Goal: Task Accomplishment & Management: Use online tool/utility

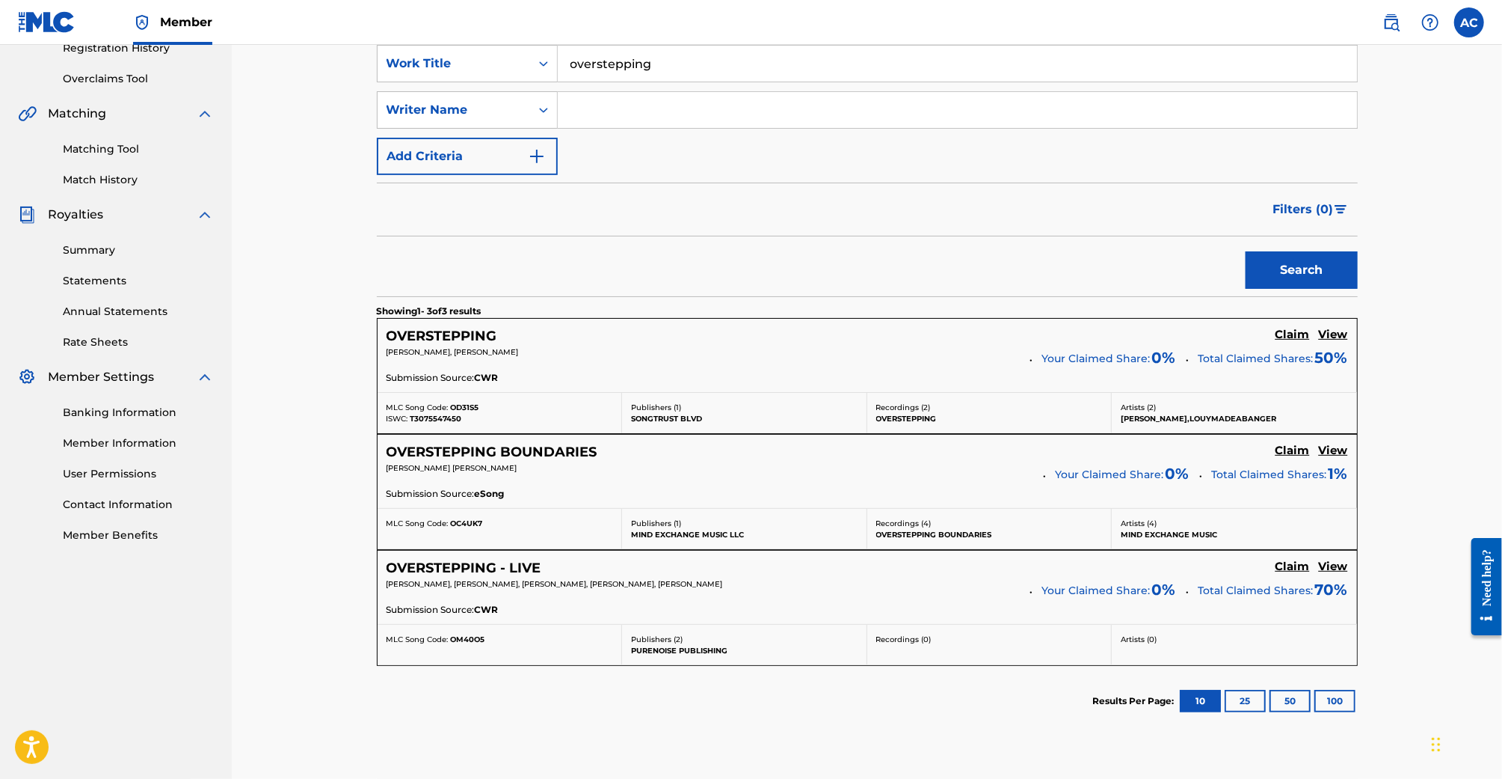
scroll to position [212, 0]
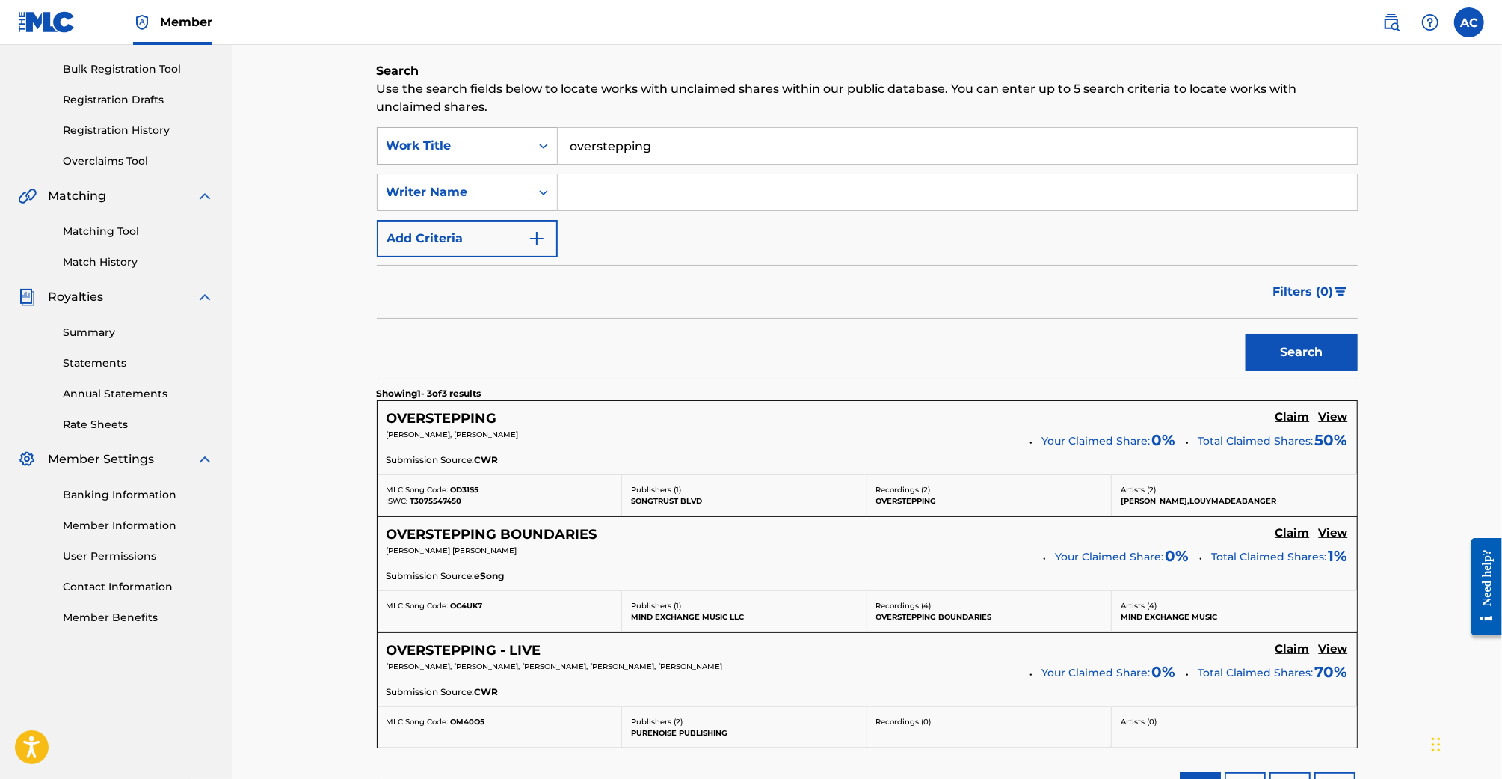
drag, startPoint x: 679, startPoint y: 150, endPoint x: 495, endPoint y: 150, distance: 184.0
click at [495, 150] on div "SearchWithCriteria8174f0df-eb14-42cd-b836-34c35147ab8d Work Title overstepping" at bounding box center [867, 145] width 981 height 37
click at [470, 194] on div "Writer Name" at bounding box center [454, 192] width 135 height 18
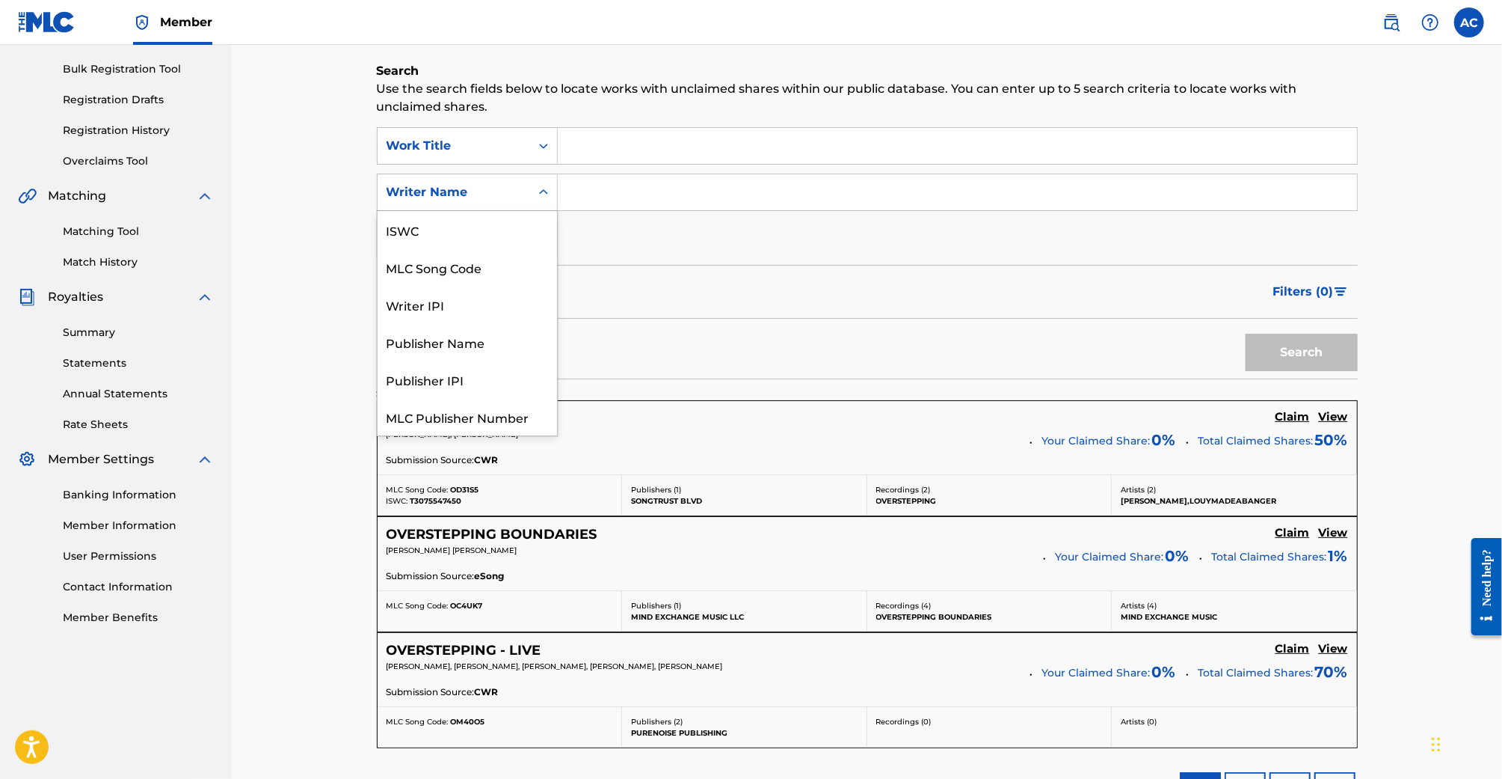
scroll to position [37, 0]
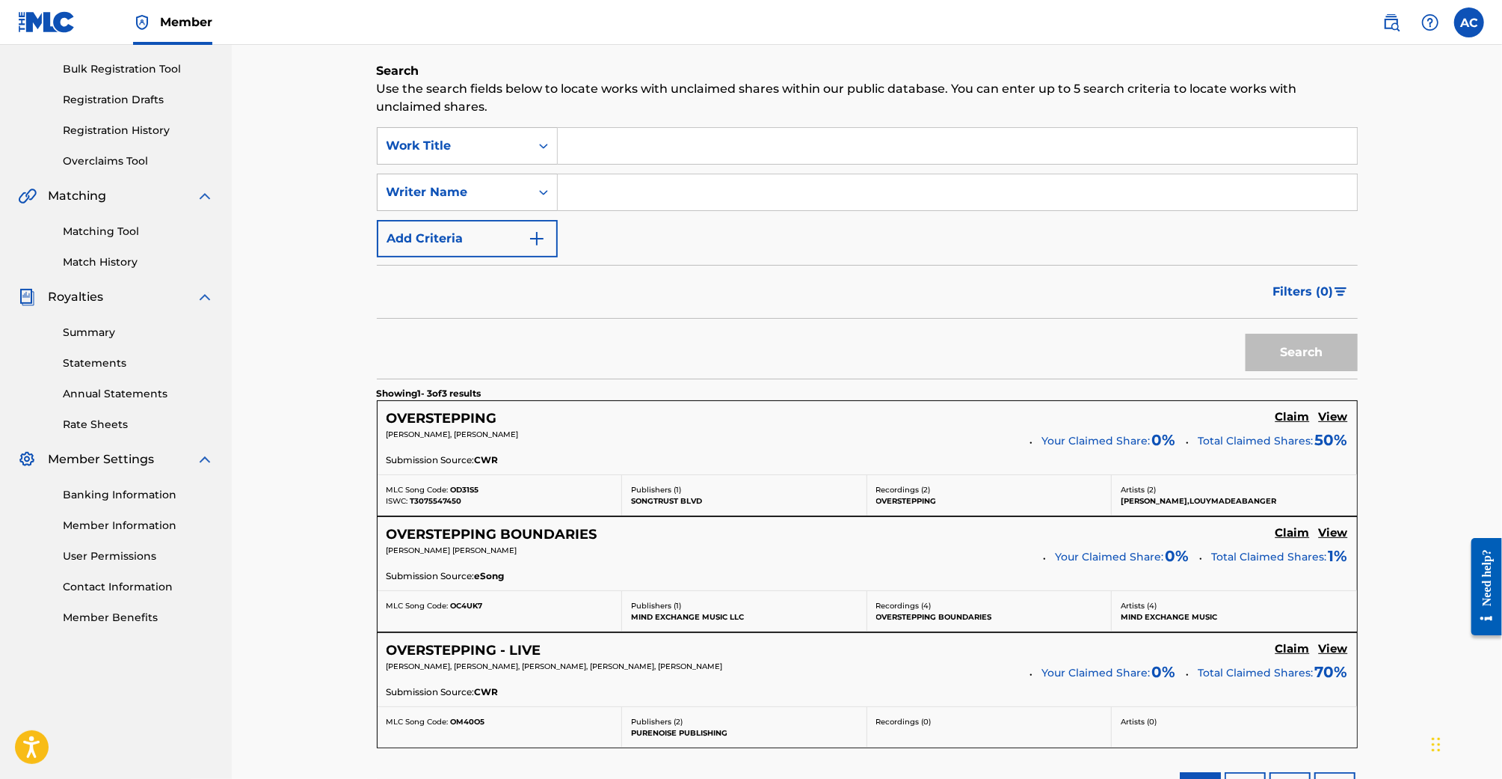
click at [639, 206] on input "Search Form" at bounding box center [957, 192] width 799 height 36
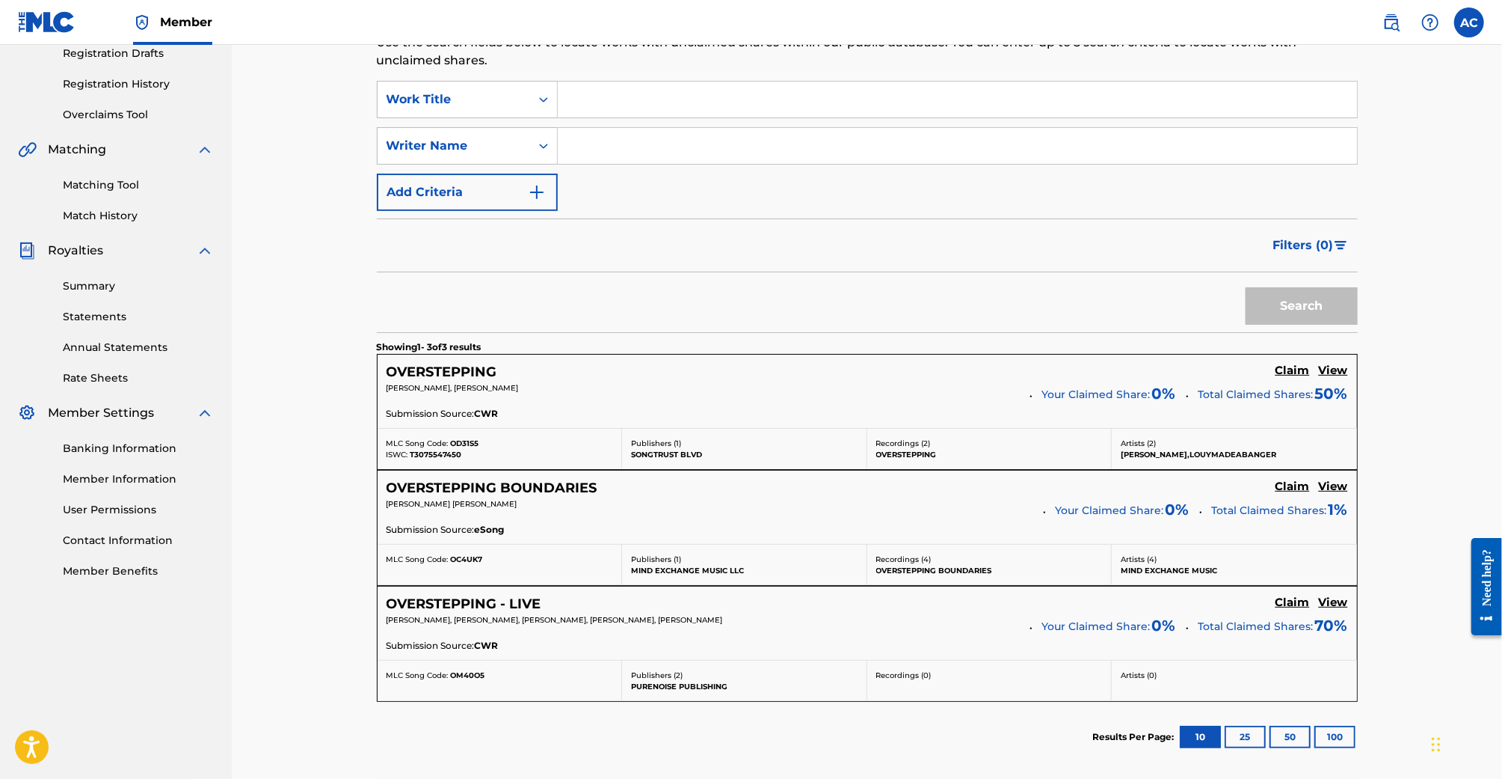
scroll to position [226, 0]
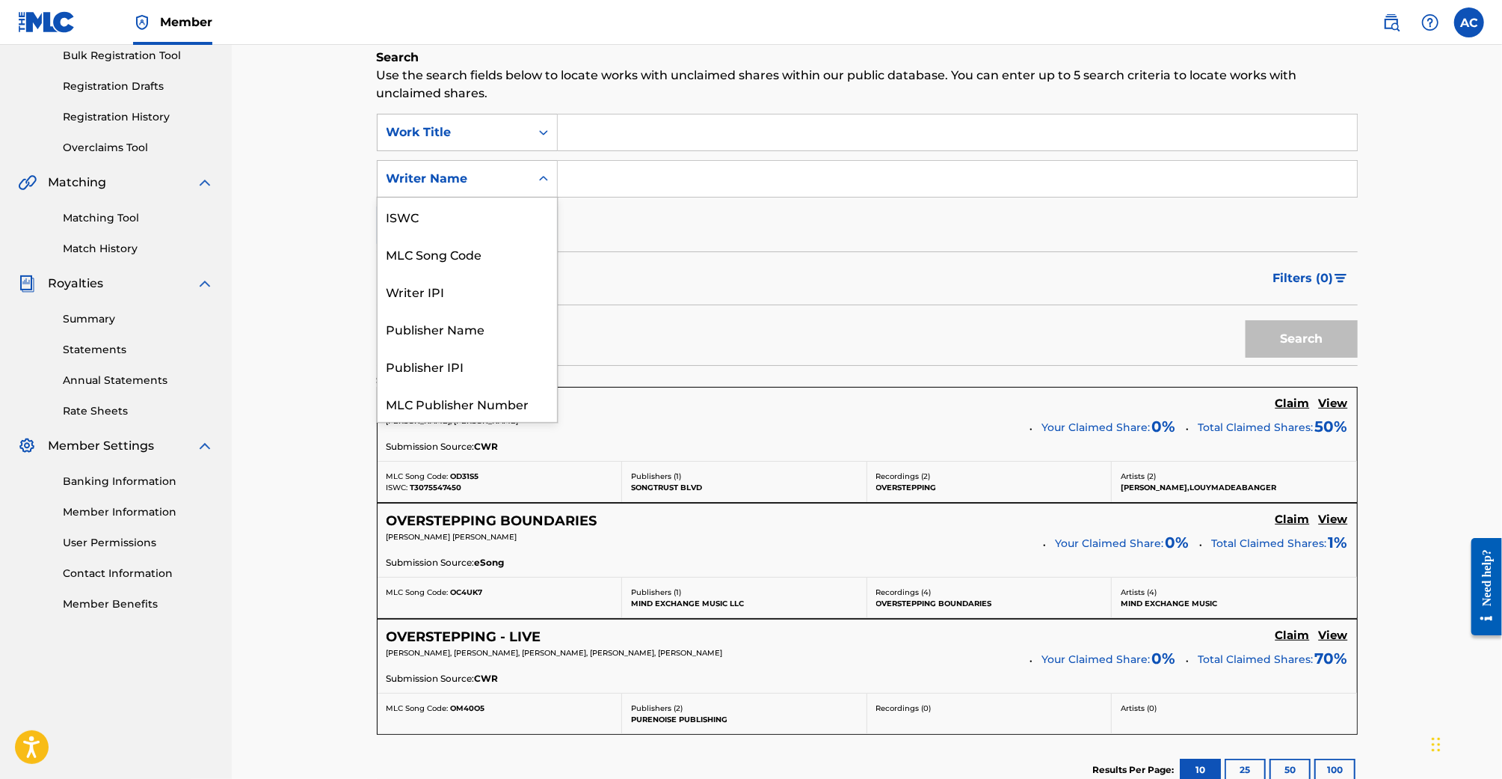
click at [449, 184] on div "Writer Name" at bounding box center [454, 179] width 135 height 18
click at [589, 201] on div "SearchWithCriteria8174f0df-eb14-42cd-b836-34c35147ab8d Work Title SearchWithCri…" at bounding box center [867, 179] width 981 height 130
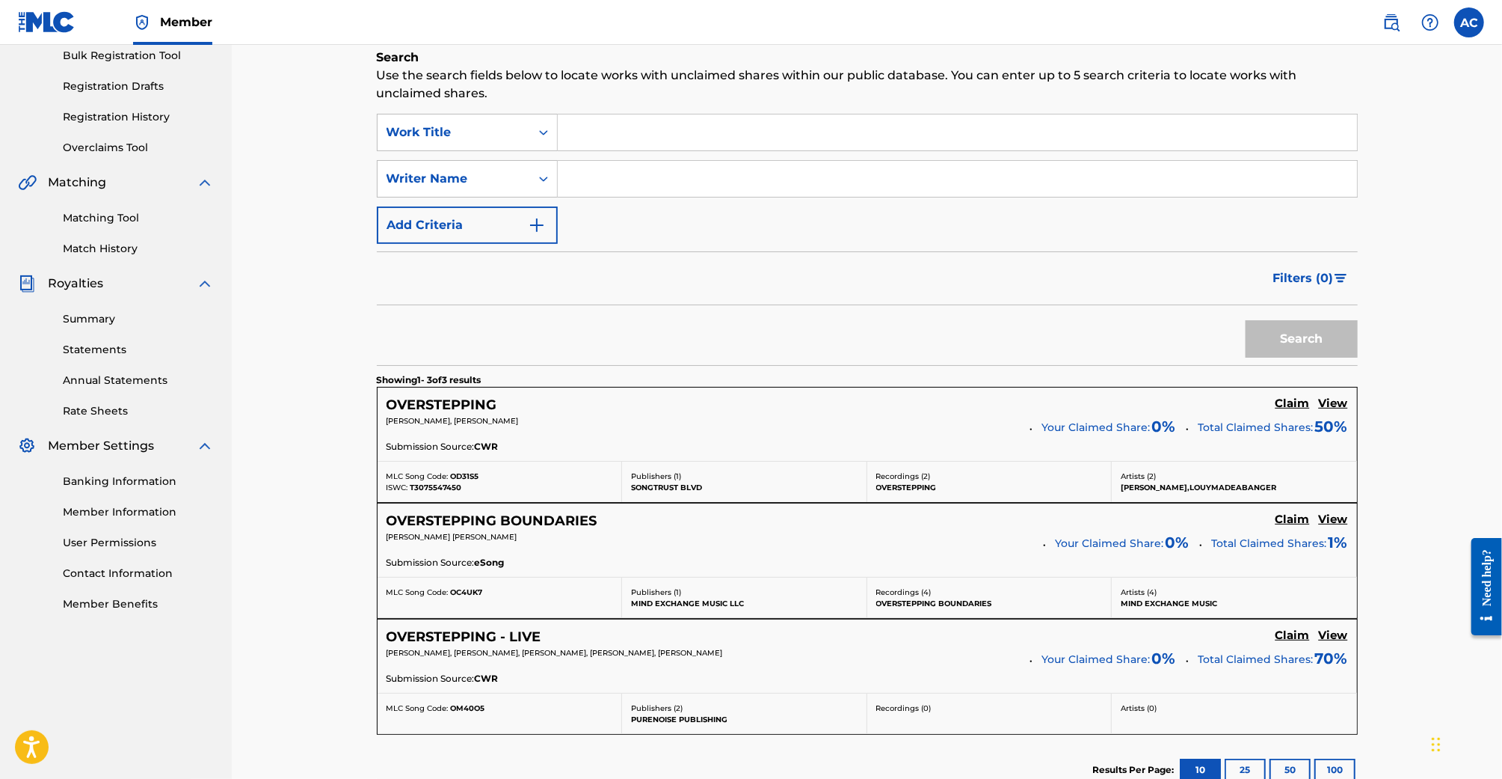
click at [512, 215] on button "Add Criteria" at bounding box center [467, 224] width 181 height 37
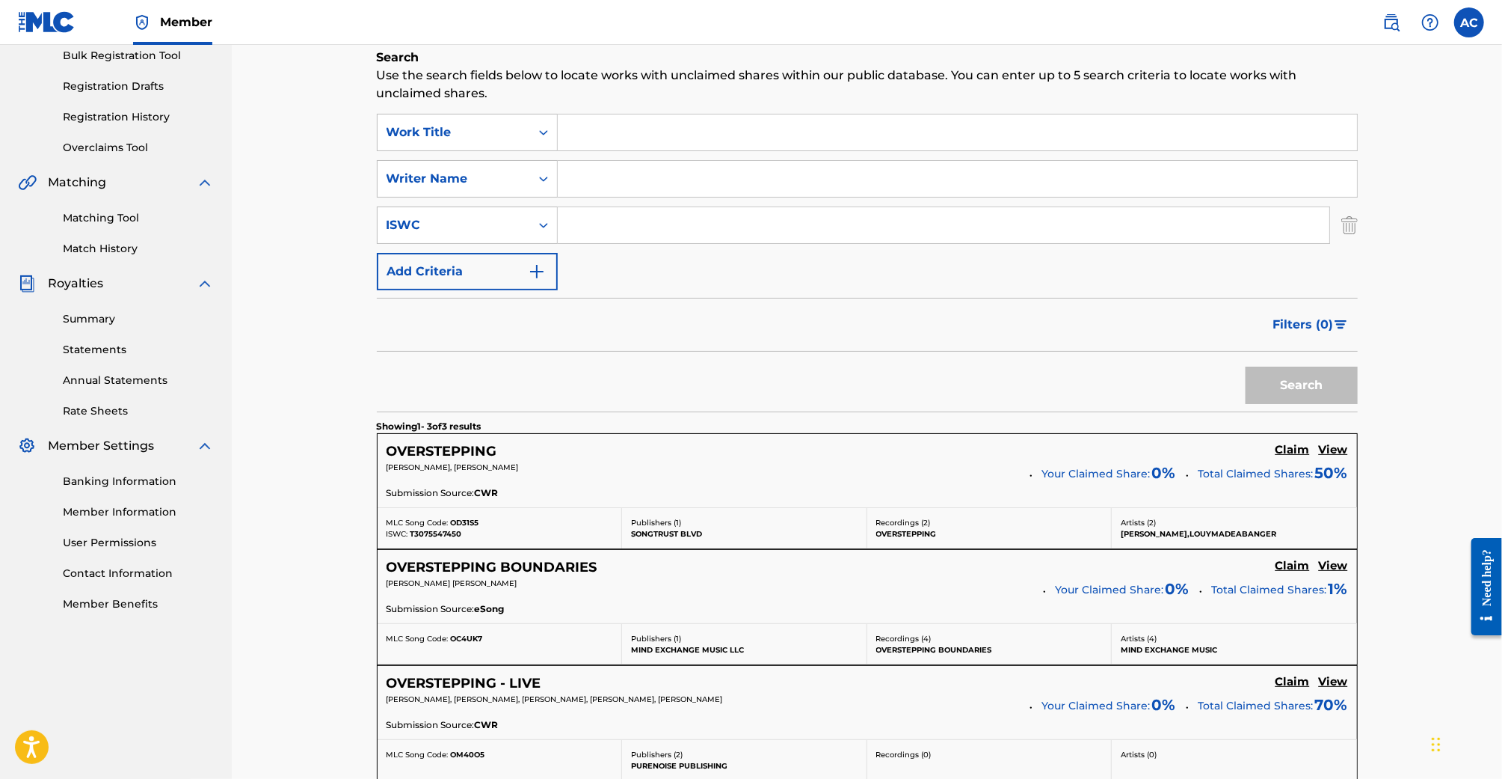
click at [521, 261] on button "Add Criteria" at bounding box center [467, 271] width 181 height 37
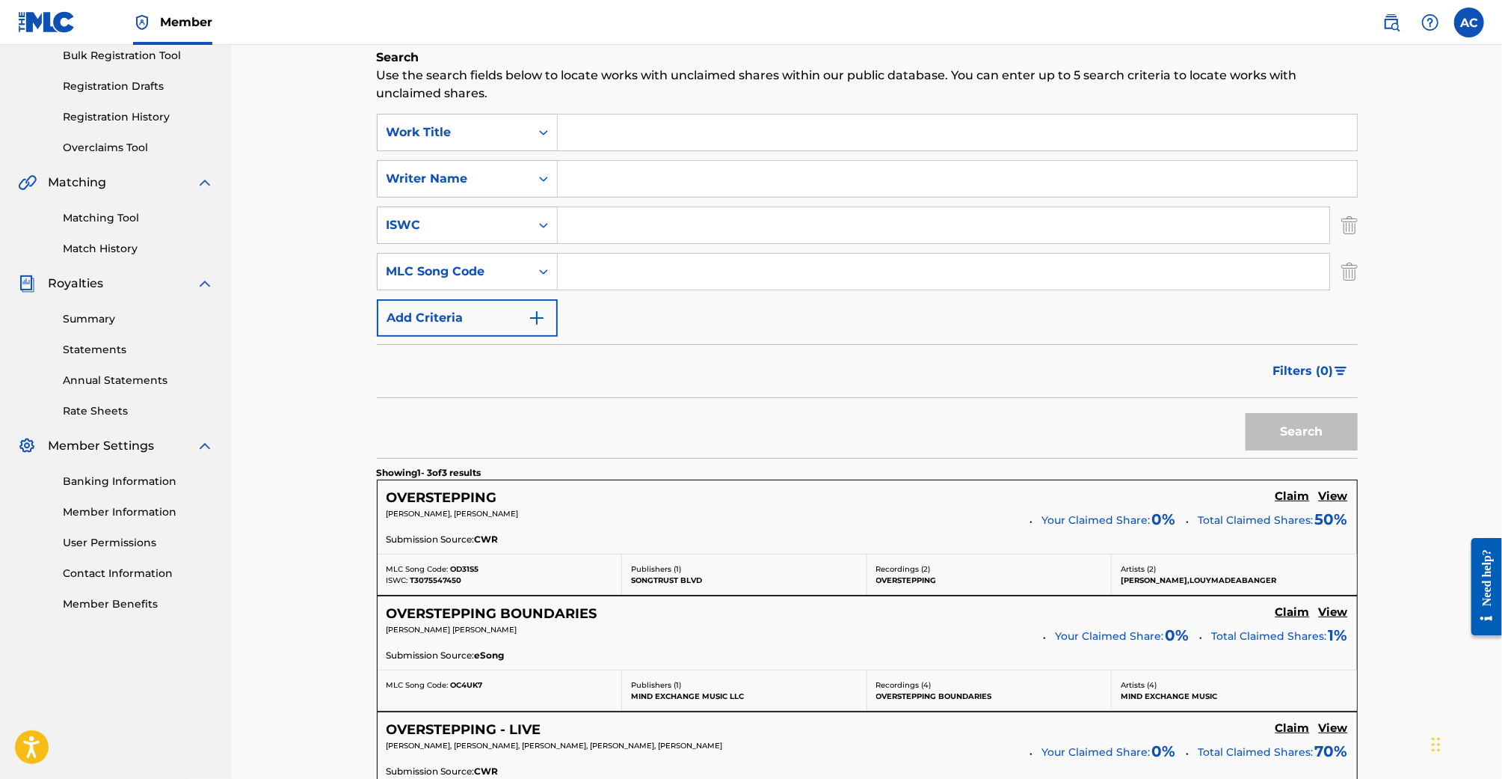
click at [1366, 215] on div "Claiming Tool Search Add Publishers & Shares Review Submit Search Use the searc…" at bounding box center [867, 421] width 1011 height 1131
click at [1351, 218] on img "Search Form" at bounding box center [1350, 224] width 16 height 37
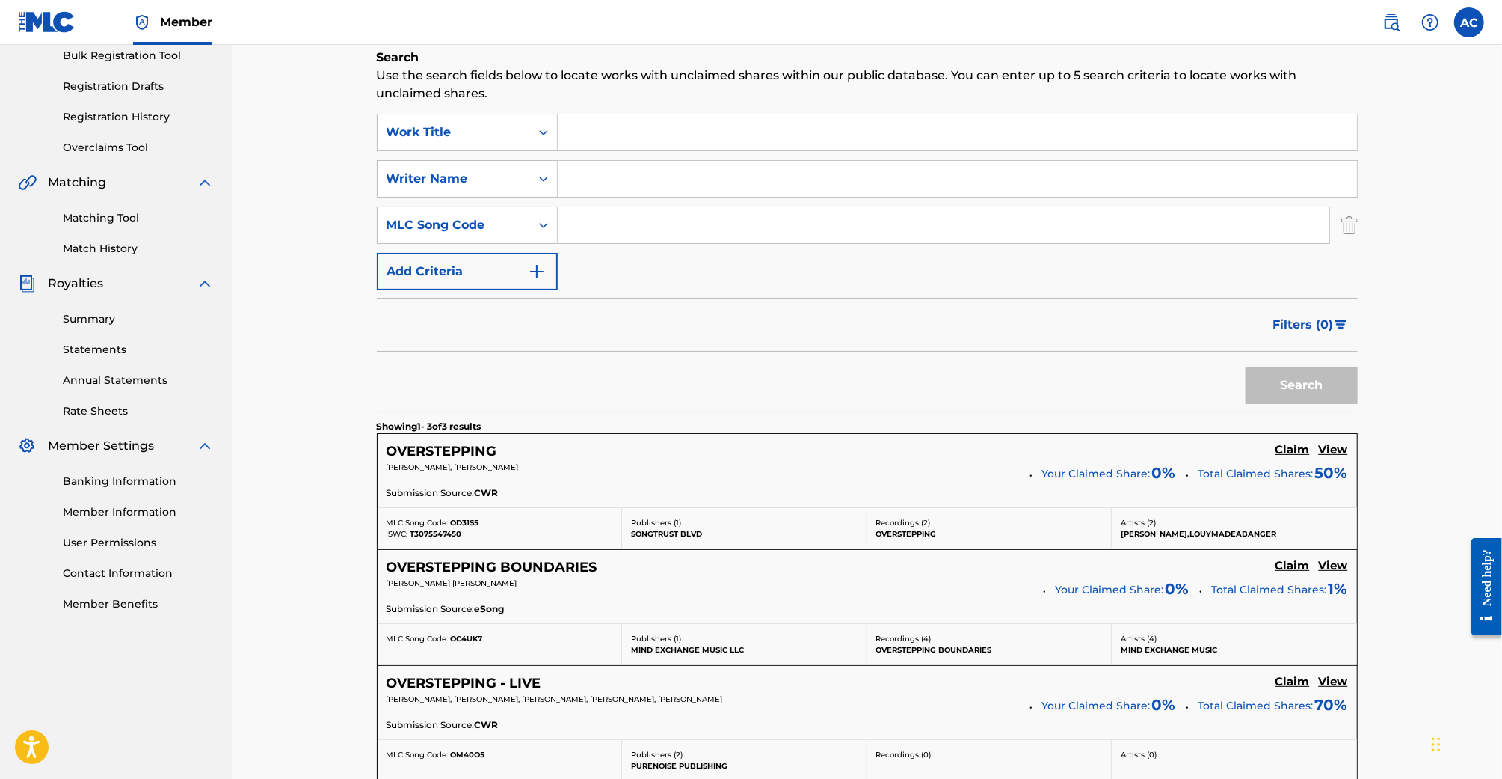
click at [1351, 218] on img "Search Form" at bounding box center [1350, 224] width 16 height 37
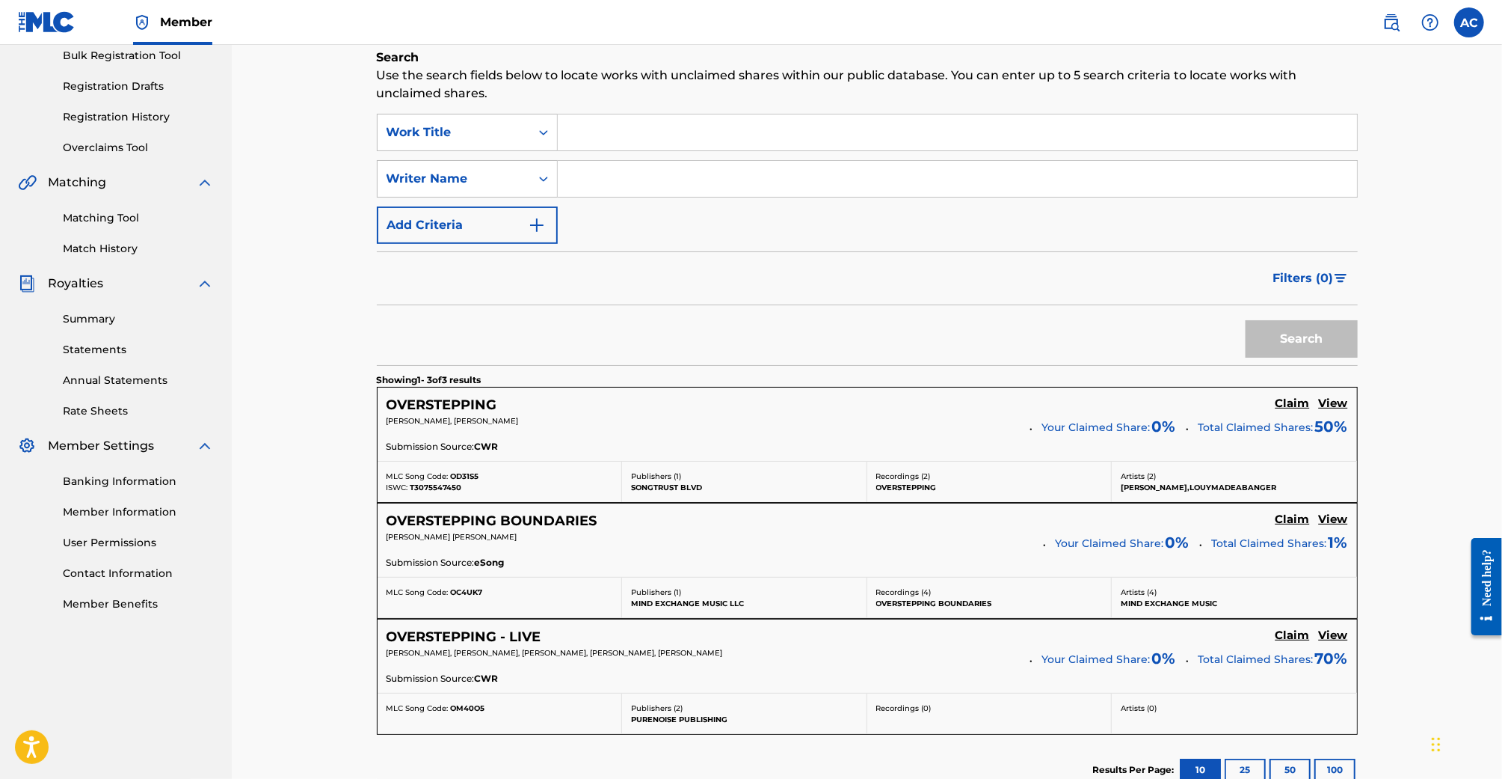
click at [612, 133] on input "Search Form" at bounding box center [957, 132] width 799 height 36
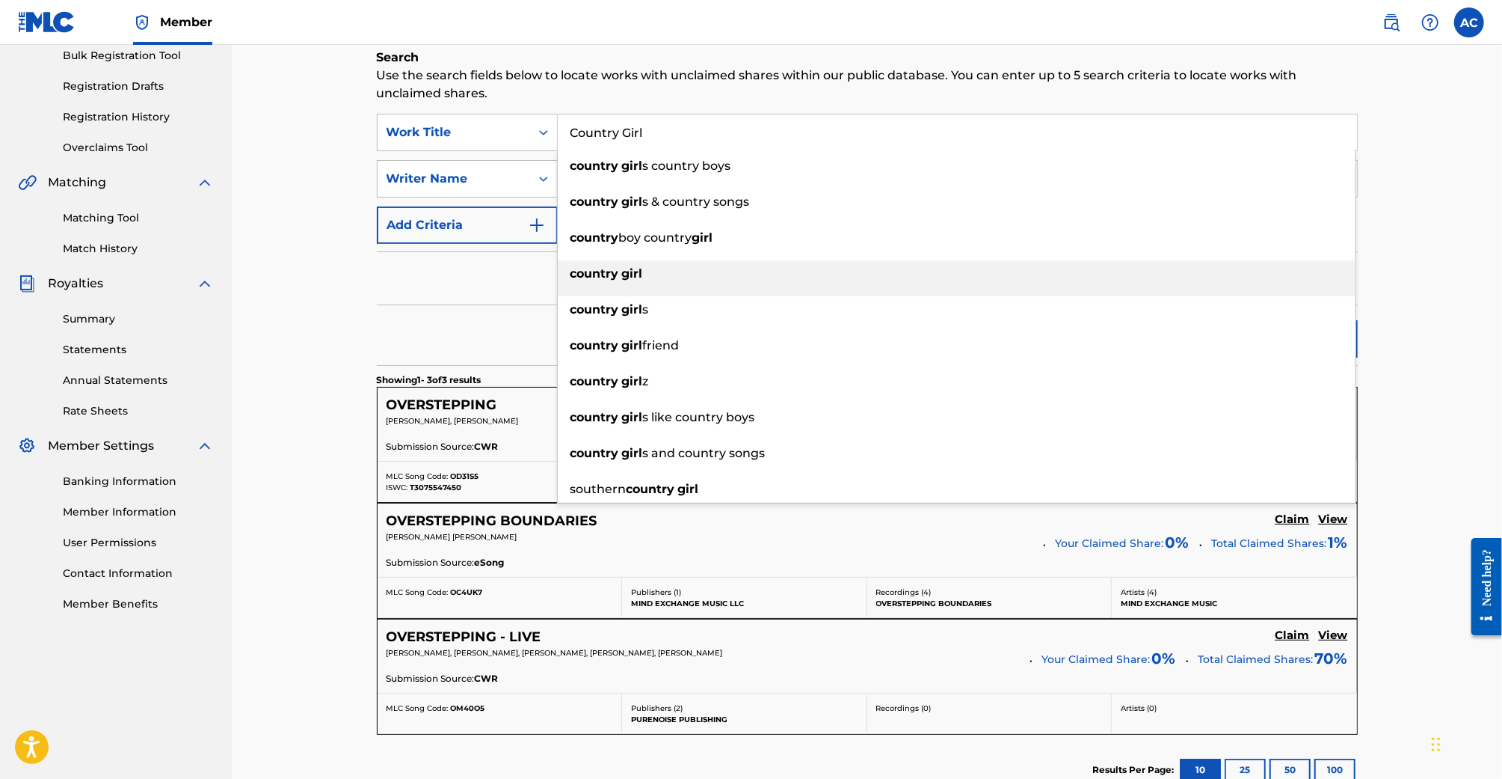
click at [583, 277] on strong "country" at bounding box center [595, 273] width 49 height 14
type input "country girl"
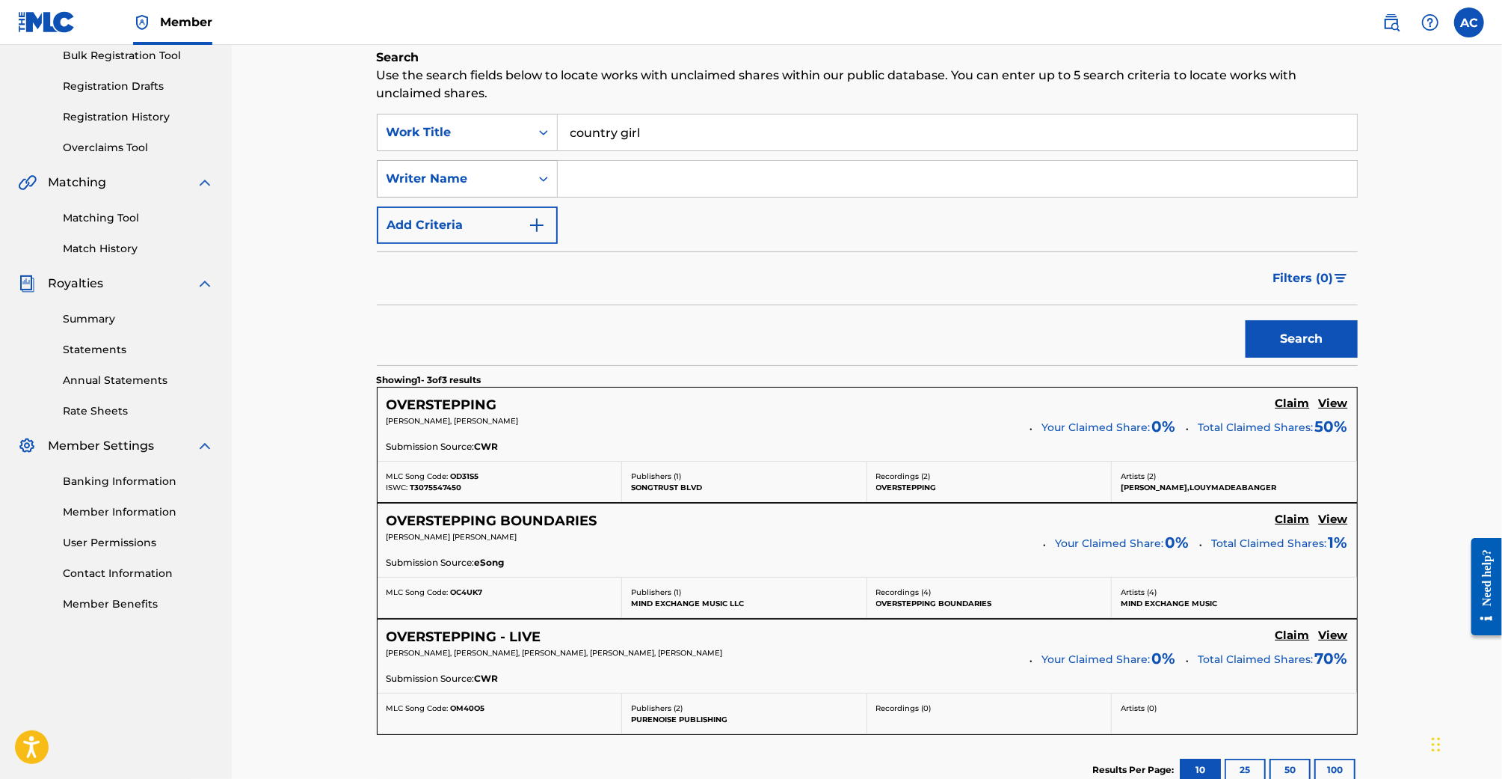
click at [532, 177] on div "Search Form" at bounding box center [543, 178] width 27 height 27
click at [640, 186] on input "Search Form" at bounding box center [957, 179] width 799 height 36
type input "S"
type input "Taz"
click at [1246, 320] on button "Search" at bounding box center [1302, 338] width 112 height 37
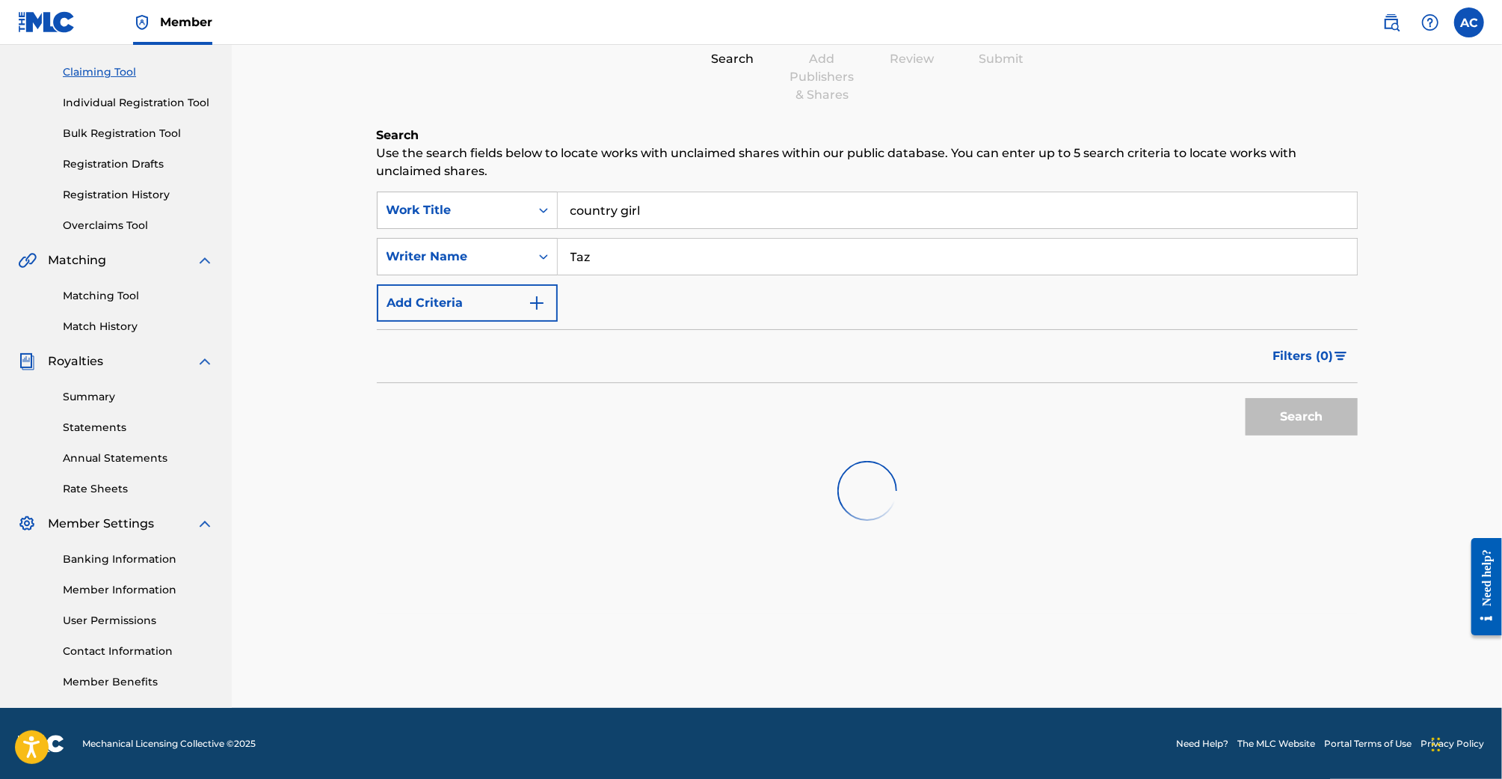
scroll to position [226, 0]
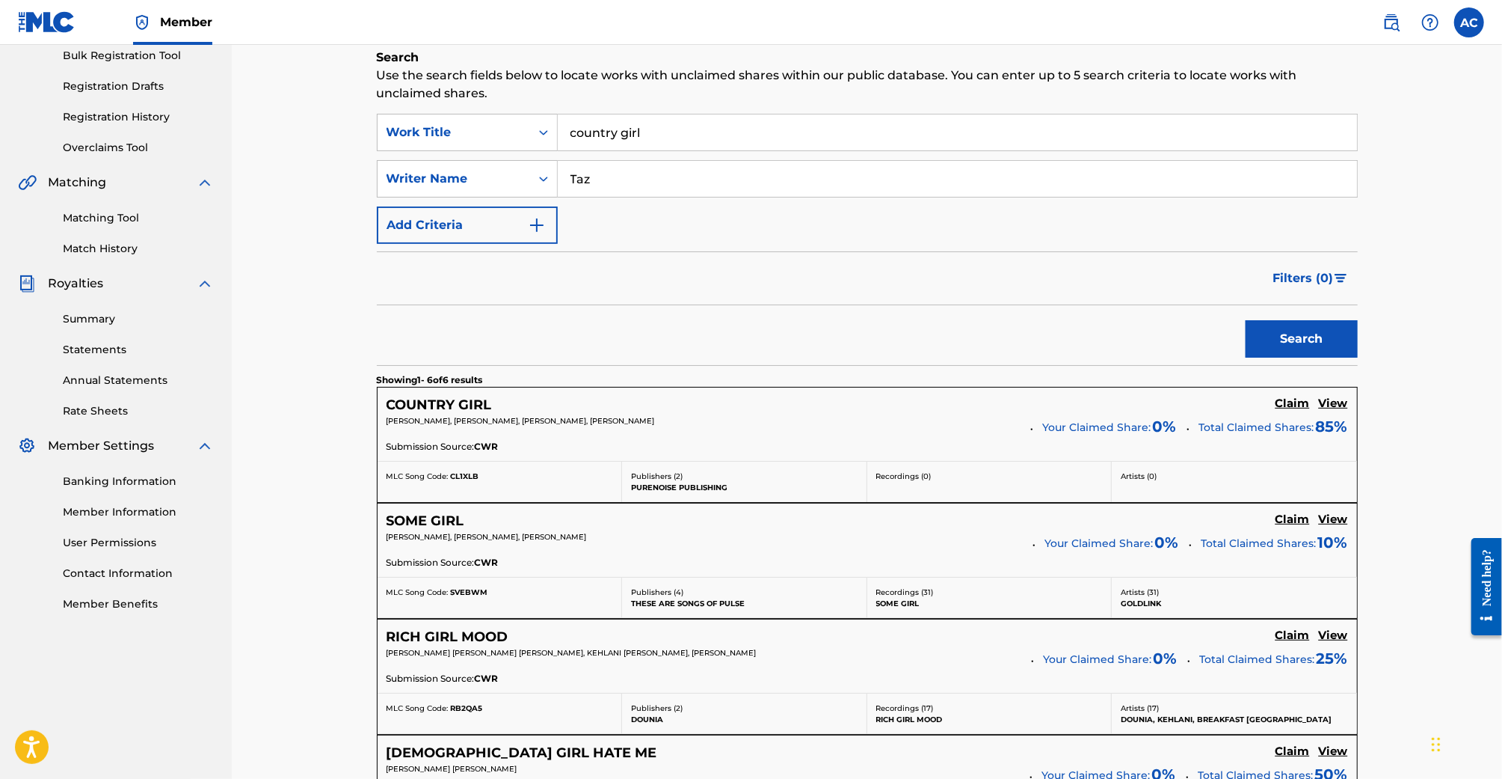
click at [1332, 411] on link "View" at bounding box center [1333, 404] width 29 height 16
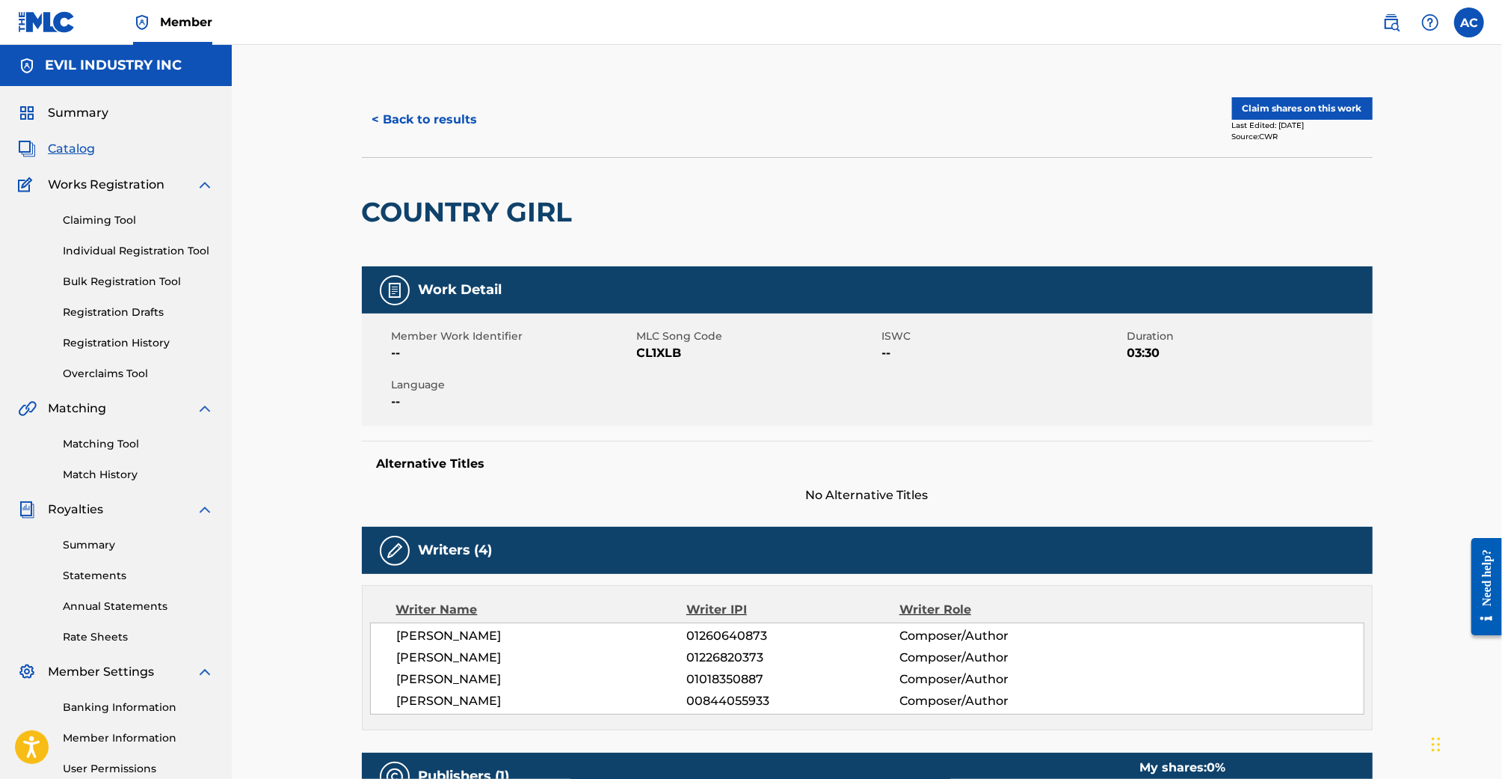
click at [1318, 114] on button "Claim shares on this work" at bounding box center [1302, 108] width 141 height 22
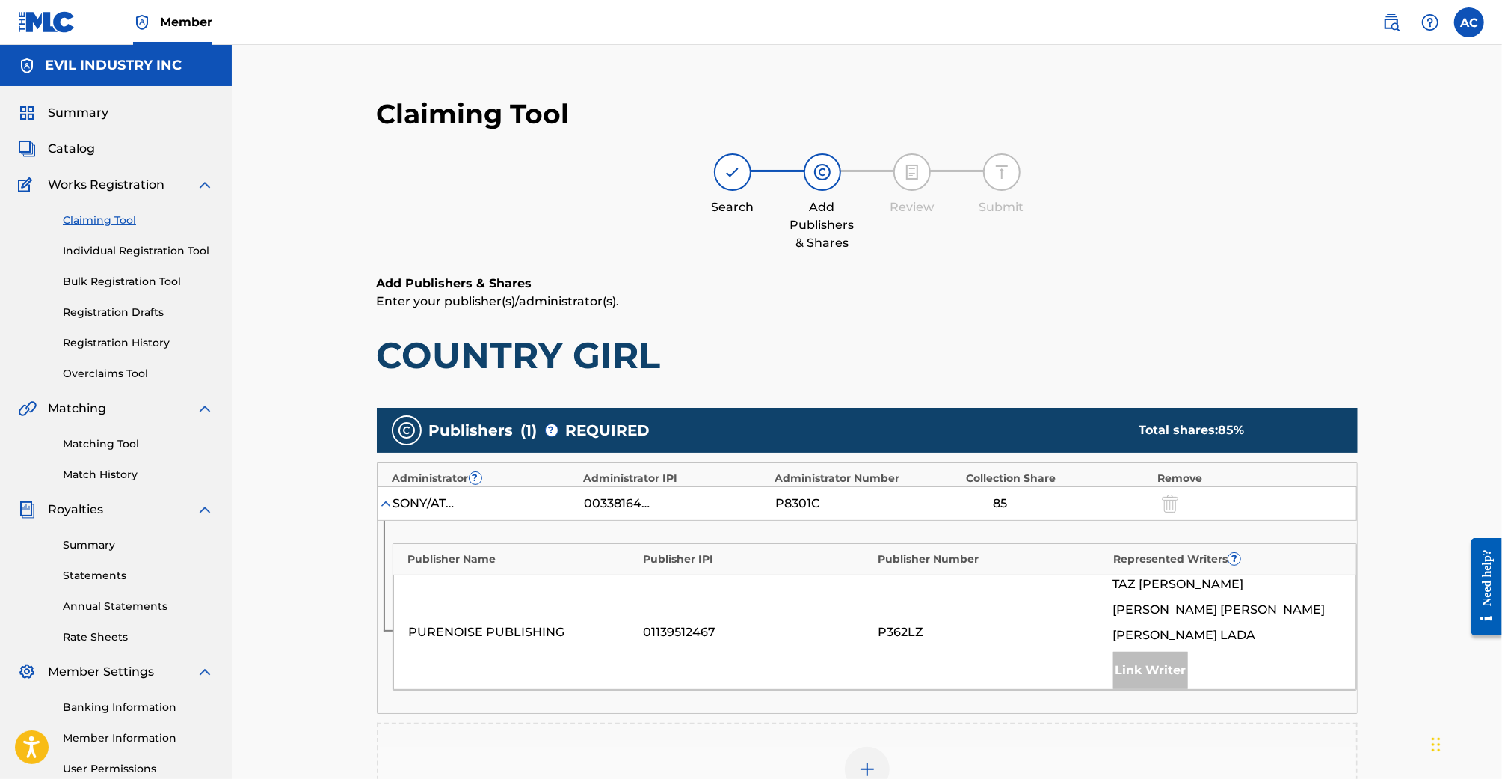
scroll to position [308, 0]
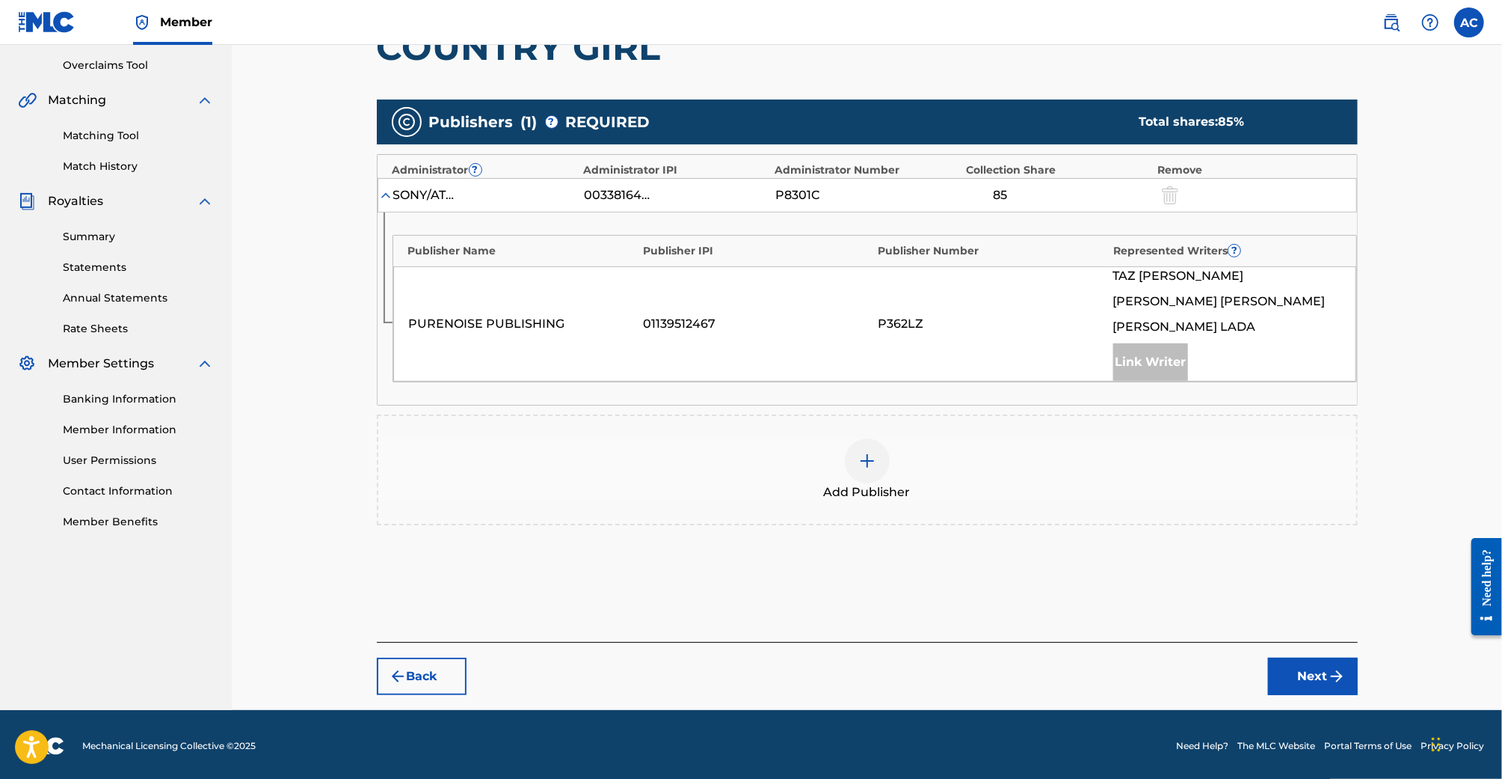
click at [868, 466] on img at bounding box center [868, 461] width 18 height 18
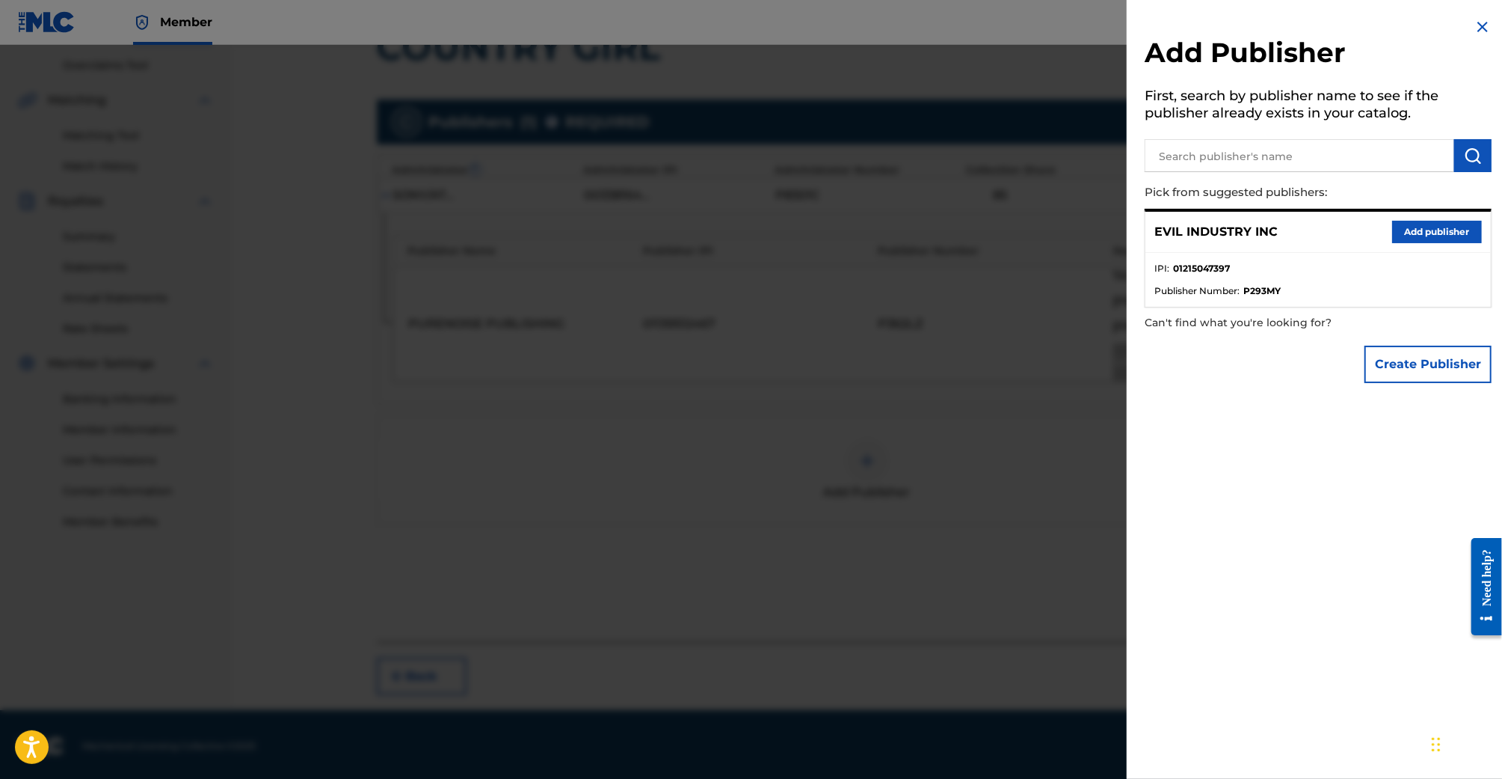
click at [1422, 227] on button "Add publisher" at bounding box center [1438, 232] width 90 height 22
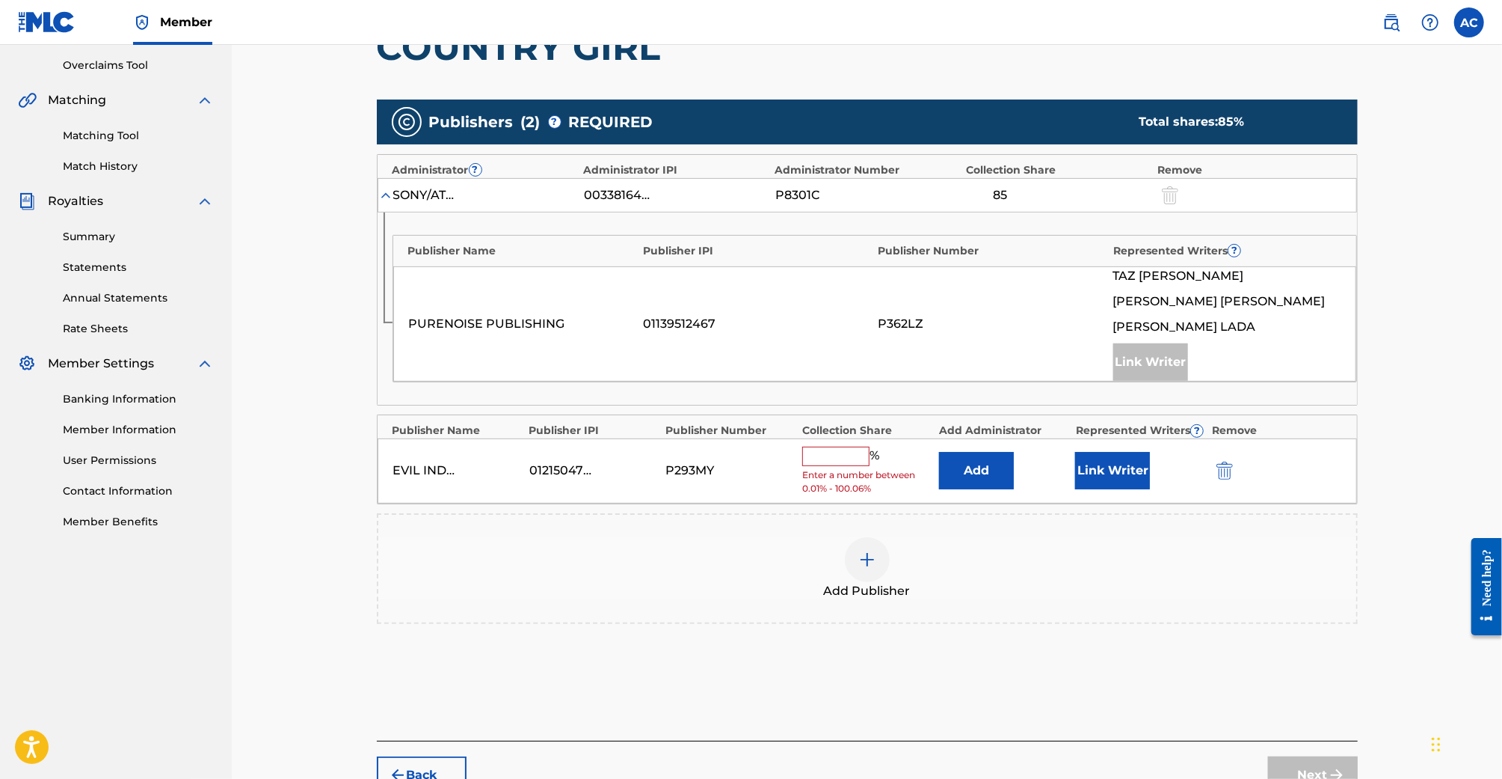
click at [820, 449] on input "text" at bounding box center [835, 455] width 67 height 19
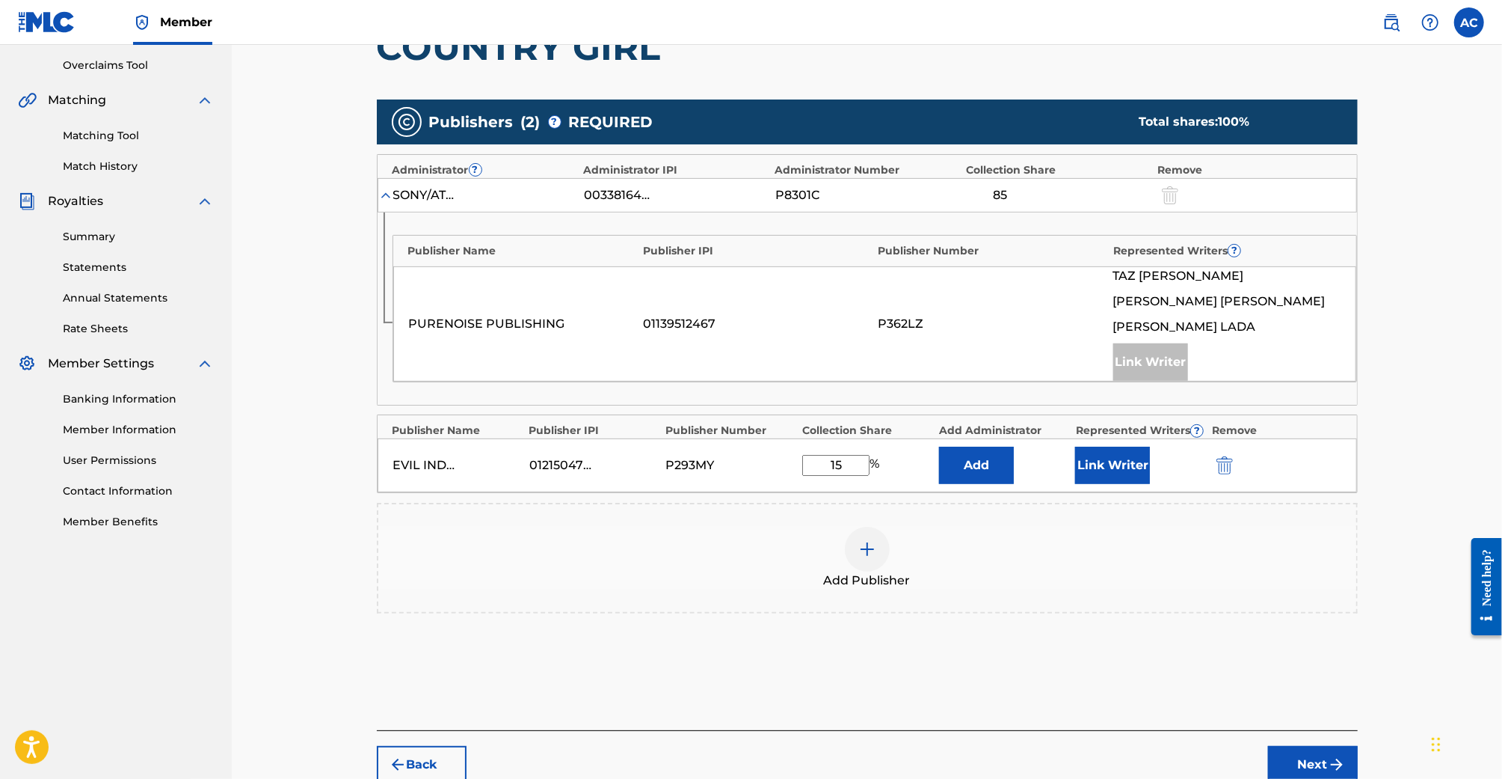
type input "15"
click at [1124, 464] on button "Link Writer" at bounding box center [1112, 464] width 75 height 37
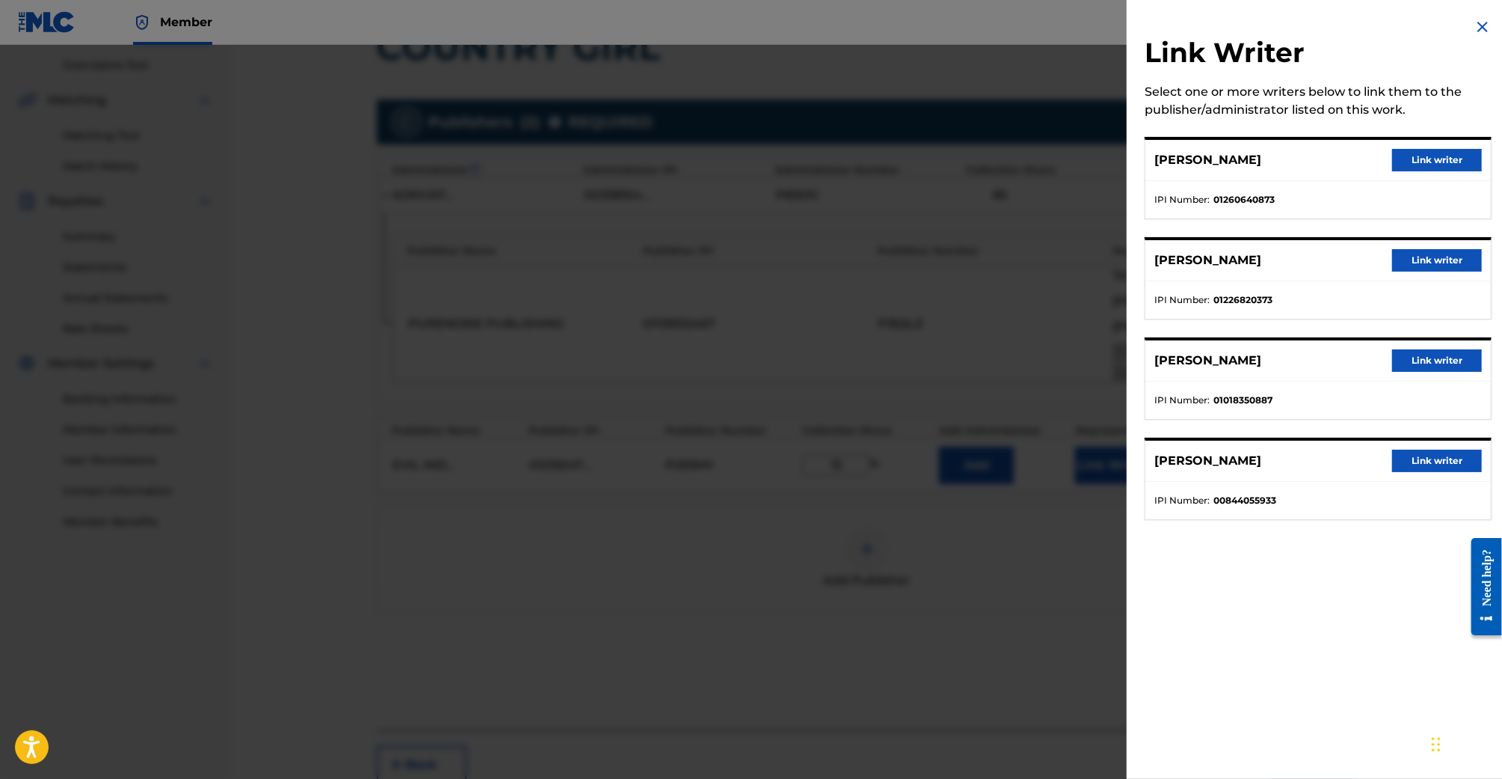
click at [1419, 163] on button "Link writer" at bounding box center [1438, 160] width 90 height 22
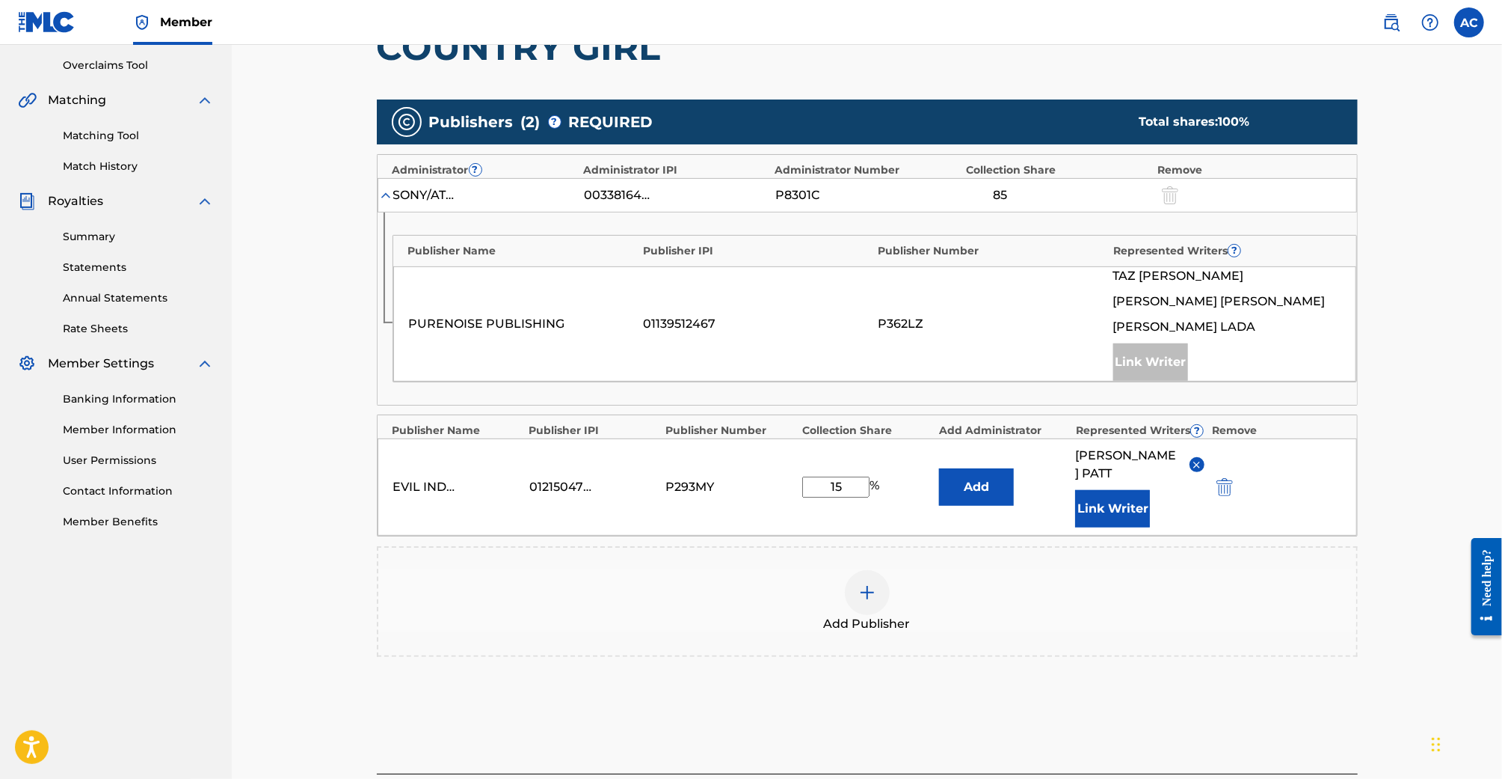
click at [1354, 513] on div "EVIL INDUSTRY INC 01215047397 P293MY 15 % Add SAMUEL PATT Link Writer" at bounding box center [868, 486] width 980 height 97
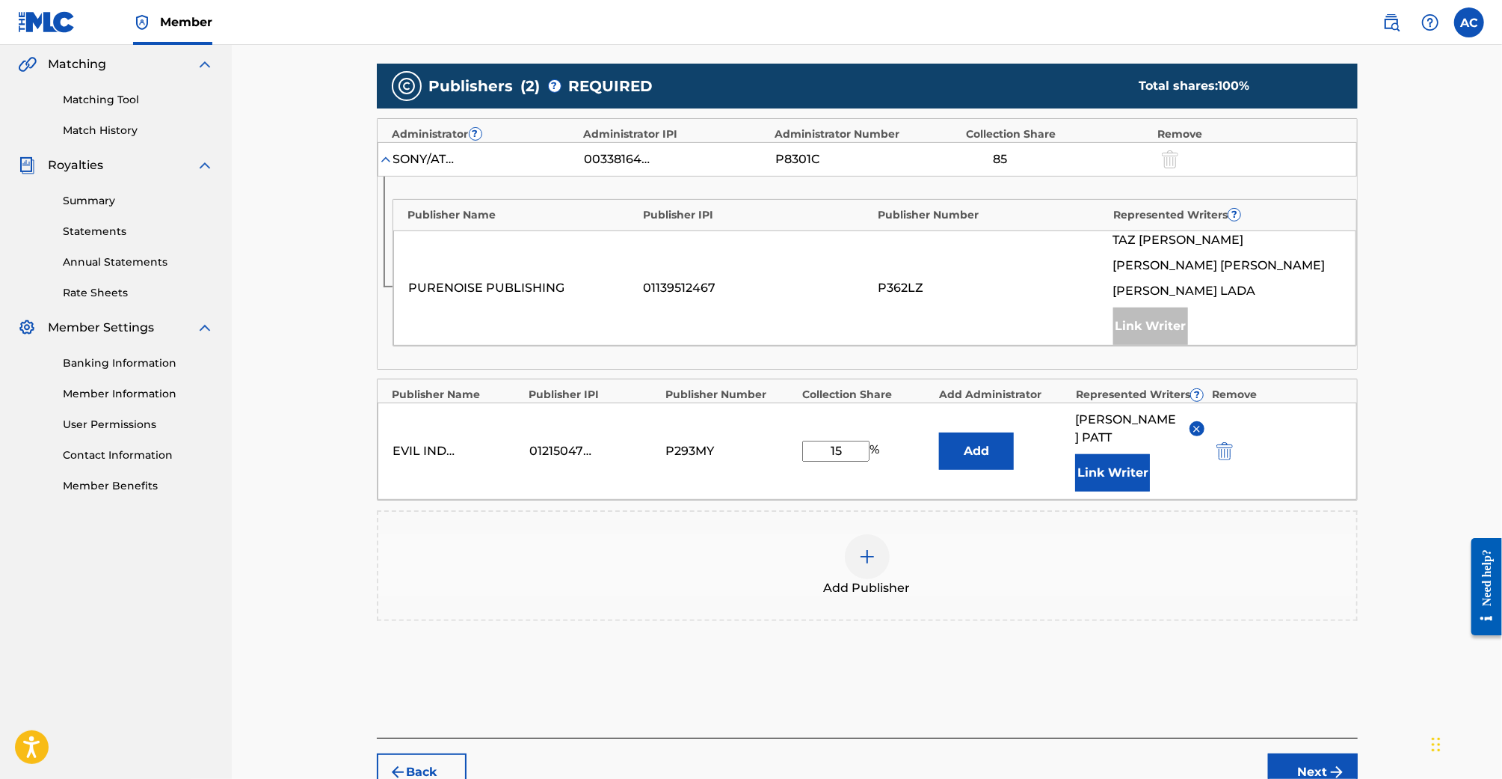
scroll to position [349, 0]
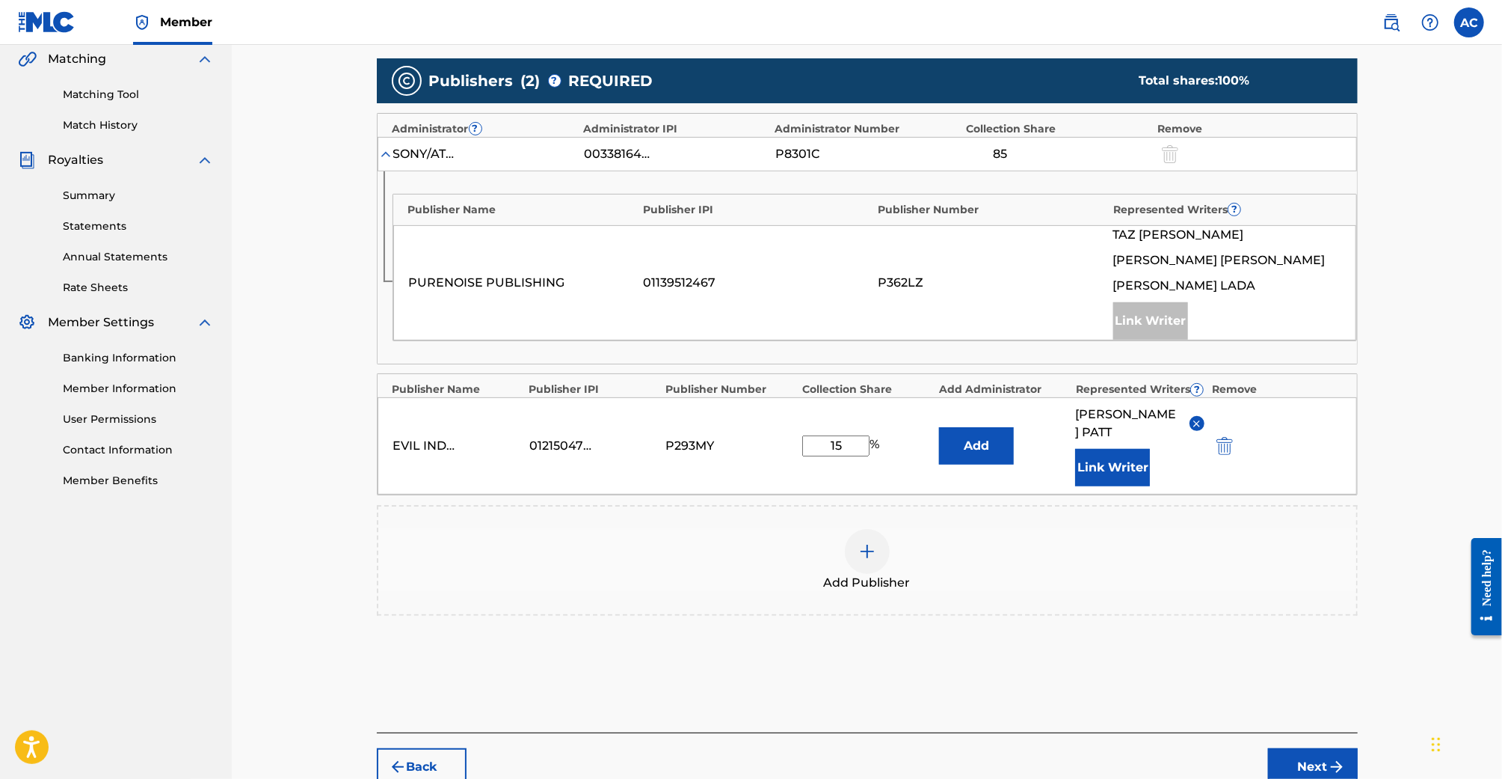
click at [1276, 639] on div "Publishers ( 2 ) ? REQUIRED Total shares: 100 % Administrator ? Administrator I…" at bounding box center [867, 358] width 981 height 615
click at [1308, 748] on button "Next" at bounding box center [1313, 766] width 90 height 37
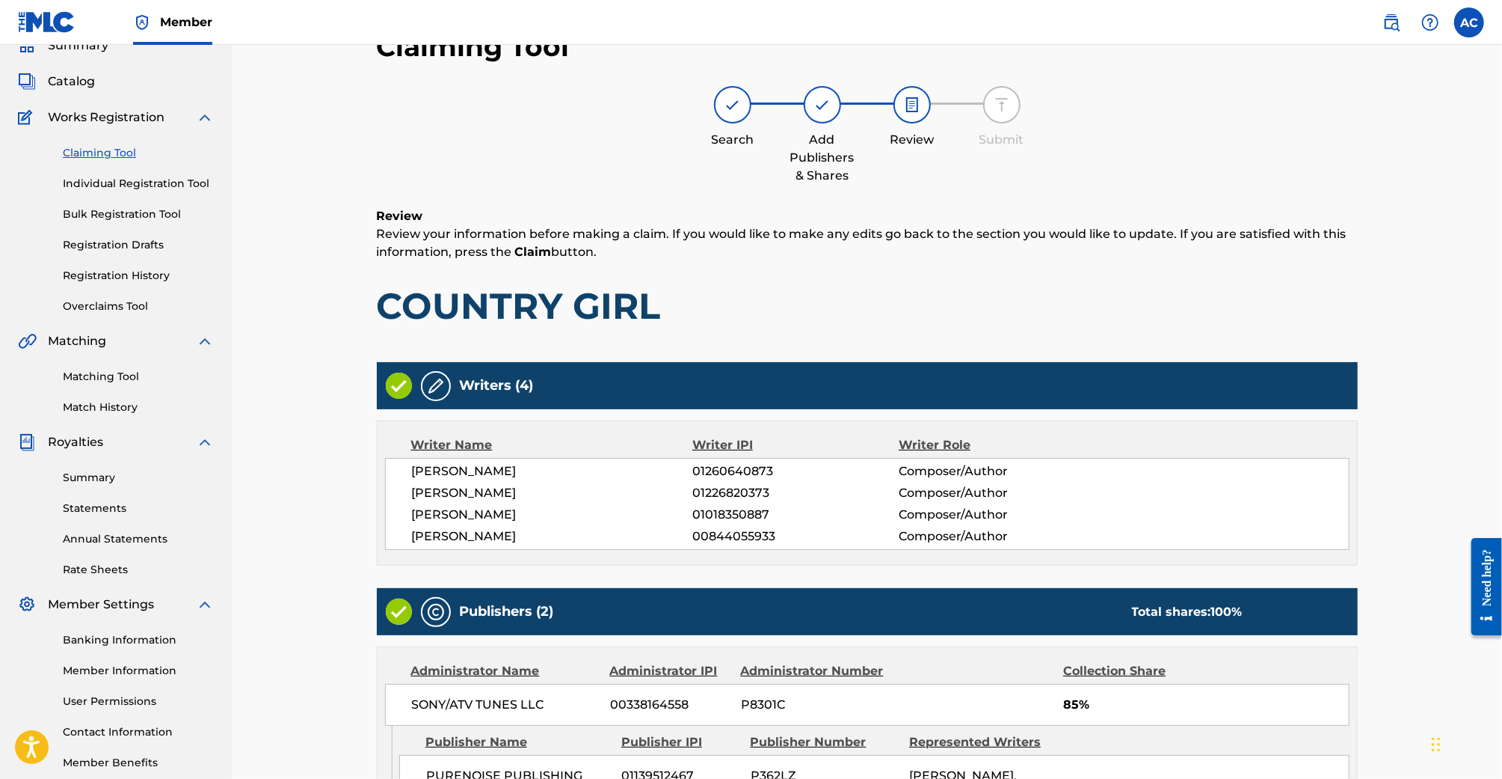
scroll to position [393, 0]
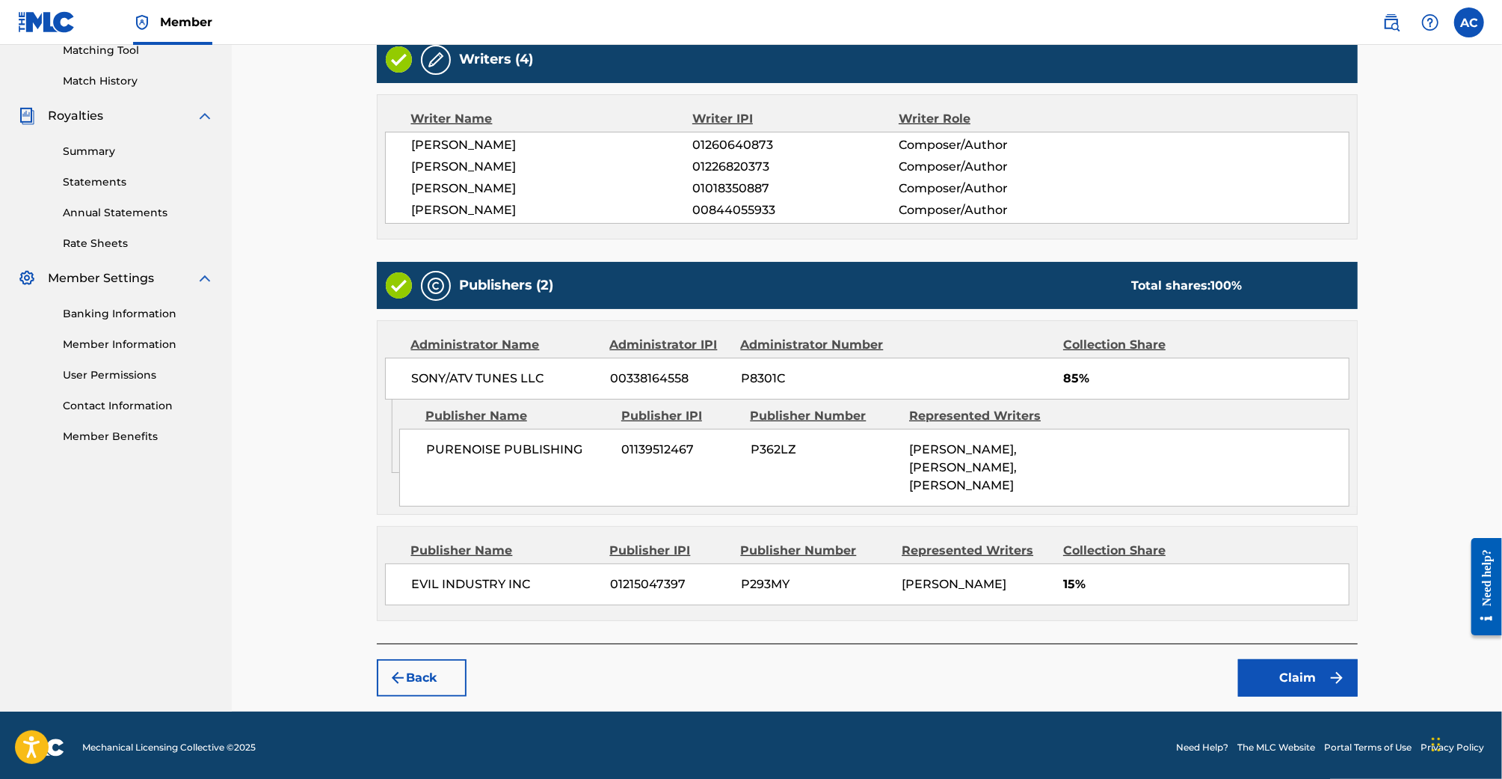
click at [1295, 670] on button "Claim" at bounding box center [1298, 677] width 120 height 37
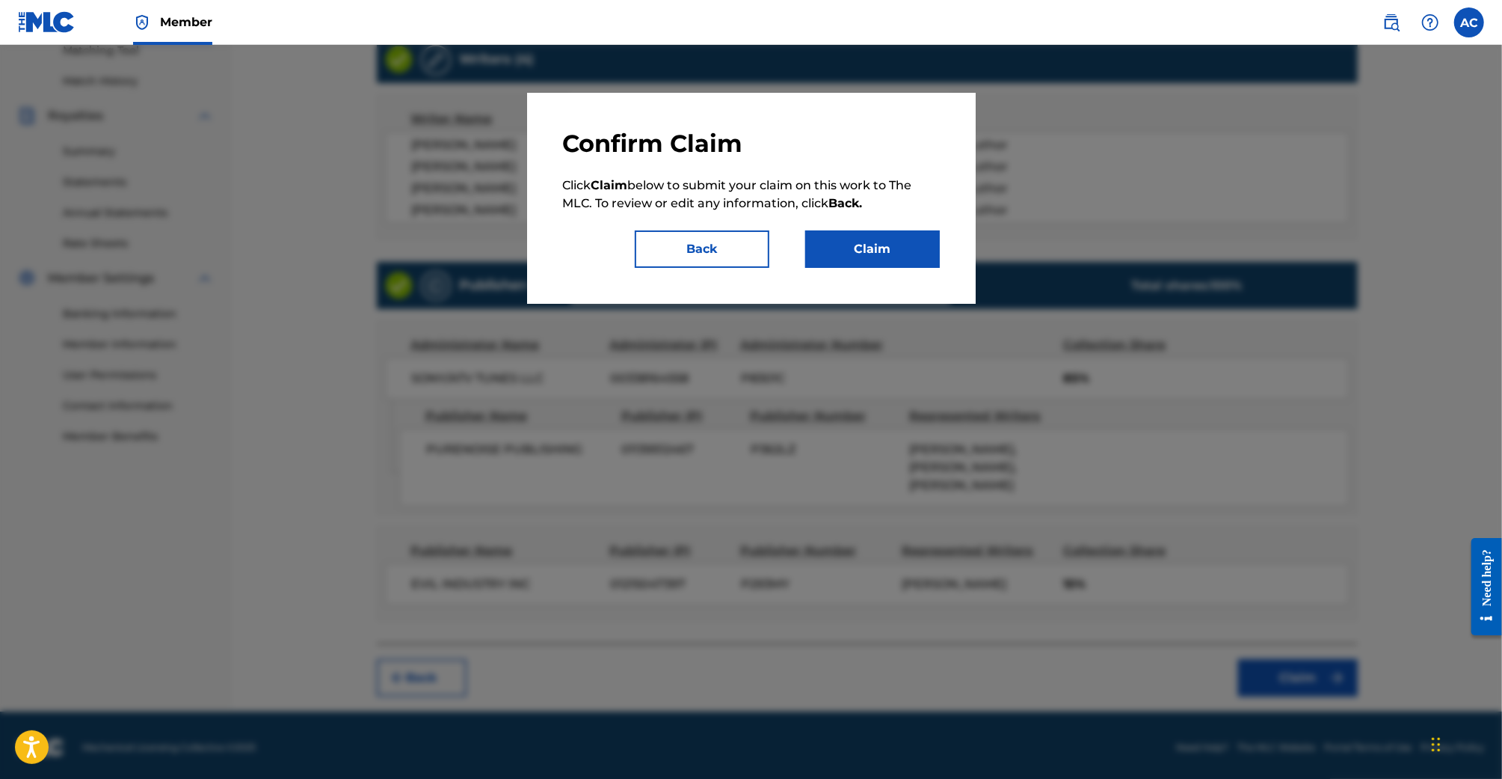
click at [903, 258] on button "Claim" at bounding box center [872, 248] width 135 height 37
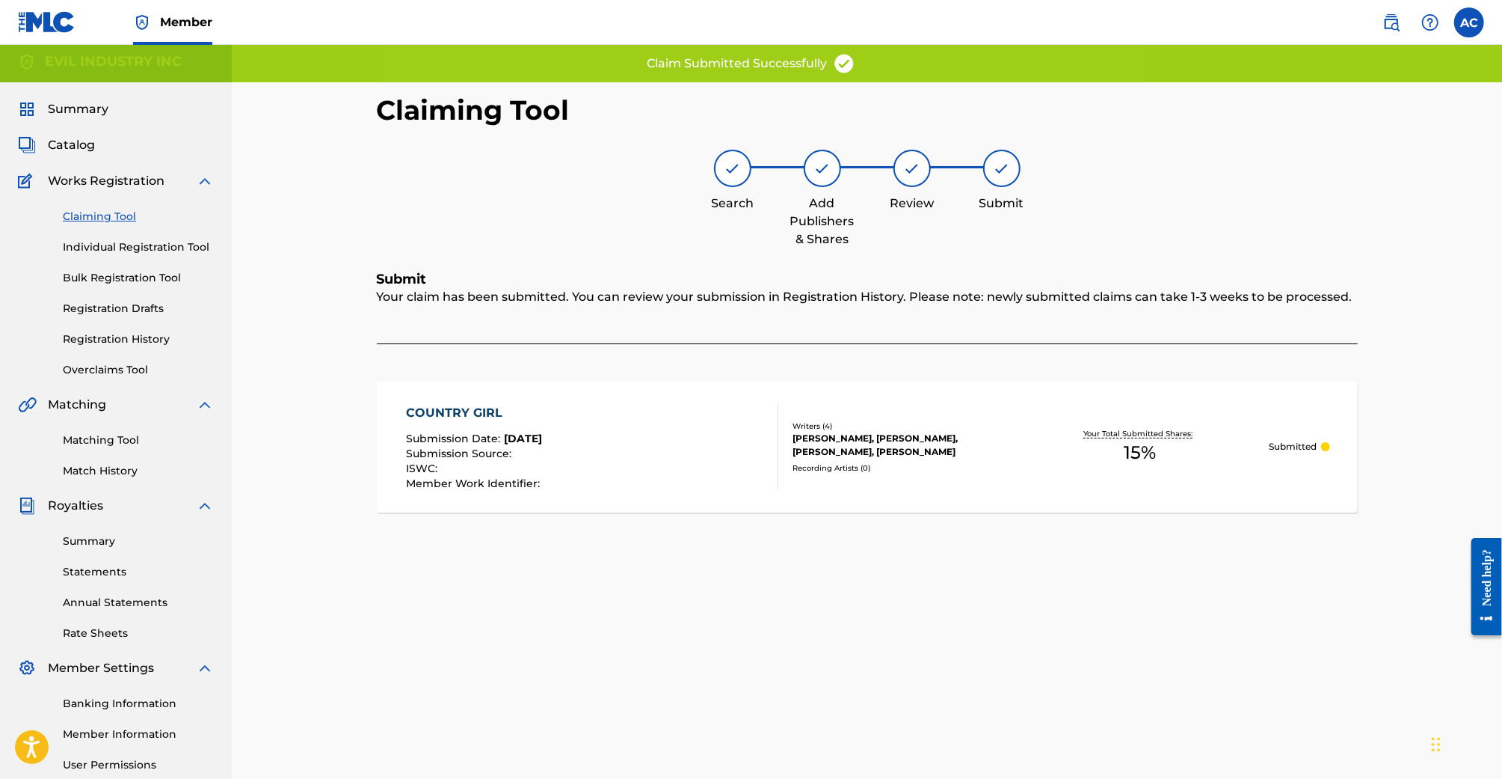
scroll to position [0, 0]
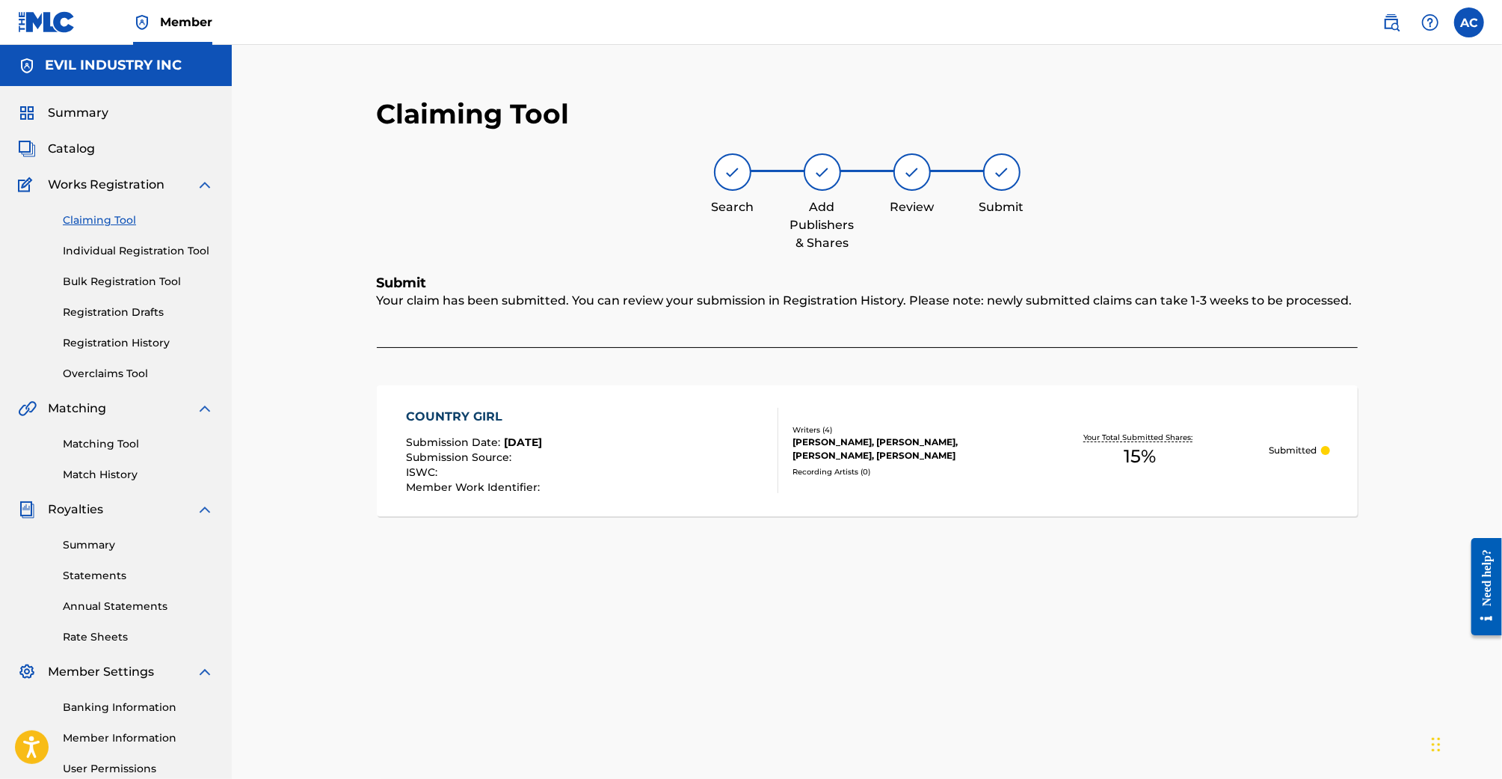
click at [115, 227] on link "Claiming Tool" at bounding box center [138, 220] width 151 height 16
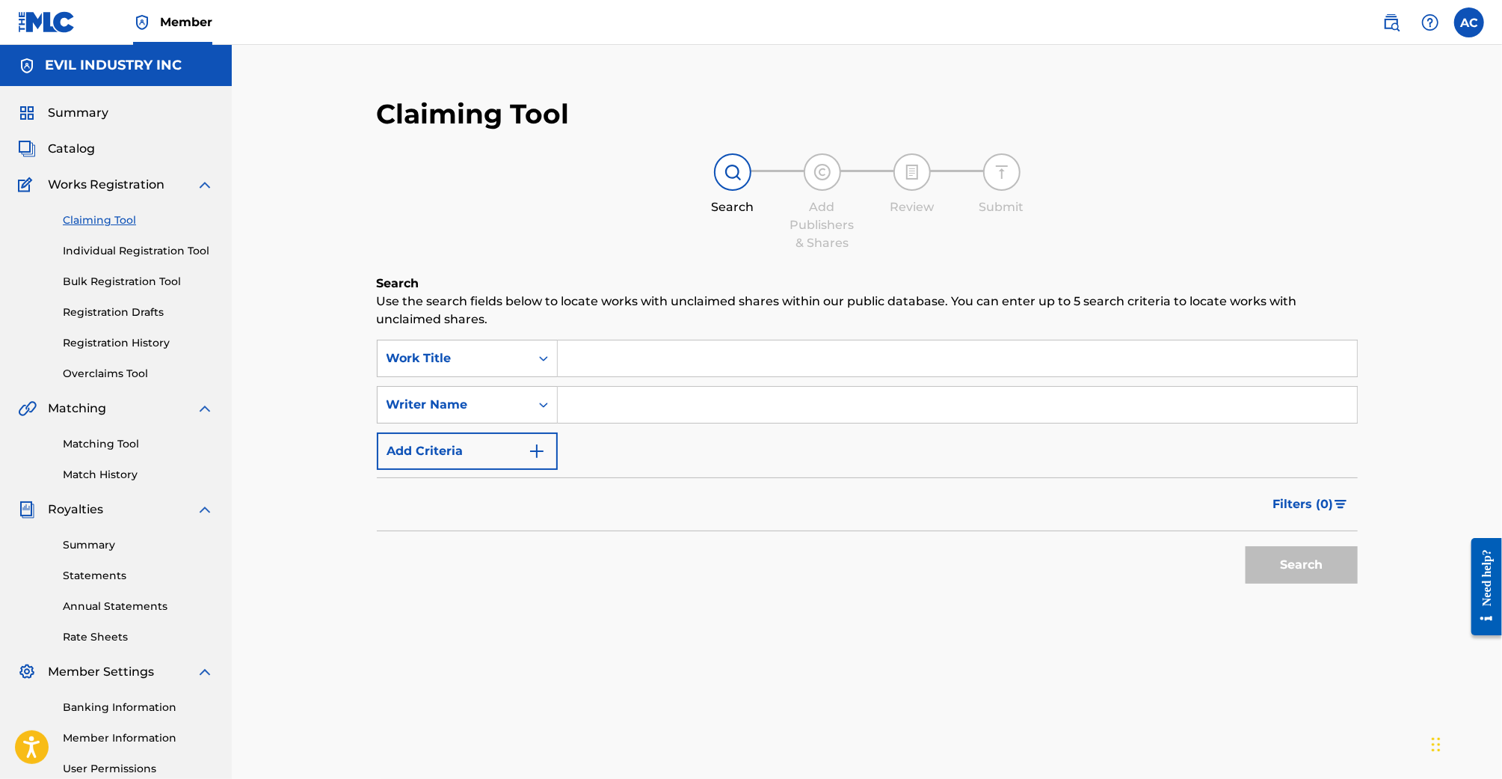
drag, startPoint x: 691, startPoint y: 354, endPoint x: 690, endPoint y: 343, distance: 10.5
click at [692, 354] on input "Search Form" at bounding box center [957, 358] width 799 height 36
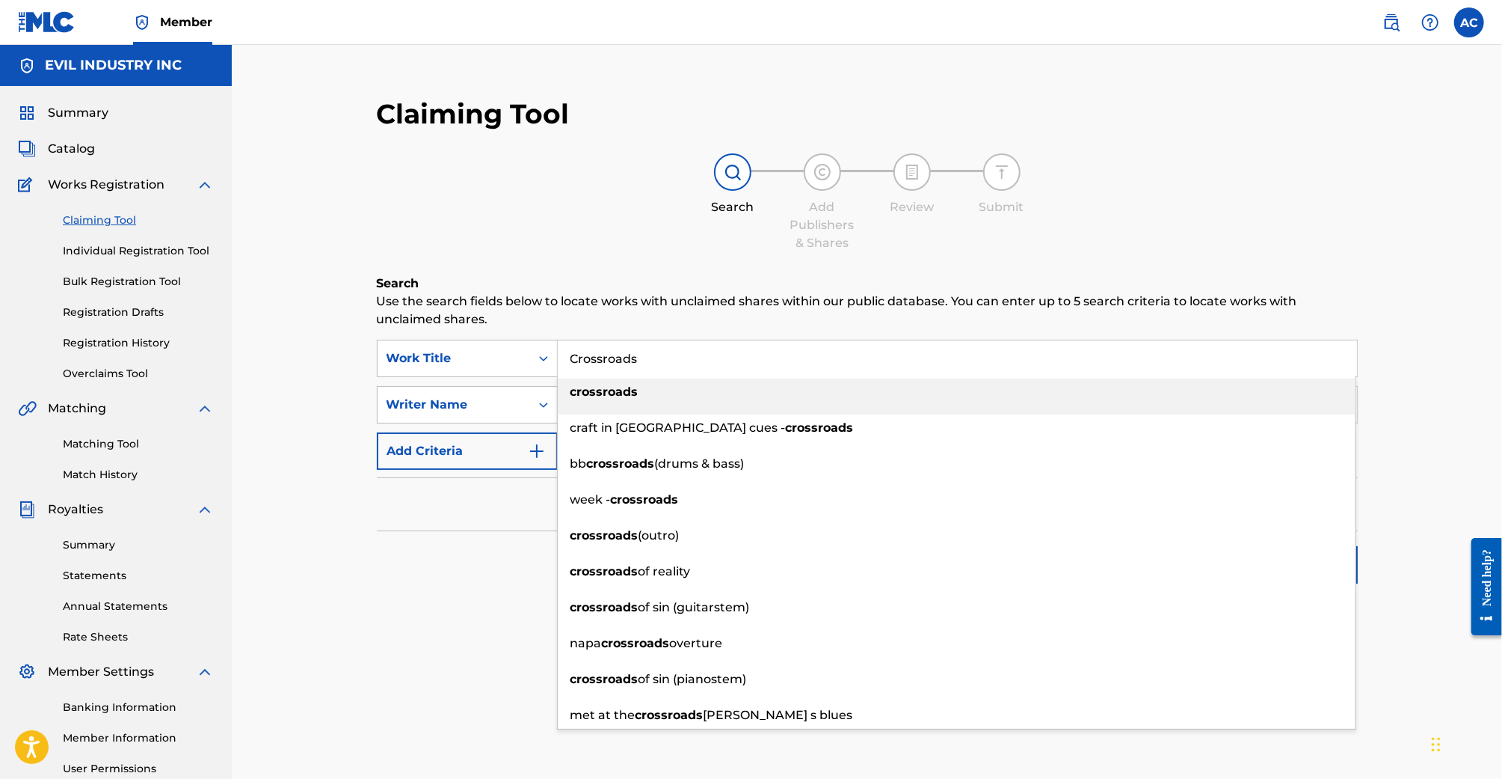
click at [630, 404] on div "crossroads" at bounding box center [957, 391] width 798 height 27
type input "crossroads"
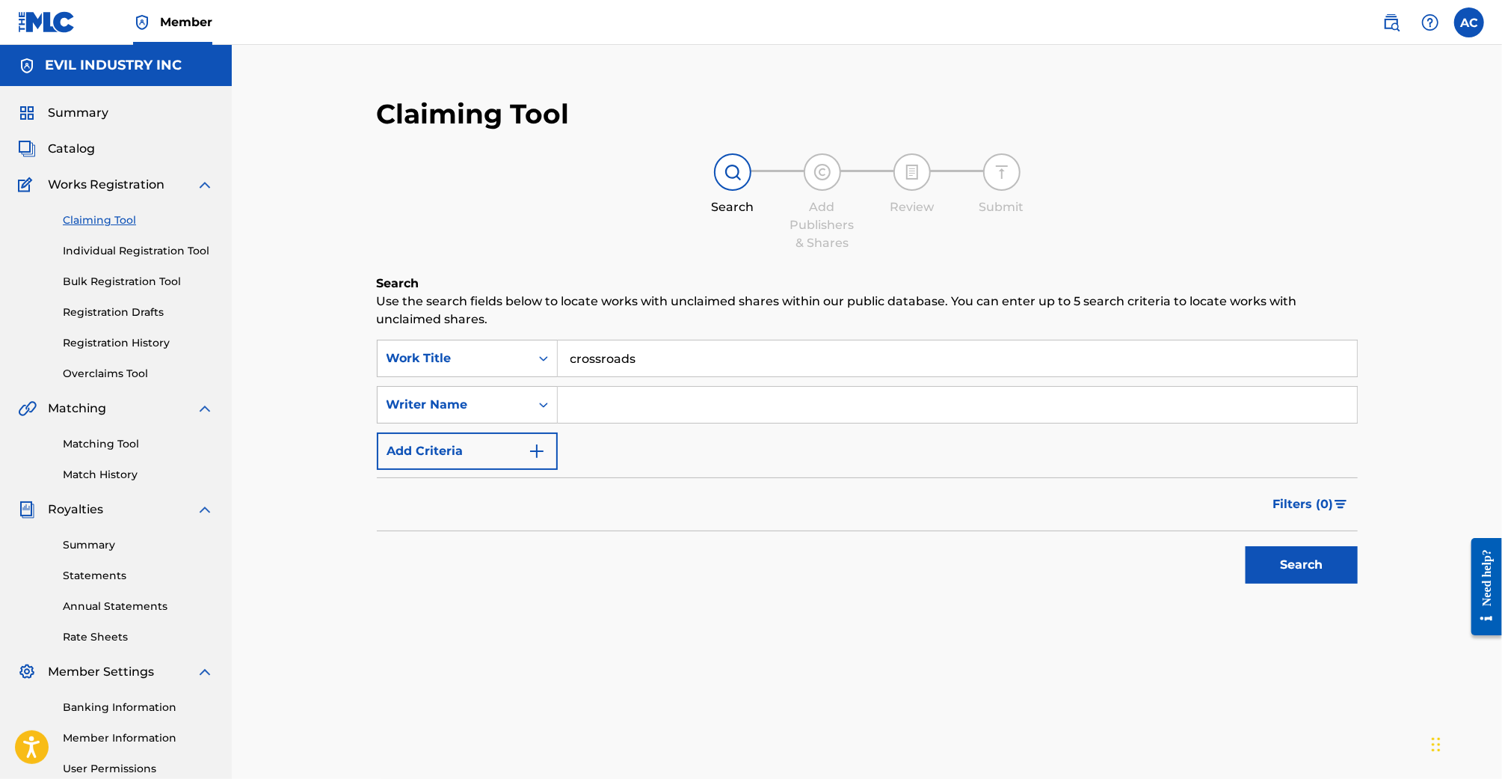
click at [614, 407] on input "Search Form" at bounding box center [957, 405] width 799 height 36
type input "S"
click at [1246, 546] on button "Search" at bounding box center [1302, 564] width 112 height 37
click at [678, 414] on input "Taz" at bounding box center [957, 405] width 799 height 36
click at [1246, 546] on button "Search" at bounding box center [1302, 564] width 112 height 37
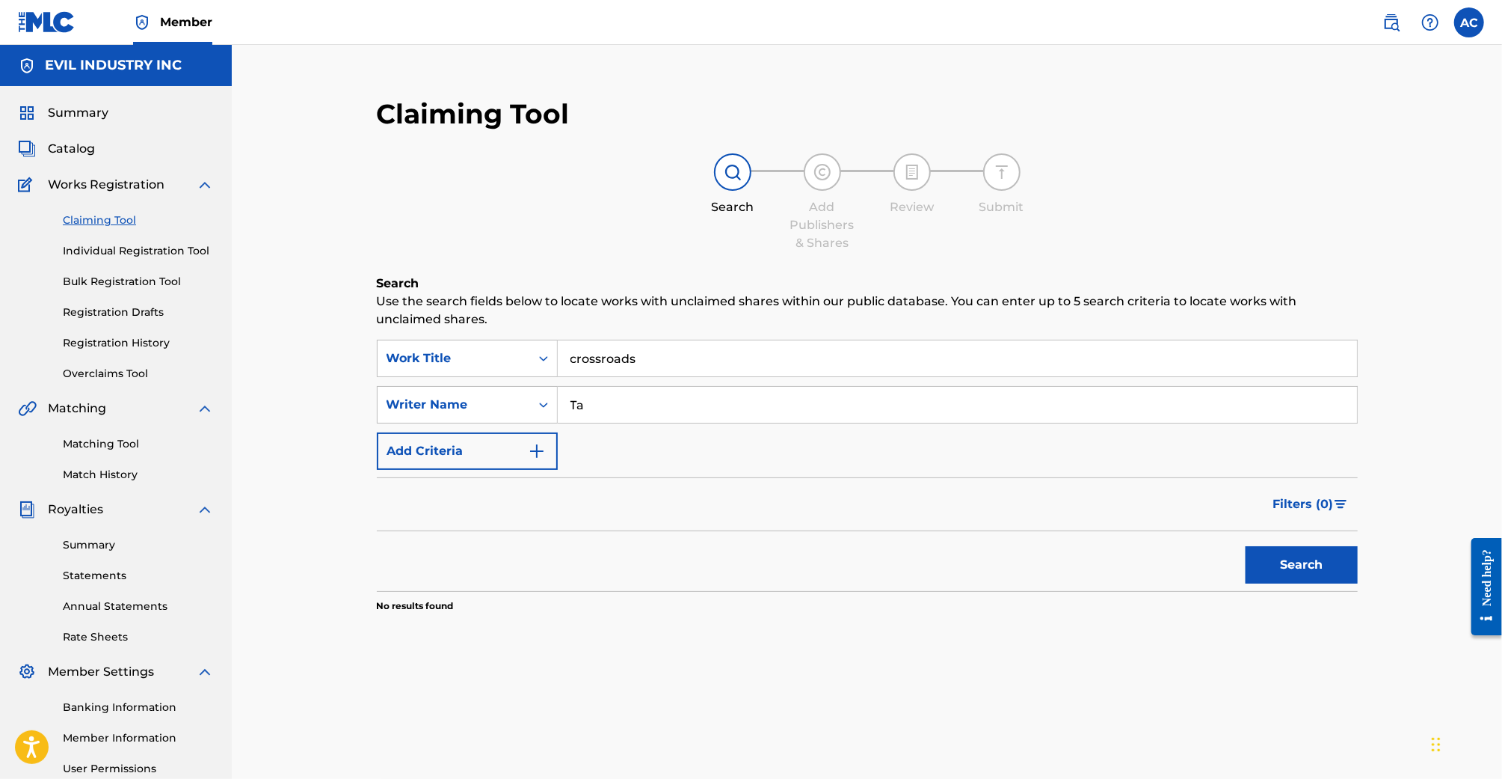
type input "T"
click at [1246, 546] on button "Search" at bounding box center [1302, 564] width 112 height 37
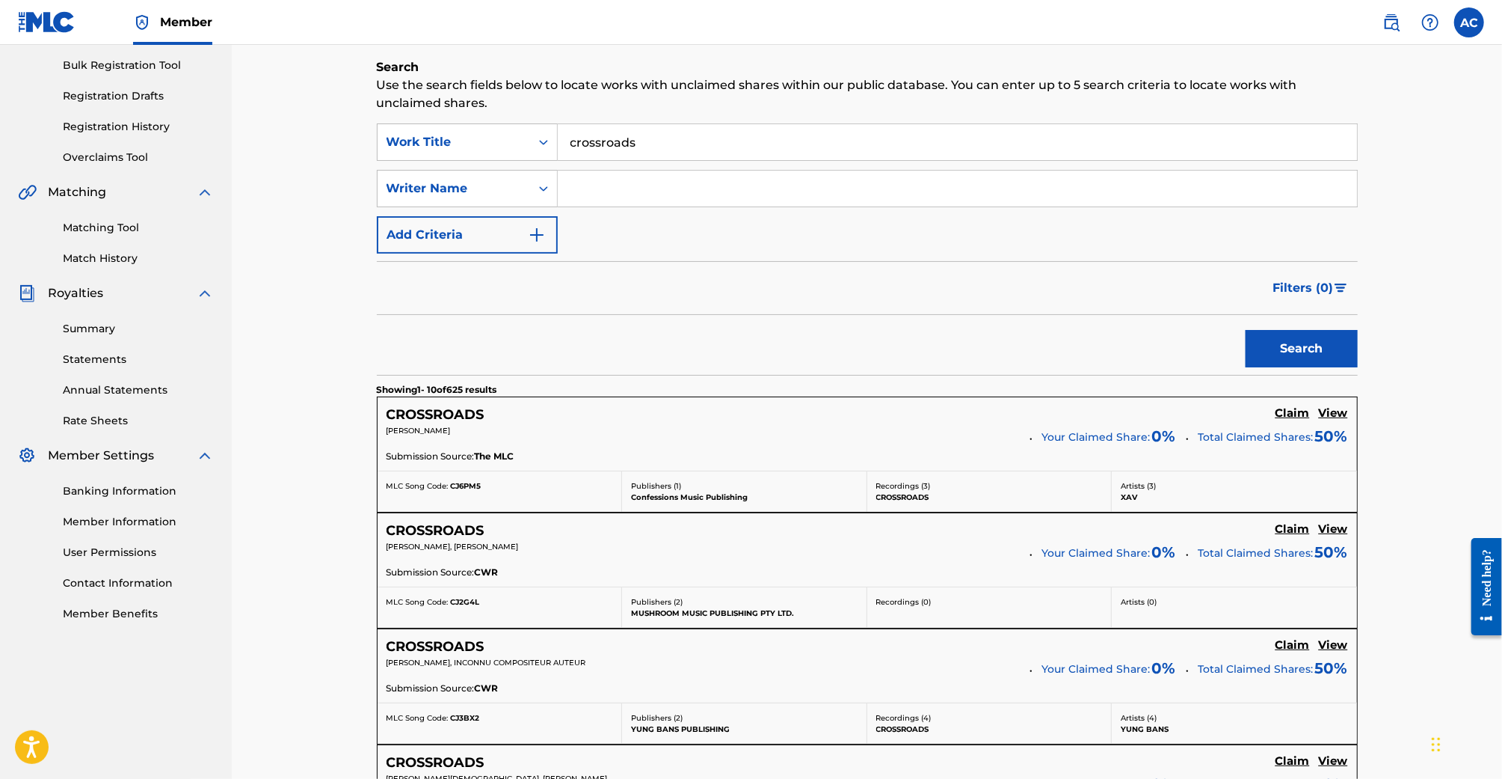
scroll to position [288, 0]
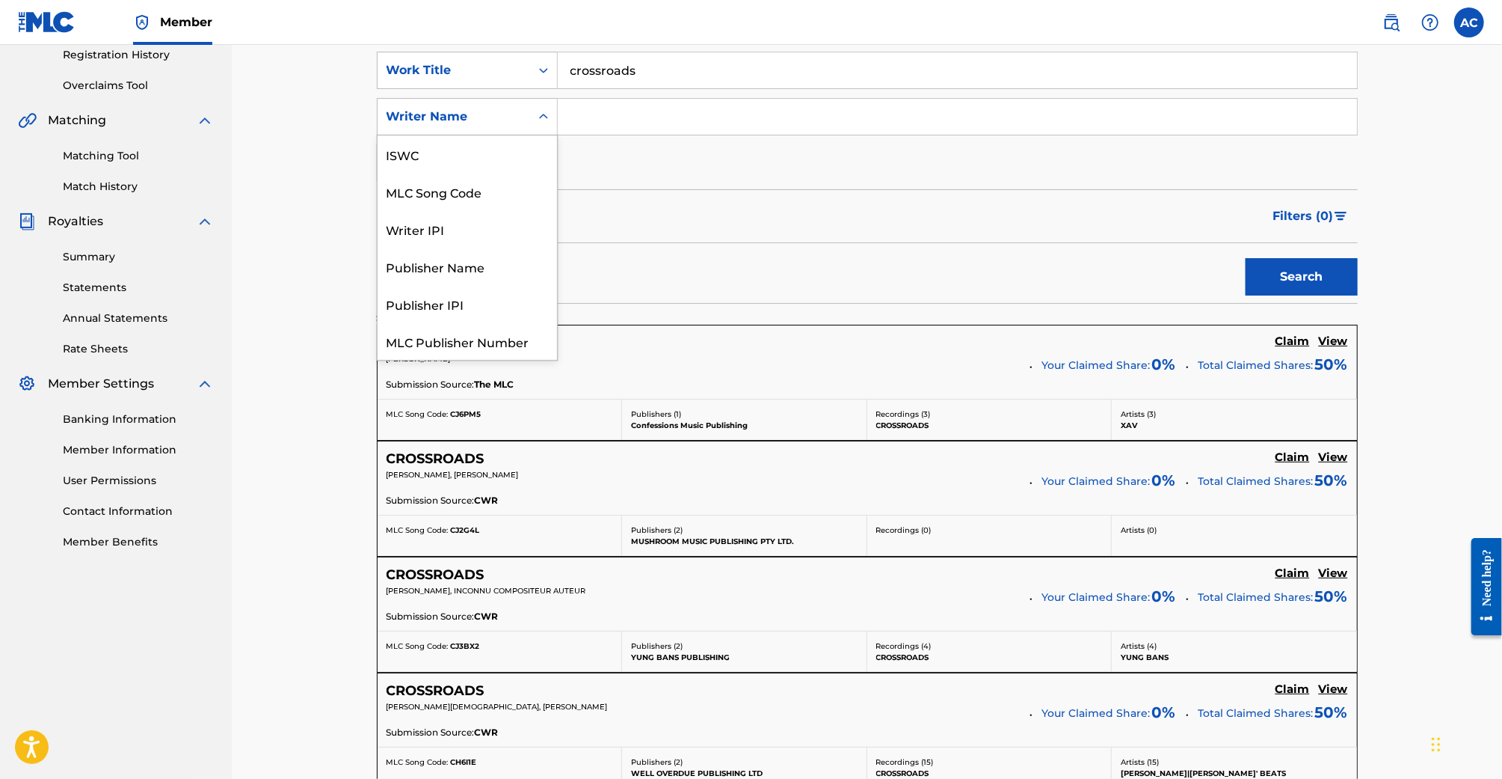
click at [512, 114] on div "Writer Name" at bounding box center [454, 117] width 135 height 18
click at [640, 120] on input "Search Form" at bounding box center [957, 117] width 799 height 36
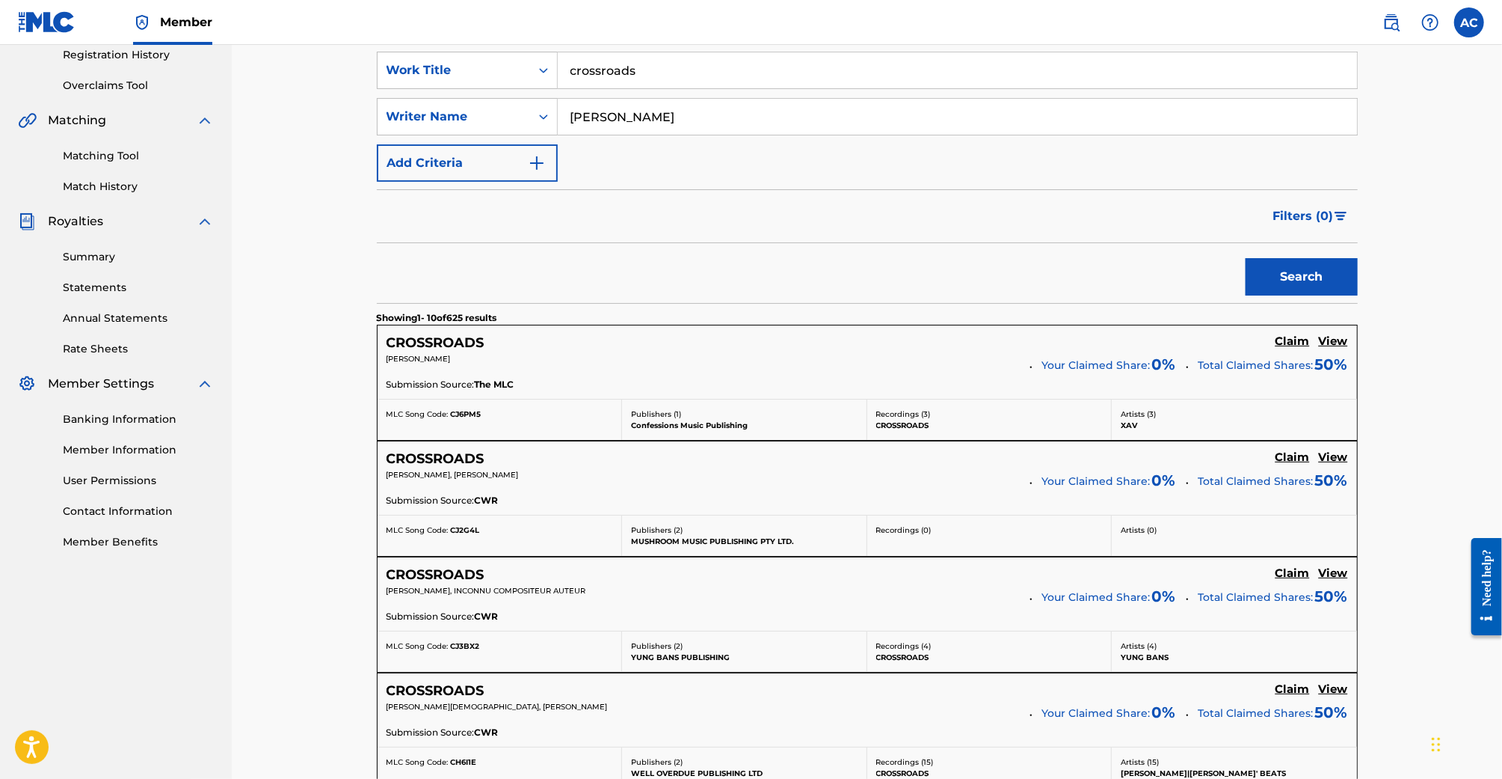
type input "Samuel"
click at [1246, 258] on button "Search" at bounding box center [1302, 276] width 112 height 37
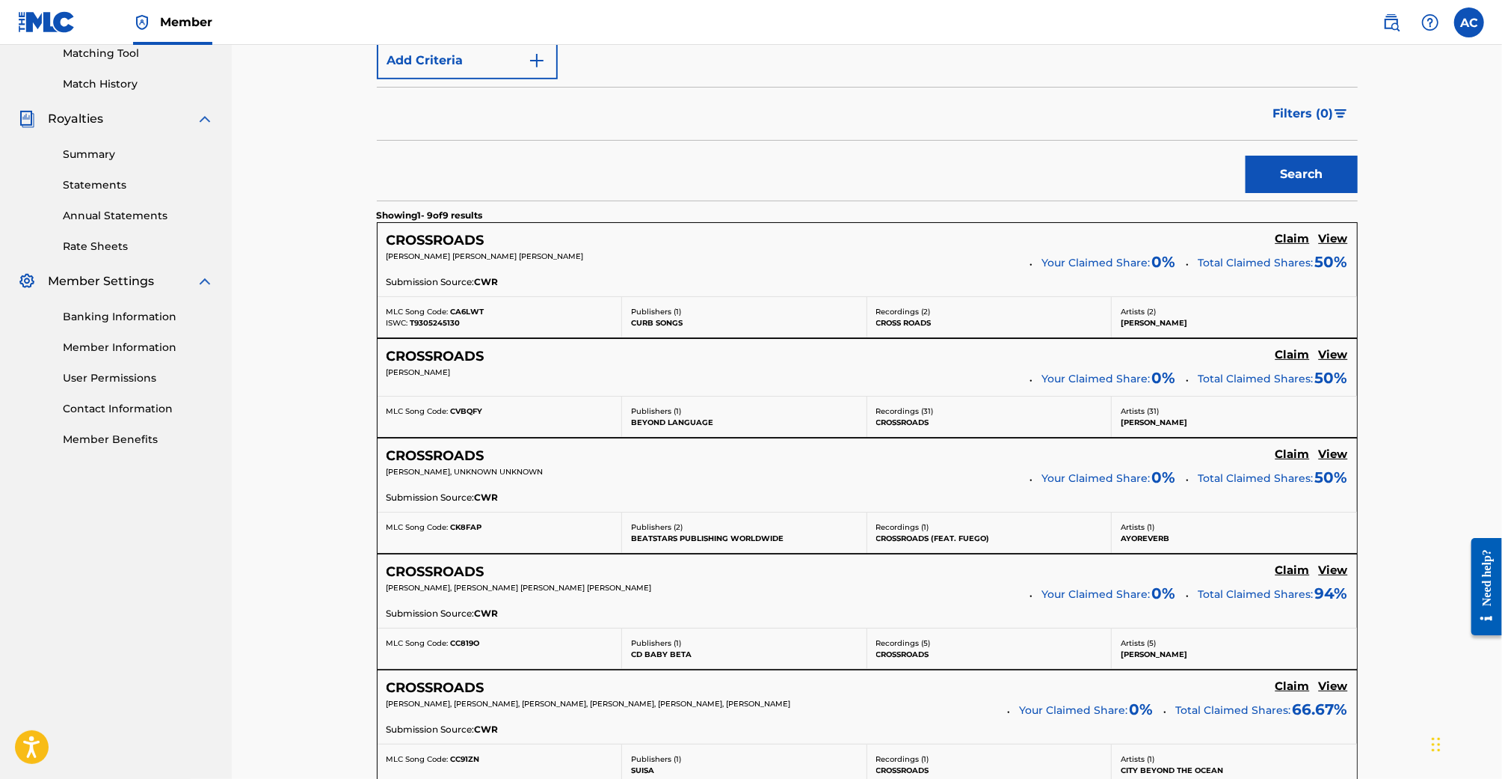
scroll to position [0, 0]
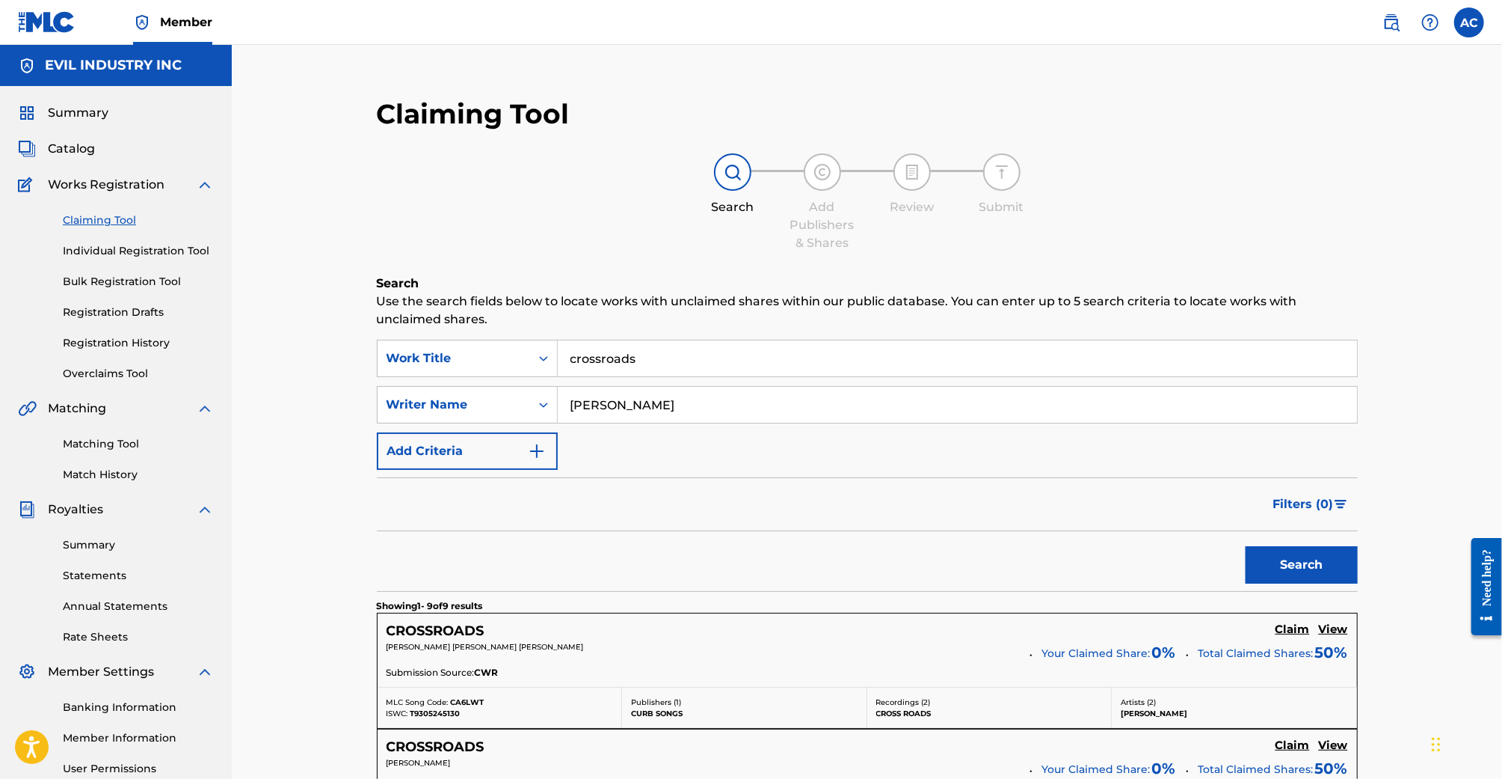
click at [699, 342] on input "crossroads" at bounding box center [957, 358] width 799 height 36
click at [636, 390] on strong "shelf" at bounding box center [630, 391] width 31 height 14
type input "empty shelf"
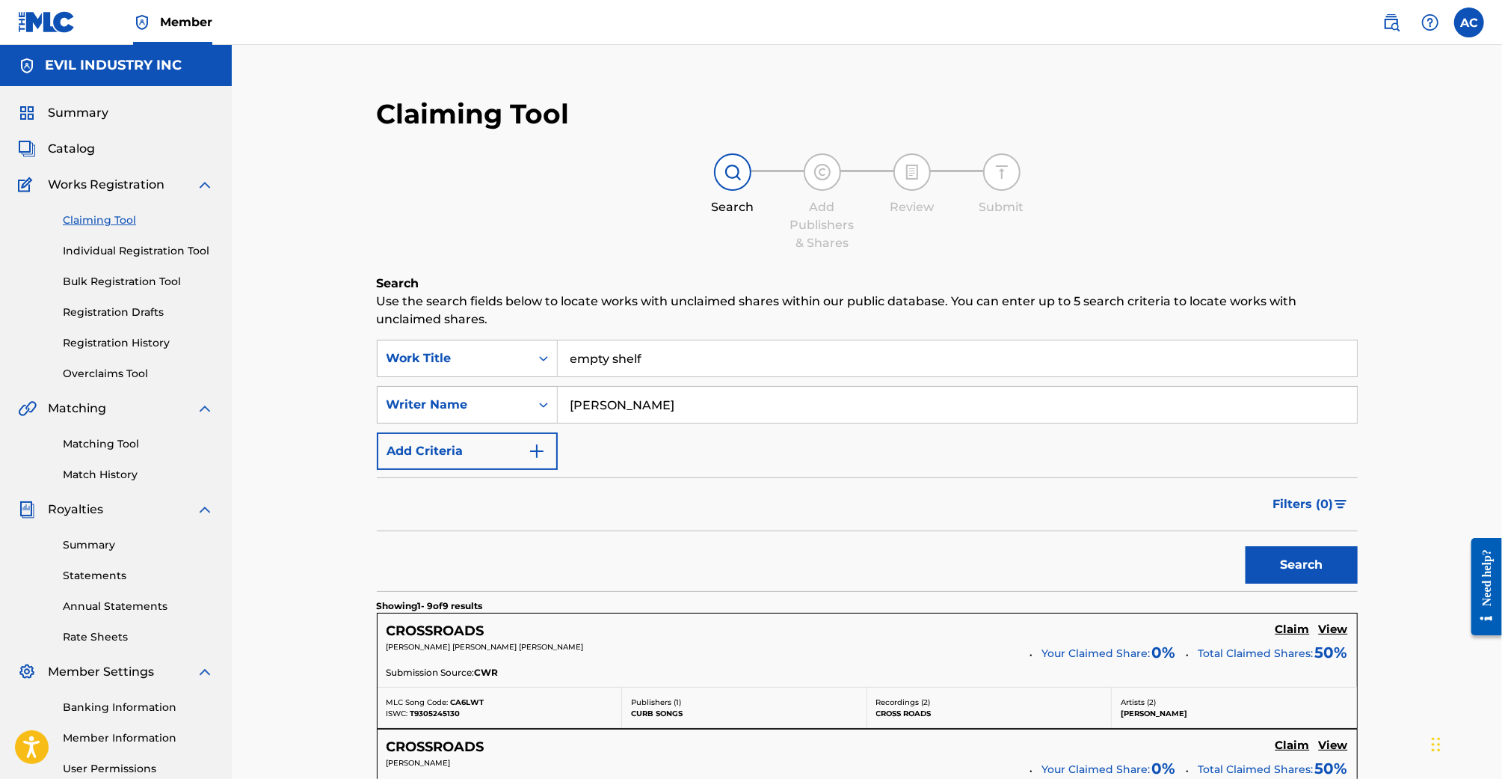
click at [636, 399] on input "Samuel" at bounding box center [957, 405] width 799 height 36
click at [1246, 546] on button "Search" at bounding box center [1302, 564] width 112 height 37
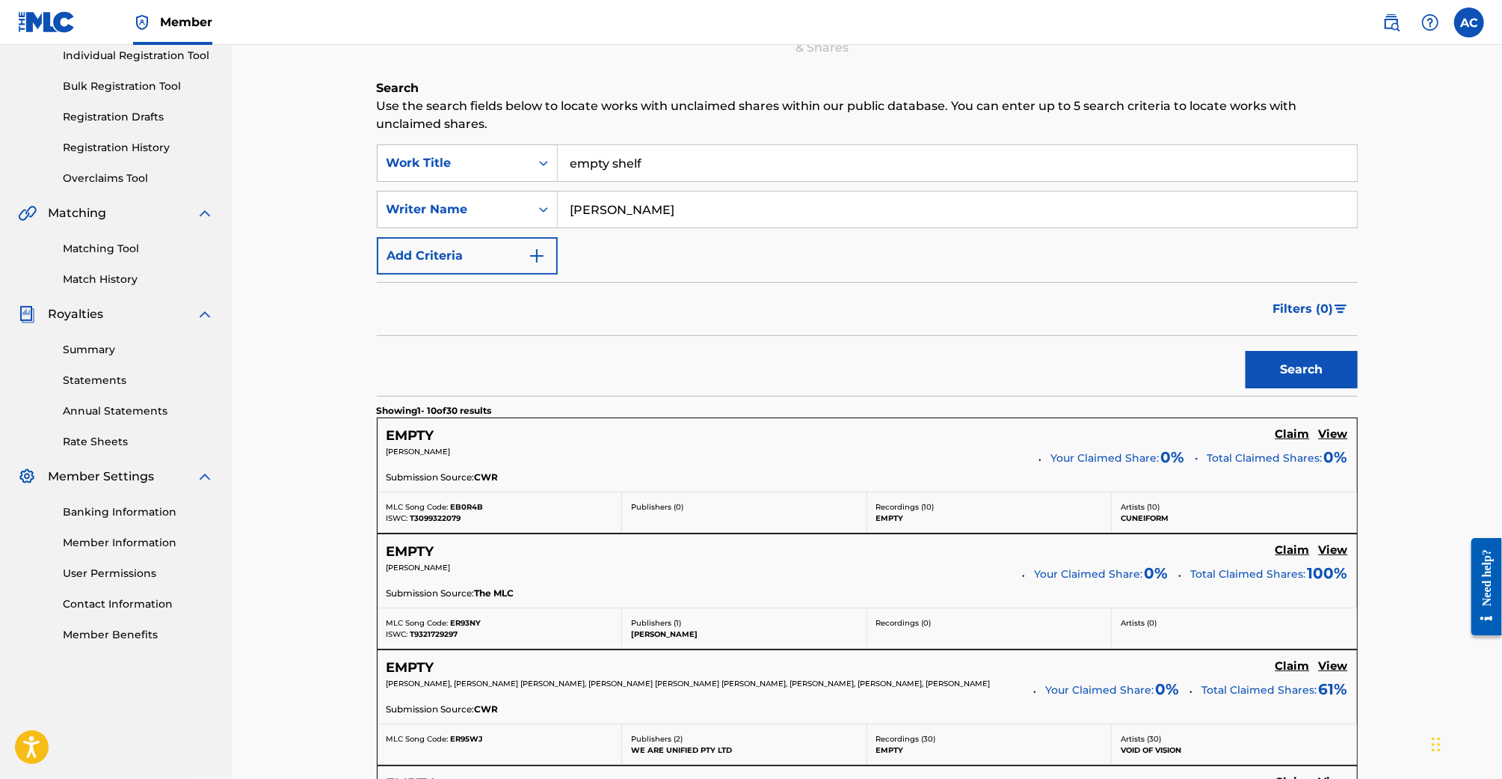
scroll to position [201, 0]
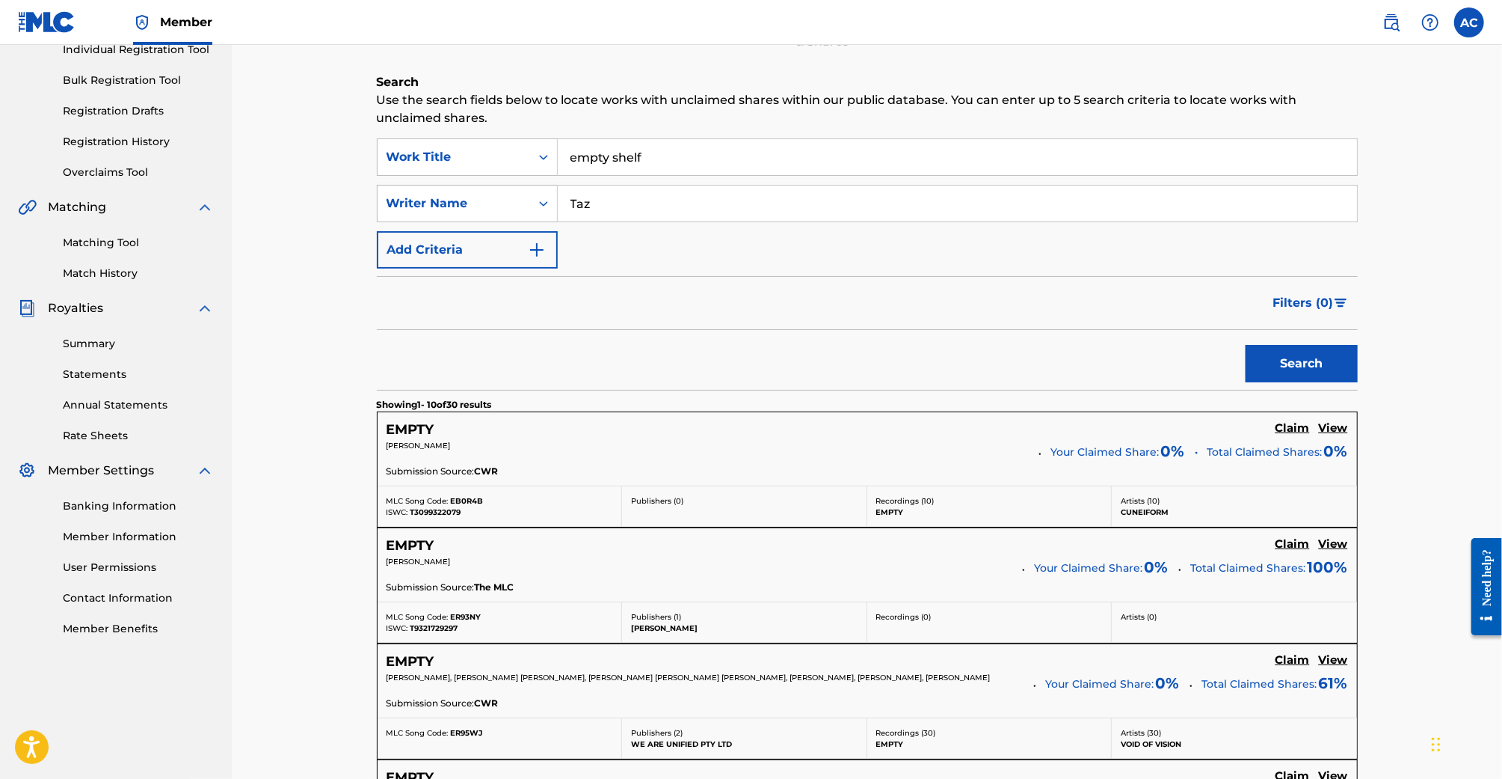
type input "Taz"
click at [1246, 345] on button "Search" at bounding box center [1302, 363] width 112 height 37
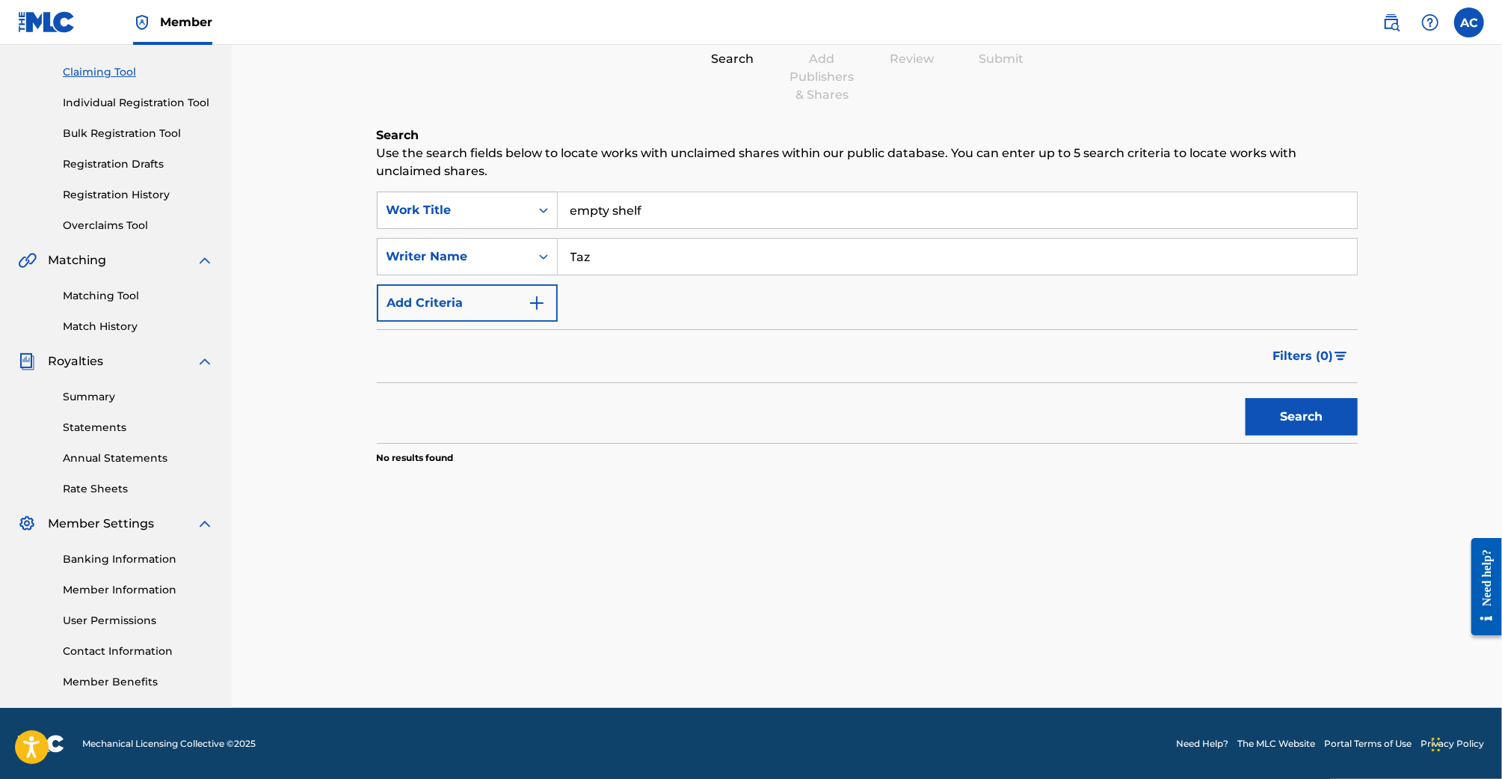
click at [672, 210] on input "empty shelf" at bounding box center [957, 210] width 799 height 36
click at [630, 254] on input "Taz" at bounding box center [957, 257] width 799 height 36
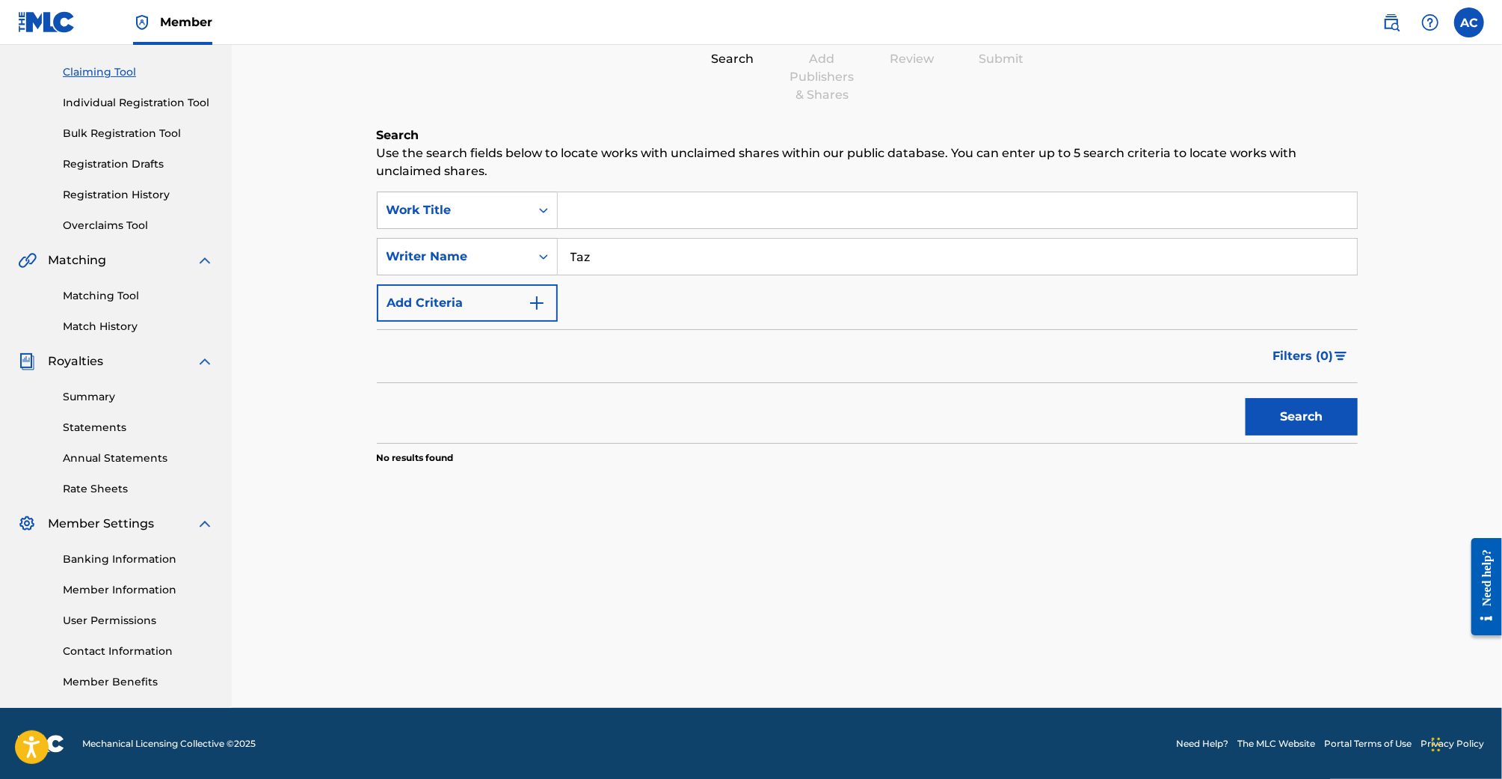
click at [630, 254] on input "Taz" at bounding box center [957, 257] width 799 height 36
click at [665, 200] on input "Search Form" at bounding box center [957, 210] width 799 height 36
click at [650, 239] on div "fully sent" at bounding box center [957, 243] width 798 height 27
type input "fully sent"
click at [582, 242] on input "Search Form" at bounding box center [957, 257] width 799 height 36
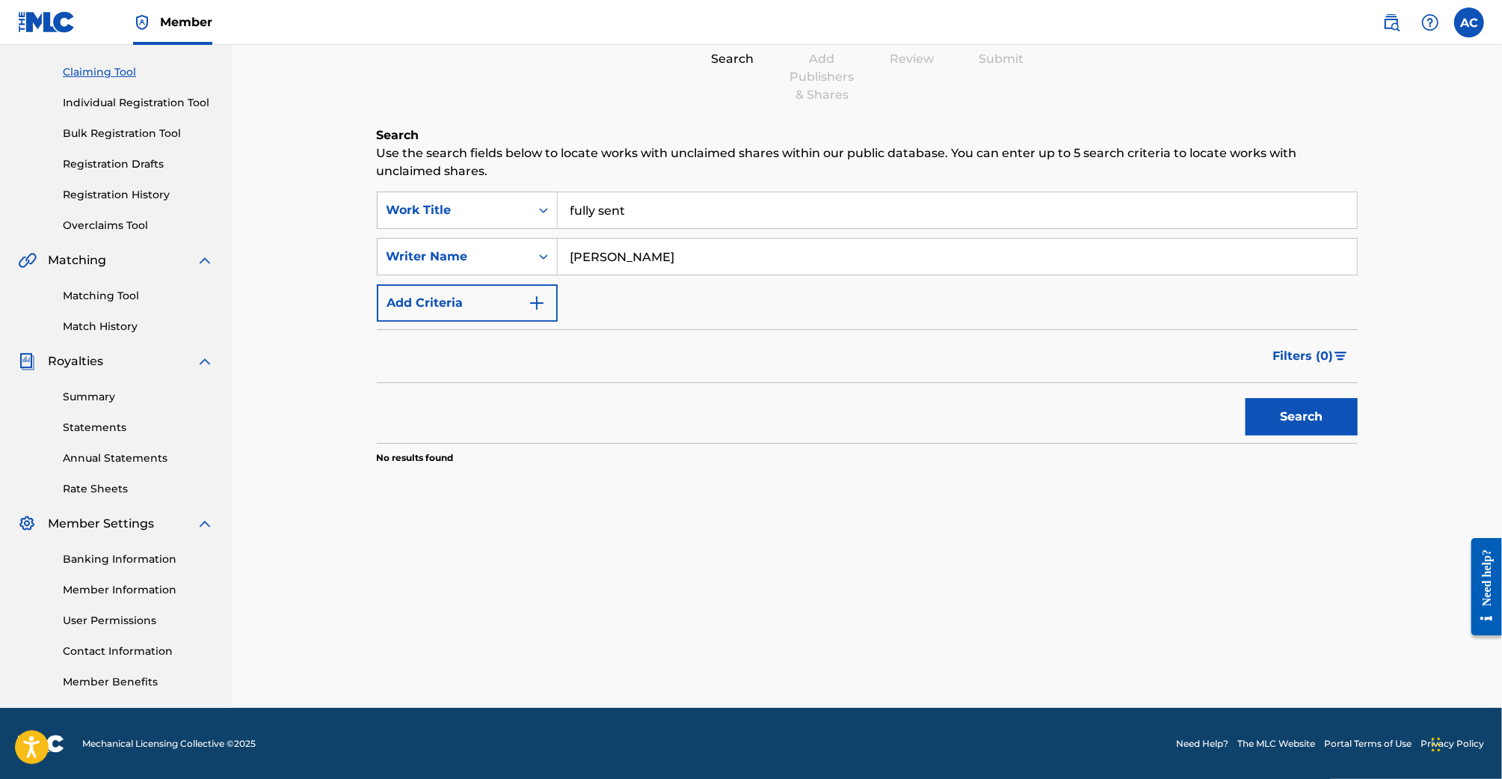
click at [1246, 398] on button "Search" at bounding box center [1302, 416] width 112 height 37
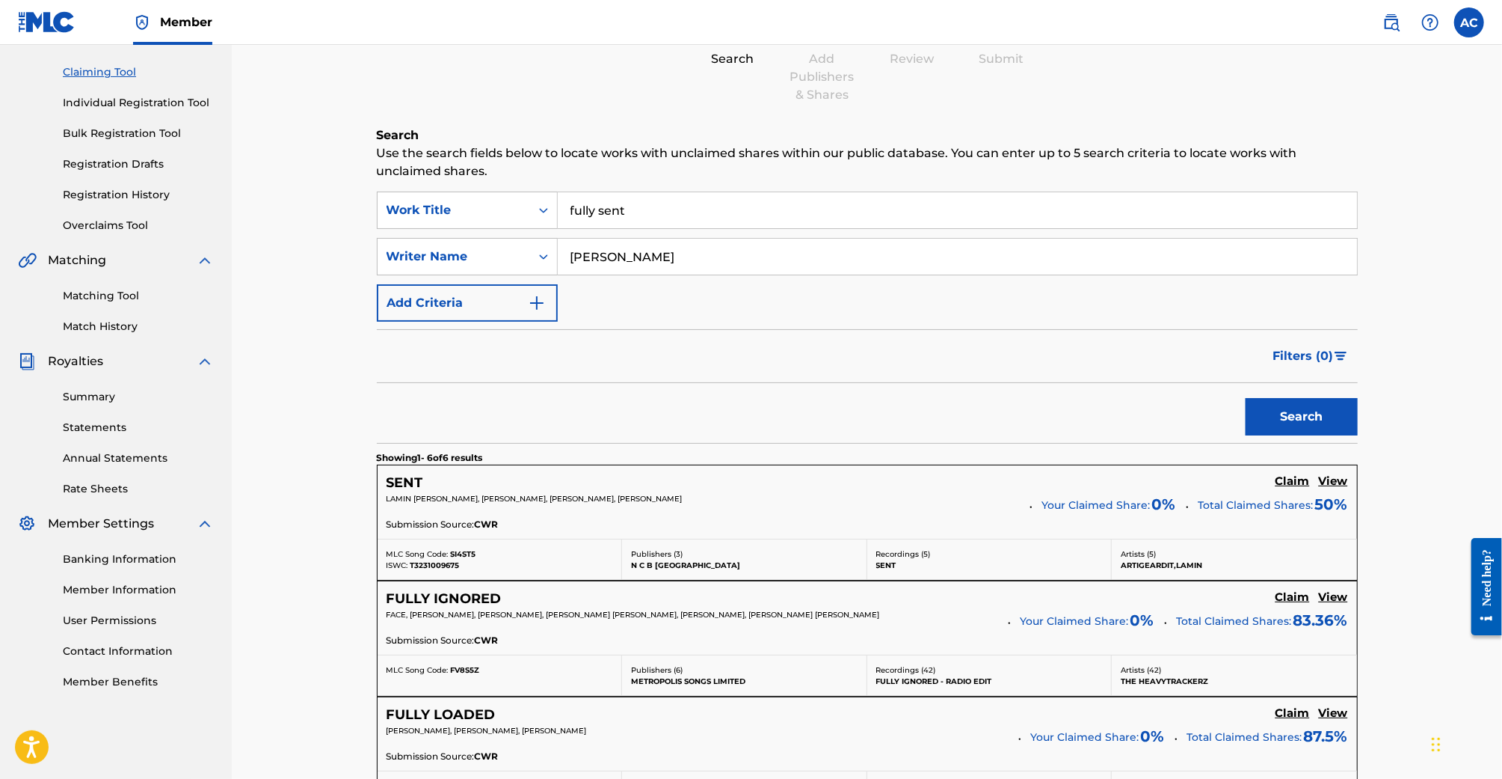
click at [986, 363] on div "Filters ( 0 )" at bounding box center [867, 356] width 981 height 54
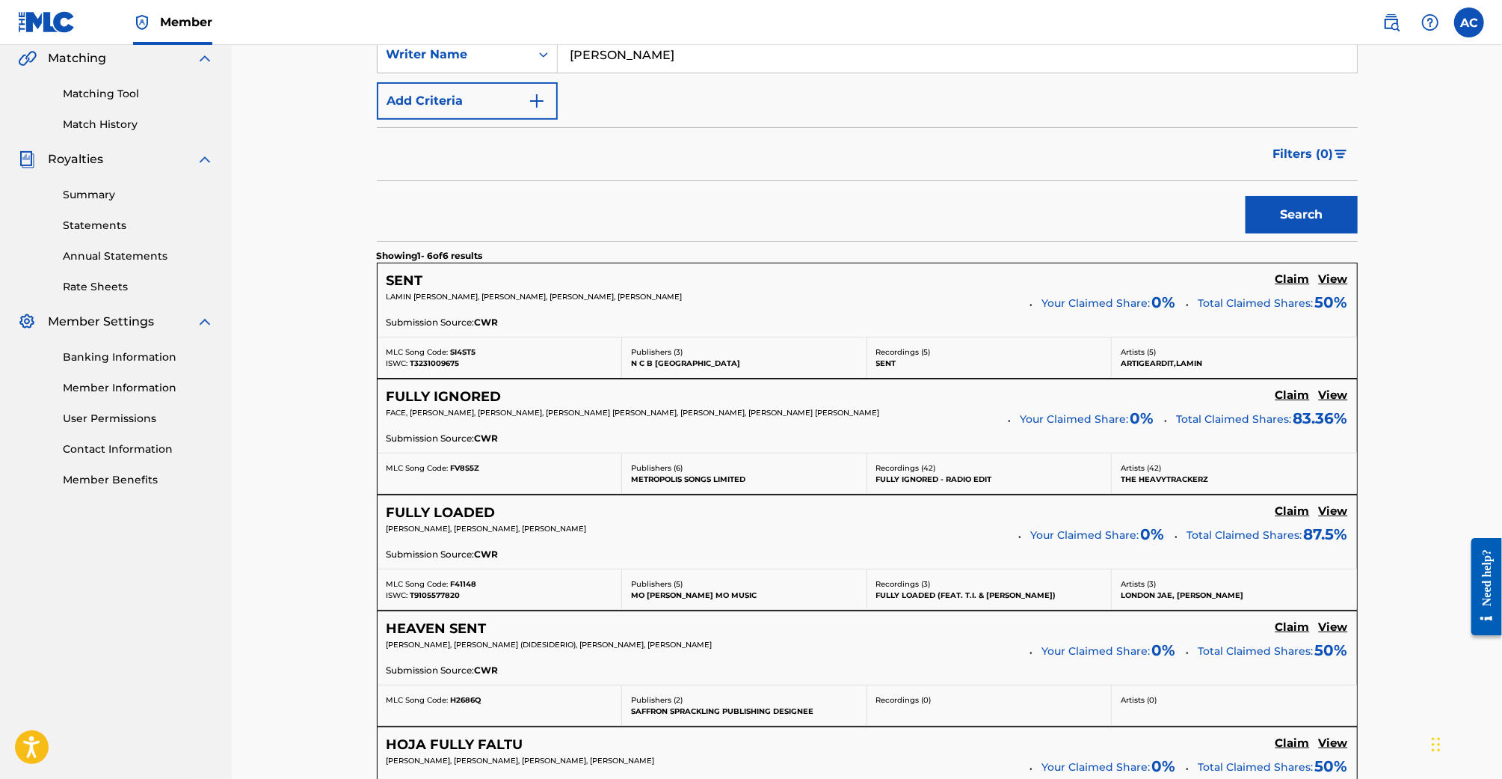
scroll to position [274, 0]
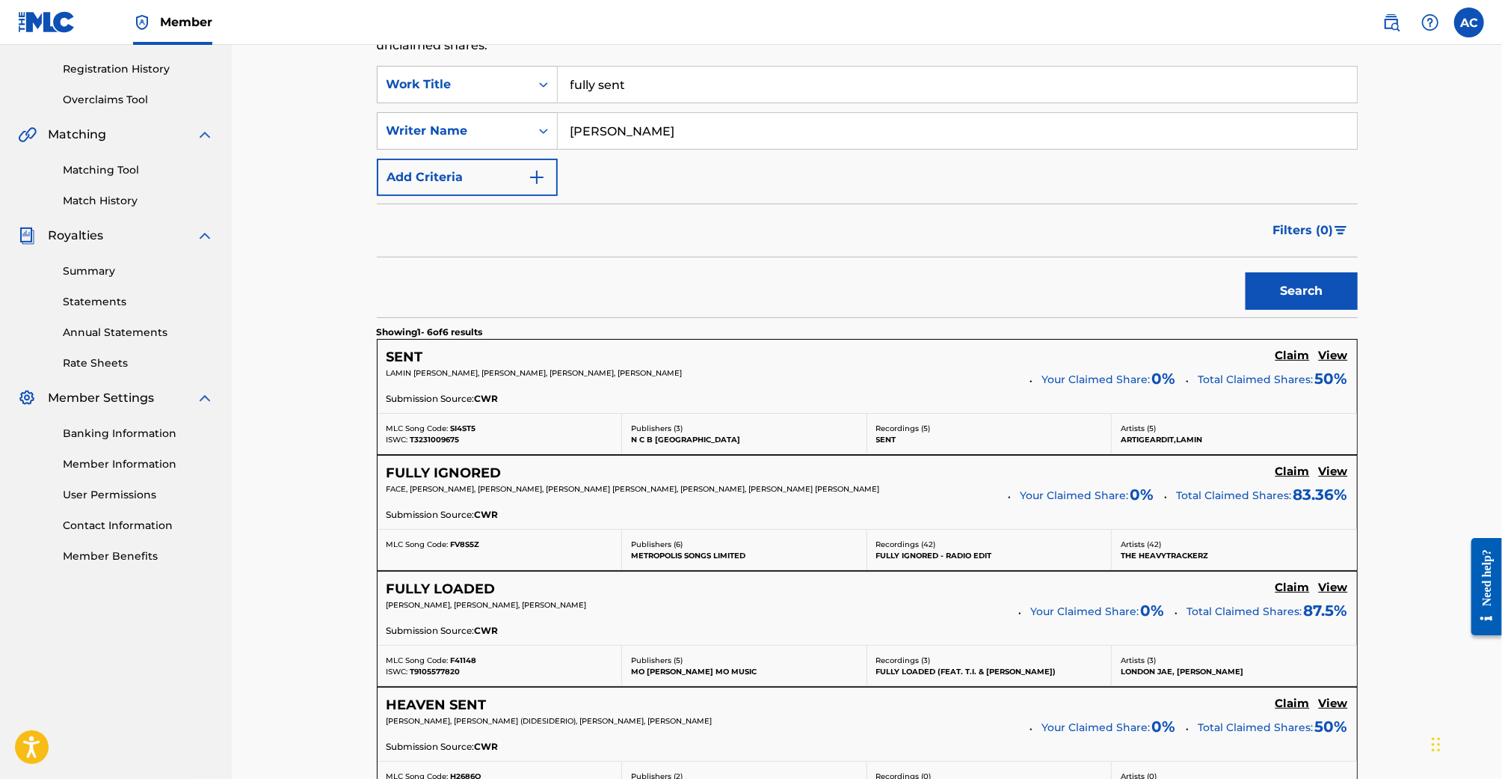
click at [634, 125] on input "Sam" at bounding box center [957, 131] width 799 height 36
type input "Taz"
click at [1246, 272] on button "Search" at bounding box center [1302, 290] width 112 height 37
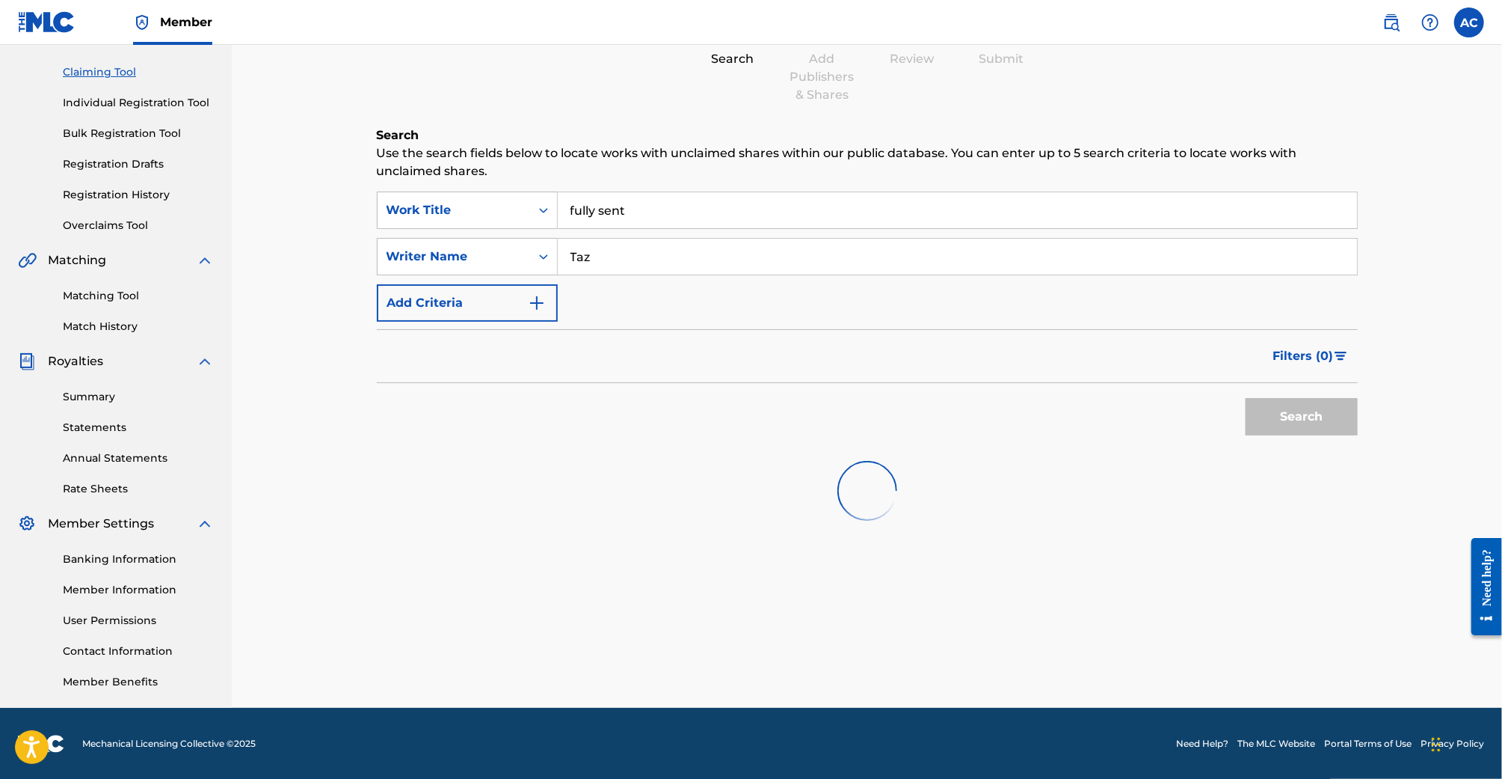
scroll to position [179, 0]
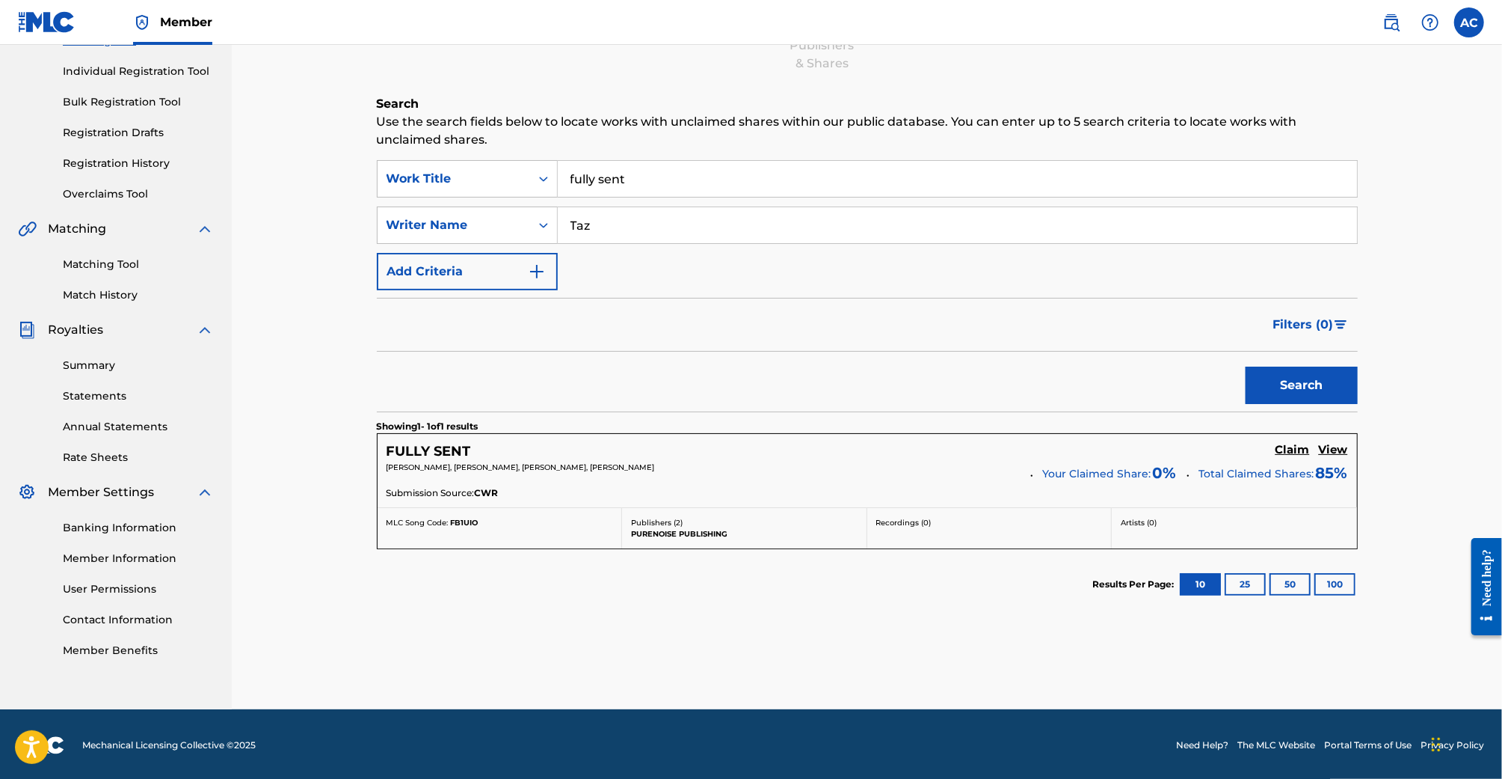
click at [1331, 444] on h5 "View" at bounding box center [1333, 450] width 29 height 14
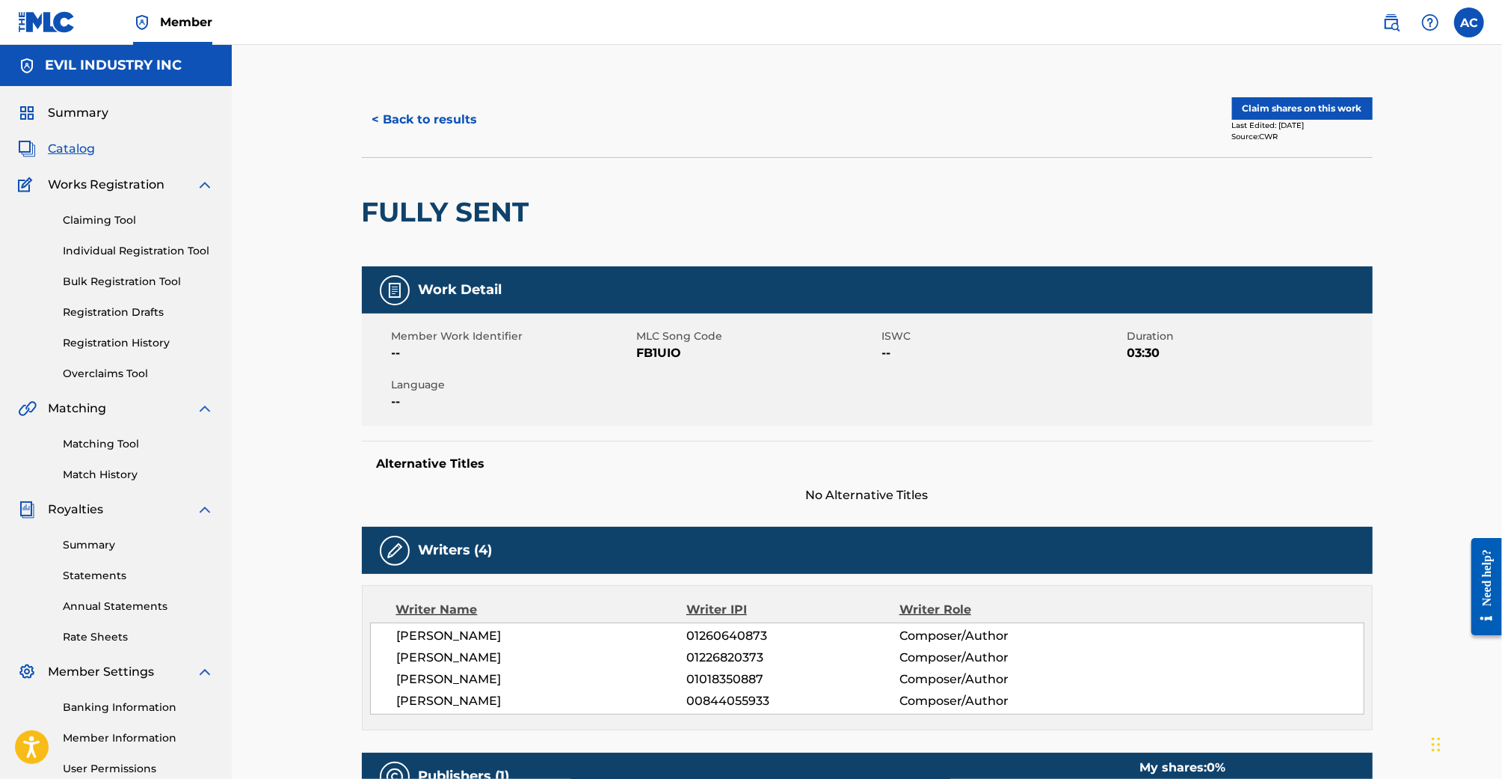
click at [1311, 108] on button "Claim shares on this work" at bounding box center [1302, 108] width 141 height 22
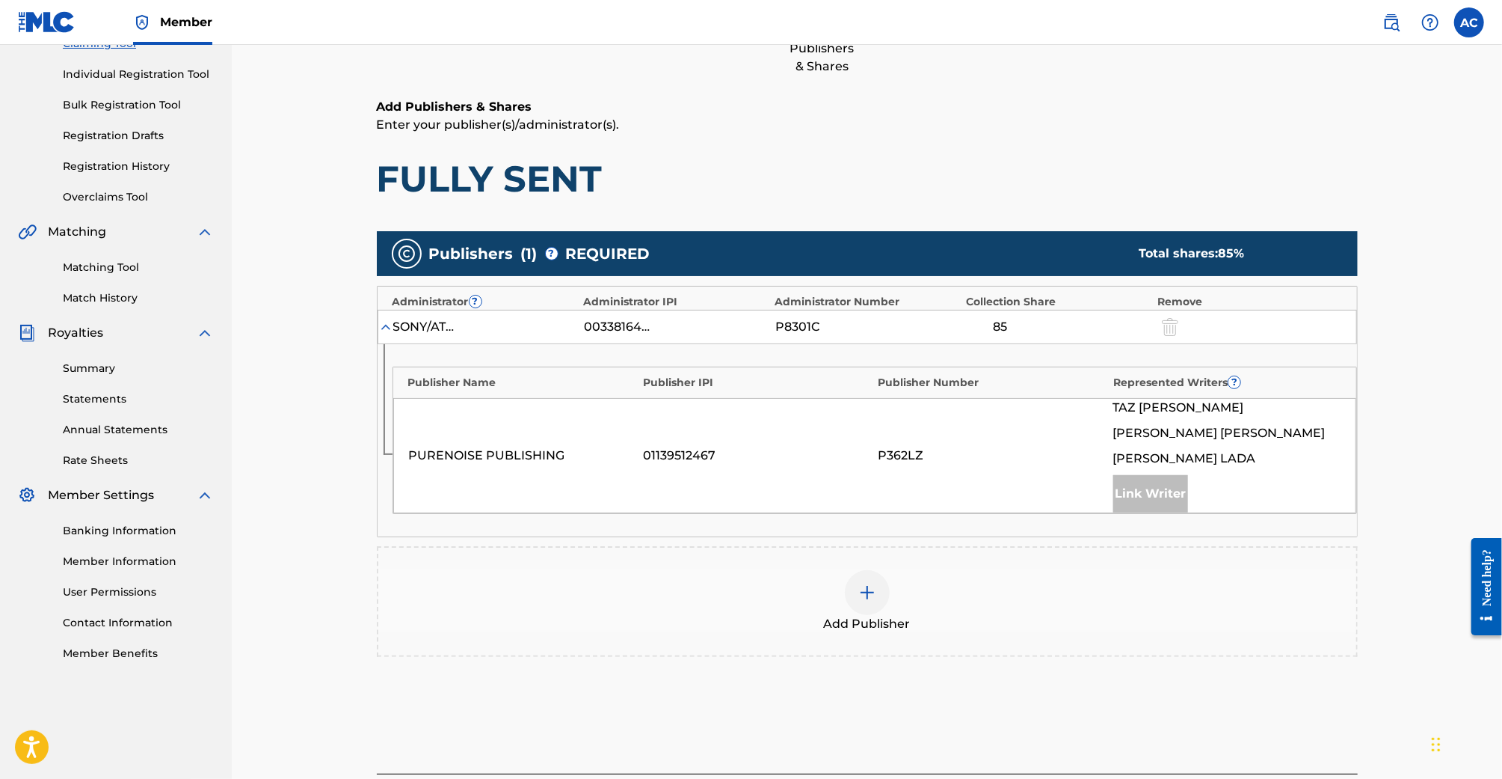
scroll to position [178, 0]
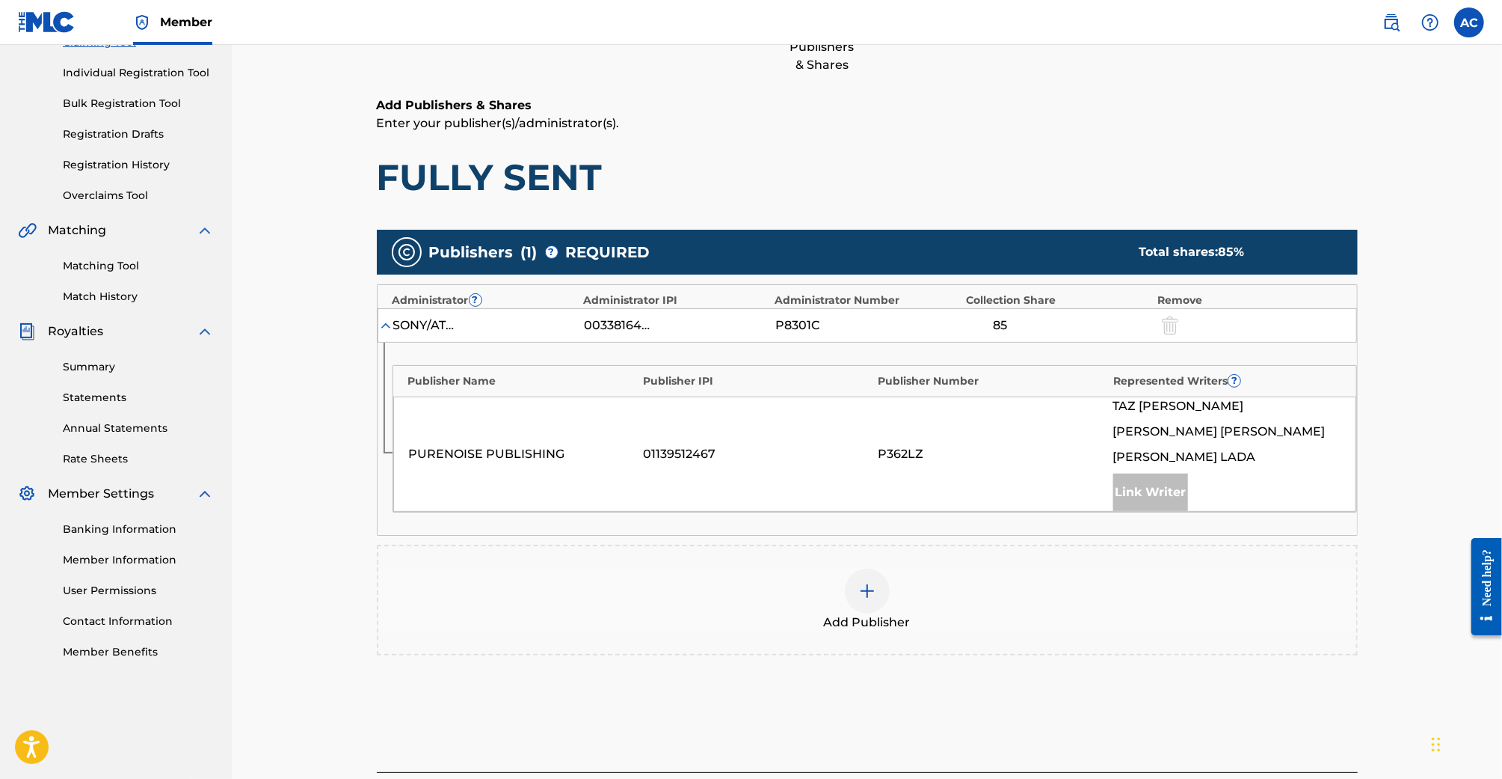
click at [865, 575] on div at bounding box center [867, 590] width 45 height 45
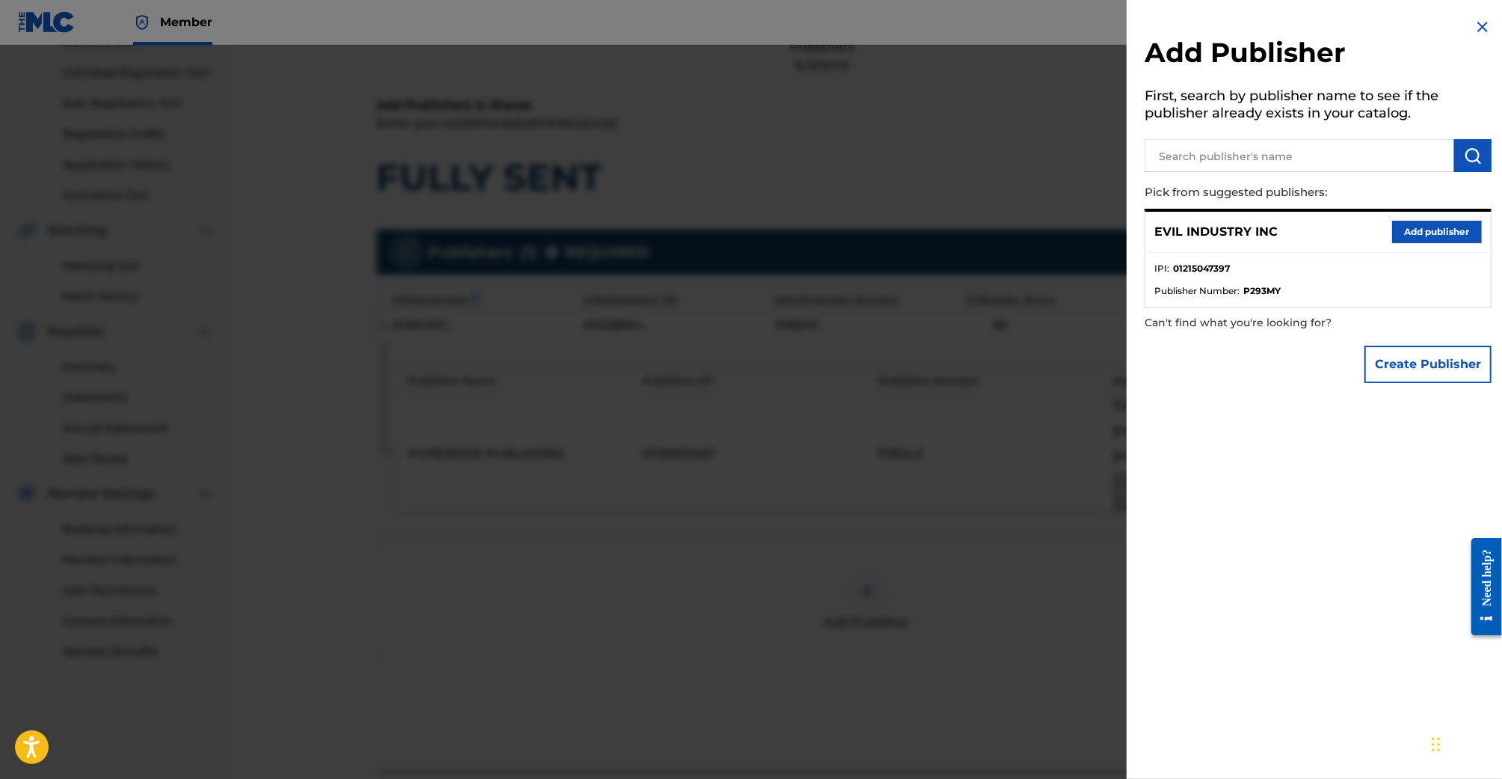
click at [1431, 227] on button "Add publisher" at bounding box center [1438, 232] width 90 height 22
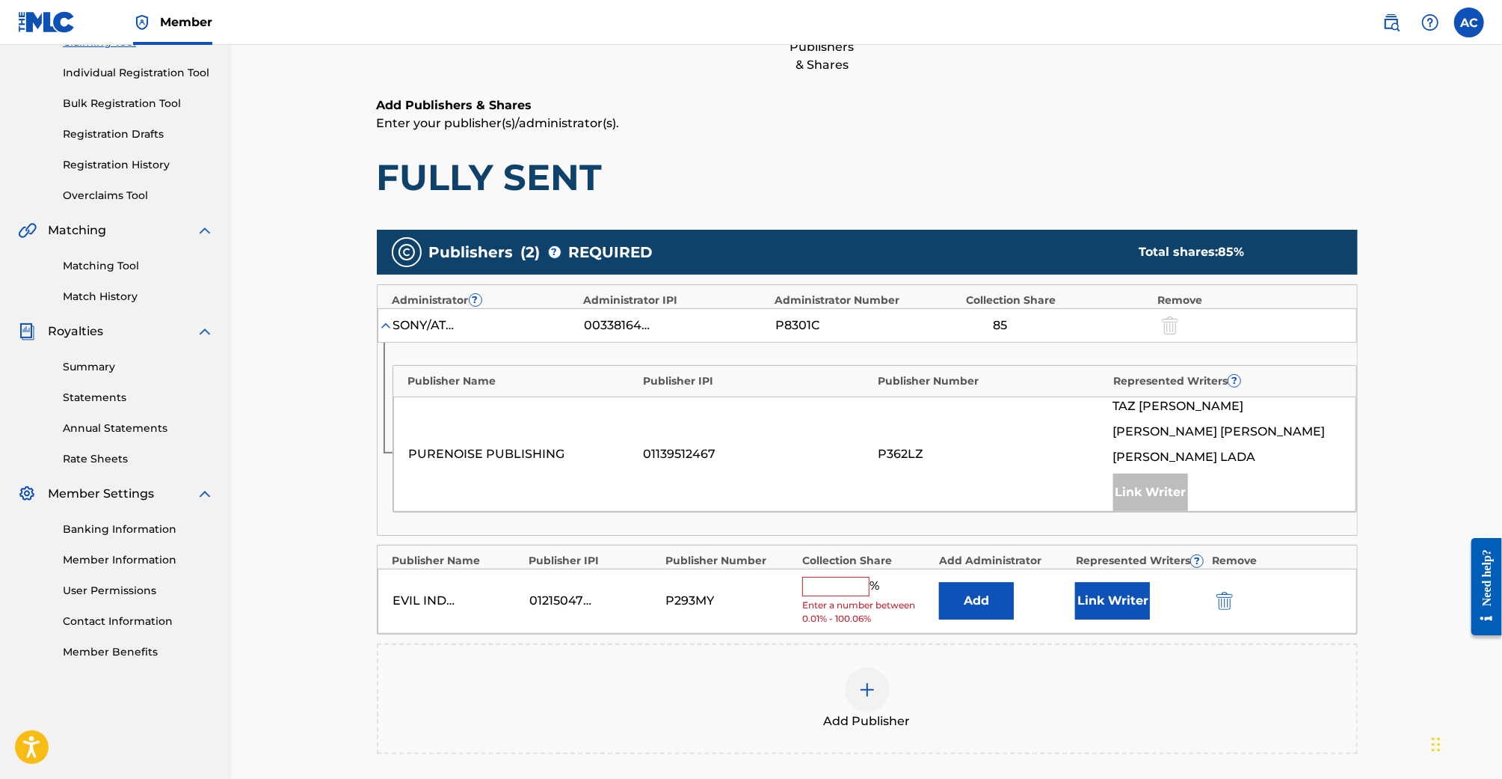
click at [847, 580] on input "text" at bounding box center [835, 586] width 67 height 19
type input "15"
click at [1120, 705] on div "Add Publisher" at bounding box center [867, 688] width 978 height 63
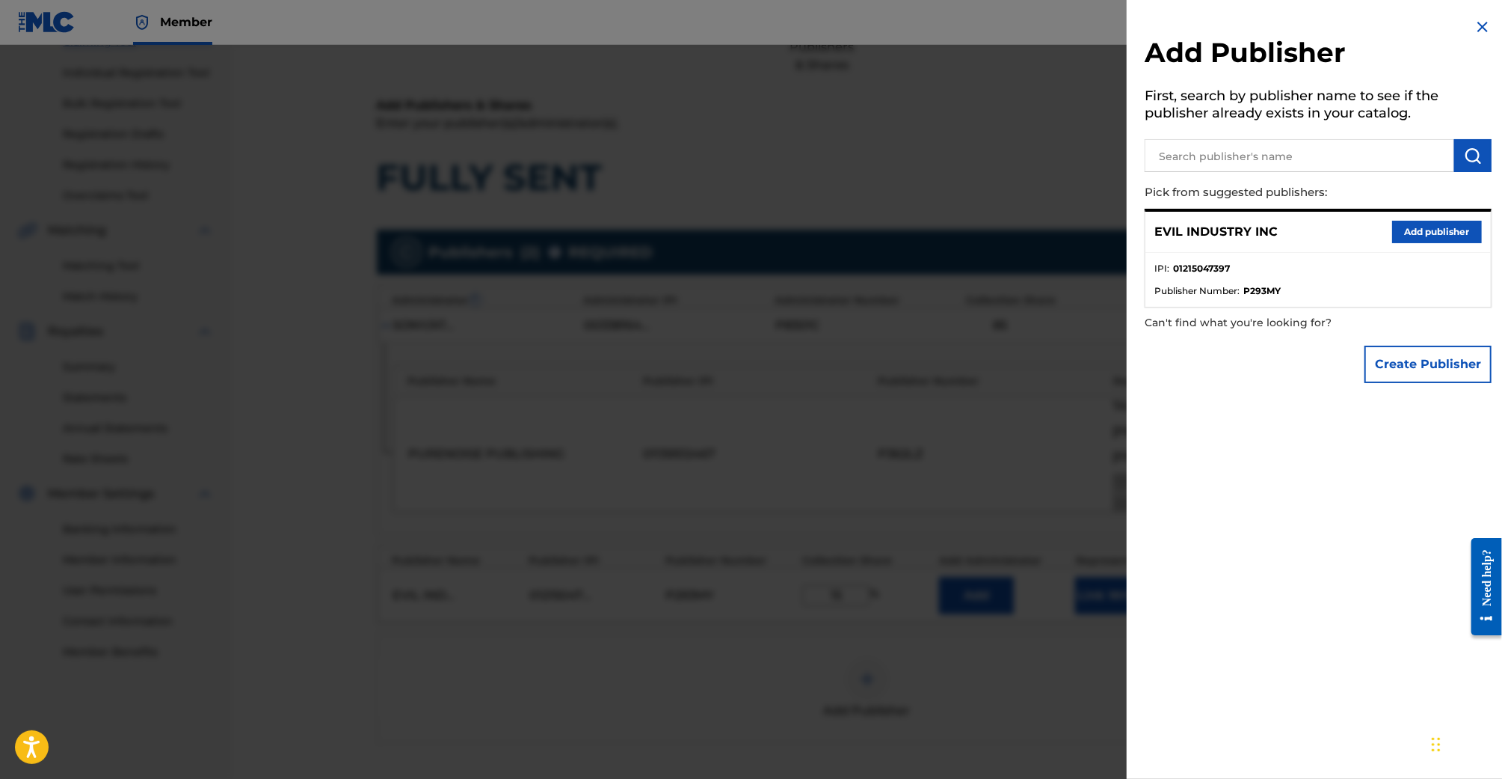
click at [1469, 39] on h2 "Add Publisher" at bounding box center [1318, 55] width 347 height 38
click at [1484, 33] on img at bounding box center [1483, 27] width 18 height 18
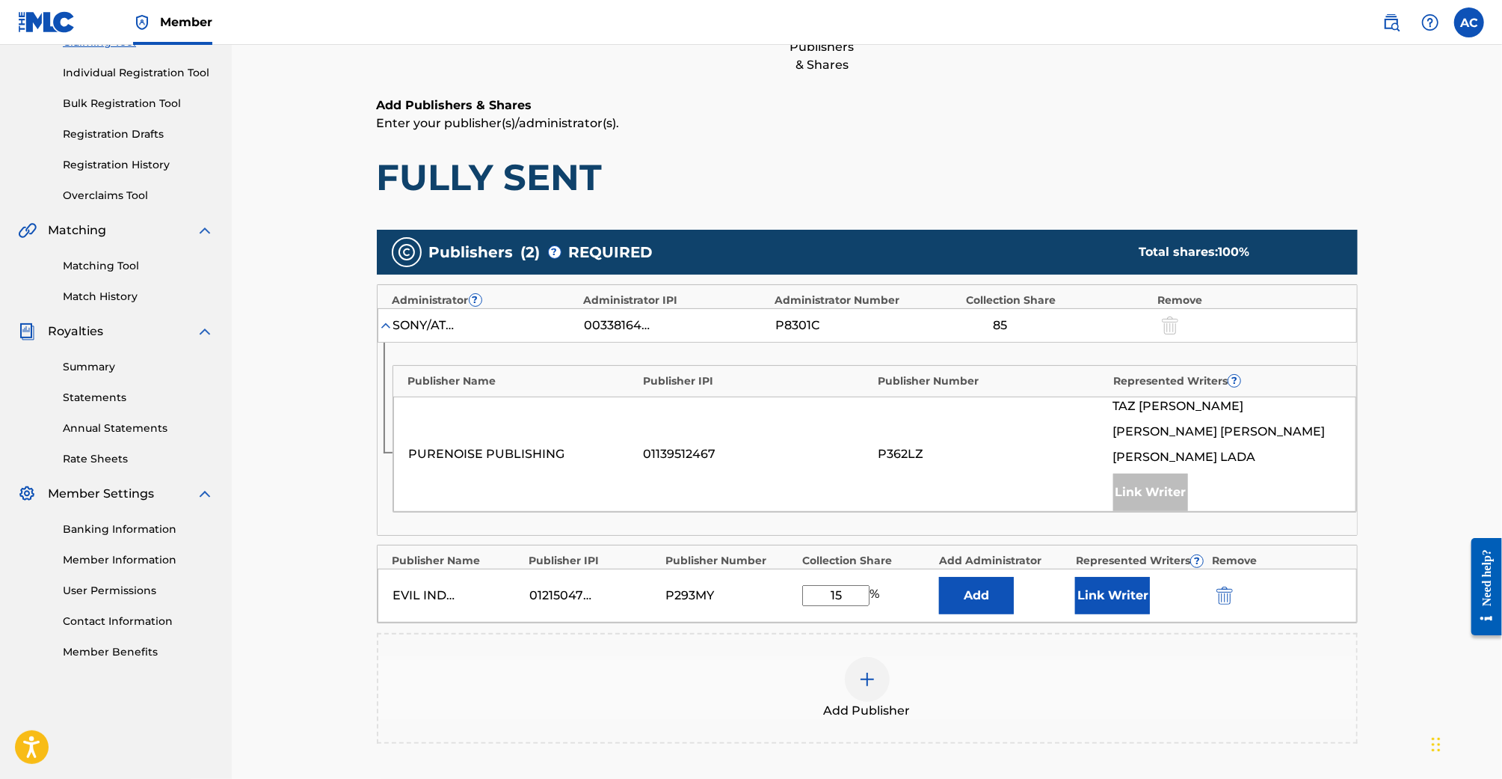
click at [1138, 578] on button "Link Writer" at bounding box center [1112, 595] width 75 height 37
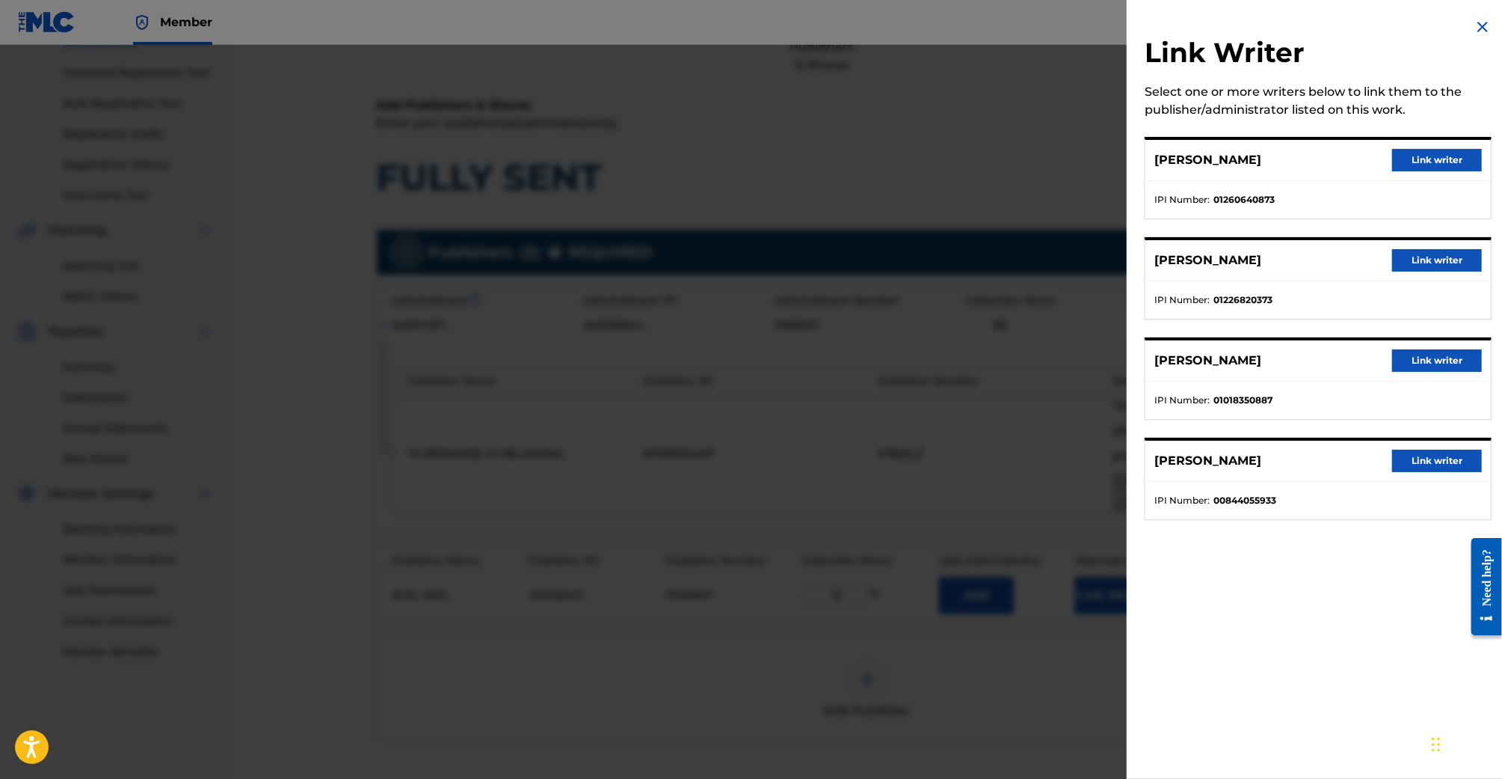
click at [1406, 160] on button "Link writer" at bounding box center [1438, 160] width 90 height 22
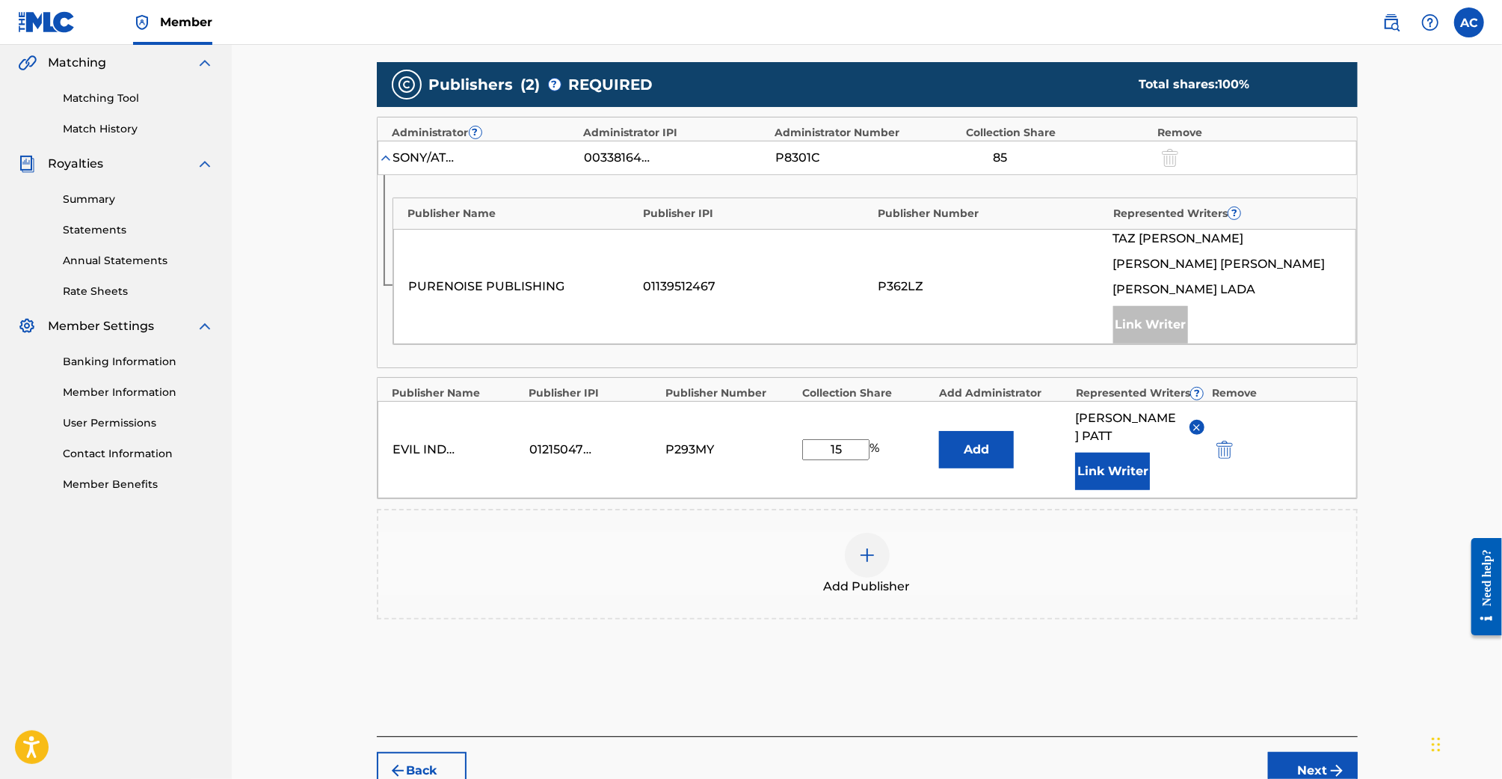
click at [1318, 752] on button "Next" at bounding box center [1313, 770] width 90 height 37
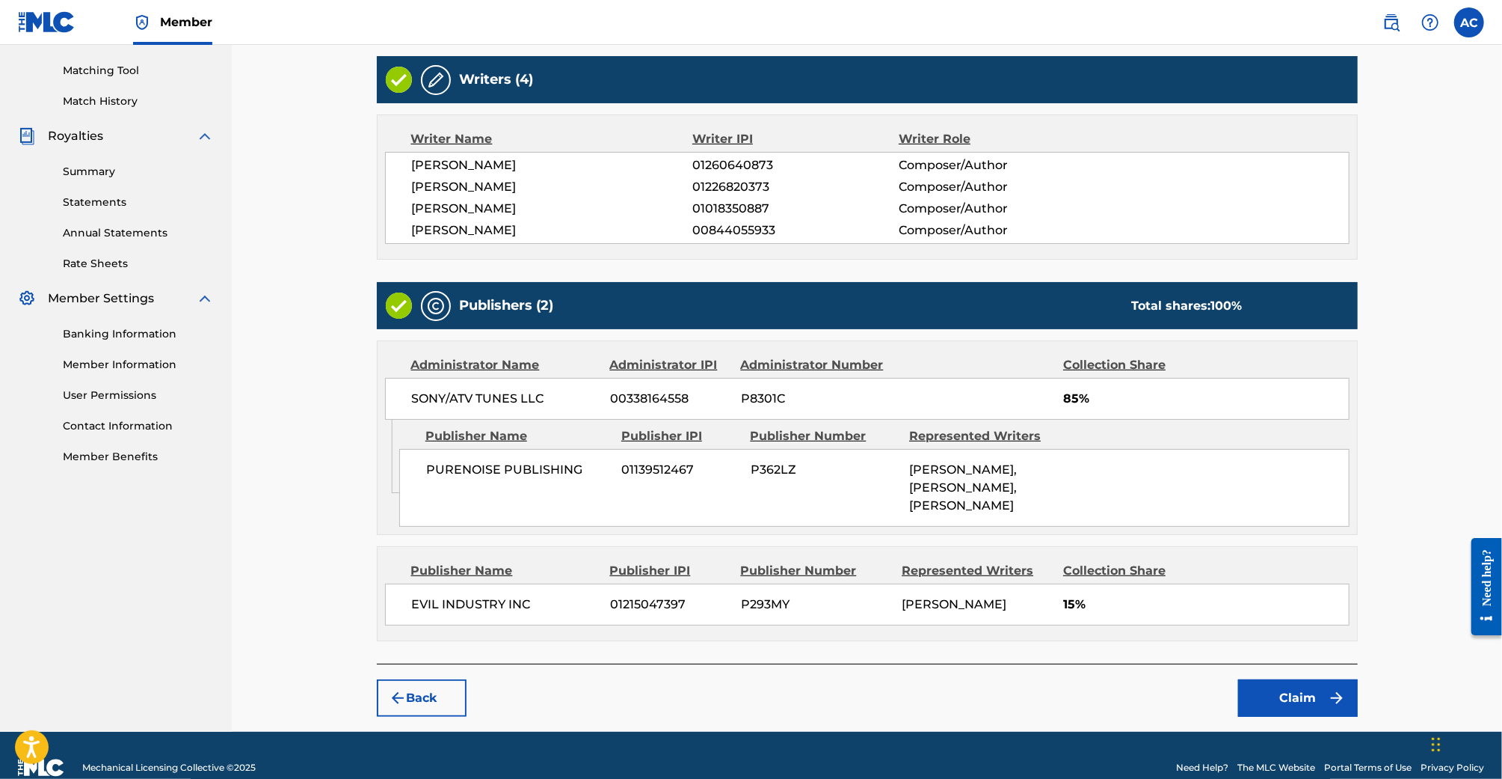
scroll to position [393, 0]
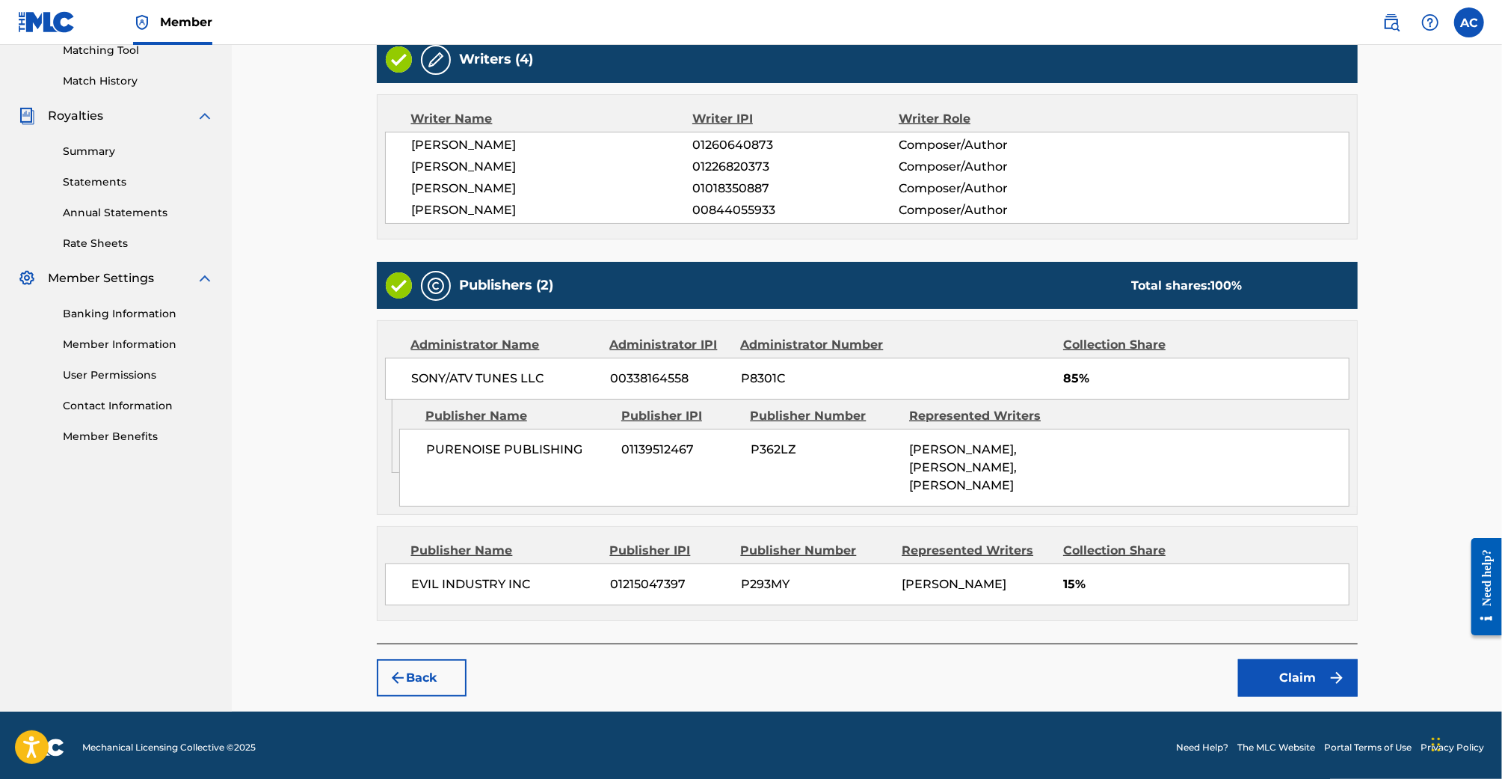
click at [1271, 683] on button "Claim" at bounding box center [1298, 677] width 120 height 37
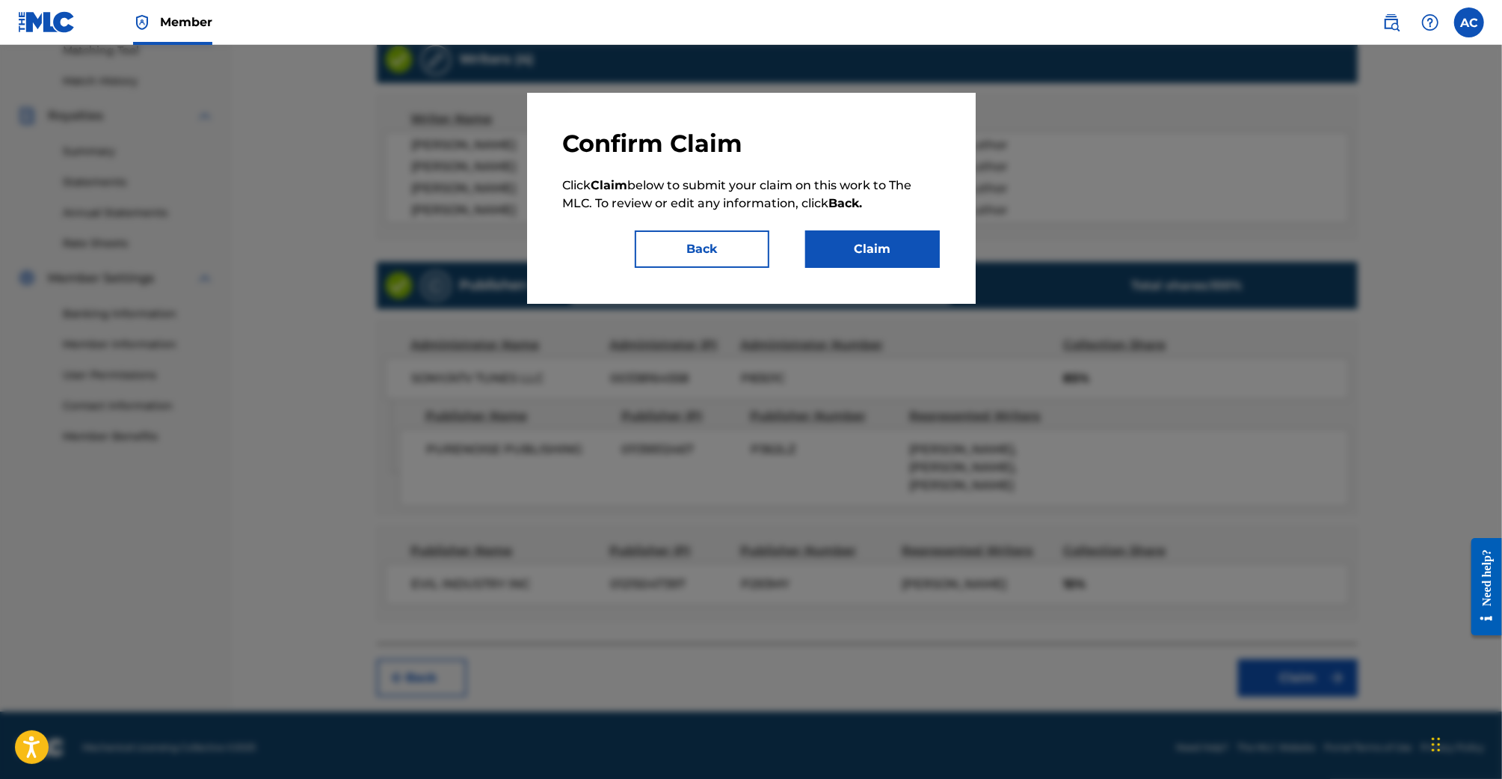
click at [865, 247] on button "Claim" at bounding box center [872, 248] width 135 height 37
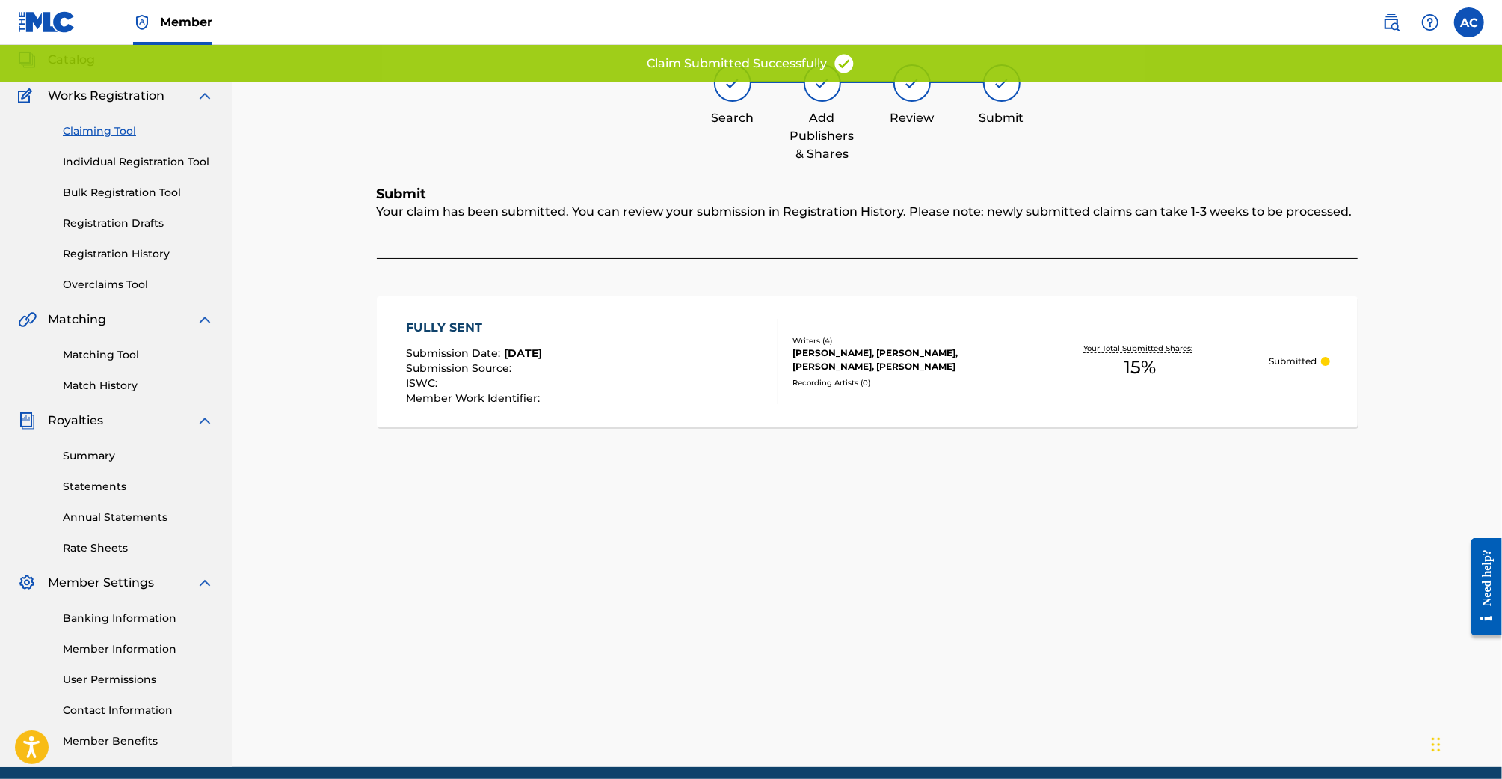
scroll to position [0, 0]
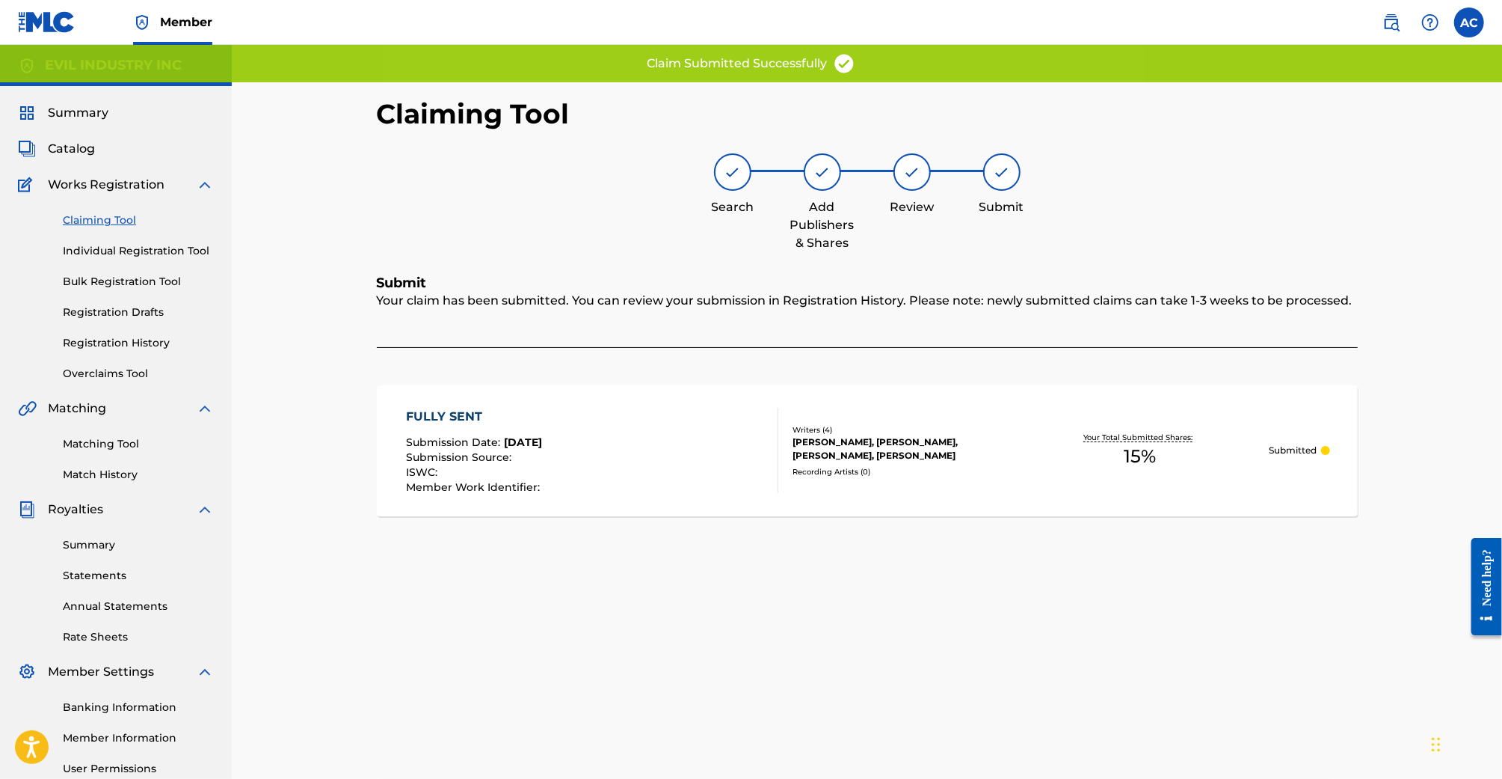
click at [96, 222] on link "Claiming Tool" at bounding box center [138, 220] width 151 height 16
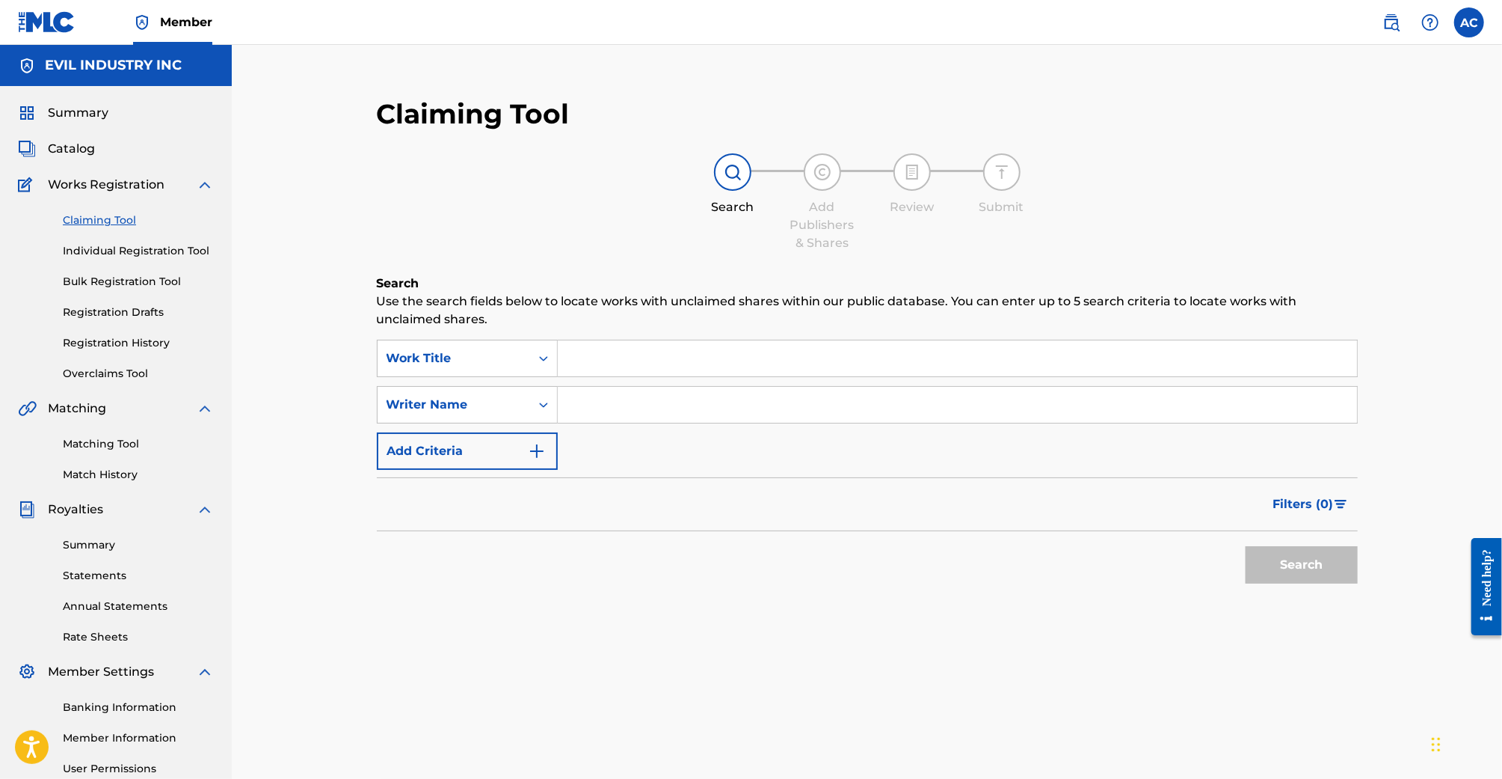
click at [600, 366] on input "Search Form" at bounding box center [957, 358] width 799 height 36
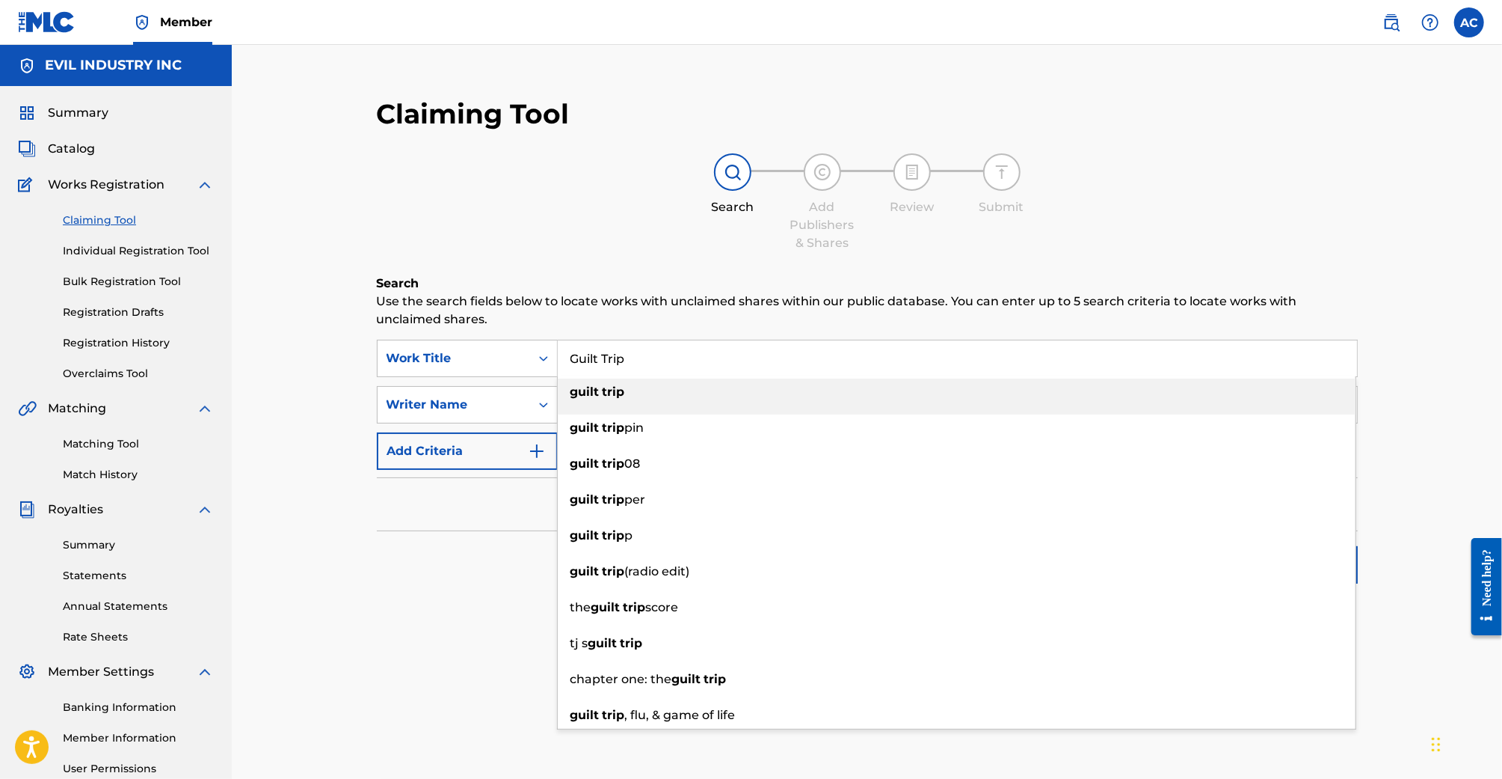
click at [655, 394] on div "guilt trip" at bounding box center [957, 391] width 798 height 27
type input "guilt trip"
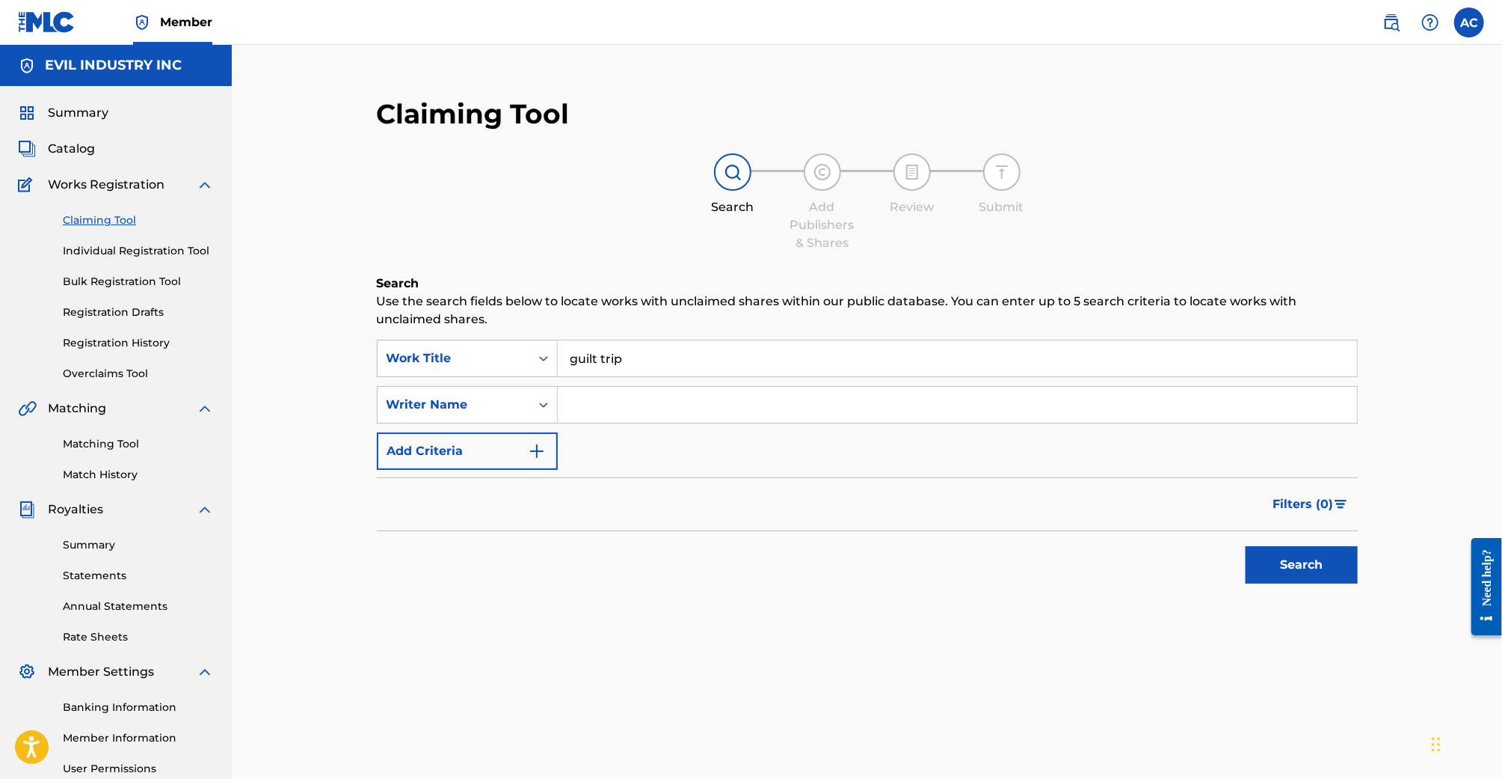
click at [648, 417] on input "Search Form" at bounding box center [957, 405] width 799 height 36
click at [1246, 546] on button "Search" at bounding box center [1302, 564] width 112 height 37
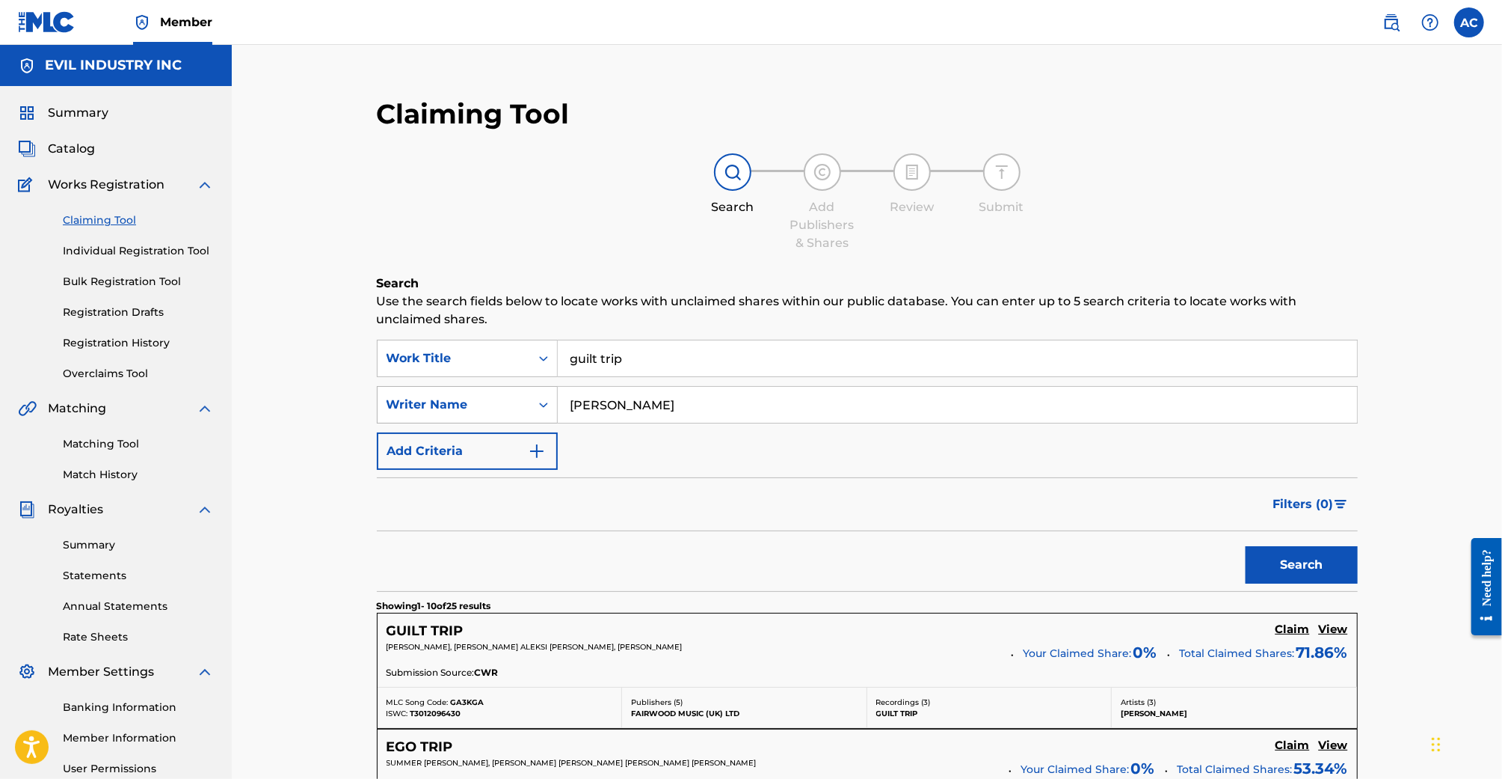
click at [509, 412] on div "Writer Name" at bounding box center [454, 405] width 135 height 18
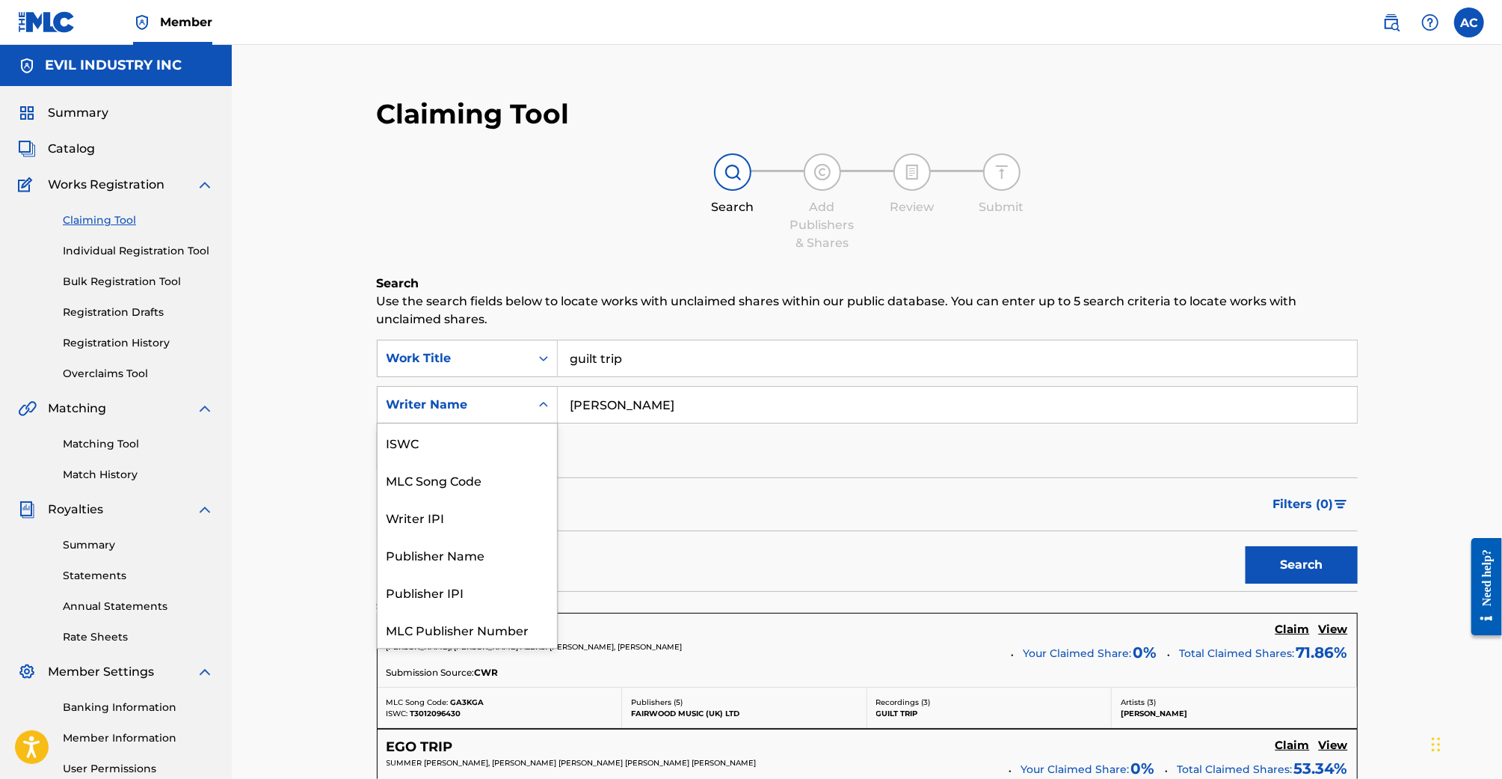
scroll to position [37, 0]
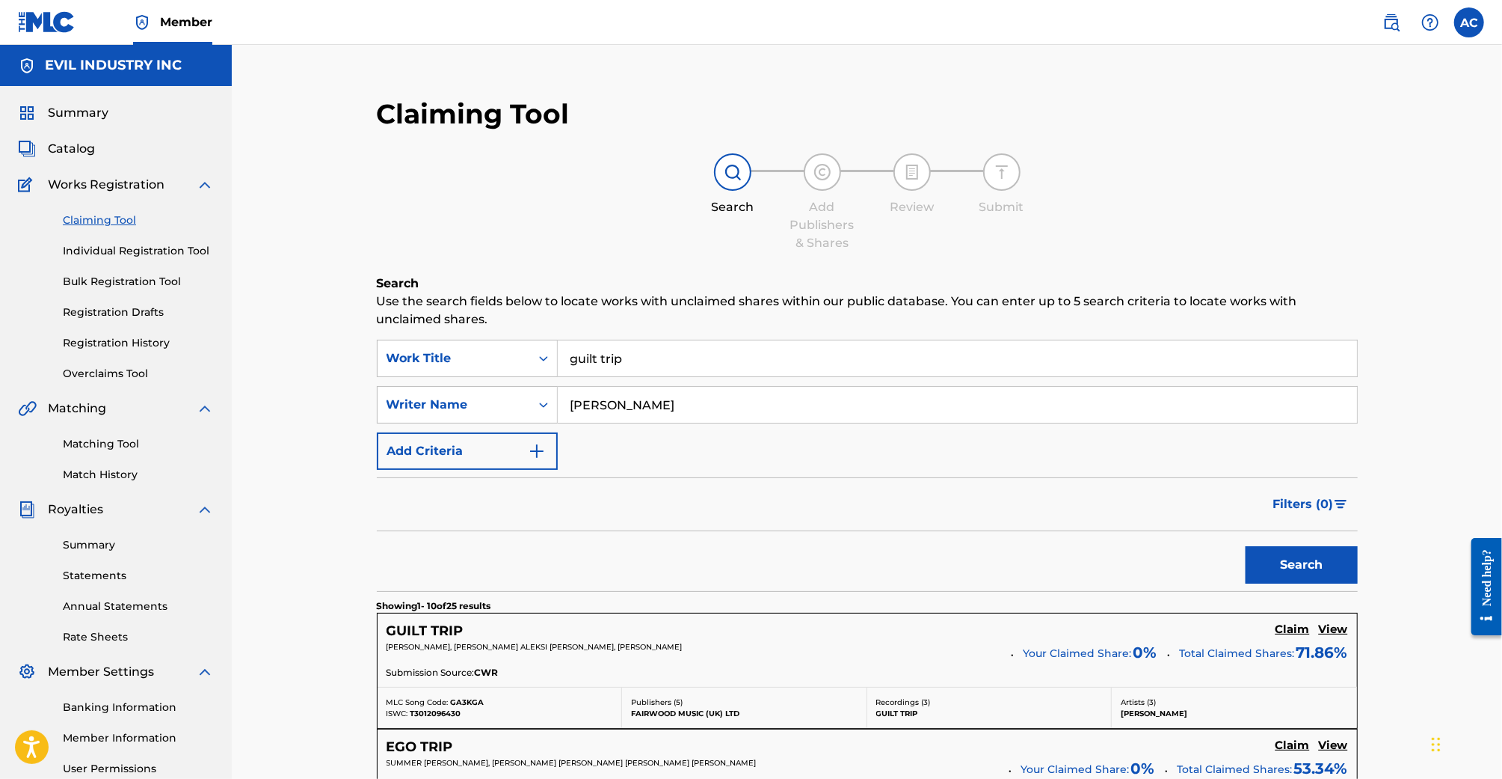
click at [637, 398] on input "Sam" at bounding box center [957, 405] width 799 height 36
drag, startPoint x: 577, startPoint y: 400, endPoint x: 491, endPoint y: 400, distance: 86.0
click at [491, 400] on div "SearchWithCriteria19690560-8fd6-4751-883d-4dfe085b9f57 Writer Name Sam" at bounding box center [867, 404] width 981 height 37
type input "Taz"
click at [1246, 546] on button "Search" at bounding box center [1302, 564] width 112 height 37
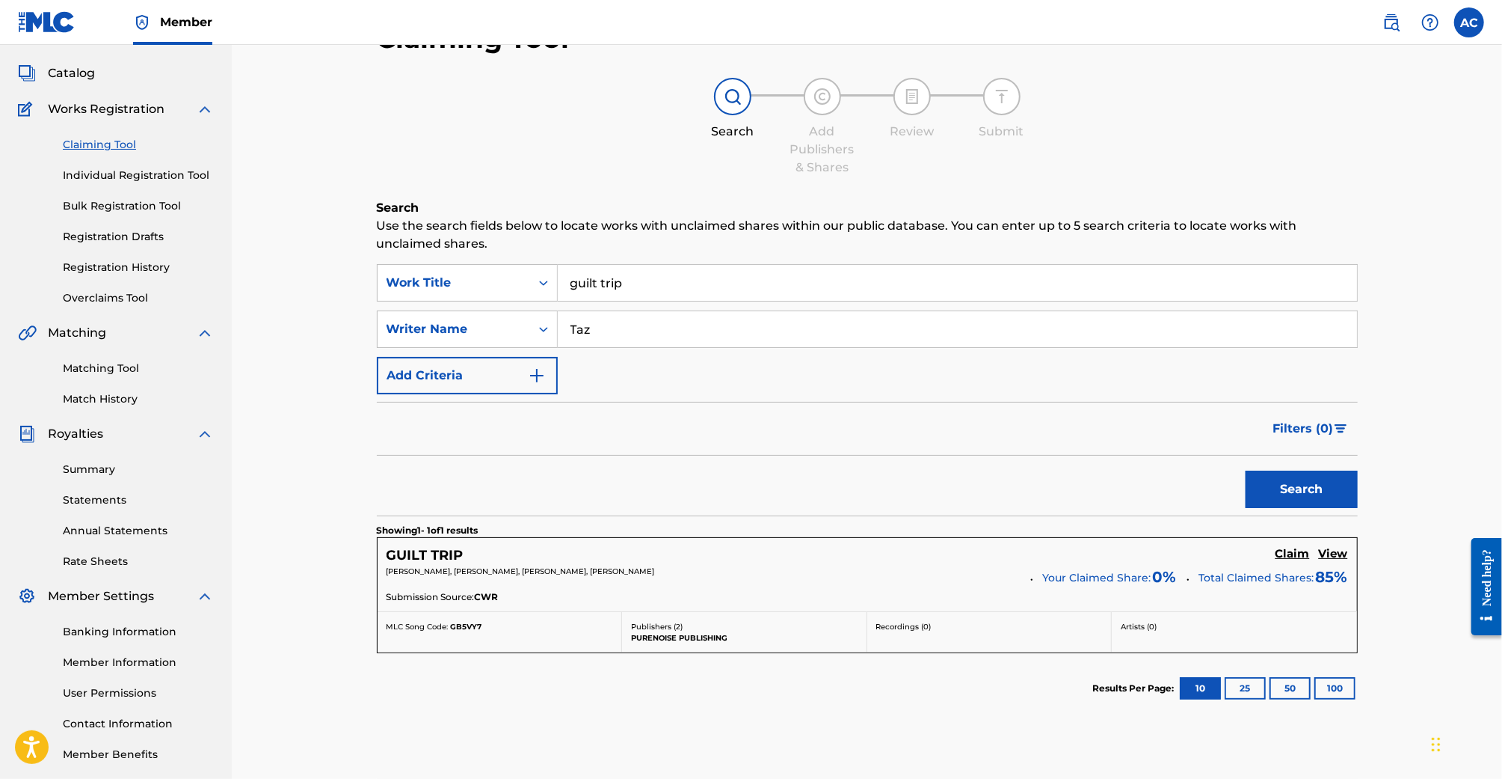
scroll to position [87, 0]
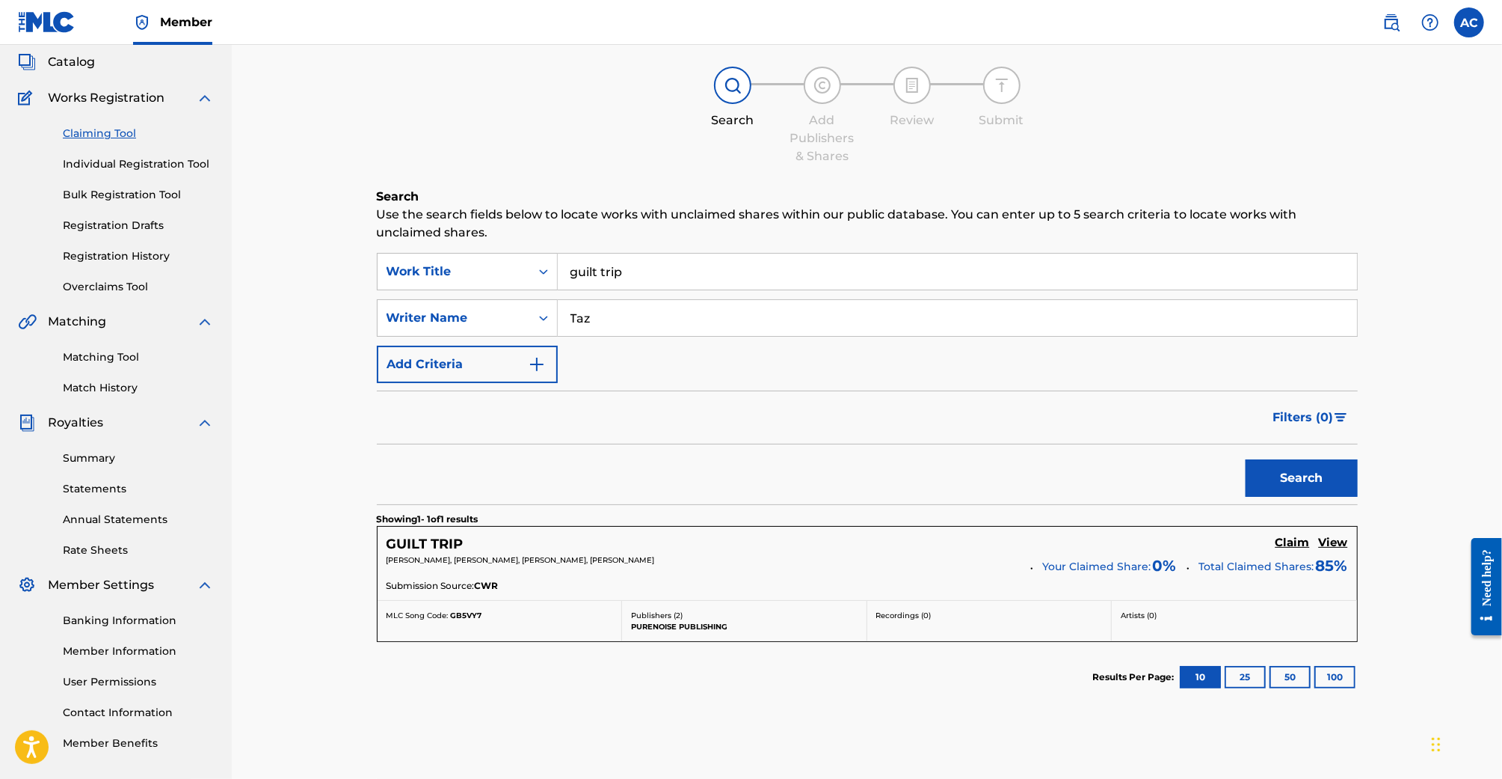
click at [1292, 543] on h5 "Claim" at bounding box center [1293, 542] width 34 height 14
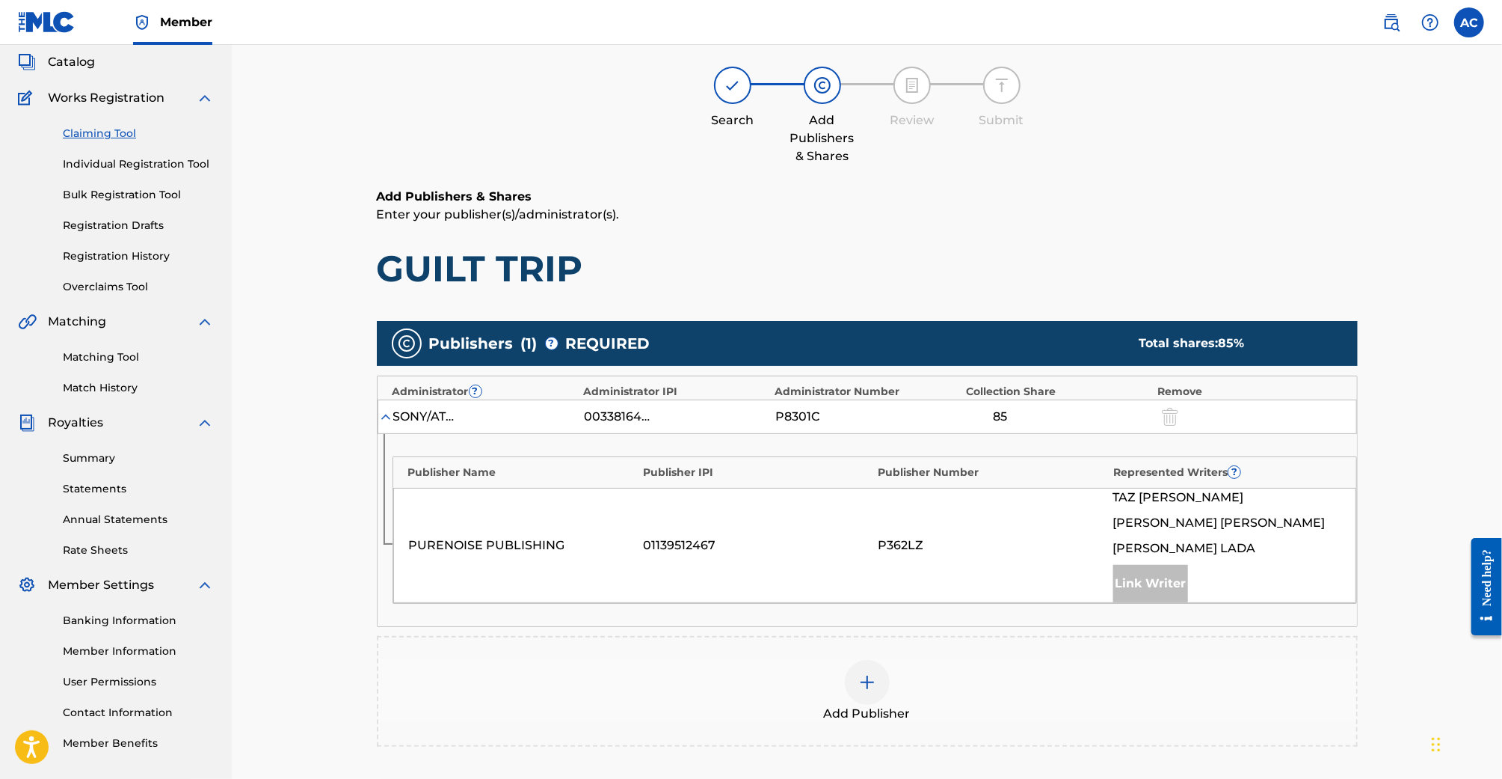
scroll to position [177, 0]
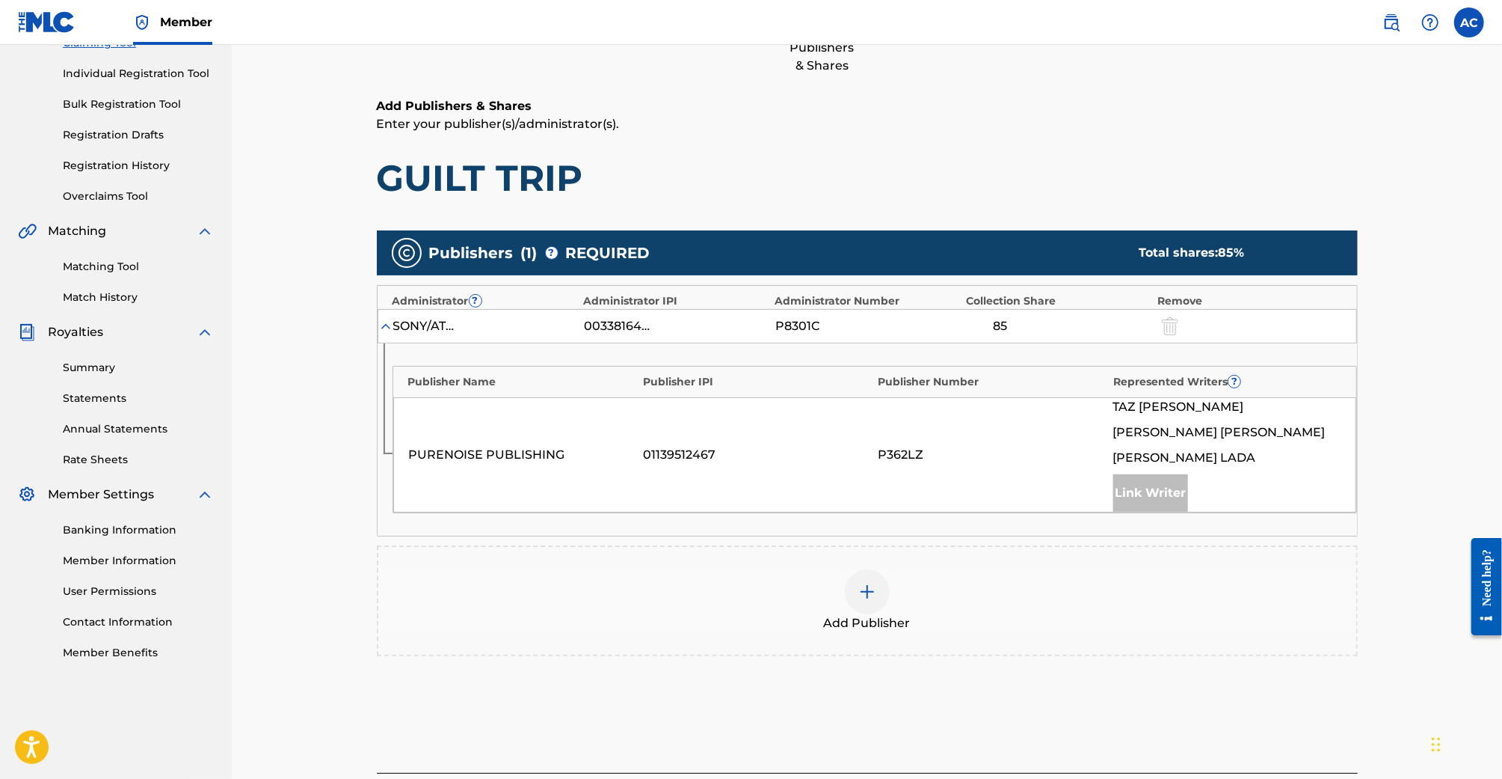
click at [877, 586] on div at bounding box center [867, 591] width 45 height 45
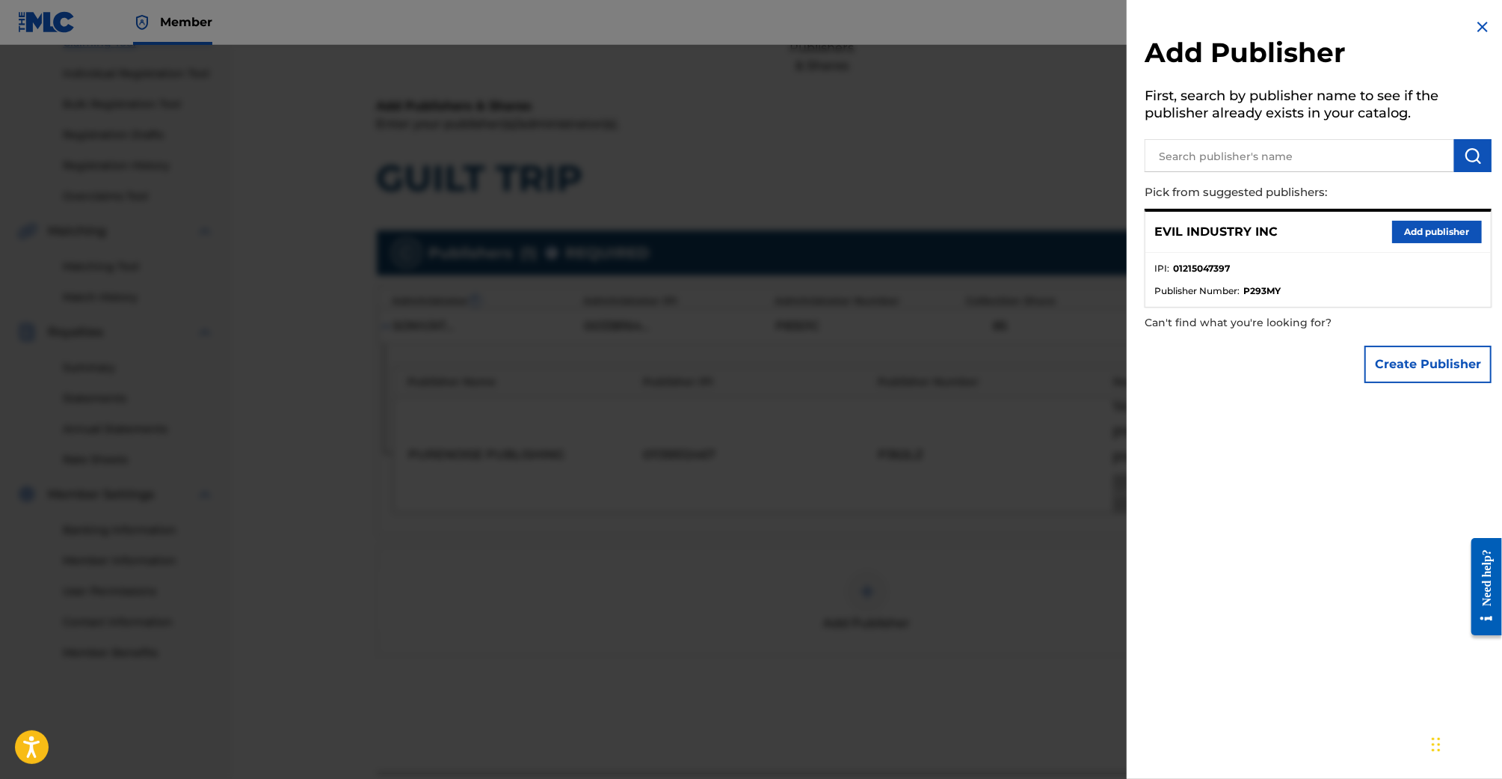
click at [1399, 229] on button "Add publisher" at bounding box center [1438, 232] width 90 height 22
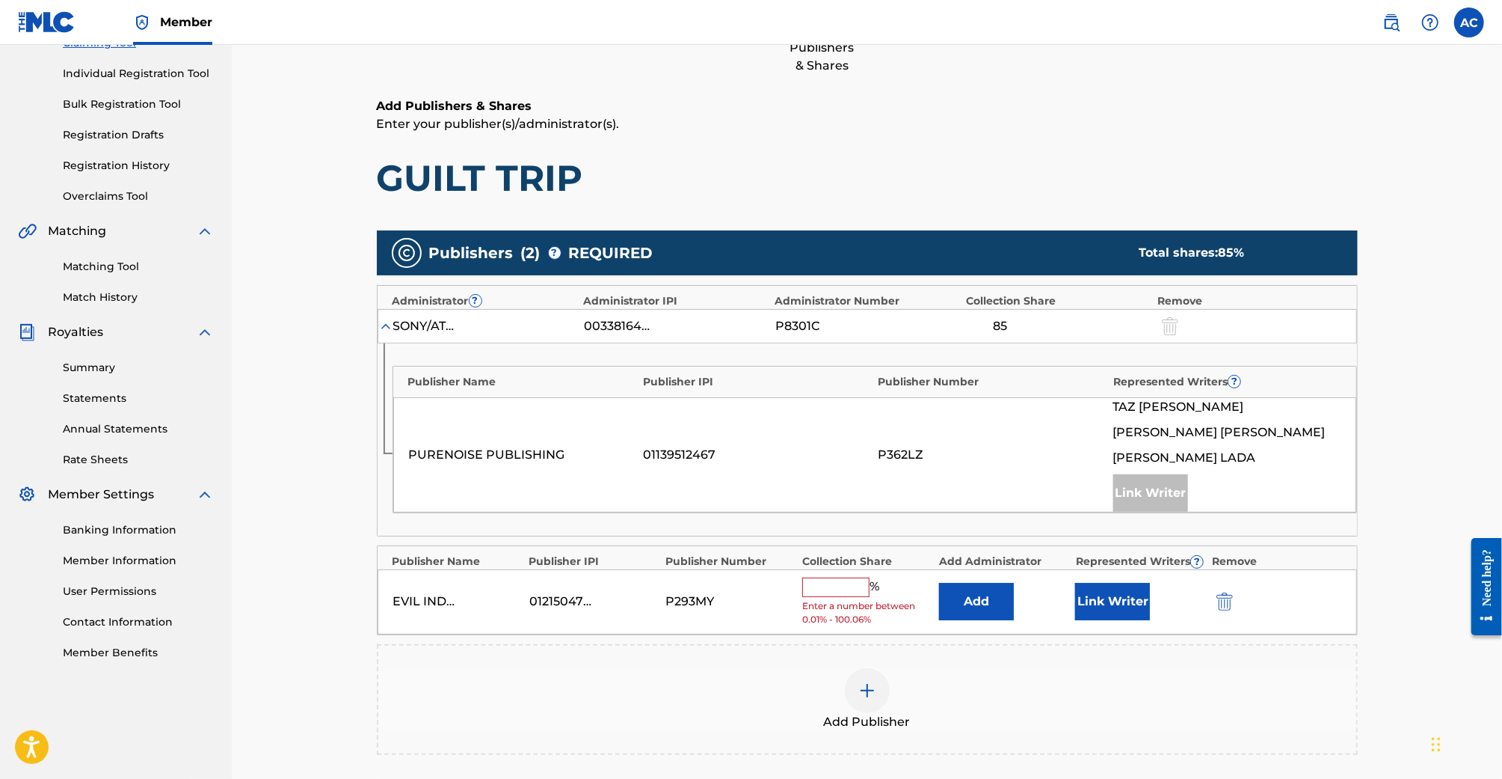
click at [827, 577] on input "text" at bounding box center [835, 586] width 67 height 19
type input "15"
click at [1114, 583] on button "Link Writer" at bounding box center [1112, 595] width 75 height 37
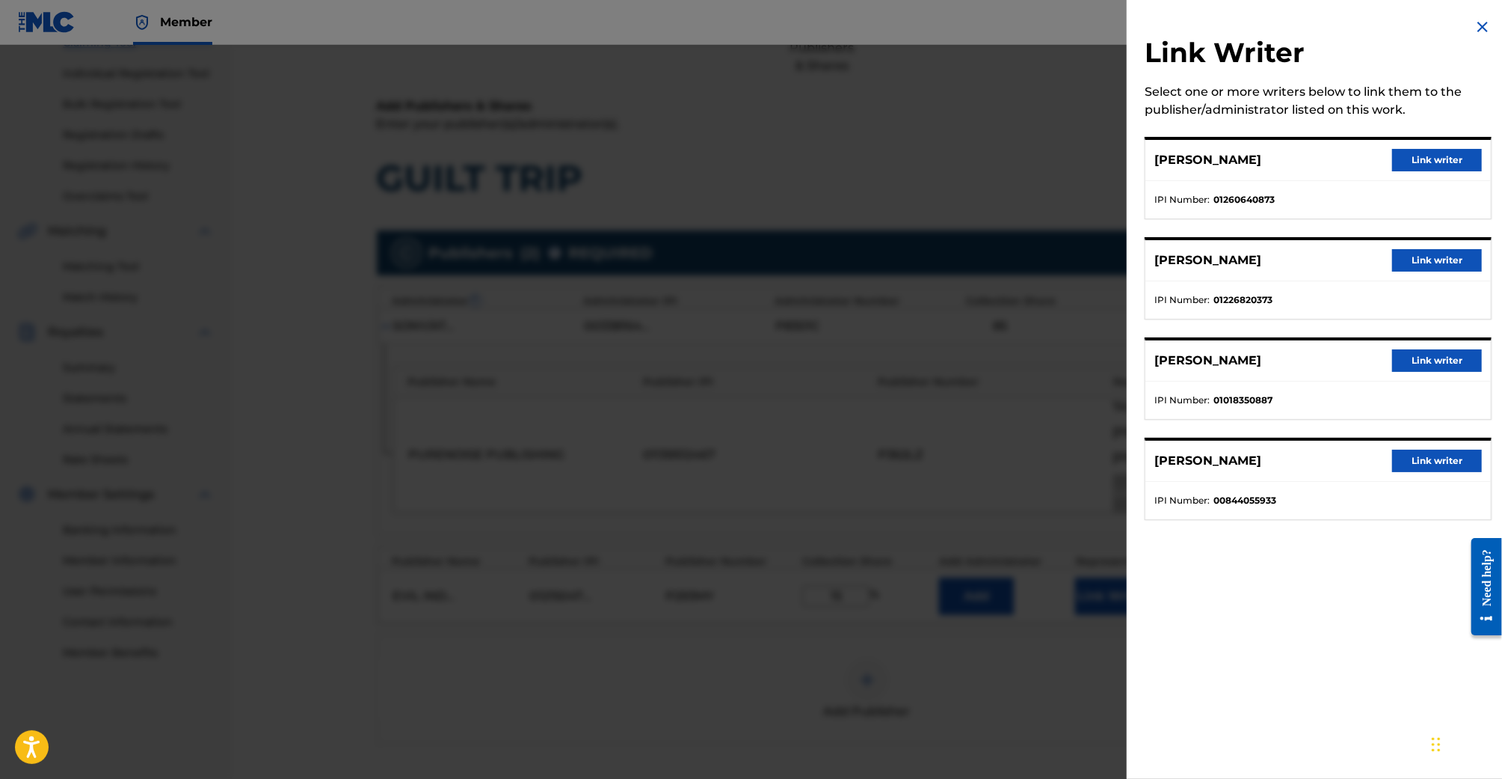
click at [1408, 153] on button "Link writer" at bounding box center [1438, 160] width 90 height 22
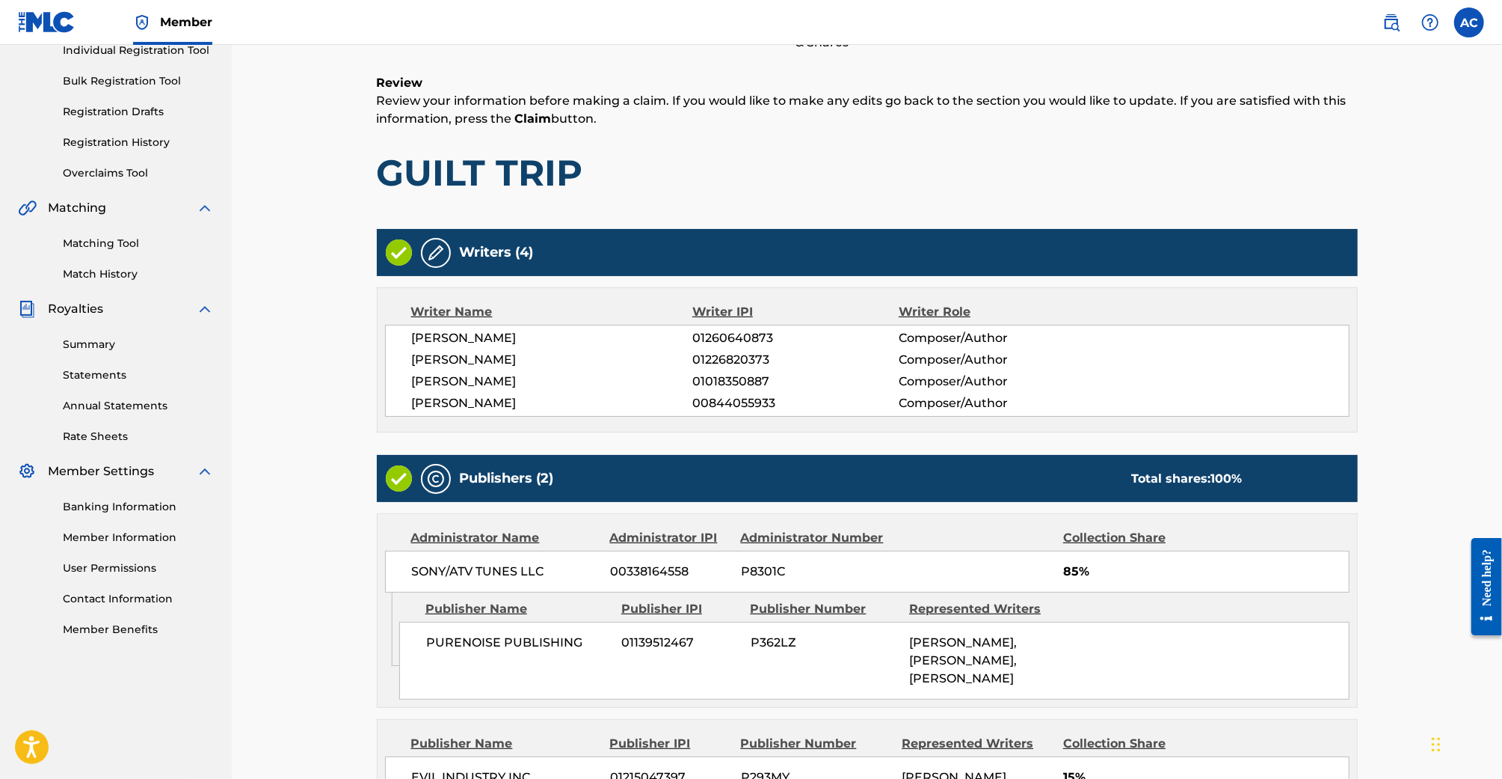
scroll to position [393, 0]
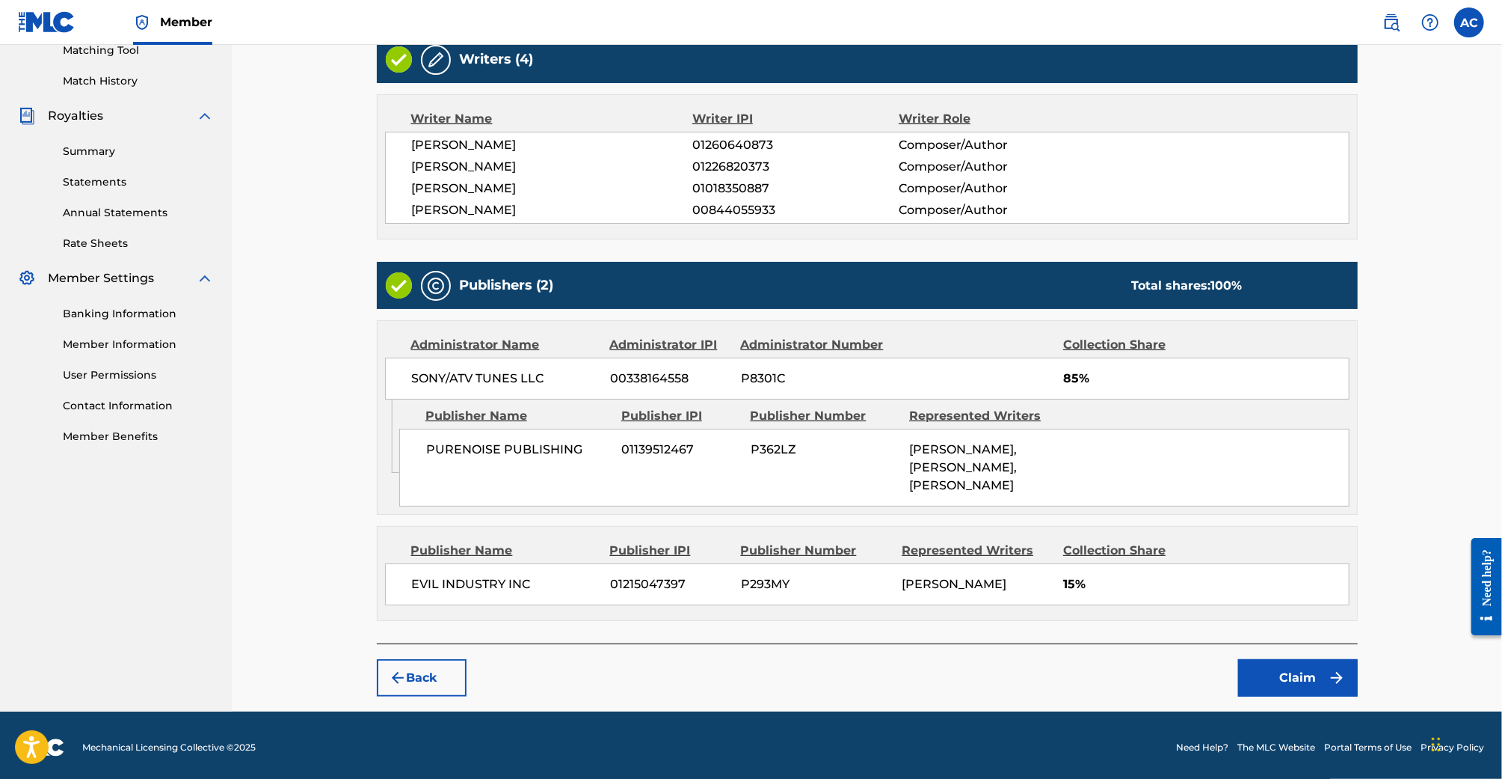
click at [1347, 682] on button "Claim" at bounding box center [1298, 677] width 120 height 37
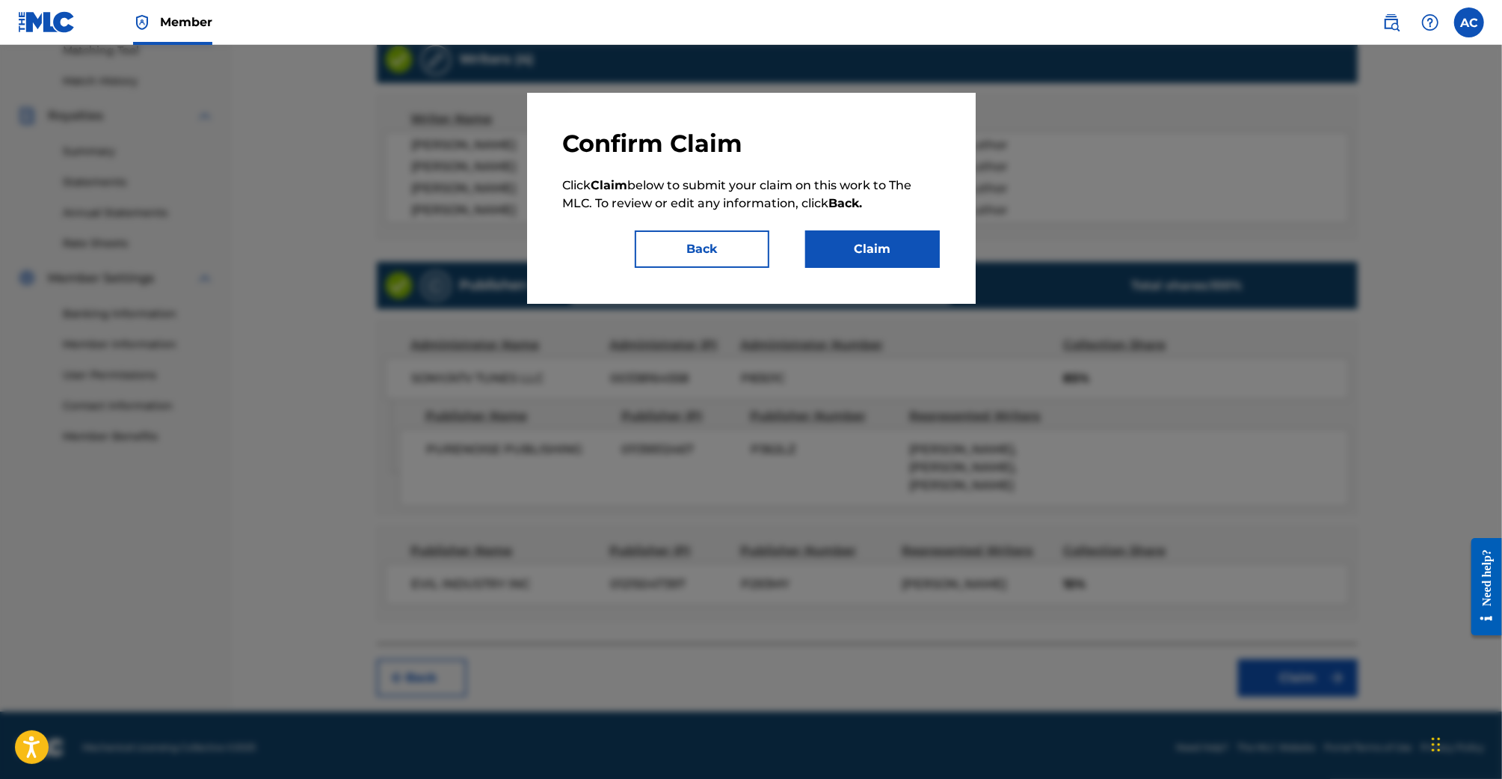
click at [899, 228] on div "Confirm Claim Click Claim below to submit your claim on this work to The MLC. T…" at bounding box center [751, 198] width 377 height 139
click at [899, 241] on button "Claim" at bounding box center [872, 248] width 135 height 37
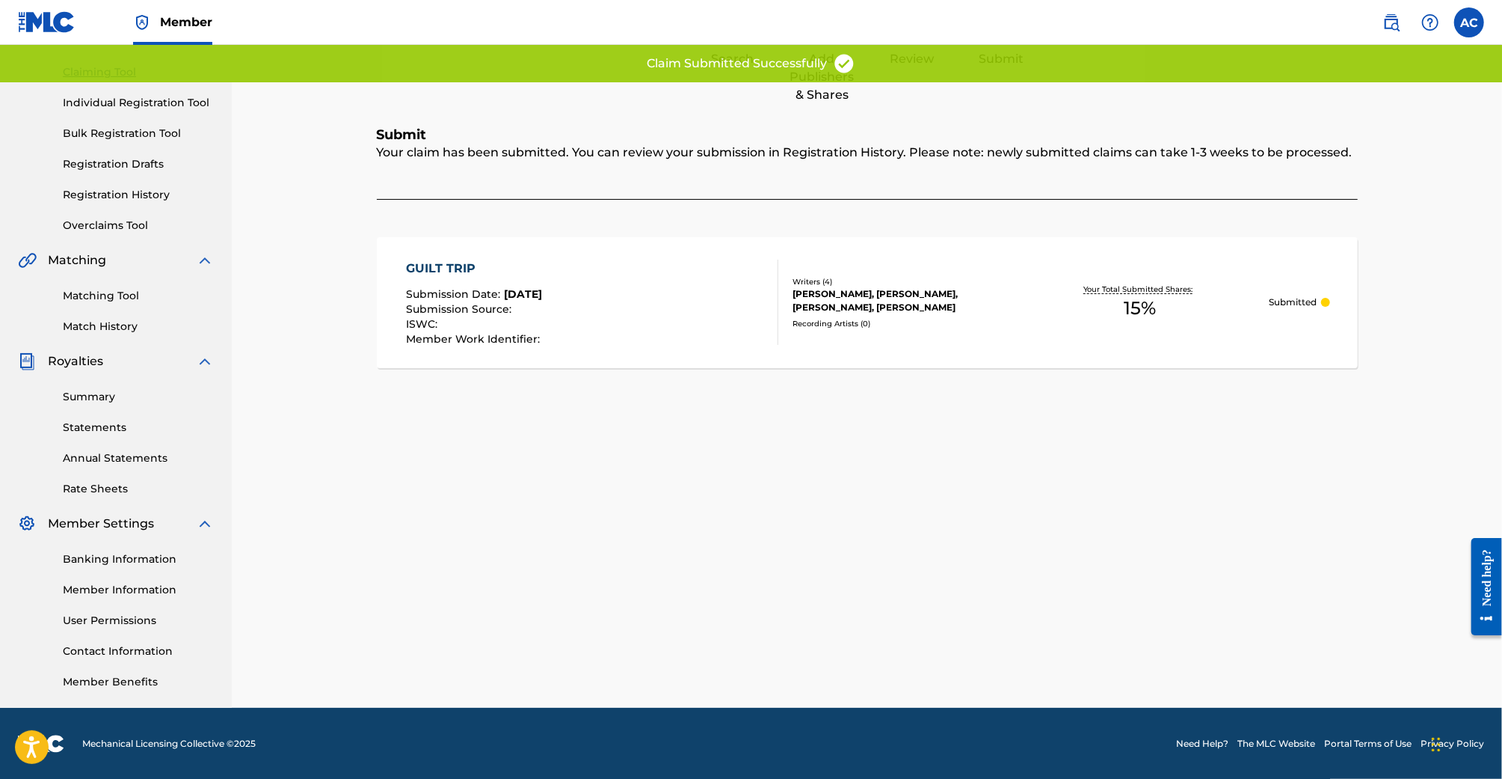
scroll to position [0, 0]
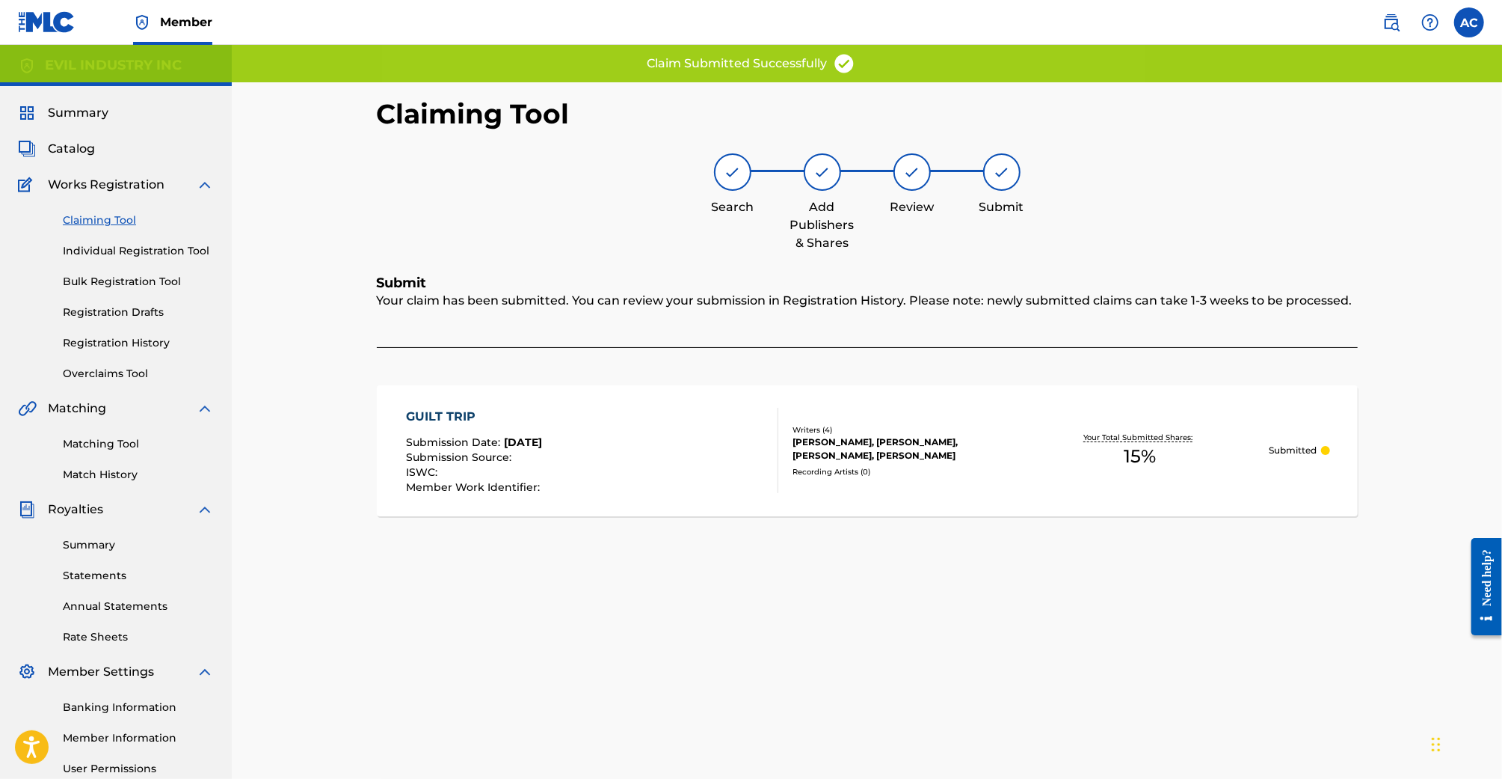
click at [105, 217] on link "Claiming Tool" at bounding box center [138, 220] width 151 height 16
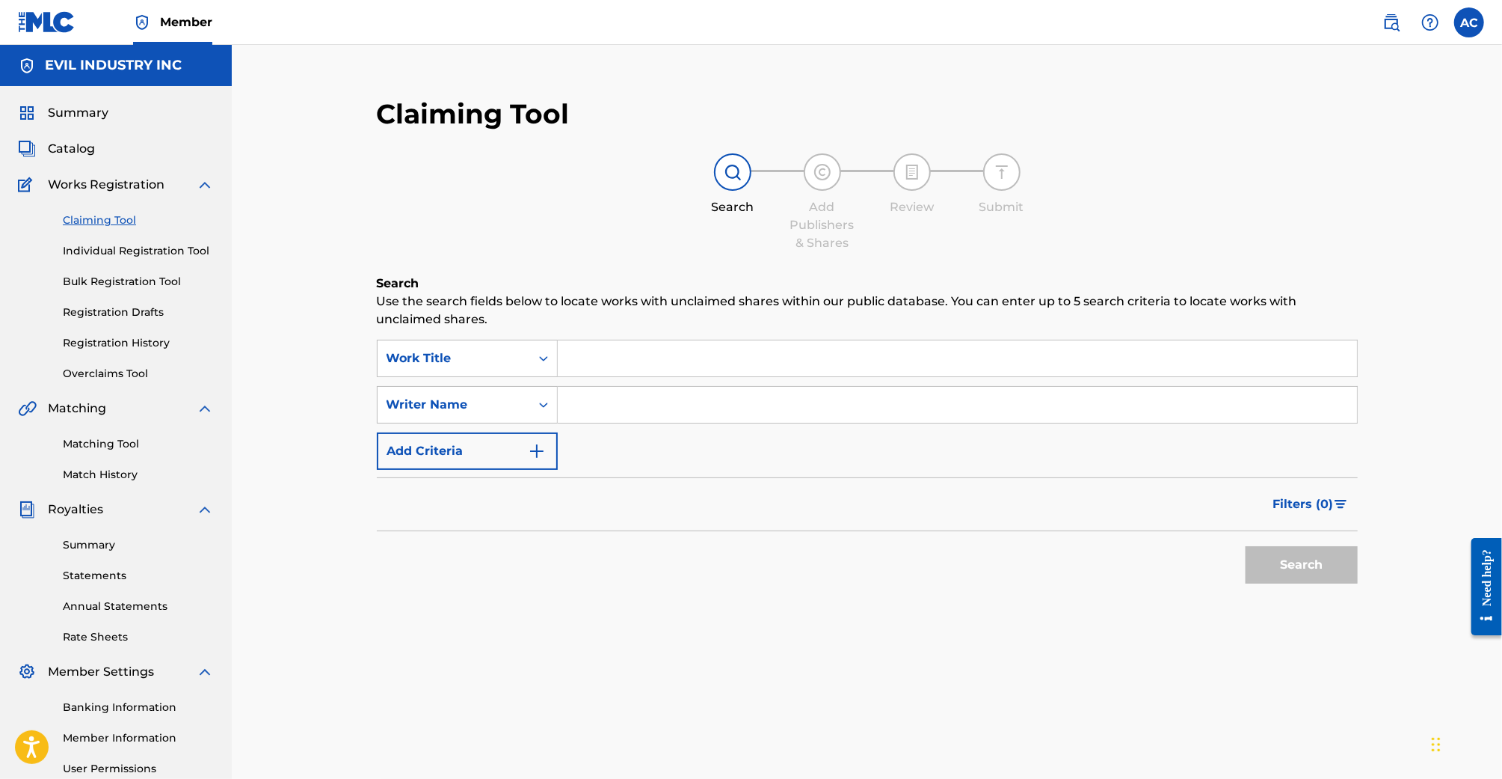
click at [633, 359] on input "Search Form" at bounding box center [957, 358] width 799 height 36
paste input "HOLLOWED OUT - LIVE"
type input "HOLLOWED OUT - LIVE"
click at [1287, 576] on button "Search" at bounding box center [1302, 564] width 112 height 37
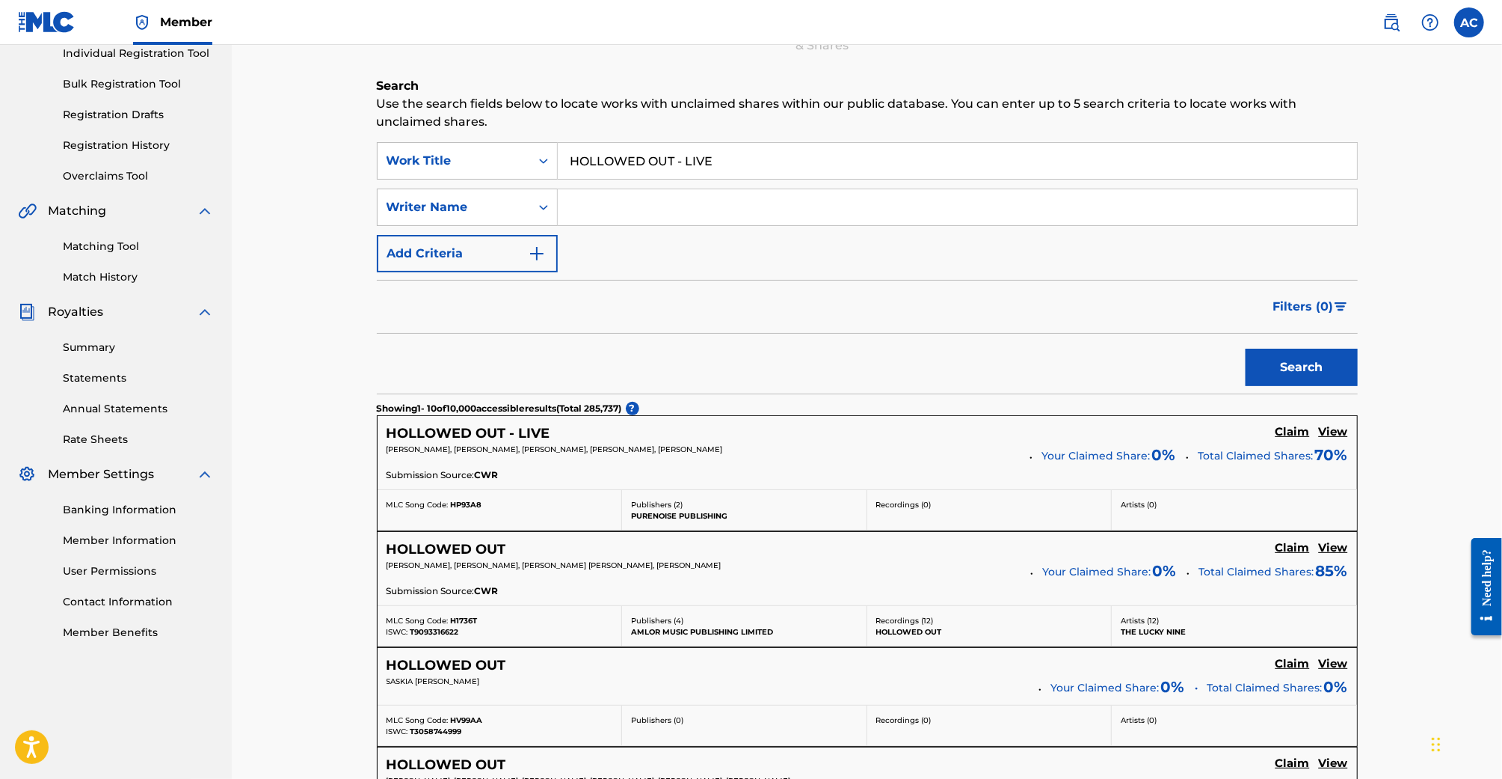
scroll to position [199, 0]
click at [1296, 430] on h5 "Claim" at bounding box center [1293, 430] width 34 height 14
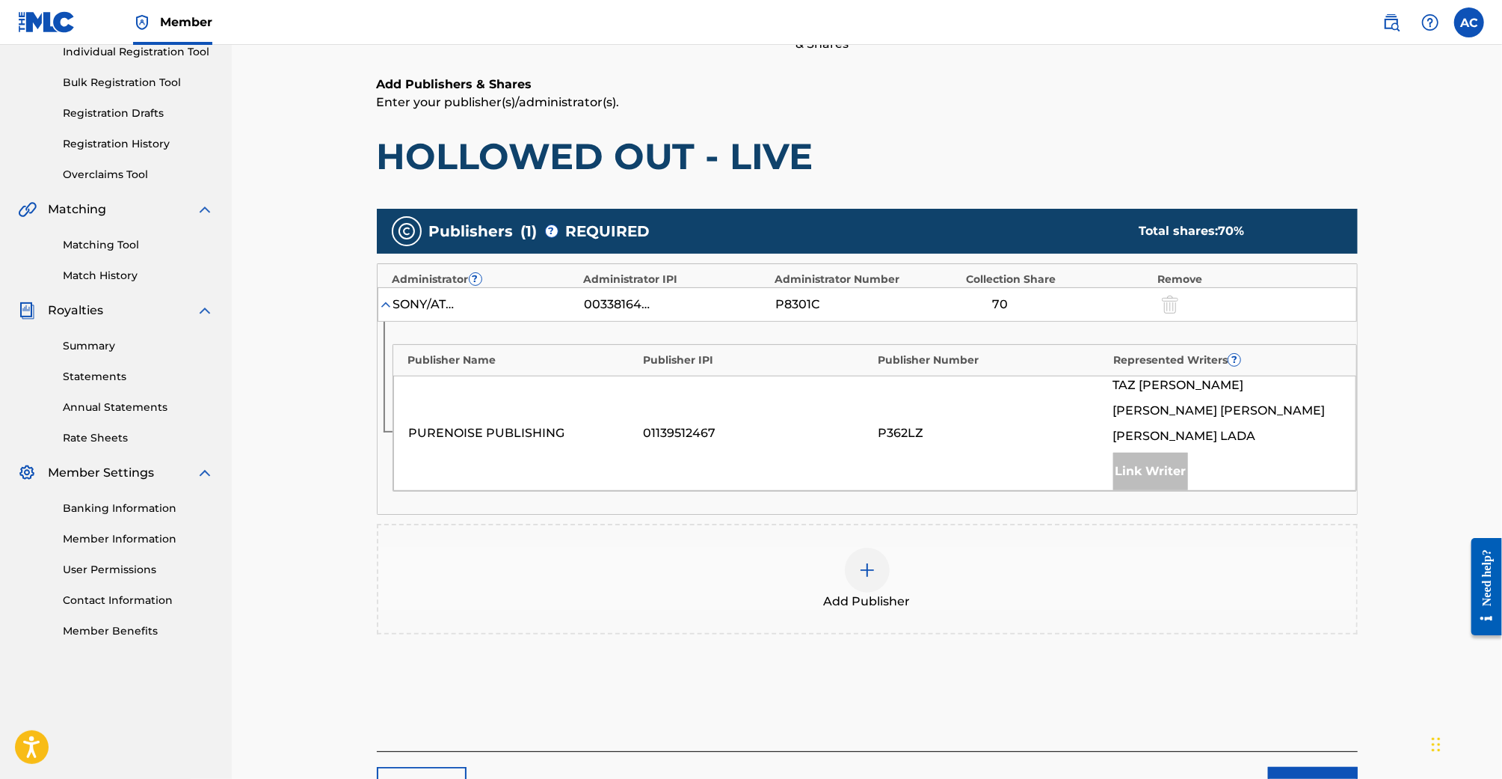
click at [911, 568] on div "Add Publisher" at bounding box center [867, 578] width 978 height 63
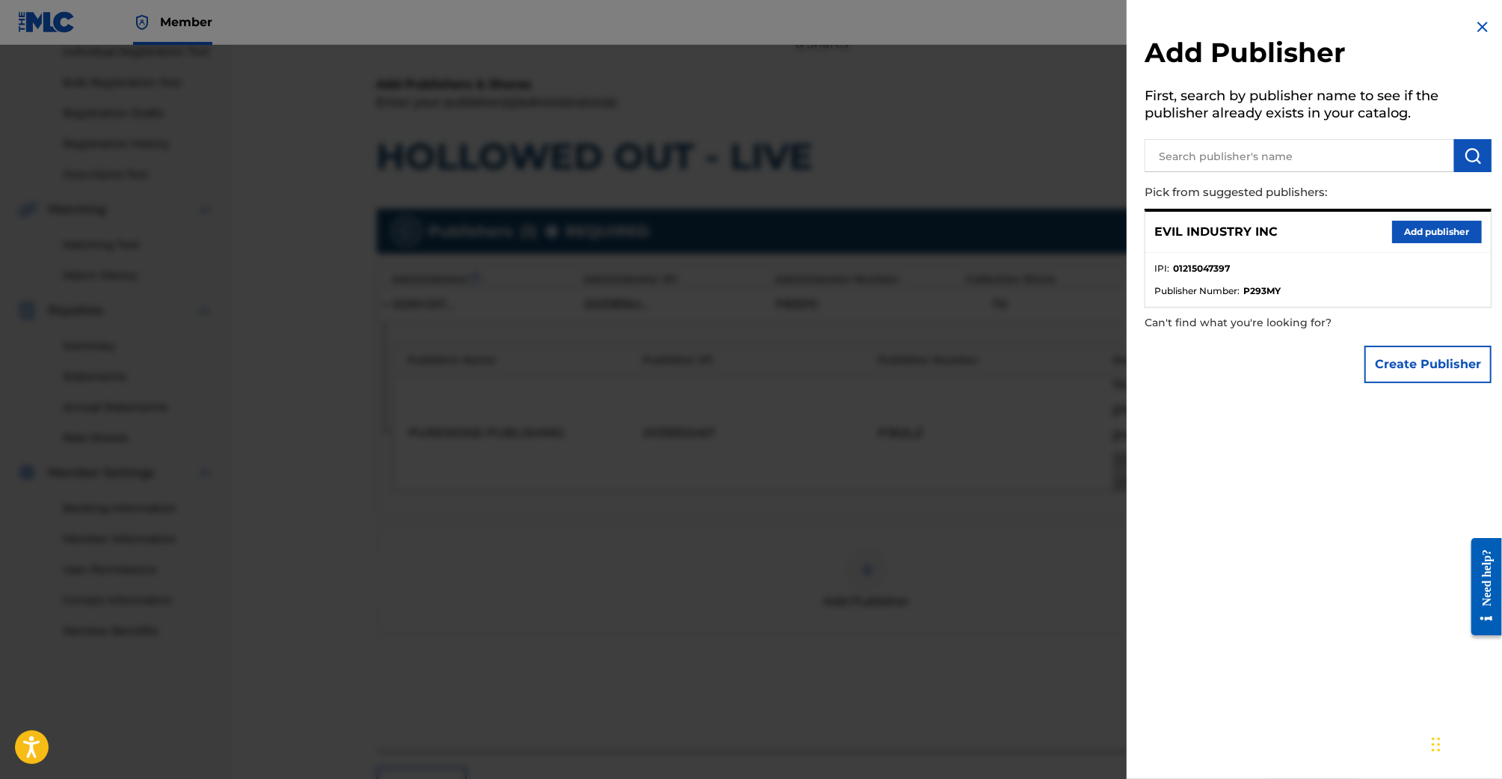
click at [1405, 231] on button "Add publisher" at bounding box center [1438, 232] width 90 height 22
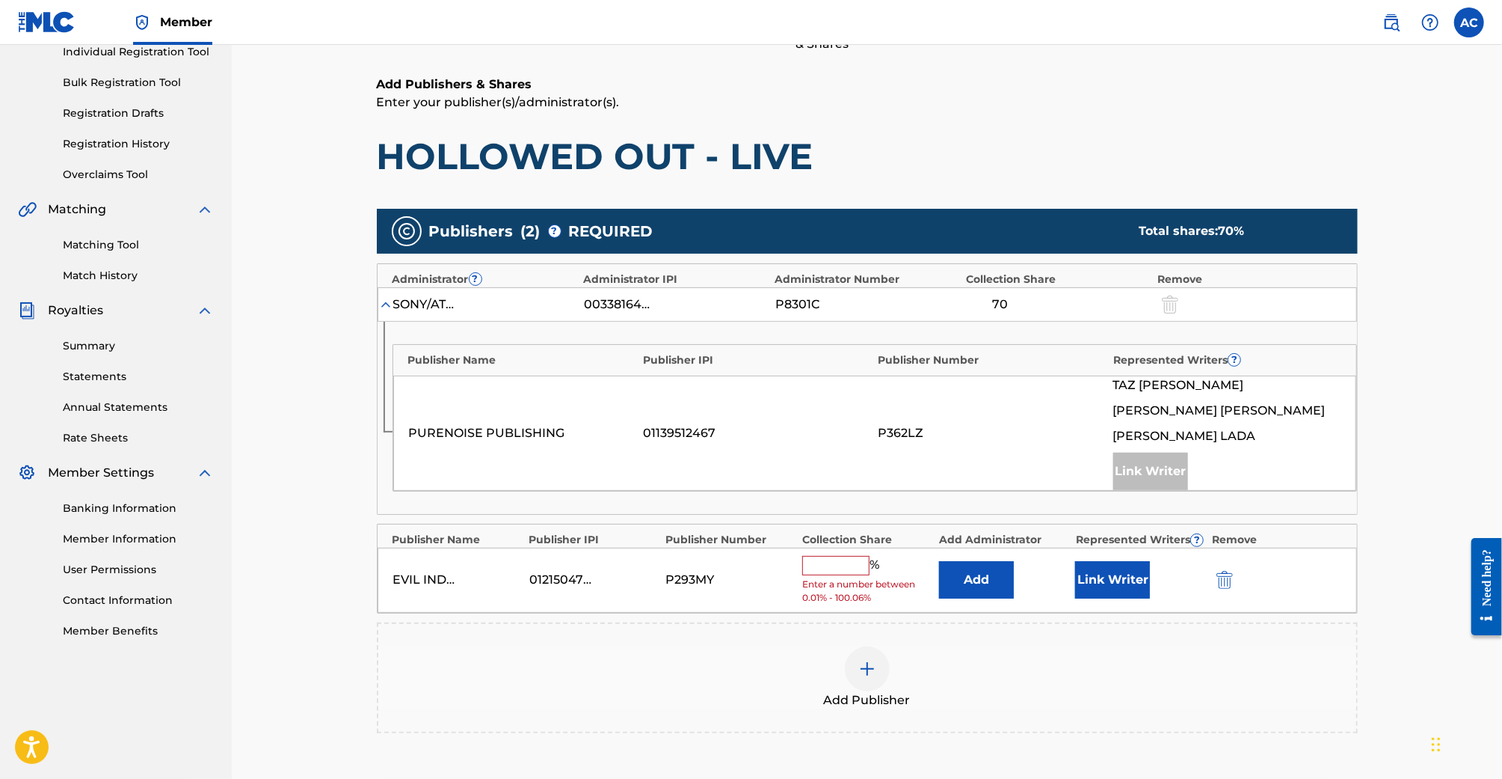
click at [845, 562] on input "text" at bounding box center [835, 565] width 67 height 19
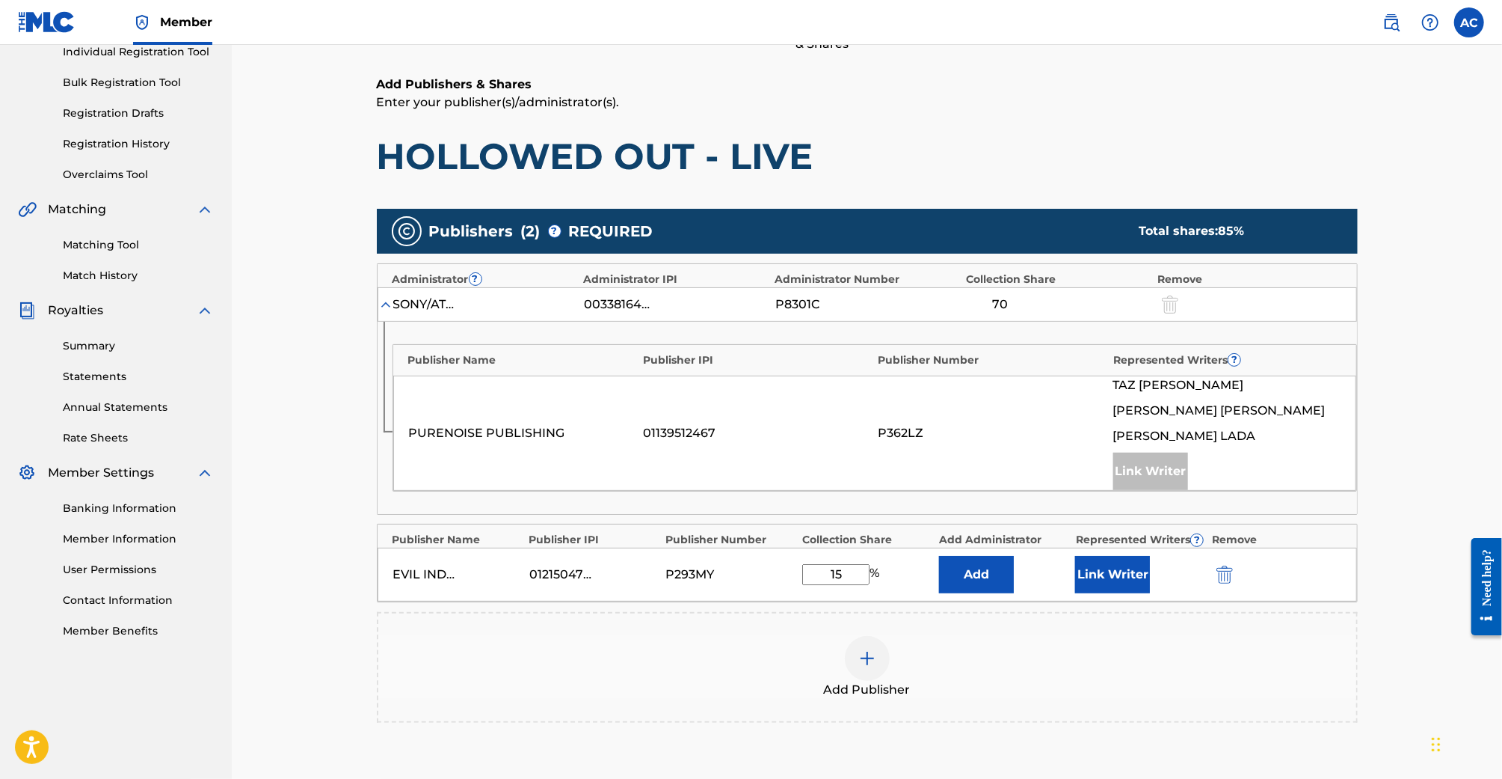
type input "15"
click at [1432, 436] on div "Claiming Tool Search Add Publishers & Shares Review Submit Add Publishers & Sha…" at bounding box center [867, 376] width 1271 height 1061
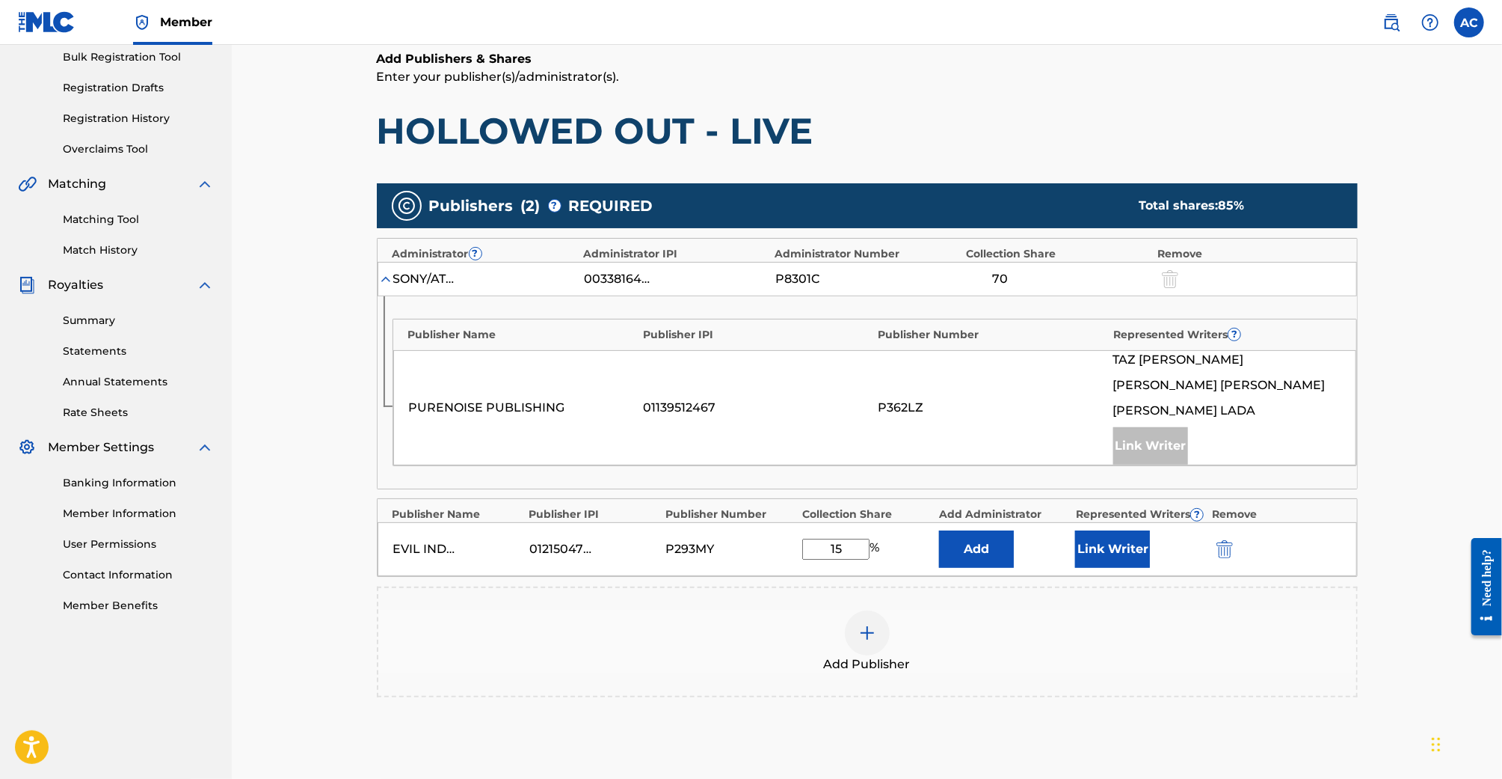
scroll to position [230, 0]
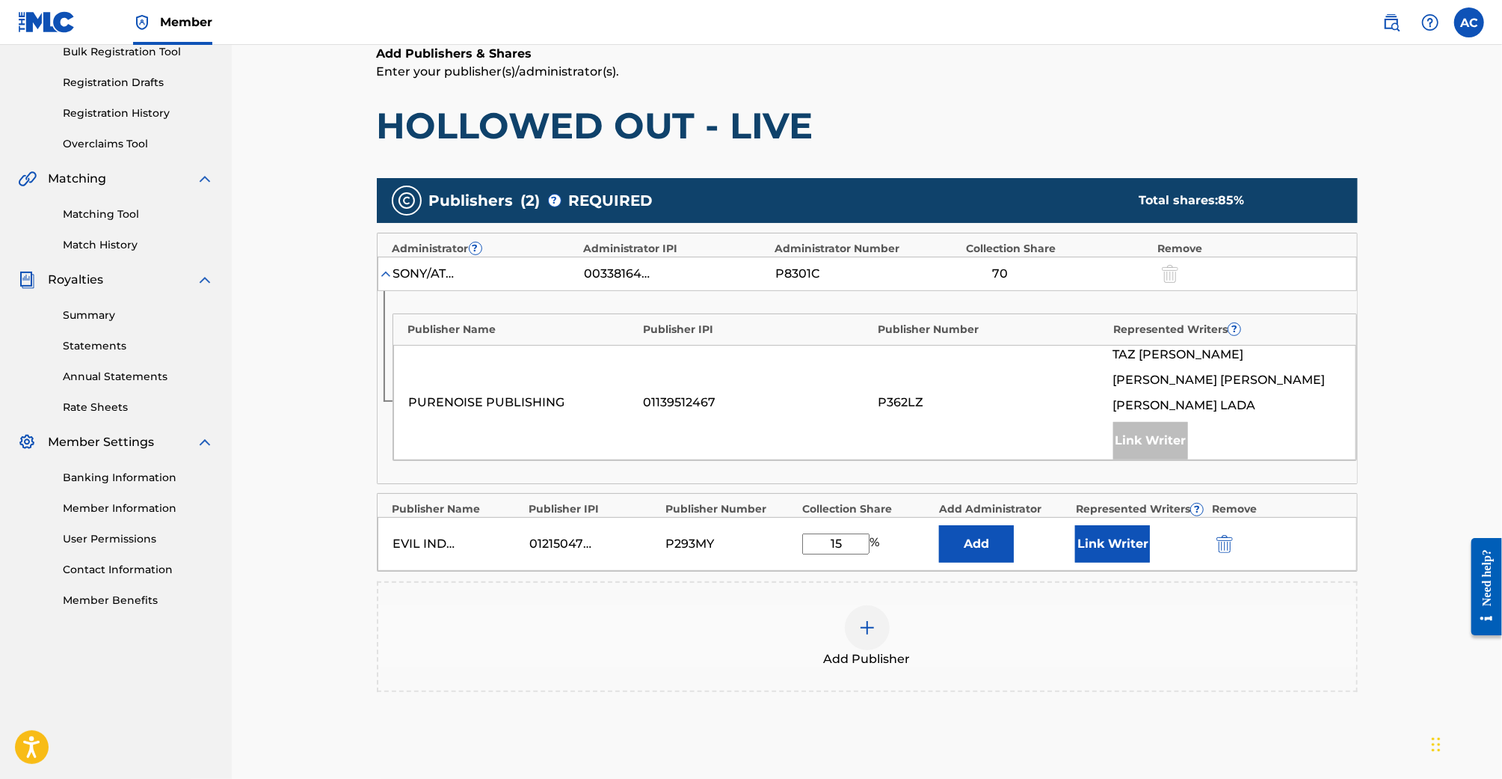
click at [1118, 555] on button "Link Writer" at bounding box center [1112, 543] width 75 height 37
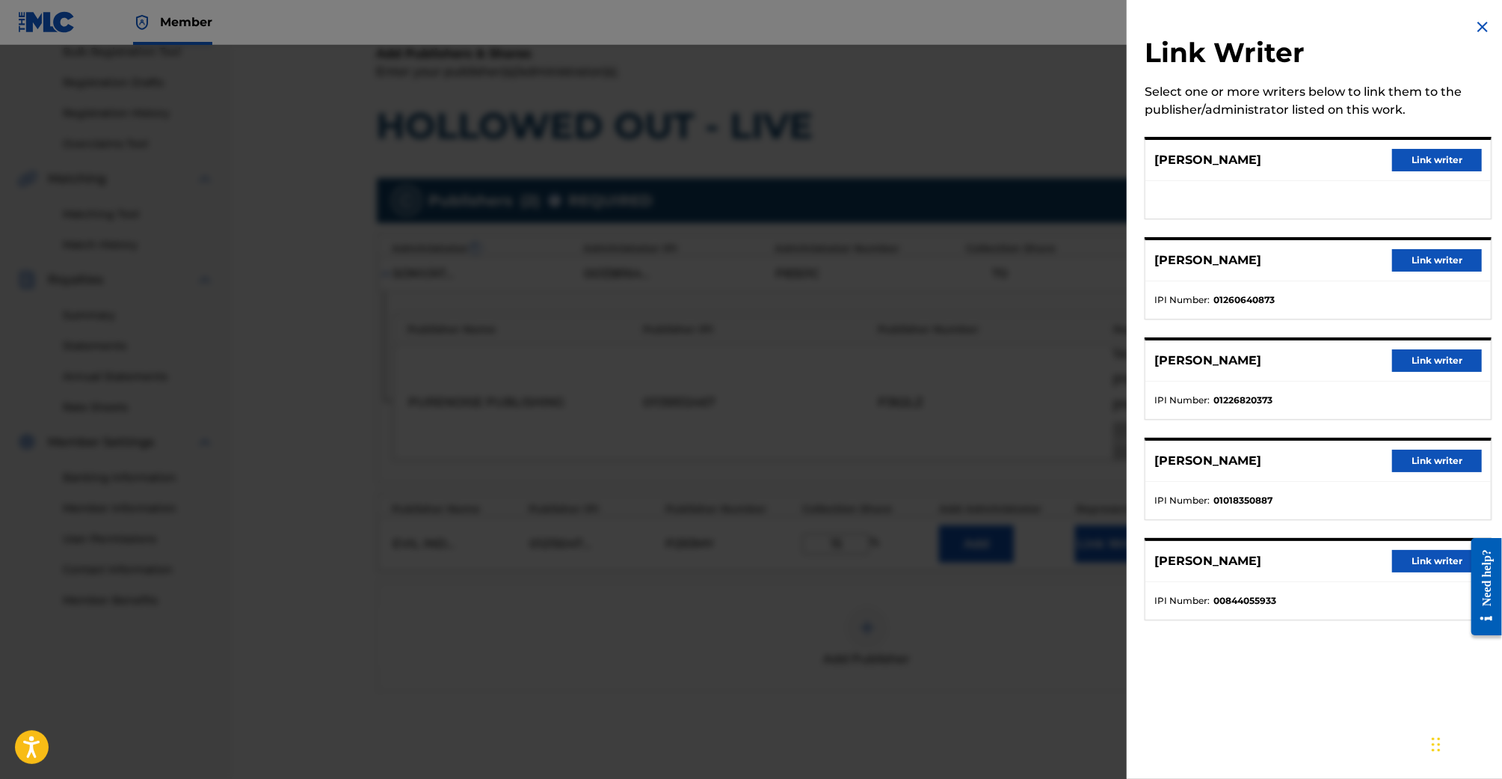
click at [1431, 255] on button "Link writer" at bounding box center [1438, 260] width 90 height 22
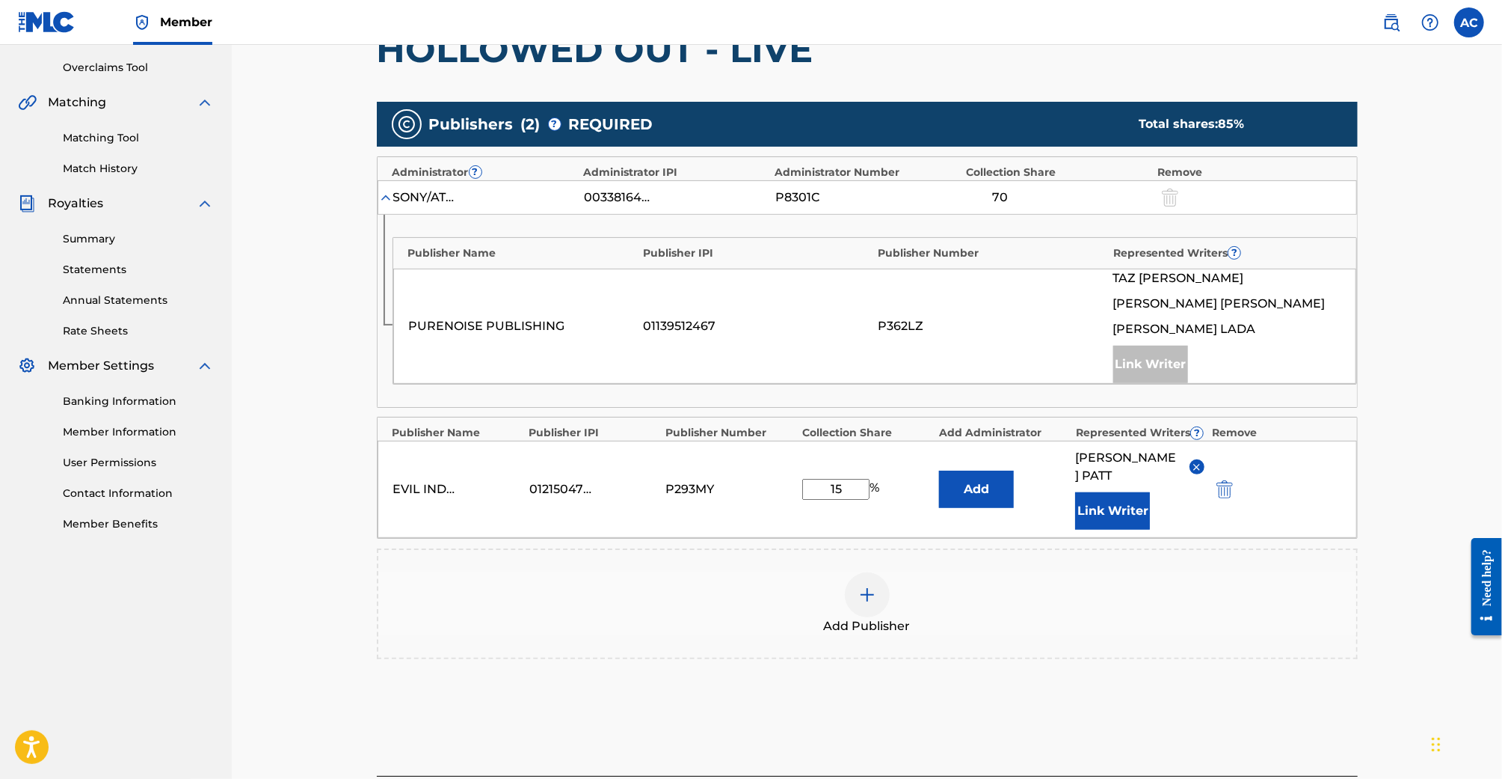
scroll to position [408, 0]
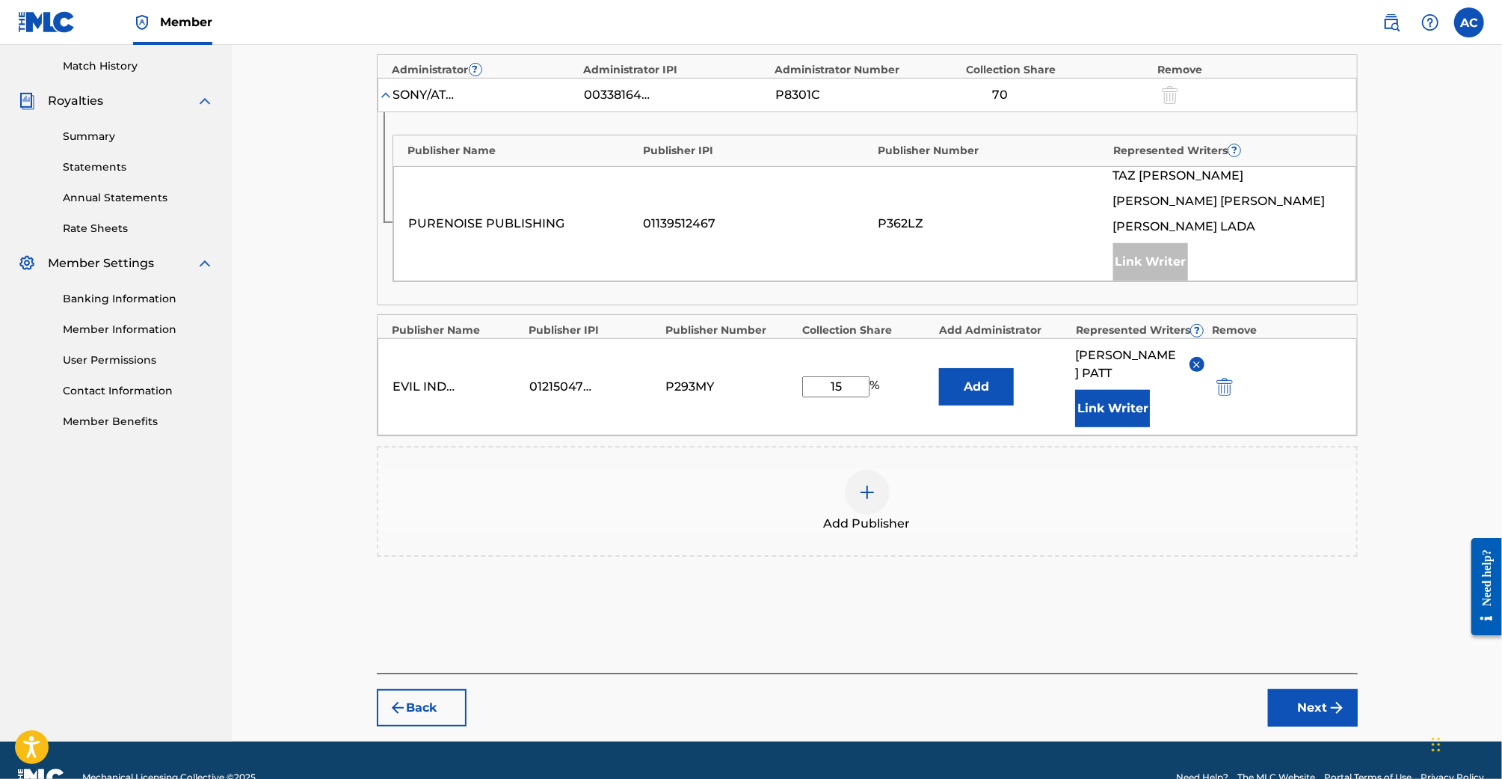
click at [1323, 689] on button "Next" at bounding box center [1313, 707] width 90 height 37
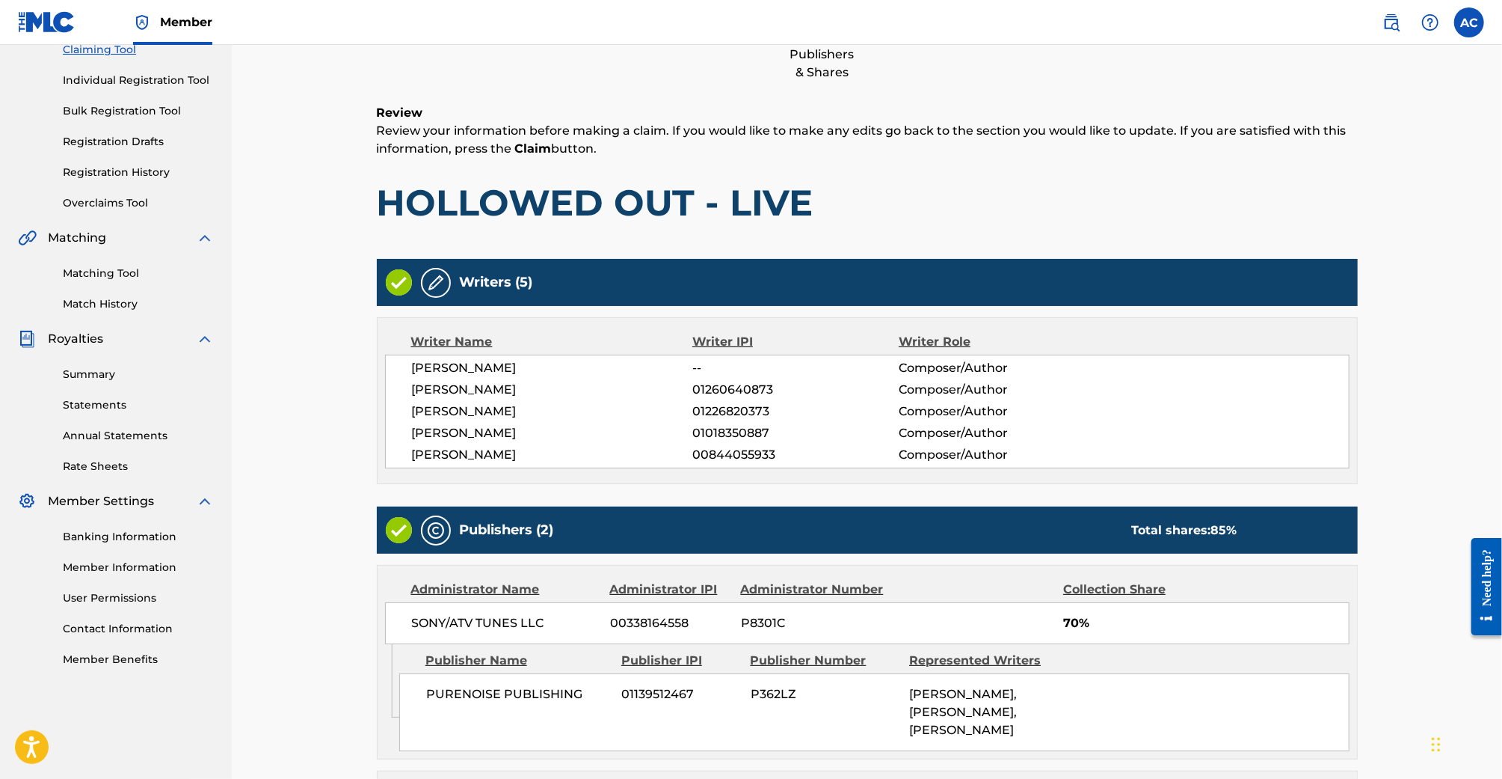
scroll to position [416, 0]
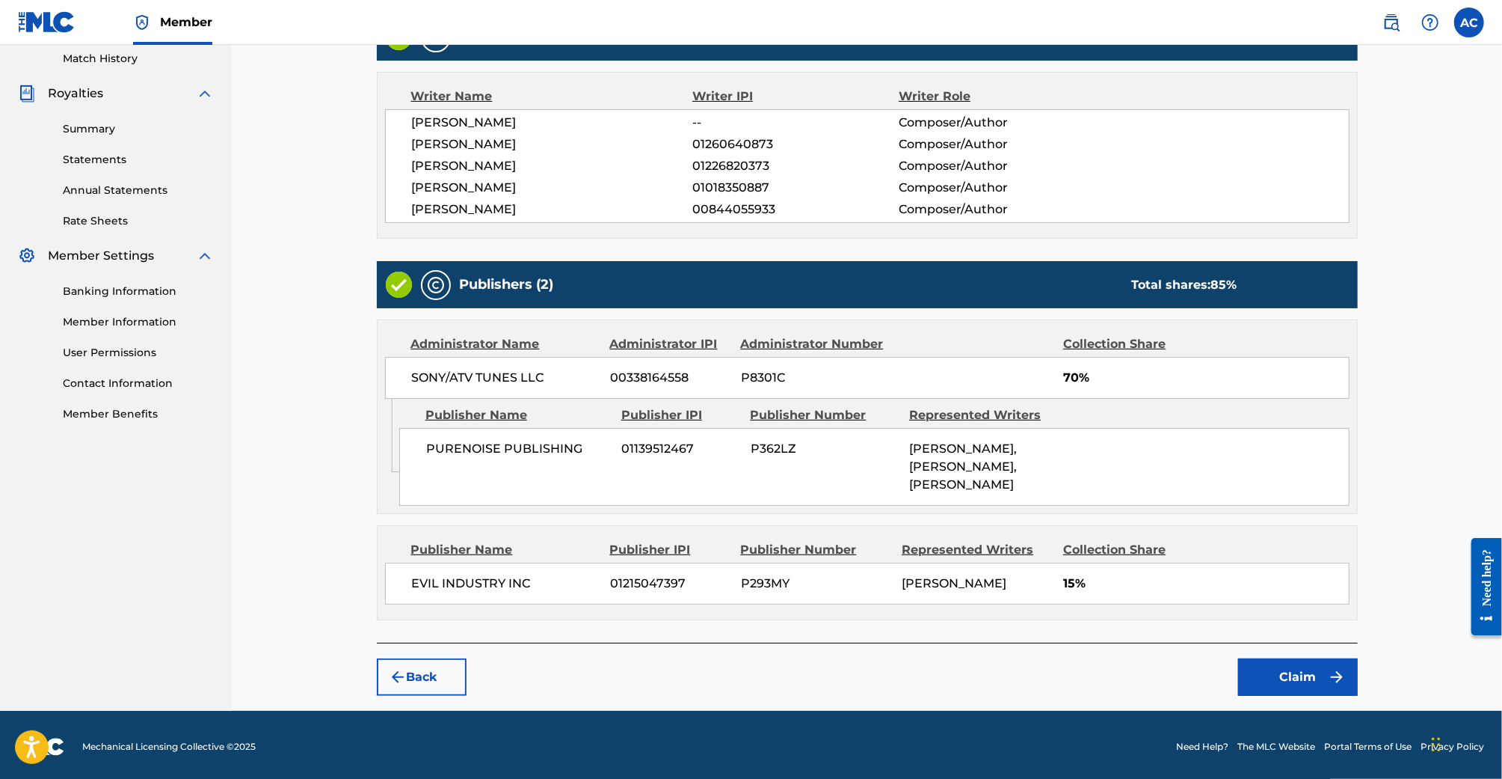
click at [1301, 672] on button "Claim" at bounding box center [1298, 676] width 120 height 37
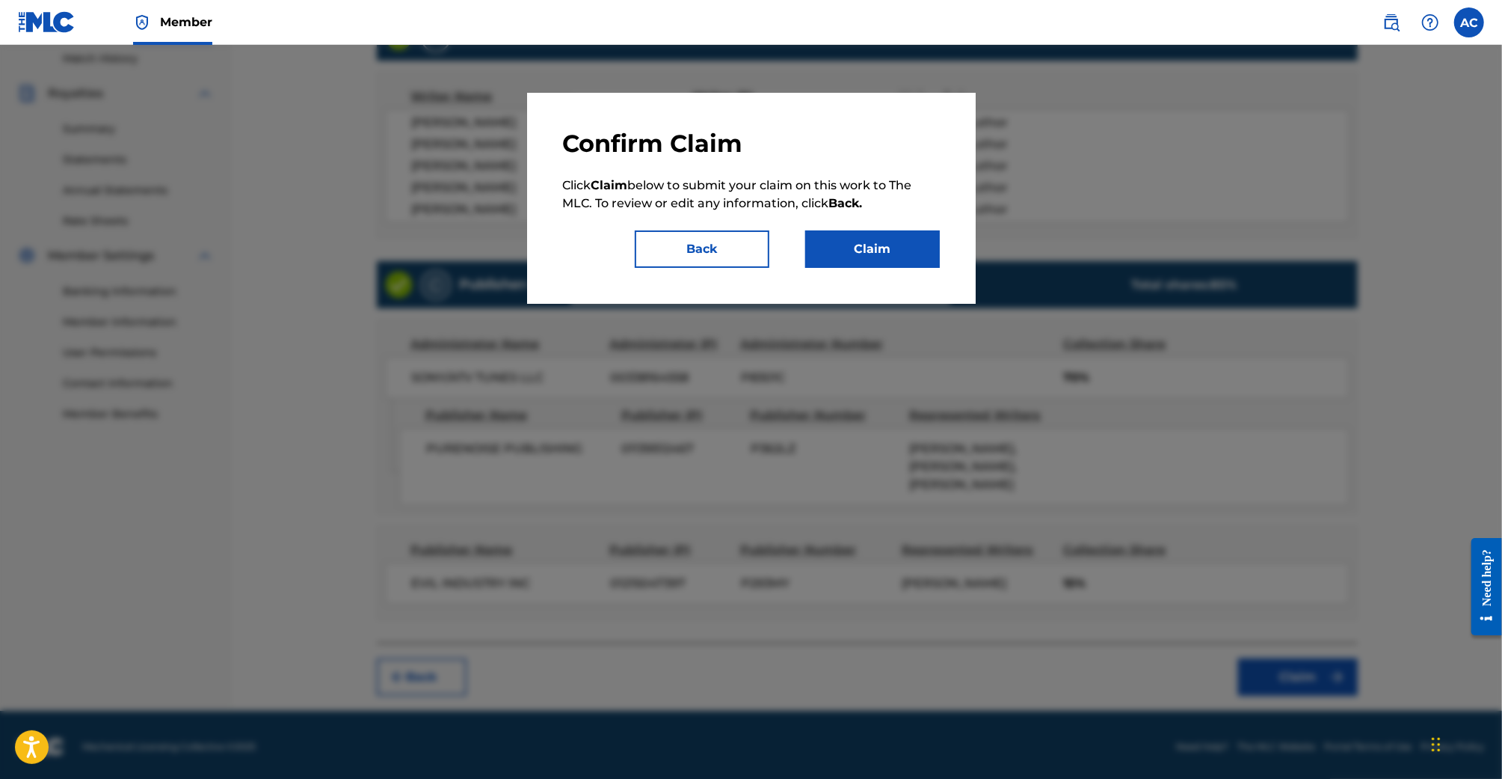
click at [859, 256] on button "Claim" at bounding box center [872, 248] width 135 height 37
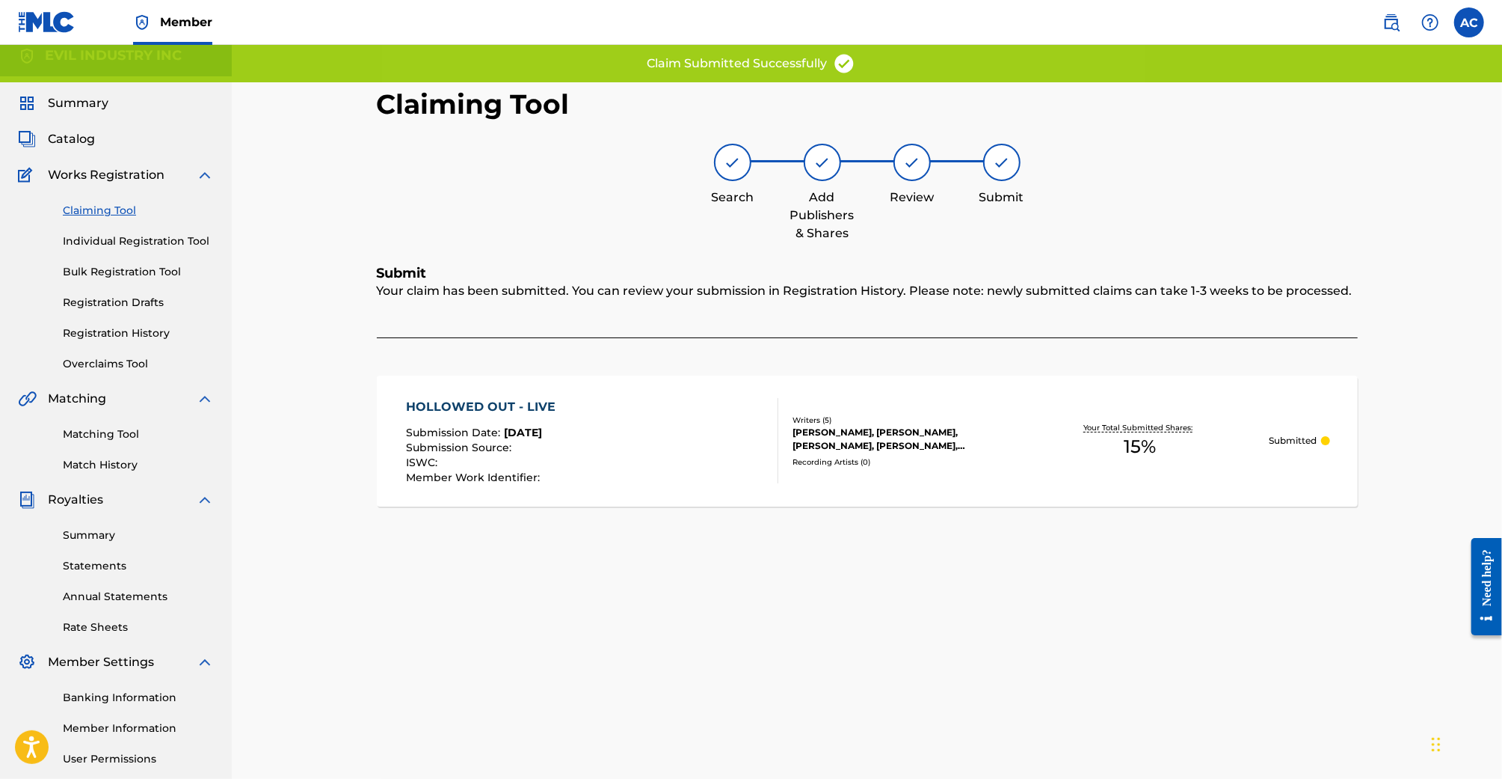
scroll to position [0, 0]
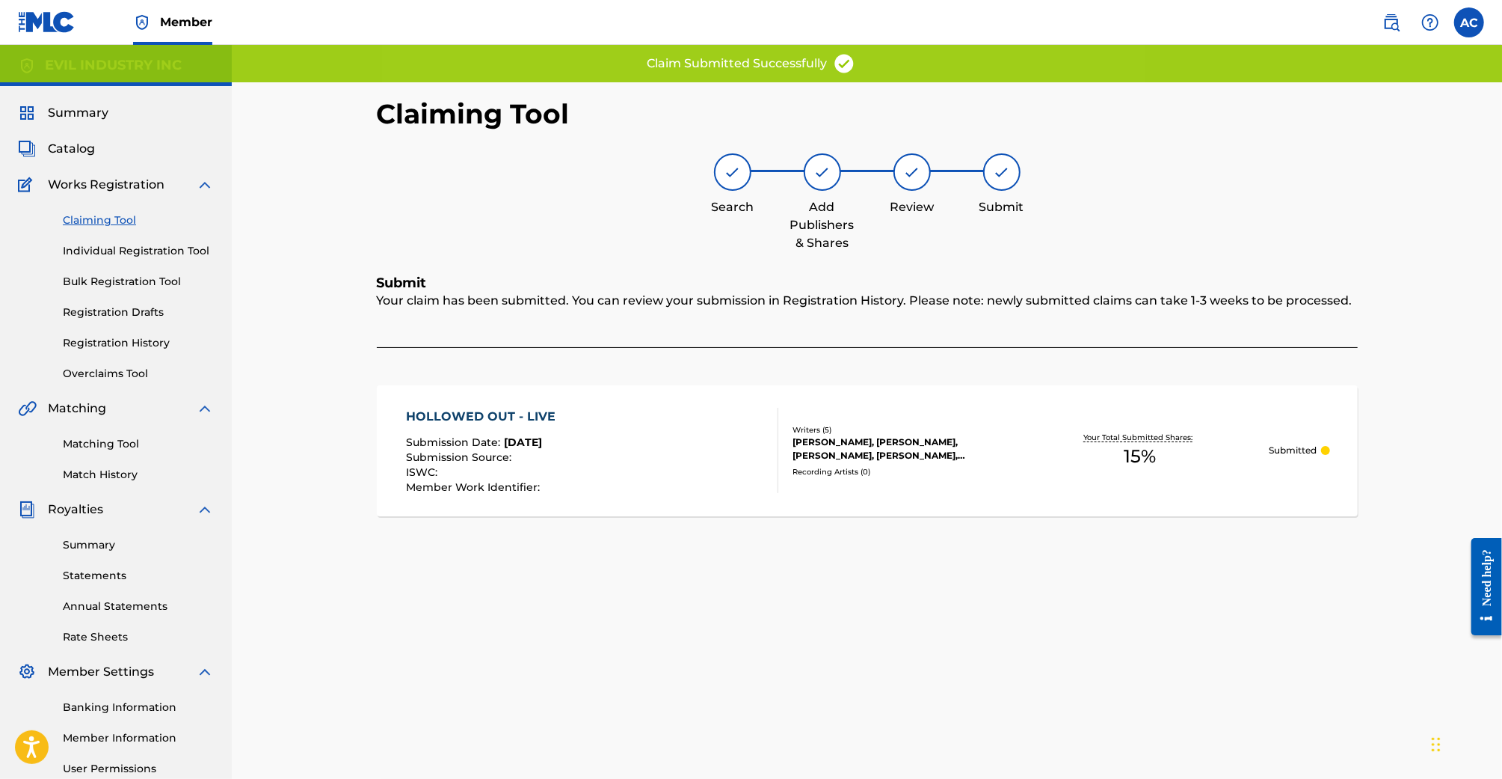
click at [94, 228] on div "Claiming Tool Individual Registration Tool Bulk Registration Tool Registration …" at bounding box center [116, 288] width 196 height 188
click at [96, 224] on link "Claiming Tool" at bounding box center [138, 220] width 151 height 16
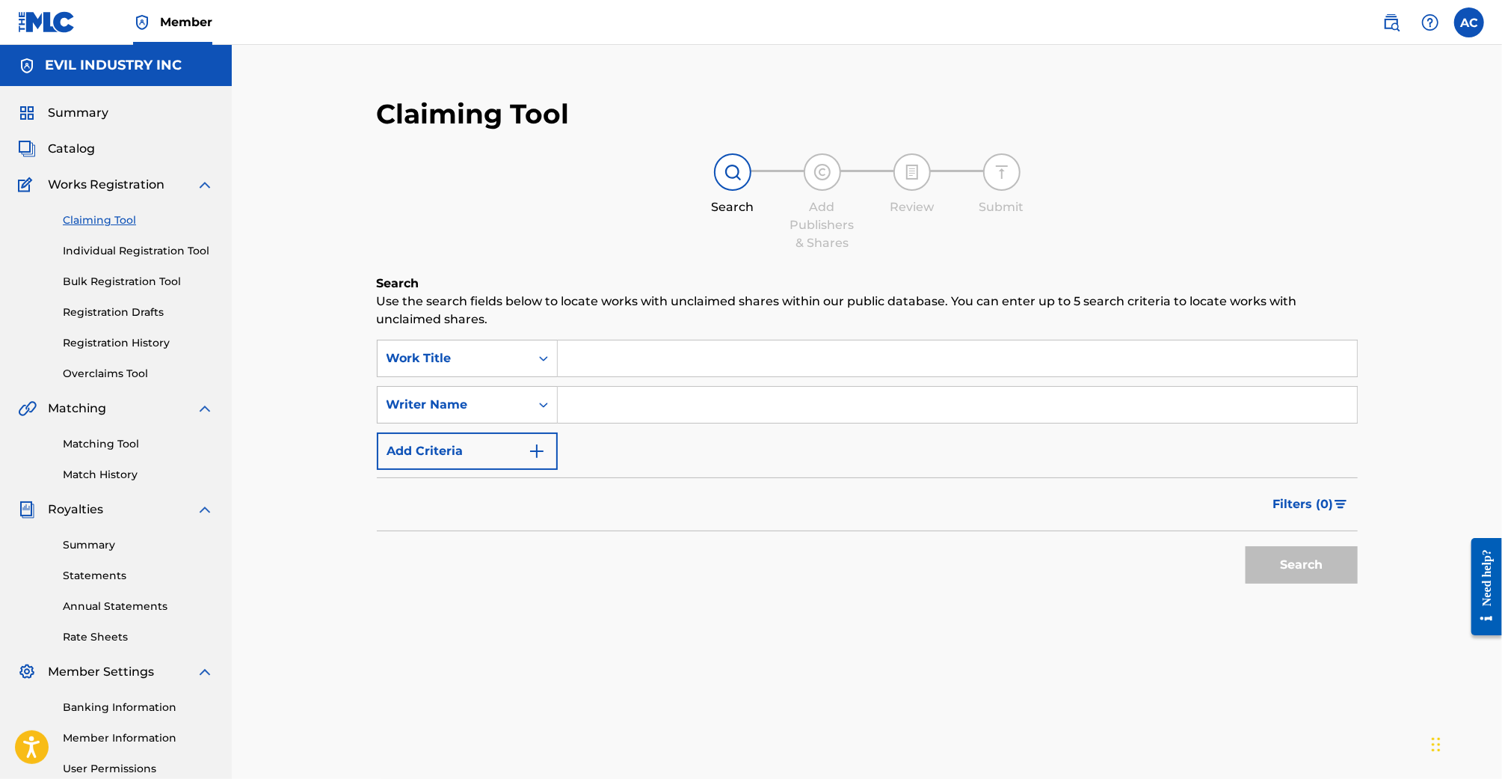
click at [804, 352] on input "Search Form" at bounding box center [957, 358] width 799 height 36
drag, startPoint x: 684, startPoint y: 363, endPoint x: 825, endPoint y: 363, distance: 140.6
click at [825, 363] on input "maplewood guitar sound." at bounding box center [957, 358] width 799 height 36
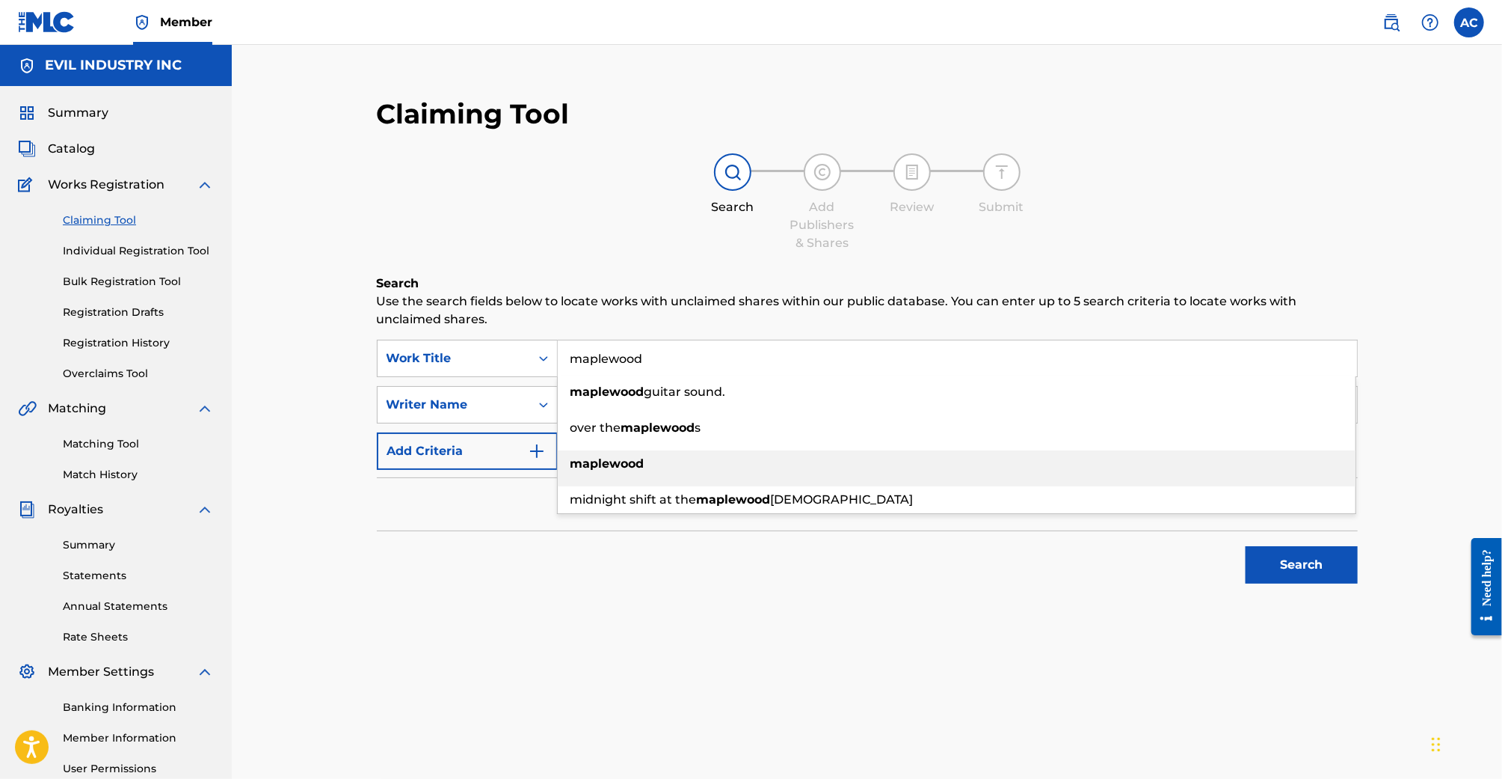
click at [623, 468] on strong "maplewood" at bounding box center [608, 463] width 74 height 14
type input "maplewood"
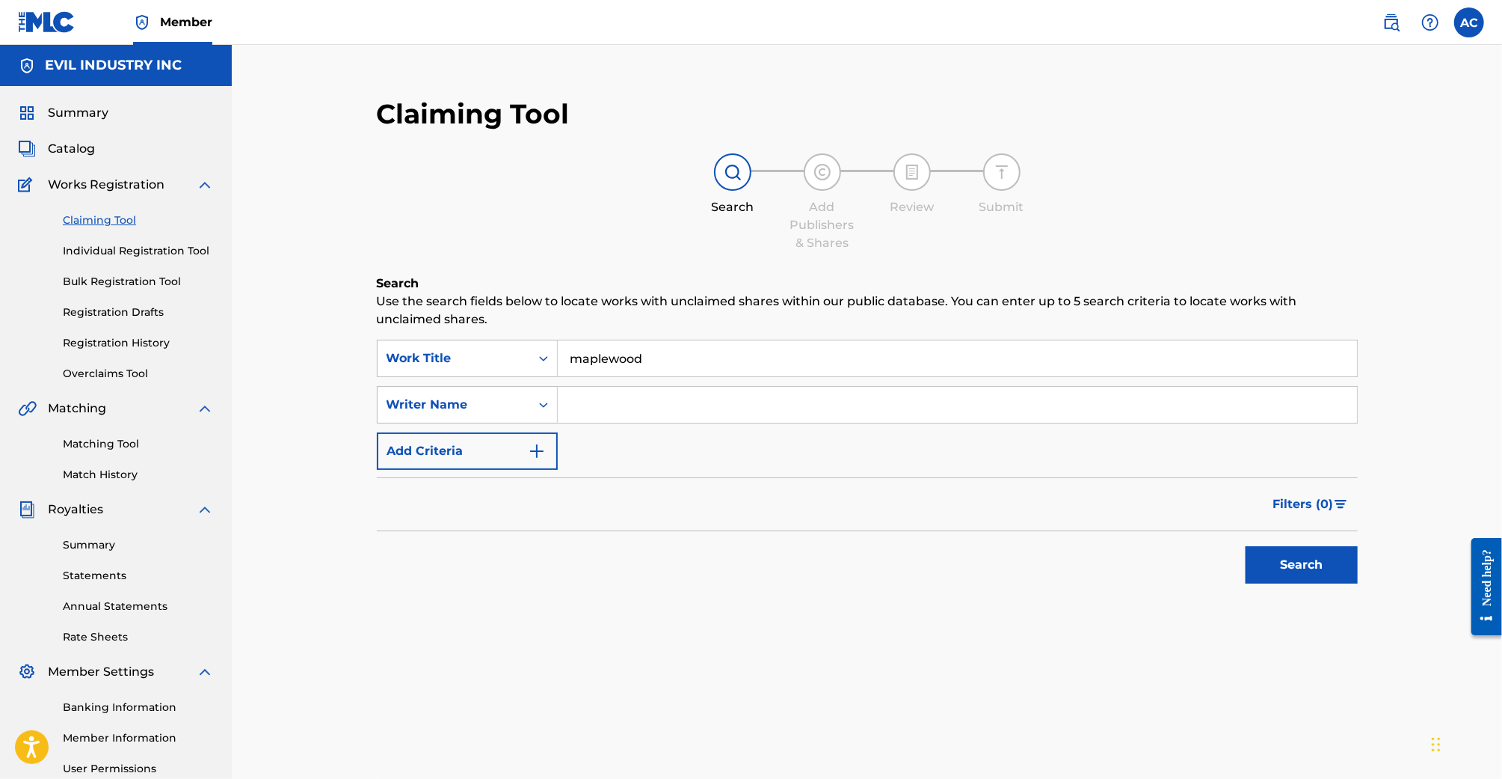
click at [639, 405] on input "Search Form" at bounding box center [957, 405] width 799 height 36
click at [1246, 546] on button "Search" at bounding box center [1302, 564] width 112 height 37
click at [625, 410] on input "Taz" at bounding box center [957, 405] width 799 height 36
type input "T"
click at [1246, 546] on button "Search" at bounding box center [1302, 564] width 112 height 37
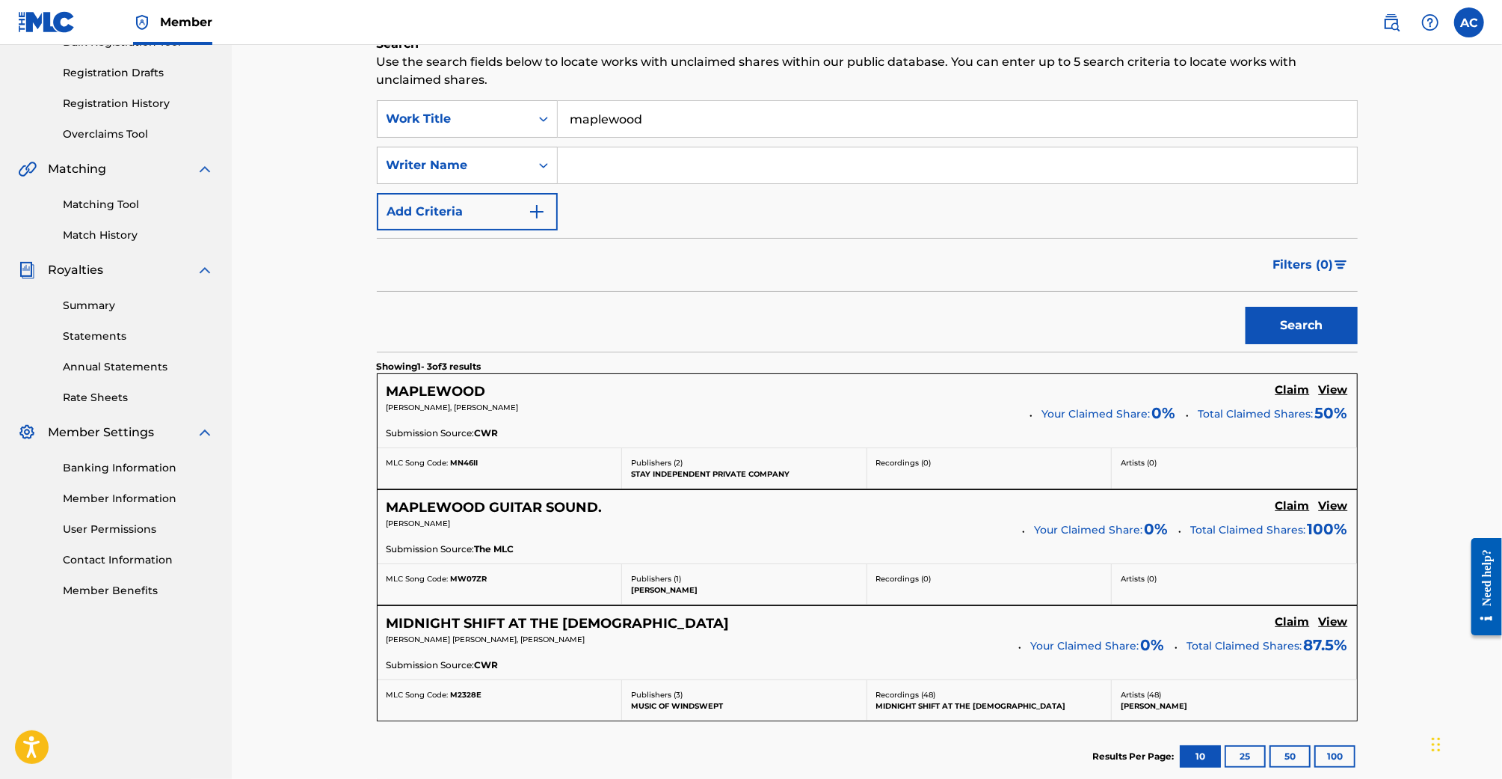
scroll to position [249, 0]
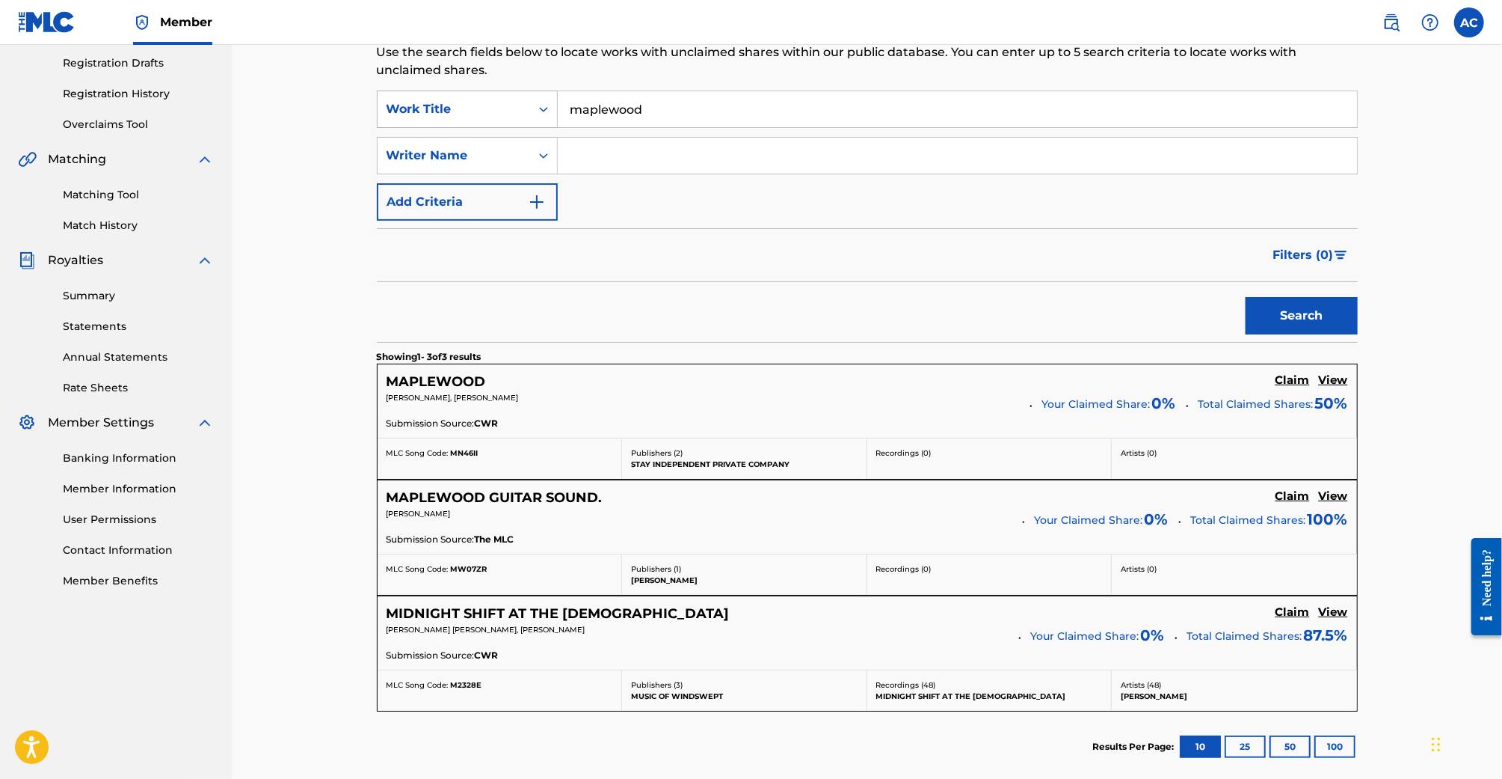
drag, startPoint x: 672, startPoint y: 116, endPoint x: 474, endPoint y: 104, distance: 197.8
click at [474, 104] on div "SearchWithCriteria8174f0df-eb14-42cd-b836-34c35147ab8d Work Title maplewood" at bounding box center [867, 108] width 981 height 37
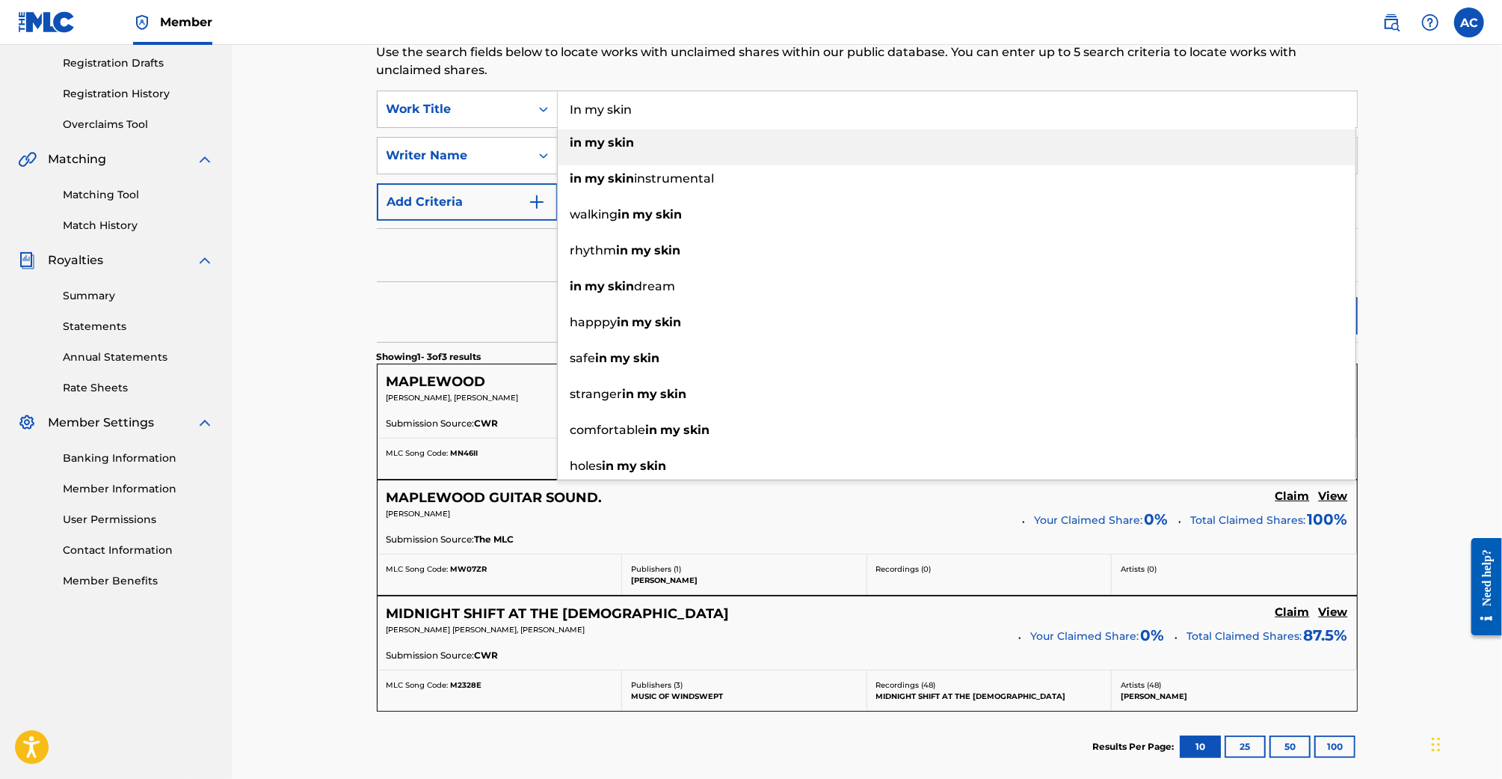
click at [596, 133] on div "in my skin" at bounding box center [957, 142] width 798 height 27
type input "in my skin"
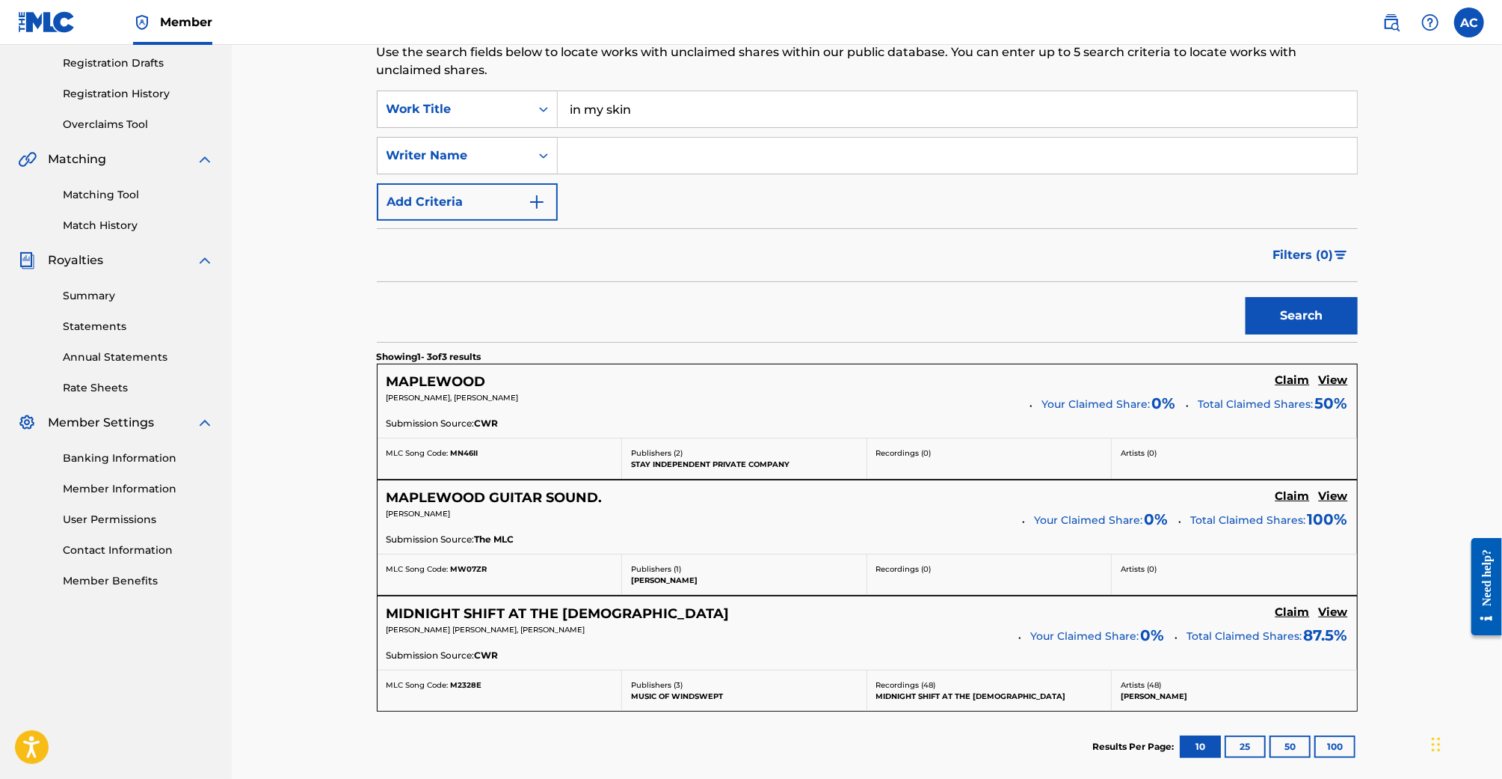
click at [593, 162] on input "Search Form" at bounding box center [957, 156] width 799 height 36
type input "Taz"
click at [1246, 297] on button "Search" at bounding box center [1302, 315] width 112 height 37
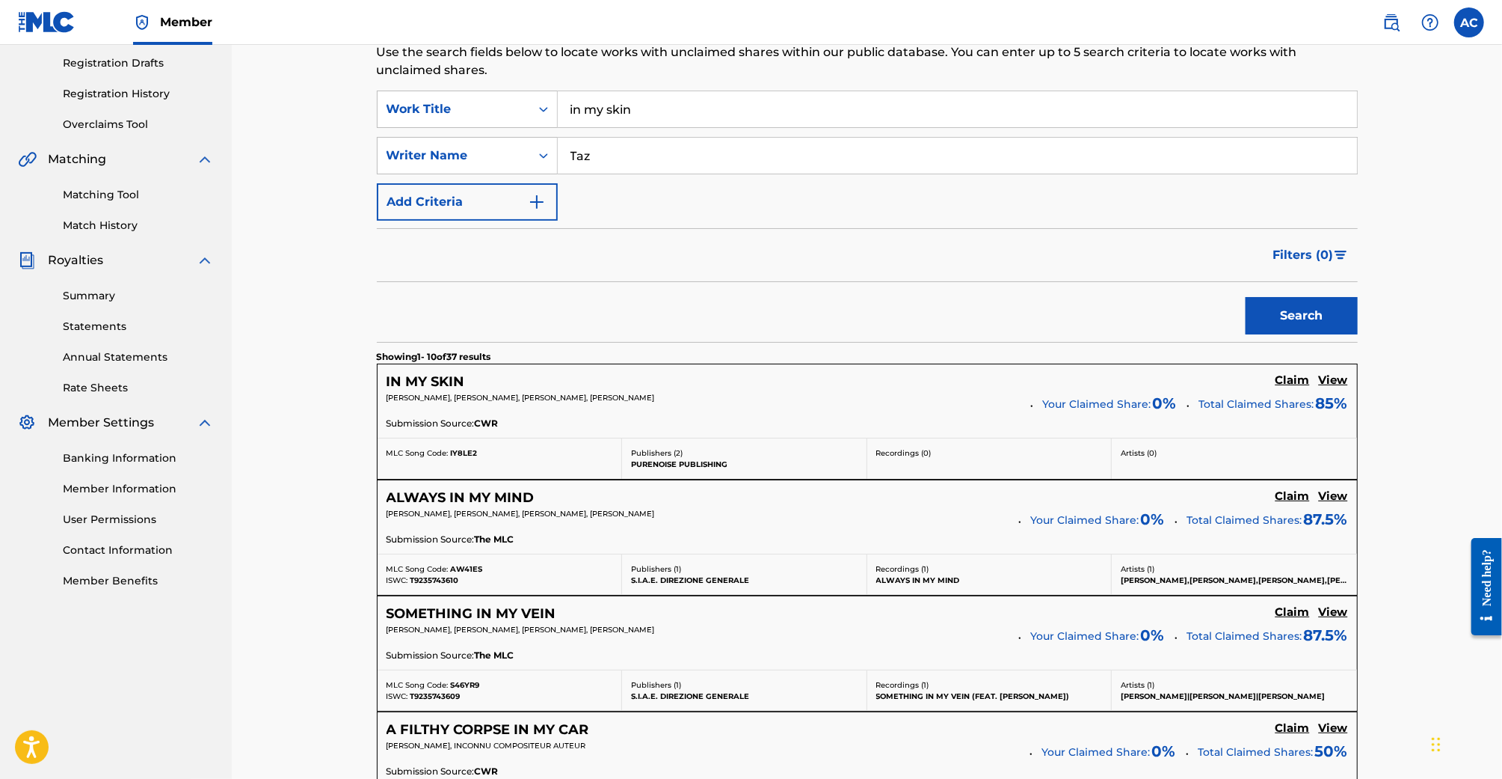
click at [1295, 381] on h5 "Claim" at bounding box center [1293, 380] width 34 height 14
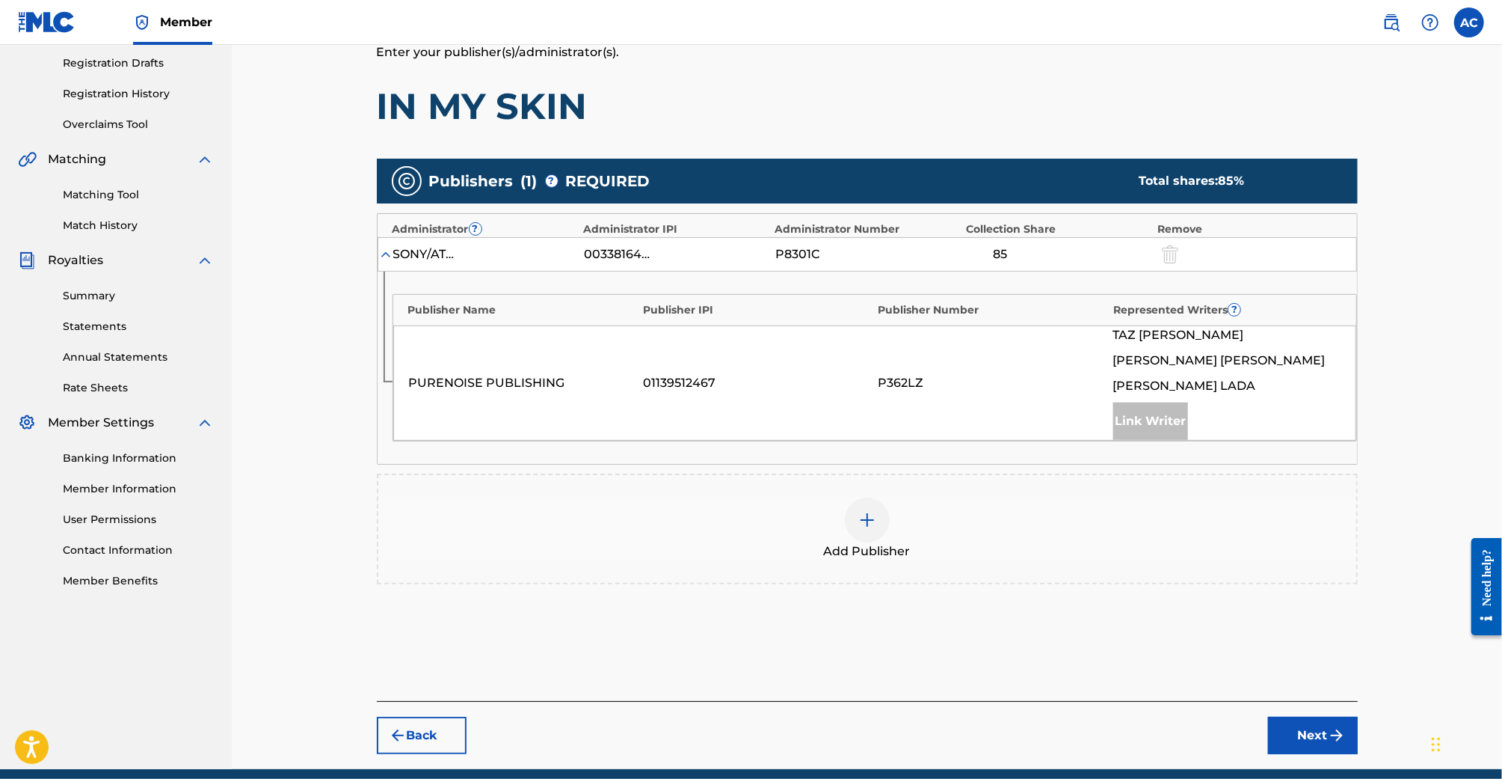
click at [865, 520] on img at bounding box center [868, 520] width 18 height 18
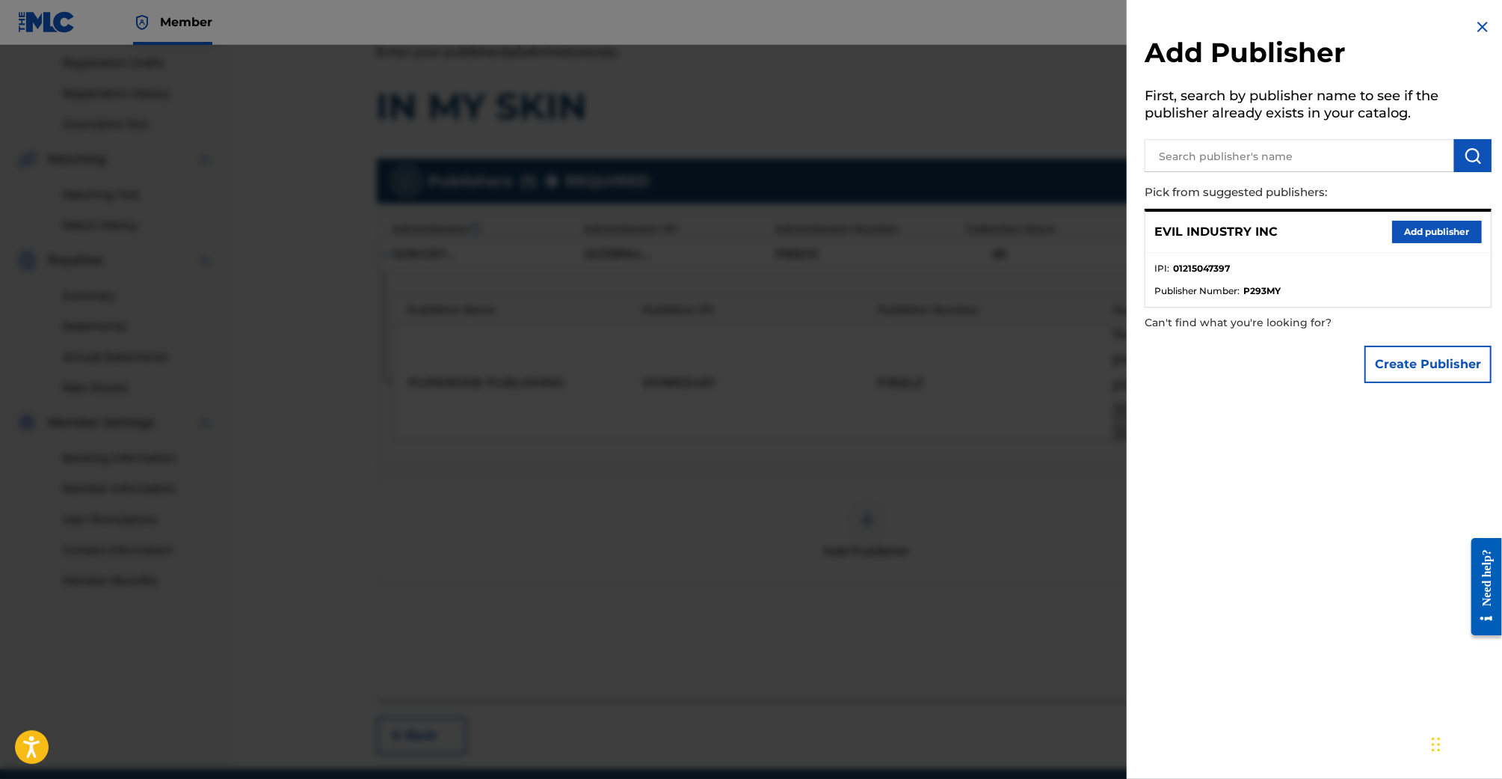
click at [1434, 226] on button "Add publisher" at bounding box center [1438, 232] width 90 height 22
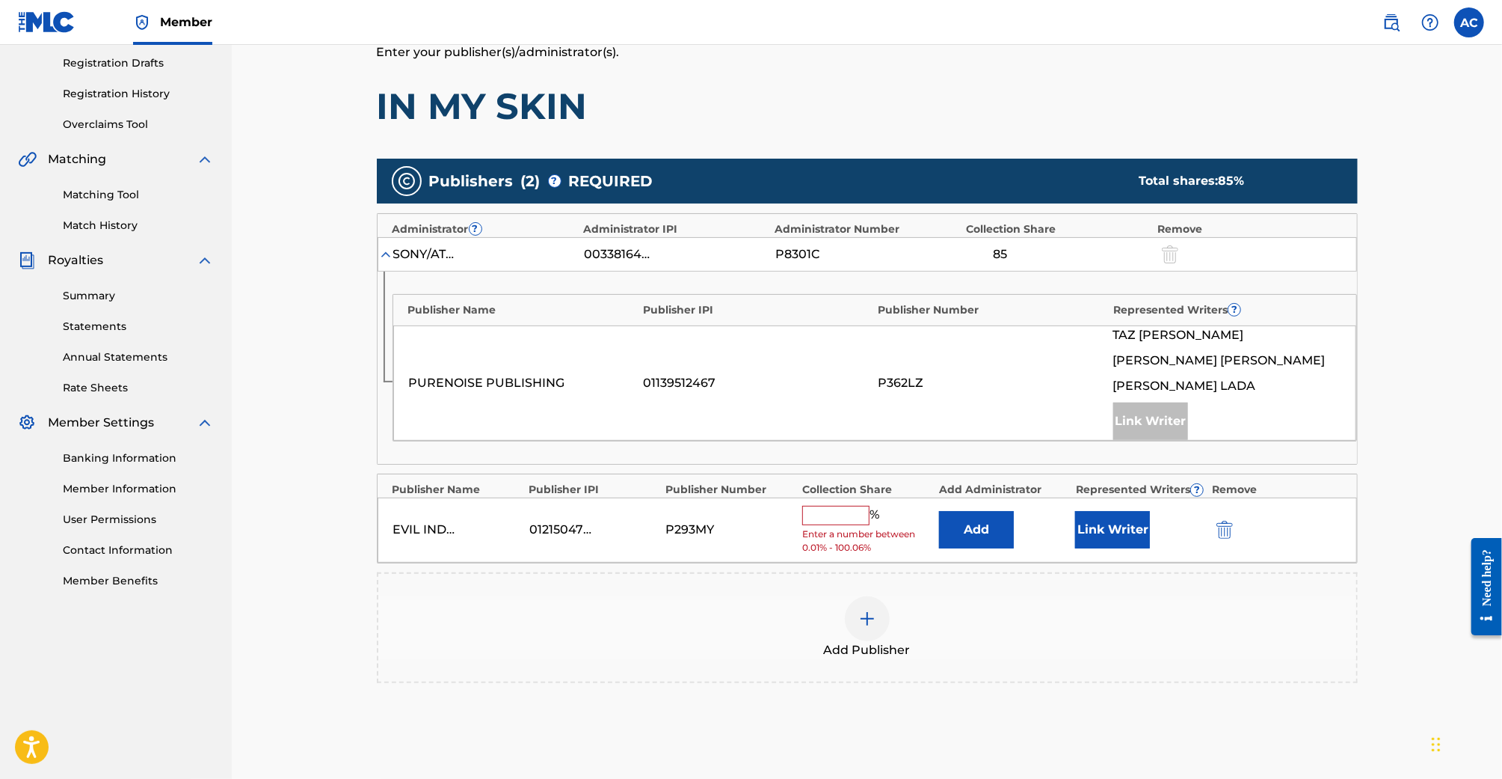
click at [847, 527] on span "Enter a number between 0.01% - 100.06%" at bounding box center [866, 540] width 129 height 27
click at [832, 518] on input "text" at bounding box center [835, 515] width 67 height 19
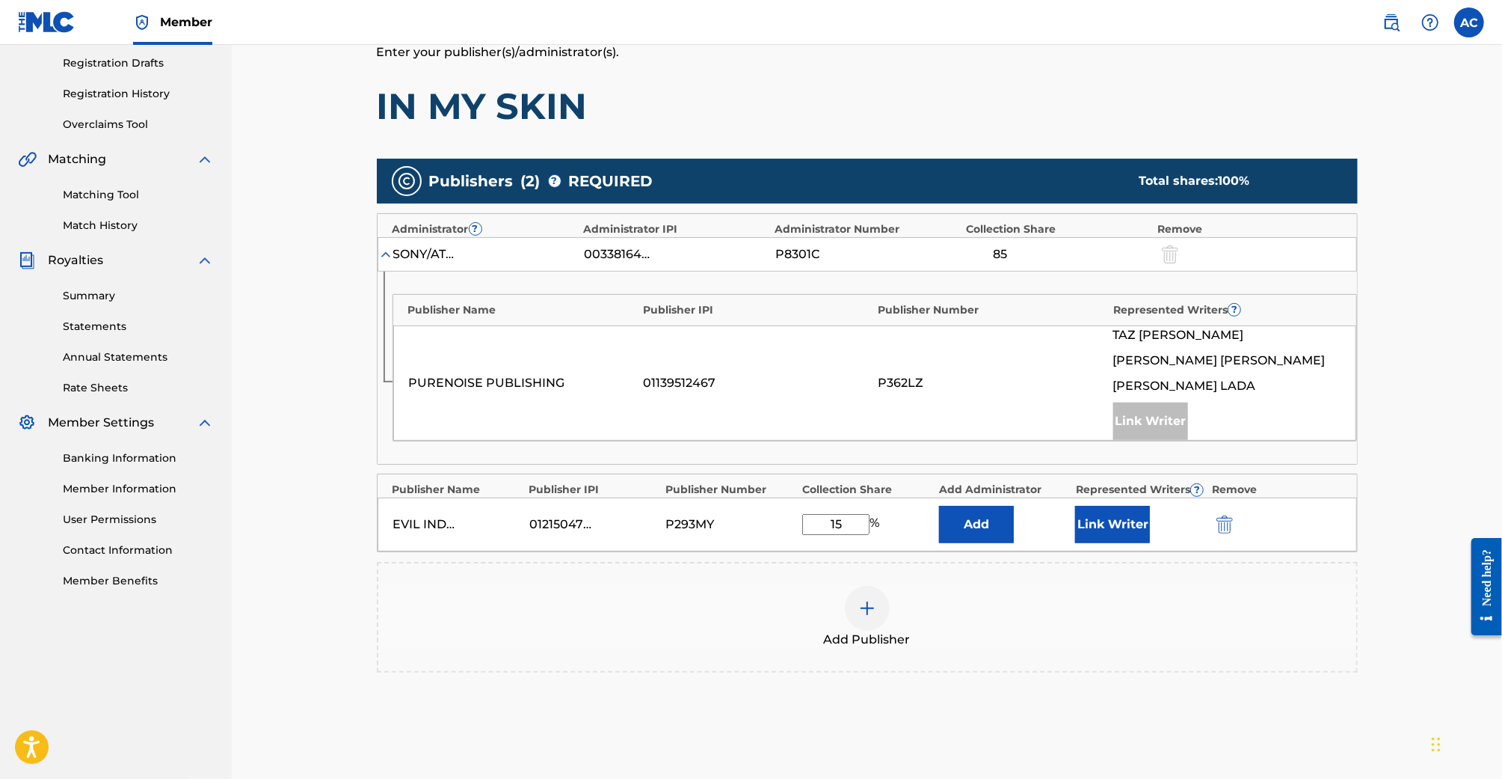
type input "15"
click at [1111, 524] on button "Link Writer" at bounding box center [1112, 524] width 75 height 37
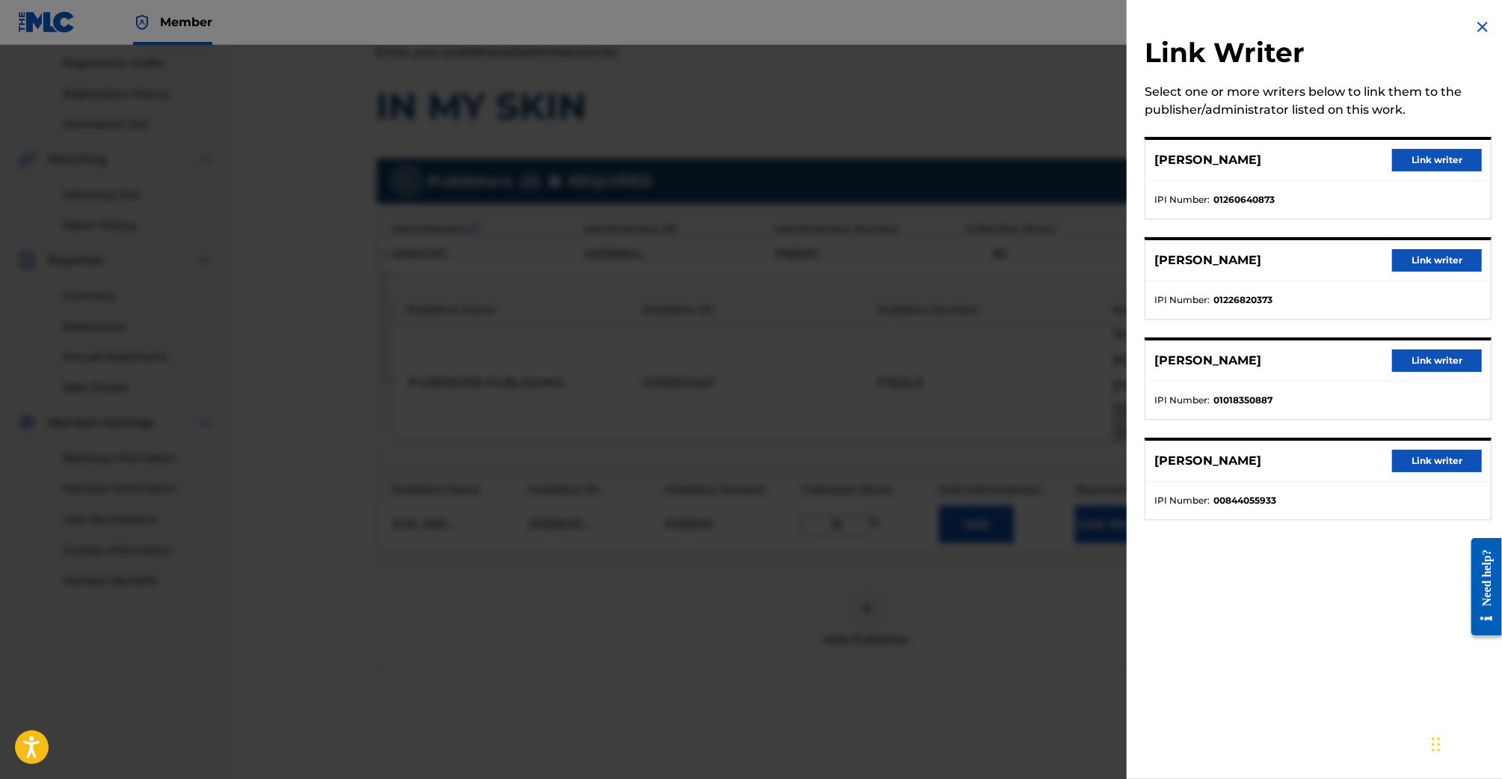
click at [1428, 160] on button "Link writer" at bounding box center [1438, 160] width 90 height 22
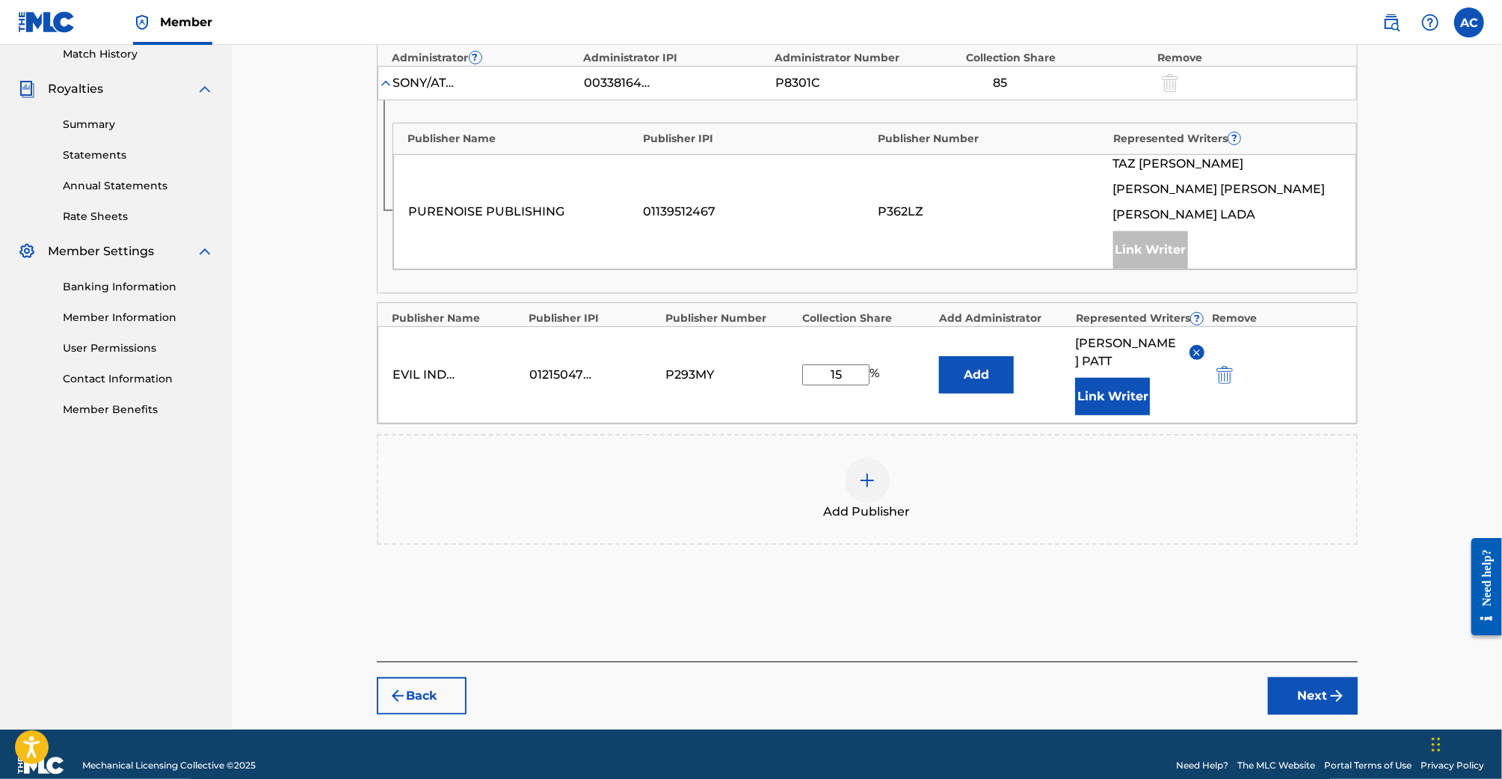
click at [1312, 677] on button "Next" at bounding box center [1313, 695] width 90 height 37
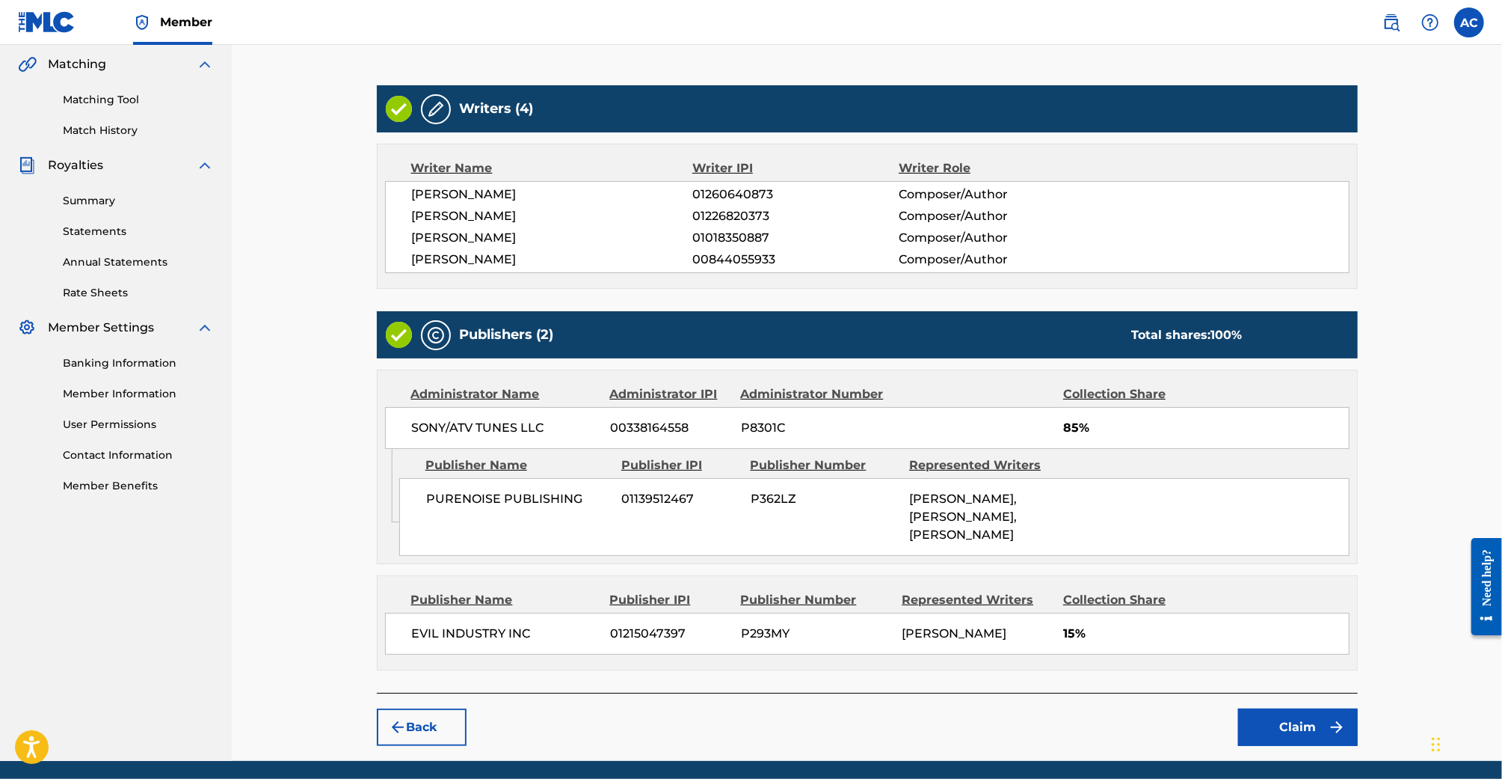
scroll to position [348, 0]
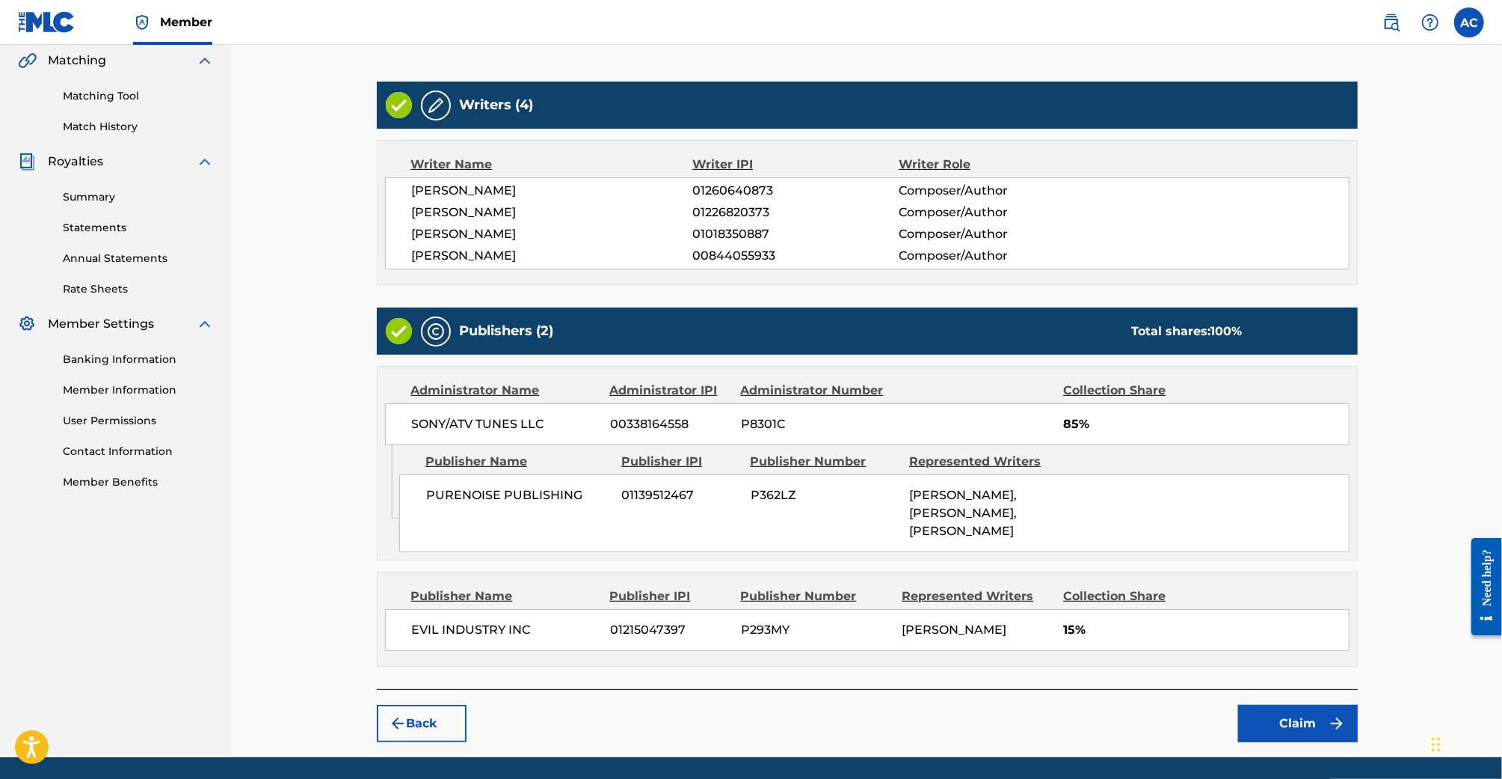
drag, startPoint x: 1285, startPoint y: 701, endPoint x: 1293, endPoint y: 713, distance: 13.9
click at [1293, 713] on button "Claim" at bounding box center [1298, 722] width 120 height 37
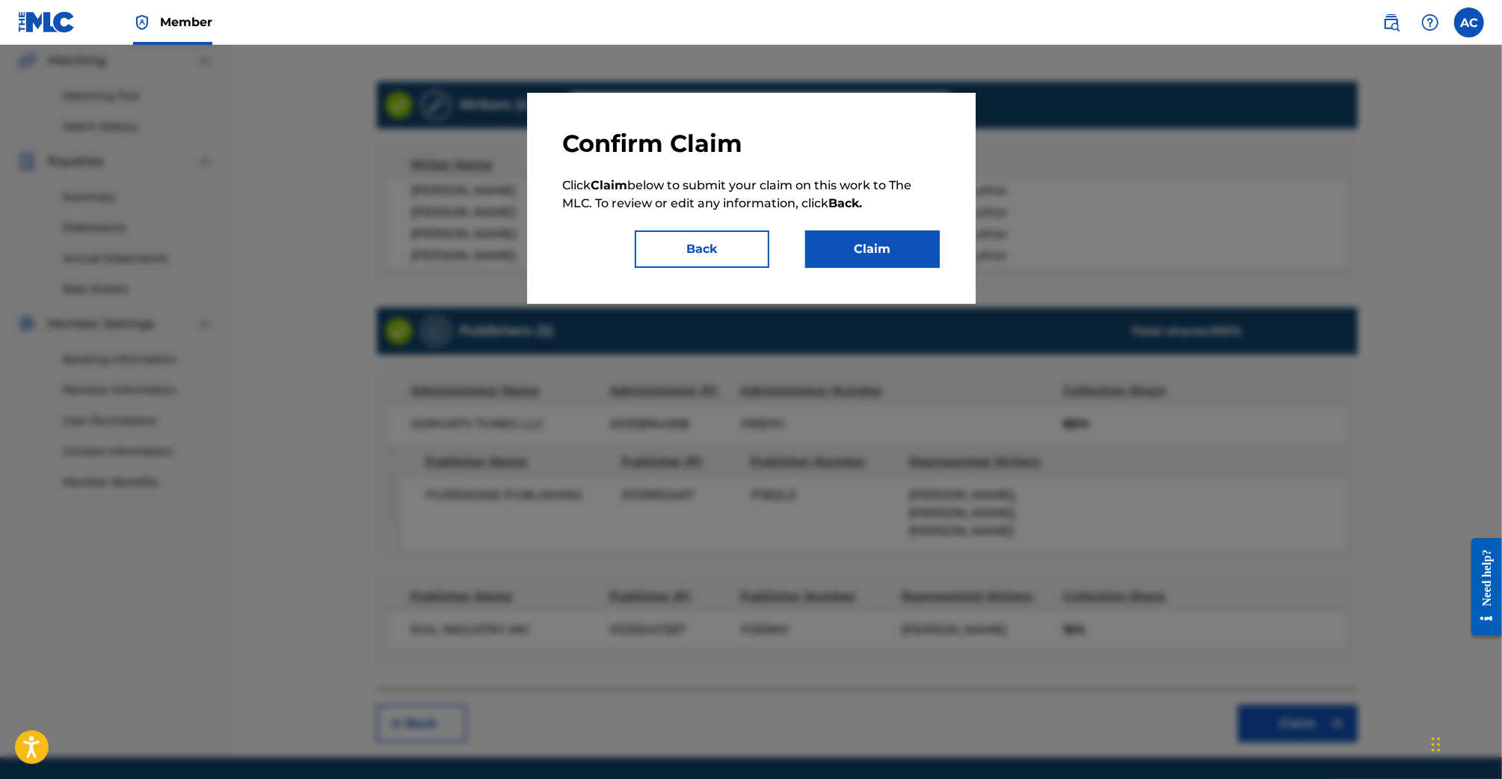
click at [907, 265] on button "Claim" at bounding box center [872, 248] width 135 height 37
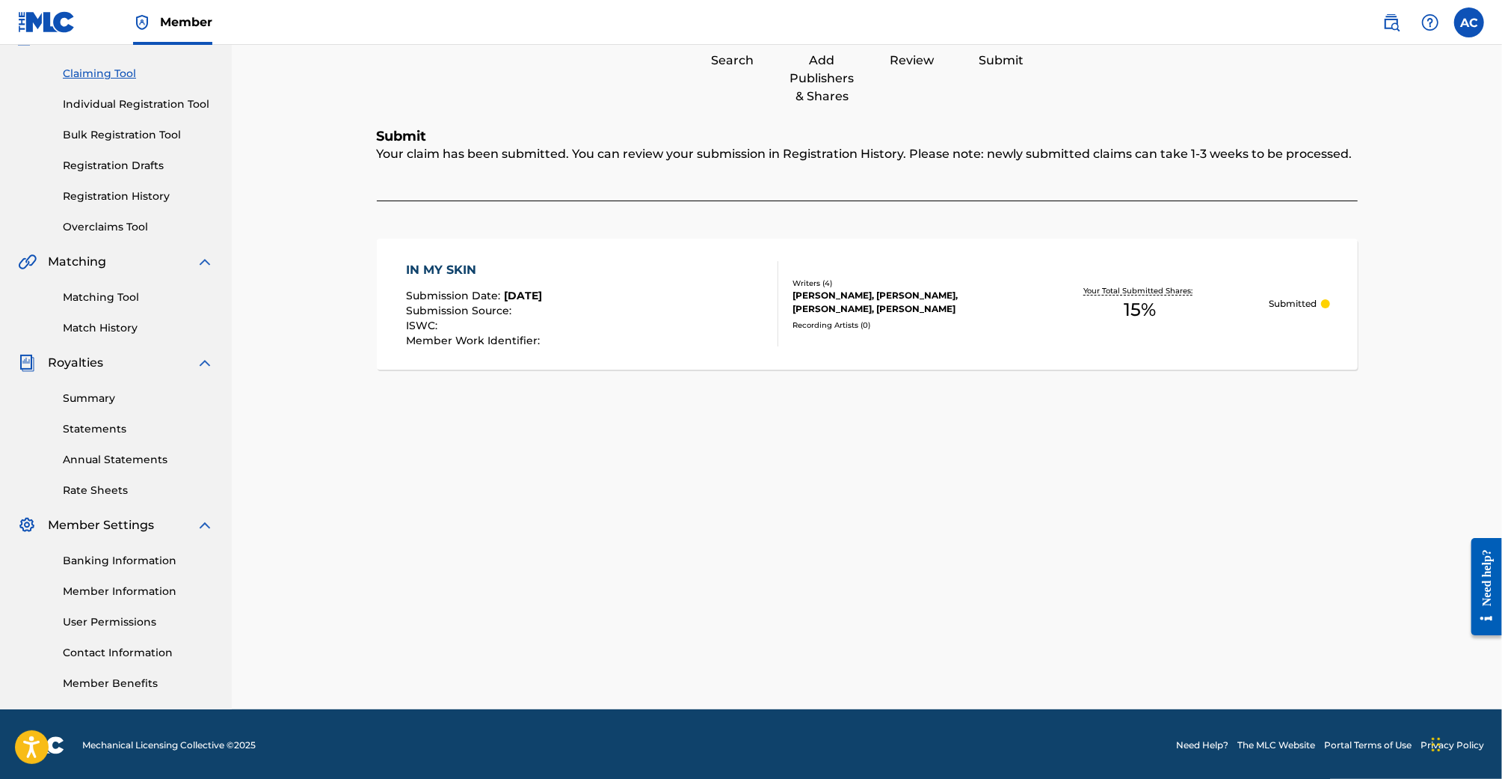
scroll to position [0, 0]
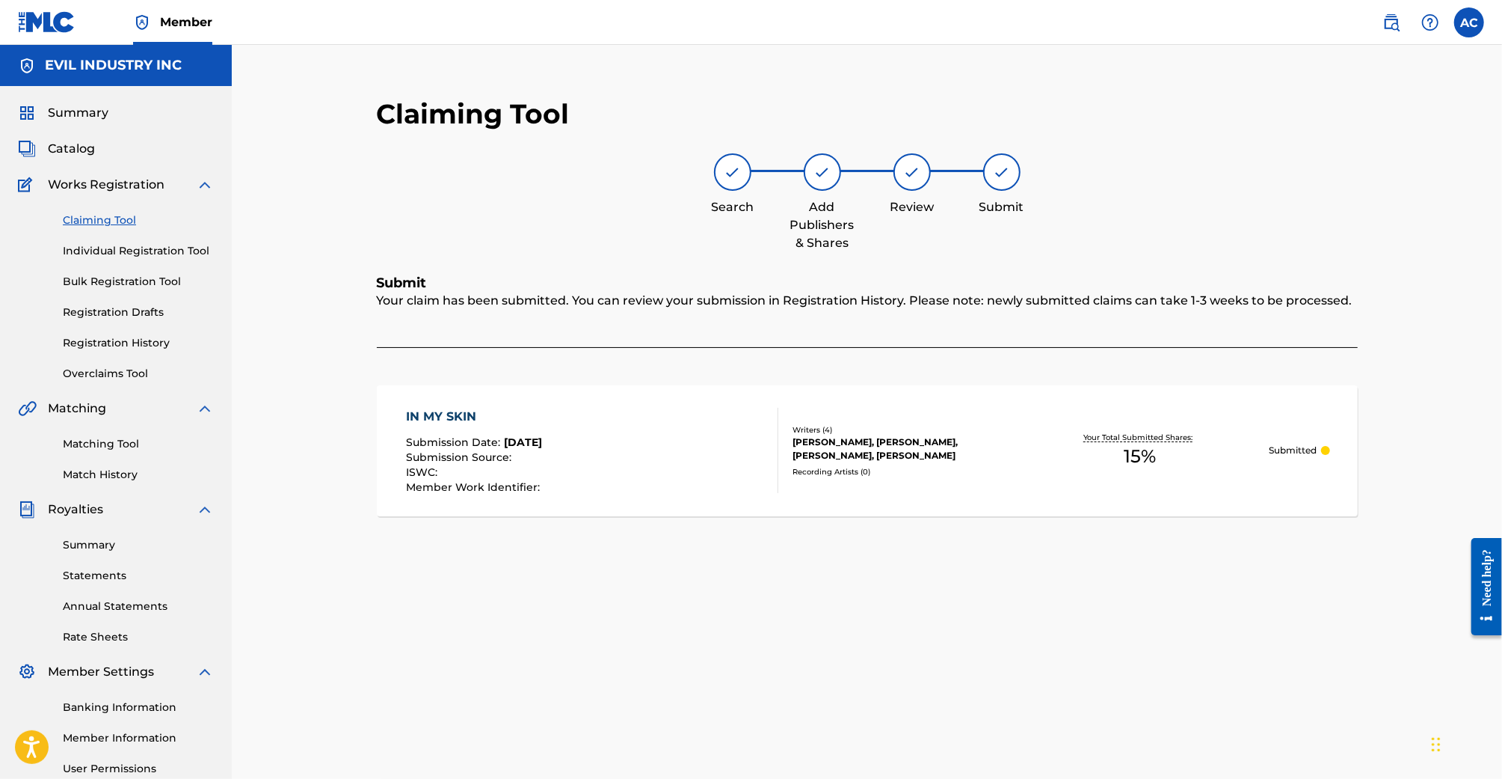
click at [70, 228] on div "Claiming Tool Individual Registration Tool Bulk Registration Tool Registration …" at bounding box center [116, 288] width 196 height 188
click at [76, 223] on link "Claiming Tool" at bounding box center [138, 220] width 151 height 16
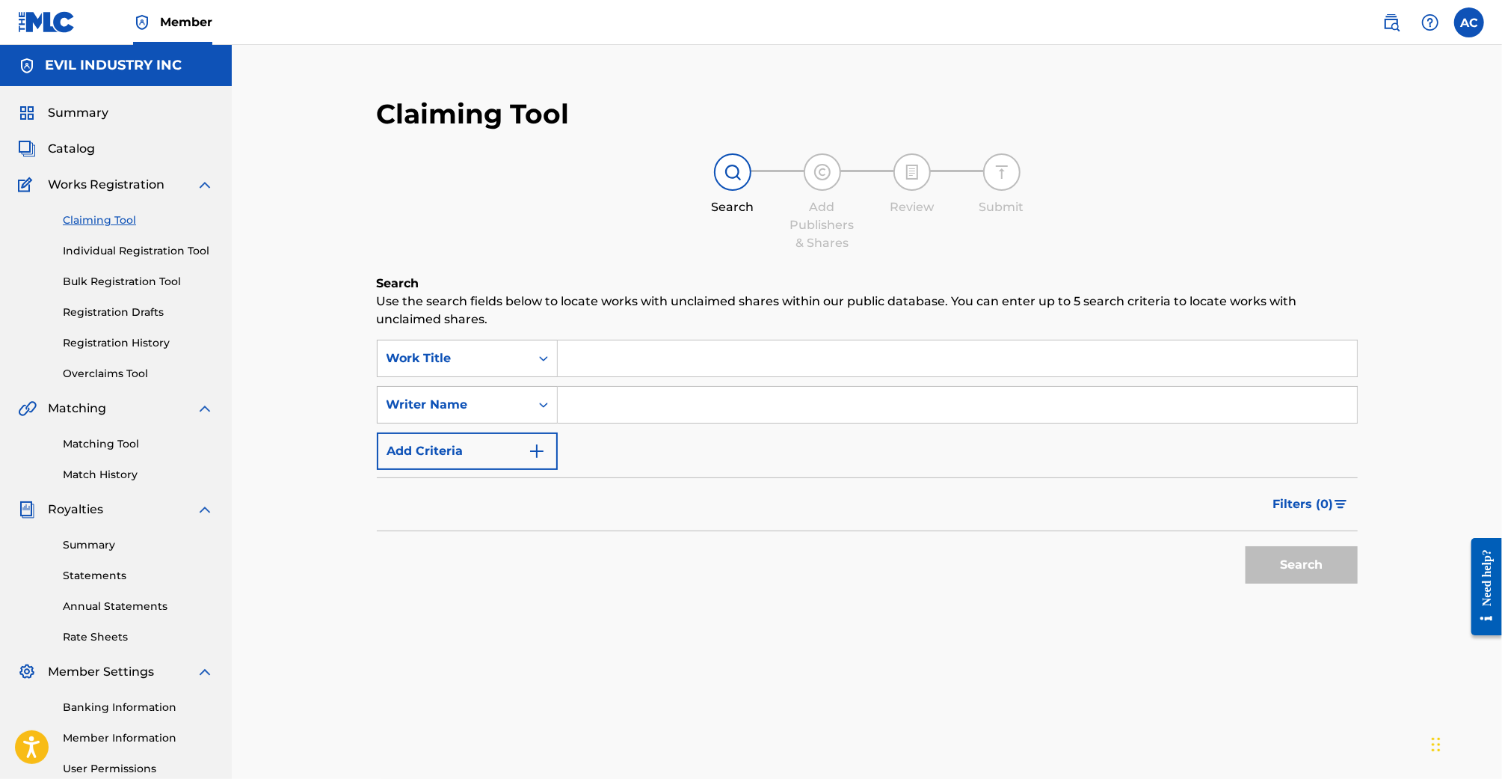
click at [601, 354] on input "Search Form" at bounding box center [957, 358] width 799 height 36
paste input "MASQUERADE"
type input "masquerade"
click at [1255, 563] on button "Search" at bounding box center [1302, 564] width 112 height 37
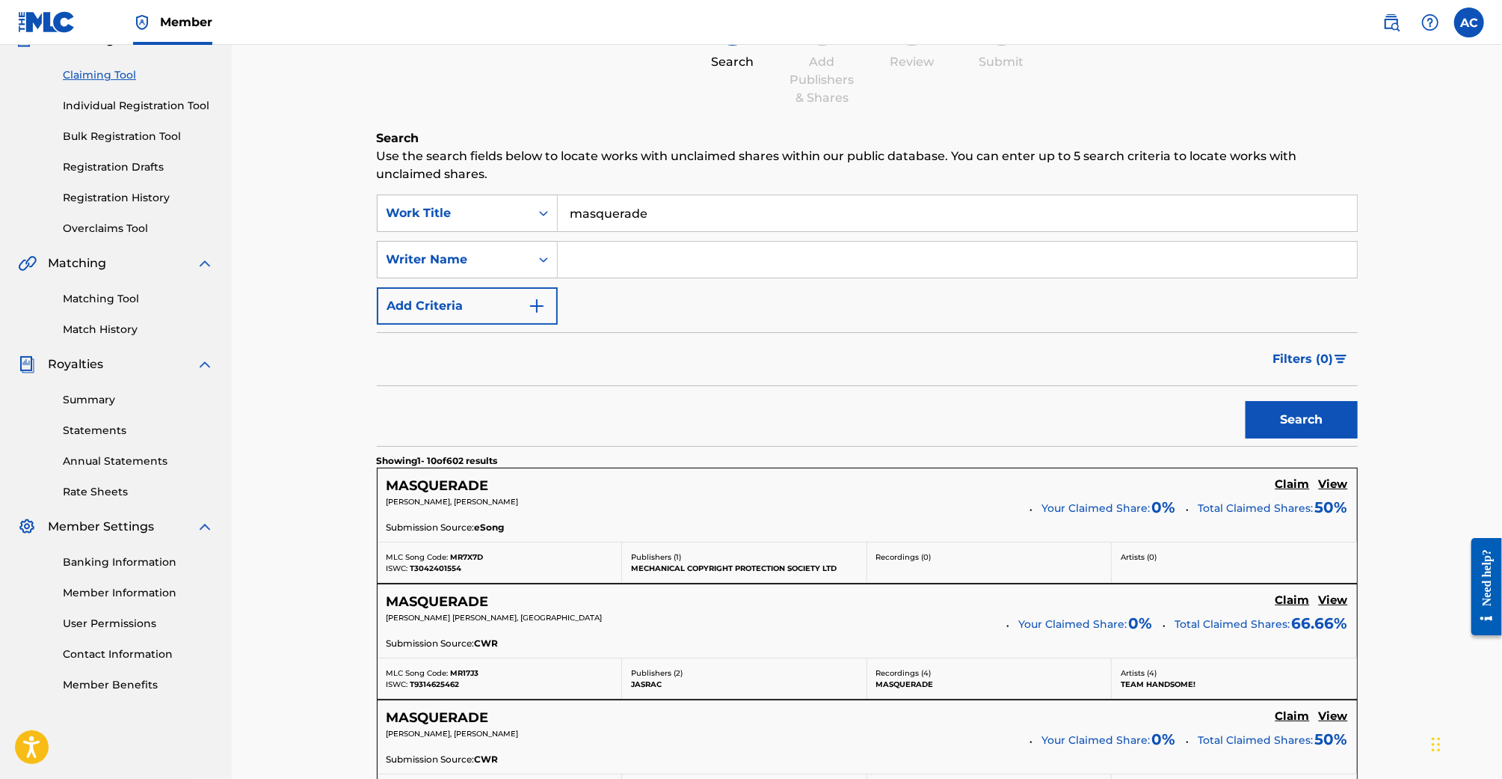
scroll to position [154, 0]
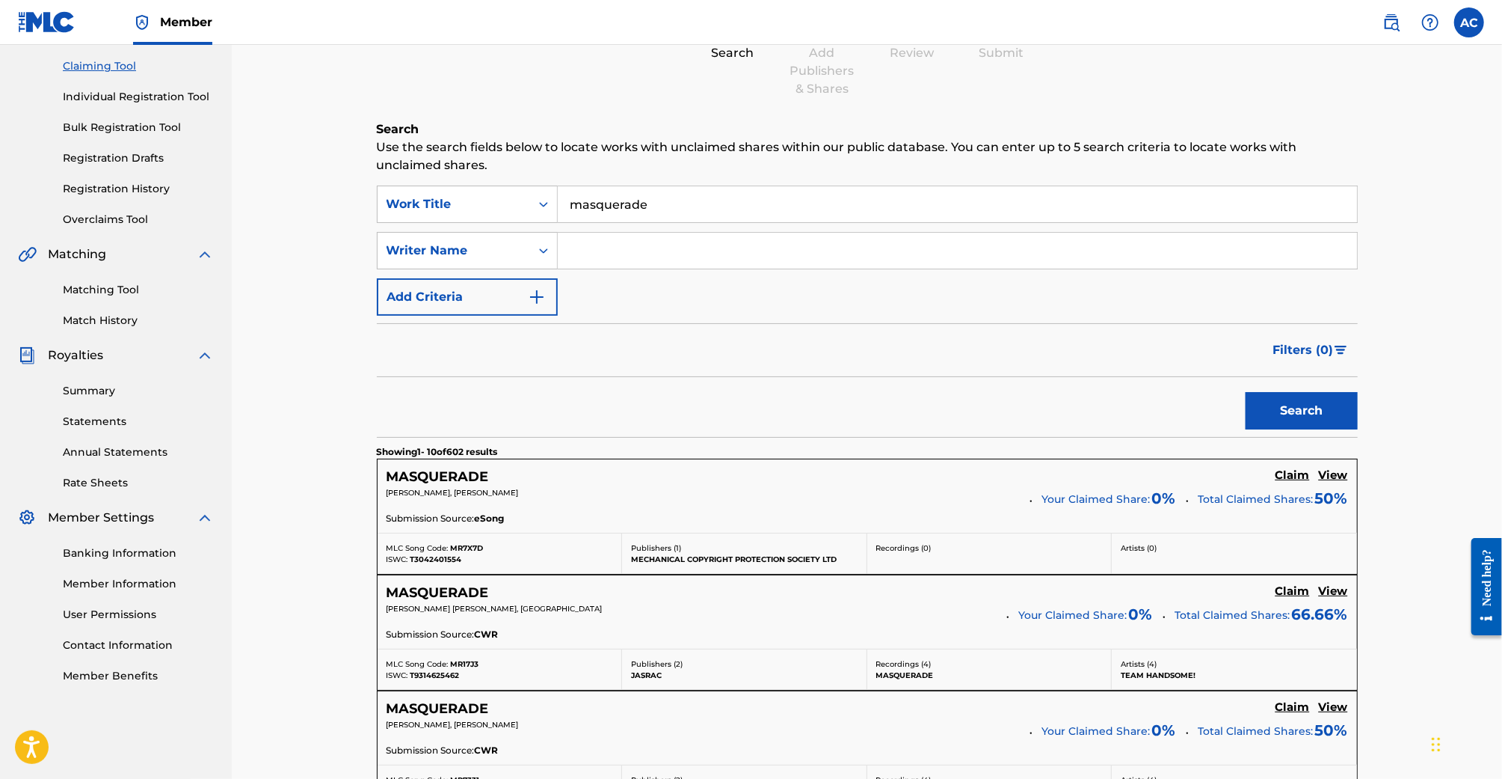
click at [601, 262] on input "Search Form" at bounding box center [957, 251] width 799 height 36
type input "taz"
click at [1246, 392] on button "Search" at bounding box center [1302, 410] width 112 height 37
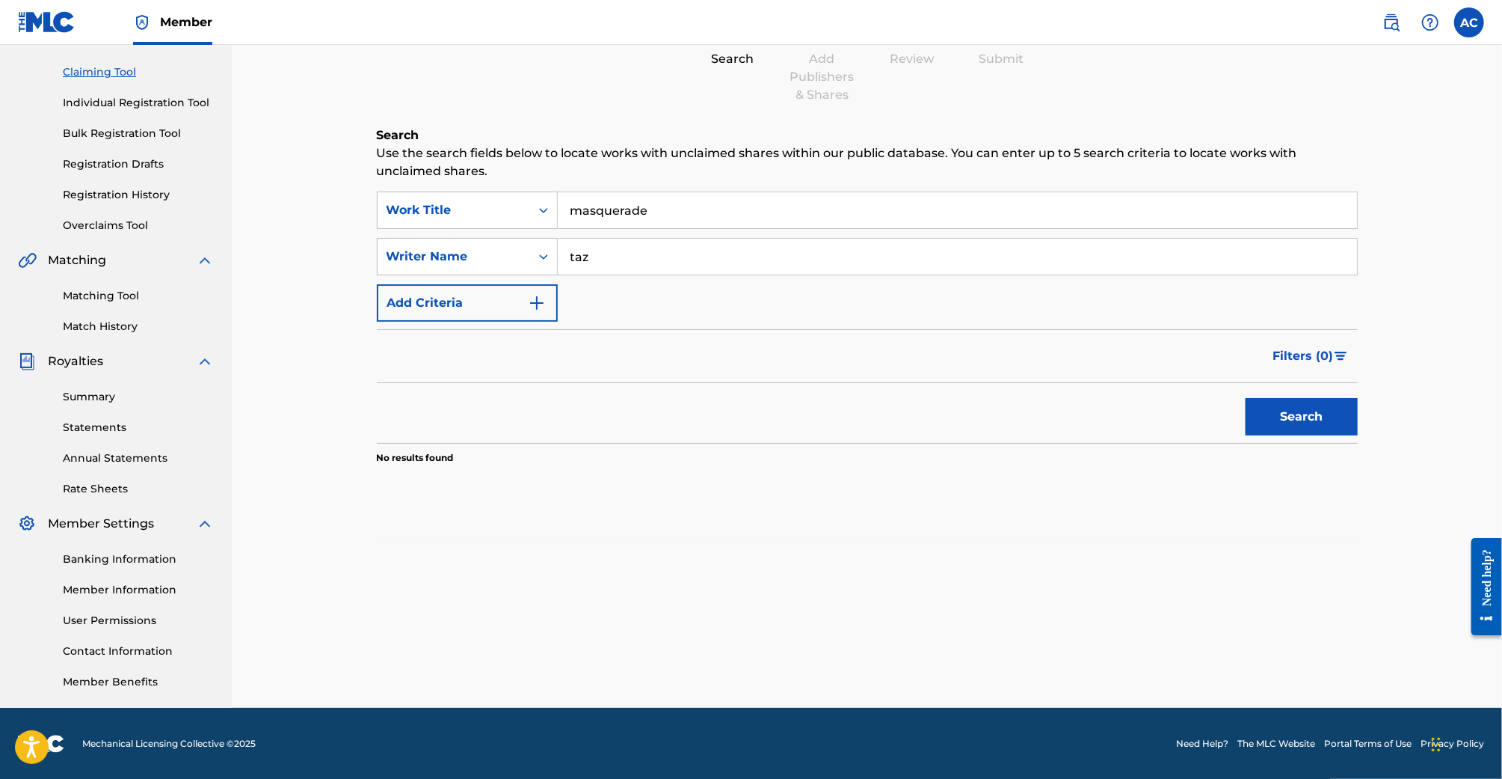
click at [700, 219] on input "masquerade" at bounding box center [957, 210] width 799 height 36
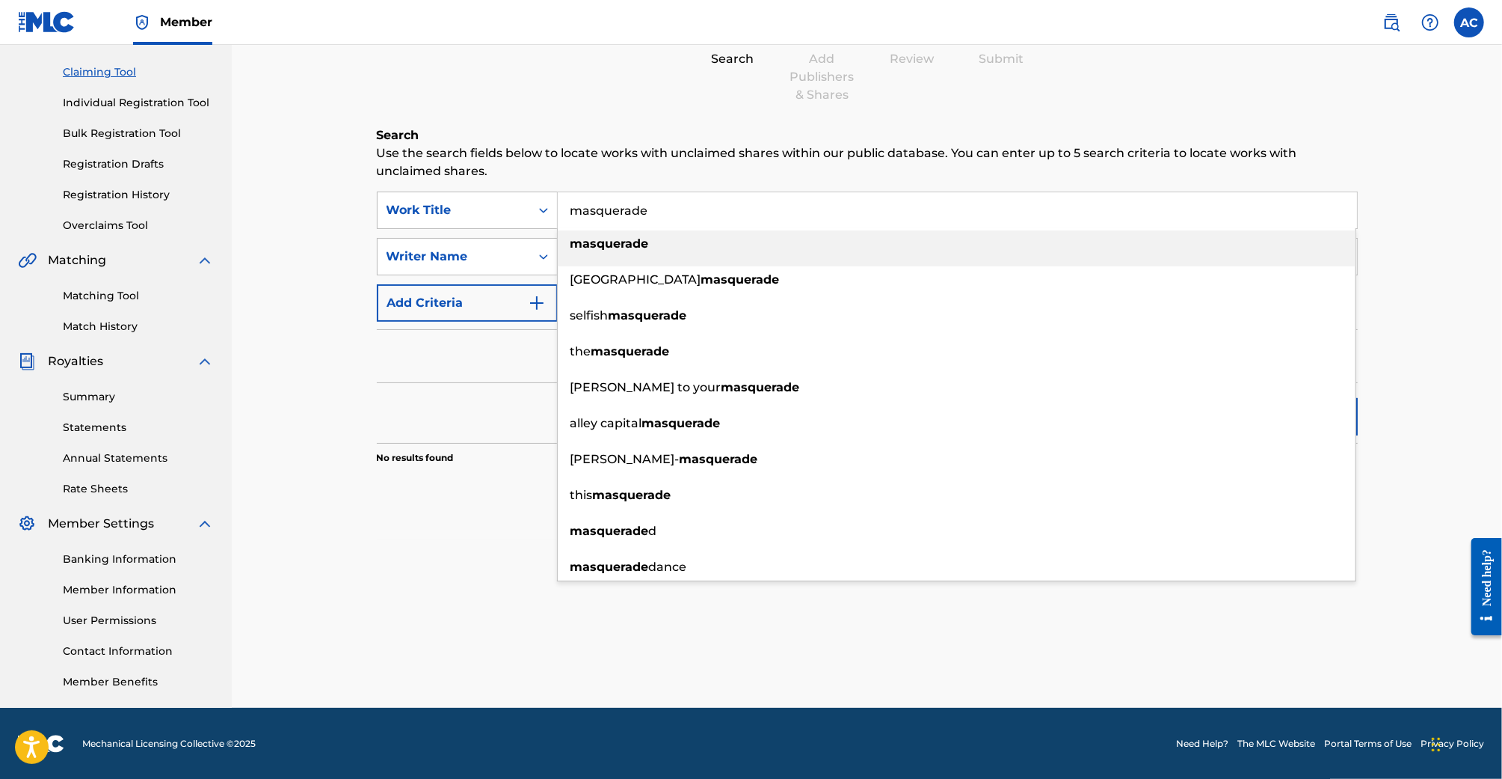
paste input "NEVER FOUND"
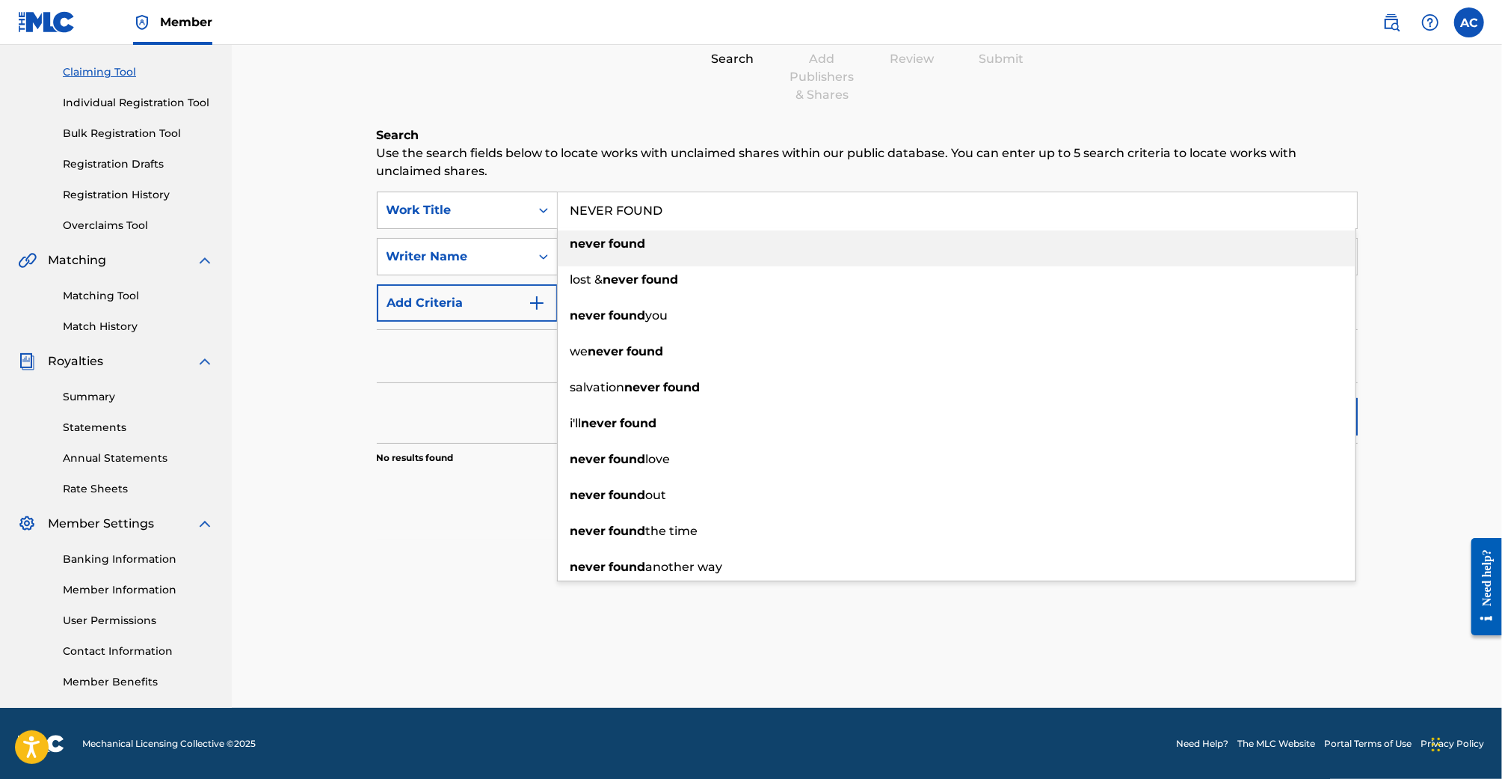
click at [799, 246] on div "never found" at bounding box center [957, 243] width 798 height 27
type input "never found"
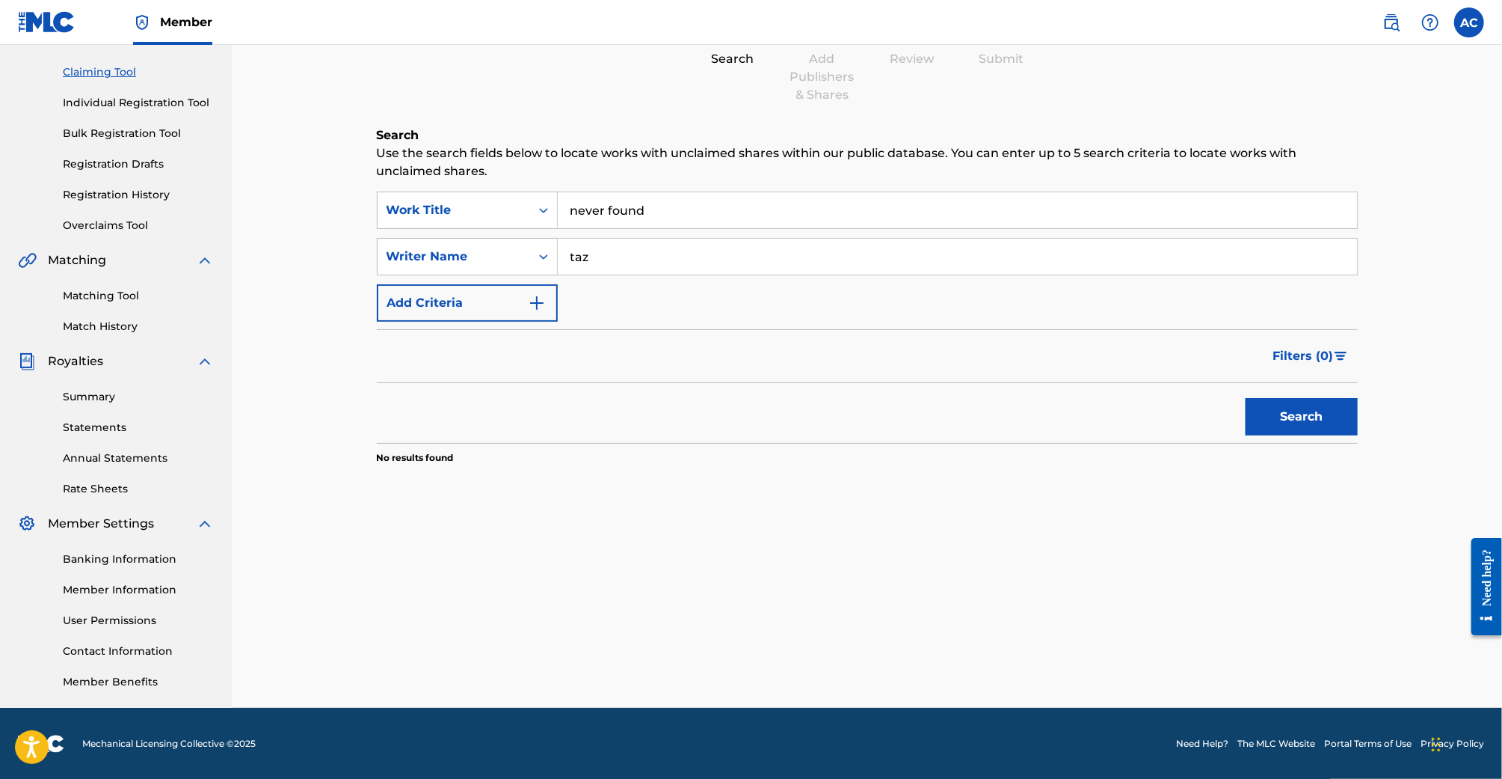
click at [1270, 412] on button "Search" at bounding box center [1302, 416] width 112 height 37
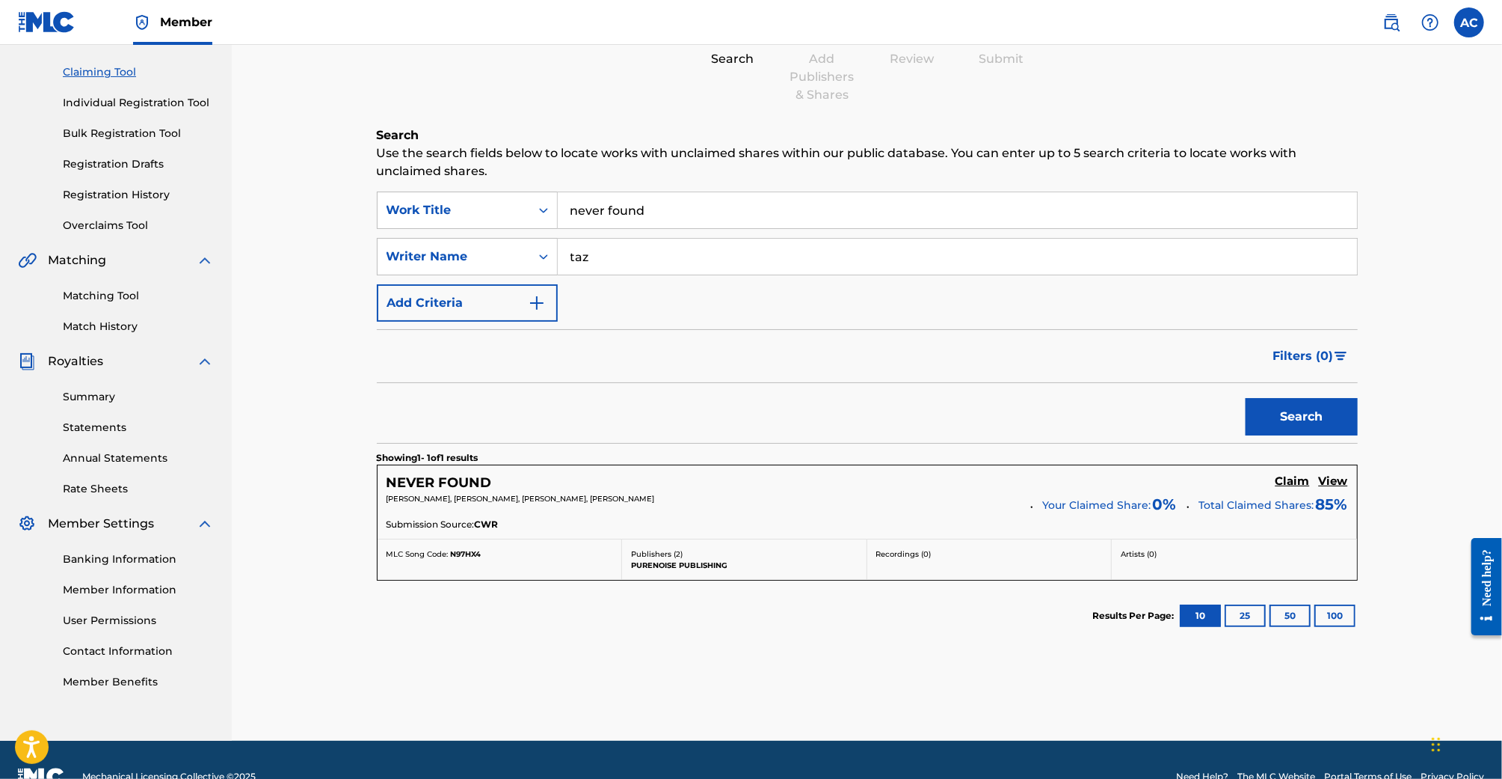
click at [1280, 482] on h5 "Claim" at bounding box center [1293, 481] width 34 height 14
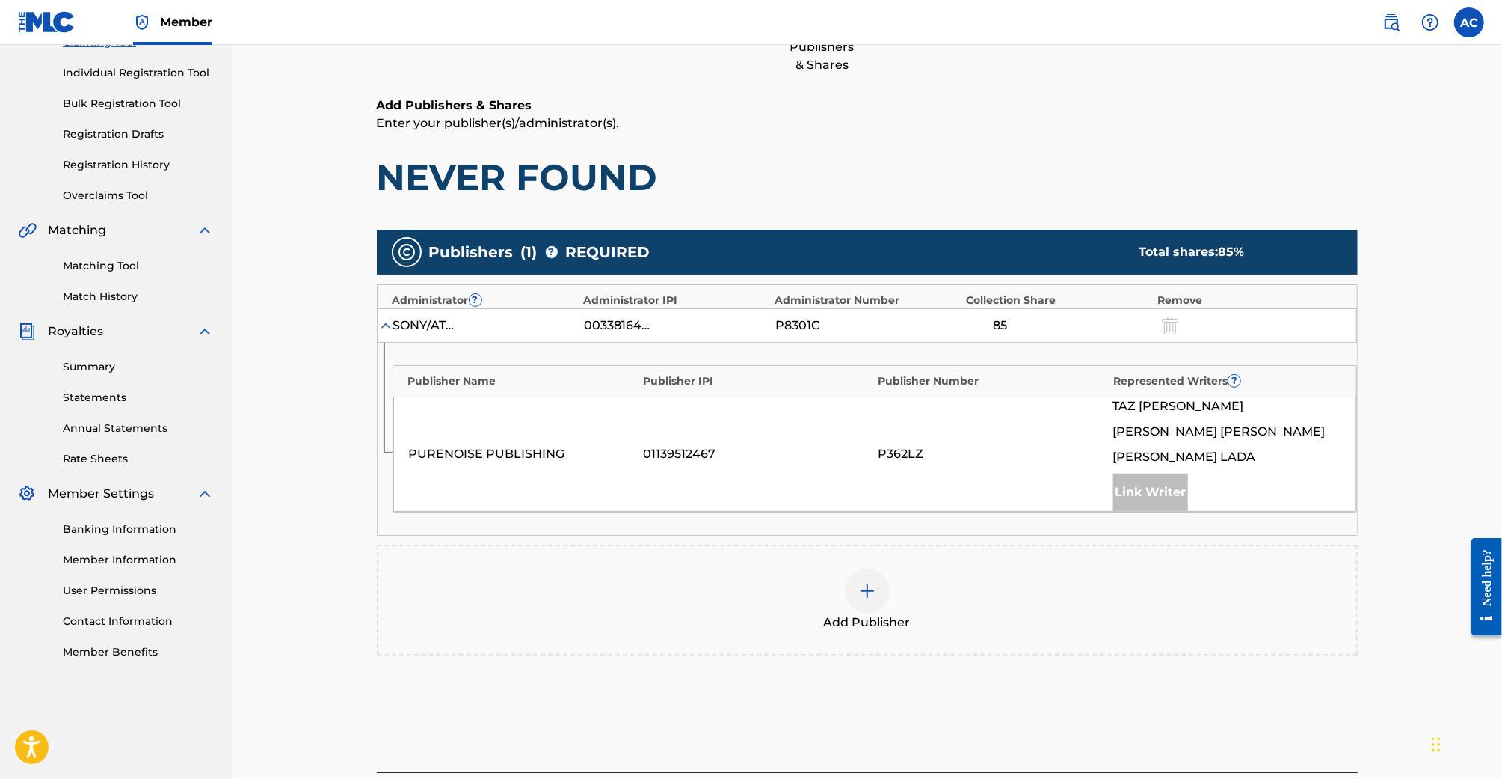
scroll to position [181, 0]
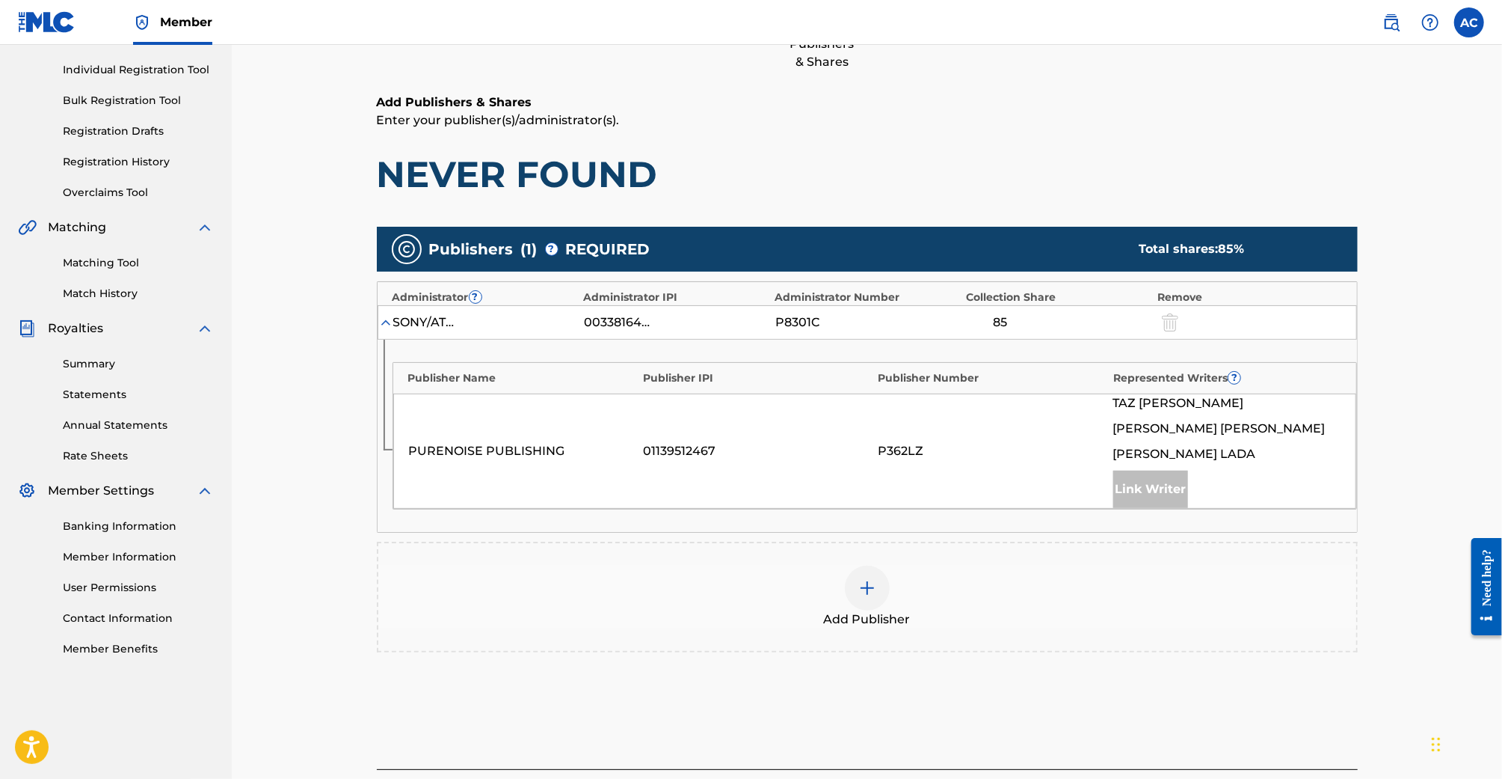
click at [859, 588] on img at bounding box center [868, 588] width 18 height 18
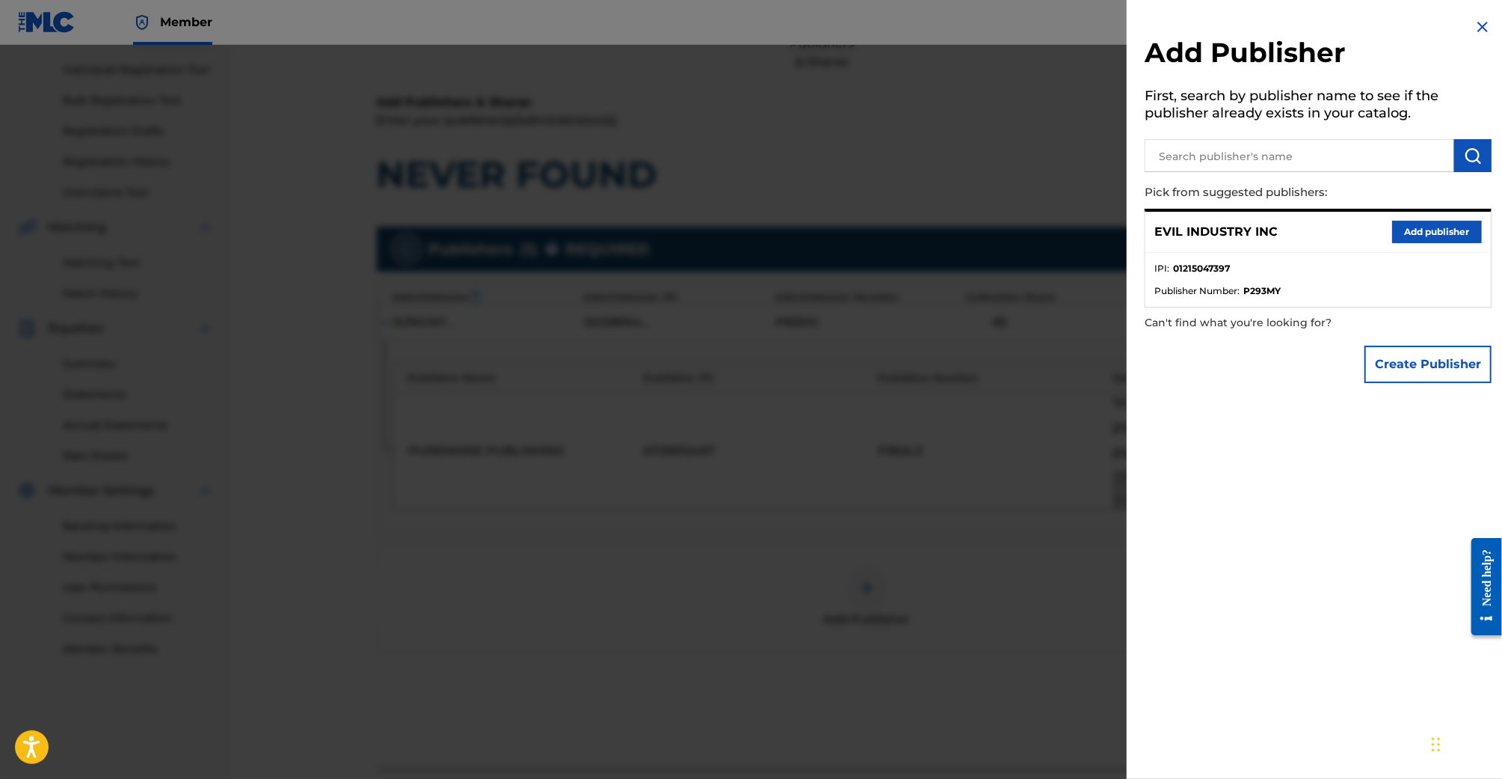
click at [1418, 239] on button "Add publisher" at bounding box center [1438, 232] width 90 height 22
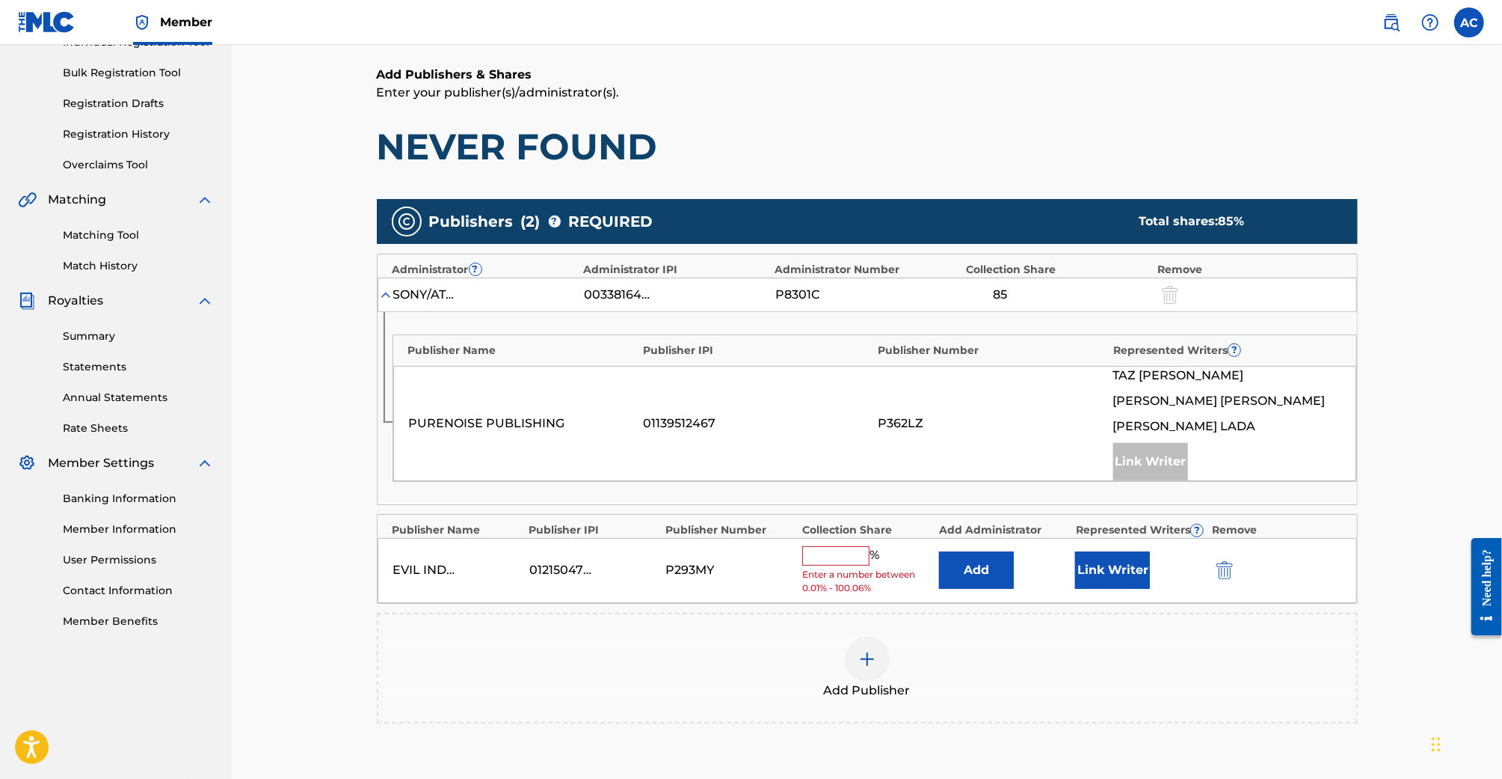
scroll to position [212, 0]
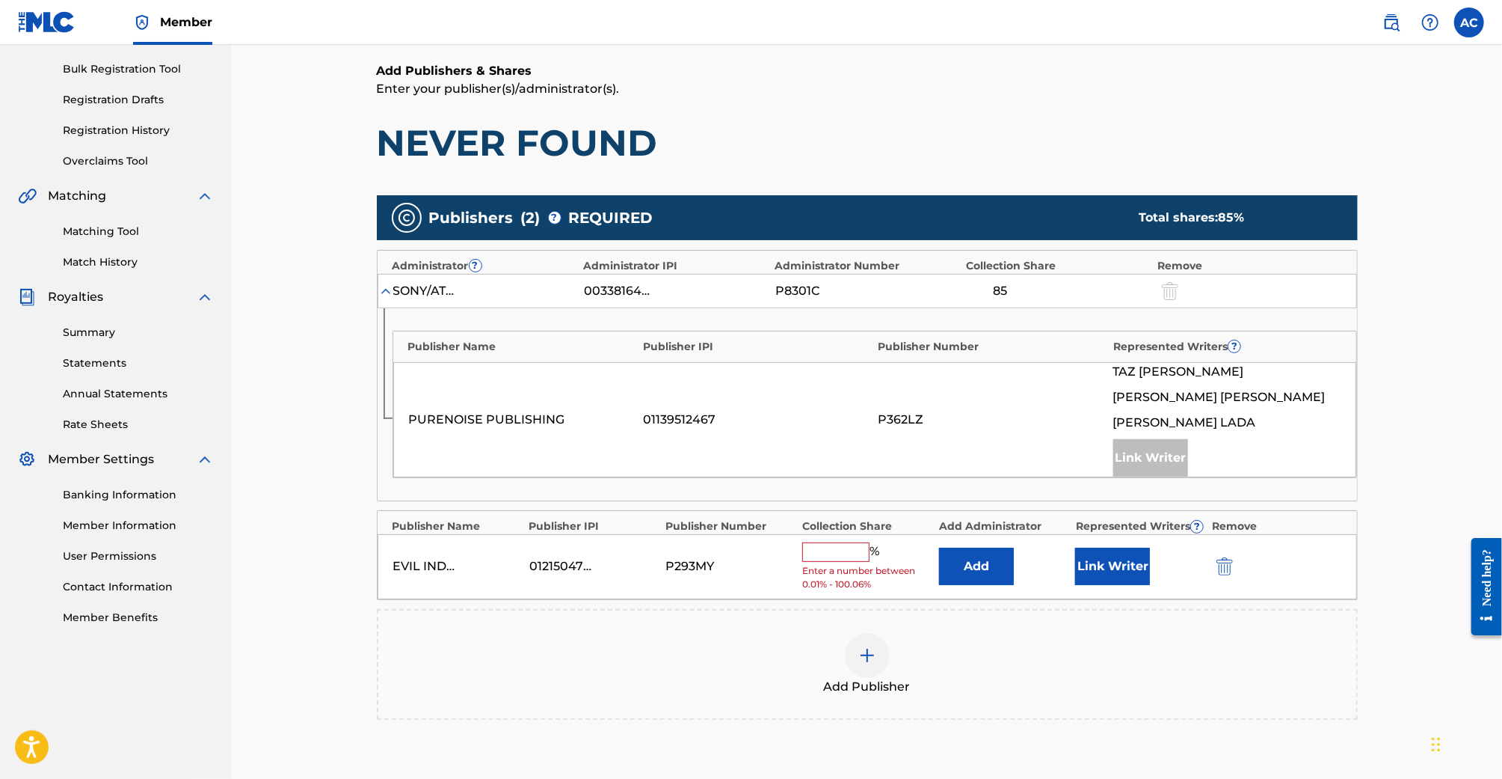
click at [823, 555] on input "text" at bounding box center [835, 551] width 67 height 19
type input "15"
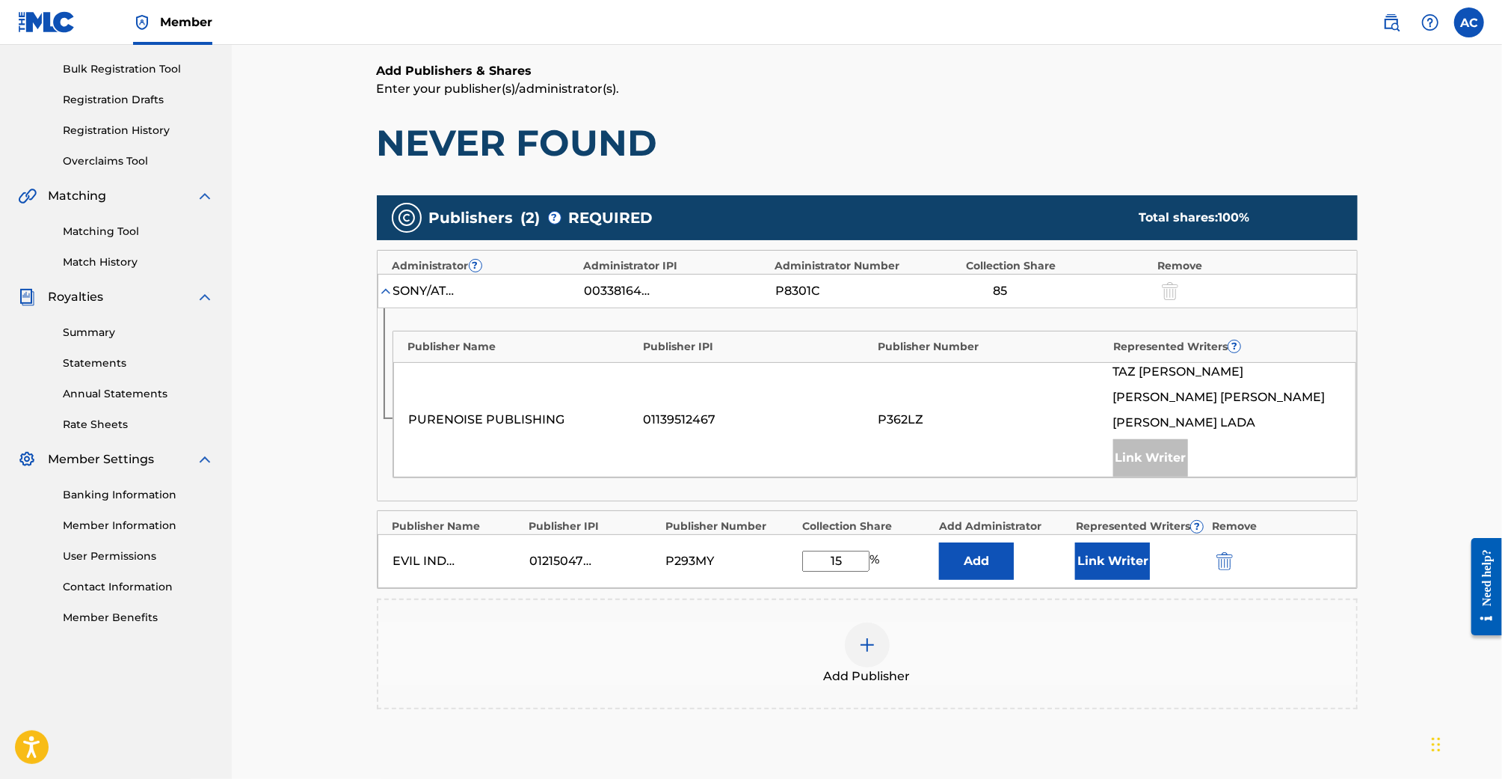
click at [1093, 560] on button "Link Writer" at bounding box center [1112, 560] width 75 height 37
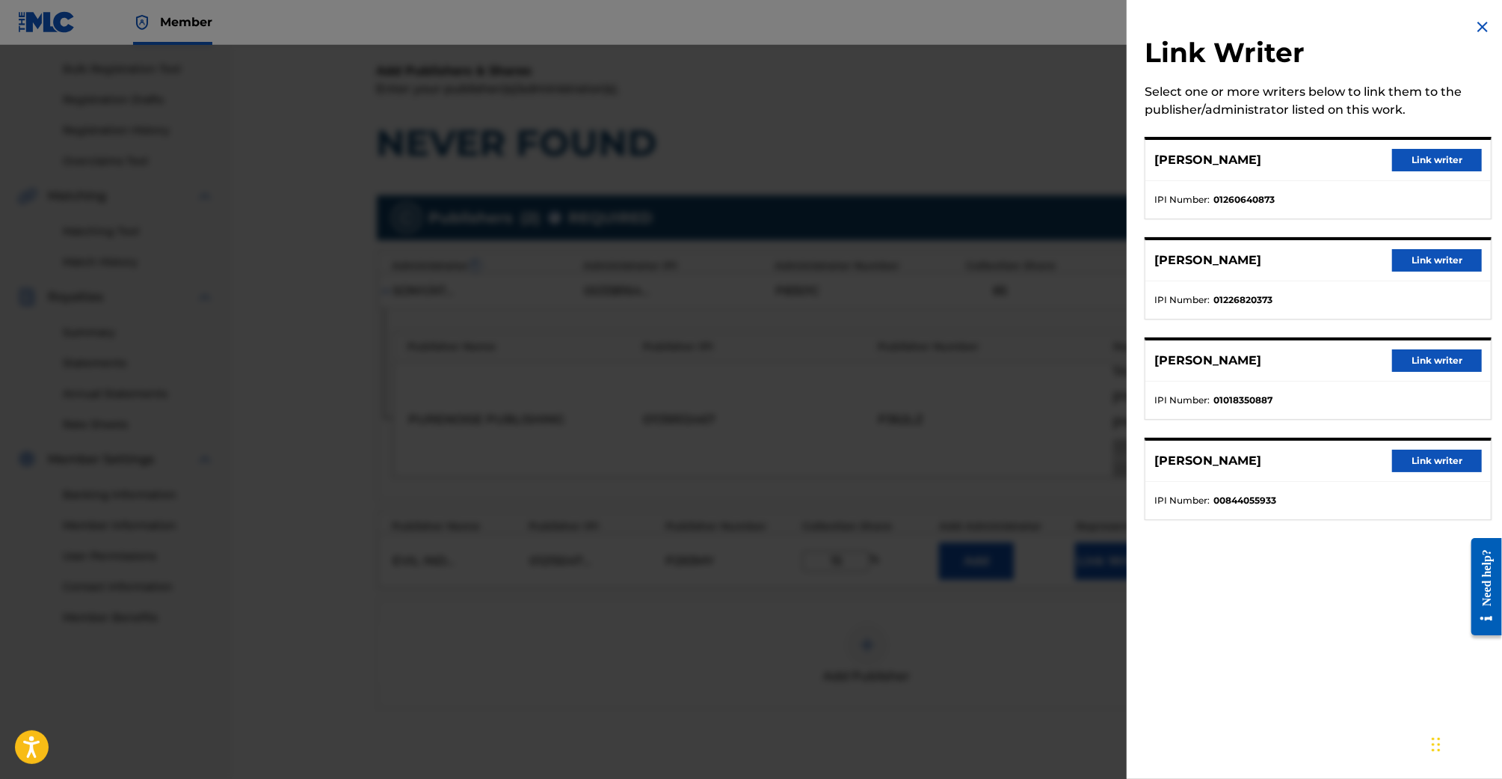
click at [1433, 153] on button "Link writer" at bounding box center [1438, 160] width 90 height 22
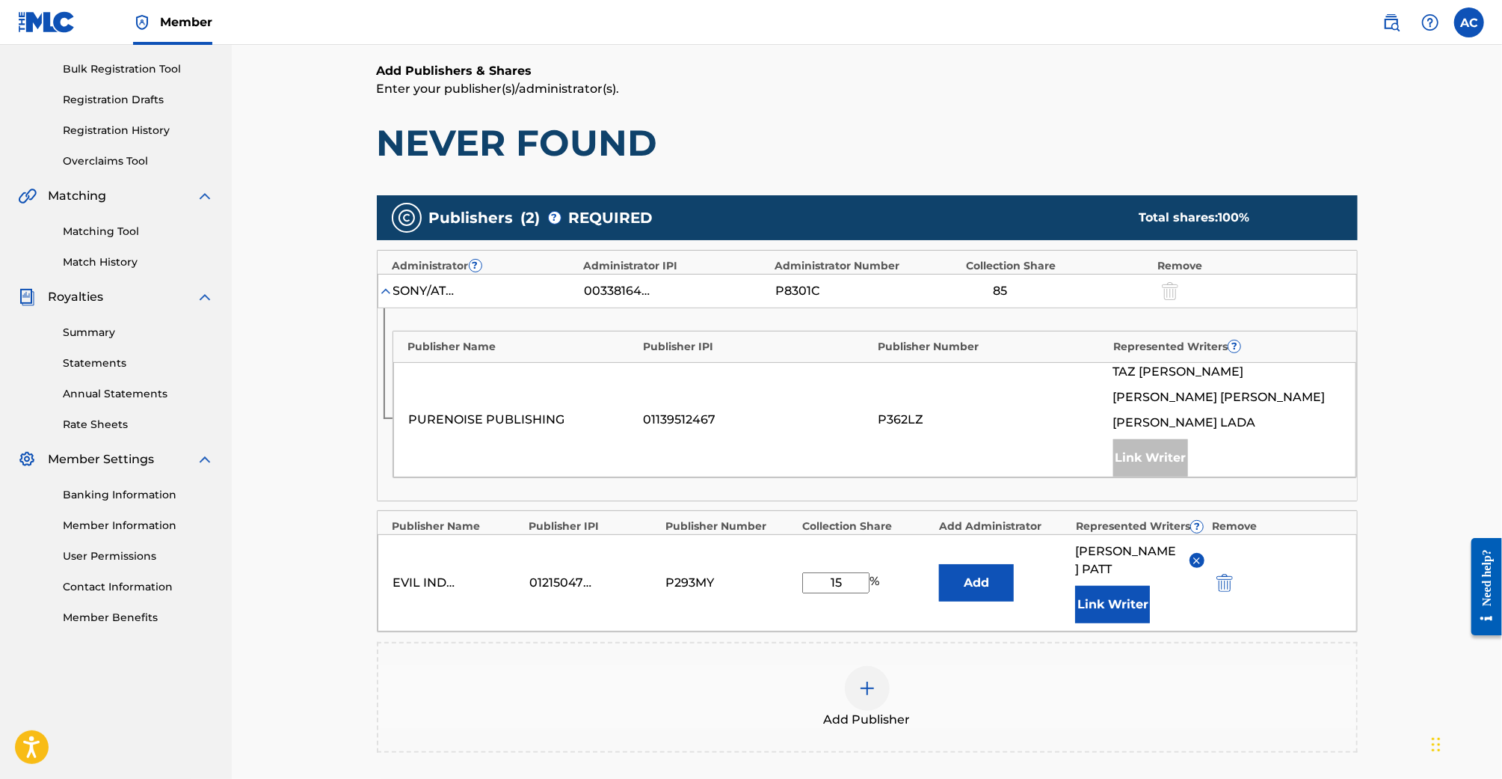
click at [1205, 642] on div "Add Publisher" at bounding box center [867, 697] width 981 height 111
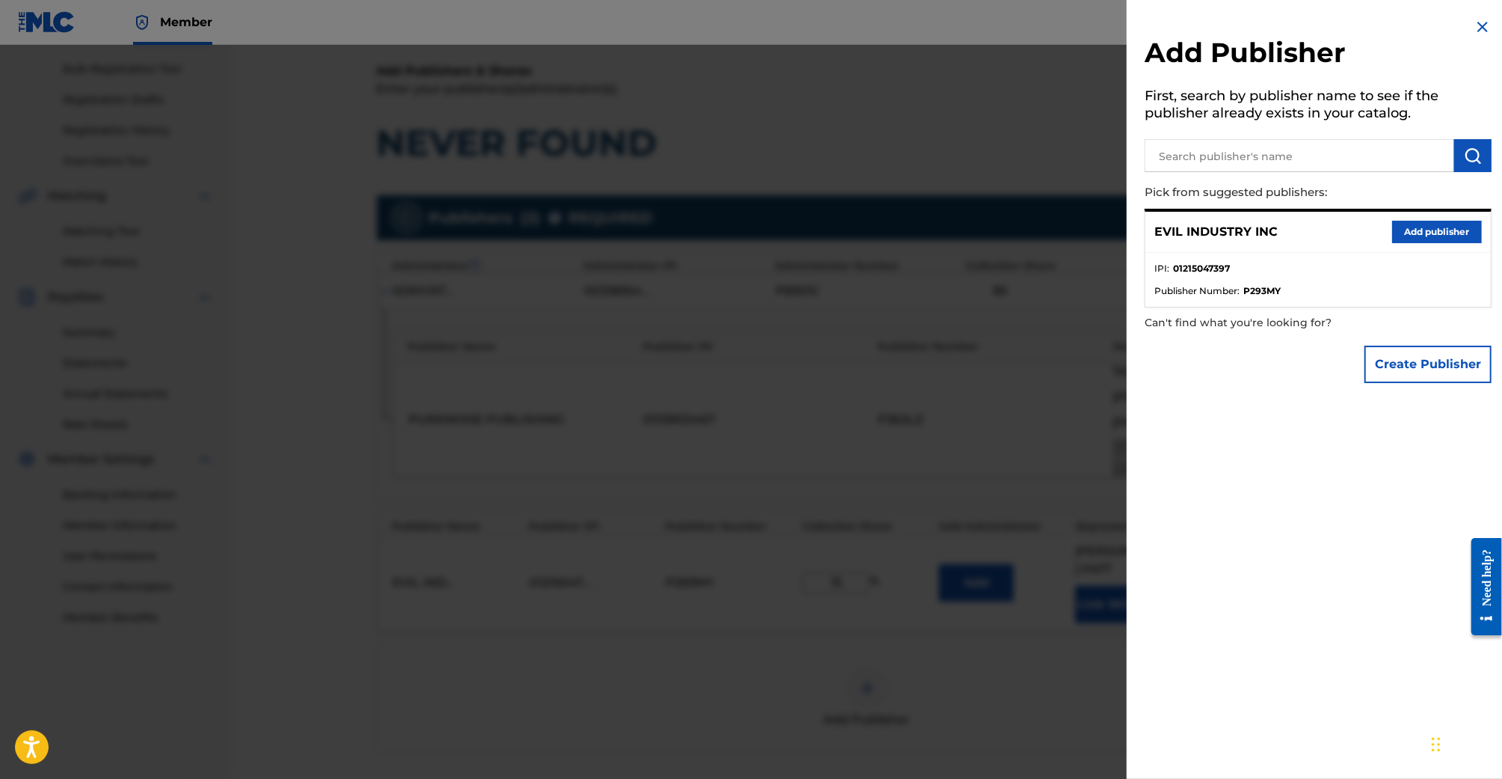
click at [968, 271] on div at bounding box center [751, 434] width 1502 height 779
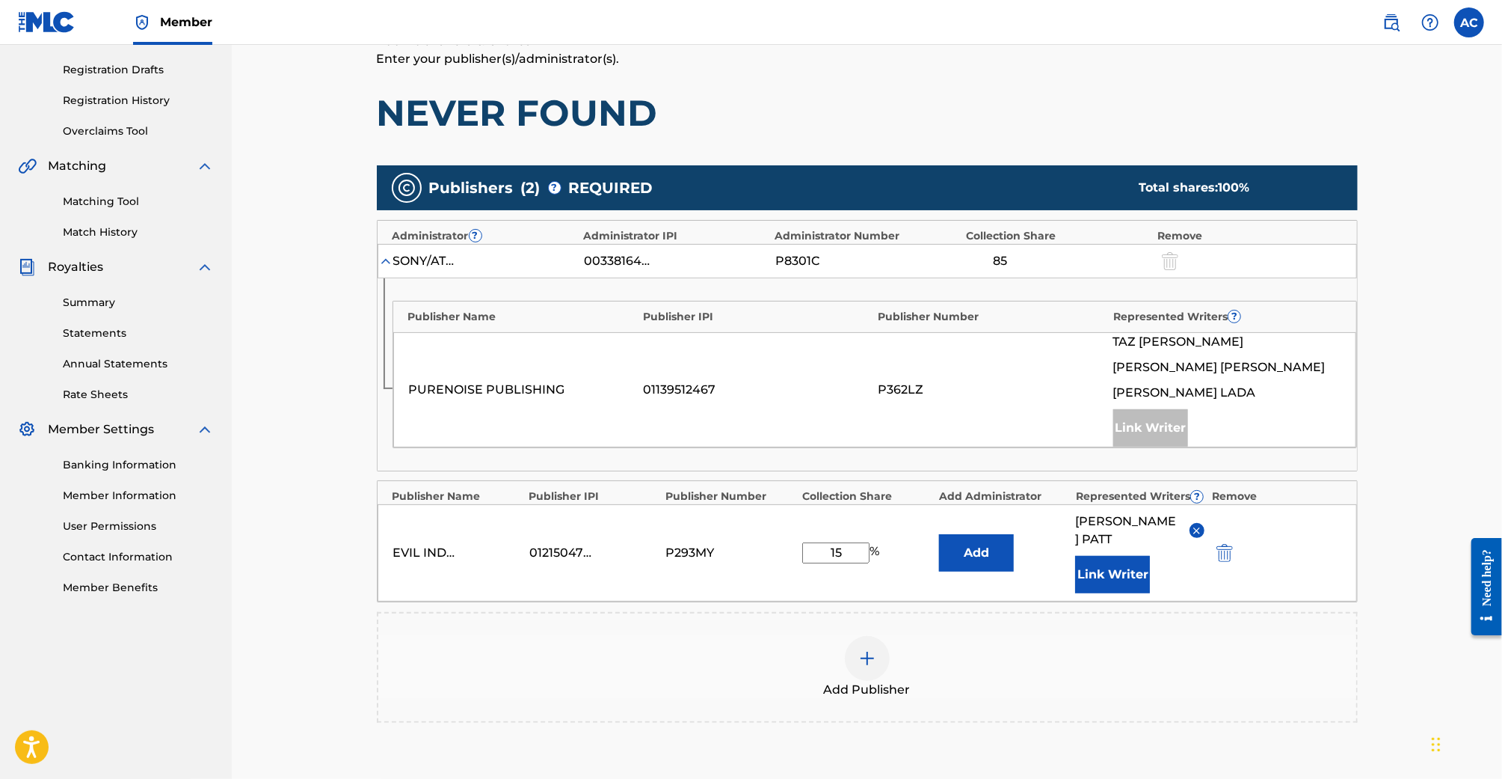
scroll to position [251, 0]
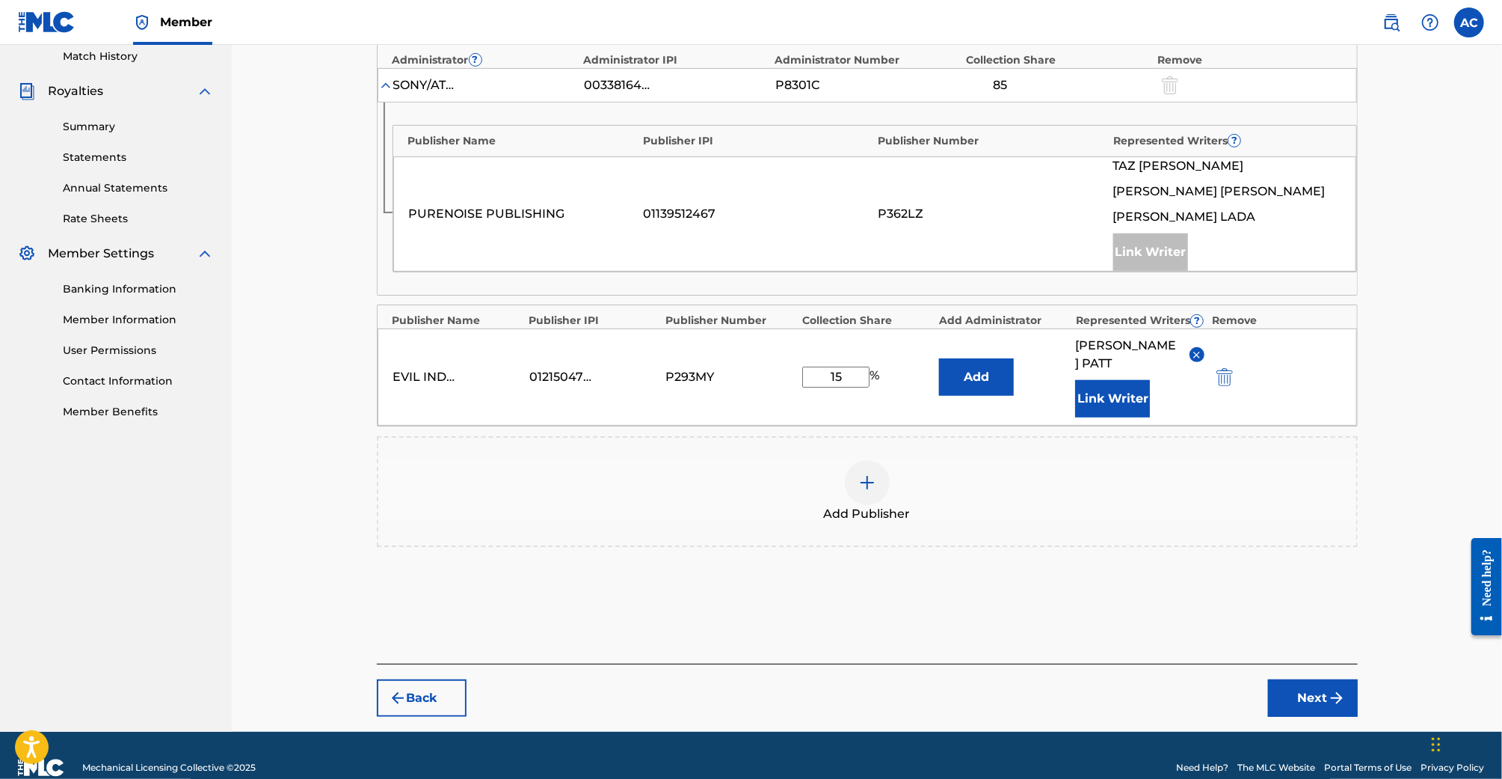
click at [1340, 689] on img "submit" at bounding box center [1337, 698] width 18 height 18
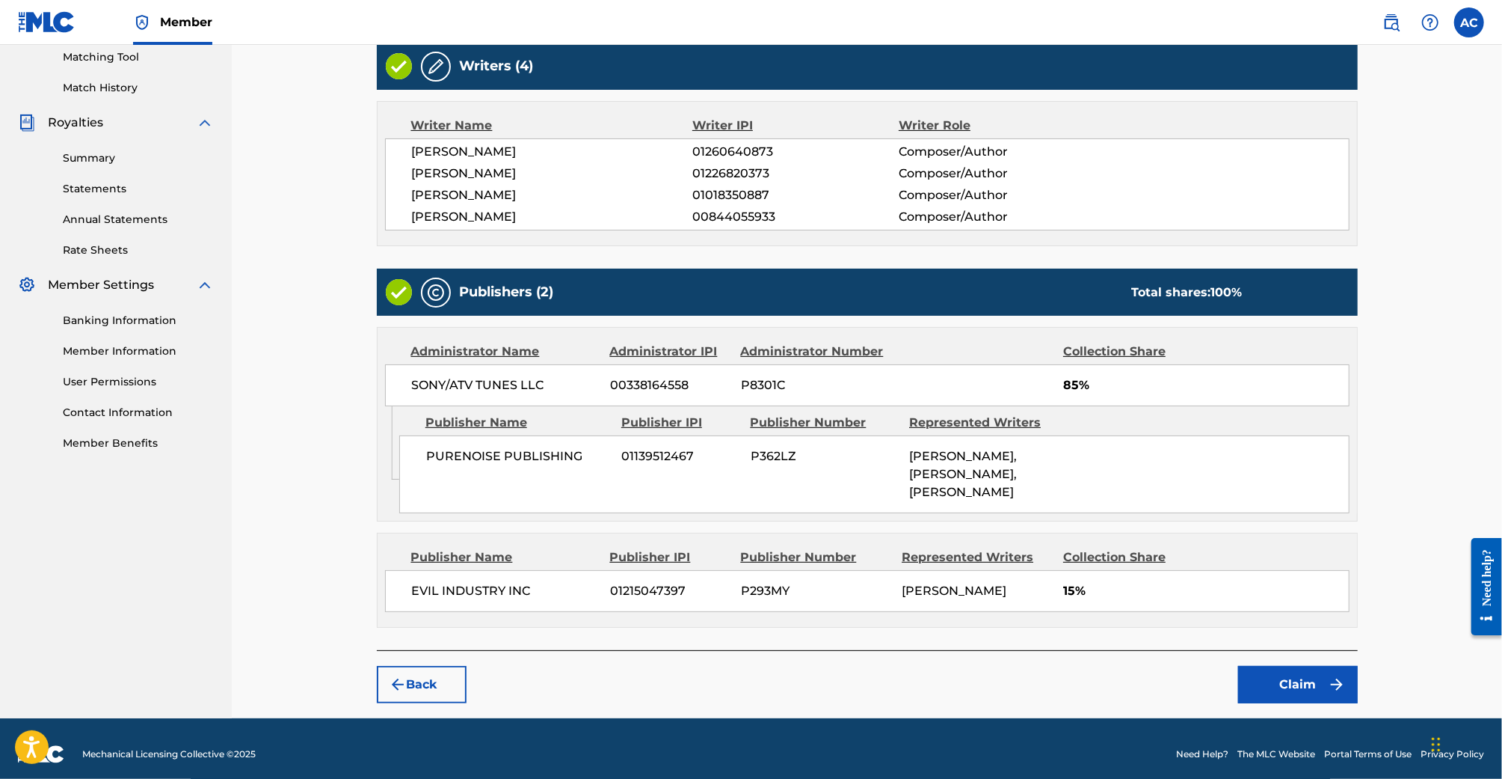
scroll to position [393, 0]
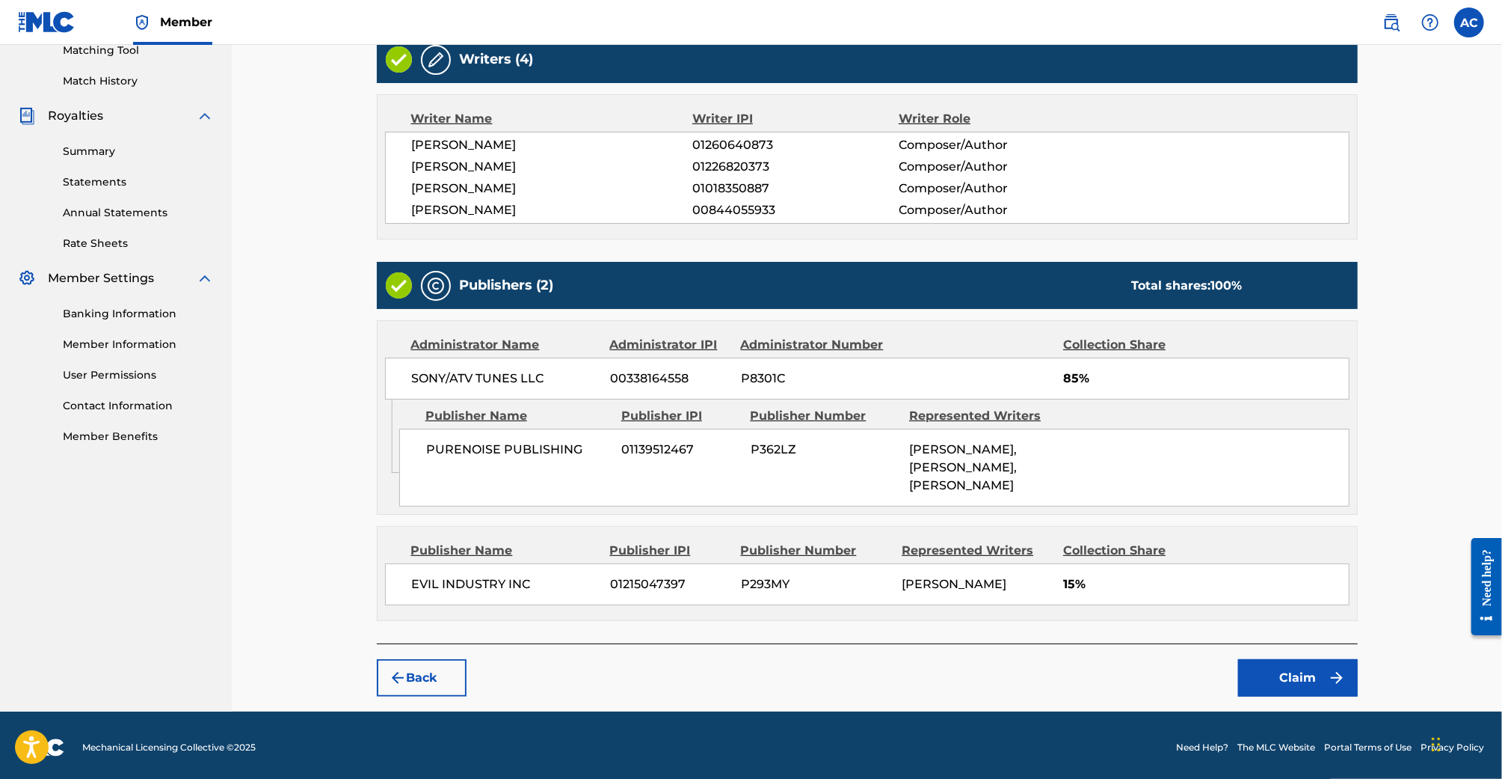
click at [1270, 659] on button "Claim" at bounding box center [1298, 677] width 120 height 37
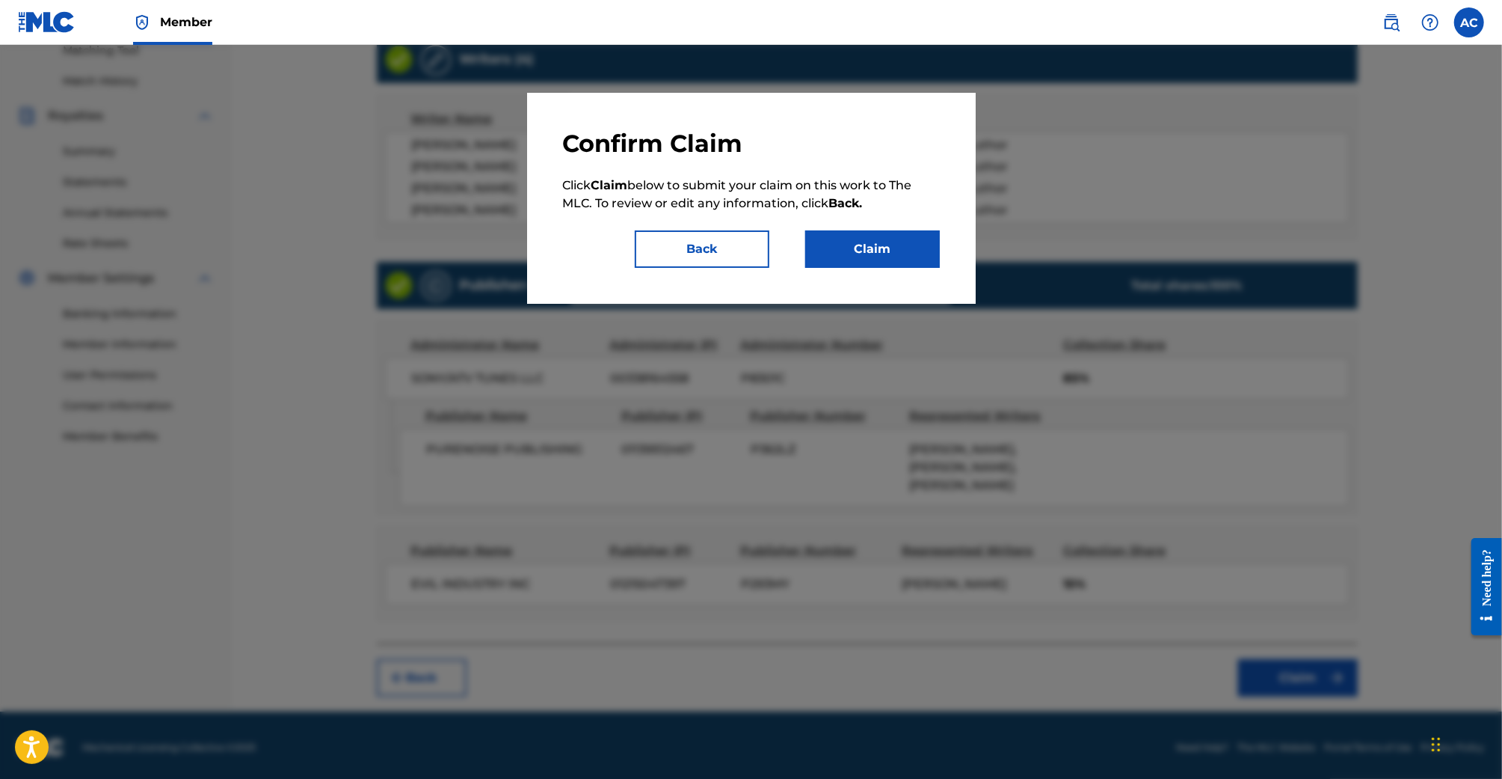
click at [904, 257] on button "Claim" at bounding box center [872, 248] width 135 height 37
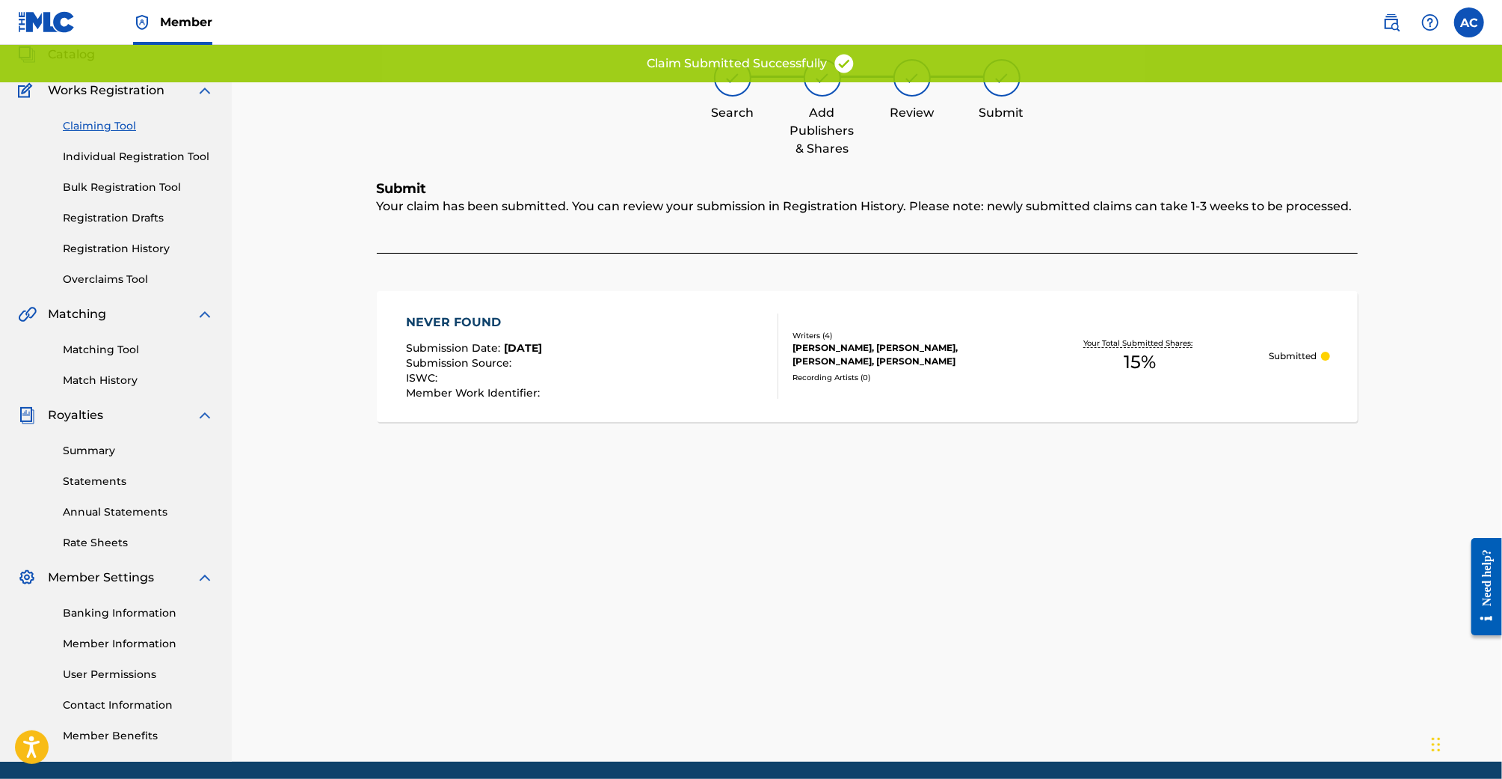
scroll to position [70, 0]
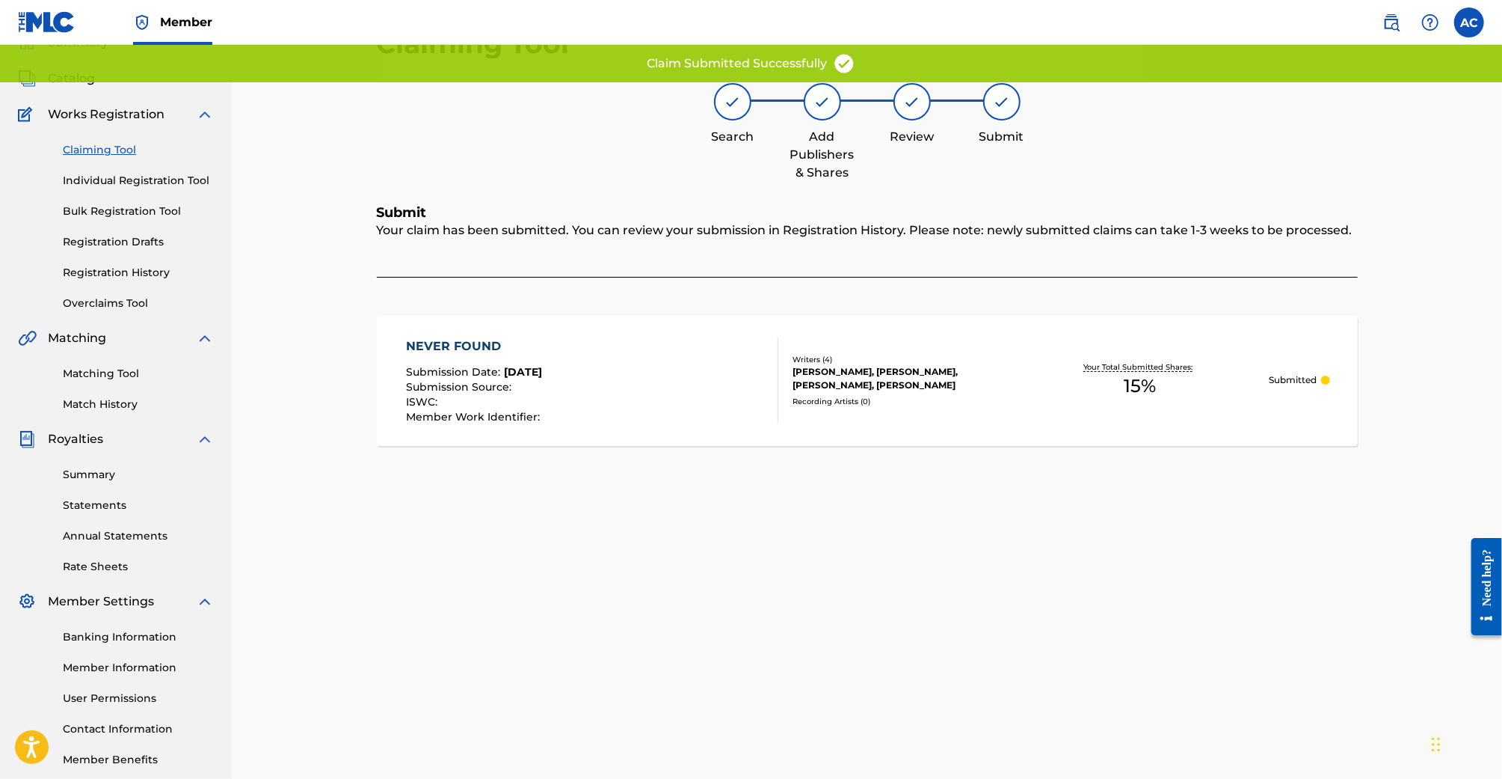
click at [103, 149] on link "Claiming Tool" at bounding box center [138, 150] width 151 height 16
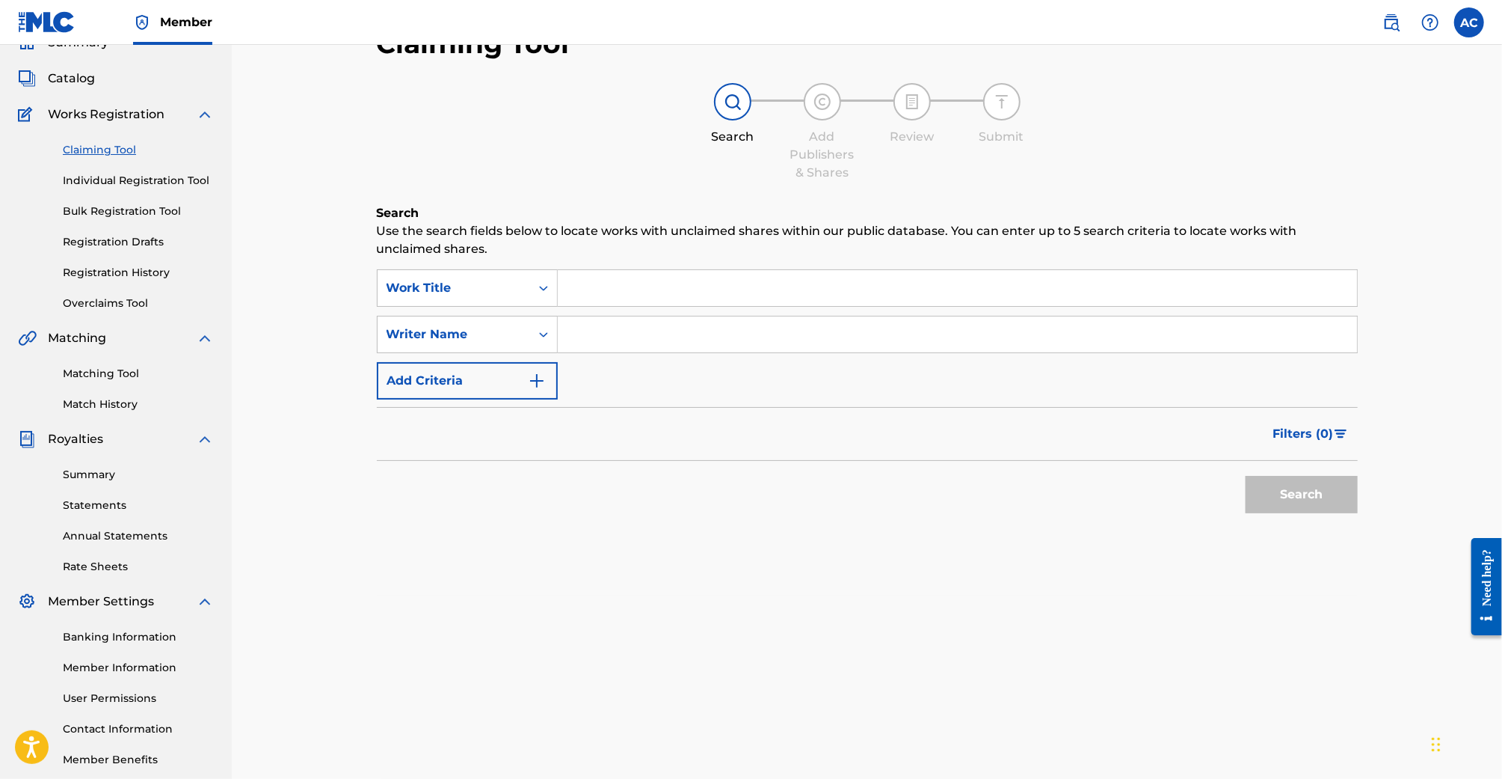
scroll to position [0, 0]
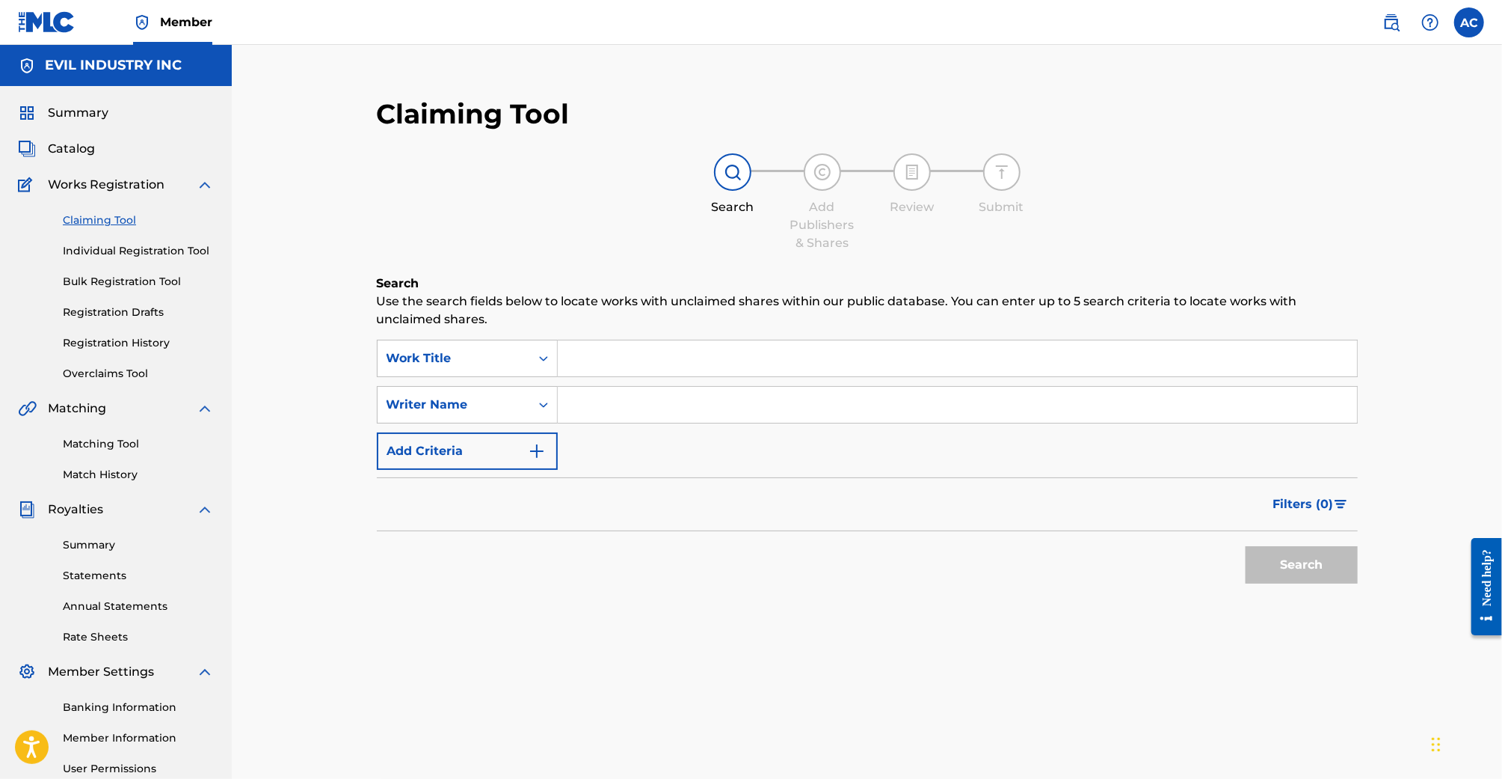
click at [746, 346] on input "Search Form" at bounding box center [957, 358] width 799 height 36
paste input "PAIN NOW"
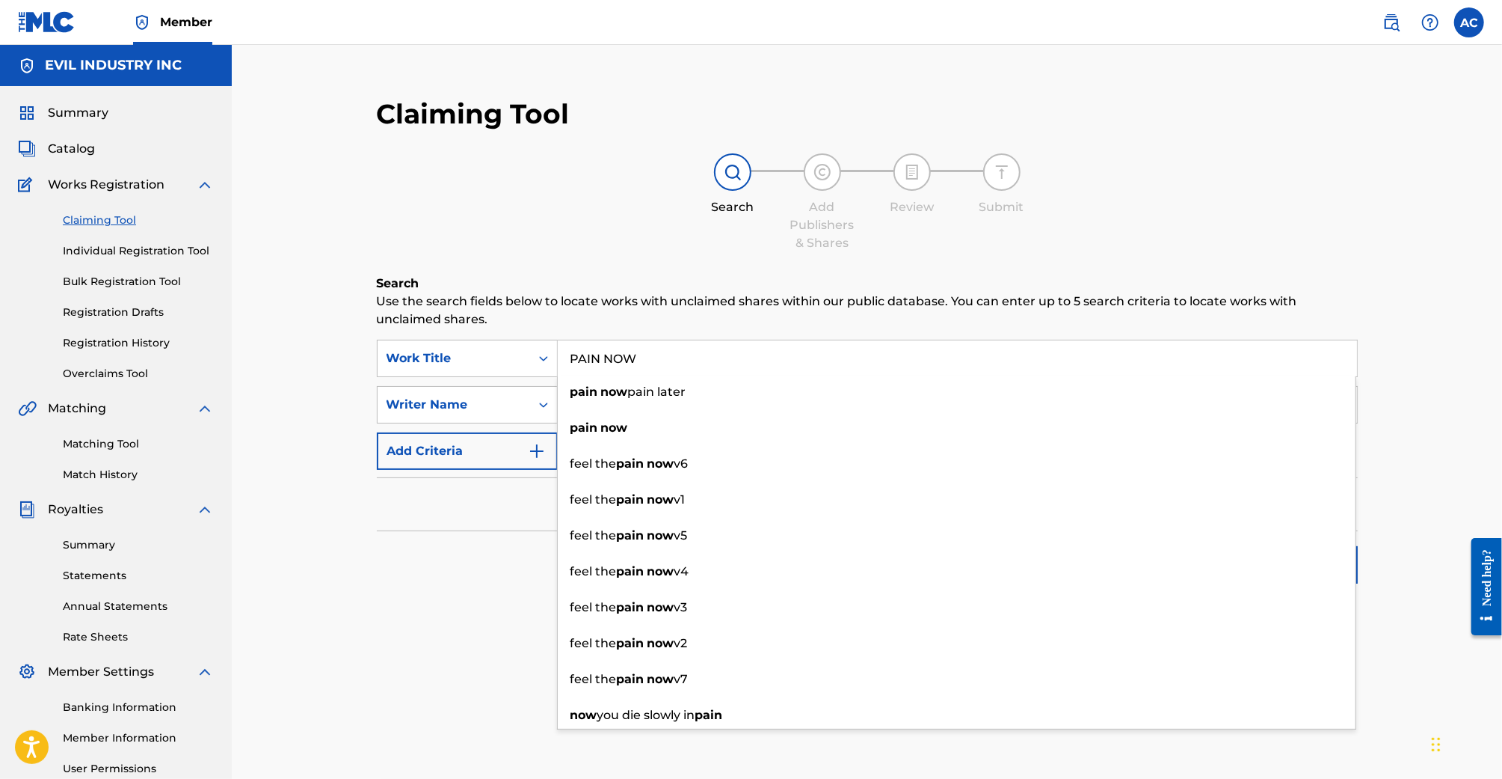
type input "PAIN NOW"
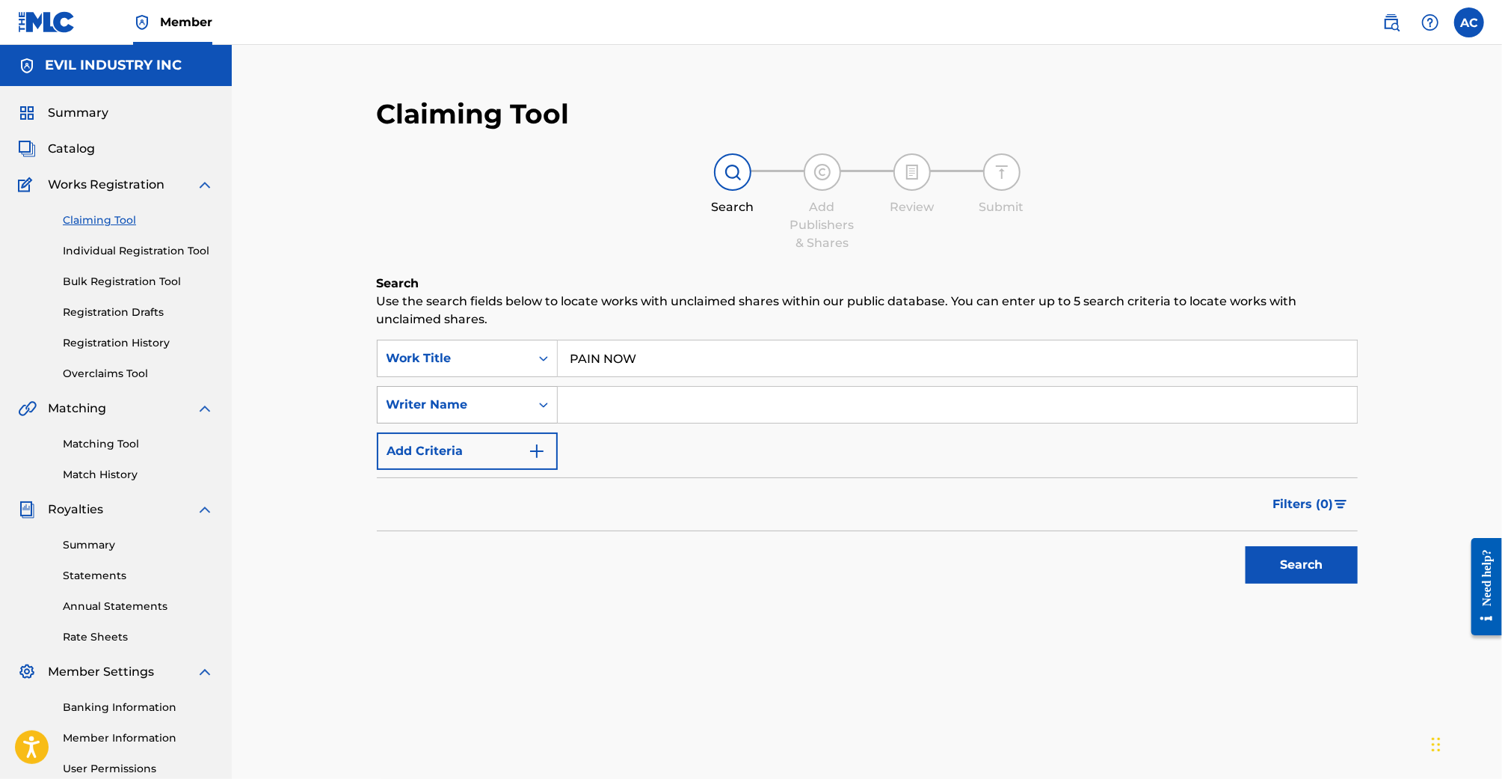
drag, startPoint x: 319, startPoint y: 390, endPoint x: 452, endPoint y: 399, distance: 134.1
click at [319, 390] on div "Claiming Tool Search Add Publishers & Shares Review Submit Search Use the searc…" at bounding box center [867, 450] width 1271 height 811
click at [590, 403] on input "Search Form" at bounding box center [957, 405] width 799 height 36
type input "taz"
click at [1246, 546] on button "Search" at bounding box center [1302, 564] width 112 height 37
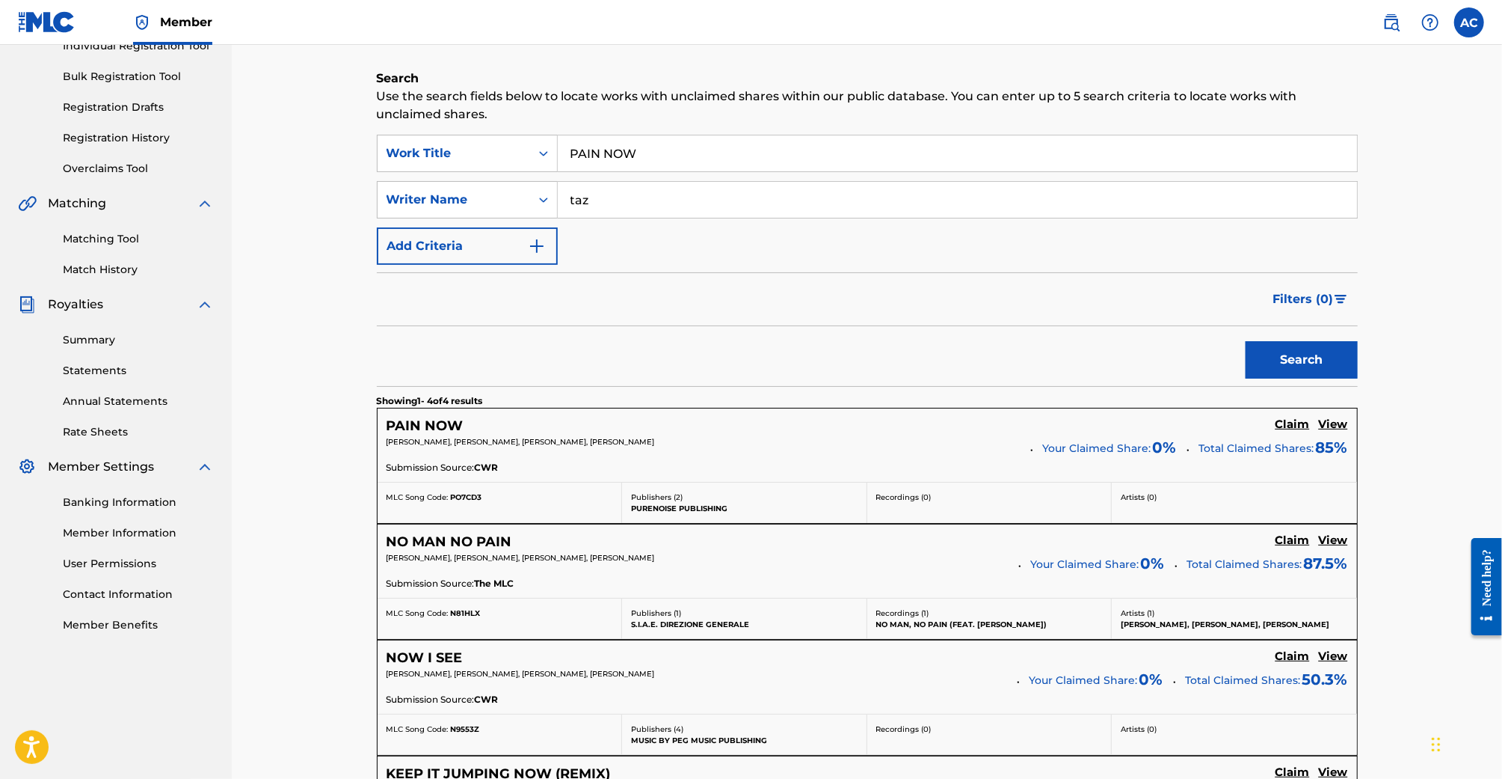
scroll to position [226, 0]
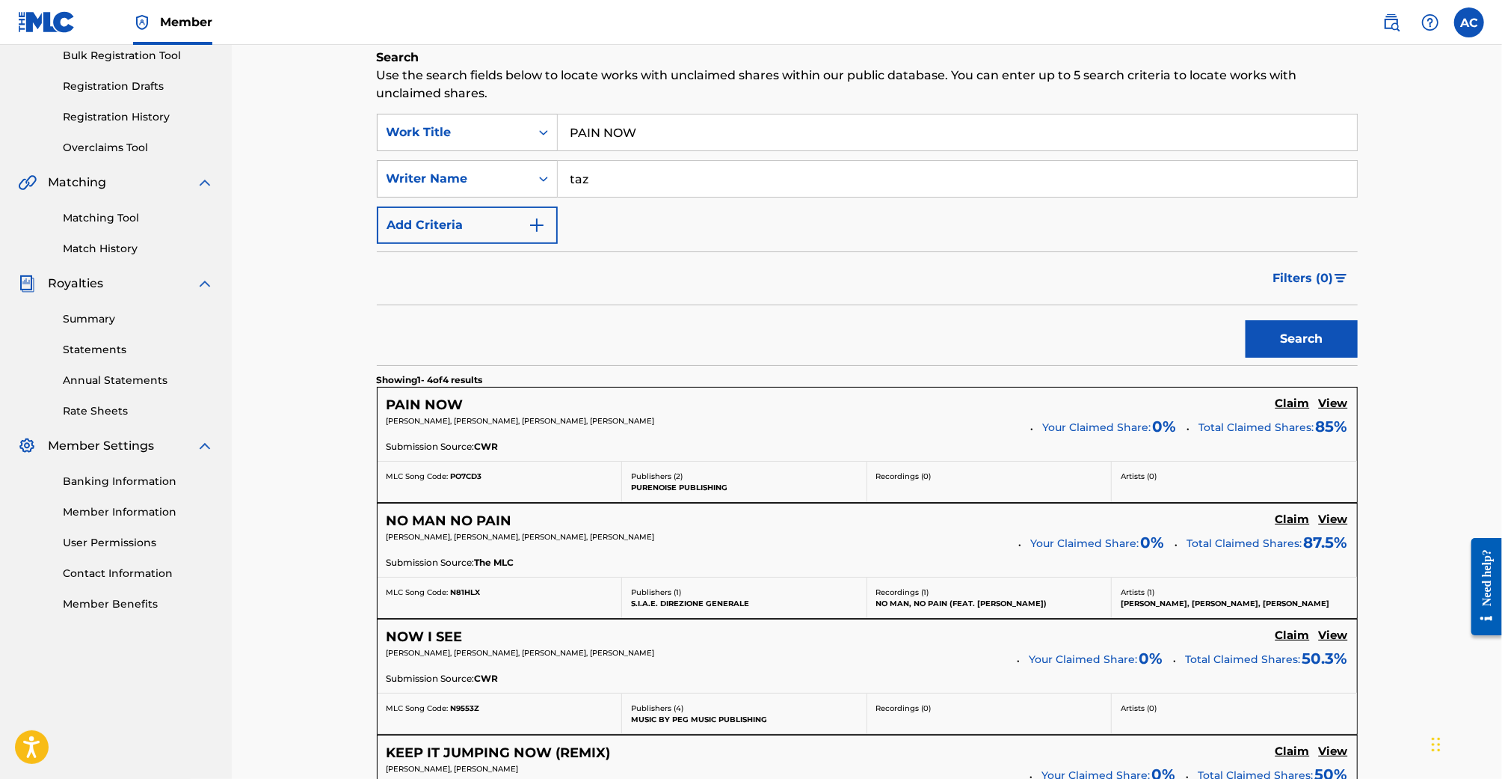
click at [1292, 403] on h5 "Claim" at bounding box center [1293, 403] width 34 height 14
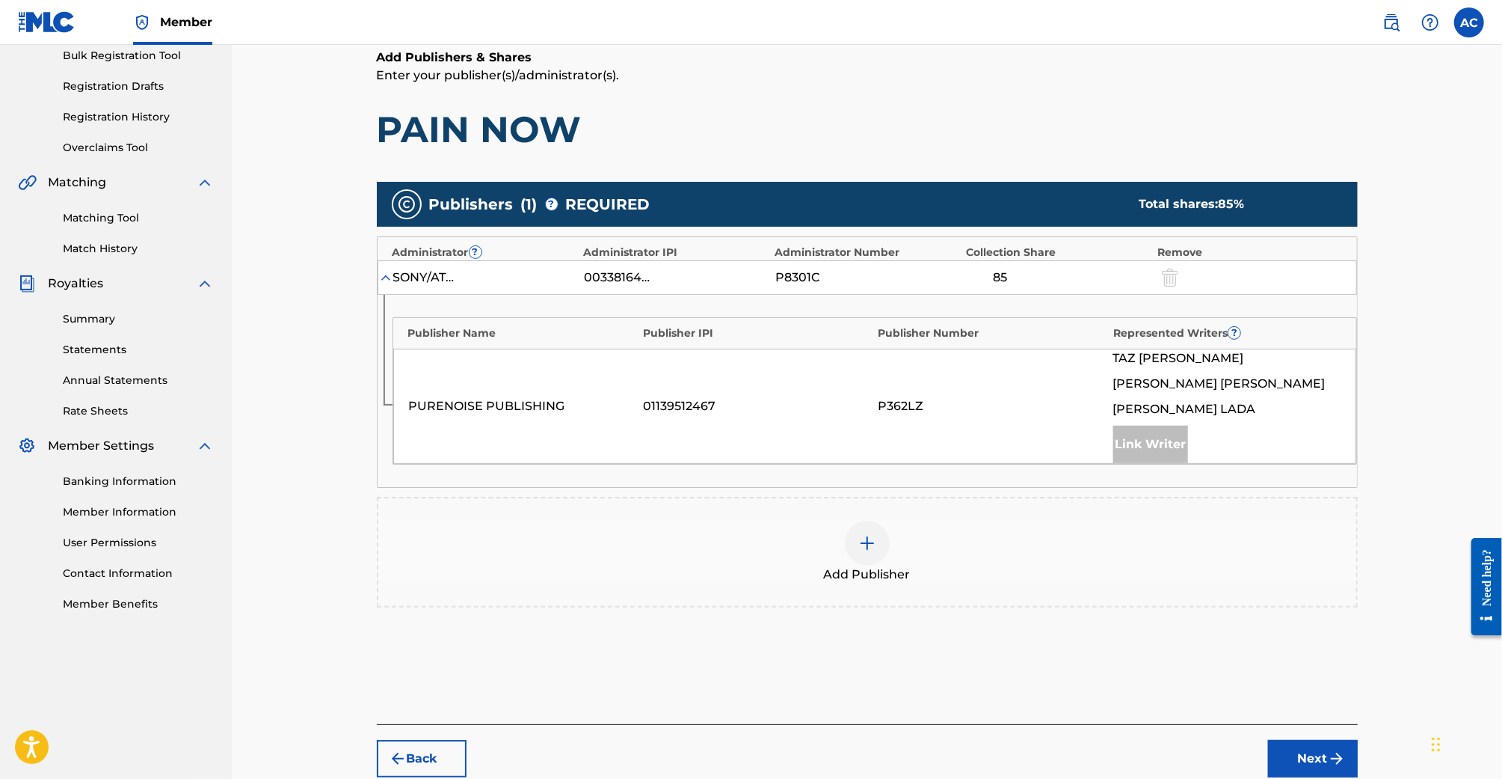
click at [871, 537] on img at bounding box center [868, 543] width 18 height 18
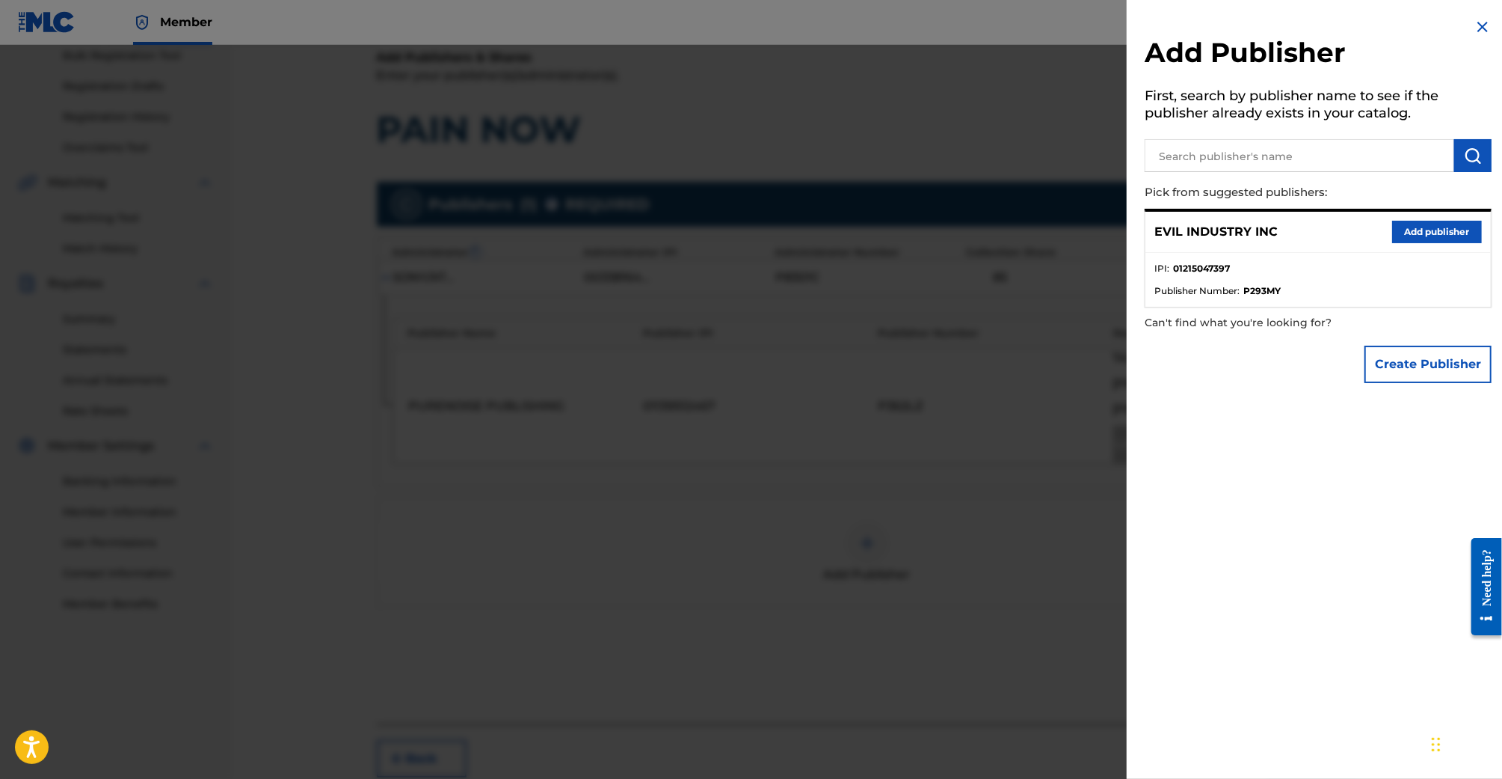
click at [1404, 225] on button "Add publisher" at bounding box center [1438, 232] width 90 height 22
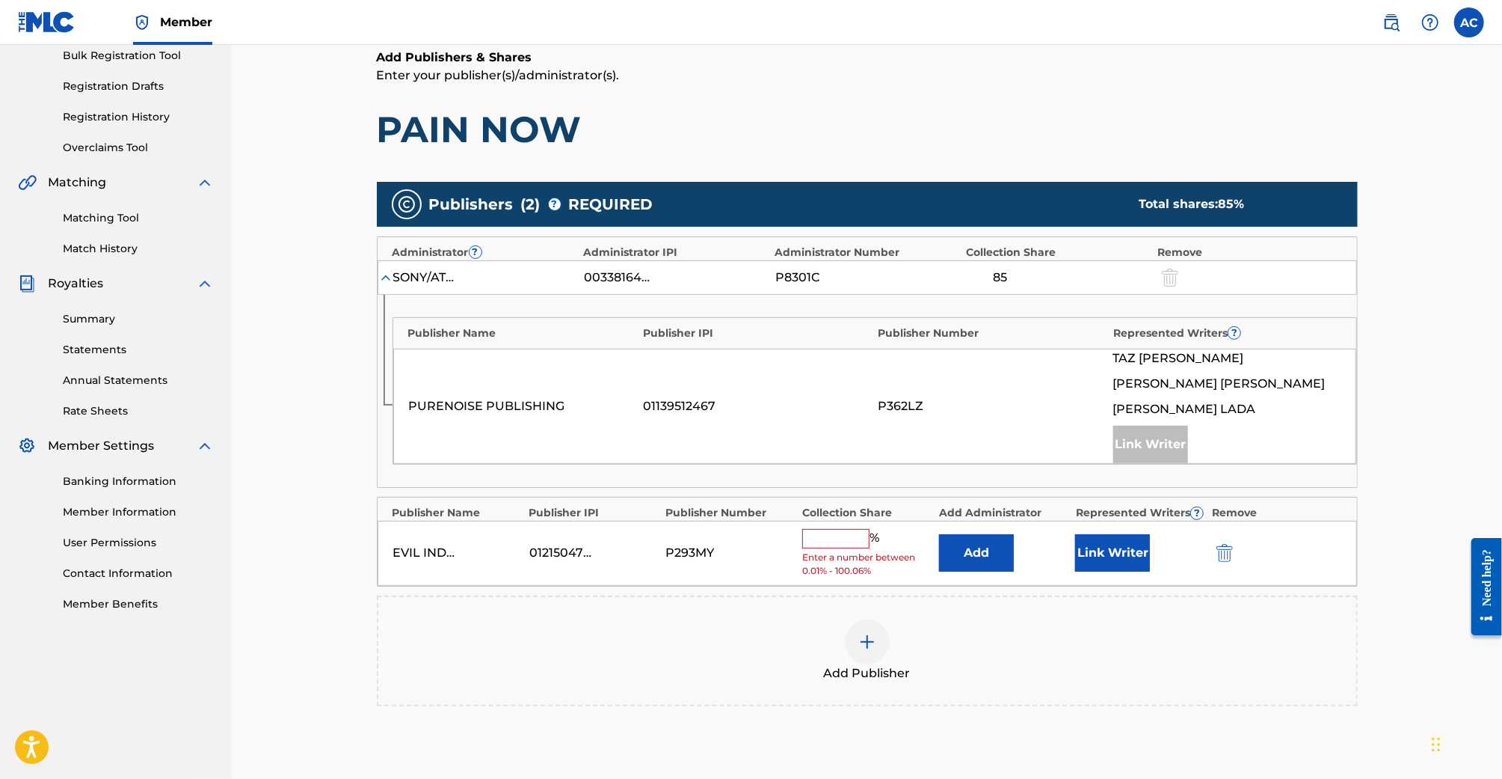
click at [832, 536] on input "text" at bounding box center [835, 538] width 67 height 19
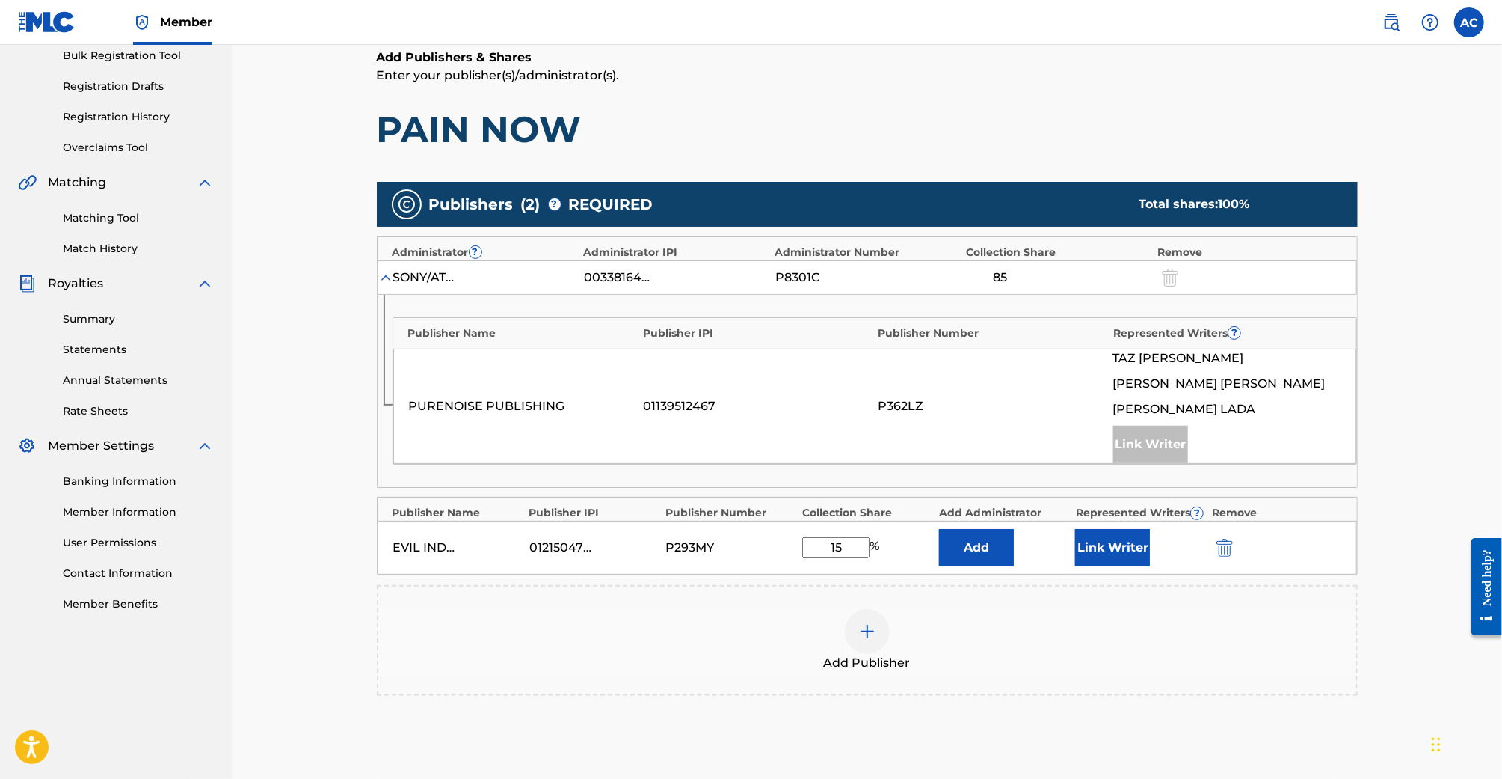
type input "15"
click at [1053, 622] on div "Add Publisher" at bounding box center [867, 640] width 978 height 63
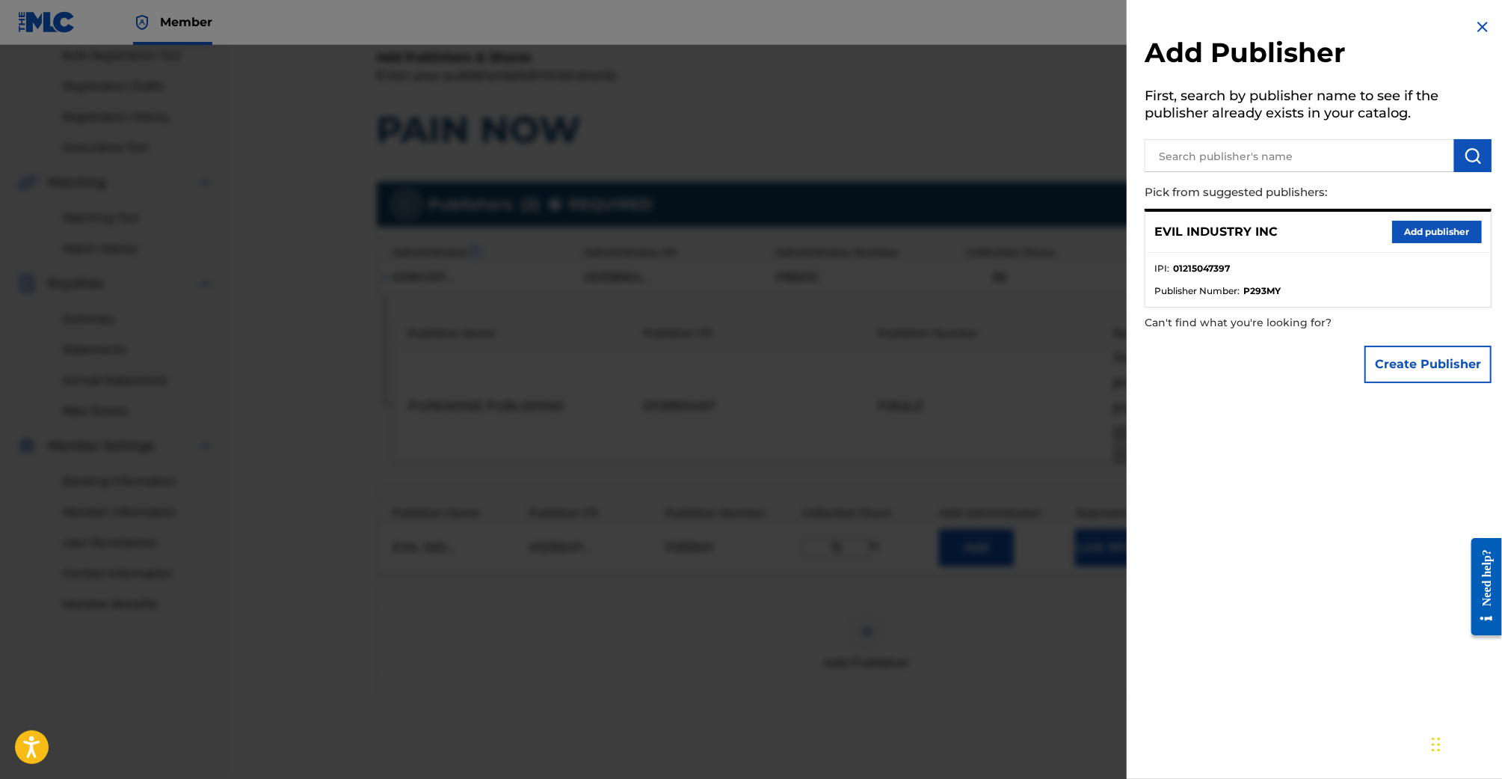
click at [996, 426] on div at bounding box center [751, 434] width 1502 height 779
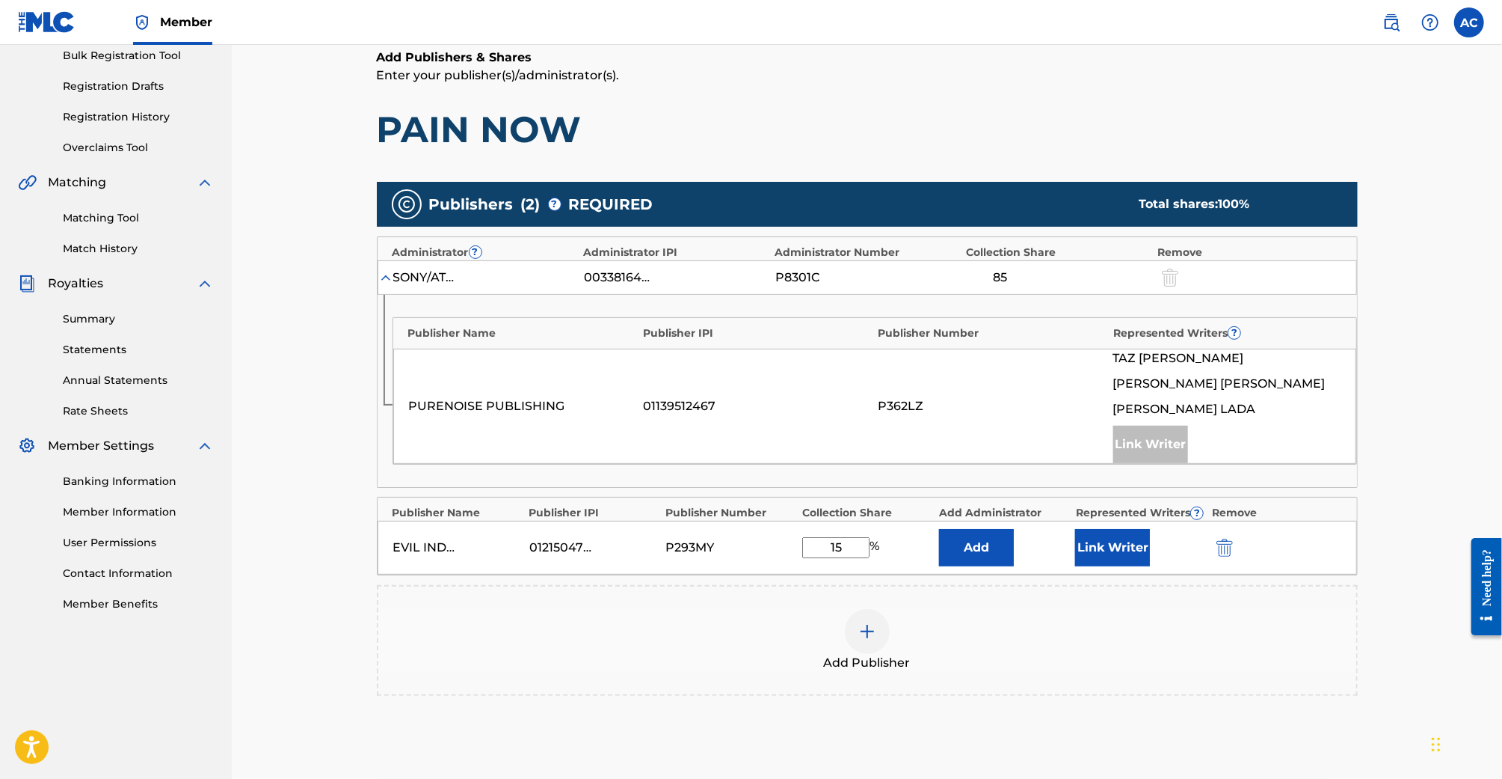
click at [1105, 541] on button "Link Writer" at bounding box center [1112, 547] width 75 height 37
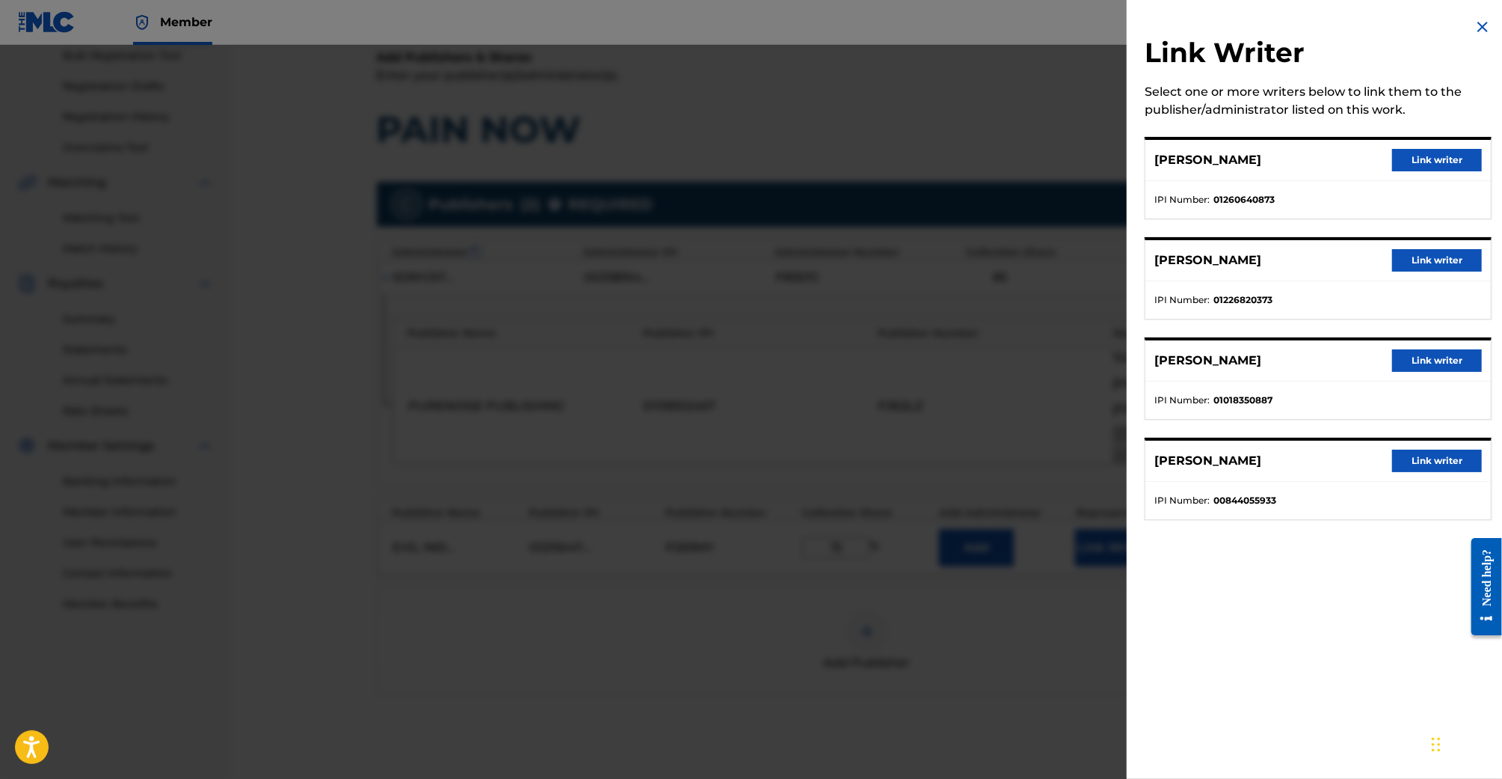
click at [1401, 155] on button "Link writer" at bounding box center [1438, 160] width 90 height 22
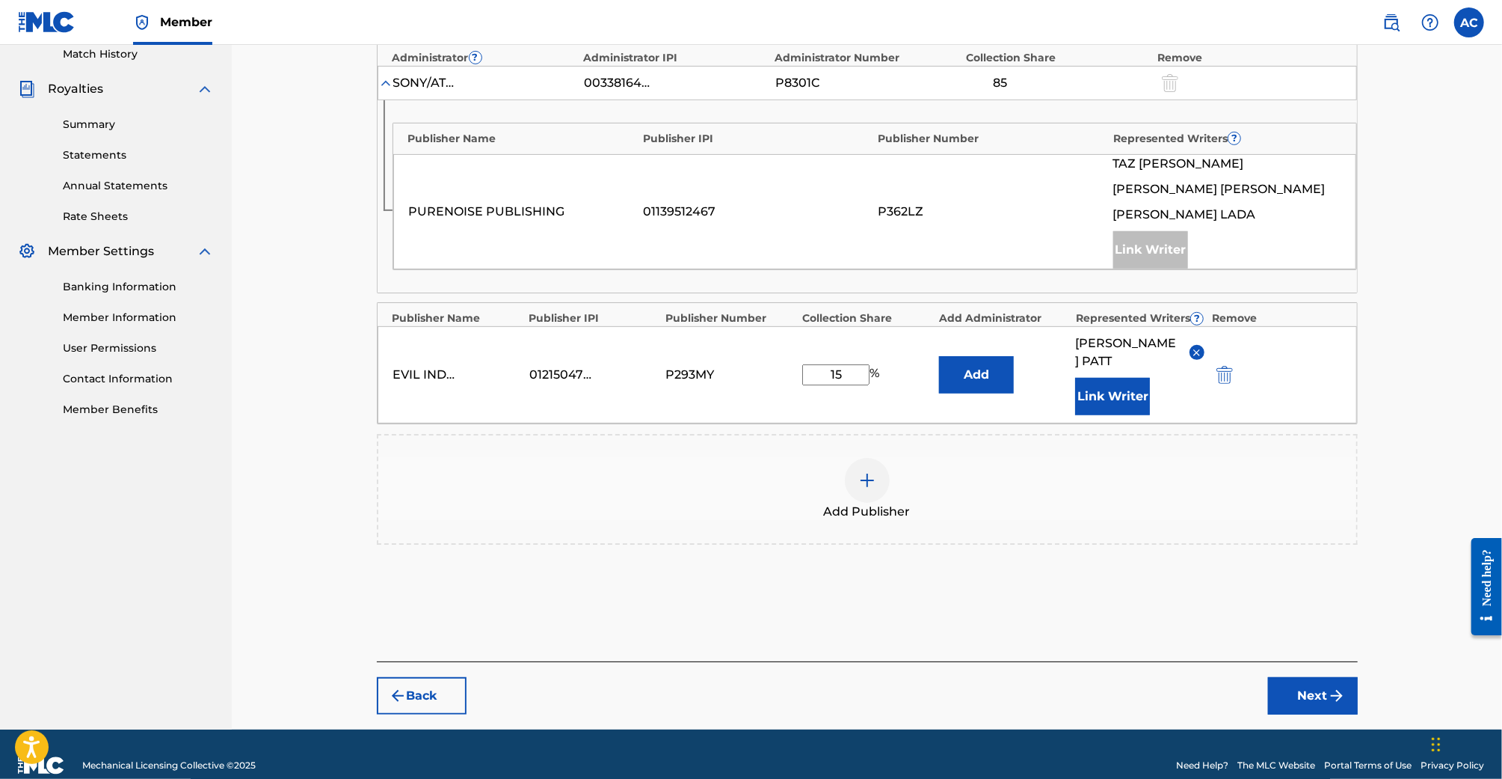
click at [1322, 677] on button "Next" at bounding box center [1313, 695] width 90 height 37
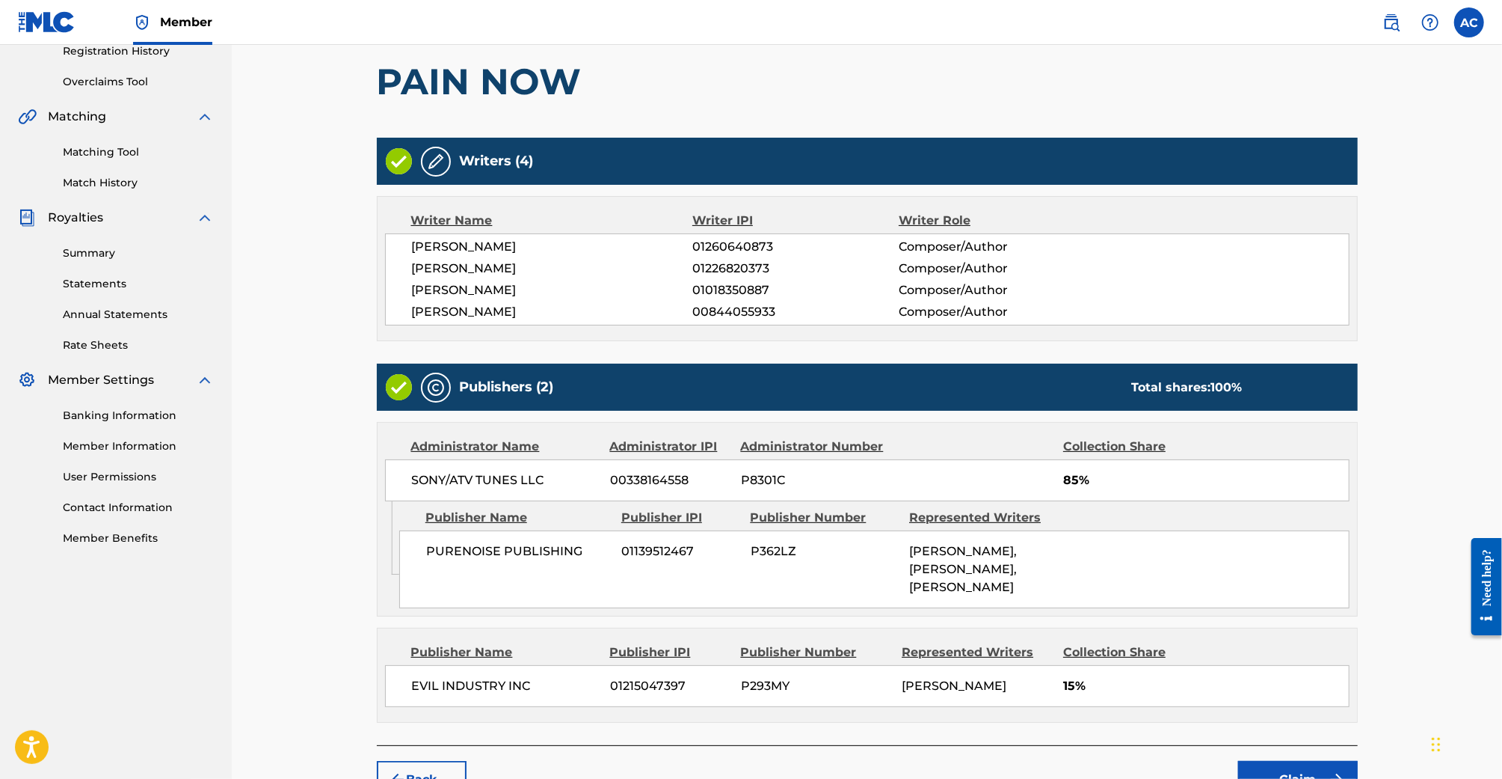
scroll to position [393, 0]
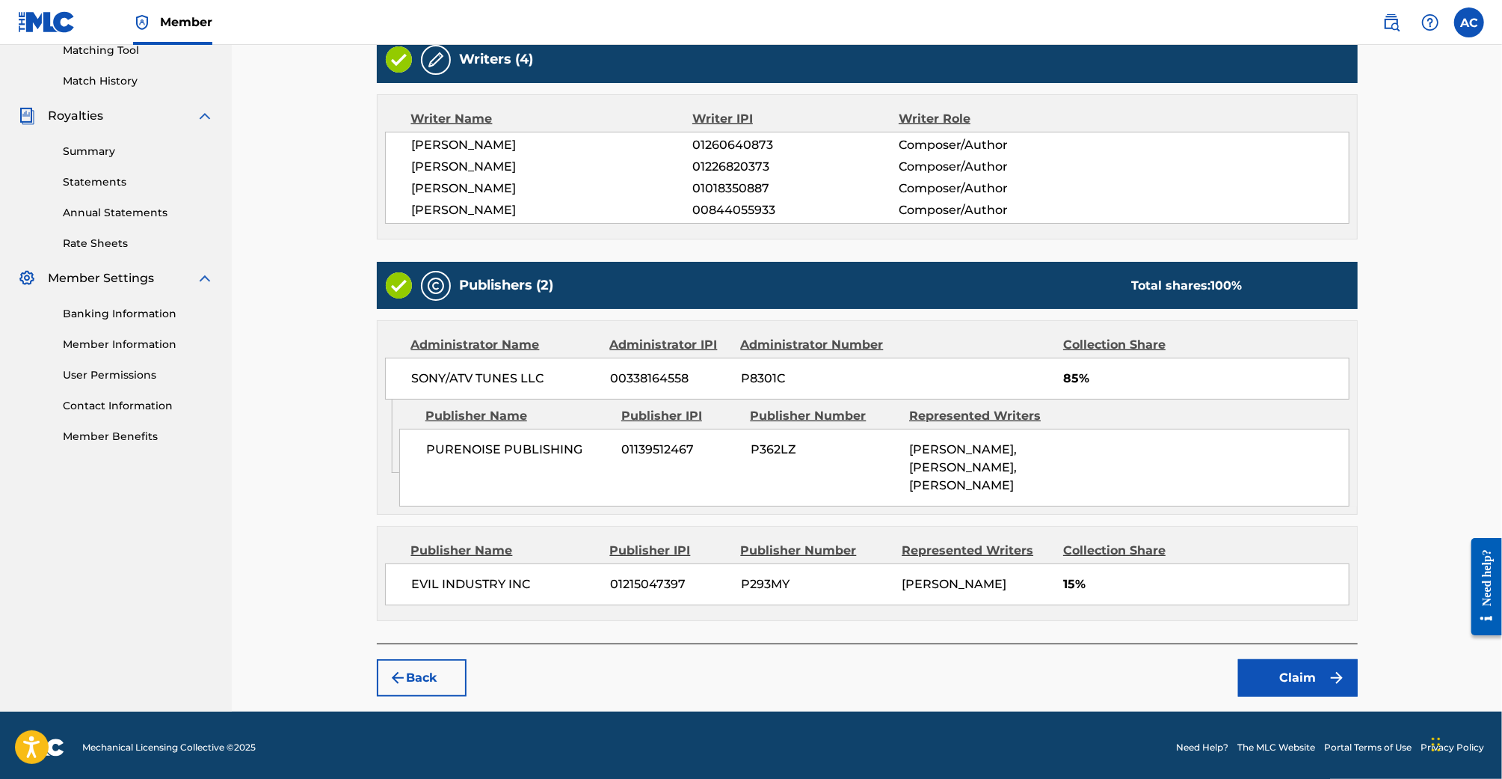
click at [1295, 678] on button "Claim" at bounding box center [1298, 677] width 120 height 37
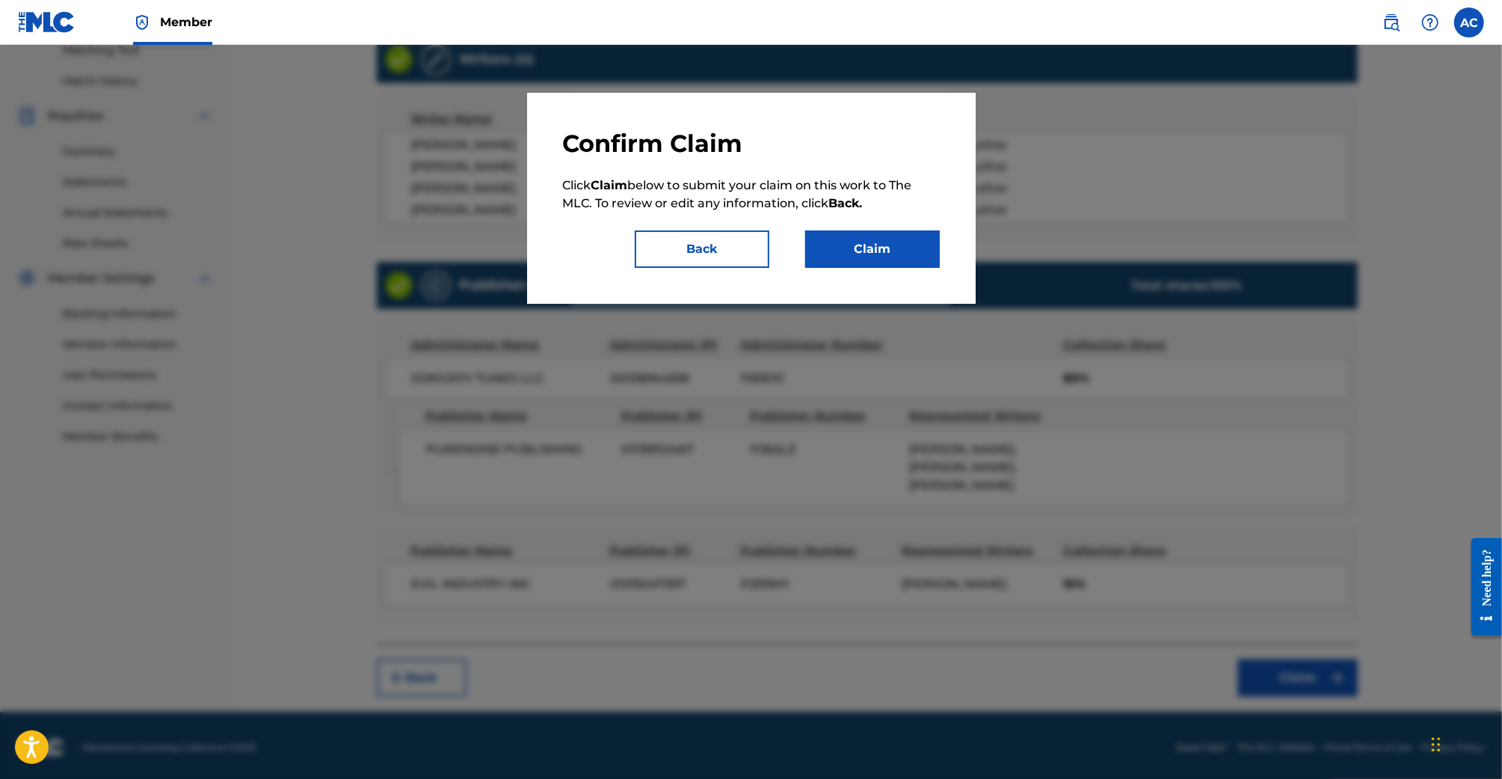
click at [851, 247] on button "Claim" at bounding box center [872, 248] width 135 height 37
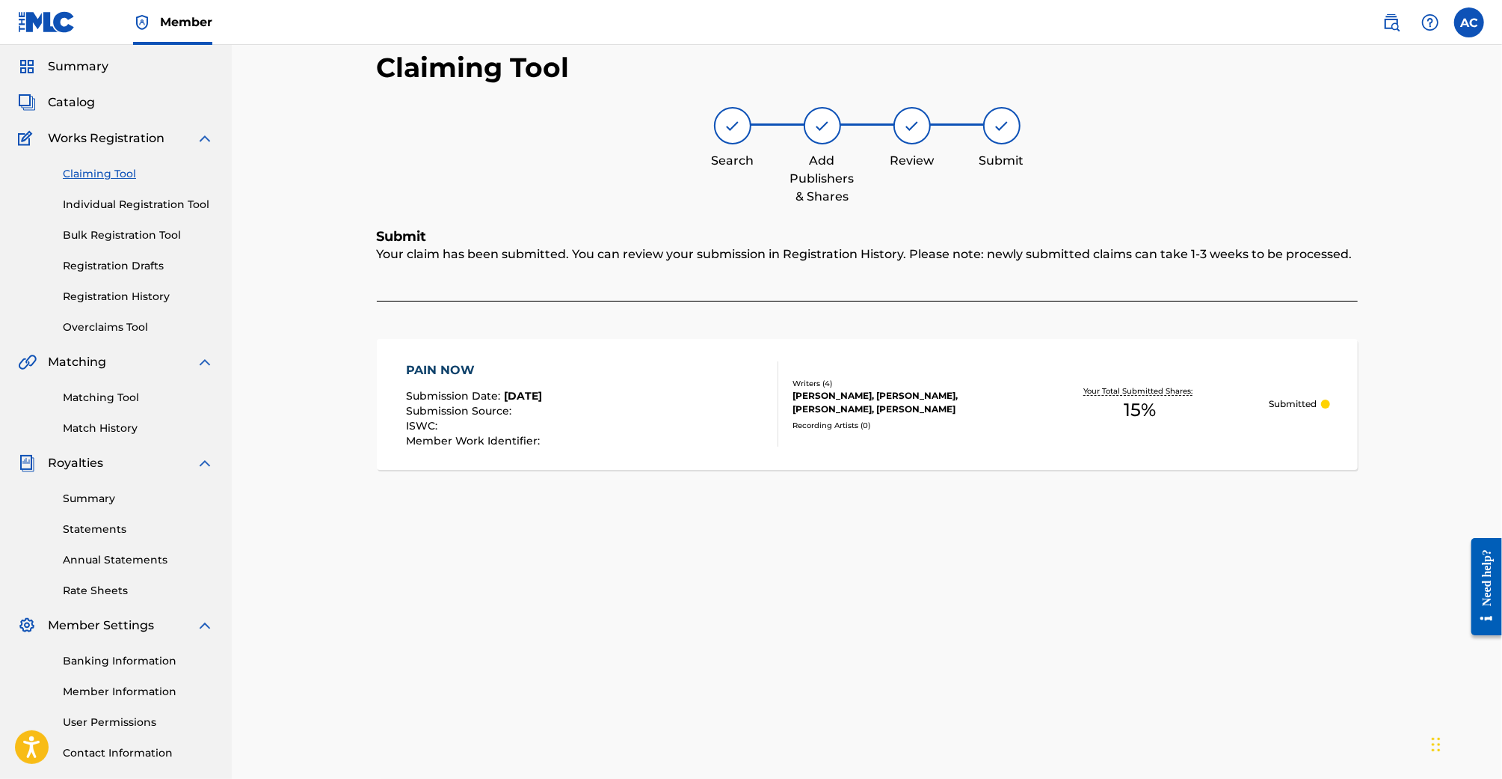
scroll to position [6, 0]
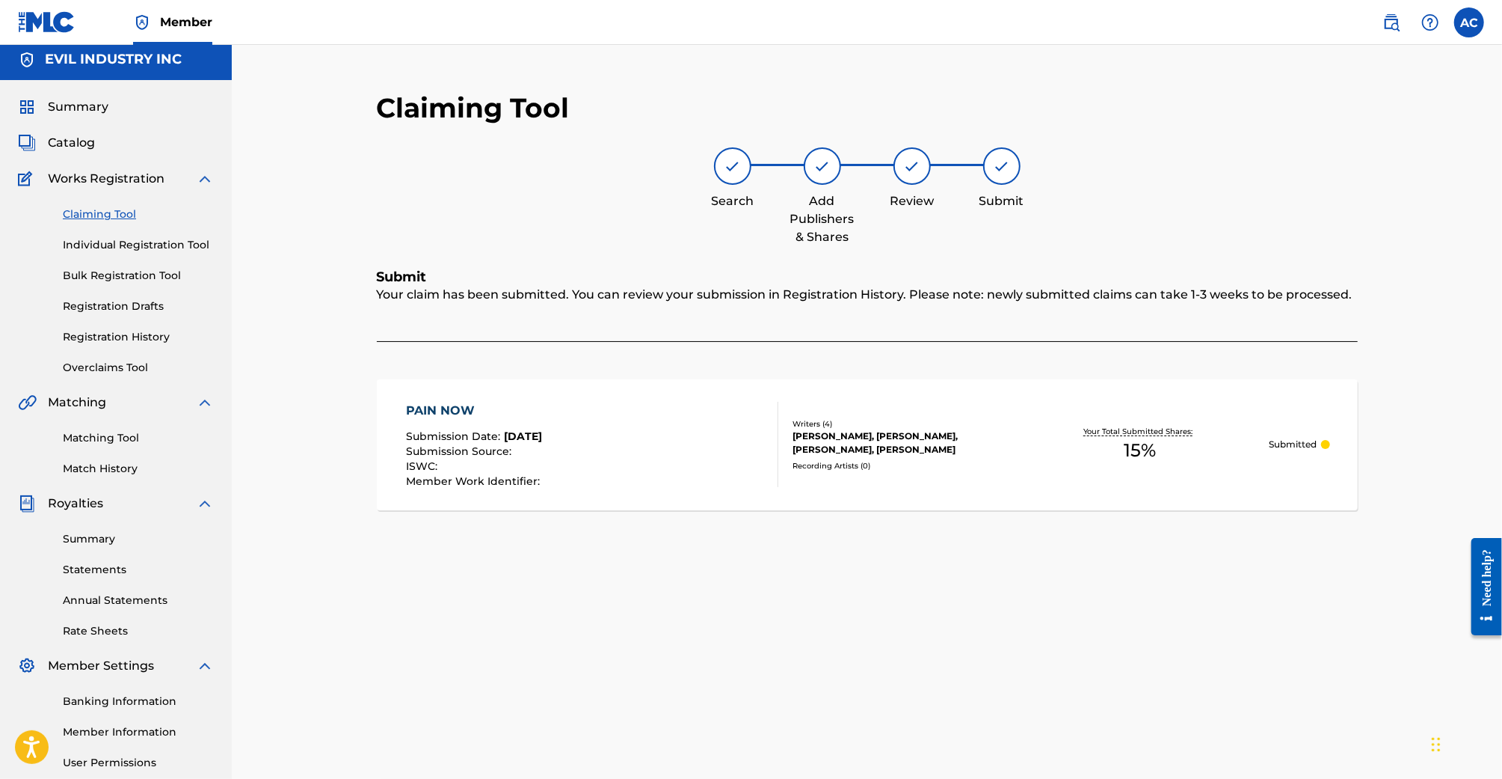
click at [93, 212] on link "Claiming Tool" at bounding box center [138, 214] width 151 height 16
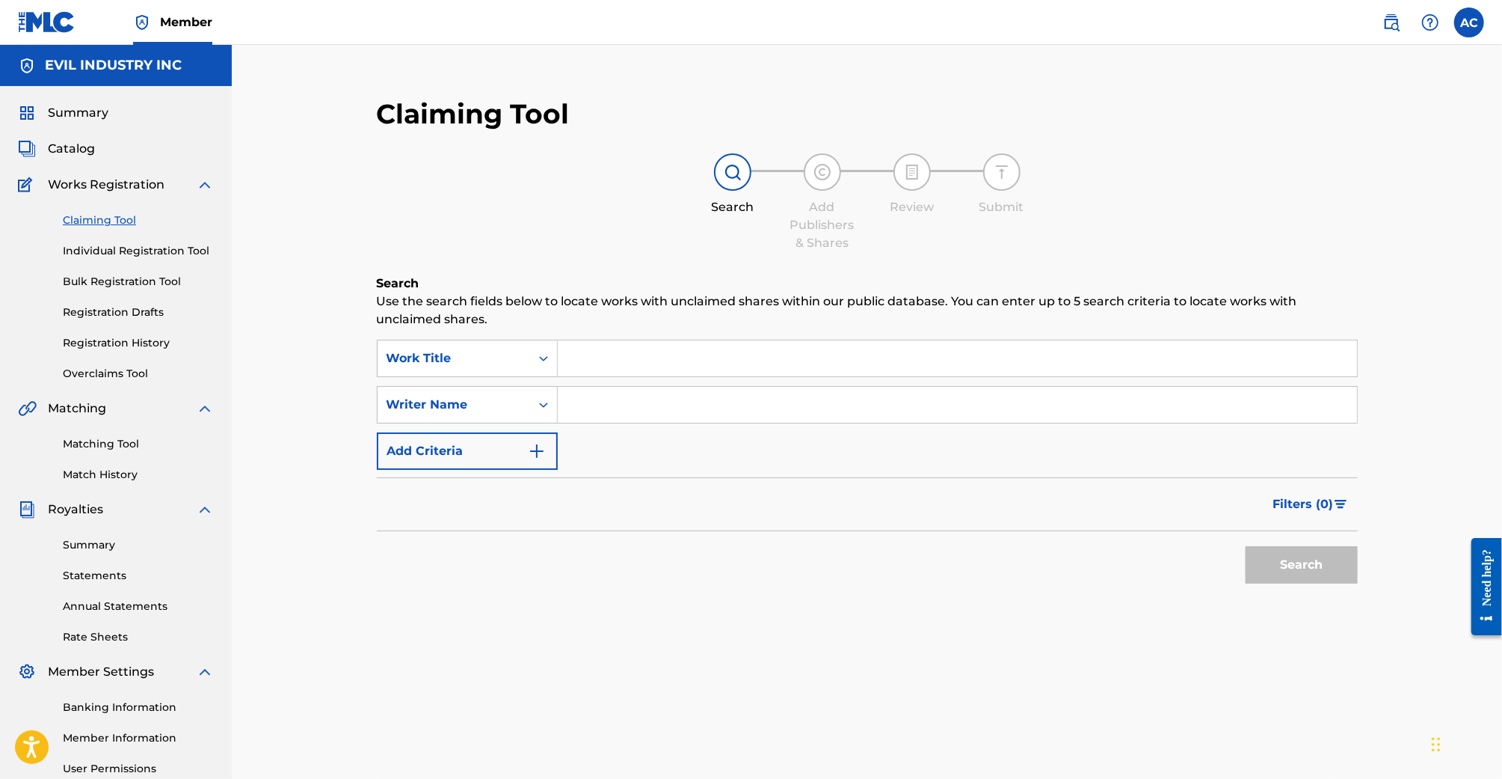
click at [607, 346] on input "Search Form" at bounding box center [957, 358] width 799 height 36
paste input "PARASITIC"
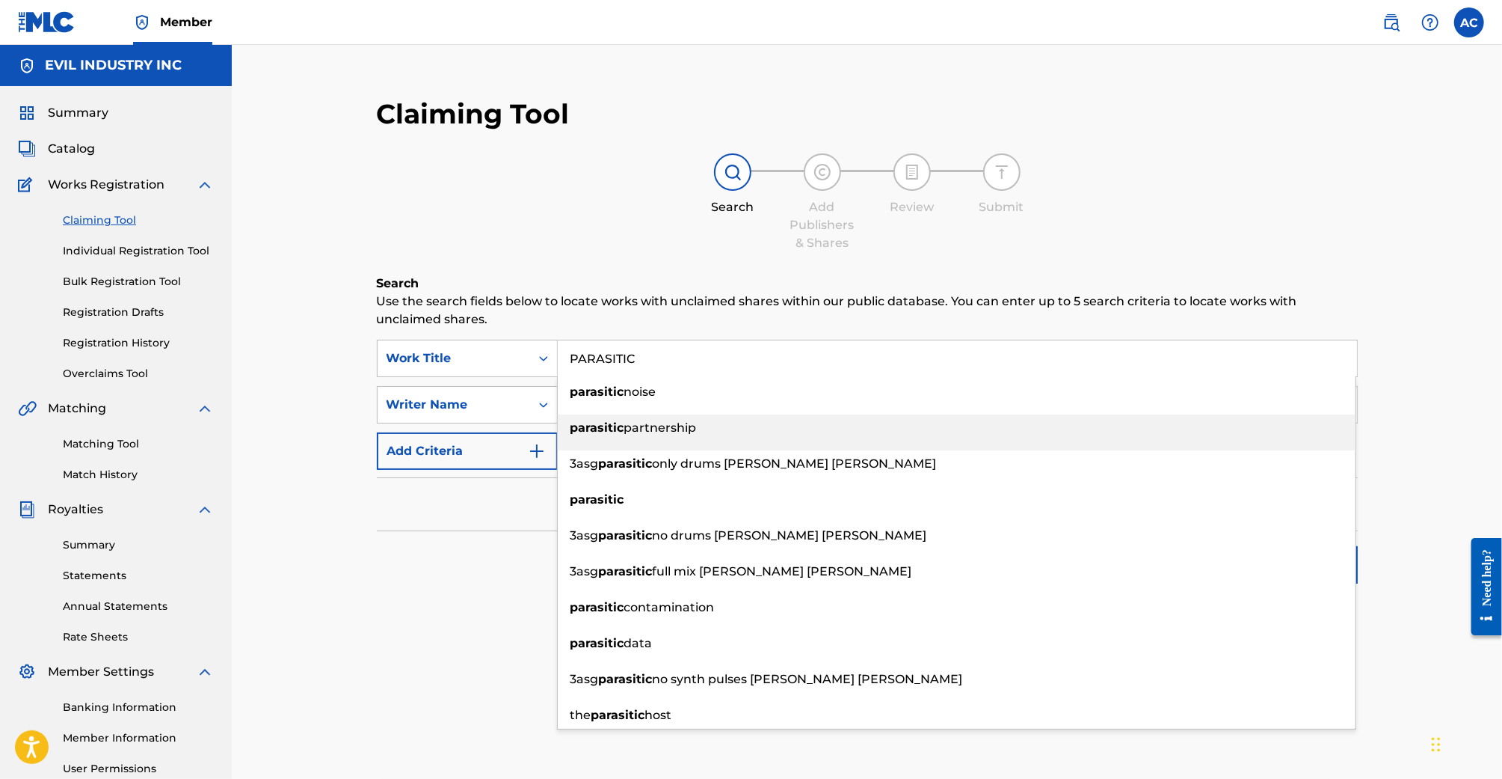
click at [596, 434] on strong "parasitic" at bounding box center [598, 427] width 54 height 14
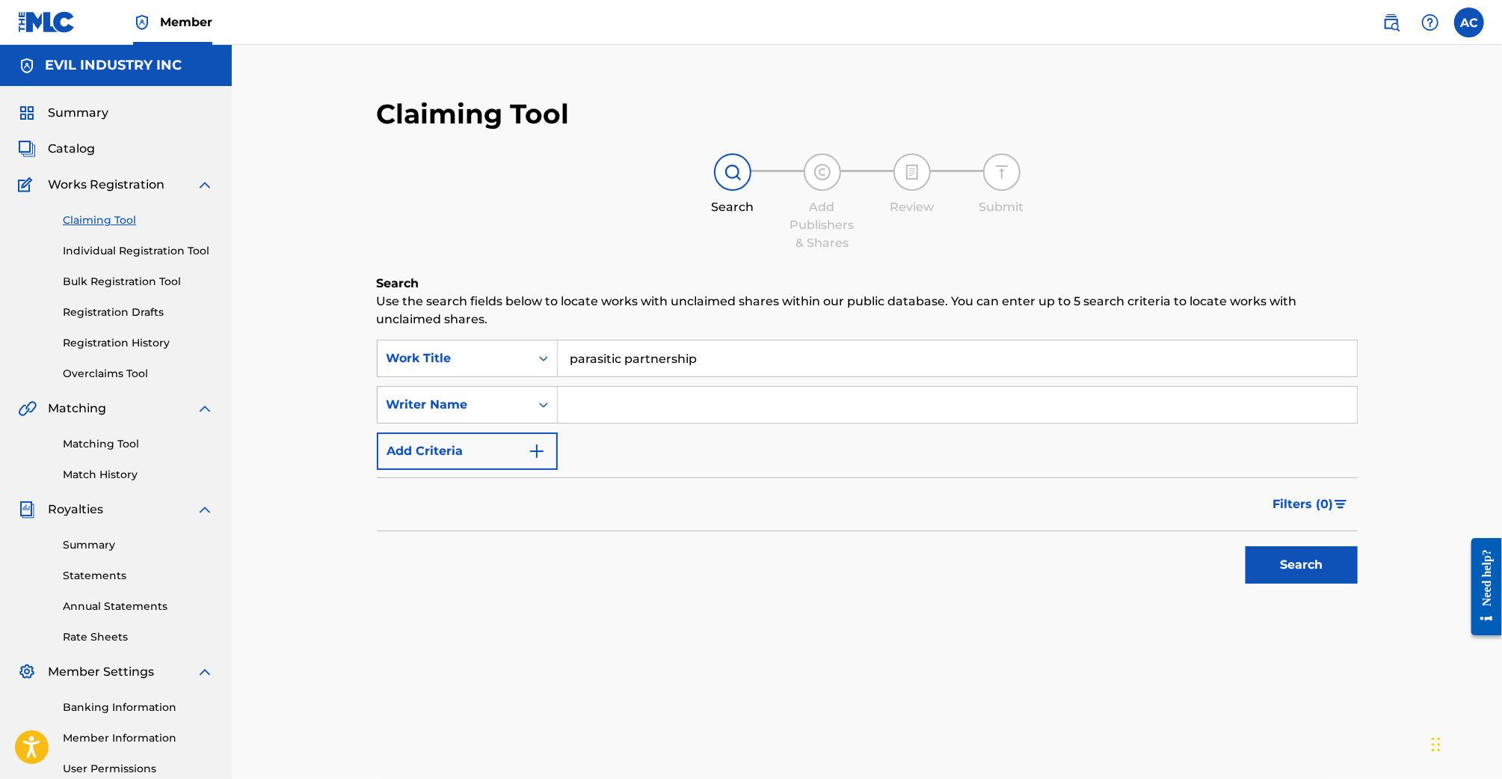
paste input "Search Form"
drag, startPoint x: 627, startPoint y: 357, endPoint x: 790, endPoint y: 357, distance: 163.0
click at [790, 357] on input "parasitic partnership" at bounding box center [957, 358] width 799 height 36
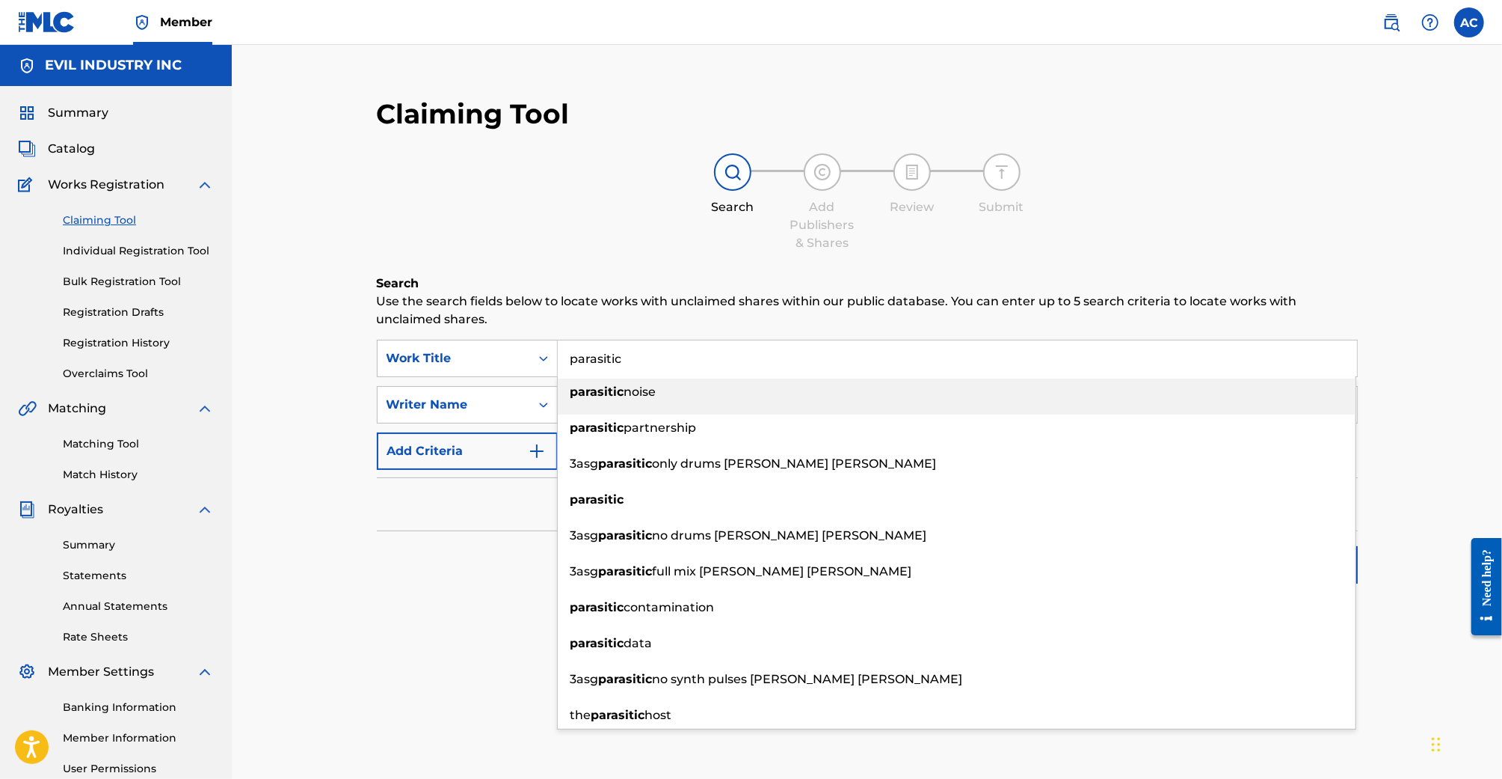
type input "parasitic"
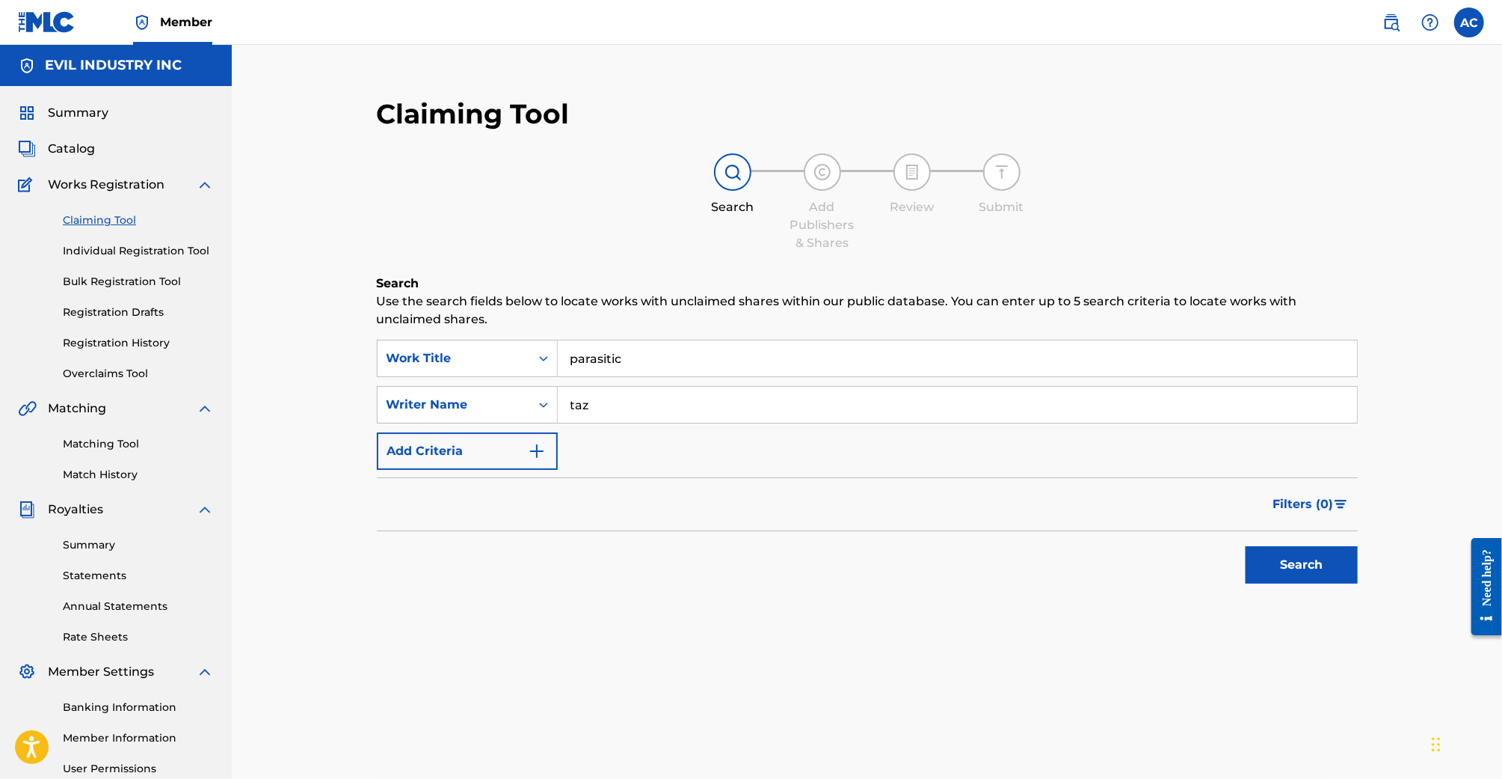
type input "taz"
click at [1246, 546] on button "Search" at bounding box center [1302, 564] width 112 height 37
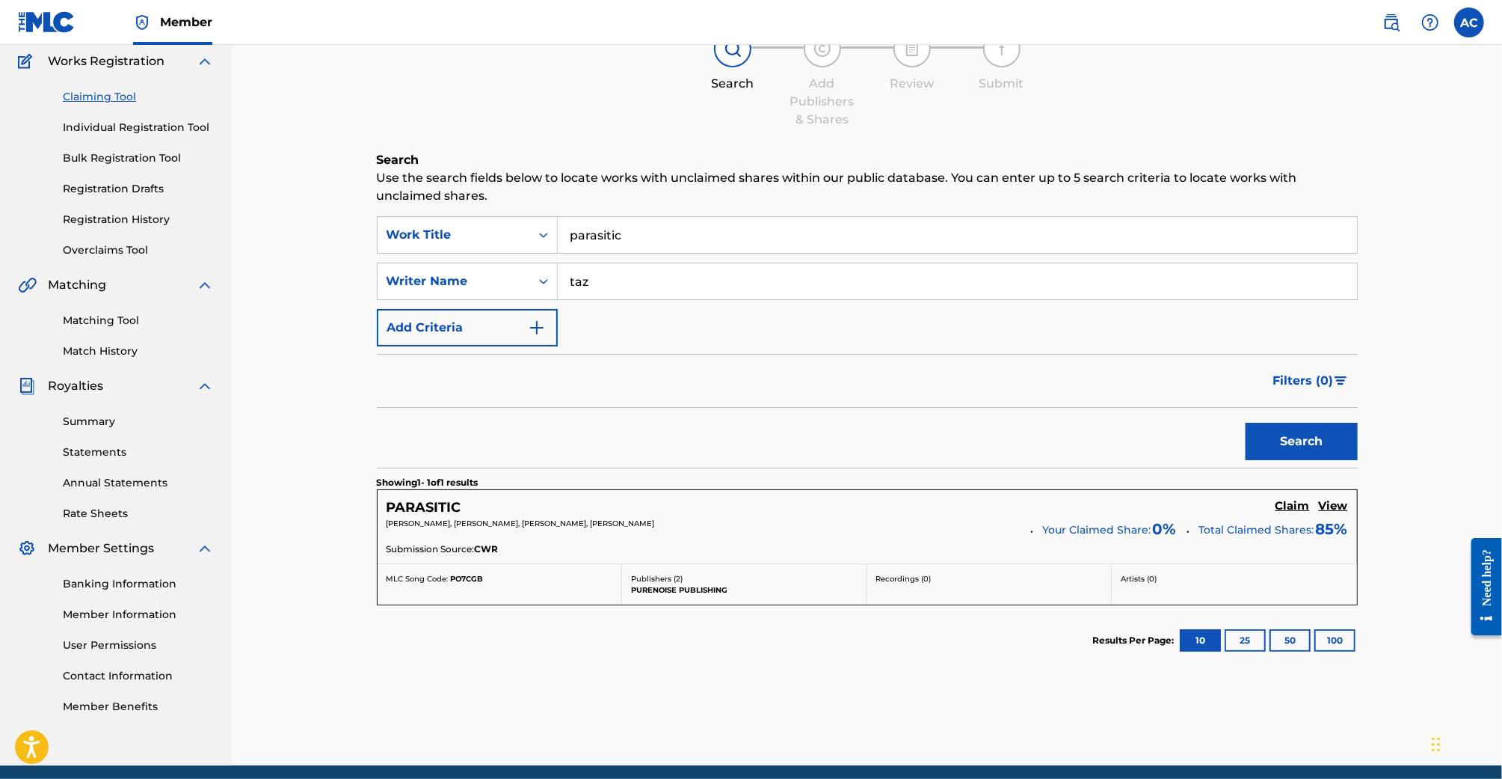
scroll to position [150, 0]
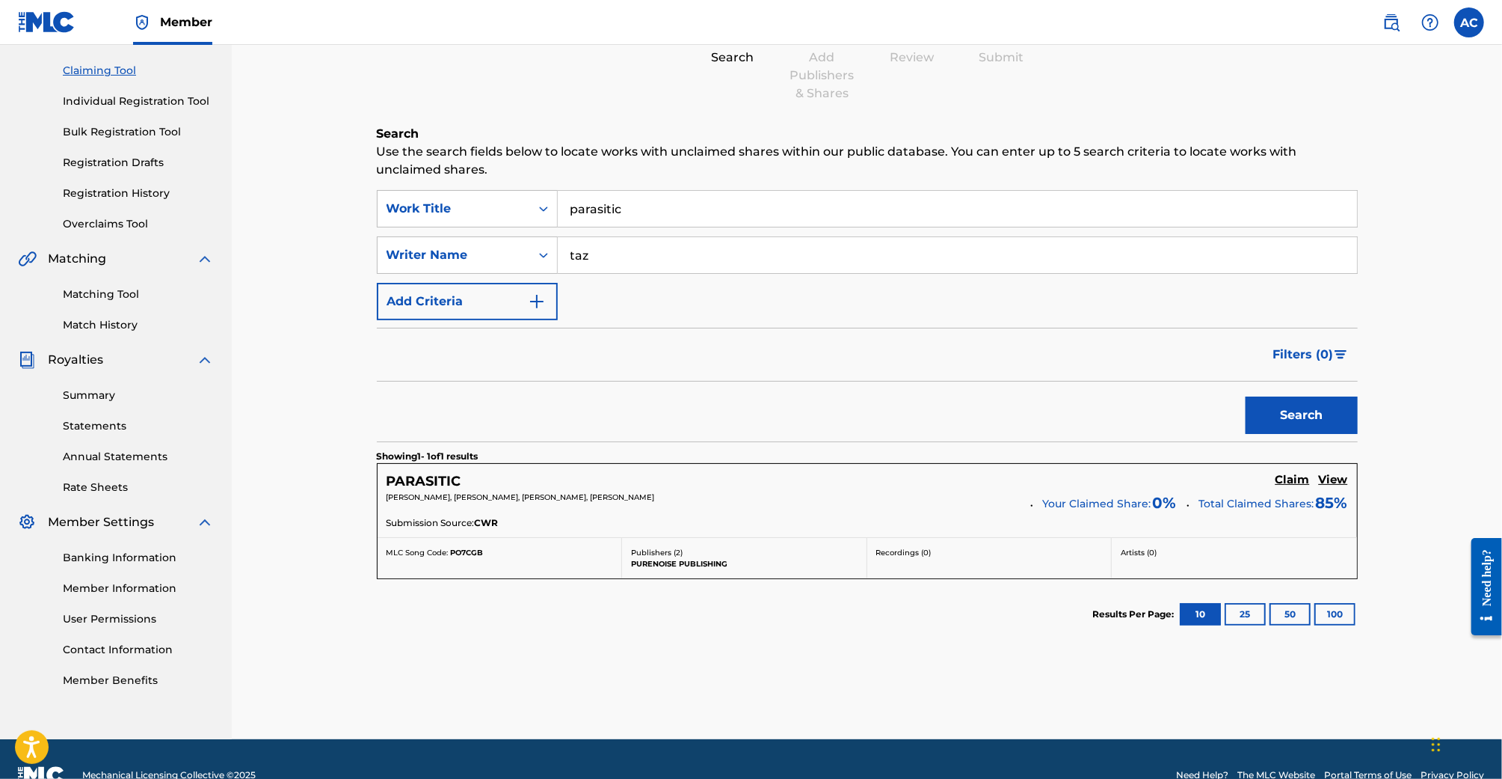
click at [1297, 473] on div "PARASITIC Claim View" at bounding box center [868, 481] width 962 height 17
click at [1296, 473] on h5 "Claim" at bounding box center [1293, 480] width 34 height 14
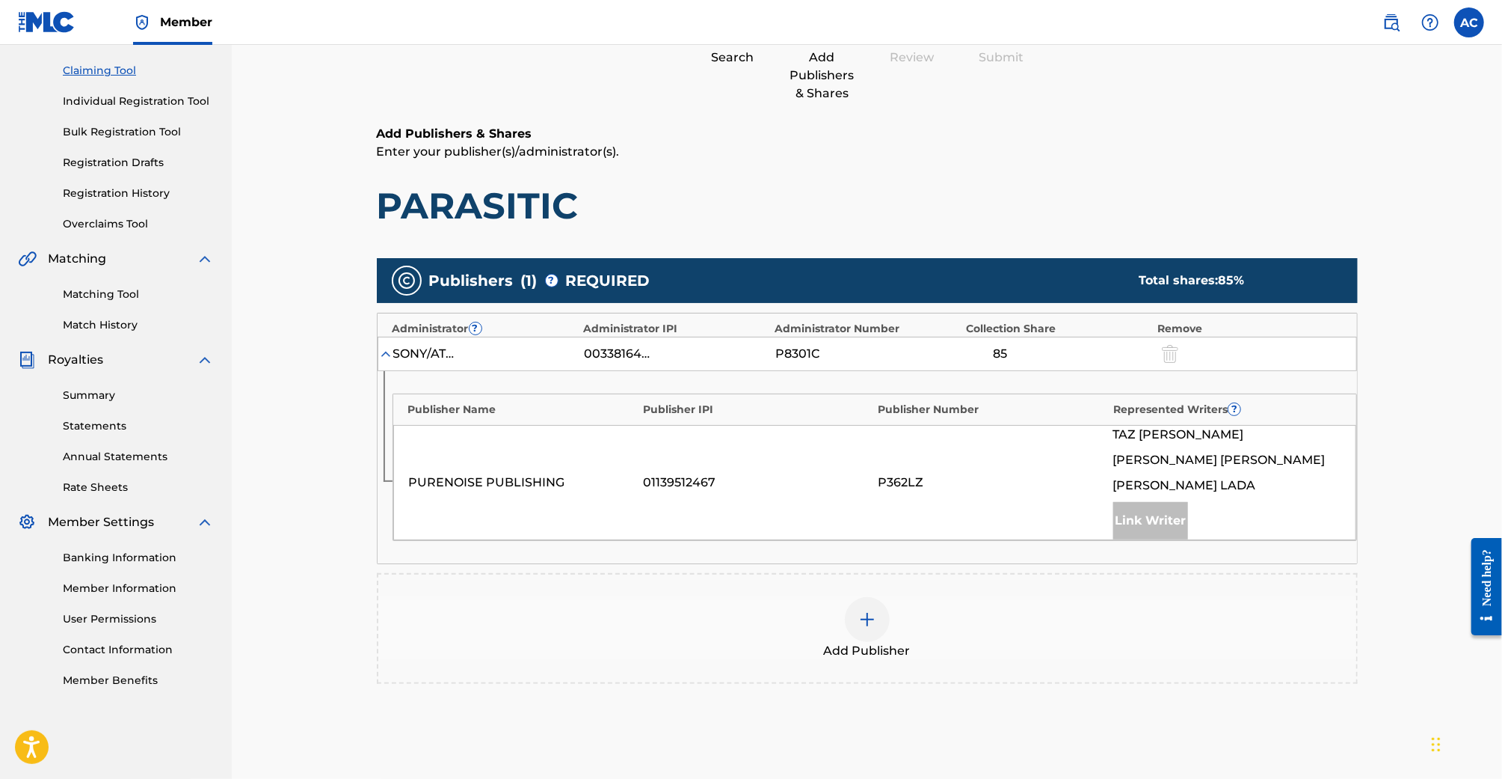
click at [864, 619] on img at bounding box center [868, 619] width 18 height 18
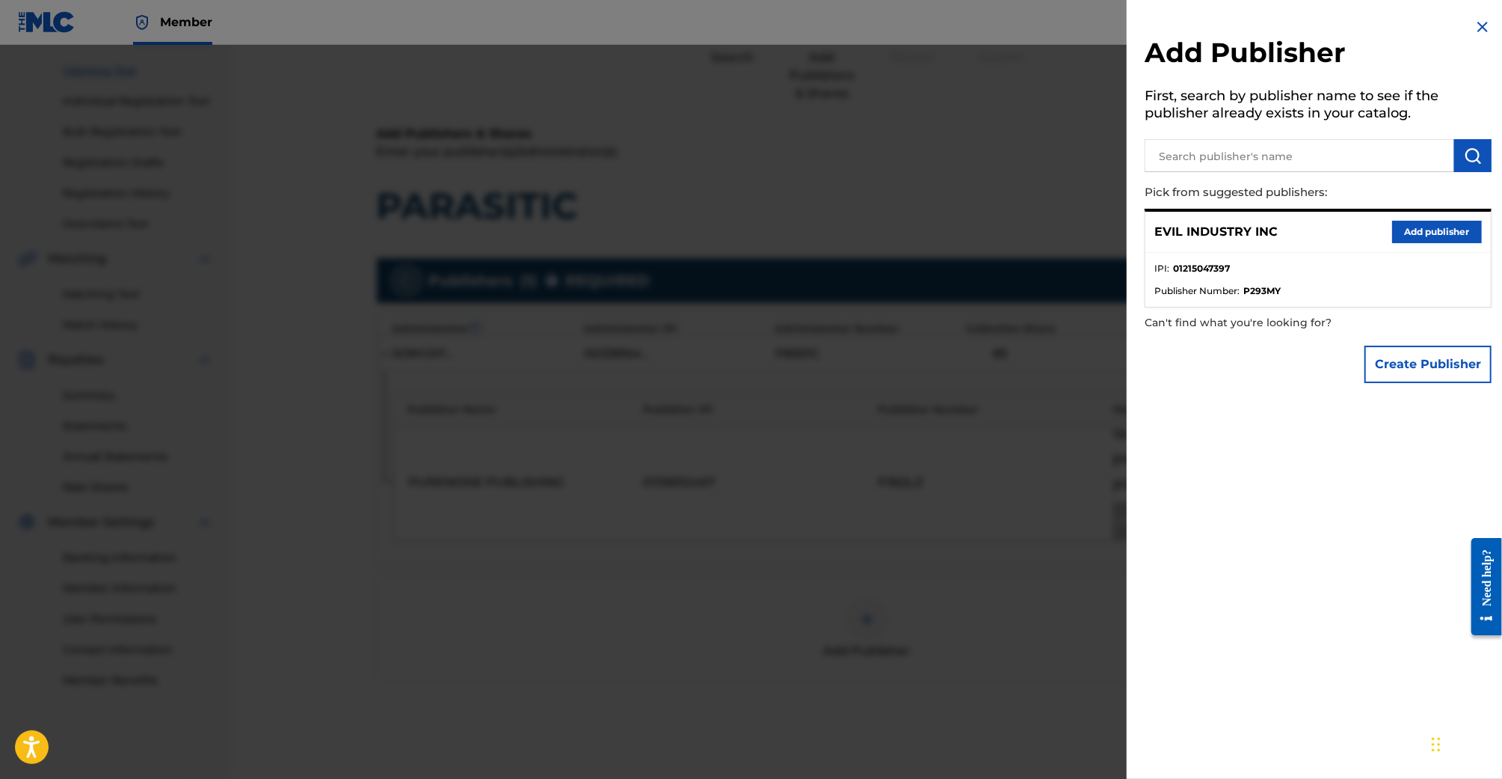
click at [1415, 226] on button "Add publisher" at bounding box center [1438, 232] width 90 height 22
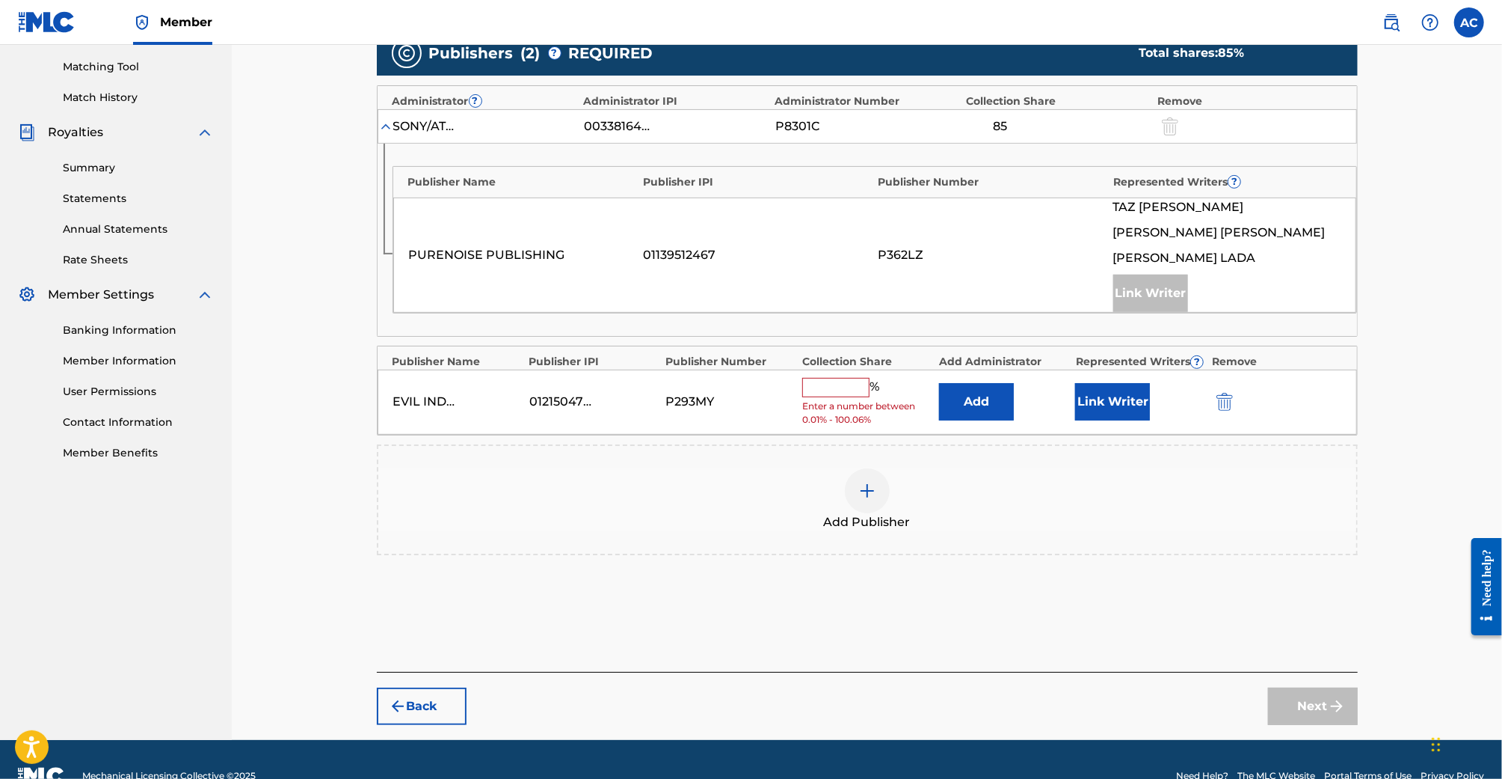
scroll to position [380, 0]
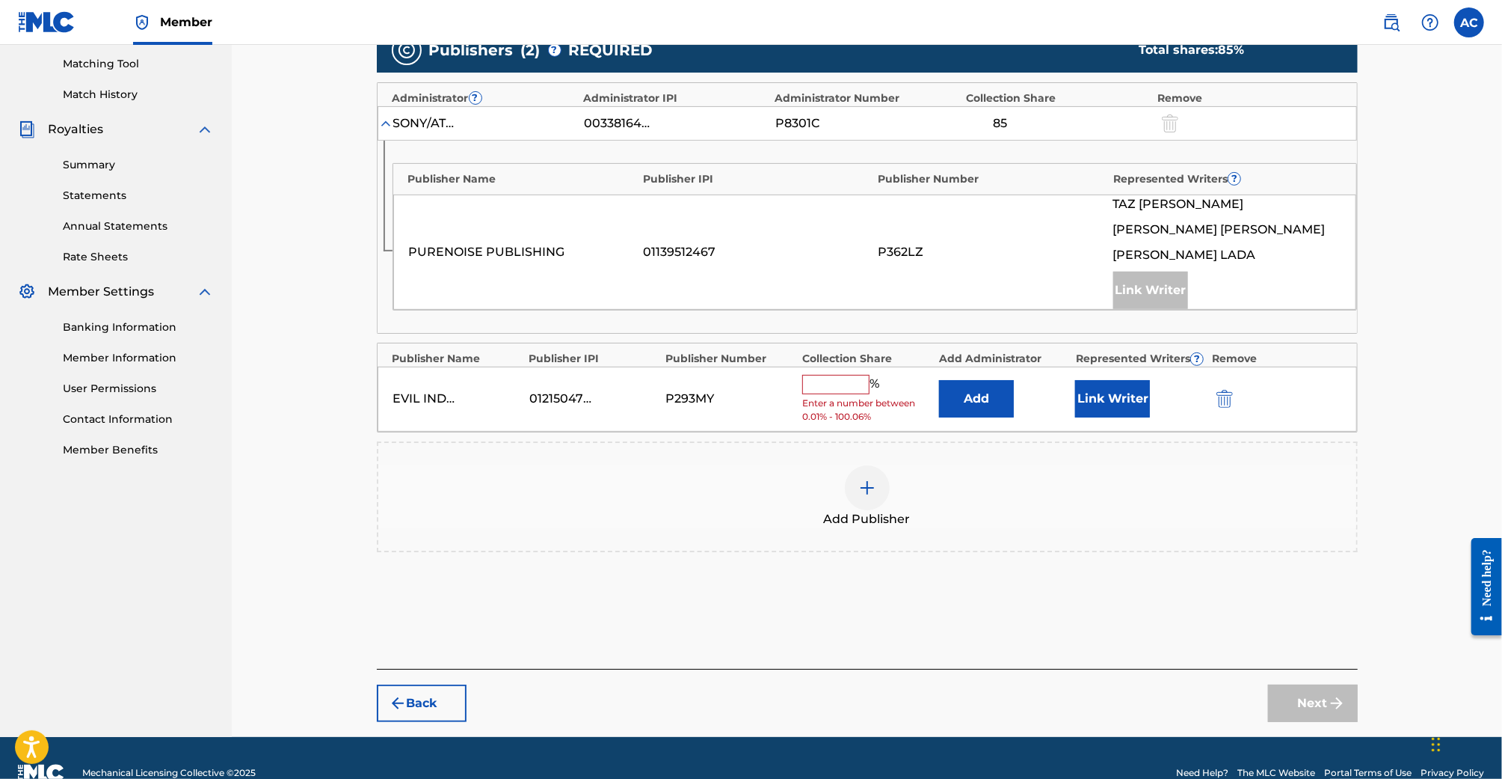
click at [825, 378] on input "text" at bounding box center [835, 384] width 67 height 19
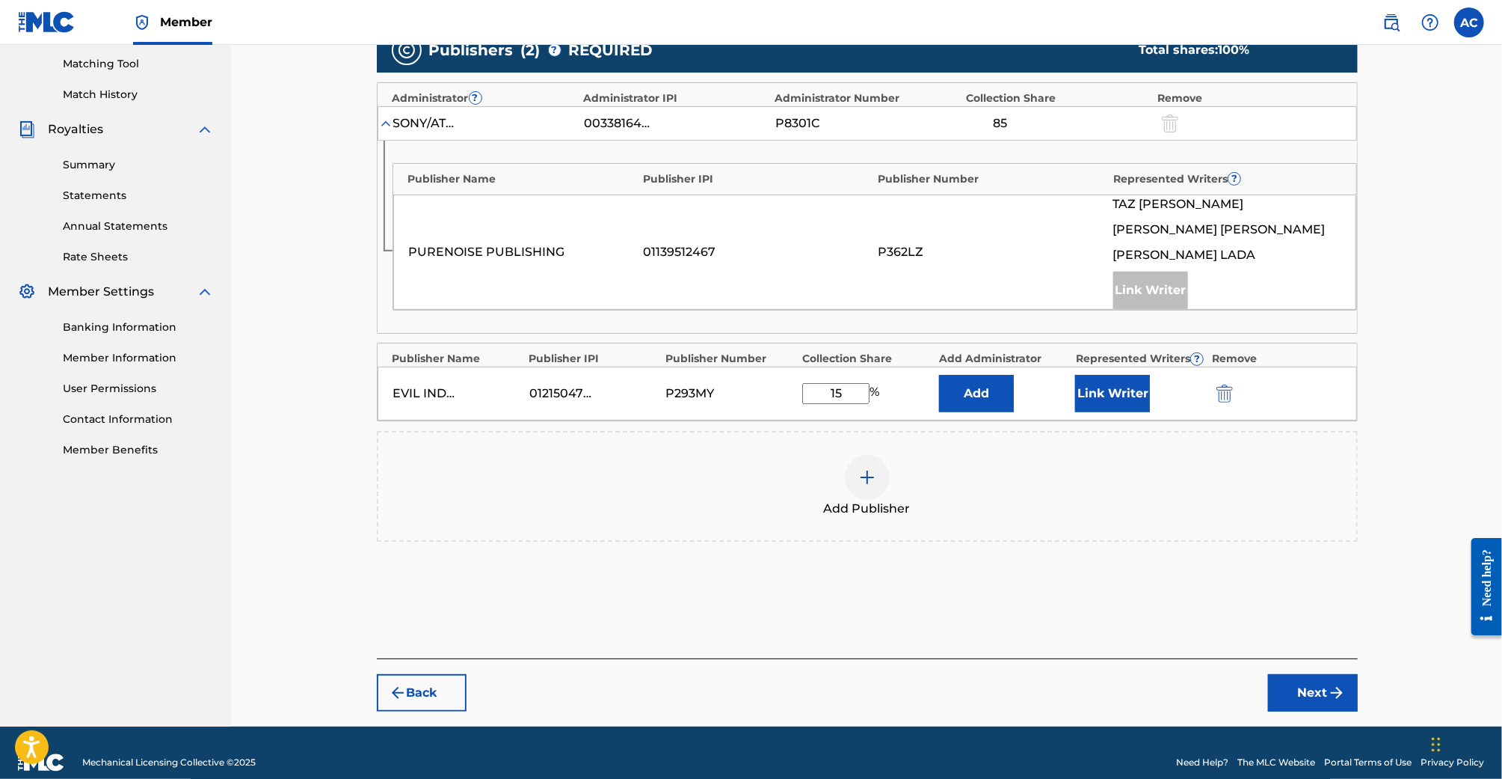
type input "15"
click at [1106, 397] on button "Link Writer" at bounding box center [1112, 393] width 75 height 37
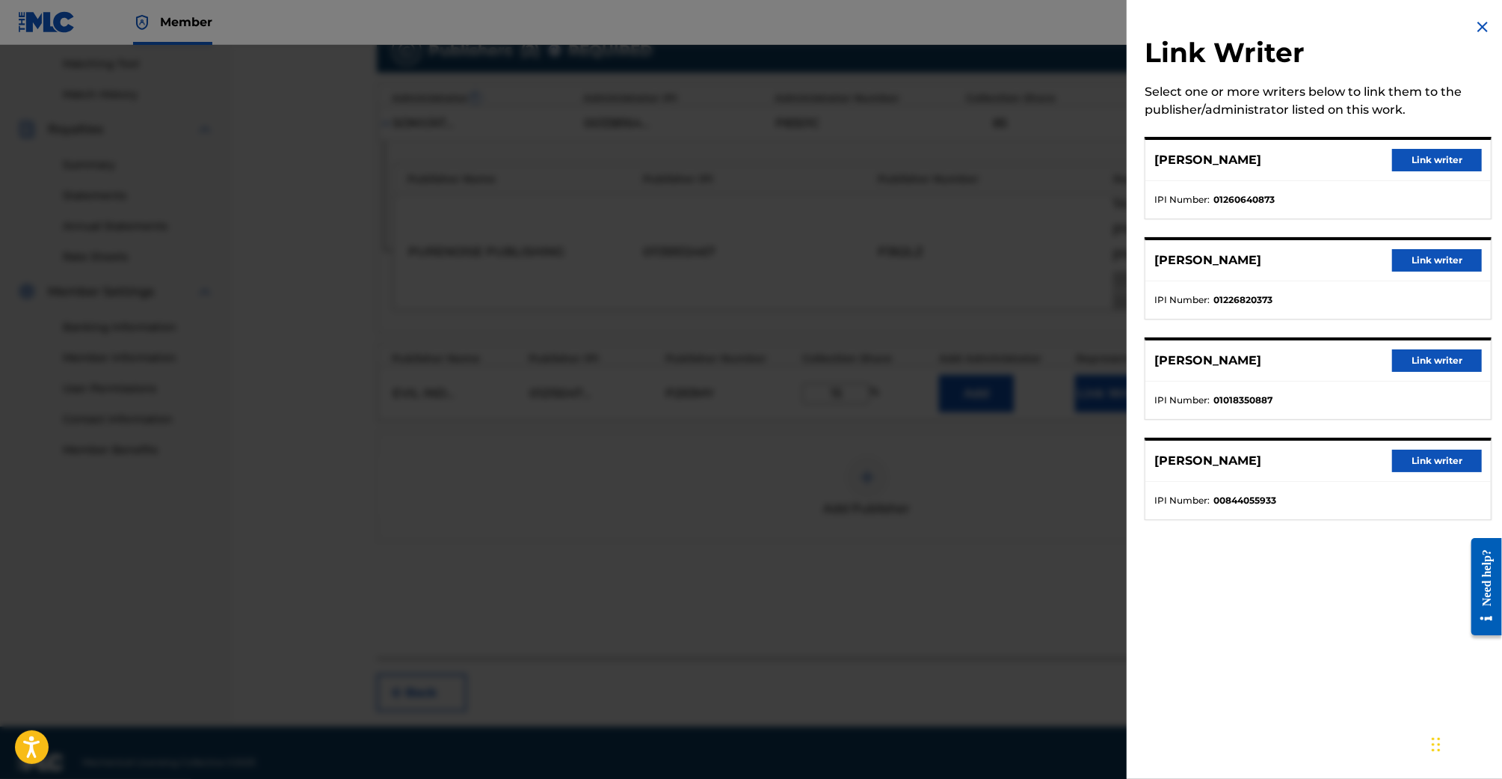
click at [1432, 168] on button "Link writer" at bounding box center [1438, 160] width 90 height 22
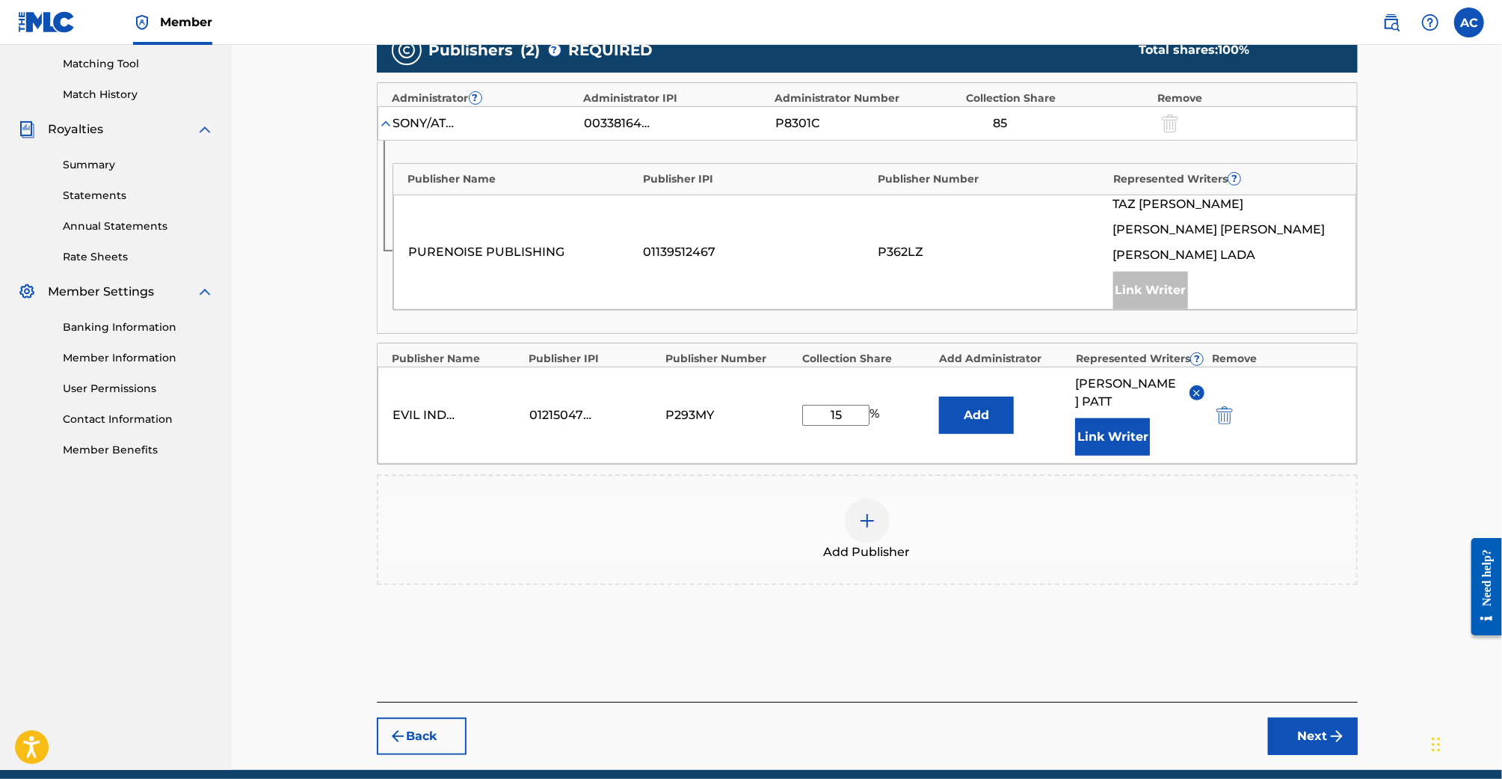
click at [1302, 717] on button "Next" at bounding box center [1313, 735] width 90 height 37
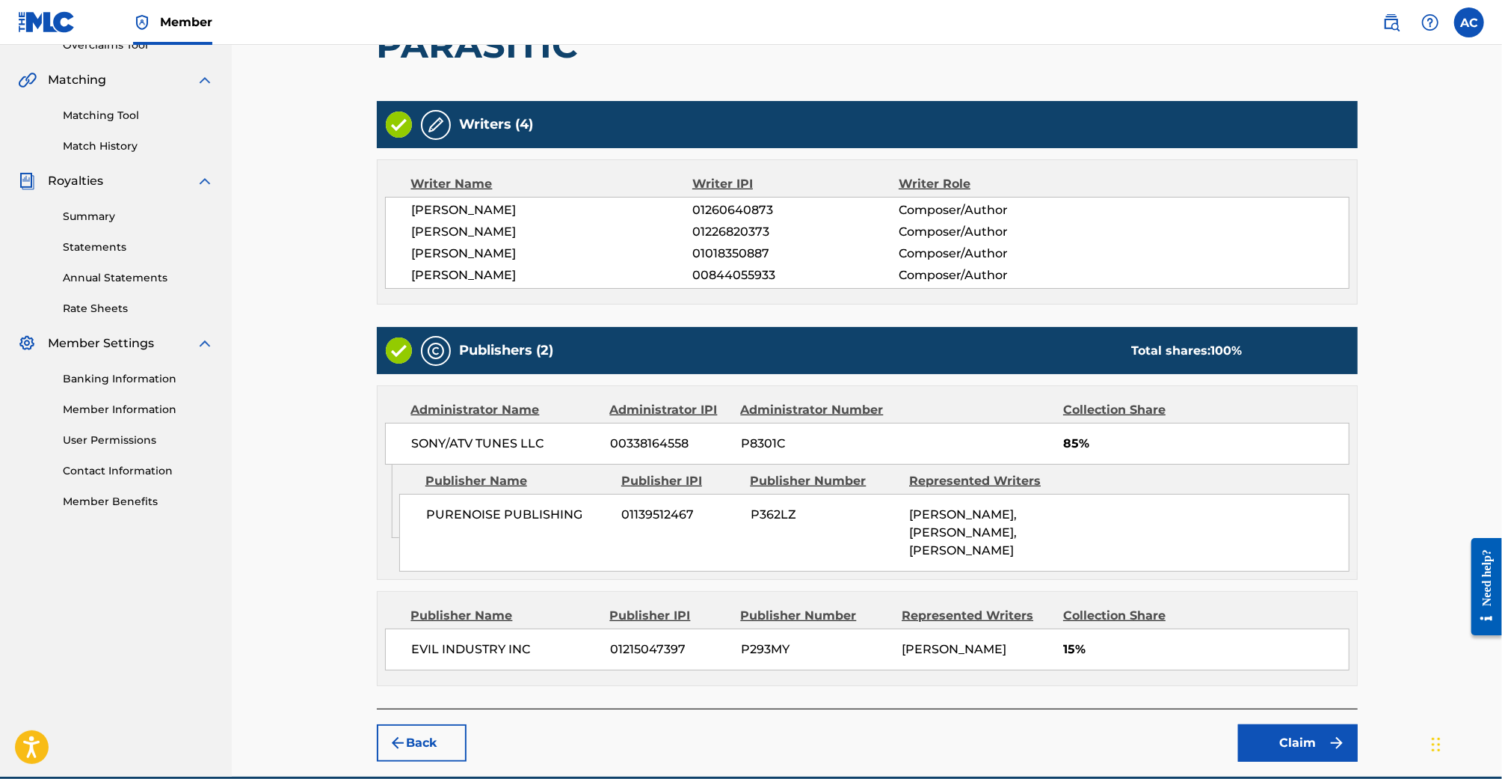
scroll to position [351, 0]
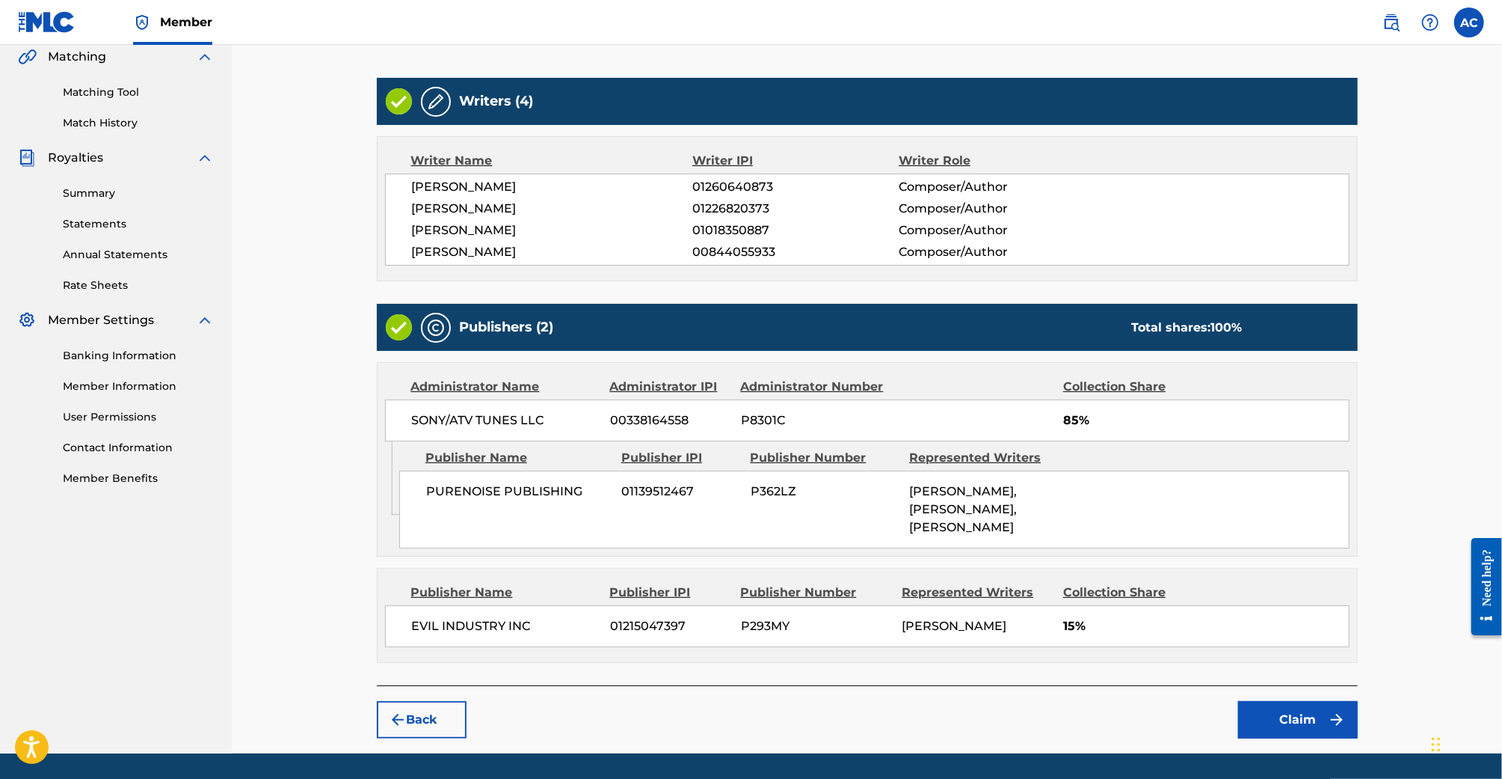
click at [1272, 707] on button "Claim" at bounding box center [1298, 719] width 120 height 37
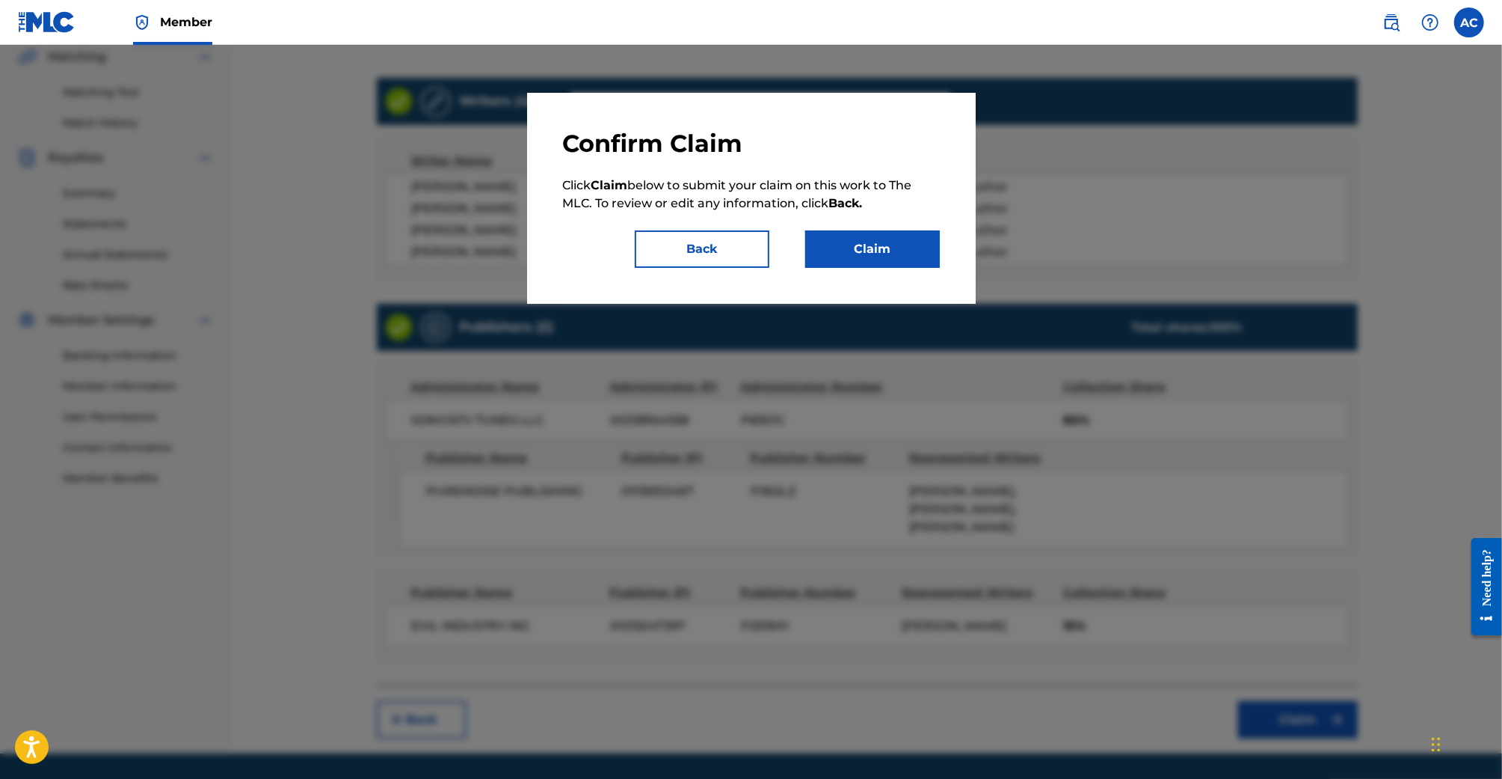
click at [873, 236] on button "Claim" at bounding box center [872, 248] width 135 height 37
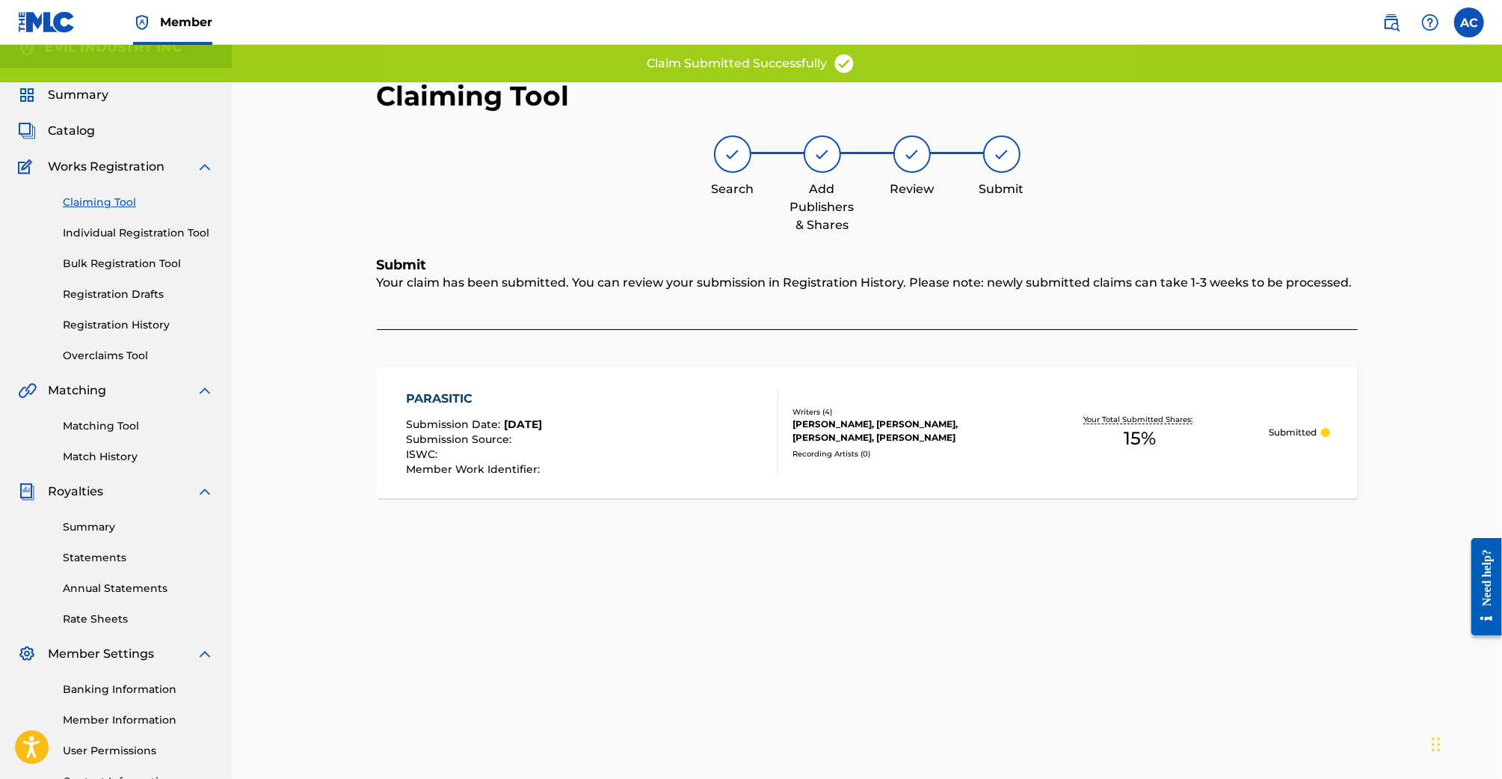
scroll to position [0, 0]
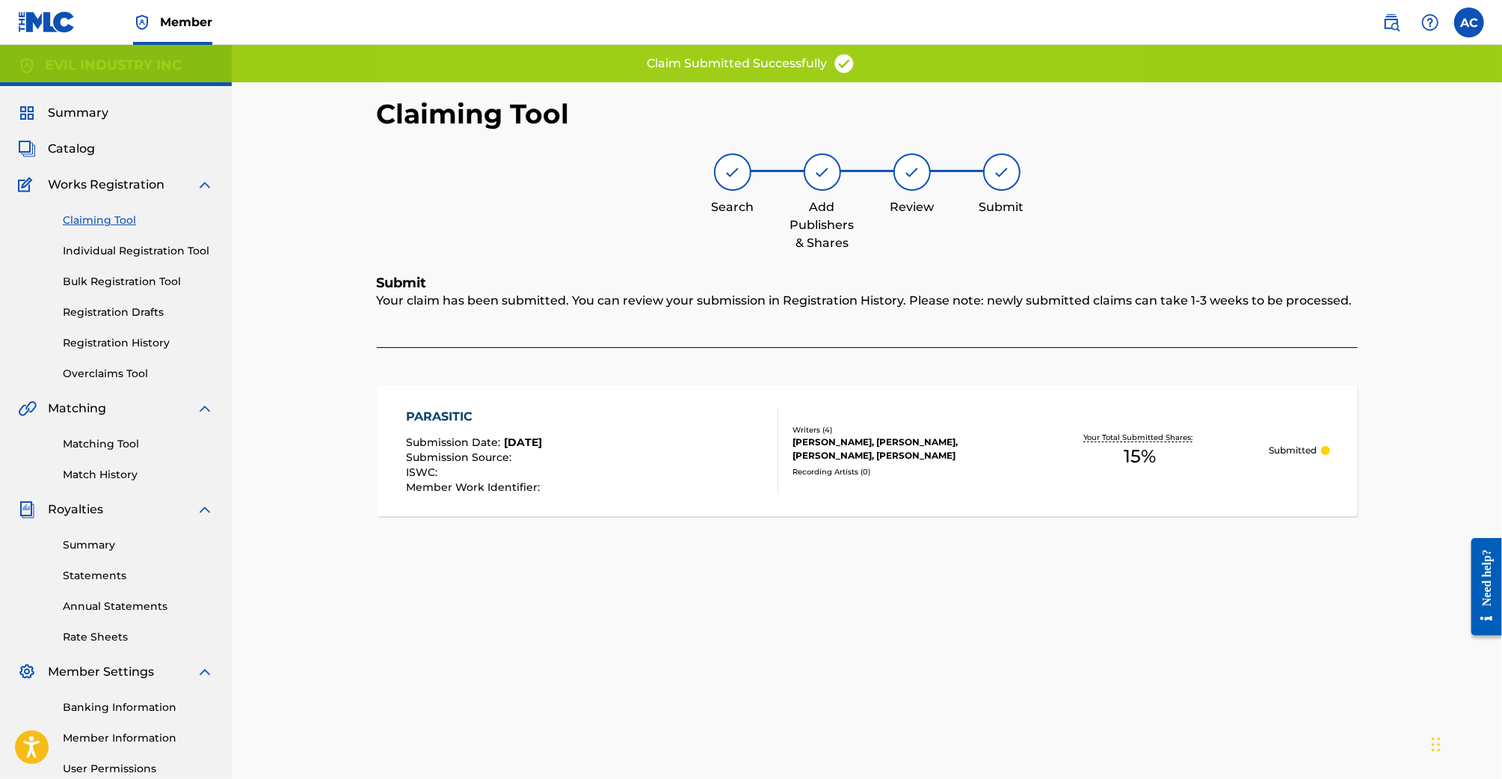
click at [105, 228] on div "Claiming Tool Individual Registration Tool Bulk Registration Tool Registration …" at bounding box center [116, 288] width 196 height 188
click at [103, 222] on link "Claiming Tool" at bounding box center [138, 220] width 151 height 16
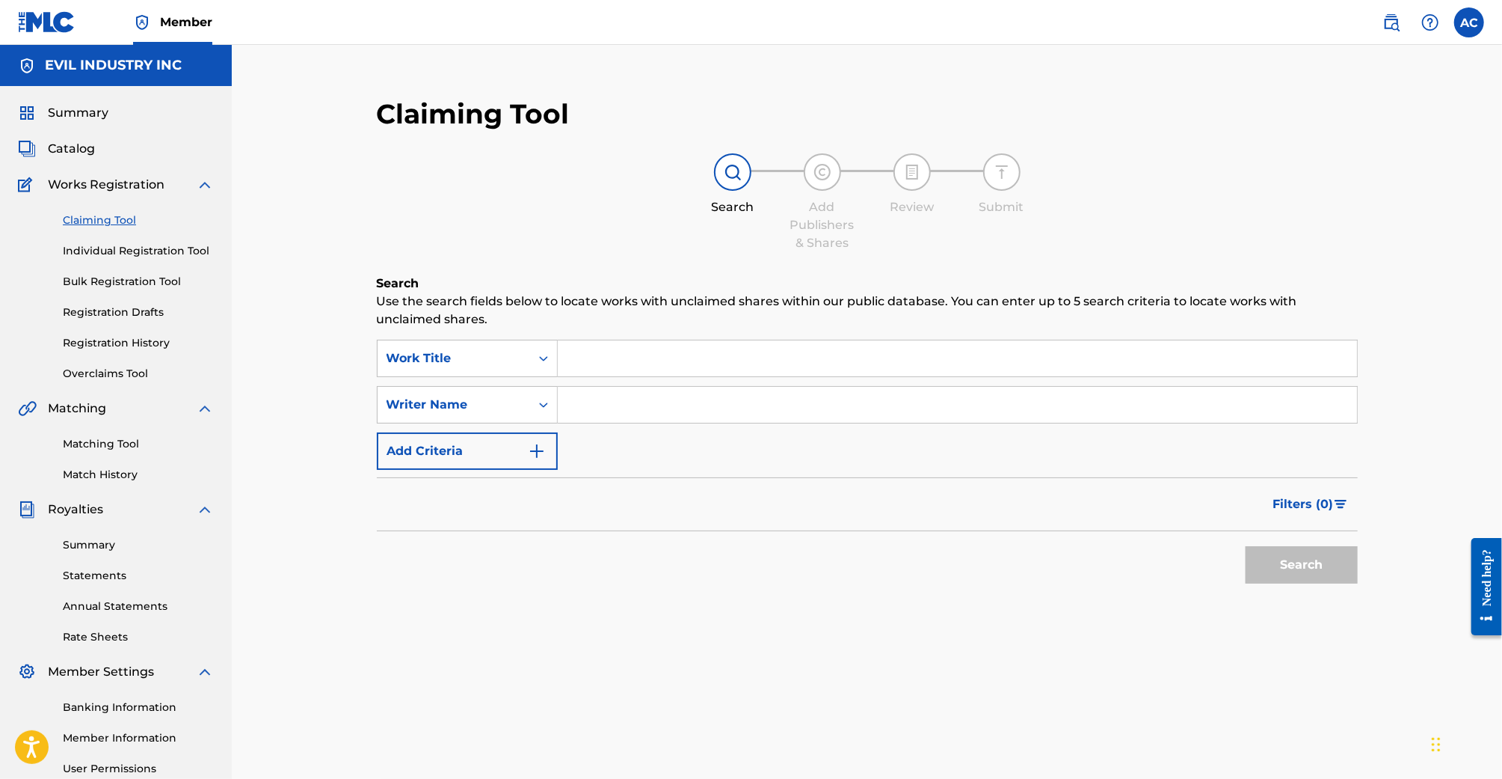
click at [636, 381] on div "SearchWithCriteria8174f0df-eb14-42cd-b836-34c35147ab8d Work Title SearchWithCri…" at bounding box center [867, 405] width 981 height 130
click at [633, 366] on input "Search Form" at bounding box center [957, 358] width 799 height 36
paste input "[PERSON_NAME] - LIVE"
type input "[PERSON_NAME] - LIVE"
click at [1246, 546] on button "Search" at bounding box center [1302, 564] width 112 height 37
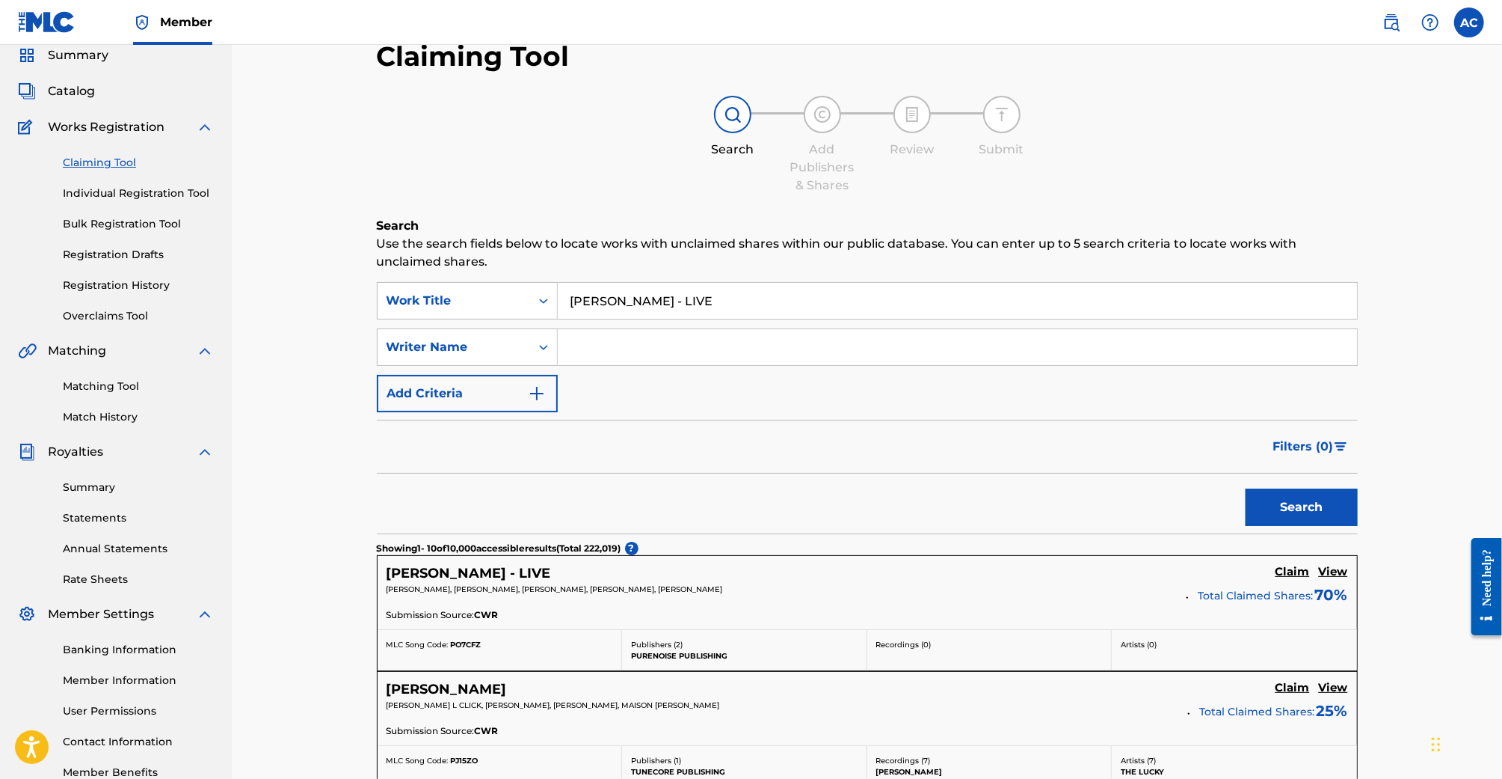
scroll to position [145, 0]
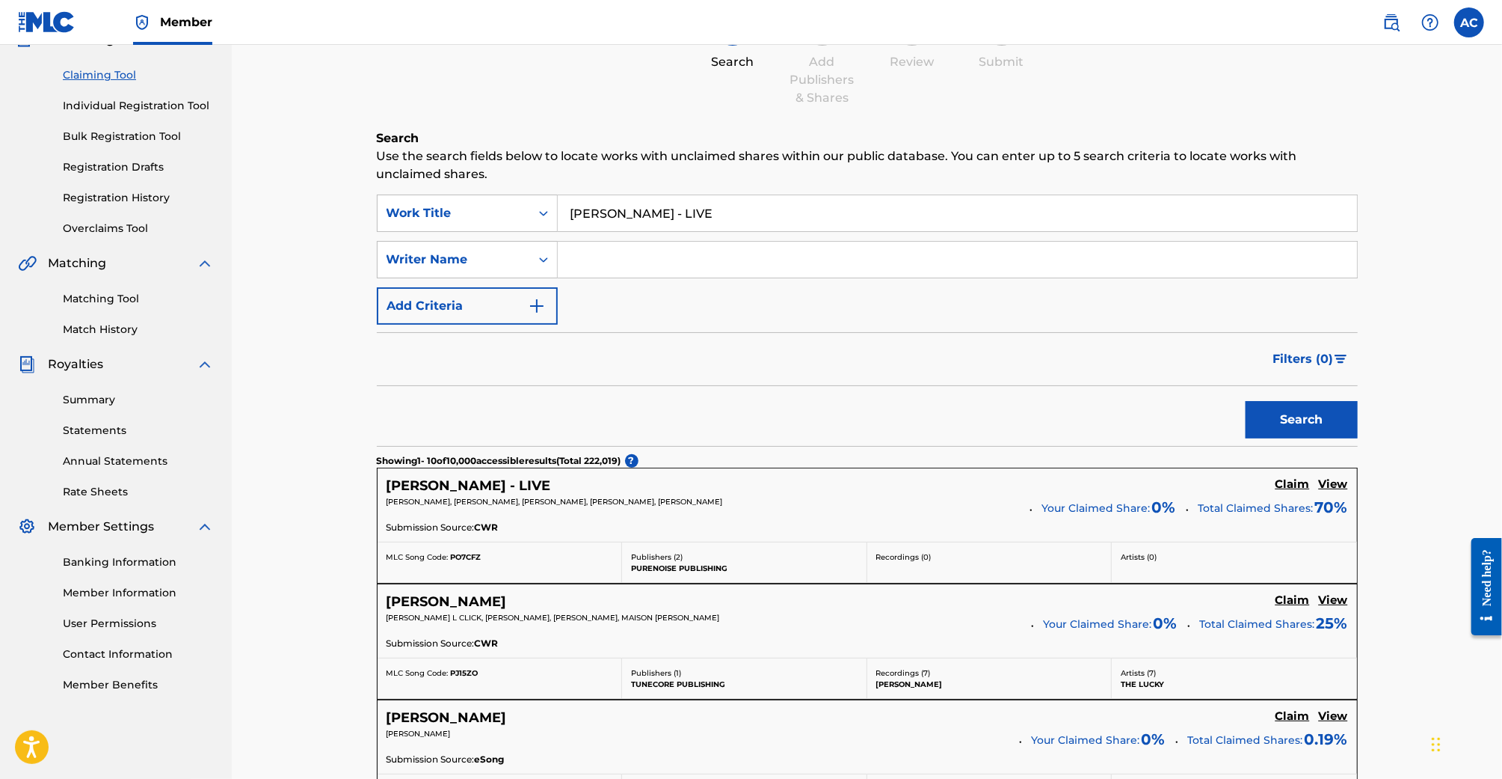
click at [1283, 481] on h5 "Claim" at bounding box center [1293, 484] width 34 height 14
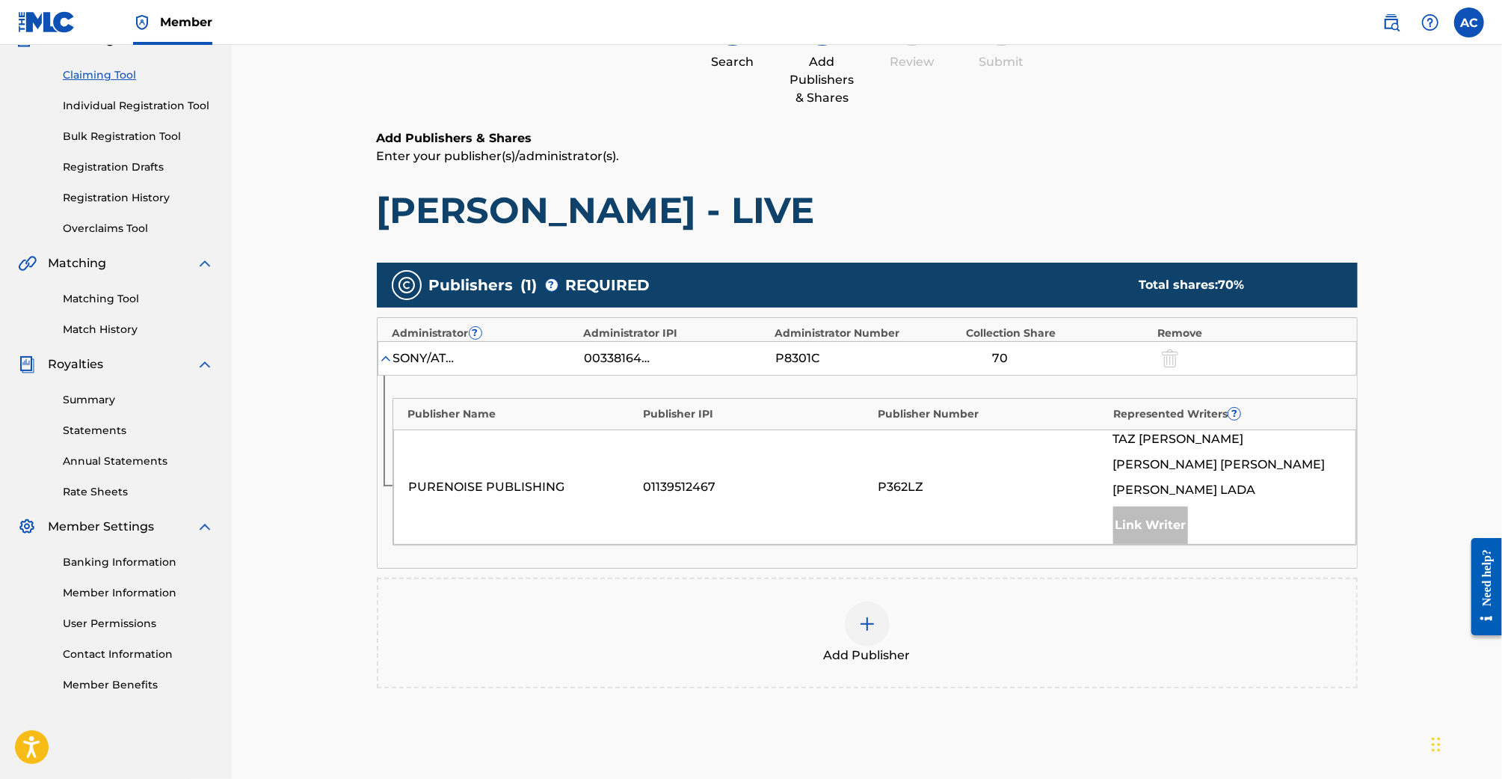
click at [889, 619] on div "Add Publisher" at bounding box center [867, 632] width 978 height 63
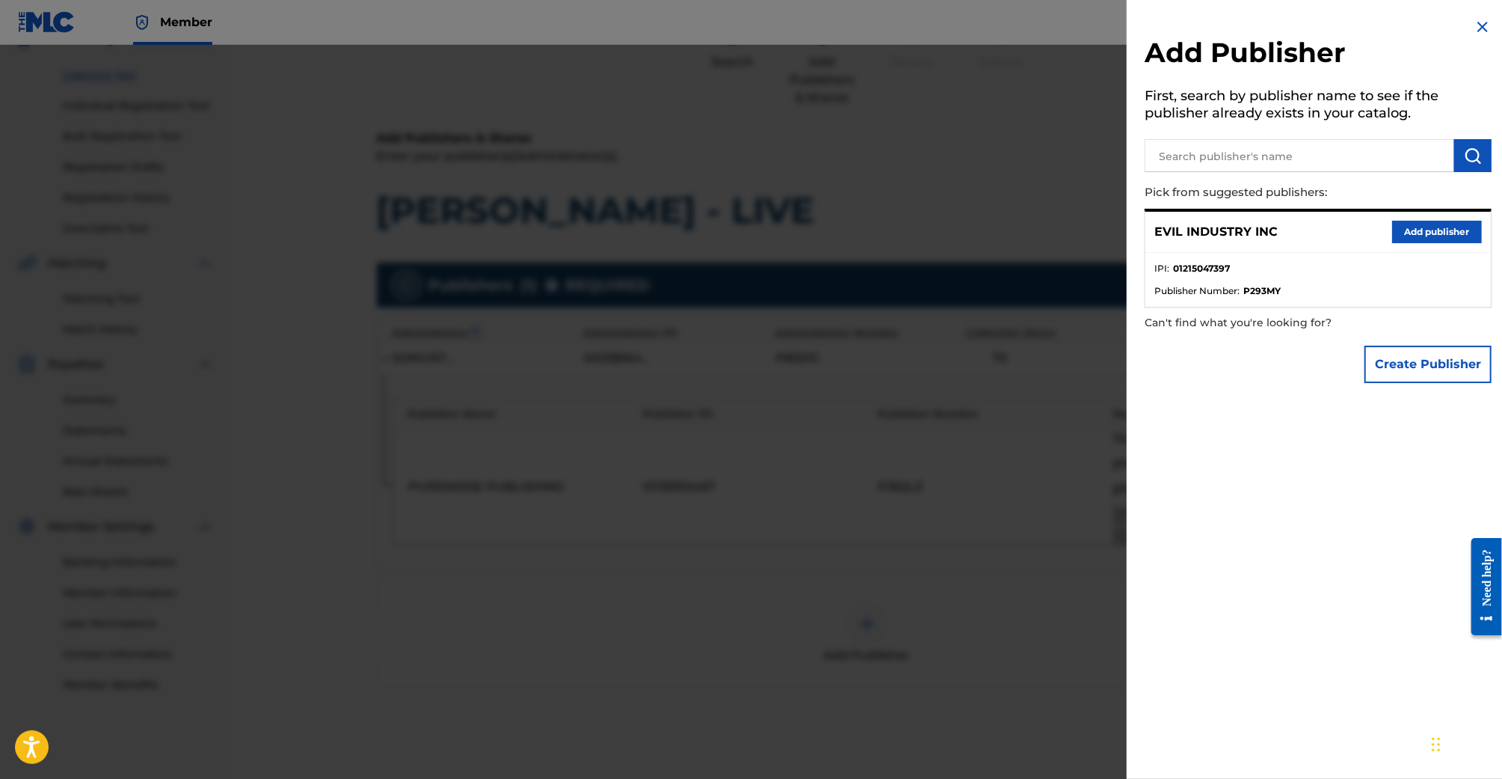
click at [1386, 229] on div "EVIL INDUSTRY INC Add publisher" at bounding box center [1319, 232] width 346 height 41
click at [1393, 229] on button "Add publisher" at bounding box center [1438, 232] width 90 height 22
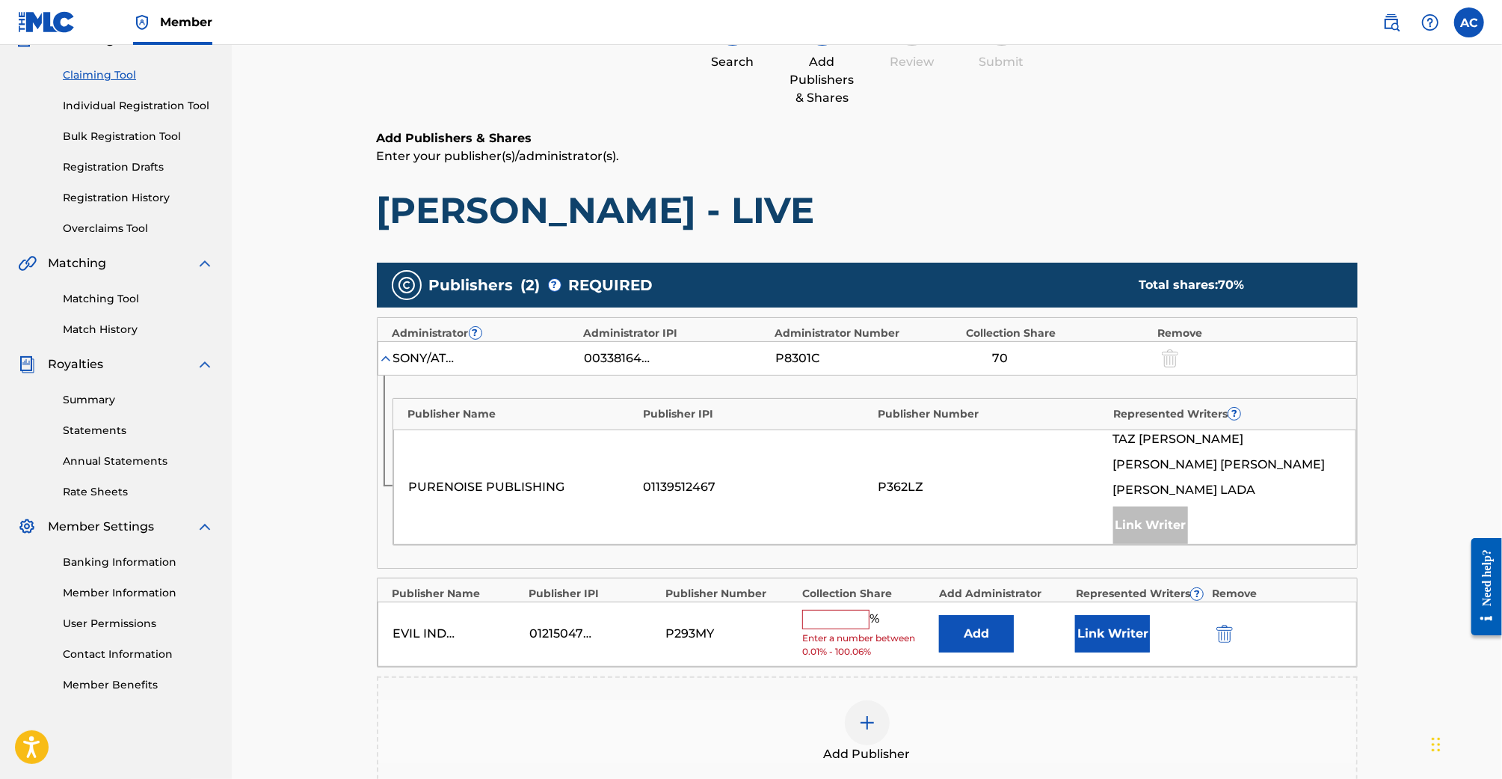
click at [835, 621] on input "text" at bounding box center [835, 619] width 67 height 19
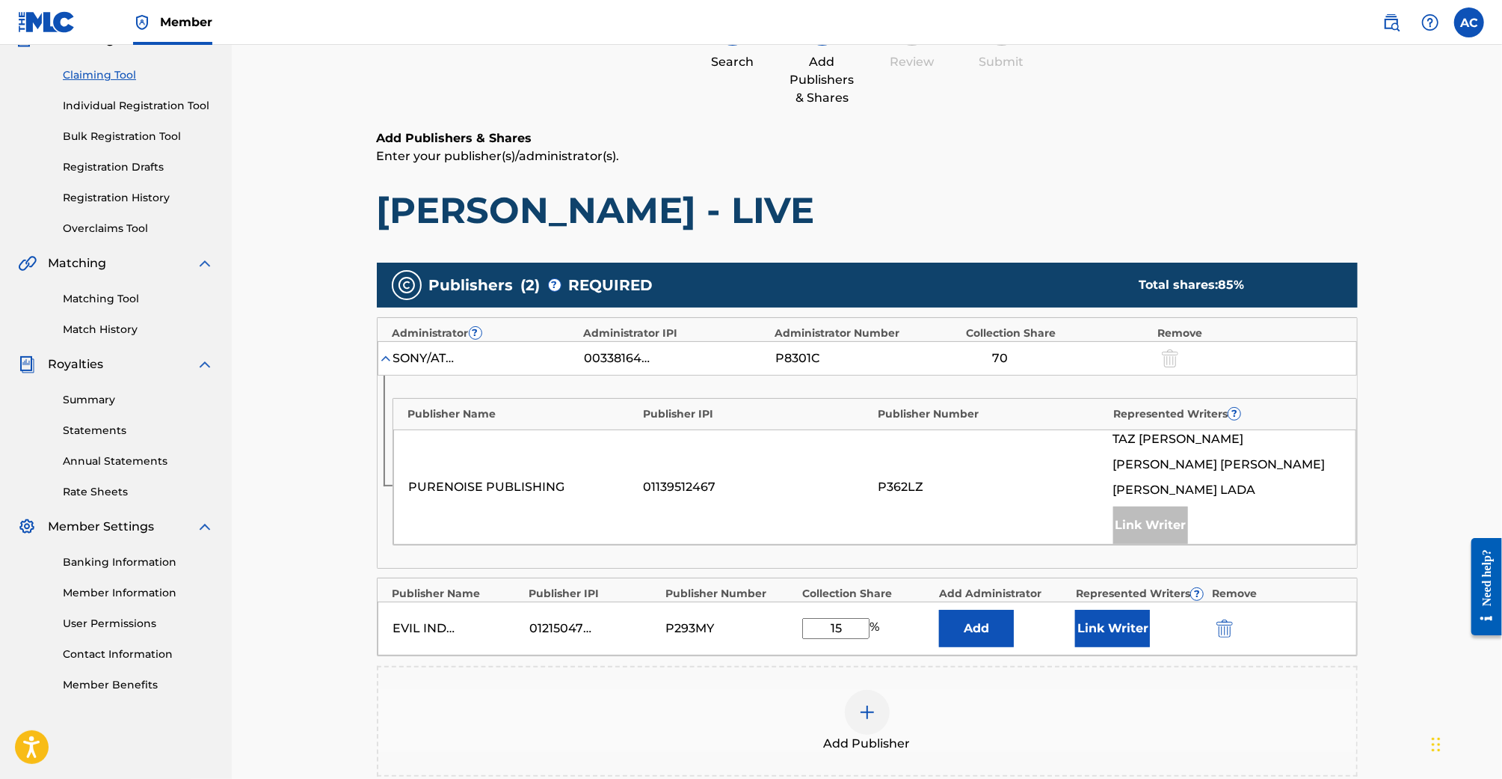
type input "15"
click at [1088, 638] on button "Link Writer" at bounding box center [1112, 628] width 75 height 37
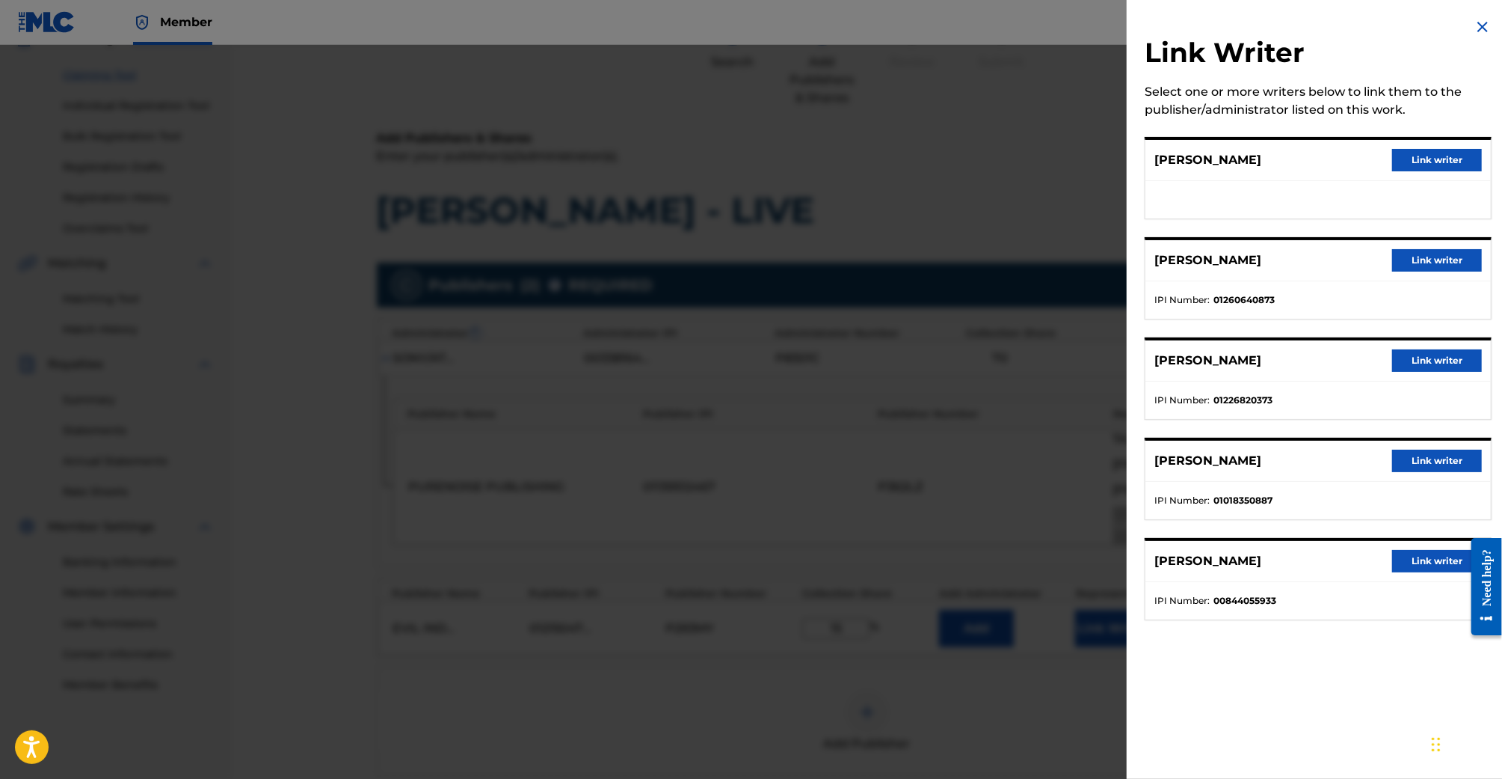
click at [1429, 260] on button "Link writer" at bounding box center [1438, 260] width 90 height 22
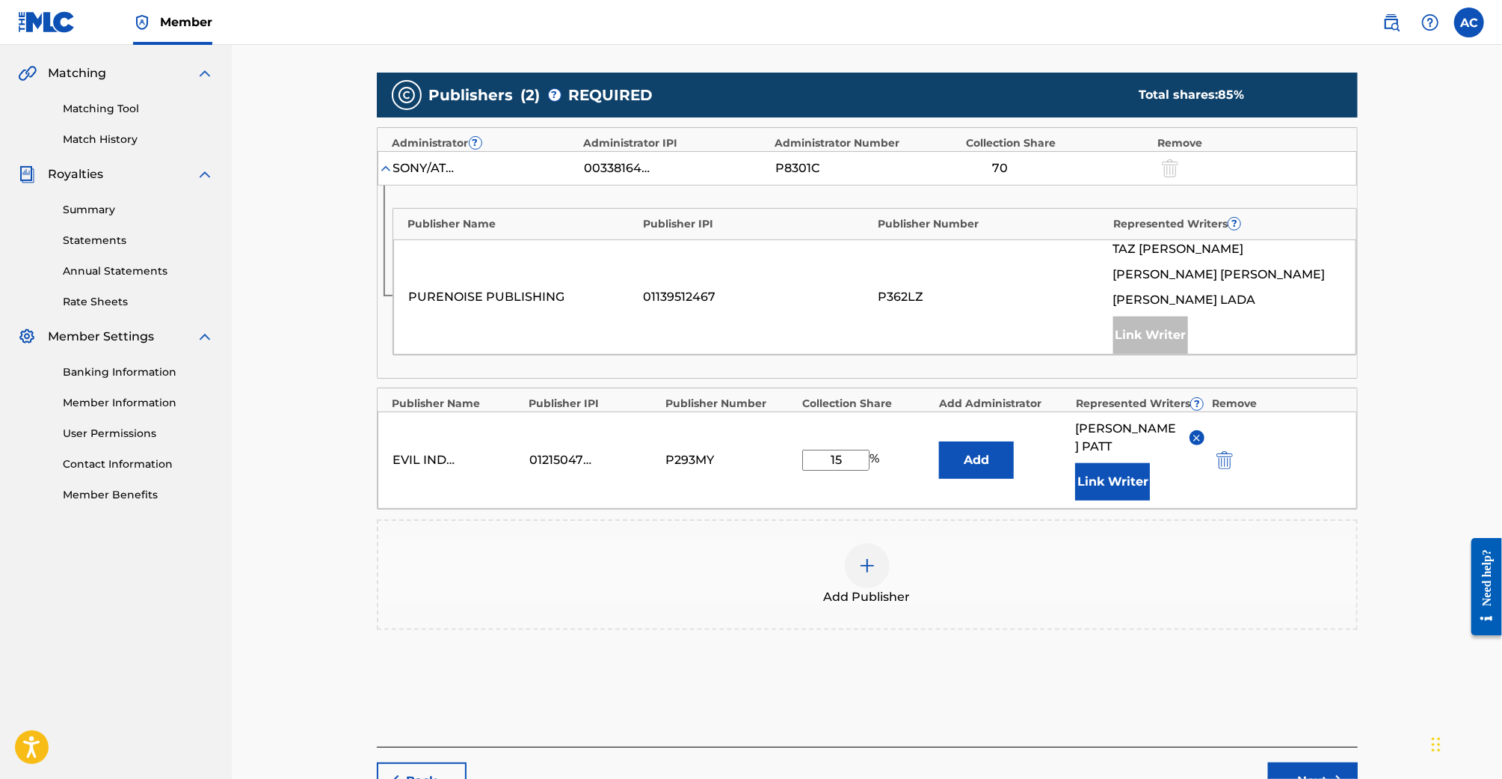
click at [1307, 762] on button "Next" at bounding box center [1313, 780] width 90 height 37
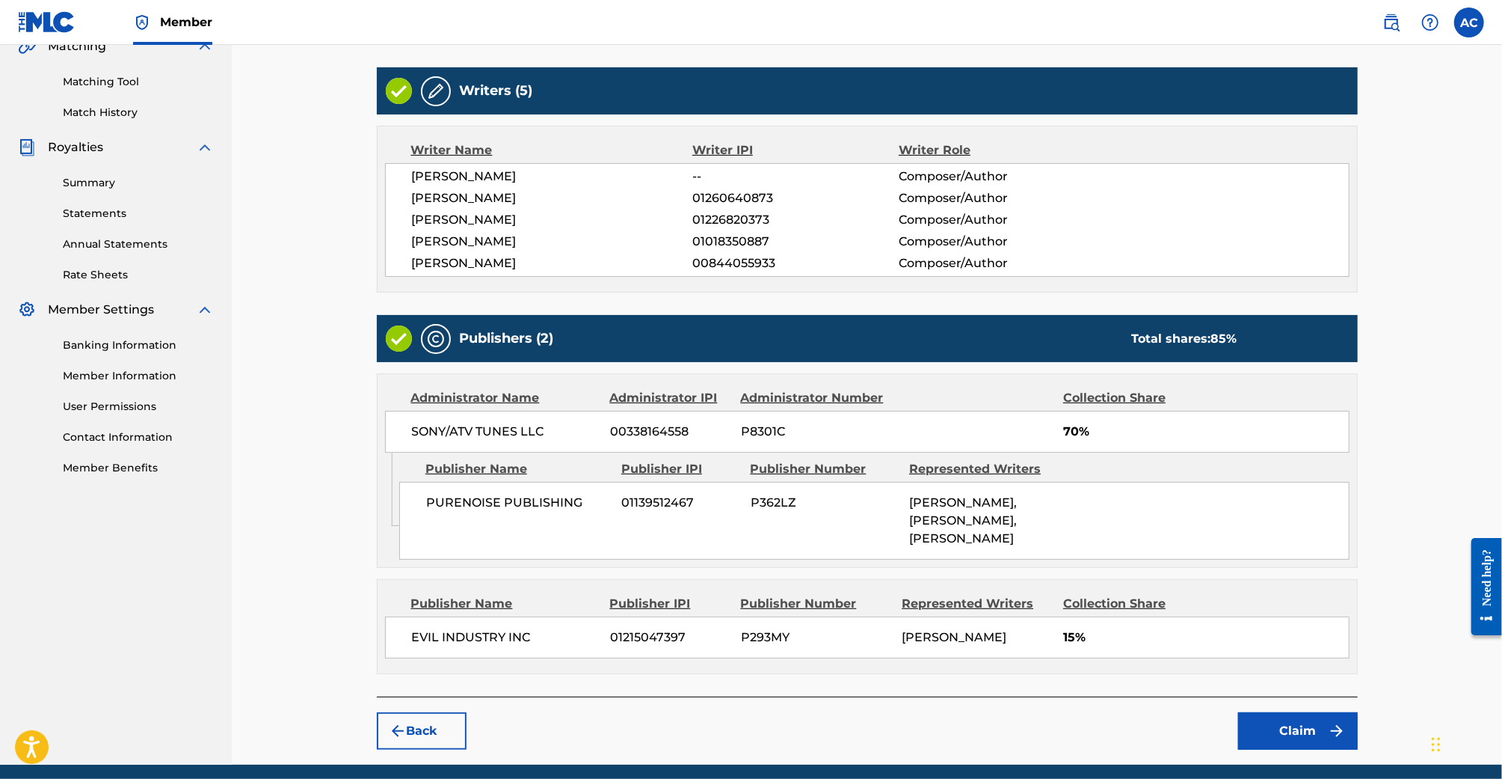
scroll to position [392, 0]
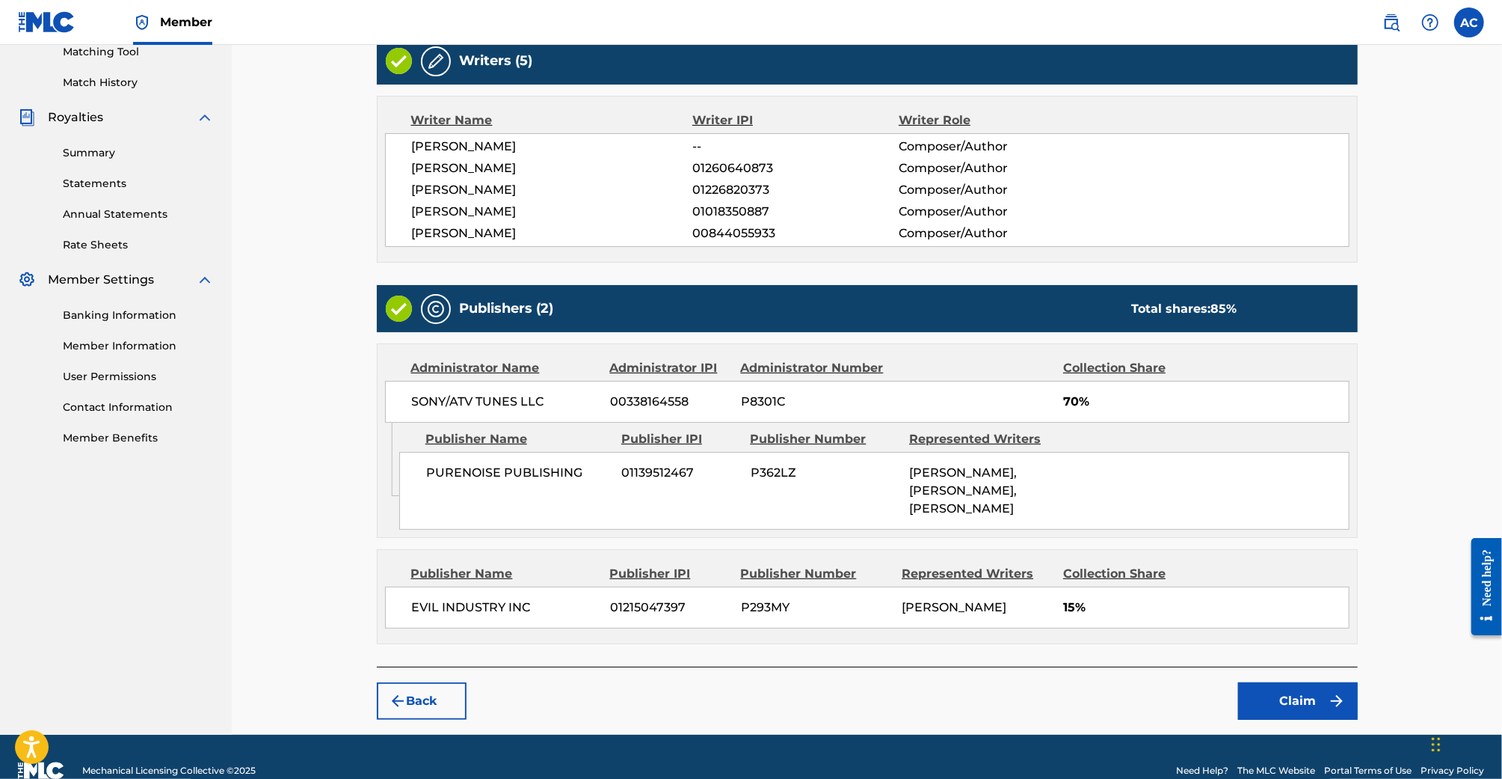
click at [1286, 701] on button "Claim" at bounding box center [1298, 700] width 120 height 37
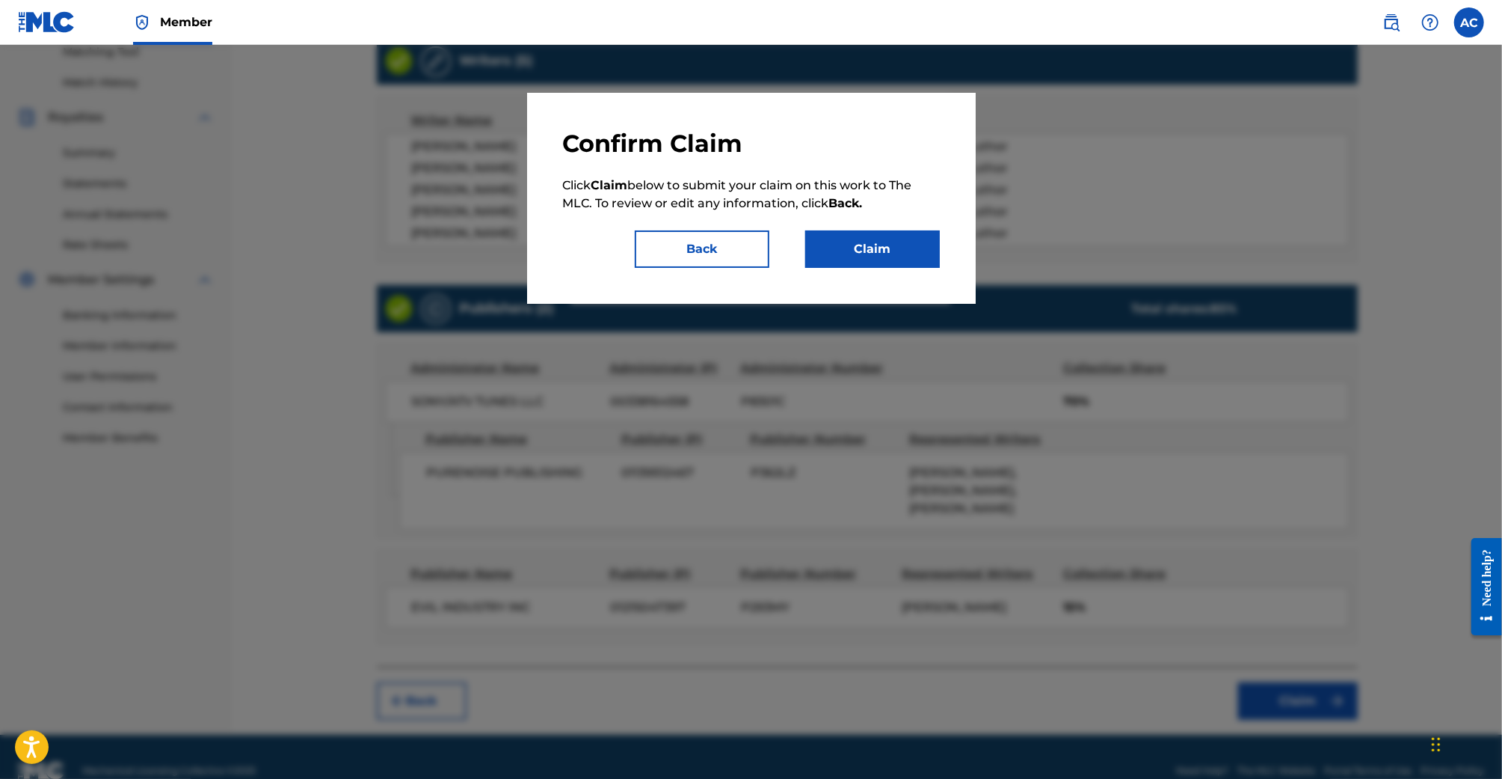
click at [909, 251] on button "Claim" at bounding box center [872, 248] width 135 height 37
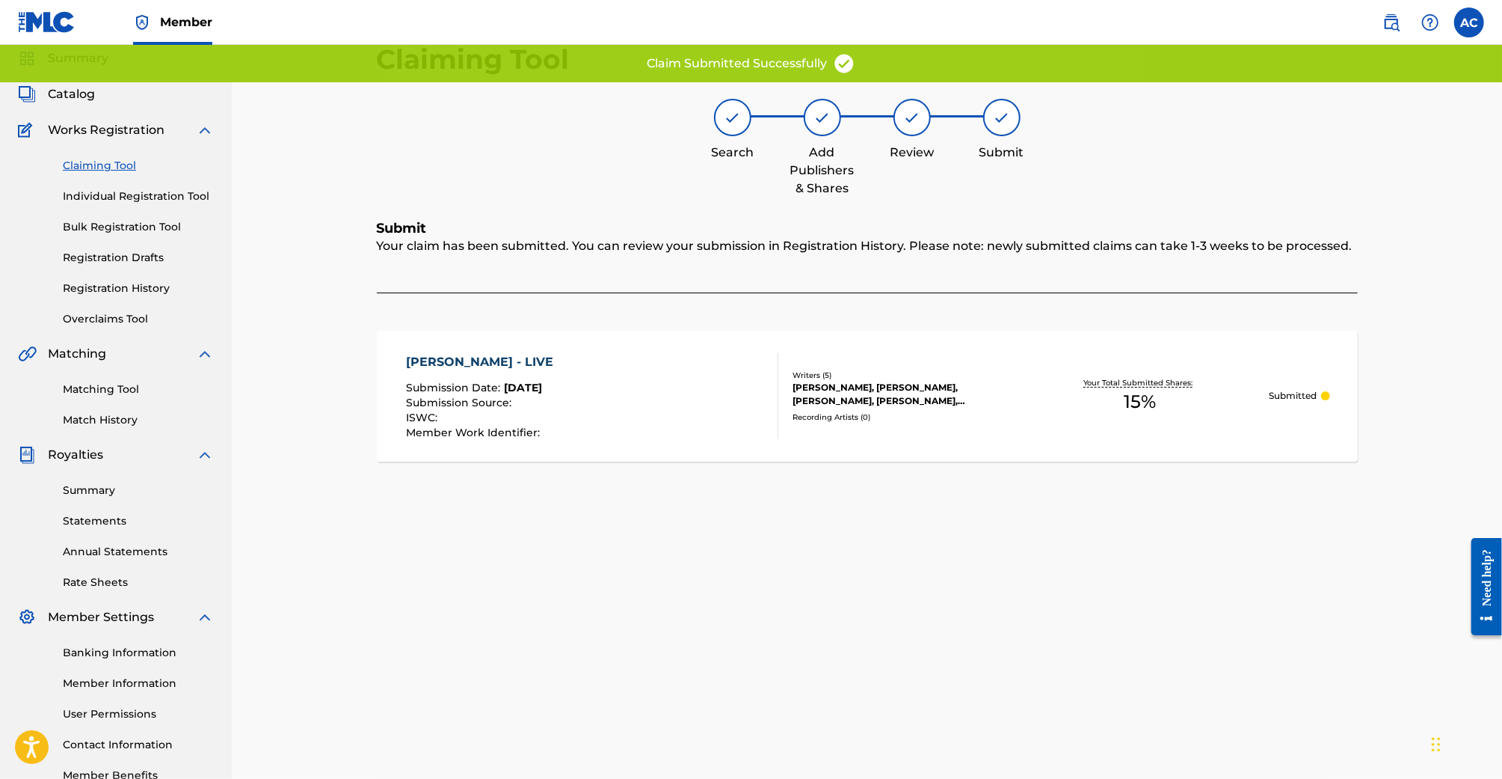
scroll to position [0, 0]
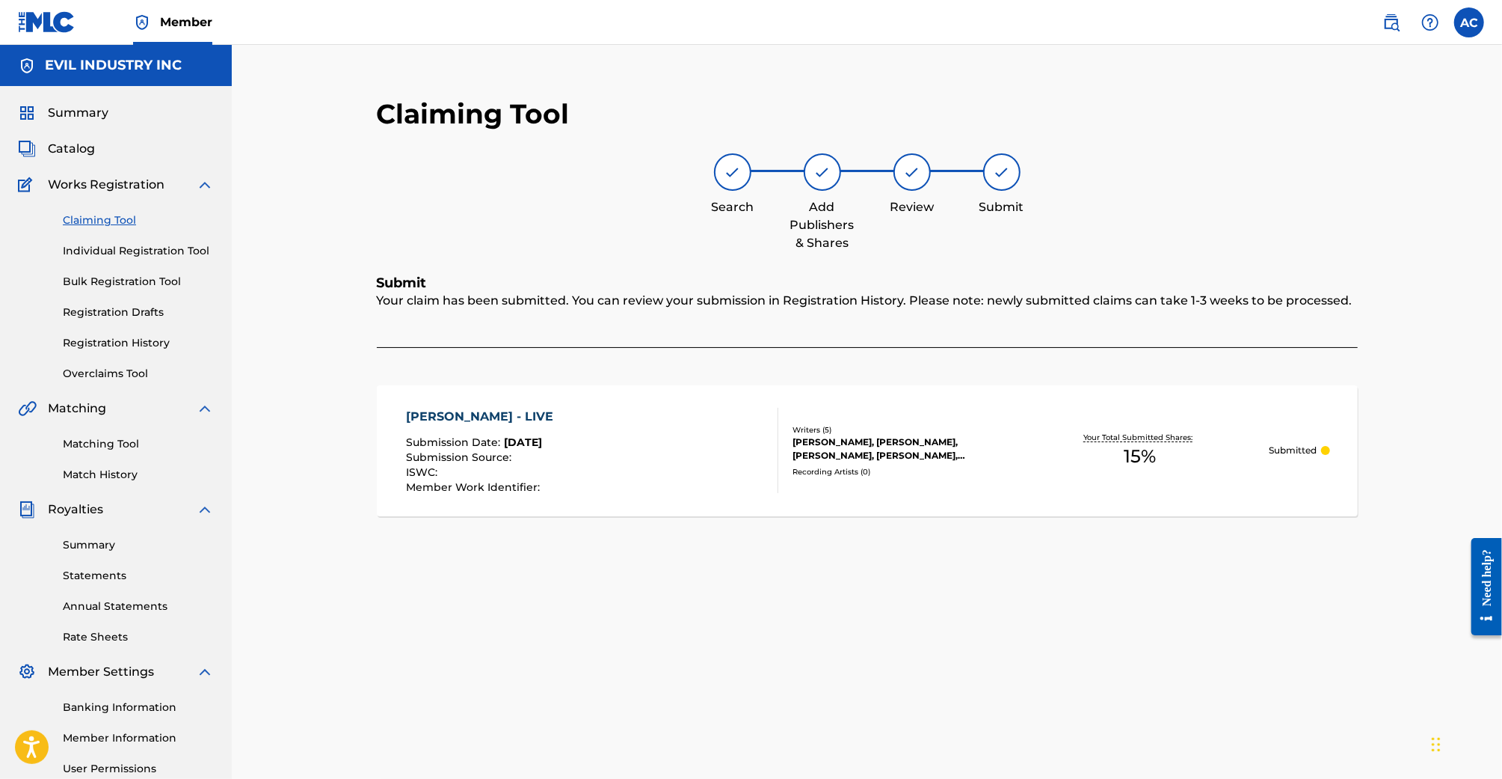
click at [81, 217] on link "Claiming Tool" at bounding box center [138, 220] width 151 height 16
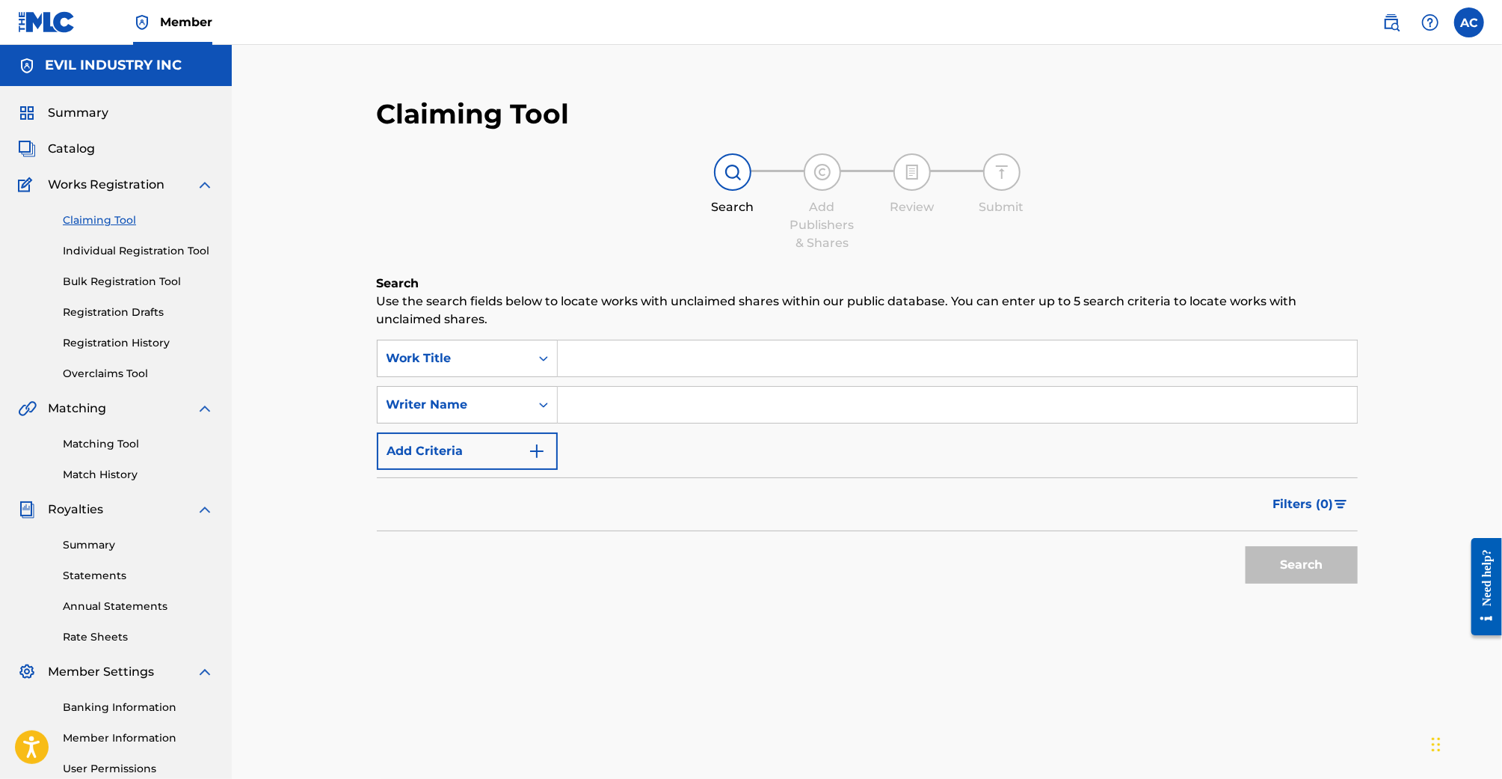
click at [722, 349] on input "Search Form" at bounding box center [957, 358] width 799 height 36
paste input "TOP GUN (FROM THE TOP)"
type input "TOP GUN (FROM THE TOP)"
click at [1246, 546] on button "Search" at bounding box center [1302, 564] width 112 height 37
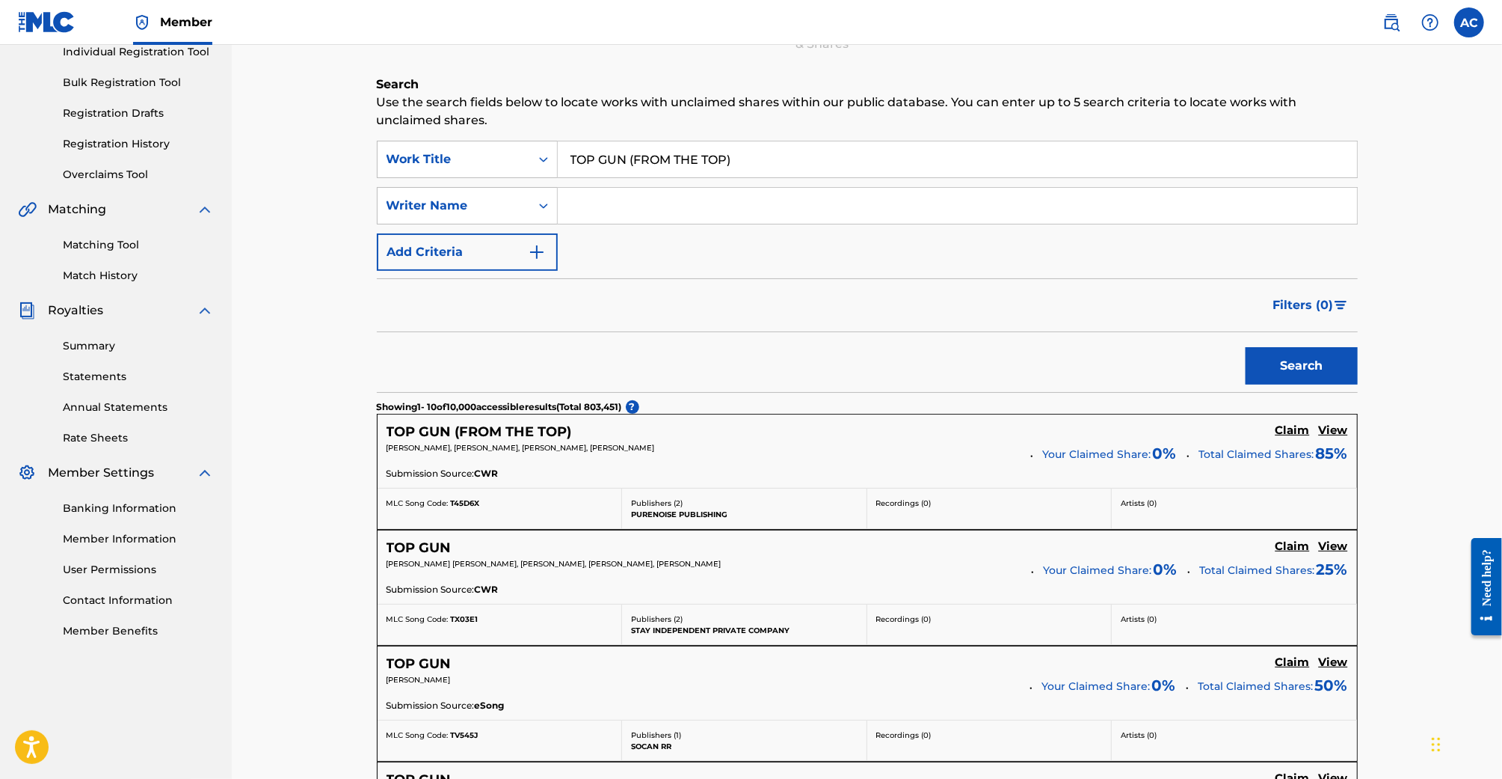
scroll to position [211, 0]
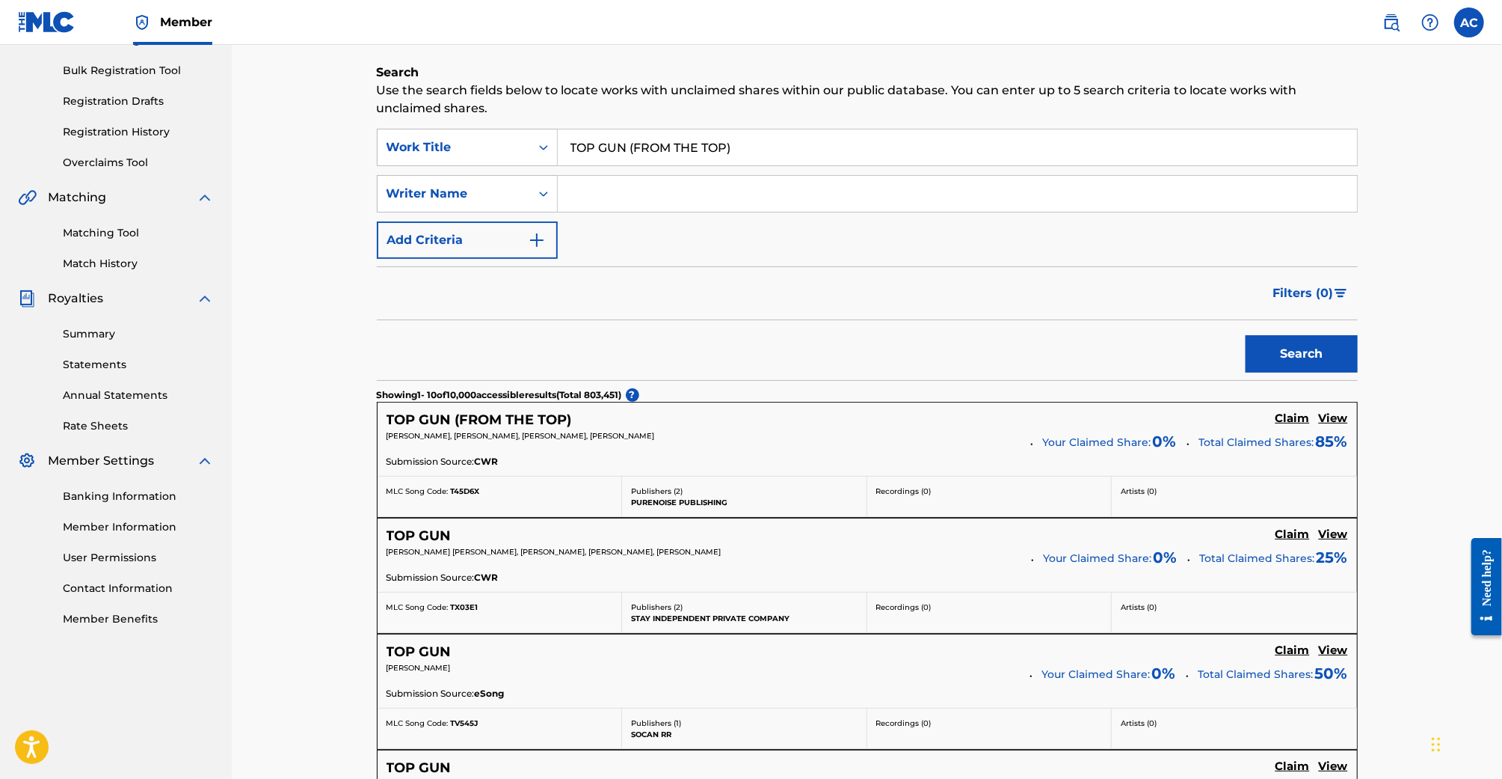
click at [1292, 415] on h5 "Claim" at bounding box center [1293, 418] width 34 height 14
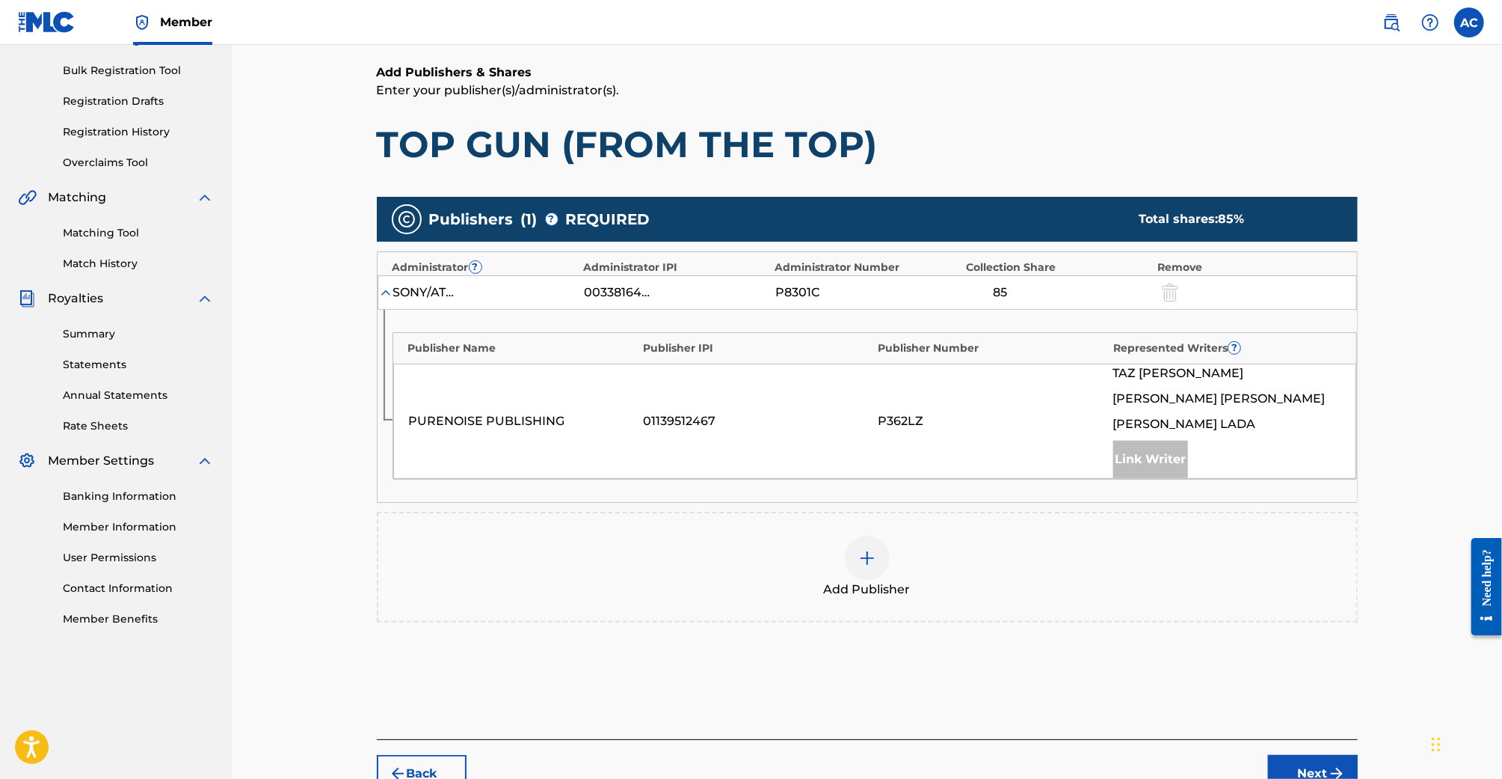
click at [892, 541] on div "Add Publisher" at bounding box center [867, 566] width 978 height 63
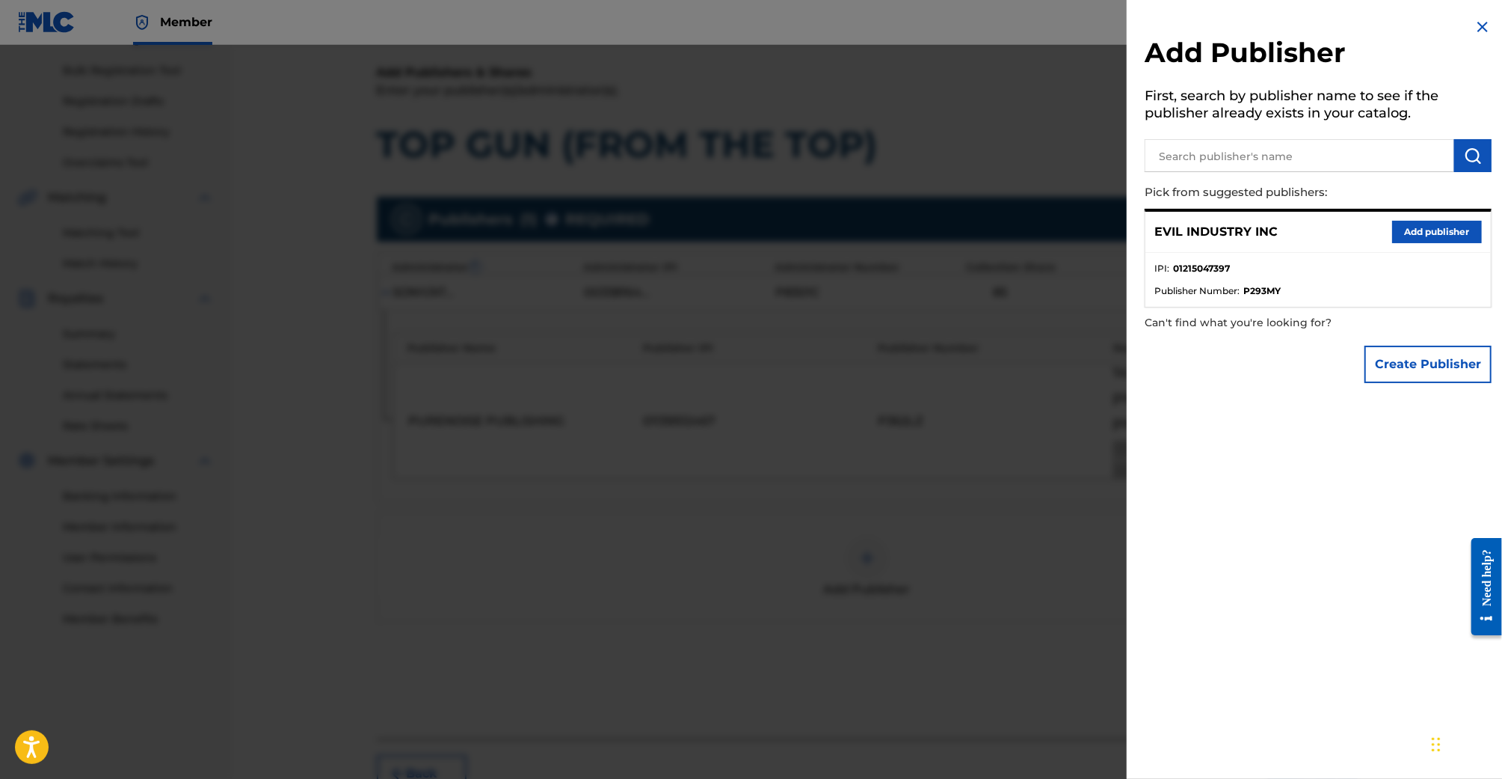
click at [1452, 253] on ul "IPI : 01215047397 Publisher Number : P293MY" at bounding box center [1319, 280] width 346 height 54
click at [1450, 233] on button "Add publisher" at bounding box center [1438, 232] width 90 height 22
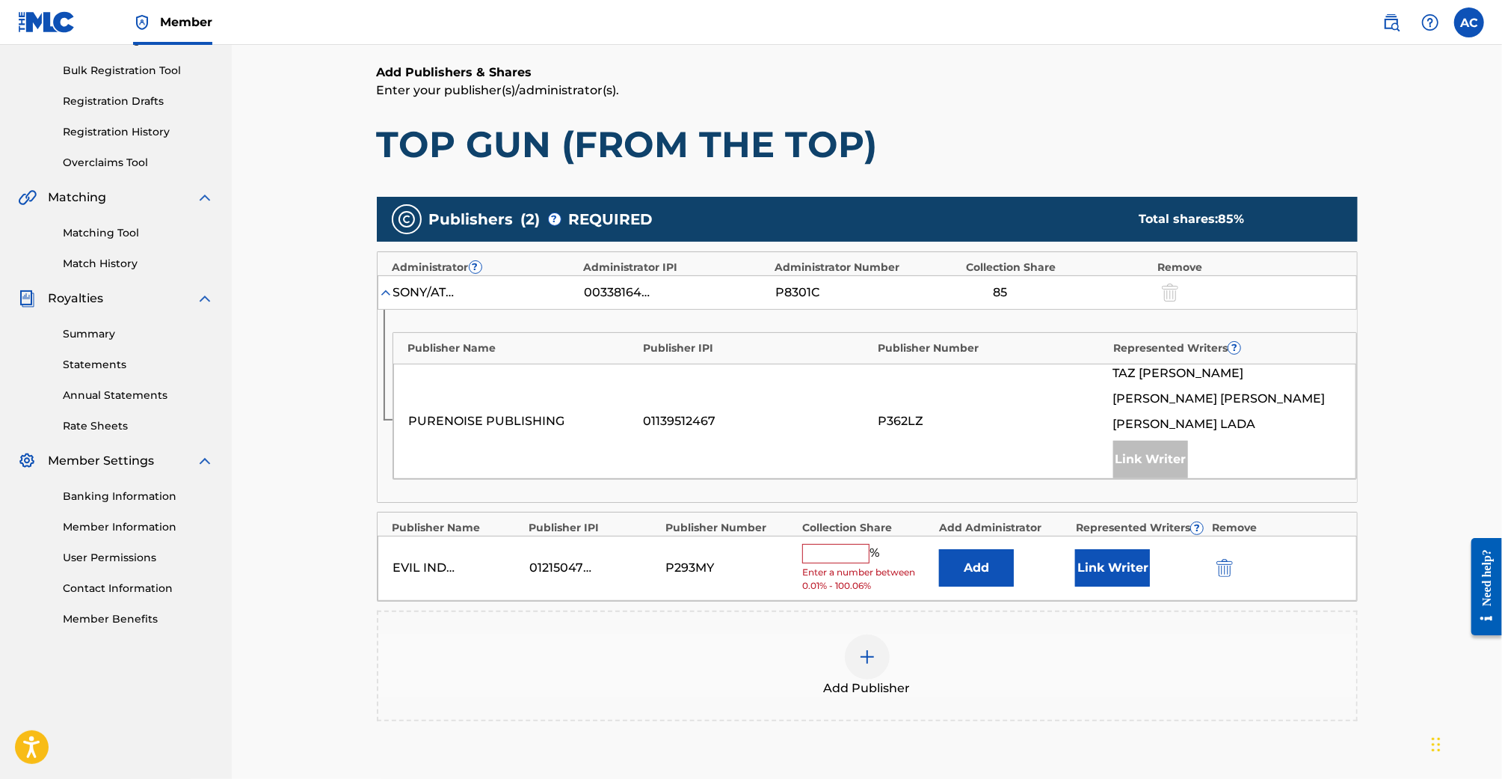
click at [822, 554] on input "text" at bounding box center [835, 553] width 67 height 19
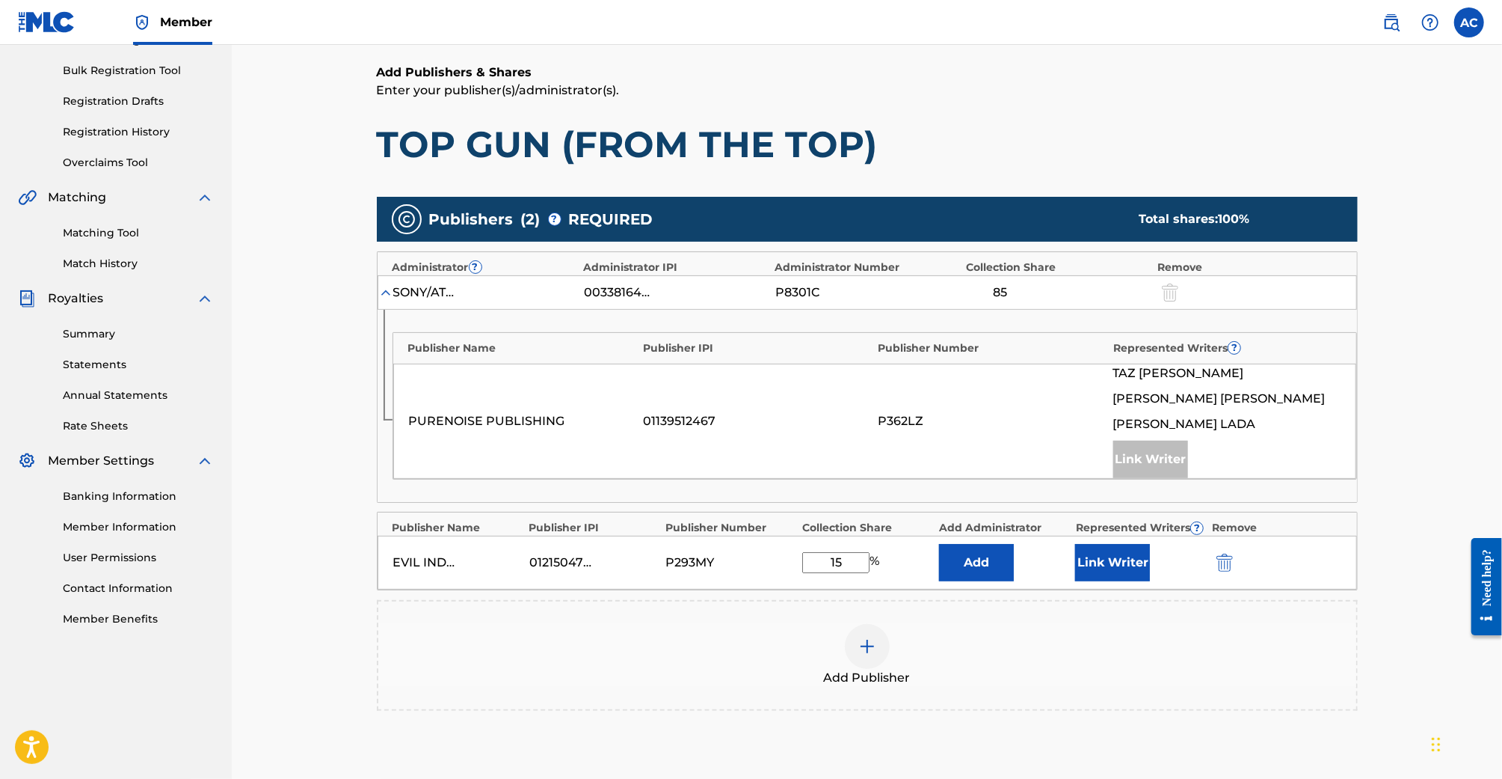
type input "15"
click at [1145, 550] on button "Link Writer" at bounding box center [1112, 562] width 75 height 37
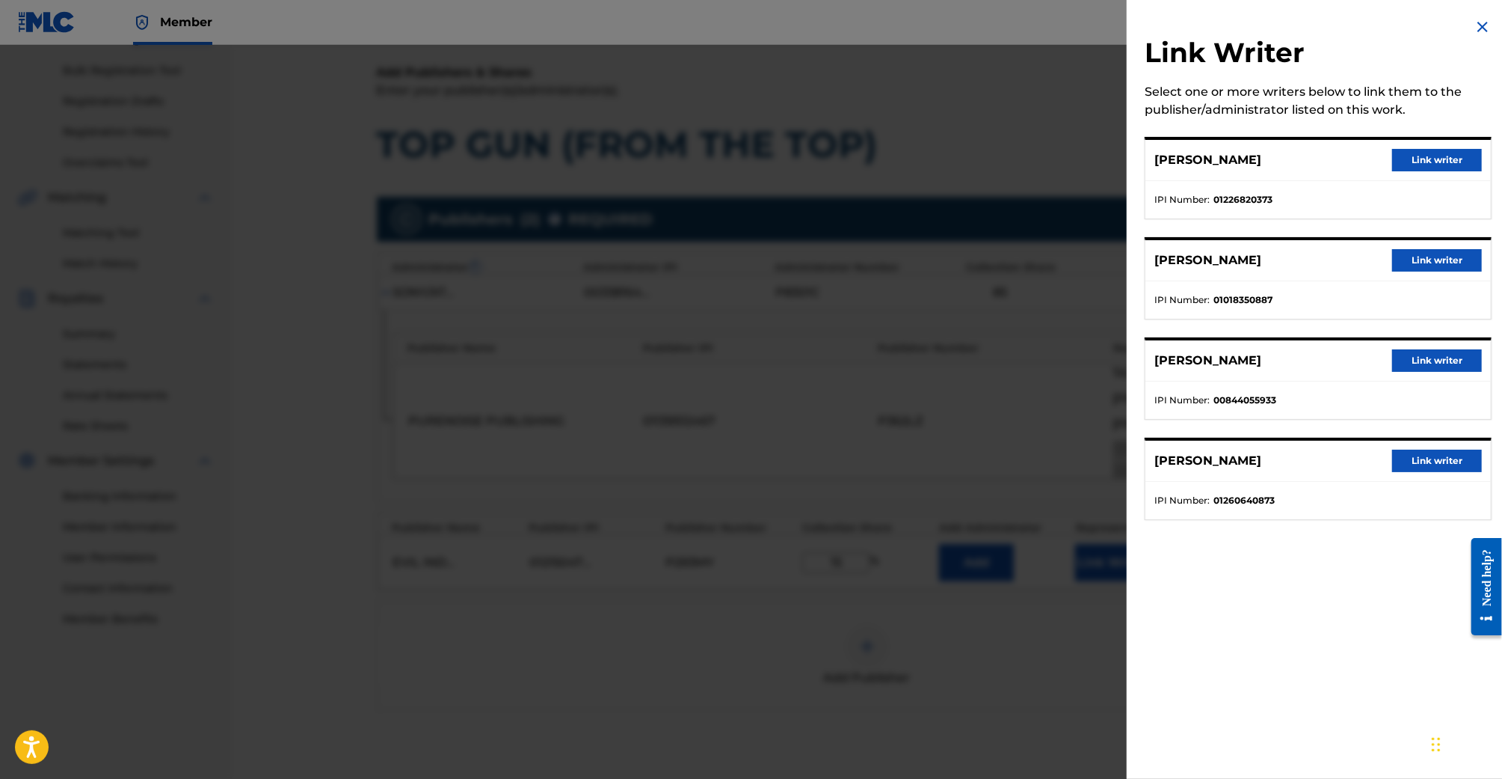
click at [1418, 452] on button "Link writer" at bounding box center [1438, 460] width 90 height 22
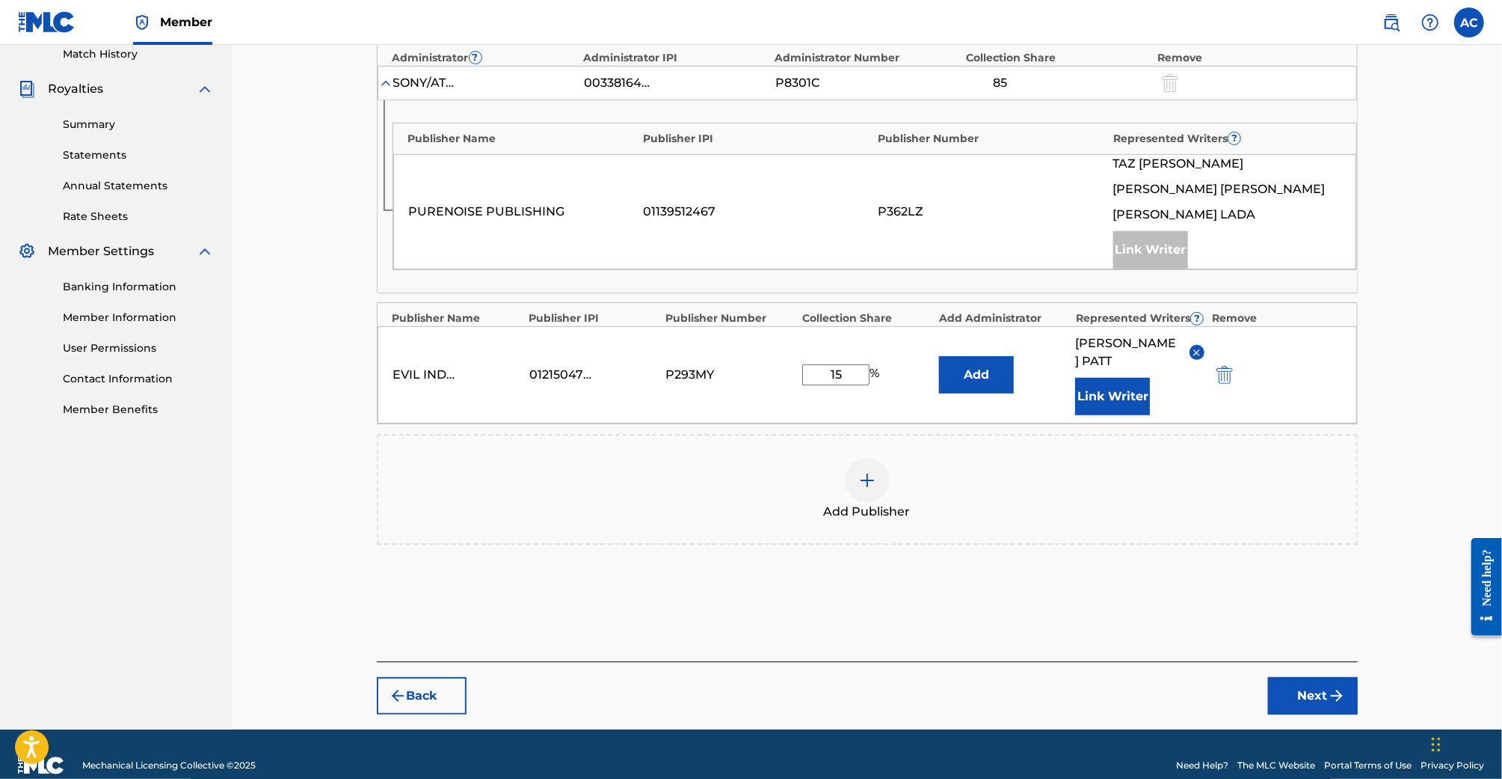
click at [1333, 687] on img "submit" at bounding box center [1337, 696] width 18 height 18
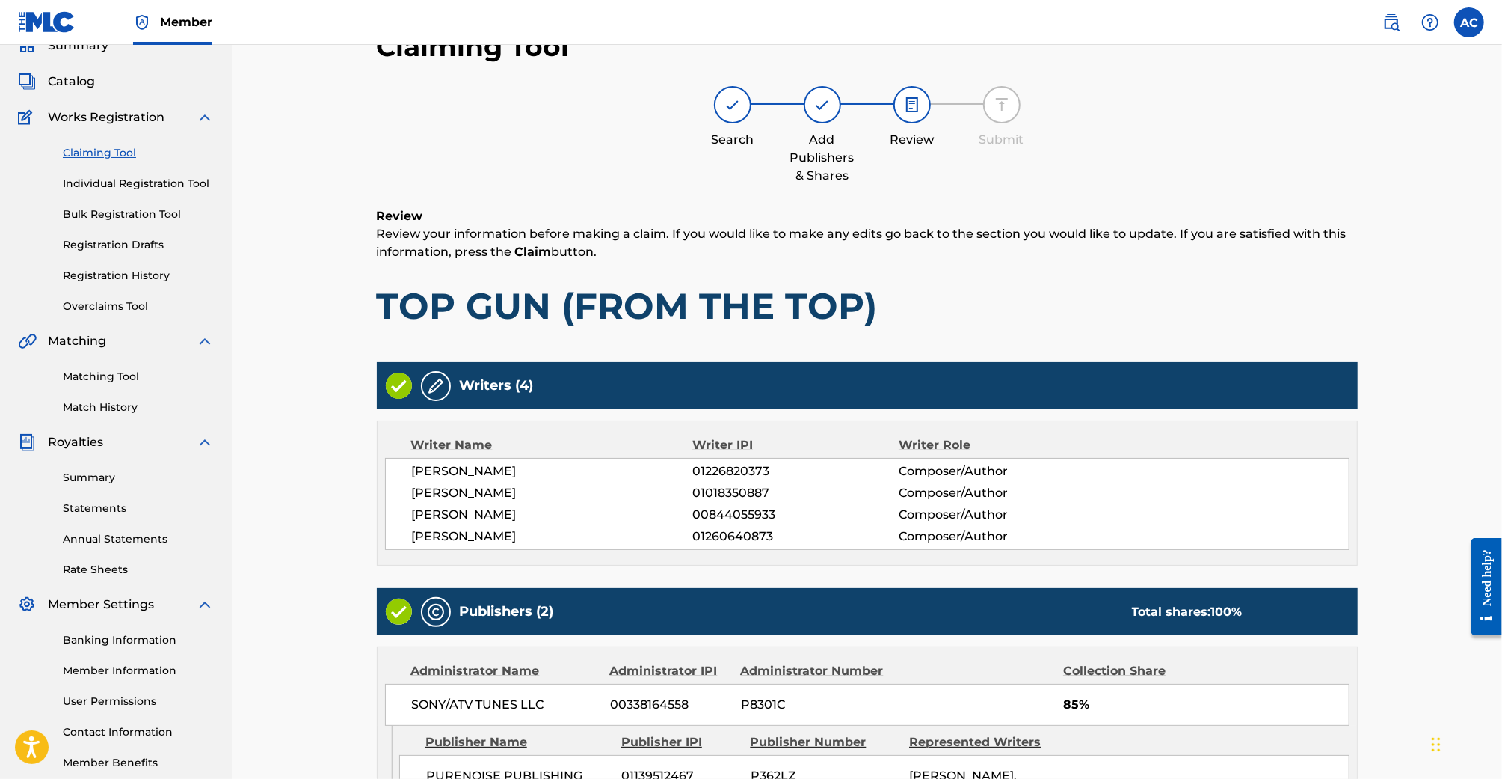
scroll to position [393, 0]
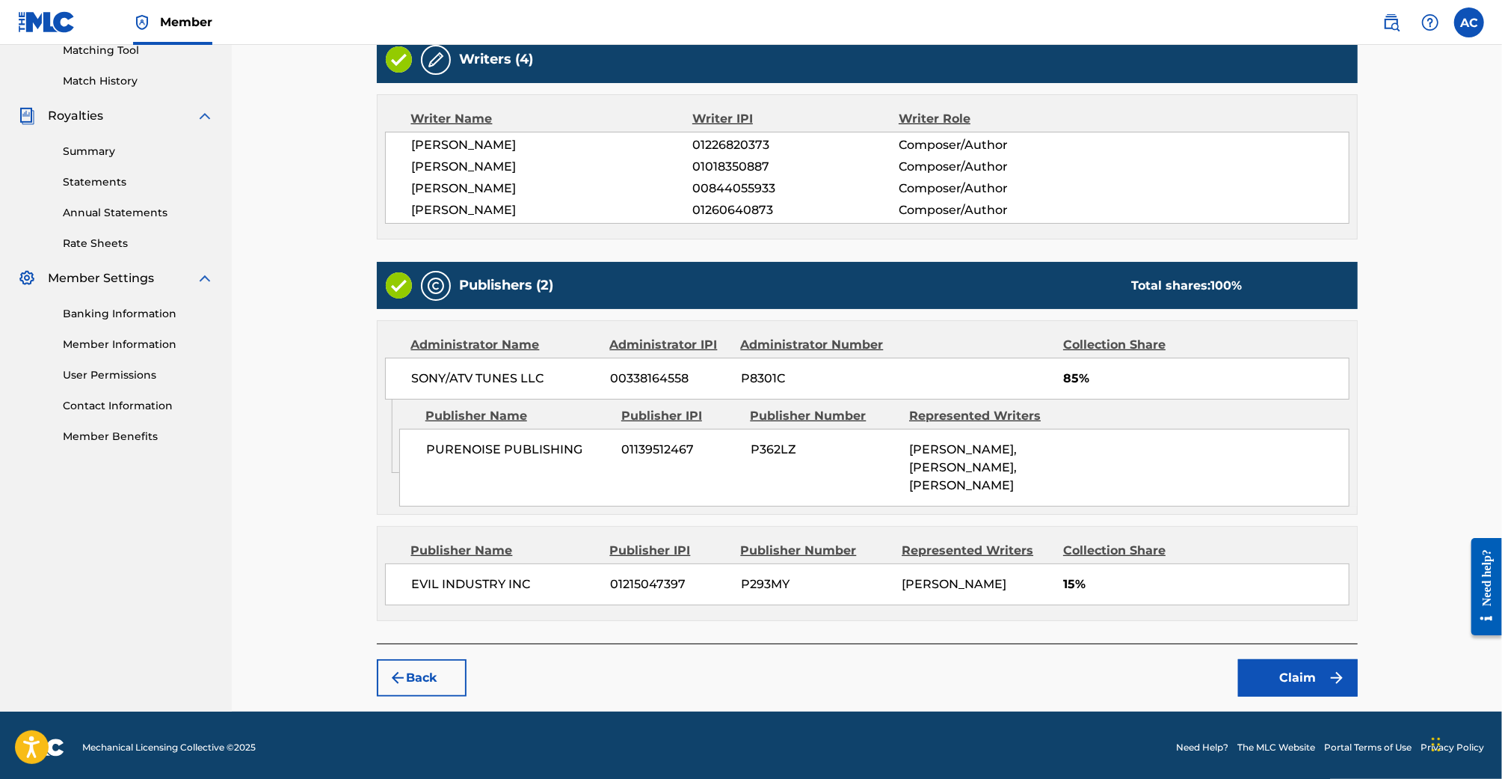
click at [1294, 672] on button "Claim" at bounding box center [1298, 677] width 120 height 37
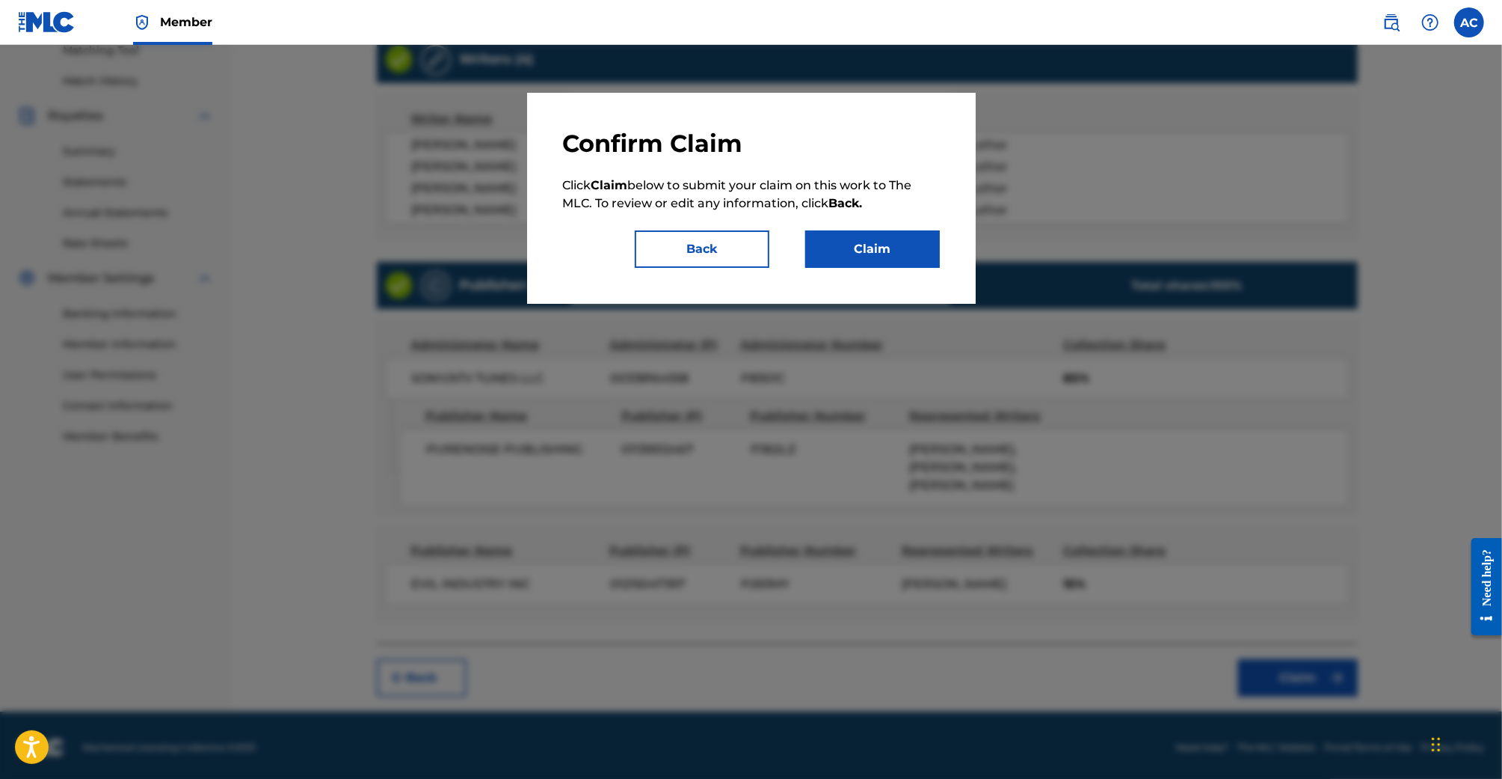
click at [885, 237] on button "Claim" at bounding box center [872, 248] width 135 height 37
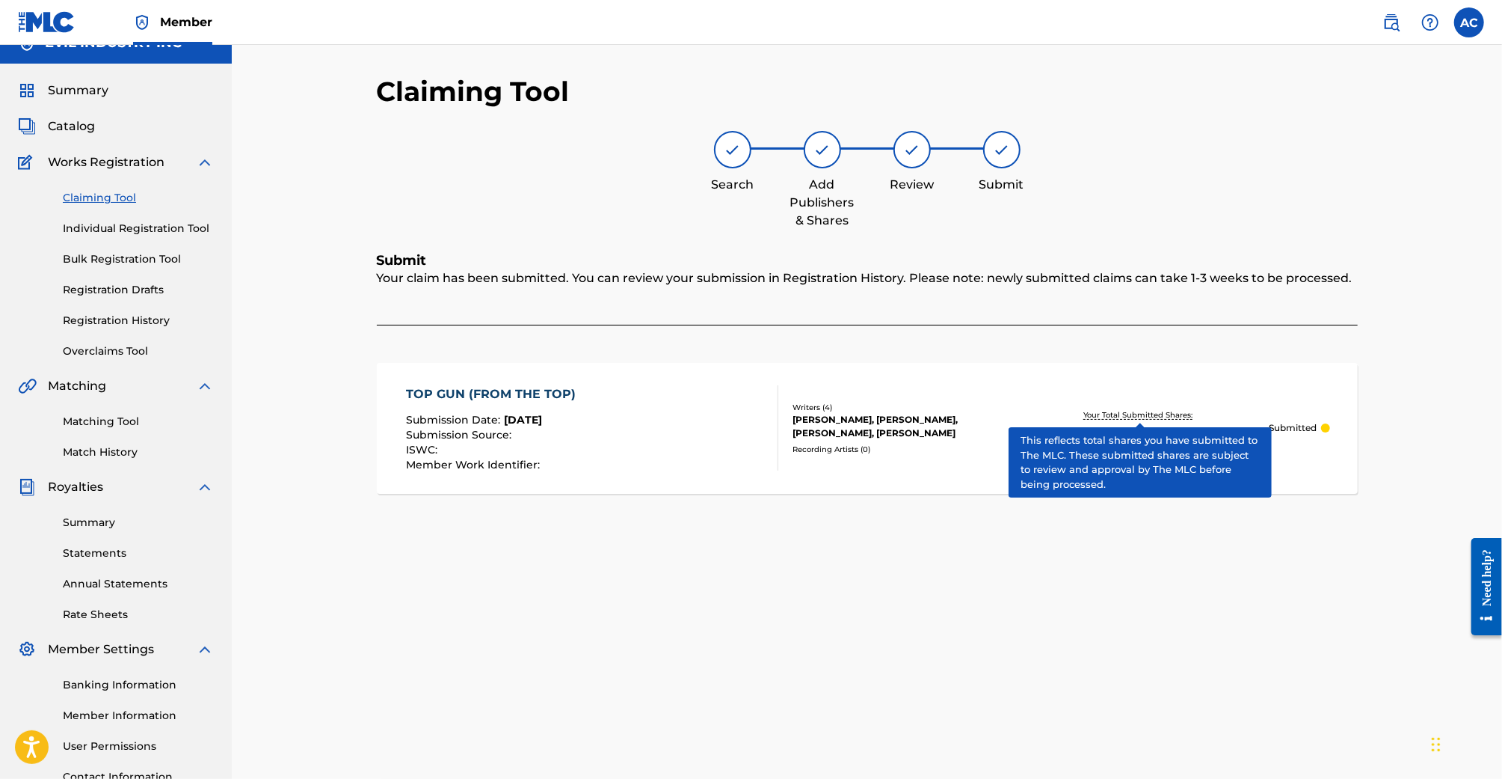
scroll to position [0, 0]
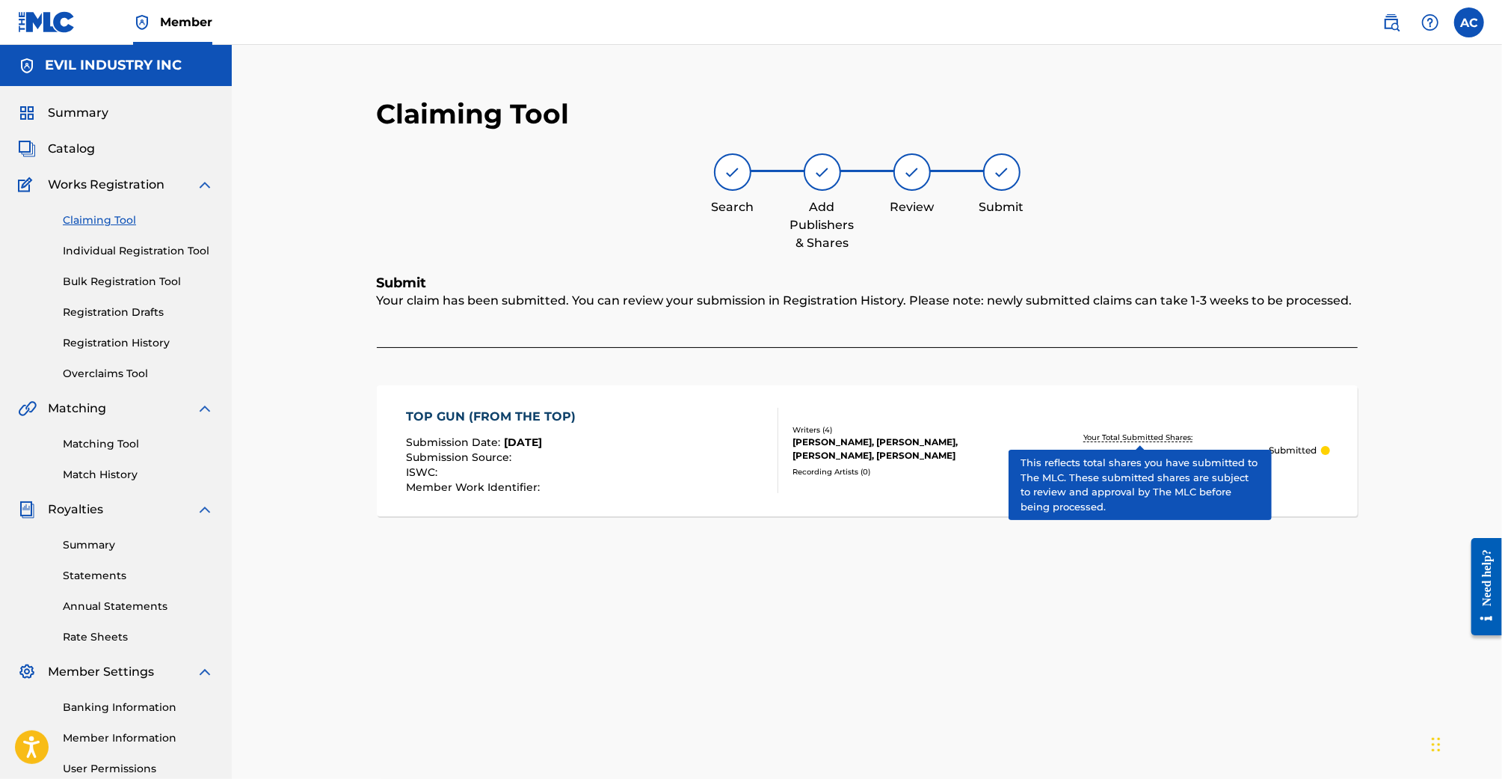
click at [123, 227] on link "Claiming Tool" at bounding box center [138, 220] width 151 height 16
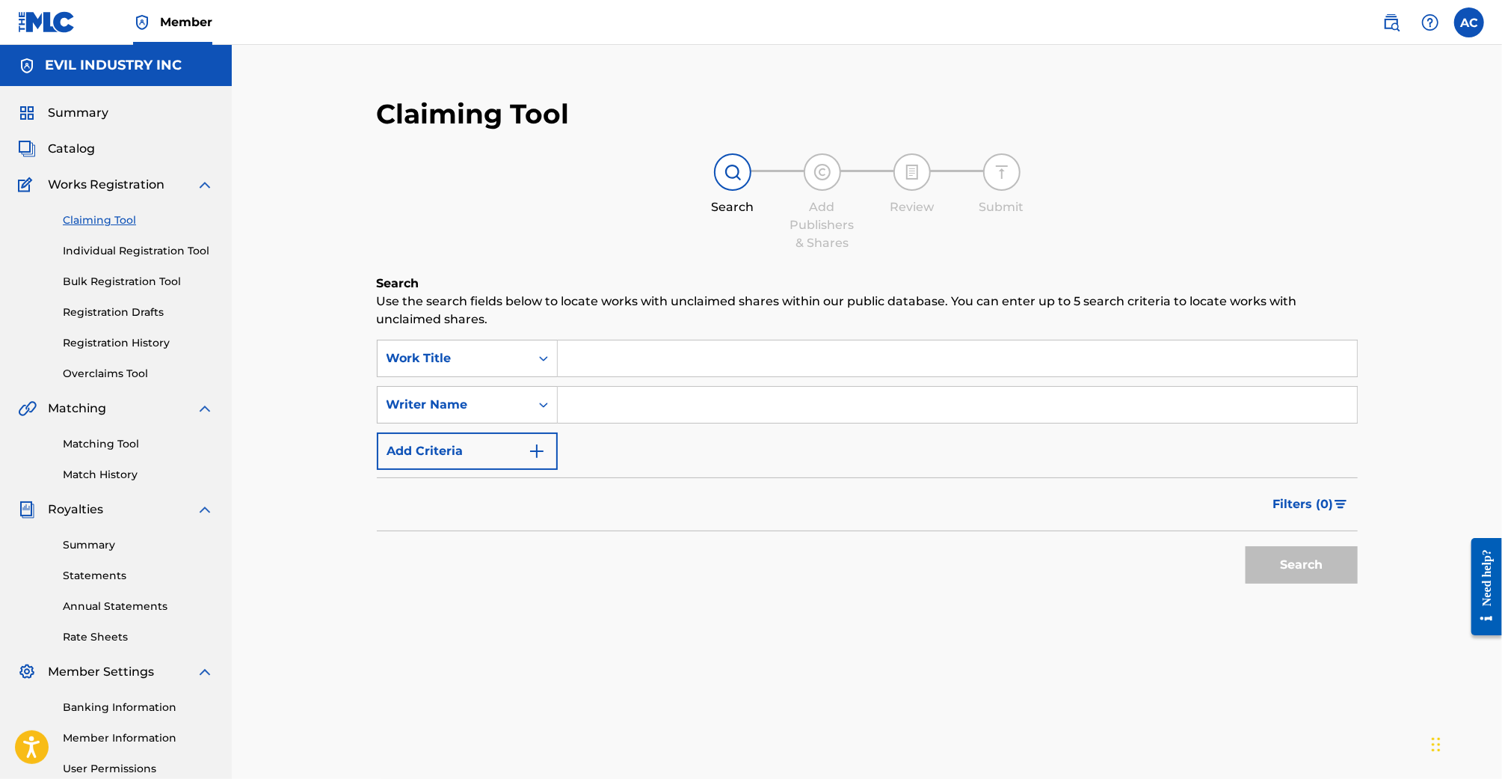
click at [723, 355] on input "Search Form" at bounding box center [957, 358] width 799 height 36
paste input "WHAT I LACK"
type input "what i lack"
click at [1246, 546] on button "Search" at bounding box center [1302, 564] width 112 height 37
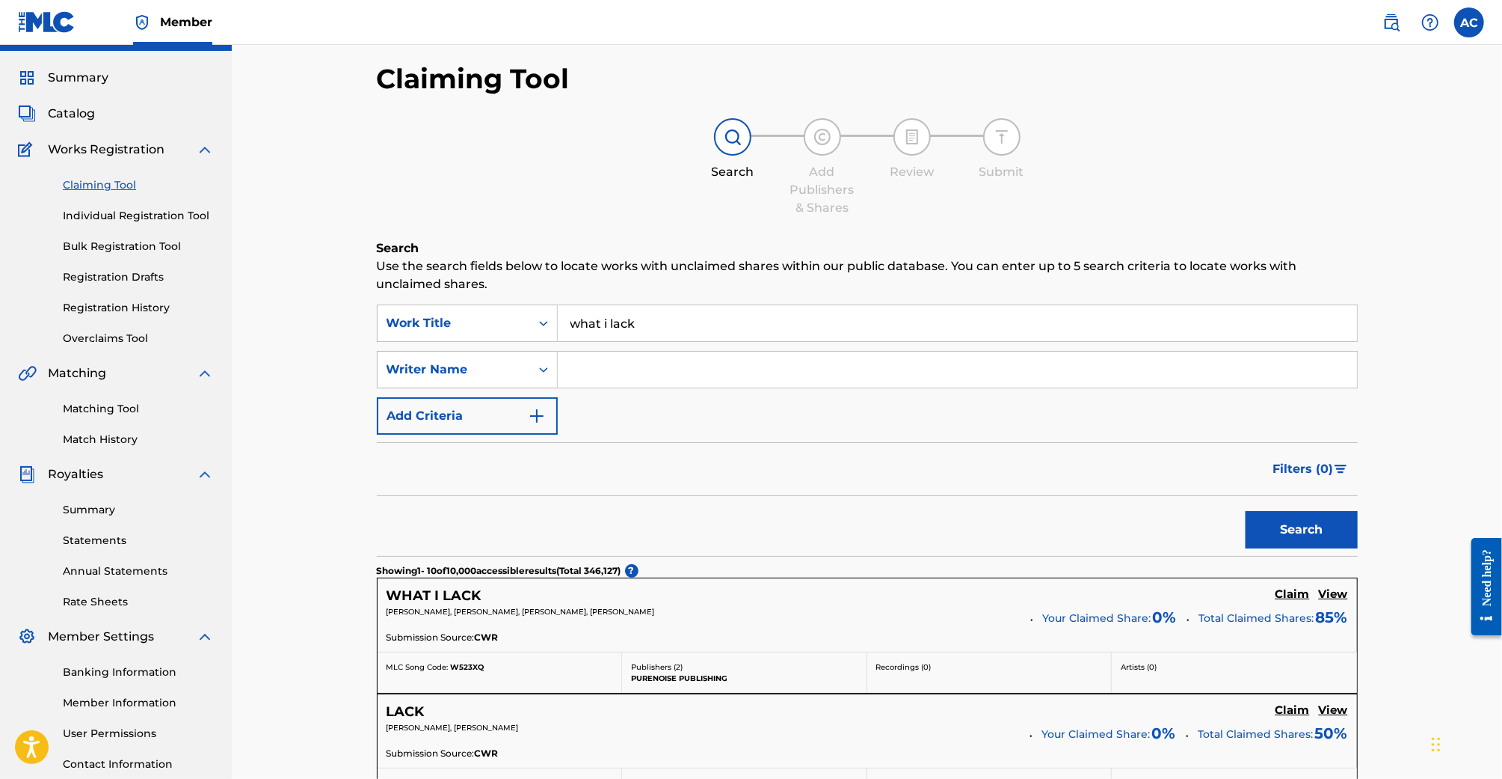
scroll to position [168, 0]
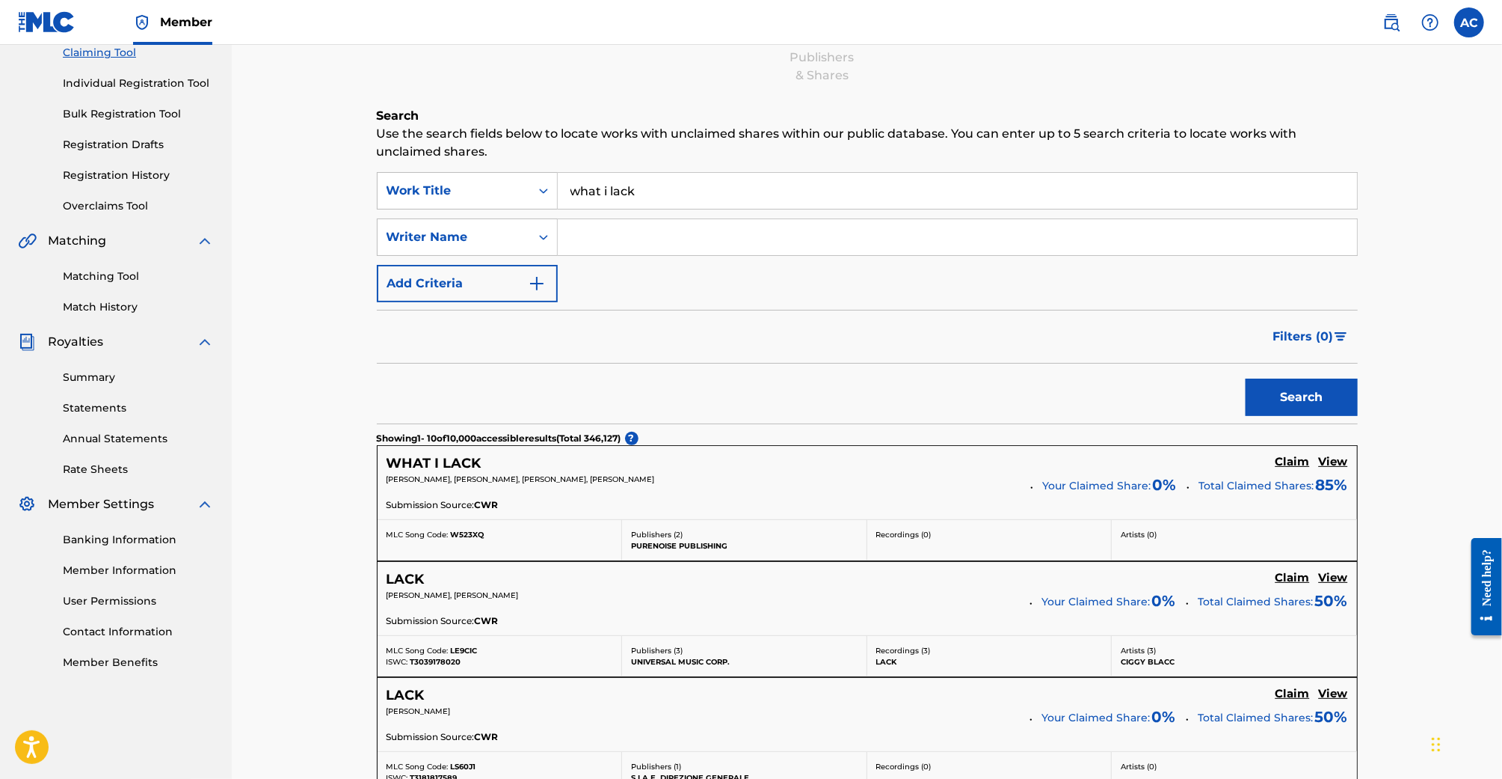
click at [1291, 457] on h5 "Claim" at bounding box center [1293, 462] width 34 height 14
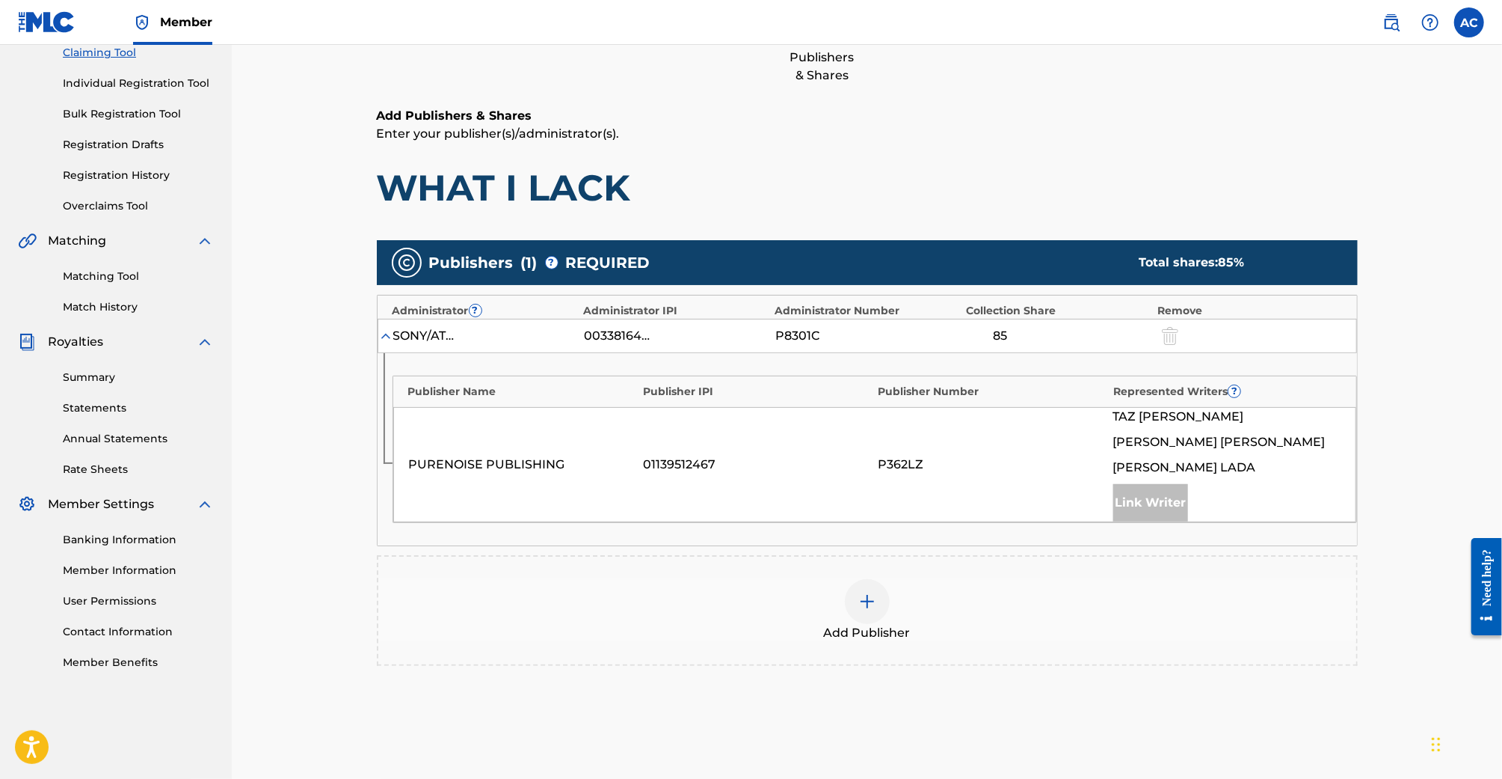
click at [861, 597] on img at bounding box center [868, 601] width 18 height 18
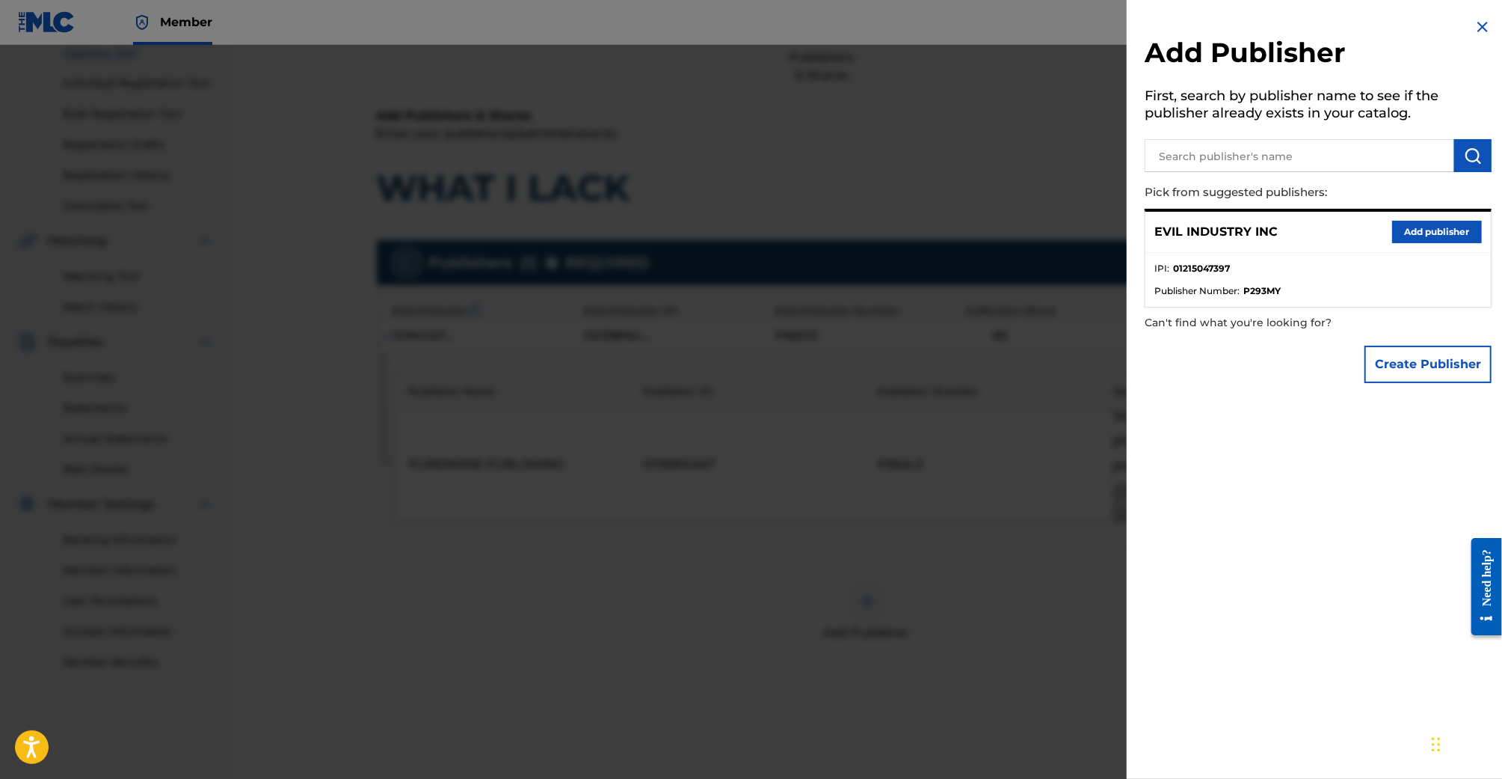
click at [1438, 230] on button "Add publisher" at bounding box center [1438, 232] width 90 height 22
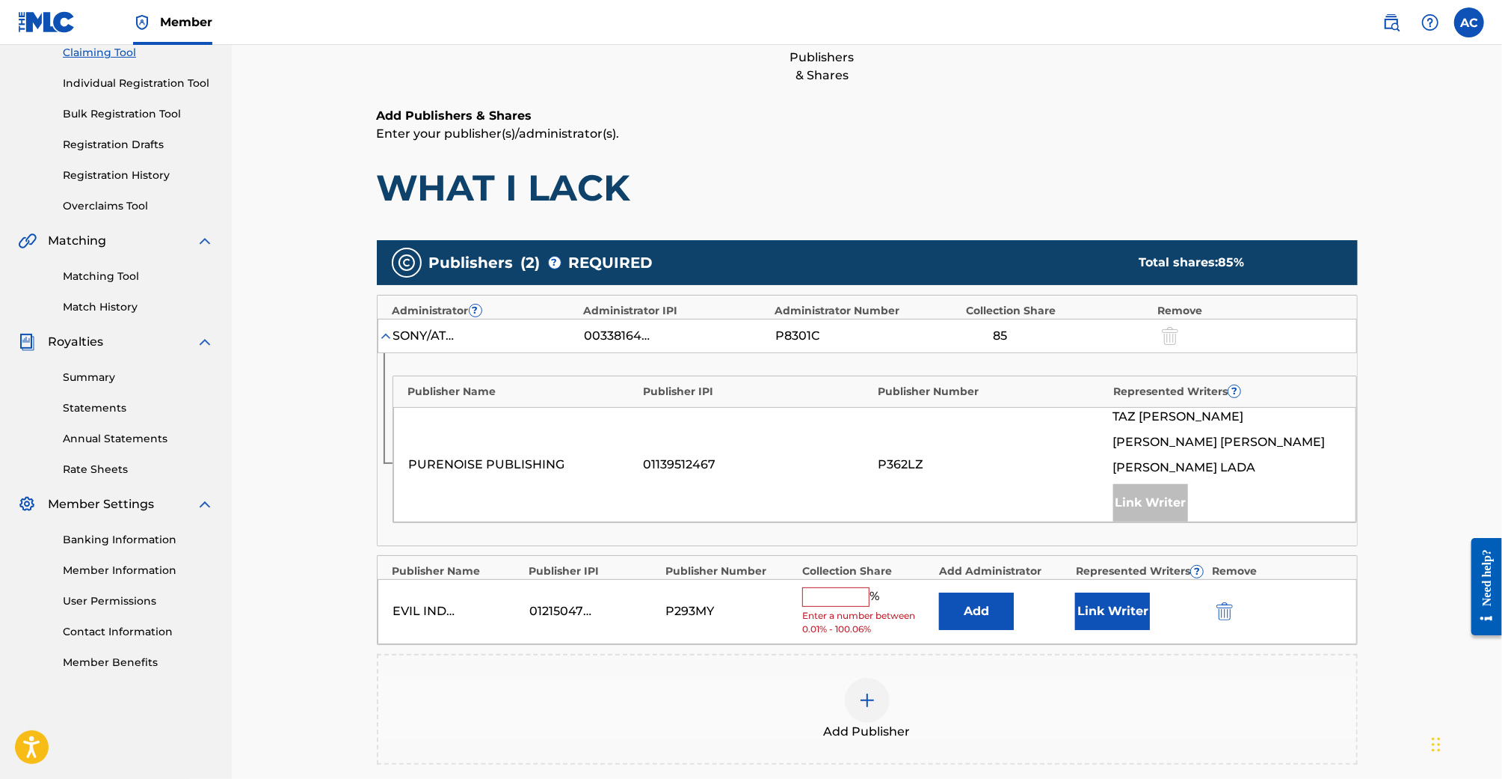
click at [830, 602] on input "text" at bounding box center [835, 596] width 67 height 19
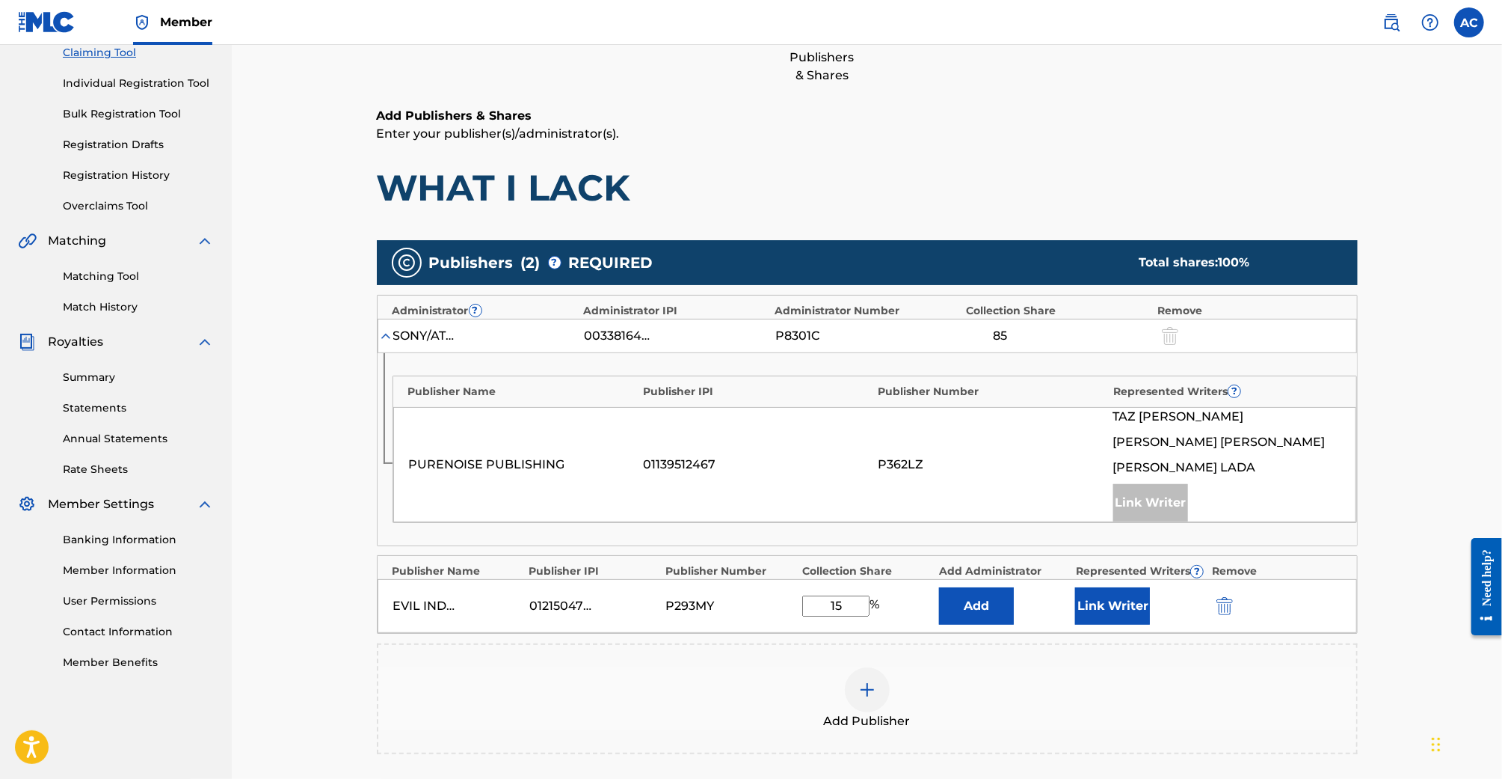
type input "15"
click at [1120, 587] on button "Link Writer" at bounding box center [1112, 605] width 75 height 37
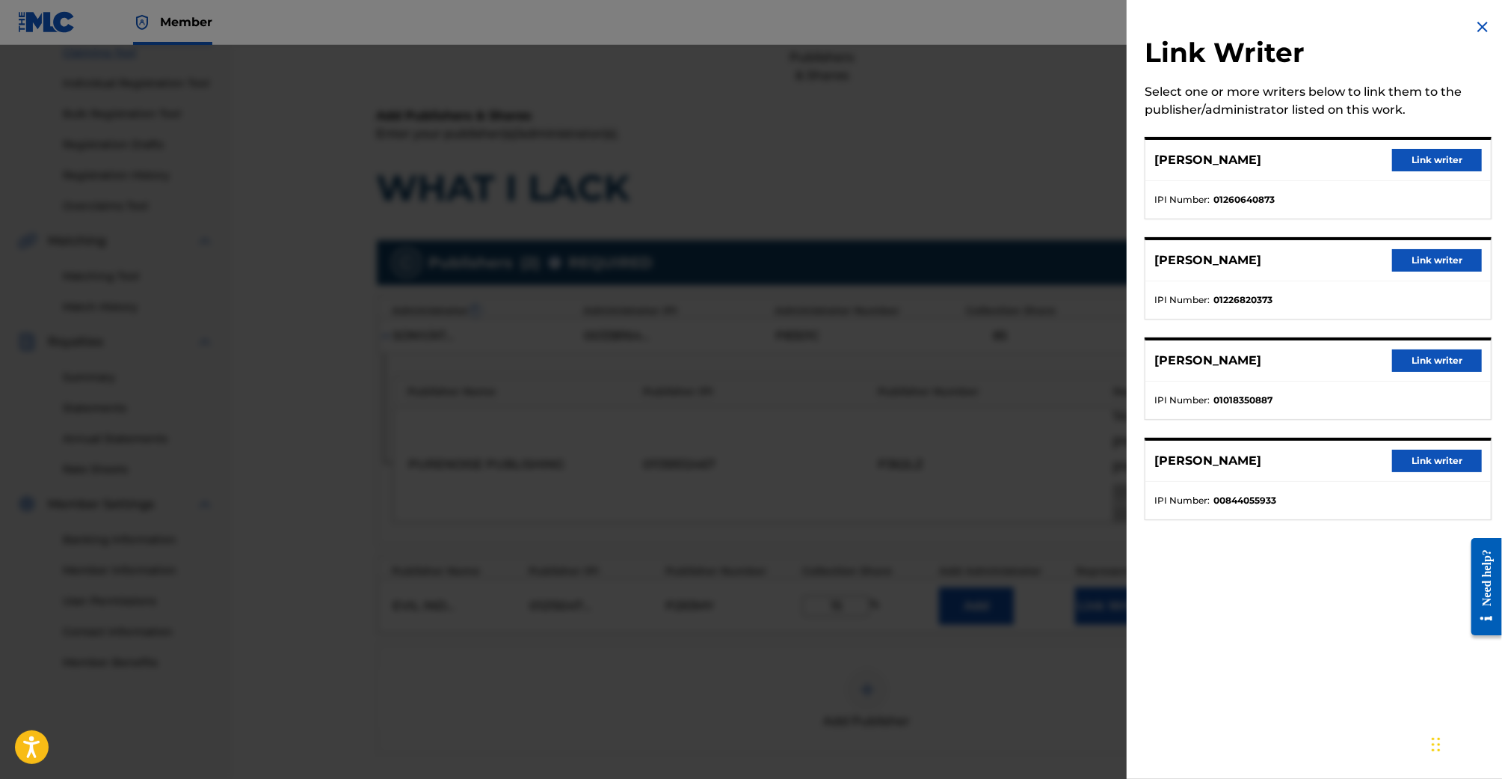
click at [1401, 159] on button "Link writer" at bounding box center [1438, 160] width 90 height 22
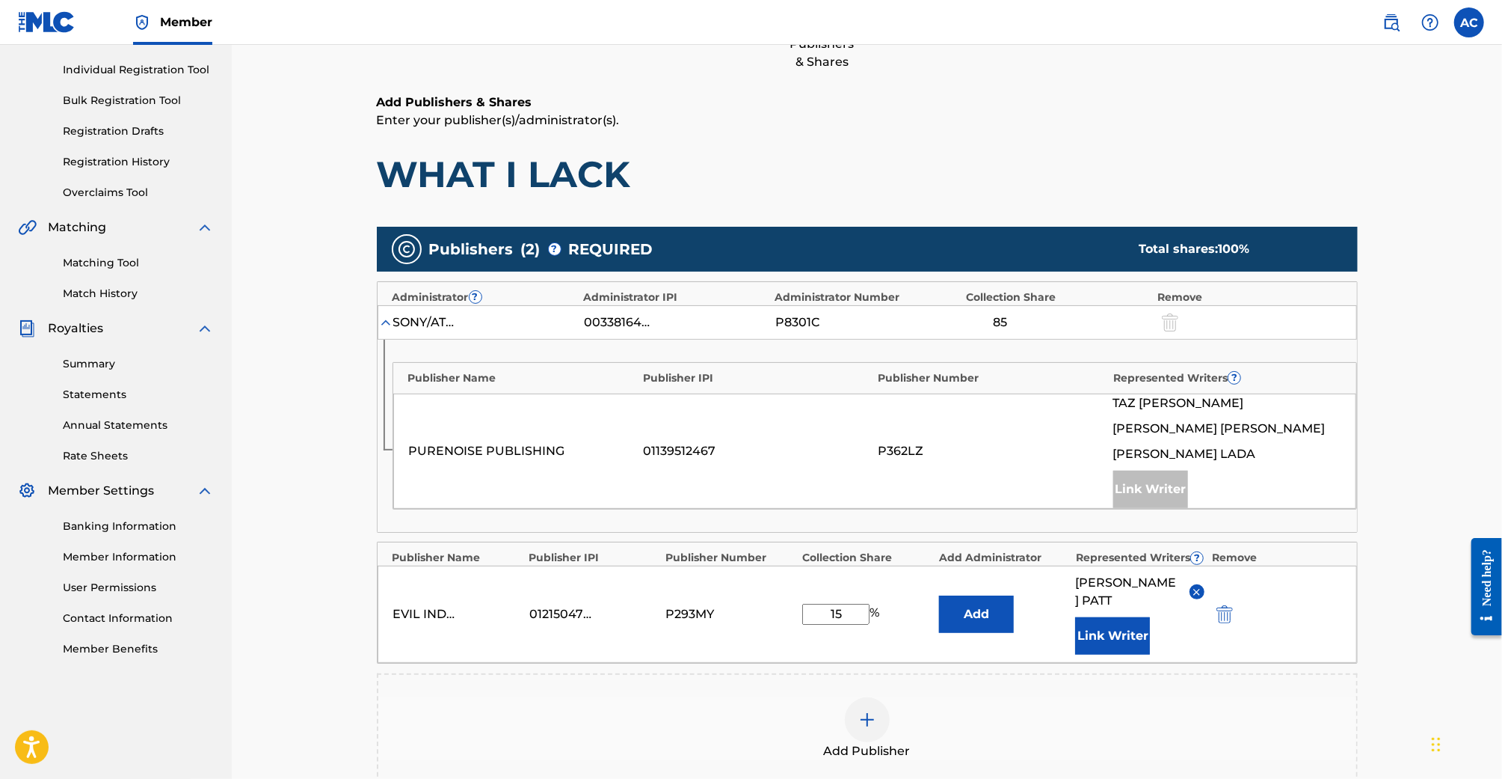
scroll to position [312, 0]
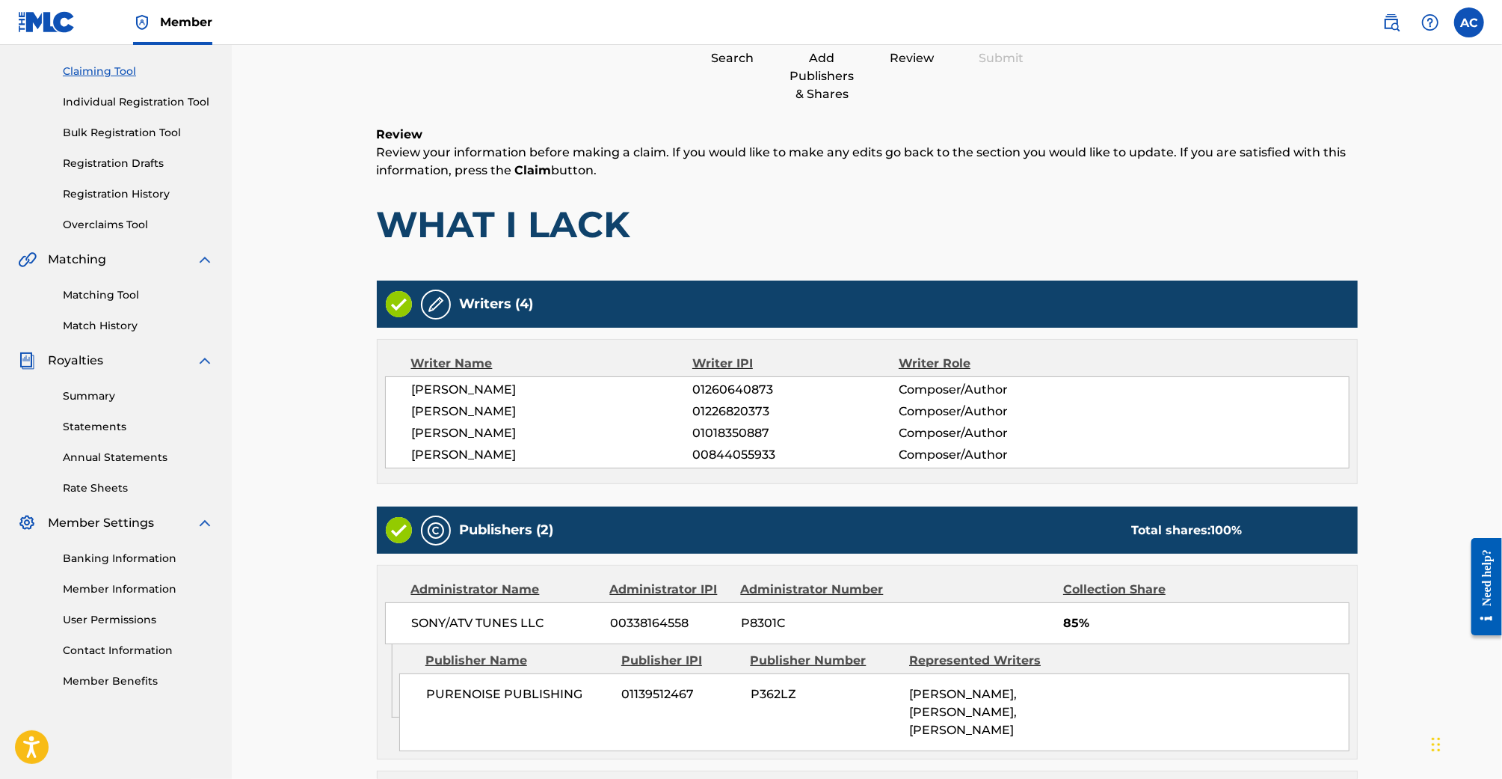
scroll to position [393, 0]
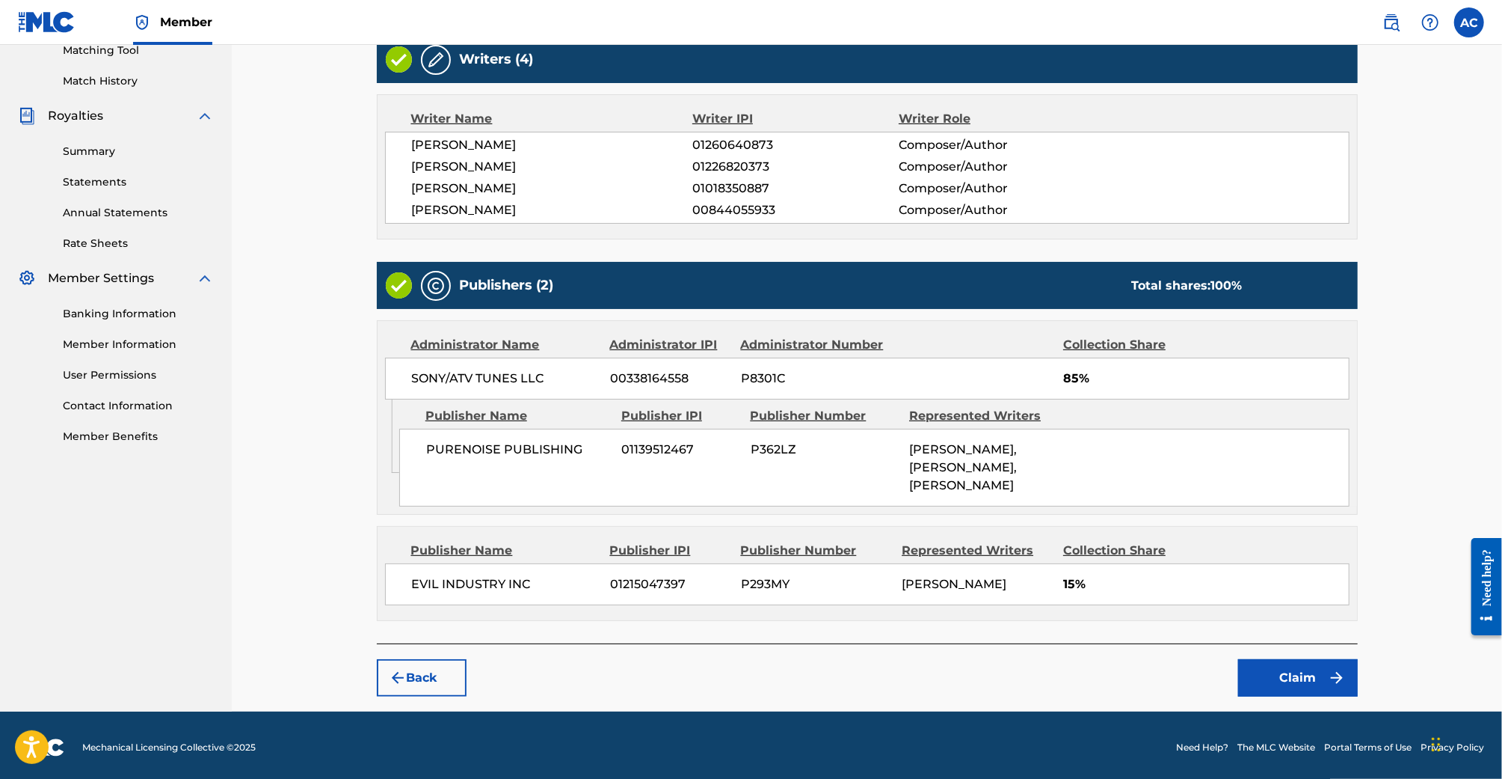
click at [1321, 681] on button "Claim" at bounding box center [1298, 677] width 120 height 37
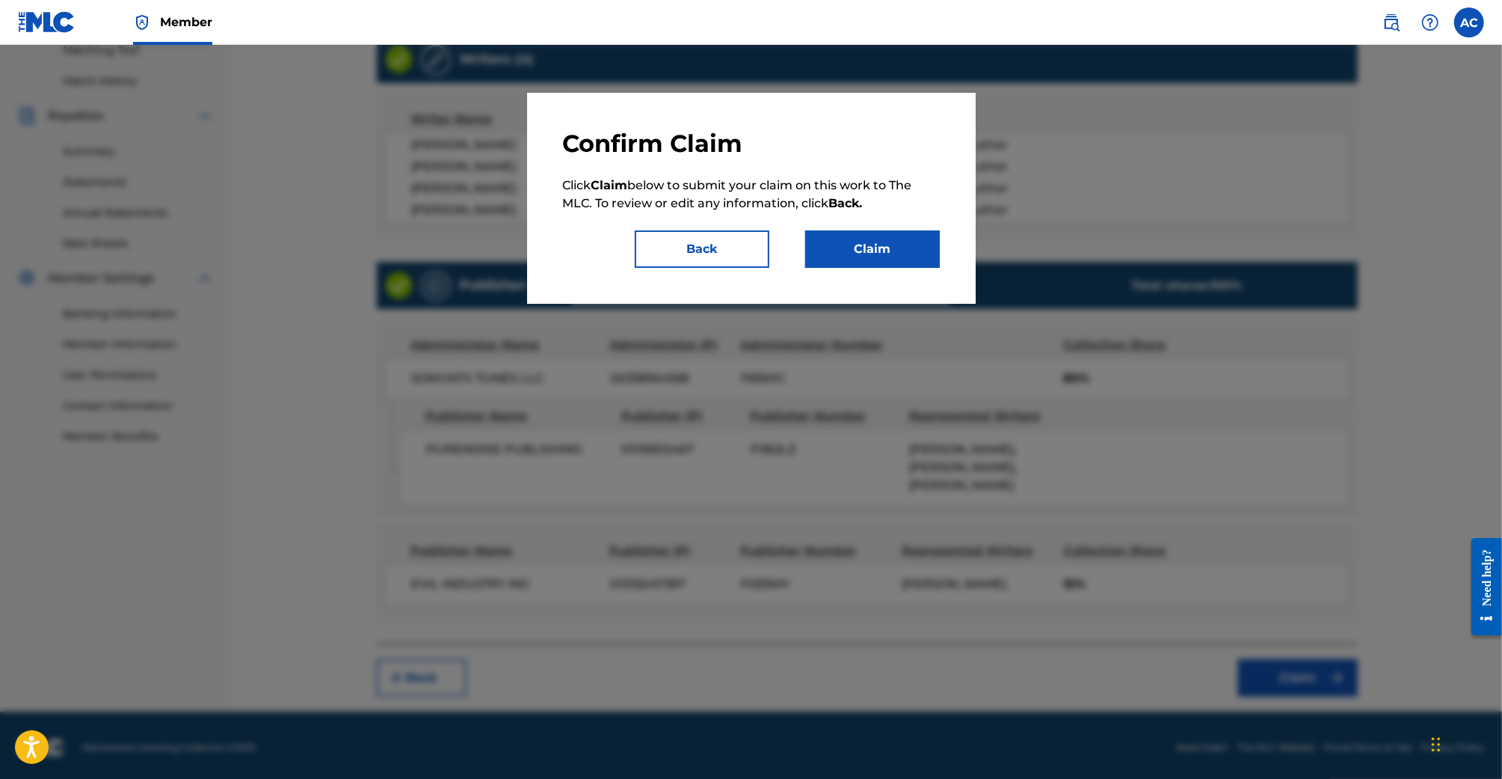
click at [910, 260] on button "Claim" at bounding box center [872, 248] width 135 height 37
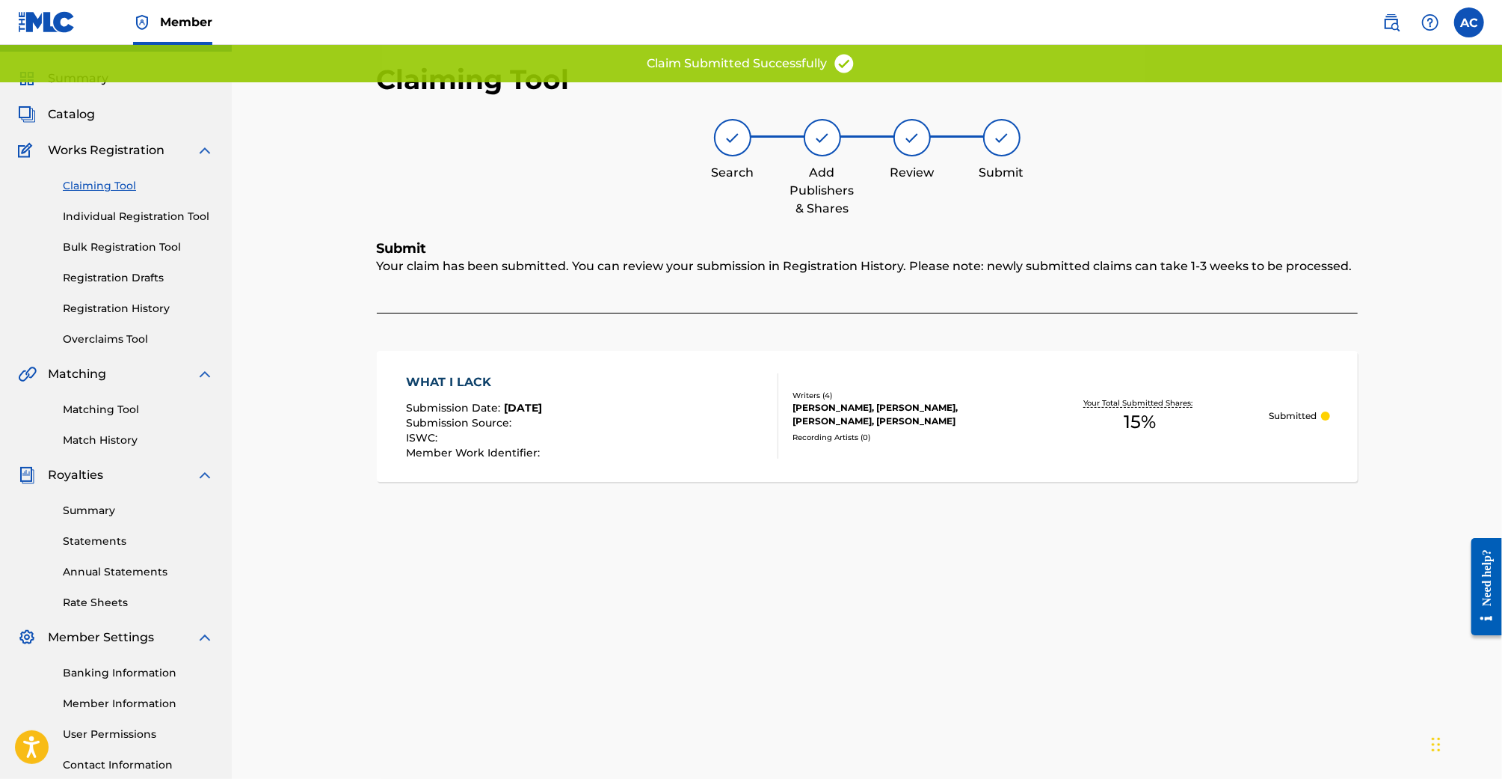
scroll to position [38, 0]
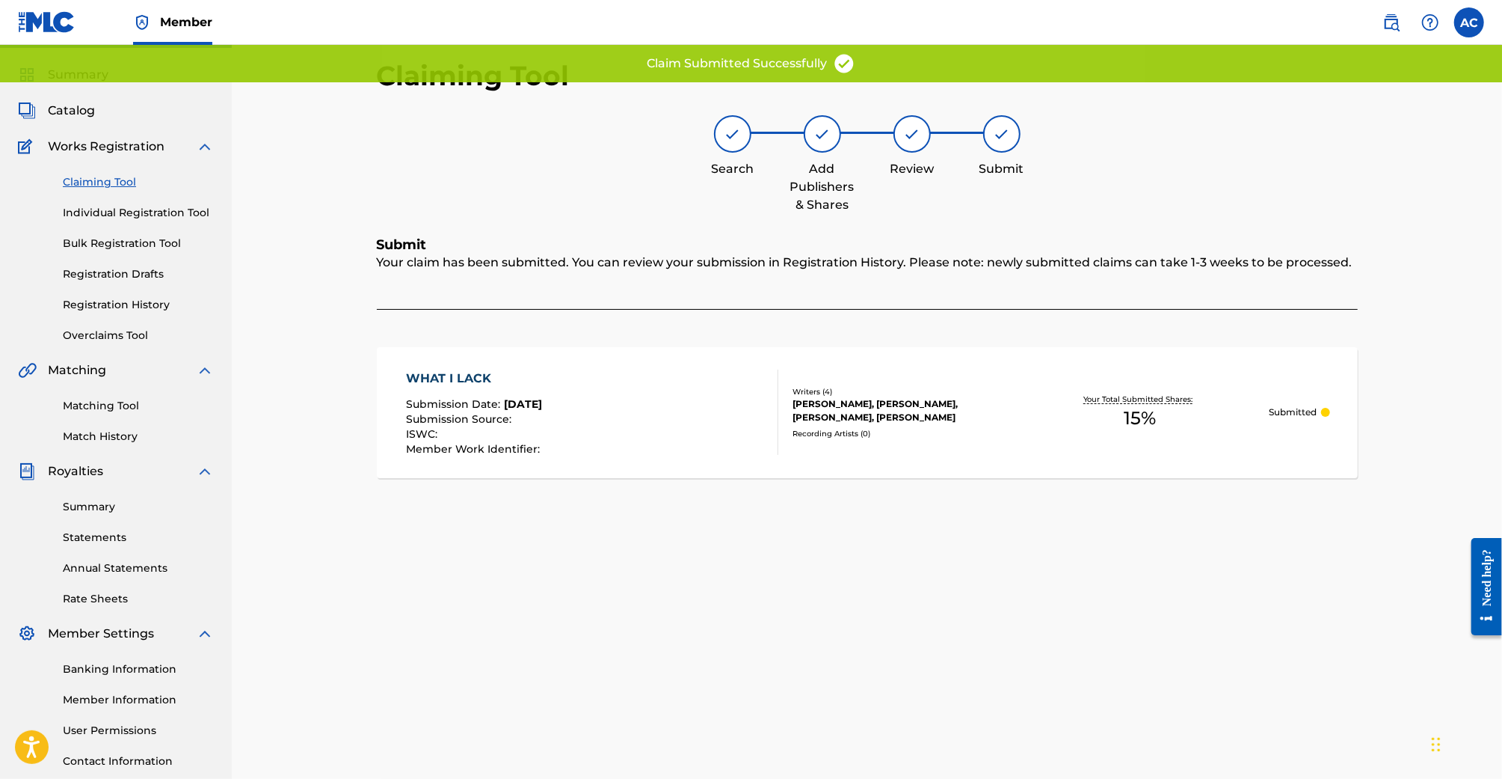
click at [91, 187] on link "Claiming Tool" at bounding box center [138, 182] width 151 height 16
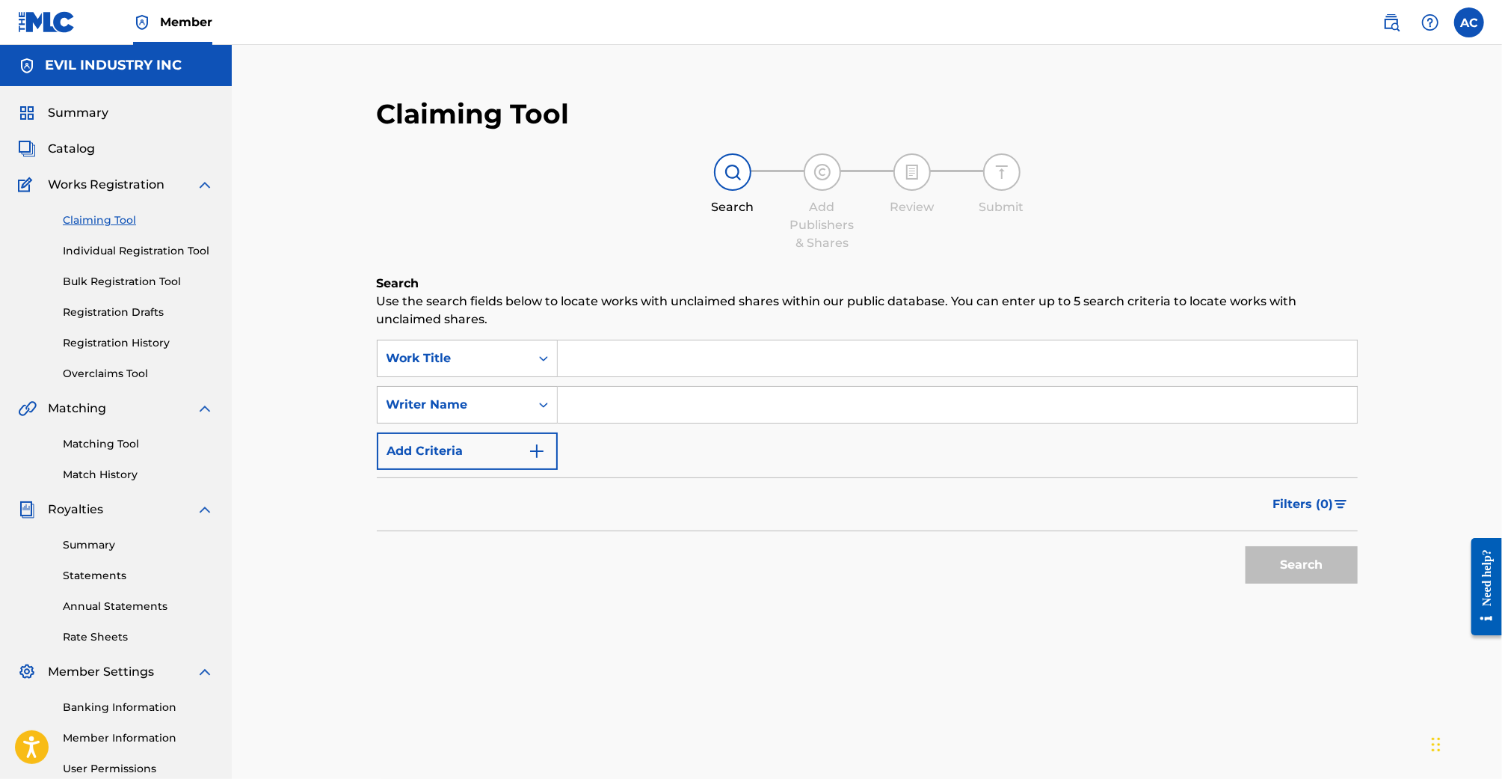
click at [604, 352] on input "Search Form" at bounding box center [957, 358] width 799 height 36
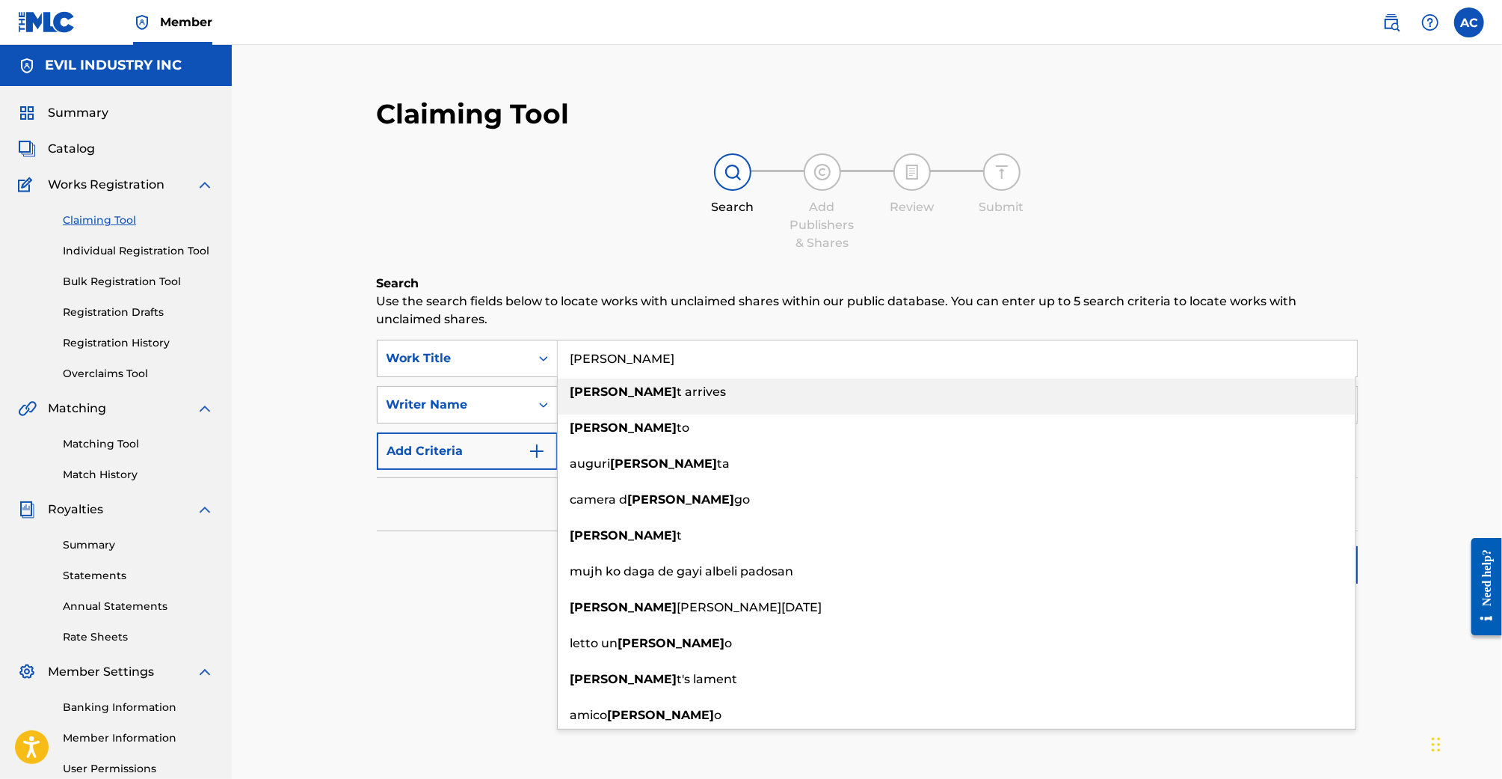
type input "Albert"
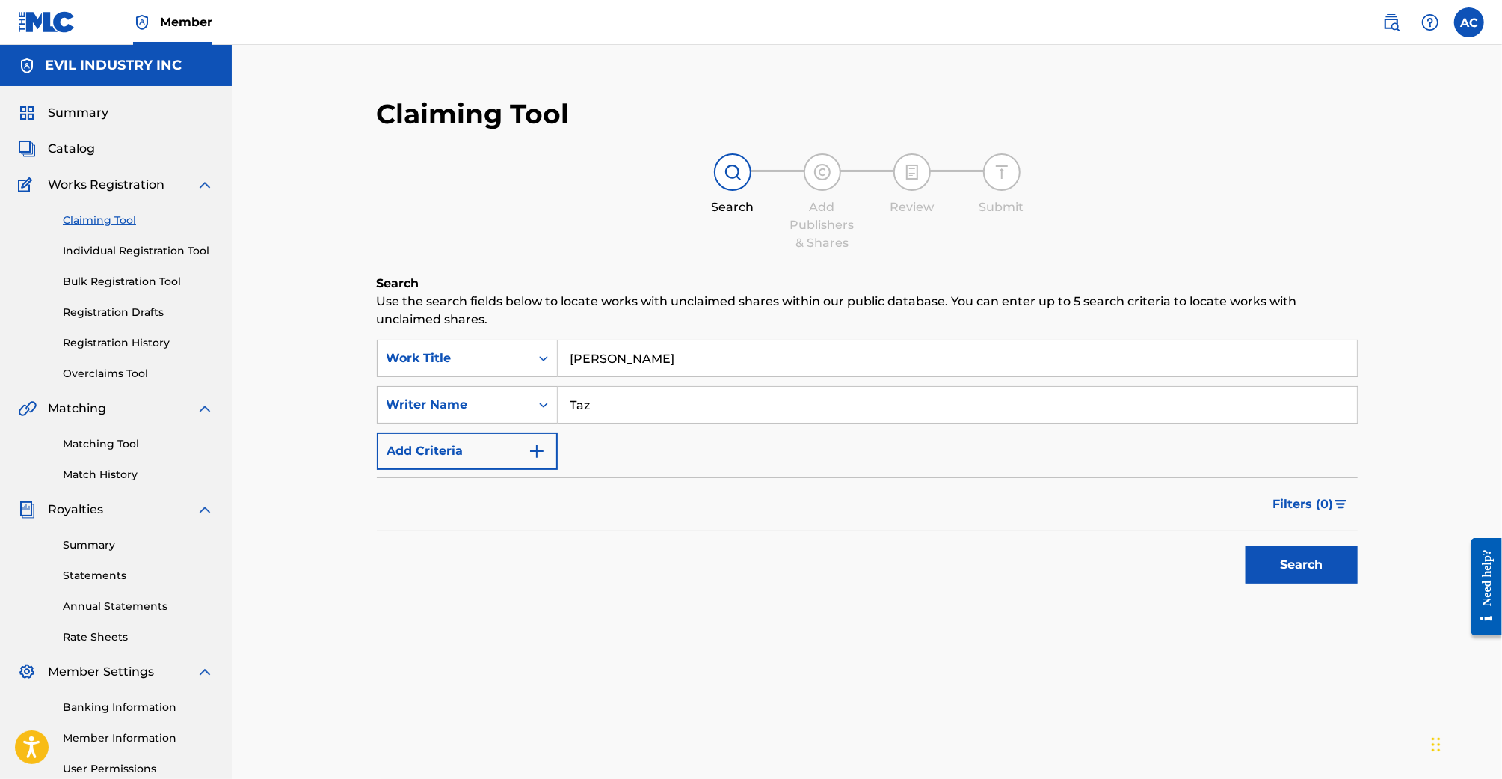
type input "Taz"
click at [1246, 546] on button "Search" at bounding box center [1302, 564] width 112 height 37
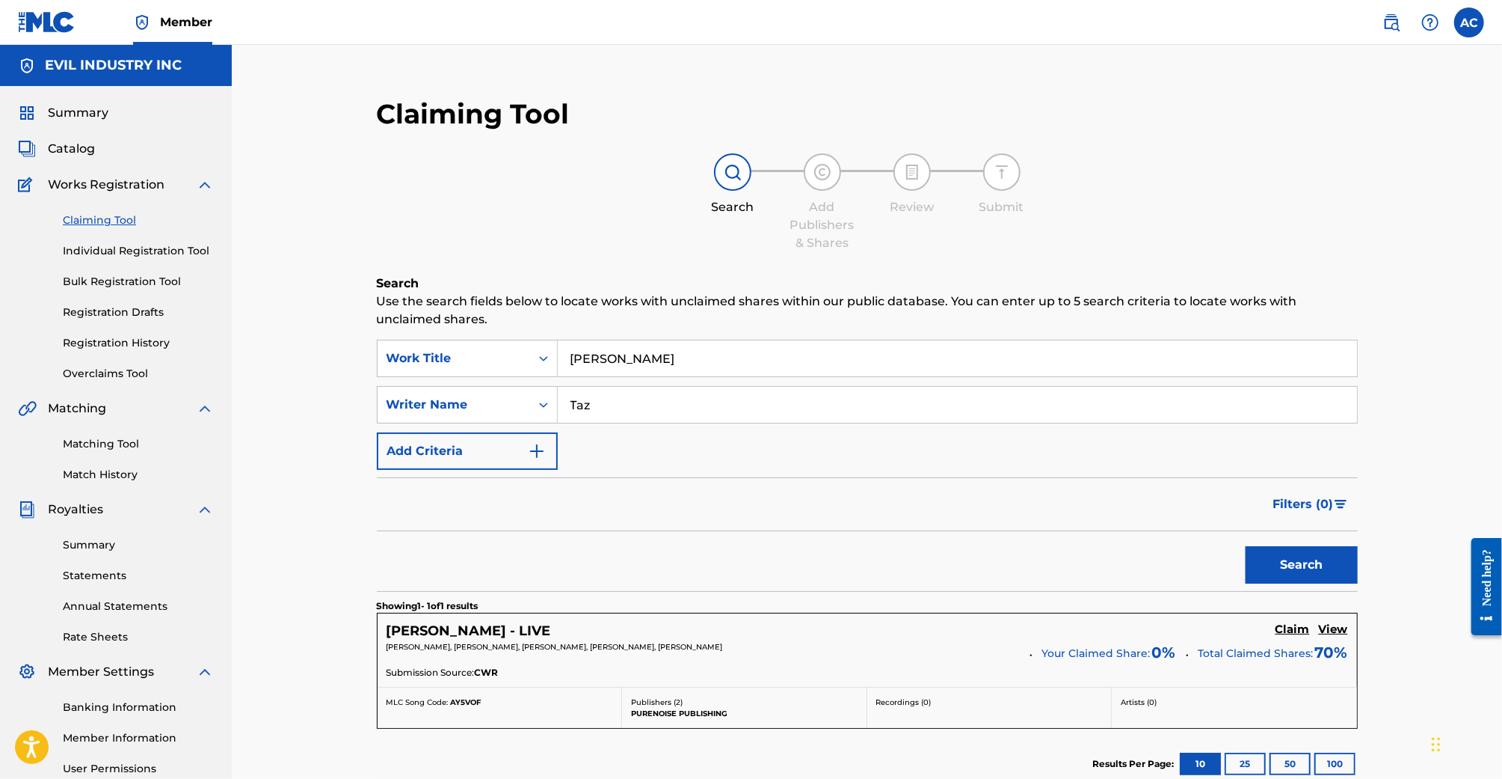
scroll to position [162, 0]
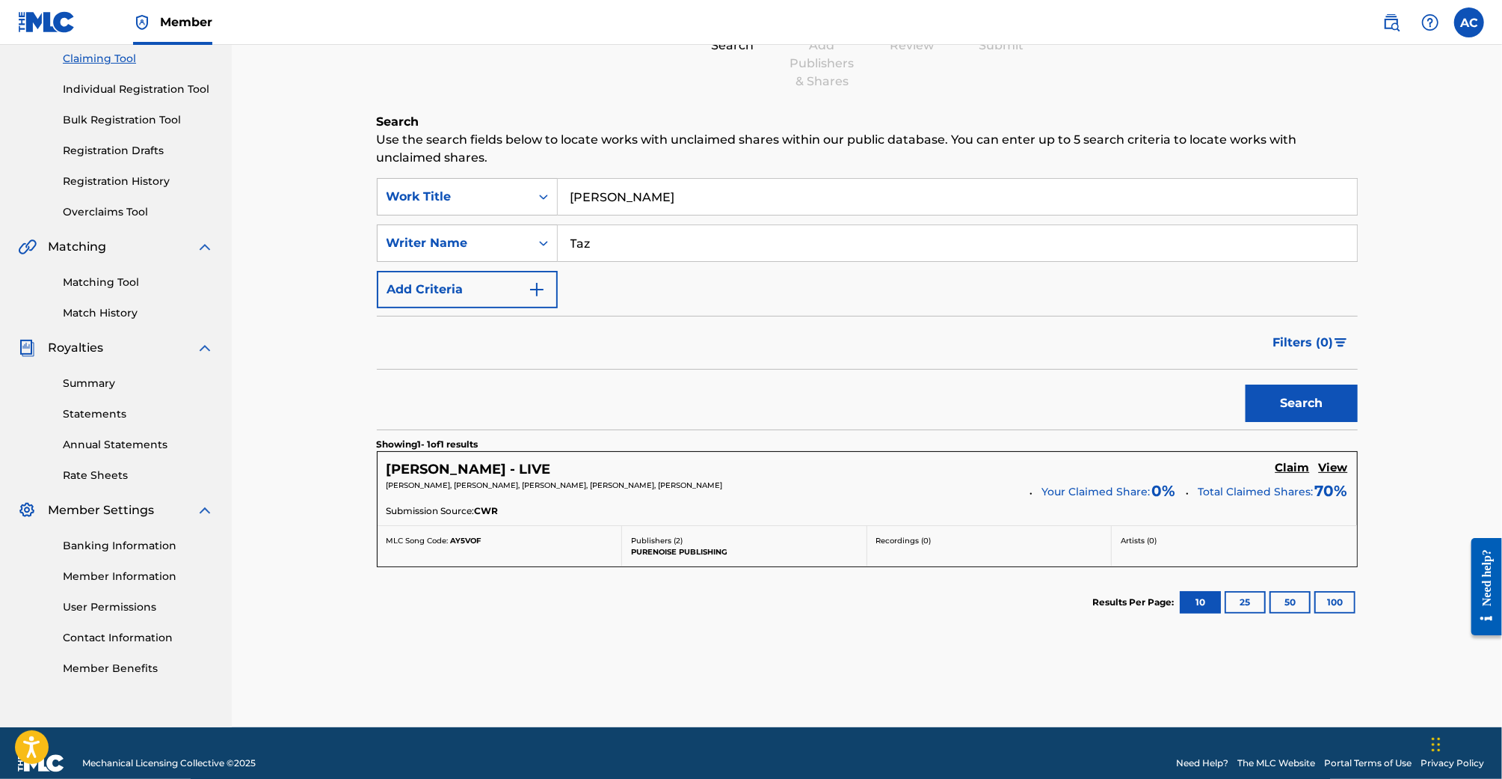
click at [627, 200] on input "Albert" at bounding box center [957, 197] width 799 height 36
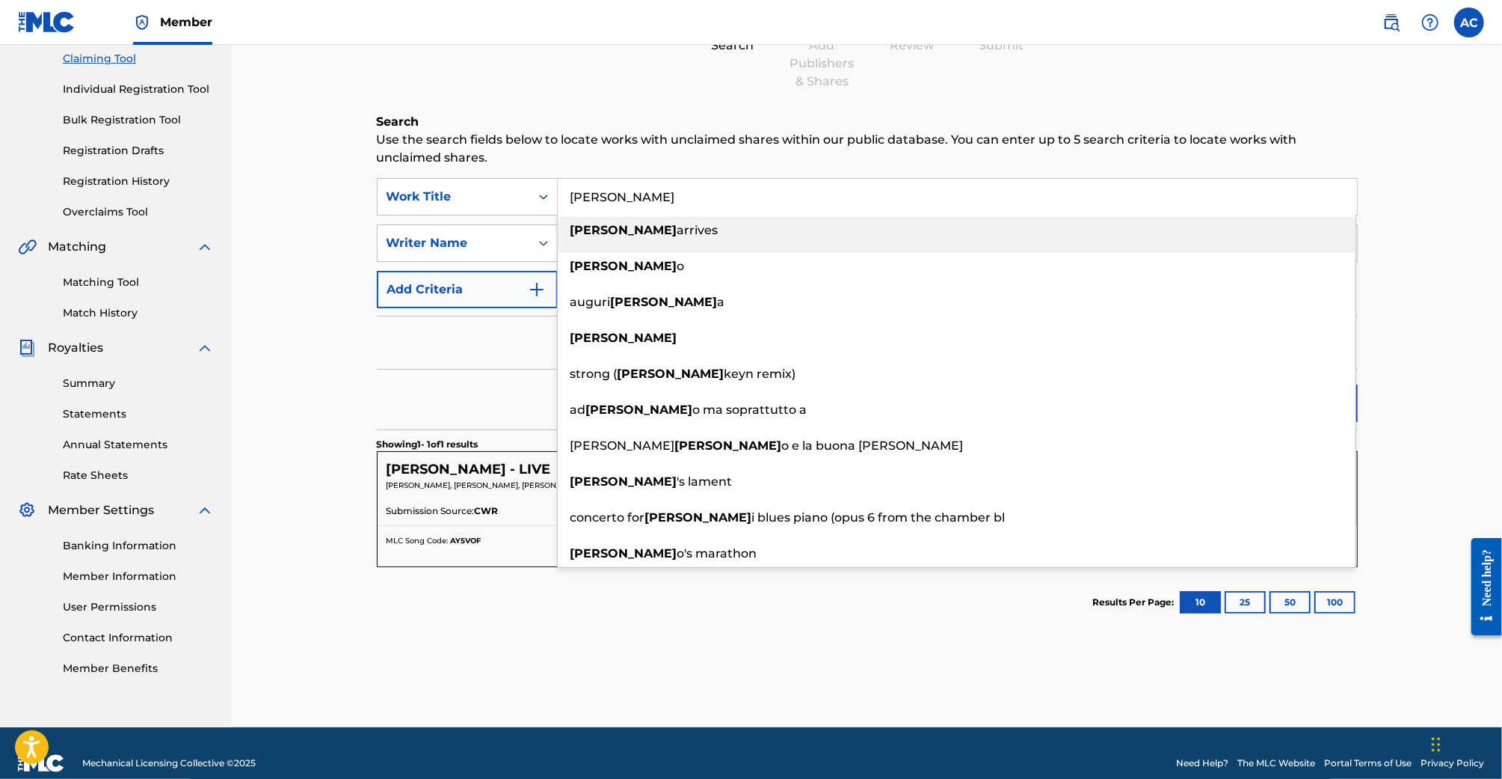
click at [627, 200] on input "Albert" at bounding box center [957, 197] width 799 height 36
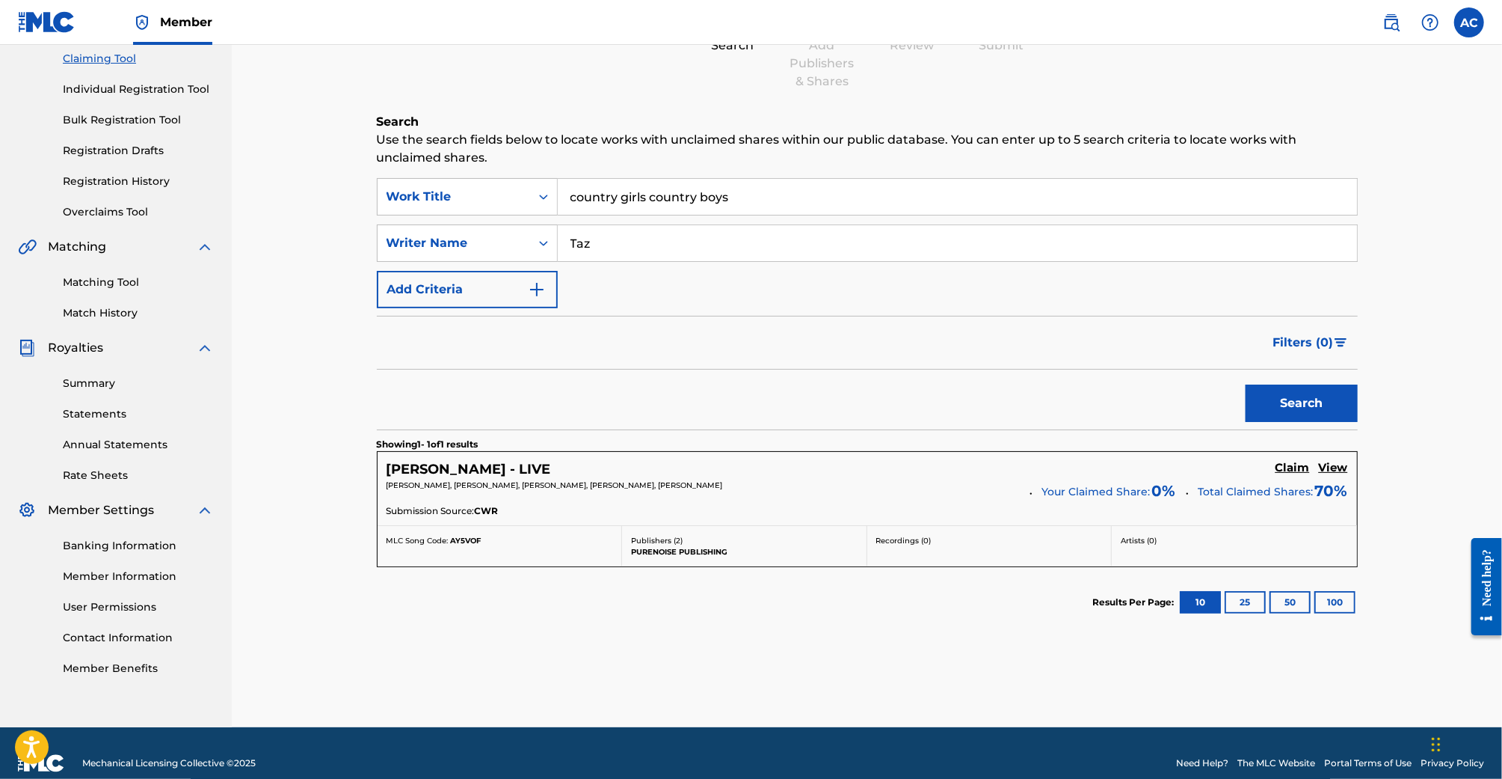
drag, startPoint x: 645, startPoint y: 200, endPoint x: 971, endPoint y: 200, distance: 326.1
click at [971, 200] on input "country girls country boys" at bounding box center [957, 197] width 799 height 36
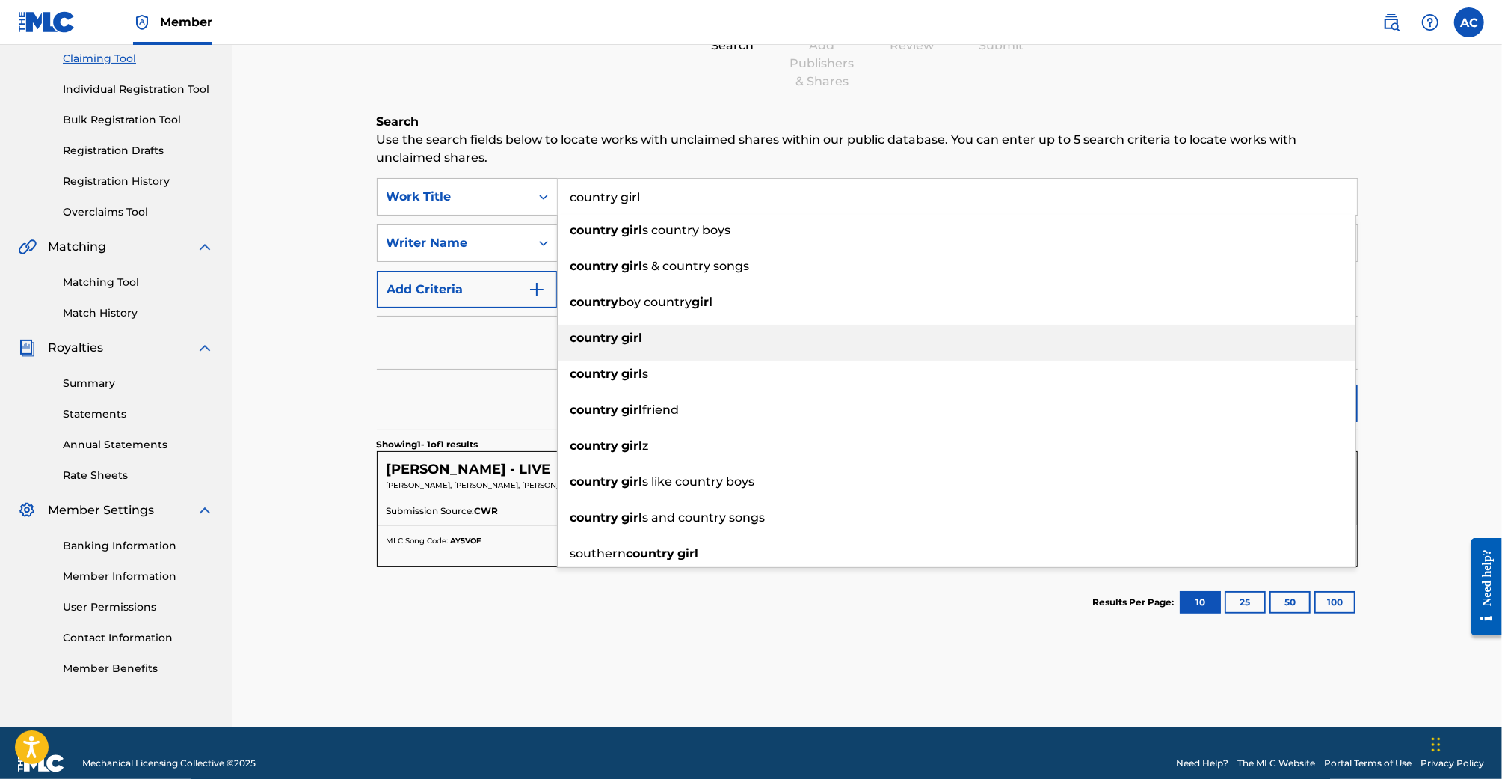
type input "country girl"
click at [857, 328] on div "country girl" at bounding box center [957, 338] width 798 height 27
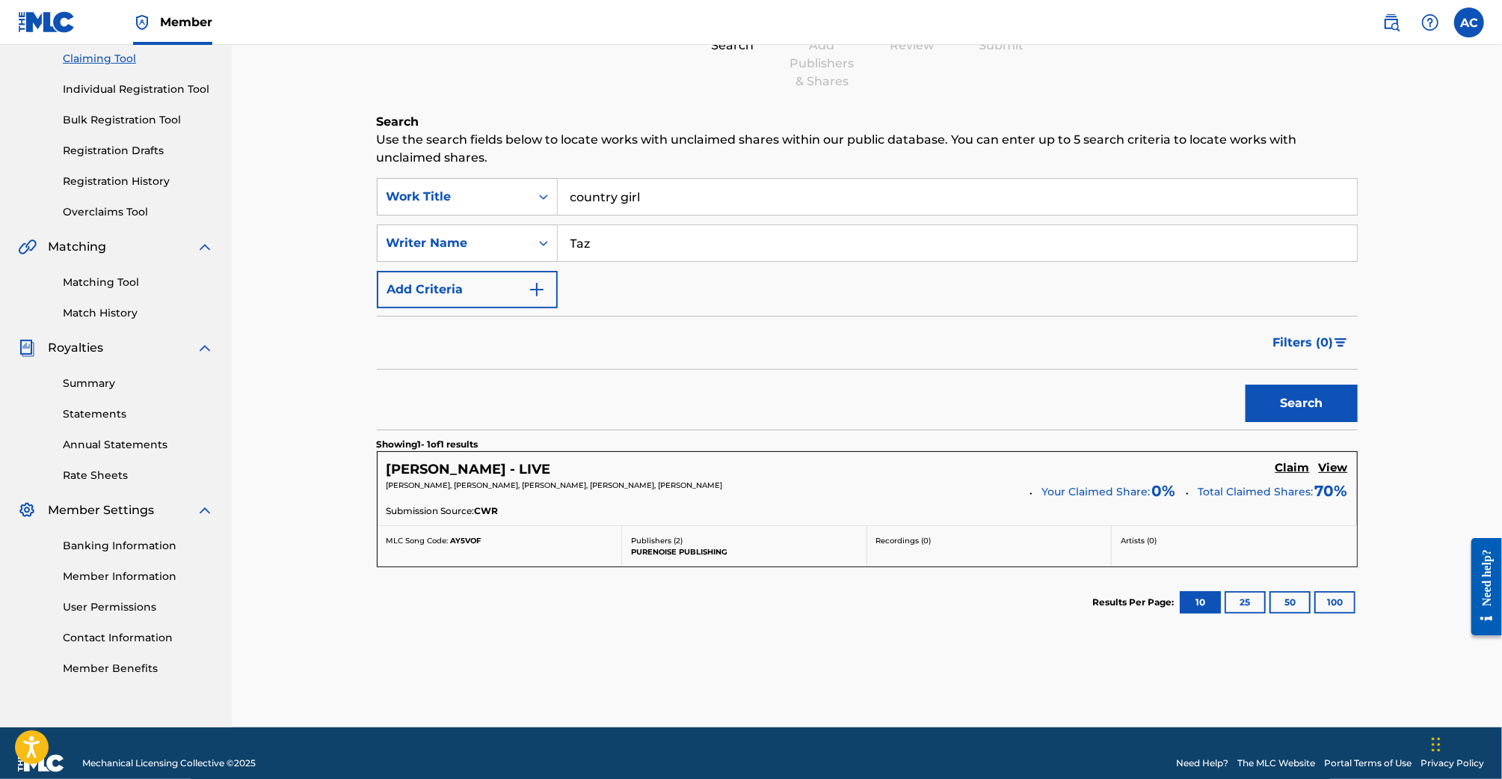
click at [1298, 394] on button "Search" at bounding box center [1302, 402] width 112 height 37
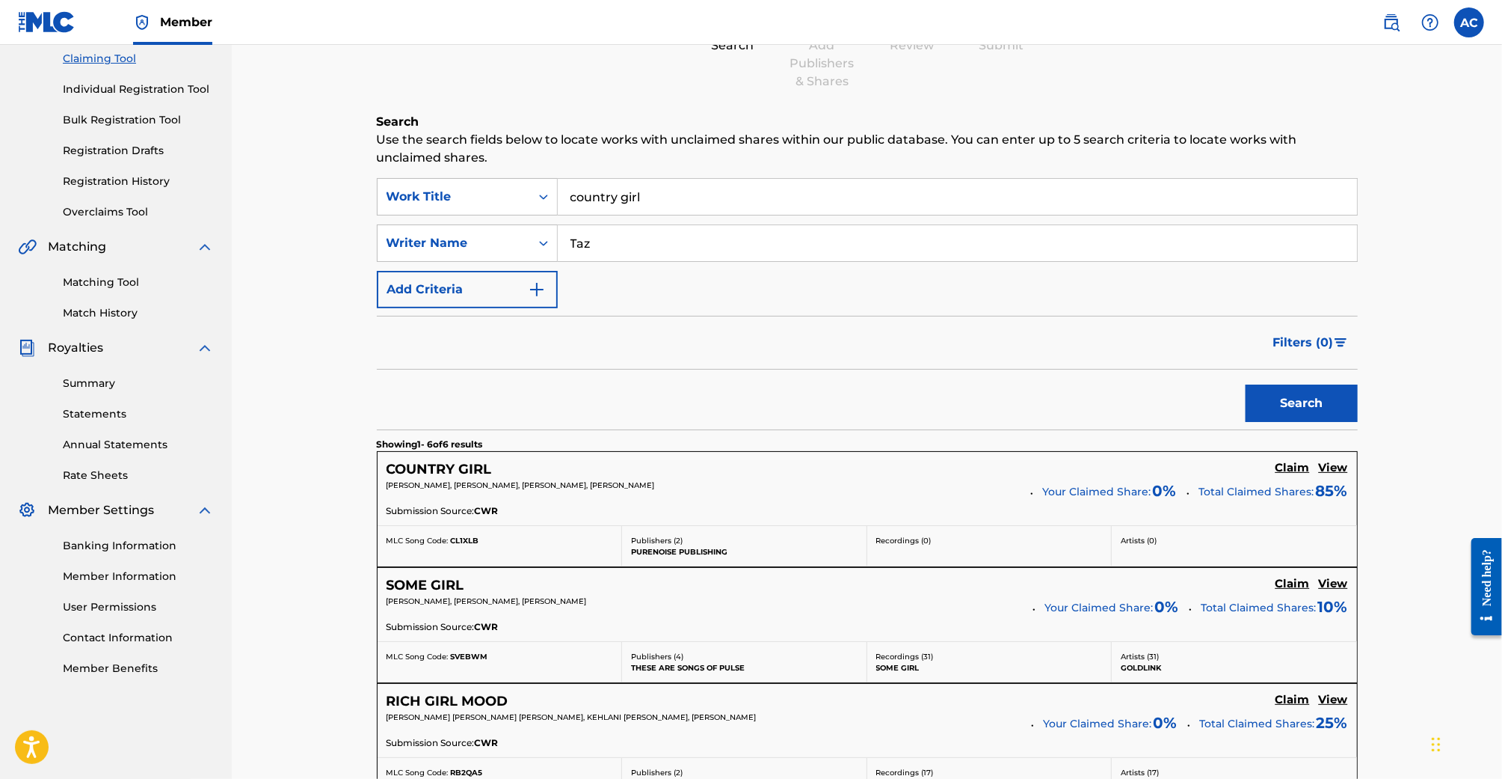
scroll to position [213, 0]
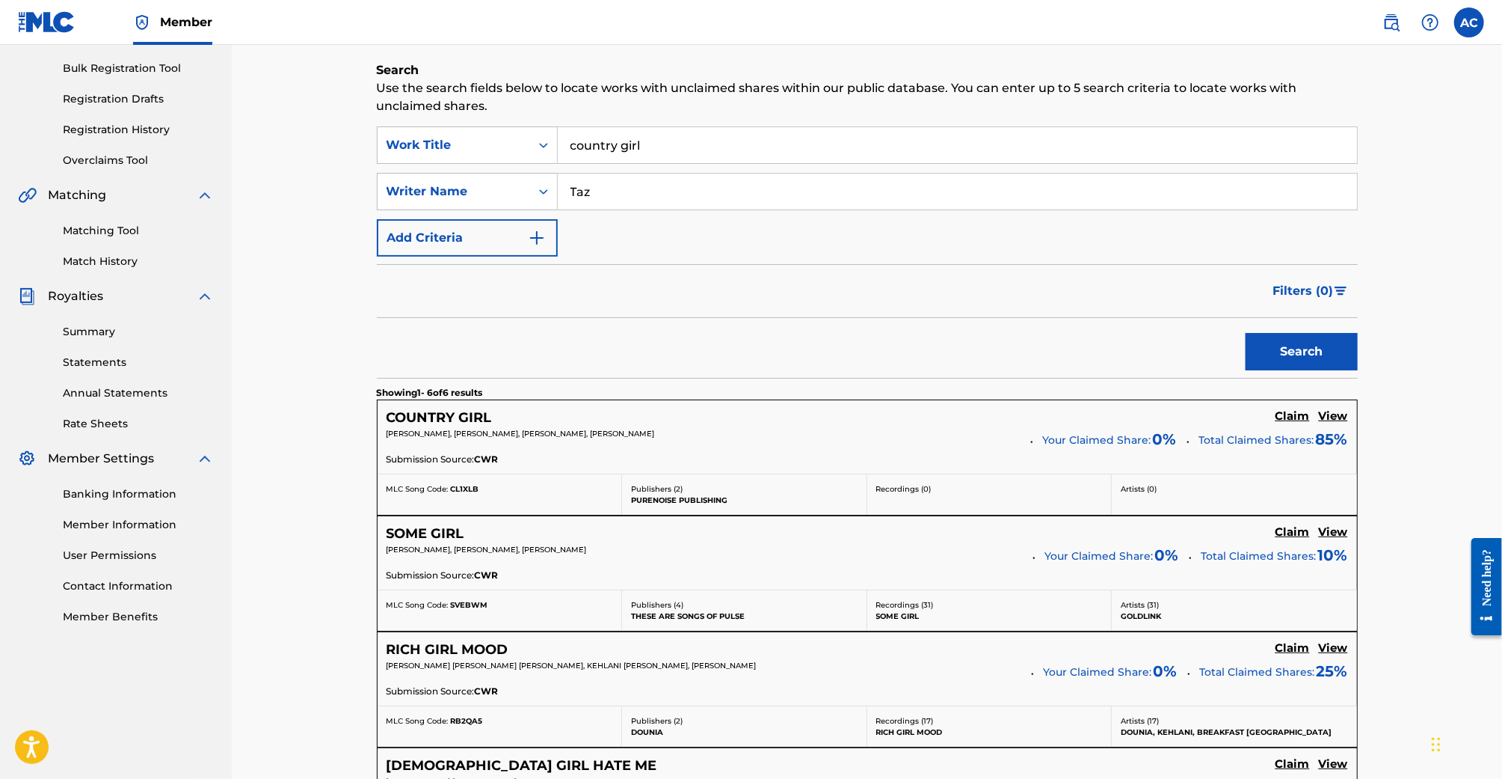
click at [1342, 419] on h5 "View" at bounding box center [1333, 416] width 29 height 14
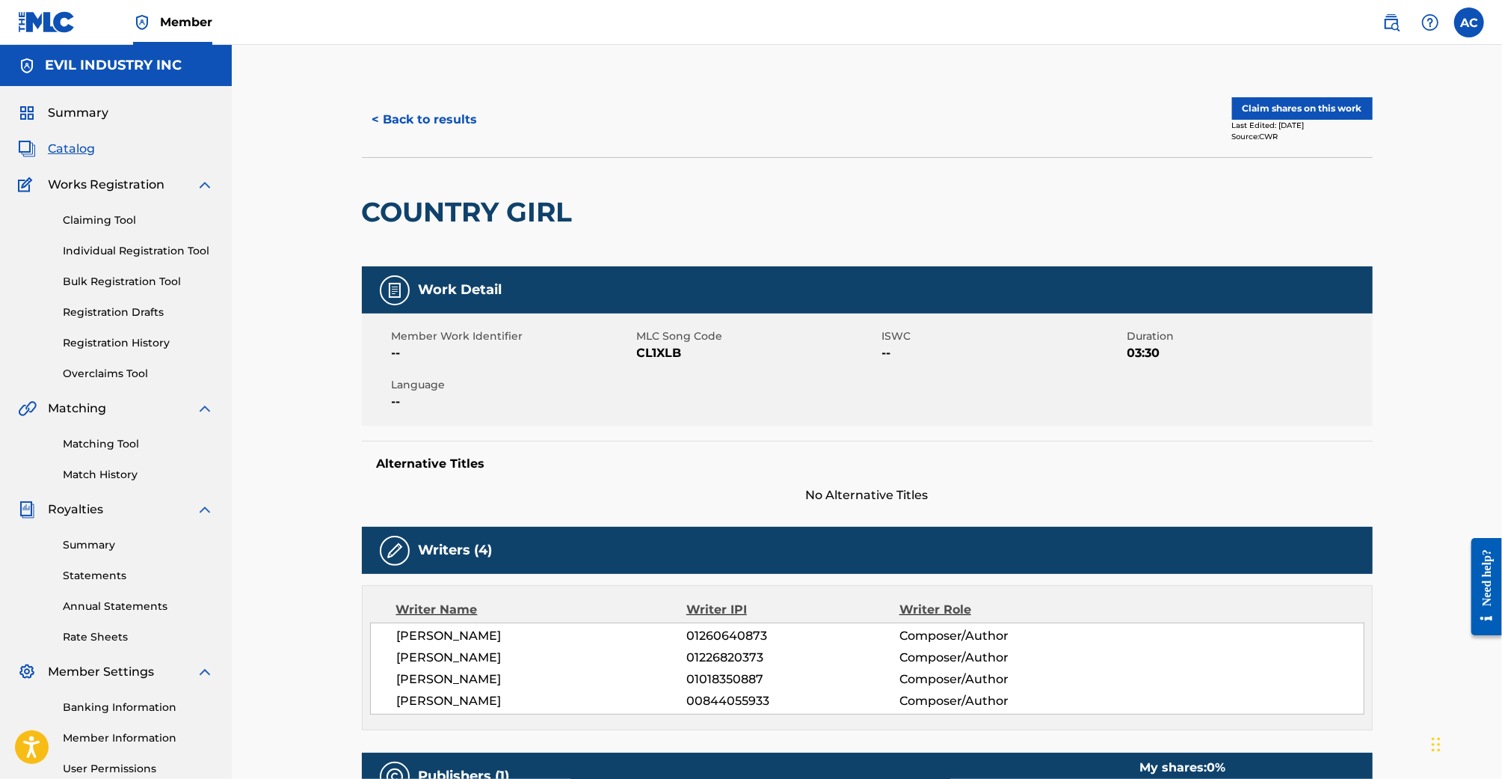
click at [69, 122] on div "Summary Catalog Works Registration Claiming Tool Individual Registration Tool B…" at bounding box center [116, 471] width 232 height 770
click at [70, 117] on span "Summary" at bounding box center [78, 113] width 61 height 18
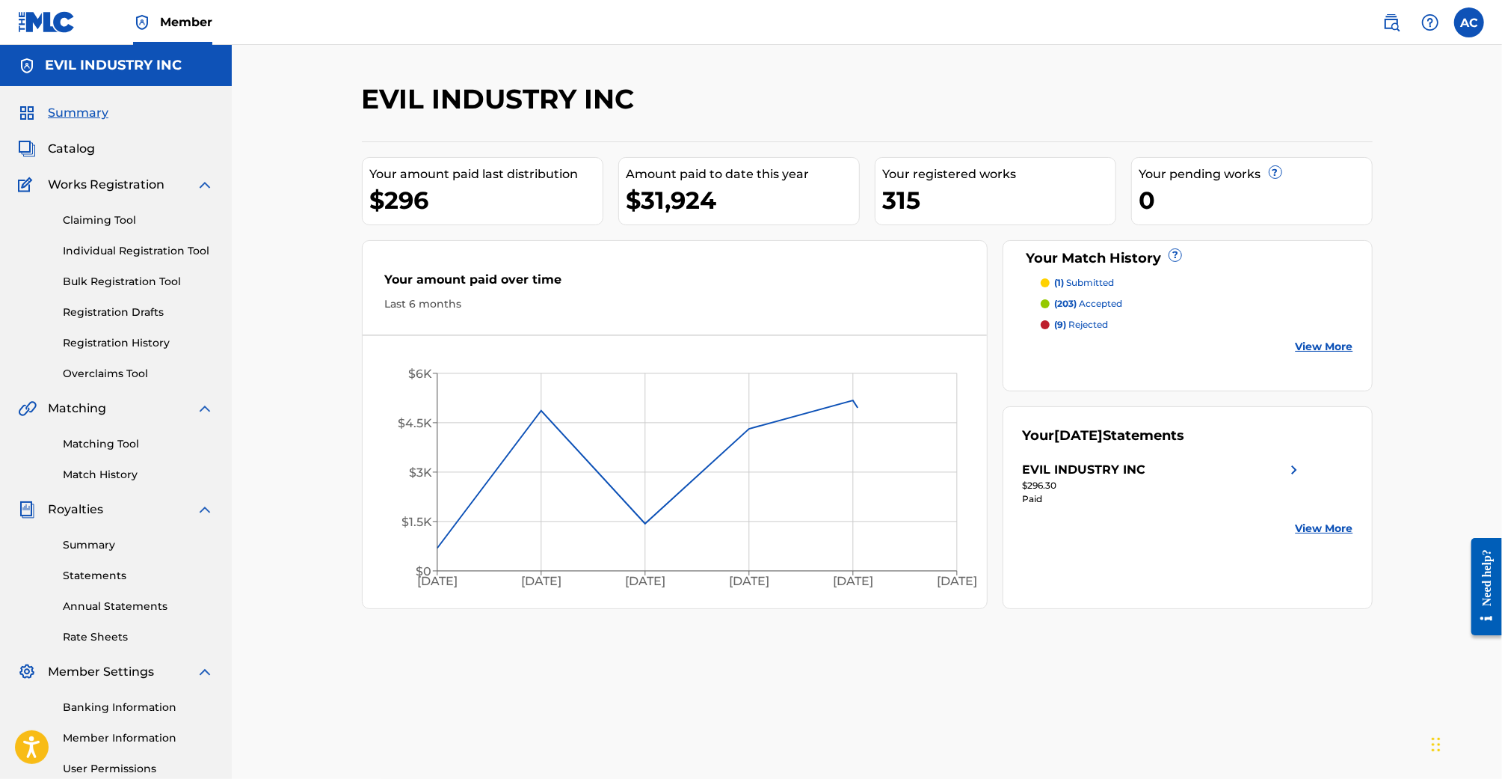
click at [70, 117] on span "Summary" at bounding box center [78, 113] width 61 height 18
click at [79, 225] on link "Claiming Tool" at bounding box center [138, 220] width 151 height 16
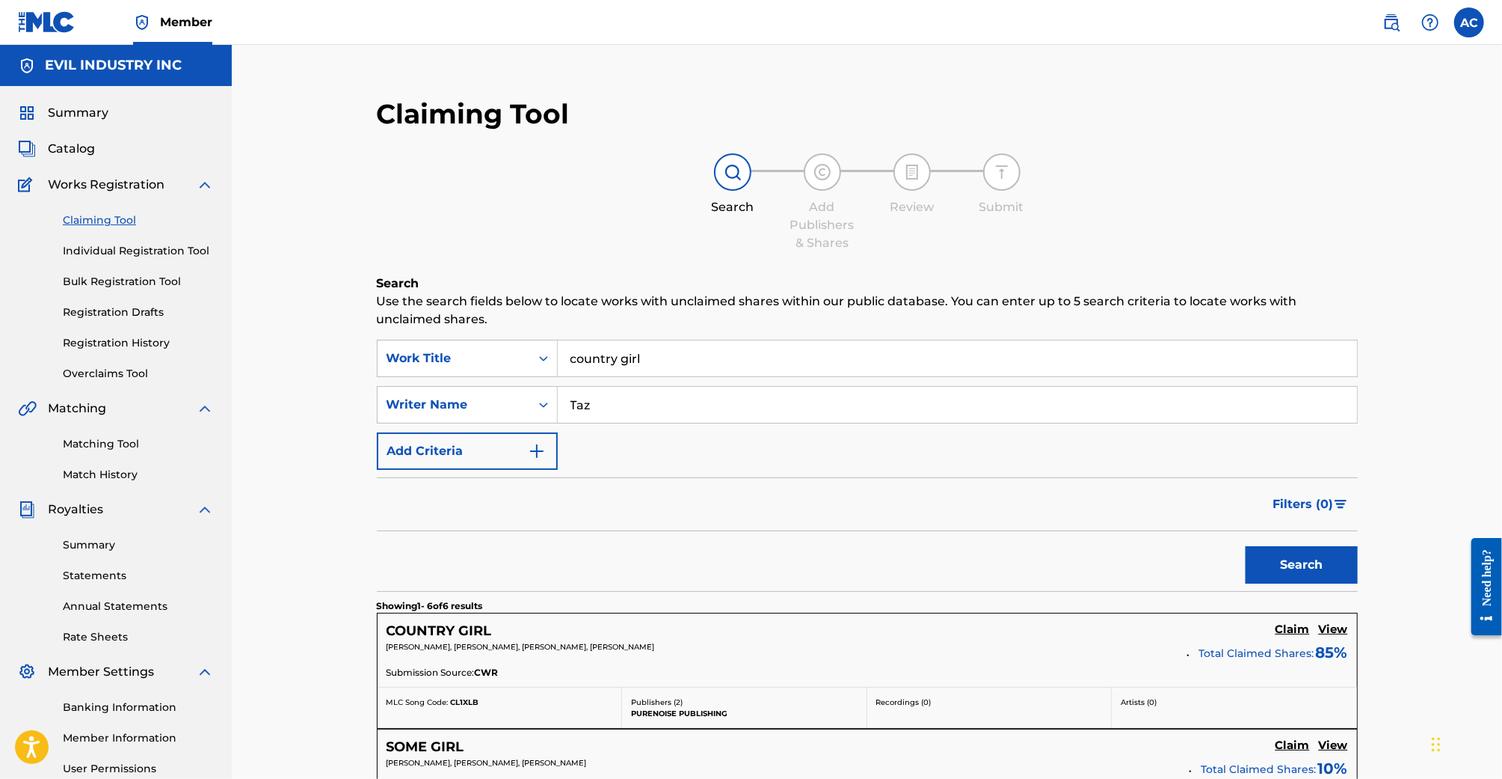
click at [146, 372] on link "Overclaims Tool" at bounding box center [138, 374] width 151 height 16
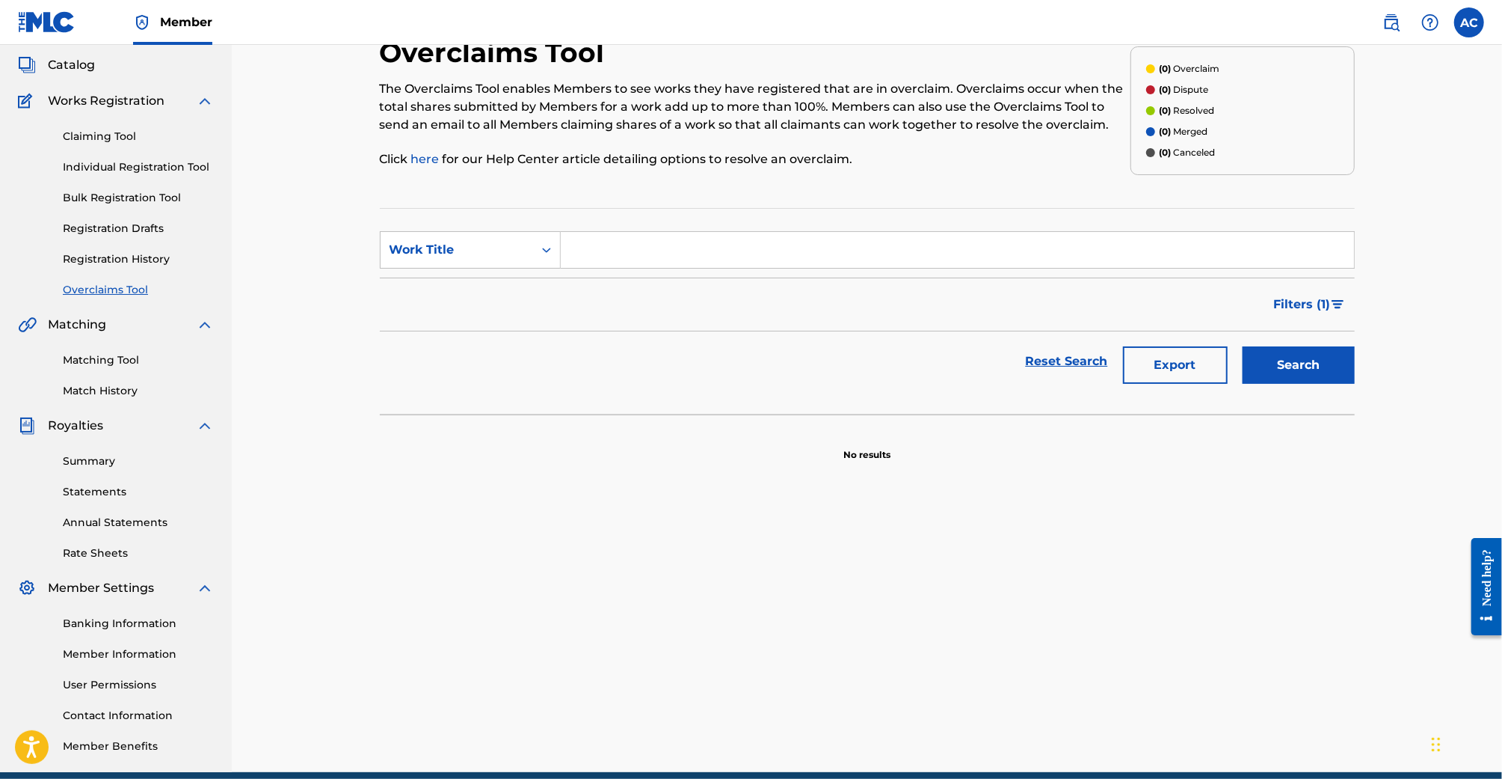
scroll to position [90, 0]
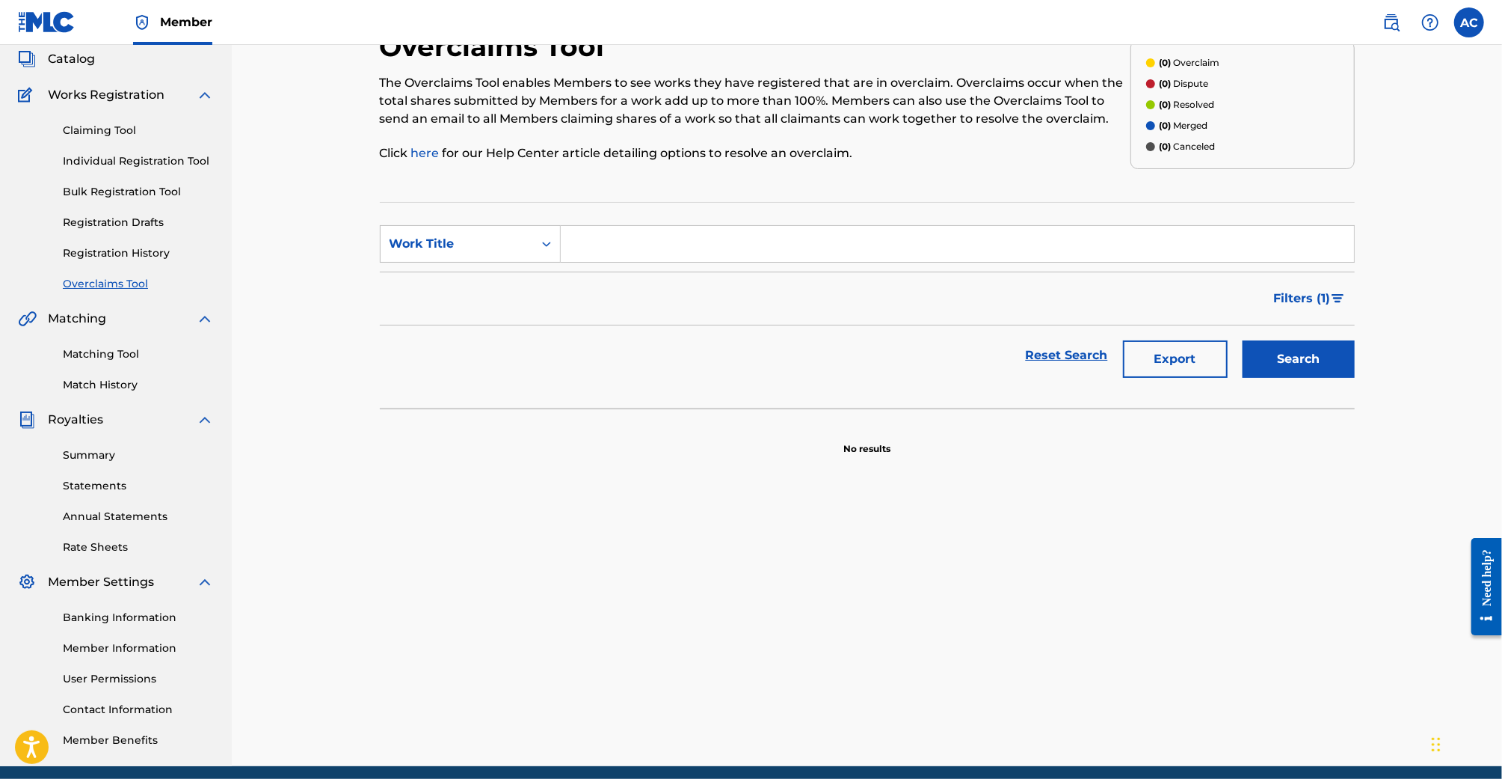
click at [117, 383] on link "Match History" at bounding box center [138, 385] width 151 height 16
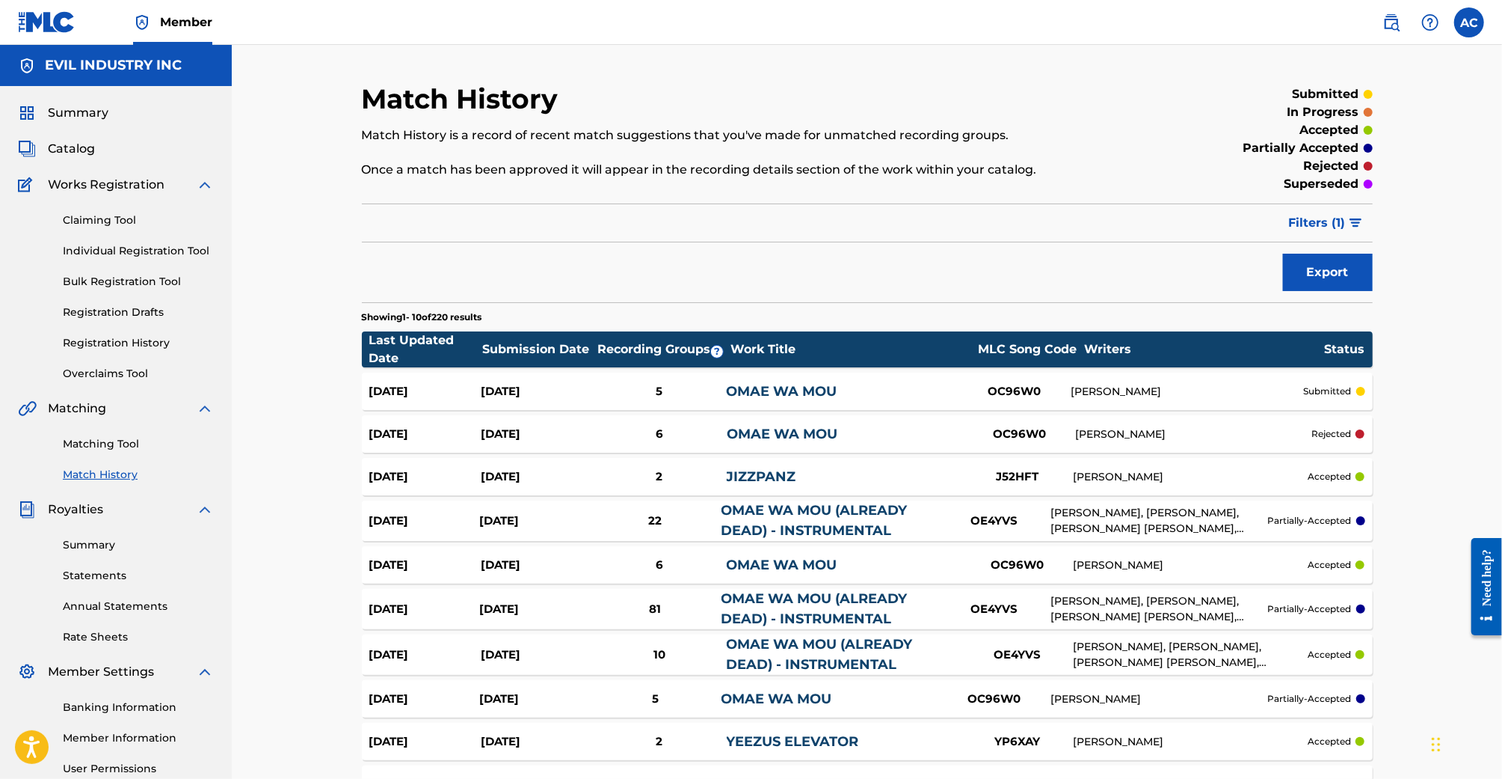
click at [78, 107] on span "Summary" at bounding box center [78, 113] width 61 height 18
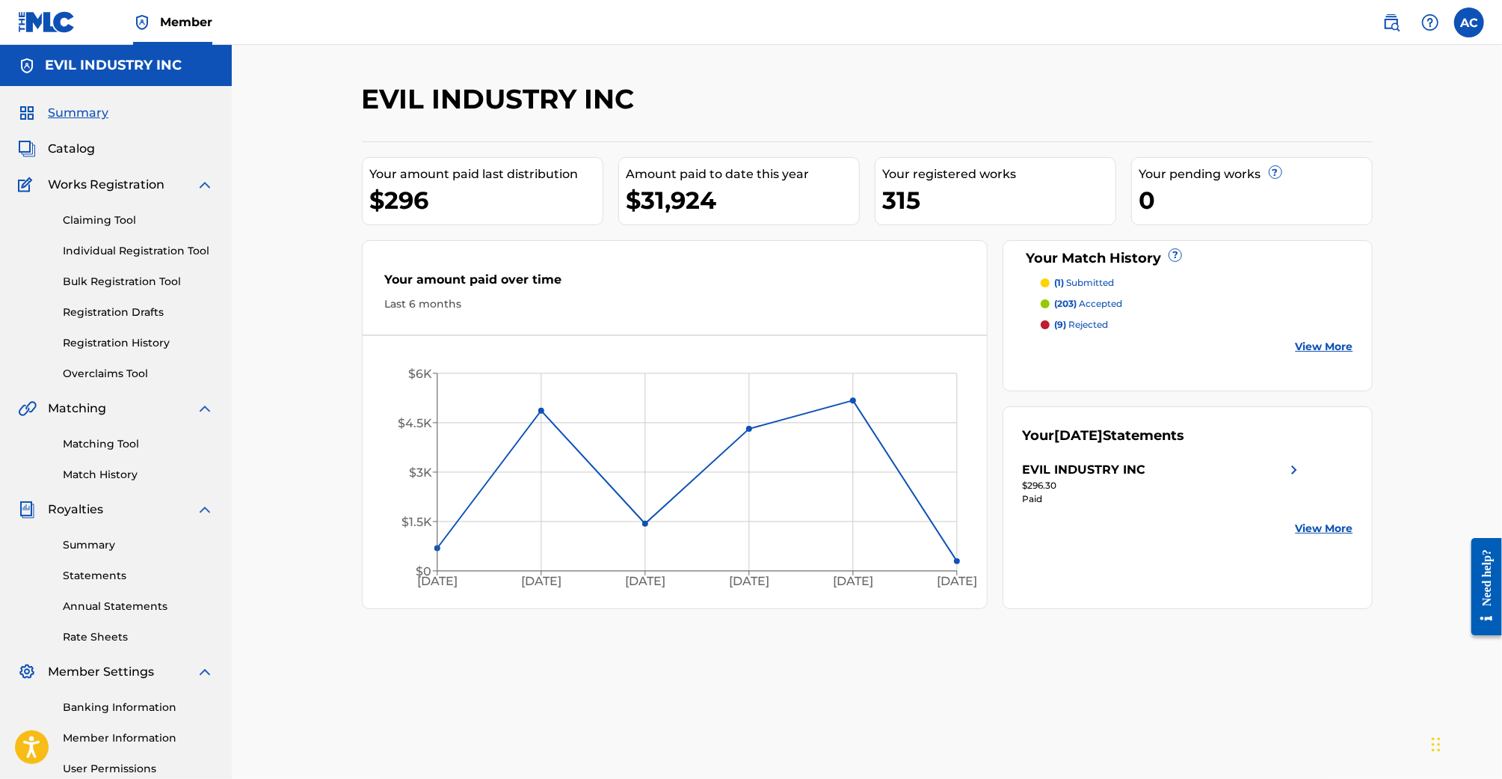
click at [96, 239] on div "Claiming Tool Individual Registration Tool Bulk Registration Tool Registration …" at bounding box center [116, 288] width 196 height 188
click at [99, 224] on link "Claiming Tool" at bounding box center [138, 220] width 151 height 16
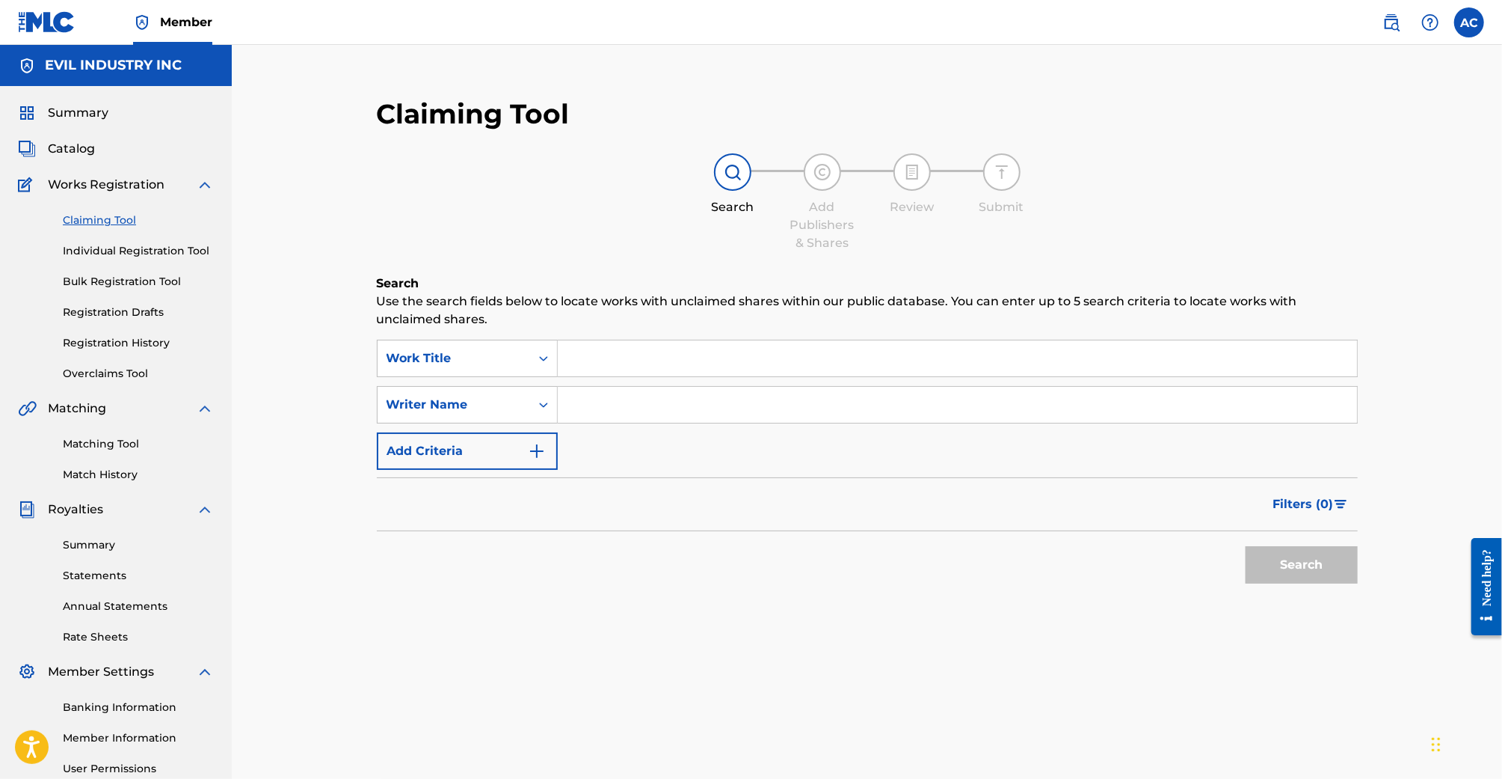
click at [704, 349] on input "Search Form" at bounding box center [957, 358] width 799 height 36
paste input "WHAT I LACK"
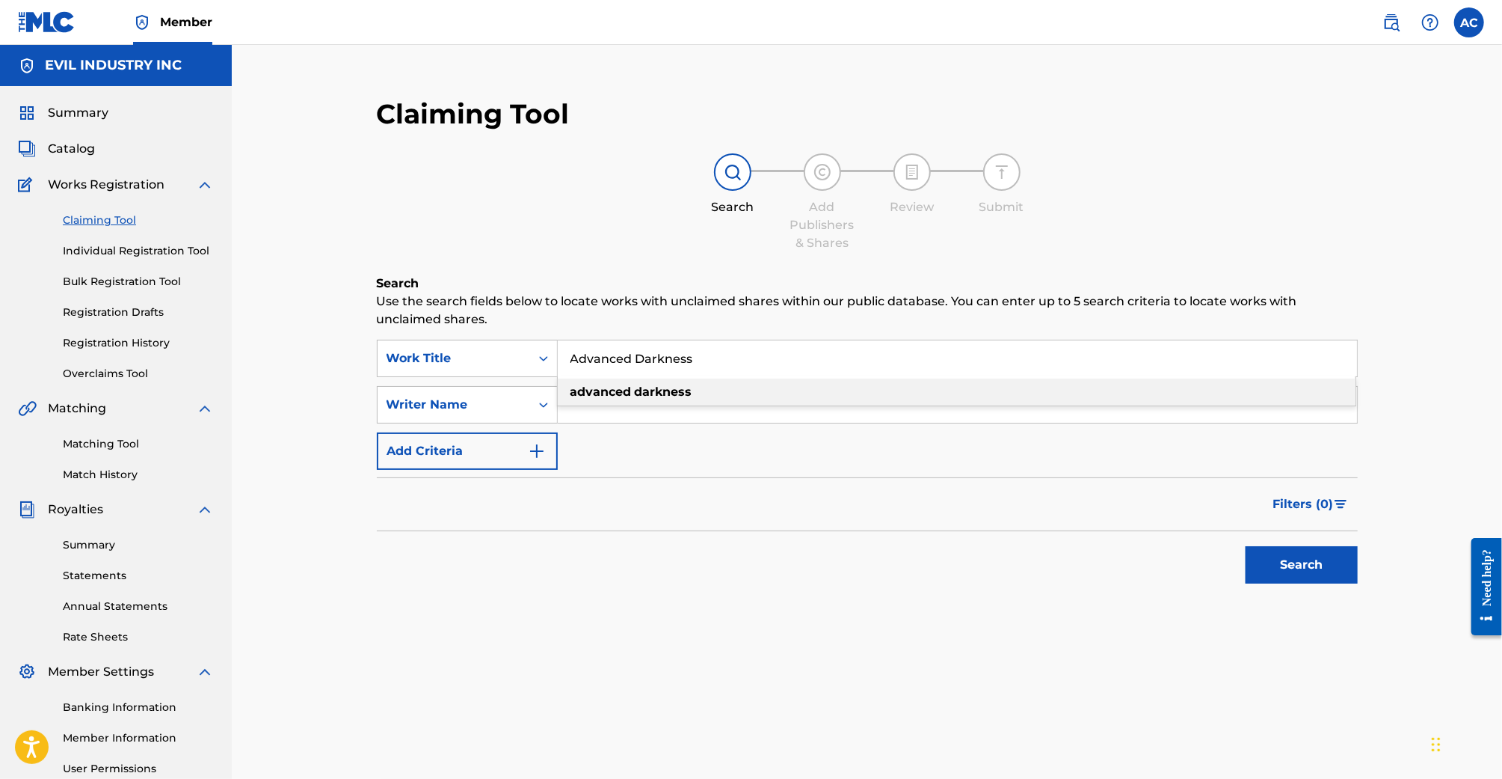
click at [734, 391] on div "advanced darkness" at bounding box center [957, 391] width 798 height 27
type input "advanced darkness"
click at [718, 408] on input "Search Form" at bounding box center [957, 405] width 799 height 36
type input "Taz"
click at [1246, 546] on button "Search" at bounding box center [1302, 564] width 112 height 37
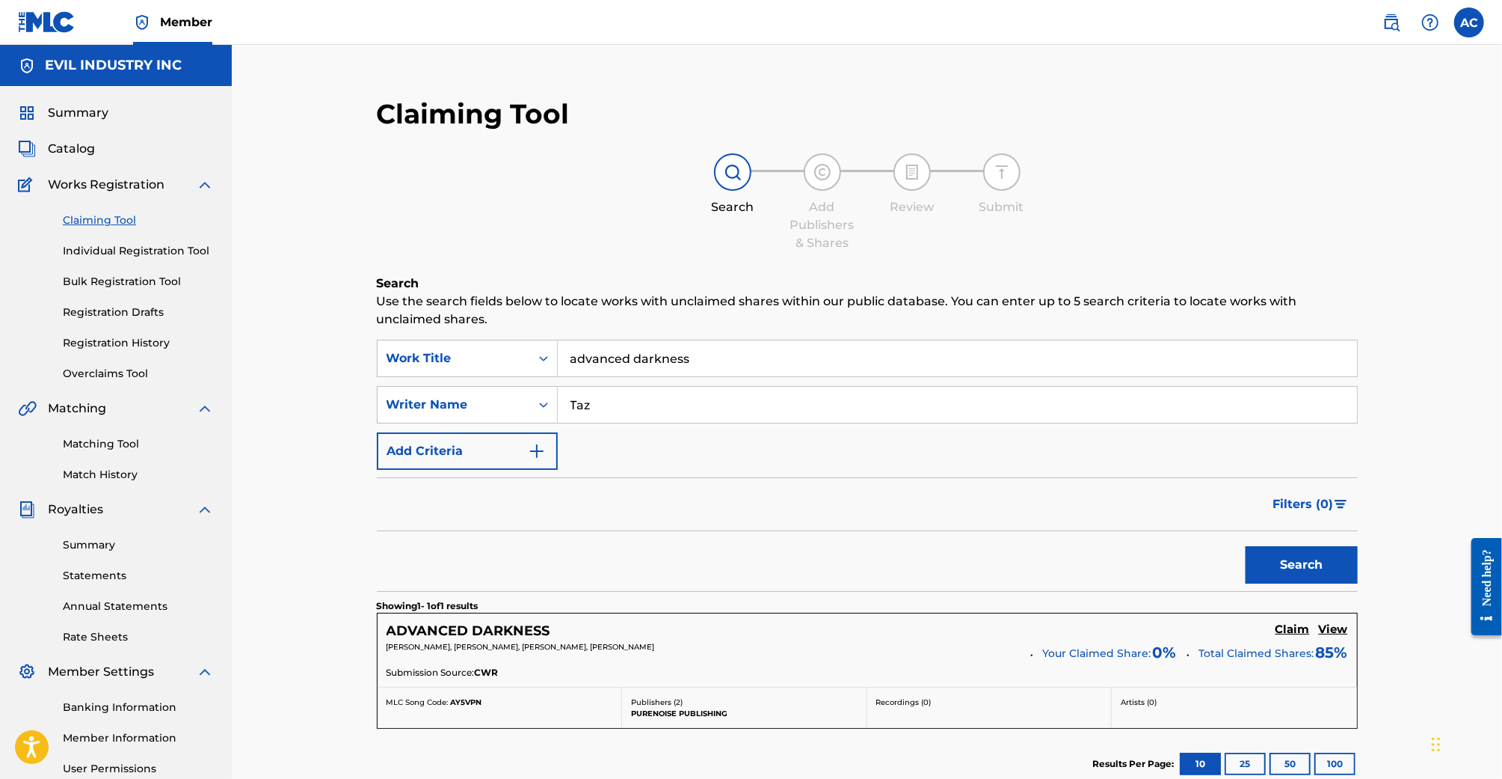
click at [1306, 630] on h5 "Claim" at bounding box center [1293, 629] width 34 height 14
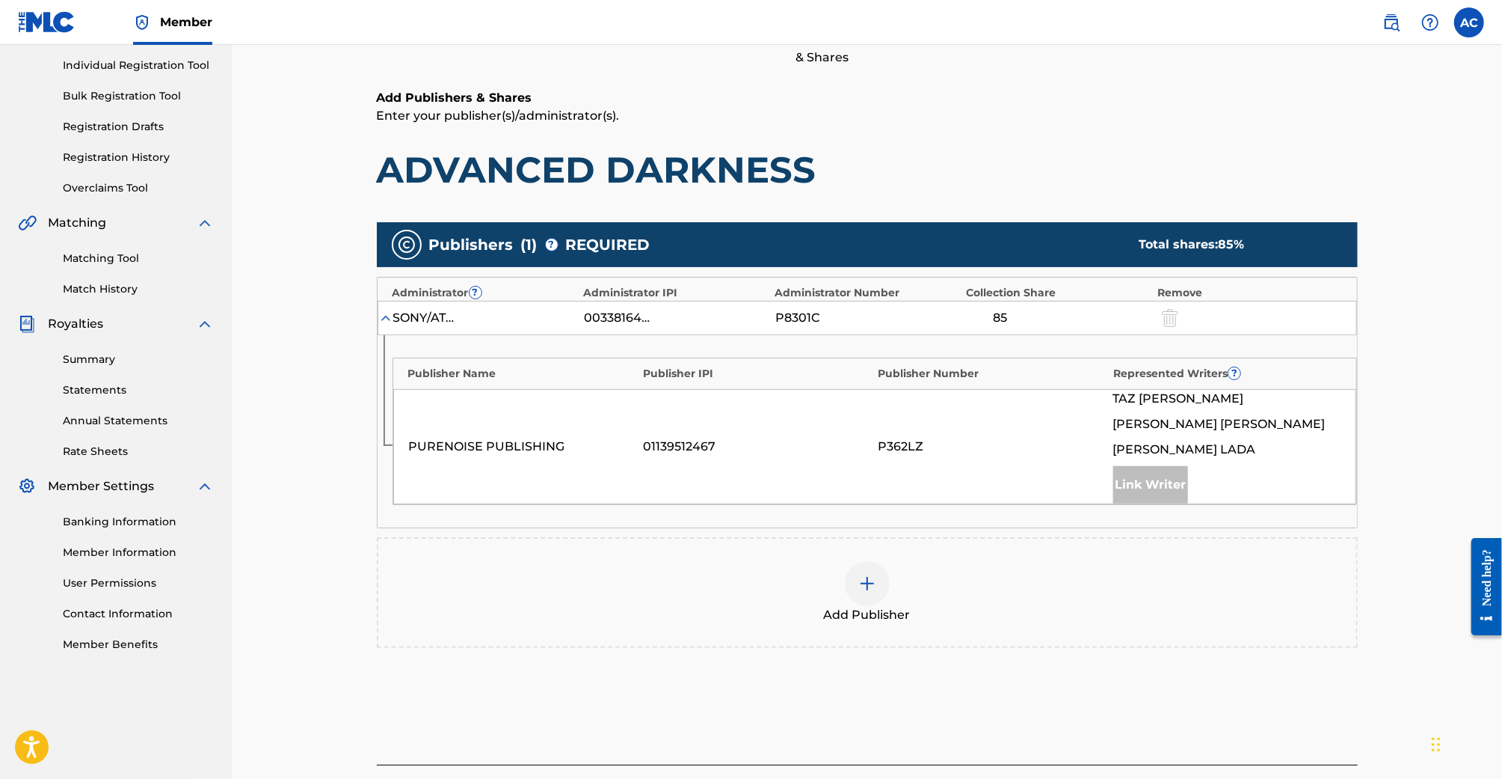
scroll to position [238, 0]
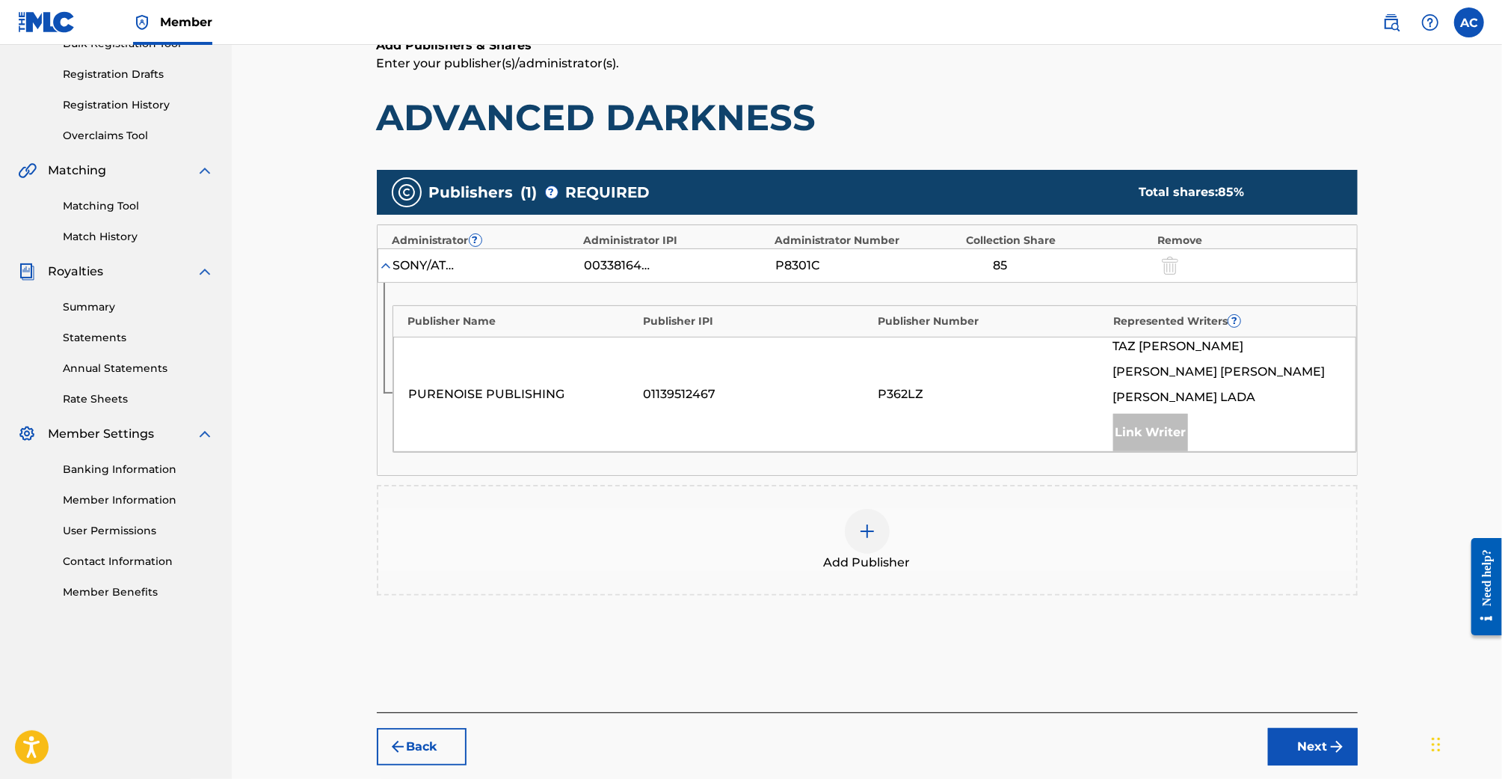
click at [886, 524] on div at bounding box center [867, 531] width 45 height 45
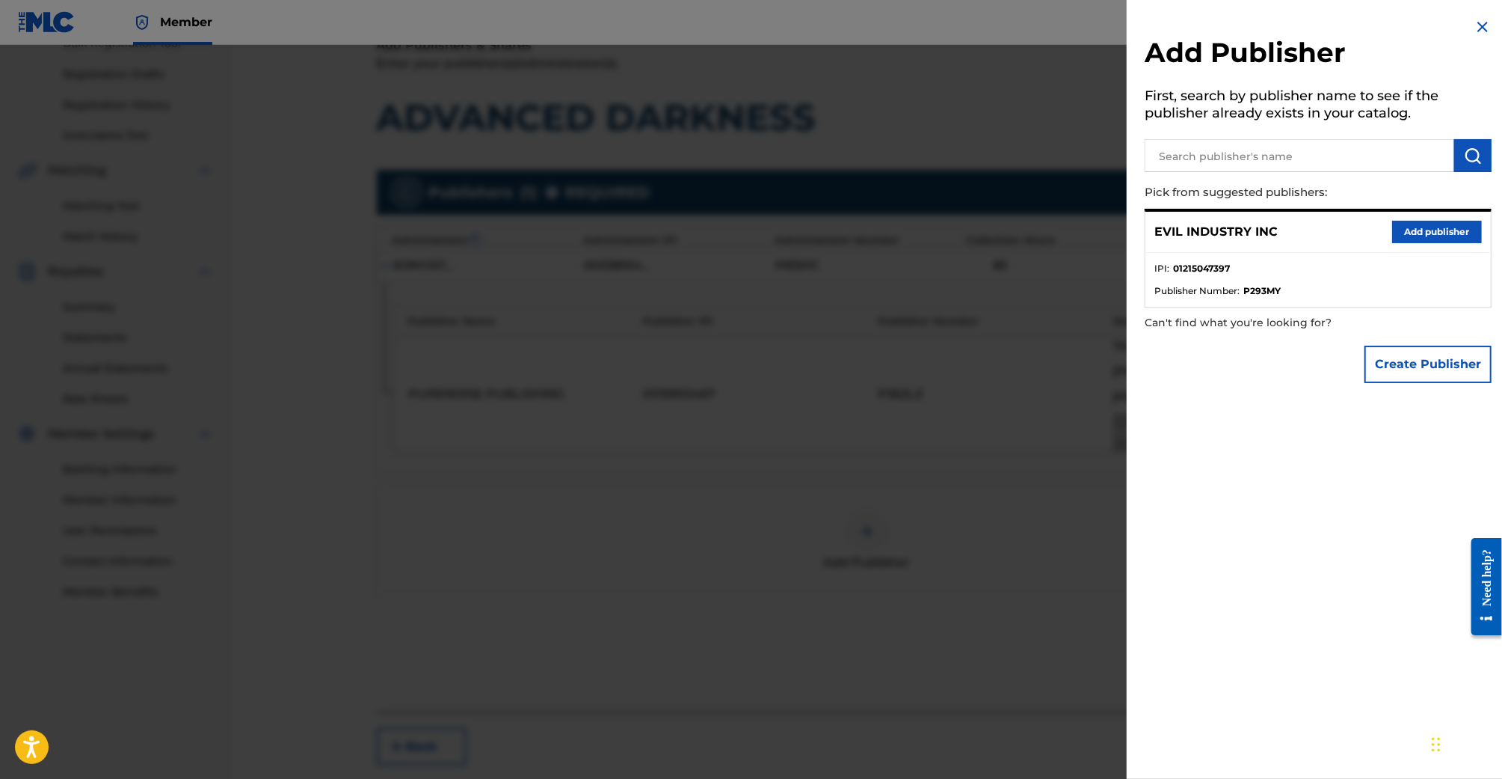
click at [1403, 232] on button "Add publisher" at bounding box center [1438, 232] width 90 height 22
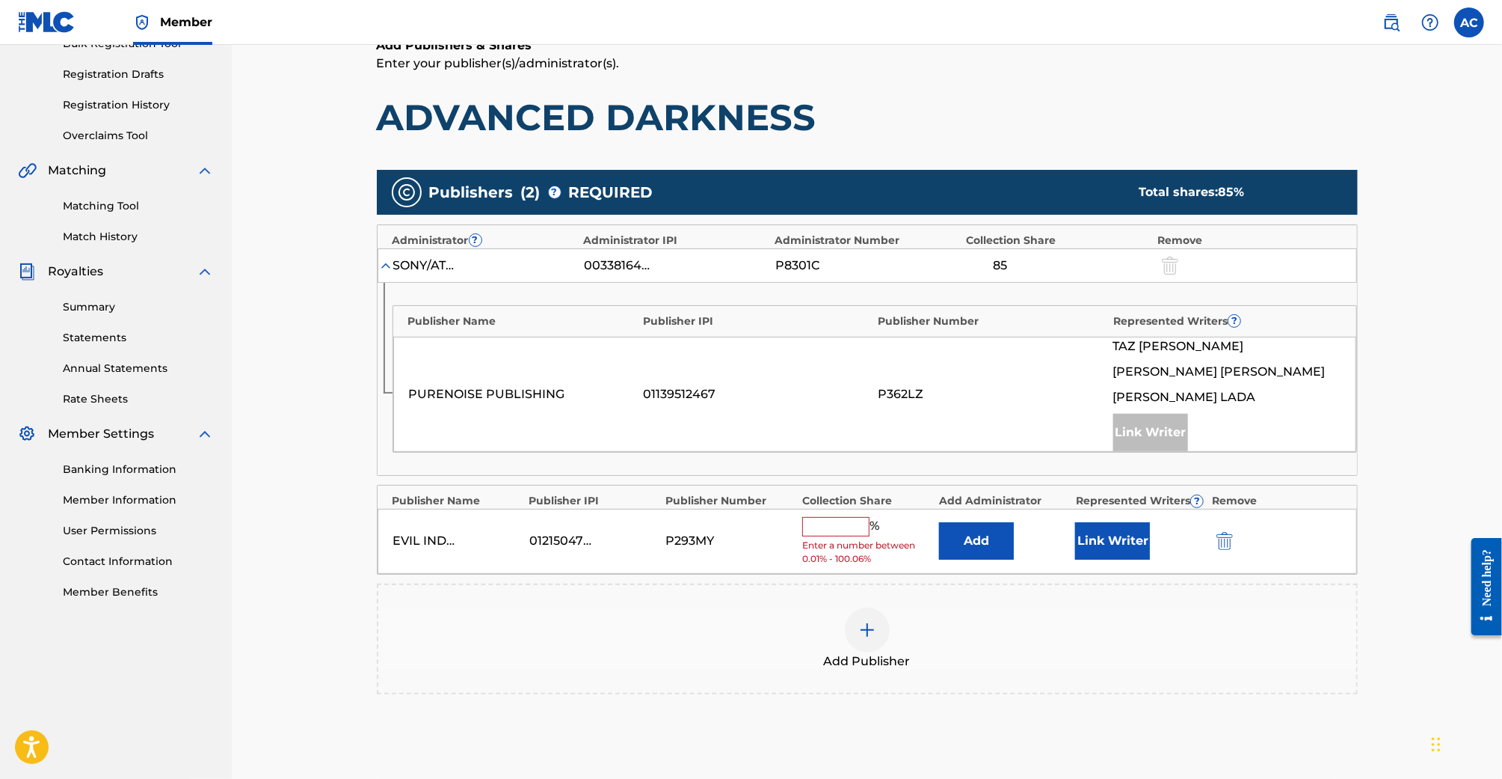
click at [840, 529] on input "text" at bounding box center [835, 526] width 67 height 19
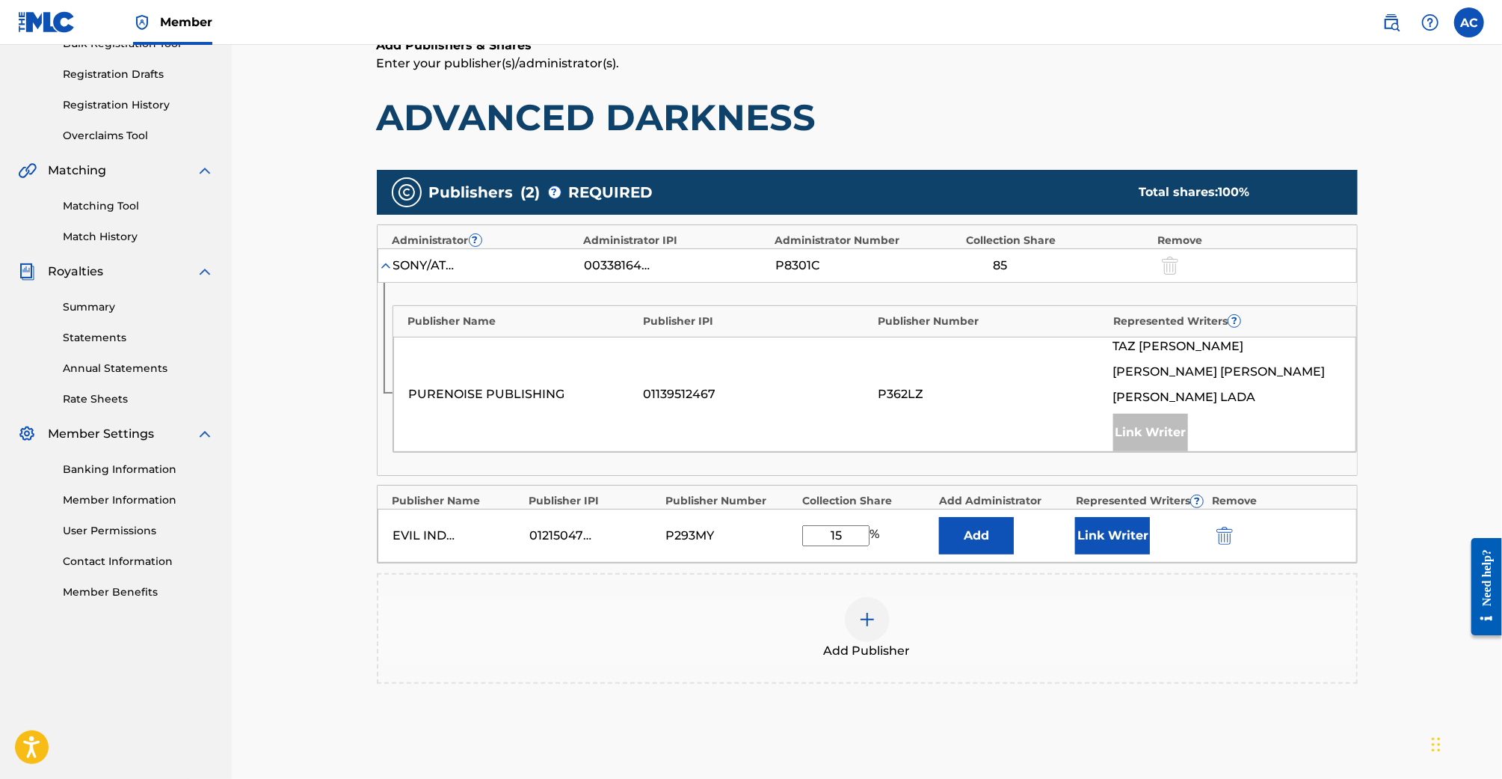
type input "15"
click at [1149, 527] on button "Link Writer" at bounding box center [1112, 535] width 75 height 37
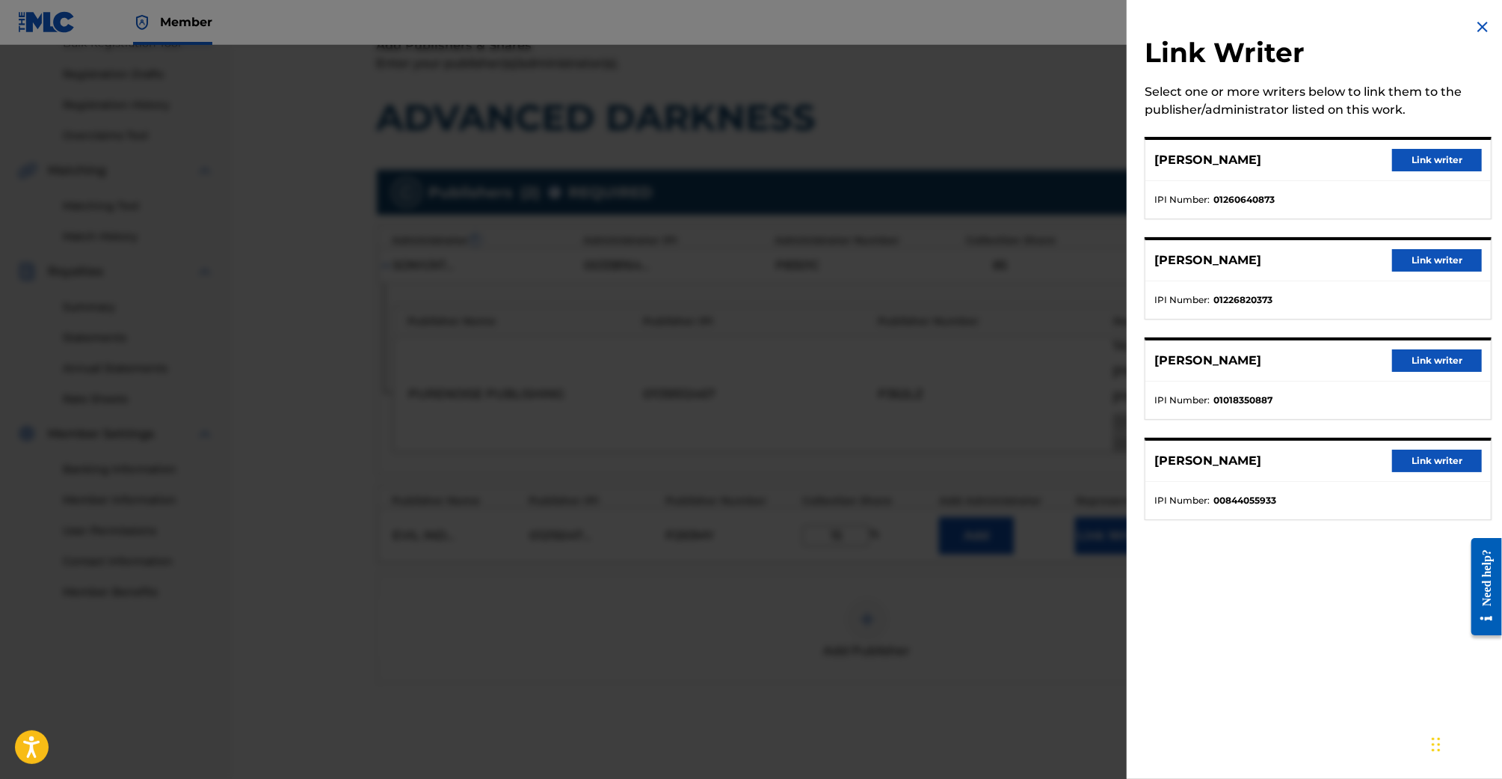
click at [1418, 155] on button "Link writer" at bounding box center [1438, 160] width 90 height 22
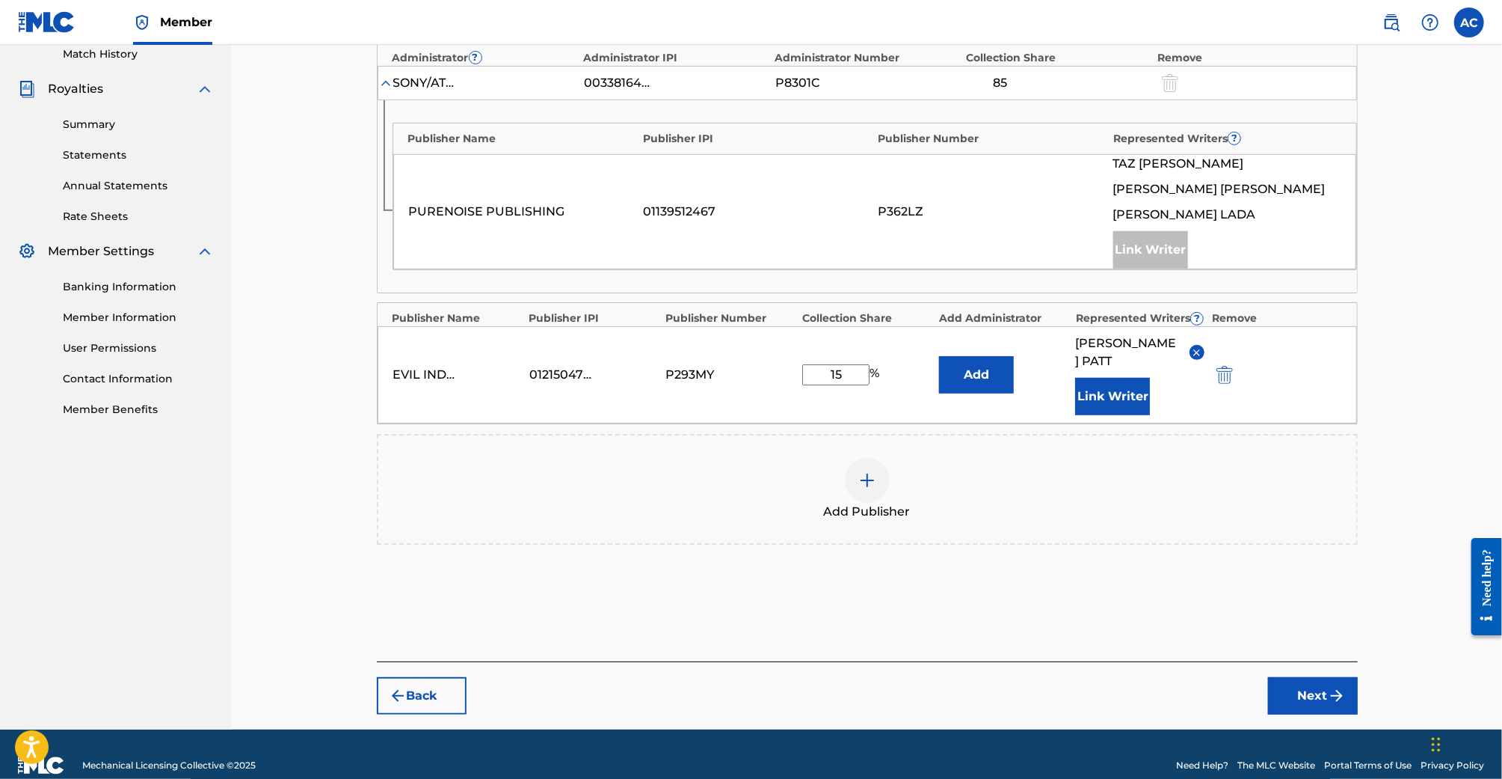
click at [1314, 677] on button "Next" at bounding box center [1313, 695] width 90 height 37
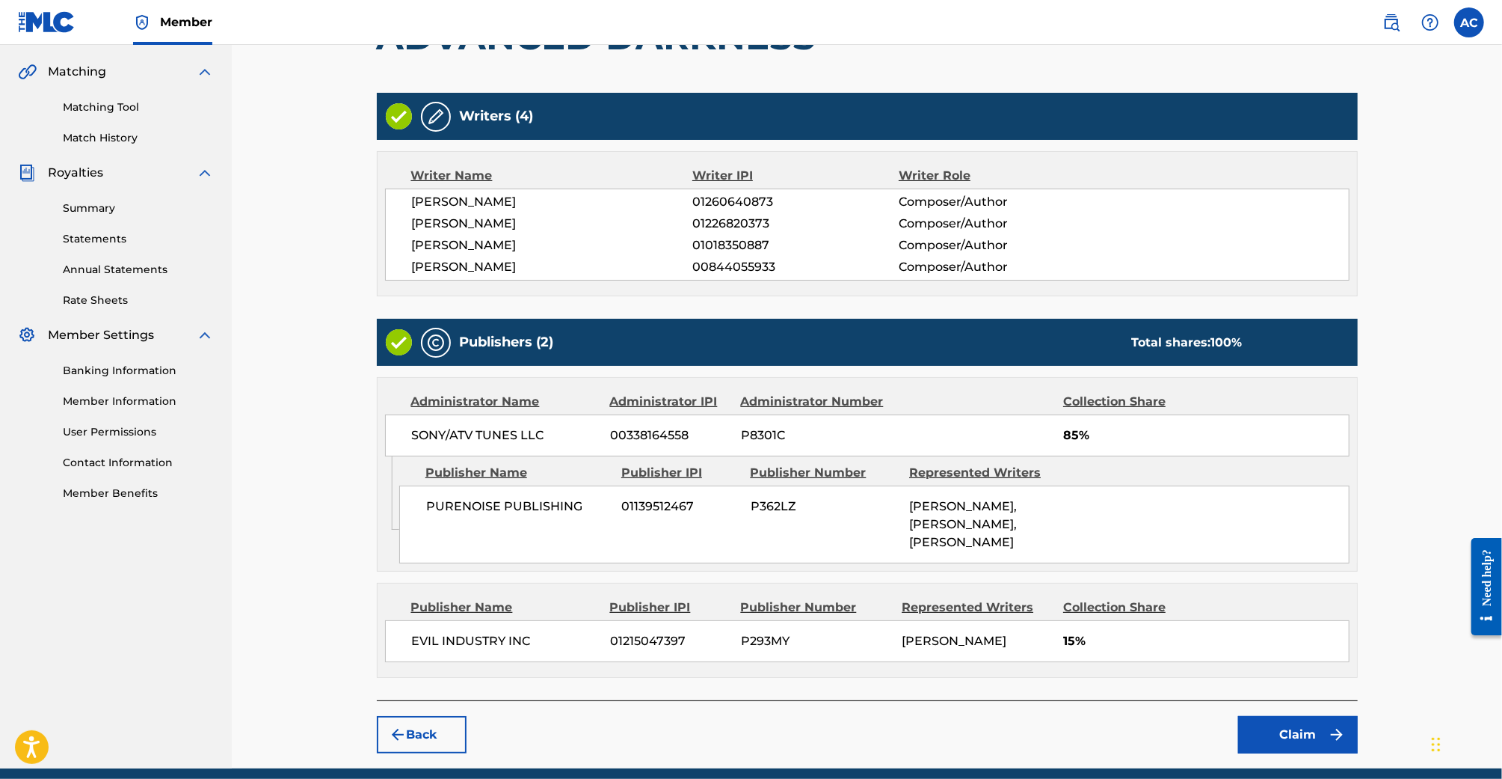
scroll to position [393, 0]
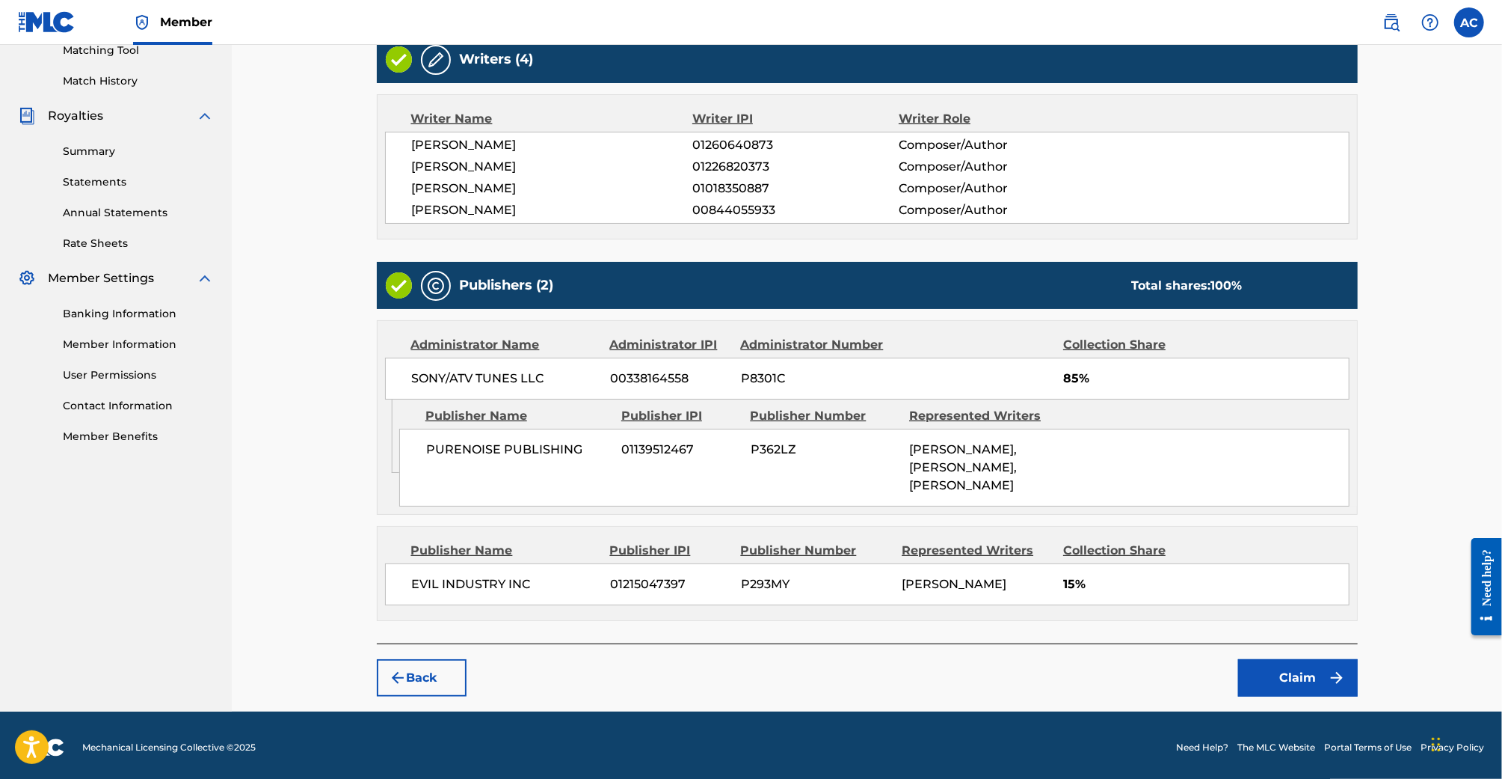
click at [1310, 689] on button "Claim" at bounding box center [1298, 677] width 120 height 37
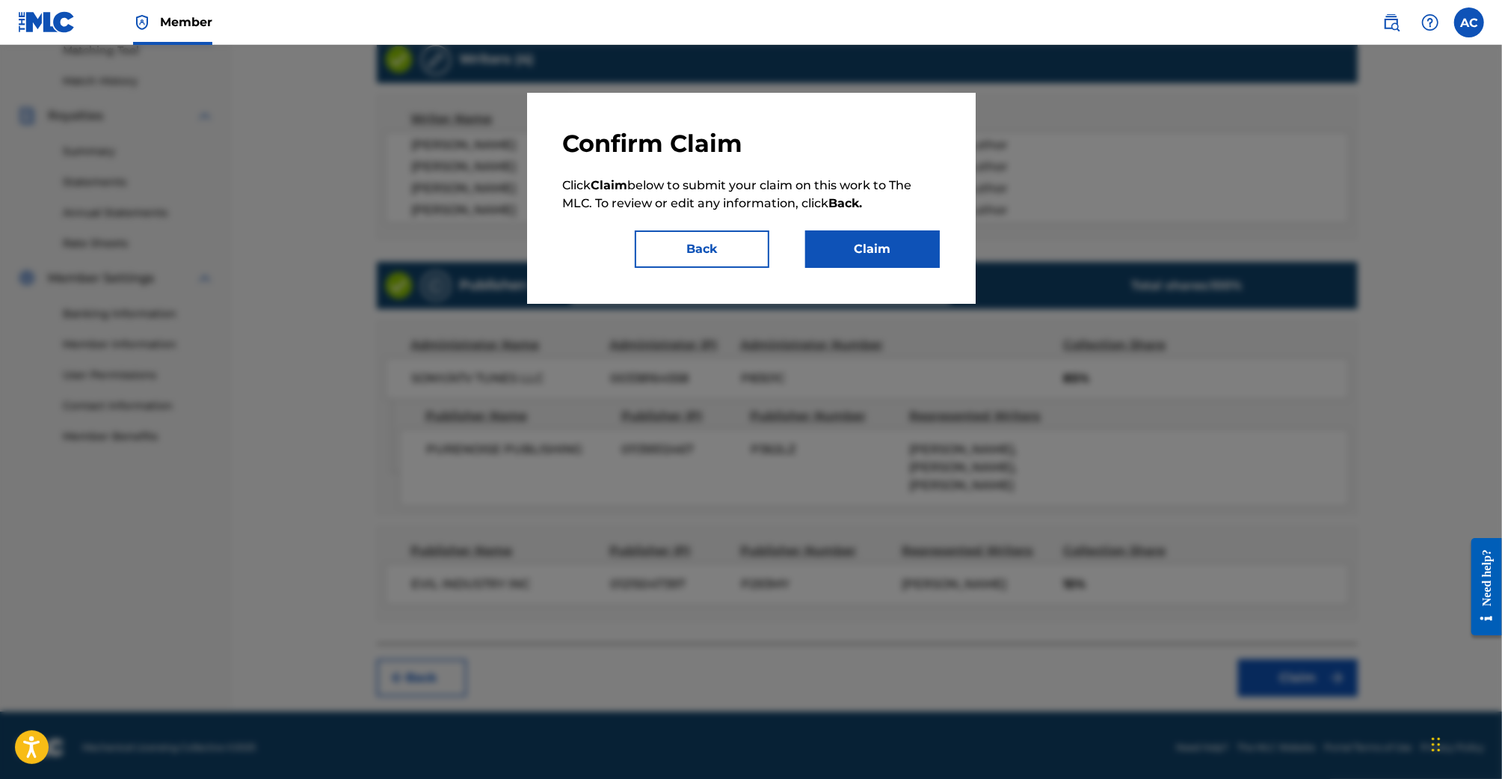
click at [885, 267] on div "Confirm Claim Click Claim below to submit your claim on this work to The MLC. T…" at bounding box center [751, 198] width 449 height 211
click at [885, 267] on button "Claim" at bounding box center [872, 248] width 135 height 37
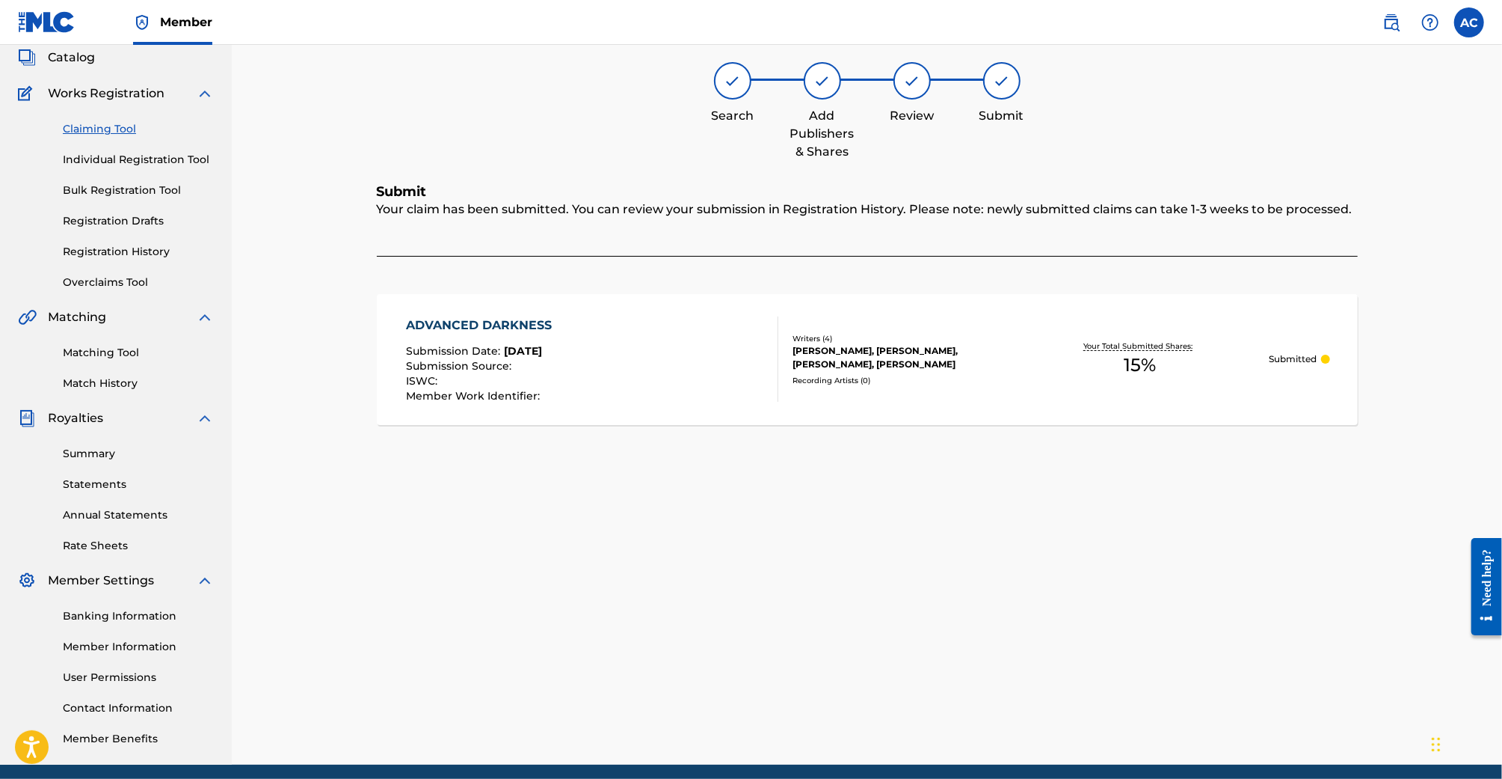
scroll to position [87, 0]
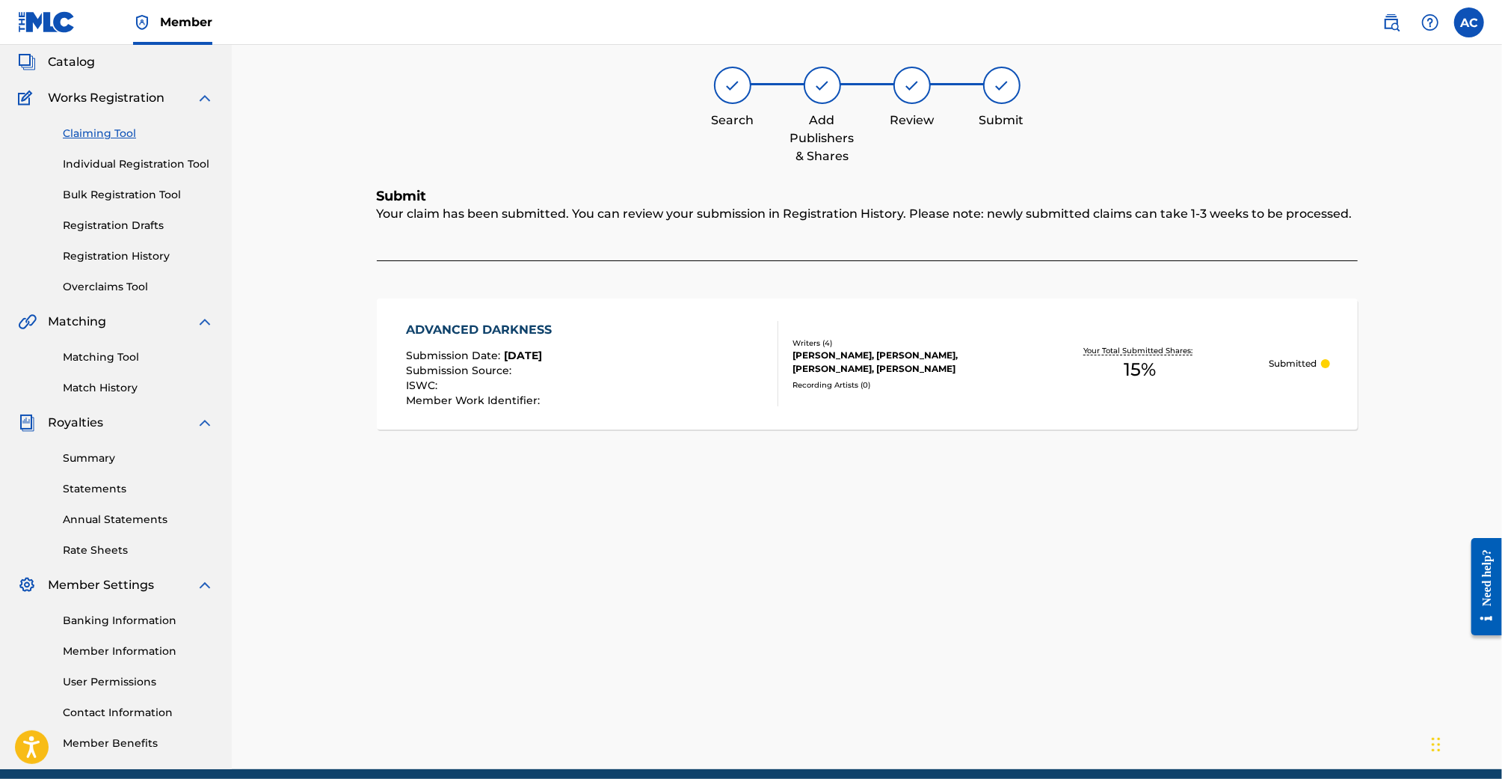
click at [150, 257] on link "Registration History" at bounding box center [138, 256] width 151 height 16
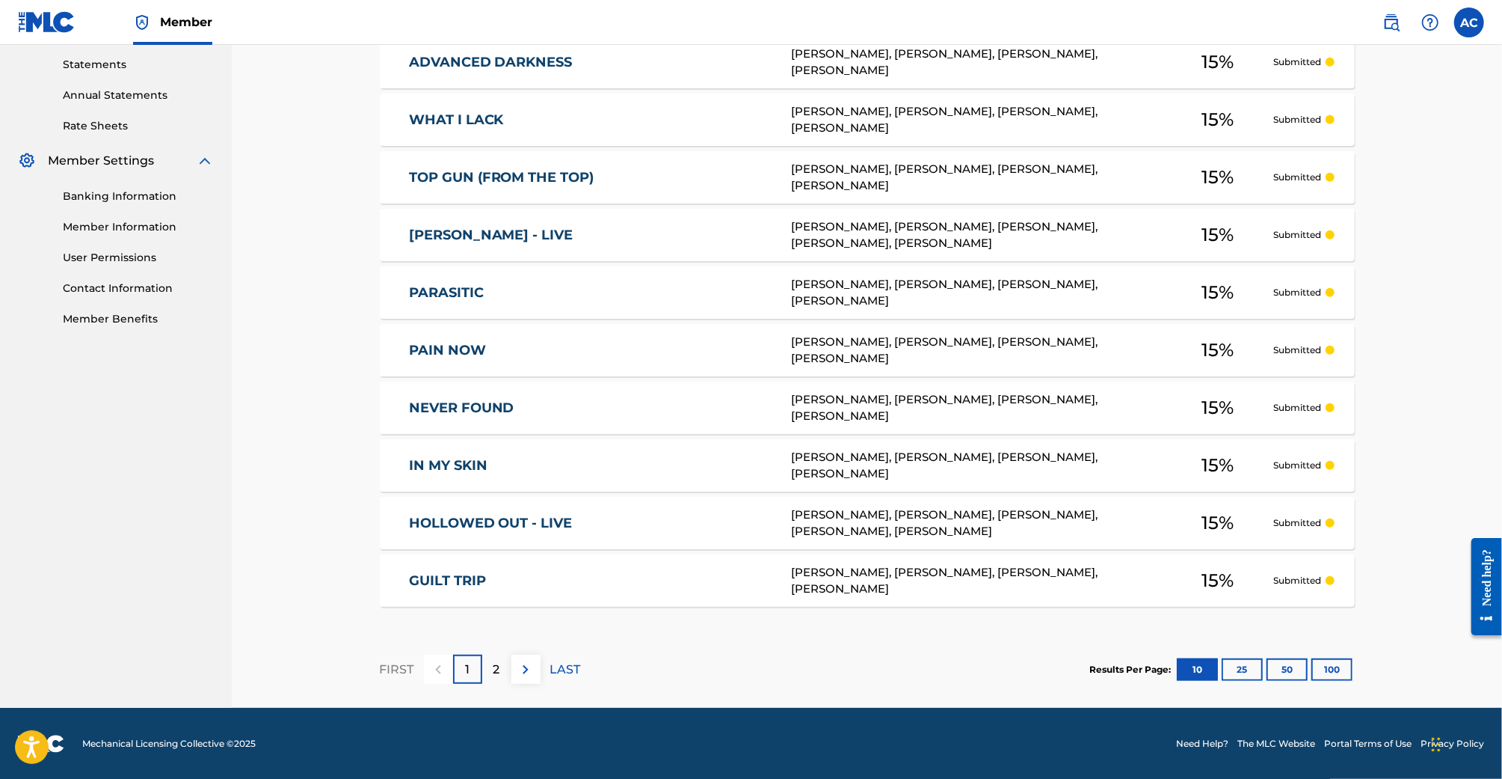
scroll to position [322, 0]
click at [507, 667] on div "2" at bounding box center [496, 668] width 29 height 29
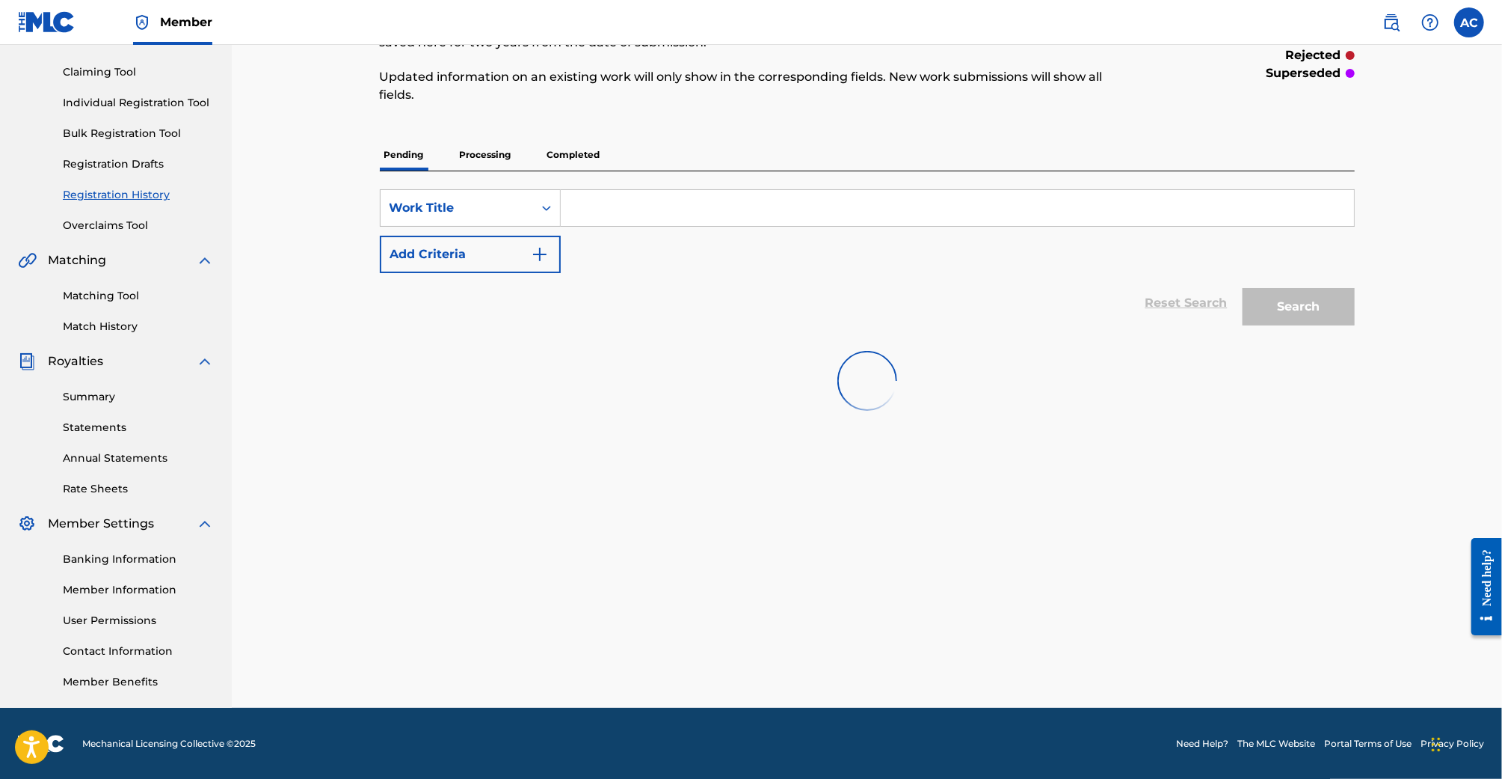
scroll to position [165, 0]
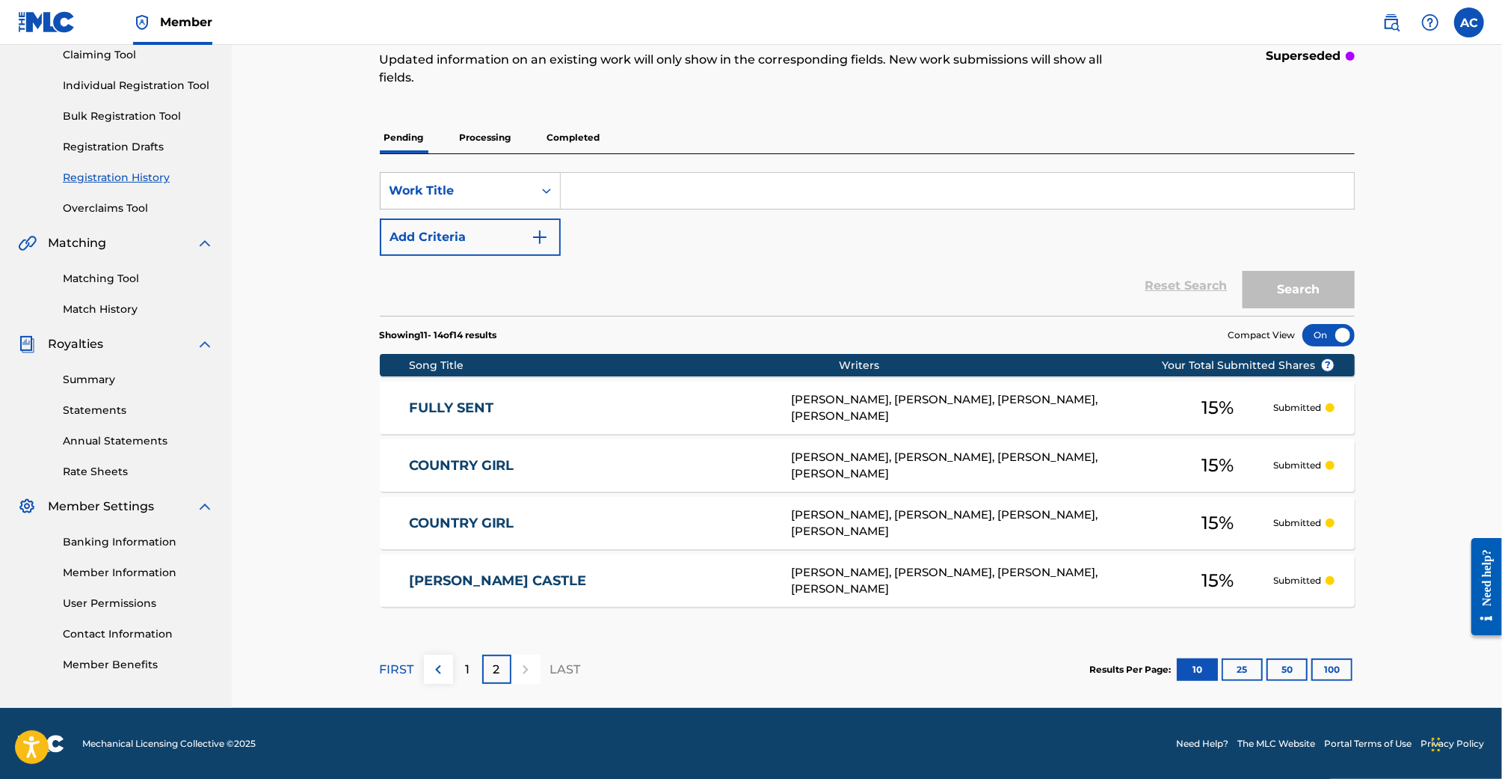
click at [463, 676] on div "1" at bounding box center [467, 668] width 29 height 29
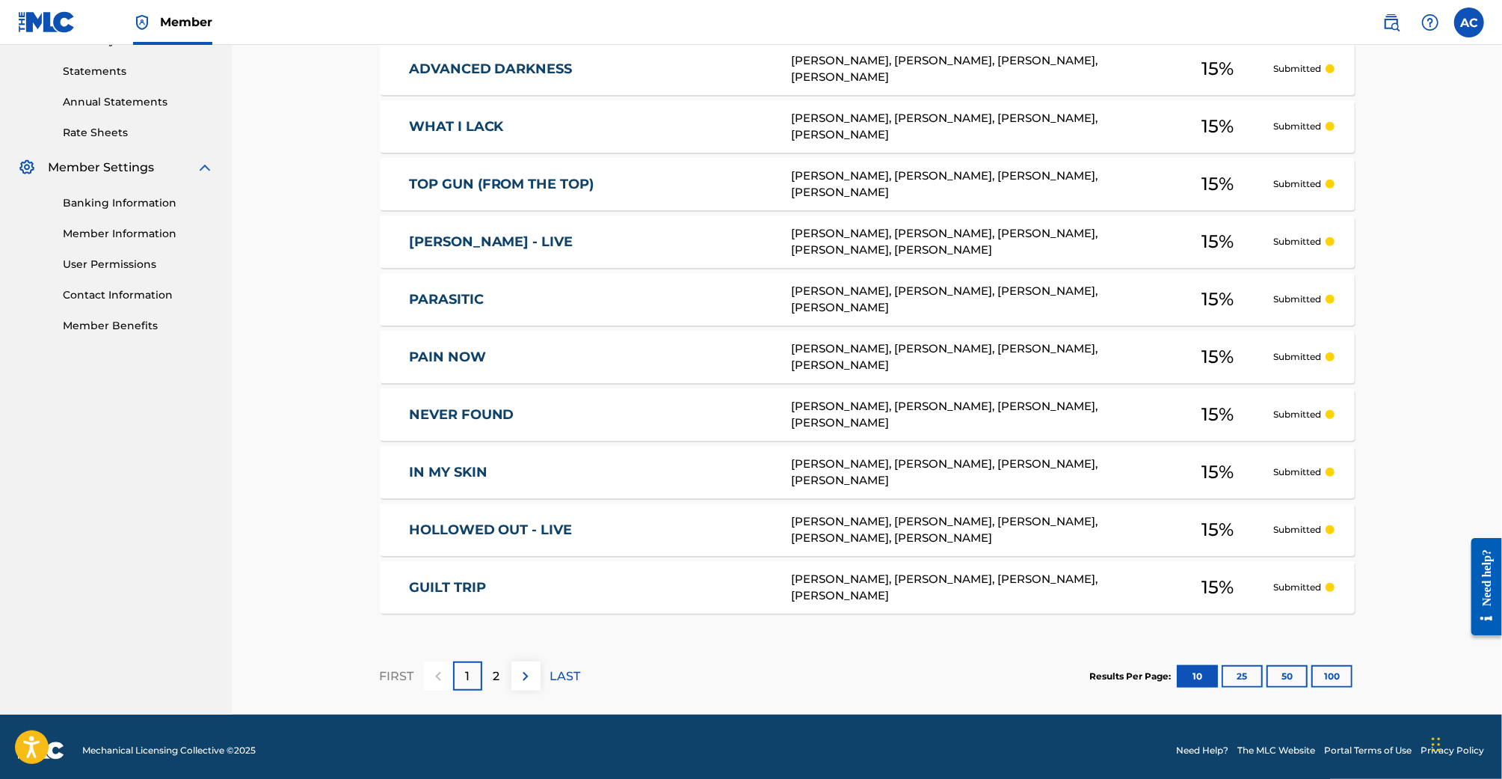
scroll to position [511, 0]
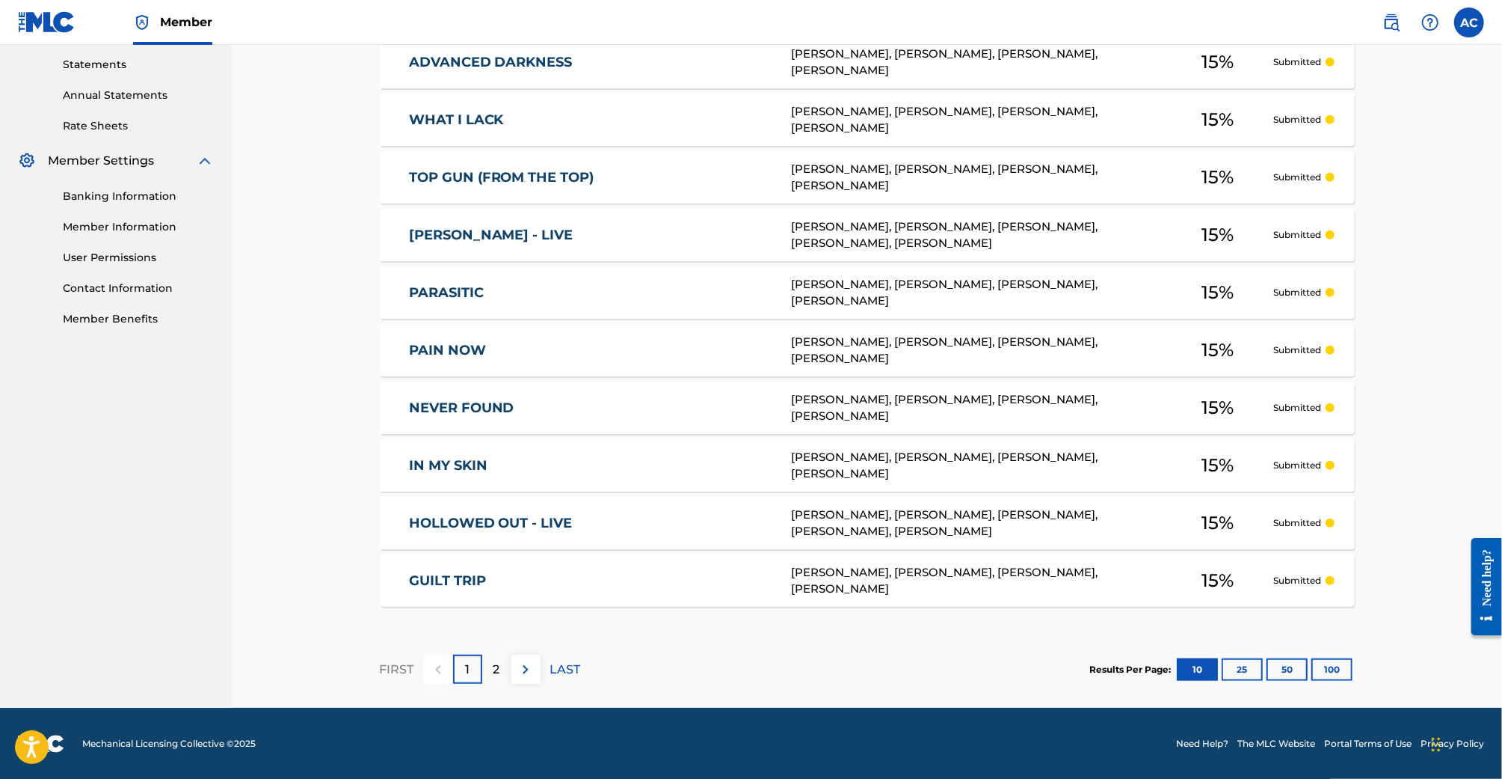
click at [1239, 663] on button "25" at bounding box center [1242, 669] width 41 height 22
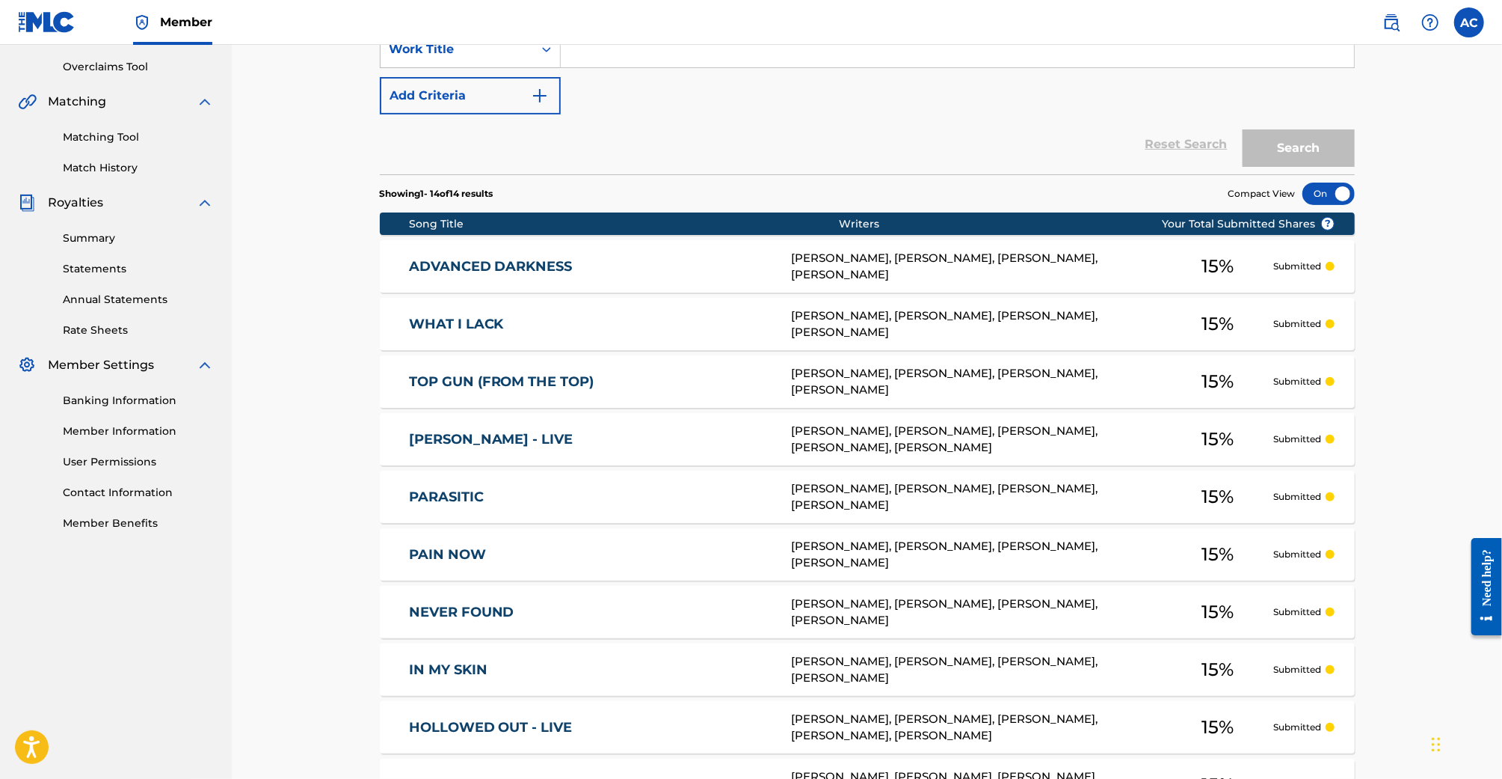
scroll to position [121, 0]
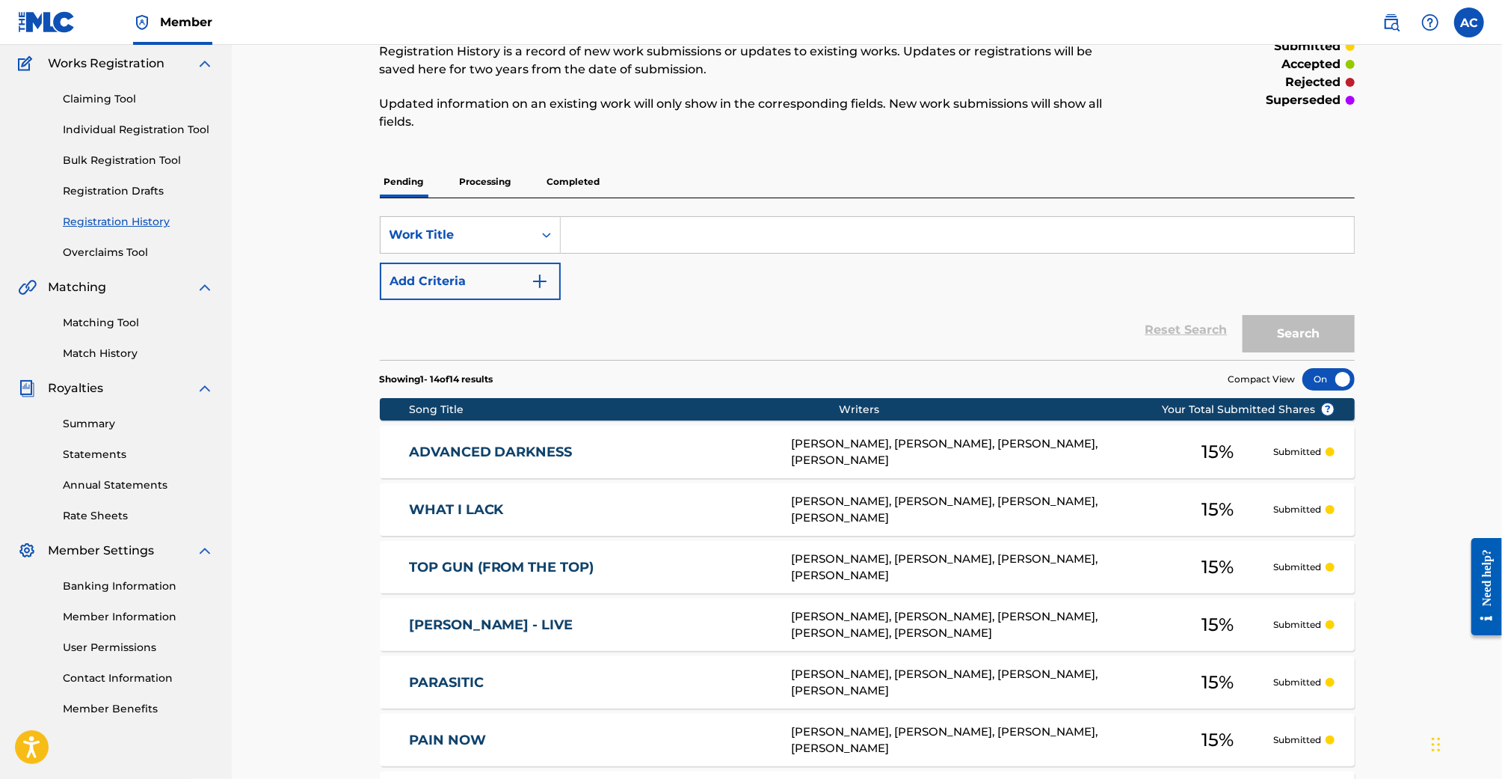
click at [94, 99] on link "Claiming Tool" at bounding box center [138, 99] width 151 height 16
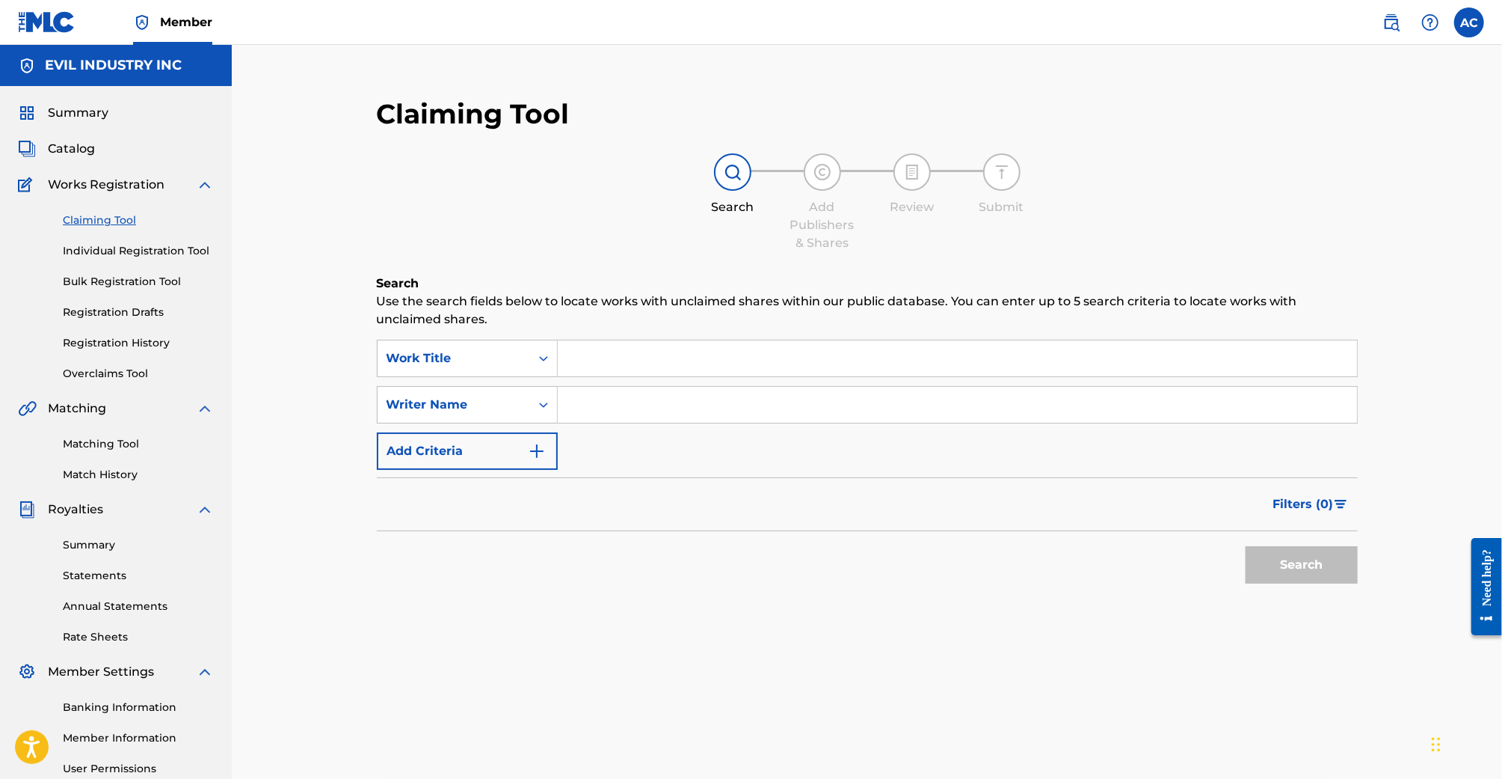
click at [648, 406] on input "Search Form" at bounding box center [957, 405] width 799 height 36
type input "Samuel Patt"
click at [1246, 546] on button "Search" at bounding box center [1302, 564] width 112 height 37
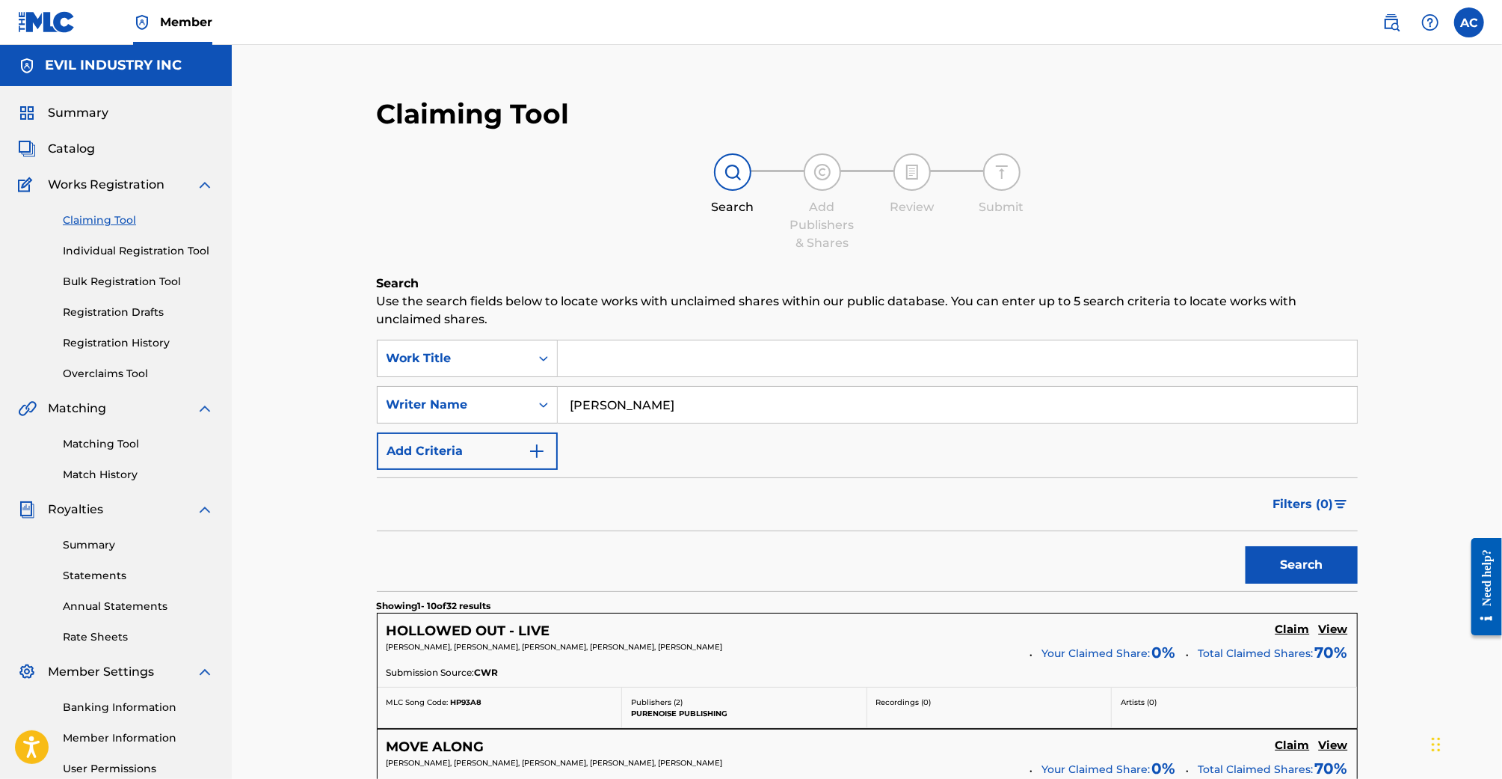
click at [114, 227] on link "Claiming Tool" at bounding box center [138, 220] width 151 height 16
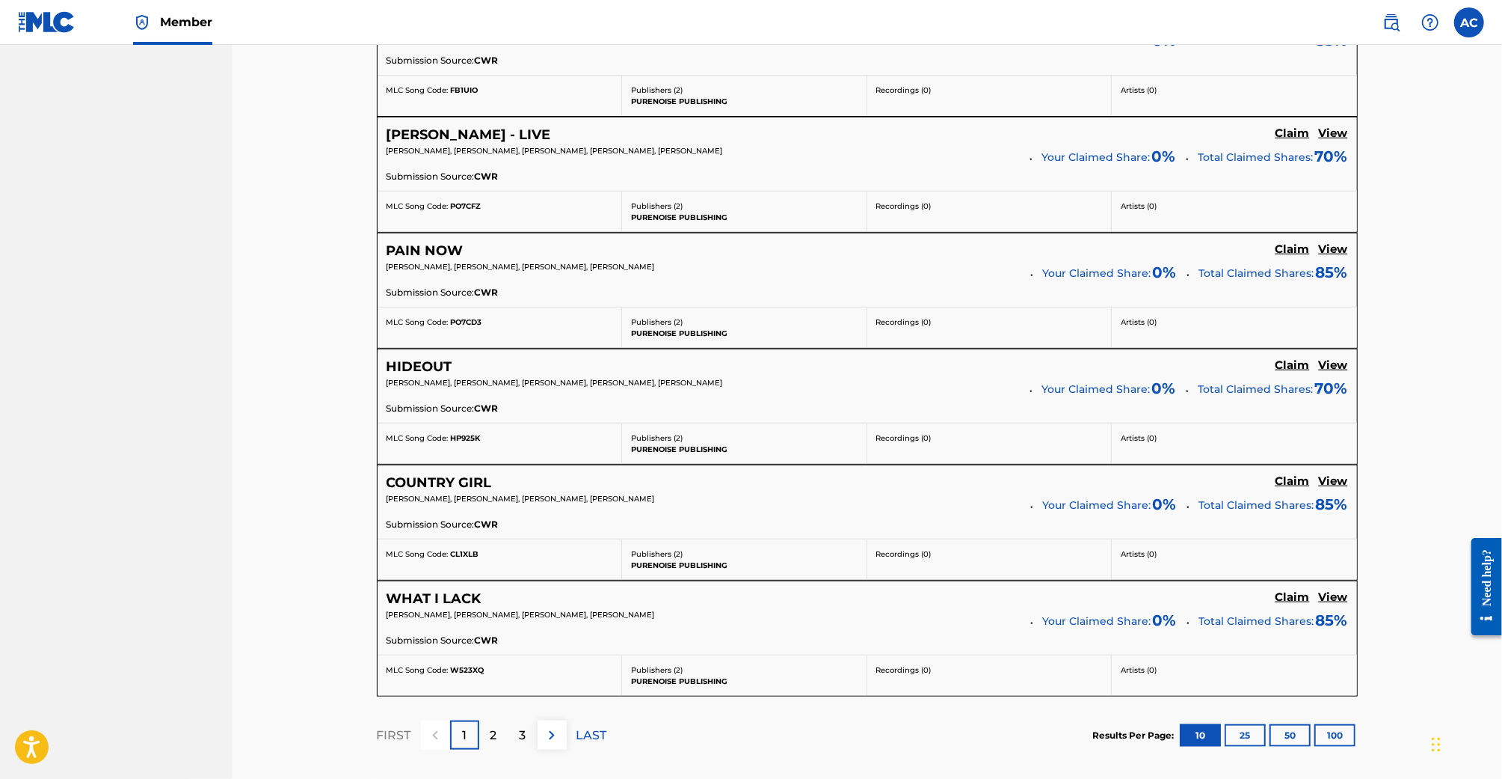
scroll to position [1080, 0]
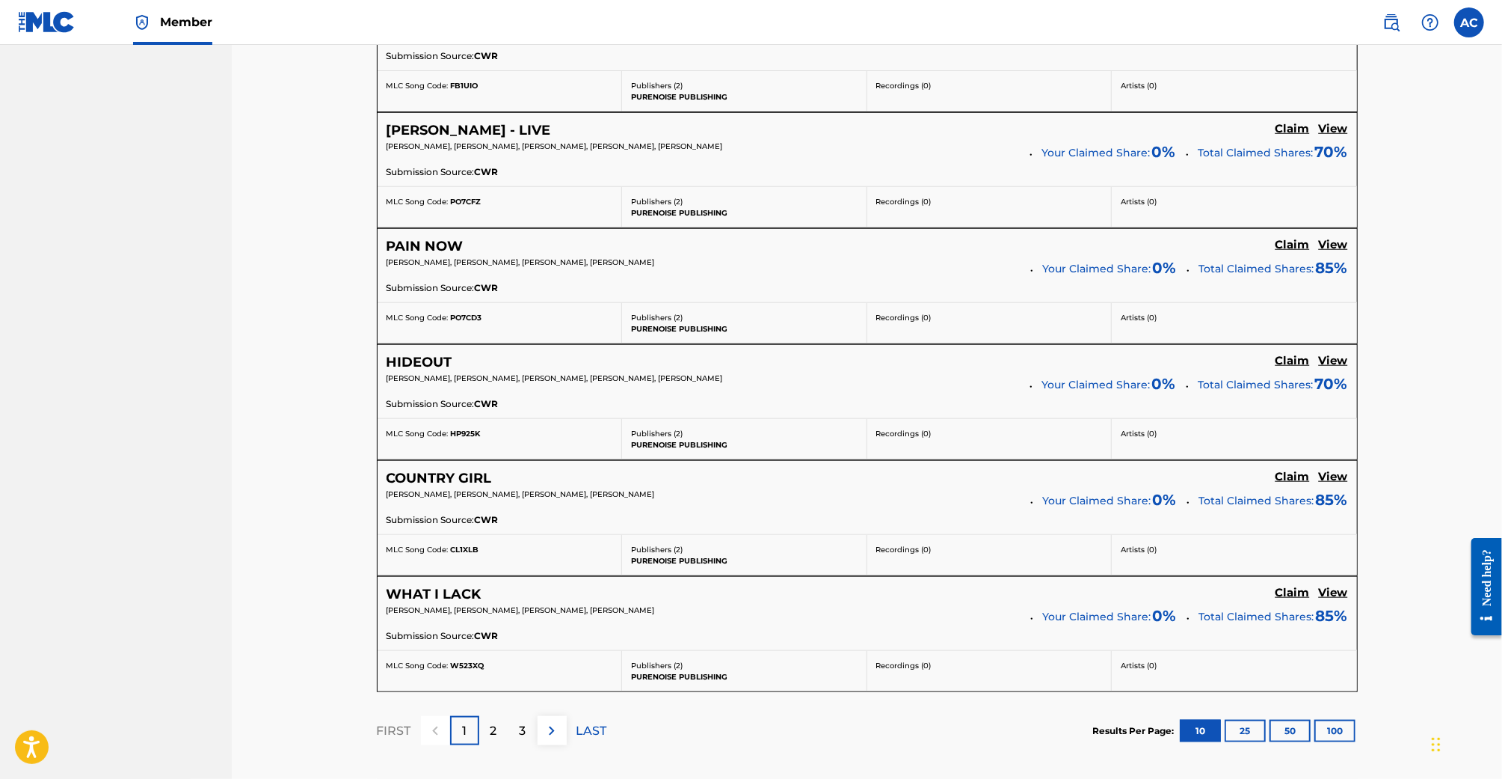
click at [1301, 719] on button "50" at bounding box center [1290, 730] width 41 height 22
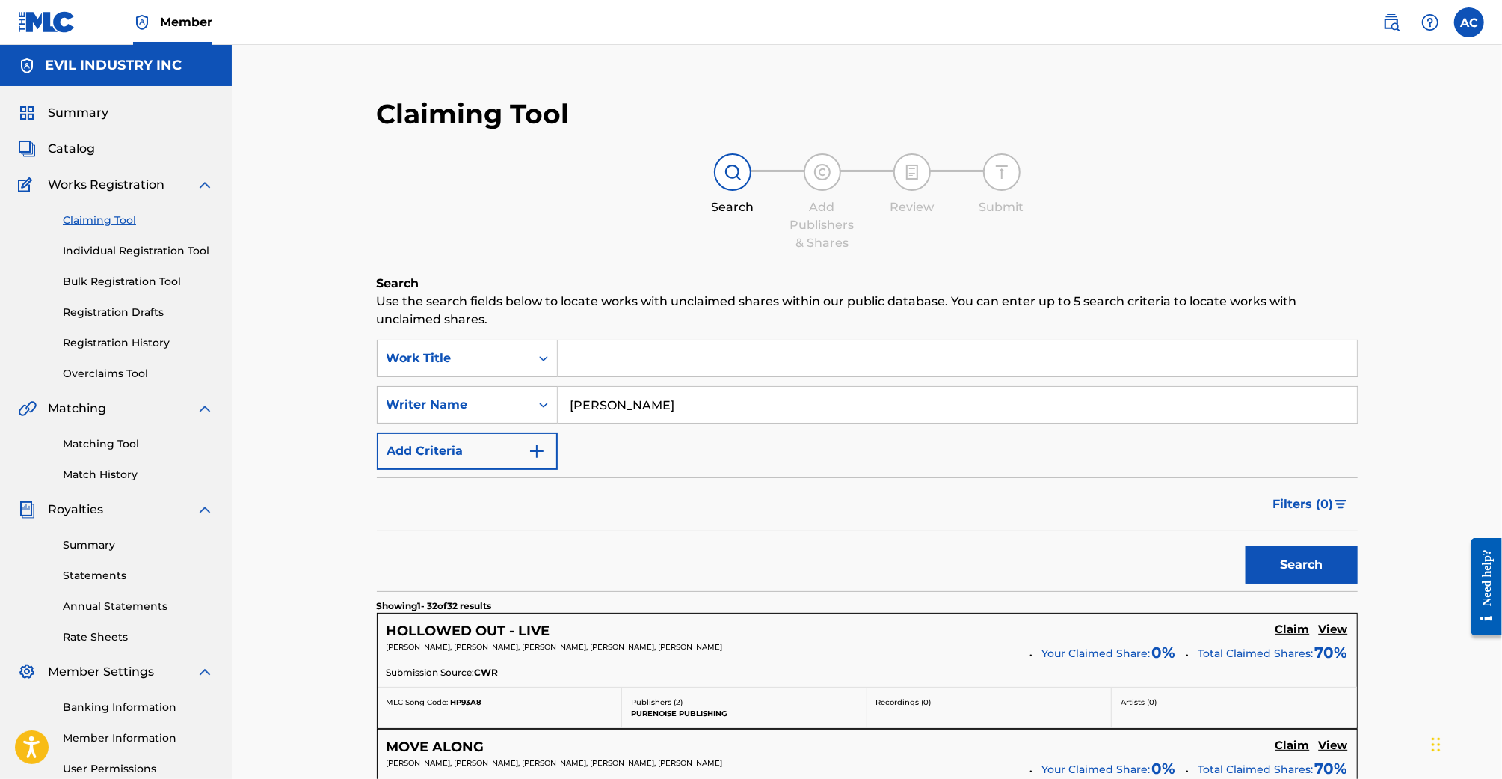
scroll to position [0, 0]
click at [110, 349] on link "Registration History" at bounding box center [138, 343] width 151 height 16
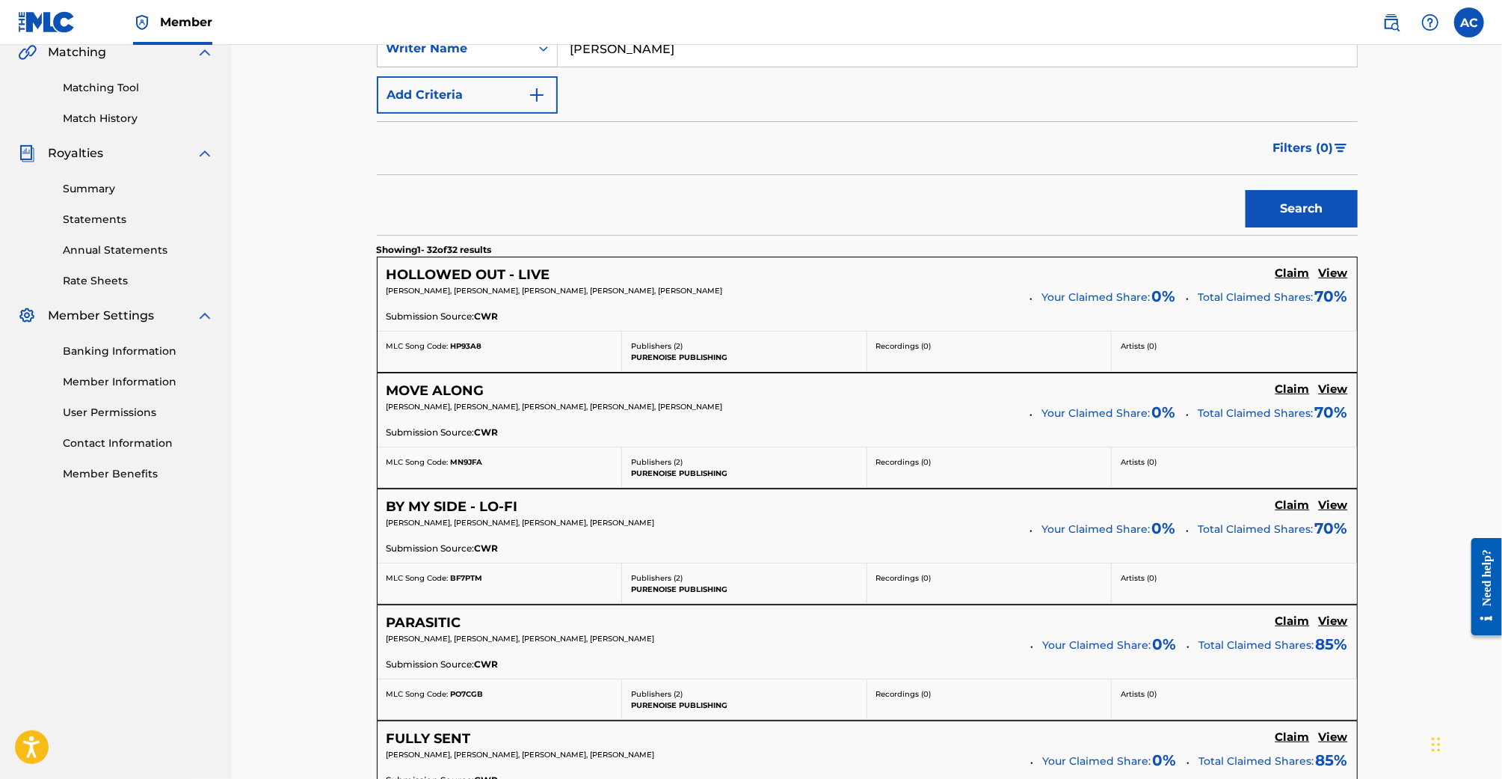
scroll to position [369, 0]
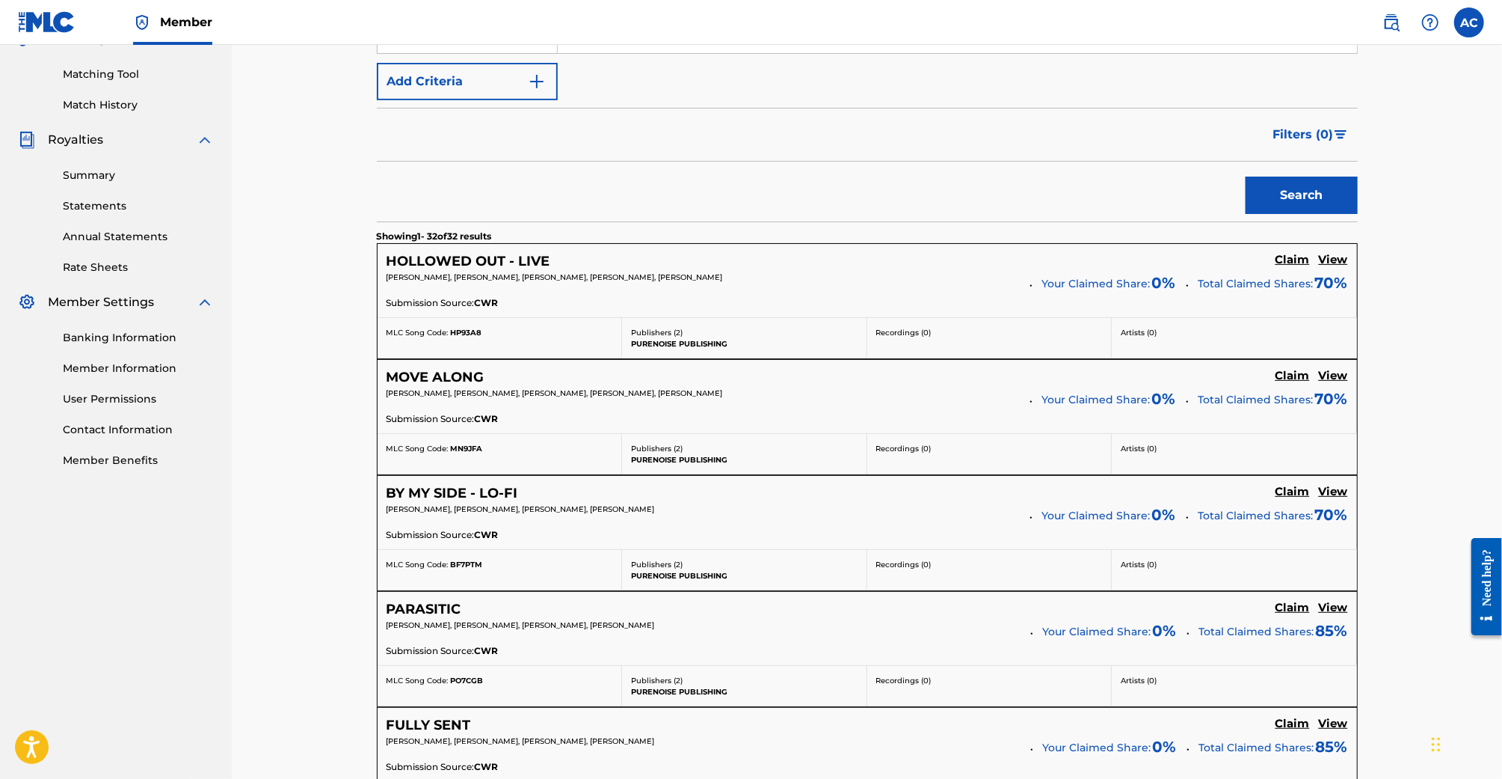
click at [1283, 267] on h5 "Claim" at bounding box center [1293, 260] width 34 height 14
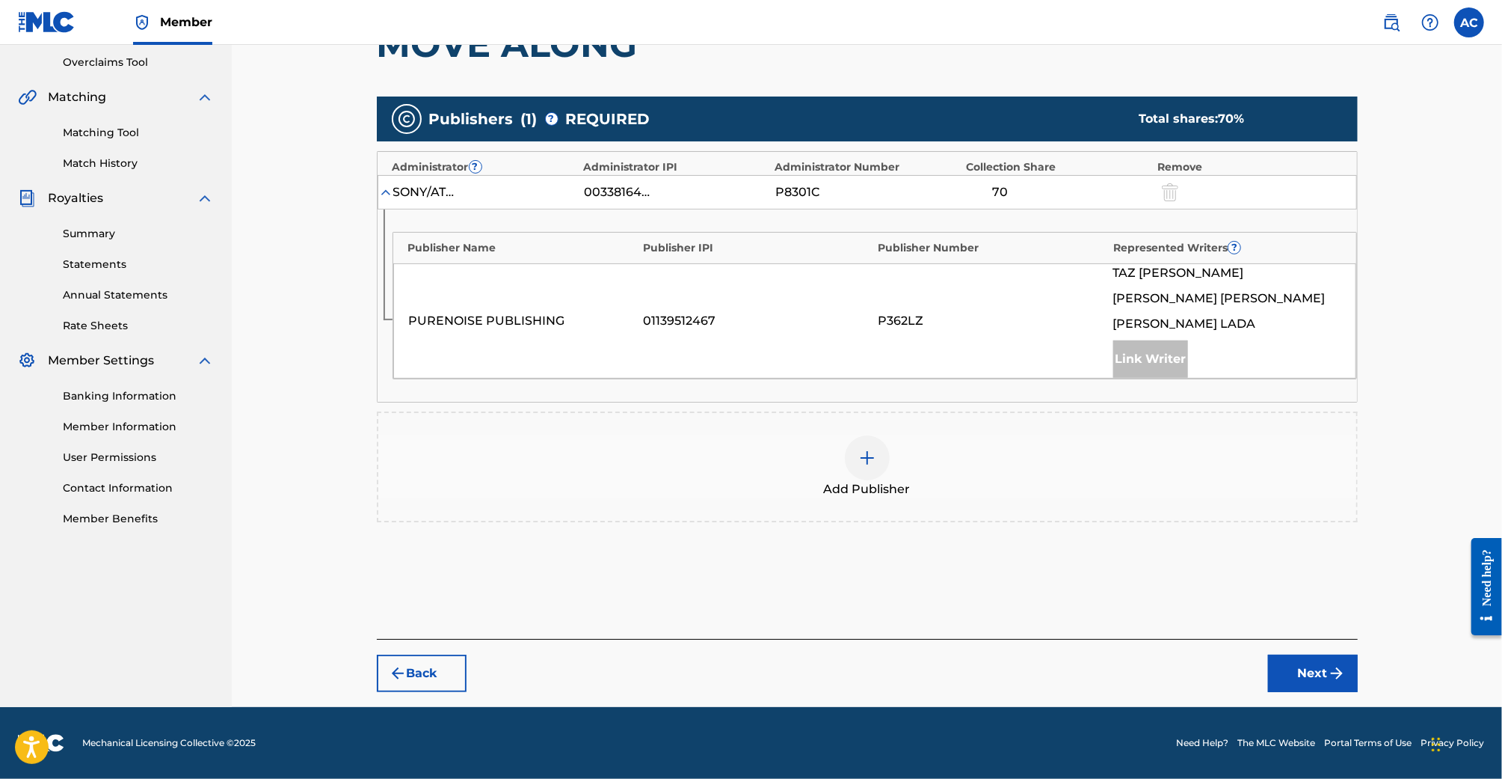
scroll to position [308, 0]
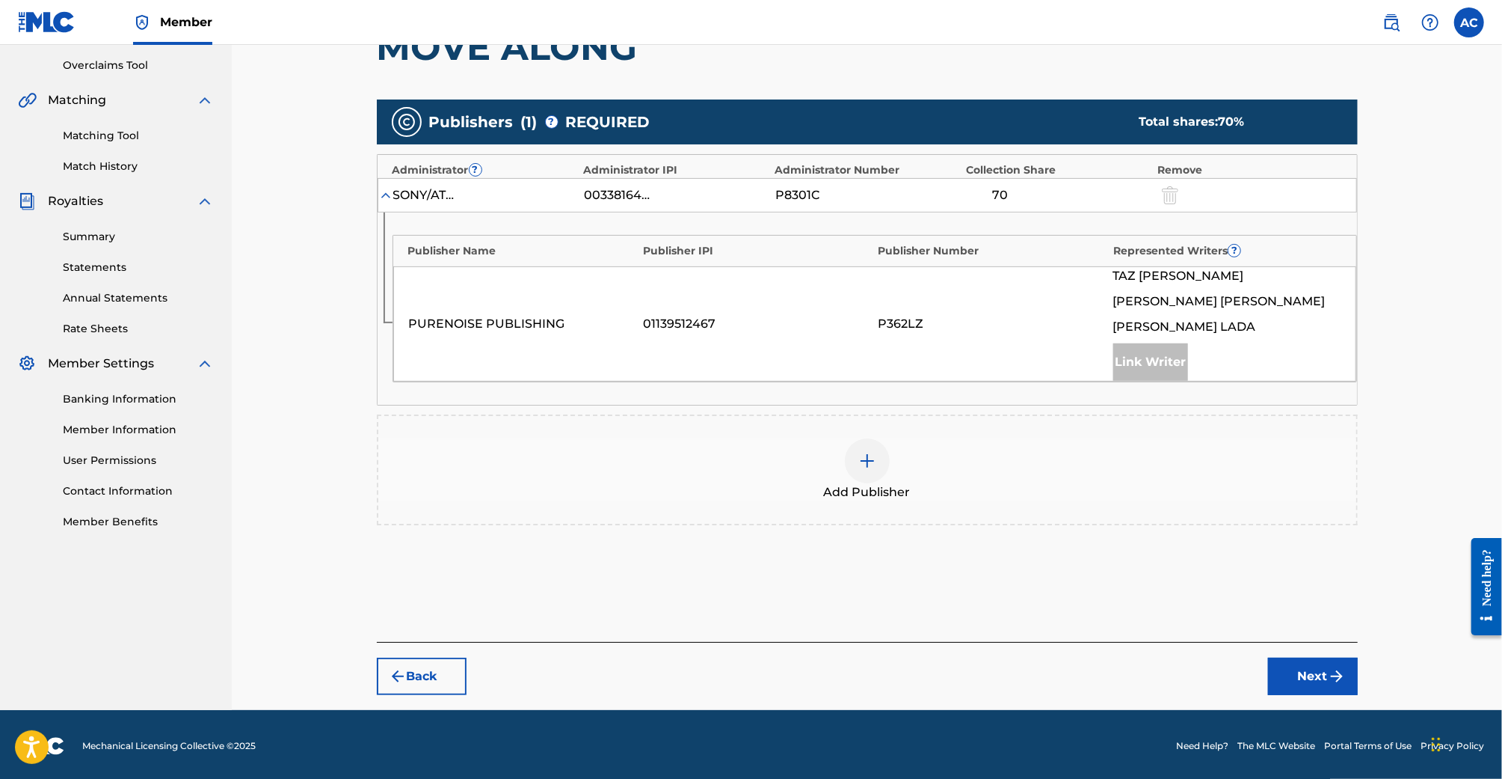
click at [891, 467] on div "Add Publisher" at bounding box center [867, 469] width 978 height 63
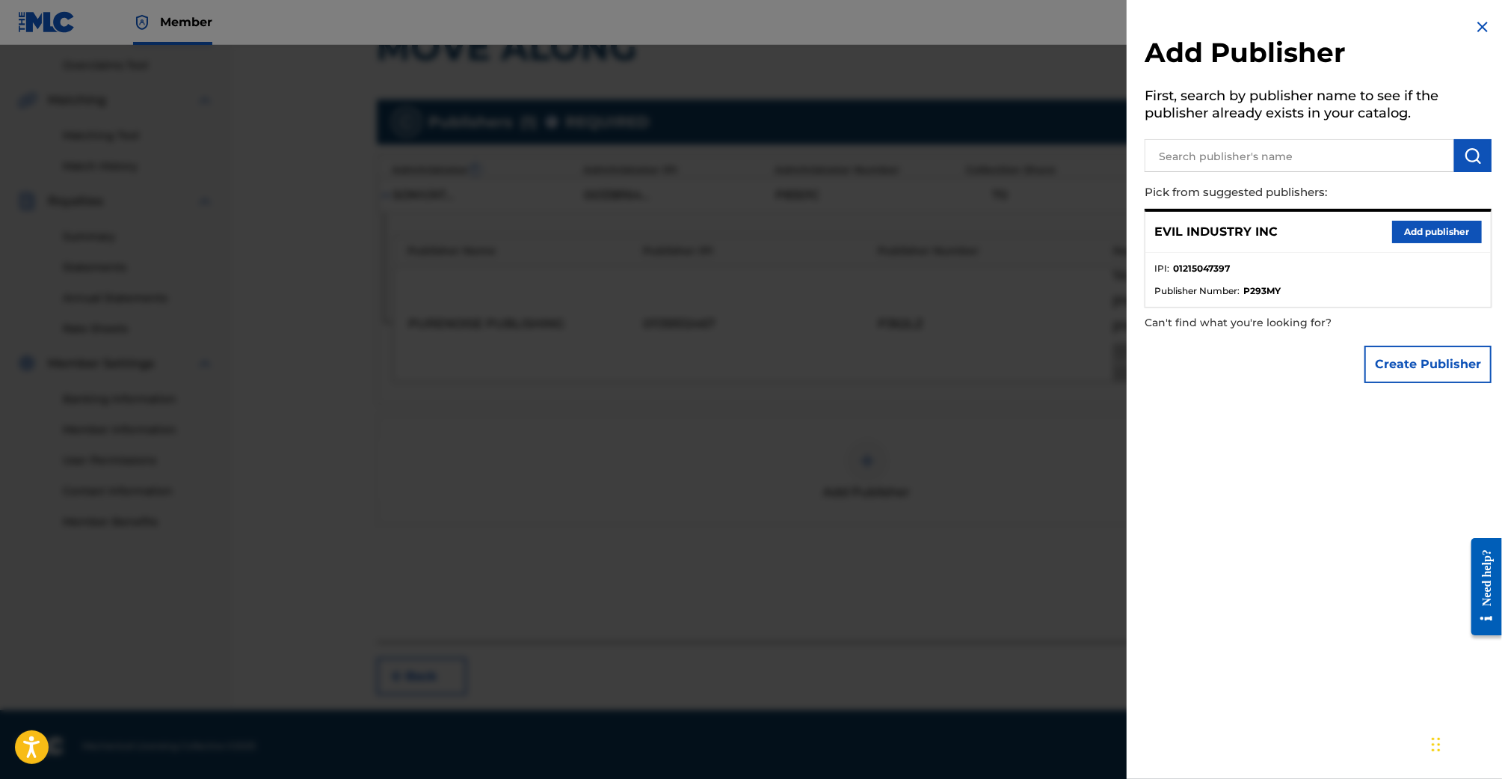
click at [1456, 217] on div "EVIL INDUSTRY INC Add publisher" at bounding box center [1319, 232] width 346 height 41
click at [1452, 227] on button "Add publisher" at bounding box center [1438, 232] width 90 height 22
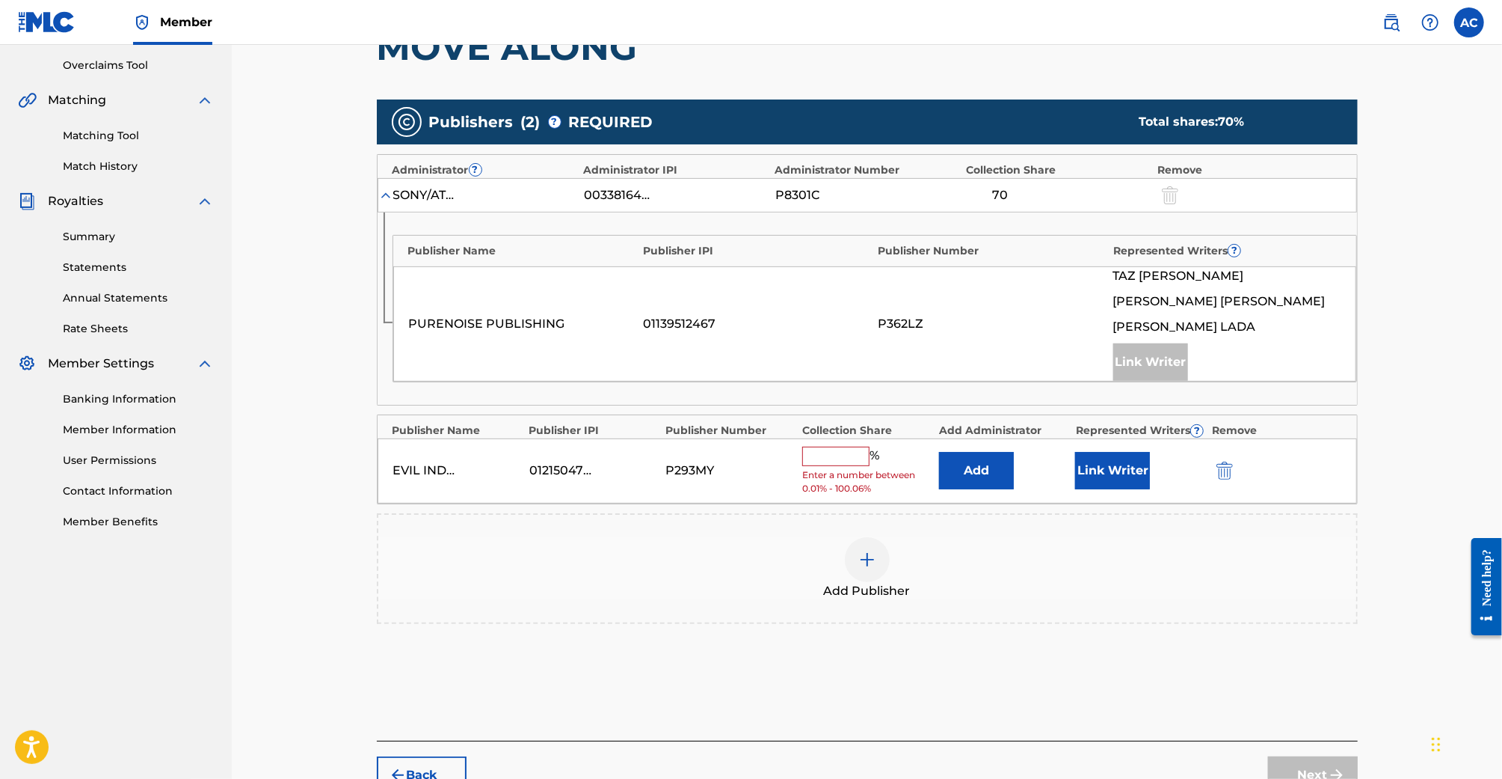
click at [834, 450] on input "text" at bounding box center [835, 455] width 67 height 19
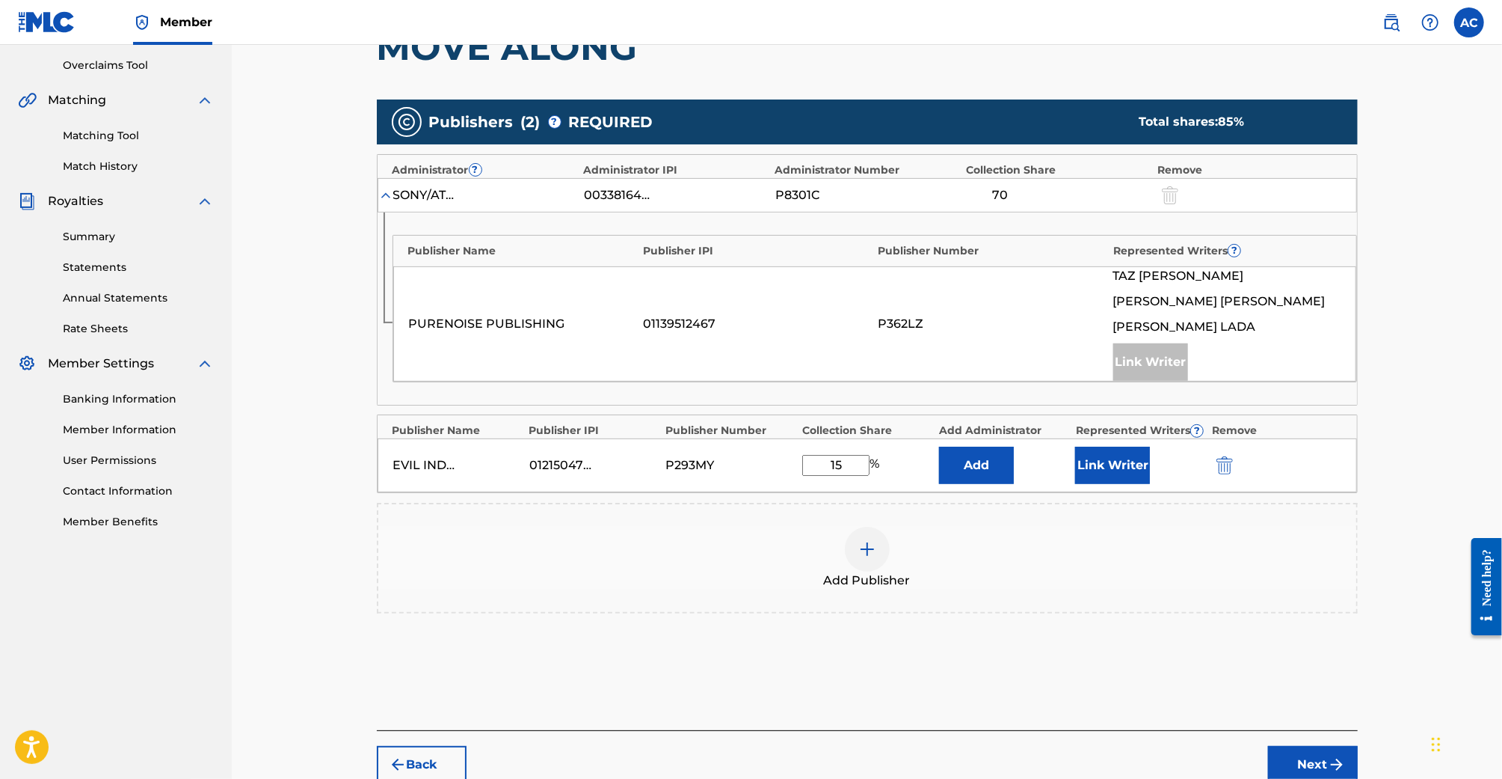
type input "15"
click at [1099, 465] on button "Link Writer" at bounding box center [1112, 464] width 75 height 37
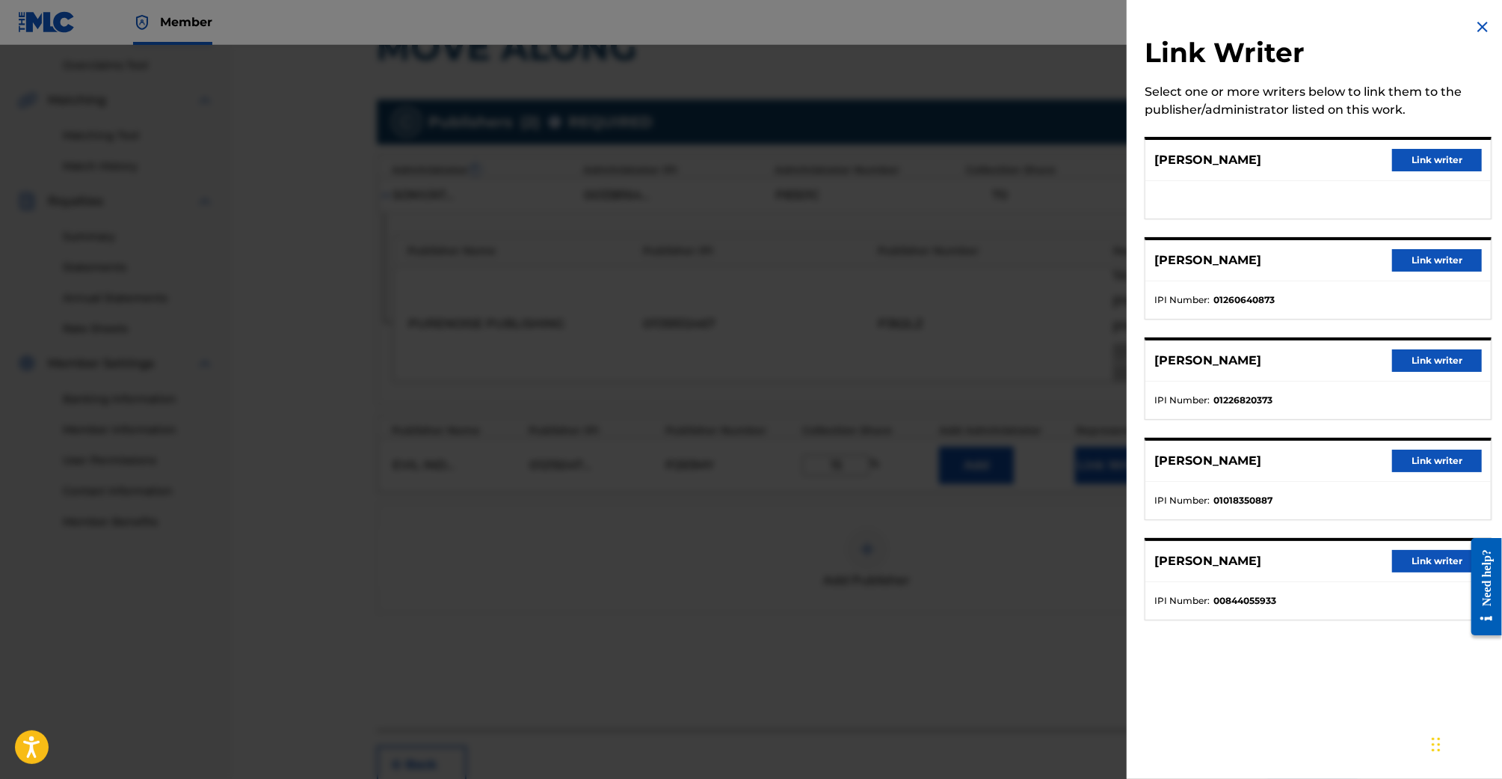
click at [1426, 267] on button "Link writer" at bounding box center [1438, 260] width 90 height 22
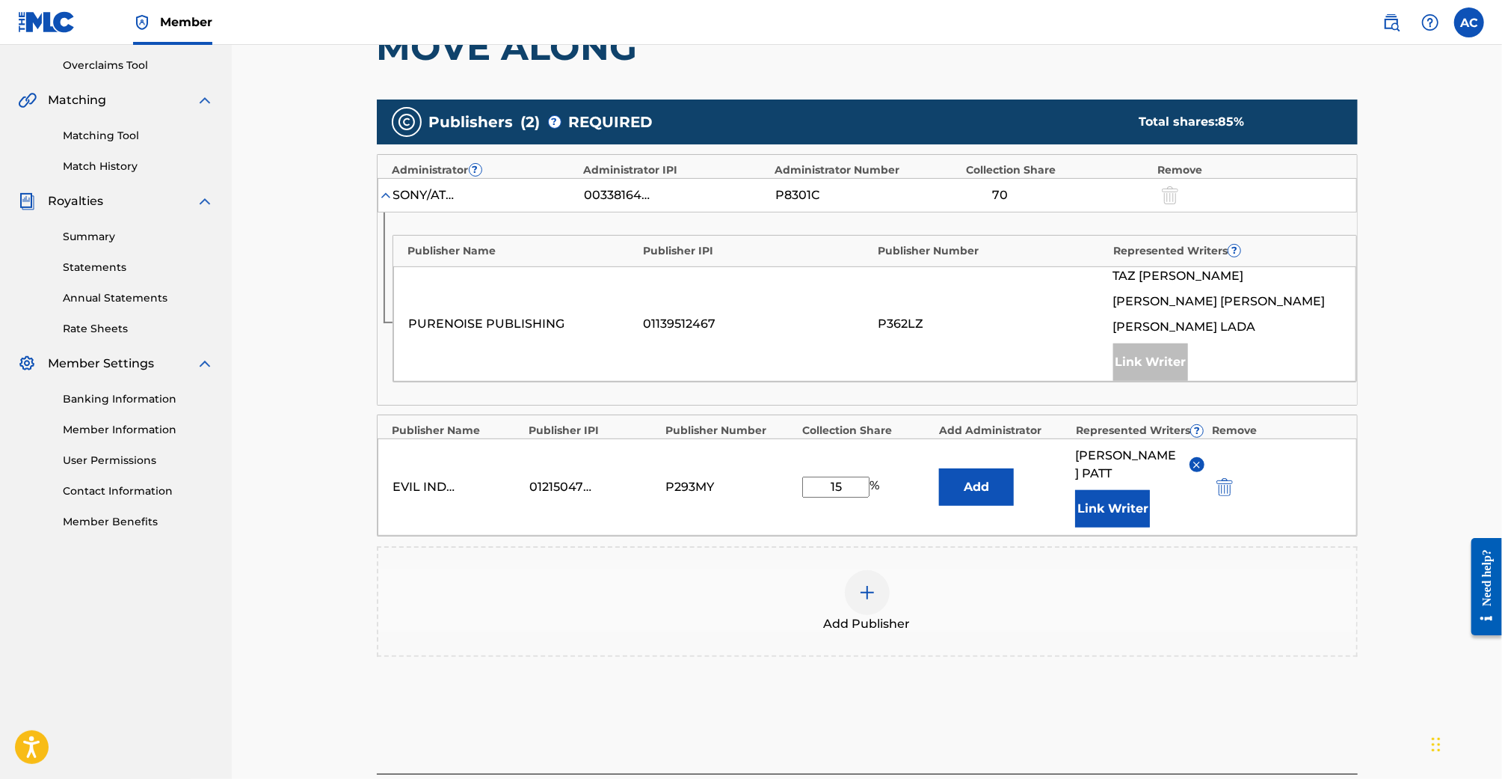
click at [1262, 608] on div "Add Publisher" at bounding box center [867, 601] width 978 height 63
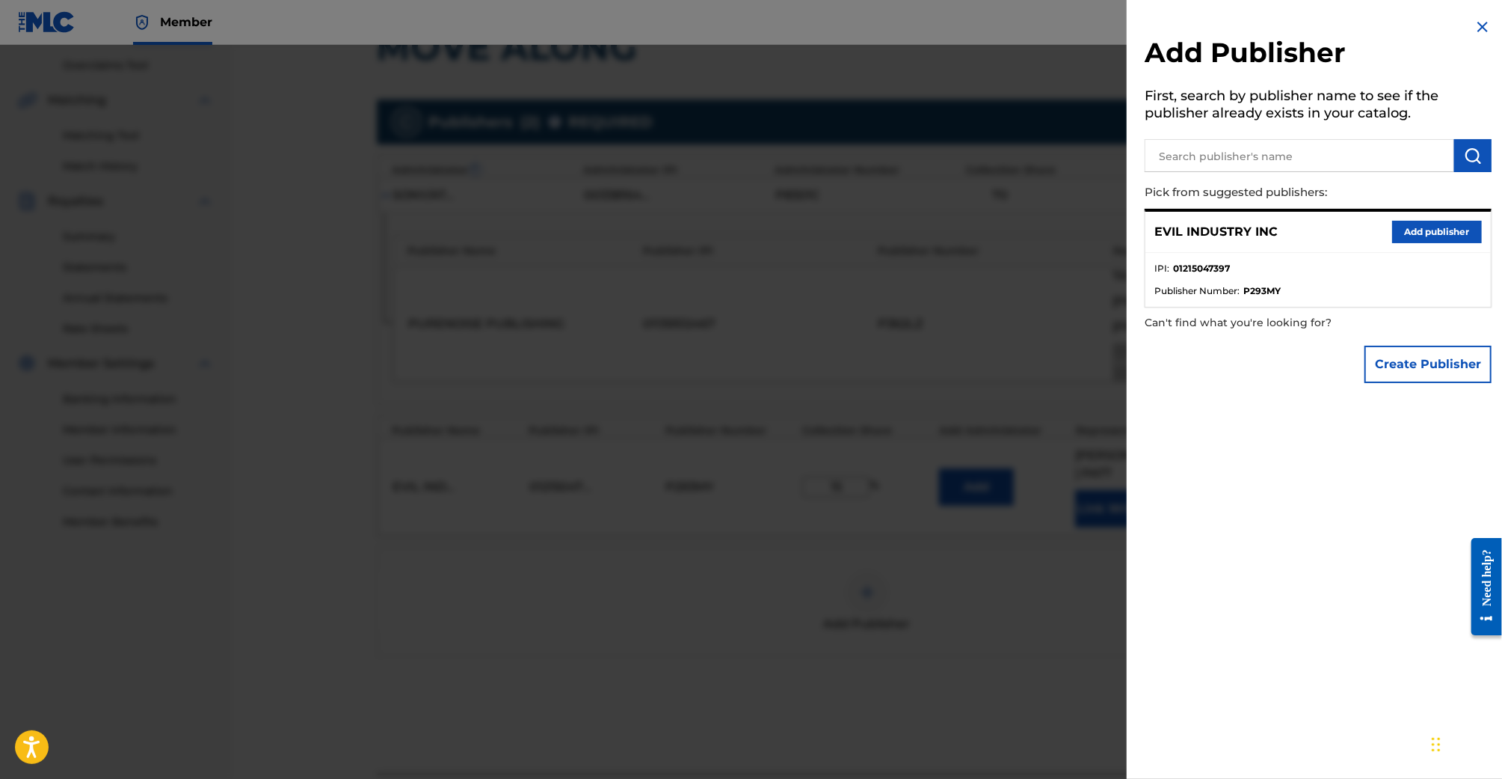
click at [893, 570] on div at bounding box center [751, 434] width 1502 height 779
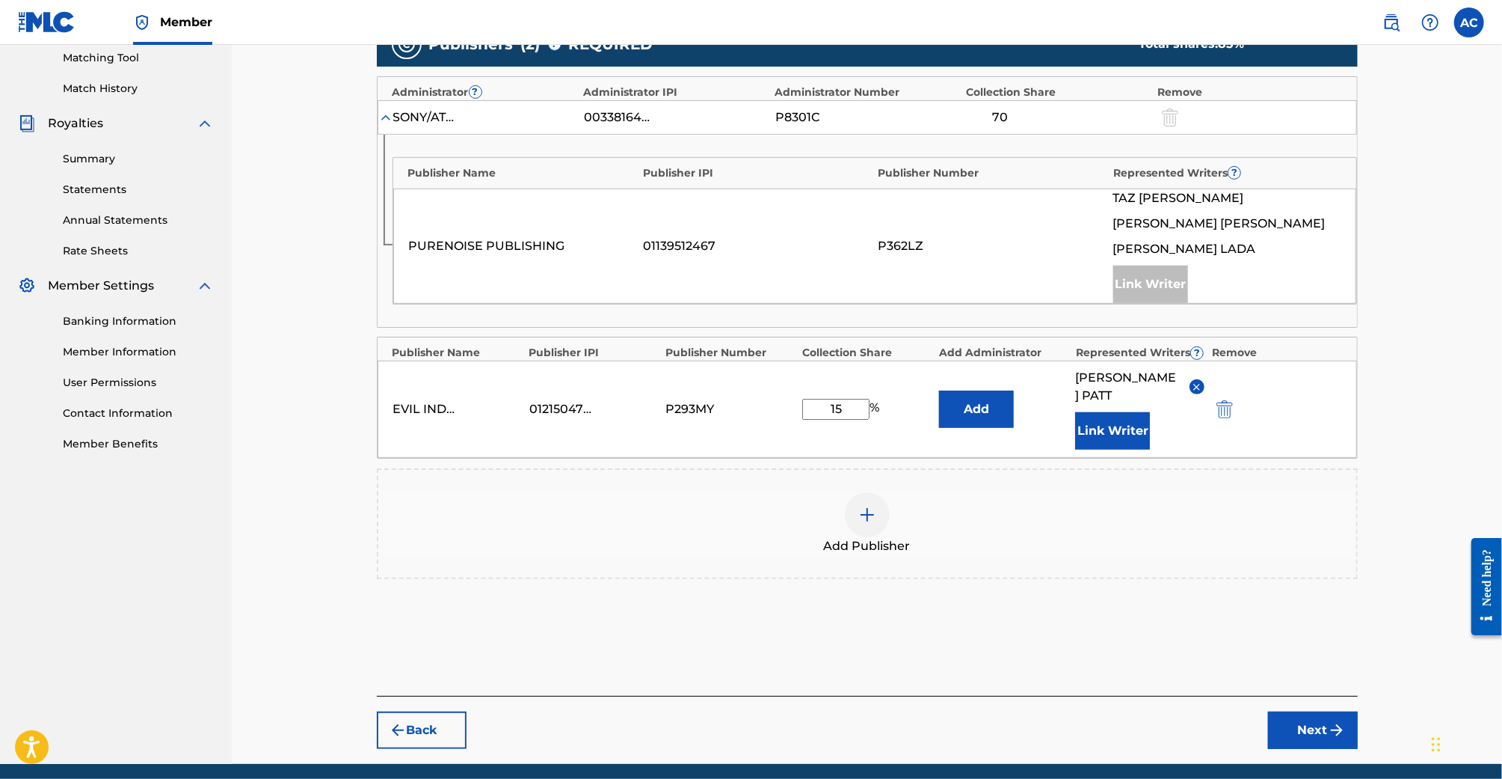
scroll to position [420, 0]
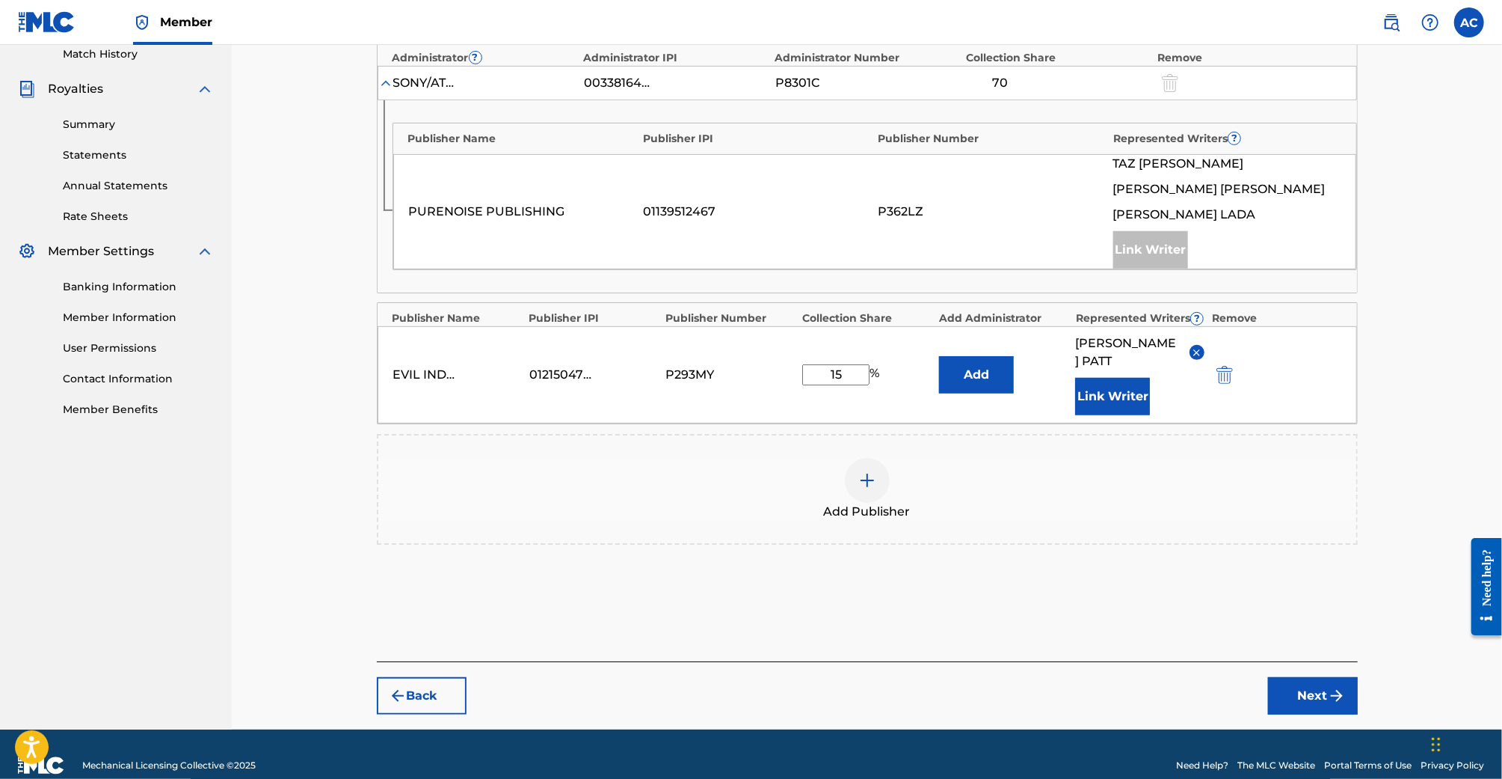
click at [1304, 677] on button "Next" at bounding box center [1313, 695] width 90 height 37
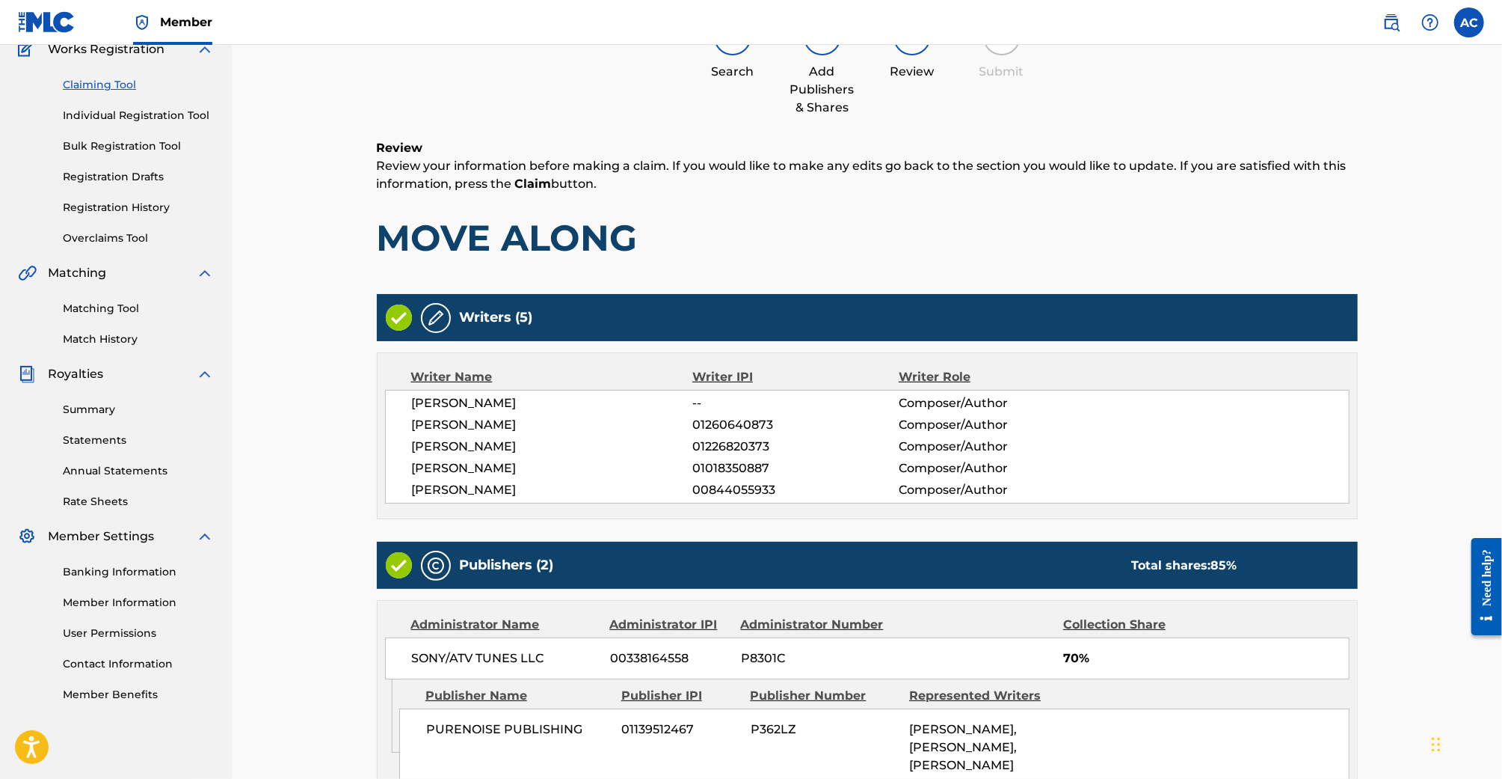
scroll to position [416, 0]
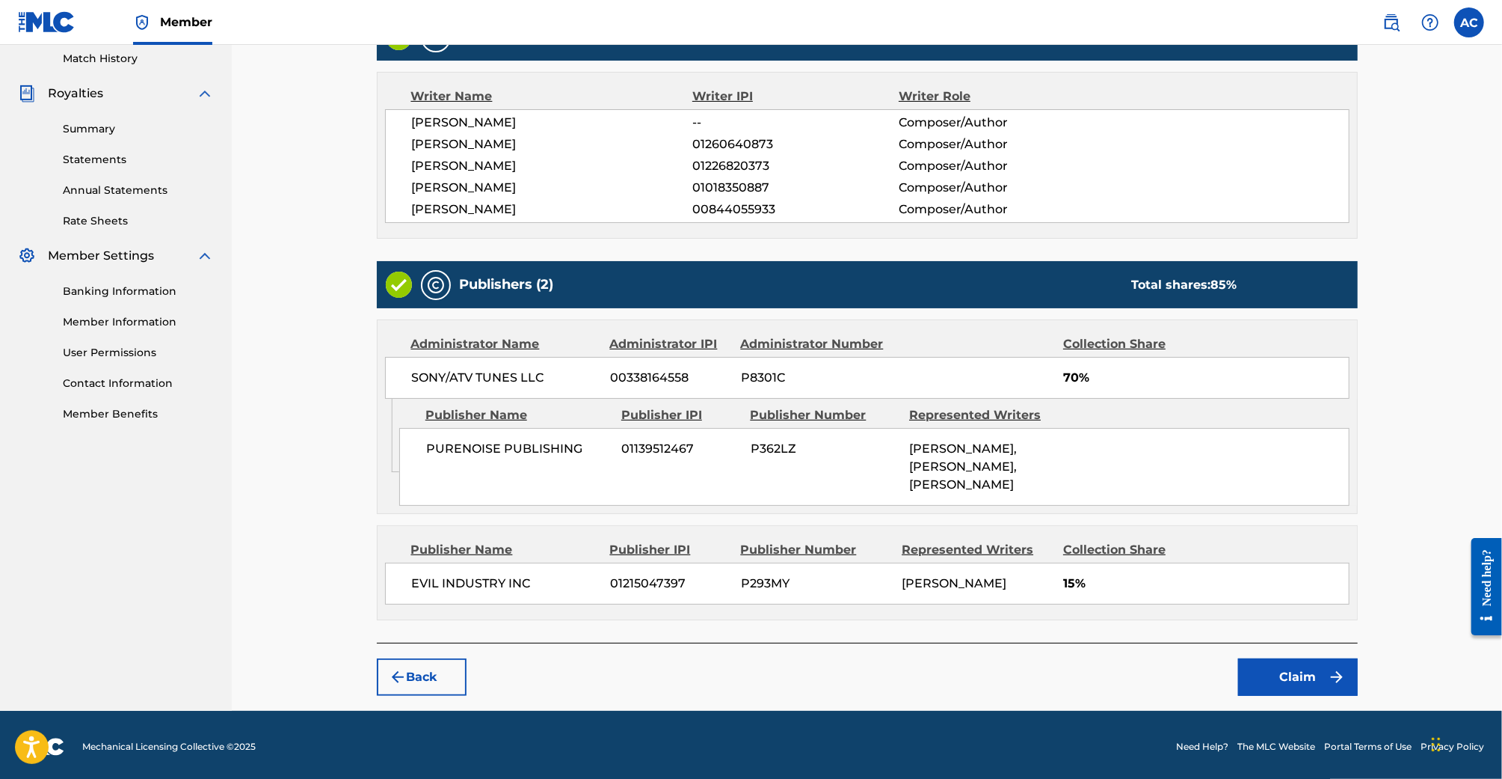
click at [1304, 673] on button "Claim" at bounding box center [1298, 676] width 120 height 37
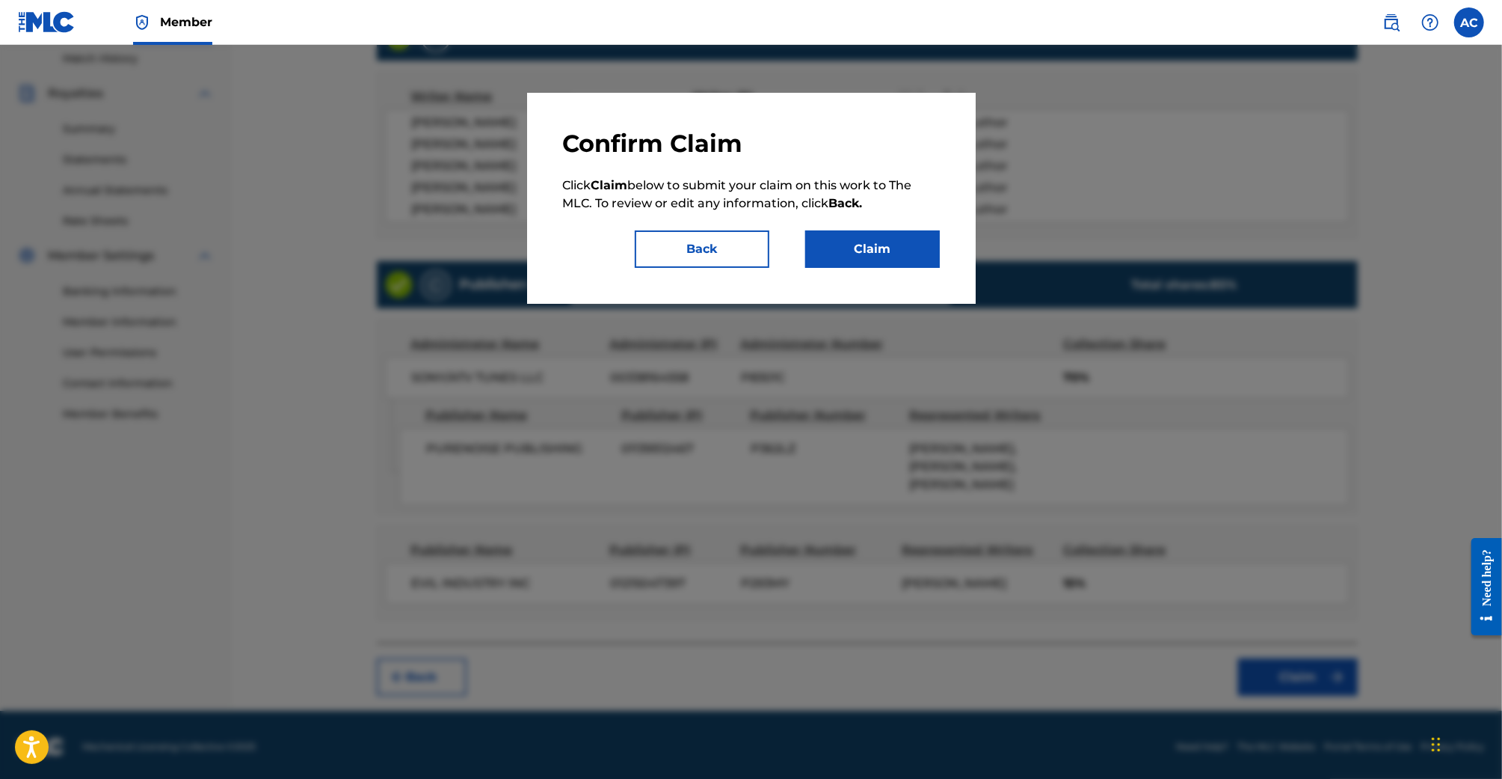
click at [736, 257] on button "Back" at bounding box center [702, 248] width 135 height 37
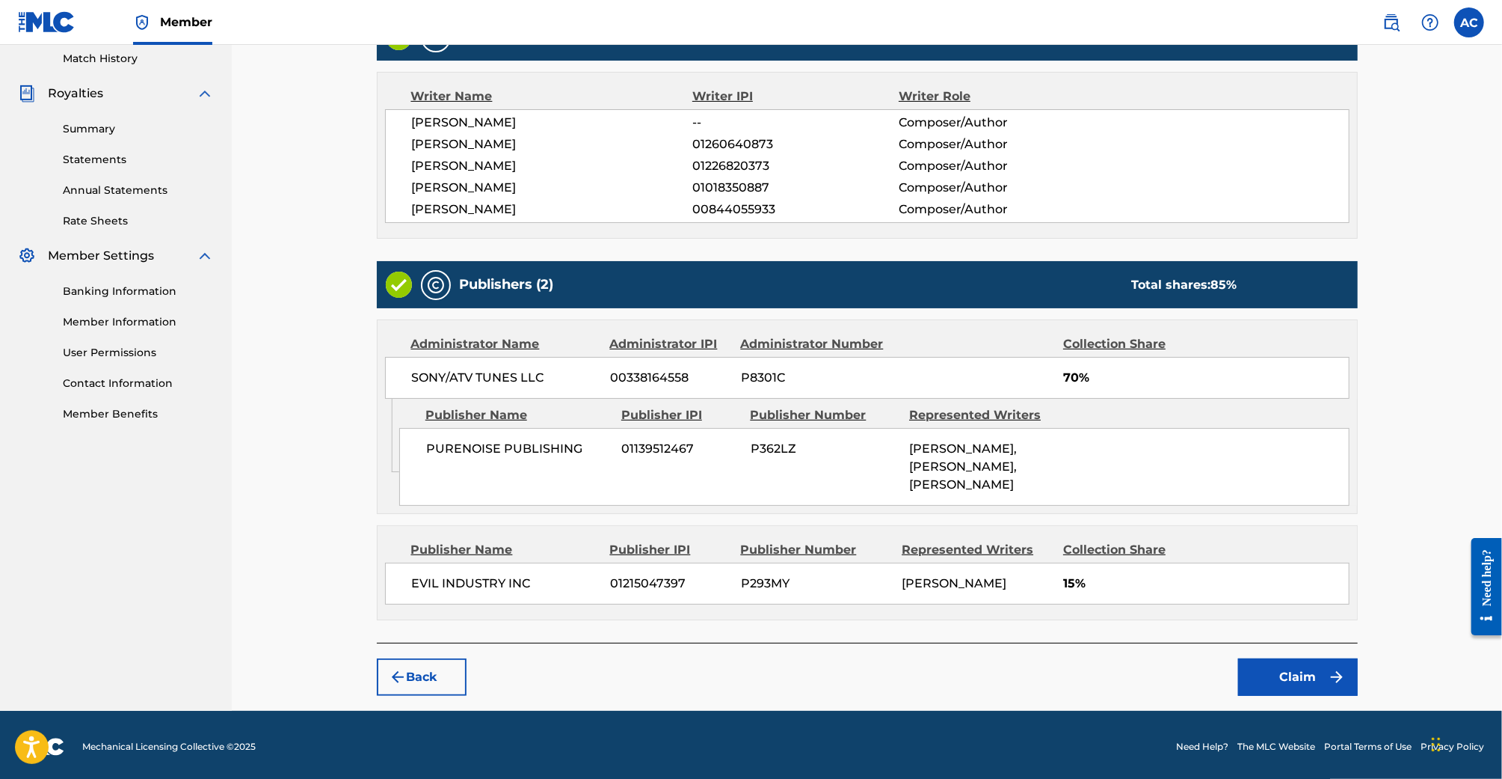
click at [1293, 673] on button "Claim" at bounding box center [1298, 676] width 120 height 37
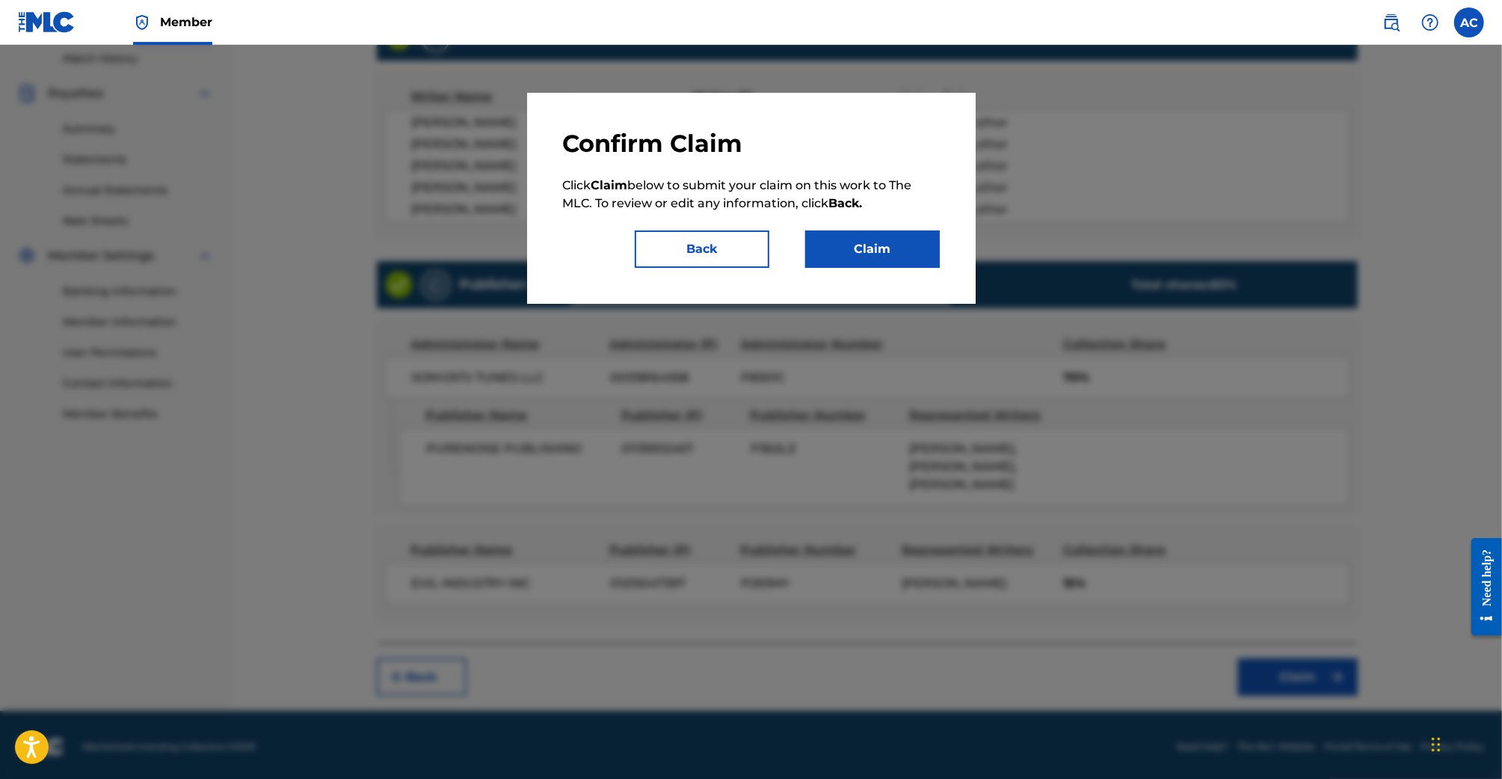
click at [892, 250] on button "Claim" at bounding box center [872, 248] width 135 height 37
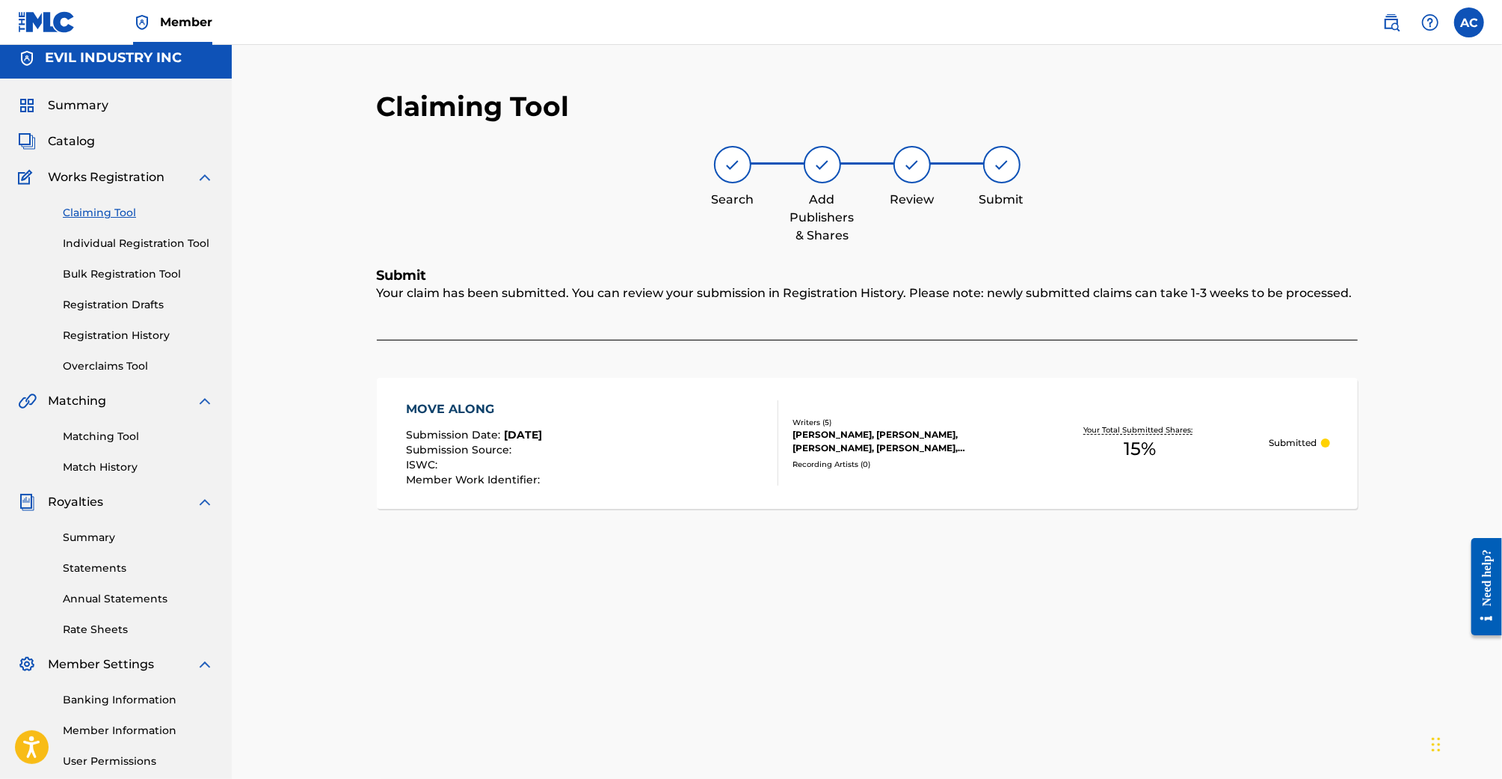
scroll to position [0, 0]
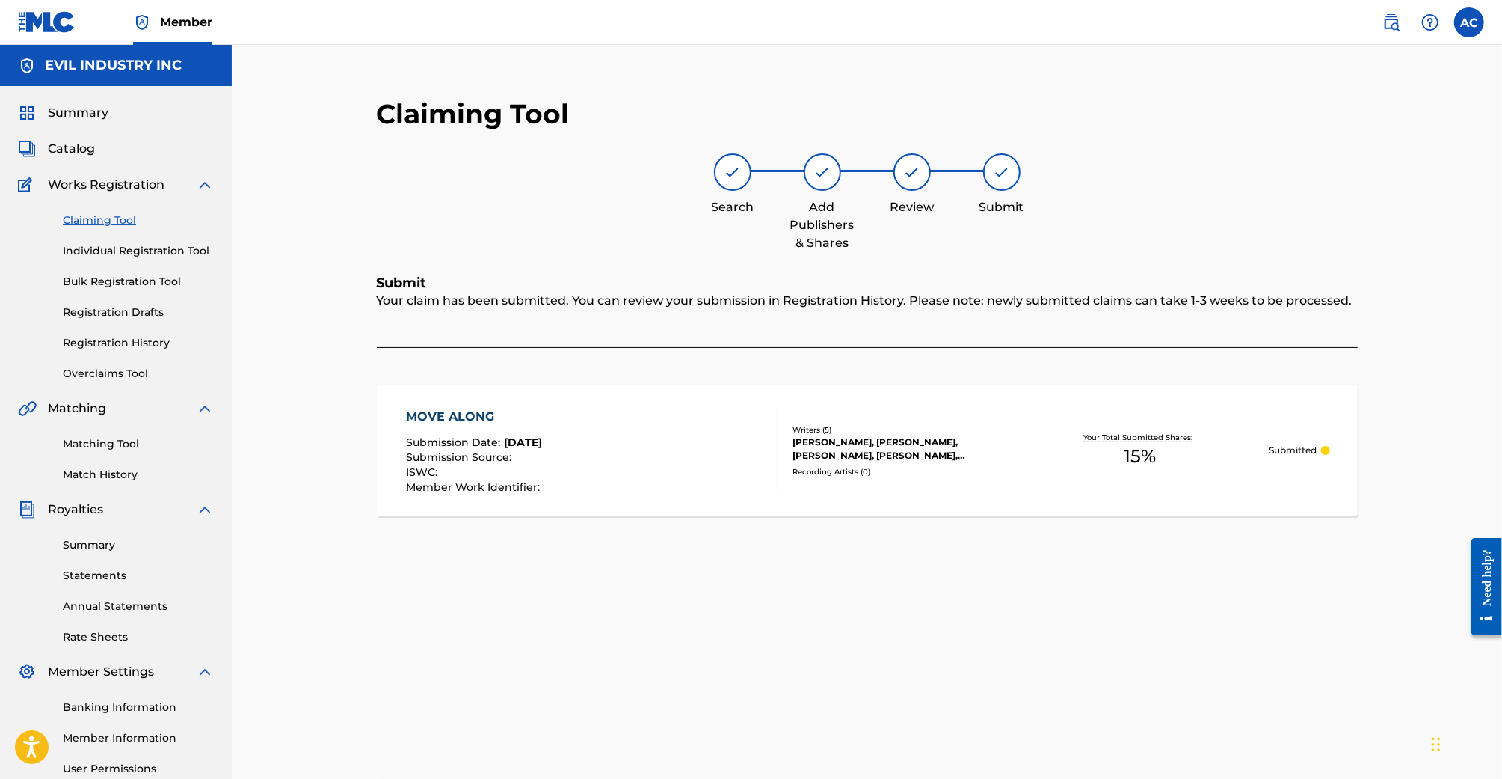
click at [69, 220] on link "Claiming Tool" at bounding box center [138, 220] width 151 height 16
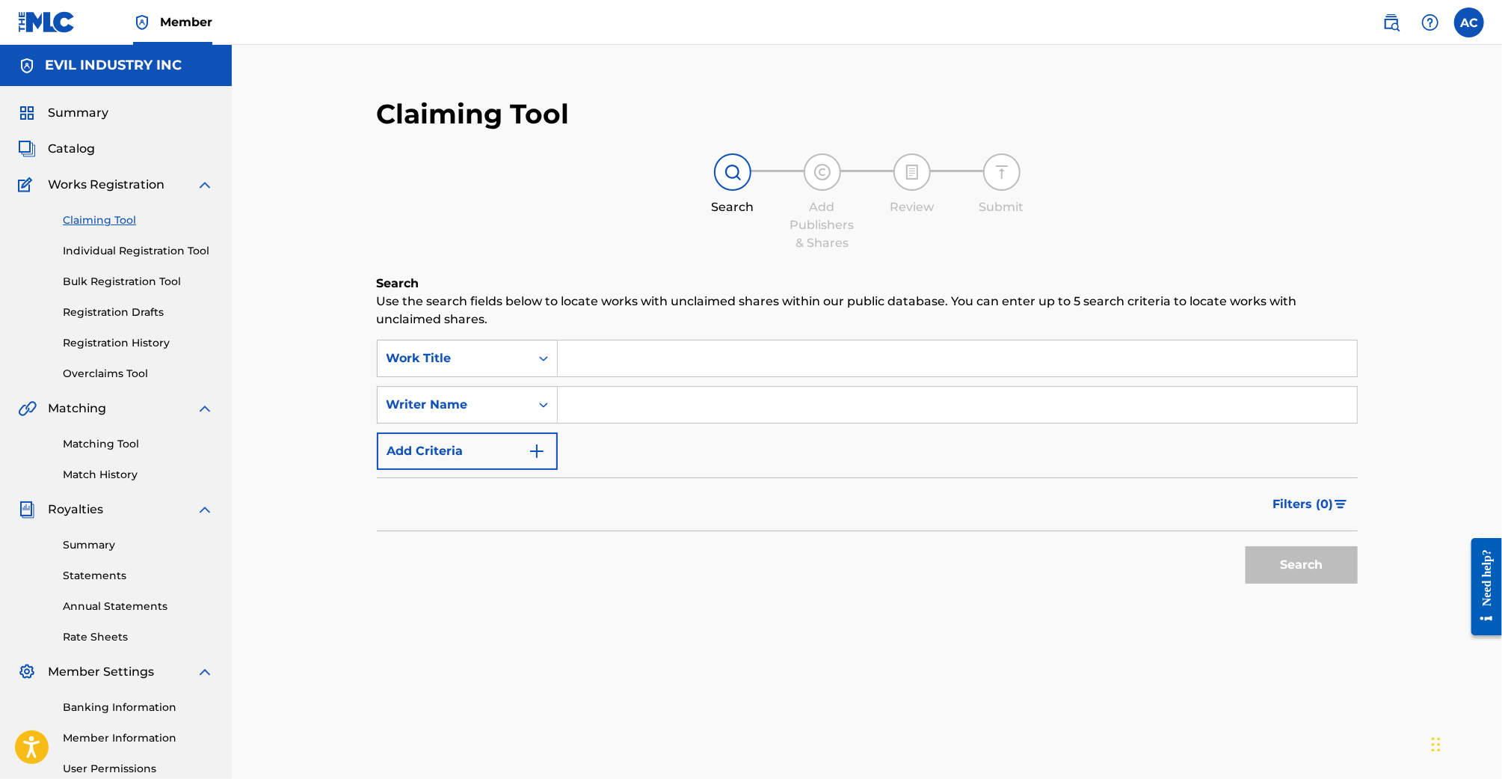
click at [625, 414] on input "Search Form" at bounding box center [957, 405] width 799 height 36
type input "samuel patt"
click at [1246, 546] on button "Search" at bounding box center [1302, 564] width 112 height 37
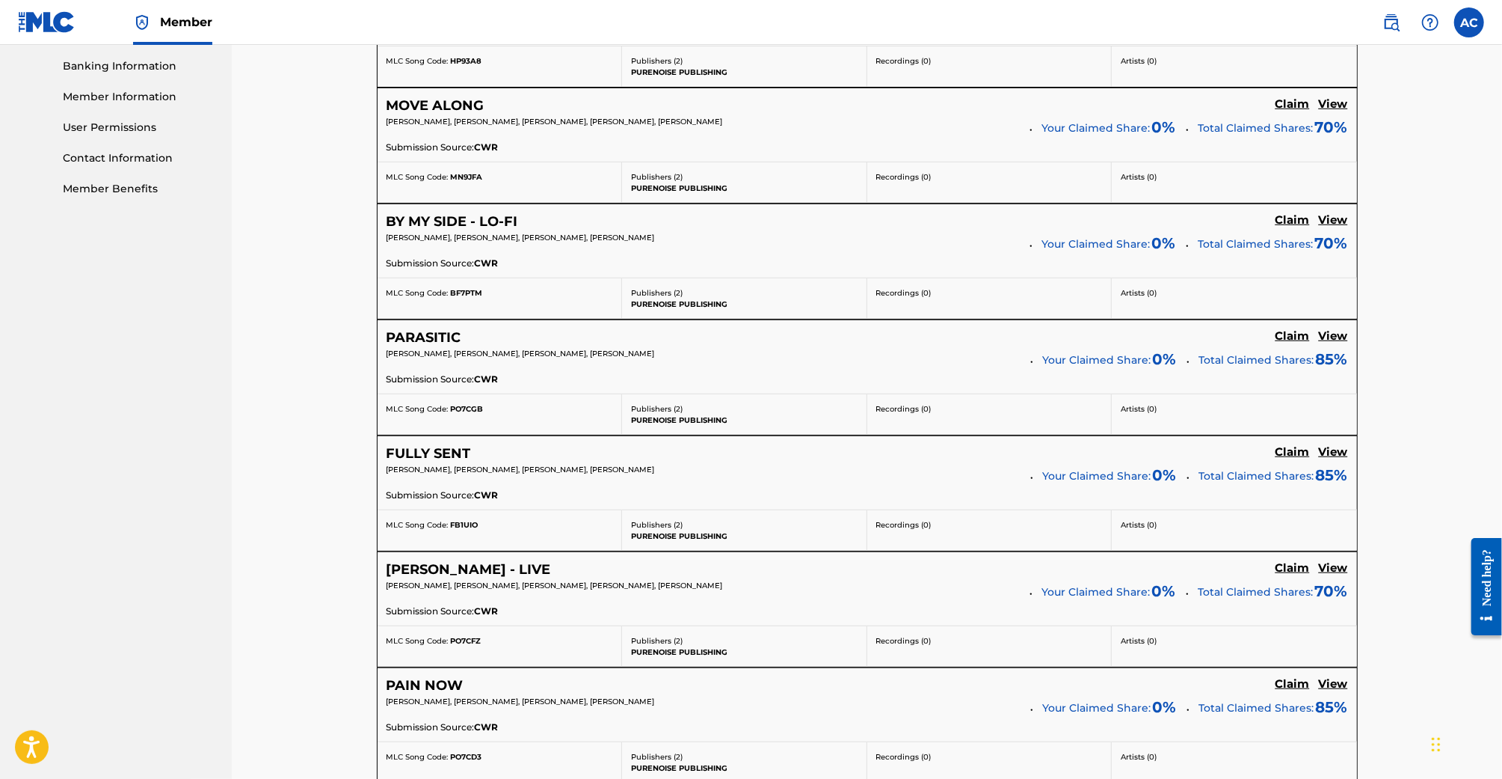
scroll to position [645, 0]
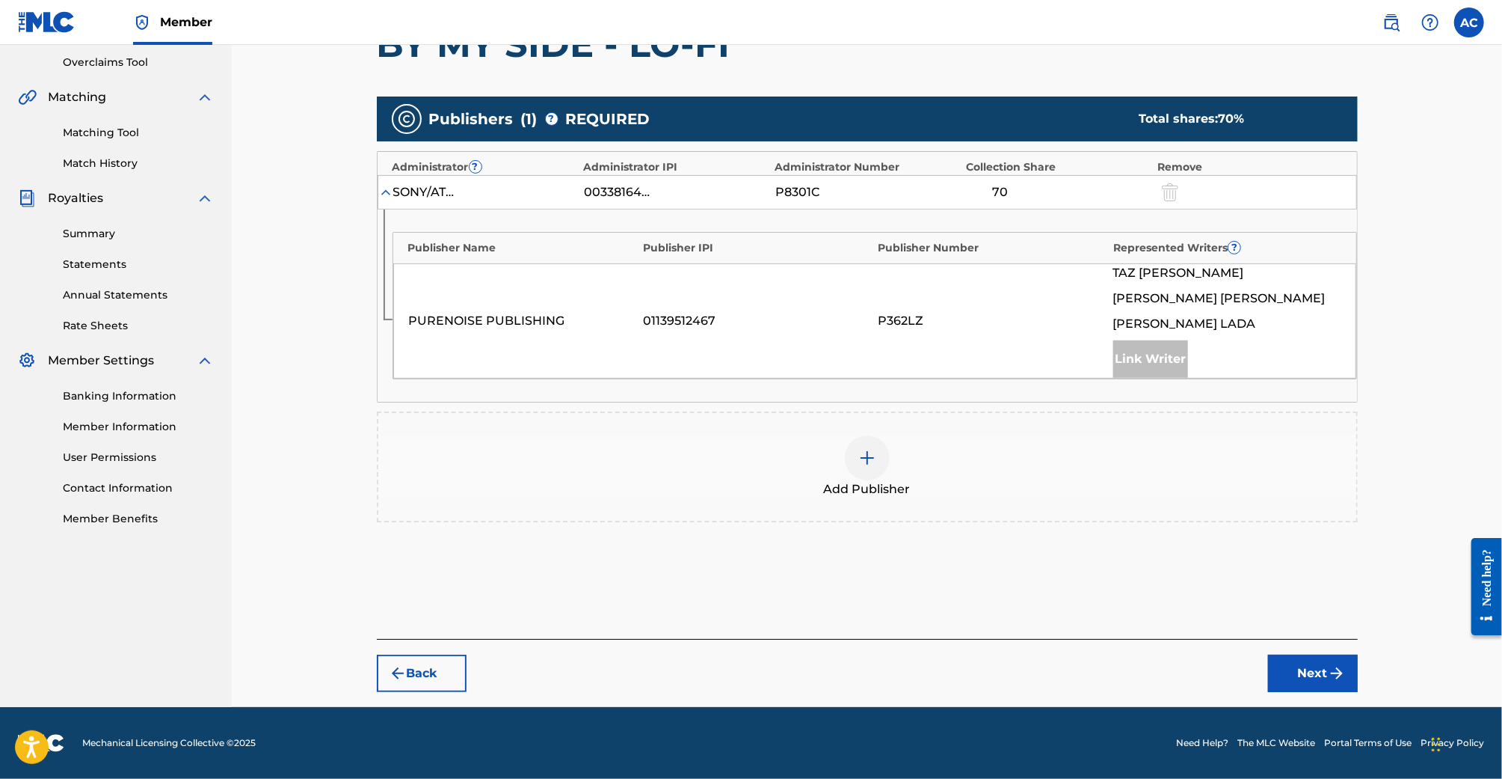
scroll to position [308, 0]
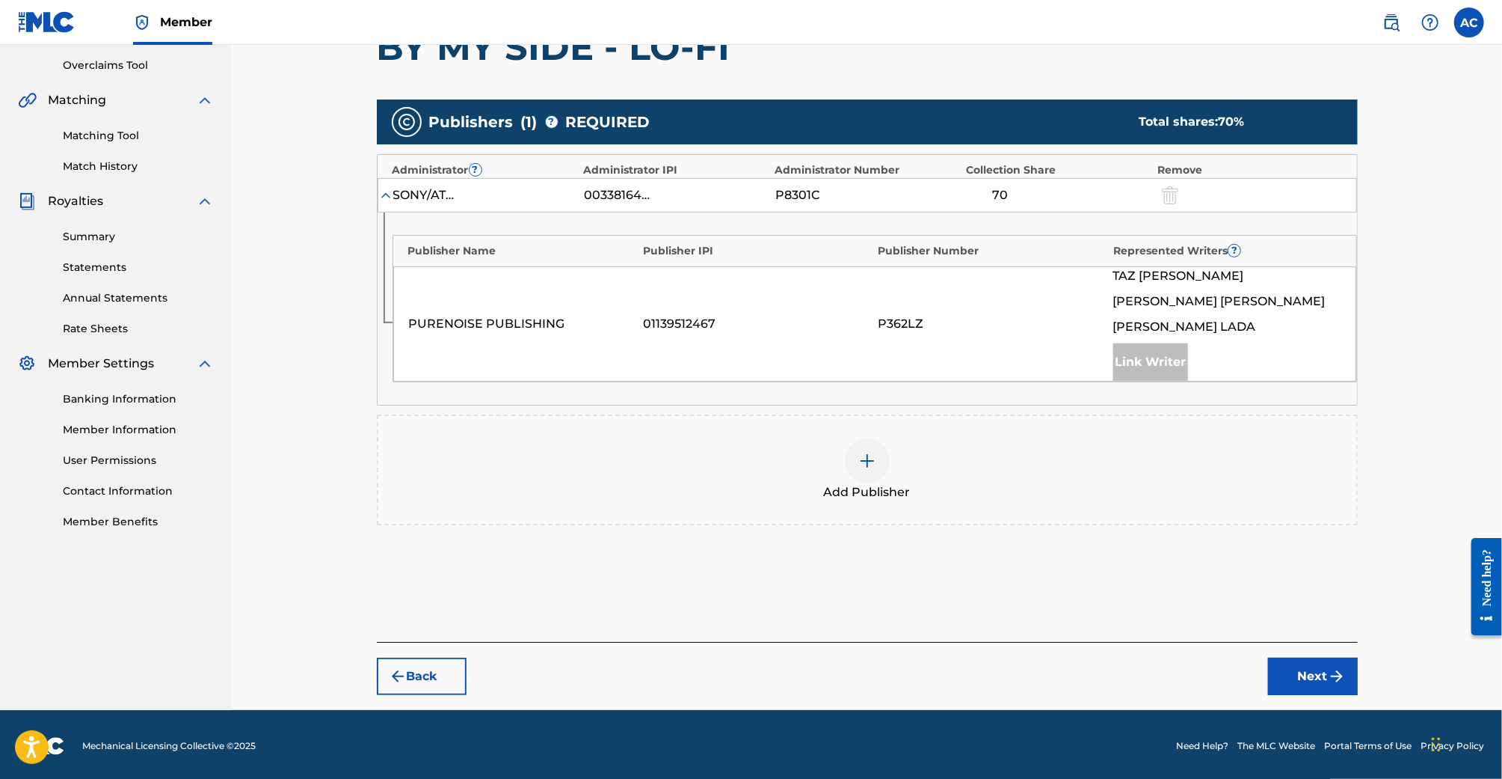
click at [860, 464] on img at bounding box center [868, 461] width 18 height 18
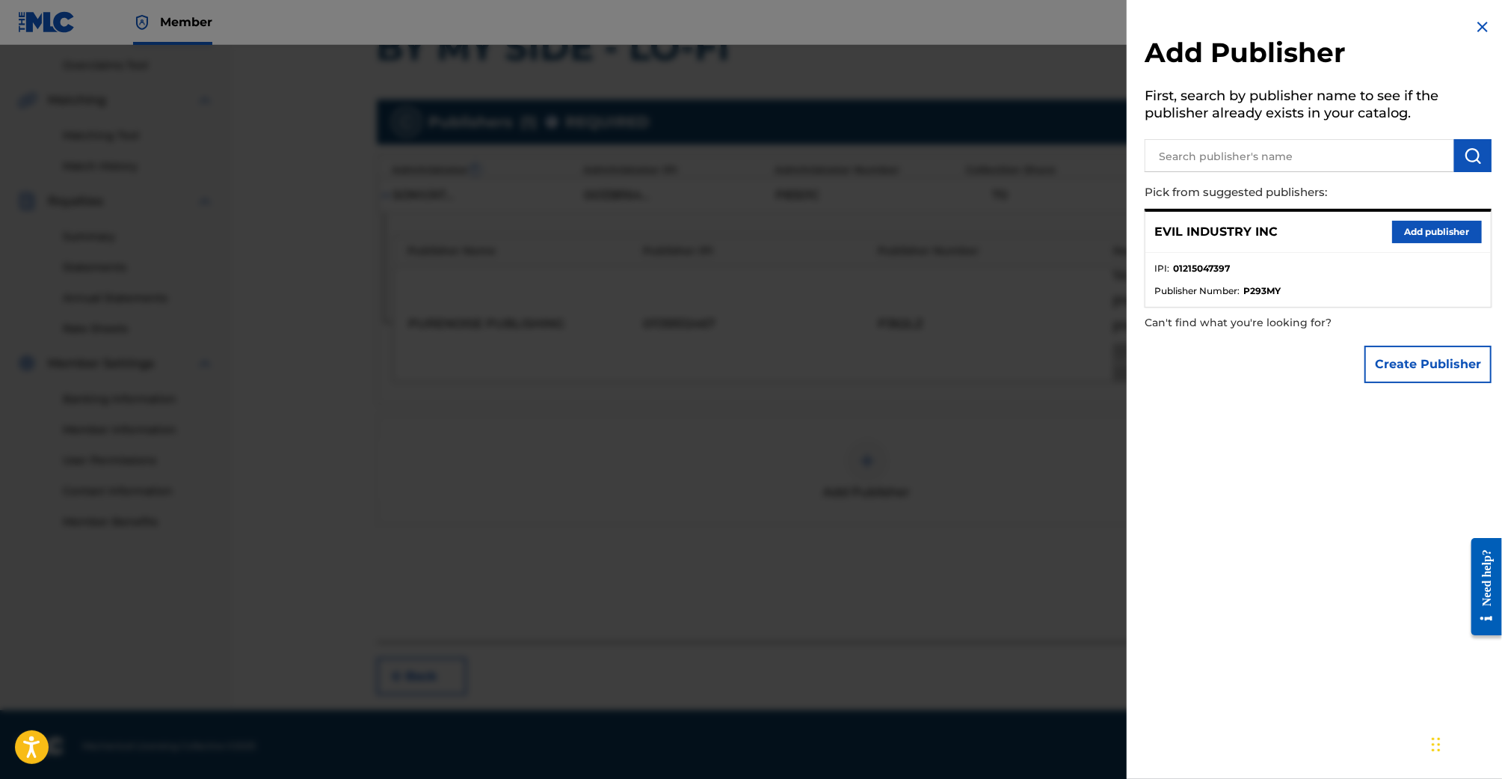
click at [1401, 227] on button "Add publisher" at bounding box center [1438, 232] width 90 height 22
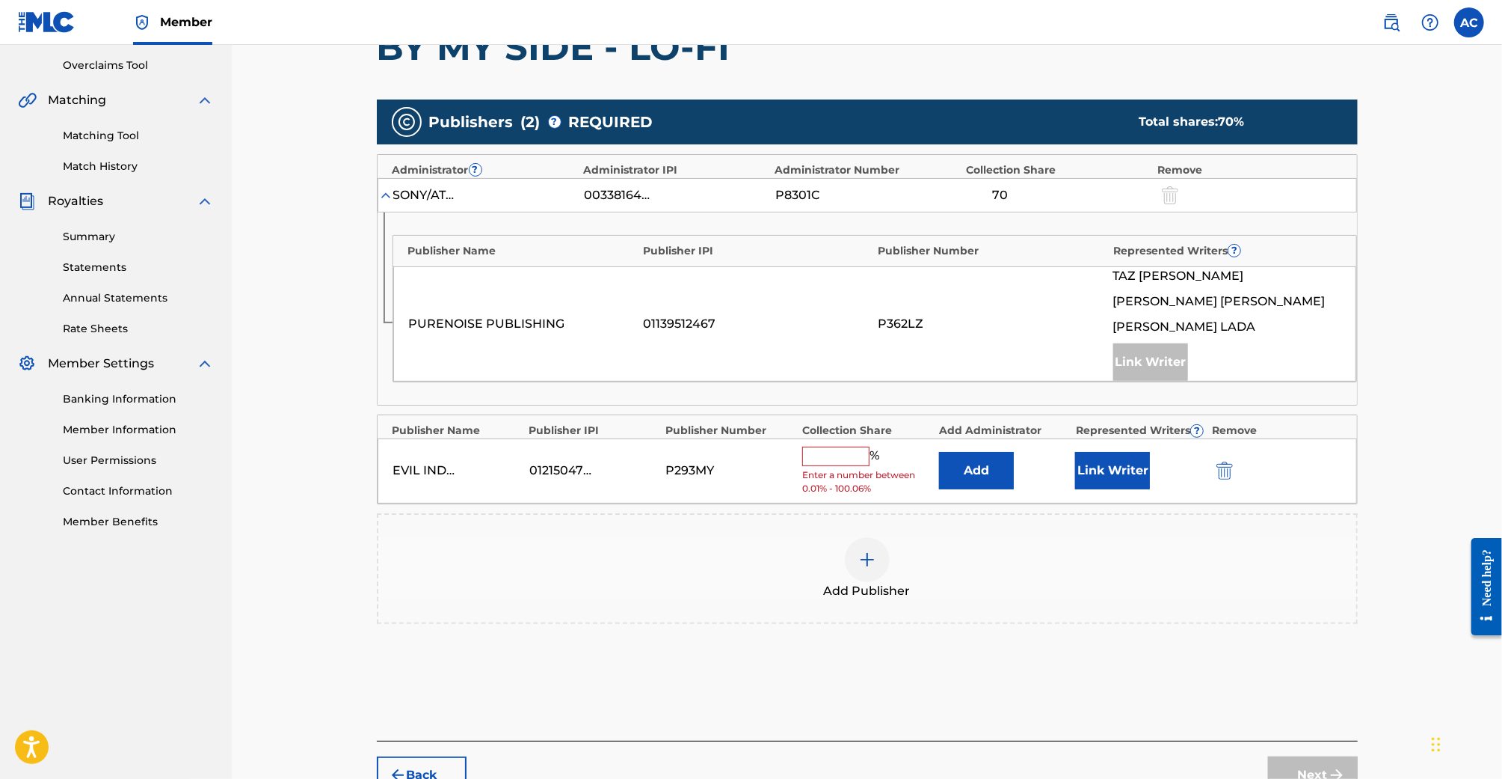
click at [835, 453] on input "text" at bounding box center [835, 455] width 67 height 19
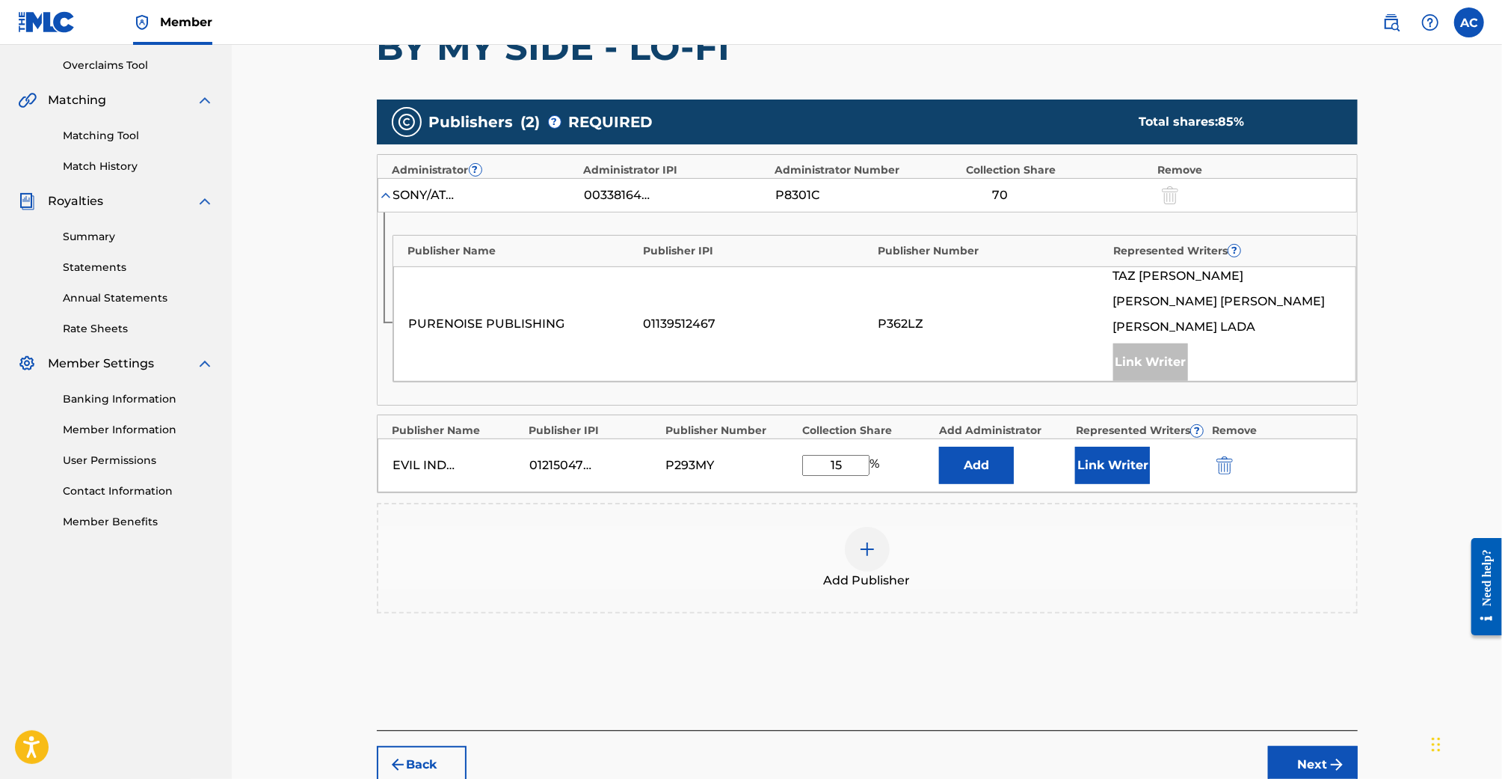
type input "15"
click at [1090, 461] on button "Link Writer" at bounding box center [1112, 464] width 75 height 37
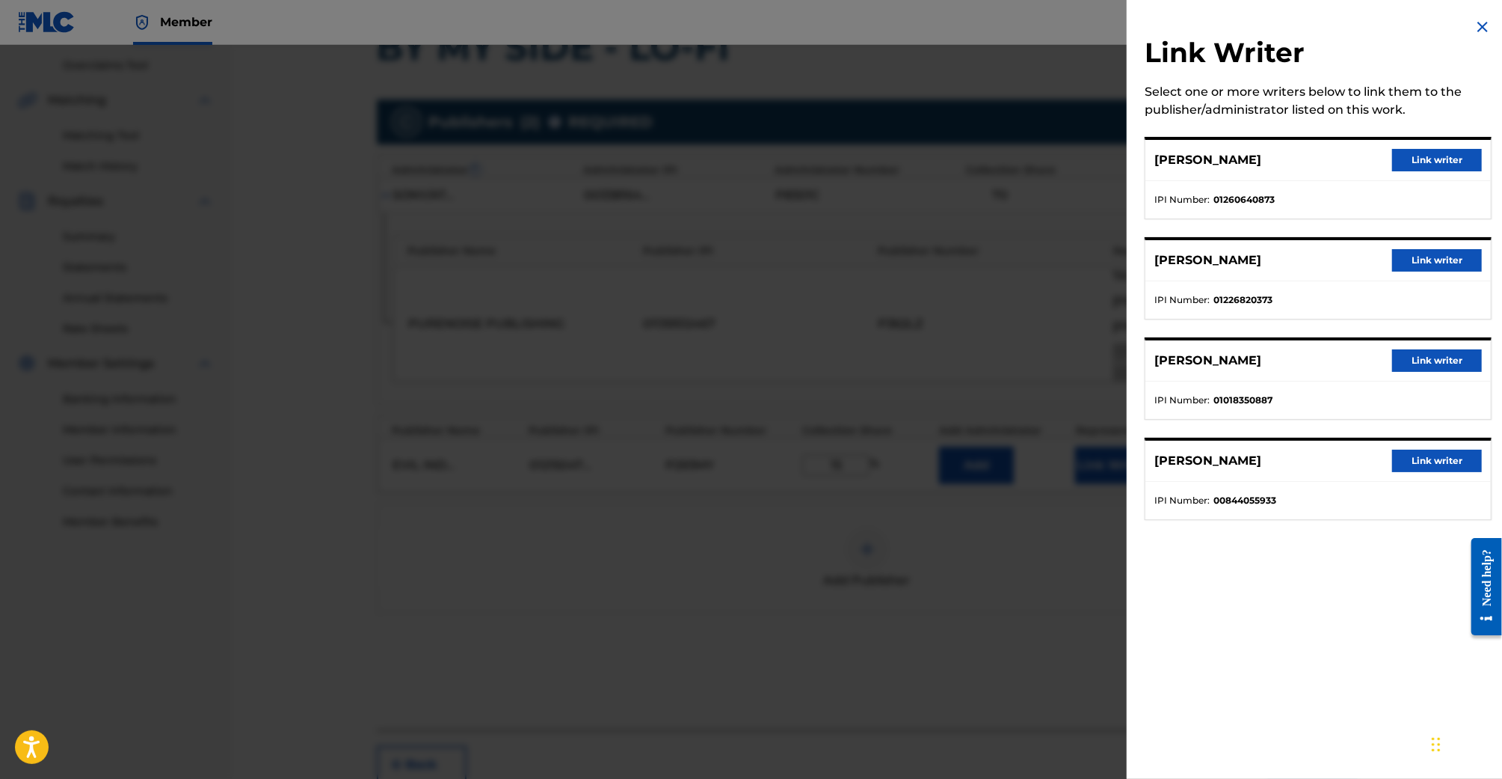
click at [1443, 165] on button "Link writer" at bounding box center [1438, 160] width 90 height 22
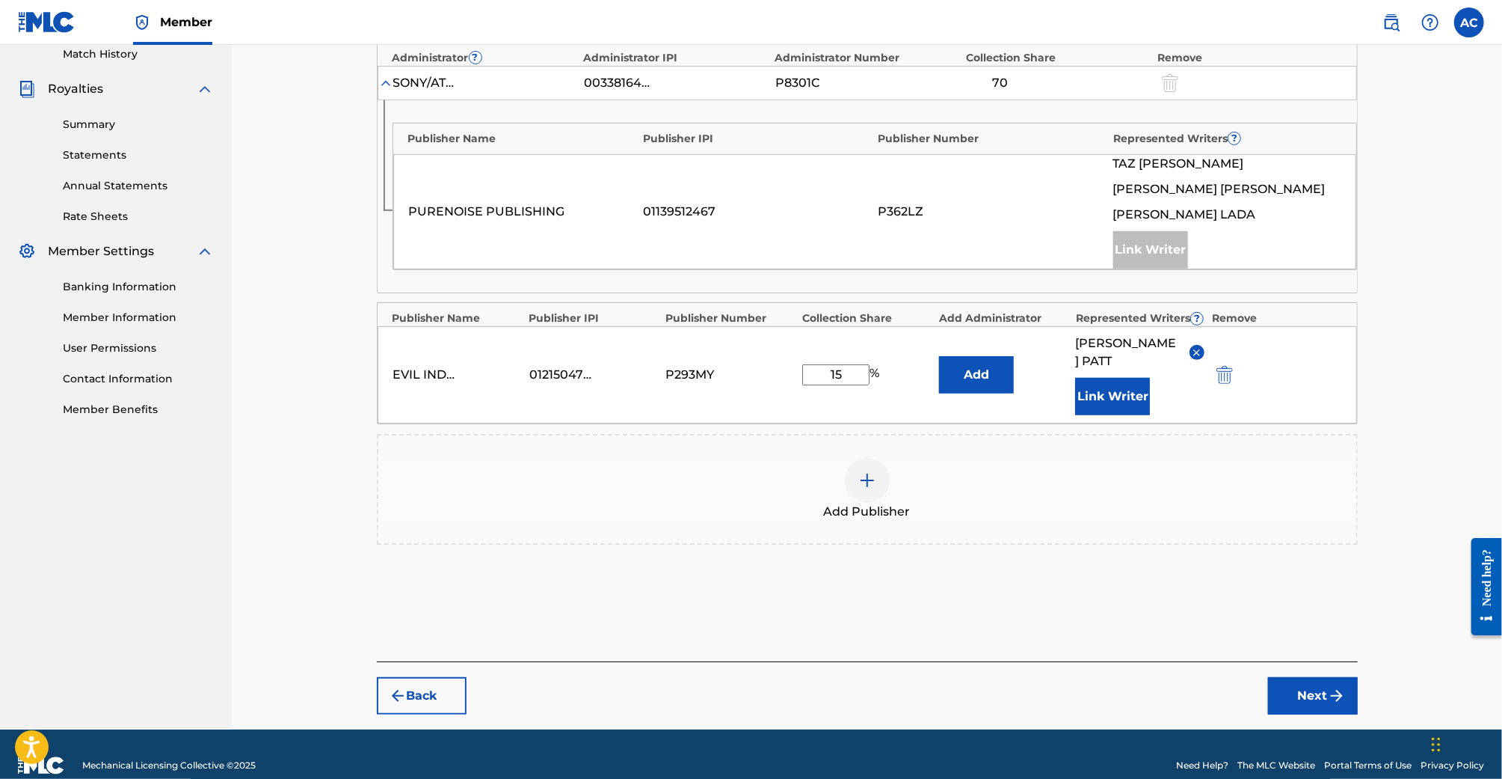
click at [1293, 677] on button "Next" at bounding box center [1313, 695] width 90 height 37
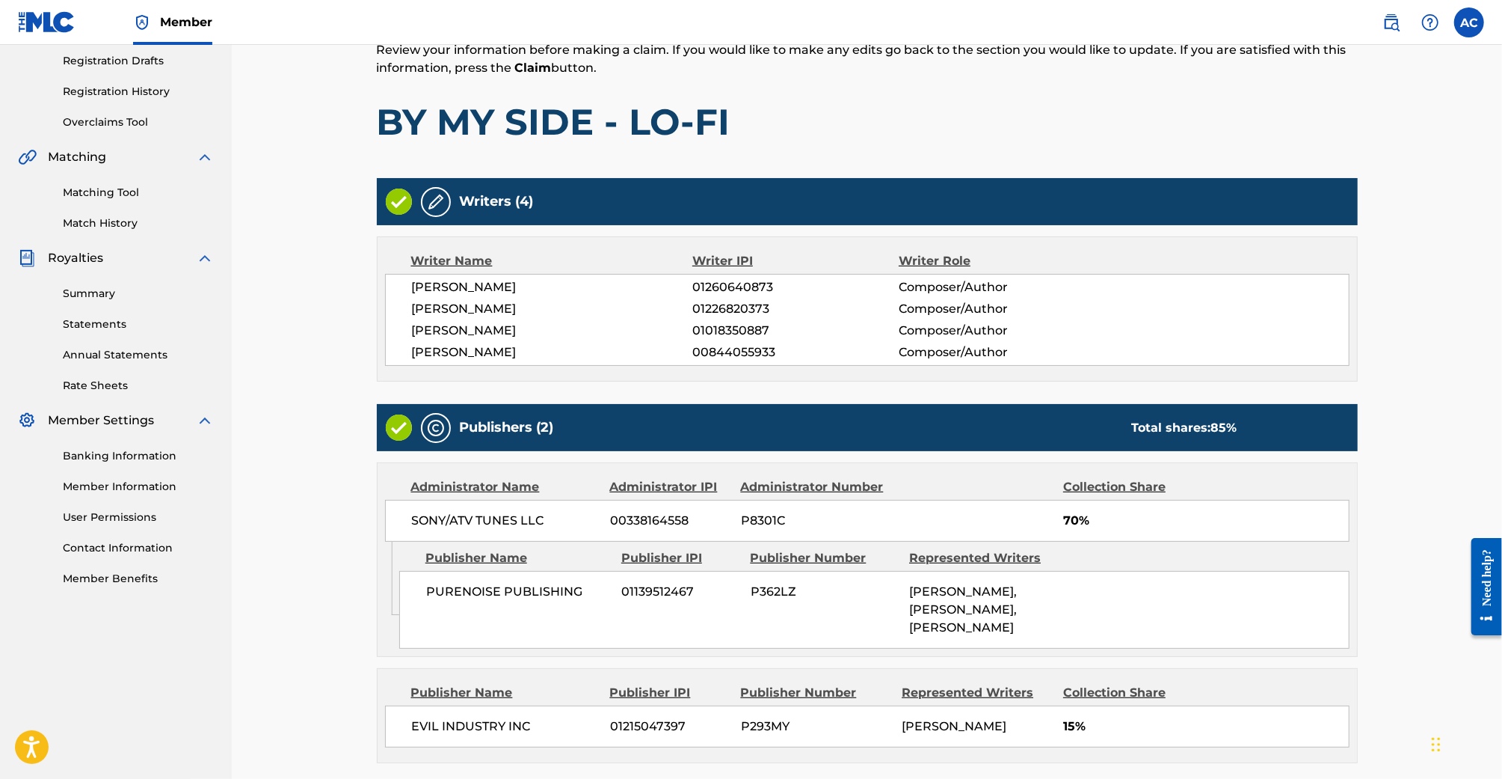
scroll to position [393, 0]
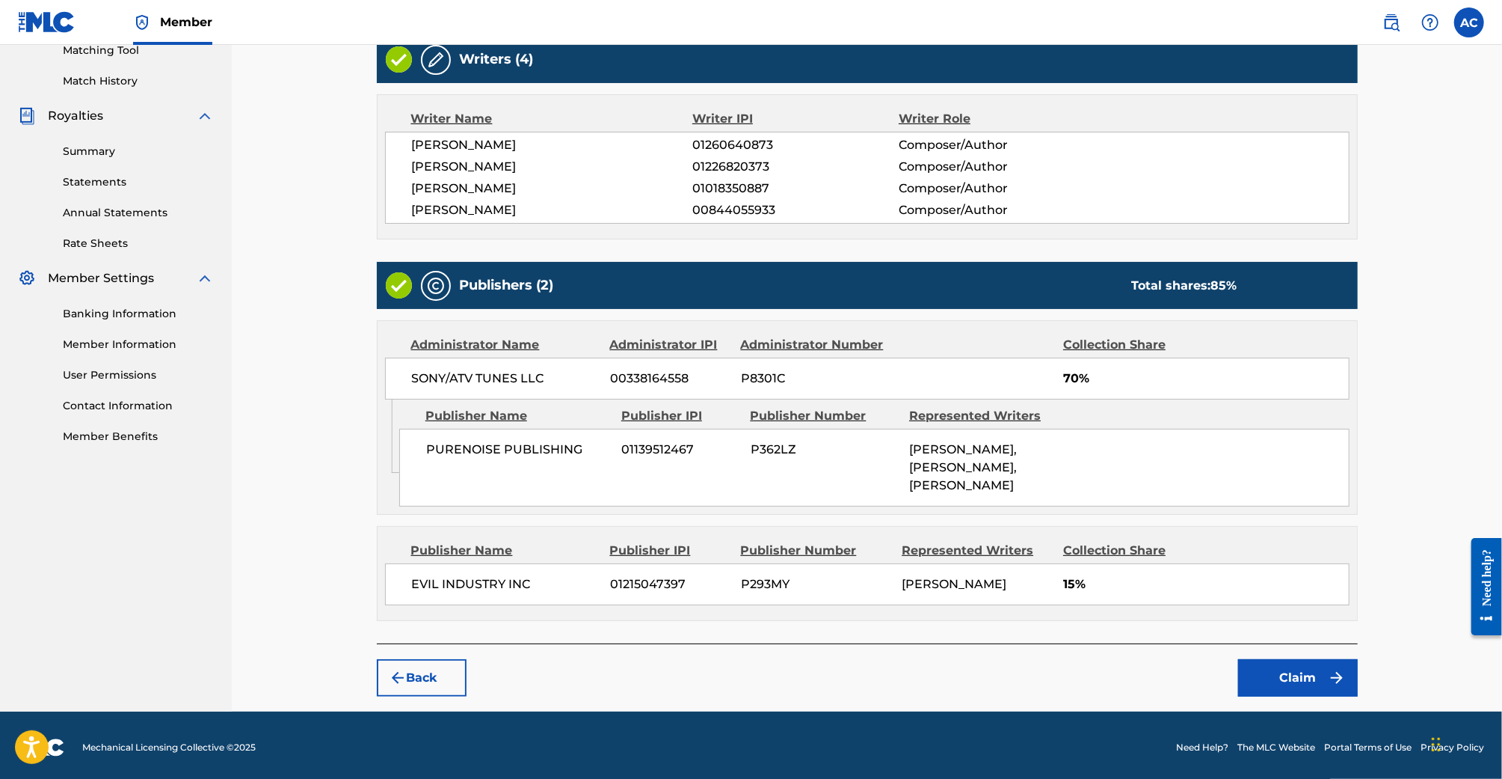
click at [1311, 680] on button "Claim" at bounding box center [1298, 677] width 120 height 37
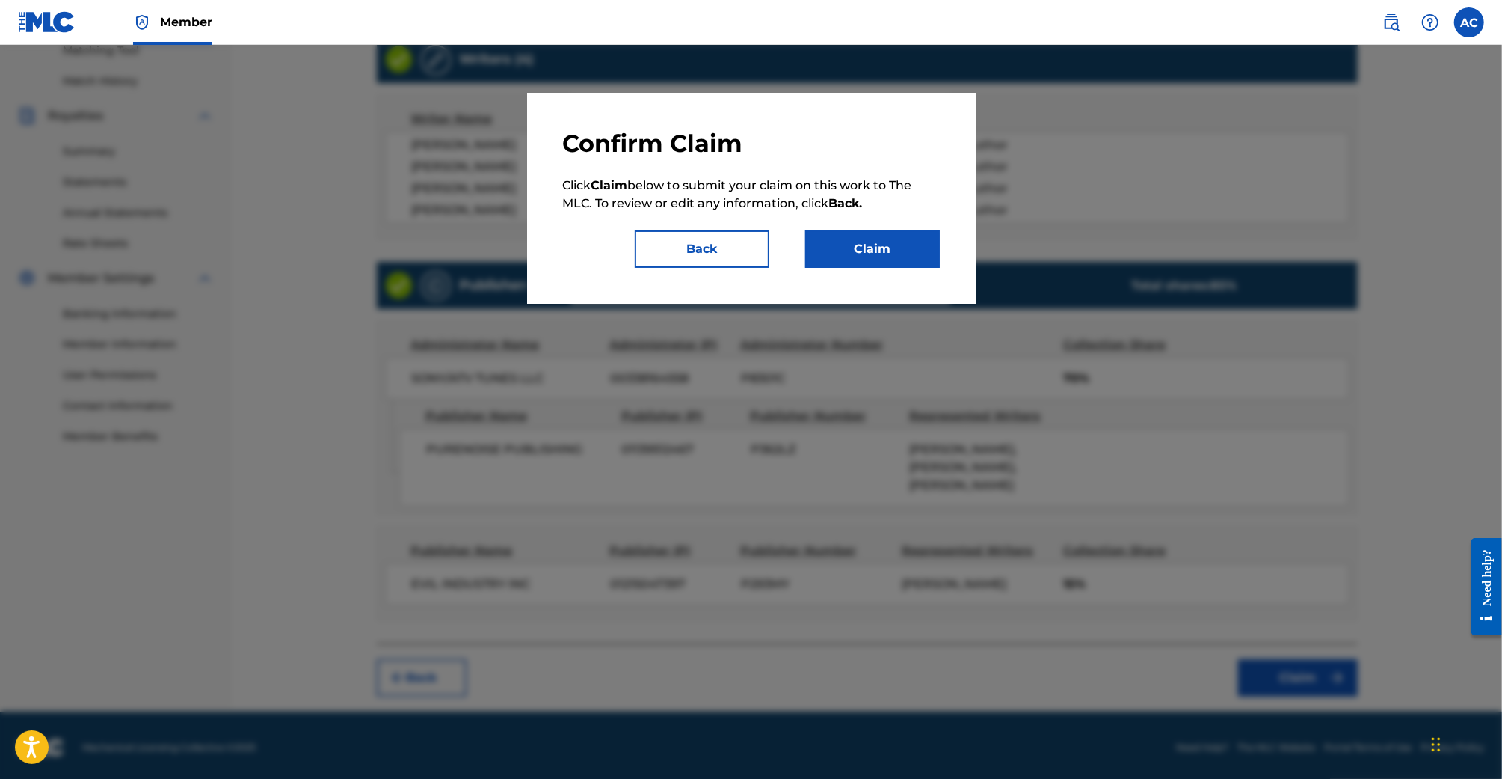
click at [869, 242] on button "Claim" at bounding box center [872, 248] width 135 height 37
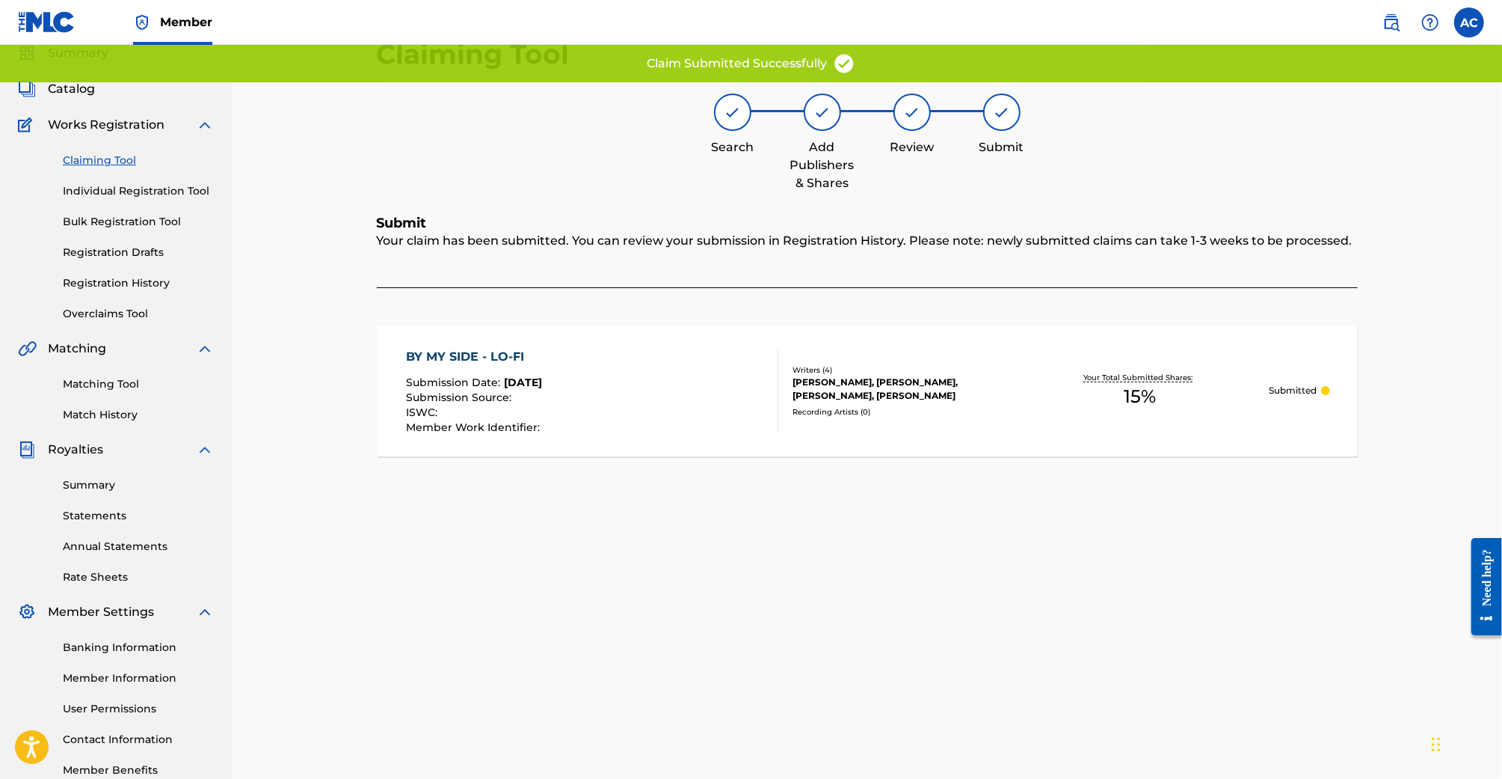
scroll to position [0, 0]
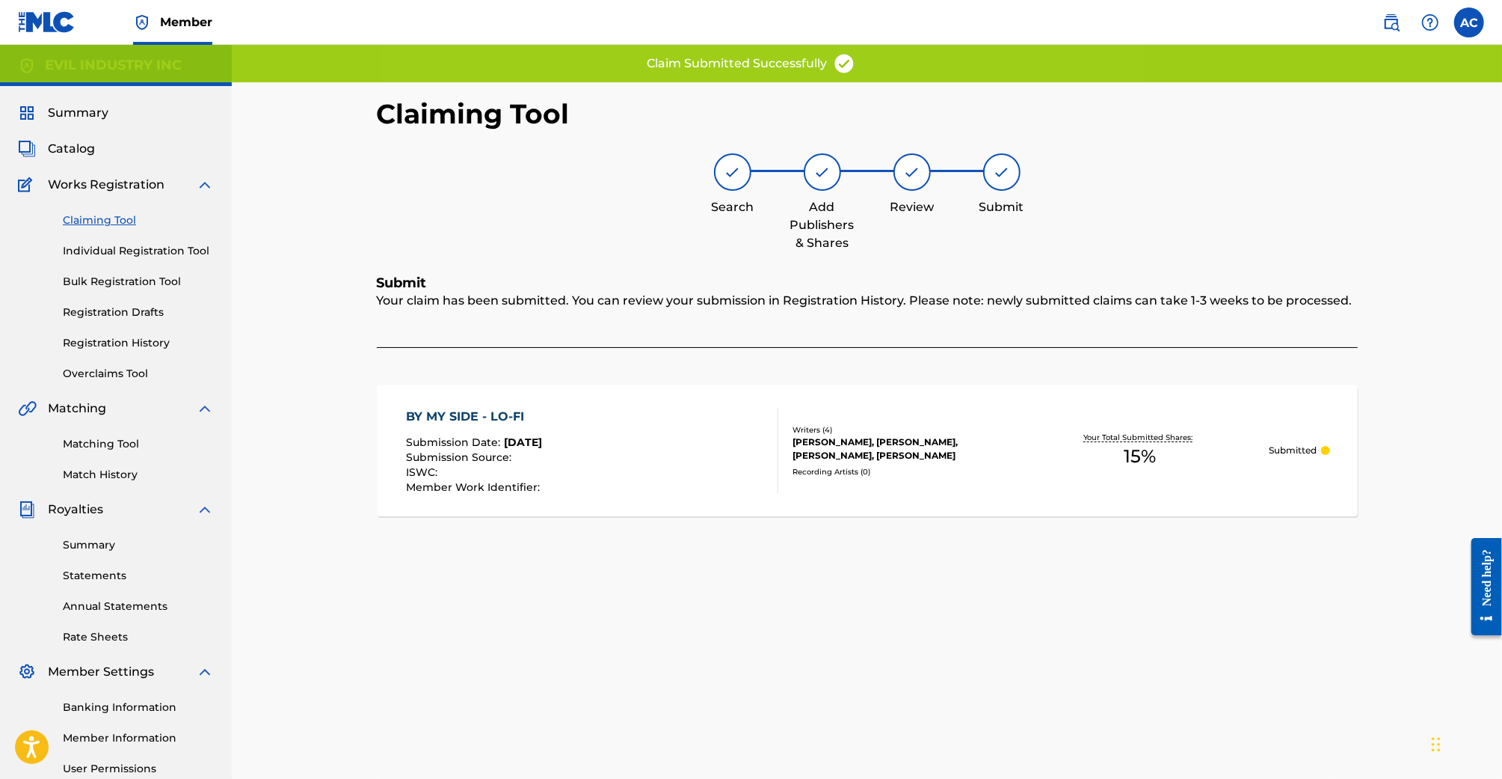
click at [82, 217] on link "Claiming Tool" at bounding box center [138, 220] width 151 height 16
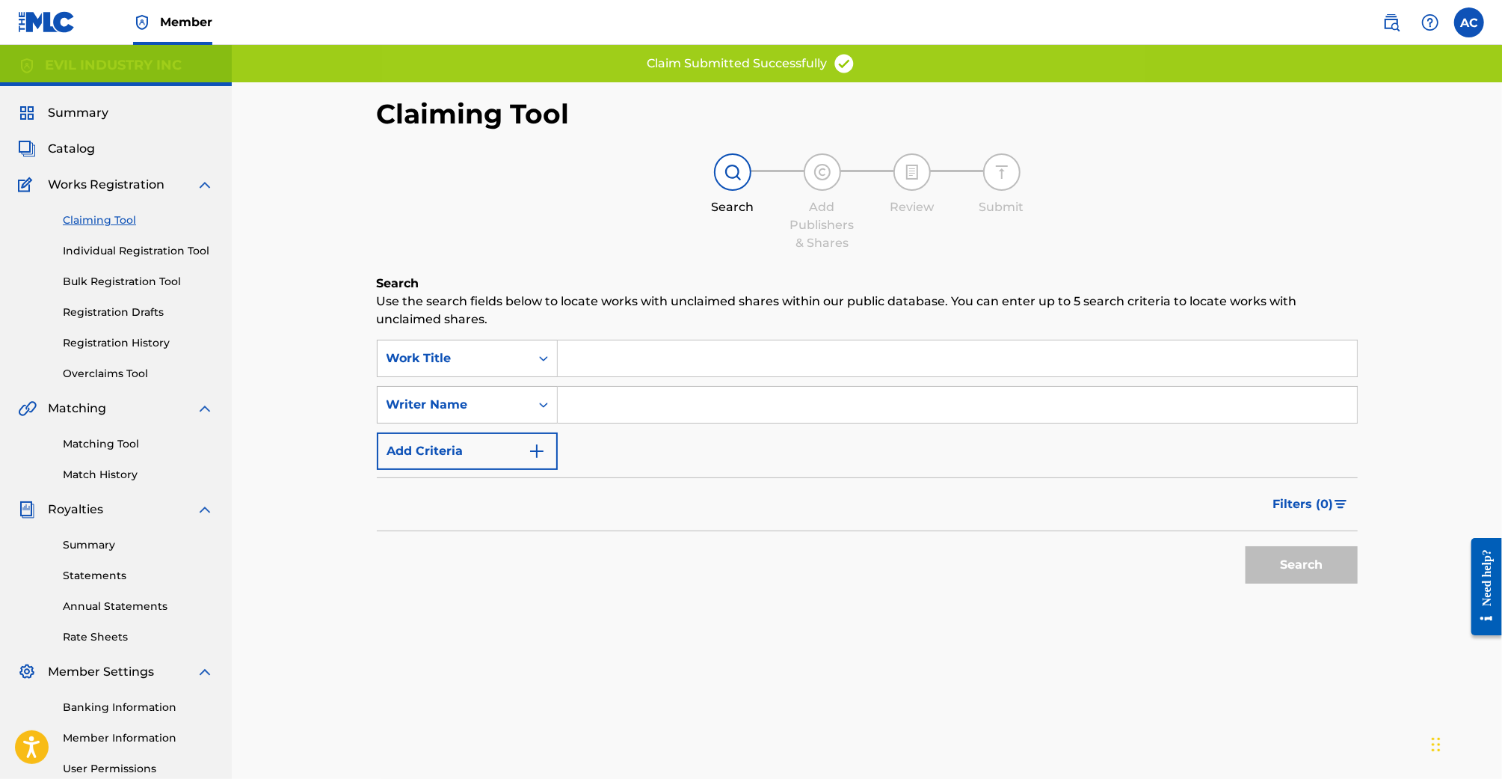
click at [606, 399] on input "Search Form" at bounding box center [957, 405] width 799 height 36
type input "Samuel Patt"
click at [1246, 546] on button "Search" at bounding box center [1302, 564] width 112 height 37
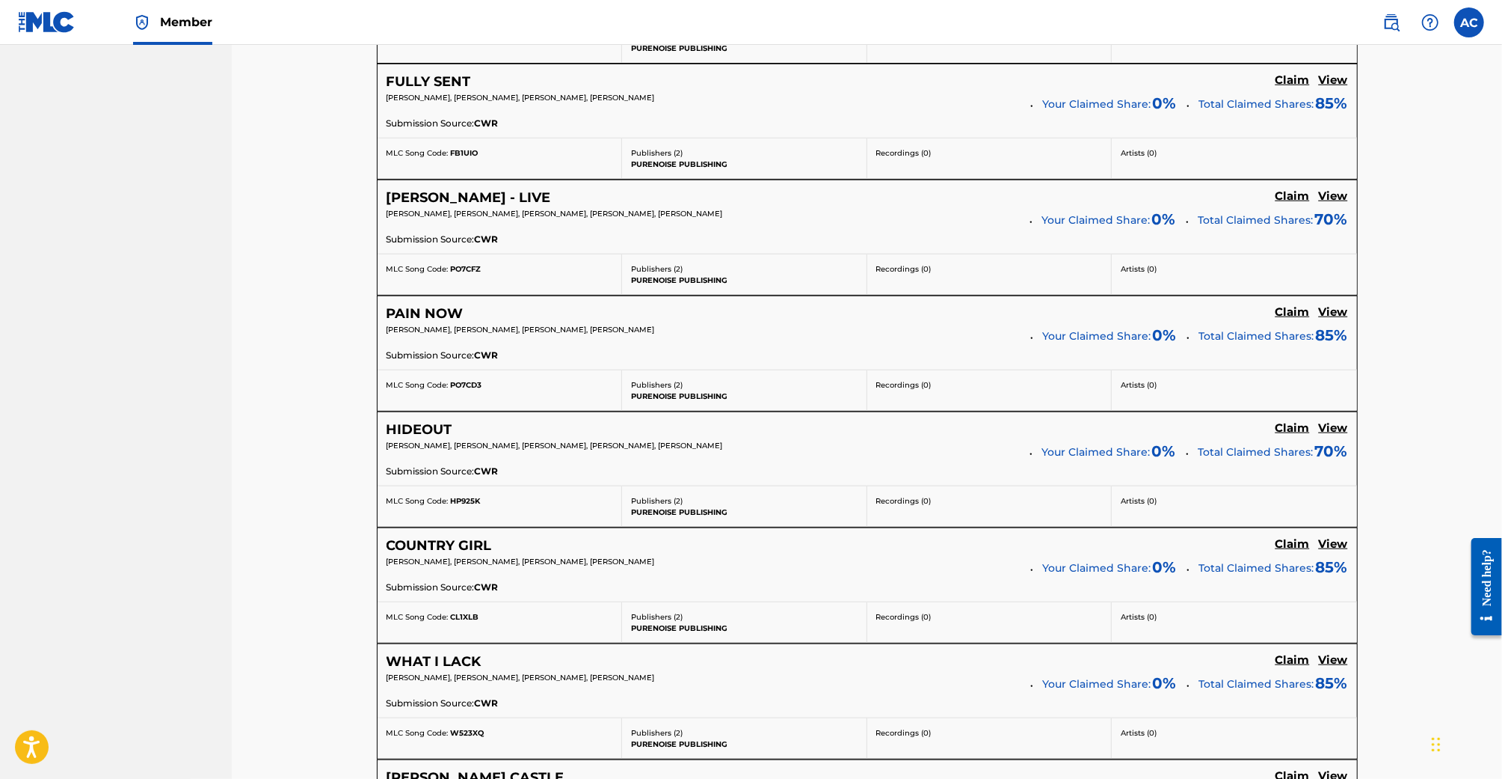
scroll to position [1018, 0]
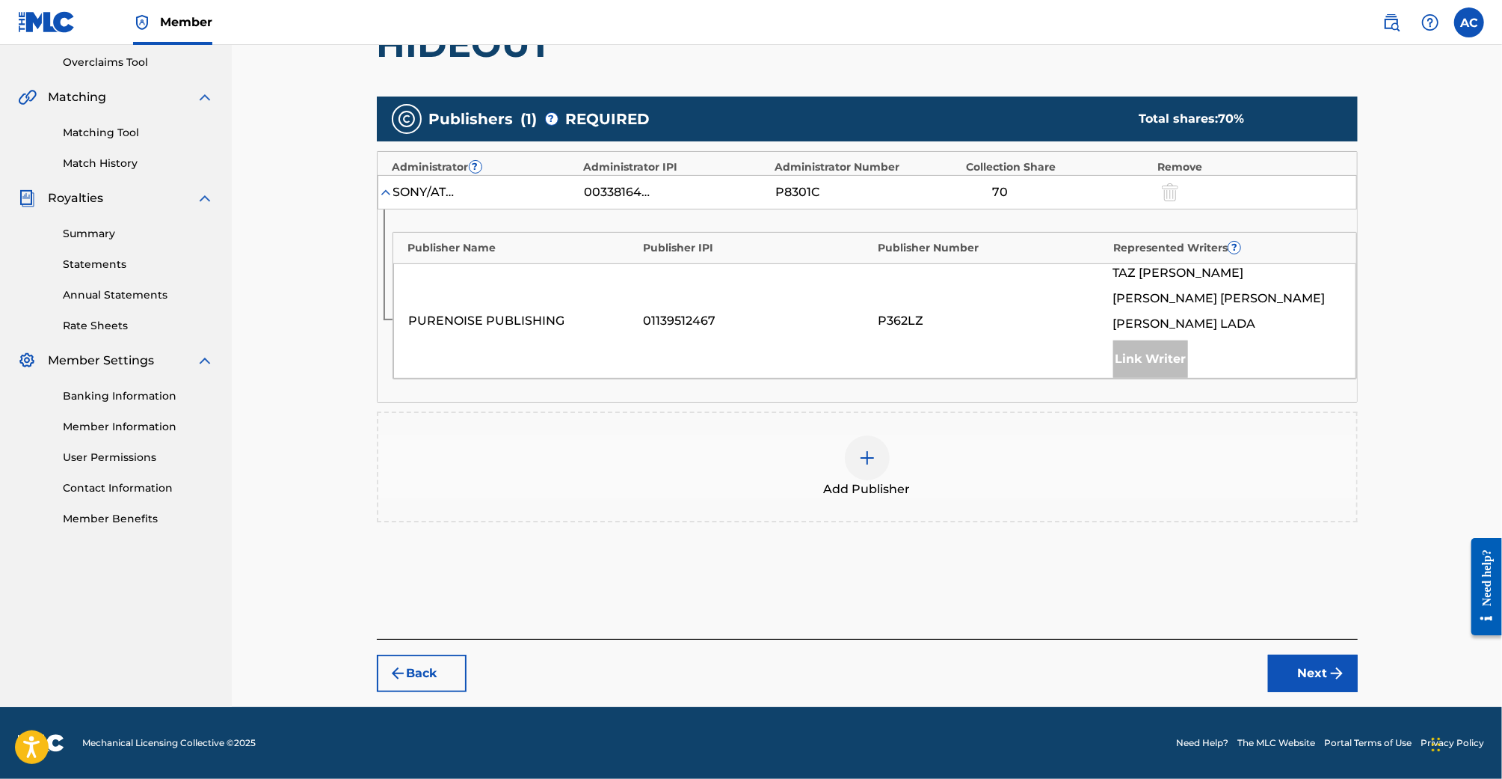
scroll to position [308, 0]
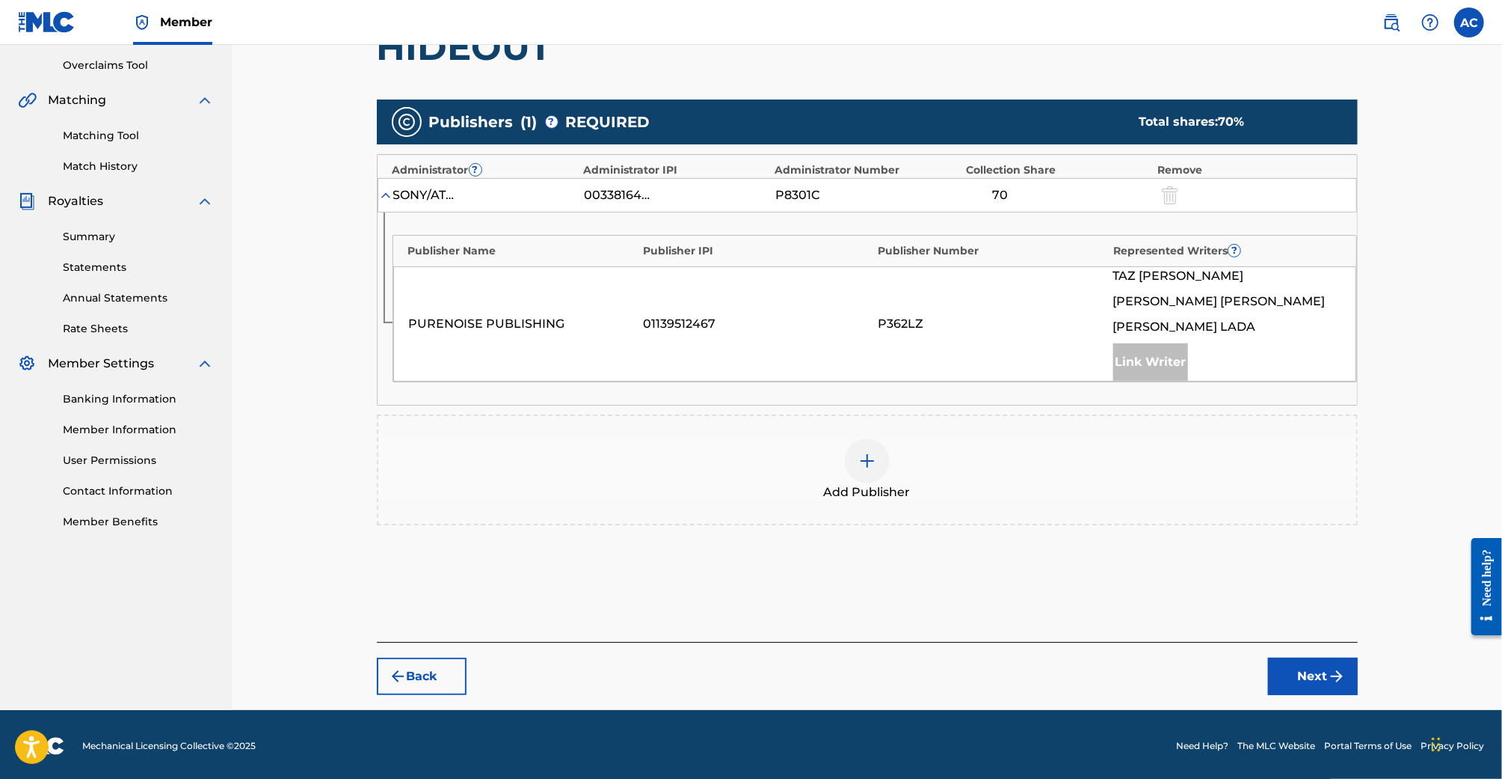
click at [891, 466] on div "Add Publisher" at bounding box center [867, 469] width 978 height 63
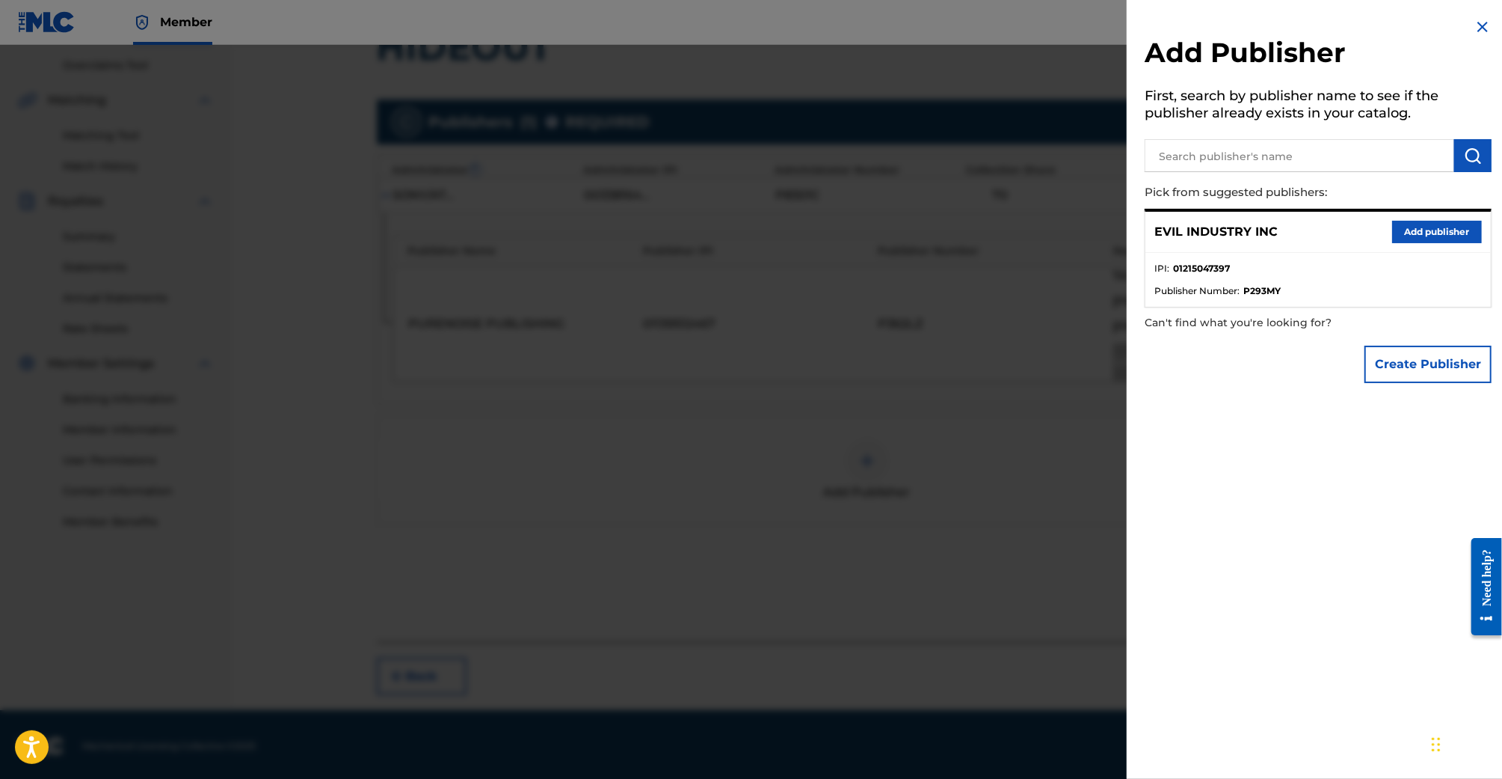
click at [1403, 239] on button "Add publisher" at bounding box center [1438, 232] width 90 height 22
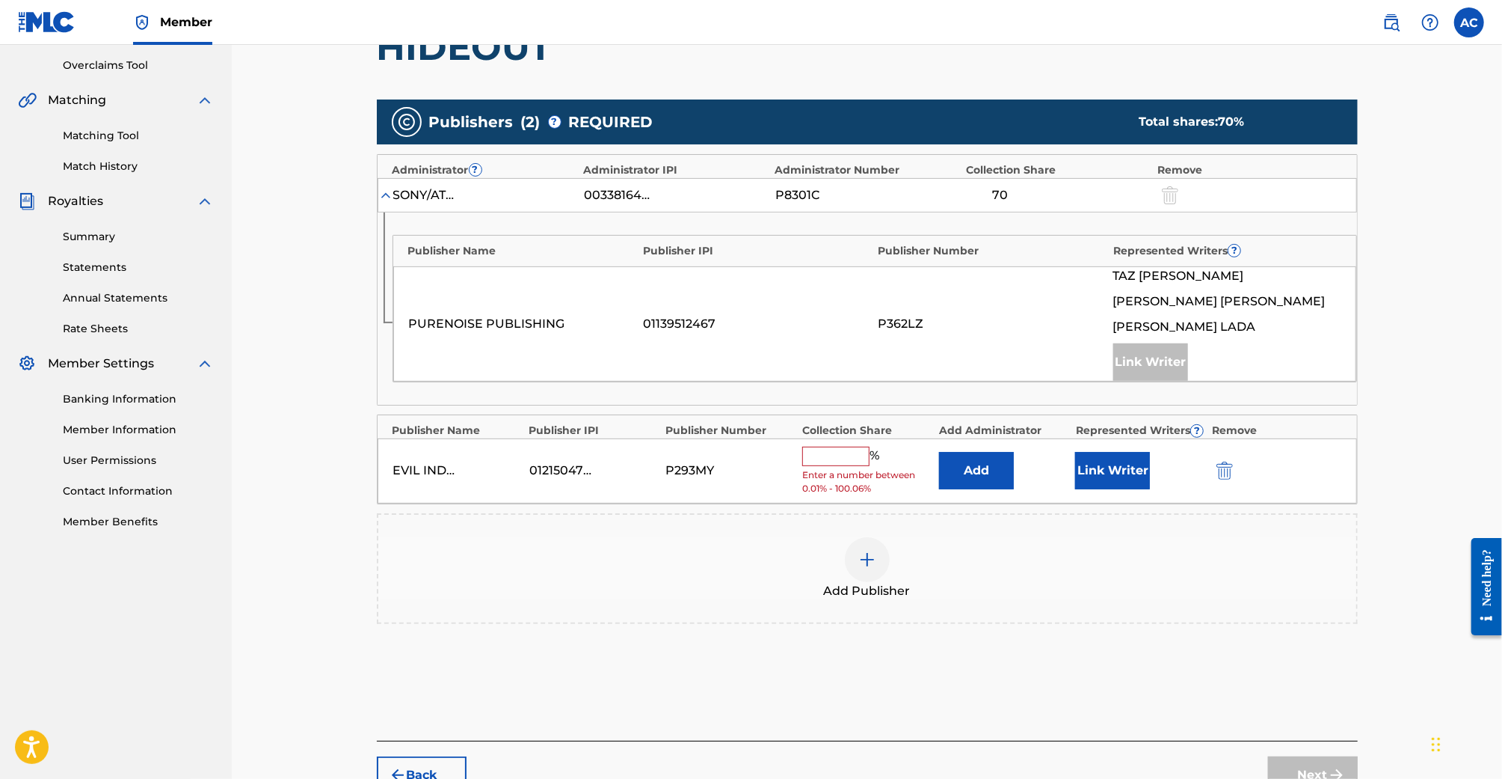
click at [802, 460] on div "EVIL INDUSTRY INC 01215047397 P293MY % Enter a number between 0.01% - 100.06% A…" at bounding box center [868, 470] width 980 height 65
click at [831, 453] on input "text" at bounding box center [835, 455] width 67 height 19
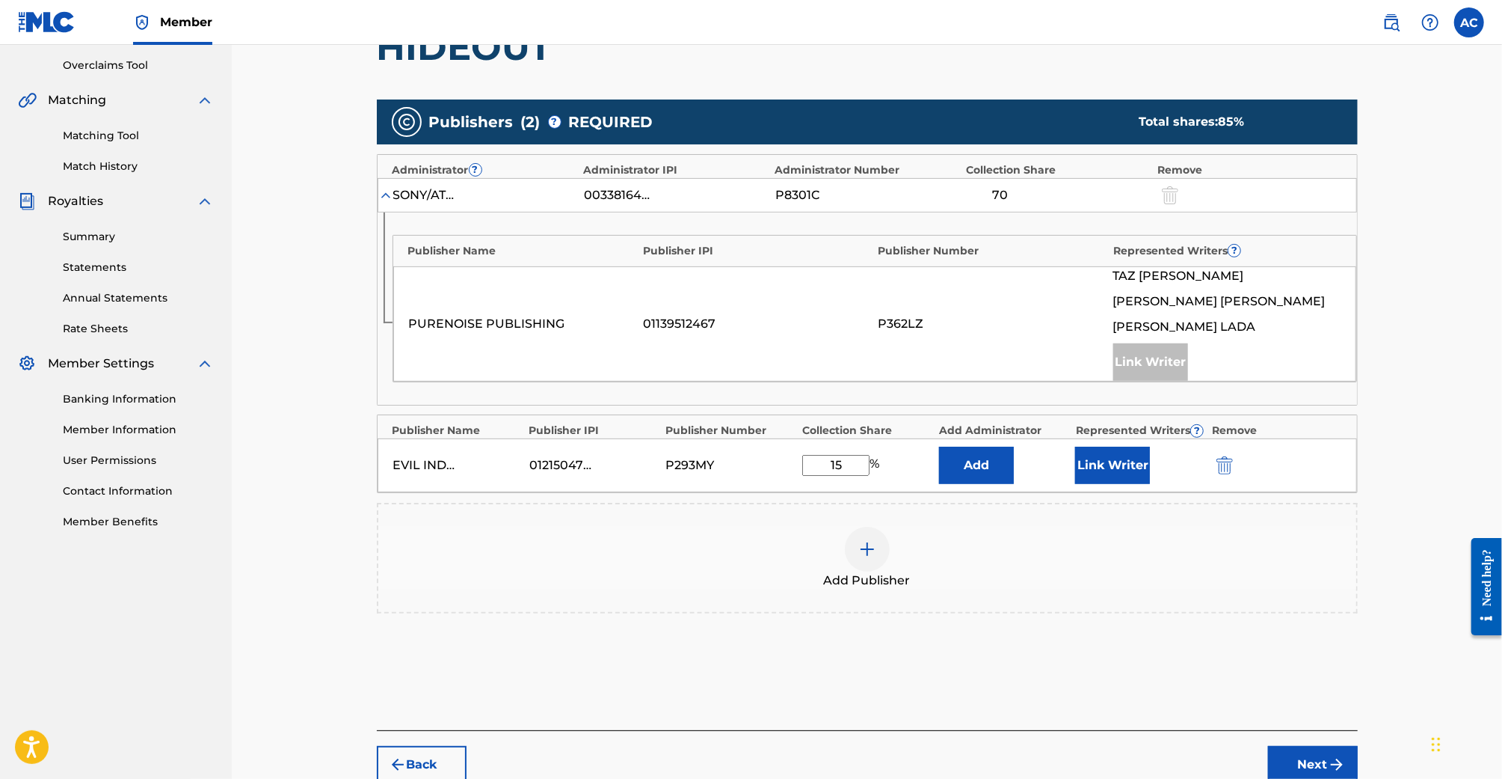
type input "15"
click at [1119, 458] on button "Link Writer" at bounding box center [1112, 464] width 75 height 37
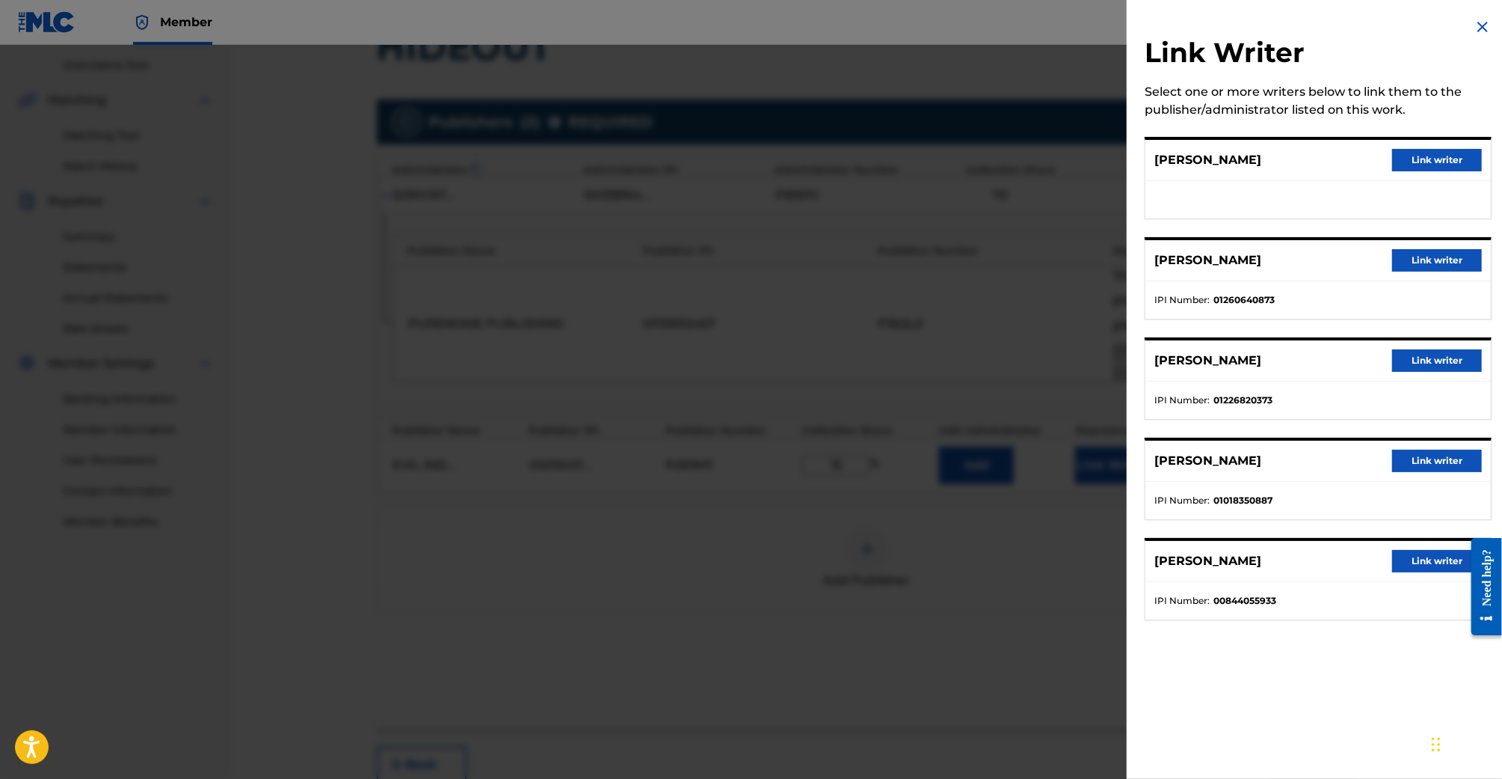
click at [1434, 268] on button "Link writer" at bounding box center [1438, 260] width 90 height 22
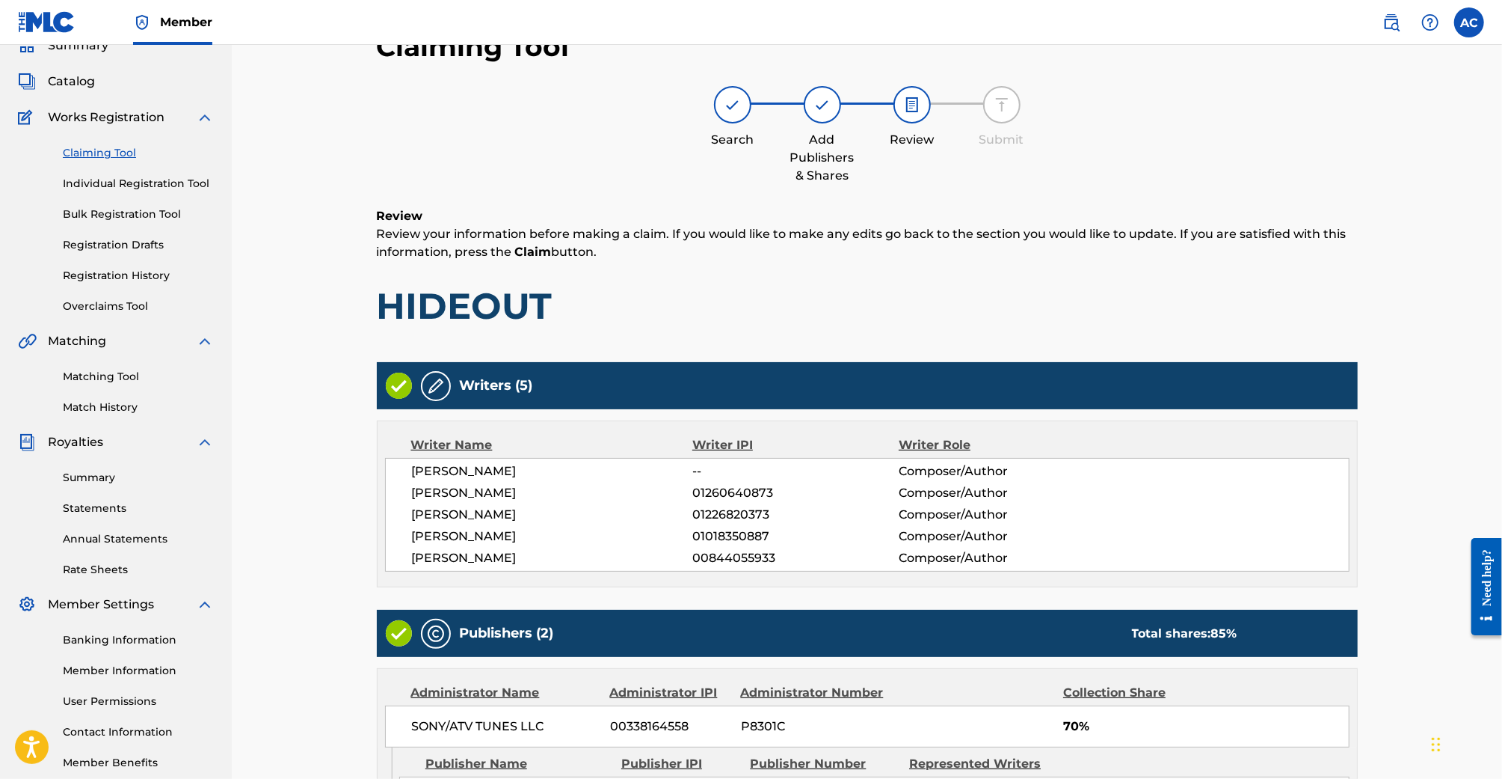
scroll to position [416, 0]
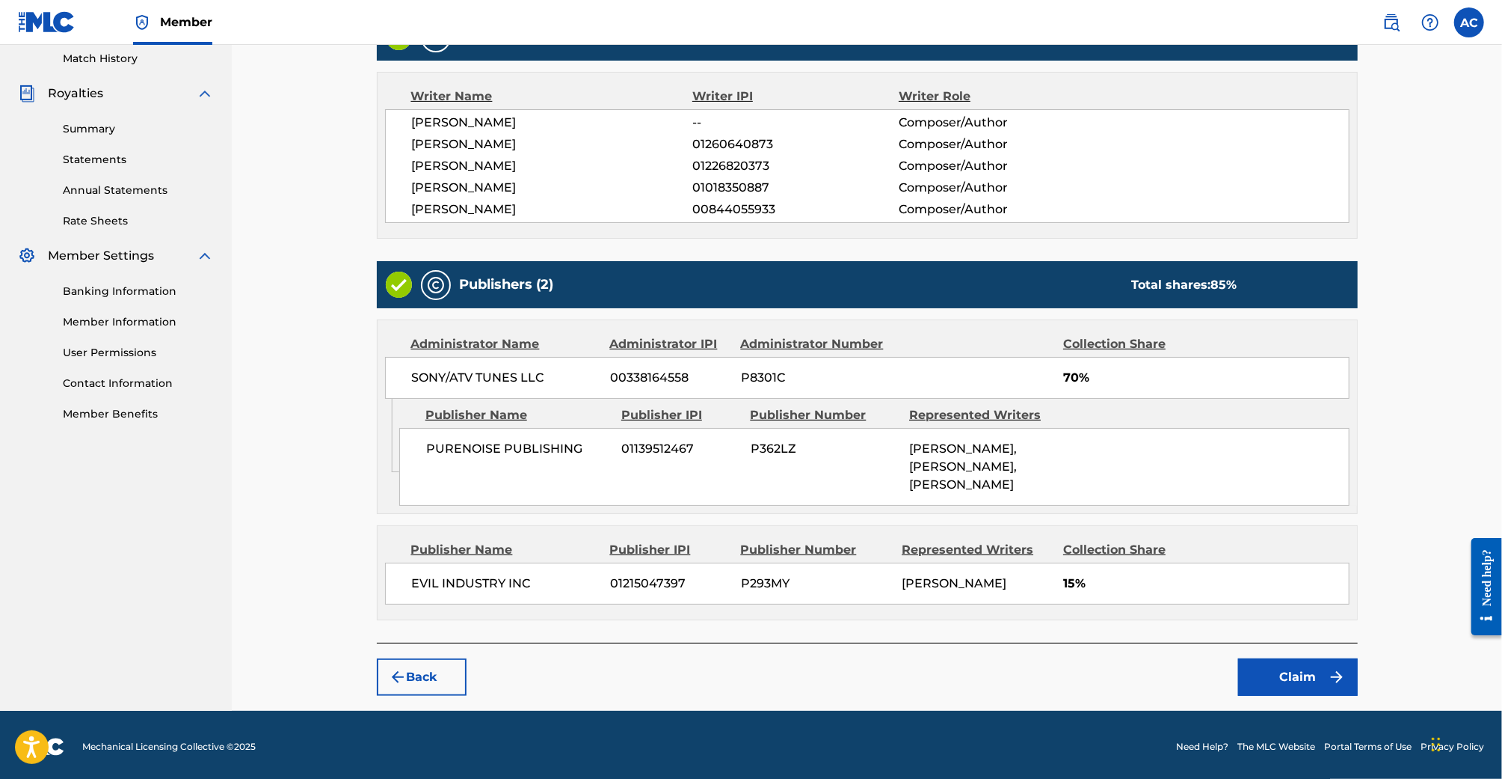
click at [1271, 665] on button "Claim" at bounding box center [1298, 676] width 120 height 37
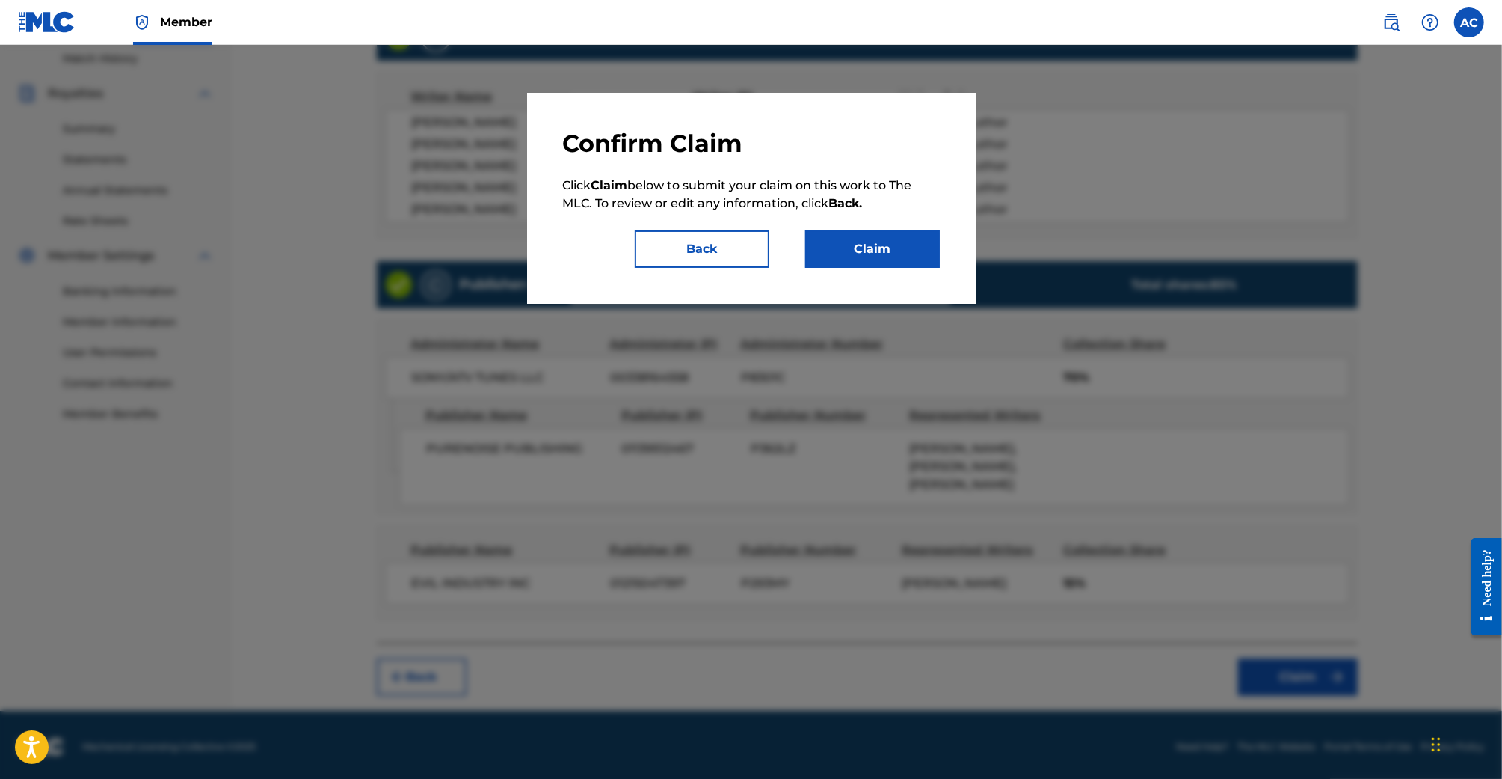
click at [892, 254] on button "Claim" at bounding box center [872, 248] width 135 height 37
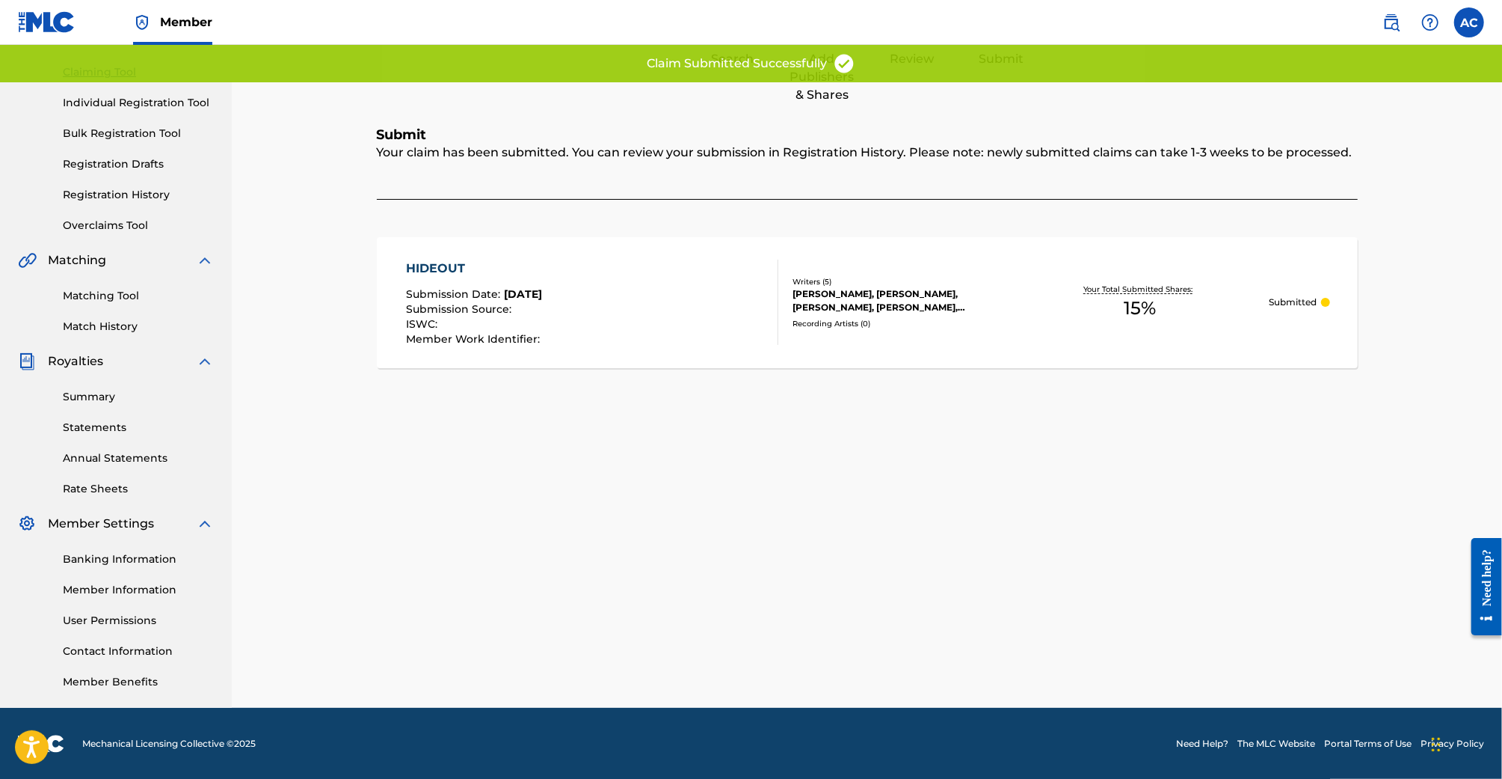
scroll to position [0, 0]
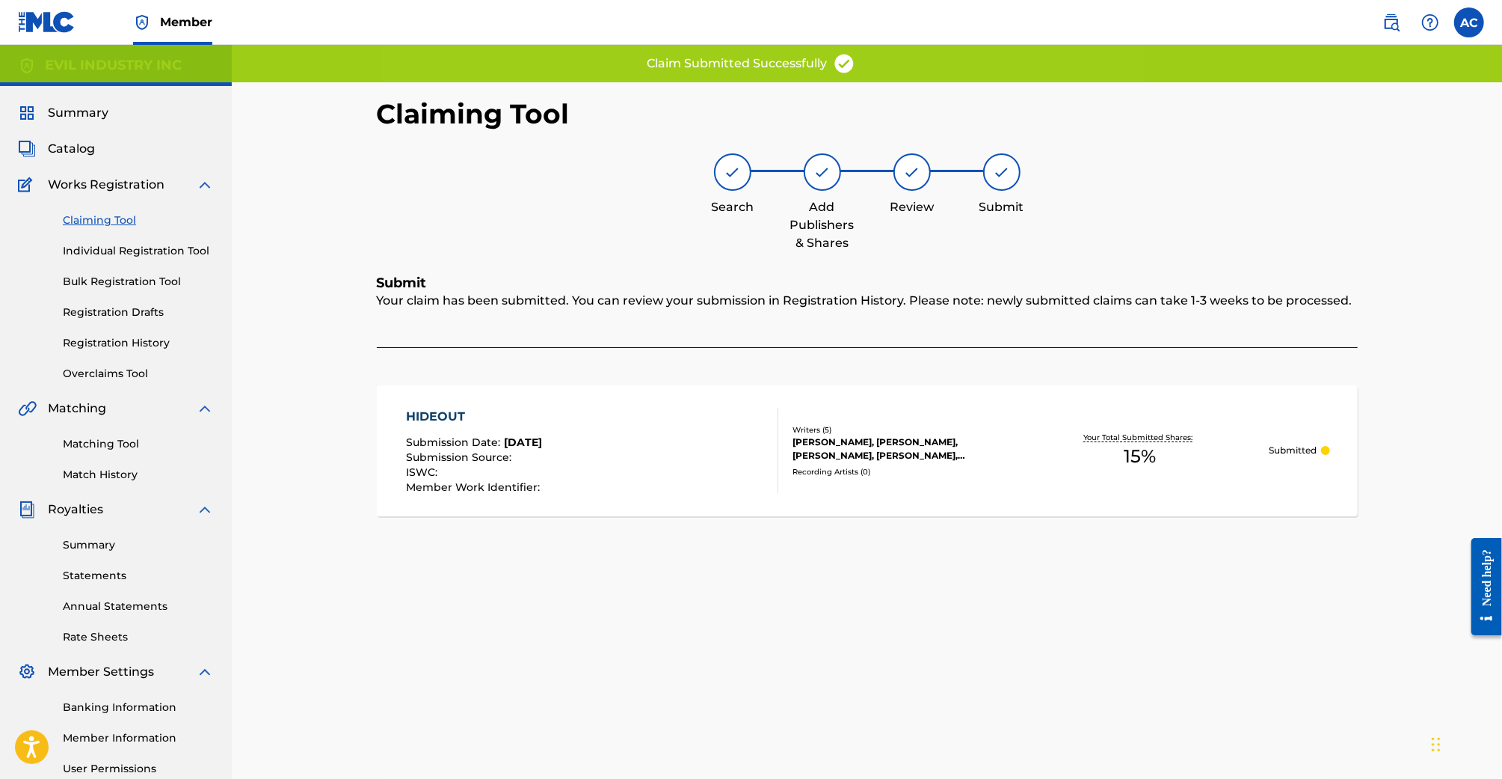
click at [96, 219] on link "Claiming Tool" at bounding box center [138, 220] width 151 height 16
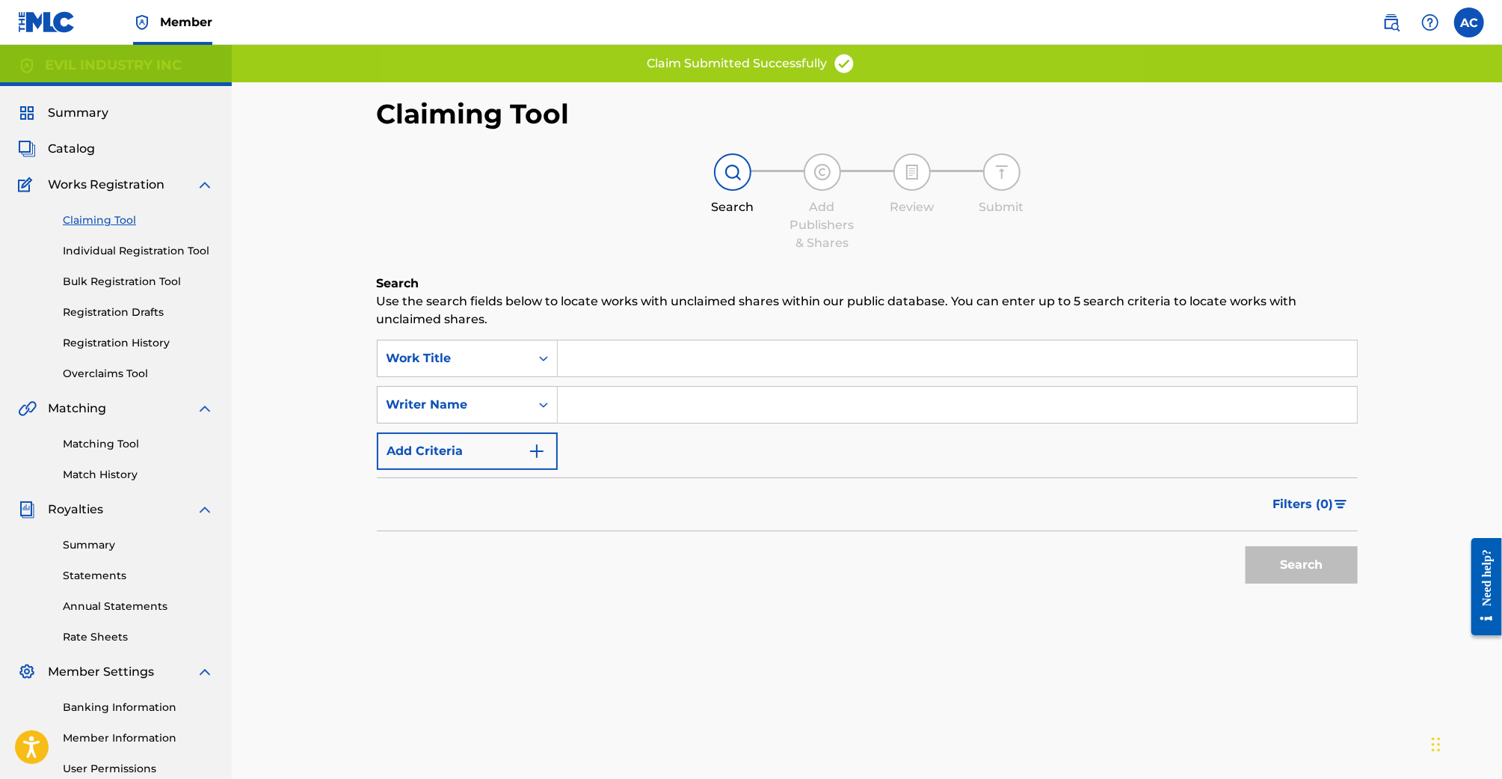
click at [802, 393] on input "Search Form" at bounding box center [957, 405] width 799 height 36
type input "Samuel Patt"
click at [1246, 546] on button "Search" at bounding box center [1302, 564] width 112 height 37
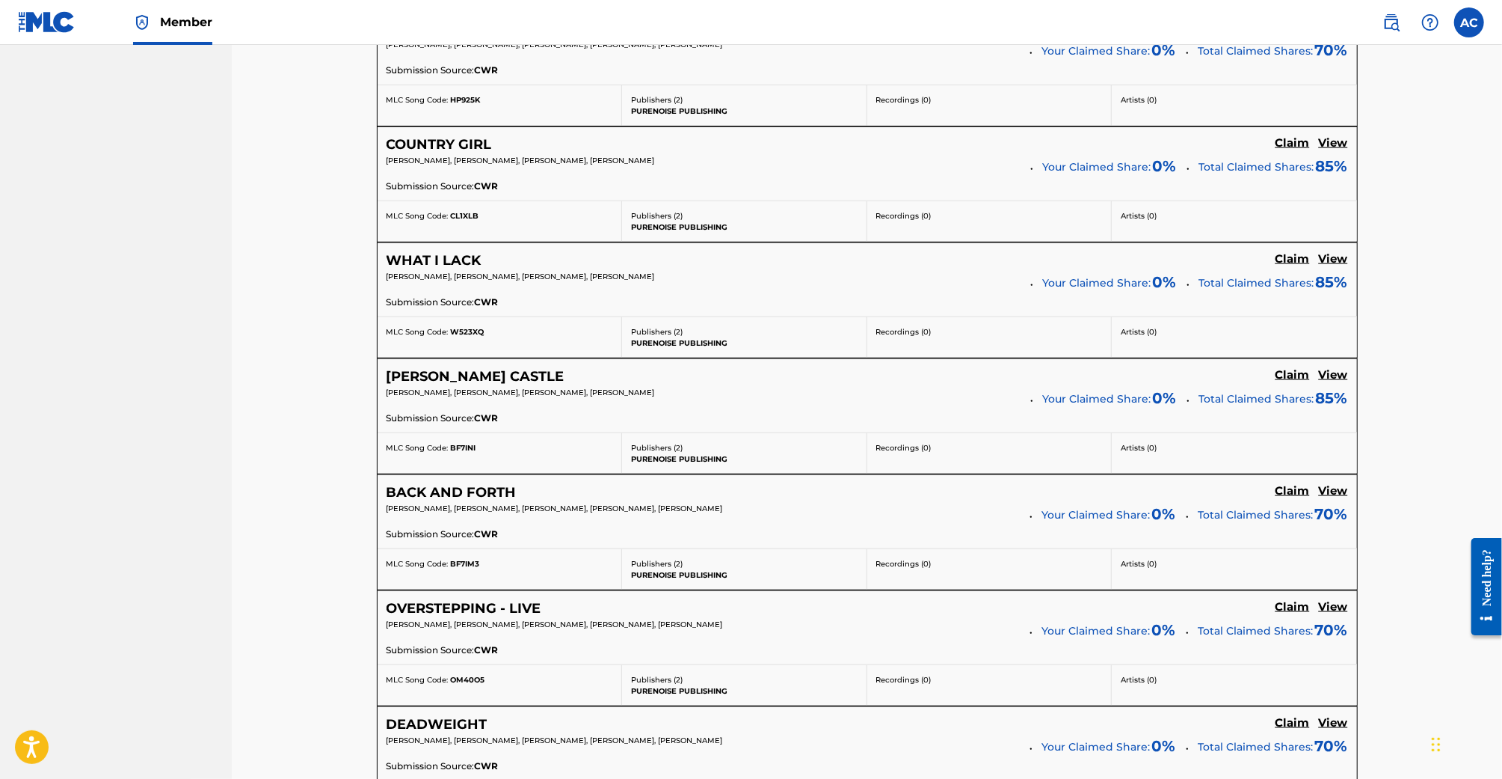
scroll to position [1428, 0]
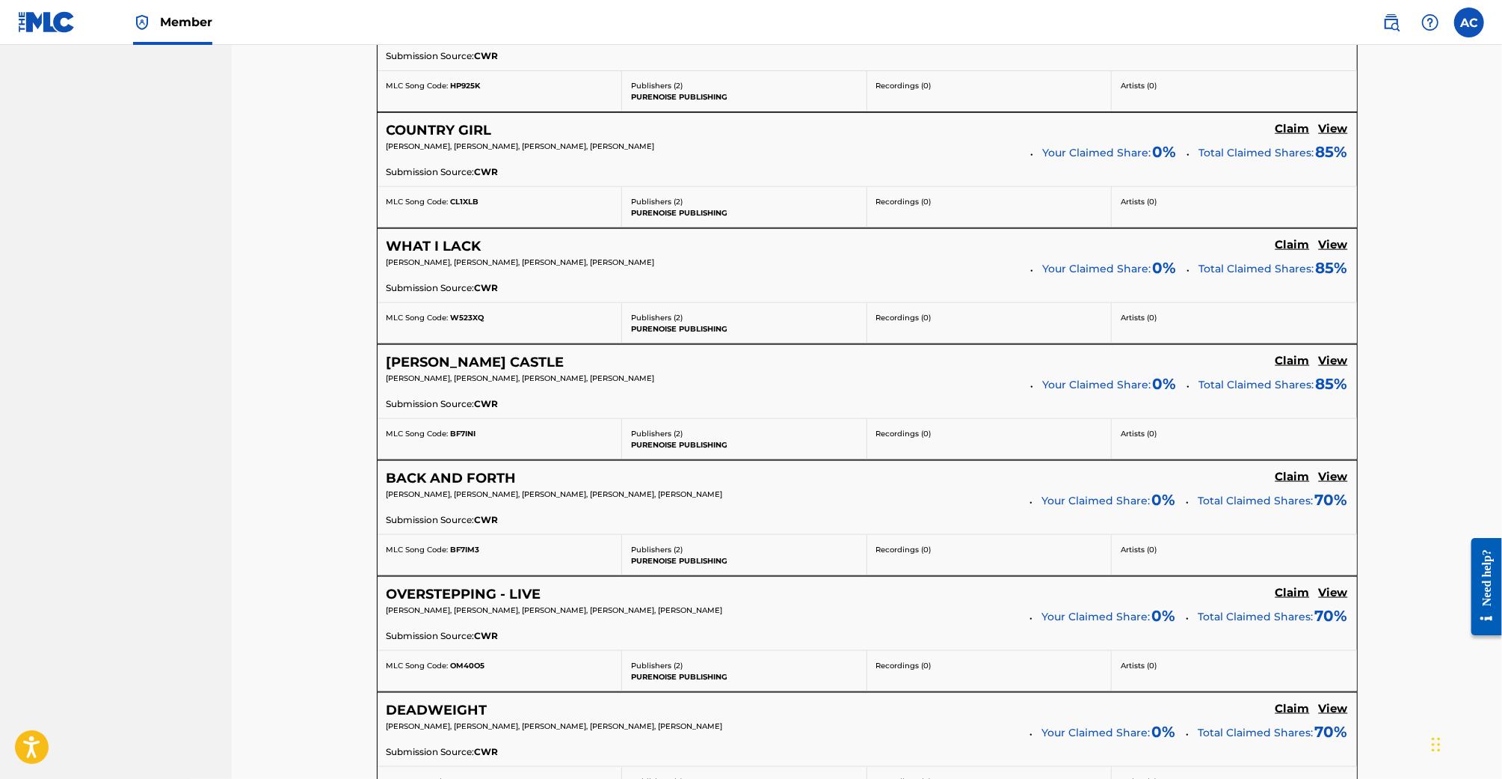
click at [1300, 478] on div "BACK AND FORTH Claim View BRIAN LADA, JASON INGUAGIATO, TAZ JOHNSON, SAMUEL PAT…" at bounding box center [868, 497] width 980 height 73
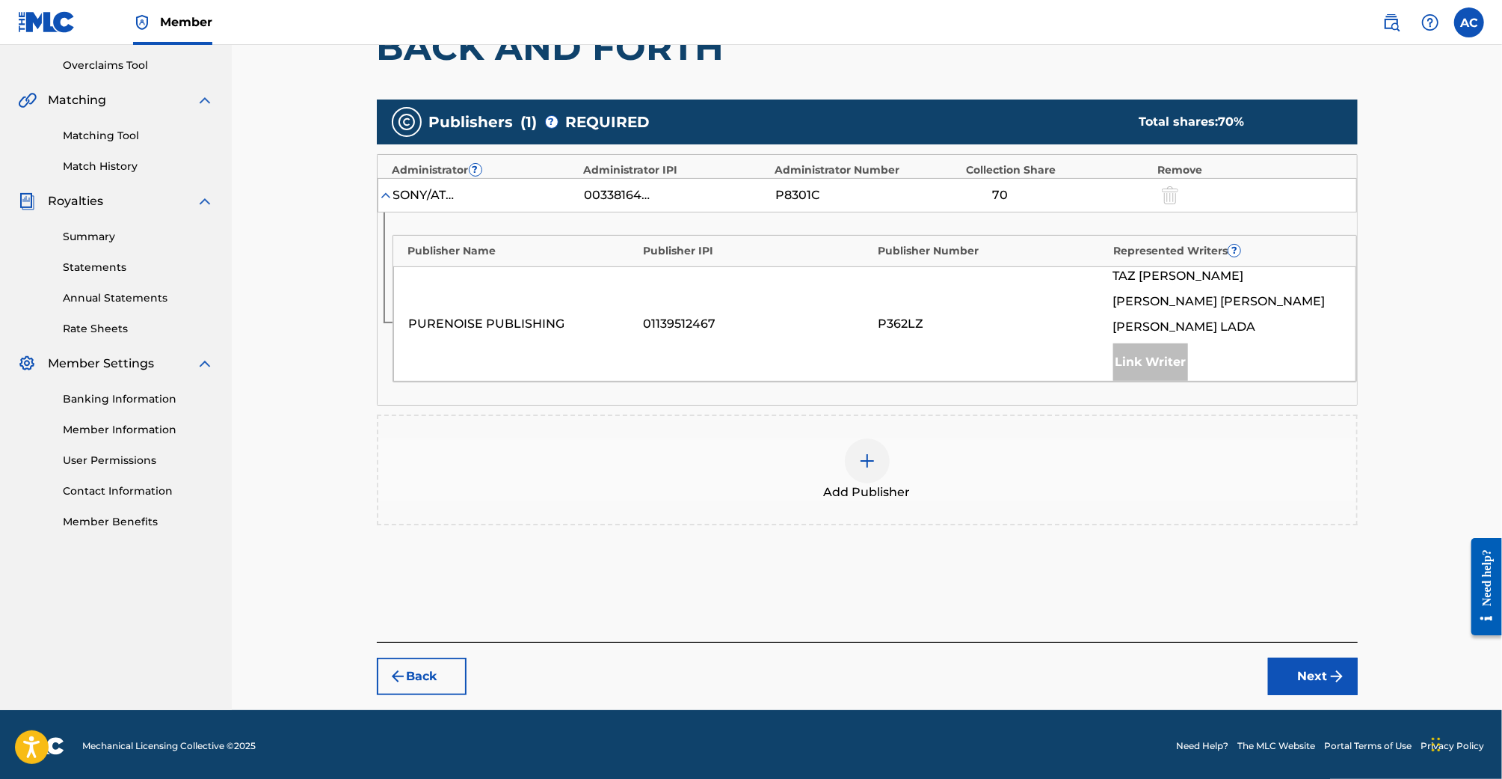
click at [899, 438] on div "Add Publisher" at bounding box center [867, 469] width 978 height 63
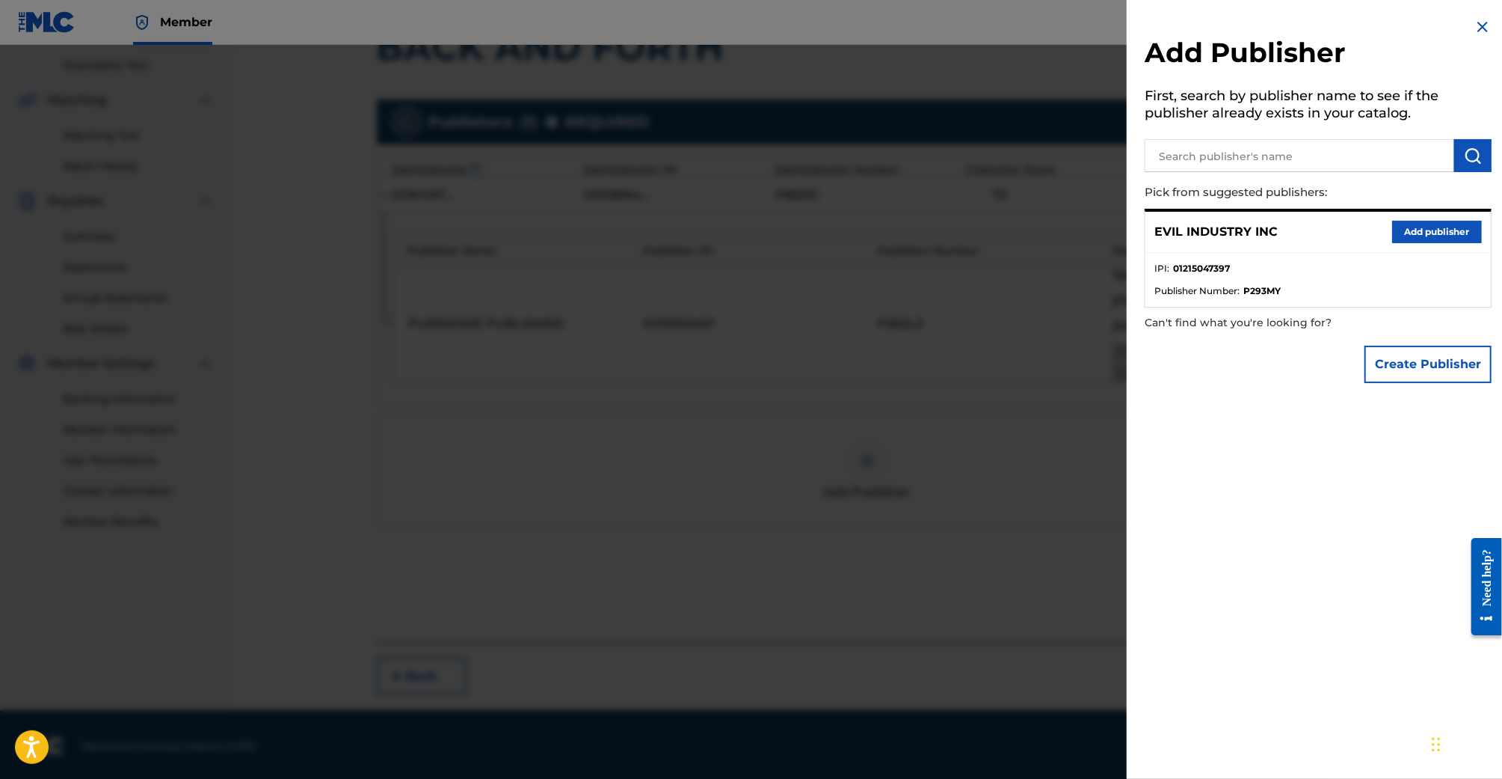
click at [1420, 225] on button "Add publisher" at bounding box center [1438, 232] width 90 height 22
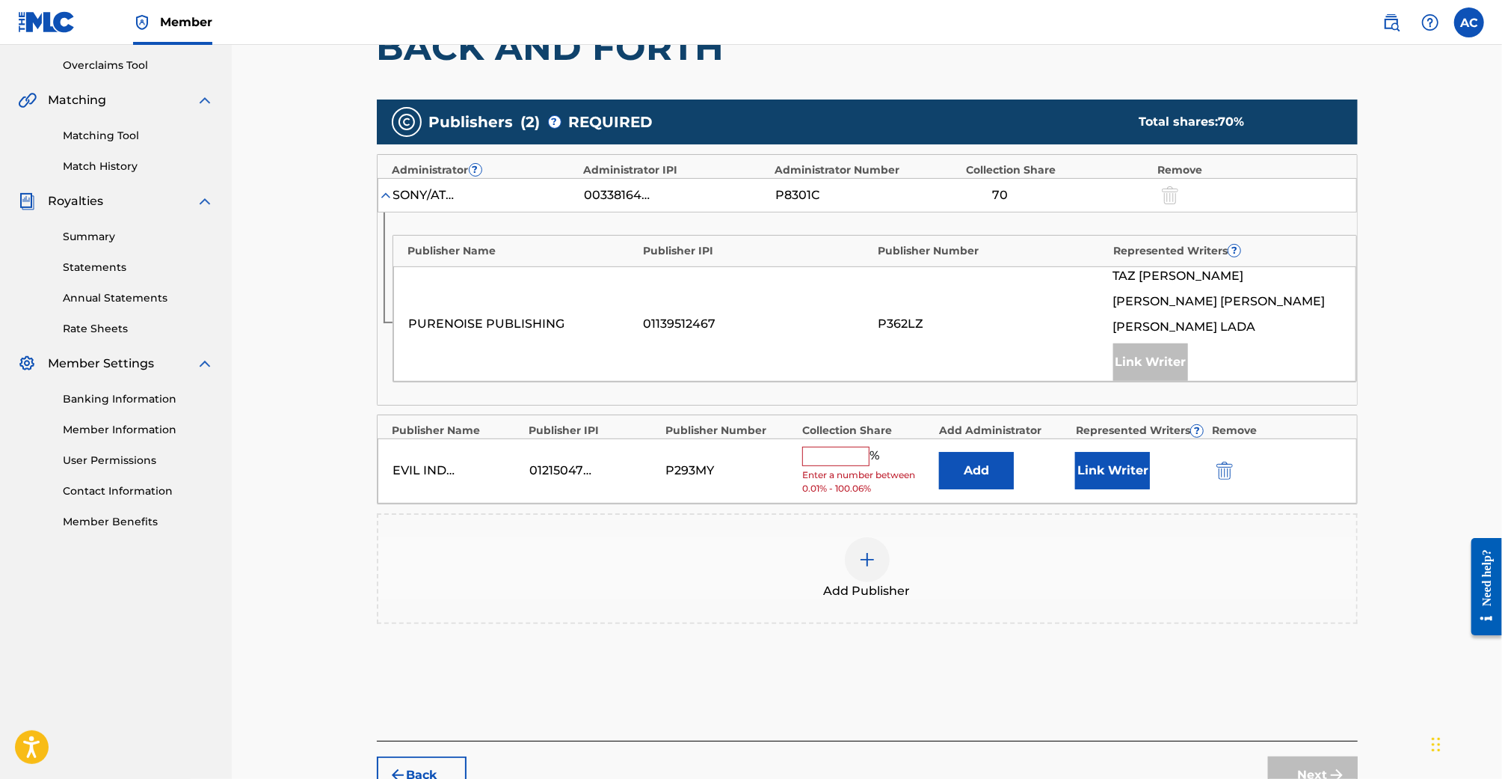
click at [838, 455] on input "text" at bounding box center [835, 455] width 67 height 19
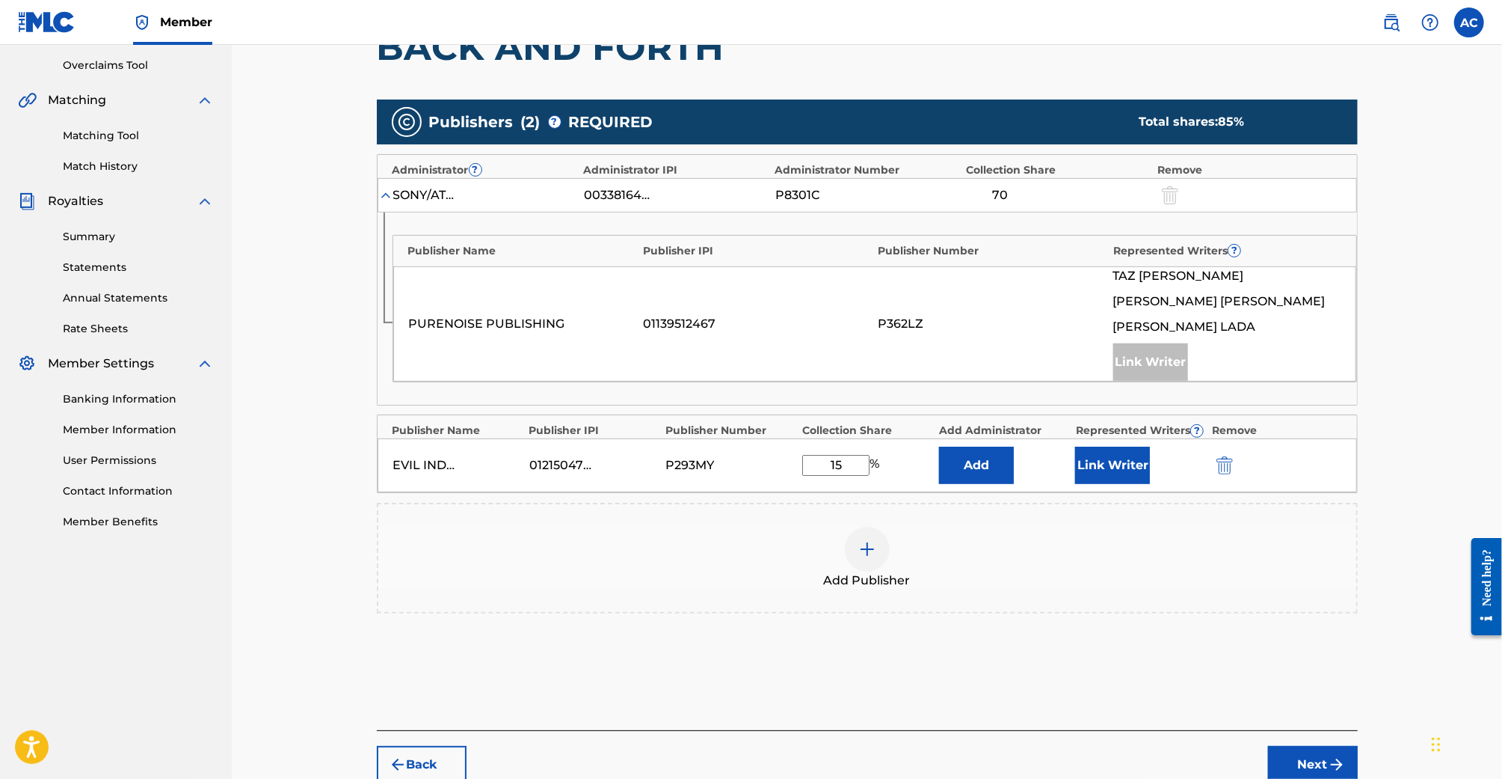
type input "15"
click at [1129, 470] on button "Link Writer" at bounding box center [1112, 464] width 75 height 37
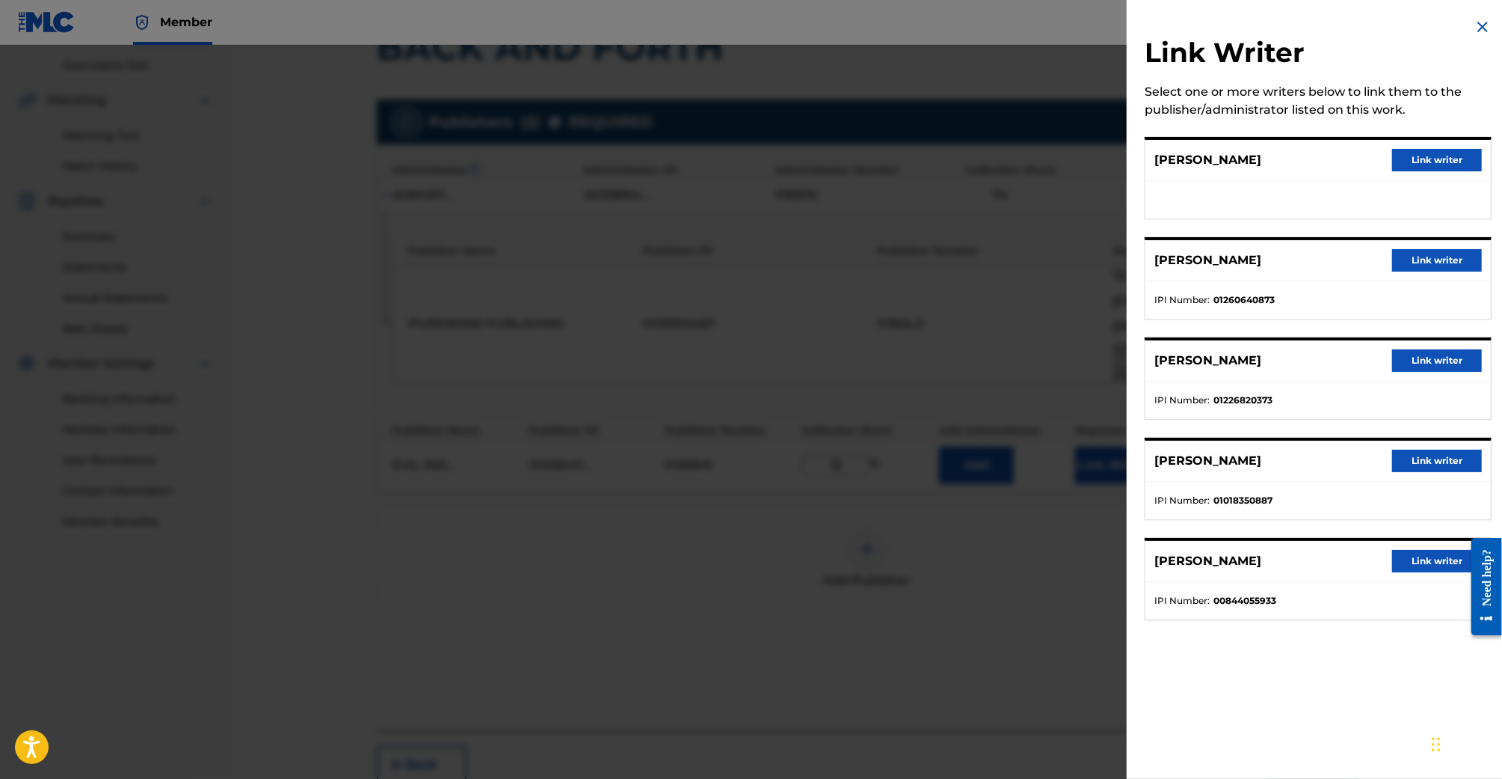
click at [1419, 261] on button "Link writer" at bounding box center [1438, 260] width 90 height 22
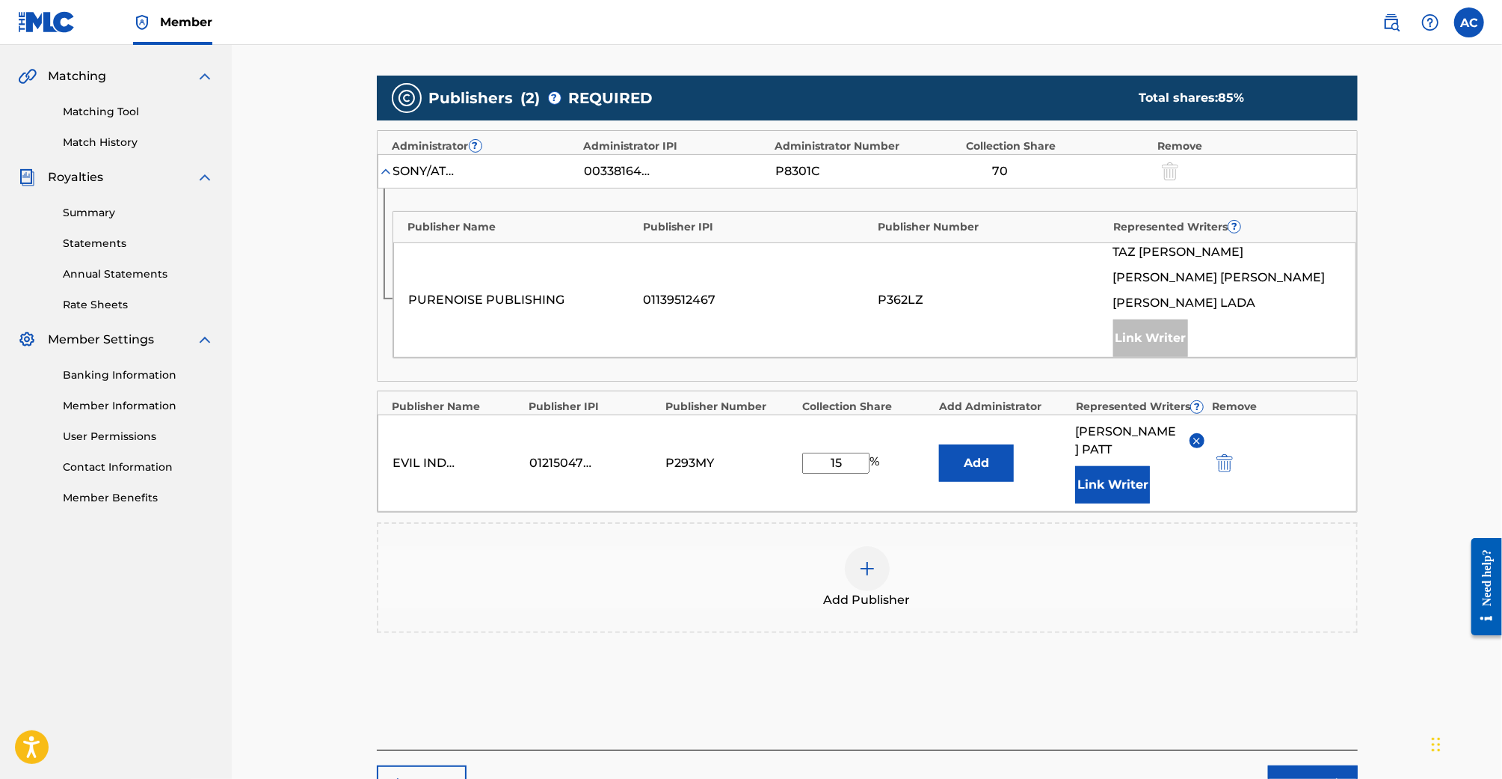
click at [1311, 765] on button "Next" at bounding box center [1313, 783] width 90 height 37
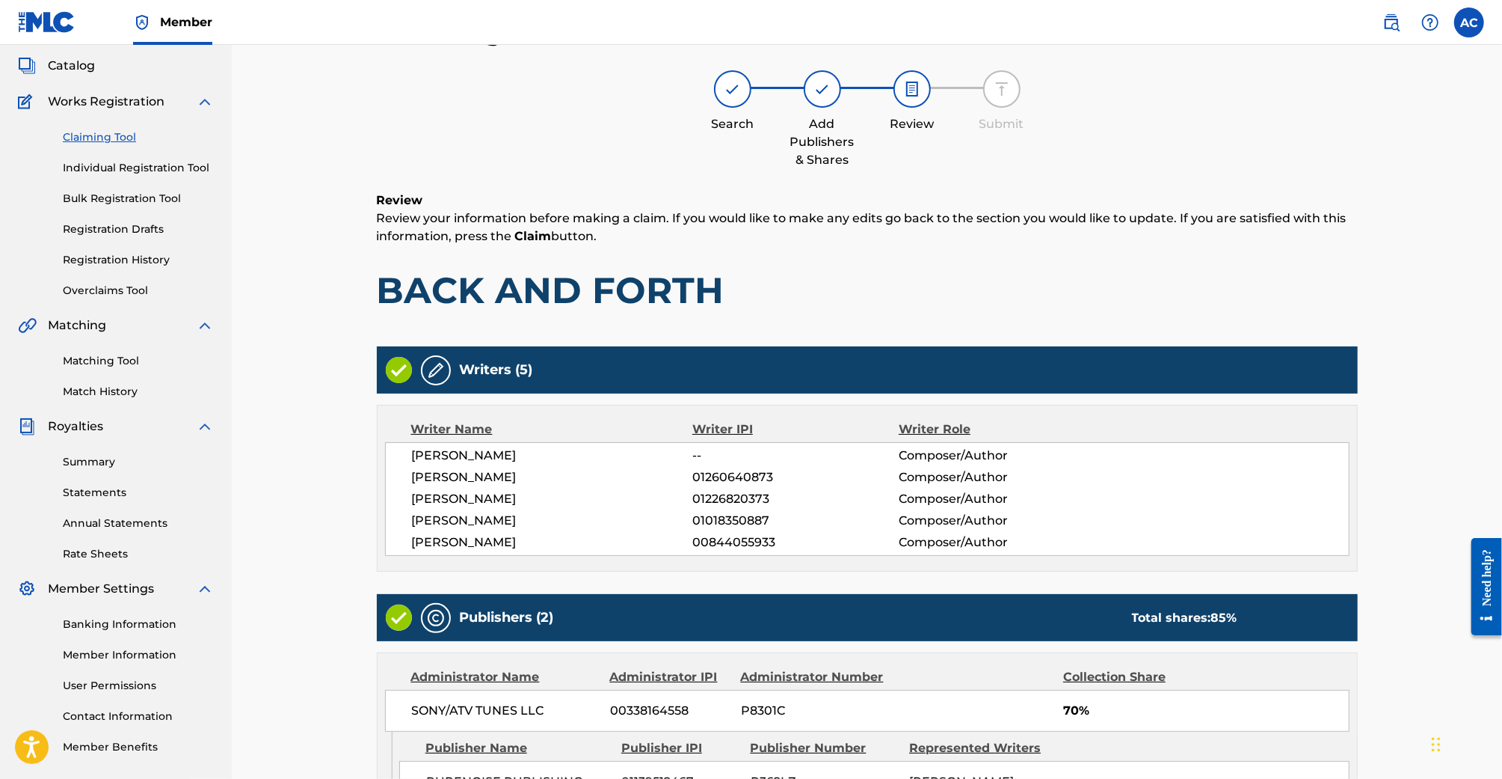
scroll to position [416, 0]
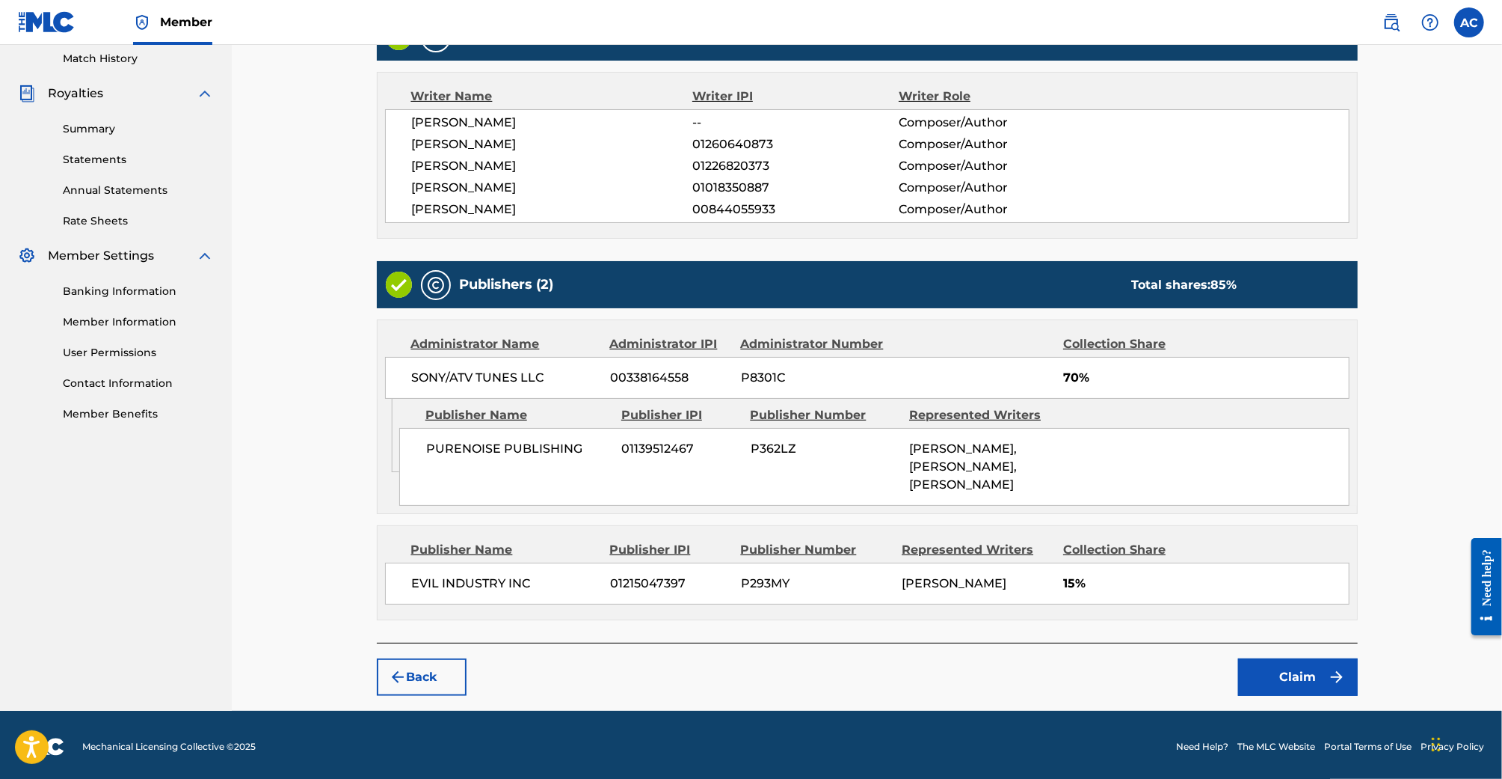
click at [1302, 663] on button "Claim" at bounding box center [1298, 676] width 120 height 37
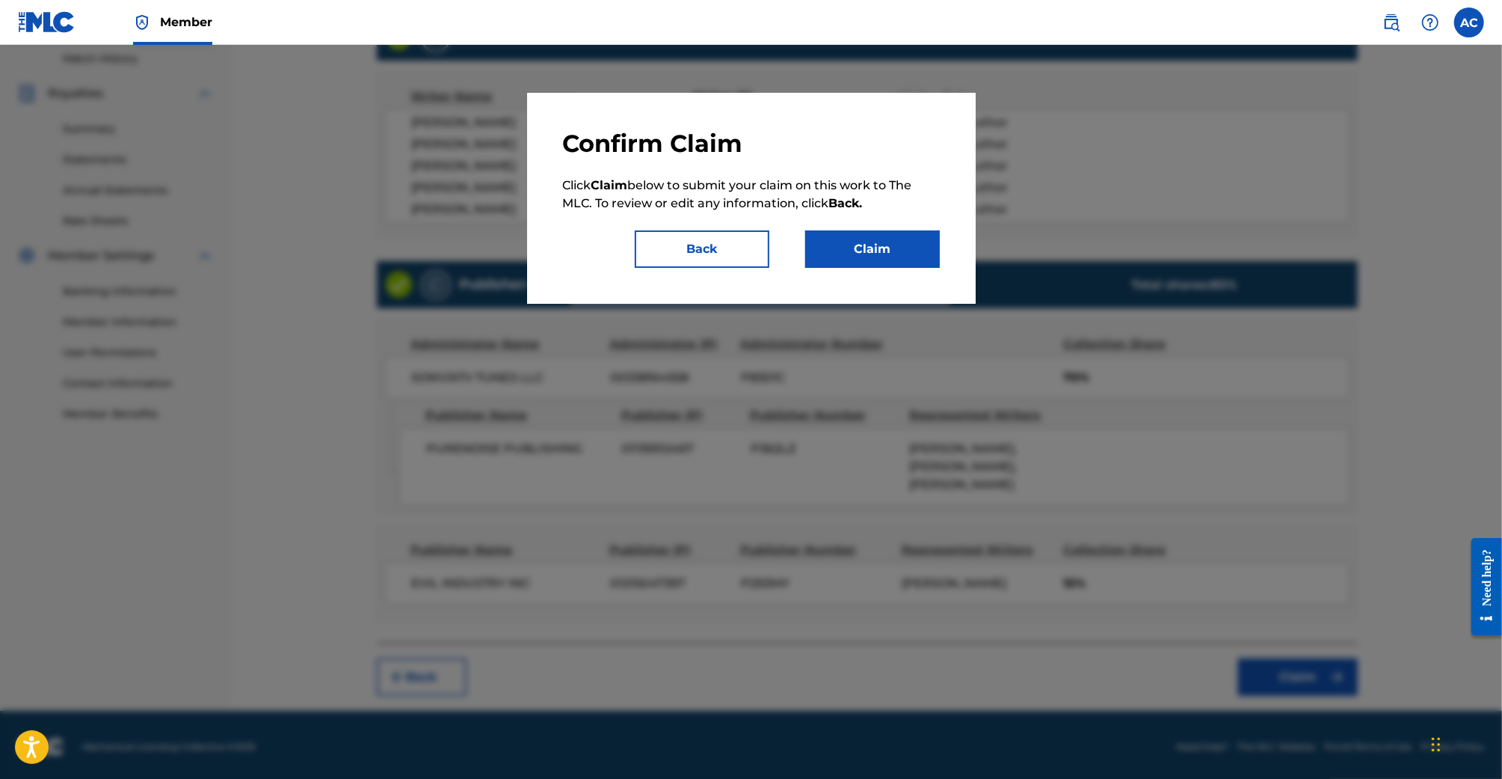
click at [921, 261] on button "Claim" at bounding box center [872, 248] width 135 height 37
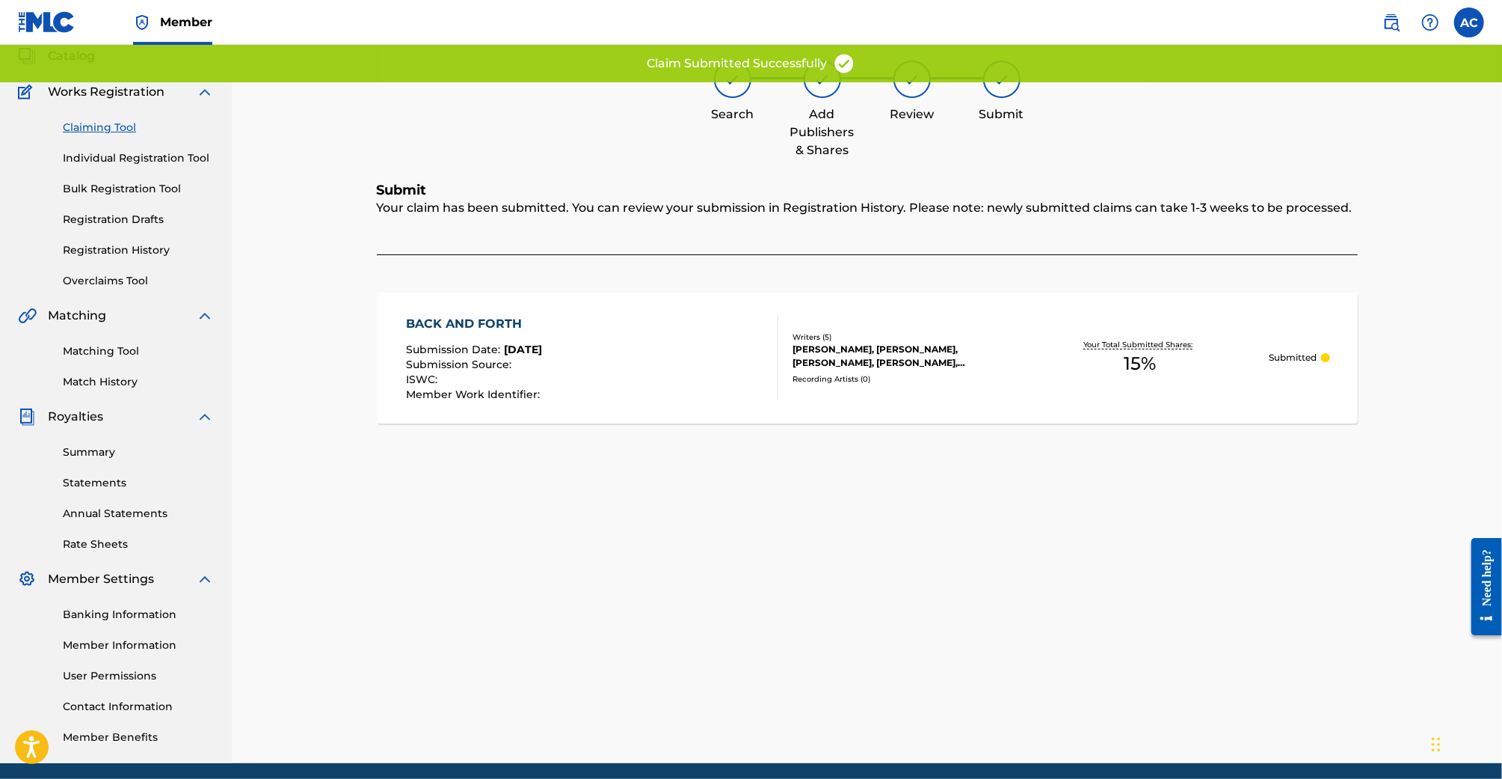
scroll to position [0, 0]
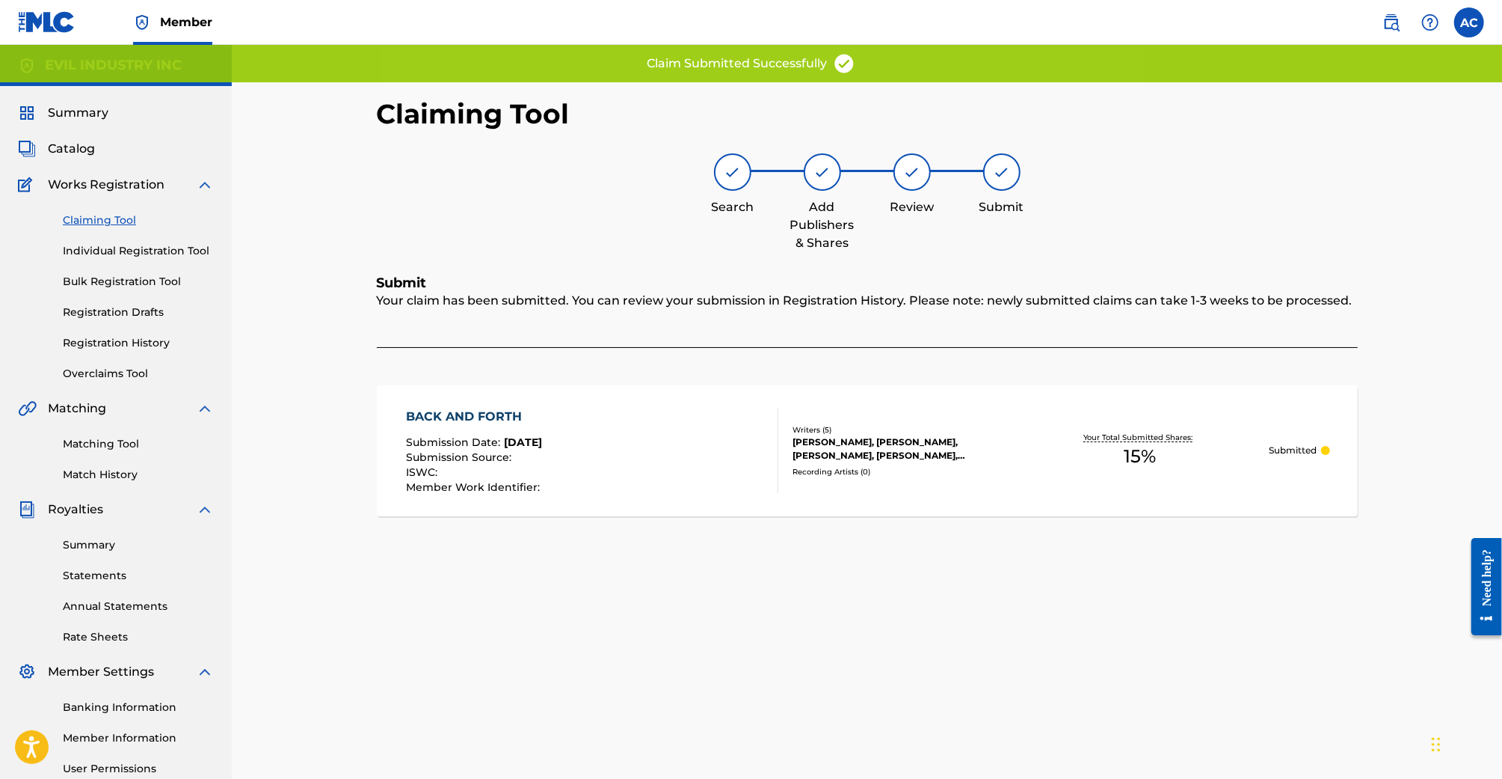
click at [103, 212] on link "Claiming Tool" at bounding box center [138, 220] width 151 height 16
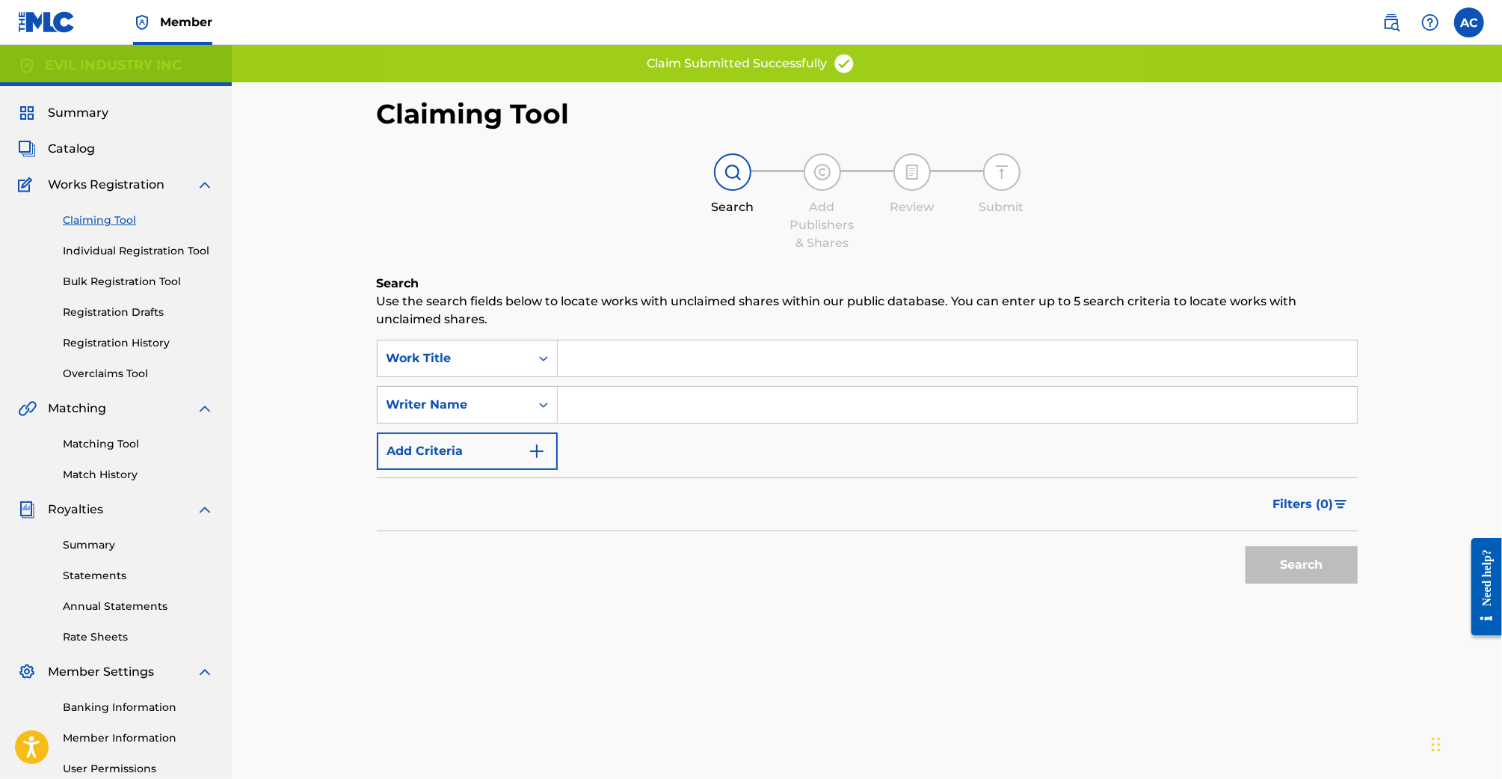
click at [630, 402] on input "Search Form" at bounding box center [957, 405] width 799 height 36
type input "Samuel Patt"
click at [1246, 546] on button "Search" at bounding box center [1302, 564] width 112 height 37
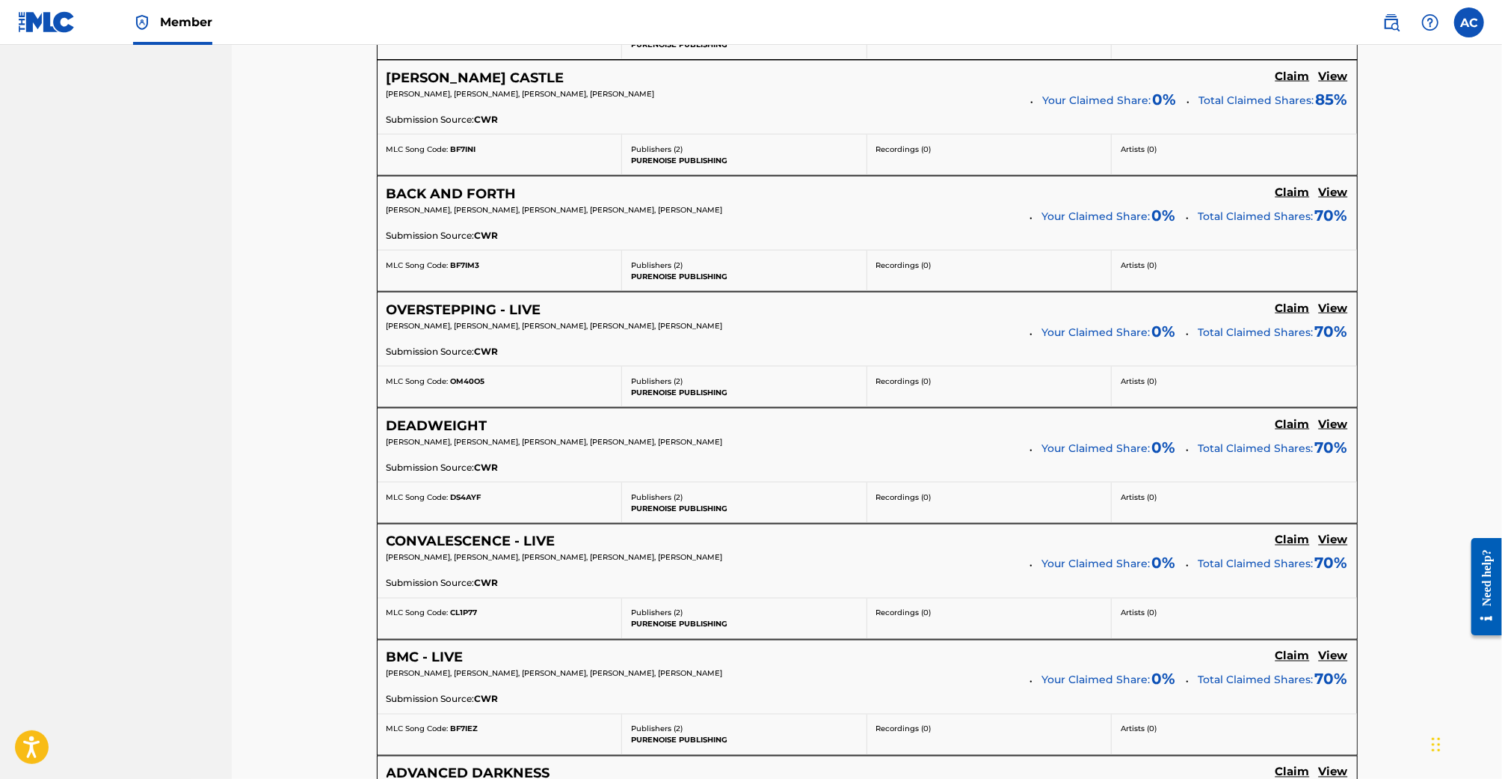
scroll to position [1714, 0]
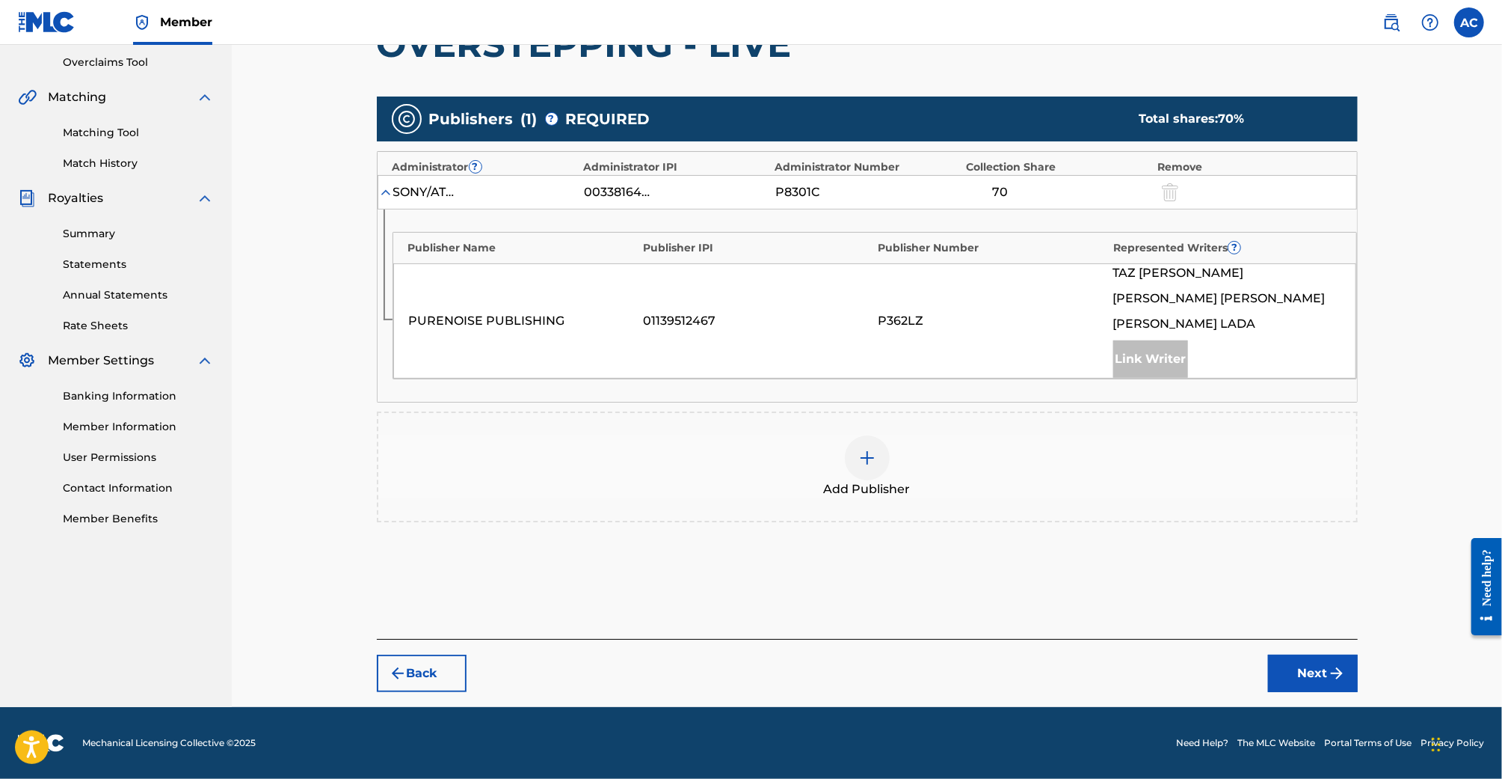
scroll to position [308, 0]
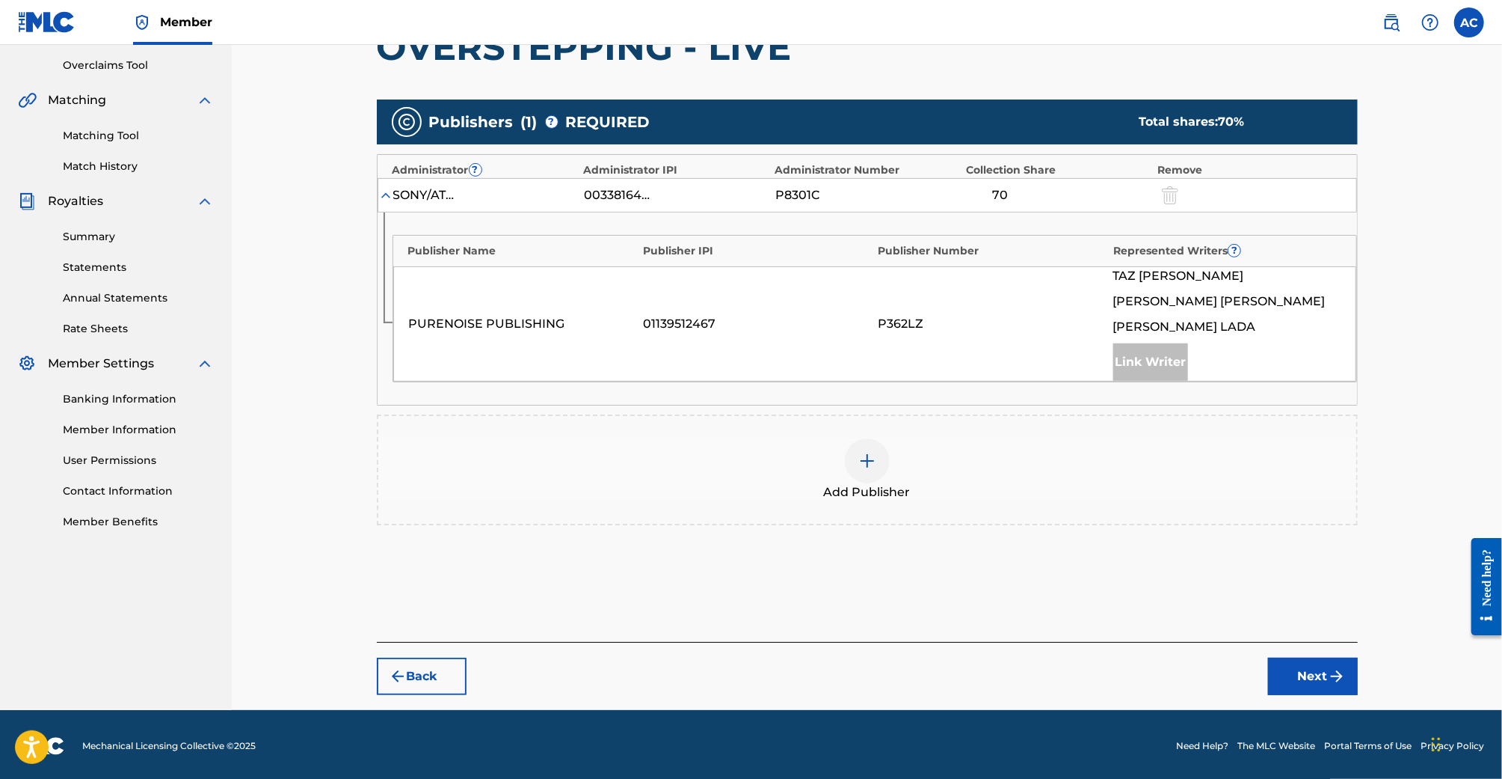
click at [851, 440] on div "Add Publisher" at bounding box center [867, 469] width 978 height 63
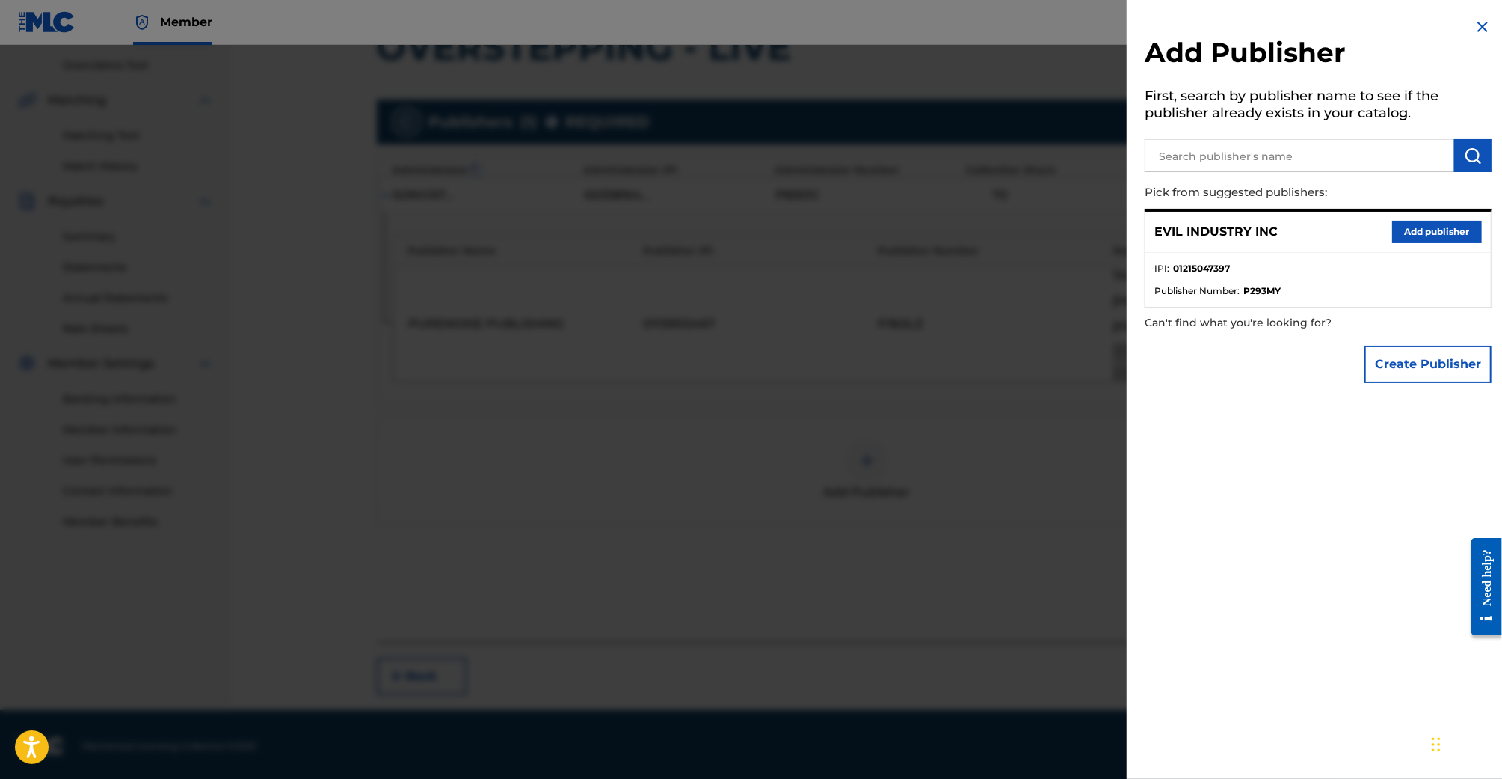
click at [1412, 230] on button "Add publisher" at bounding box center [1438, 232] width 90 height 22
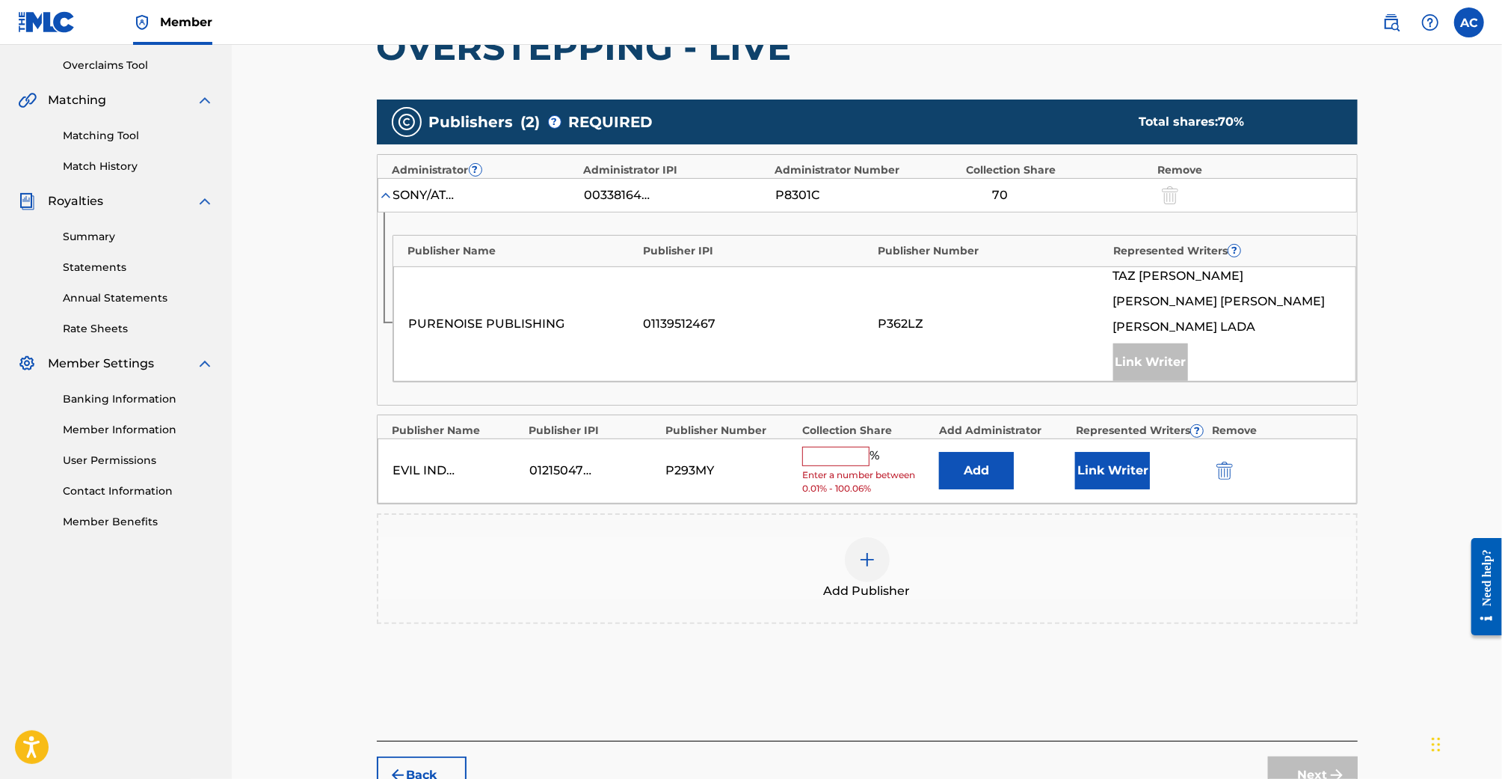
click at [870, 452] on span "%" at bounding box center [876, 455] width 13 height 19
click at [851, 454] on input "text" at bounding box center [835, 455] width 67 height 19
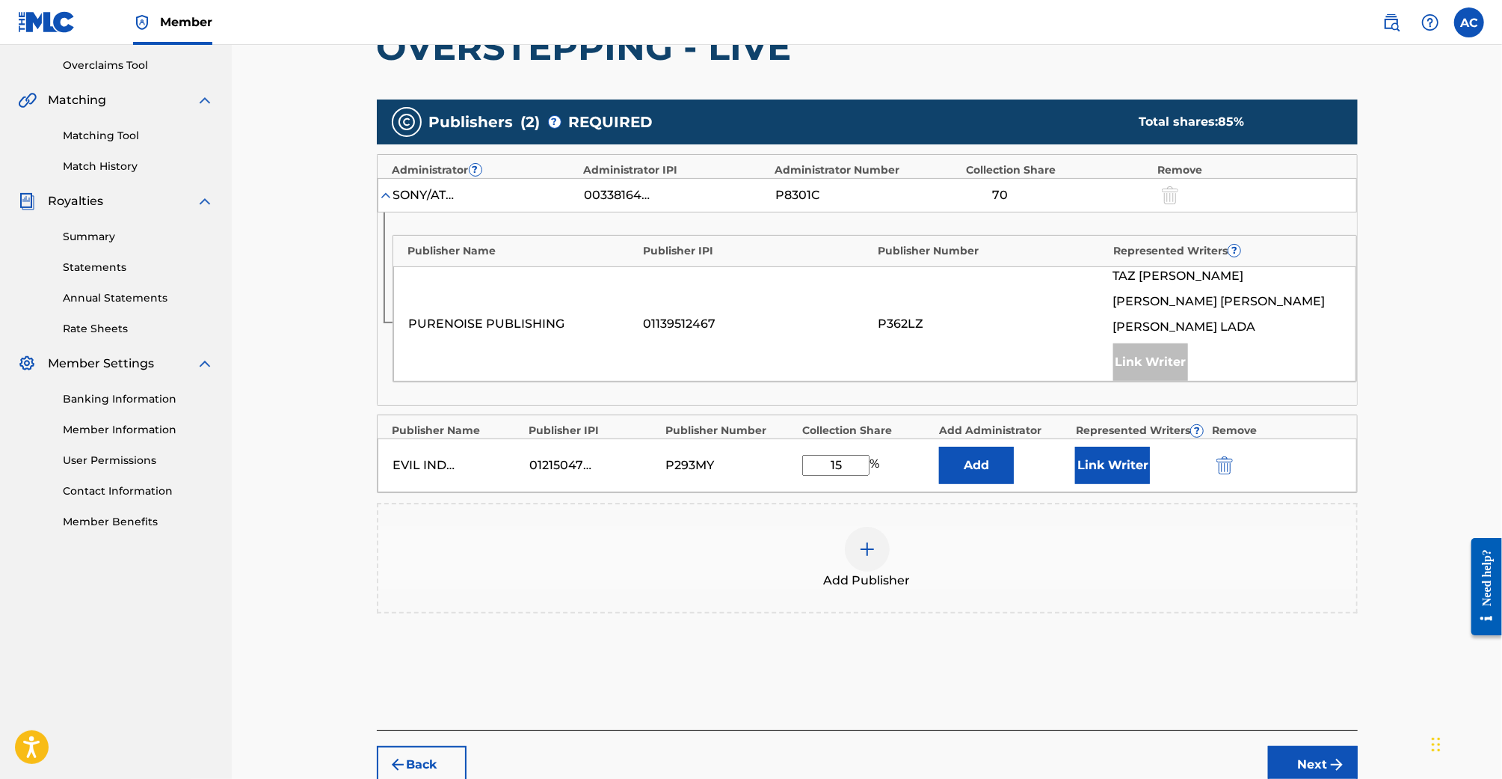
type input "15"
click at [1122, 461] on button "Link Writer" at bounding box center [1112, 464] width 75 height 37
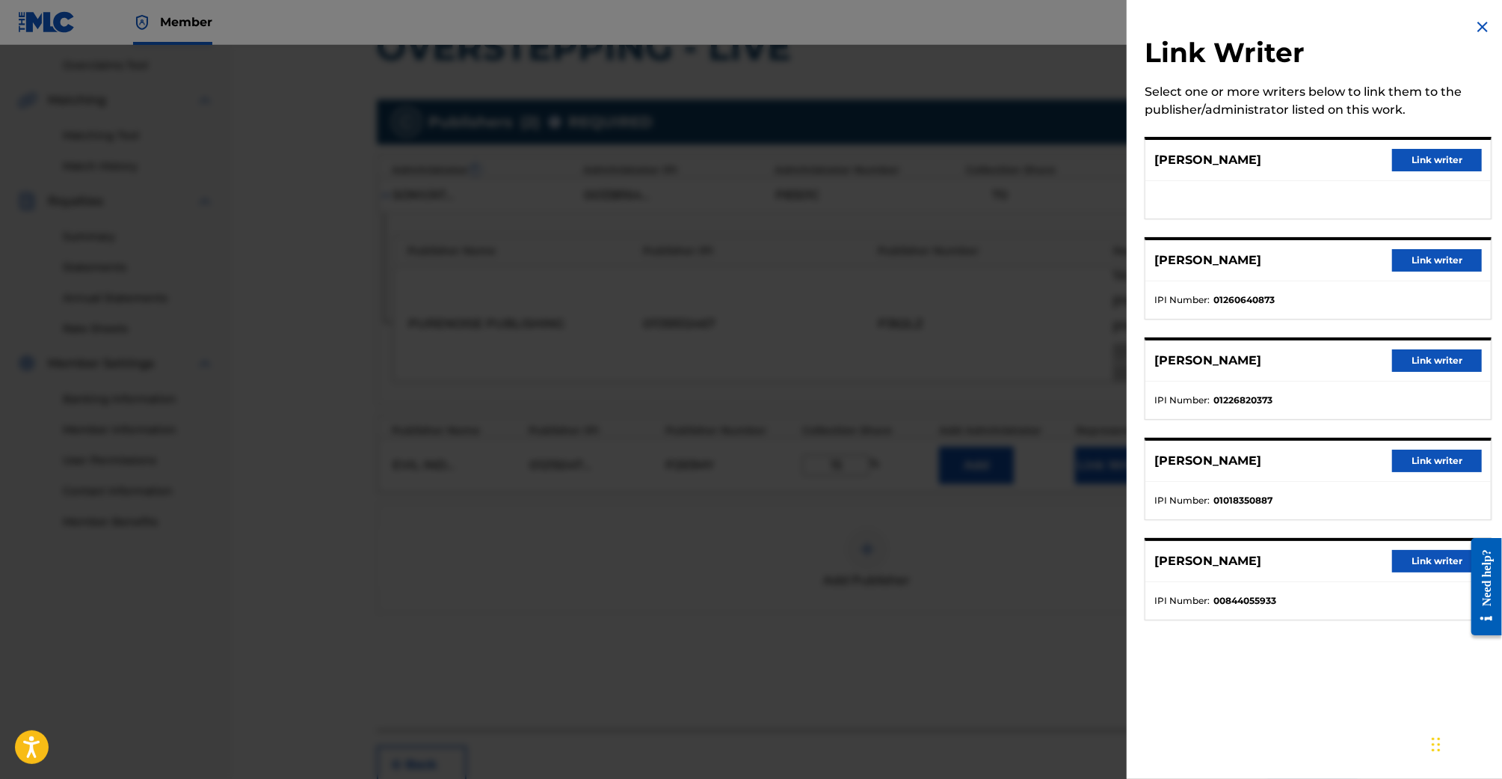
click at [1422, 256] on button "Link writer" at bounding box center [1438, 260] width 90 height 22
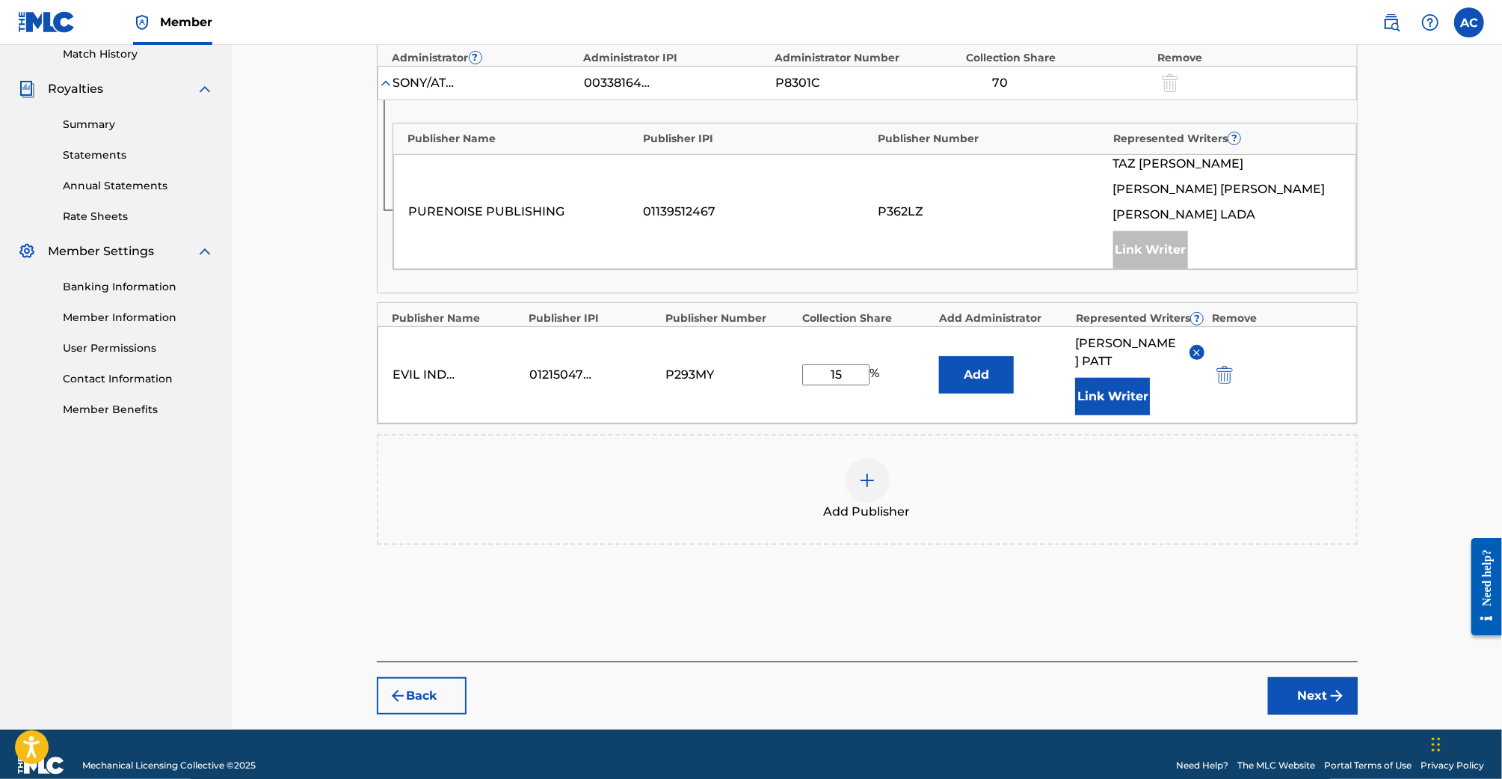
click at [1326, 699] on div "Claiming Tool Search Add Publishers & Shares Review Submit Add Publishers & Sha…" at bounding box center [867, 195] width 1011 height 1067
click at [1324, 680] on button "Next" at bounding box center [1313, 695] width 90 height 37
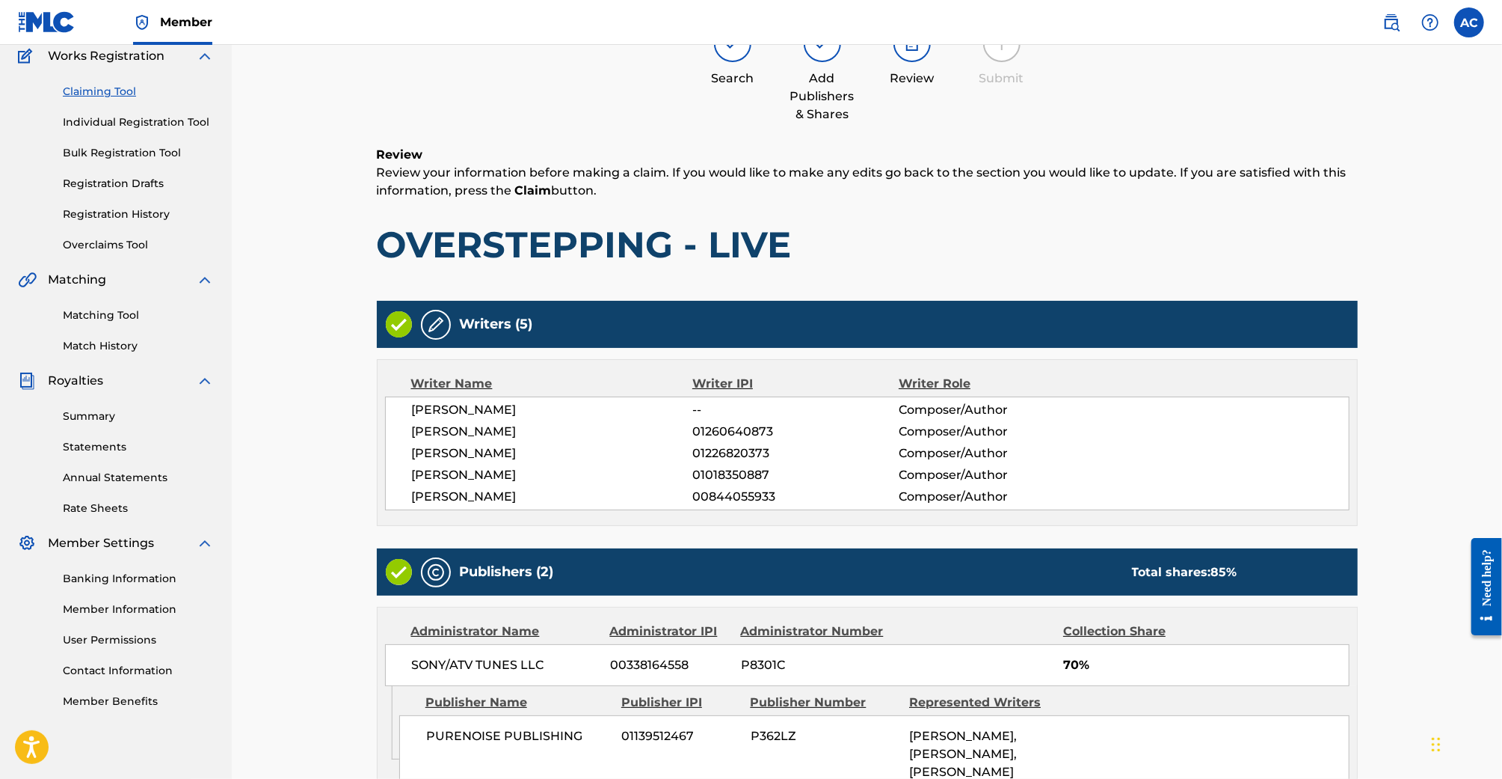
scroll to position [416, 0]
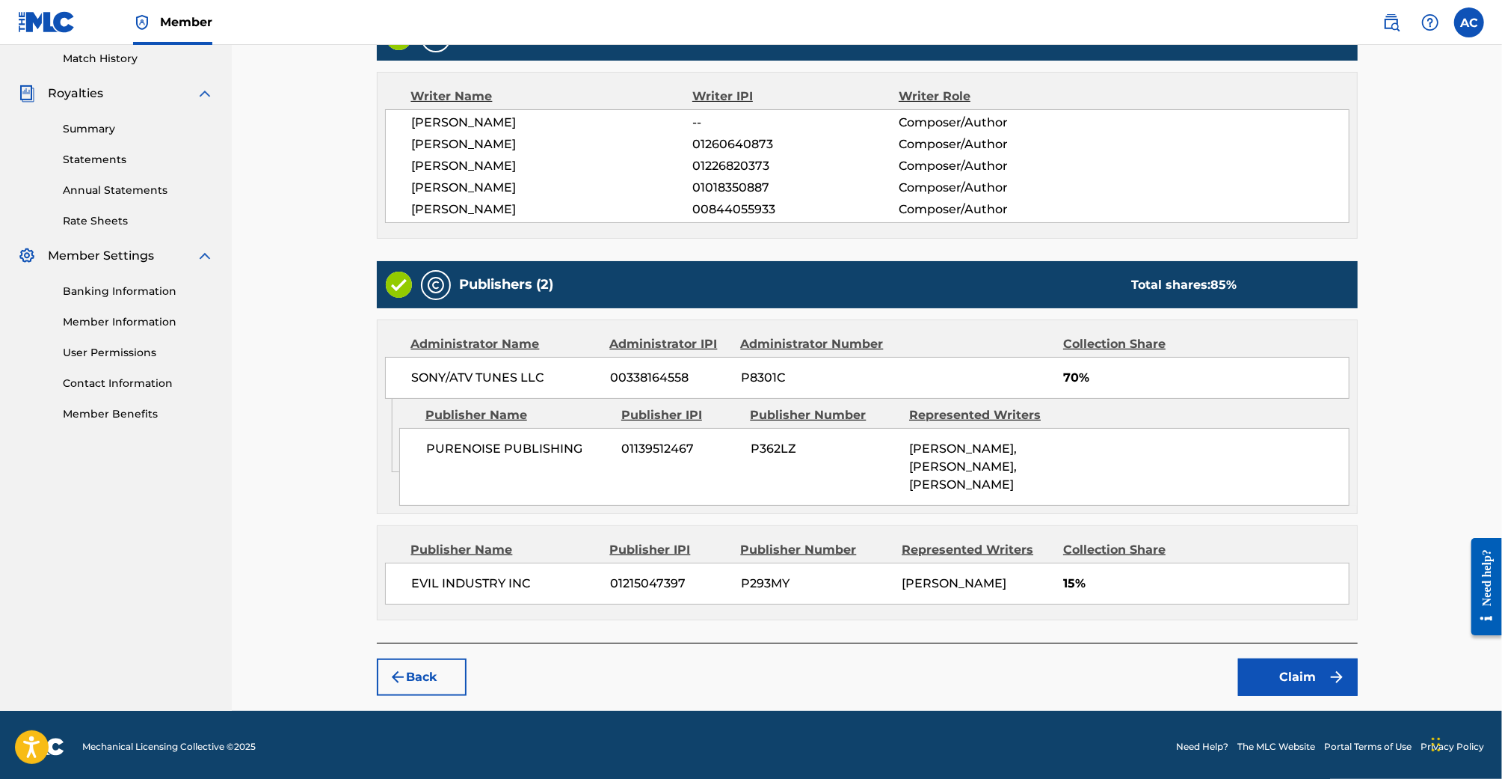
click at [1300, 673] on button "Claim" at bounding box center [1298, 676] width 120 height 37
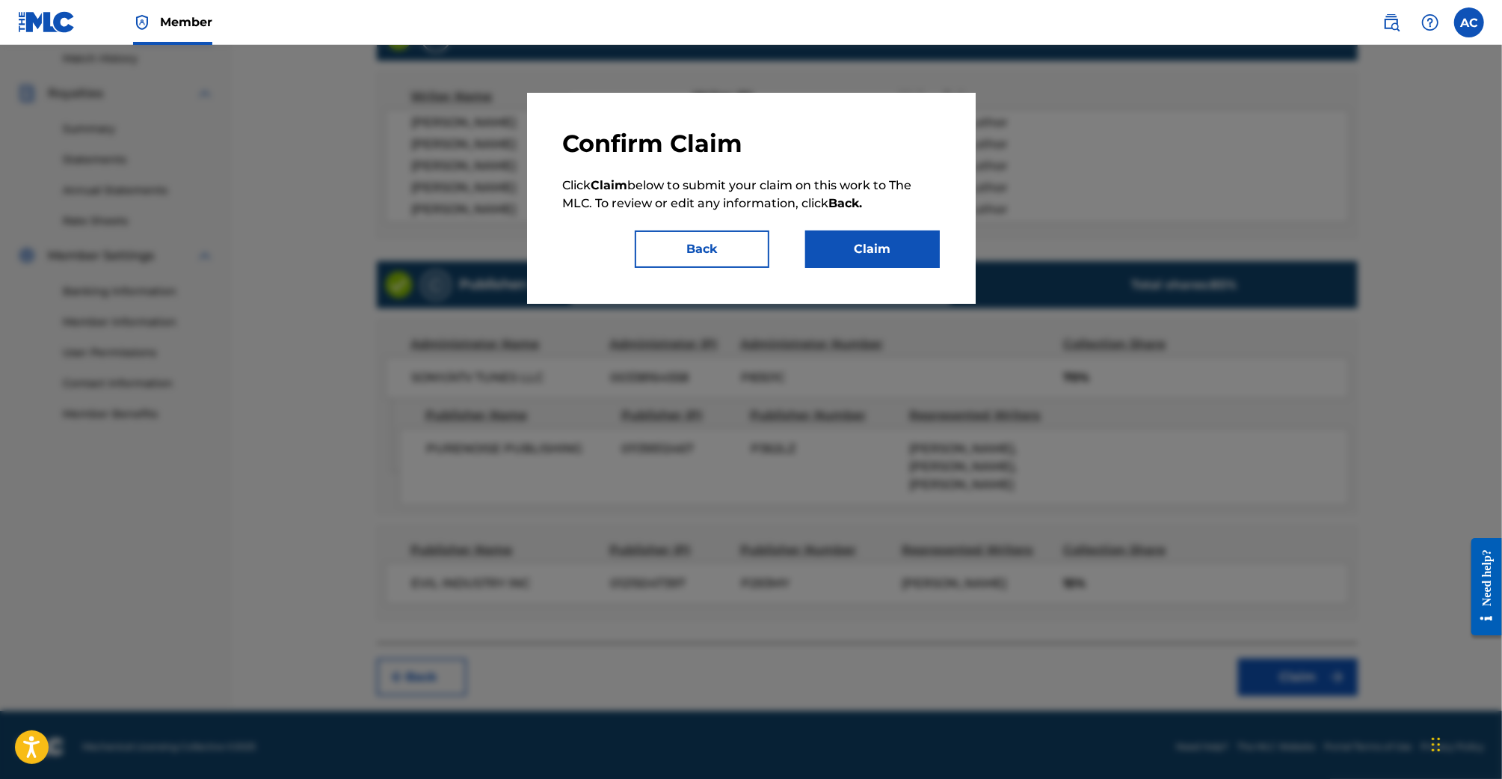
click at [938, 279] on div "Confirm Claim Click Claim below to submit your claim on this work to The MLC. T…" at bounding box center [751, 198] width 449 height 211
click at [917, 248] on button "Claim" at bounding box center [872, 248] width 135 height 37
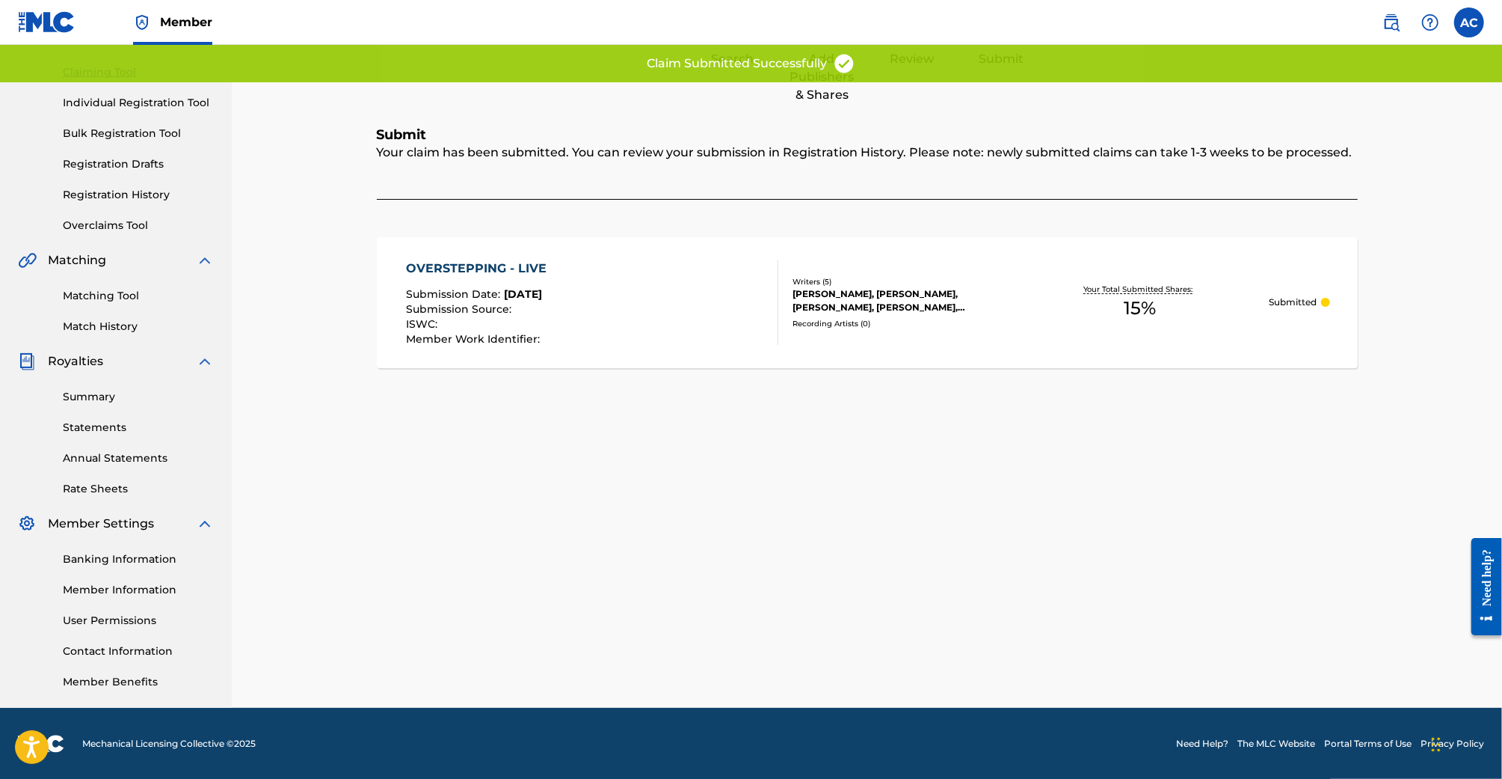
scroll to position [0, 0]
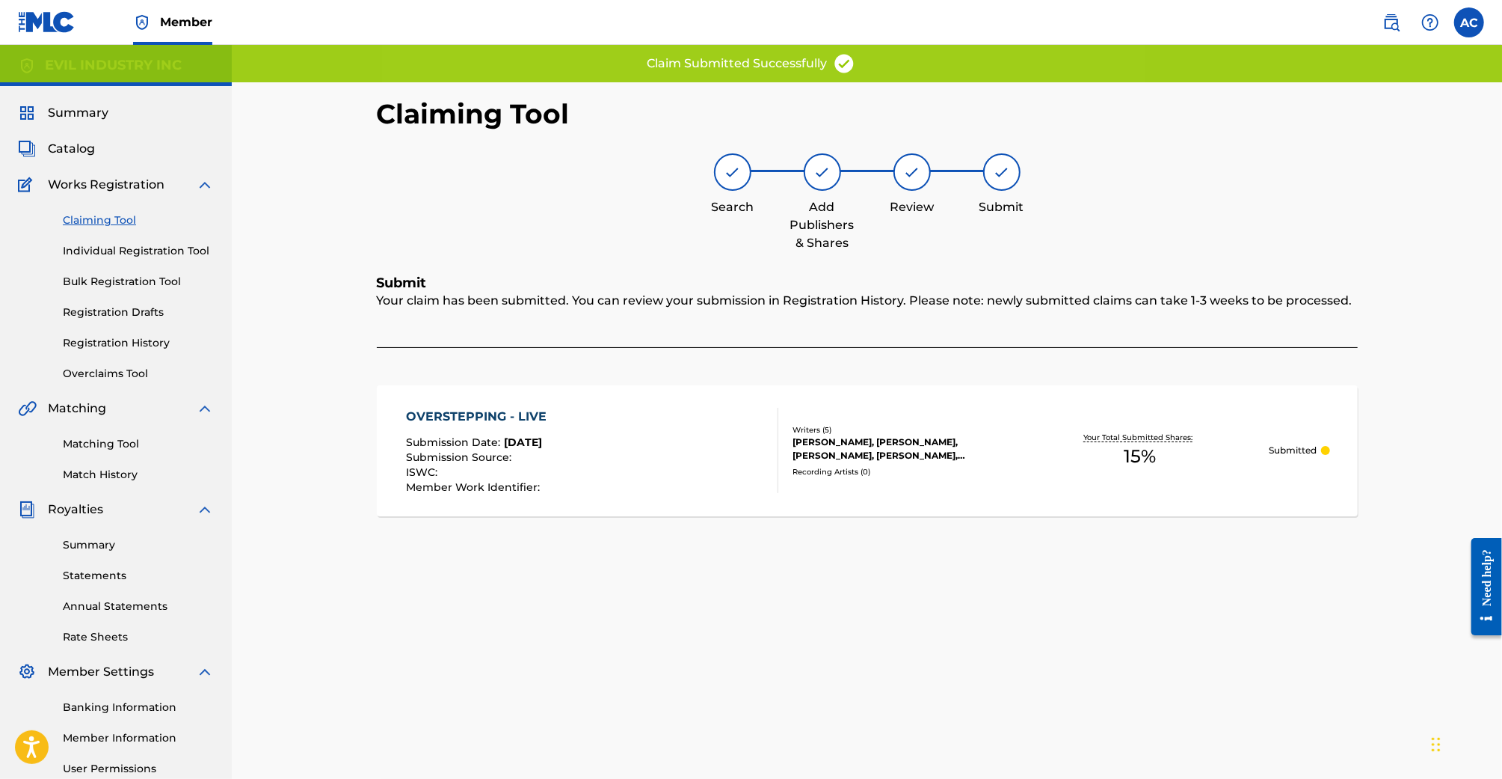
click at [108, 216] on link "Claiming Tool" at bounding box center [138, 220] width 151 height 16
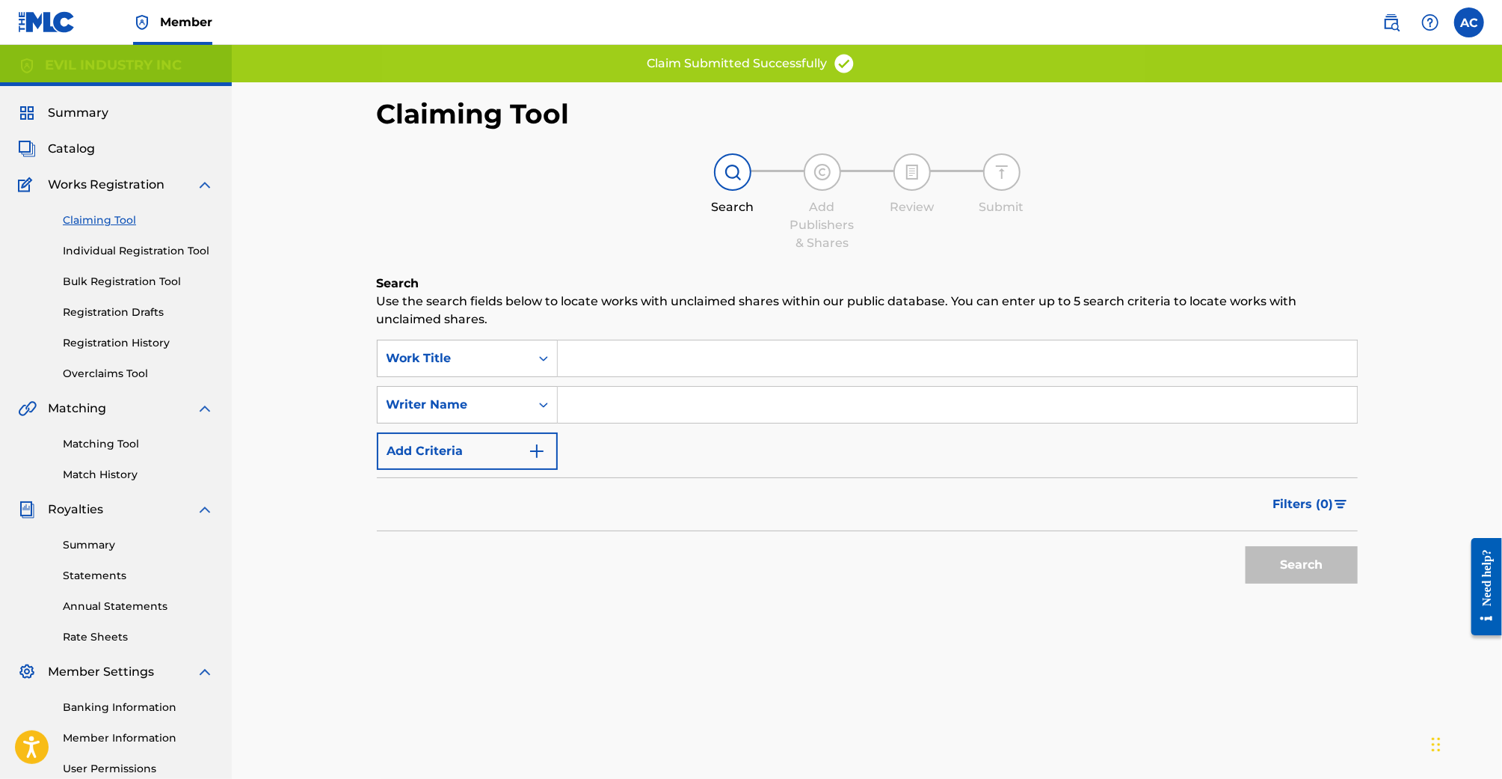
click at [569, 399] on input "Search Form" at bounding box center [957, 405] width 799 height 36
type input "Samuel Patt"
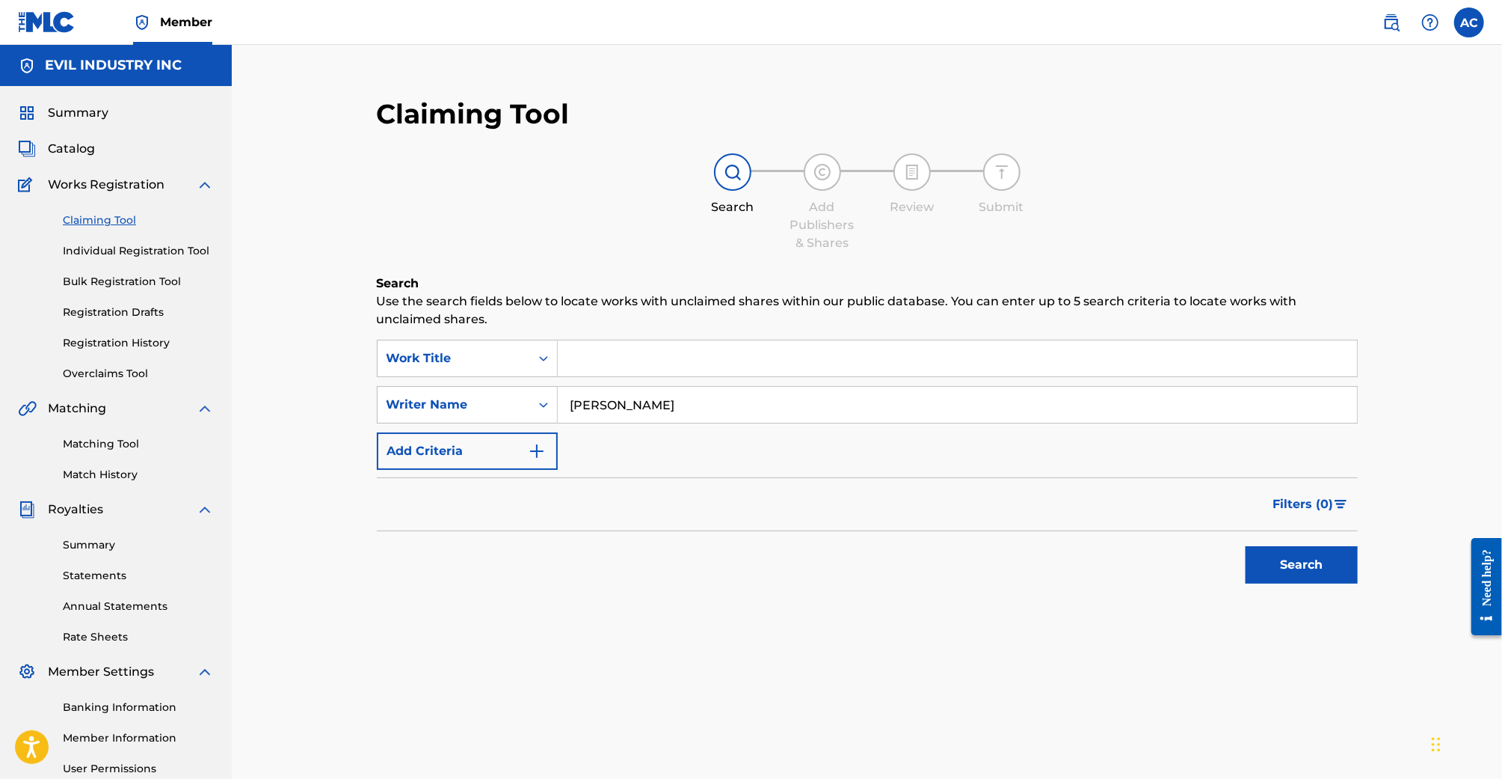
click at [1280, 559] on button "Search" at bounding box center [1302, 564] width 112 height 37
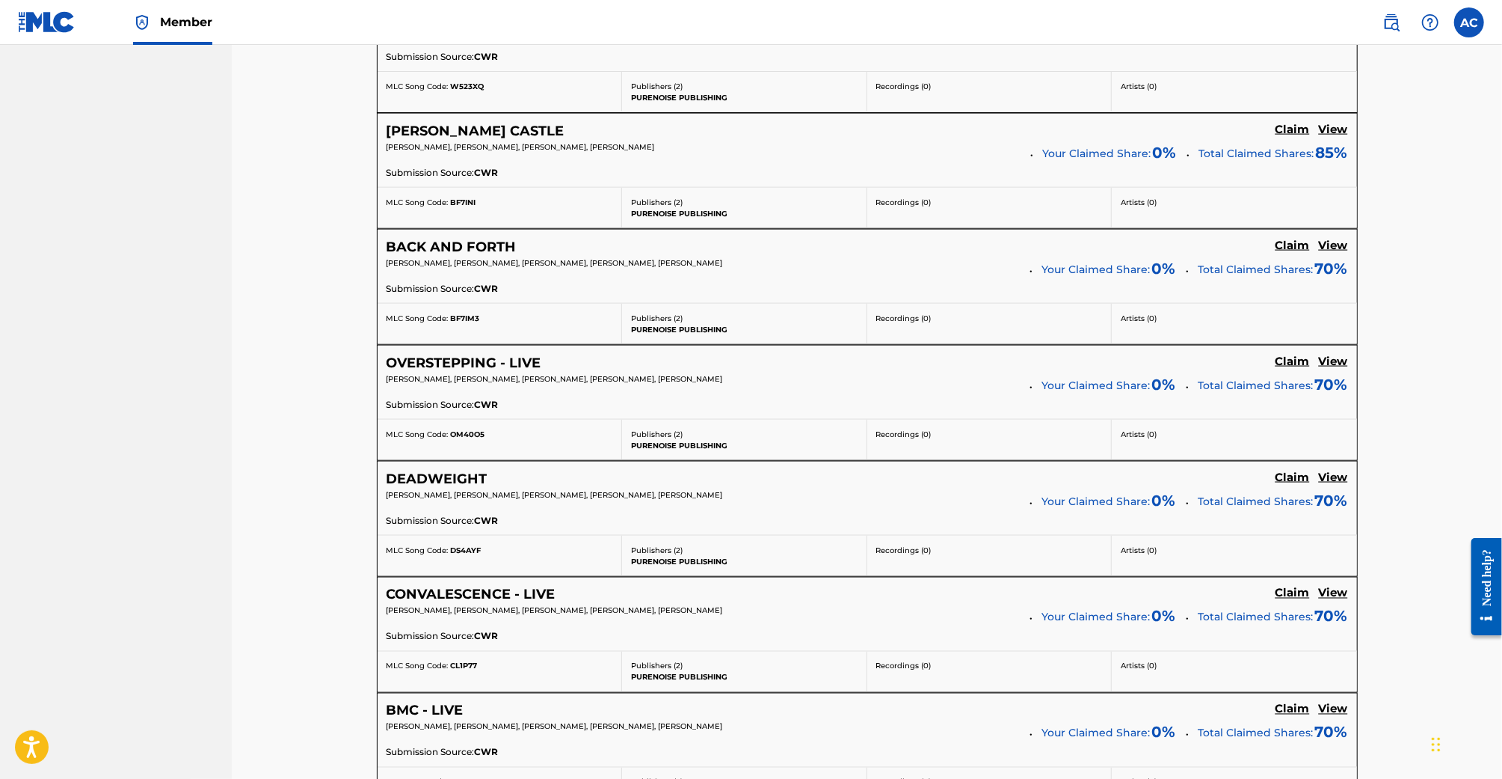
scroll to position [1679, 0]
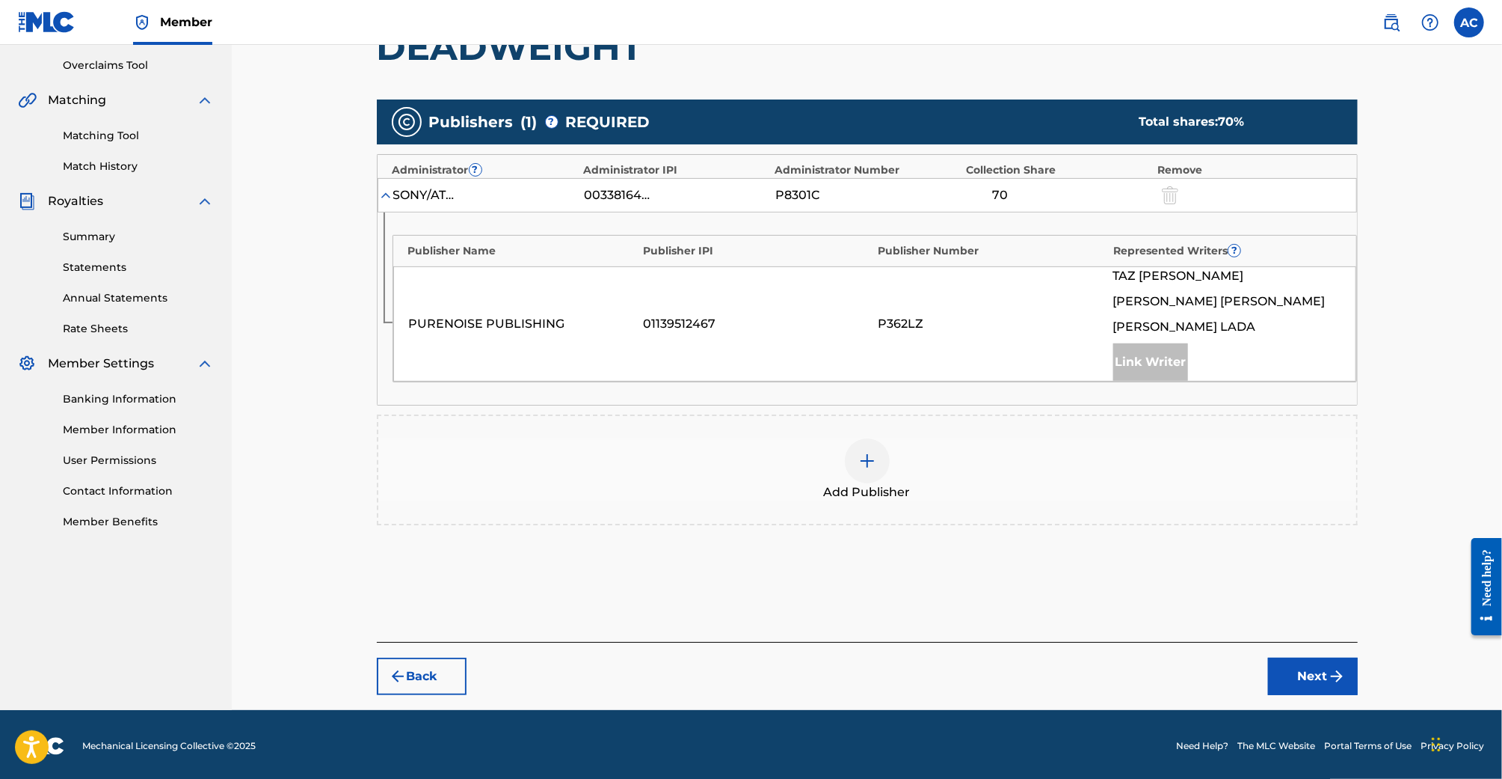
click at [928, 473] on div "Add Publisher" at bounding box center [867, 469] width 978 height 63
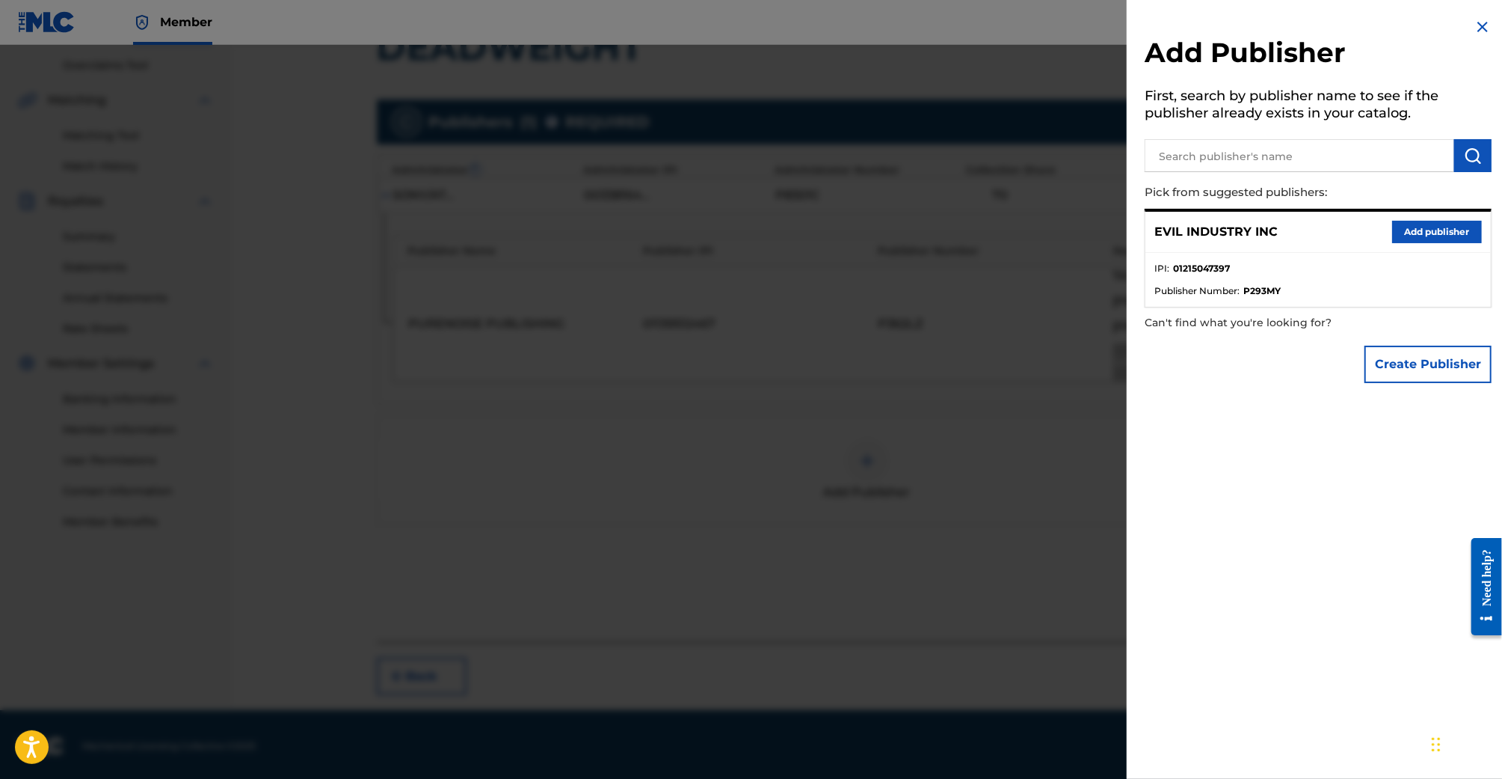
click at [1393, 221] on button "Add publisher" at bounding box center [1438, 232] width 90 height 22
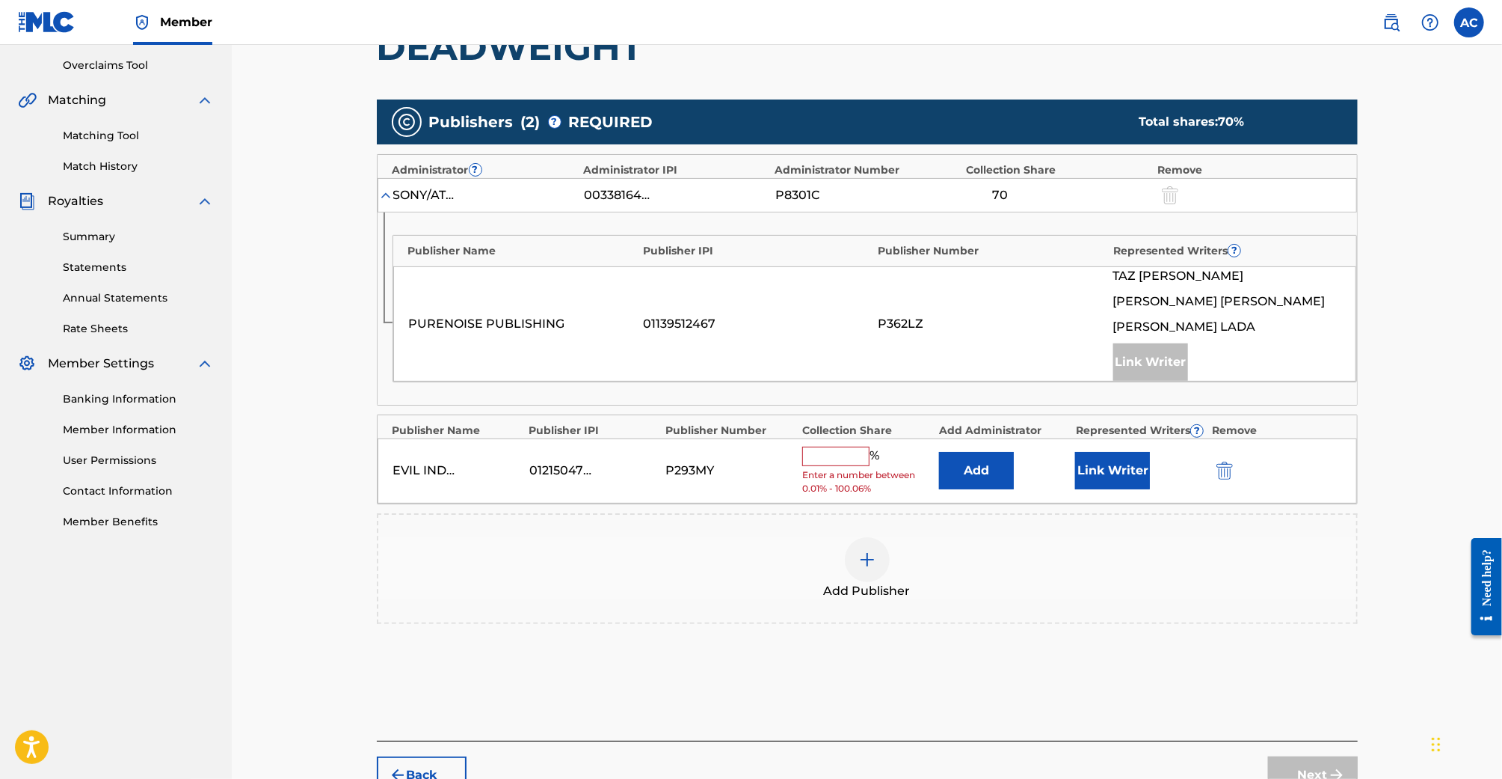
click at [835, 449] on input "text" at bounding box center [835, 455] width 67 height 19
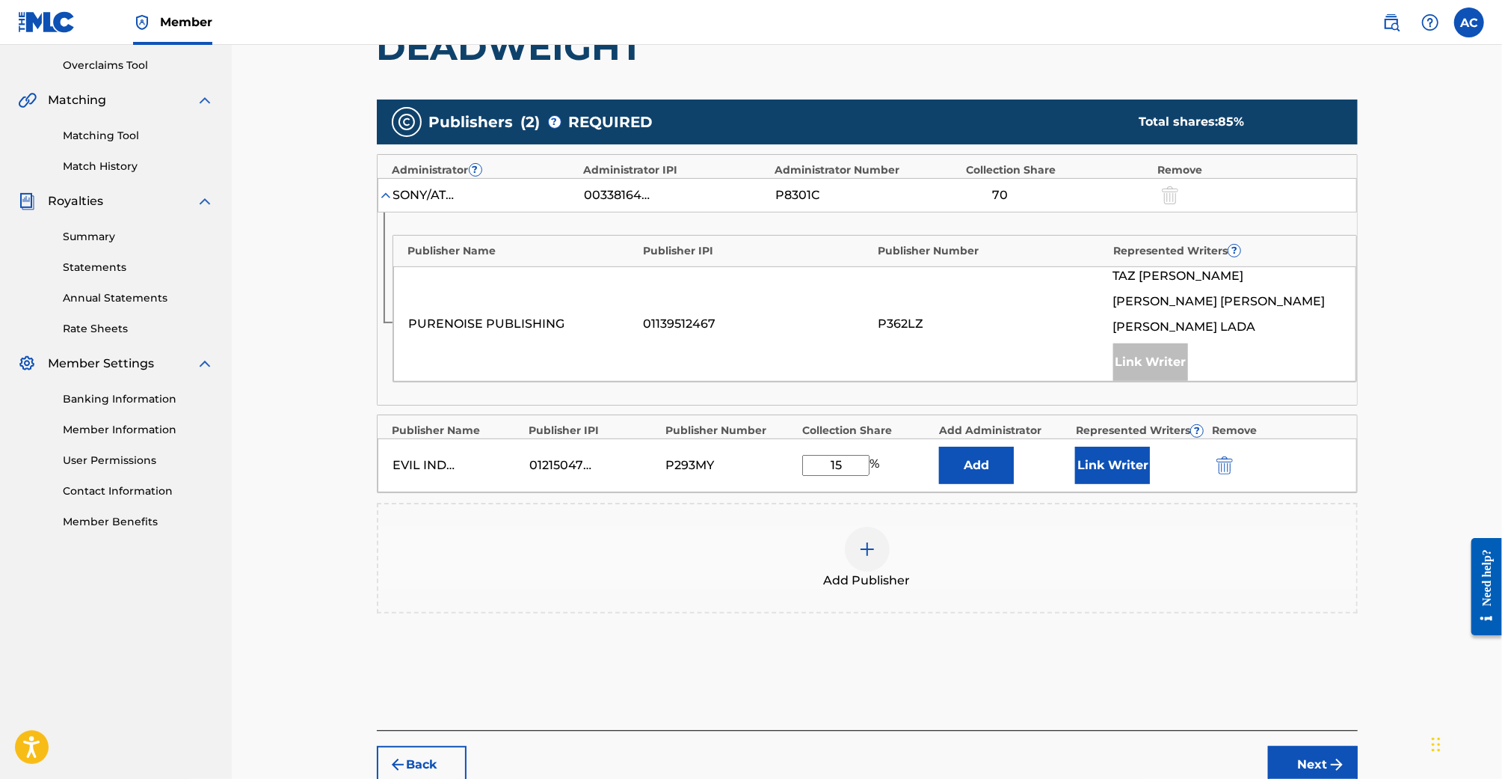
type input "15"
click at [1142, 457] on button "Link Writer" at bounding box center [1112, 464] width 75 height 37
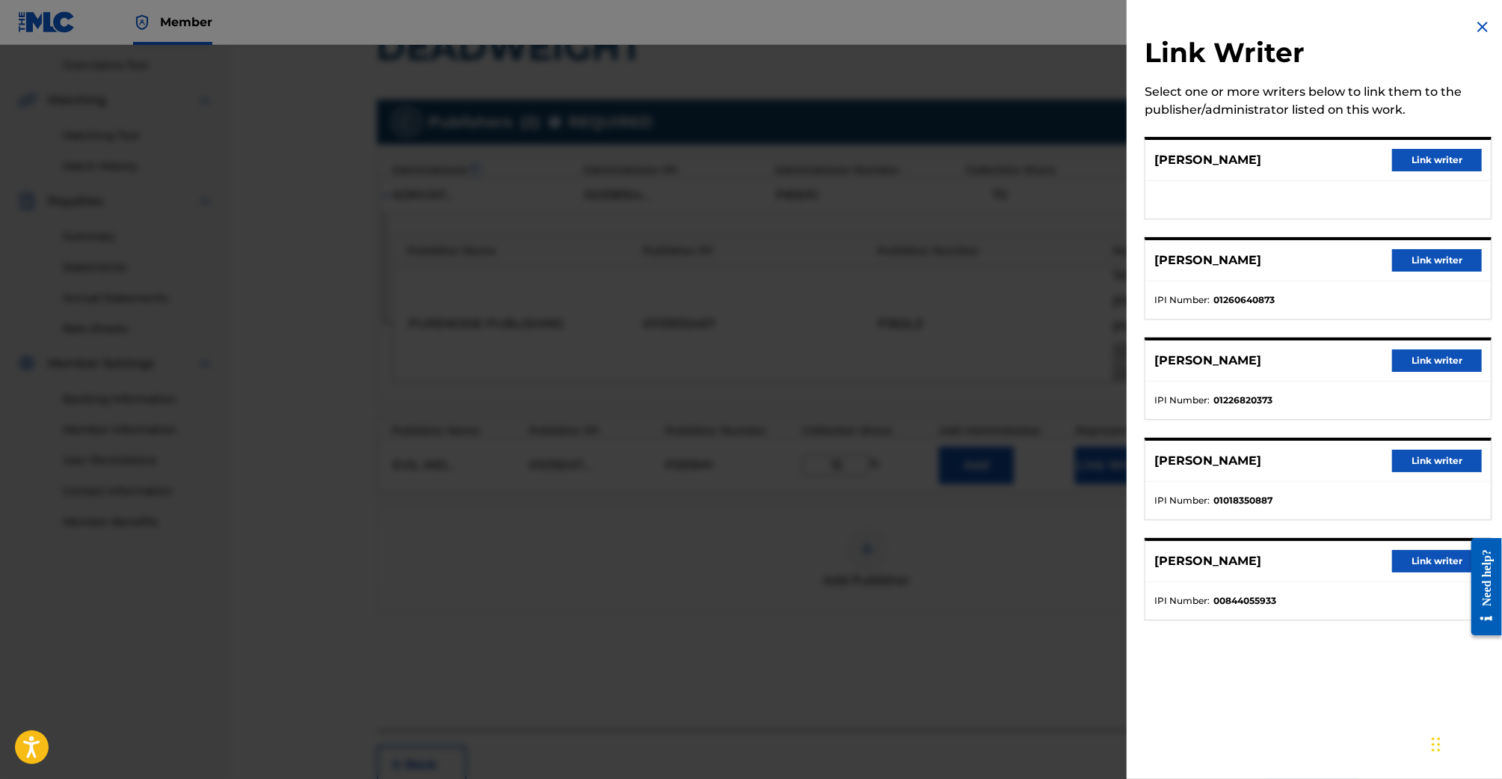
click at [1417, 254] on button "Link writer" at bounding box center [1438, 260] width 90 height 22
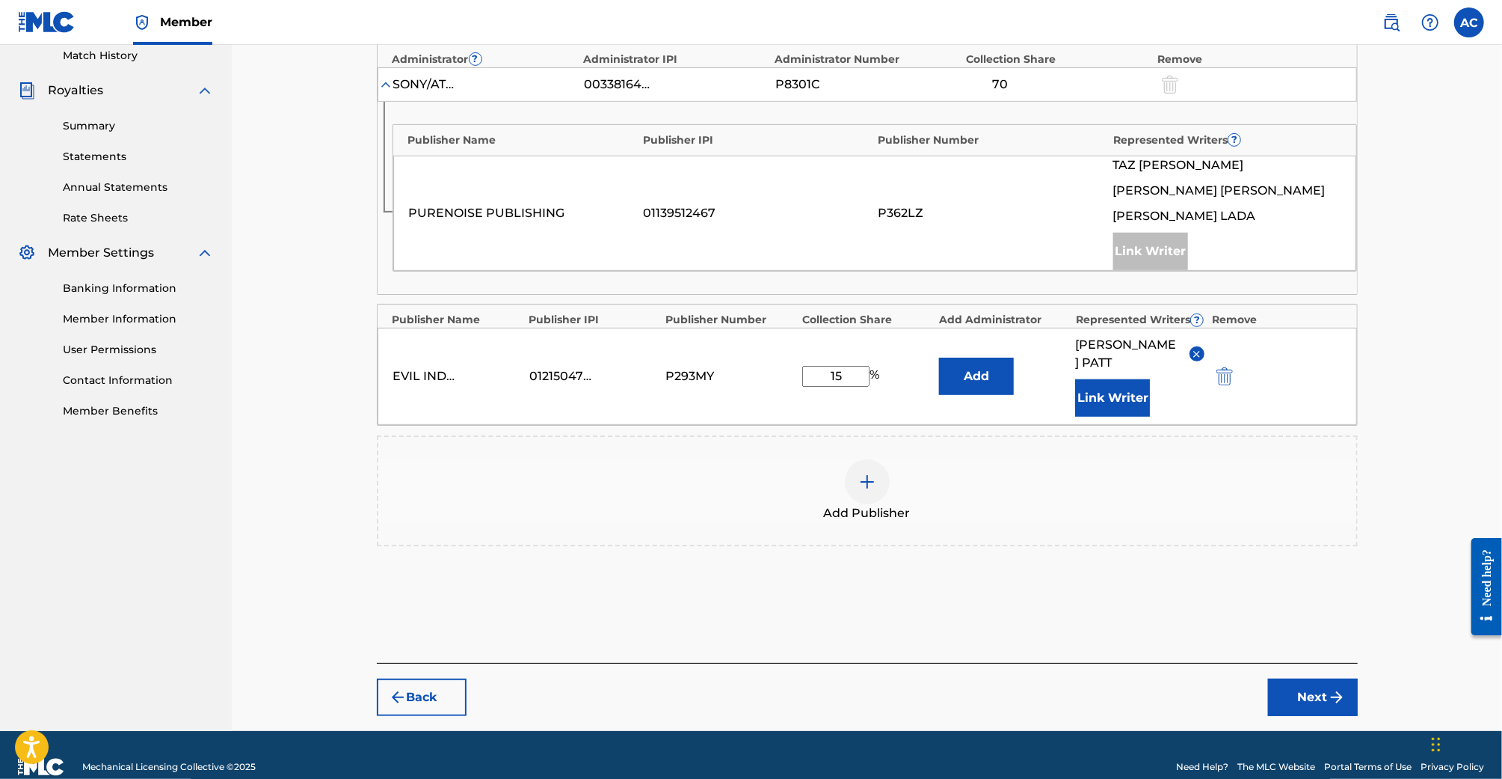
scroll to position [420, 0]
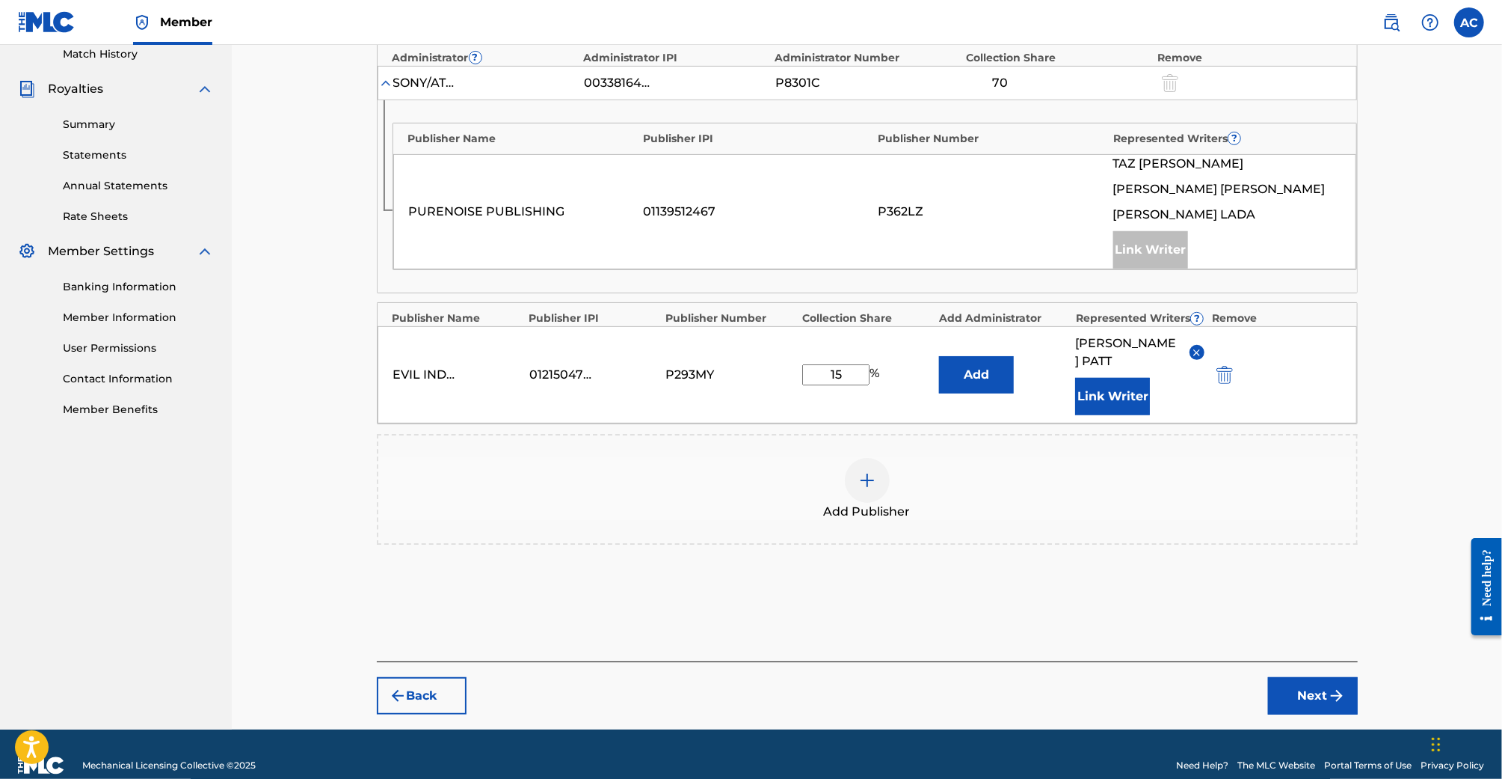
click at [1322, 677] on button "Next" at bounding box center [1313, 695] width 90 height 37
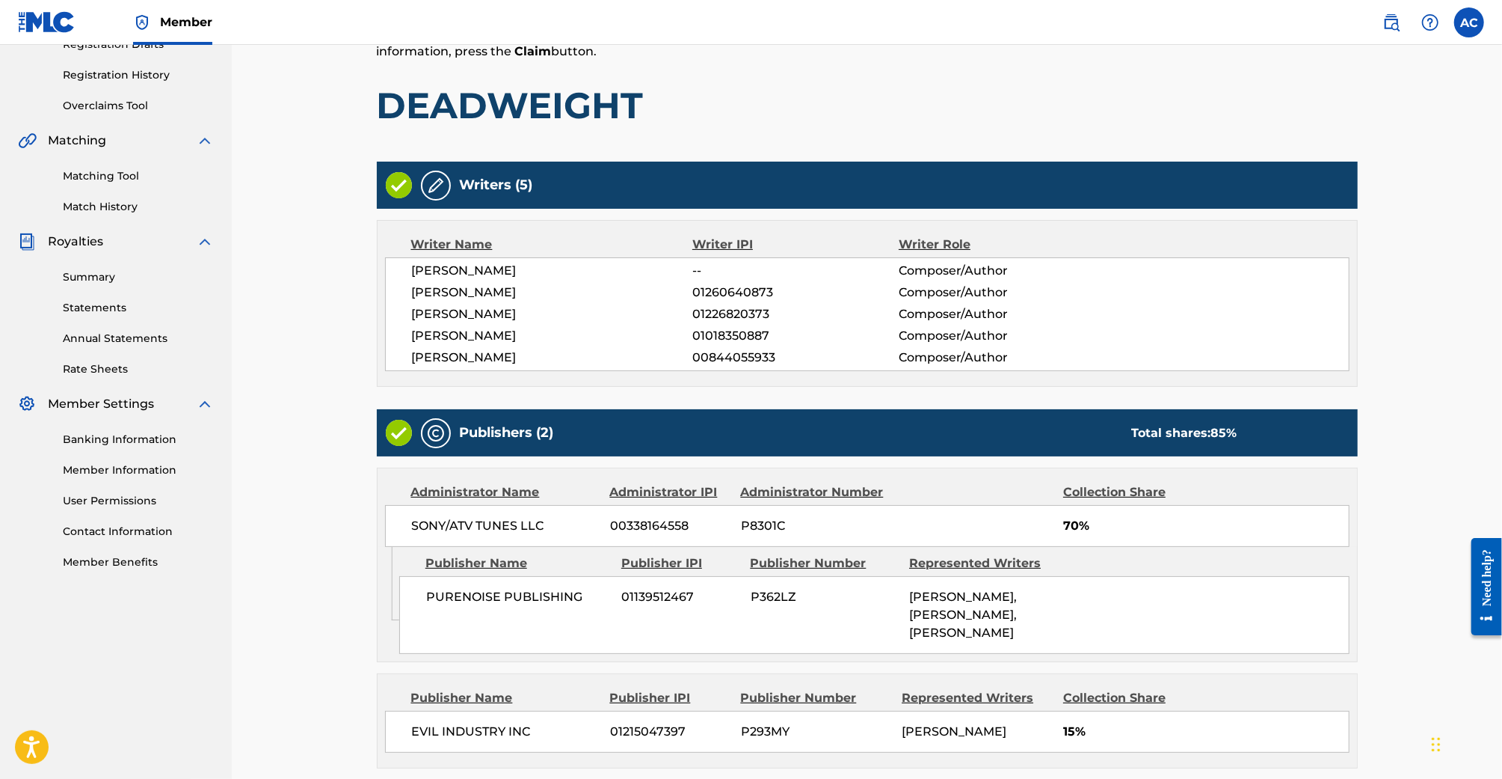
scroll to position [416, 0]
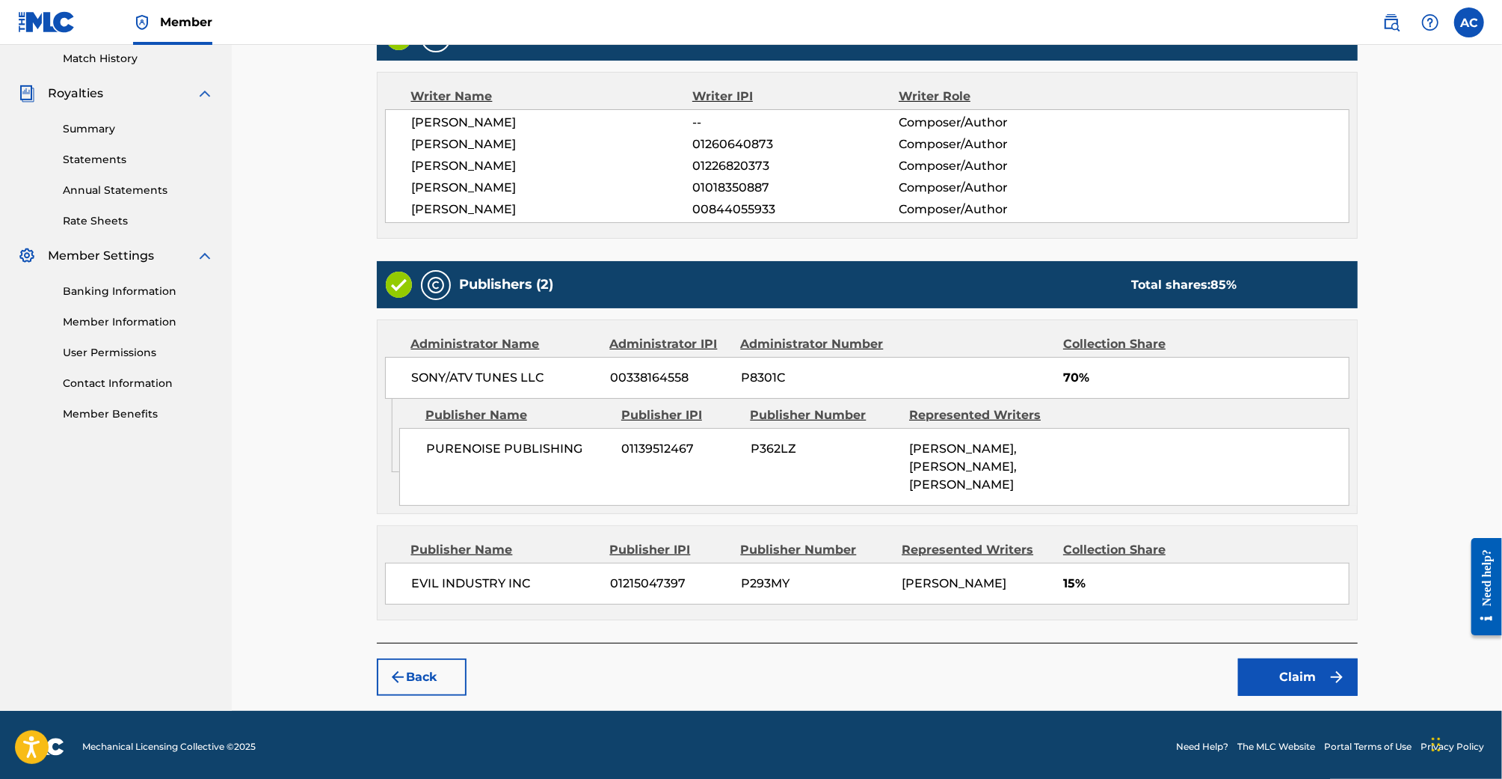
click at [1277, 669] on button "Claim" at bounding box center [1298, 676] width 120 height 37
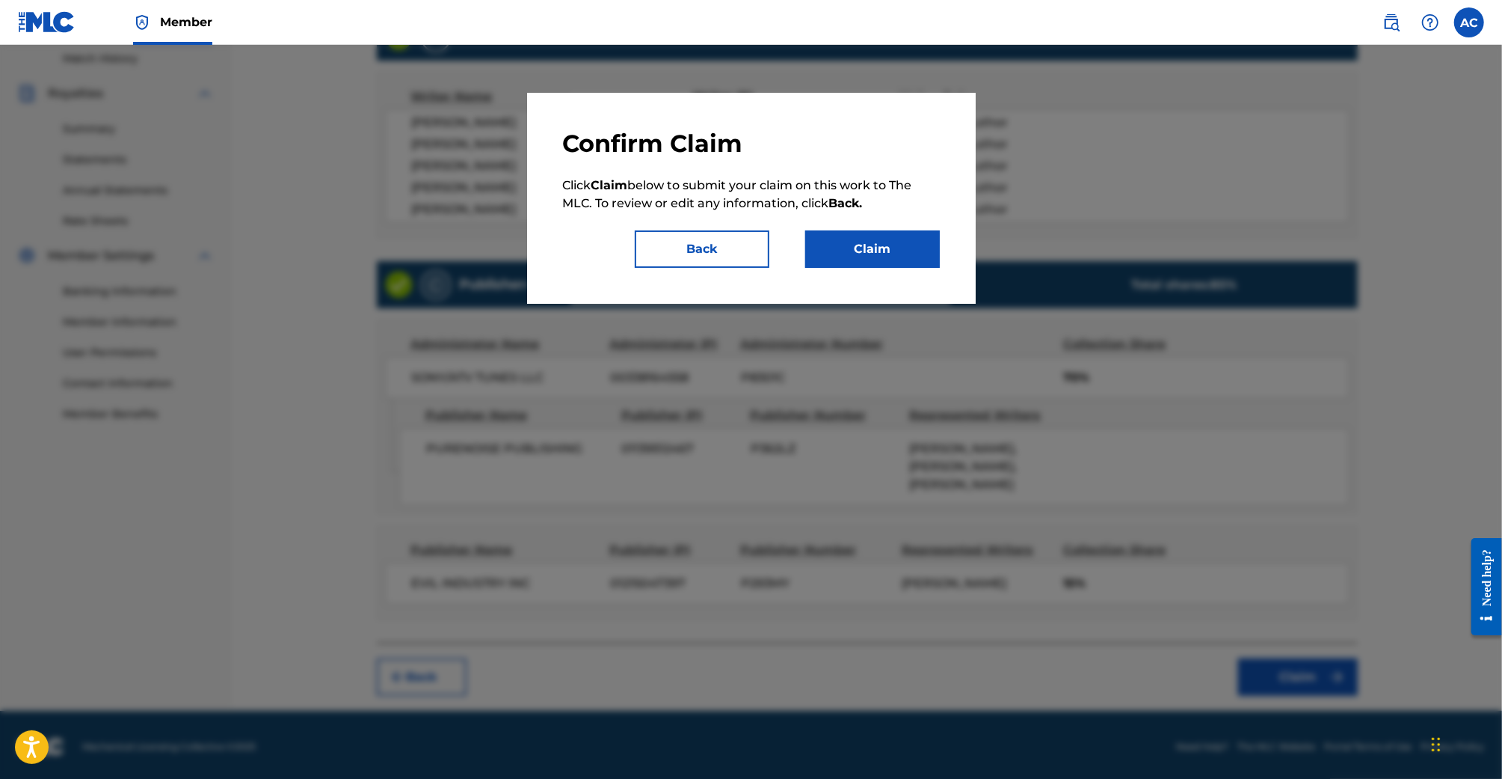
click at [876, 242] on button "Claim" at bounding box center [872, 248] width 135 height 37
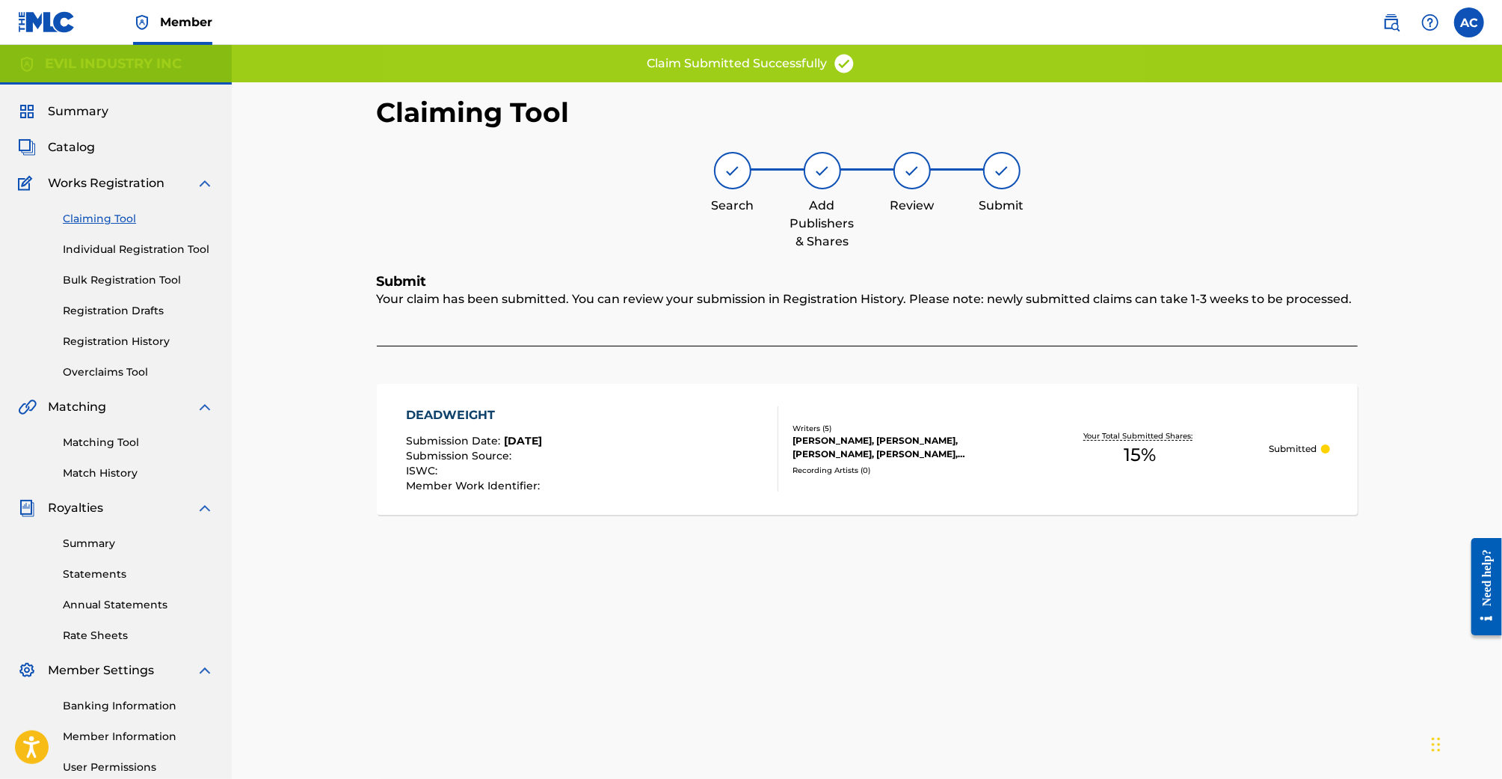
scroll to position [0, 0]
click at [107, 213] on link "Claiming Tool" at bounding box center [138, 220] width 151 height 16
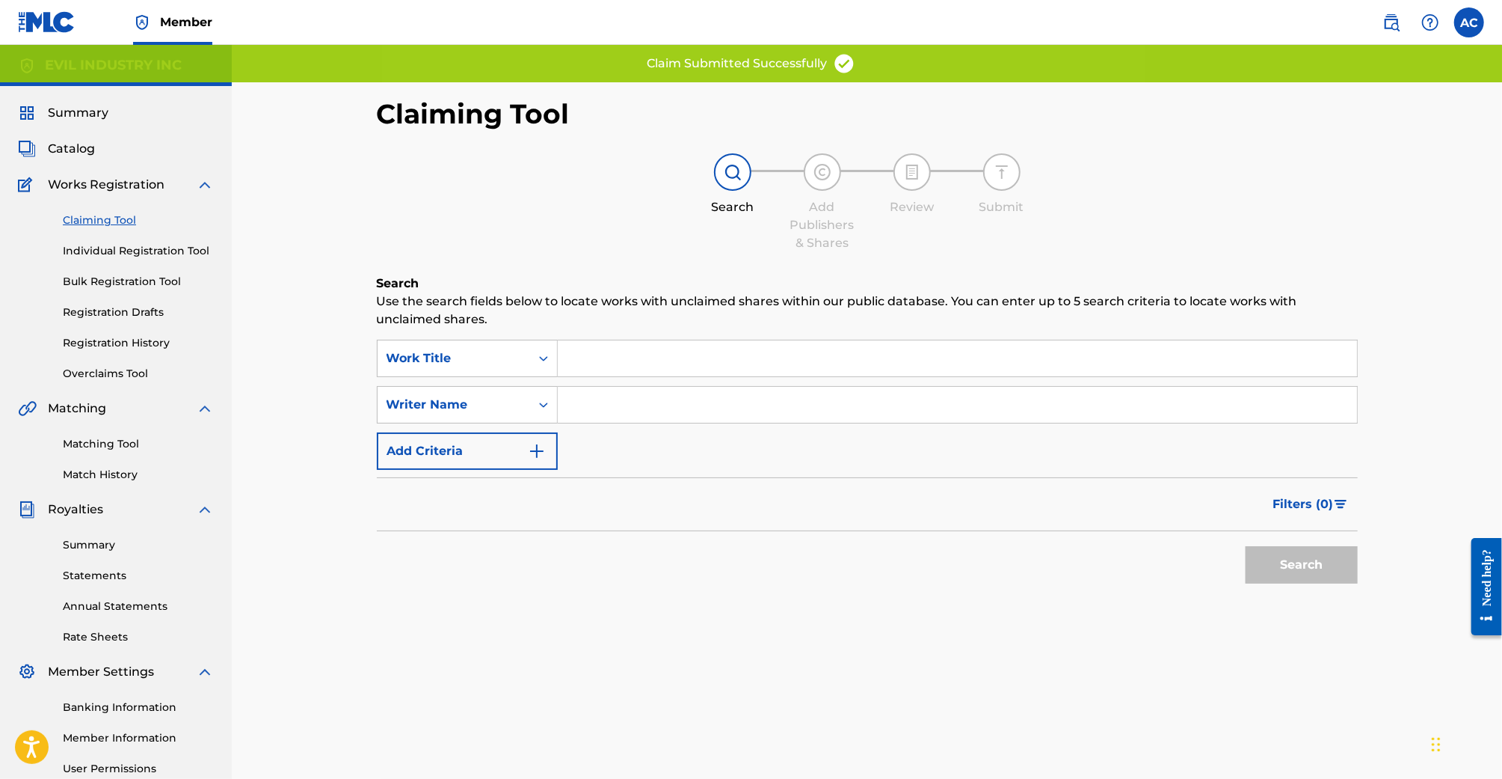
click at [108, 219] on link "Claiming Tool" at bounding box center [138, 220] width 151 height 16
click at [615, 354] on input "Search Form" at bounding box center [957, 358] width 799 height 36
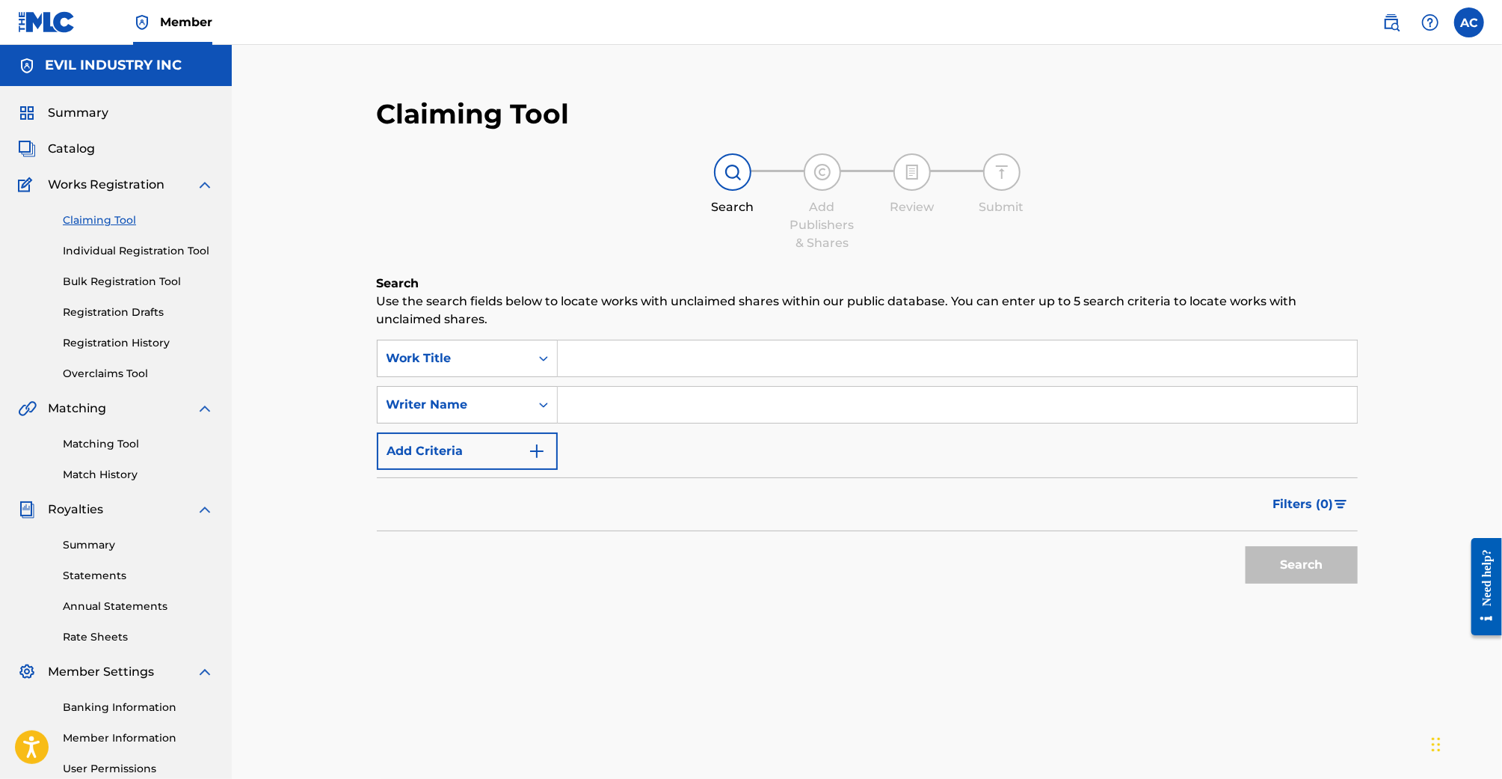
click at [612, 413] on input "Search Form" at bounding box center [957, 405] width 799 height 36
type input "Samuel Patt"
click at [1292, 554] on button "Search" at bounding box center [1302, 564] width 112 height 37
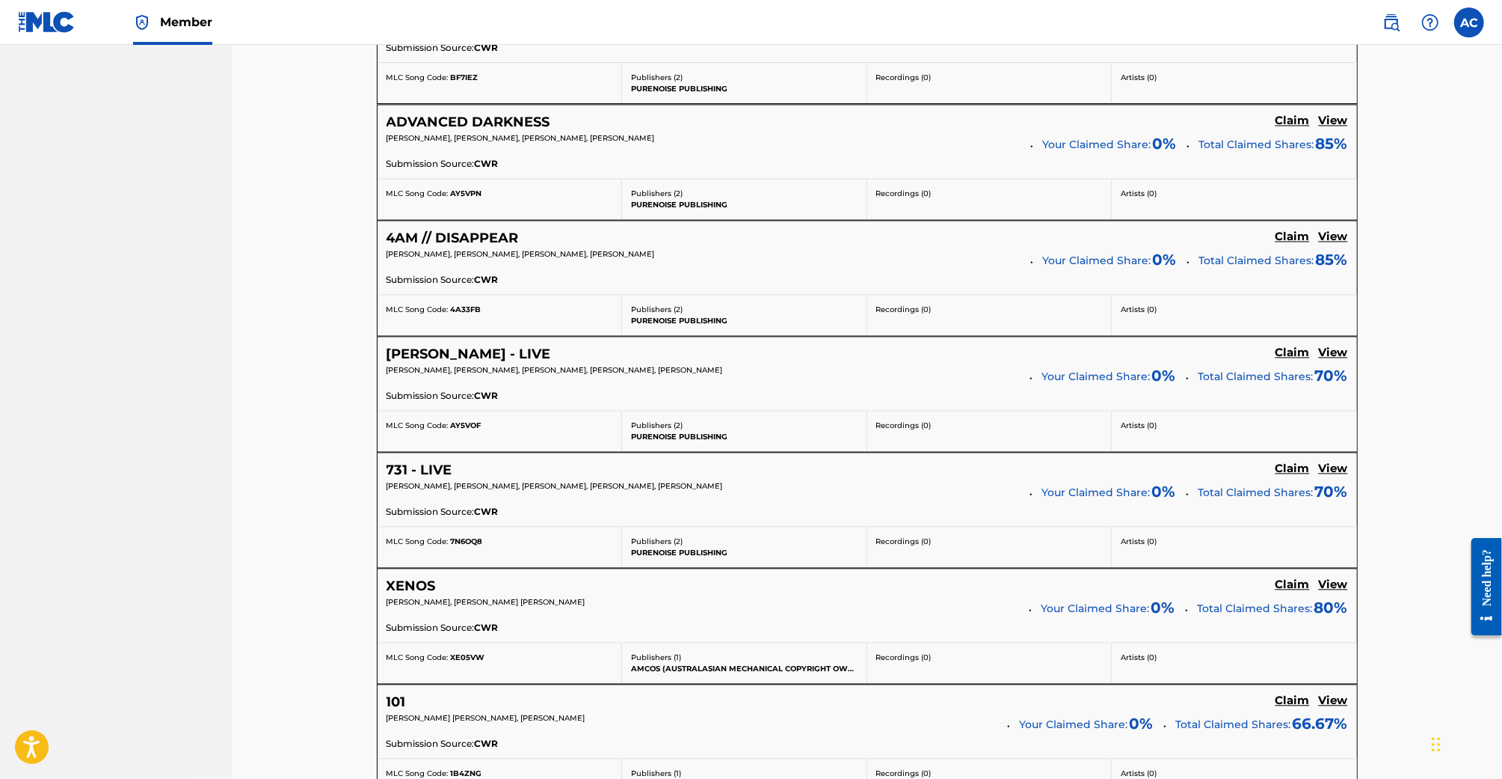
scroll to position [2356, 0]
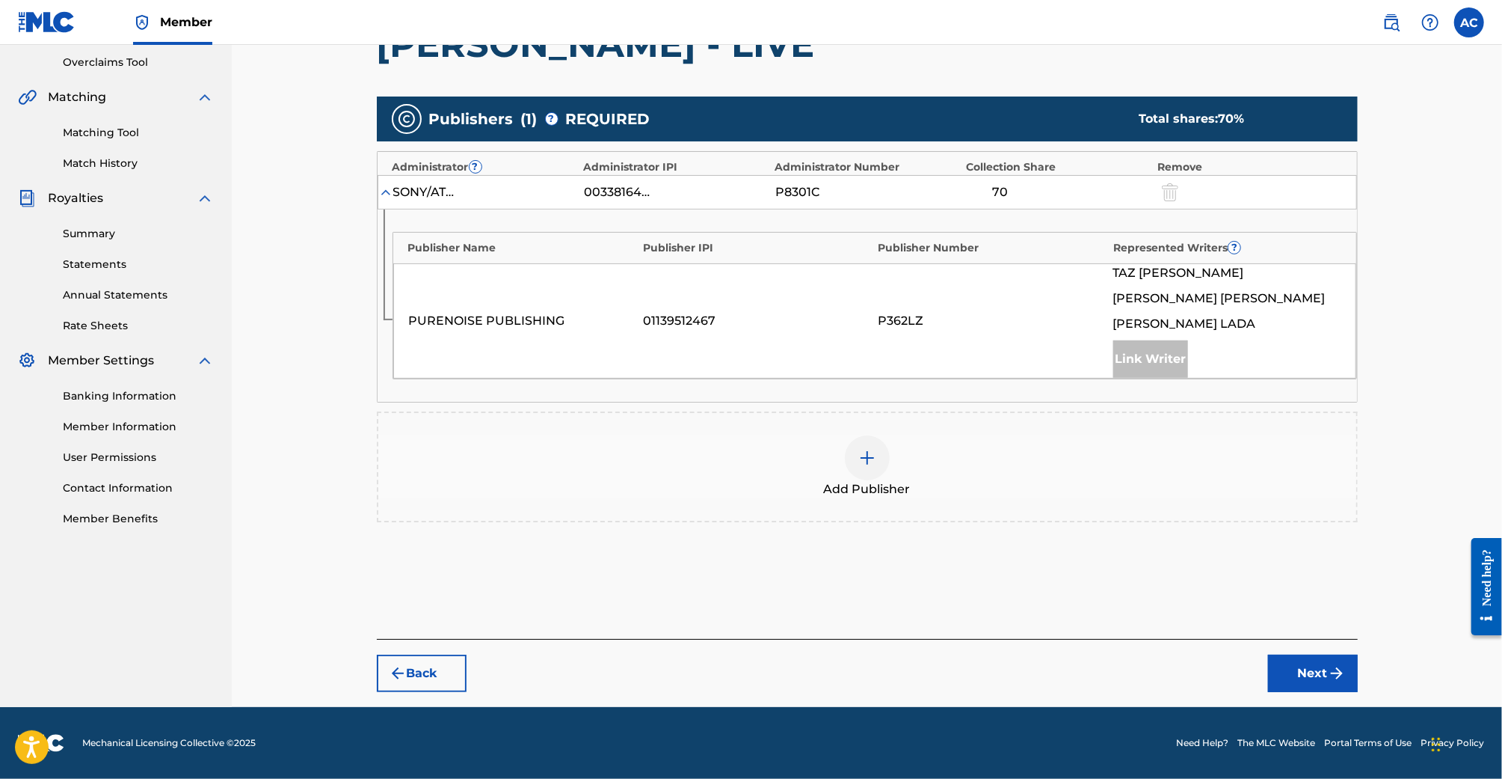
scroll to position [308, 0]
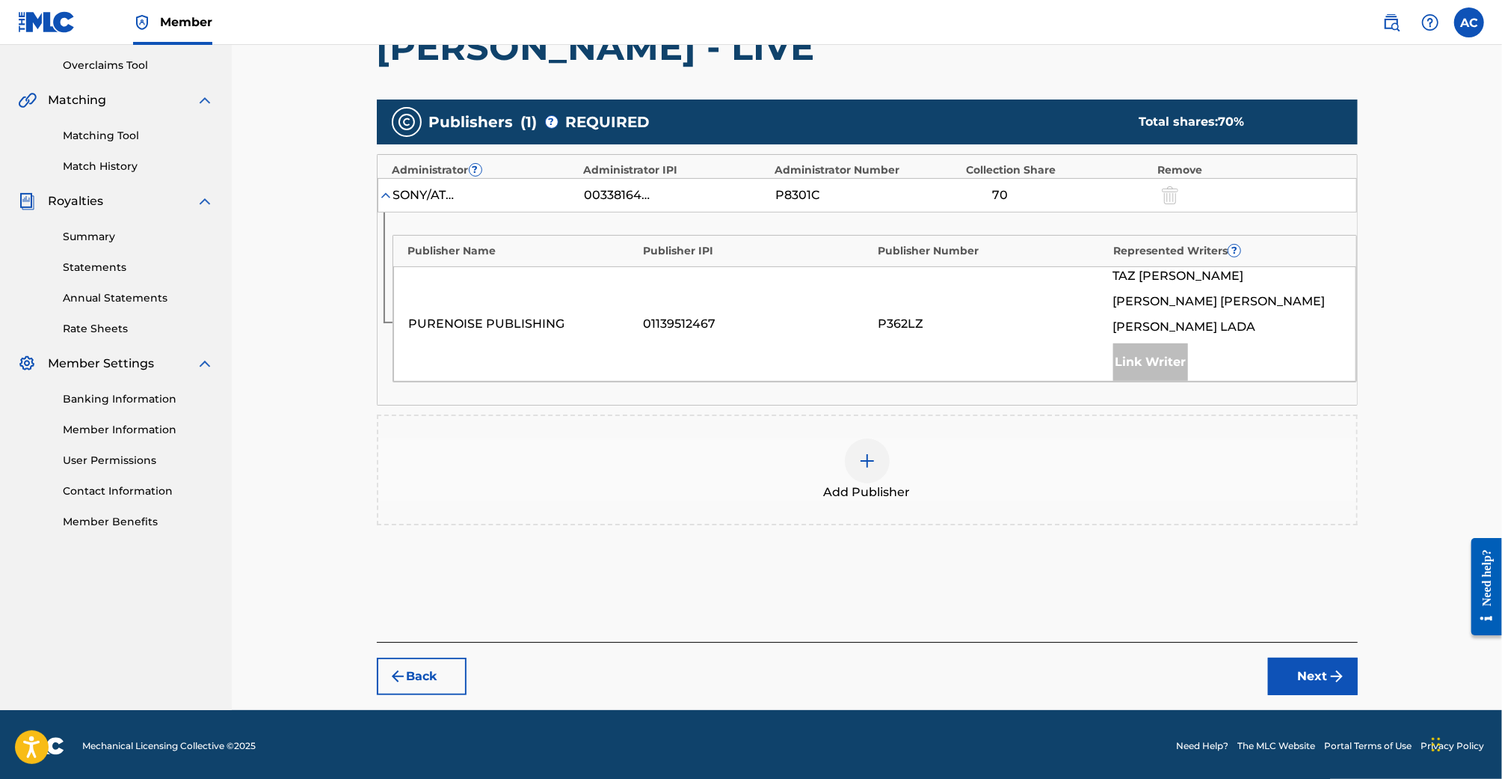
click at [863, 448] on div at bounding box center [867, 460] width 45 height 45
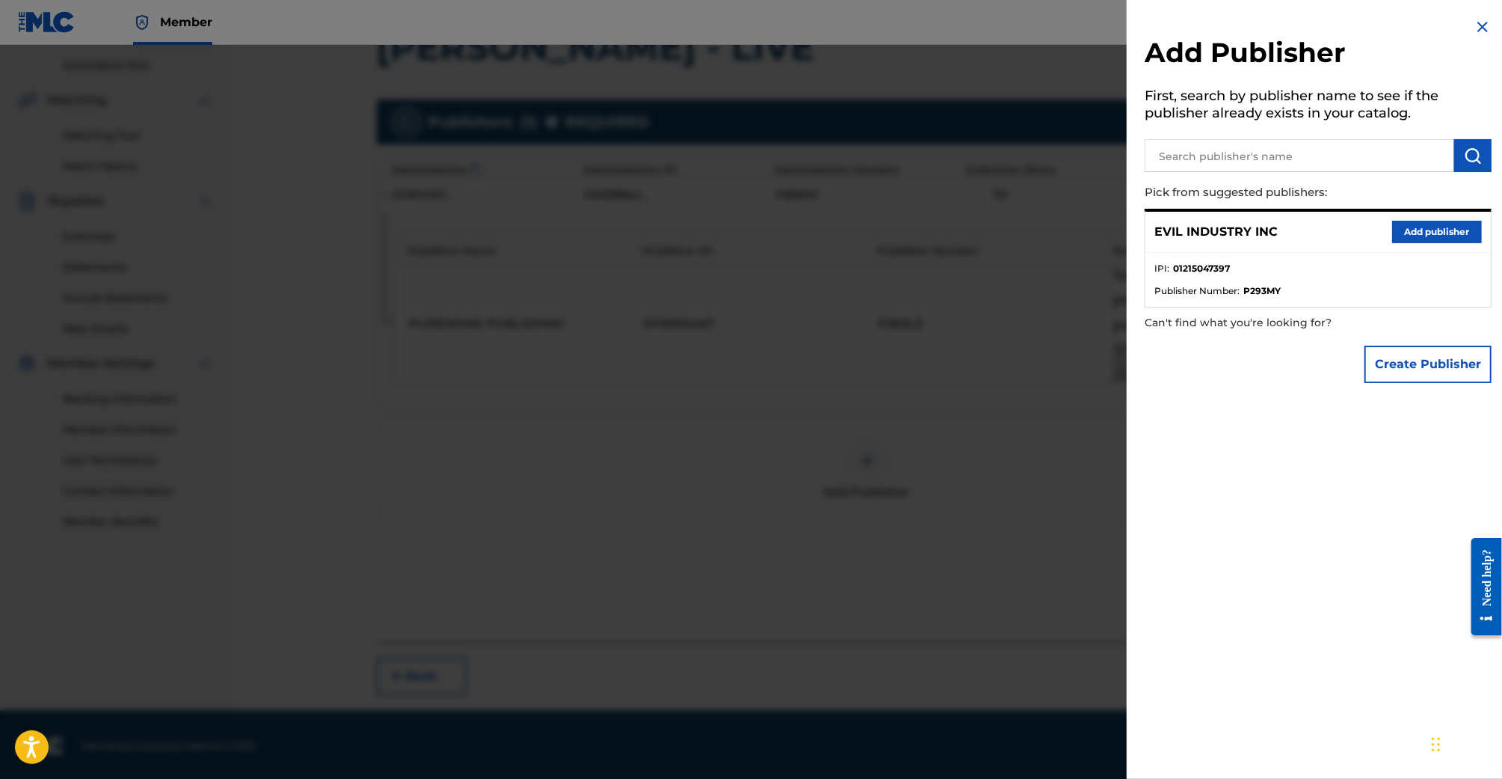
click at [1435, 234] on button "Add publisher" at bounding box center [1438, 232] width 90 height 22
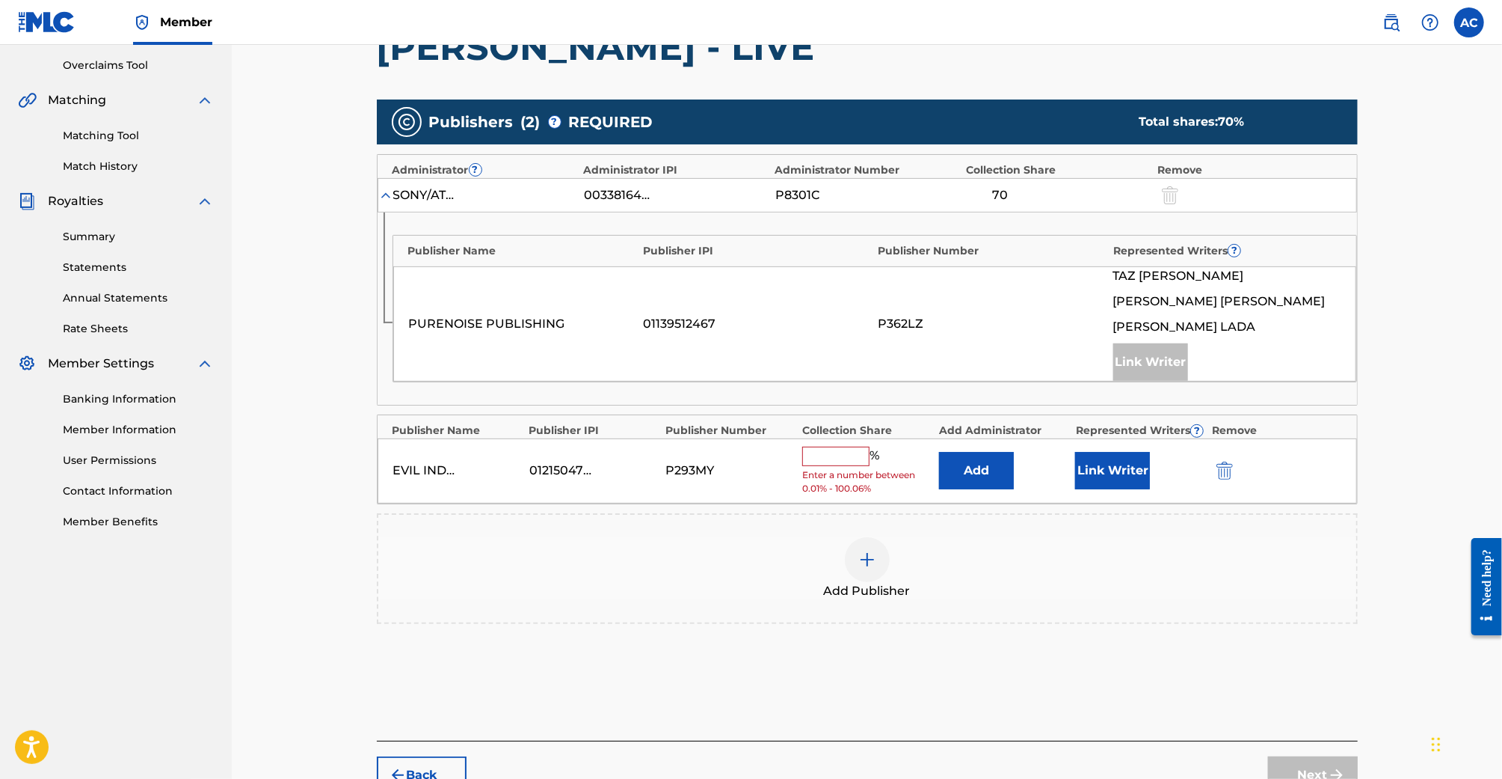
click at [834, 453] on input "text" at bounding box center [835, 455] width 67 height 19
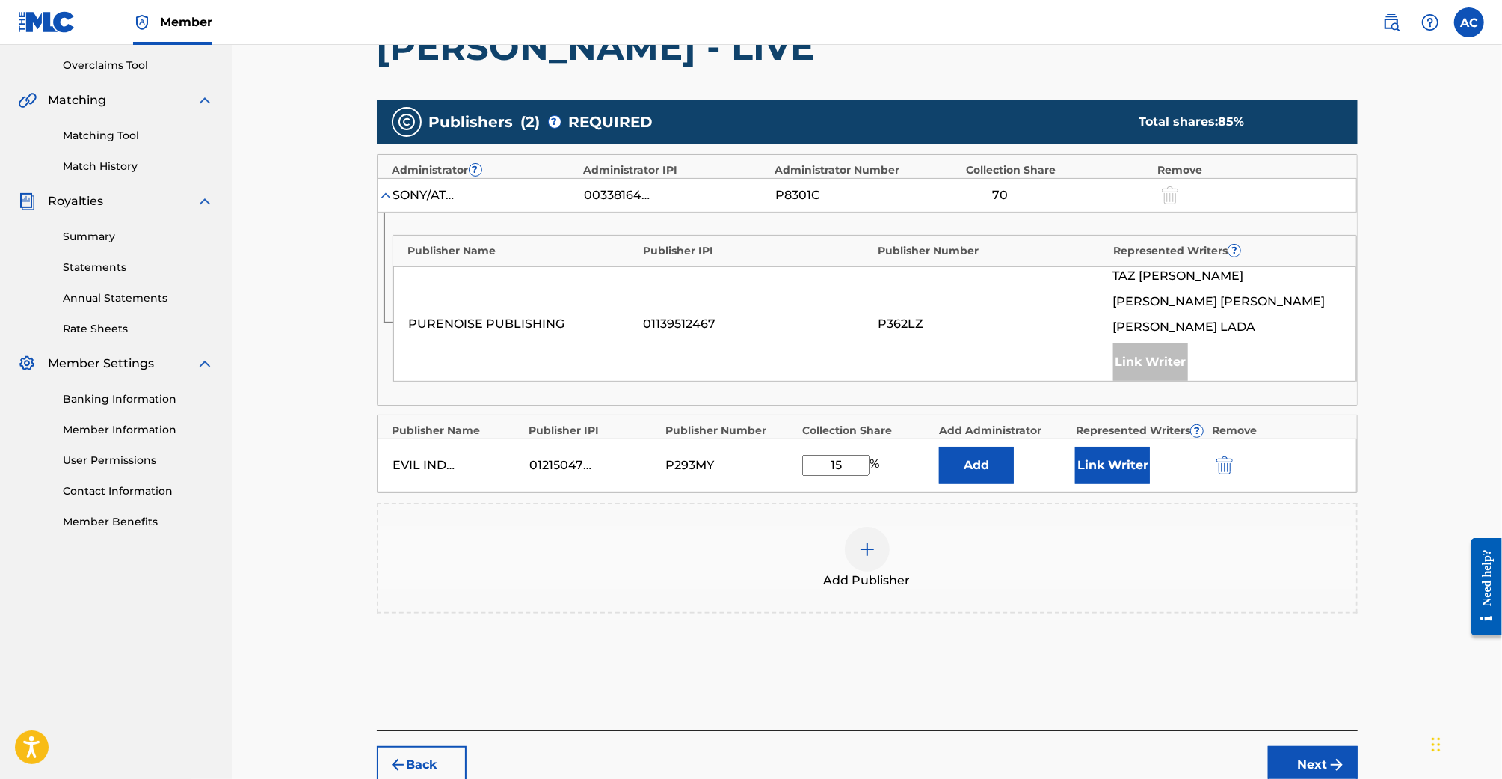
type input "15"
click at [1136, 470] on button "Link Writer" at bounding box center [1112, 464] width 75 height 37
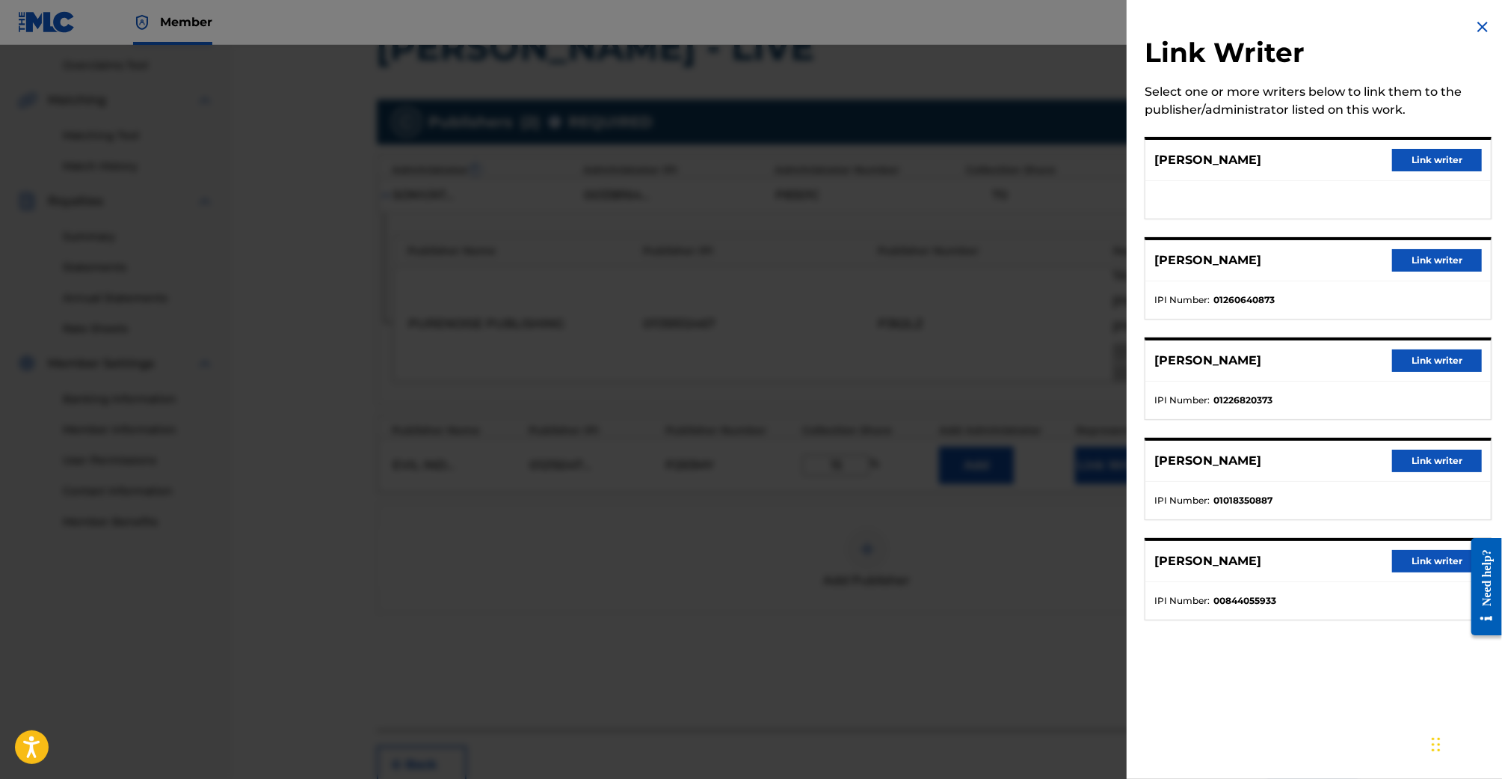
click at [1431, 264] on button "Link writer" at bounding box center [1438, 260] width 90 height 22
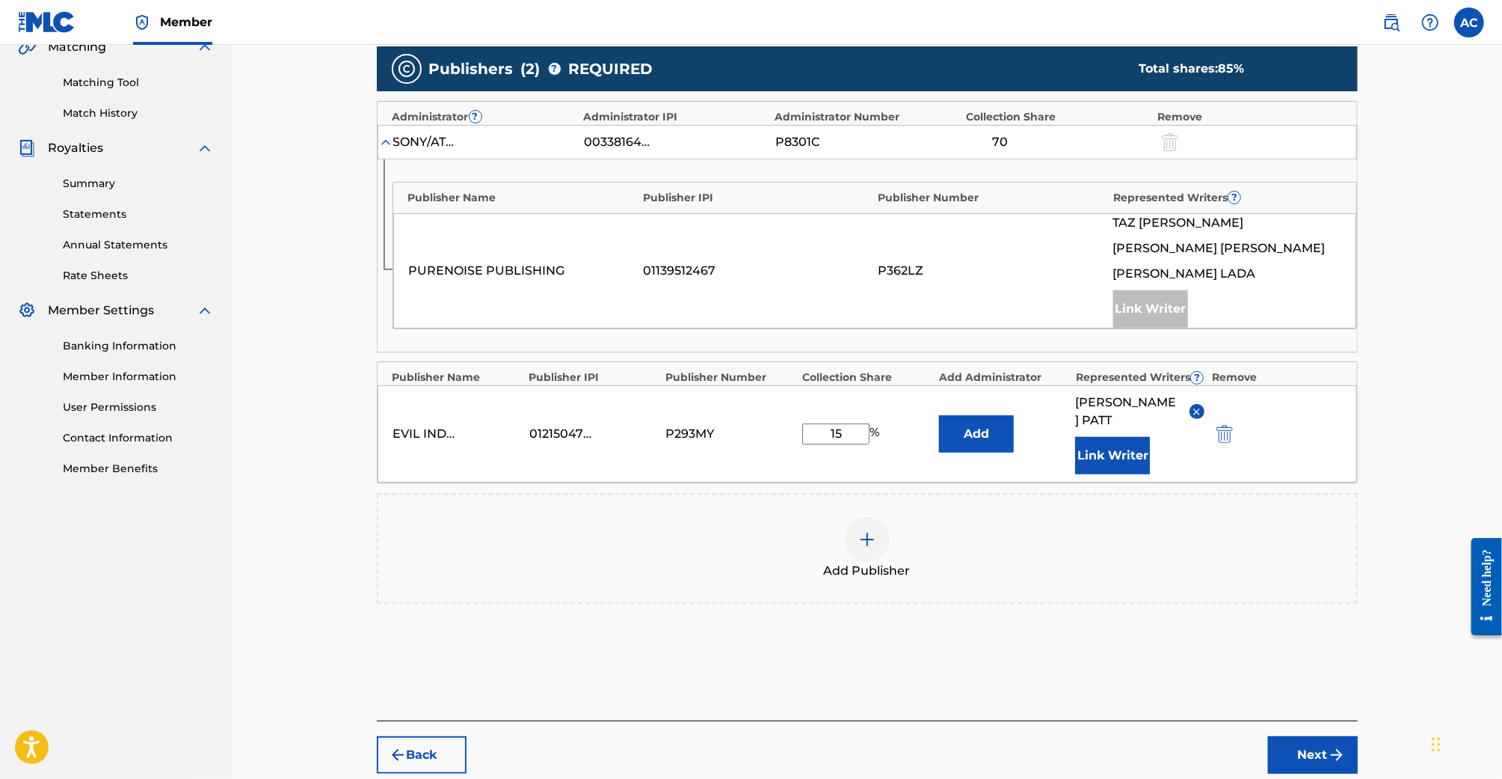
click at [1298, 736] on button "Next" at bounding box center [1313, 754] width 90 height 37
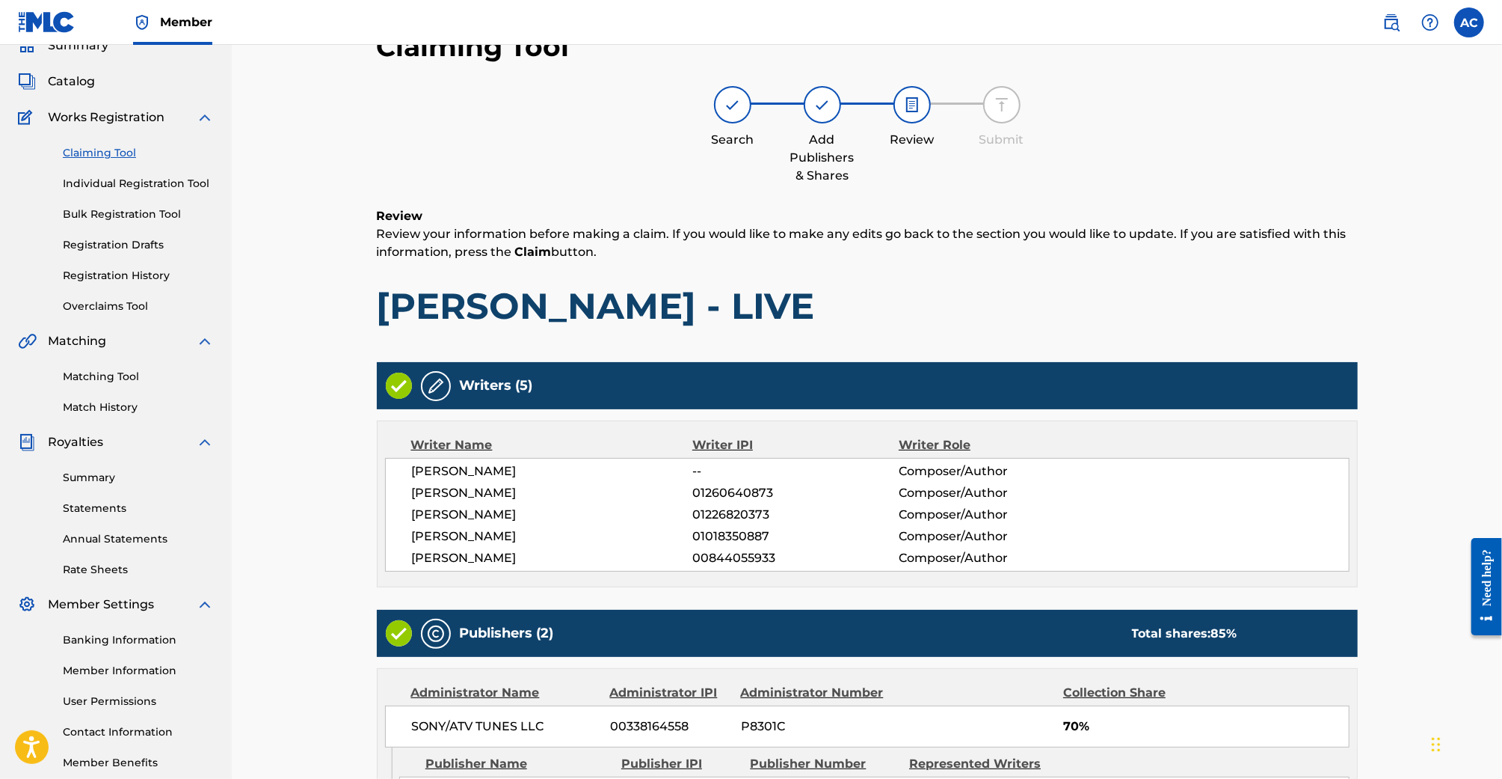
scroll to position [416, 0]
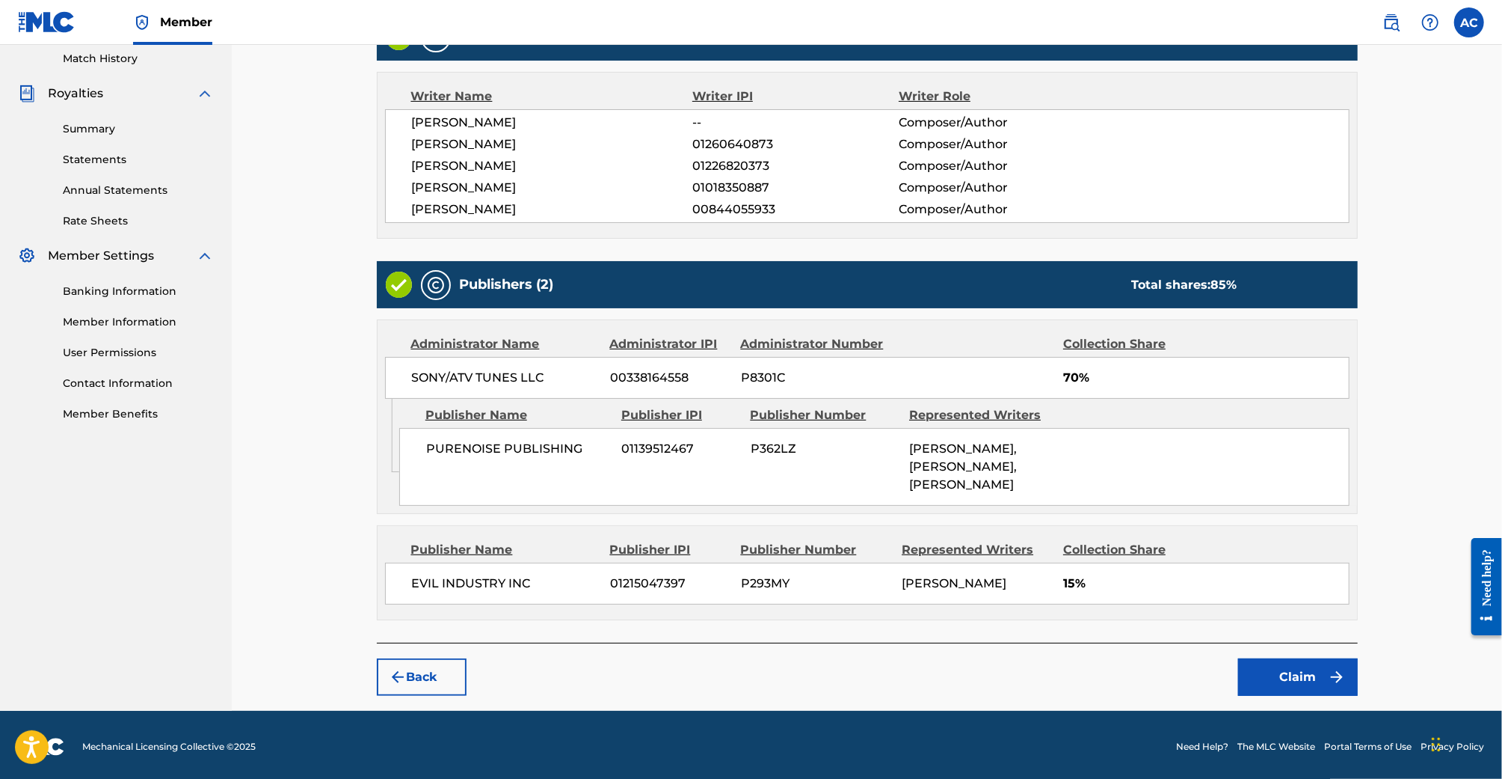
click at [1281, 677] on button "Claim" at bounding box center [1298, 676] width 120 height 37
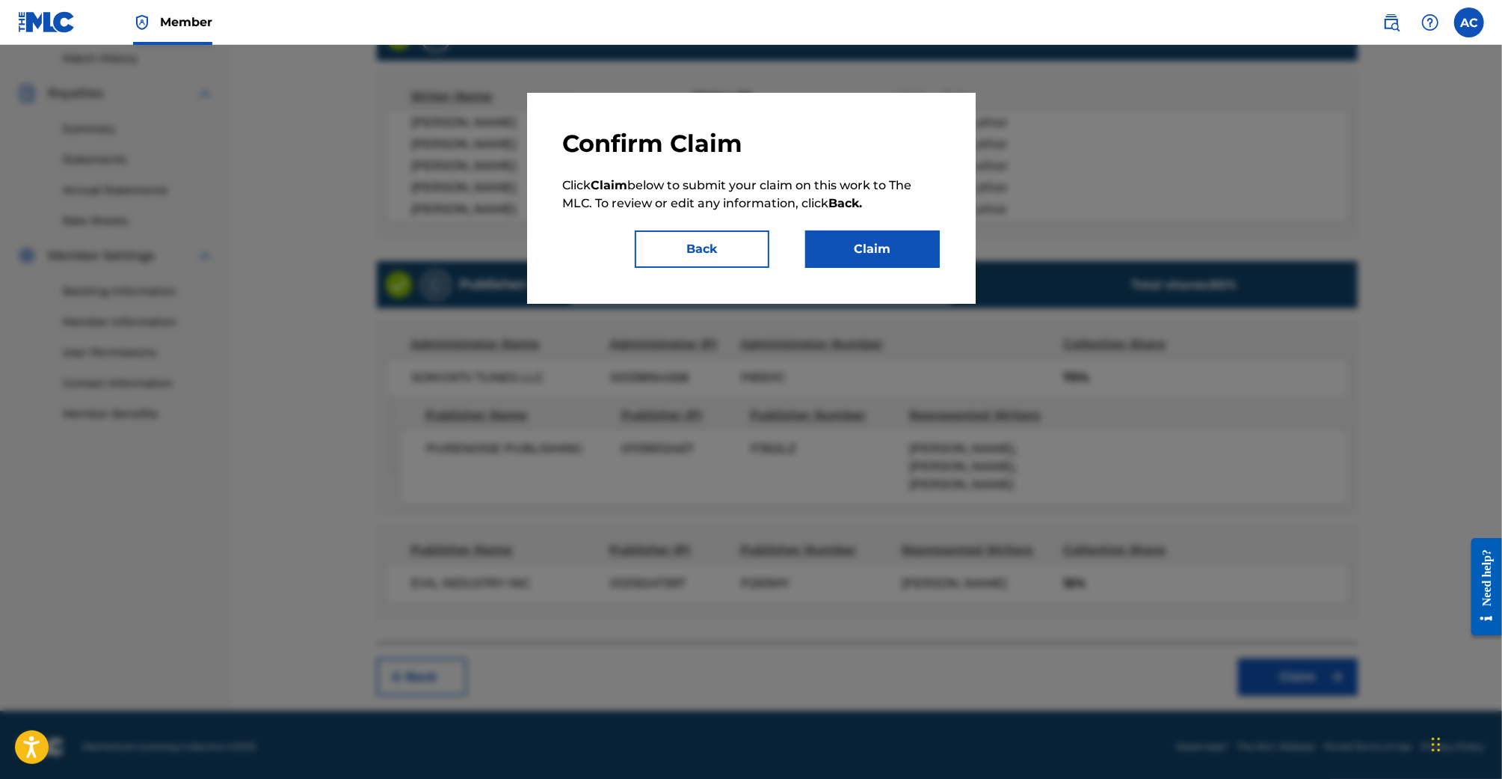
click at [849, 230] on button "Claim" at bounding box center [872, 248] width 135 height 37
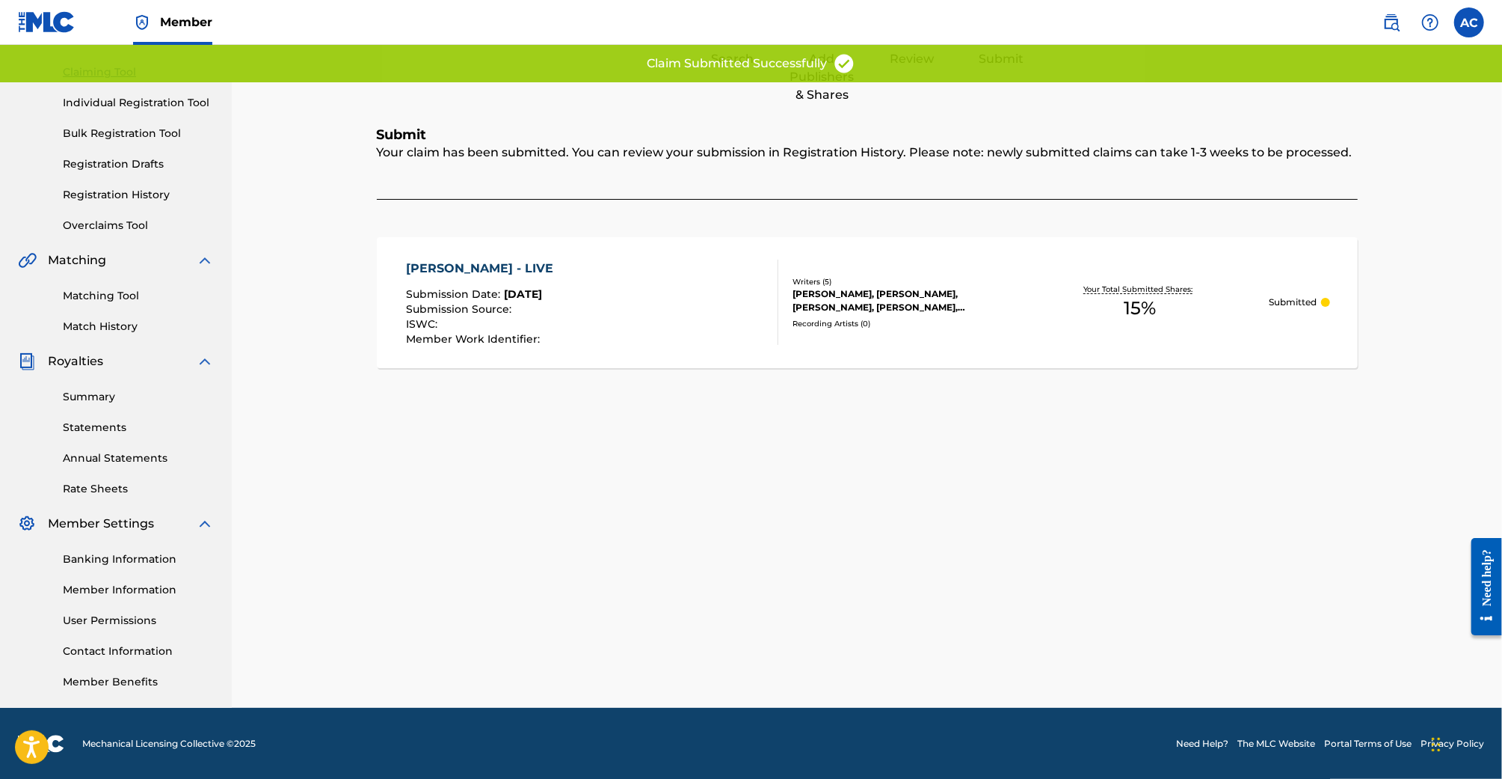
scroll to position [0, 0]
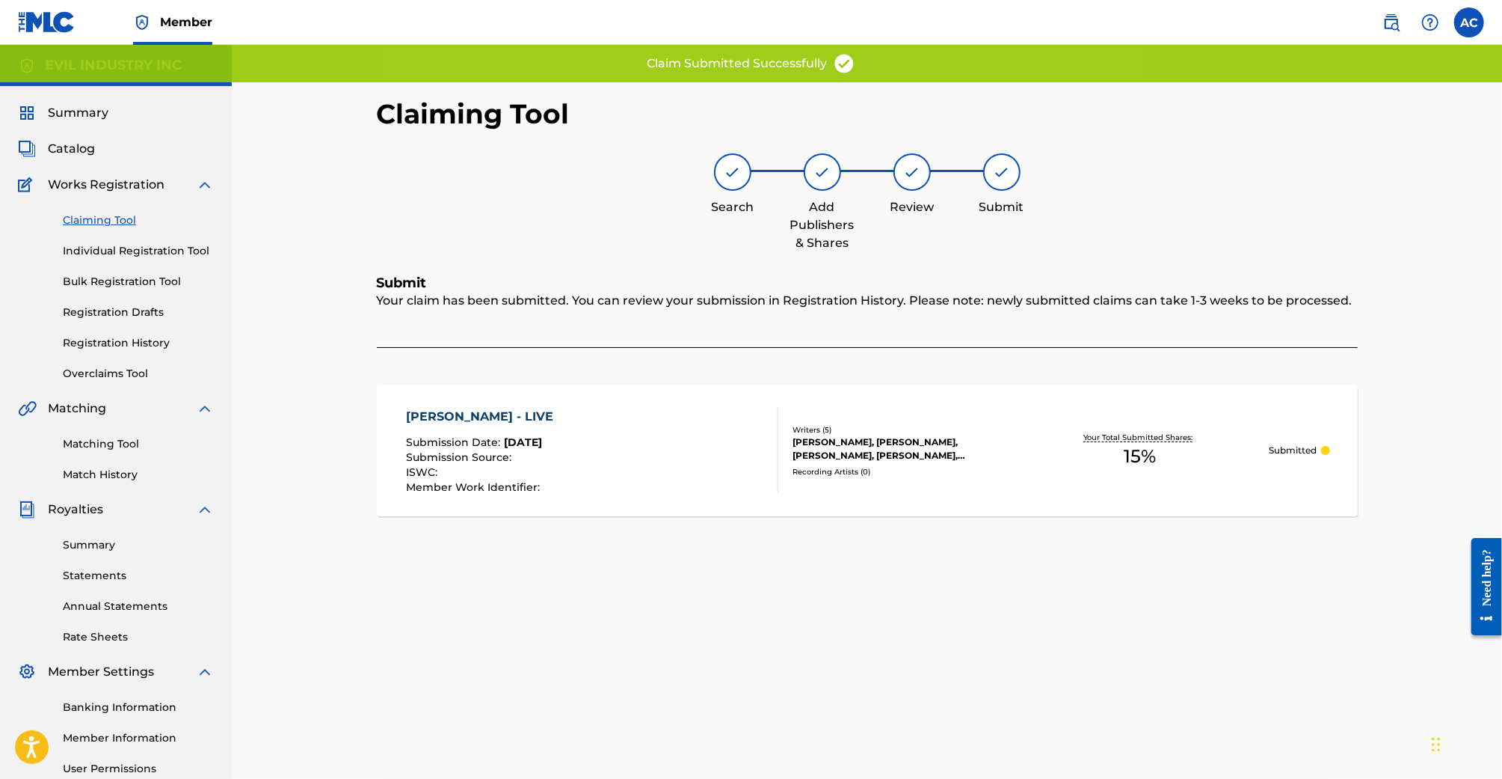
click at [117, 215] on link "Claiming Tool" at bounding box center [138, 220] width 151 height 16
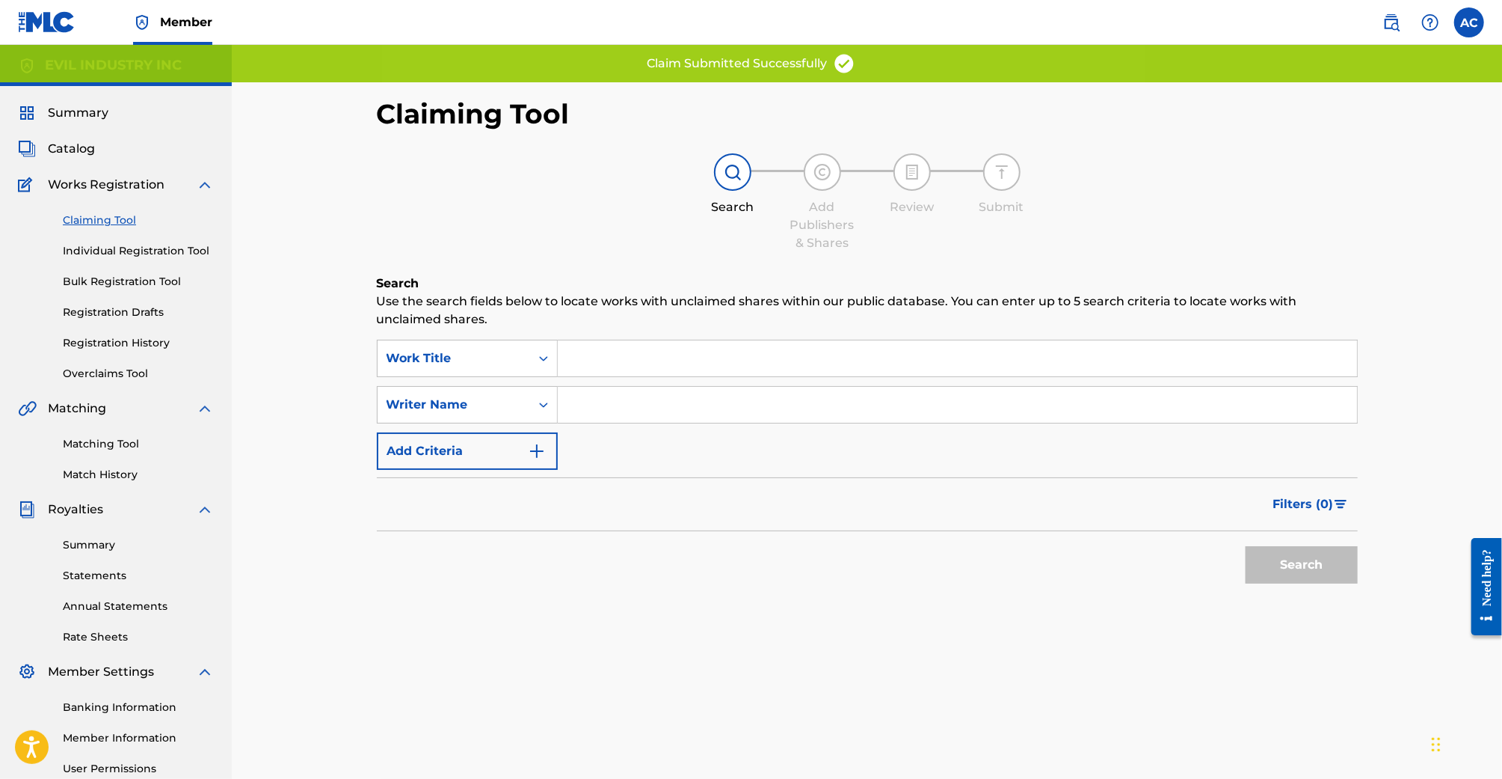
click at [648, 429] on div "SearchWithCriteria8174f0df-eb14-42cd-b836-34c35147ab8d Work Title SearchWithCri…" at bounding box center [867, 405] width 981 height 130
click at [654, 408] on input "Search Form" at bounding box center [957, 405] width 799 height 36
type input "Samuel Patt"
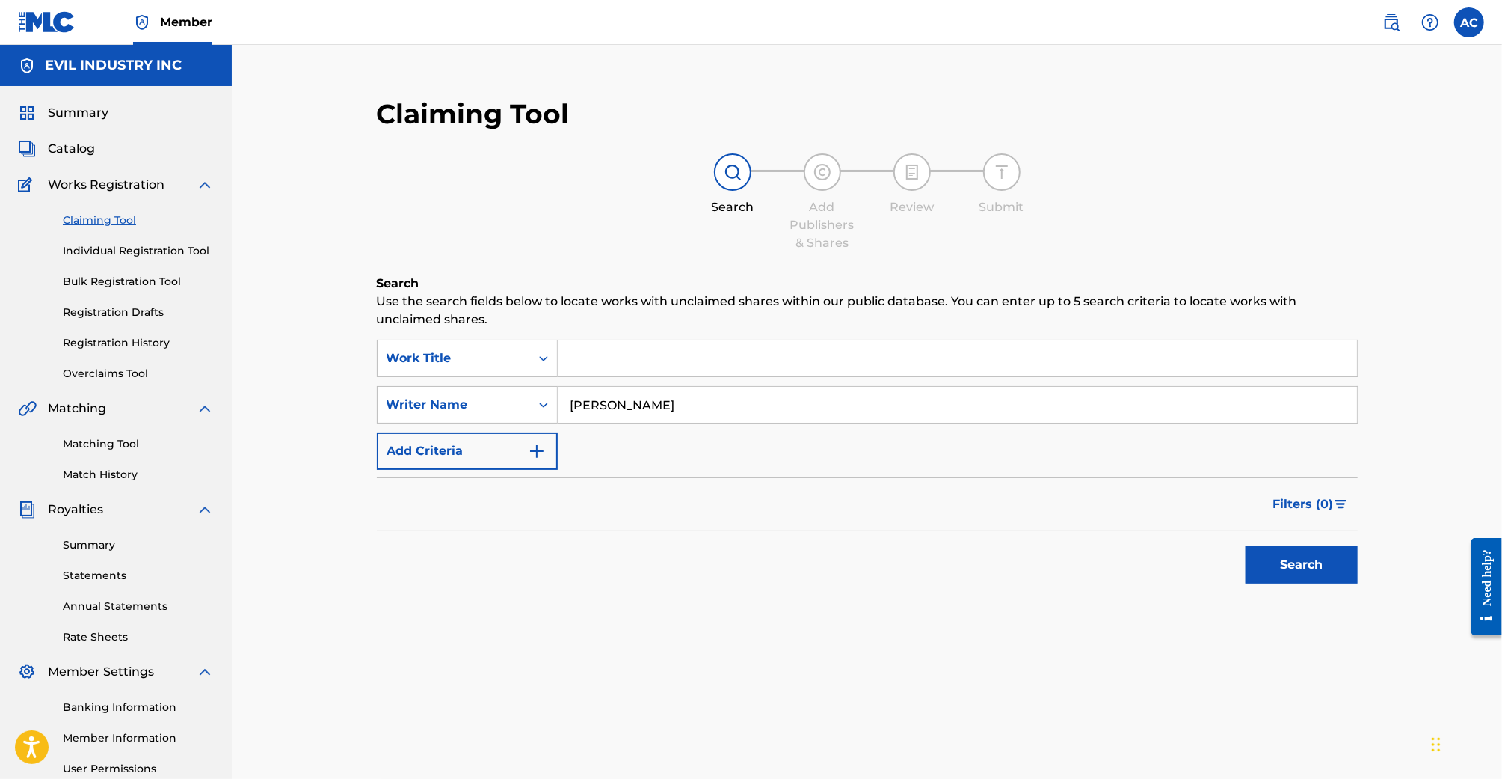
click at [1286, 547] on button "Search" at bounding box center [1302, 564] width 112 height 37
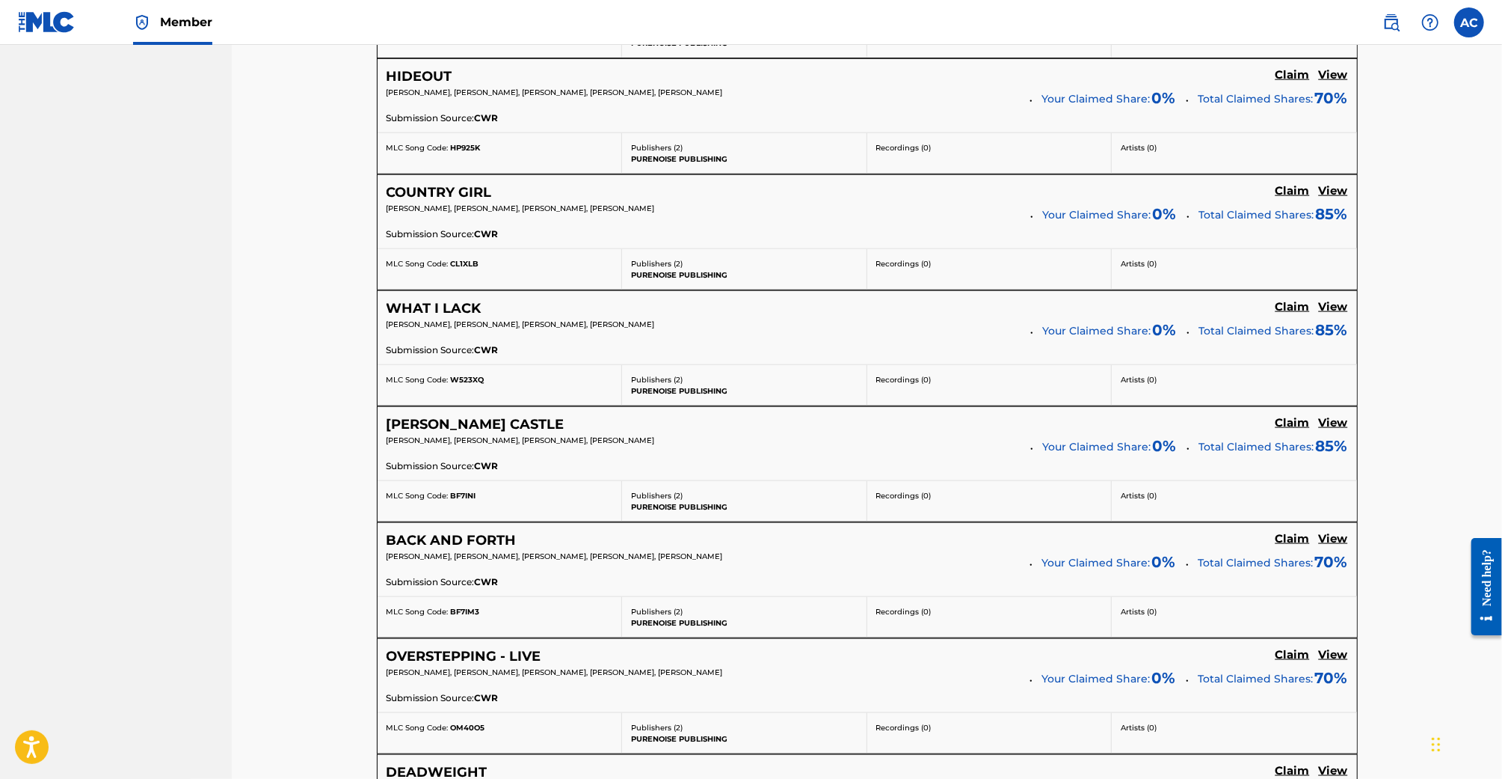
scroll to position [1888, 0]
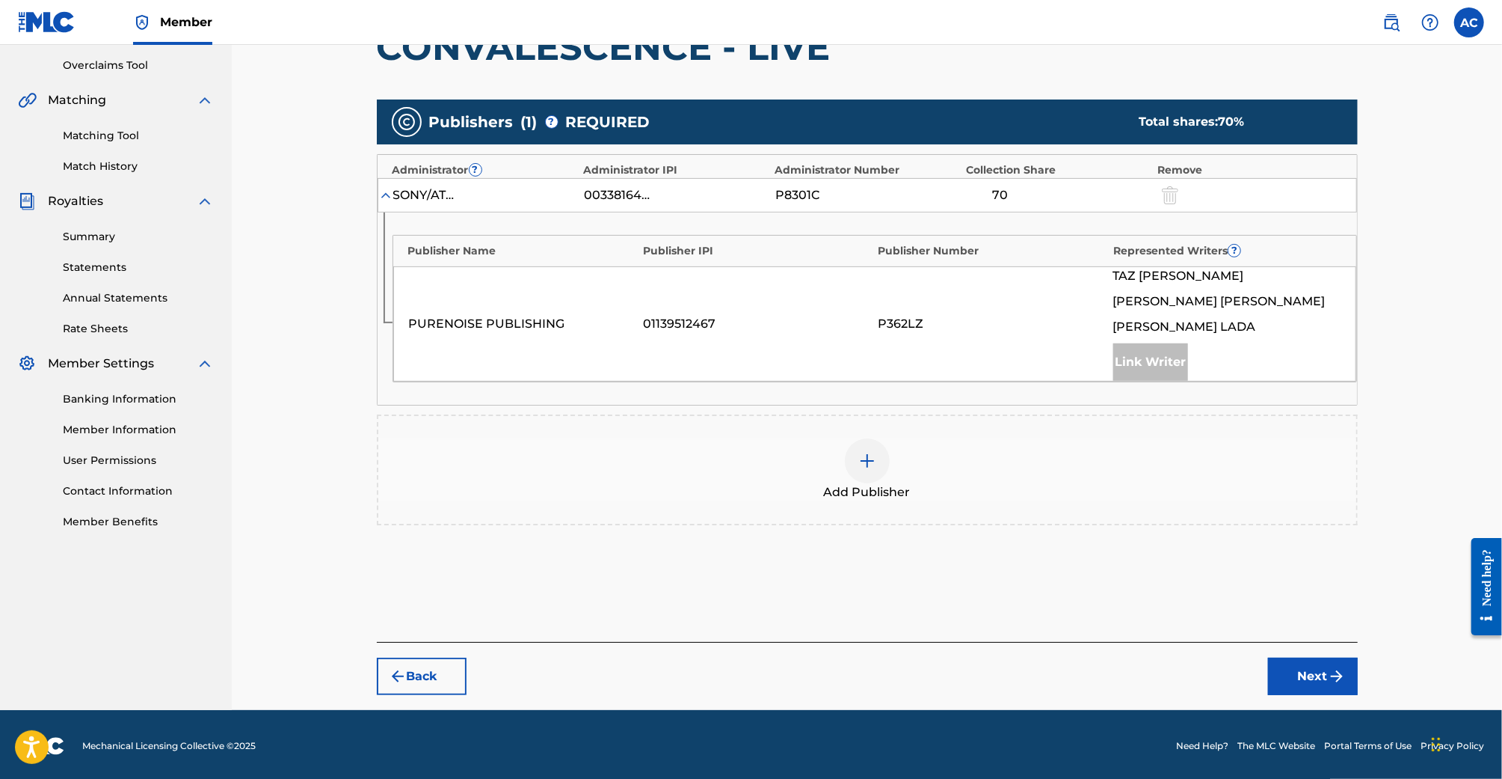
click at [884, 452] on div at bounding box center [867, 460] width 45 height 45
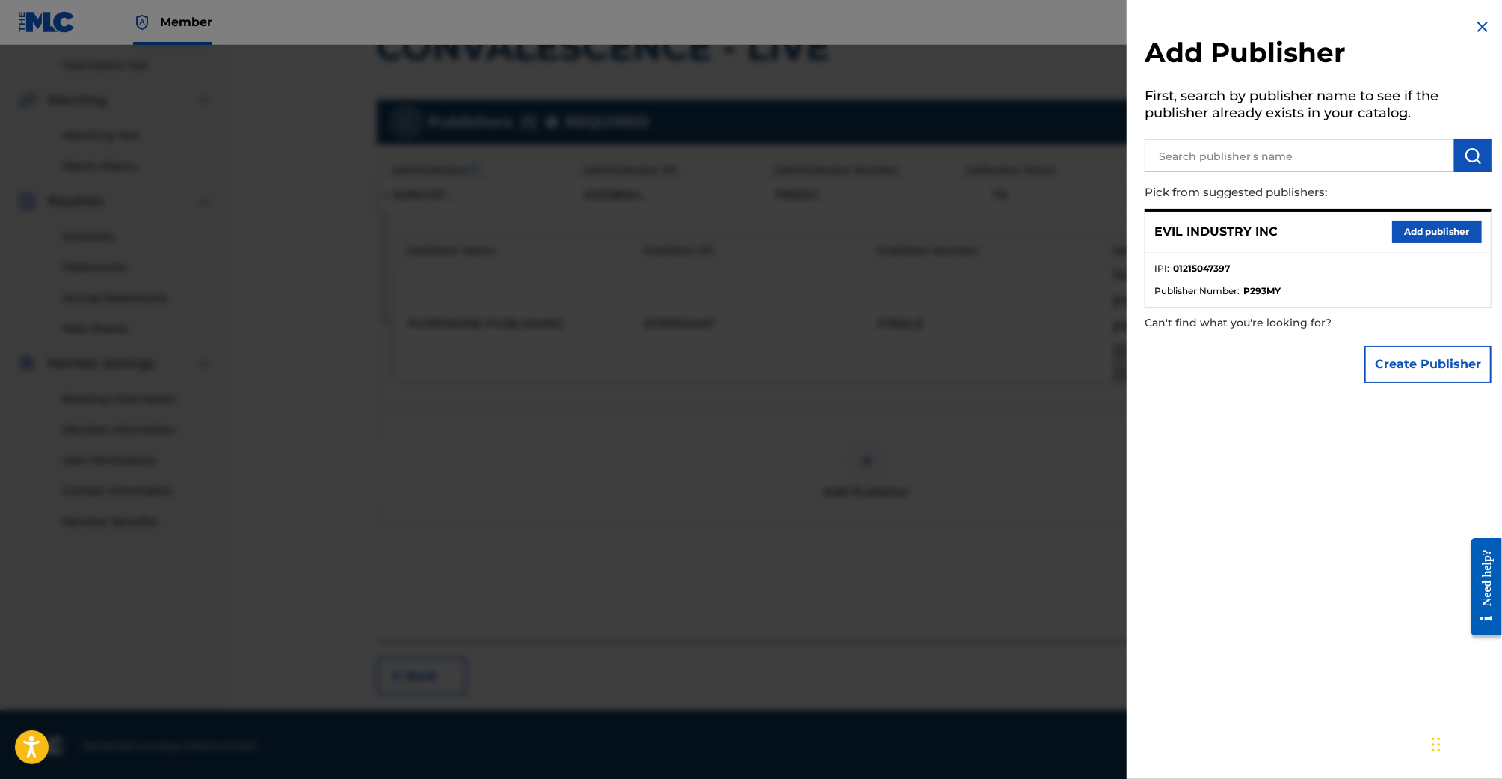
click at [1433, 231] on button "Add publisher" at bounding box center [1438, 232] width 90 height 22
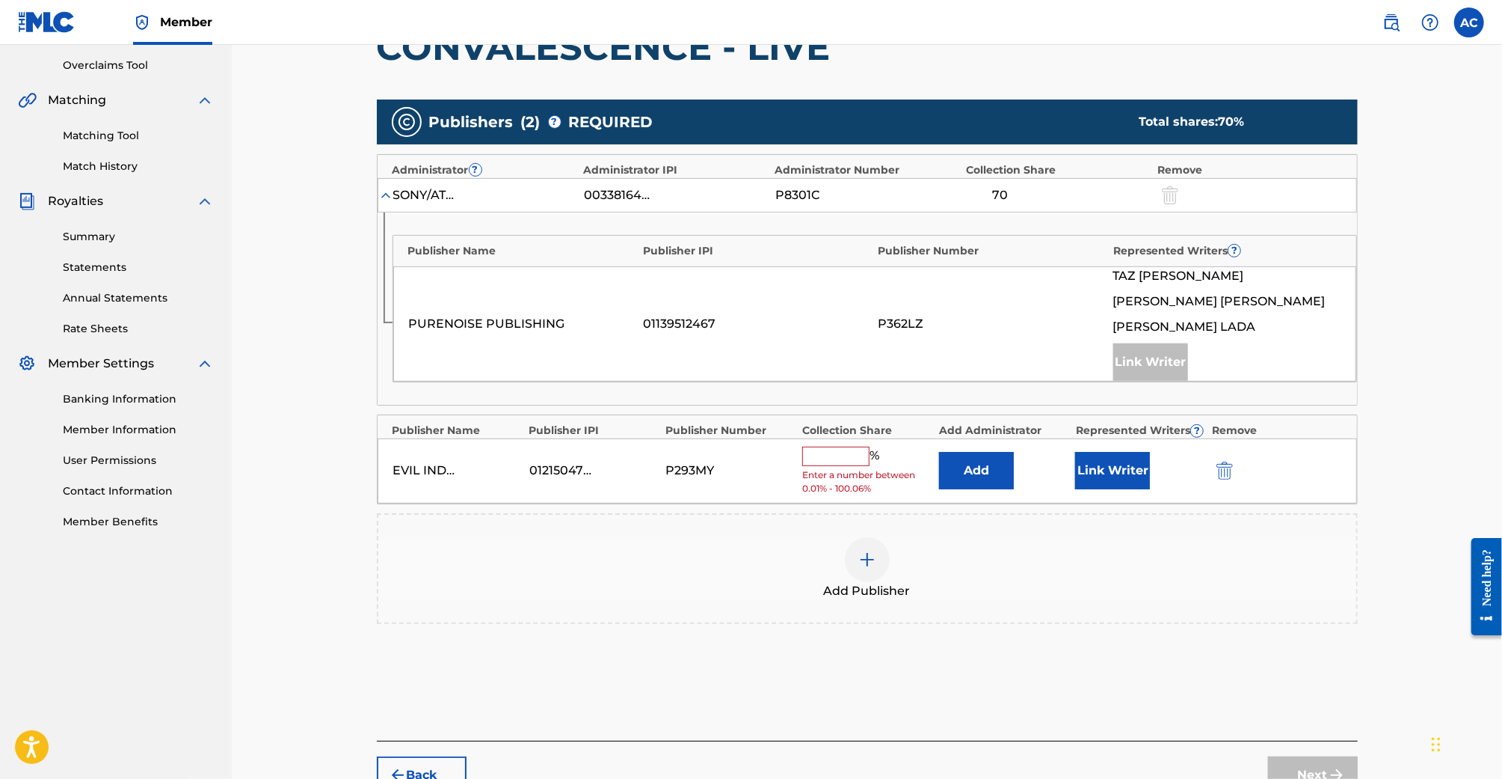
click at [833, 455] on input "text" at bounding box center [835, 455] width 67 height 19
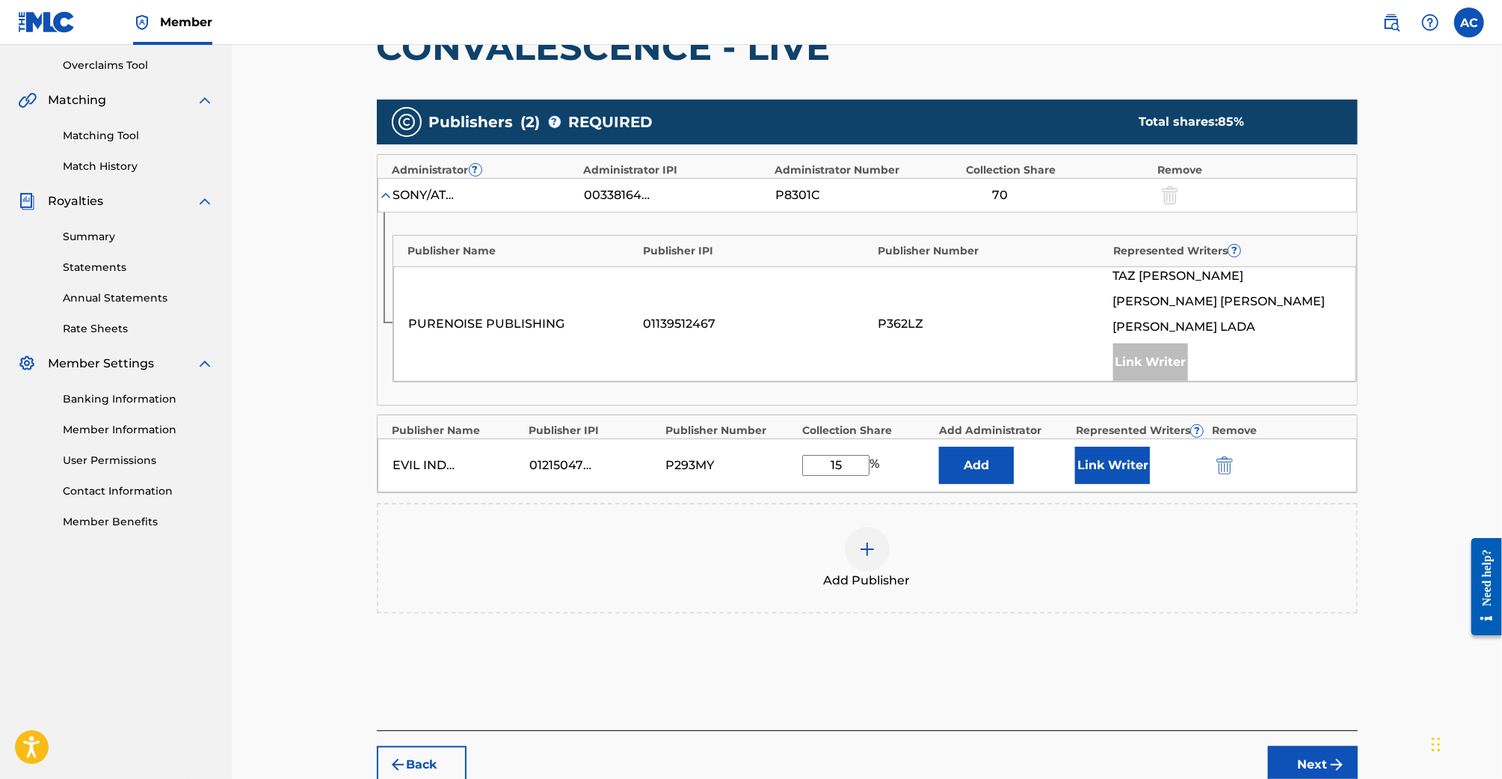
type input "15"
click at [1111, 467] on button "Link Writer" at bounding box center [1112, 464] width 75 height 37
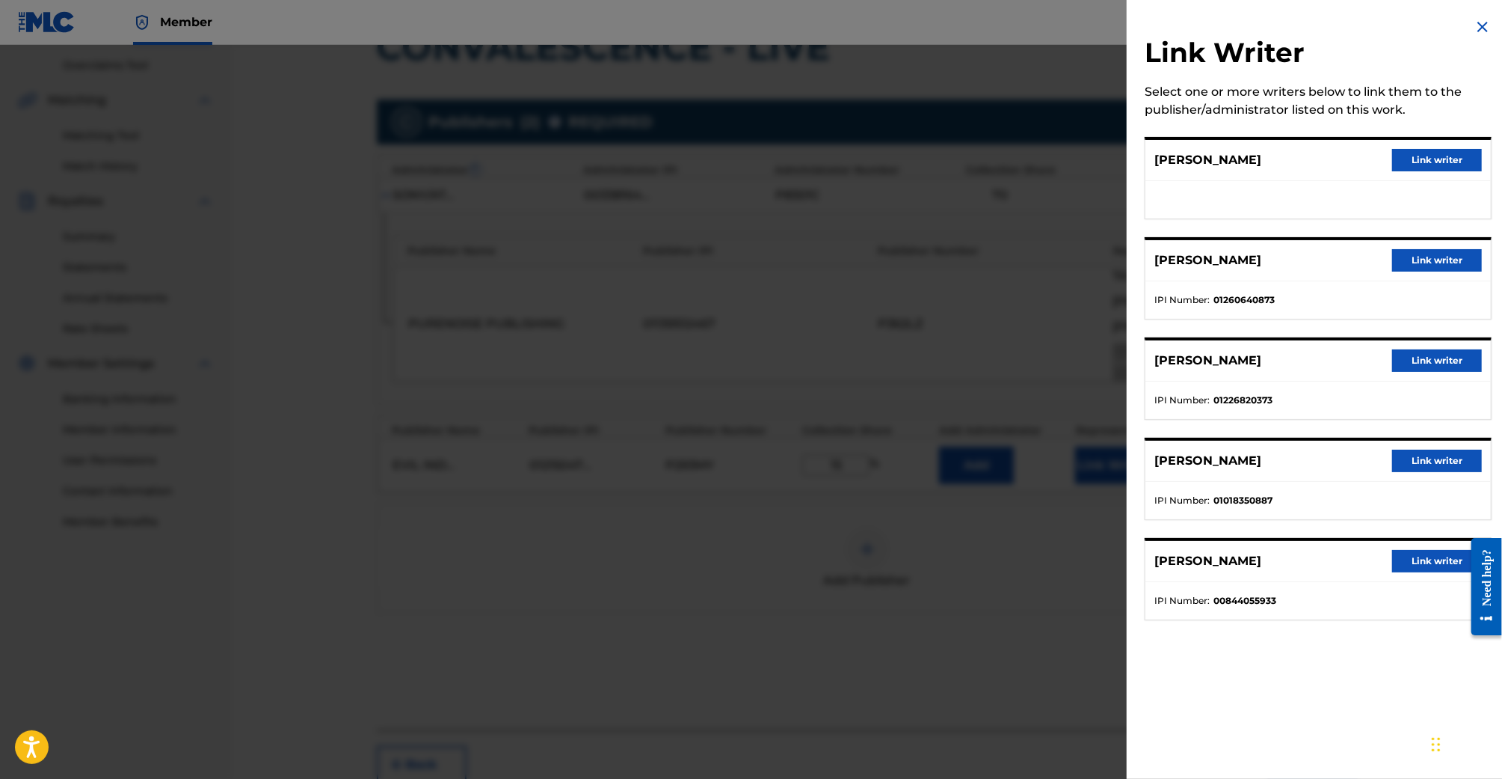
click at [1399, 254] on button "Link writer" at bounding box center [1438, 260] width 90 height 22
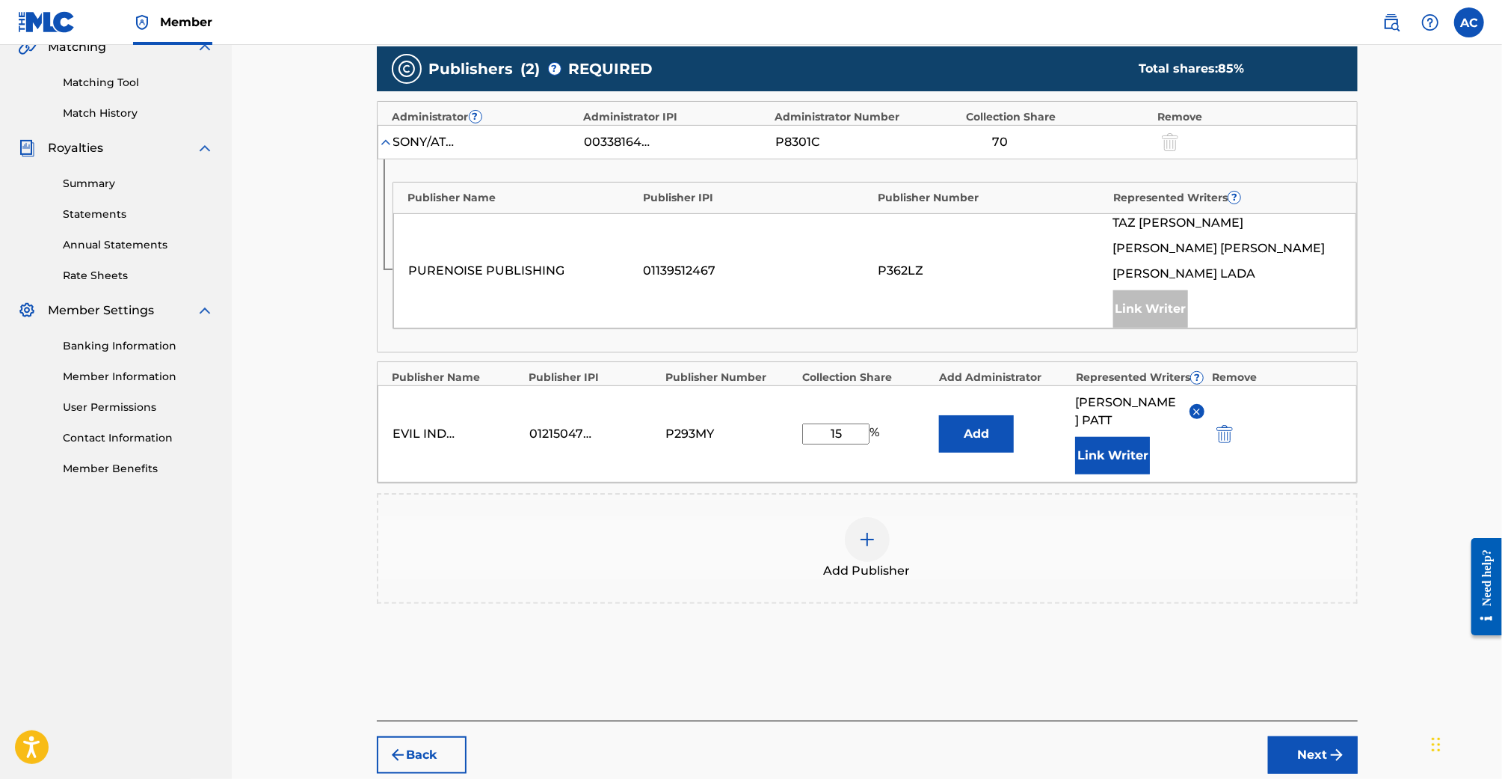
scroll to position [370, 0]
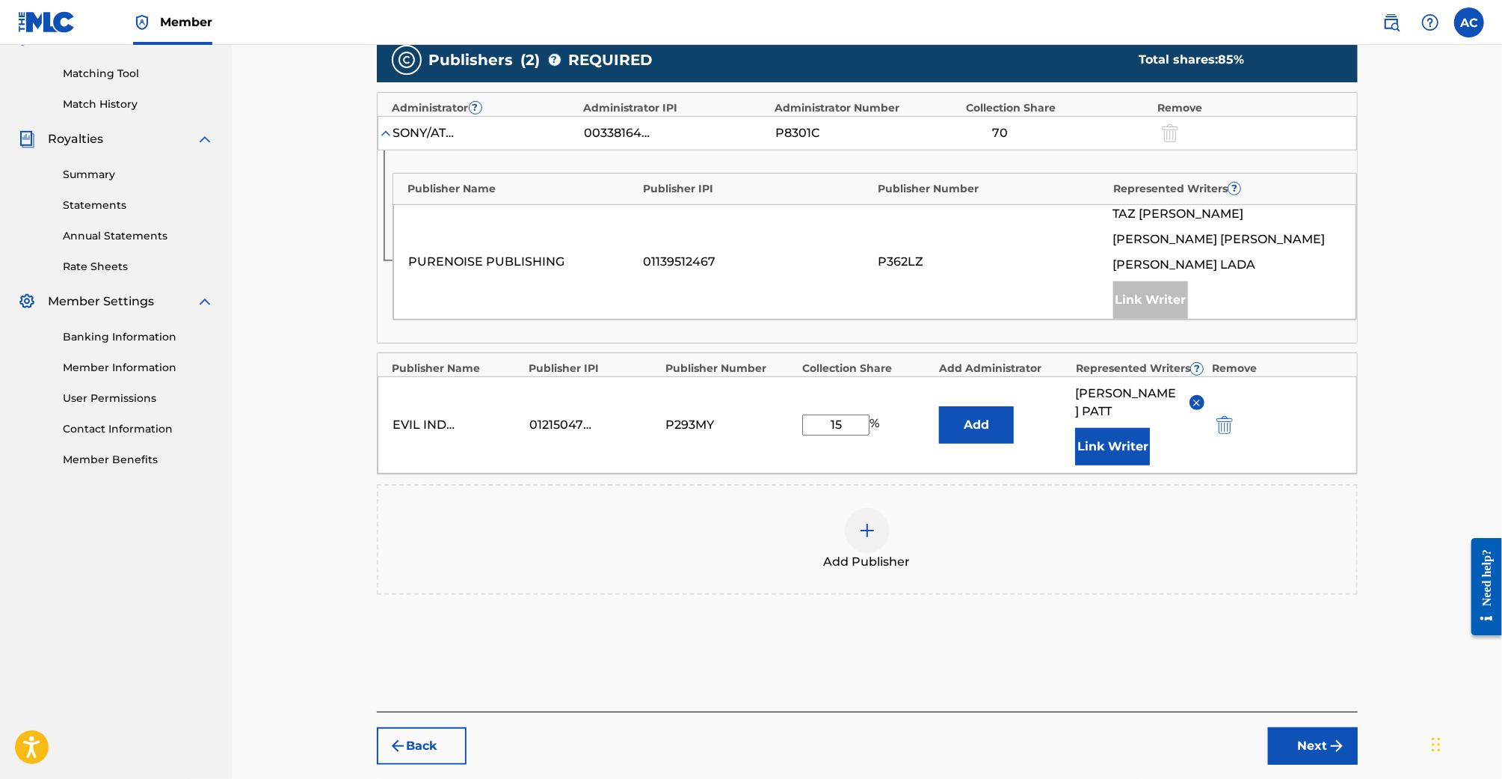
click at [1301, 727] on button "Next" at bounding box center [1313, 745] width 90 height 37
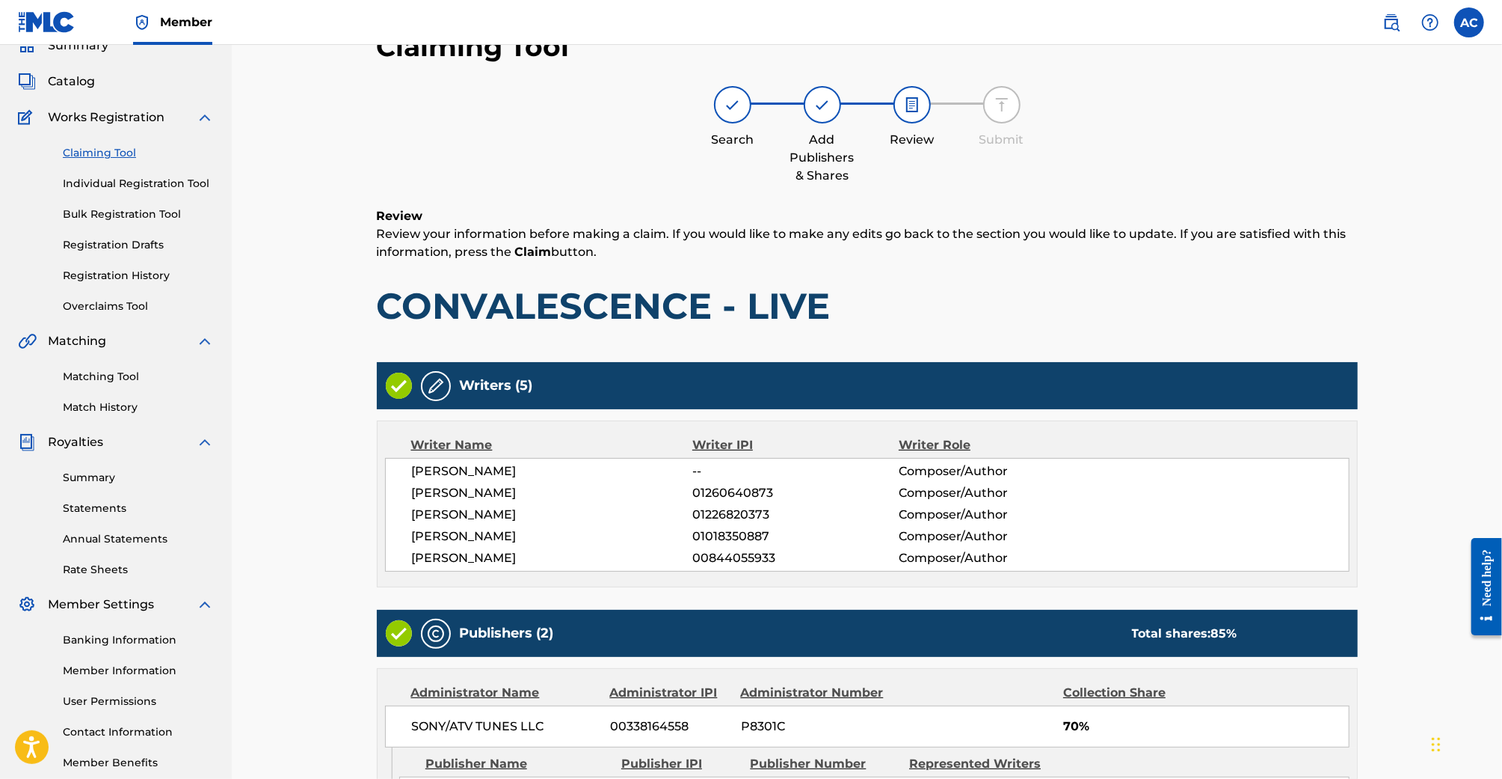
scroll to position [416, 0]
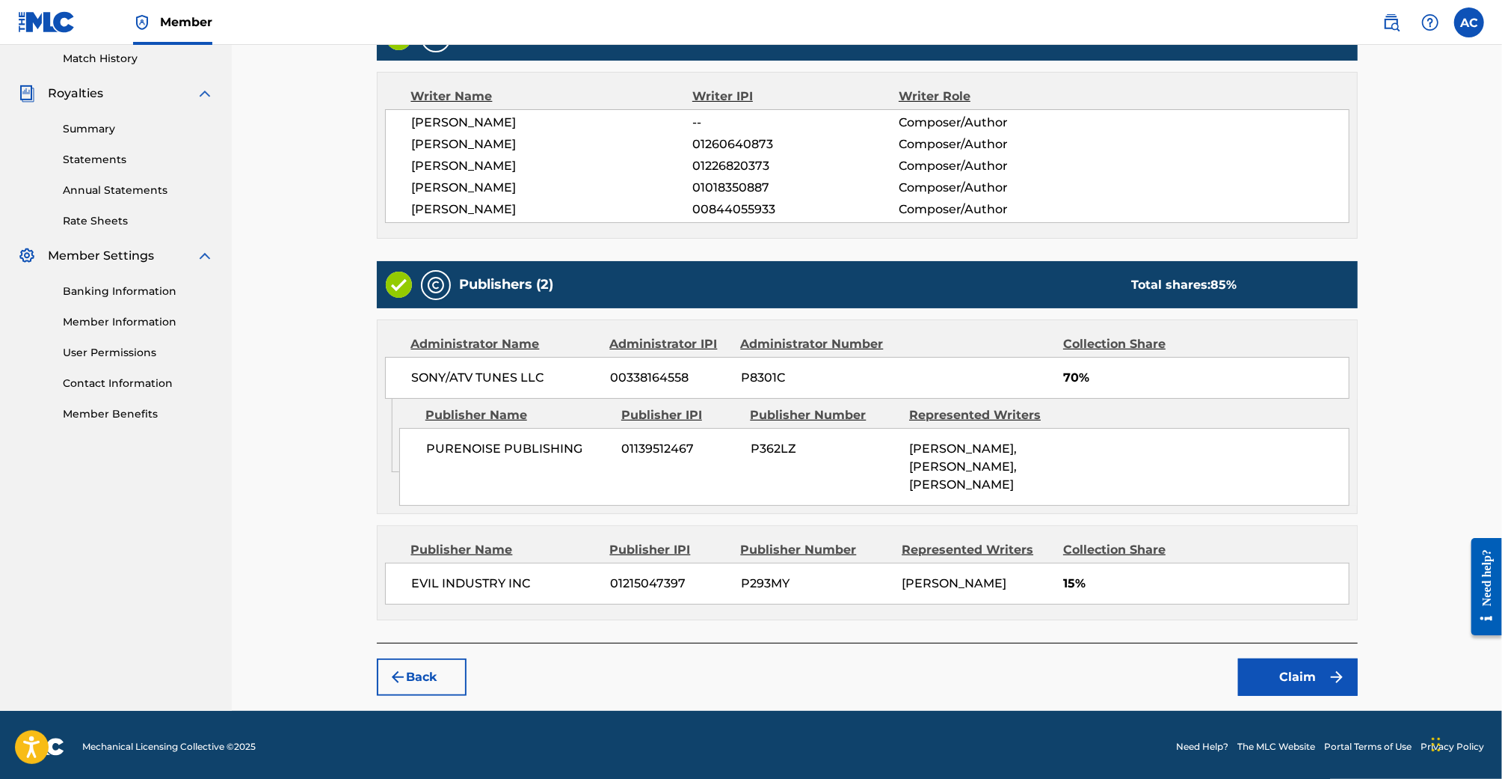
click at [1280, 675] on button "Claim" at bounding box center [1298, 676] width 120 height 37
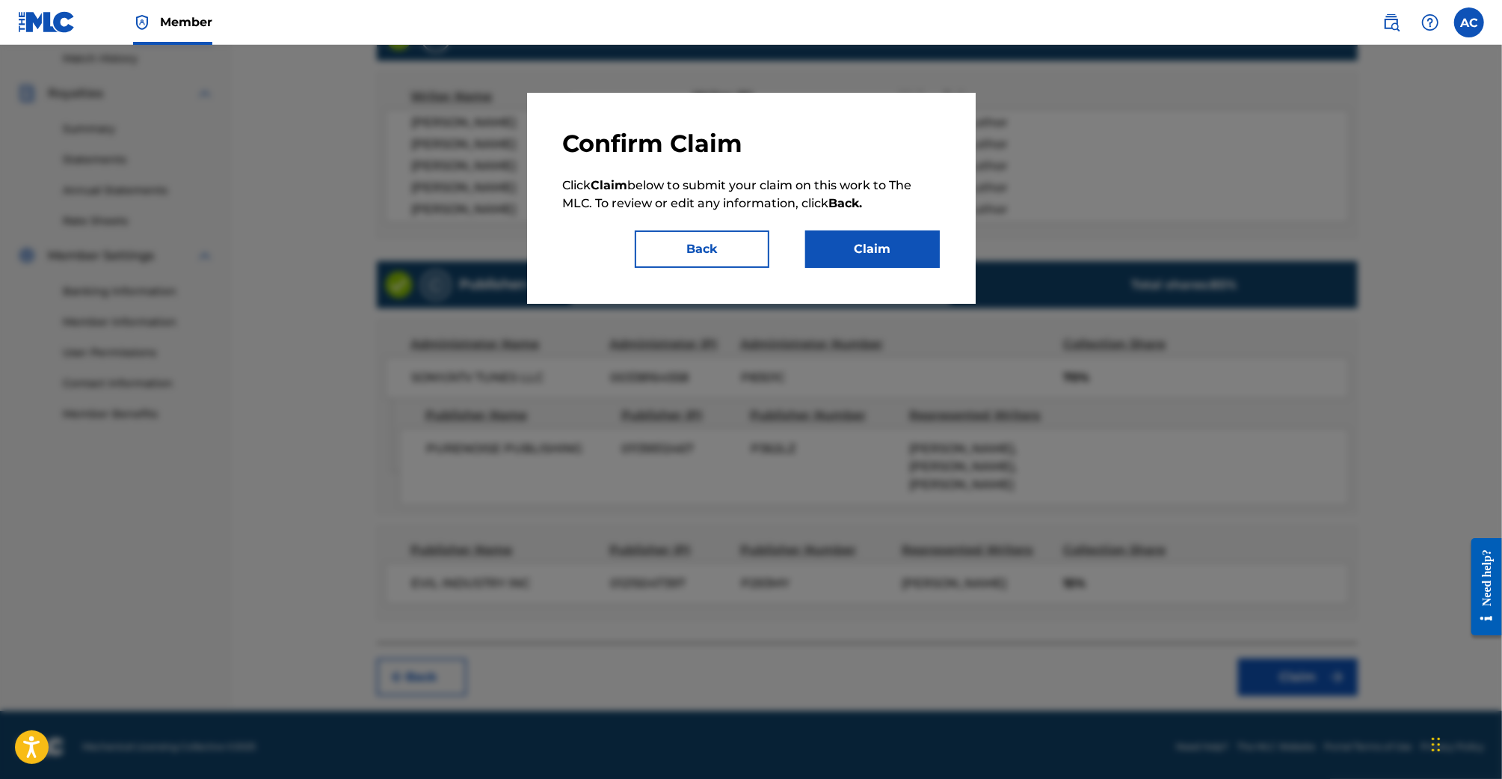
click at [912, 259] on button "Claim" at bounding box center [872, 248] width 135 height 37
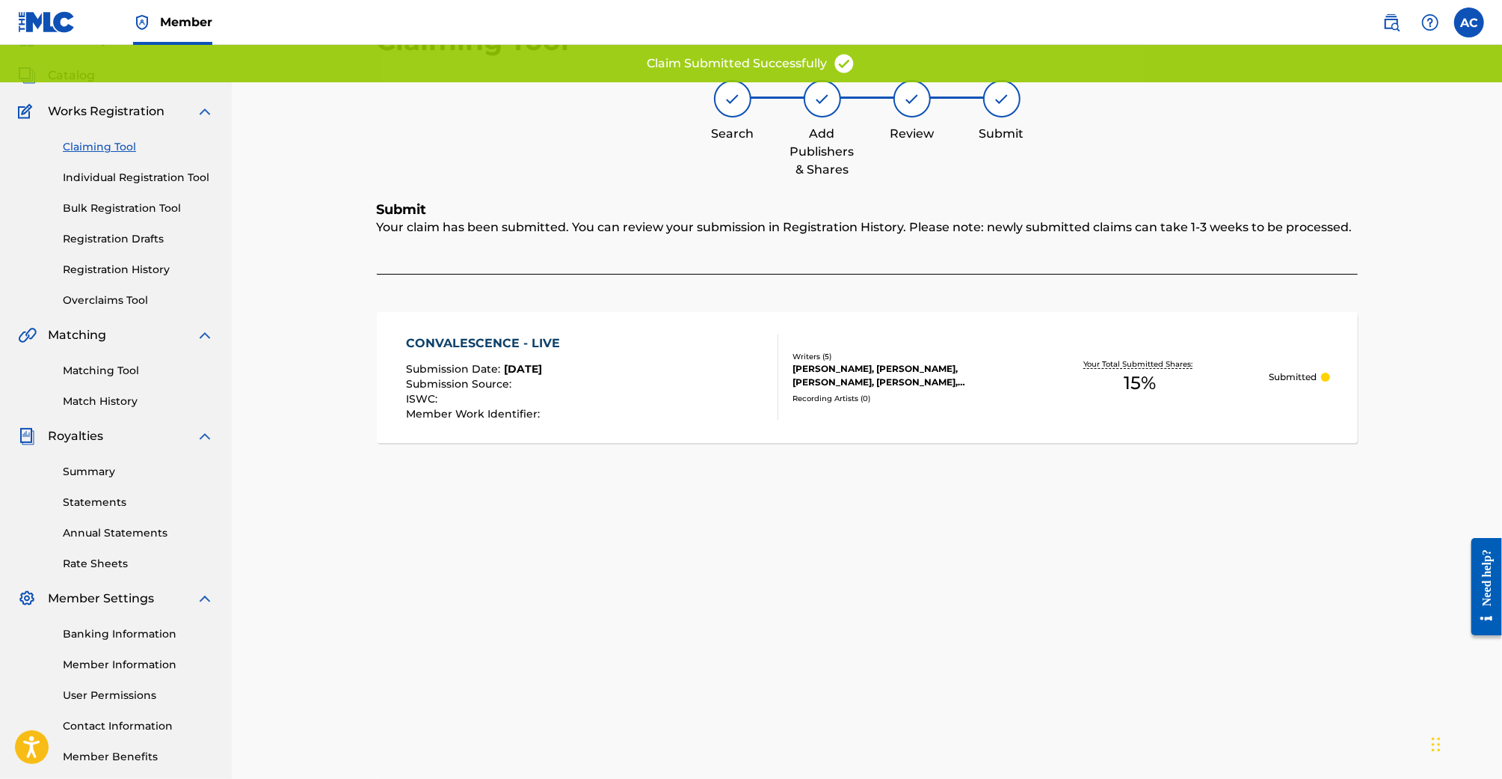
scroll to position [61, 0]
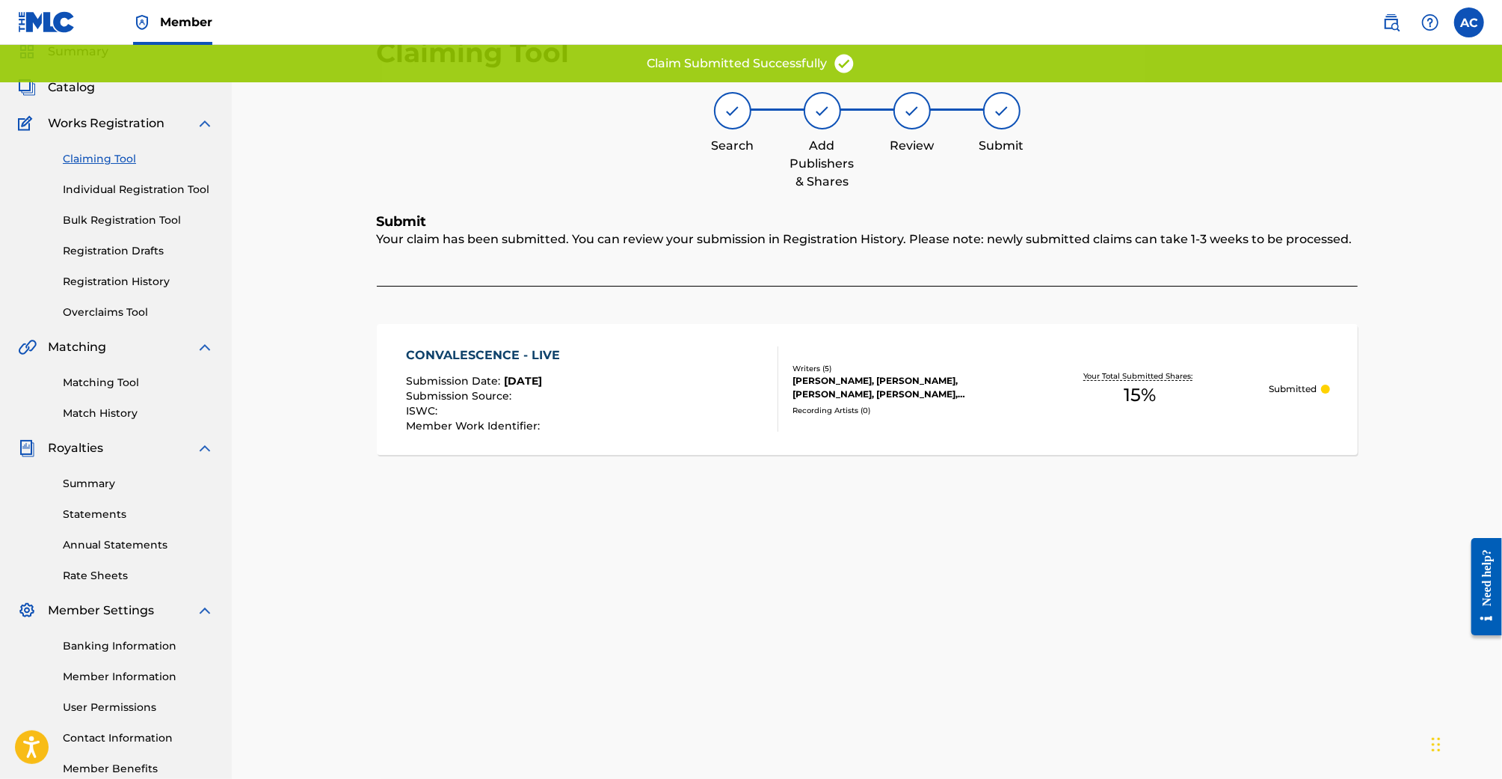
click at [87, 160] on link "Claiming Tool" at bounding box center [138, 159] width 151 height 16
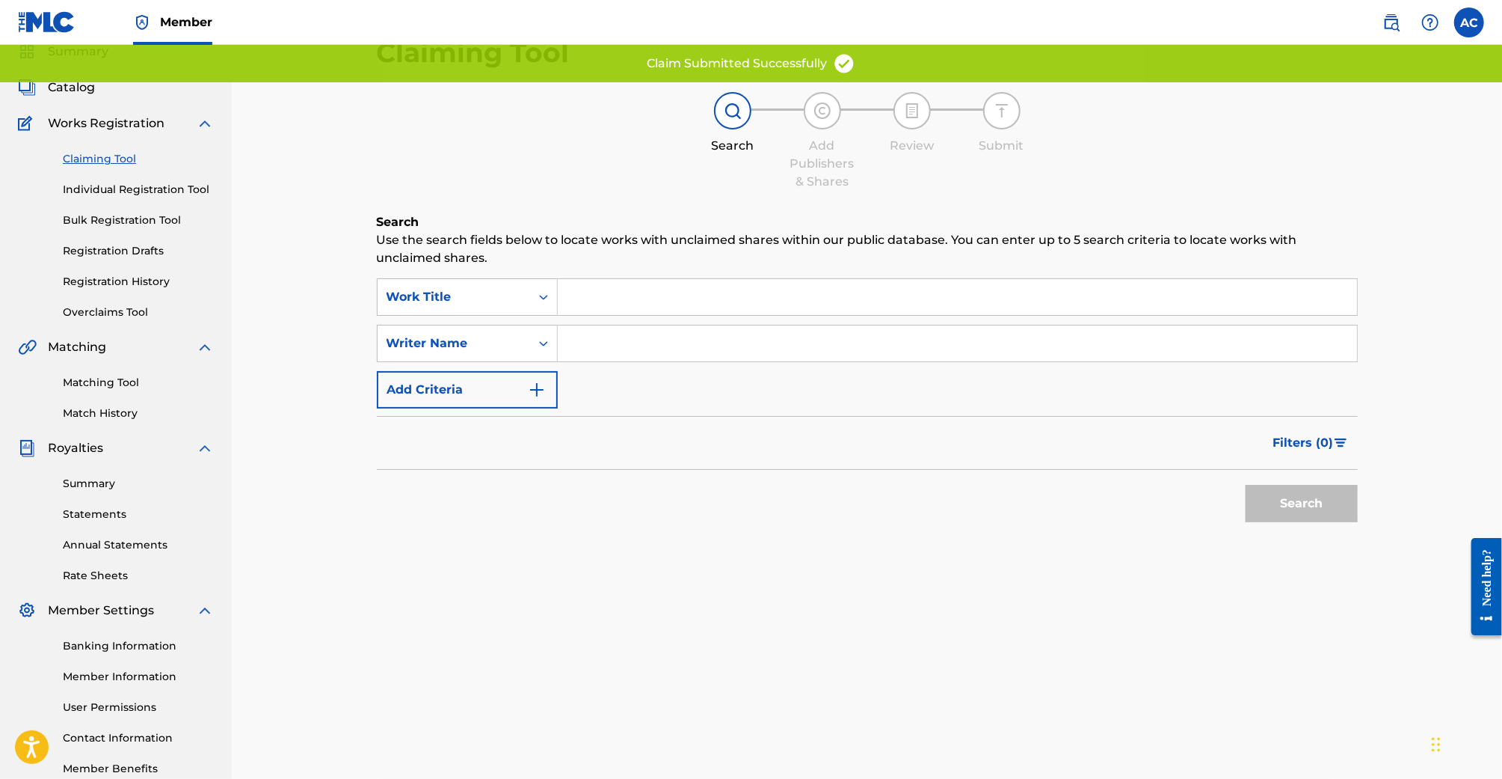
scroll to position [0, 0]
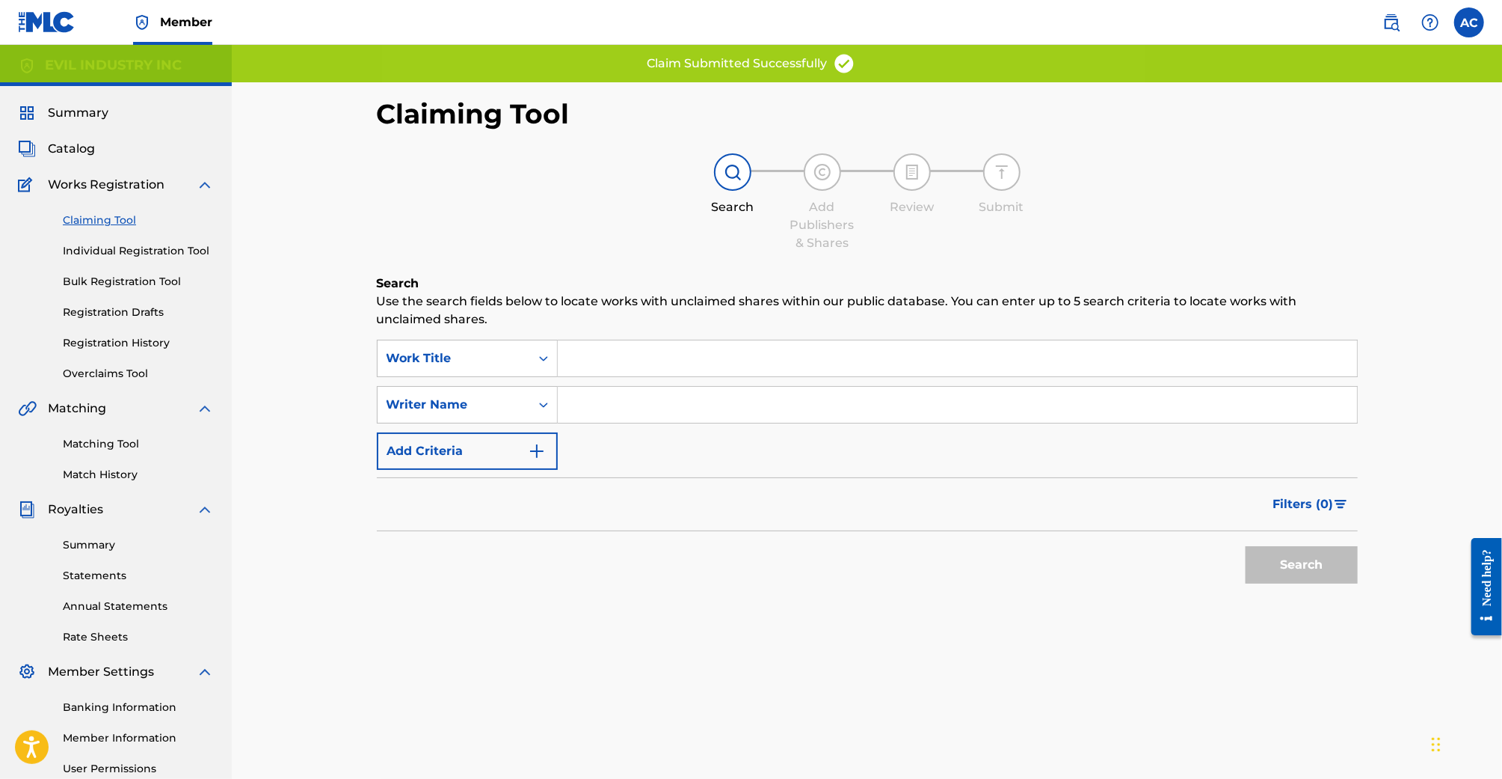
click at [611, 416] on input "Search Form" at bounding box center [957, 405] width 799 height 36
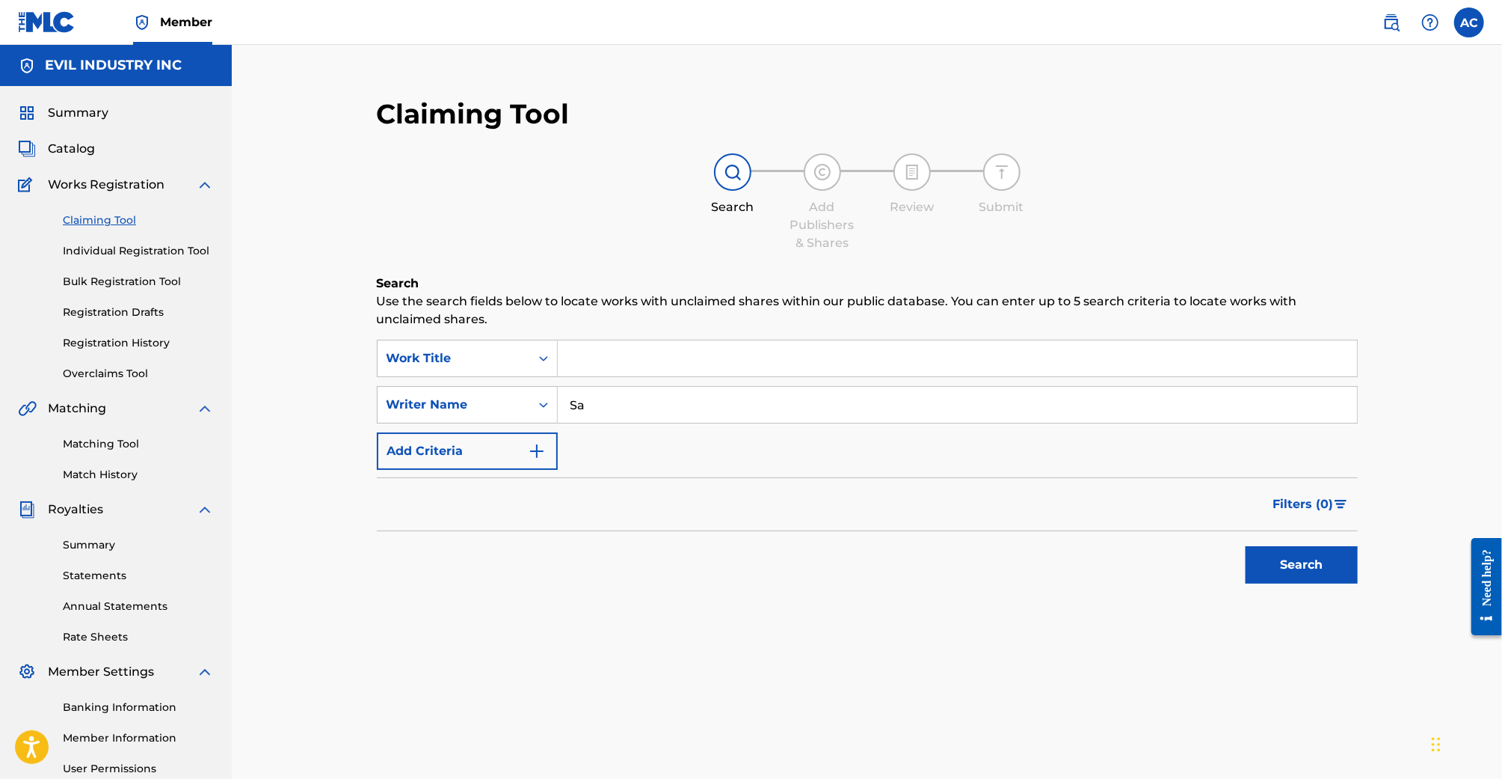
type input "Samuel Patt"
click at [1301, 562] on button "Search" at bounding box center [1302, 564] width 112 height 37
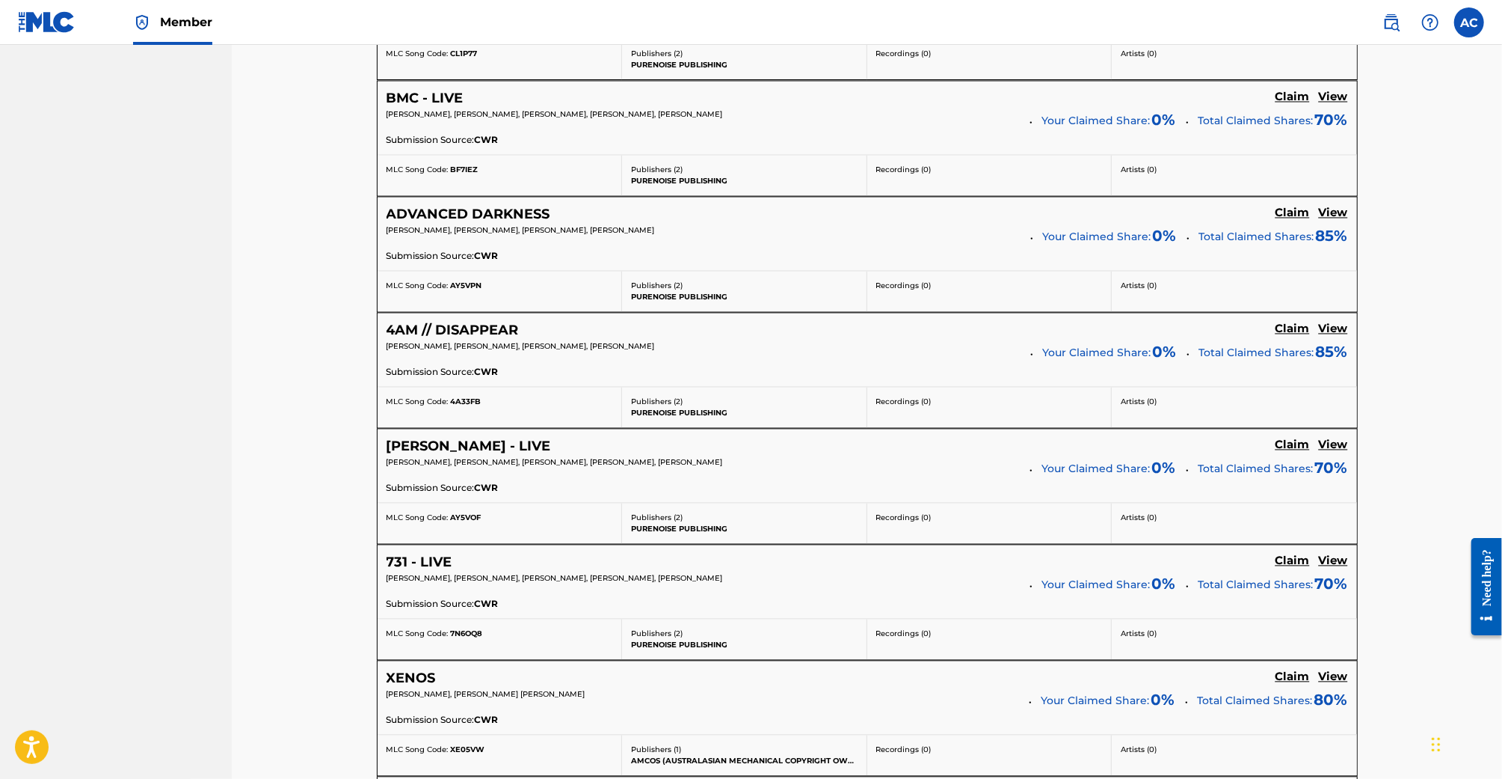
scroll to position [2271, 0]
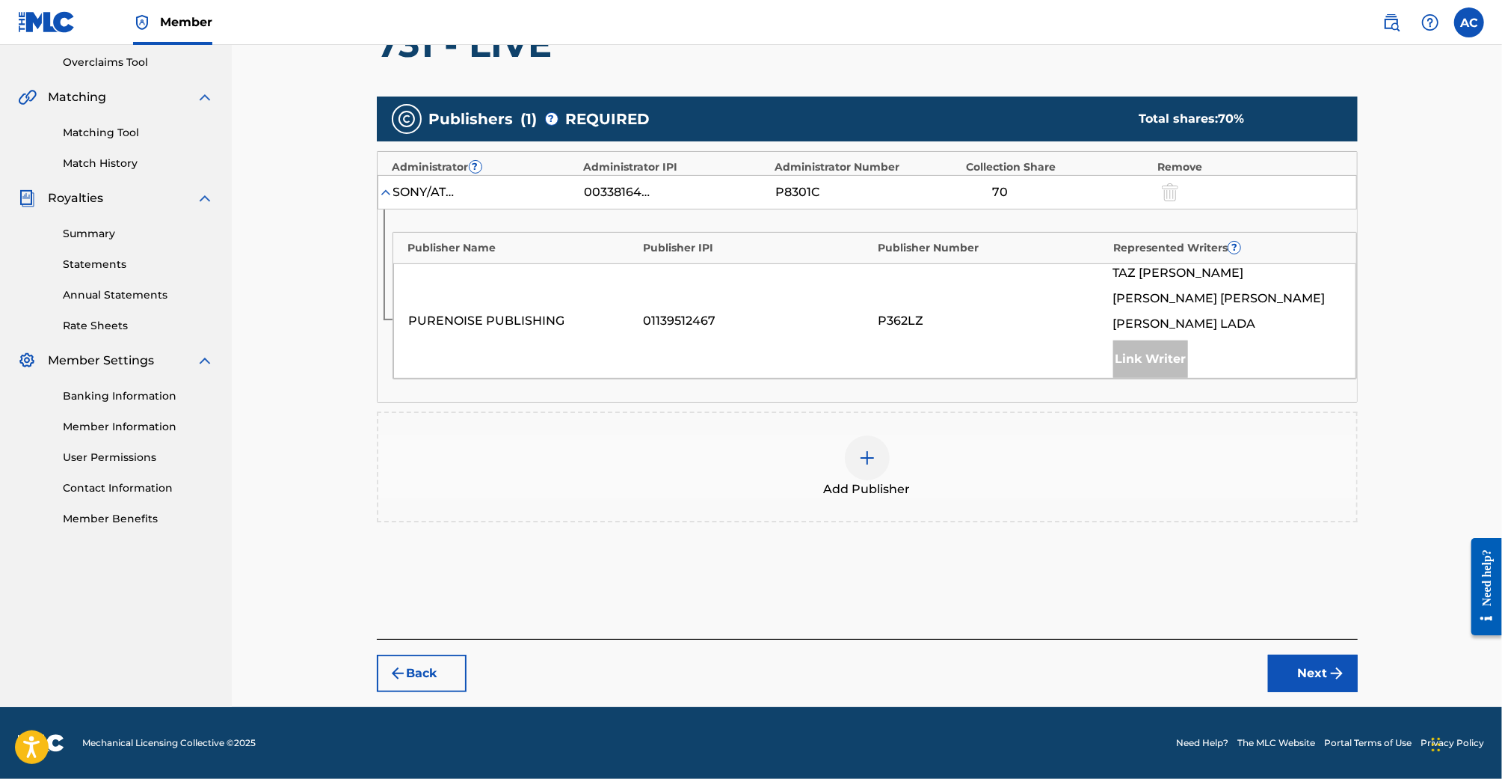
scroll to position [308, 0]
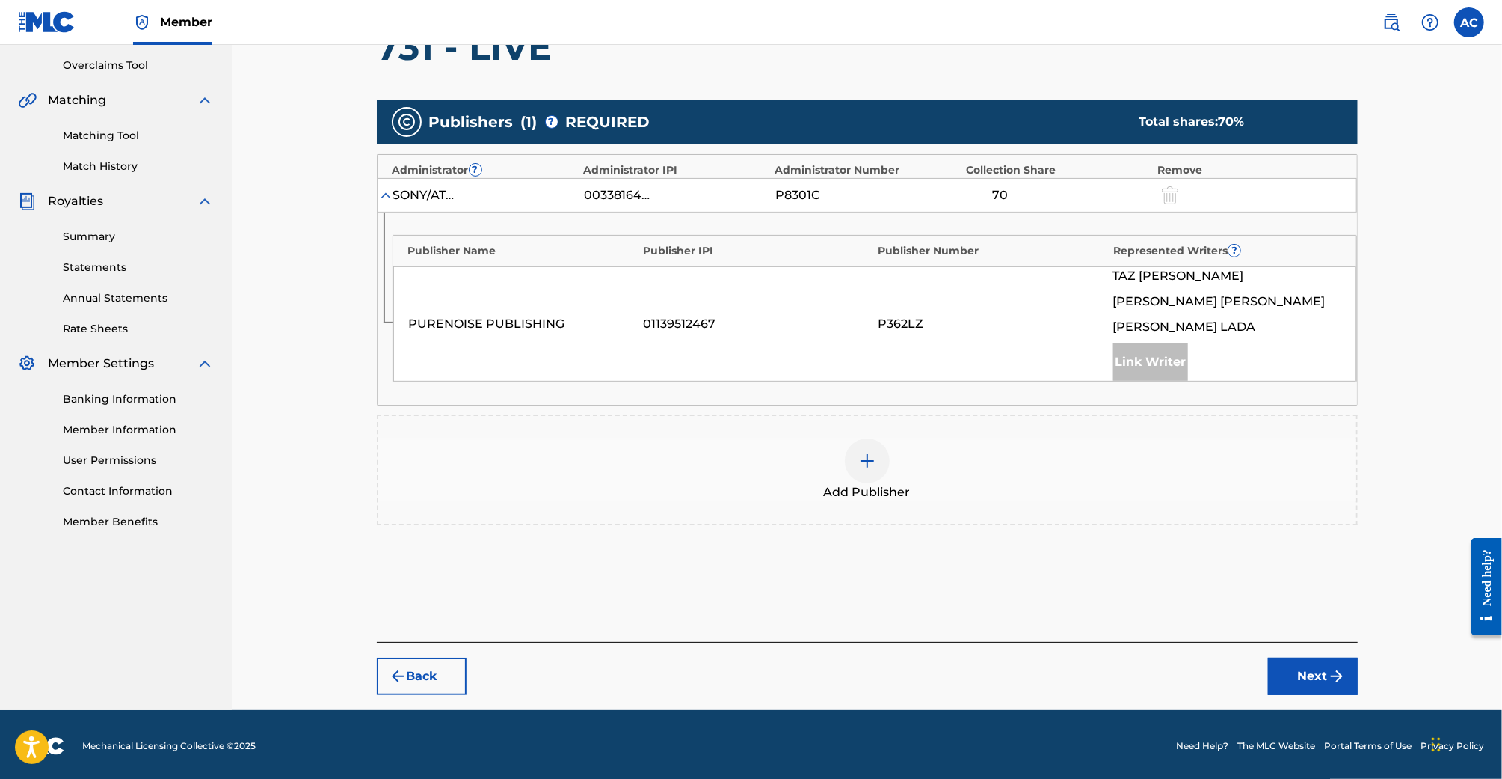
click at [934, 433] on div "Add Publisher" at bounding box center [867, 469] width 981 height 111
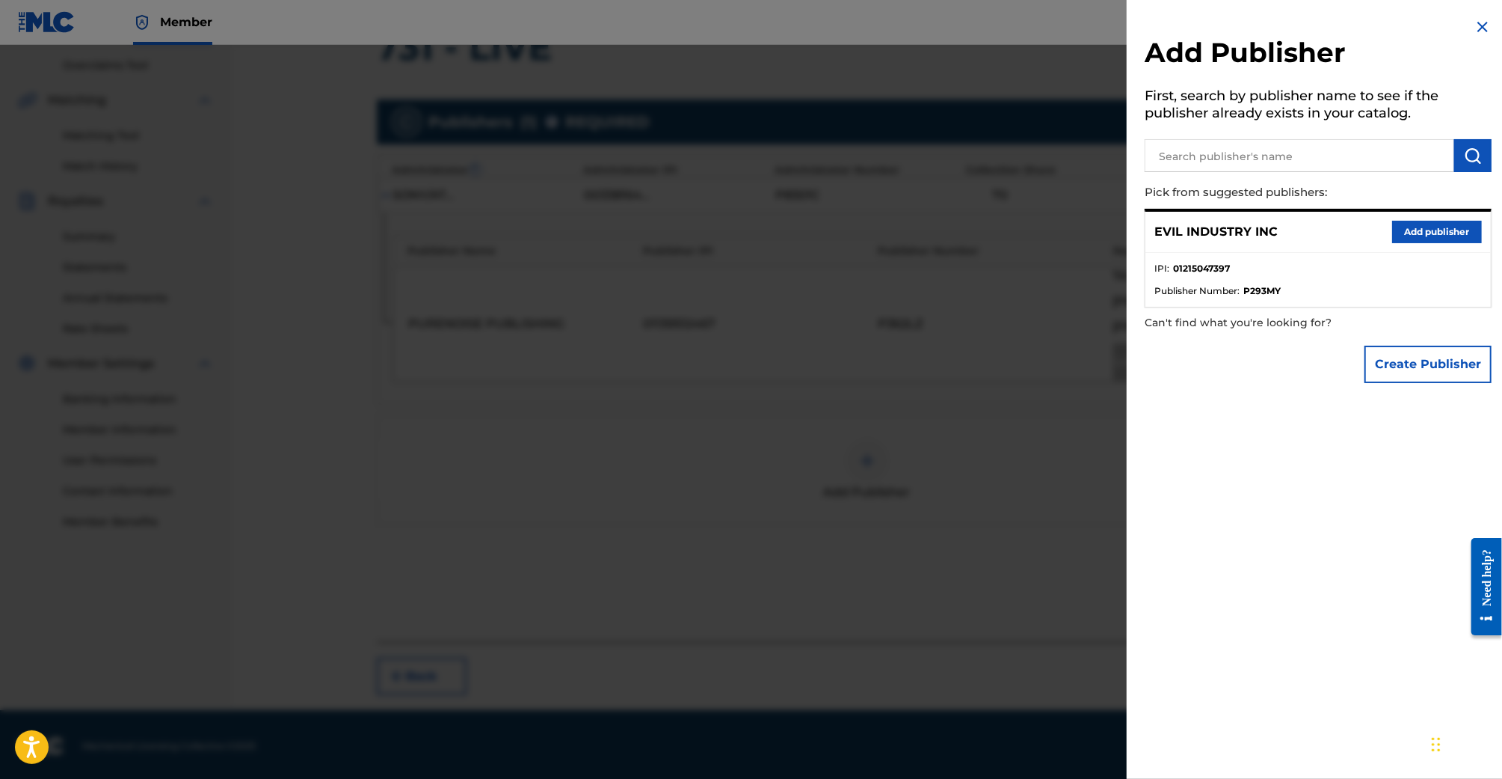
click at [1412, 224] on button "Add publisher" at bounding box center [1438, 232] width 90 height 22
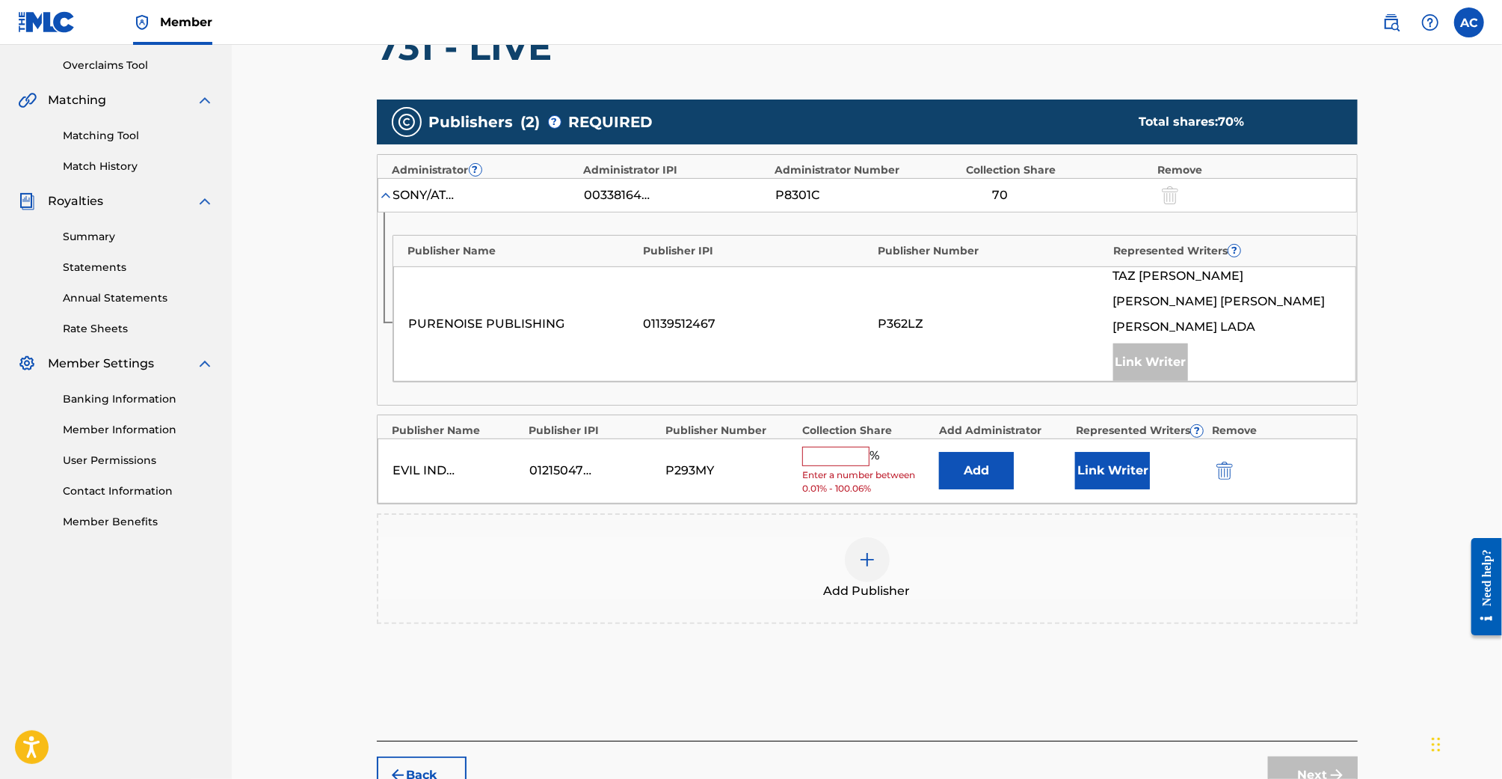
click at [817, 446] on input "text" at bounding box center [835, 455] width 67 height 19
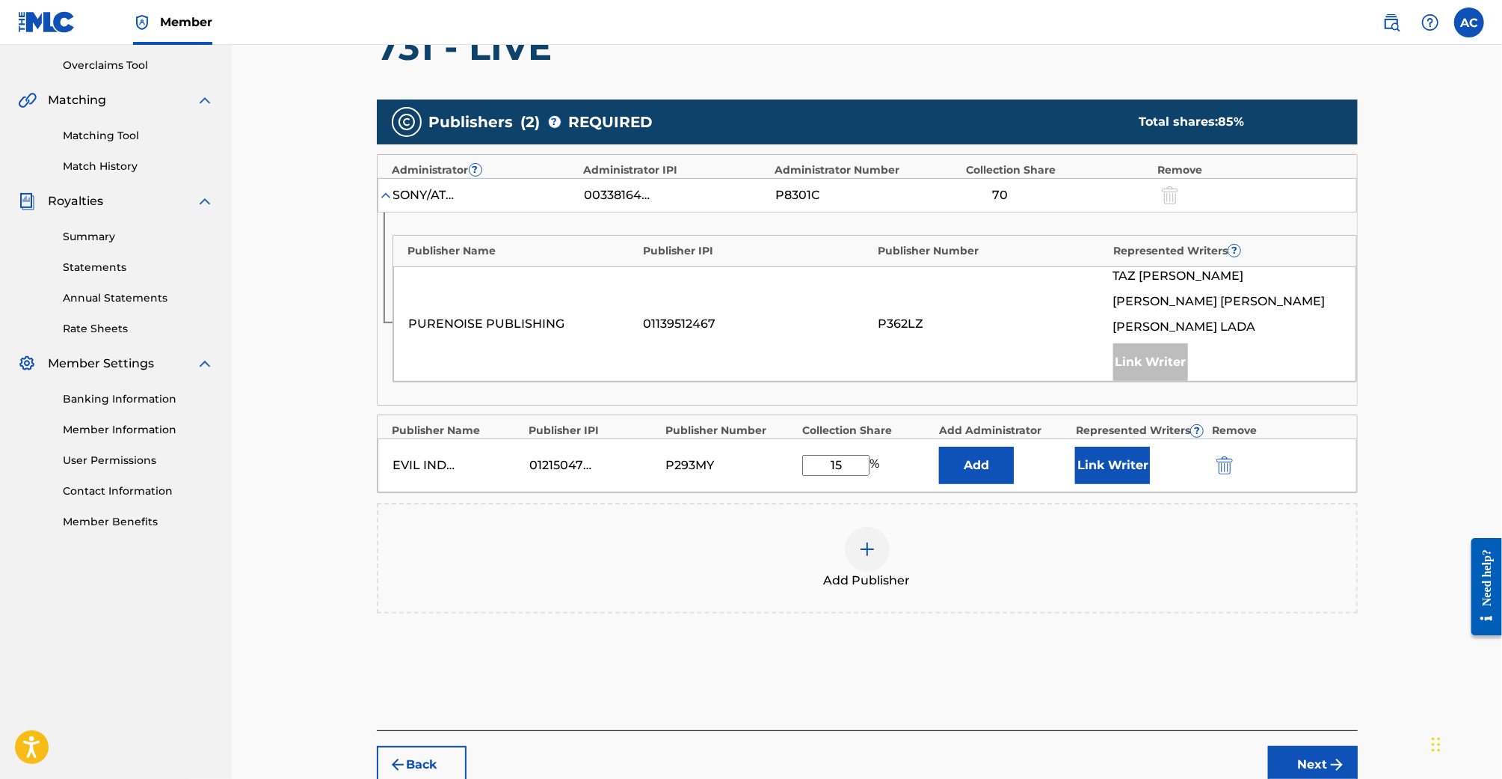
type input "15"
click at [1115, 470] on button "Link Writer" at bounding box center [1112, 464] width 75 height 37
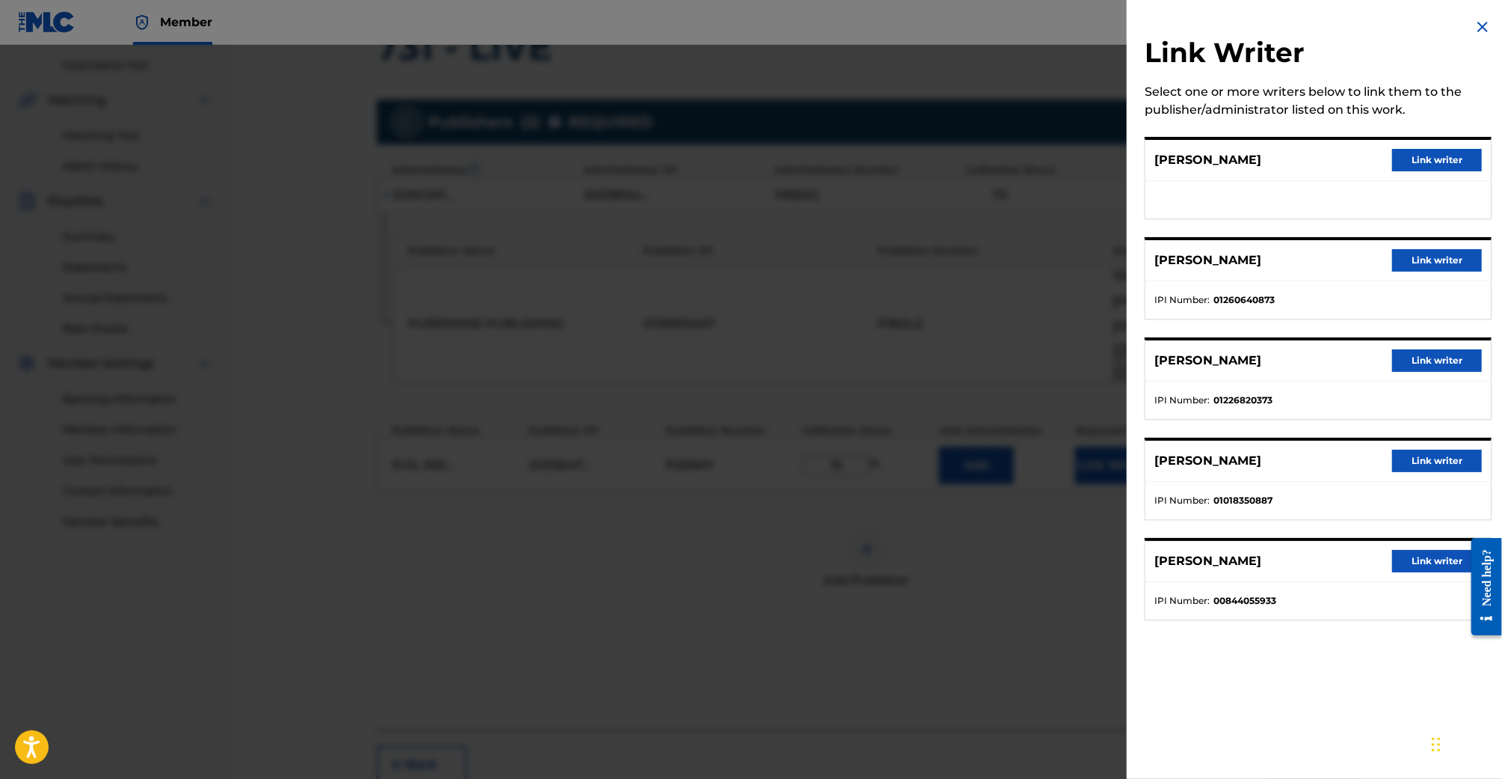
click at [1421, 258] on button "Link writer" at bounding box center [1438, 260] width 90 height 22
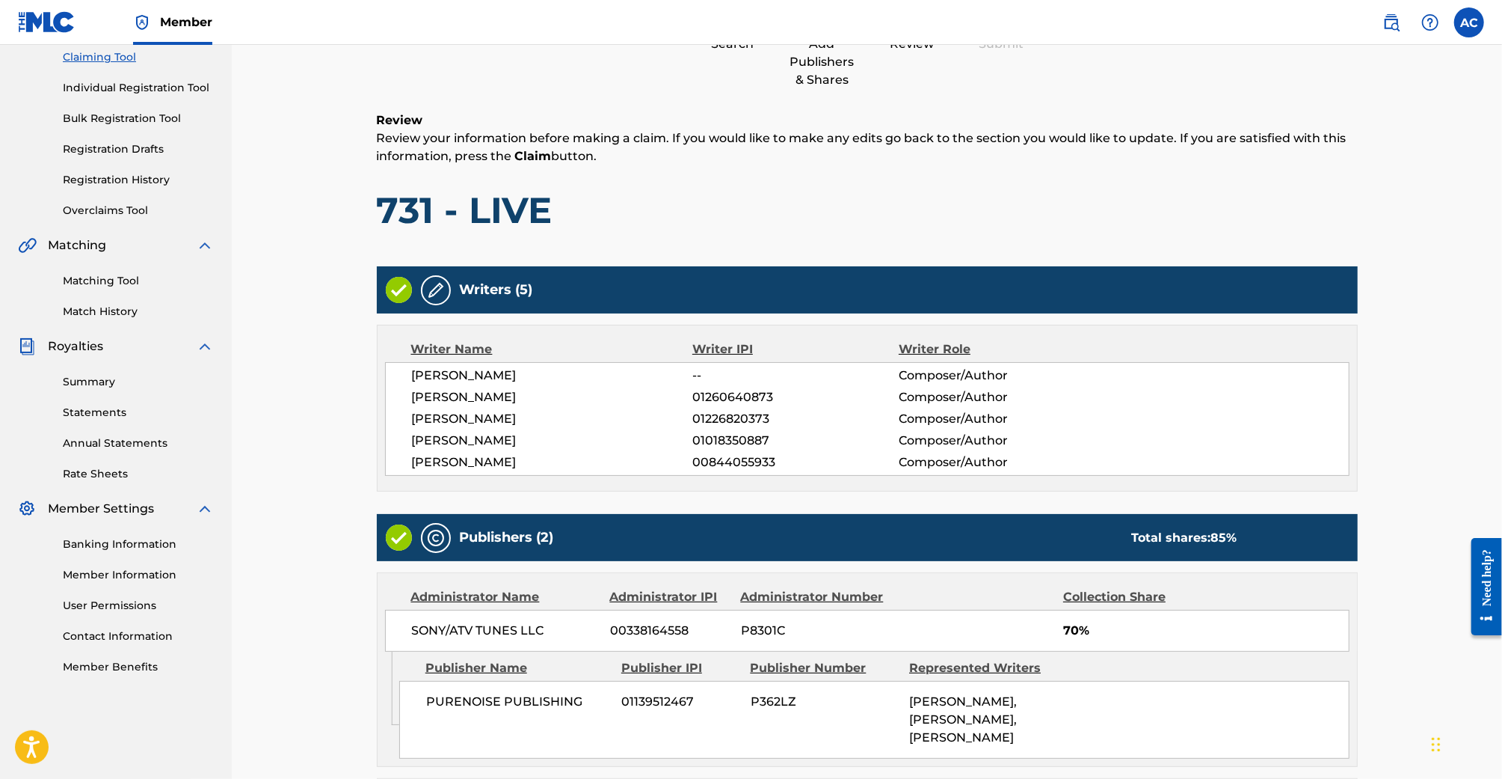
scroll to position [416, 0]
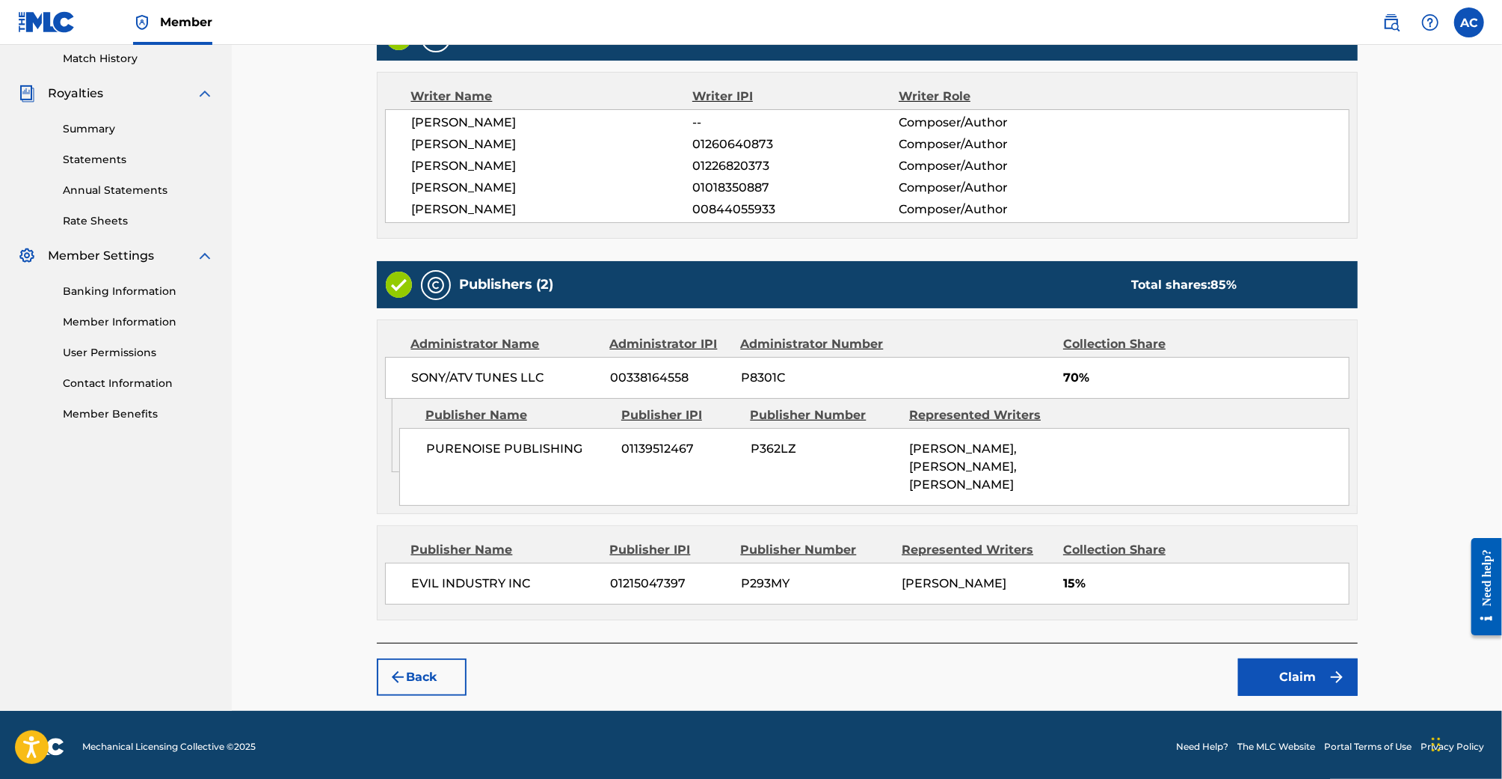
click at [1291, 668] on button "Claim" at bounding box center [1298, 676] width 120 height 37
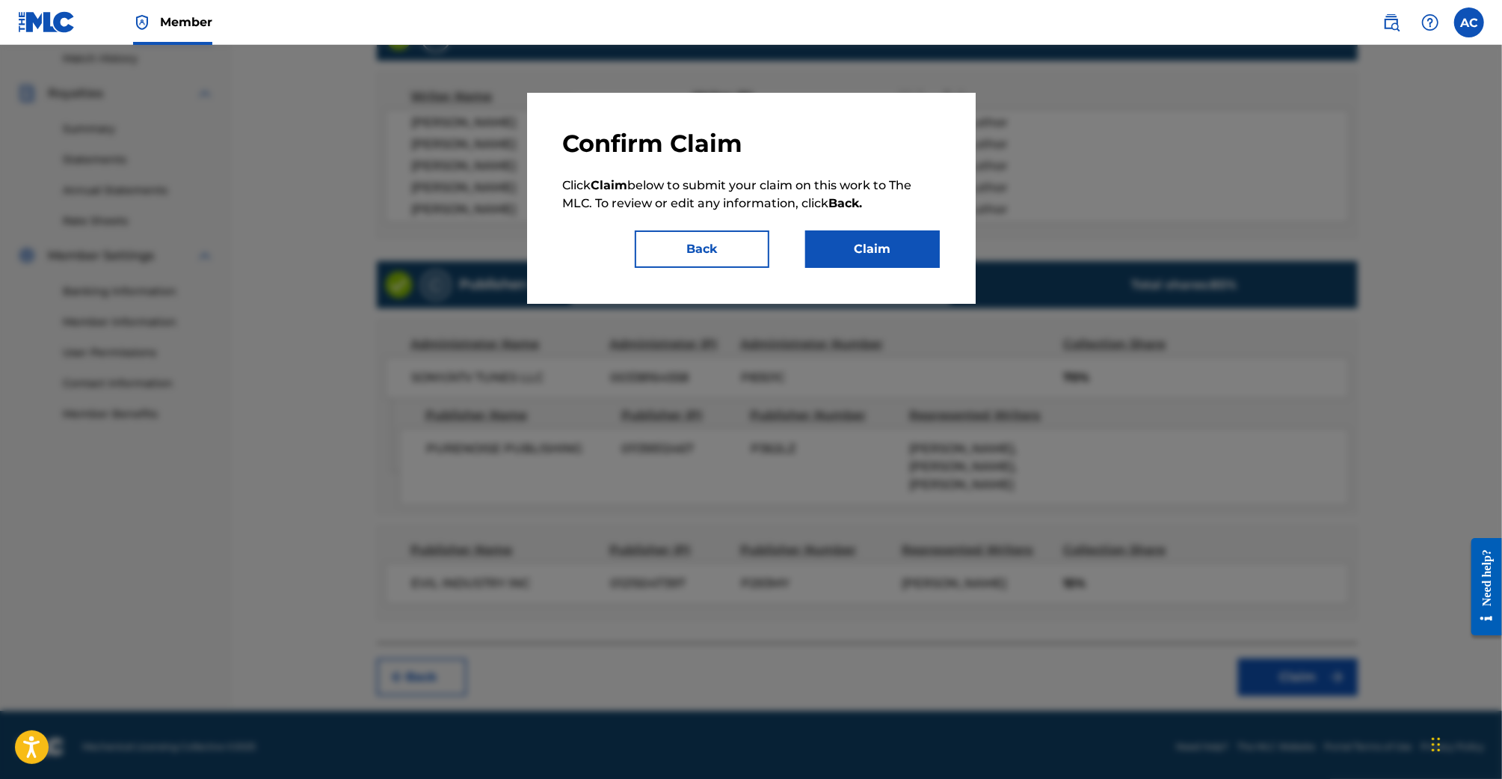
click at [897, 243] on button "Claim" at bounding box center [872, 248] width 135 height 37
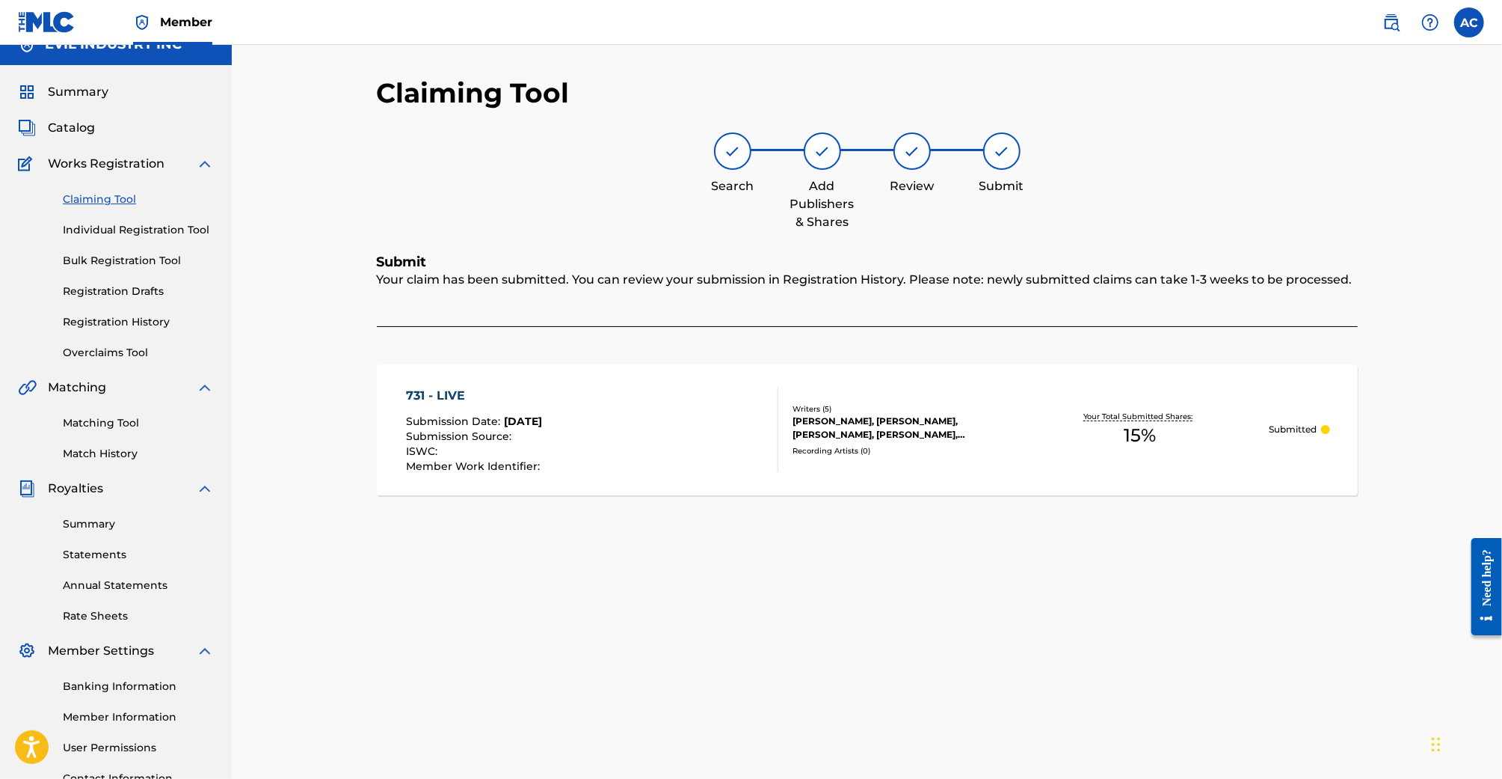
scroll to position [0, 0]
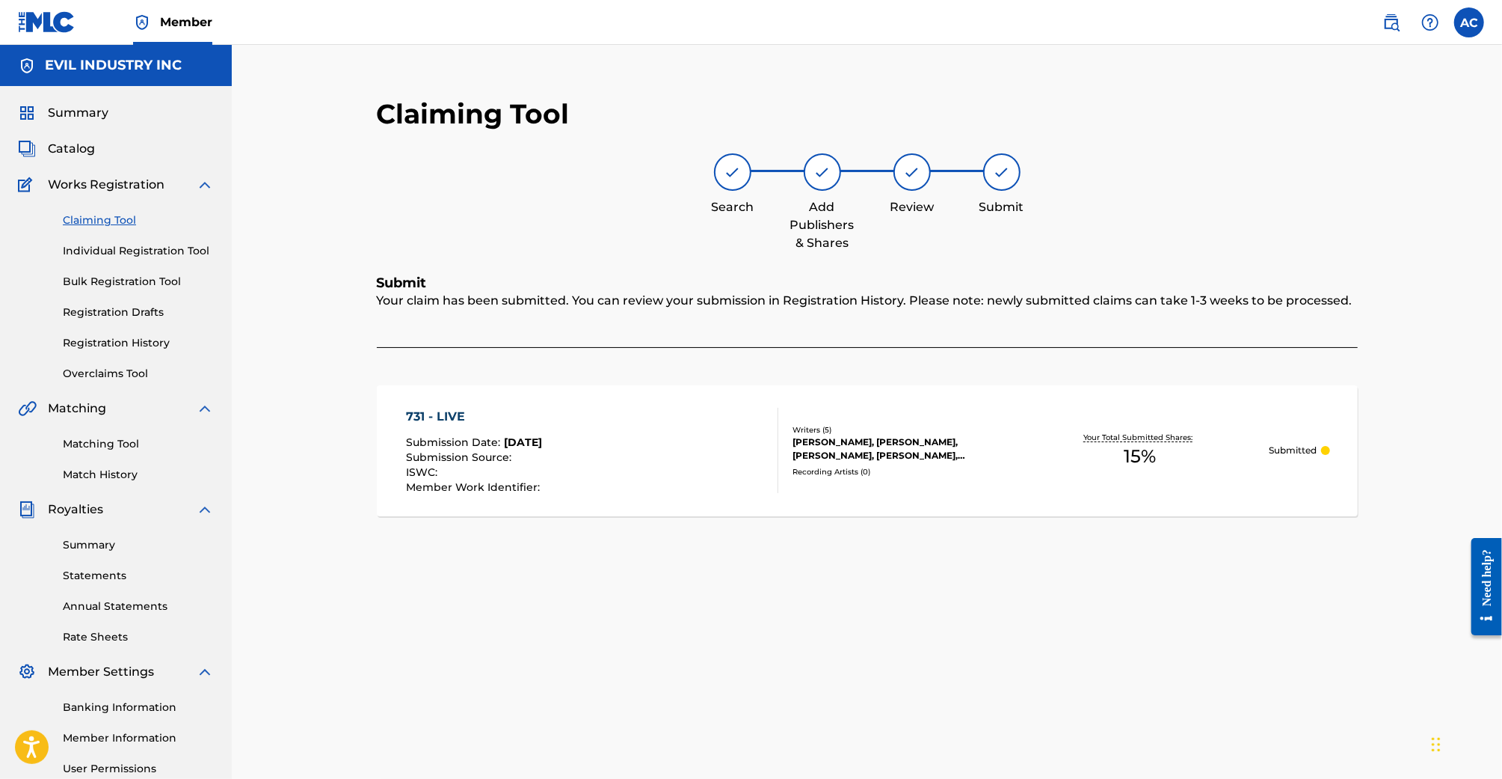
click at [70, 212] on link "Claiming Tool" at bounding box center [138, 220] width 151 height 16
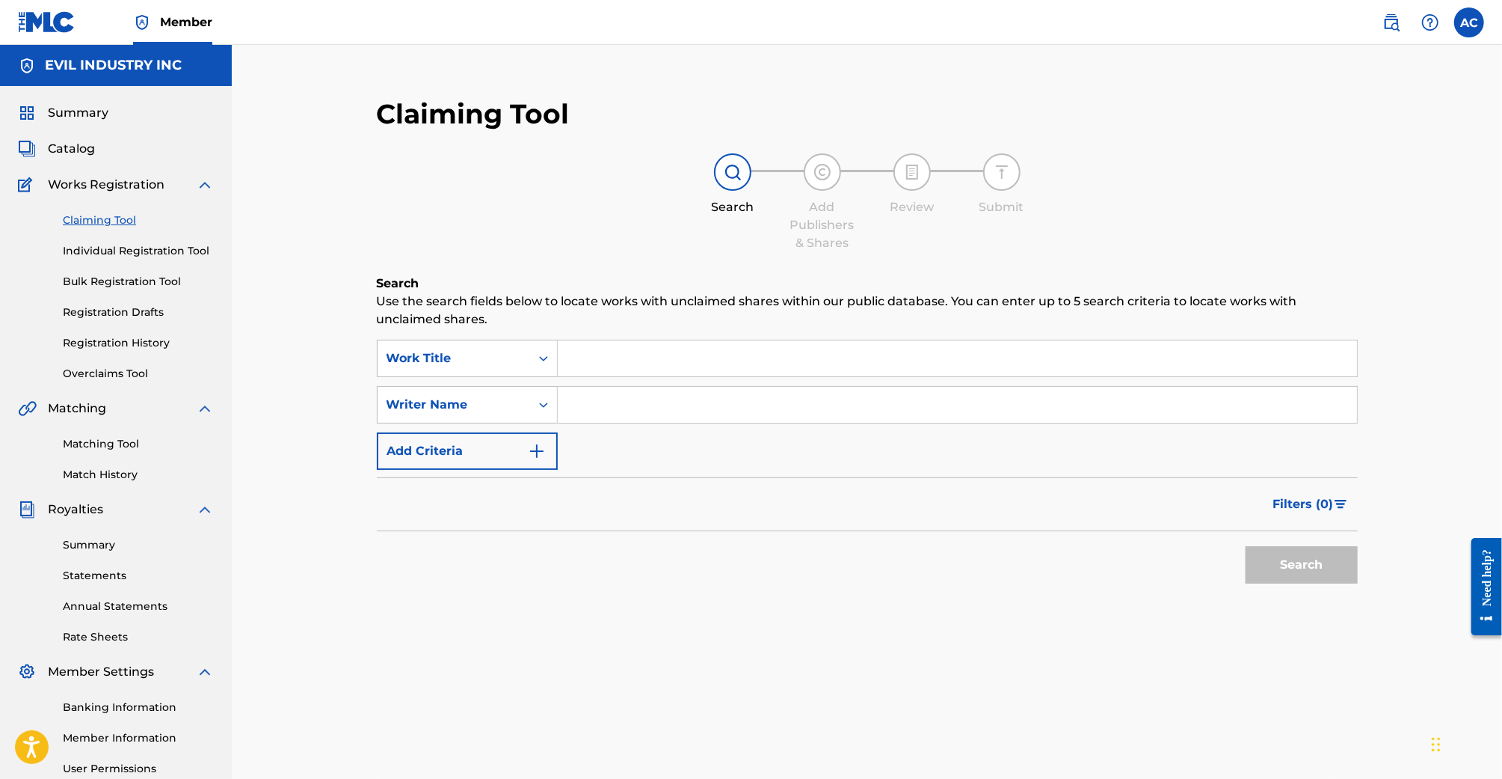
click at [642, 408] on input "Search Form" at bounding box center [957, 405] width 799 height 36
type input "Samuel Patt"
click at [1246, 546] on button "Search" at bounding box center [1302, 564] width 112 height 37
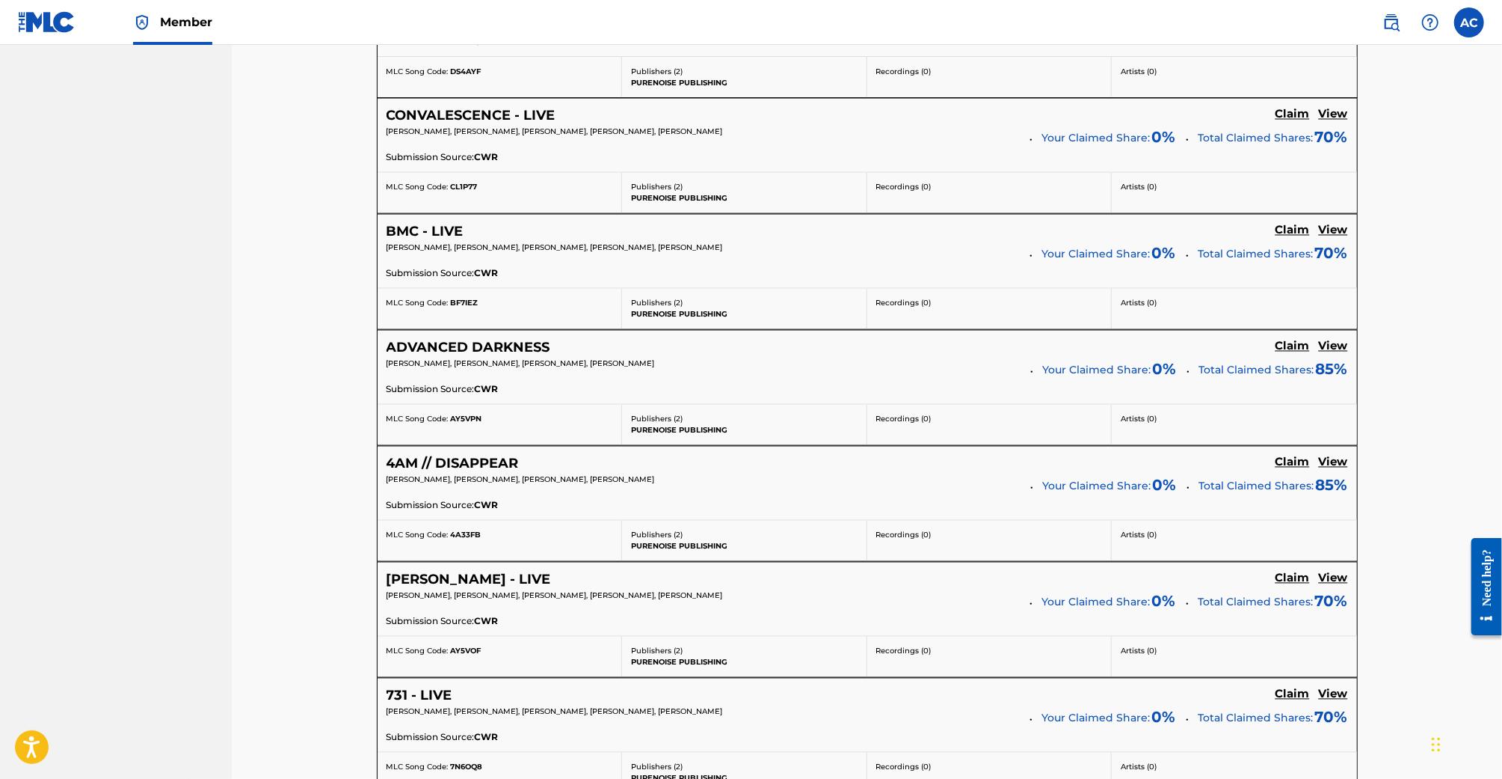
scroll to position [2157, 0]
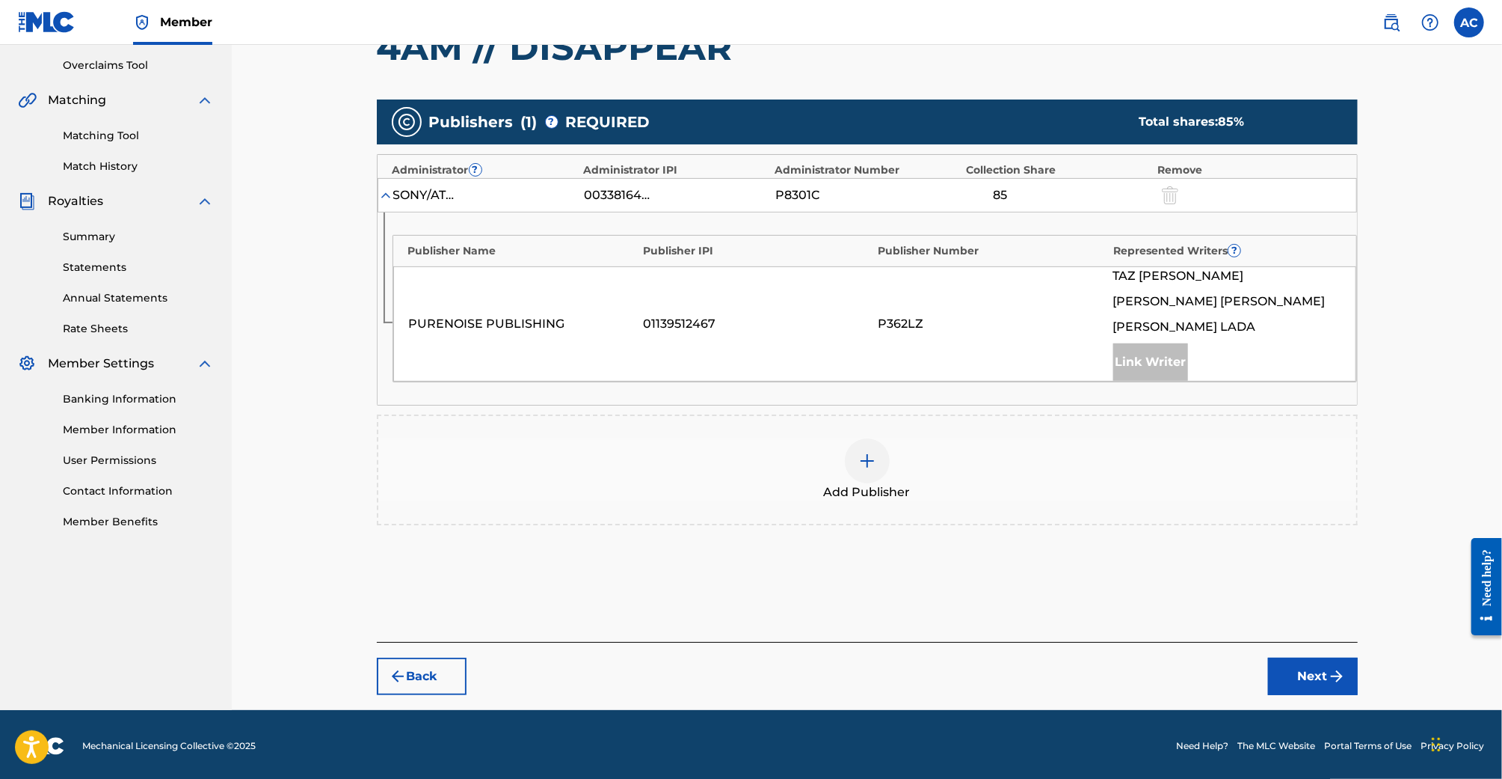
click at [885, 449] on div at bounding box center [867, 460] width 45 height 45
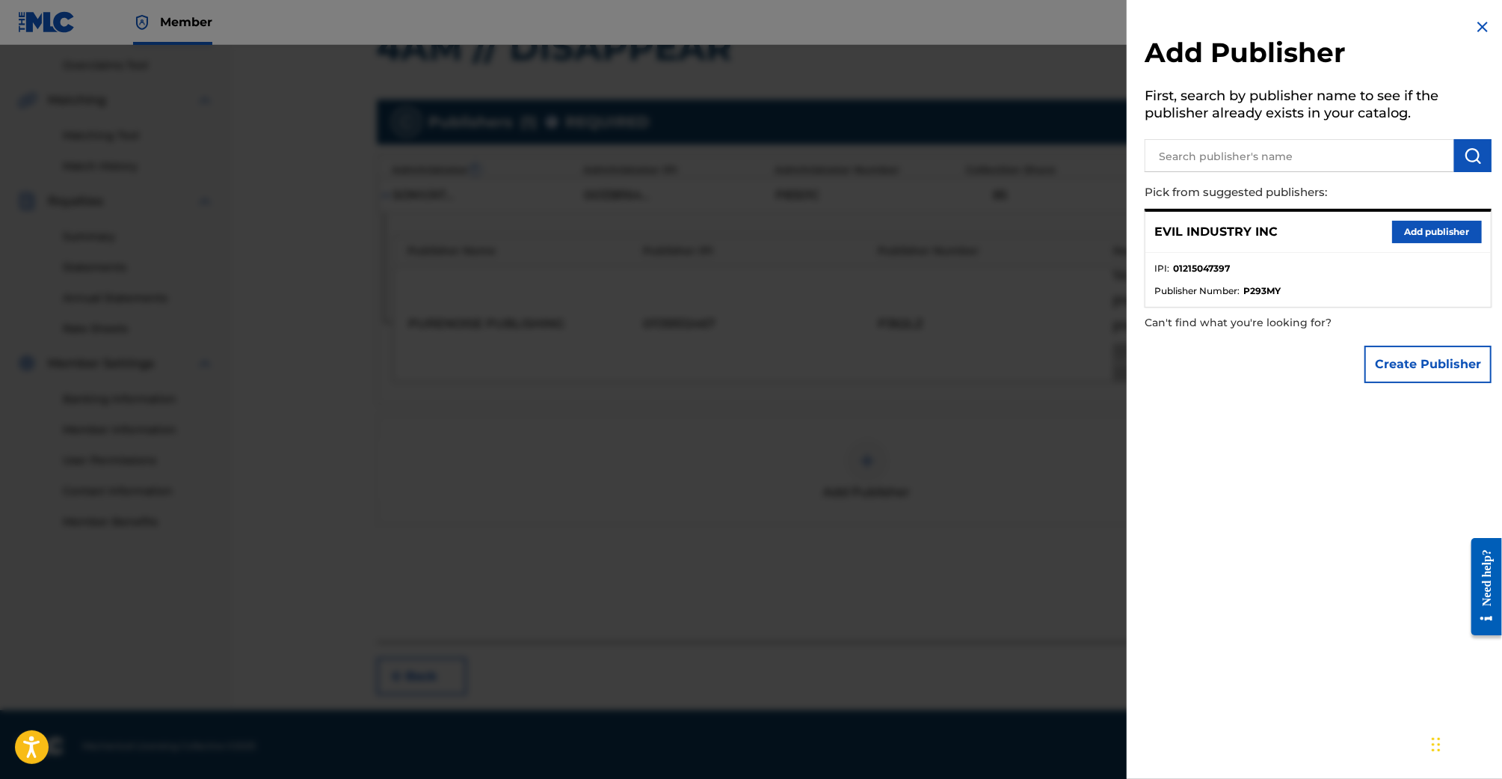
click at [1419, 232] on button "Add publisher" at bounding box center [1438, 232] width 90 height 22
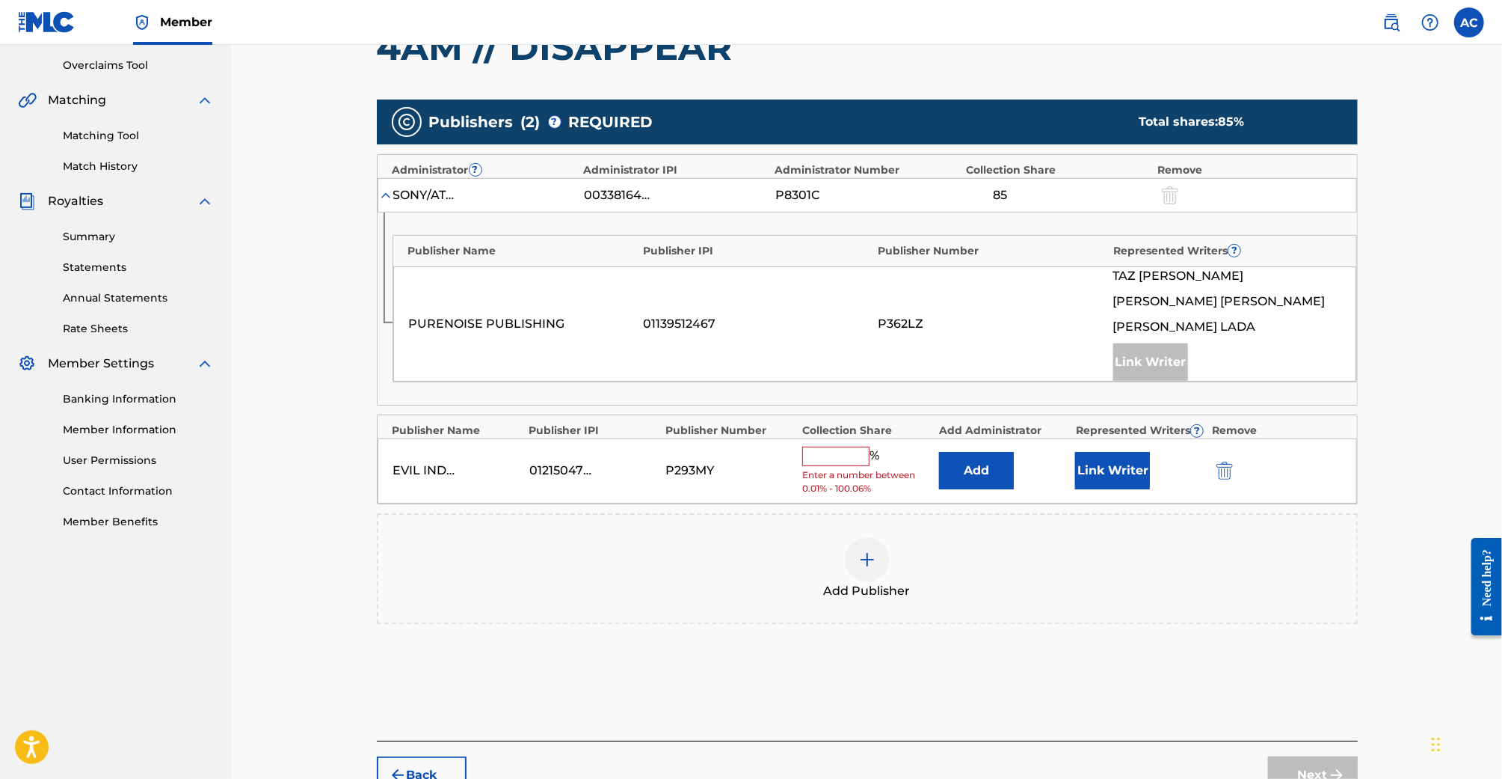
click at [838, 446] on input "text" at bounding box center [835, 455] width 67 height 19
type input "15"
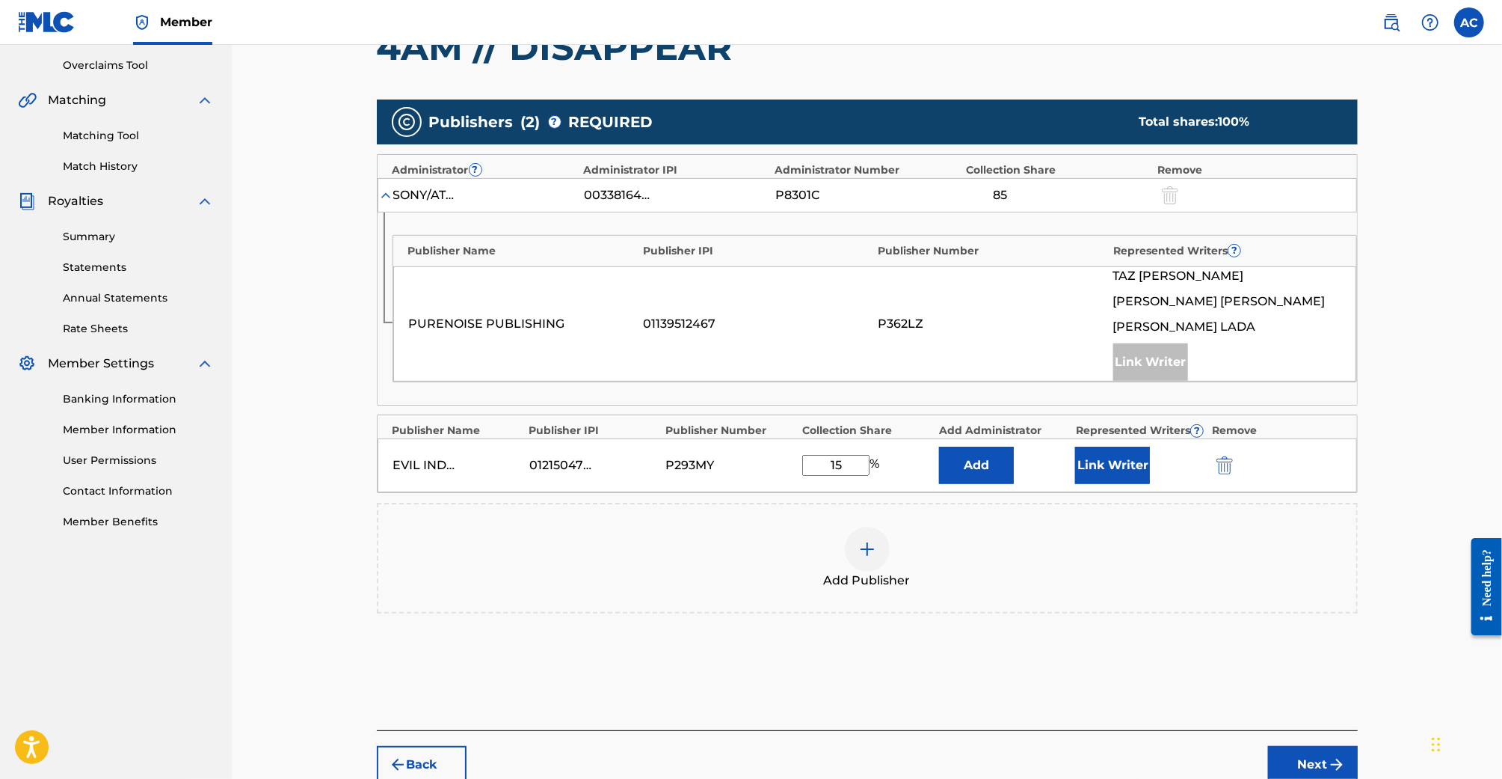
click at [1146, 464] on button "Link Writer" at bounding box center [1112, 464] width 75 height 37
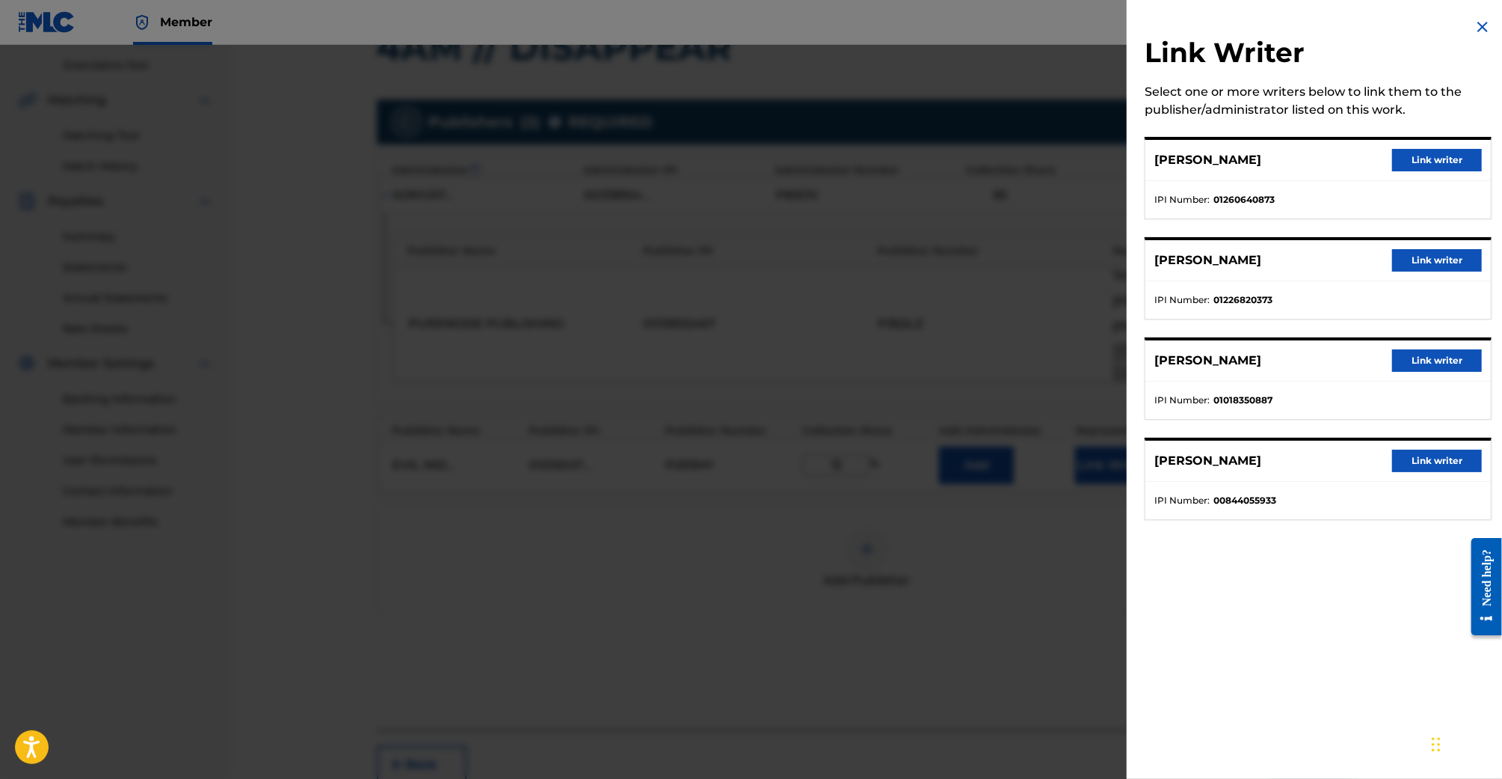
click at [1399, 162] on button "Link writer" at bounding box center [1438, 160] width 90 height 22
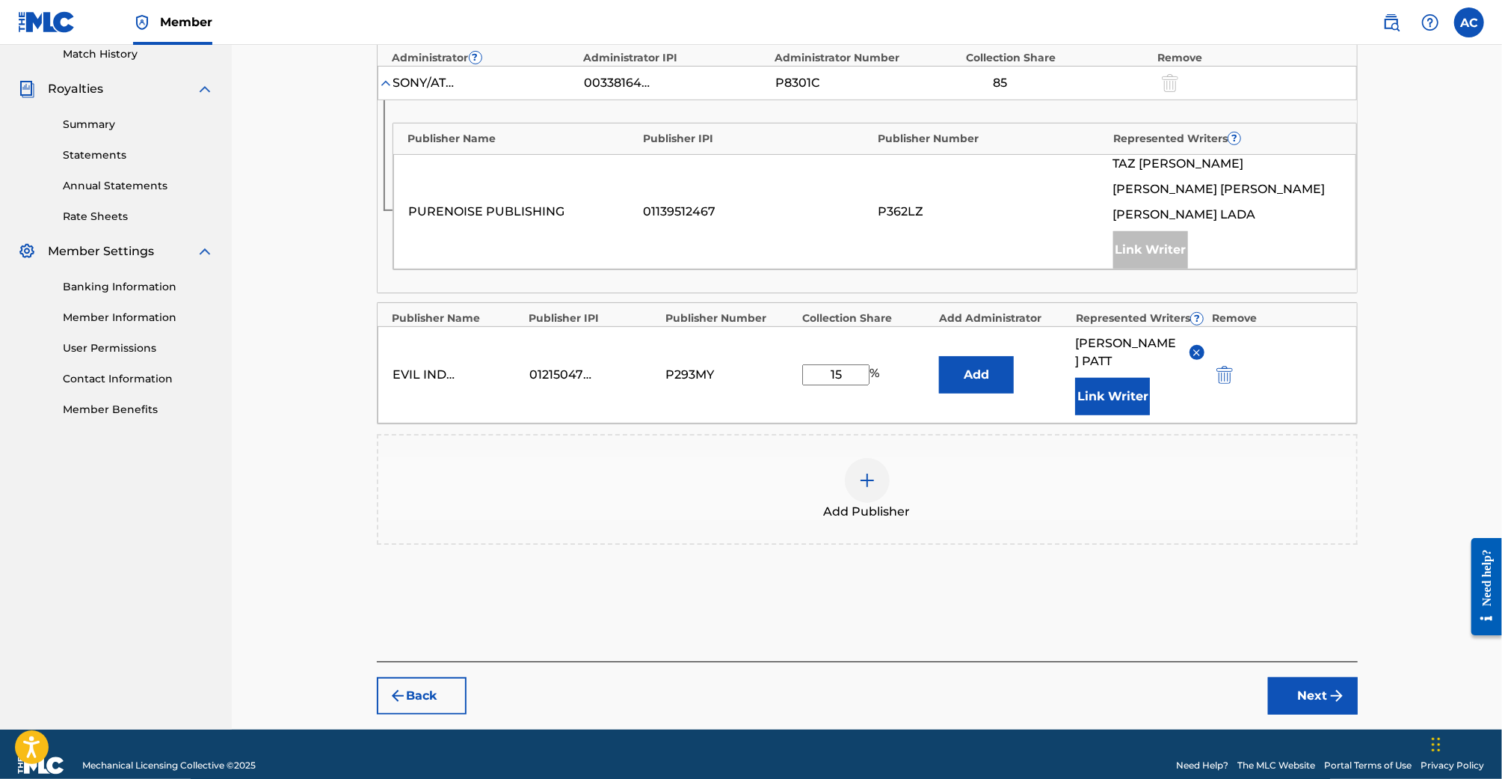
click at [1301, 683] on button "Next" at bounding box center [1313, 695] width 90 height 37
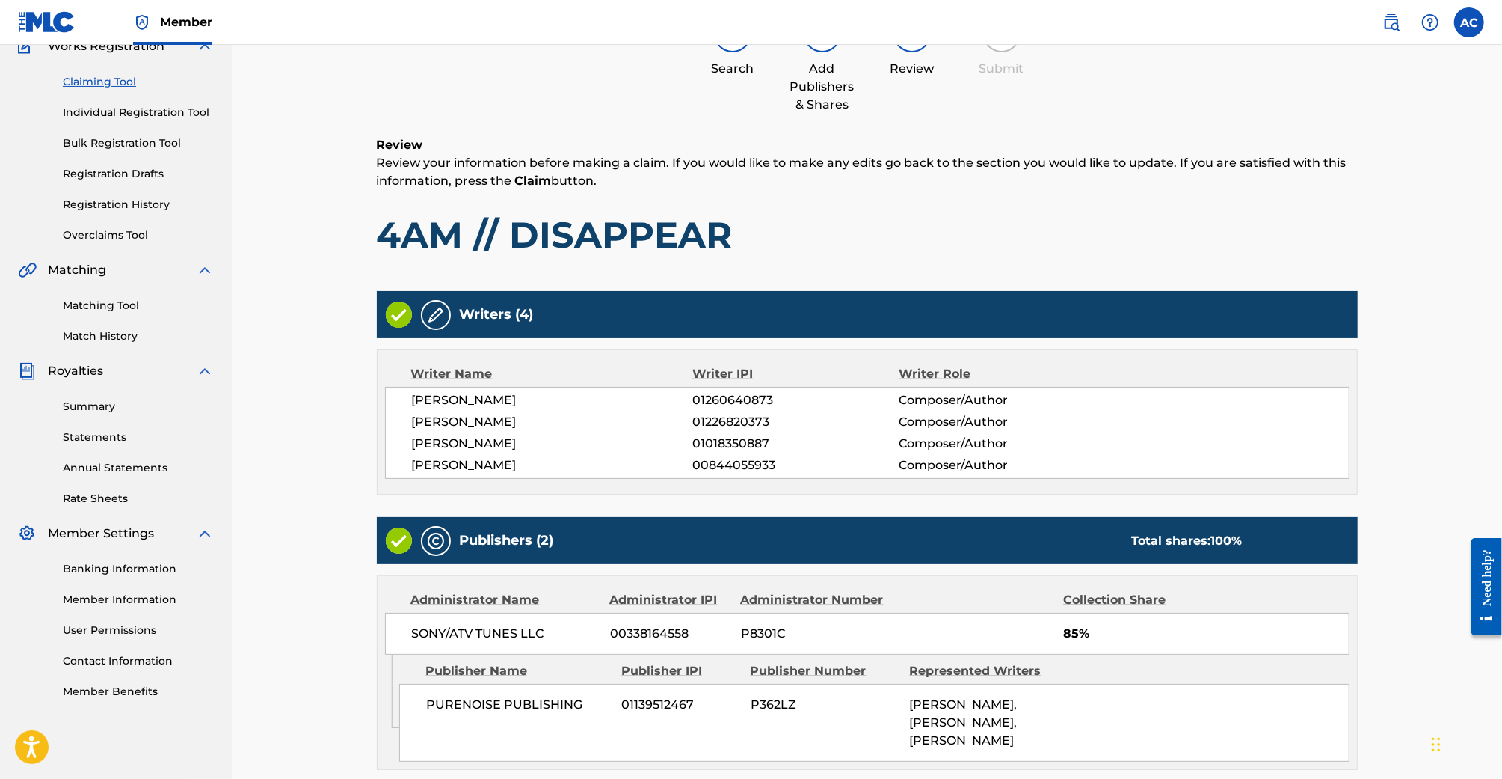
scroll to position [393, 0]
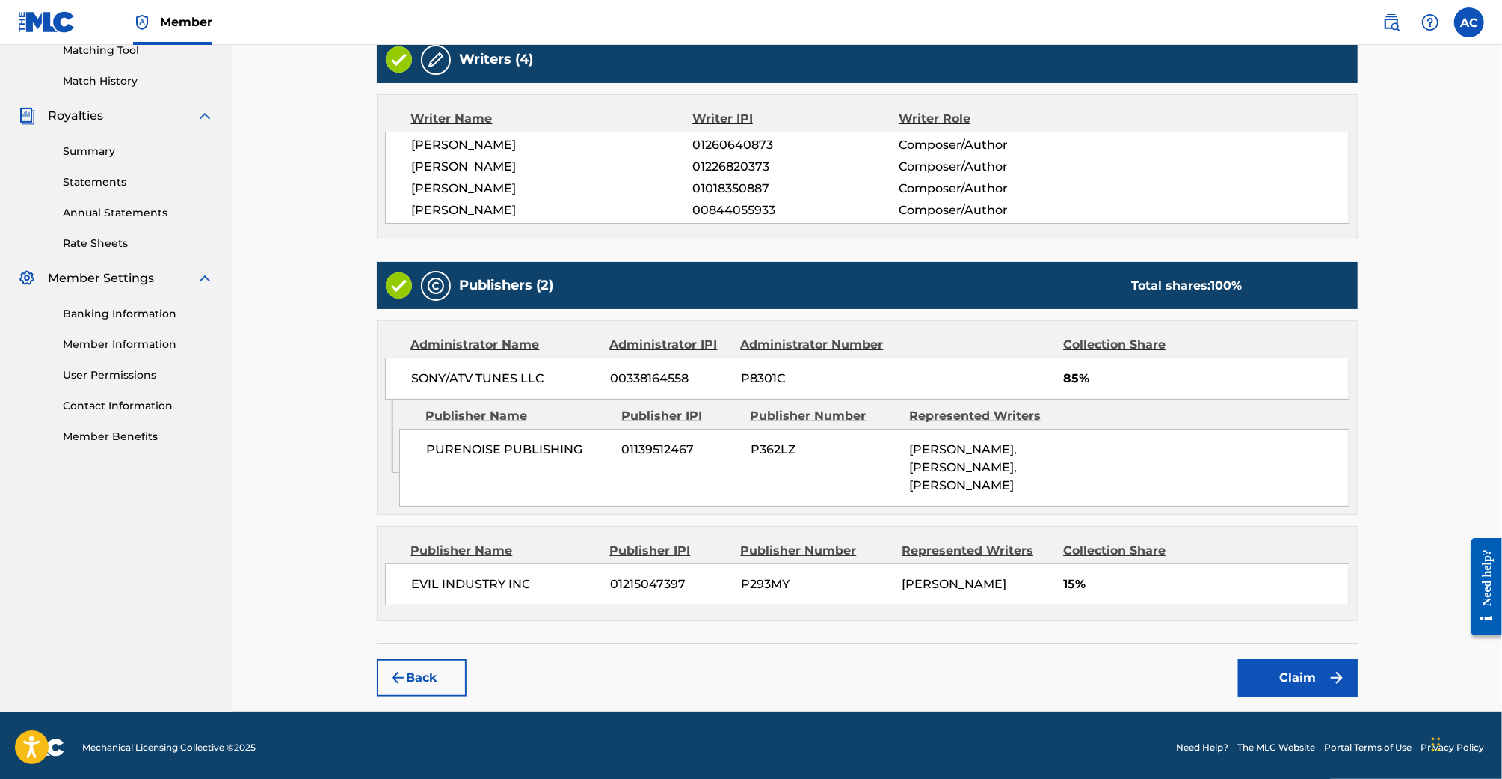
click at [1289, 682] on button "Claim" at bounding box center [1298, 677] width 120 height 37
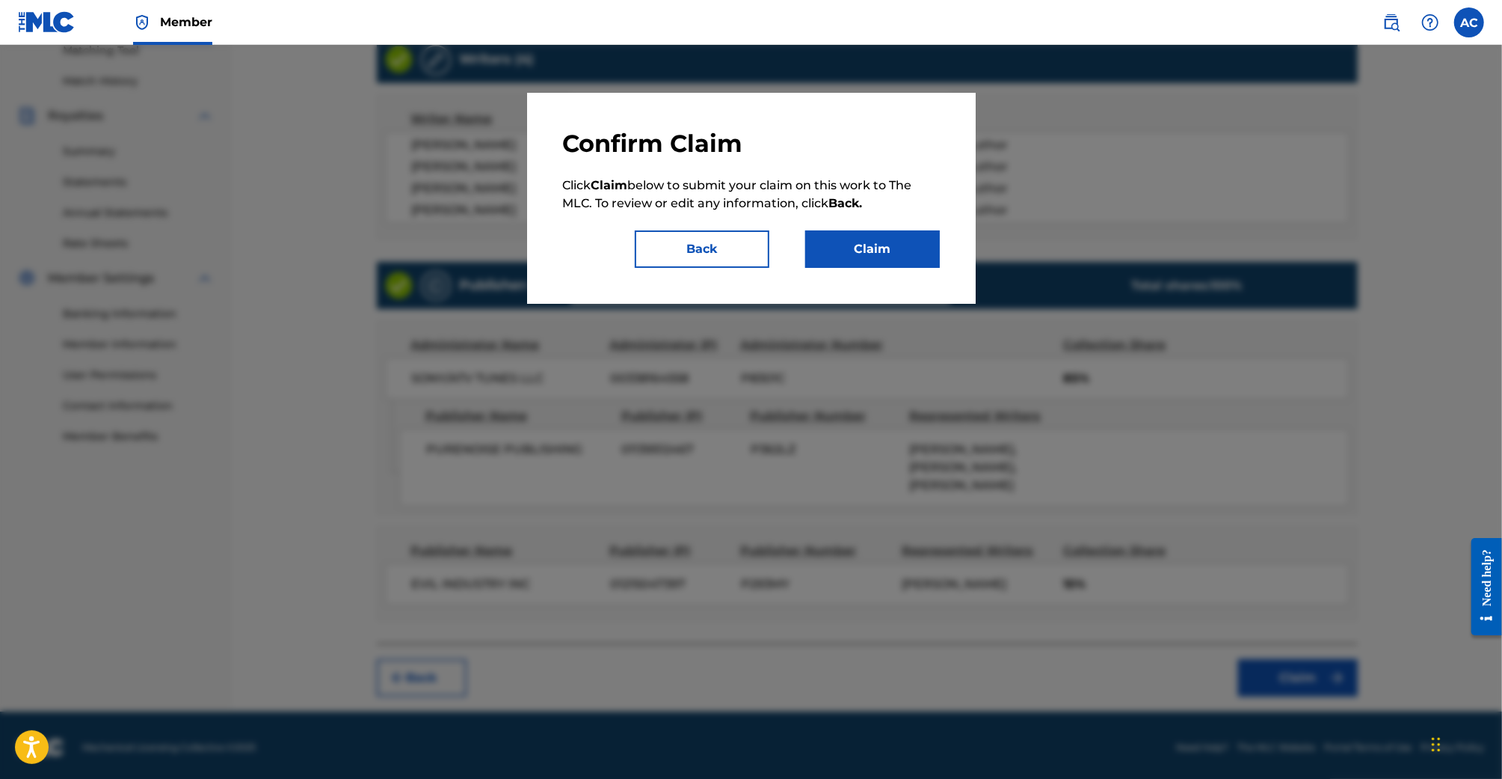
click at [903, 246] on button "Claim" at bounding box center [872, 248] width 135 height 37
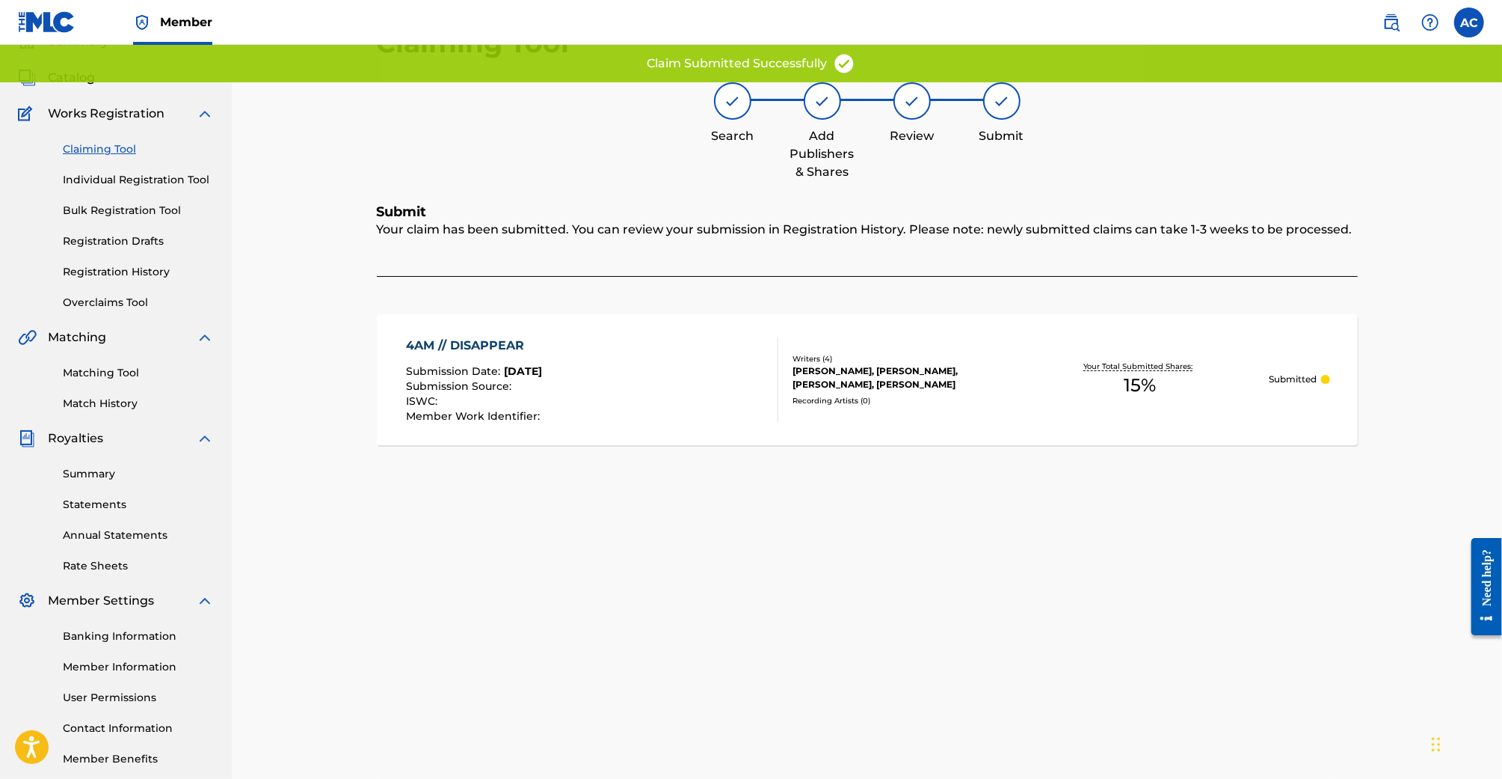
scroll to position [0, 0]
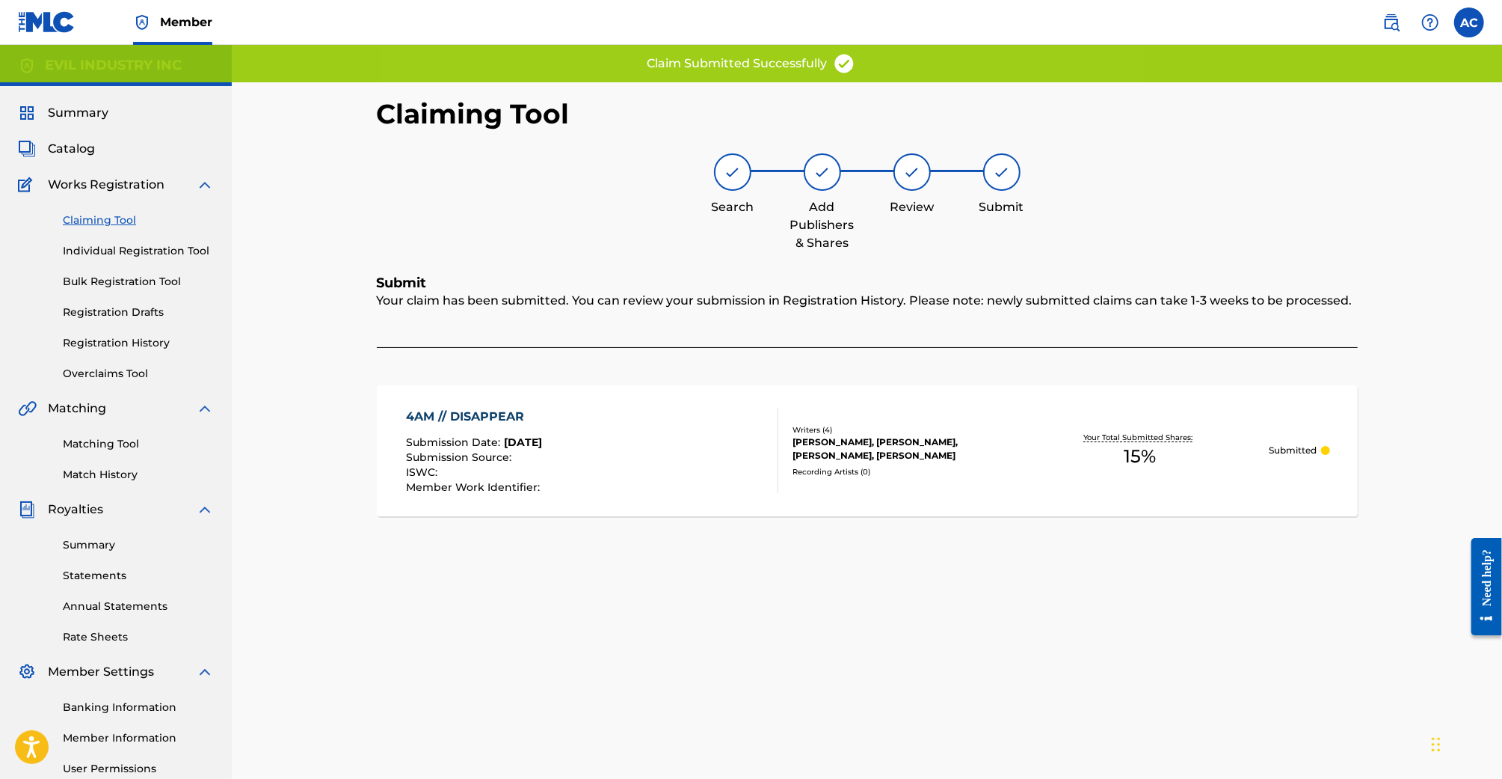
click at [99, 215] on link "Claiming Tool" at bounding box center [138, 220] width 151 height 16
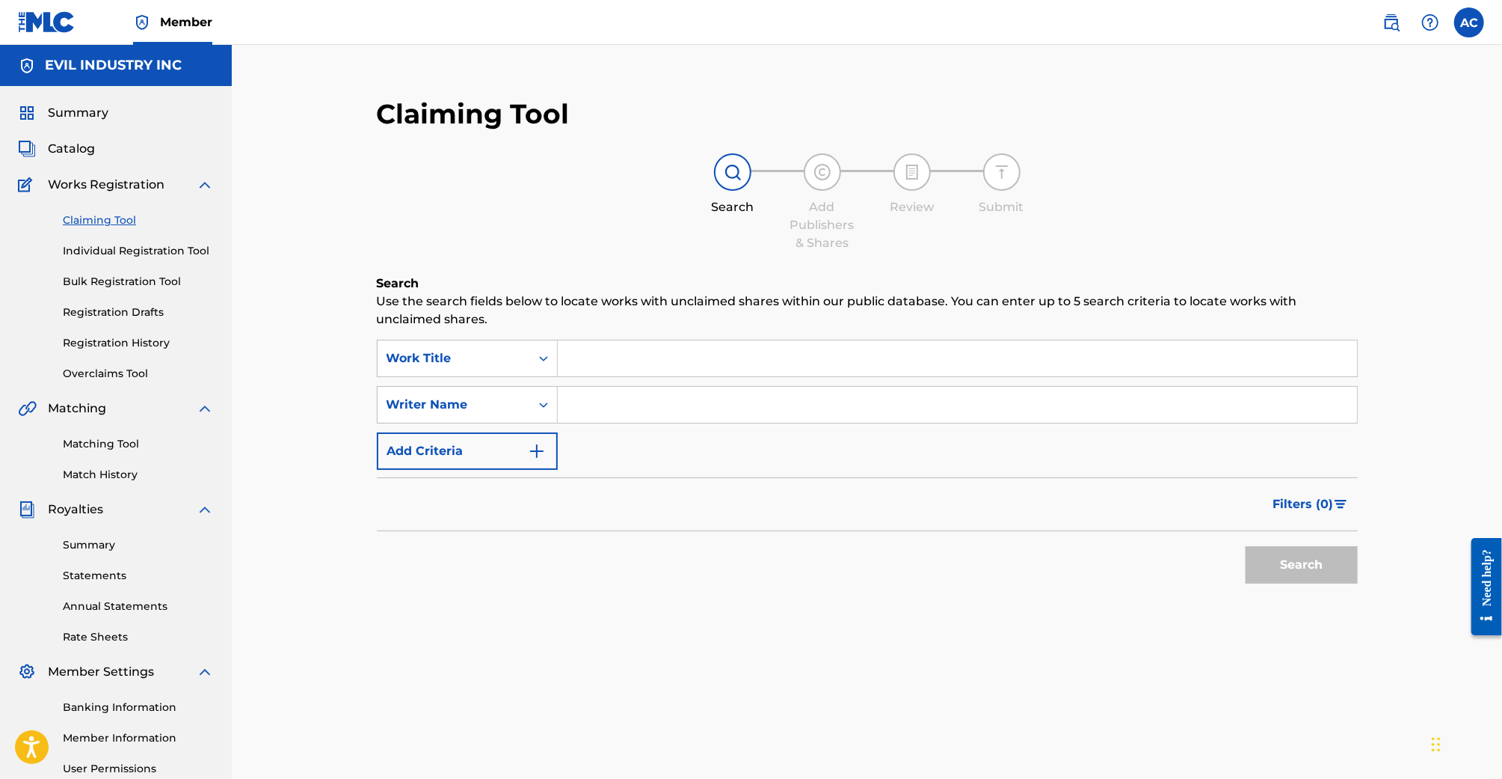
click at [62, 146] on span "Catalog" at bounding box center [71, 149] width 47 height 18
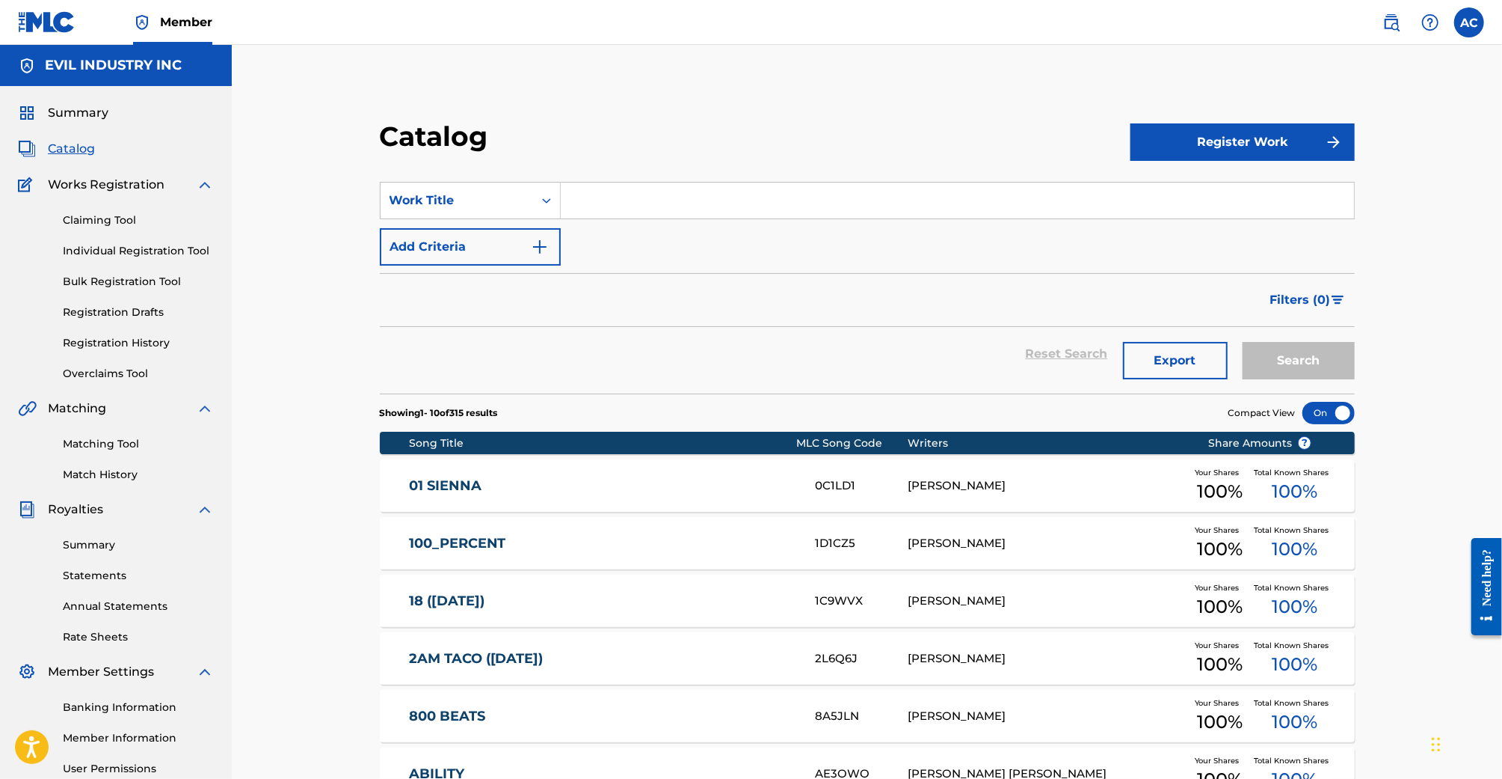
click at [122, 444] on link "Matching Tool" at bounding box center [138, 444] width 151 height 16
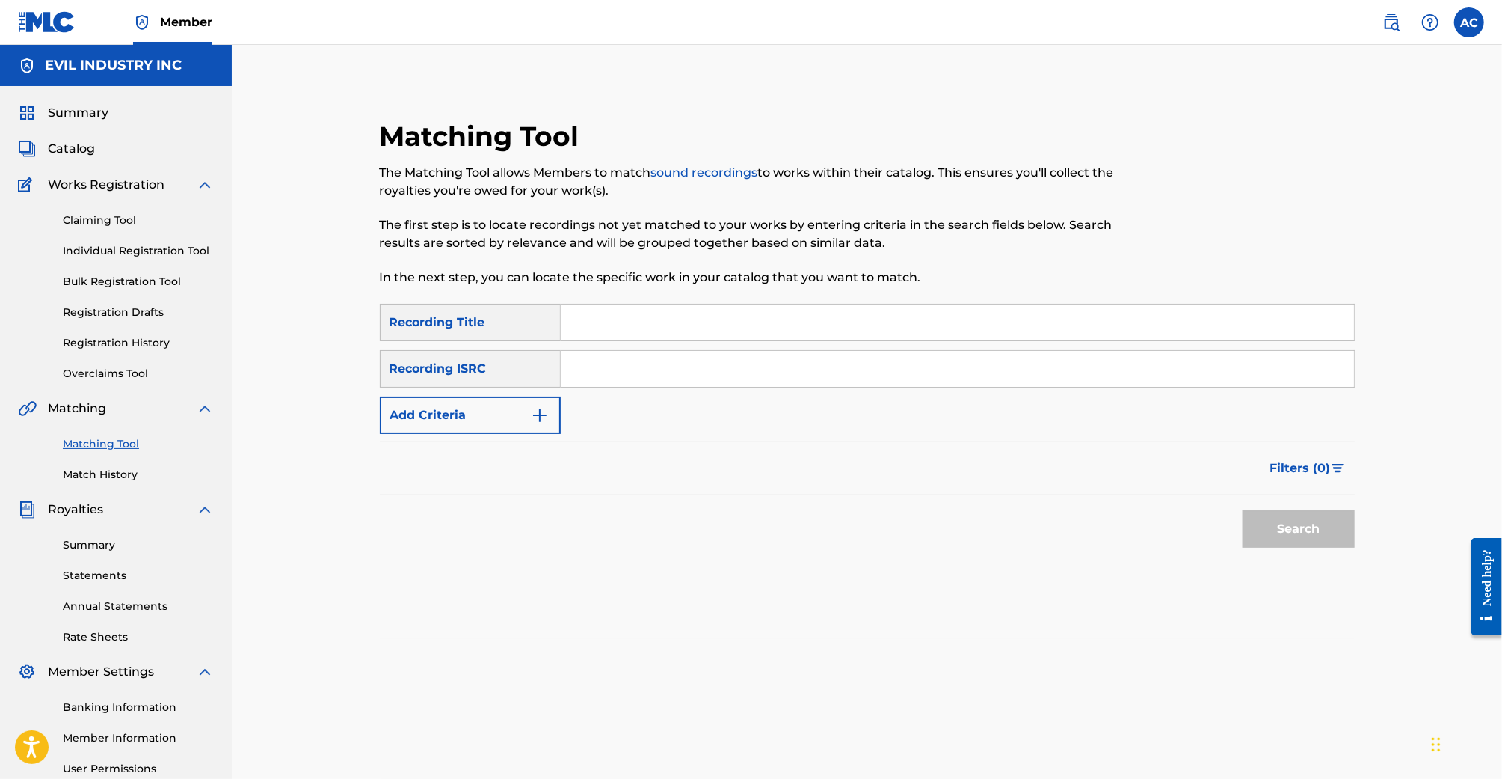
click at [698, 371] on input "Search Form" at bounding box center [957, 369] width 793 height 36
click at [674, 340] on input "Search Form" at bounding box center [957, 322] width 793 height 36
type input "Saturn SUv"
click at [1243, 510] on button "Search" at bounding box center [1299, 528] width 112 height 37
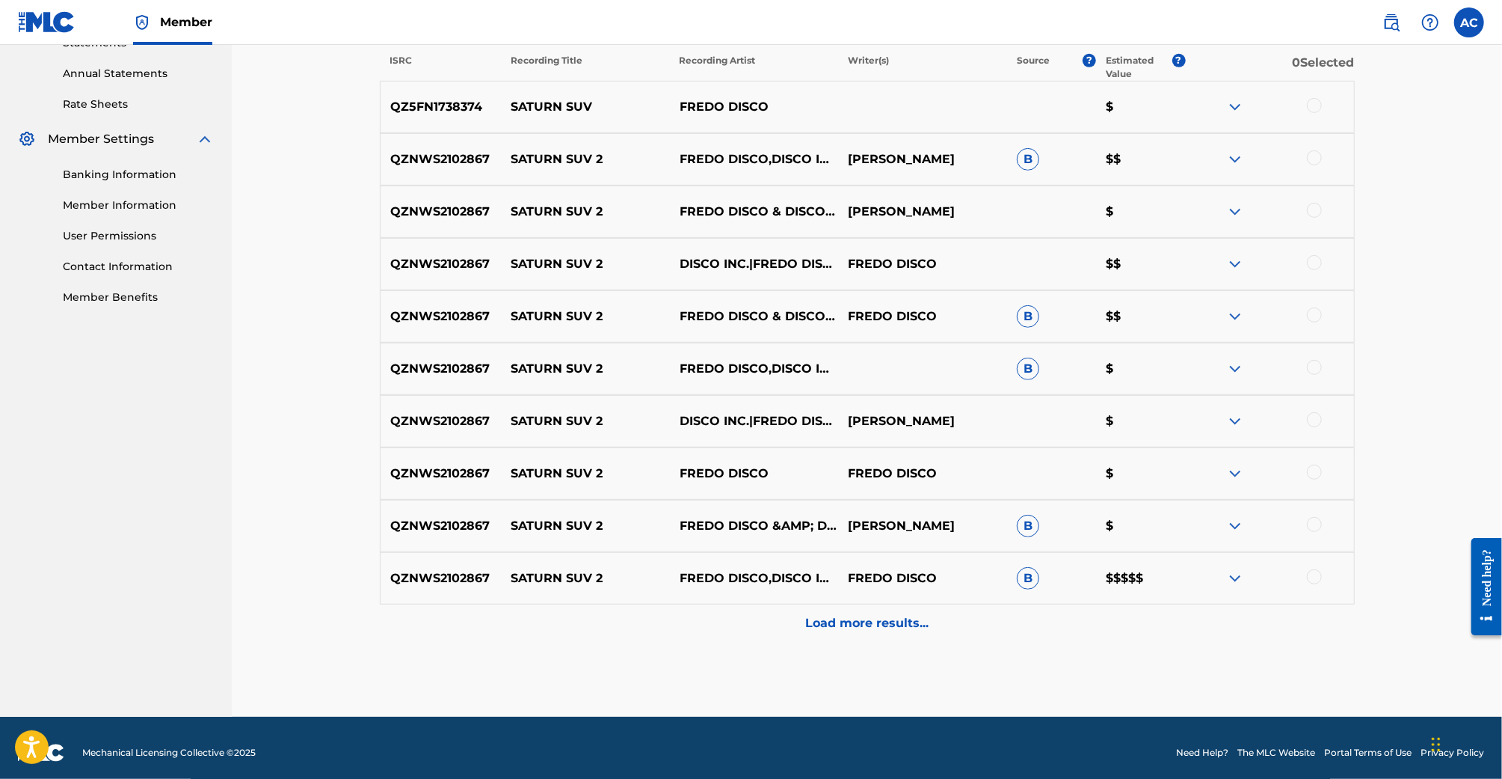
scroll to position [541, 0]
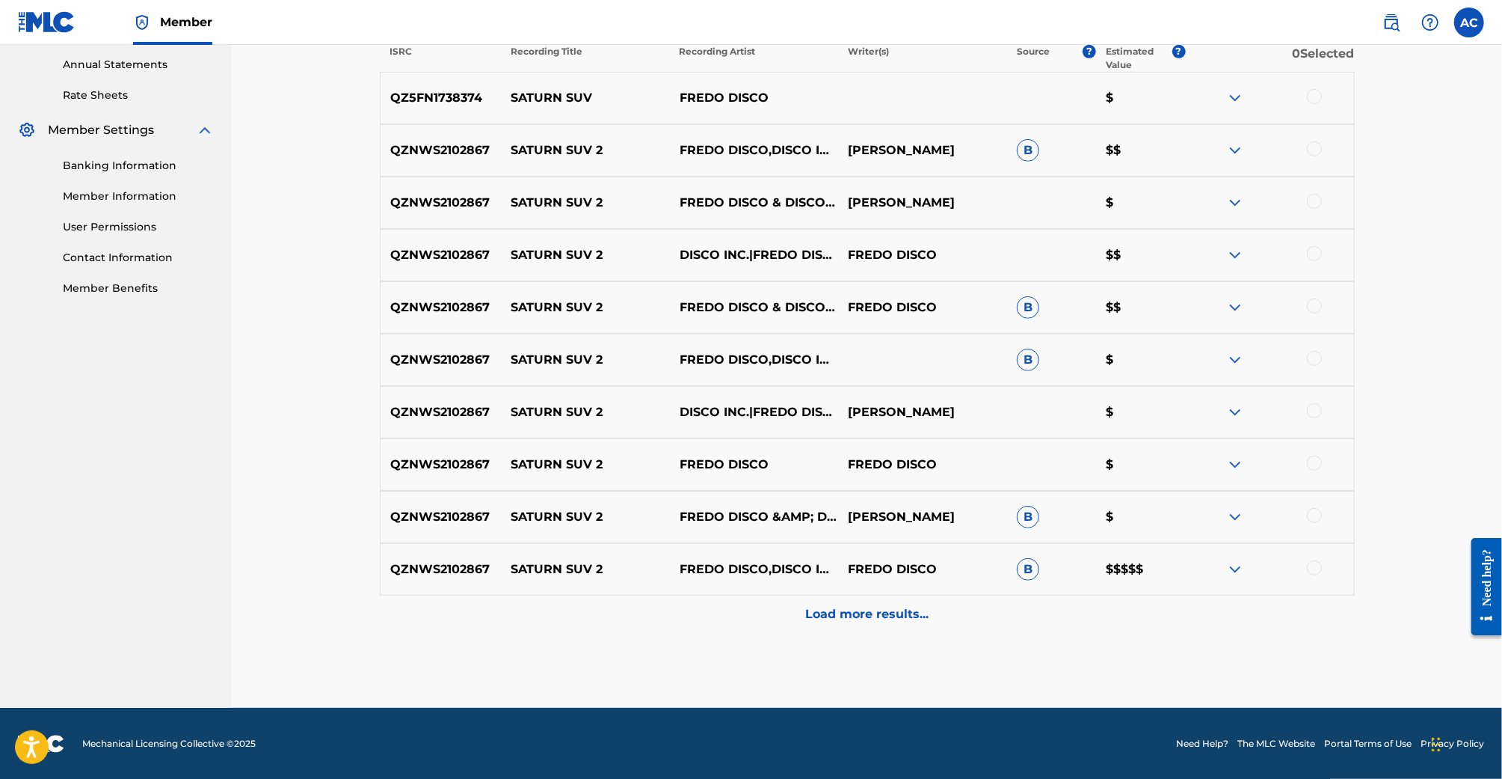
click at [891, 633] on div "Matching Tool The Matching Tool allows Members to match sound recordings to wor…" at bounding box center [867, 142] width 975 height 1129
click at [891, 623] on div "Load more results..." at bounding box center [867, 613] width 975 height 37
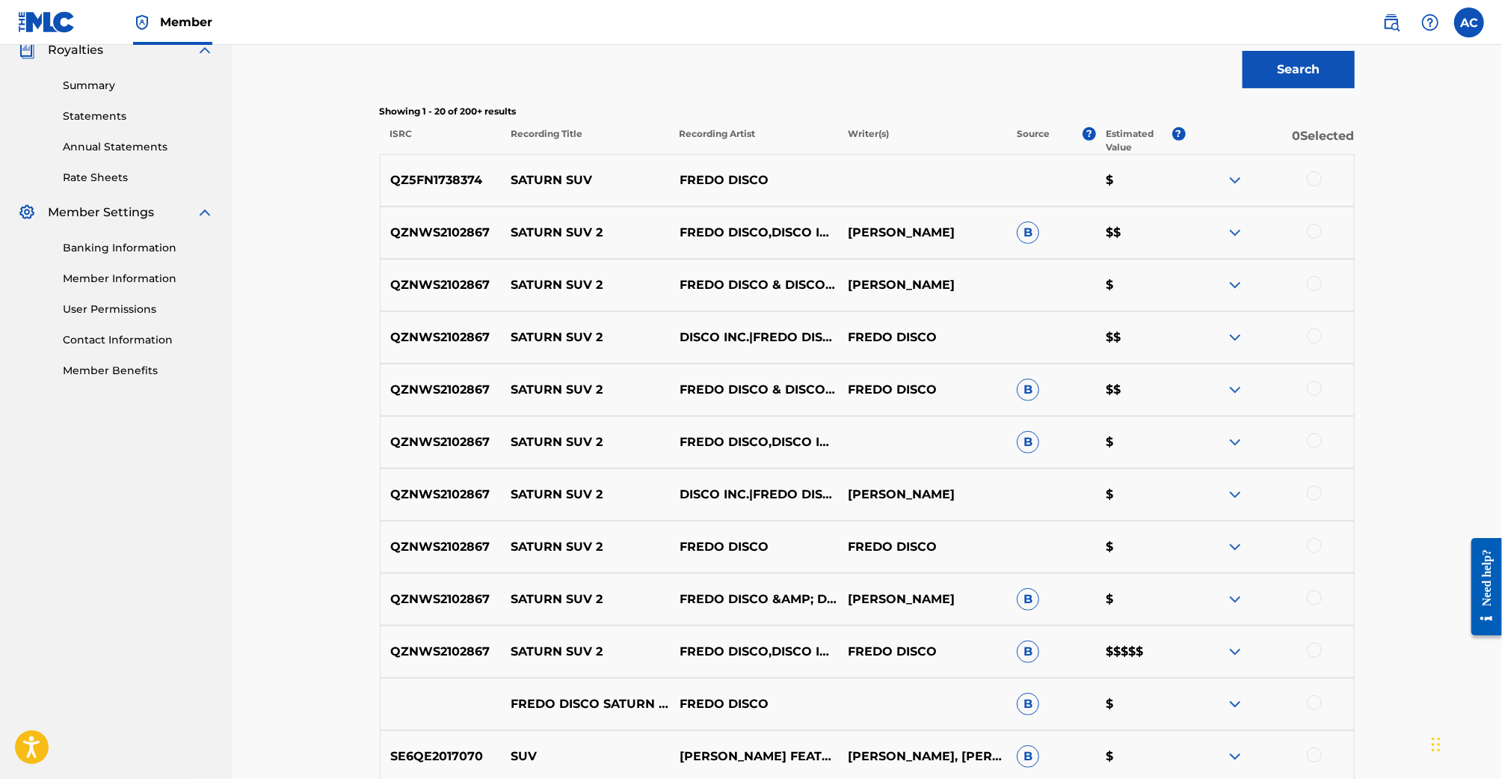
scroll to position [583, 0]
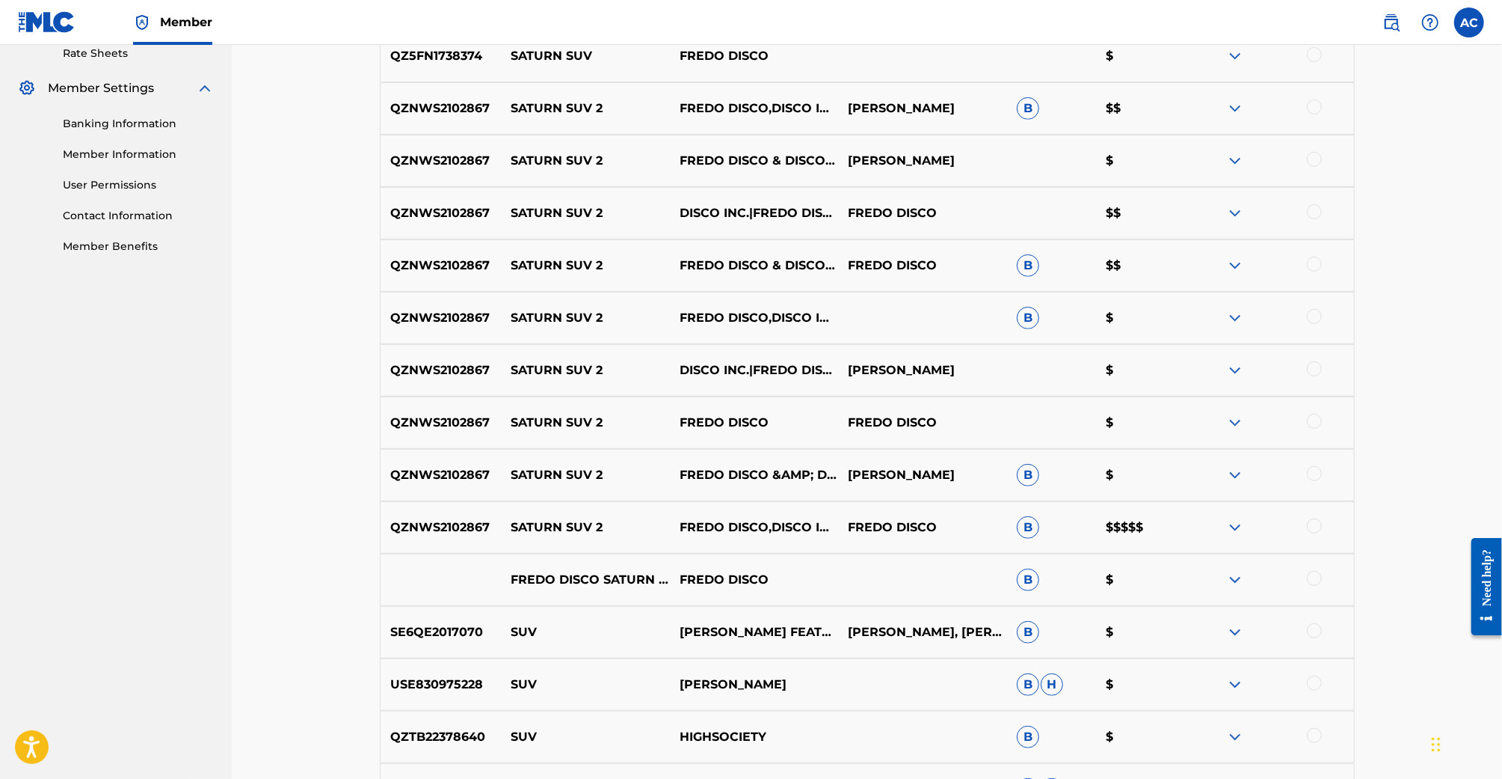
click at [1225, 520] on div at bounding box center [1269, 527] width 168 height 18
click at [1232, 523] on img at bounding box center [1235, 527] width 18 height 18
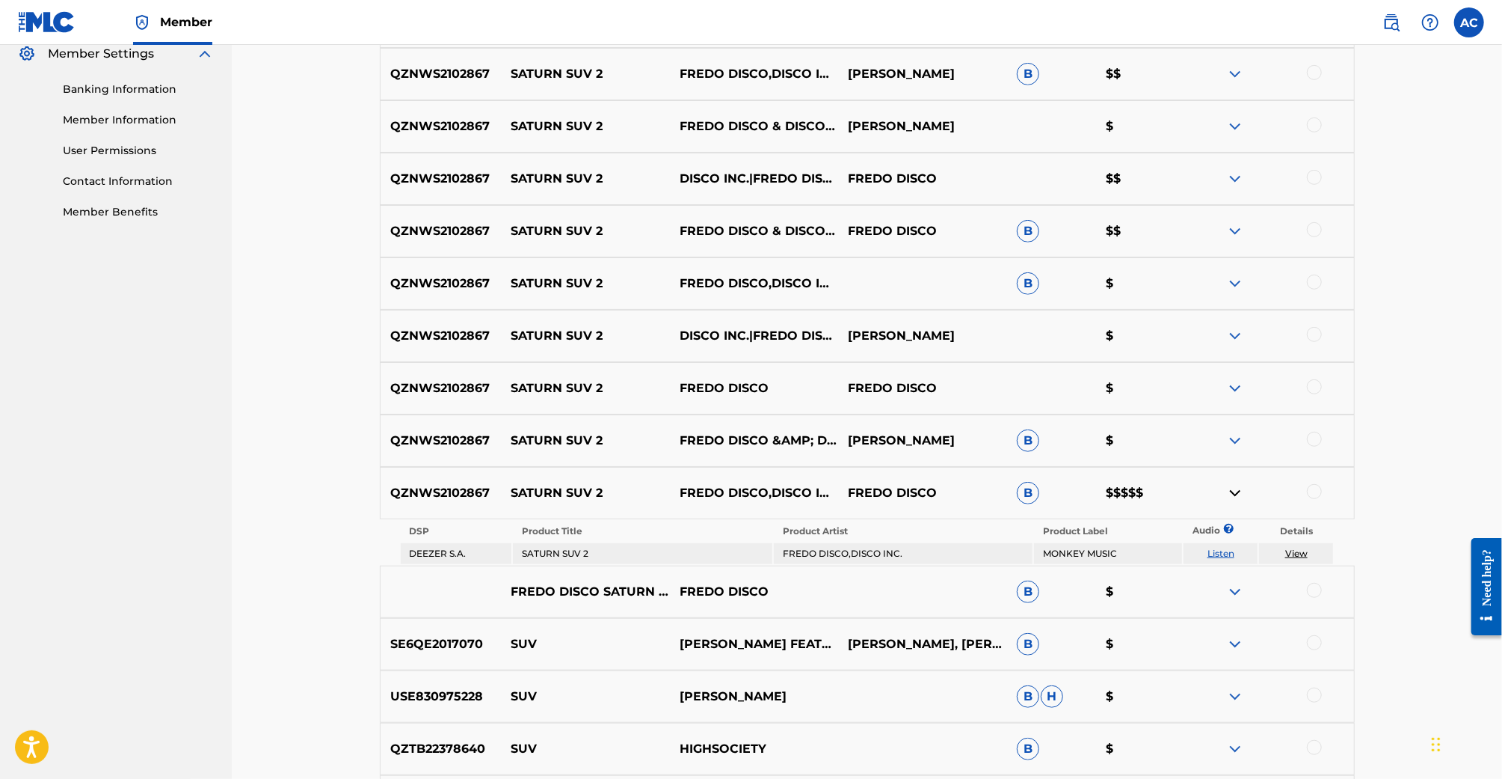
scroll to position [620, 0]
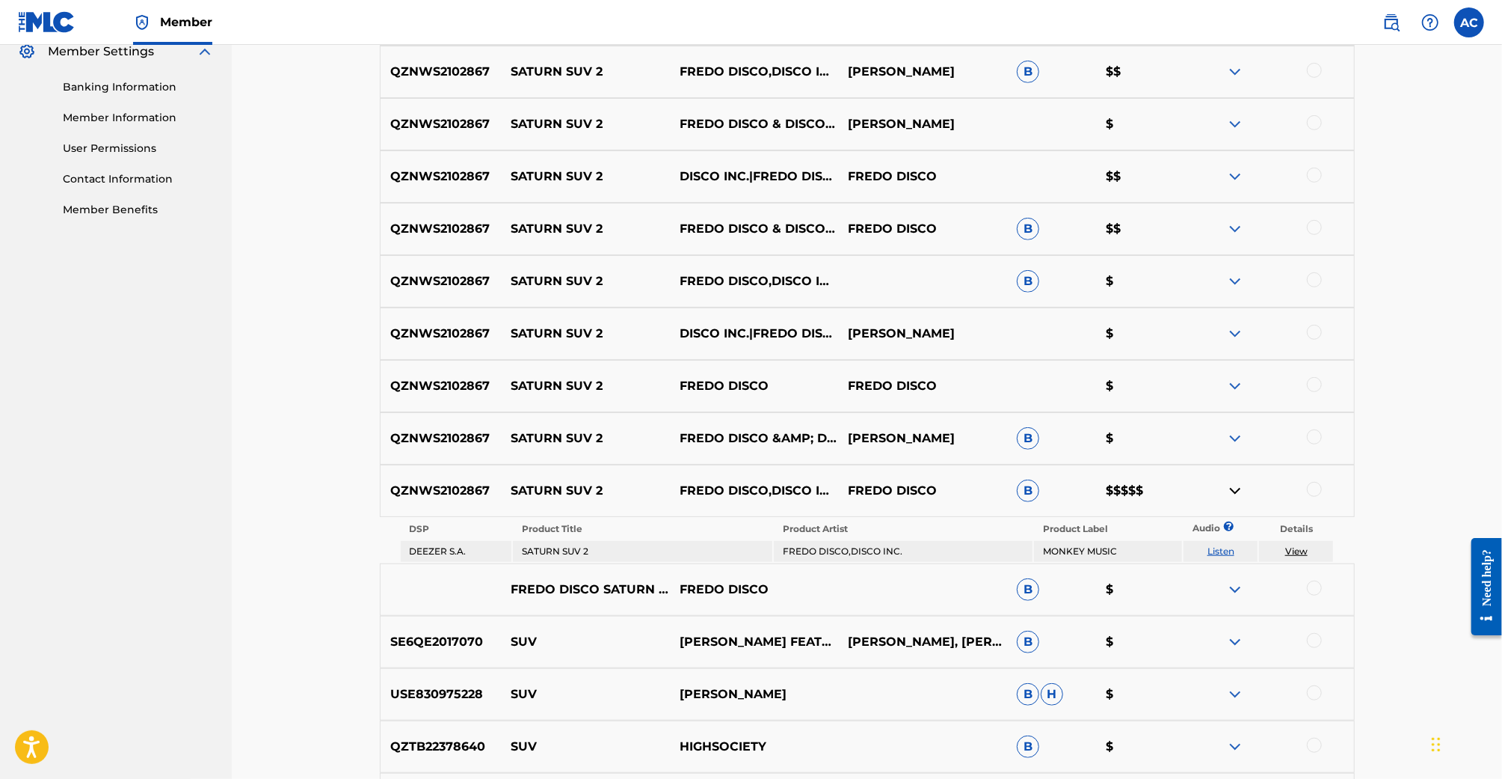
click at [1238, 489] on img at bounding box center [1235, 491] width 18 height 18
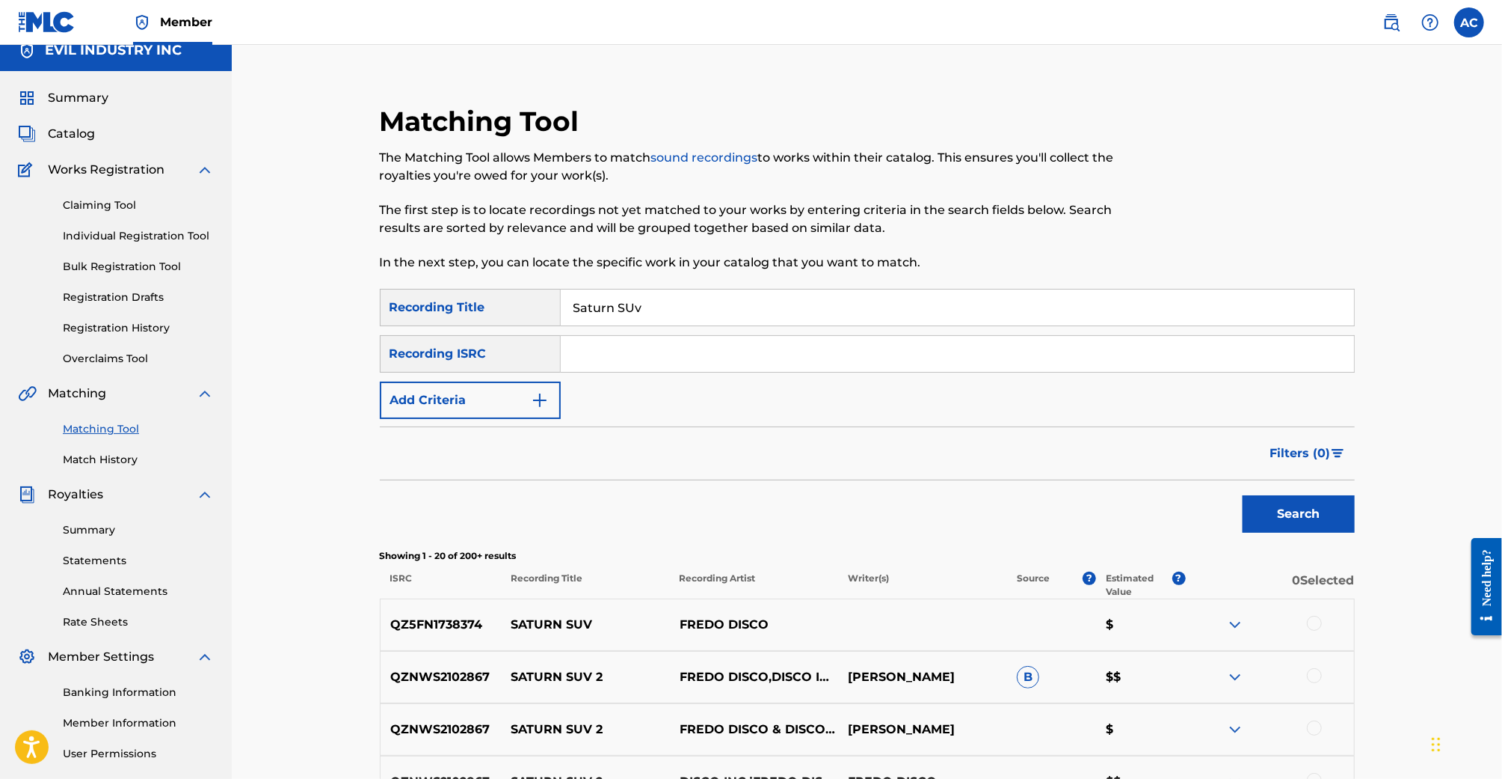
scroll to position [704, 0]
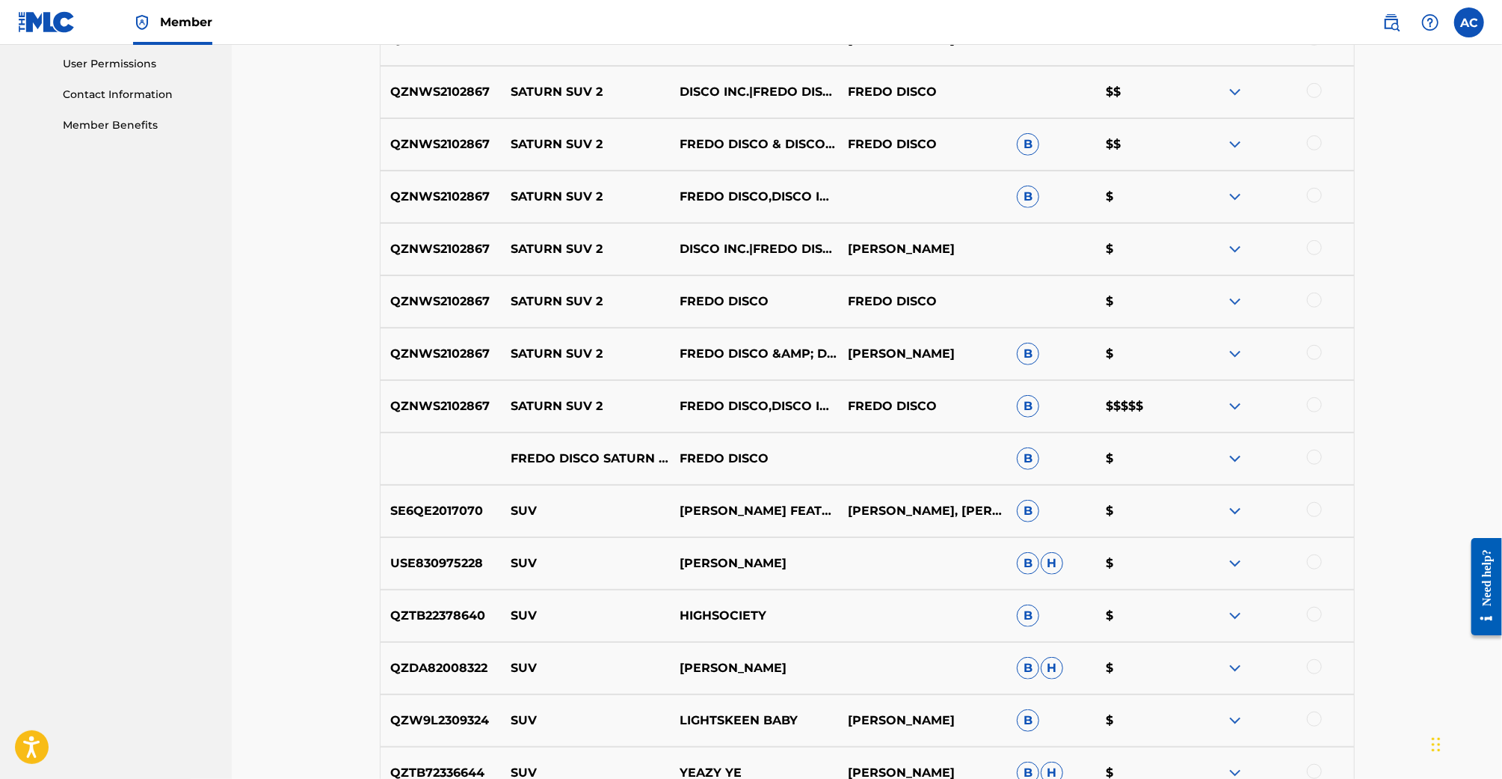
click at [1306, 404] on div at bounding box center [1269, 406] width 168 height 18
click at [1318, 408] on div at bounding box center [1314, 404] width 15 height 15
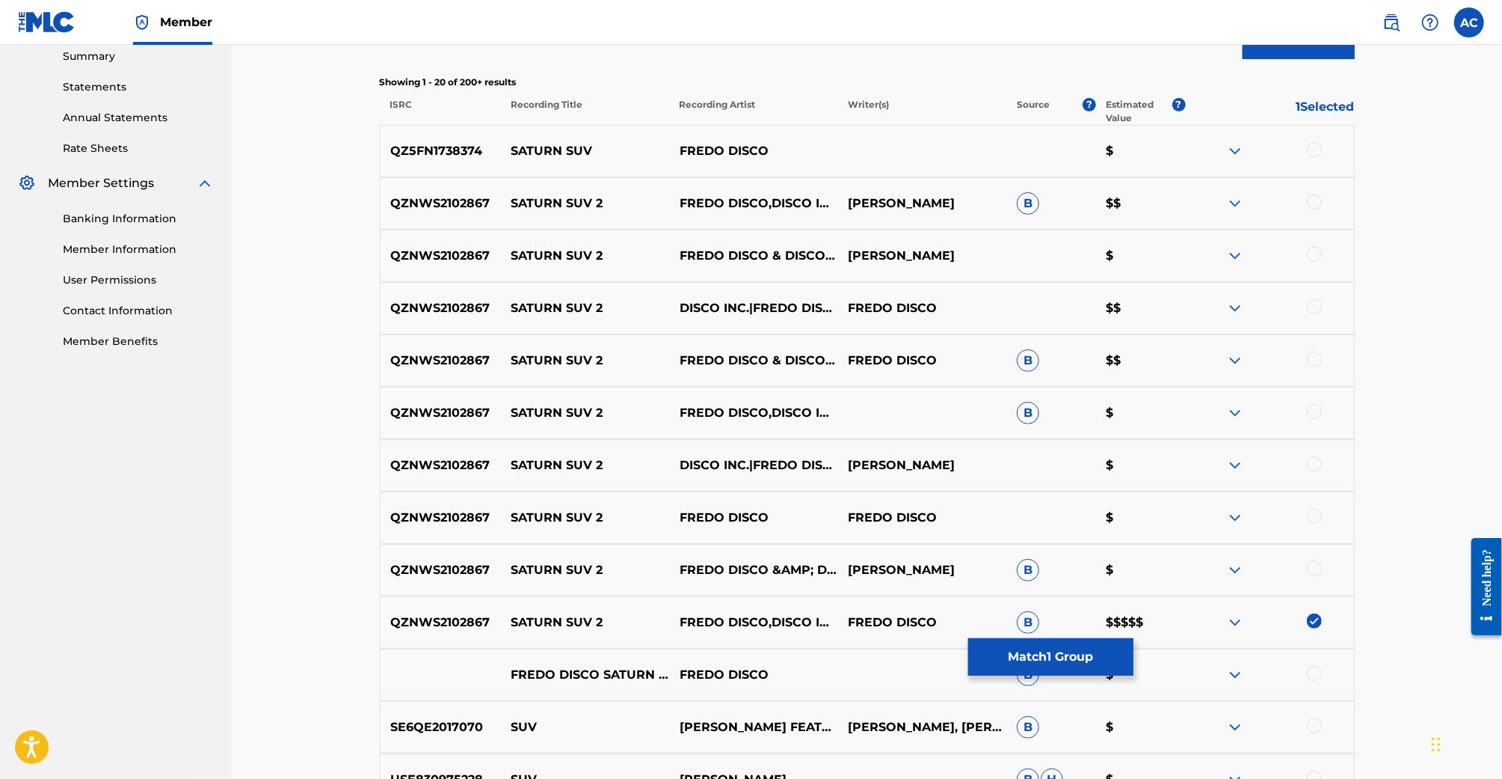
scroll to position [457, 0]
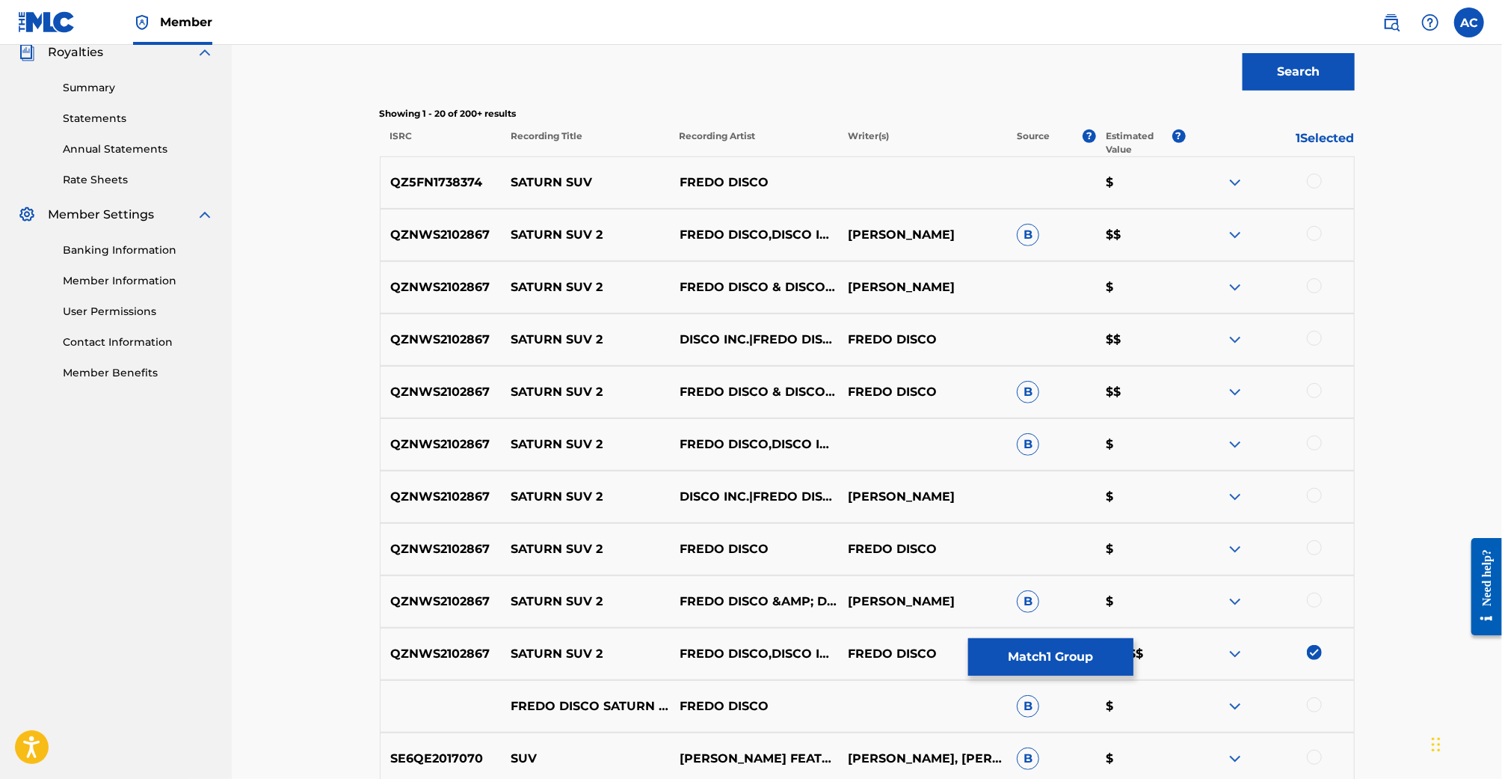
click at [1318, 181] on div at bounding box center [1314, 181] width 15 height 15
click at [1312, 236] on div at bounding box center [1314, 233] width 15 height 15
click at [1313, 289] on div at bounding box center [1314, 285] width 15 height 15
click at [1310, 186] on img at bounding box center [1314, 181] width 15 height 15
click at [1315, 334] on div at bounding box center [1314, 338] width 15 height 15
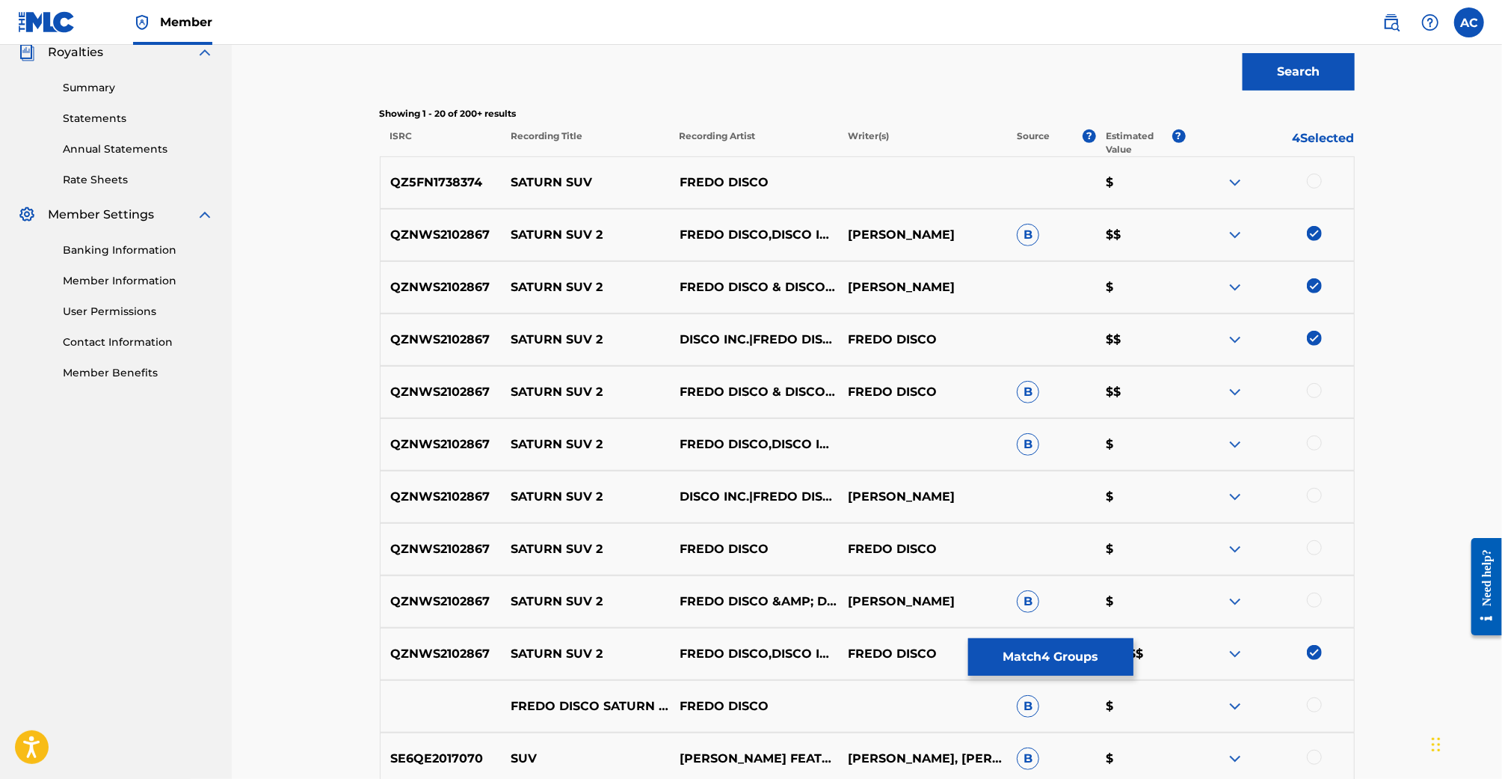
click at [1311, 405] on div "QZNWS2102867 SATURN SUV 2 FREDO DISCO & DISCO INC. FREDO DISCO B $$" at bounding box center [867, 392] width 975 height 52
click at [1314, 396] on div at bounding box center [1314, 390] width 15 height 15
click at [1313, 437] on div at bounding box center [1314, 442] width 15 height 15
click at [1322, 502] on div at bounding box center [1269, 497] width 168 height 18
click at [1320, 498] on div at bounding box center [1314, 495] width 15 height 15
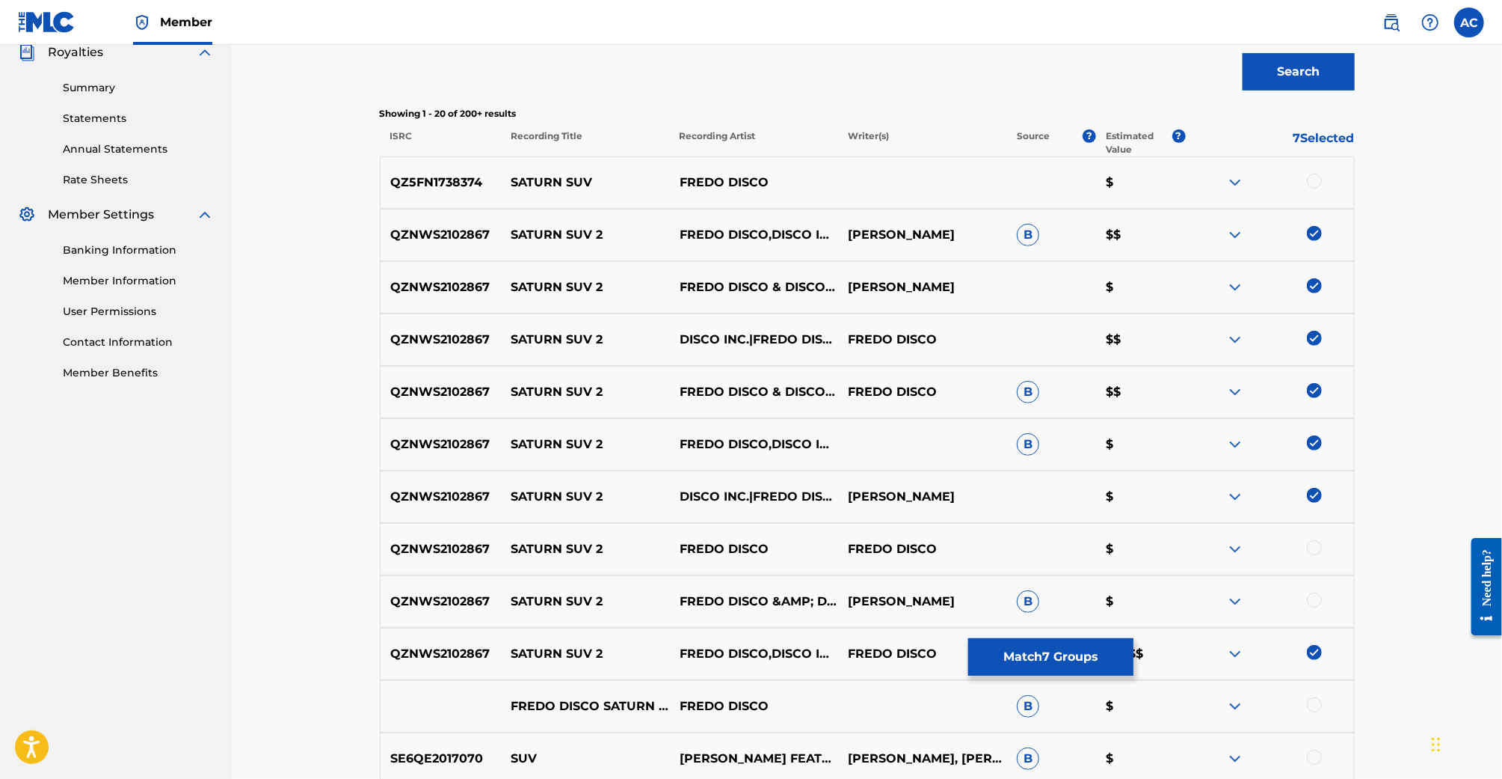
click at [1317, 551] on div at bounding box center [1314, 547] width 15 height 15
click at [1316, 598] on div at bounding box center [1314, 599] width 15 height 15
click at [1072, 657] on button "Match 9 Groups" at bounding box center [1050, 656] width 165 height 37
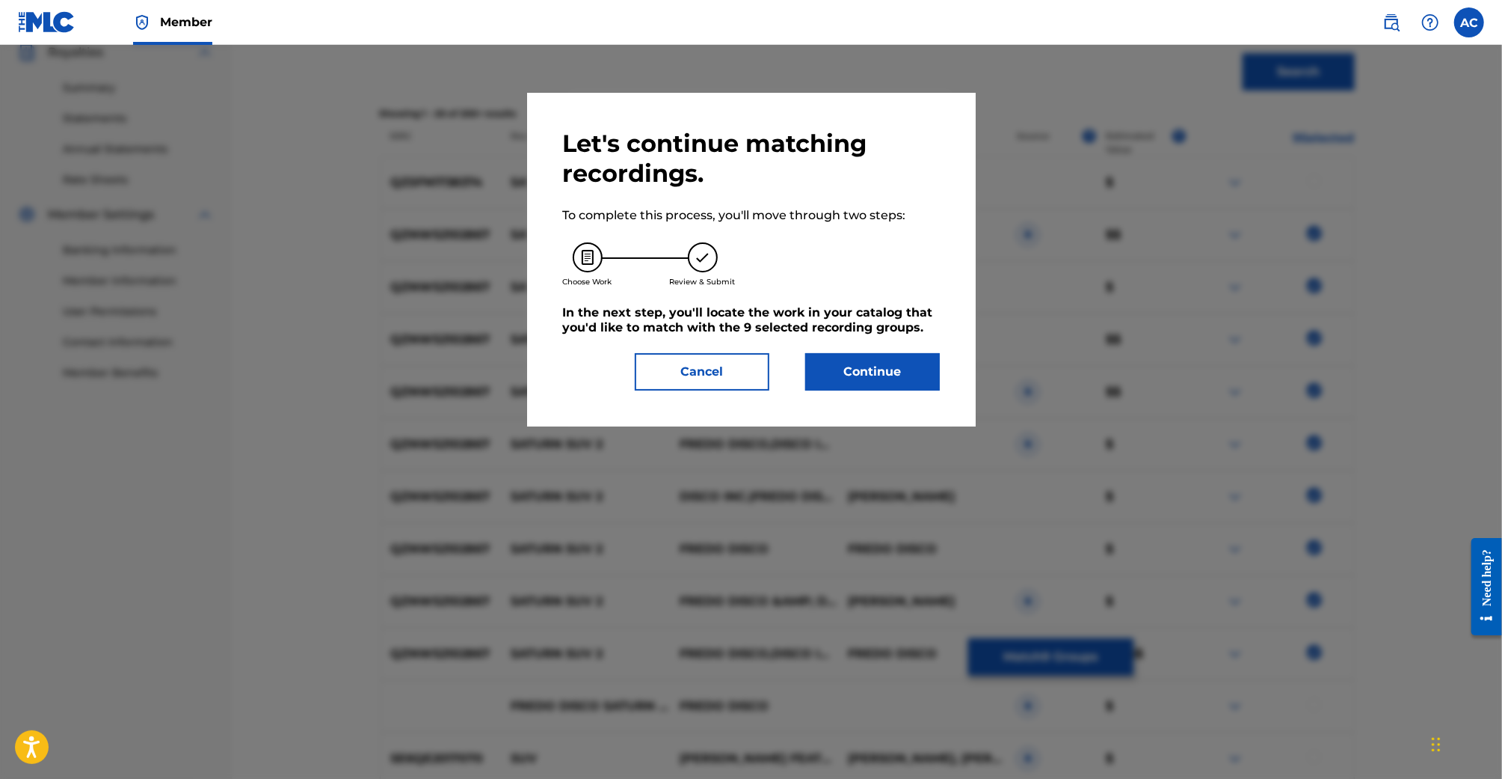
click at [882, 377] on button "Continue" at bounding box center [872, 371] width 135 height 37
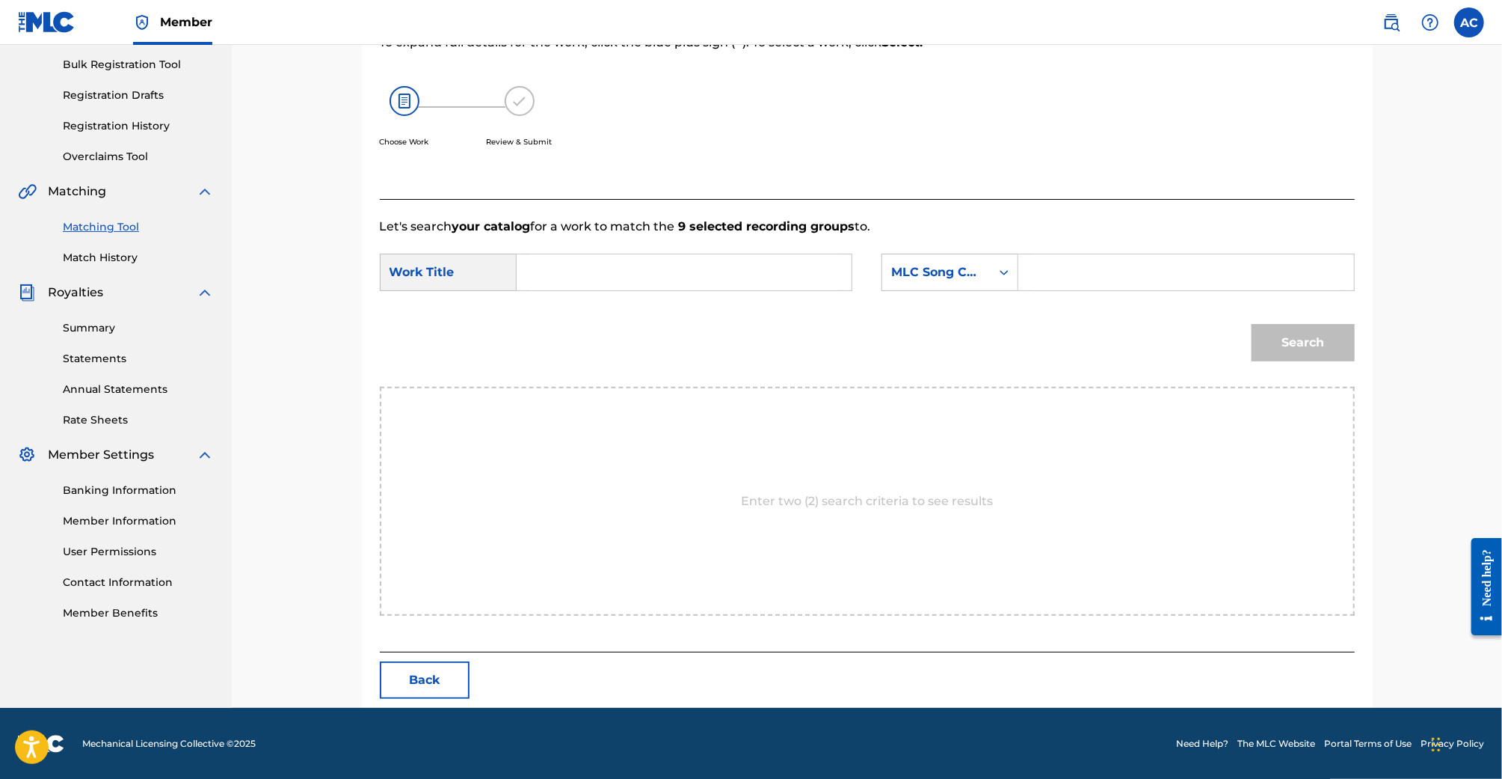
click at [686, 264] on input "Search Form" at bounding box center [684, 272] width 310 height 36
click at [661, 328] on div "saturn suv 2" at bounding box center [683, 341] width 308 height 27
type input "saturn suv 2"
click at [933, 260] on div "MLC Song Code" at bounding box center [936, 272] width 108 height 28
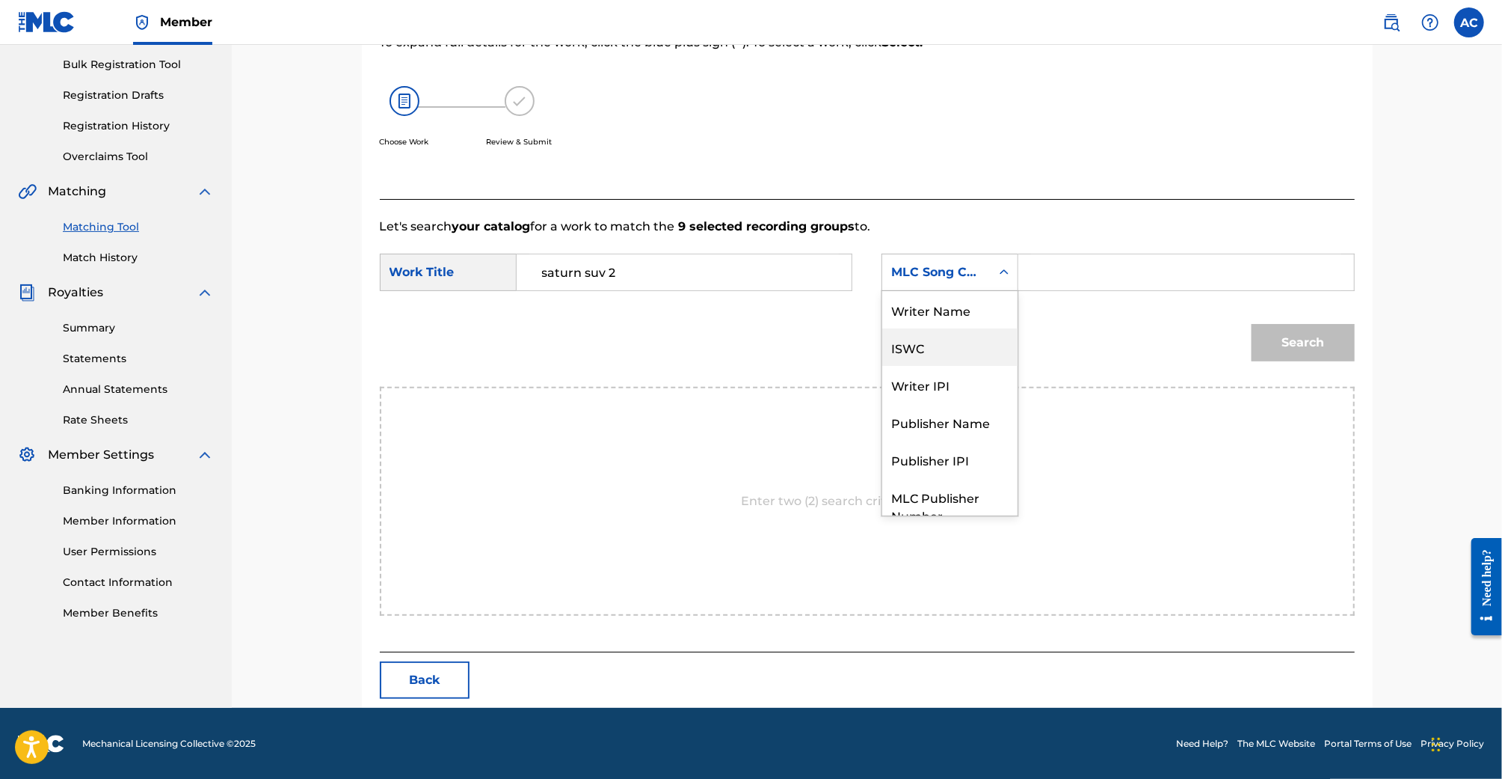
click at [960, 312] on div "Writer Name" at bounding box center [949, 309] width 135 height 37
click at [1066, 286] on input "Search Form" at bounding box center [1186, 272] width 310 height 36
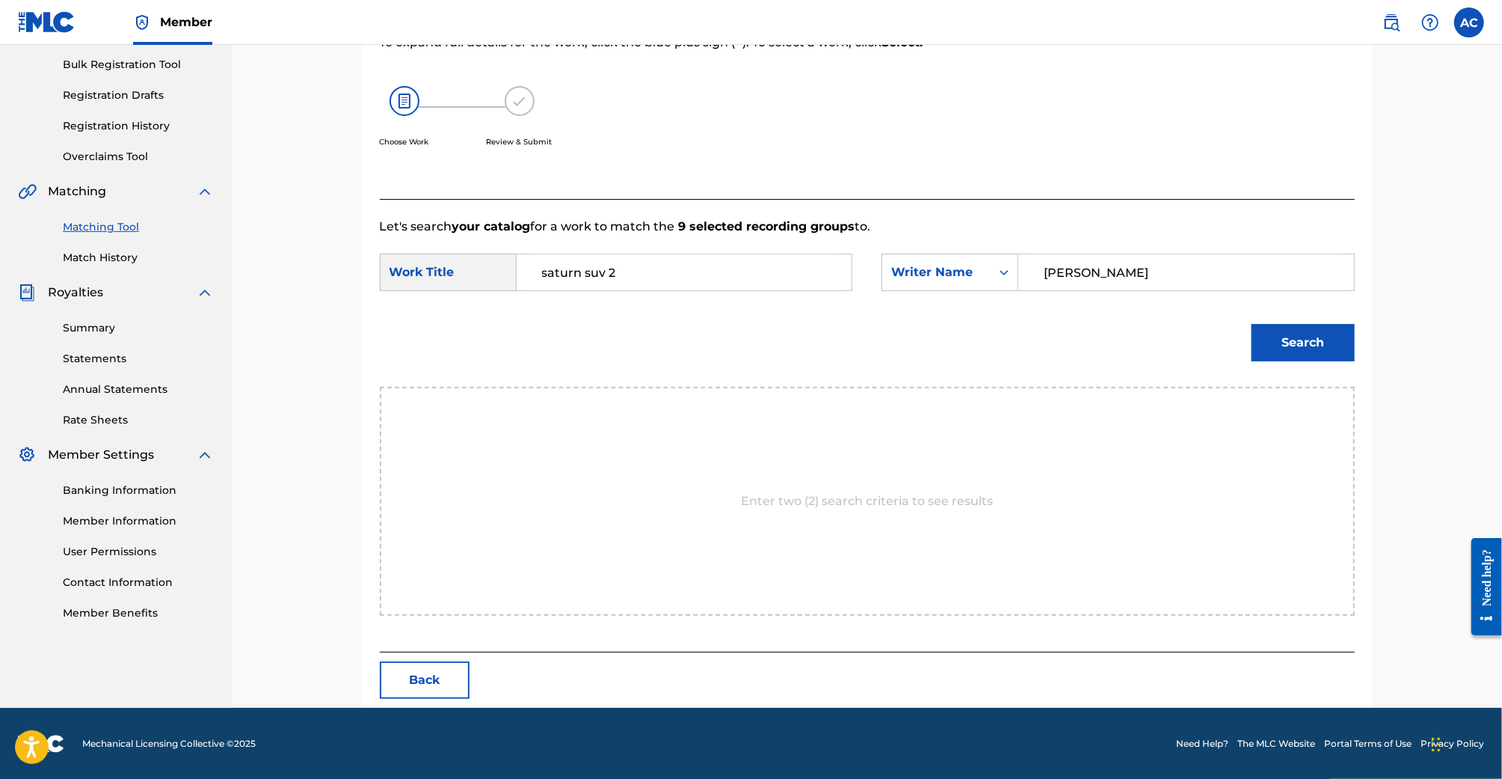
type input "Frederic"
click at [1252, 324] on button "Search" at bounding box center [1303, 342] width 103 height 37
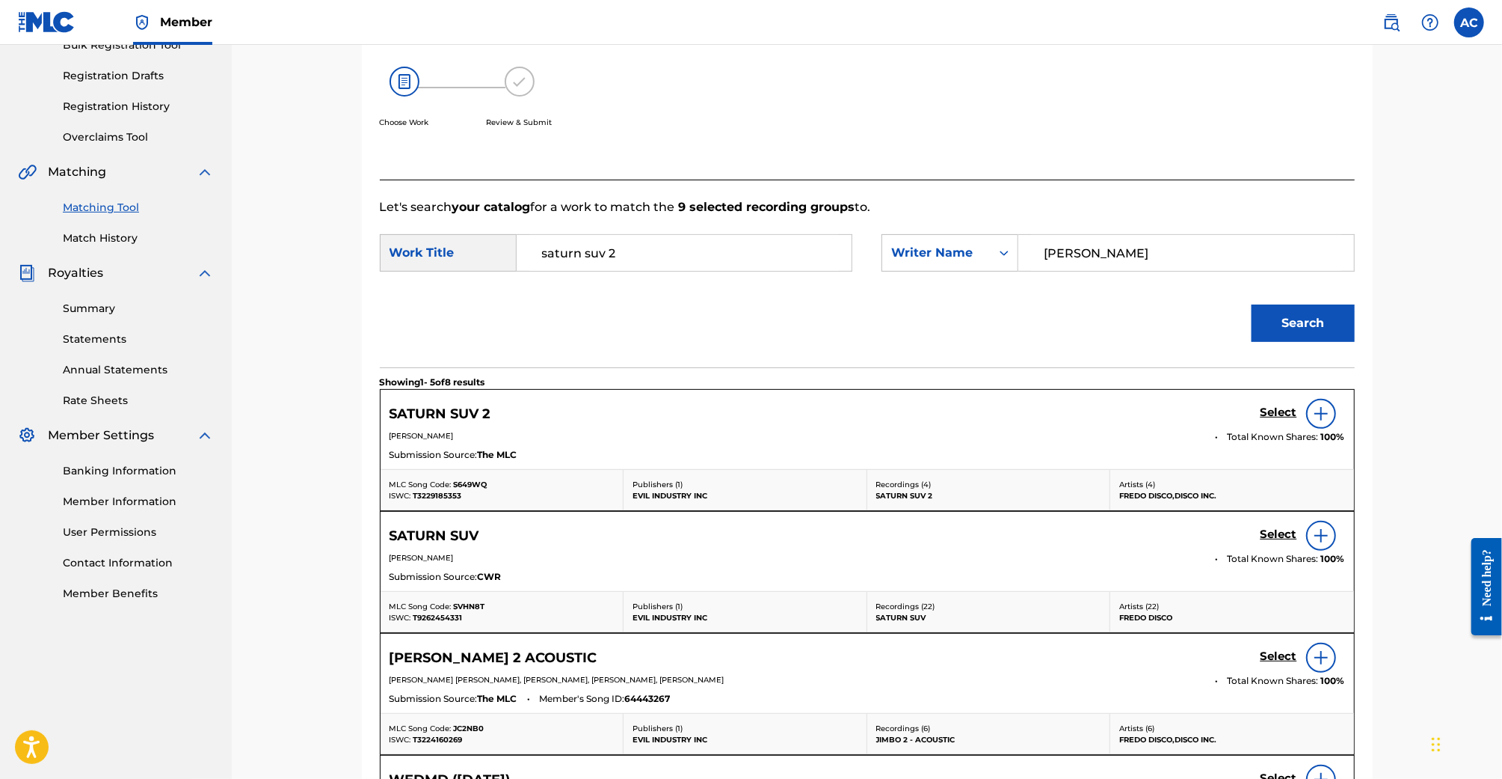
scroll to position [242, 0]
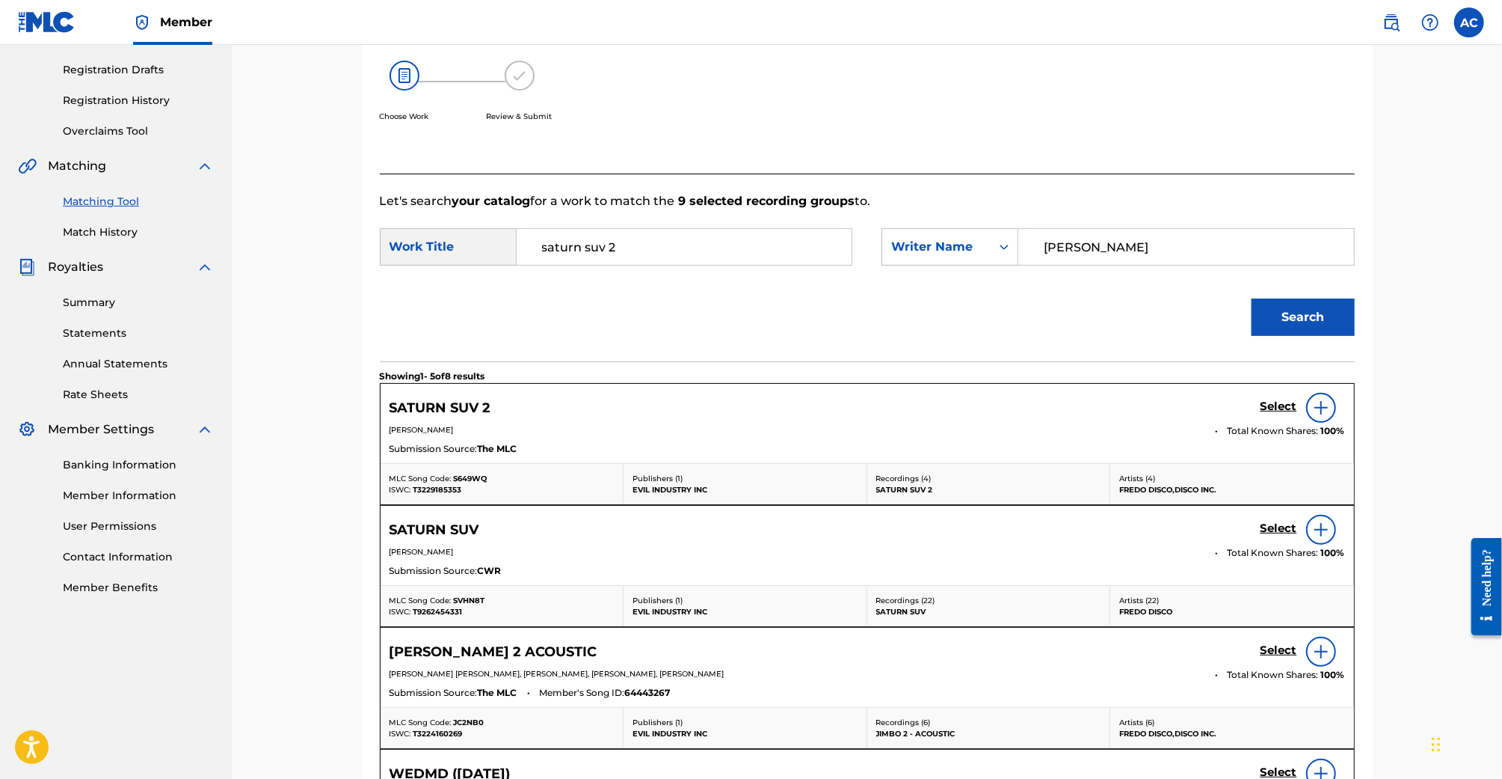
click at [1283, 409] on h5 "Select" at bounding box center [1279, 406] width 37 height 14
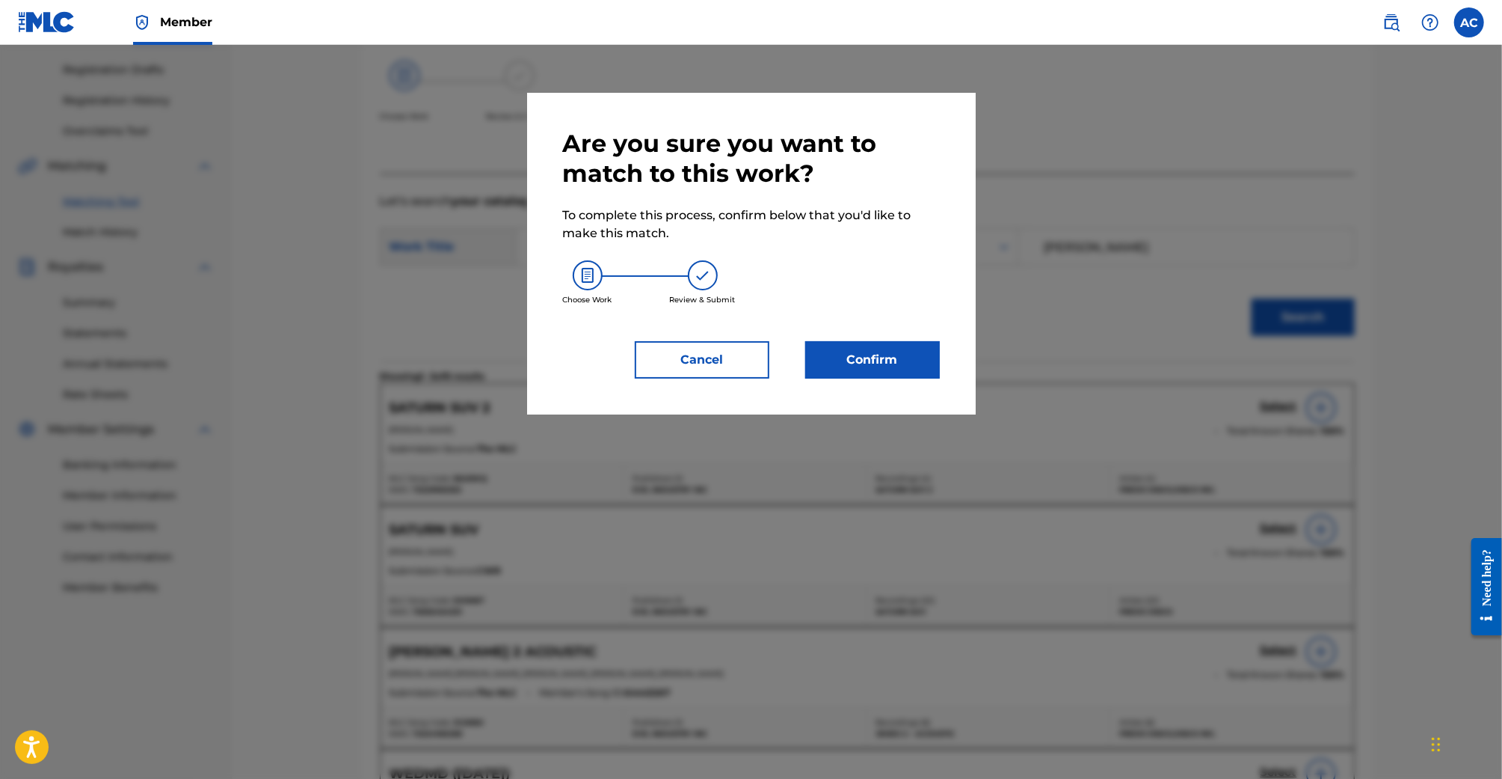
click at [878, 360] on button "Confirm" at bounding box center [872, 359] width 135 height 37
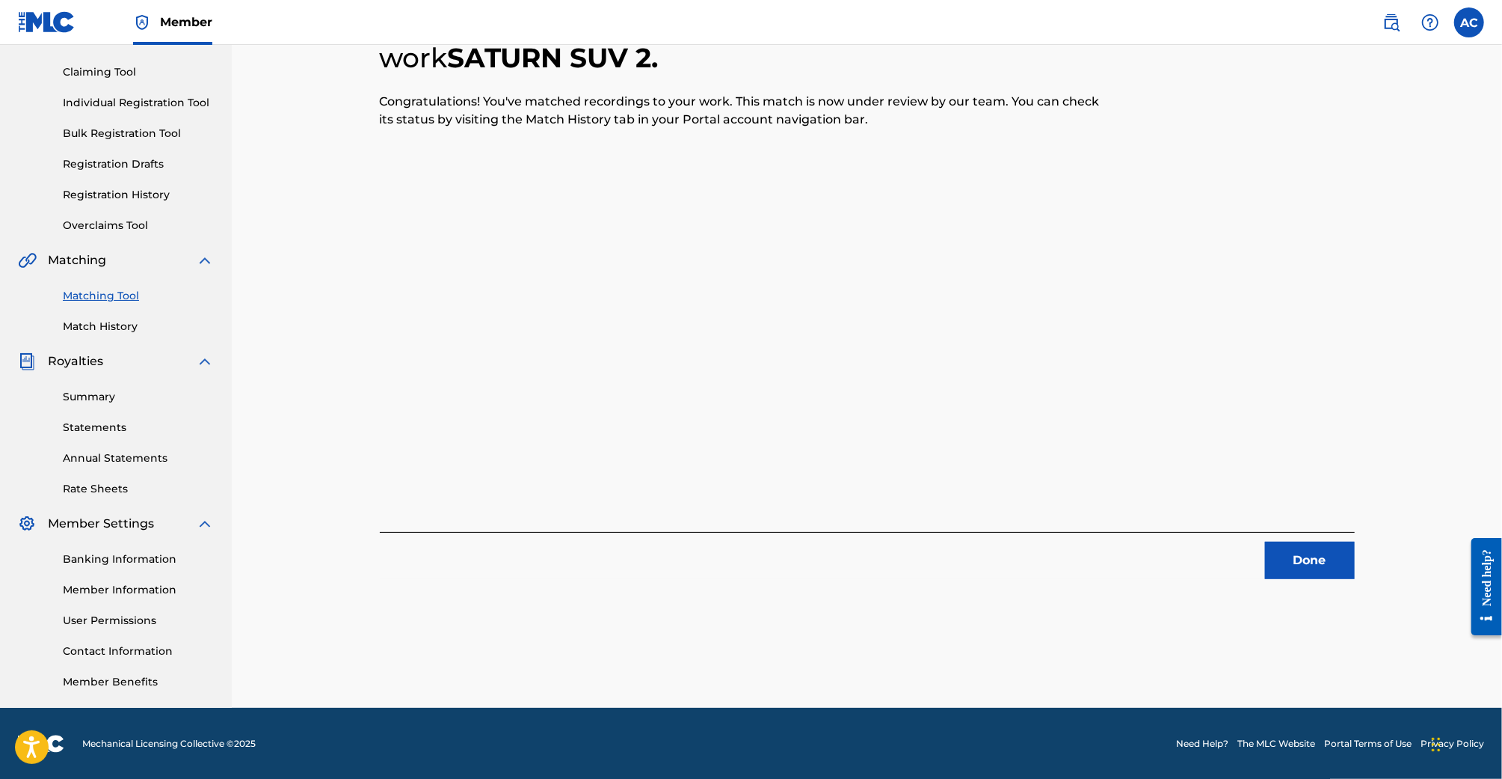
click at [1325, 575] on button "Done" at bounding box center [1310, 559] width 90 height 37
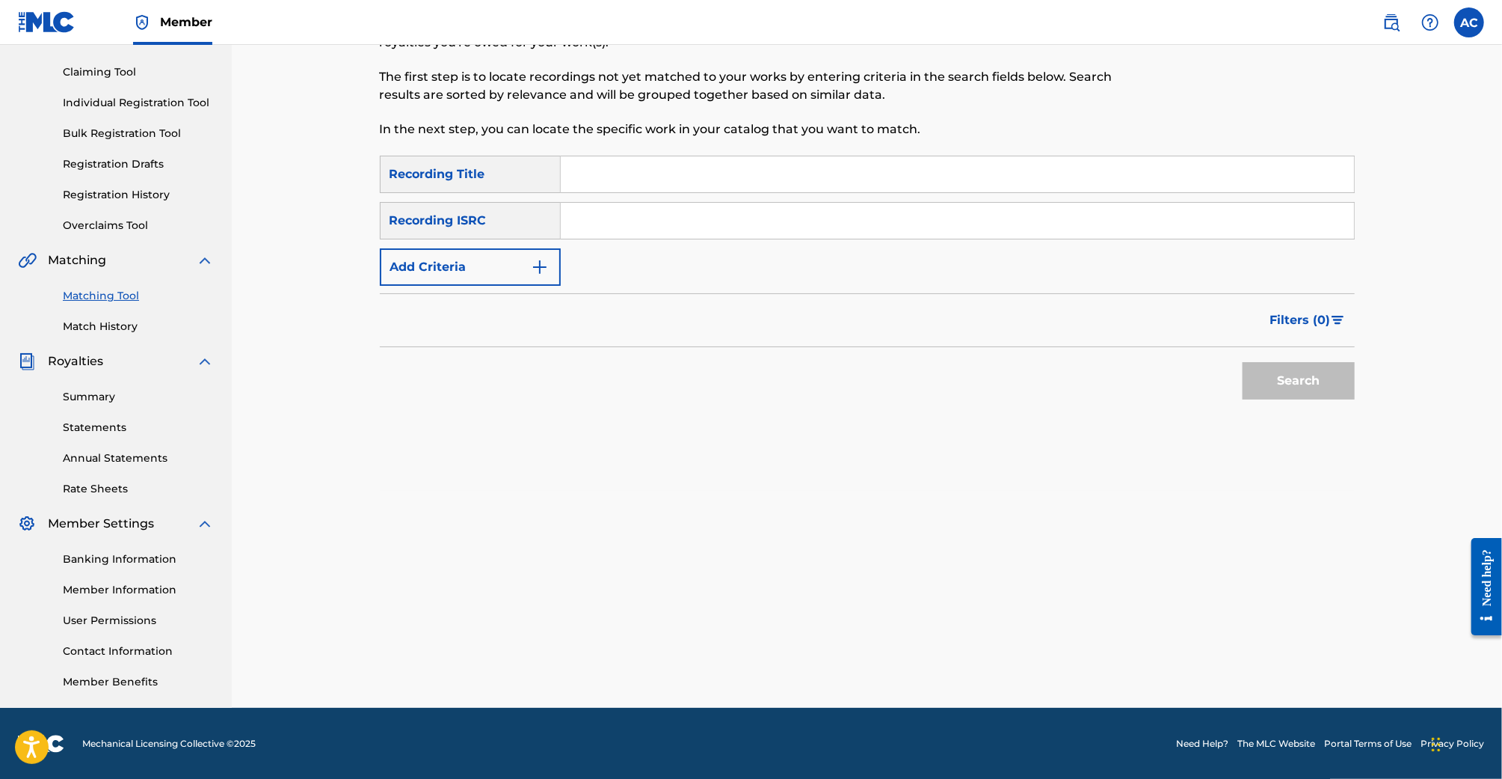
click at [587, 179] on input "Search Form" at bounding box center [957, 174] width 793 height 36
type input "Any Worze"
click at [1243, 362] on button "Search" at bounding box center [1299, 380] width 112 height 37
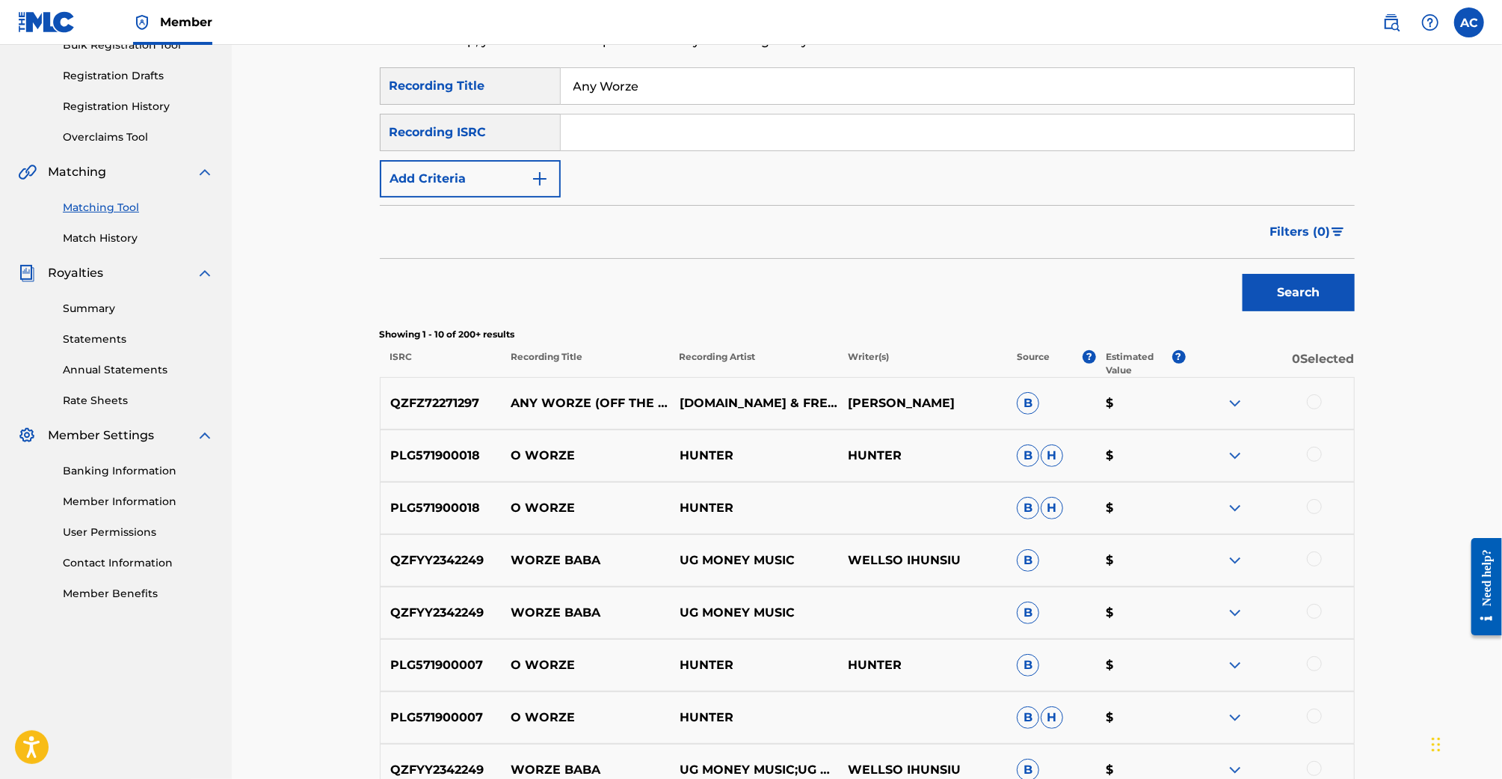
scroll to position [204, 0]
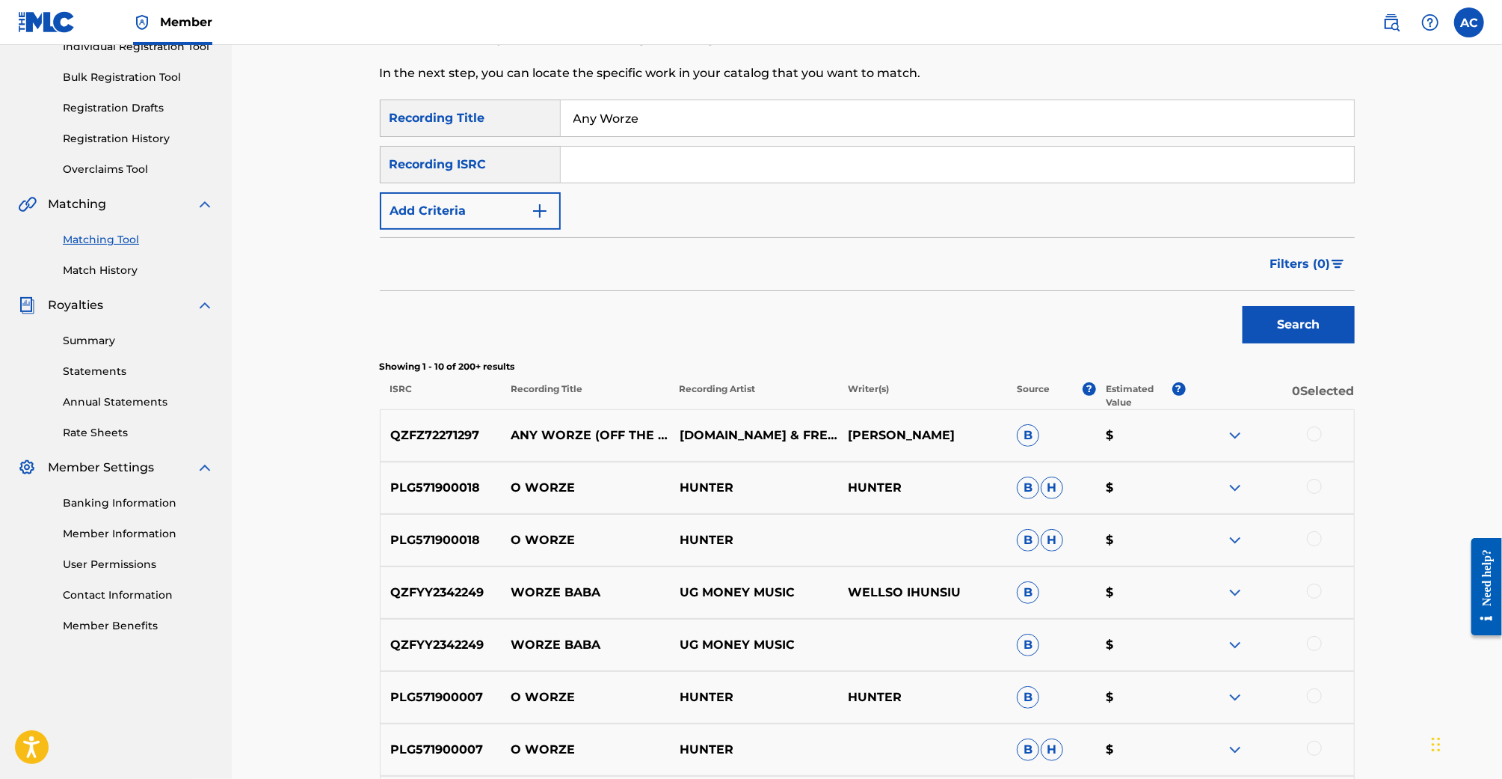
click at [516, 221] on button "Add Criteria" at bounding box center [470, 210] width 181 height 37
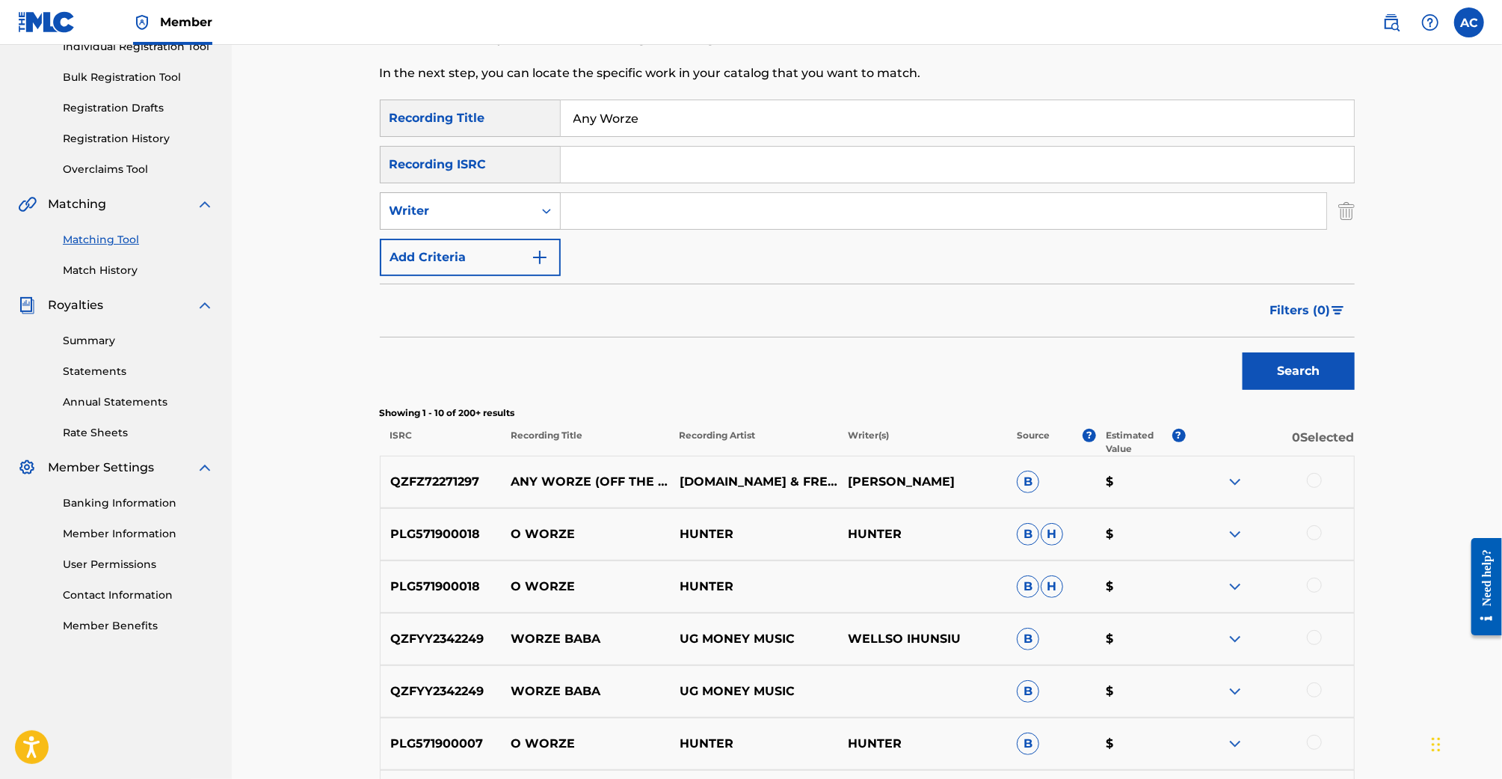
click at [535, 203] on div "Search Form" at bounding box center [546, 210] width 27 height 27
click at [532, 250] on div "Recording Artist" at bounding box center [470, 248] width 179 height 37
click at [626, 217] on input "Search Form" at bounding box center [944, 211] width 766 height 36
click at [497, 214] on div "Recording Artist" at bounding box center [457, 211] width 135 height 18
click at [497, 260] on div "Writer" at bounding box center [470, 248] width 179 height 37
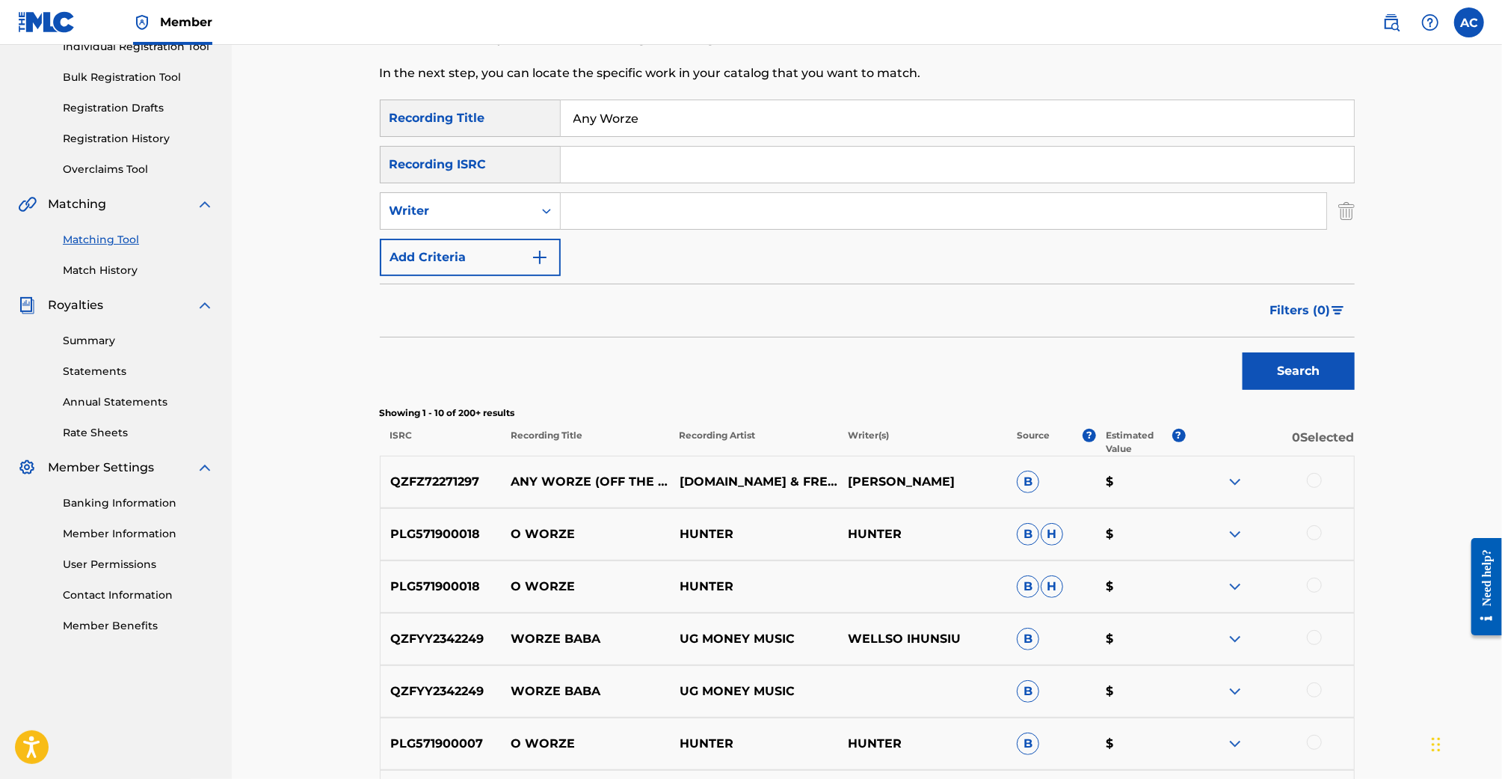
click at [625, 219] on input "Search Form" at bounding box center [944, 211] width 766 height 36
type input "Frederic Fosco"
click at [1243, 352] on button "Search" at bounding box center [1299, 370] width 112 height 37
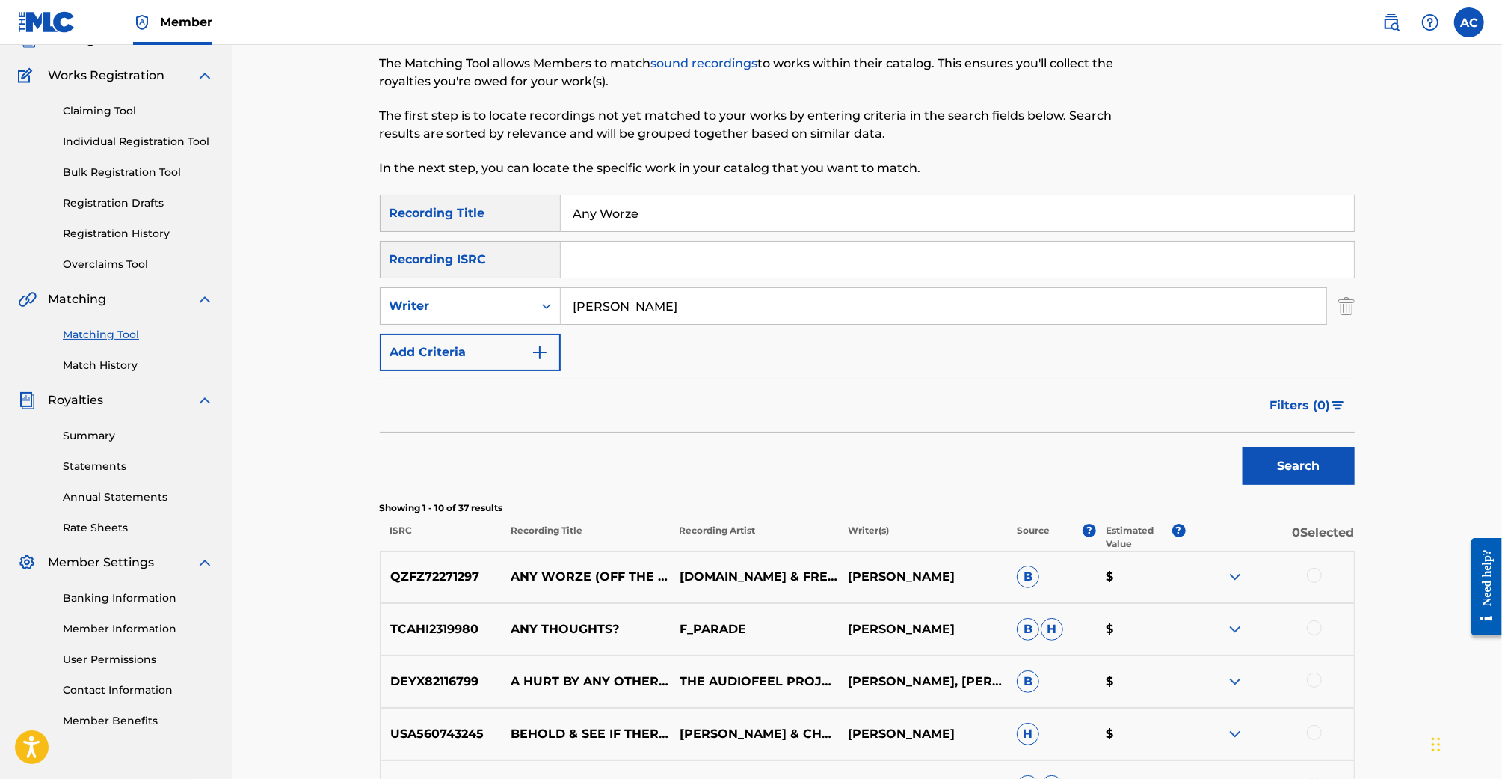
scroll to position [90, 0]
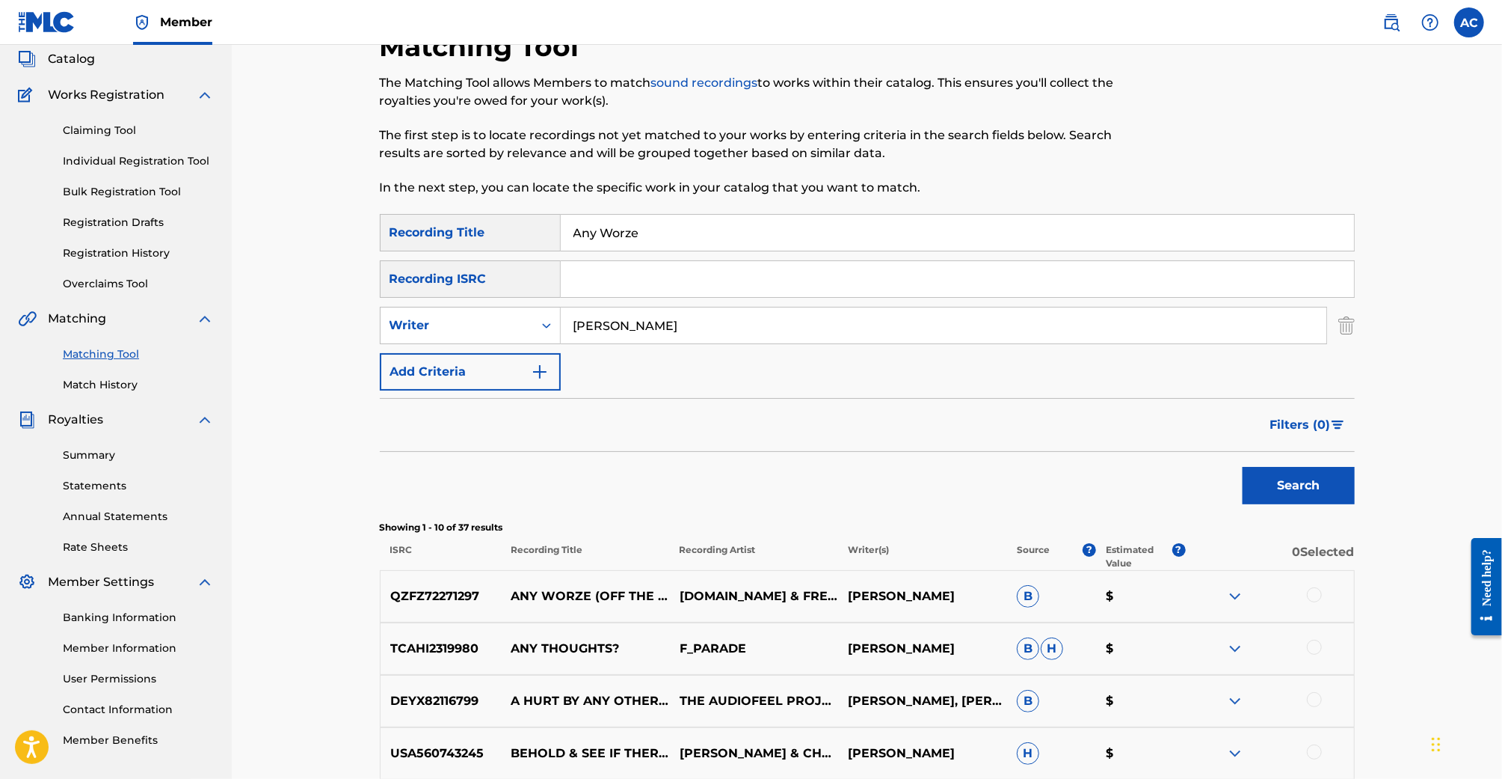
click at [635, 239] on input "Any Worze" at bounding box center [957, 233] width 793 height 36
click at [1243, 467] on button "Search" at bounding box center [1299, 485] width 112 height 37
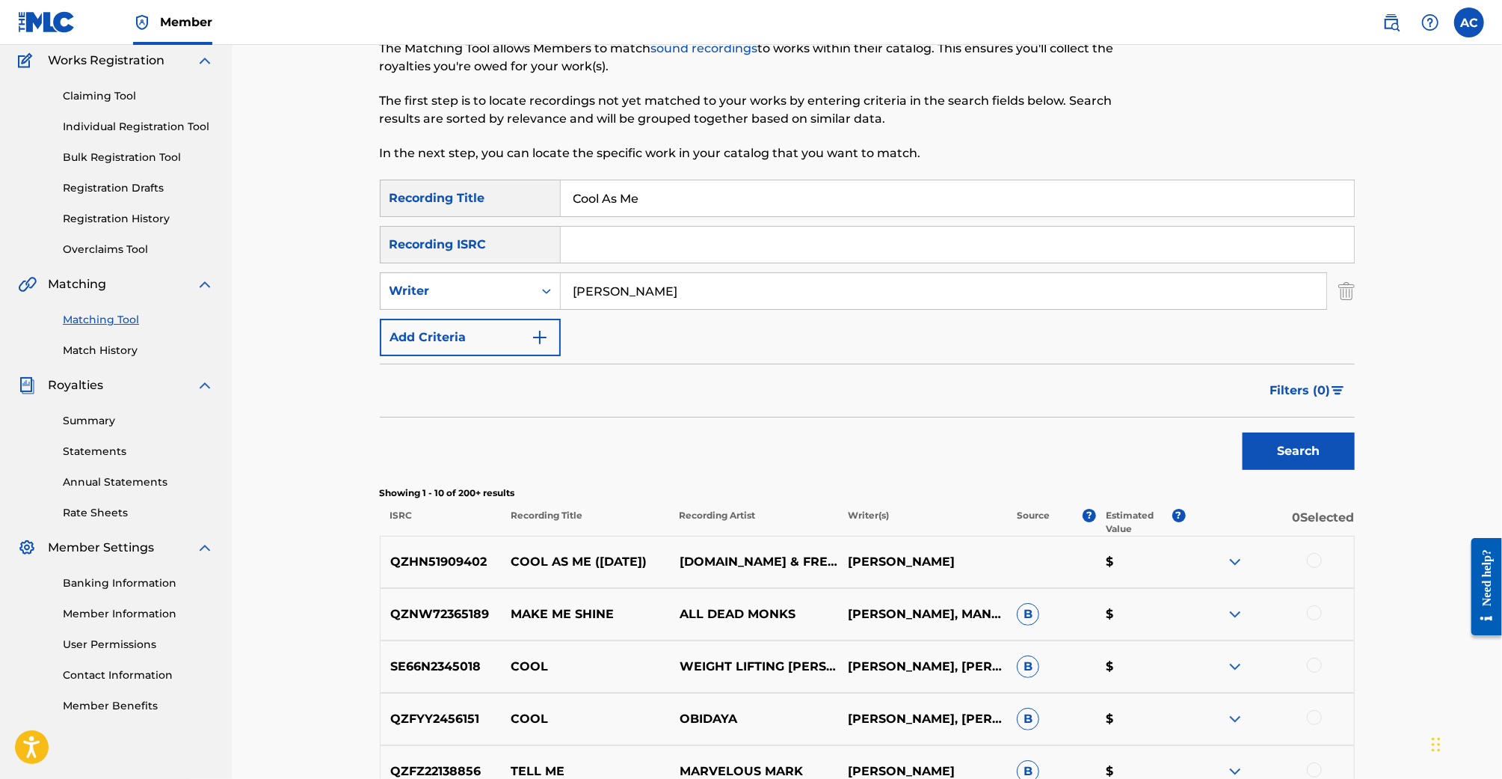
scroll to position [0, 0]
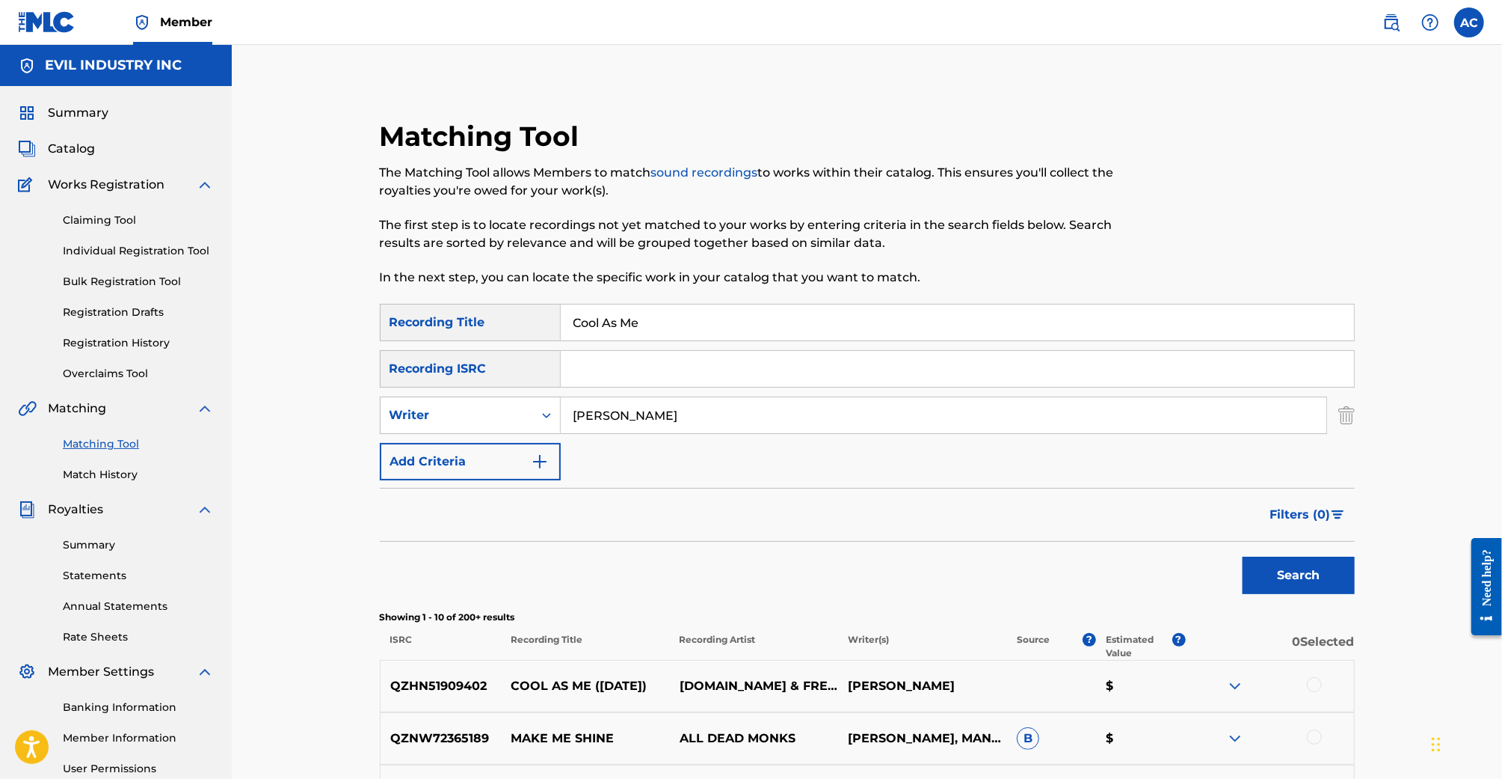
click at [615, 323] on input "Cool As Me" at bounding box center [957, 322] width 793 height 36
type input "Fuck You me"
click at [1243, 556] on button "Search" at bounding box center [1299, 574] width 112 height 37
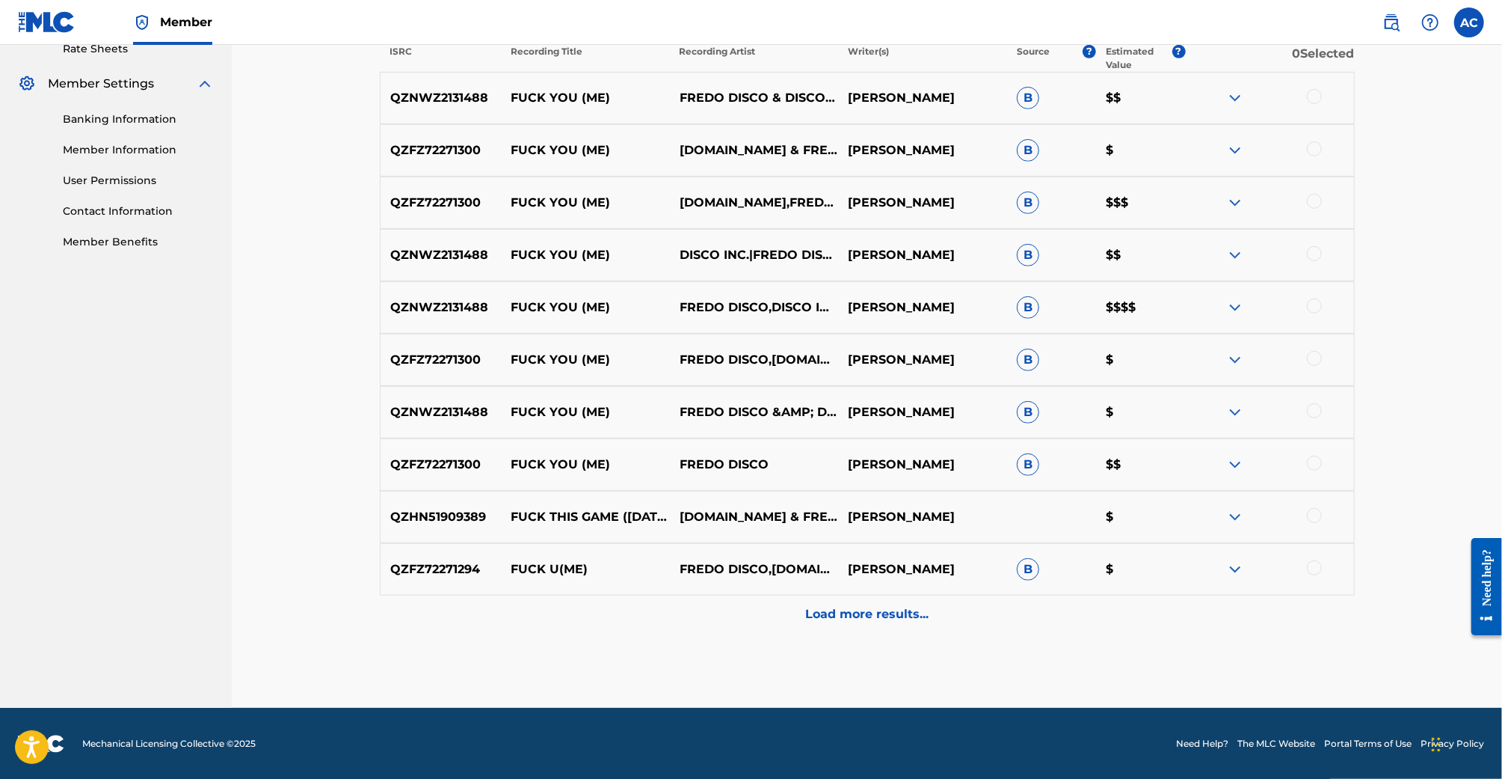
click at [863, 601] on div "Load more results..." at bounding box center [867, 613] width 975 height 37
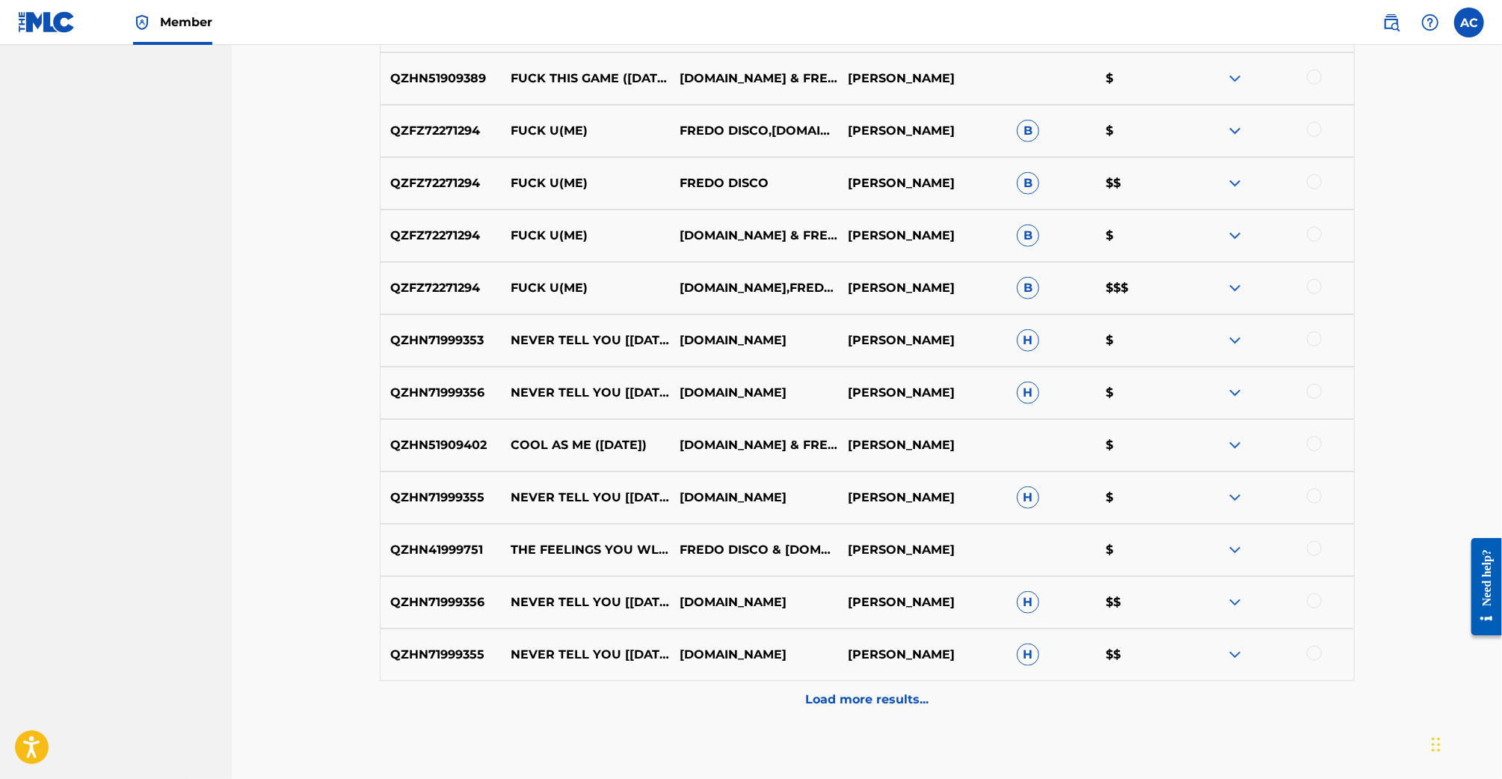
scroll to position [1027, 0]
click at [889, 696] on p "Load more results..." at bounding box center [866, 699] width 123 height 18
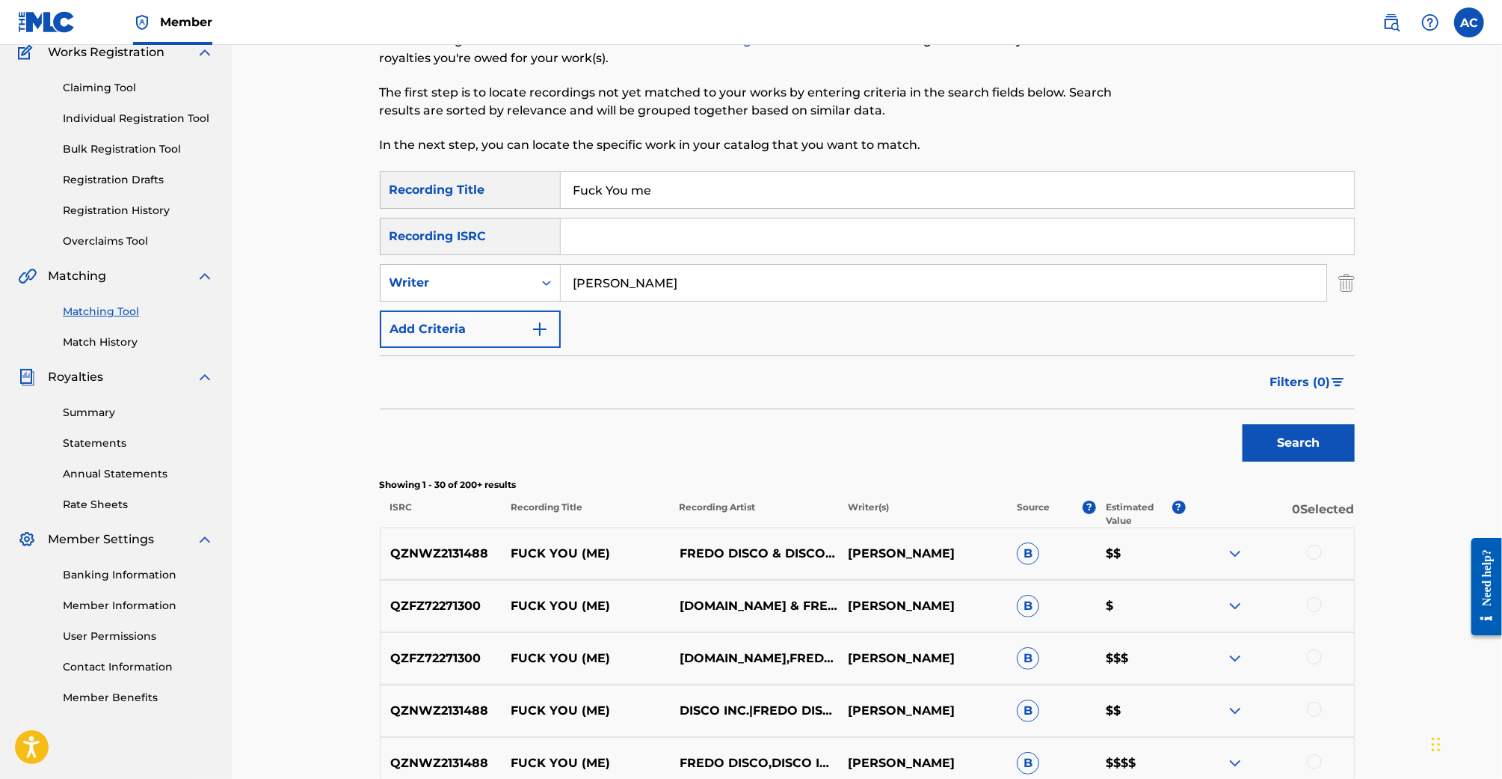
scroll to position [0, 0]
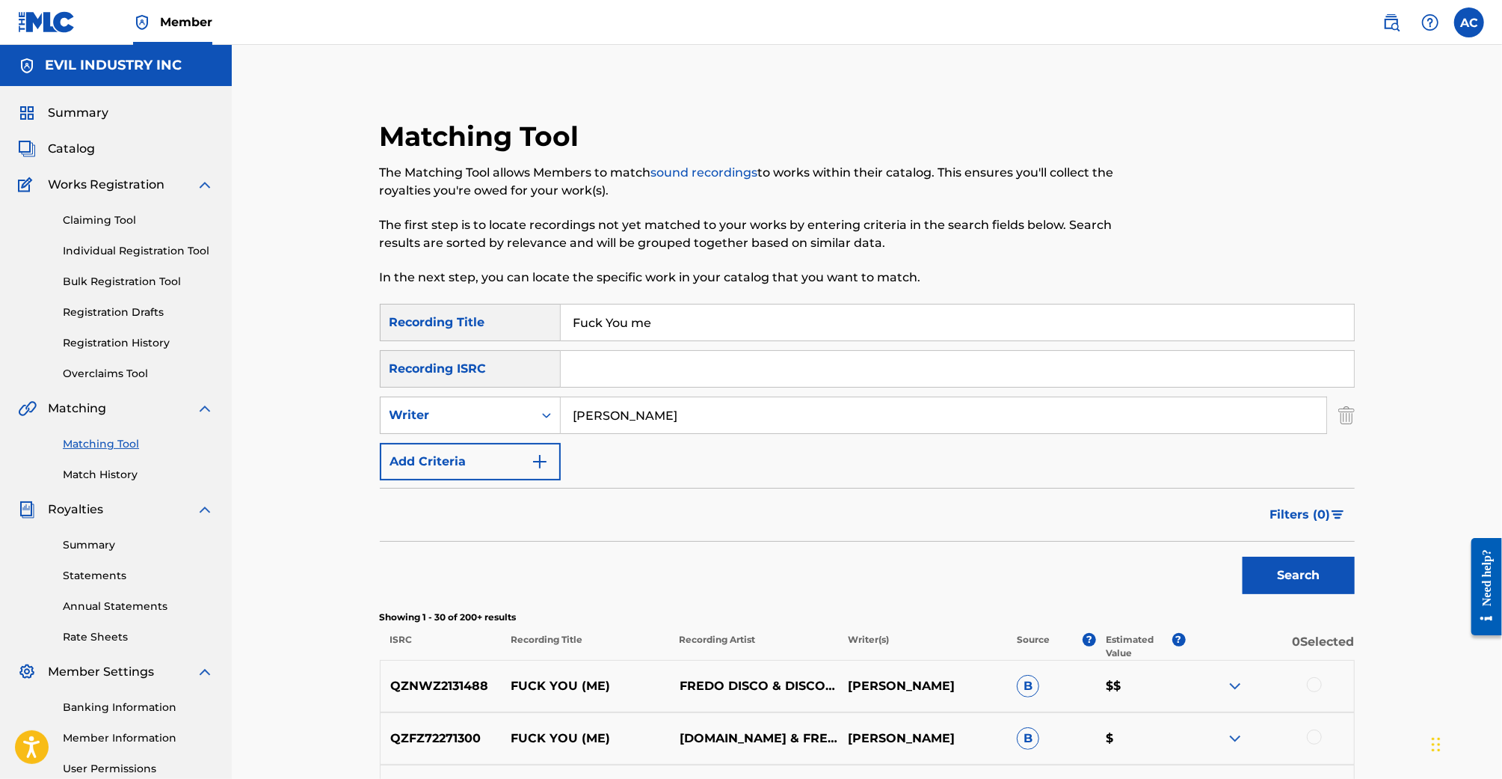
click at [532, 455] on img "Search Form" at bounding box center [540, 461] width 18 height 18
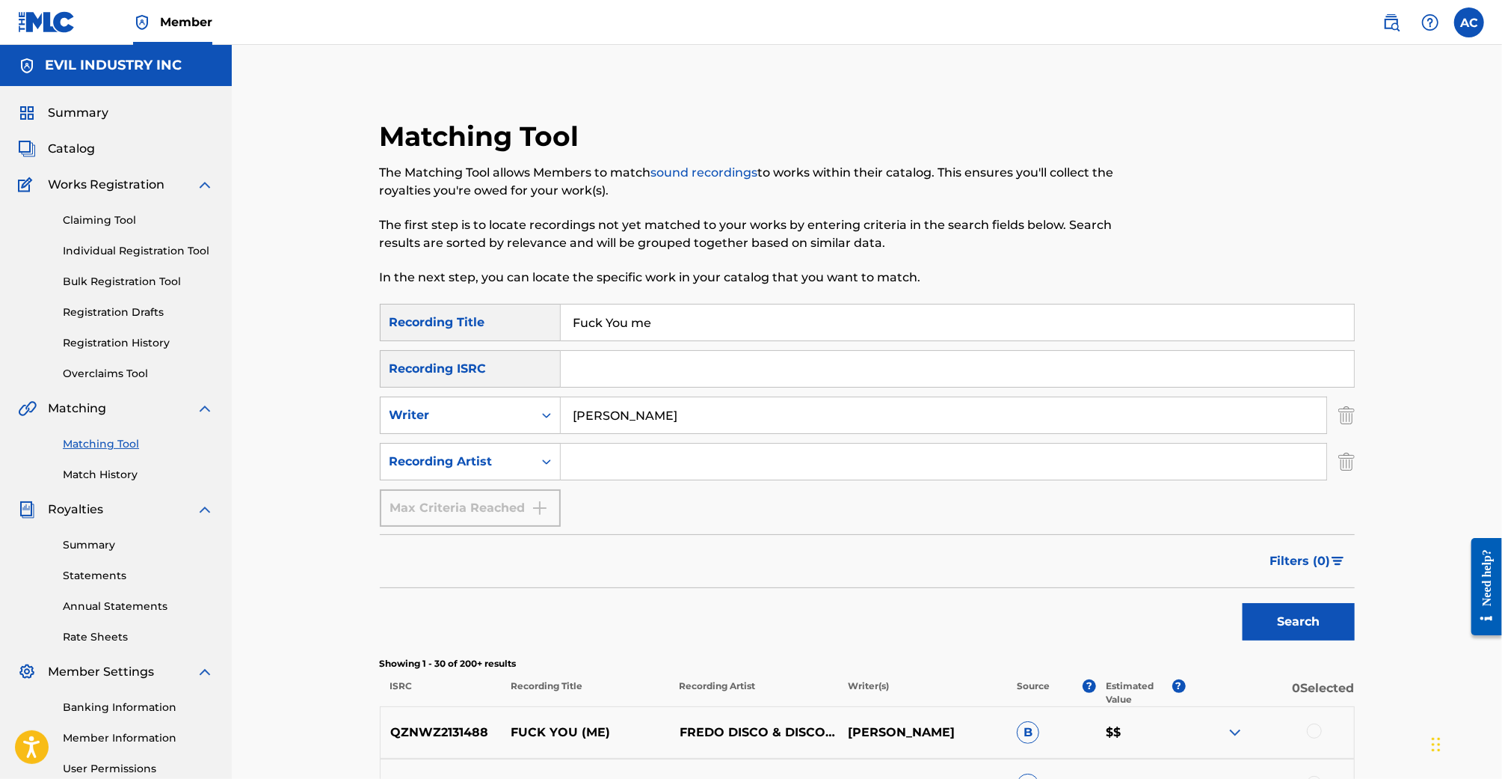
drag, startPoint x: 613, startPoint y: 464, endPoint x: 627, endPoint y: 463, distance: 14.2
click at [614, 464] on input "Search Form" at bounding box center [944, 461] width 766 height 36
type input "Fredo Disco"
click at [624, 307] on input "Fuck You me" at bounding box center [957, 322] width 793 height 36
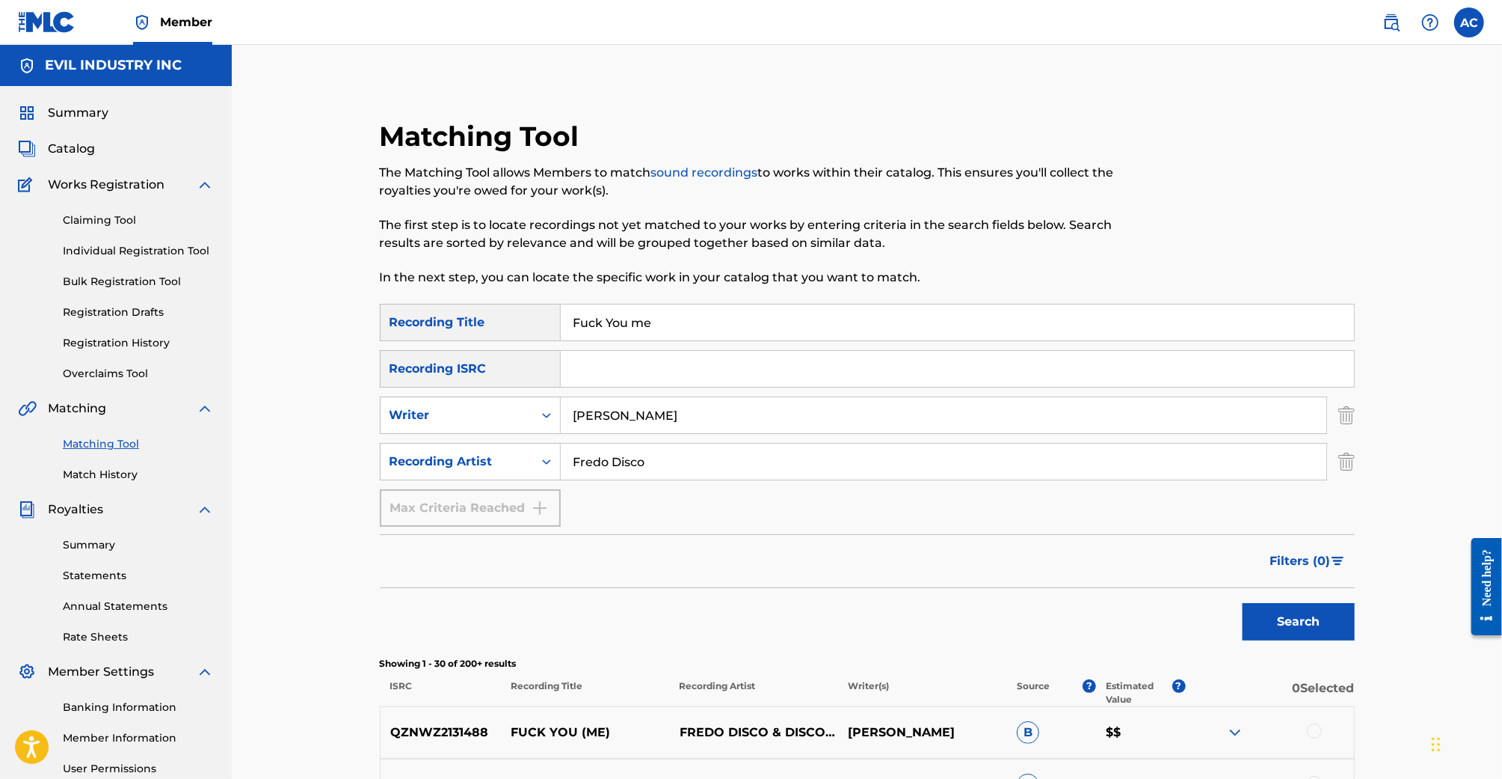
click at [624, 307] on input "Fuck You me" at bounding box center [957, 322] width 793 height 36
click at [1243, 603] on button "Search" at bounding box center [1299, 621] width 112 height 37
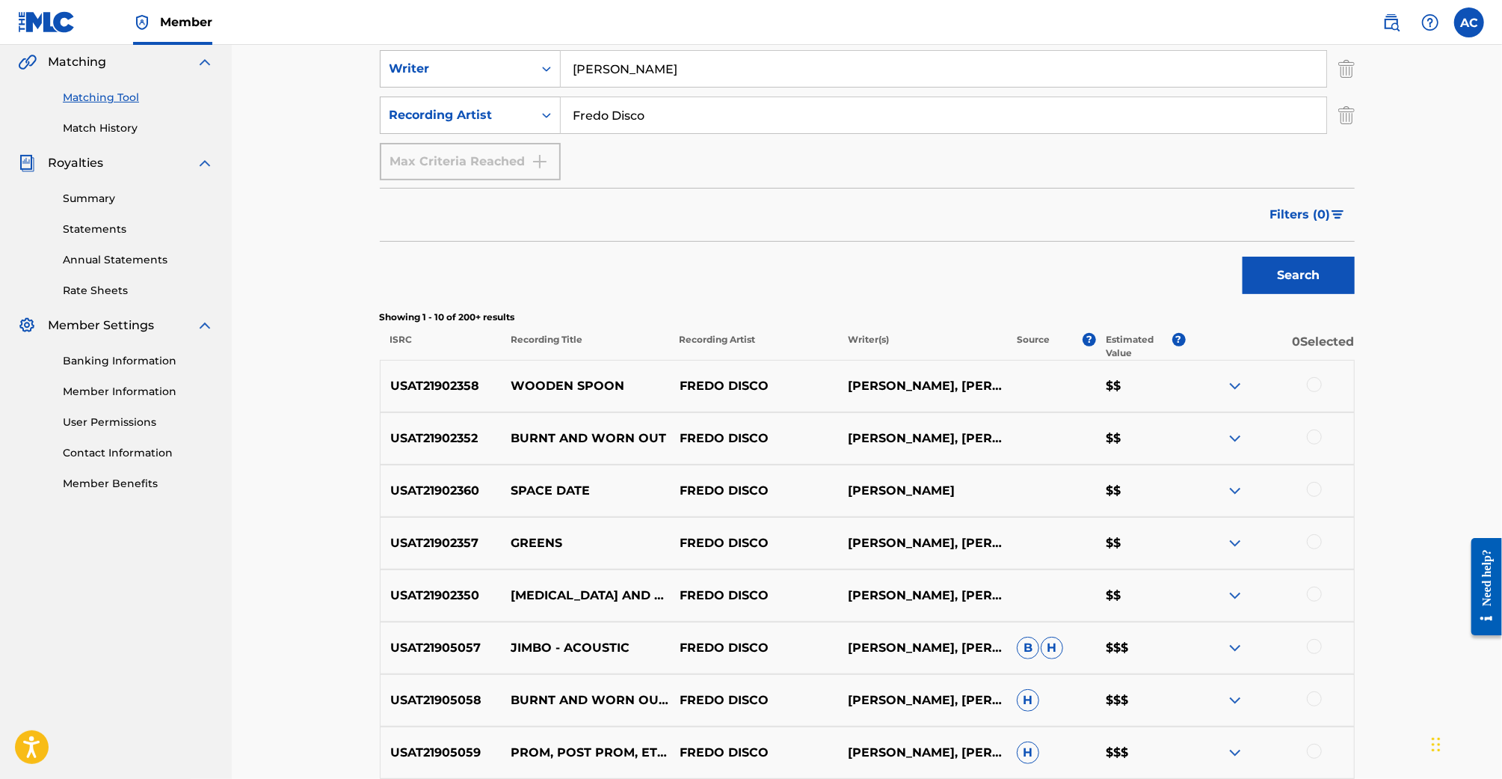
scroll to position [390, 0]
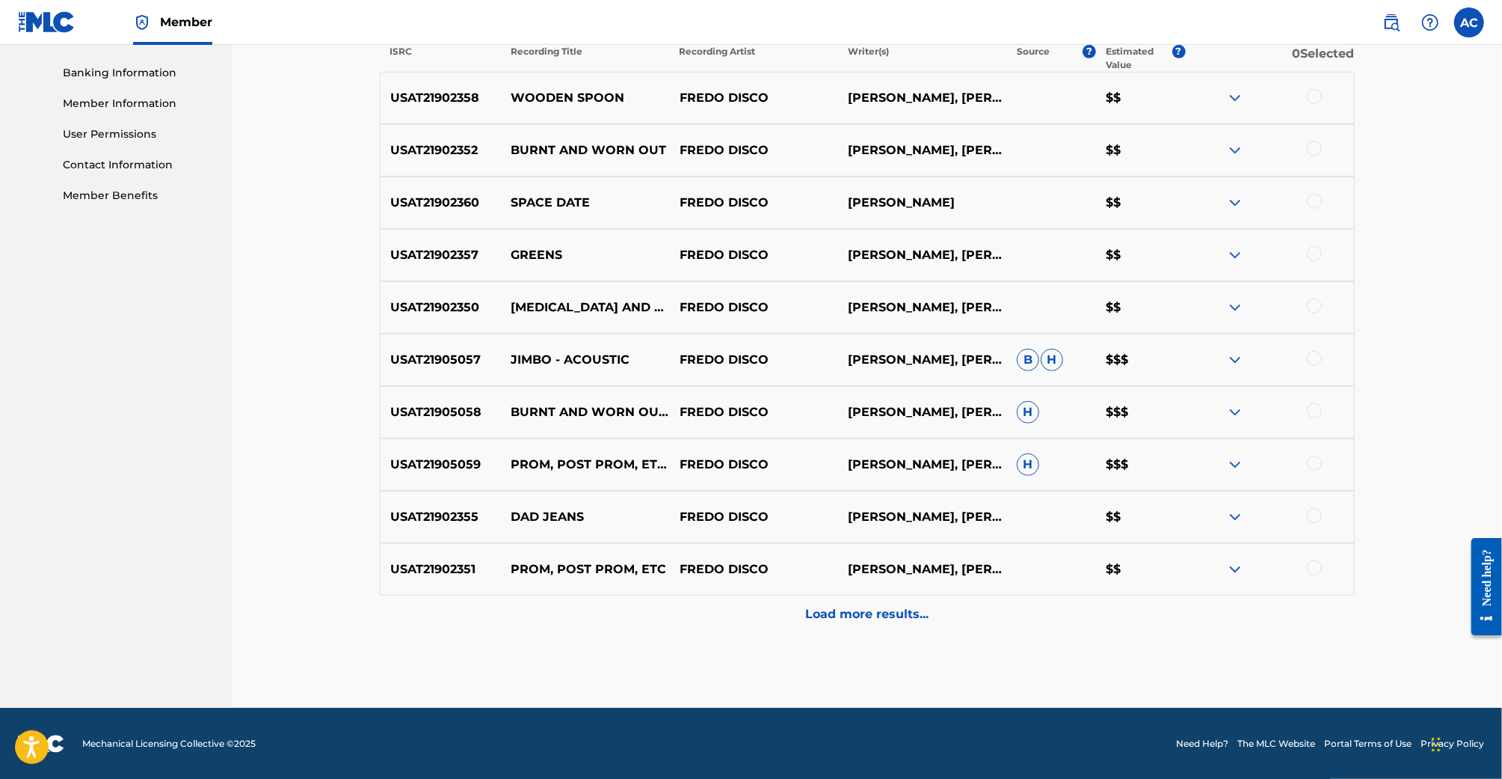
click at [906, 605] on p "Load more results..." at bounding box center [866, 614] width 123 height 18
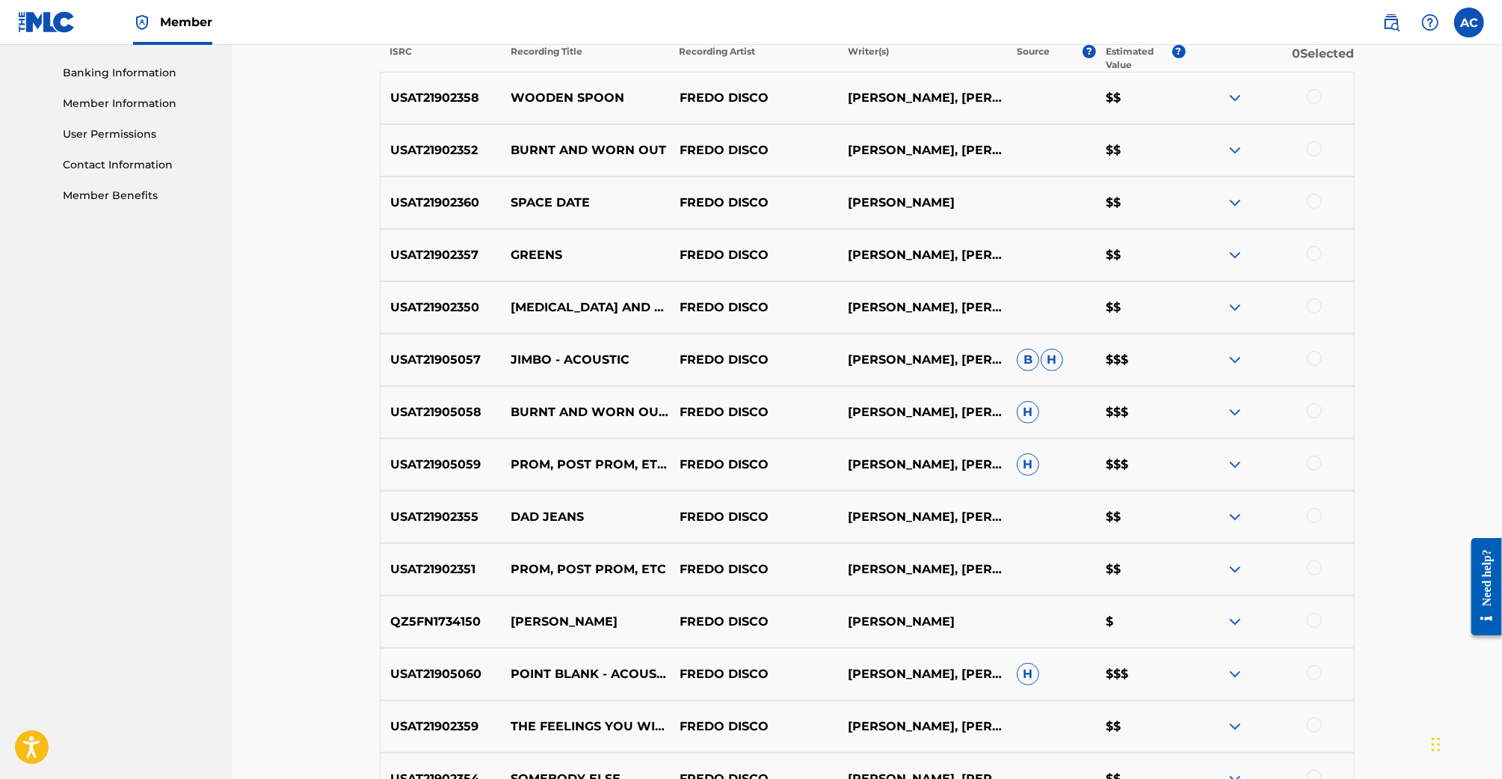
scroll to position [0, 0]
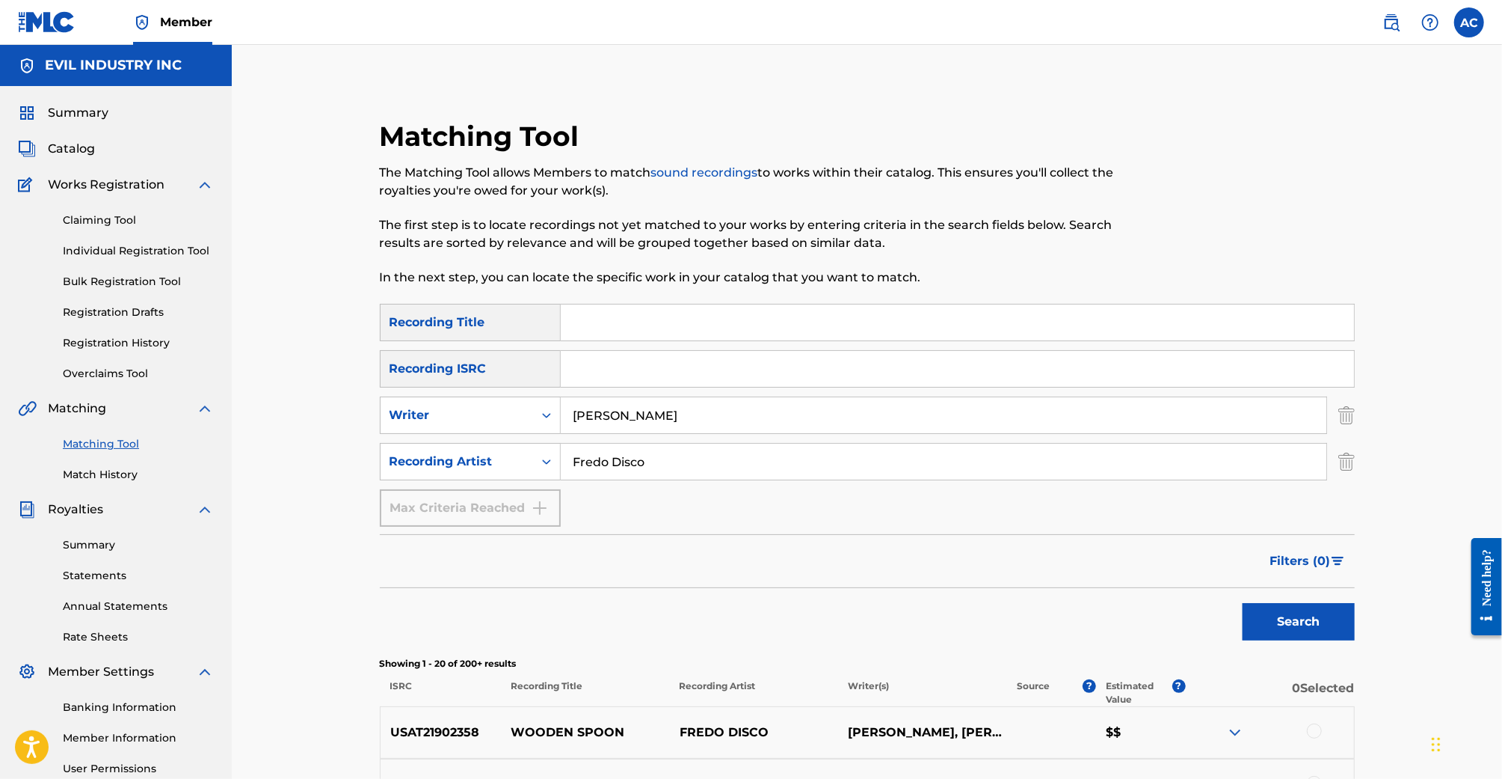
click at [1280, 560] on span "Filters ( 0 )" at bounding box center [1301, 561] width 61 height 18
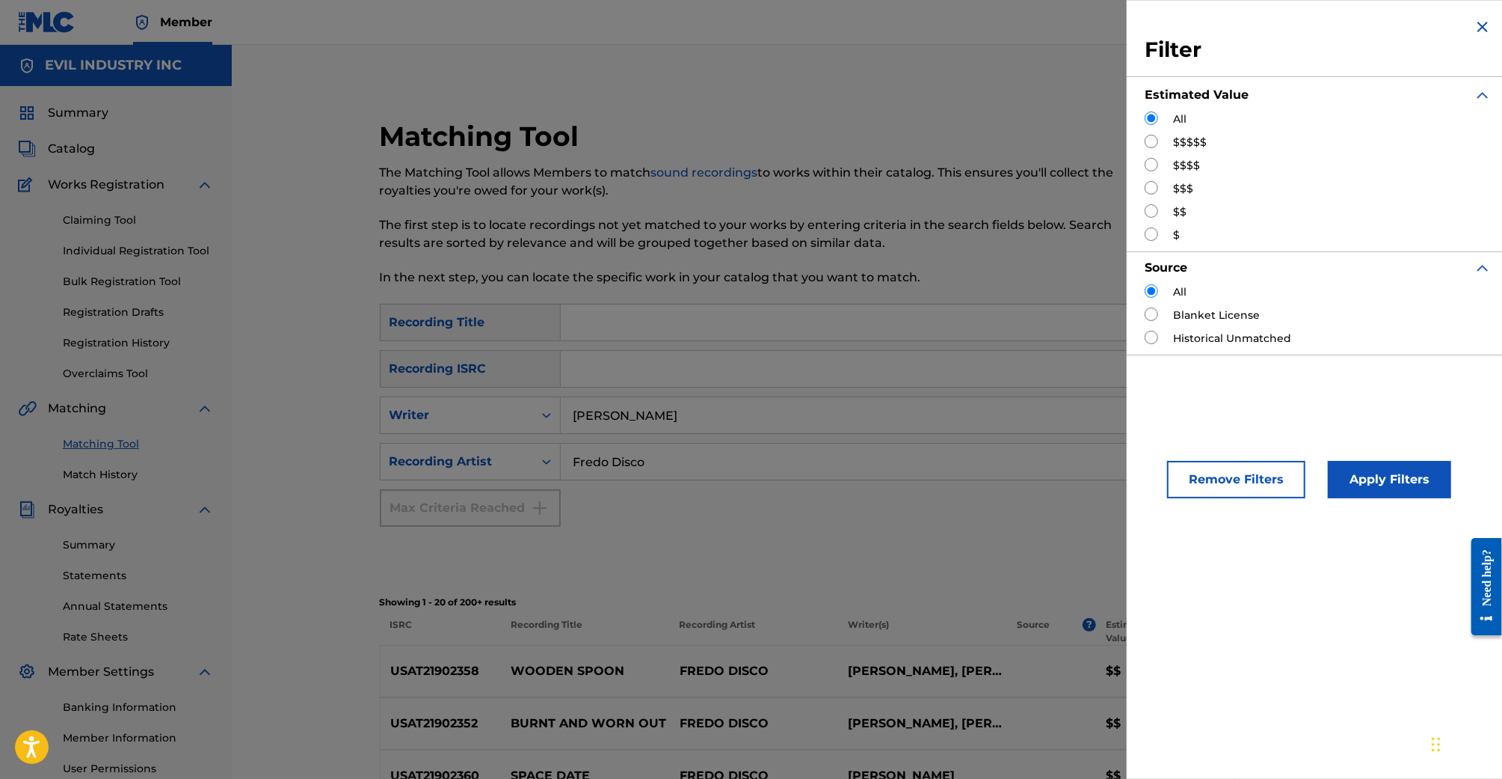
click at [1191, 144] on label "$$$$$" at bounding box center [1190, 143] width 34 height 16
click at [1154, 147] on input "Search Form" at bounding box center [1151, 141] width 13 height 13
radio input "true"
click at [1349, 500] on div "Remove Filters Apply Filters" at bounding box center [1318, 466] width 383 height 99
click at [1350, 486] on button "Apply Filters" at bounding box center [1389, 479] width 123 height 37
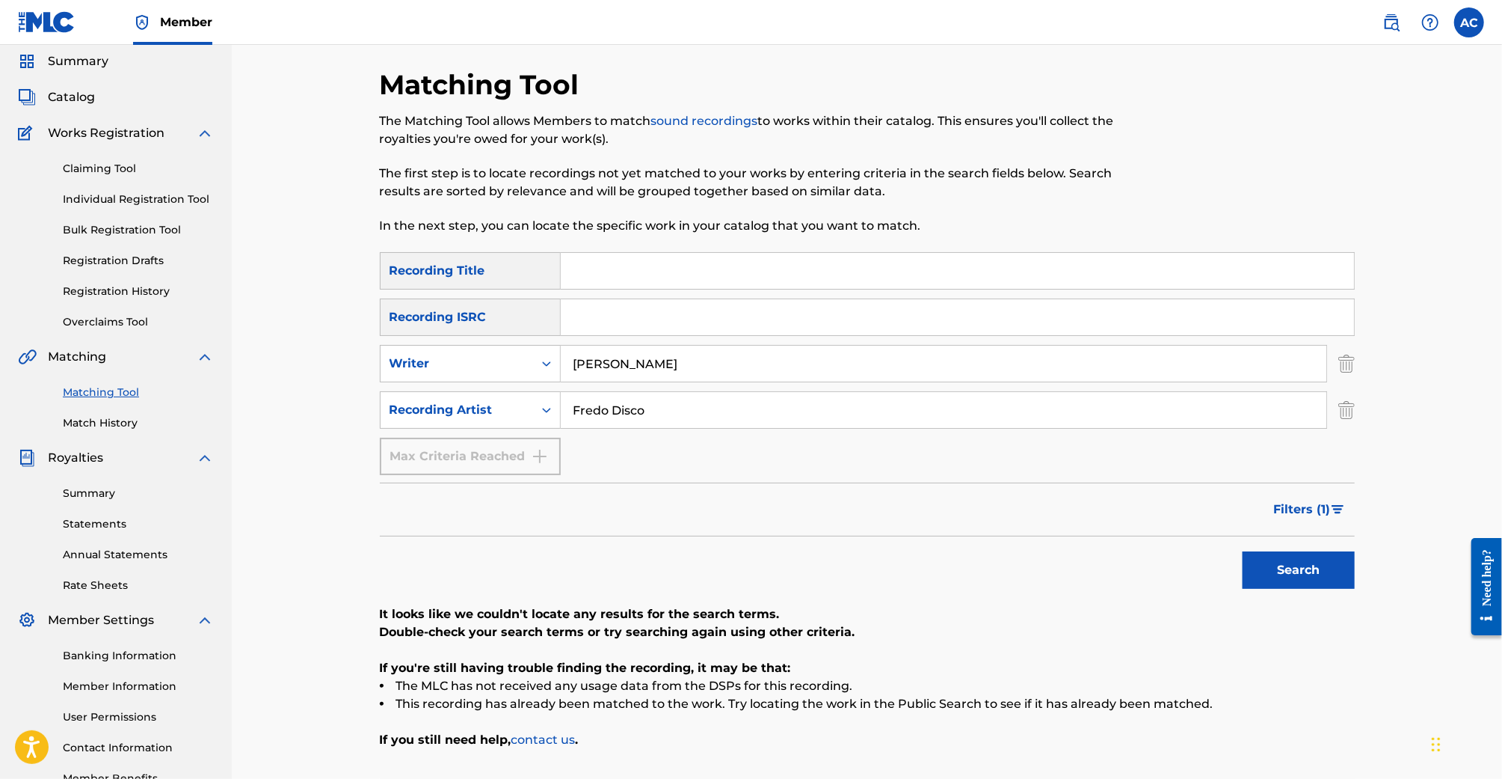
scroll to position [168, 0]
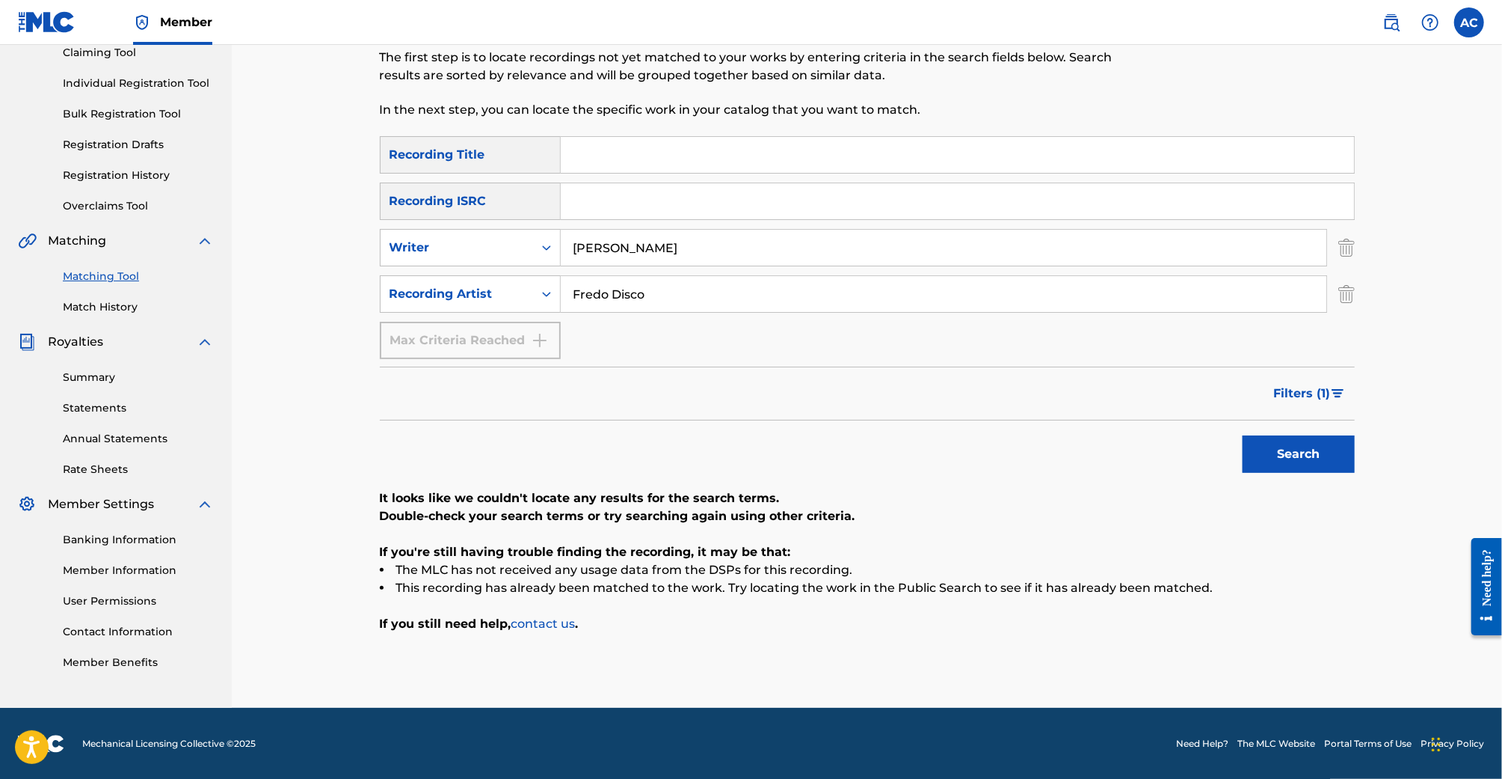
click at [1297, 395] on span "Filters ( 1 )" at bounding box center [1302, 393] width 57 height 18
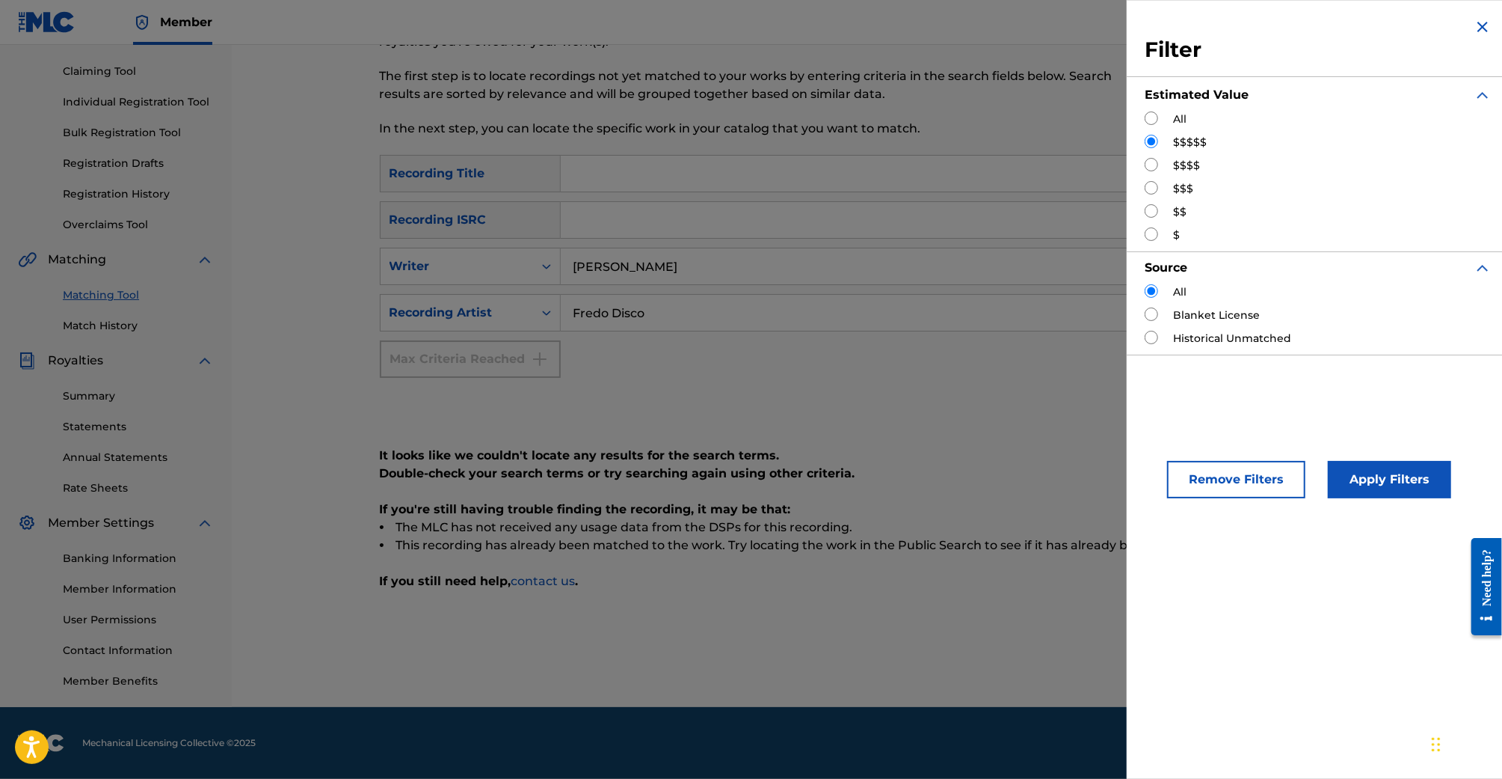
scroll to position [148, 0]
click at [1158, 168] on div "$$$$" at bounding box center [1318, 166] width 347 height 16
click at [1149, 164] on input "Search Form" at bounding box center [1151, 164] width 13 height 13
radio input "true"
click at [1388, 471] on button "Apply Filters" at bounding box center [1389, 479] width 123 height 37
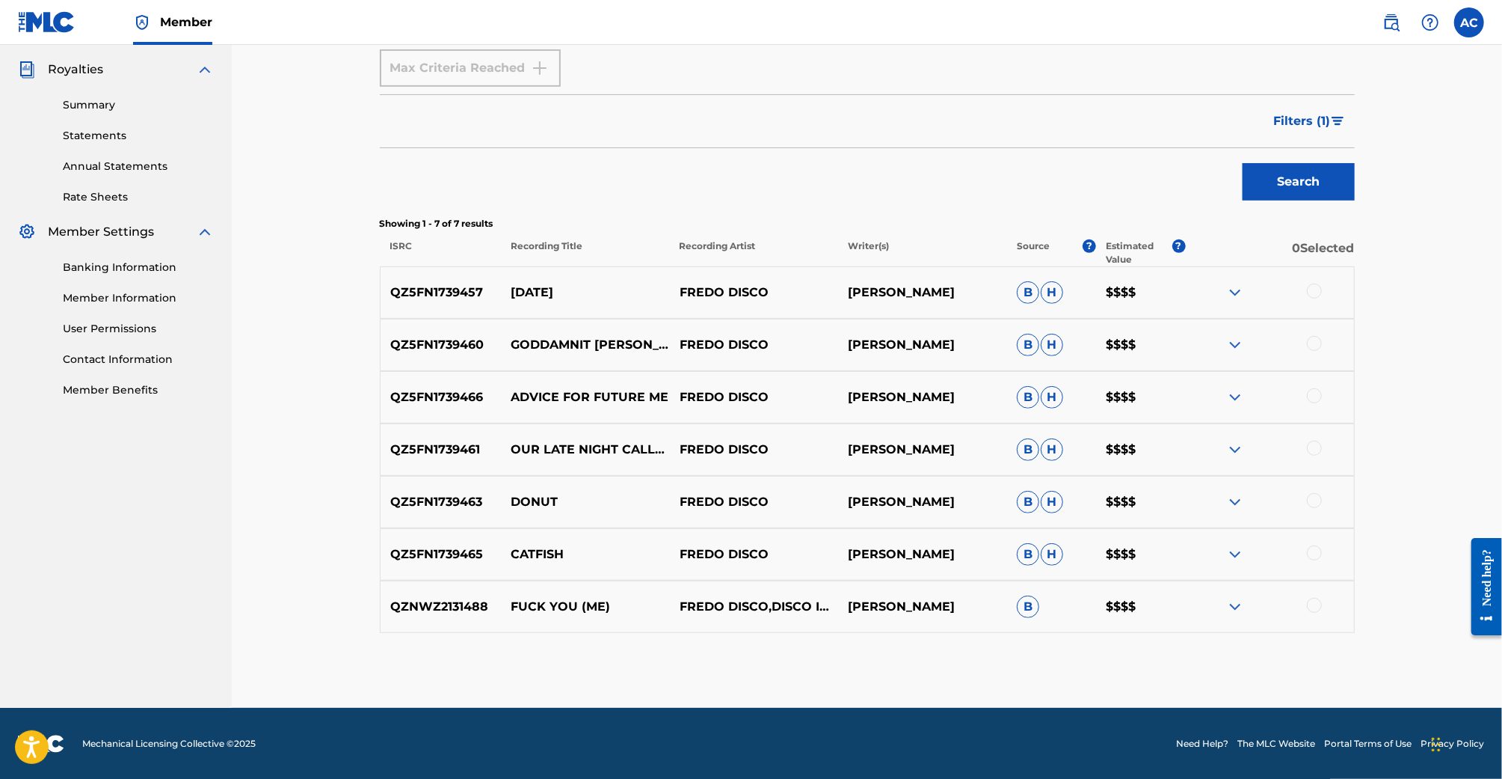
scroll to position [245, 0]
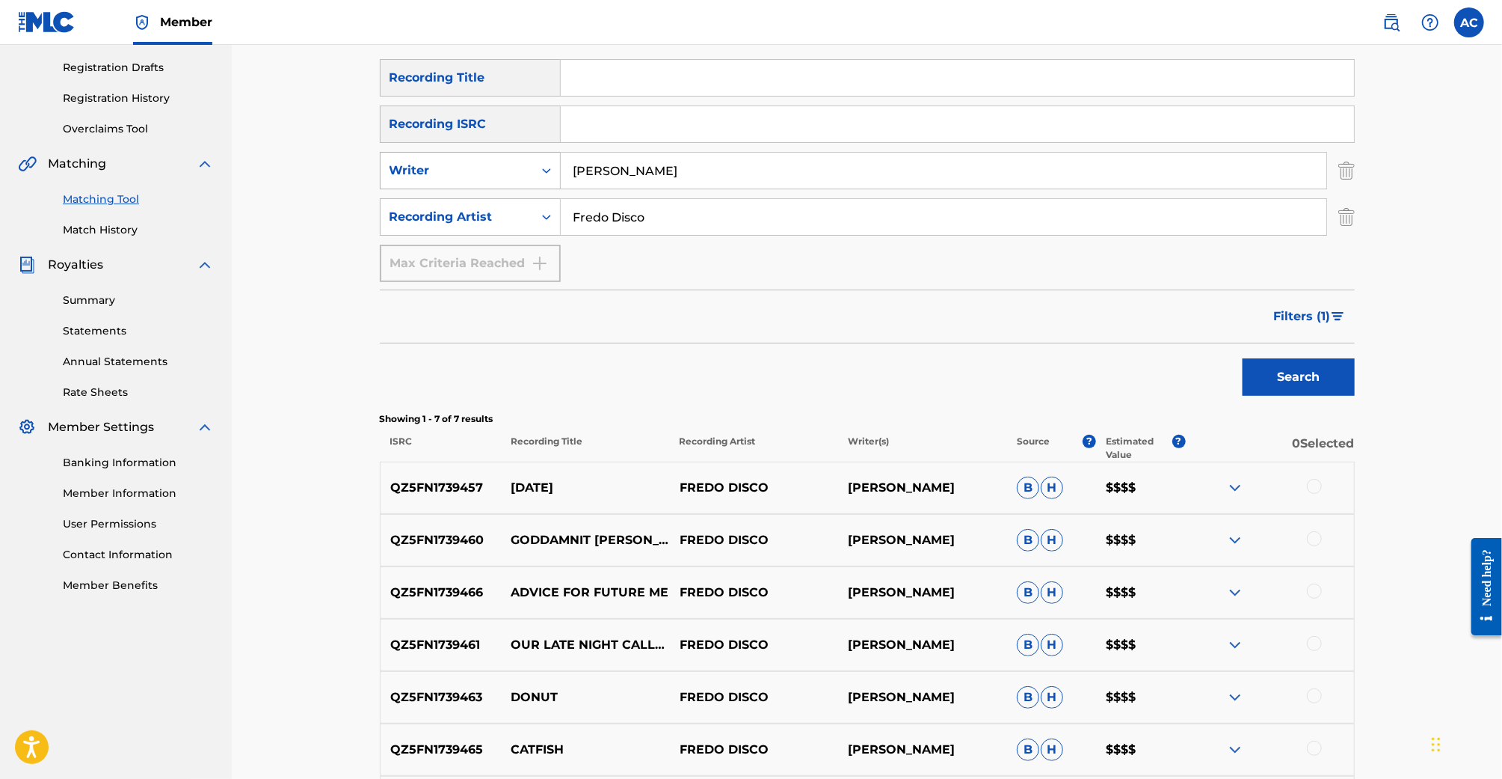
drag, startPoint x: 678, startPoint y: 168, endPoint x: 522, endPoint y: 157, distance: 156.7
click at [522, 157] on div "SearchWithCriteria95a1ed02-1596-4051-a8ab-79574fe7b54a Writer Frederic Fosco" at bounding box center [867, 170] width 975 height 37
click at [1243, 358] on button "Search" at bounding box center [1299, 376] width 112 height 37
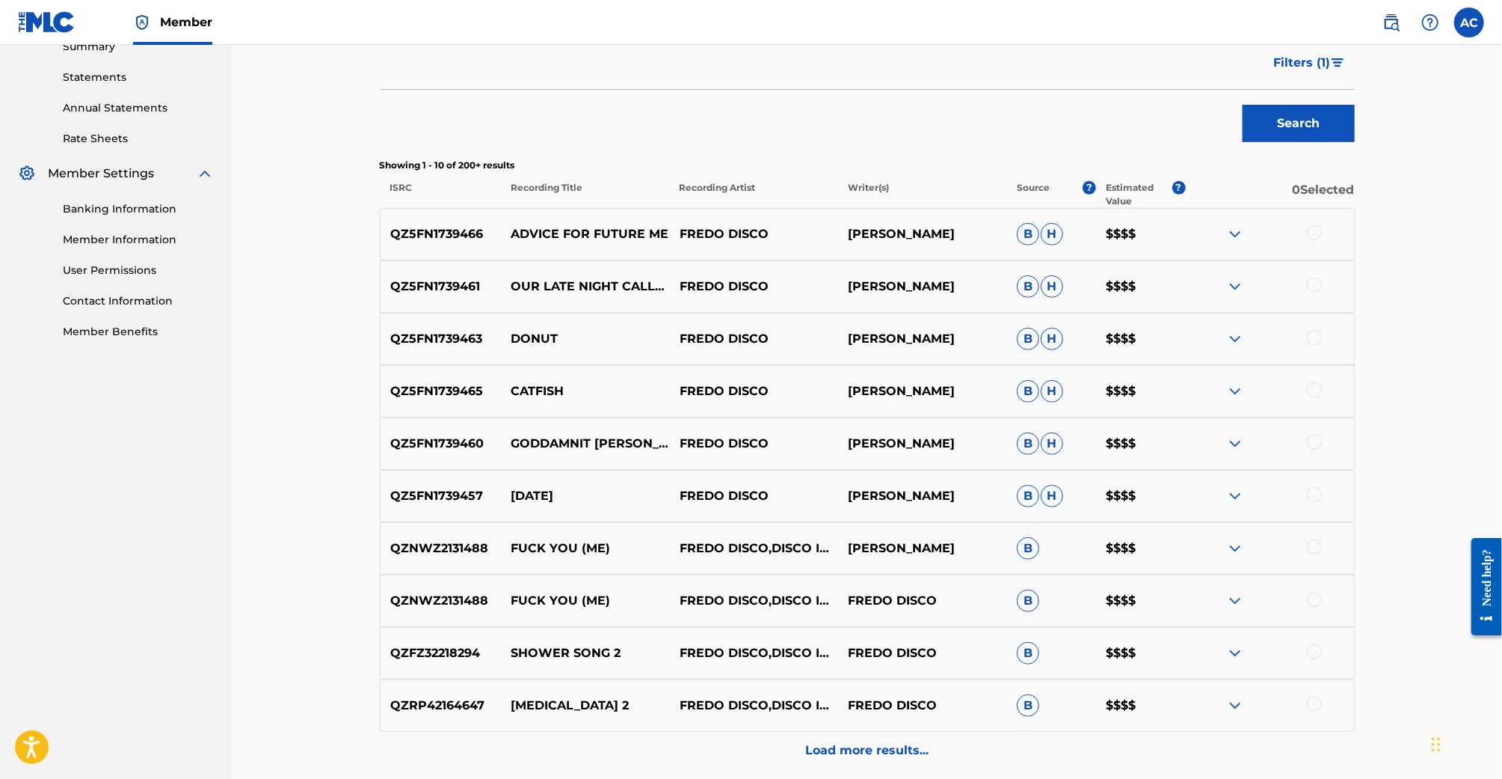
scroll to position [499, 0]
click at [897, 762] on div "Load more results..." at bounding box center [867, 749] width 975 height 37
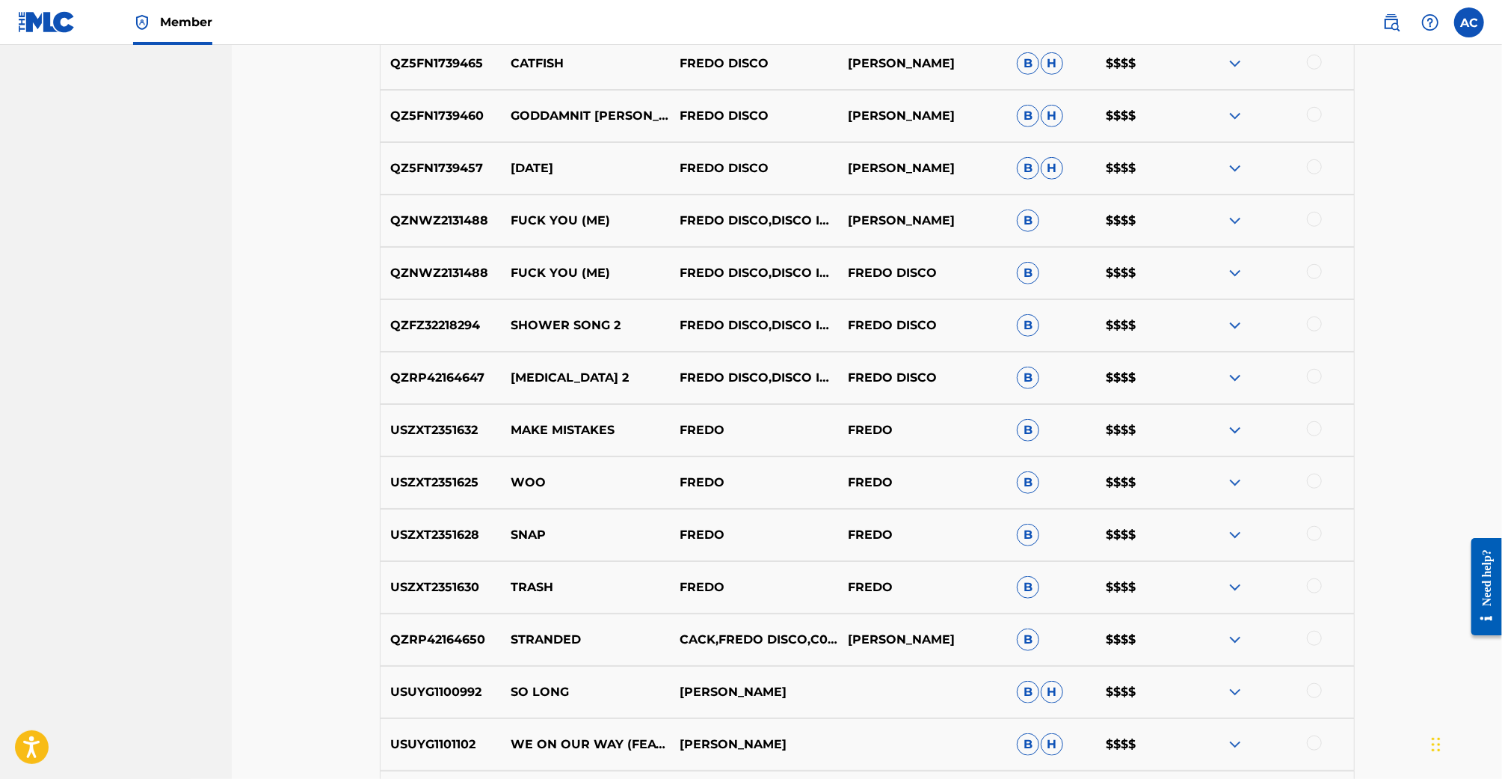
scroll to position [822, 0]
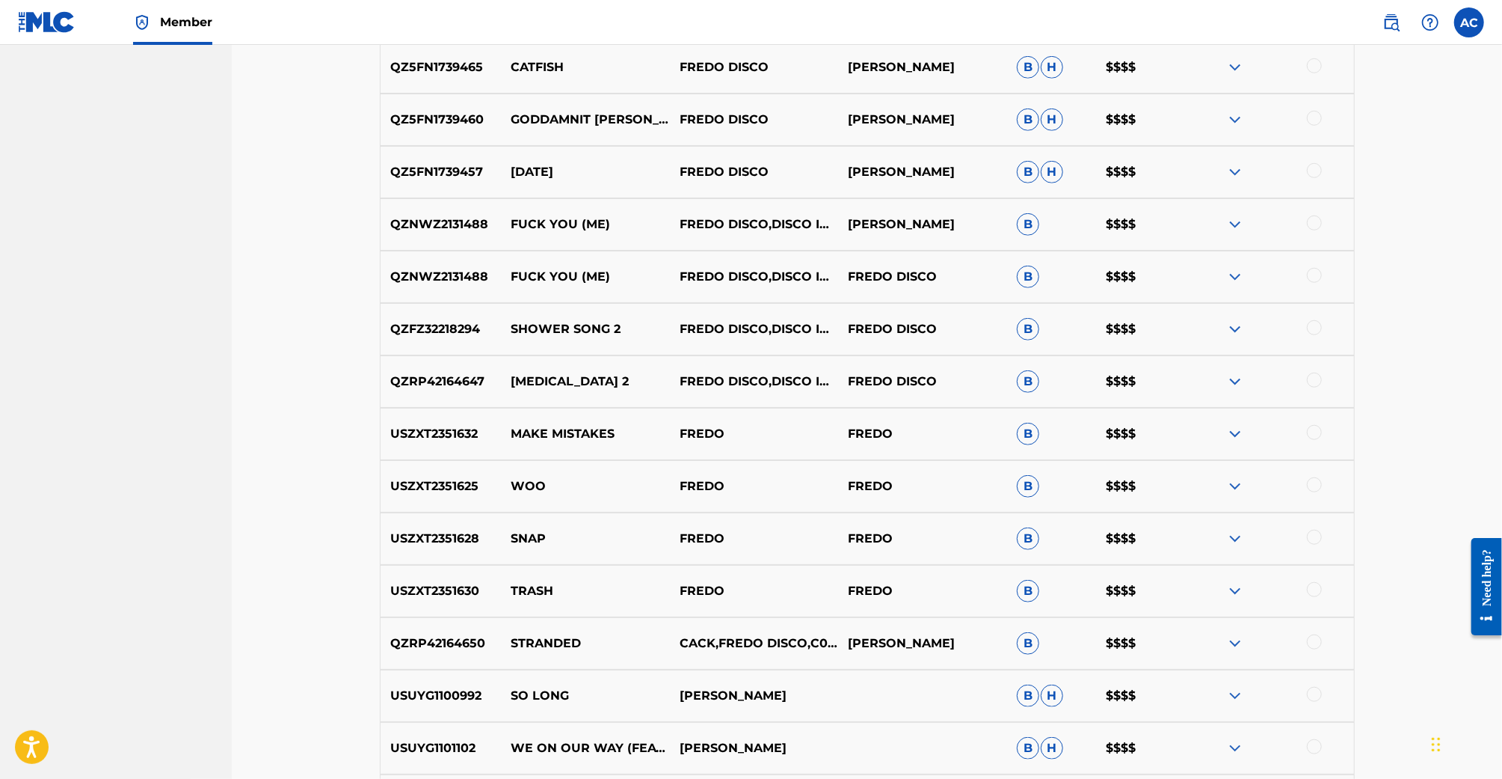
click at [1320, 649] on div at bounding box center [1269, 643] width 168 height 18
click at [1315, 641] on div at bounding box center [1314, 641] width 15 height 15
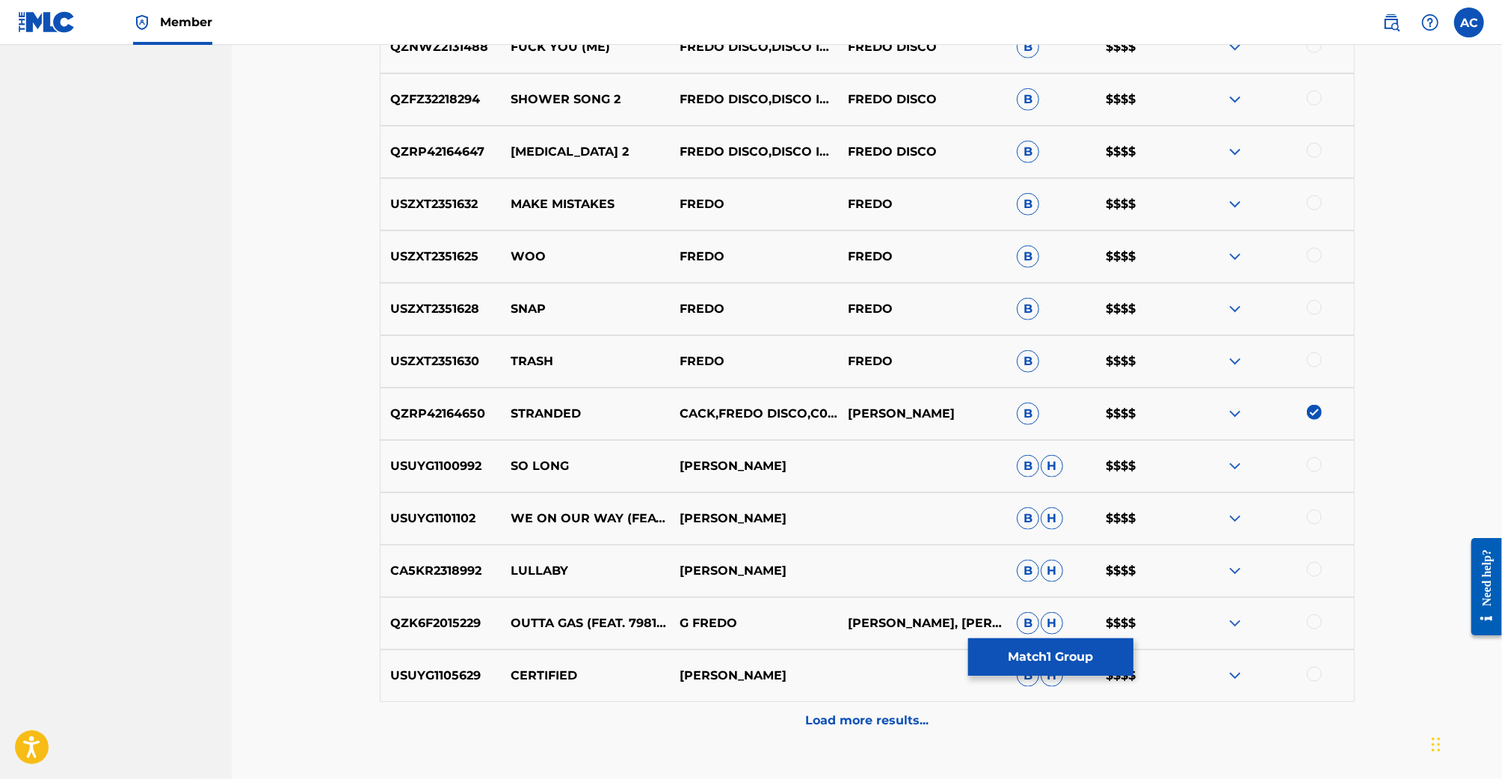
scroll to position [1140, 0]
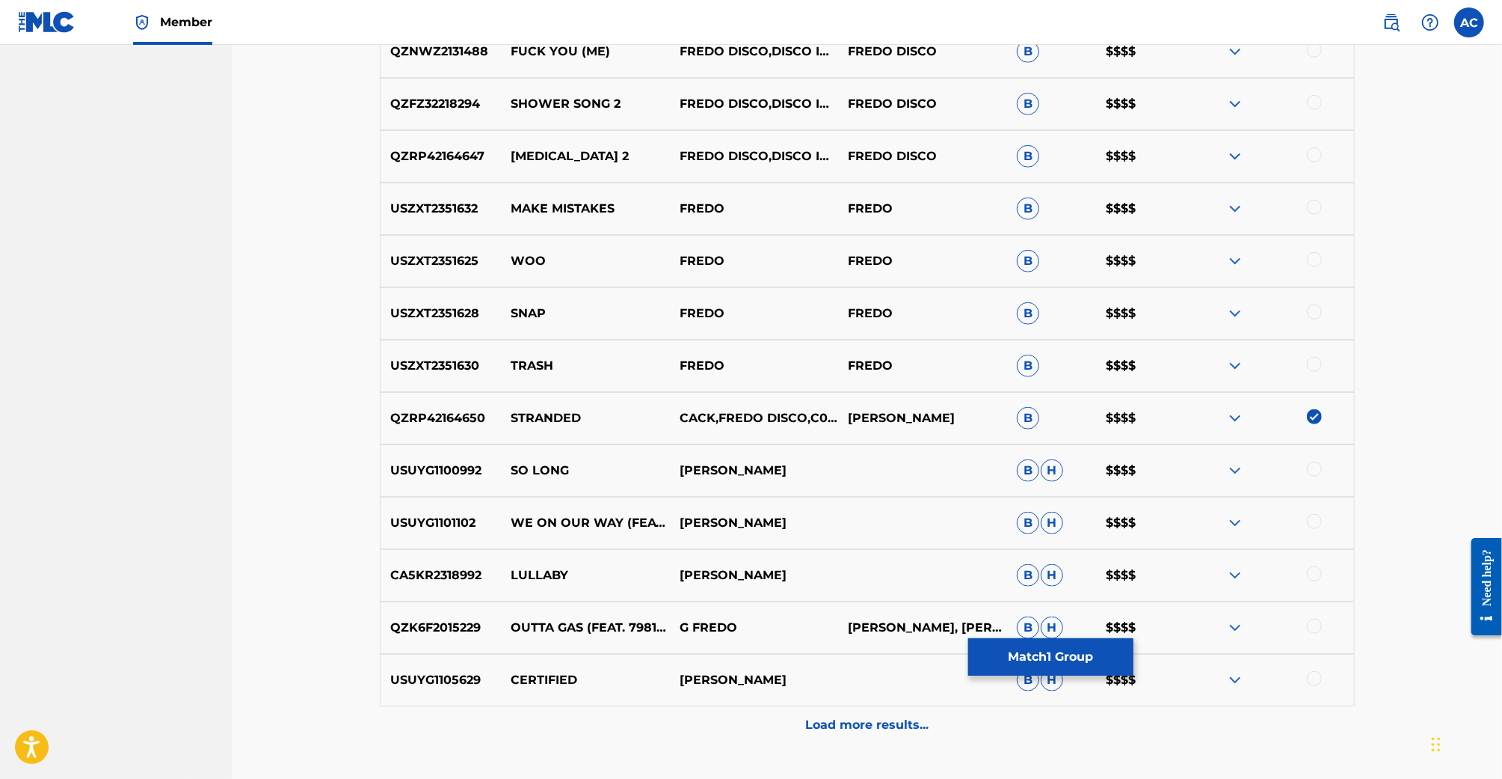
click at [1312, 411] on img at bounding box center [1314, 416] width 15 height 15
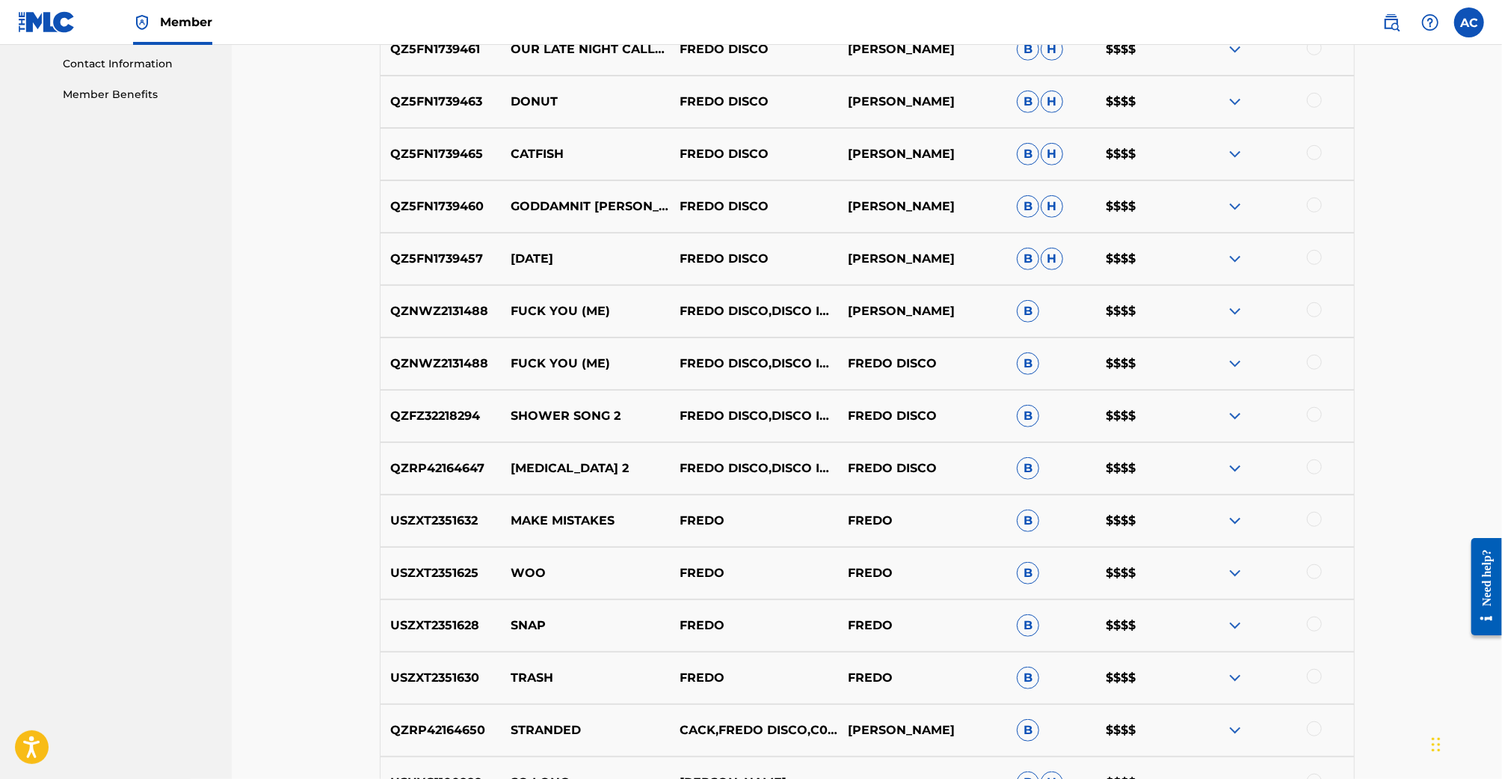
scroll to position [710, 0]
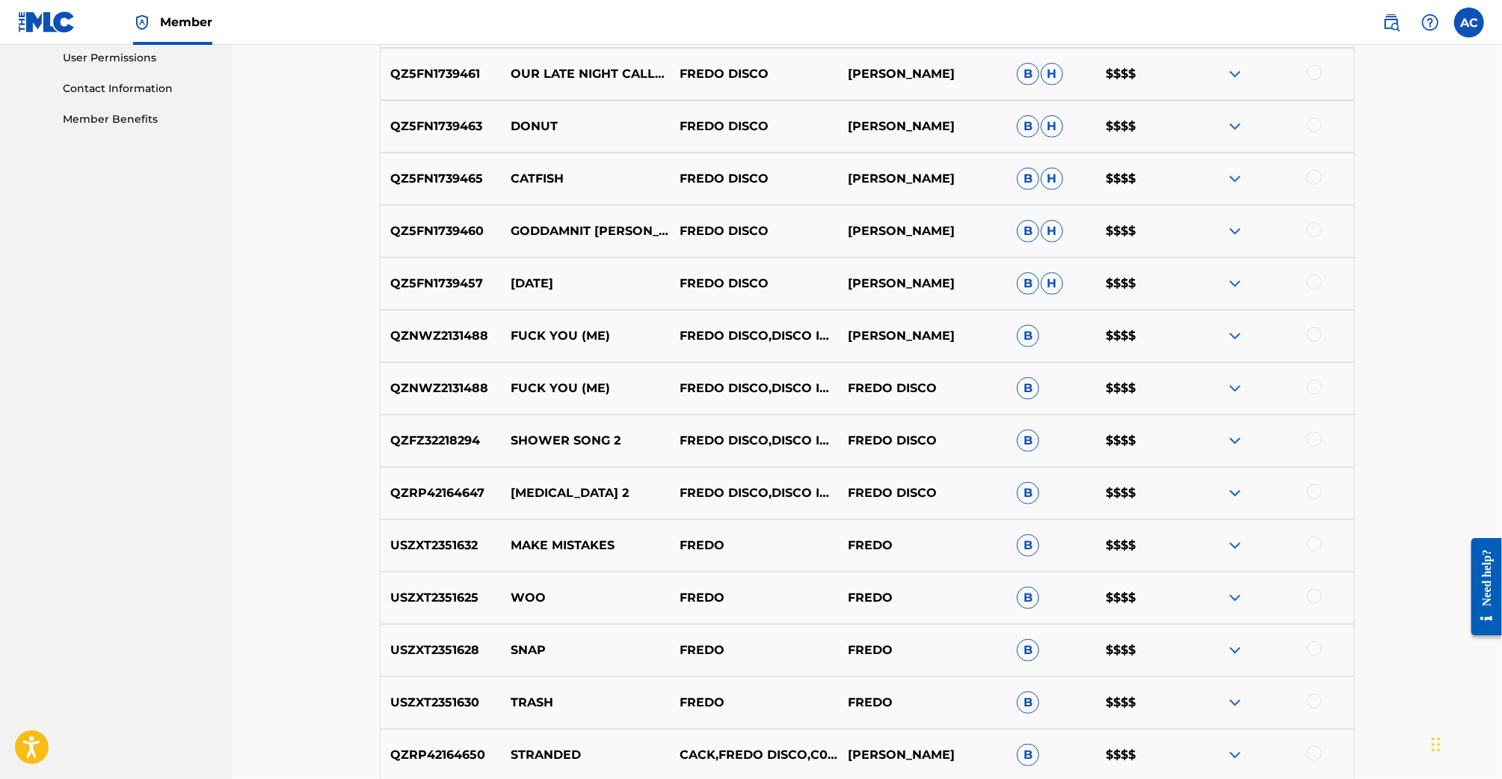
click at [1310, 334] on div at bounding box center [1314, 334] width 15 height 15
click at [1313, 387] on div at bounding box center [1314, 386] width 15 height 15
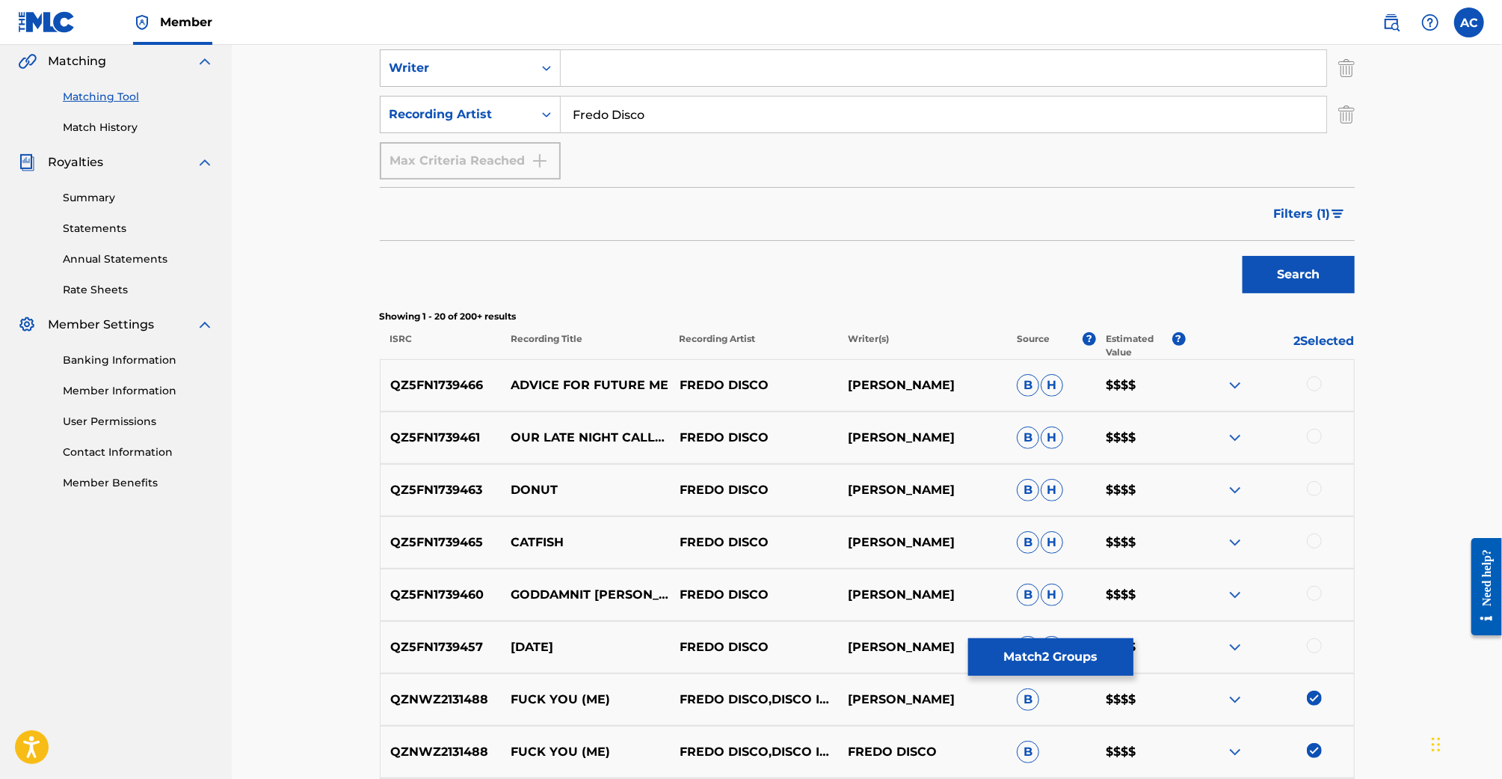
scroll to position [248, 0]
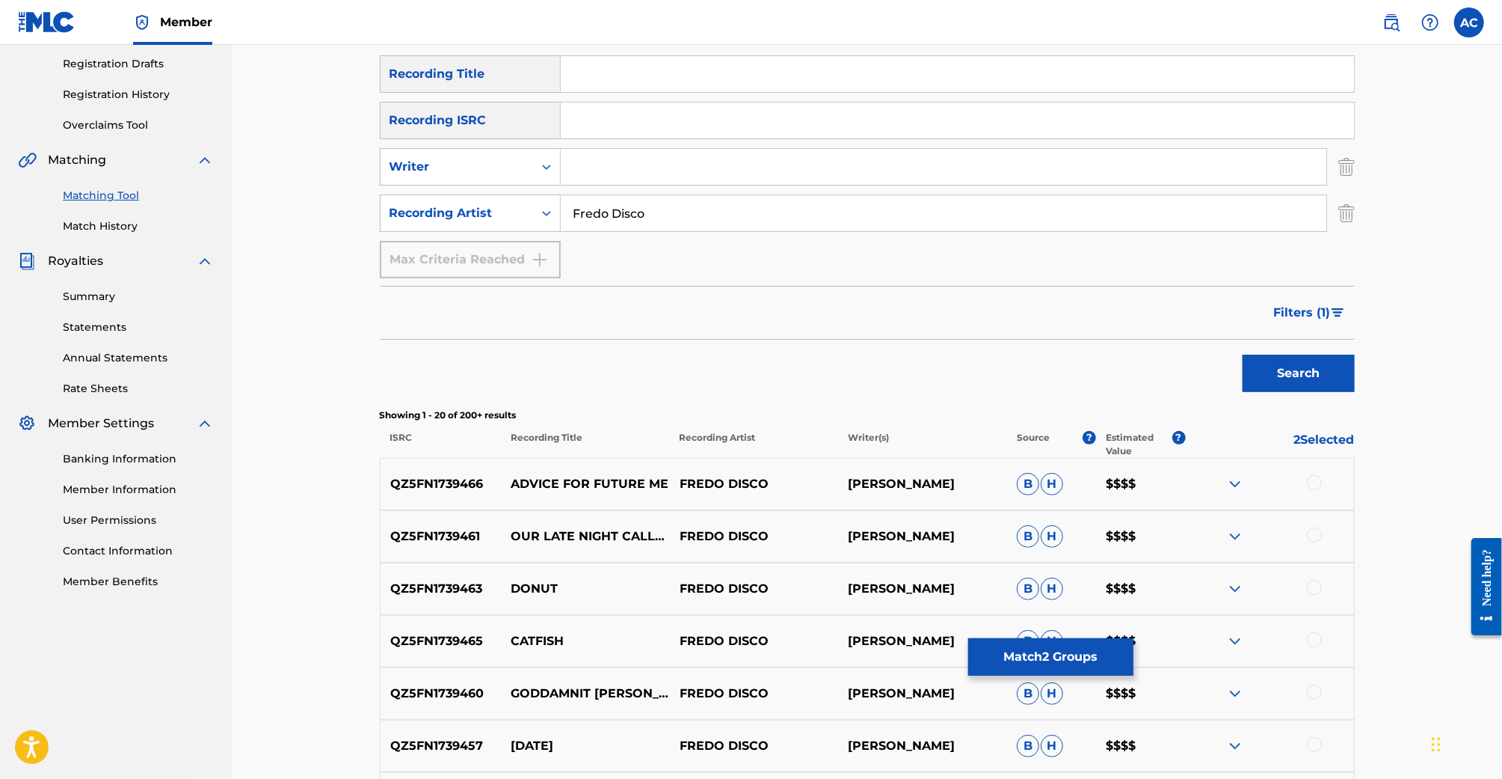
click at [1318, 316] on span "Filters ( 1 )" at bounding box center [1302, 313] width 57 height 18
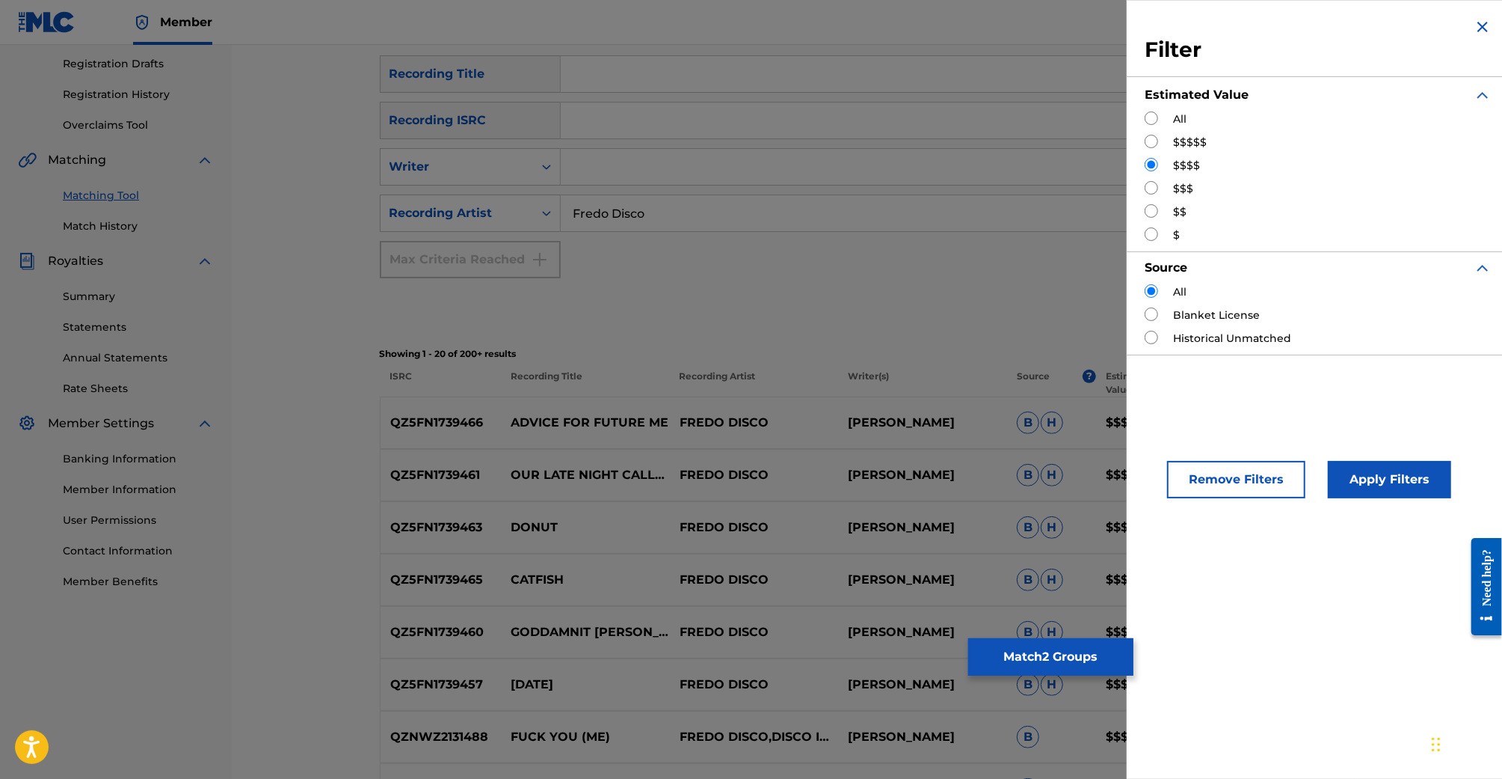
click at [1149, 142] on input "Search Form" at bounding box center [1151, 141] width 13 height 13
radio input "true"
click at [1359, 468] on button "Apply Filters" at bounding box center [1389, 479] width 123 height 37
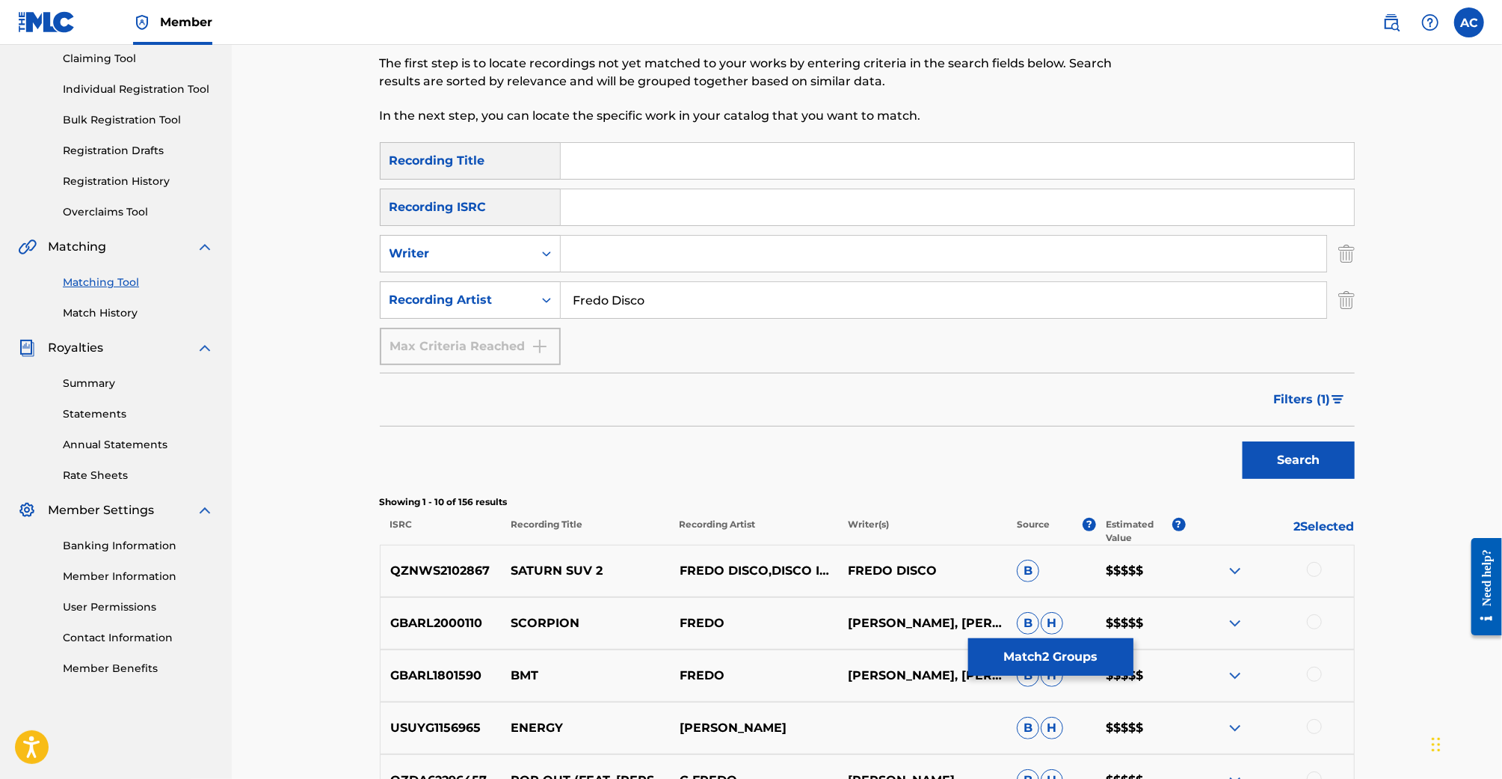
scroll to position [134, 0]
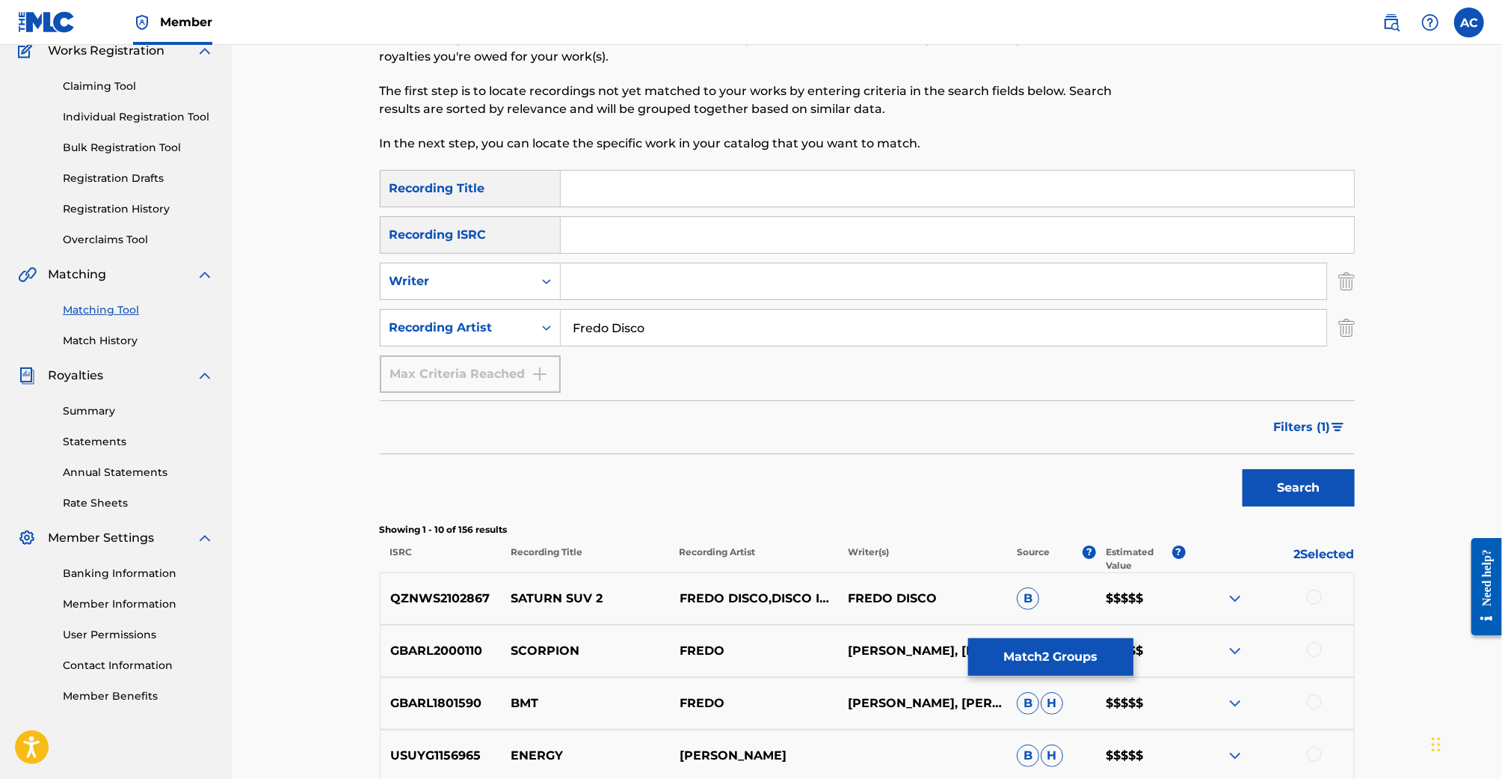
click at [1339, 432] on button "Filters ( 1 )" at bounding box center [1310, 426] width 90 height 37
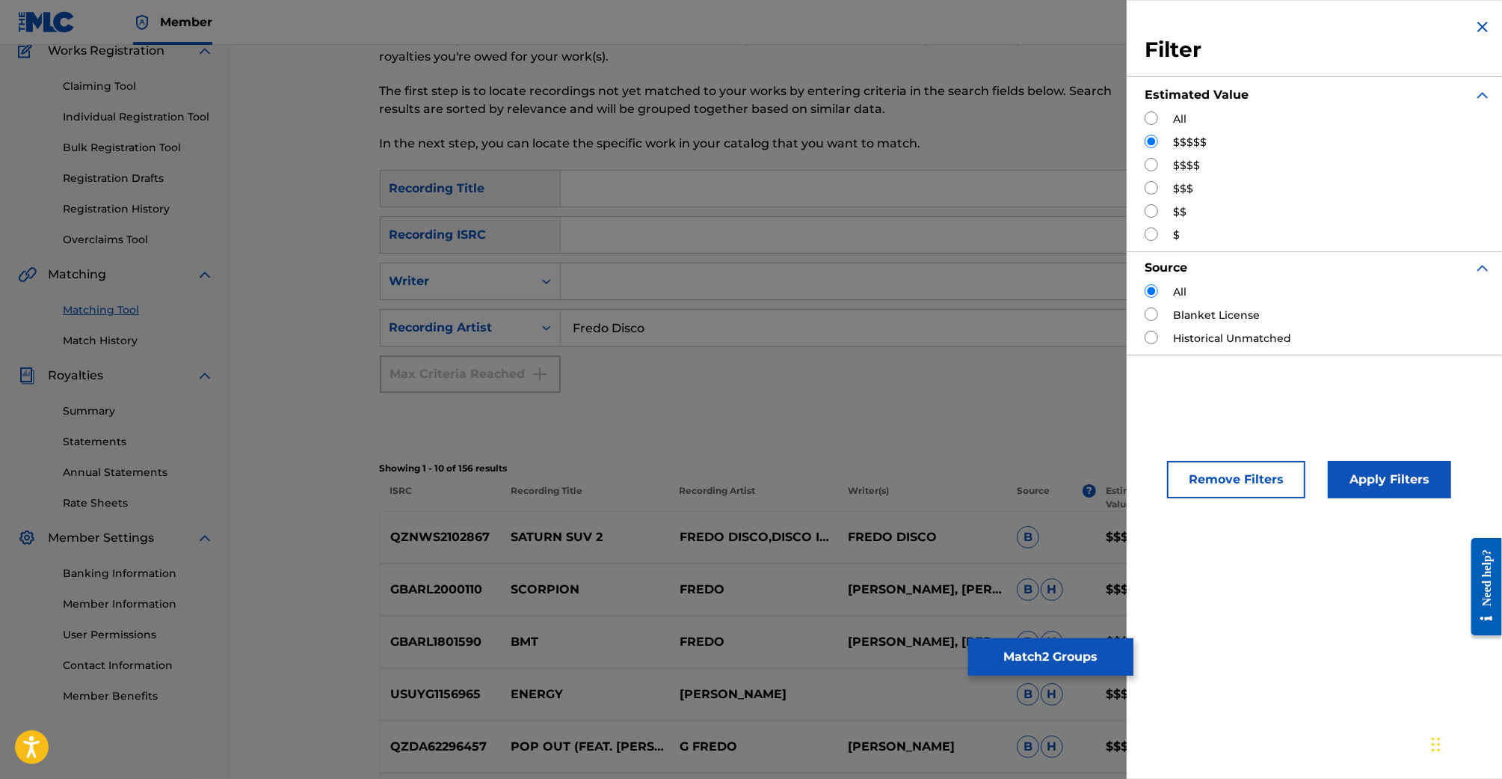
click at [1151, 187] on input "Search Form" at bounding box center [1151, 187] width 13 height 13
radio input "true"
click at [1394, 461] on button "Apply Filters" at bounding box center [1389, 479] width 123 height 37
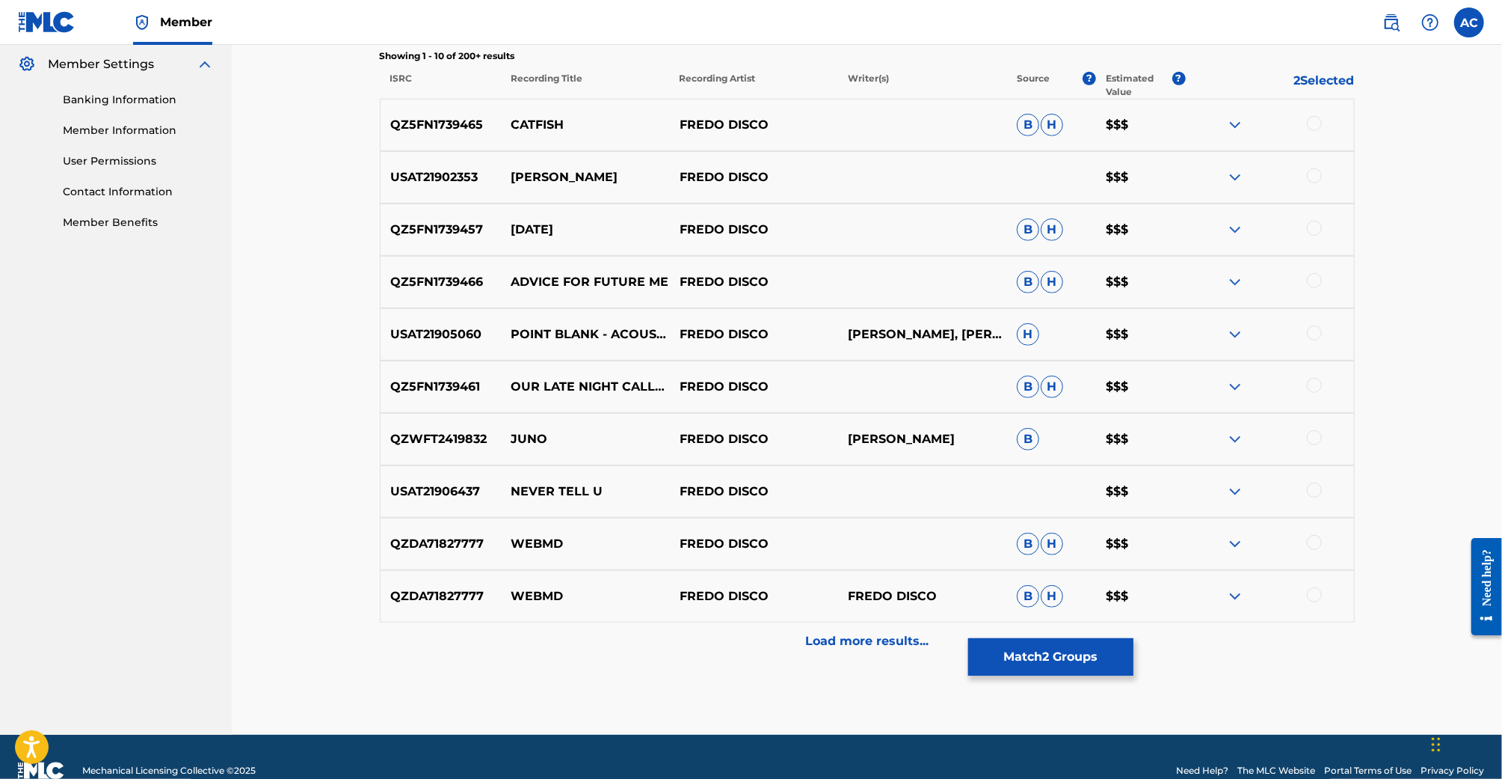
scroll to position [634, 0]
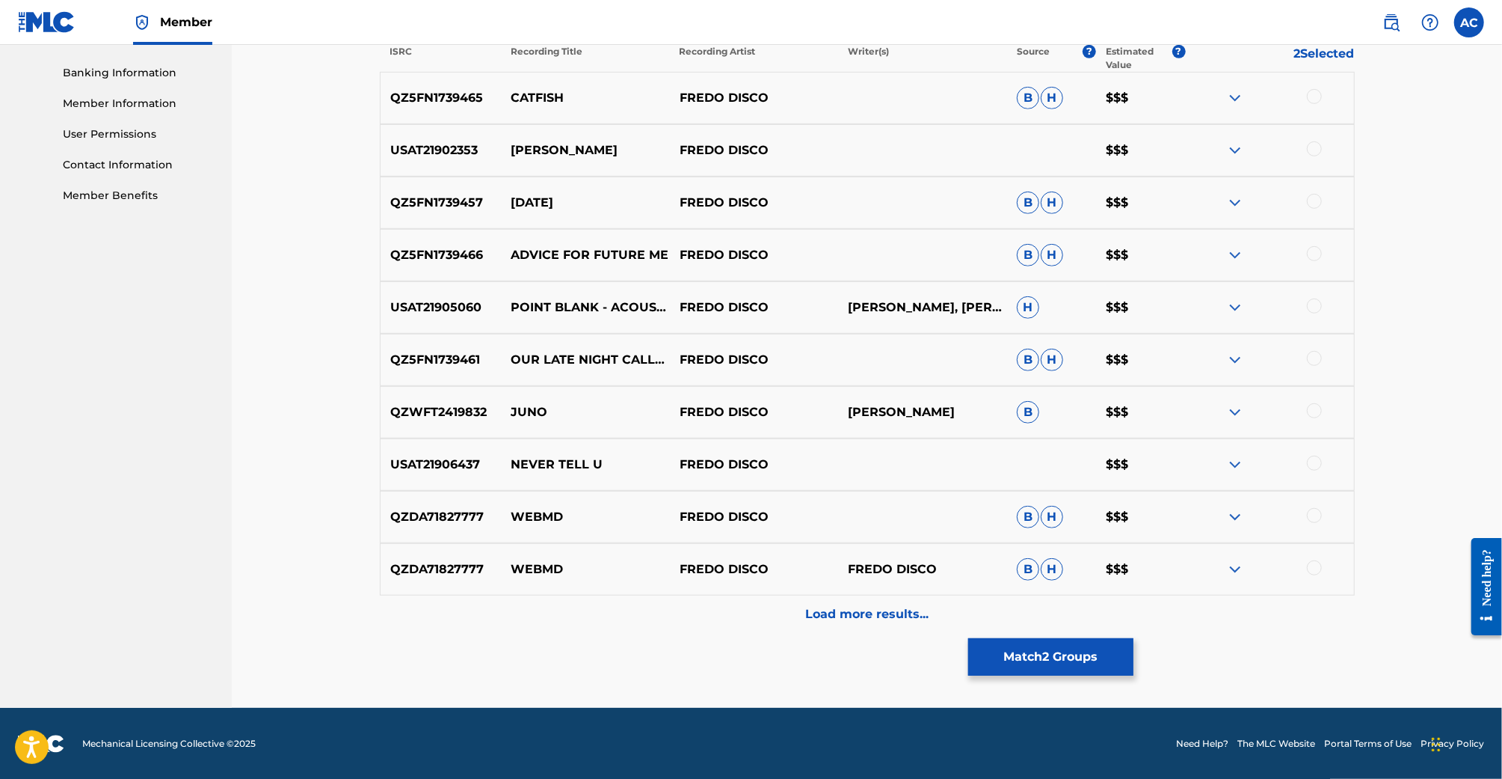
click at [888, 602] on div "Load more results..." at bounding box center [867, 613] width 975 height 37
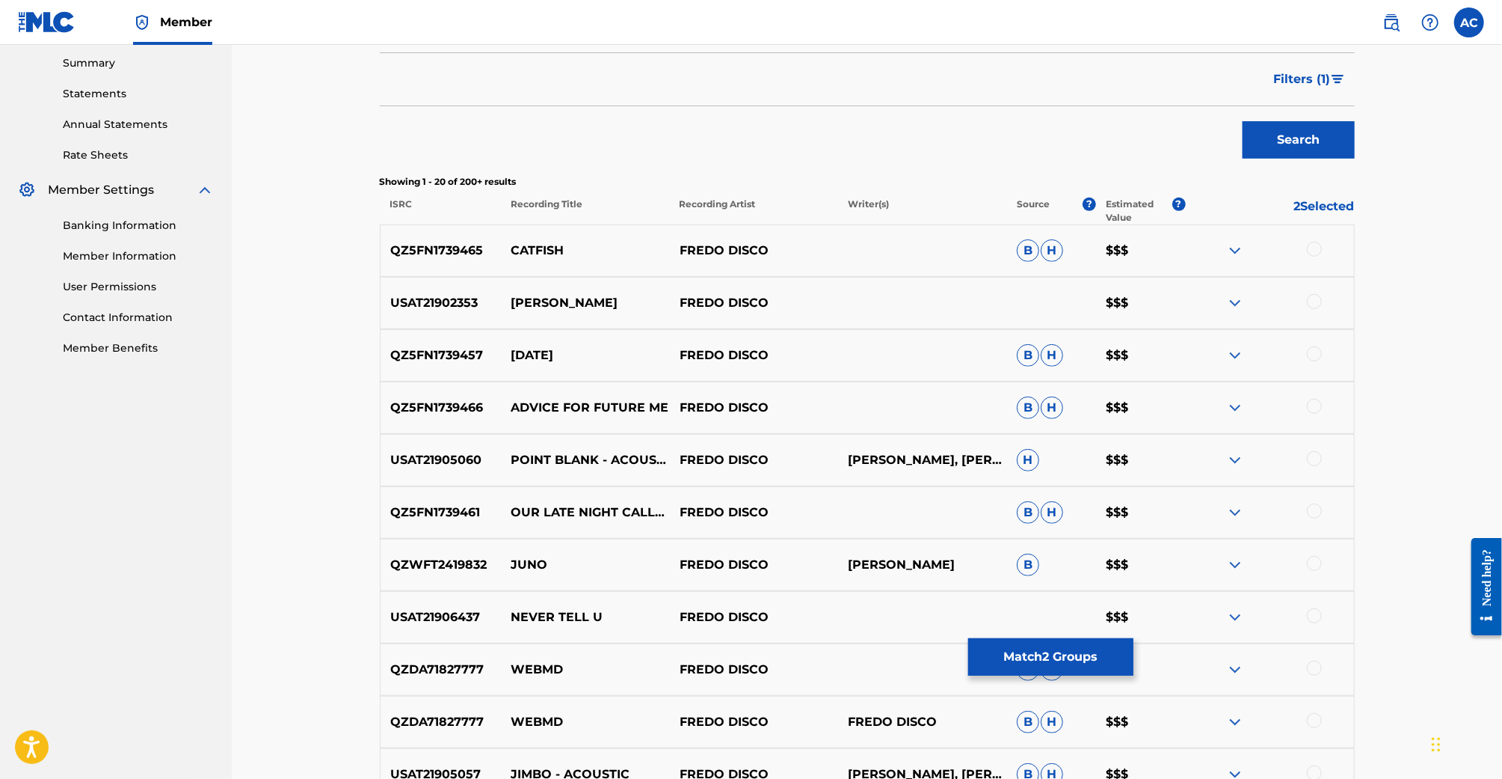
scroll to position [491, 0]
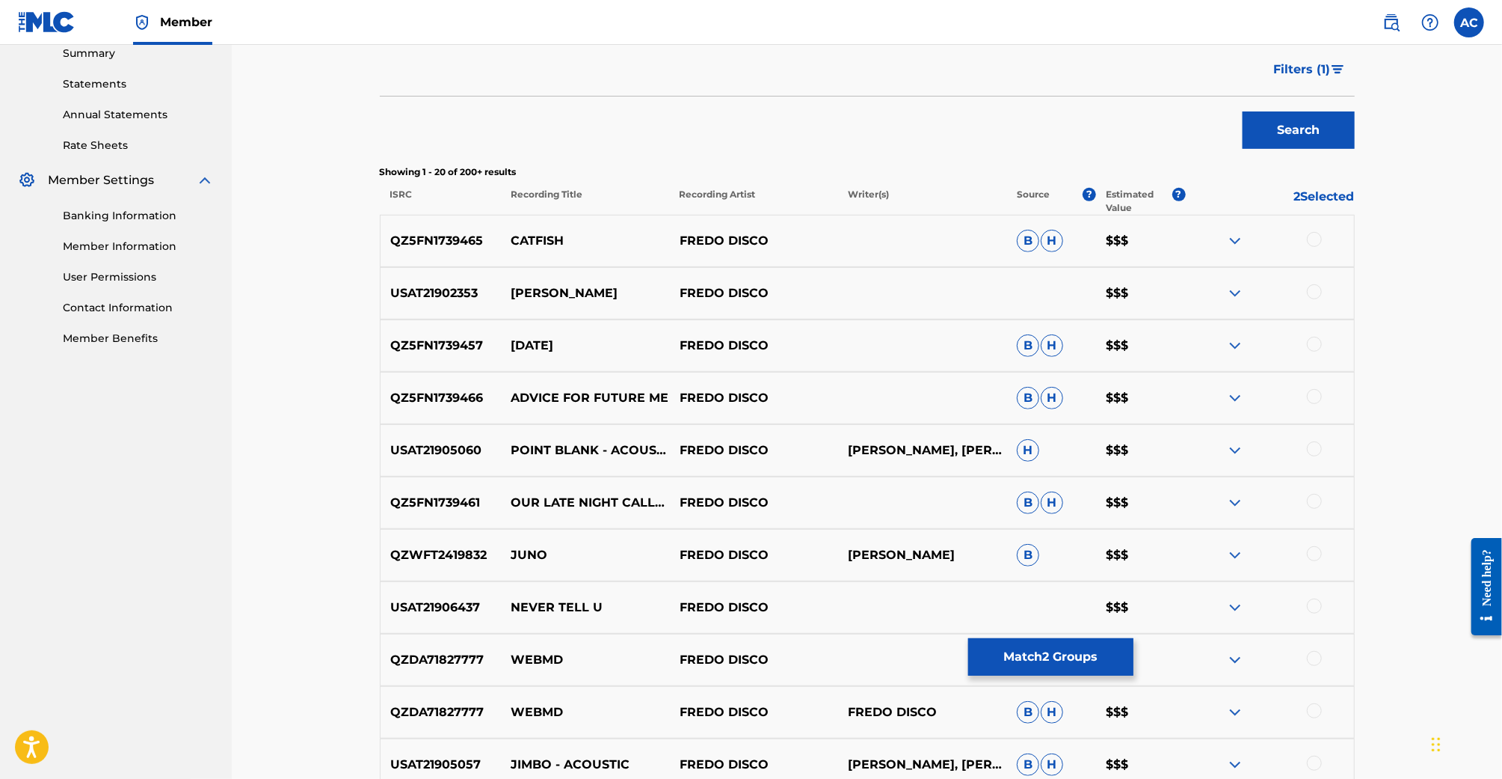
click at [1232, 557] on img at bounding box center [1235, 555] width 18 height 18
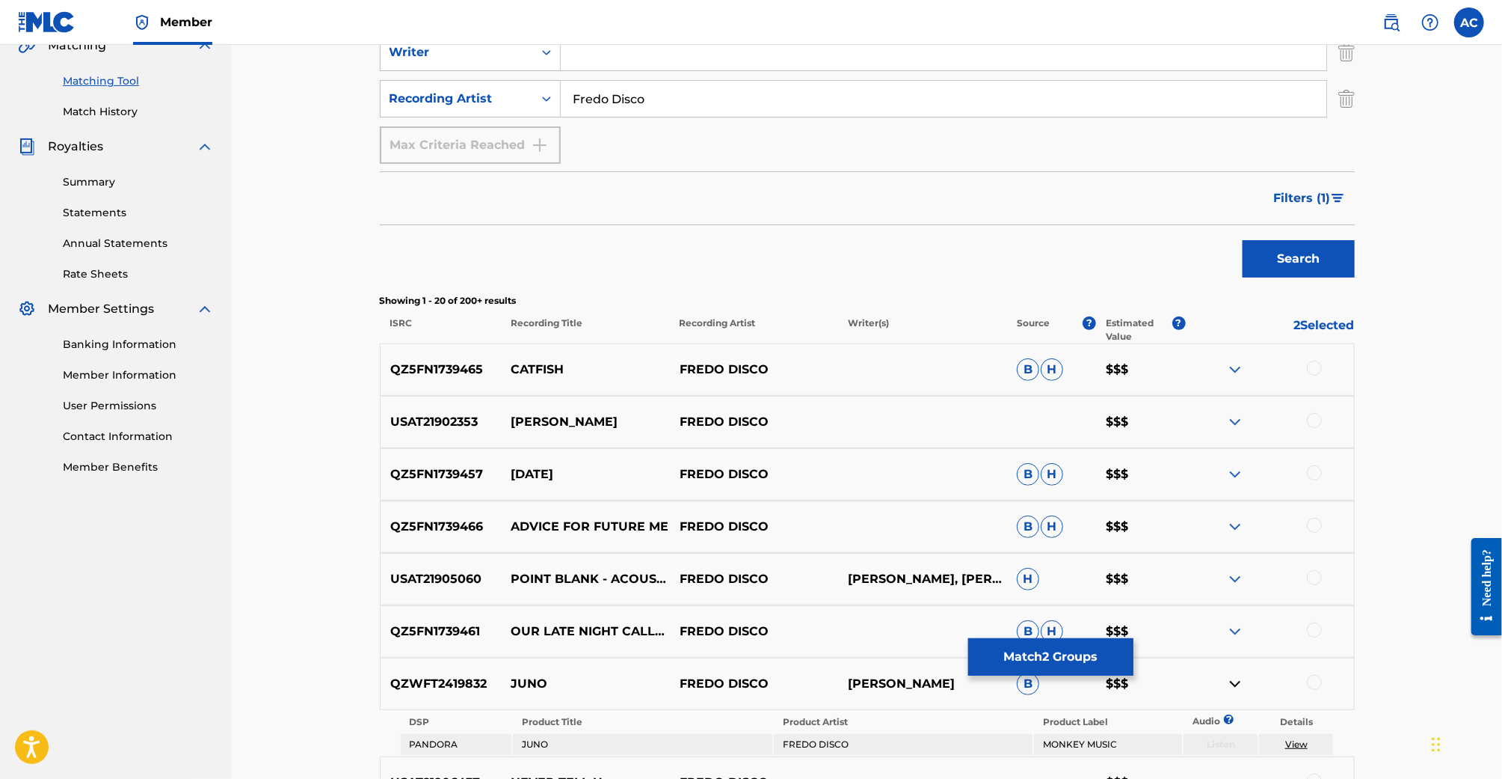
scroll to position [211, 0]
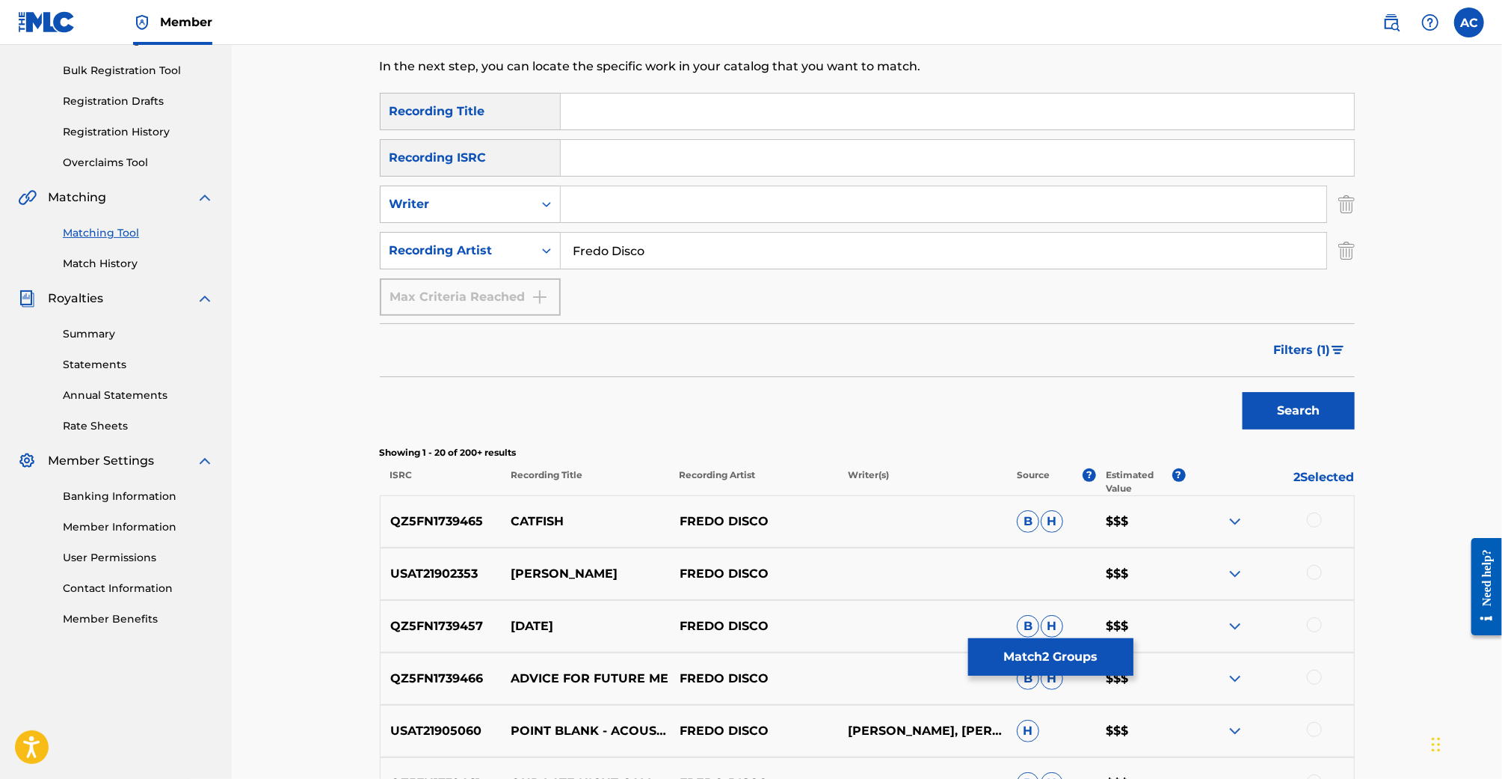
click at [1247, 573] on div at bounding box center [1269, 574] width 168 height 18
click at [1224, 571] on div at bounding box center [1269, 574] width 168 height 18
click at [1230, 571] on img at bounding box center [1235, 574] width 18 height 18
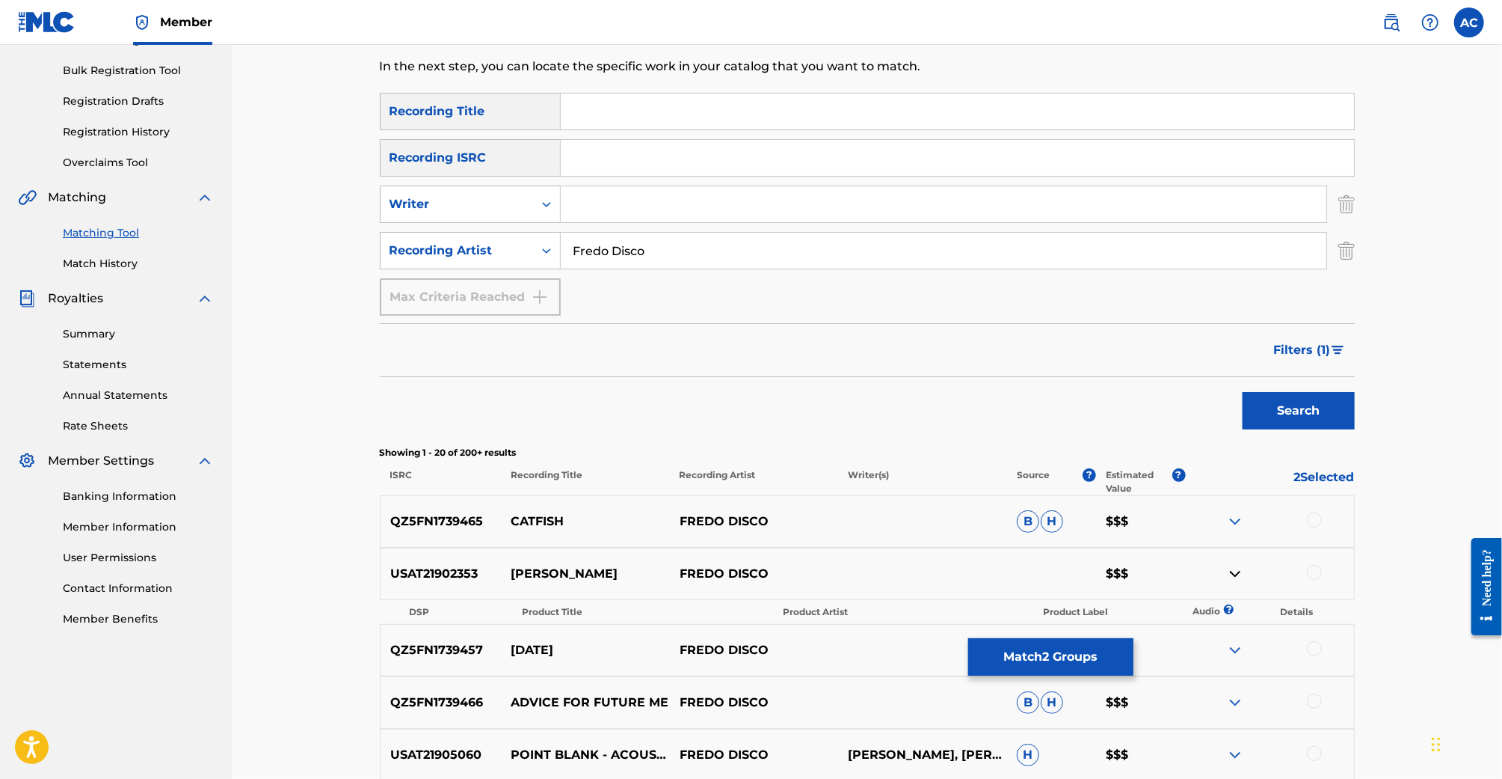
click at [1223, 570] on div at bounding box center [1269, 574] width 168 height 18
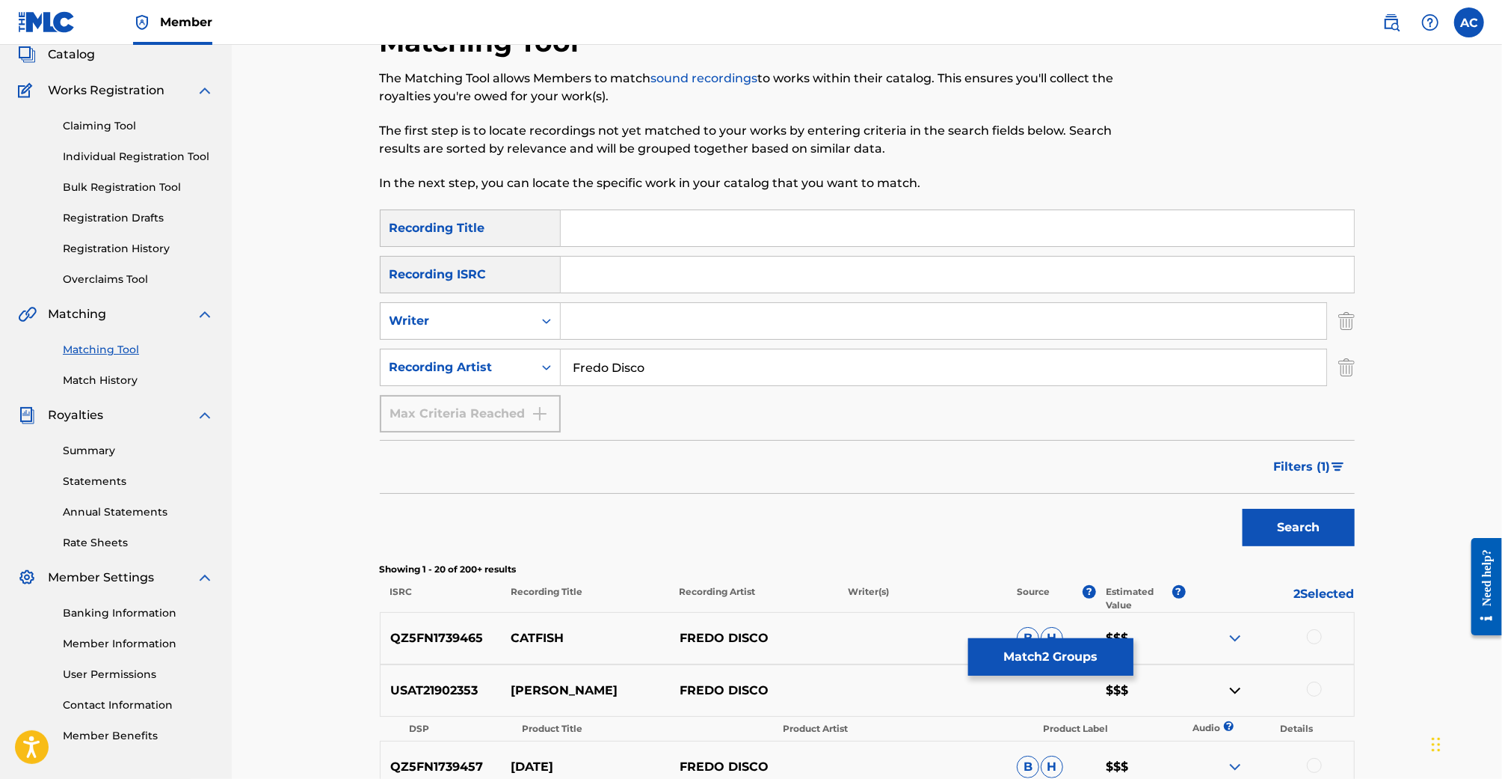
scroll to position [0, 0]
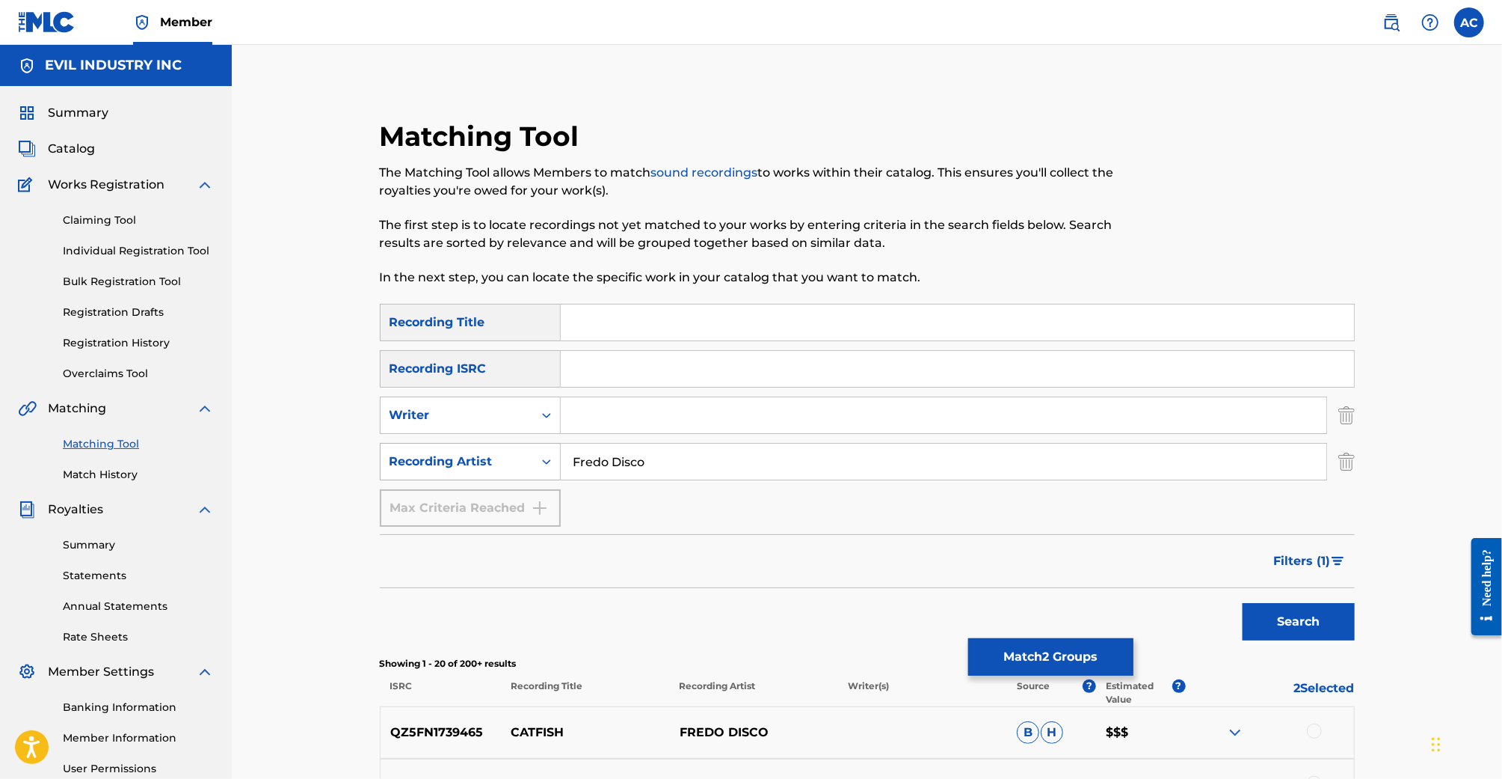
drag, startPoint x: 694, startPoint y: 460, endPoint x: 541, endPoint y: 446, distance: 153.2
click at [543, 445] on div "SearchWithCriteria99328a4b-af92-46b3-80d2-f281e44b92eb Recording Artist Fredo D…" at bounding box center [867, 461] width 975 height 37
click at [651, 474] on input "Ahmad" at bounding box center [944, 461] width 766 height 36
type input "Ahmad Iyan"
click at [1243, 603] on button "Search" at bounding box center [1299, 621] width 112 height 37
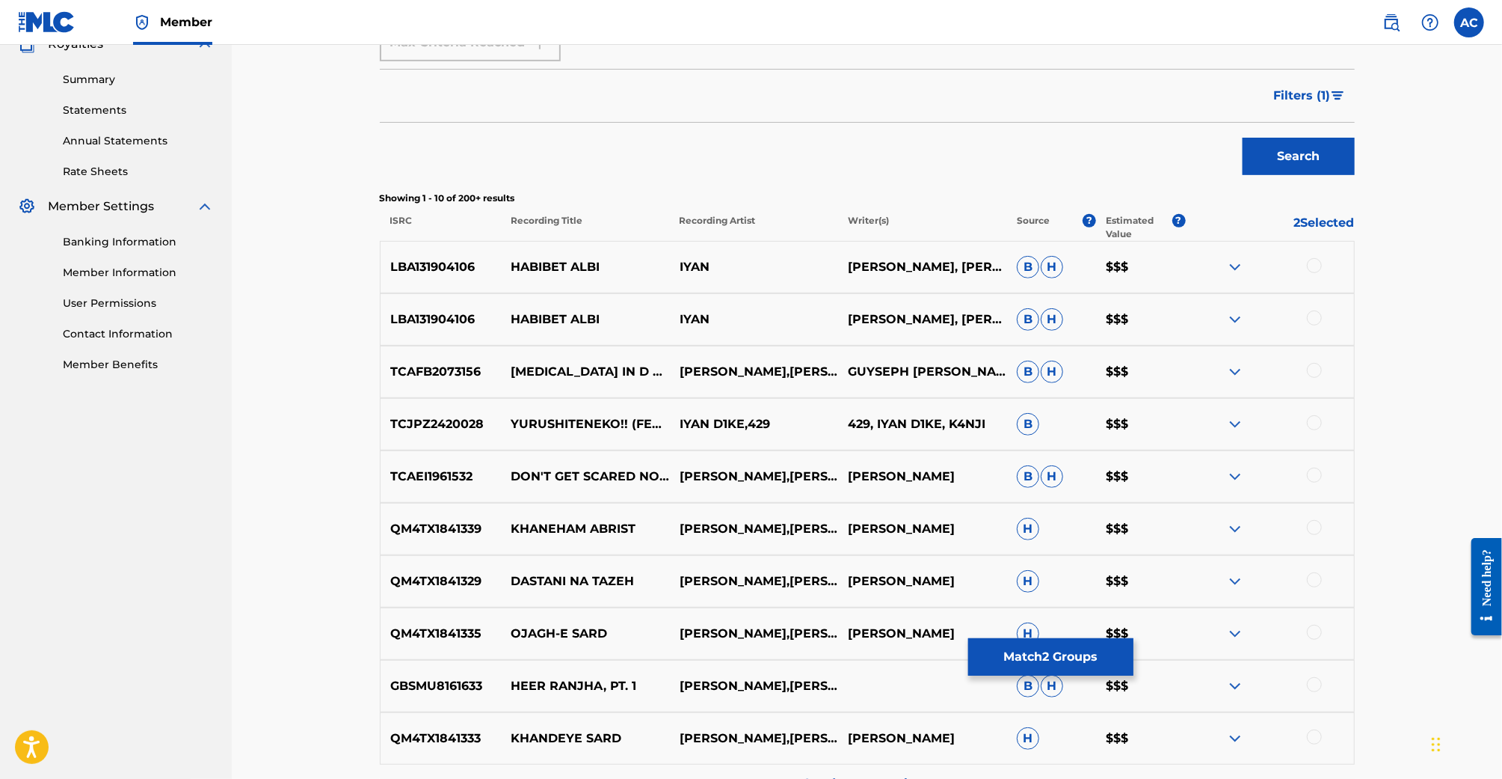
scroll to position [512, 0]
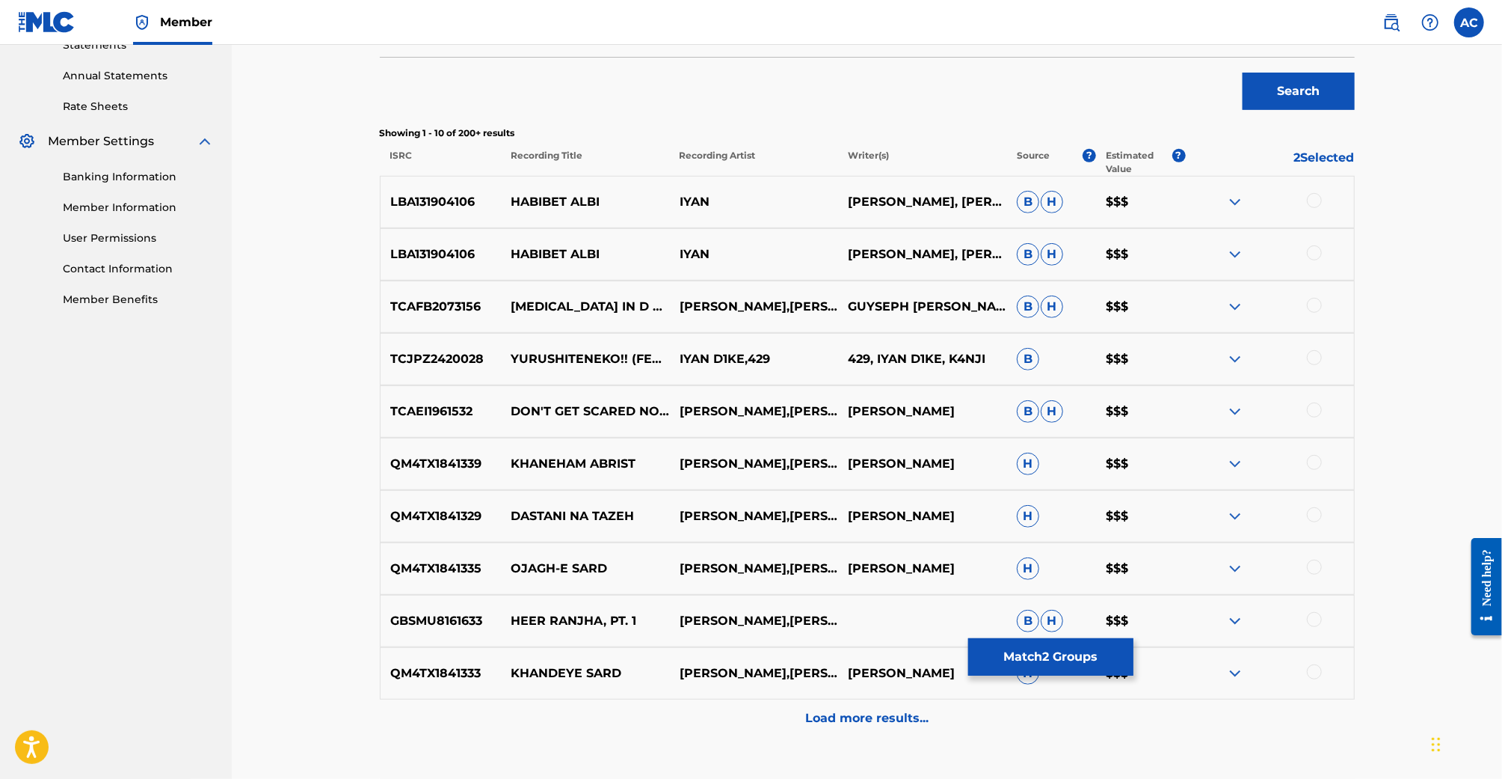
click at [880, 717] on p "Load more results..." at bounding box center [866, 718] width 123 height 18
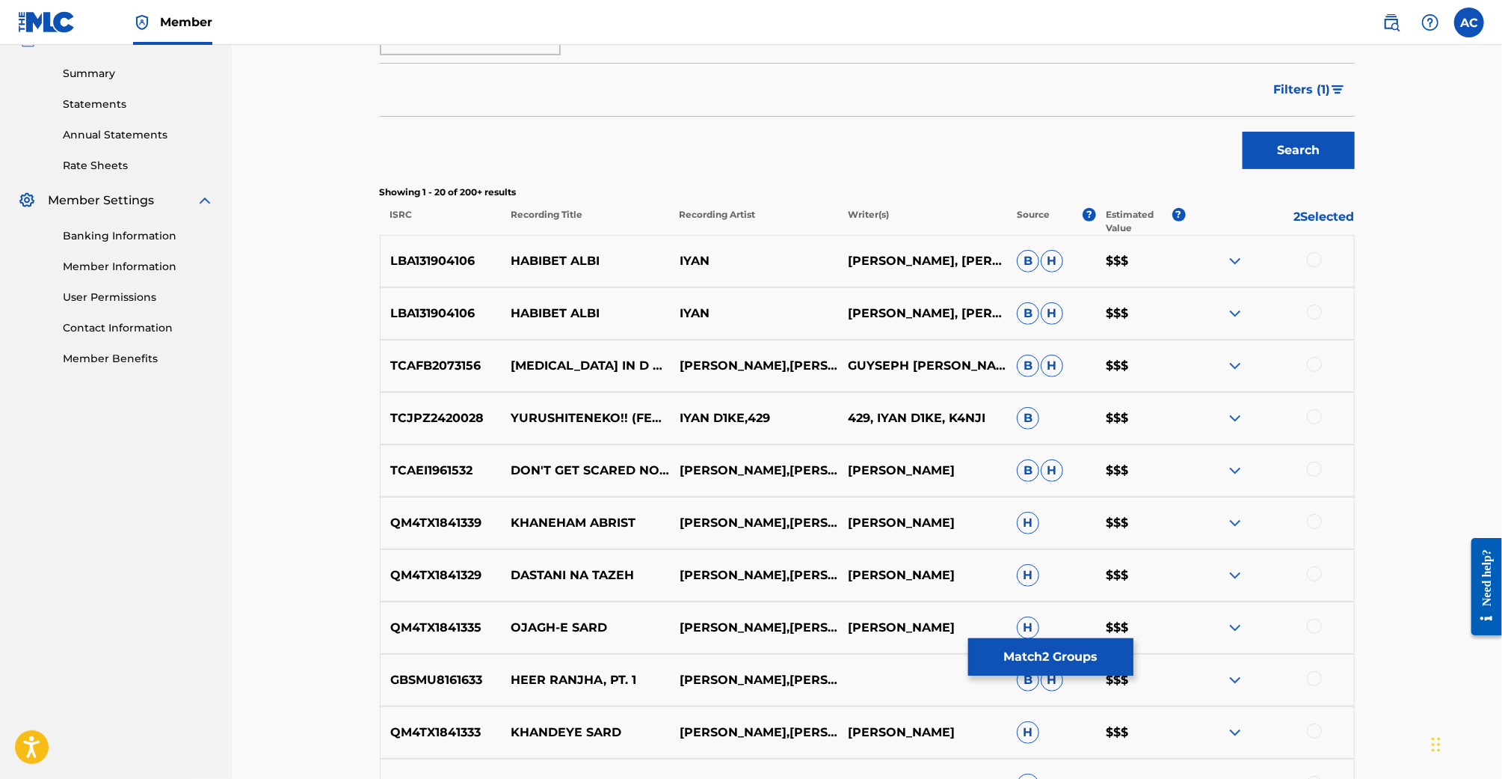
scroll to position [34, 0]
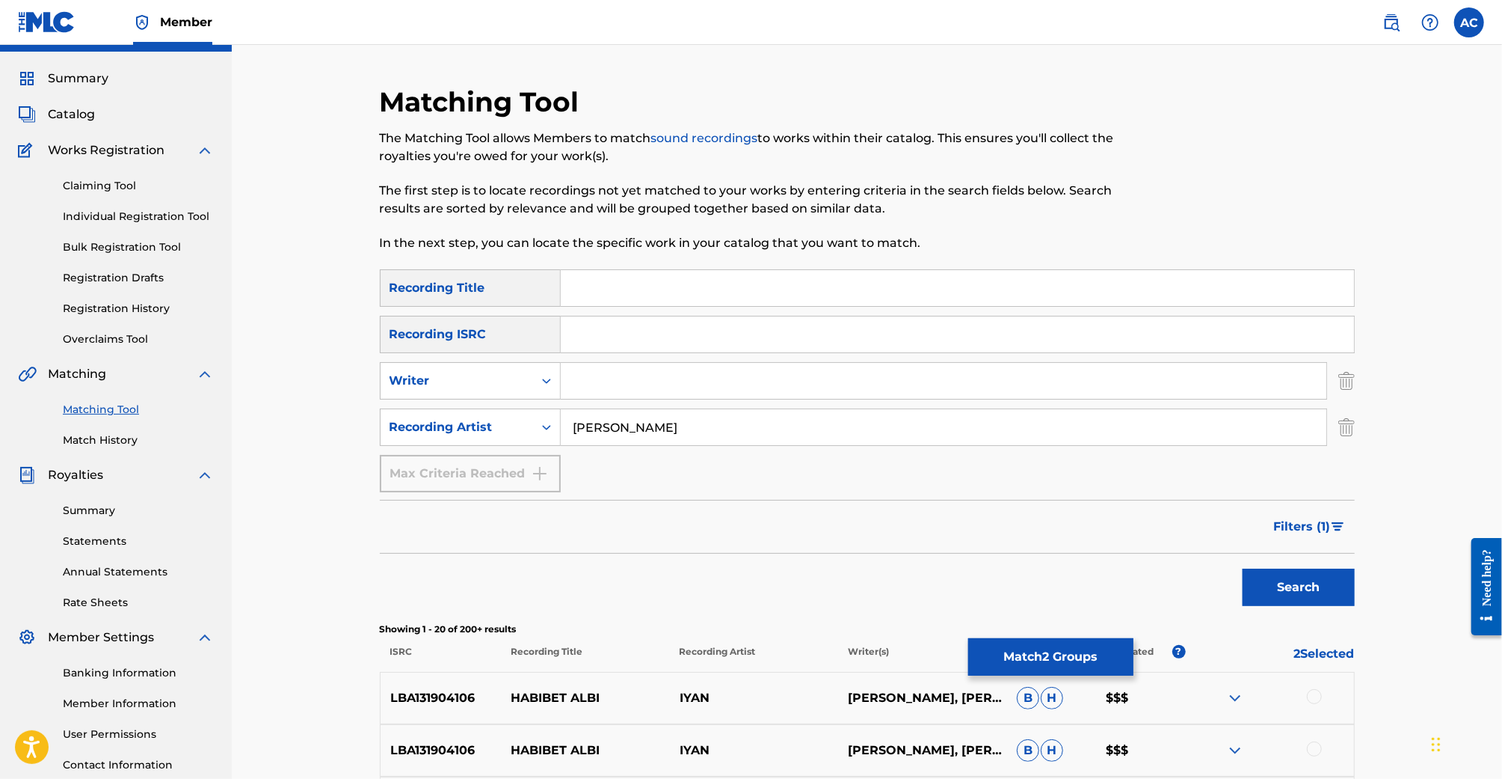
click at [1318, 534] on span "Filters ( 1 )" at bounding box center [1302, 527] width 57 height 18
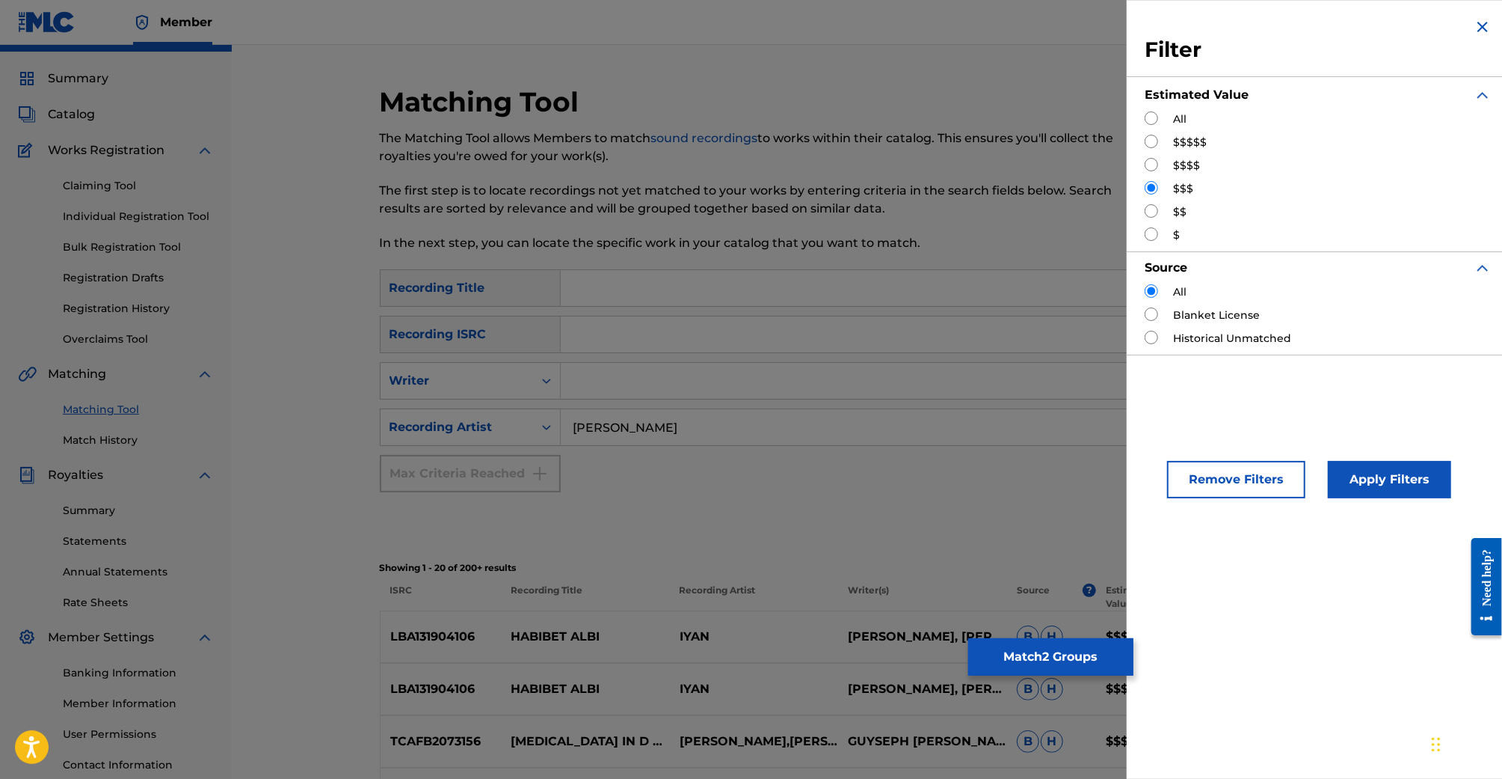
click at [1253, 480] on button "Remove Filters" at bounding box center [1236, 479] width 138 height 37
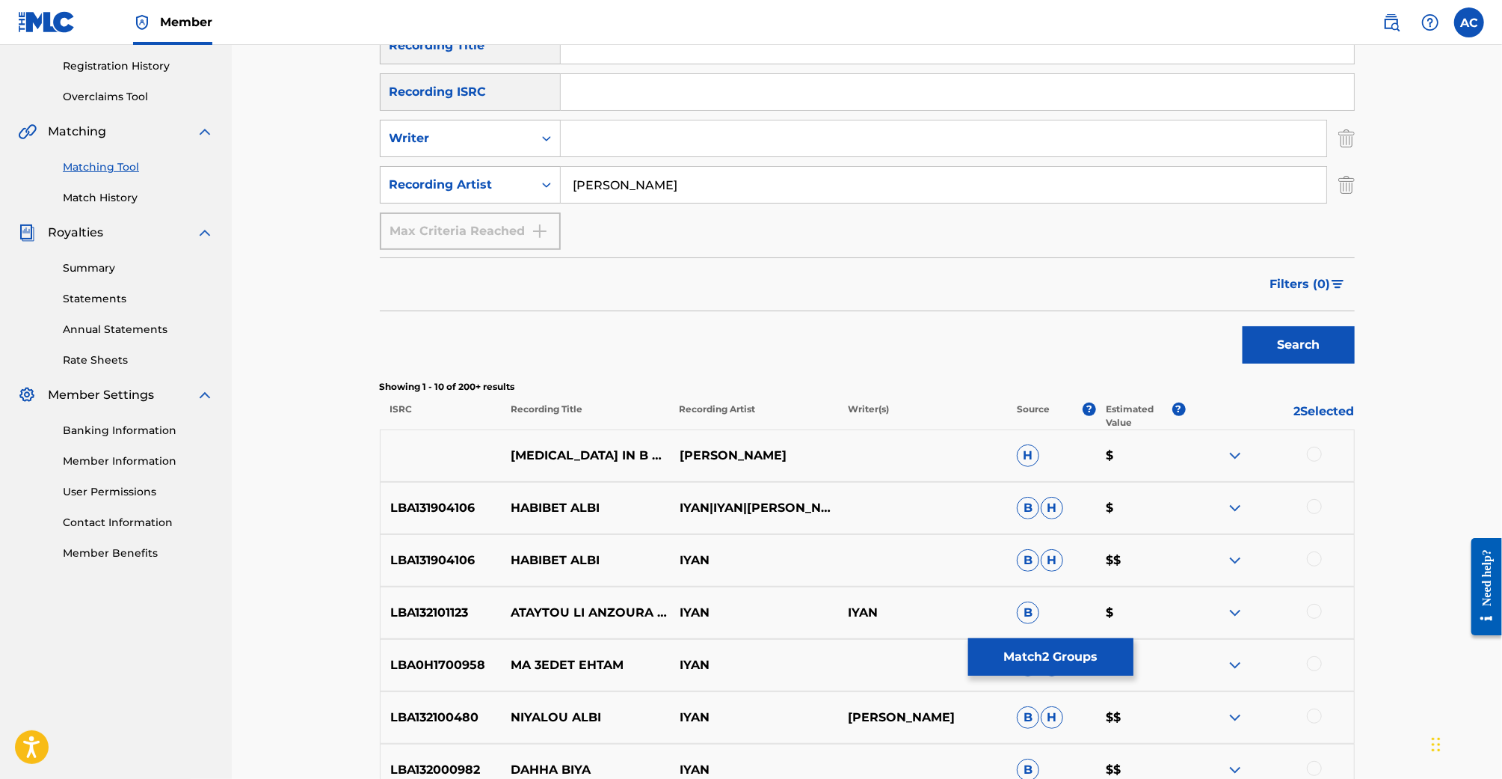
scroll to position [280, 0]
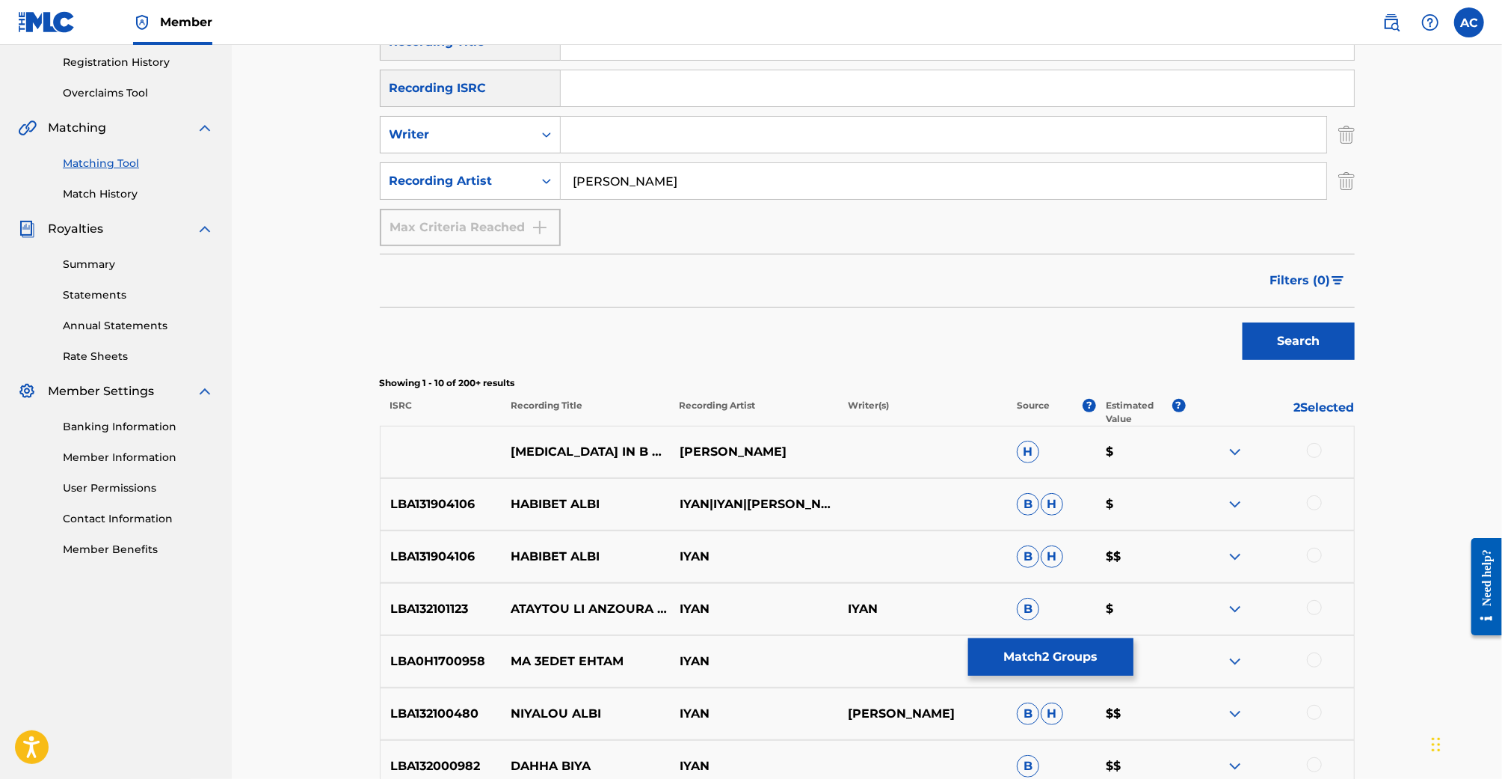
click at [1319, 279] on span "Filters ( 0 )" at bounding box center [1301, 280] width 61 height 18
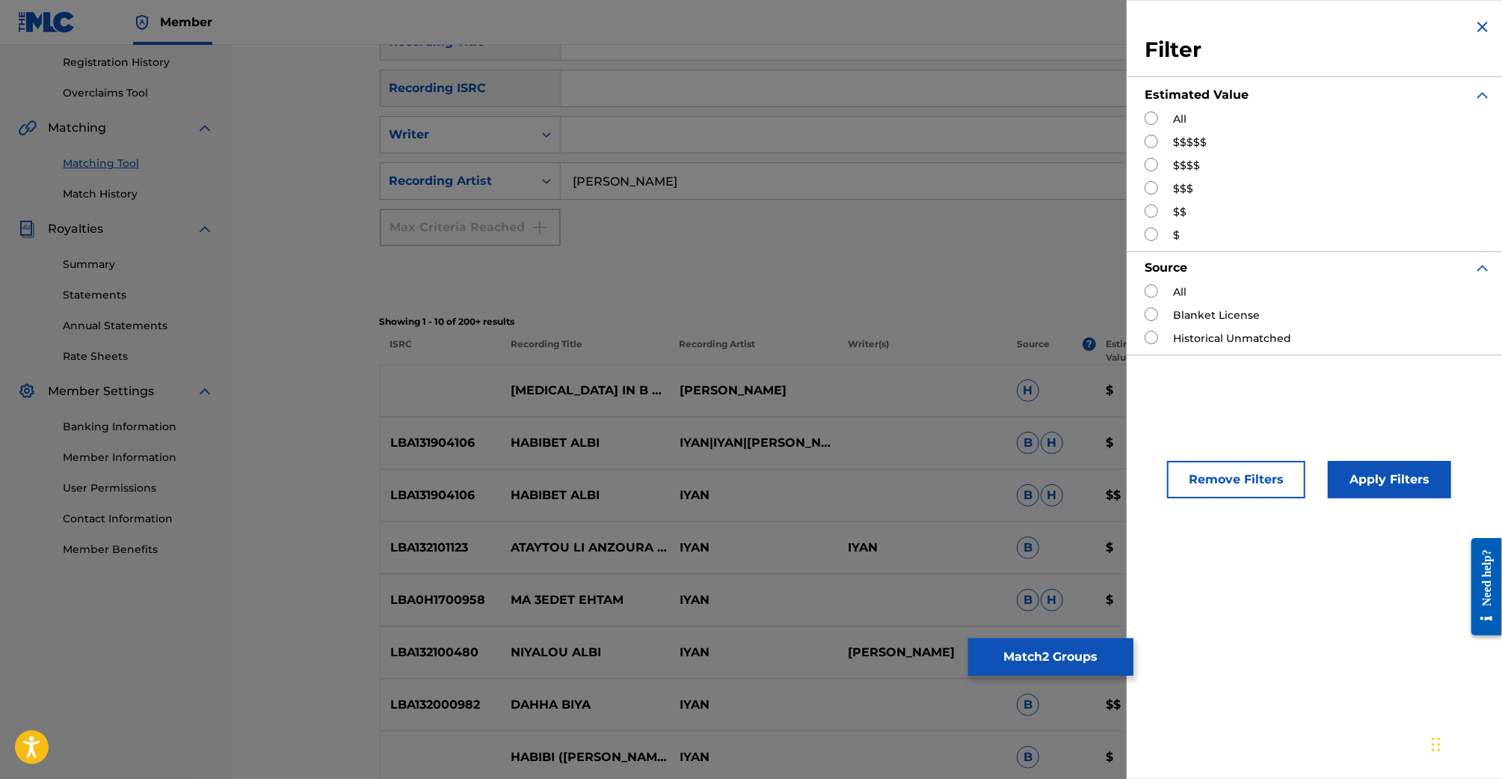
click at [1191, 145] on label "$$$$$" at bounding box center [1190, 143] width 34 height 16
click at [1146, 141] on input "Search Form" at bounding box center [1151, 141] width 13 height 13
radio input "true"
click at [1347, 455] on div "Apply Filters" at bounding box center [1367, 475] width 123 height 45
click at [1349, 462] on button "Apply Filters" at bounding box center [1389, 479] width 123 height 37
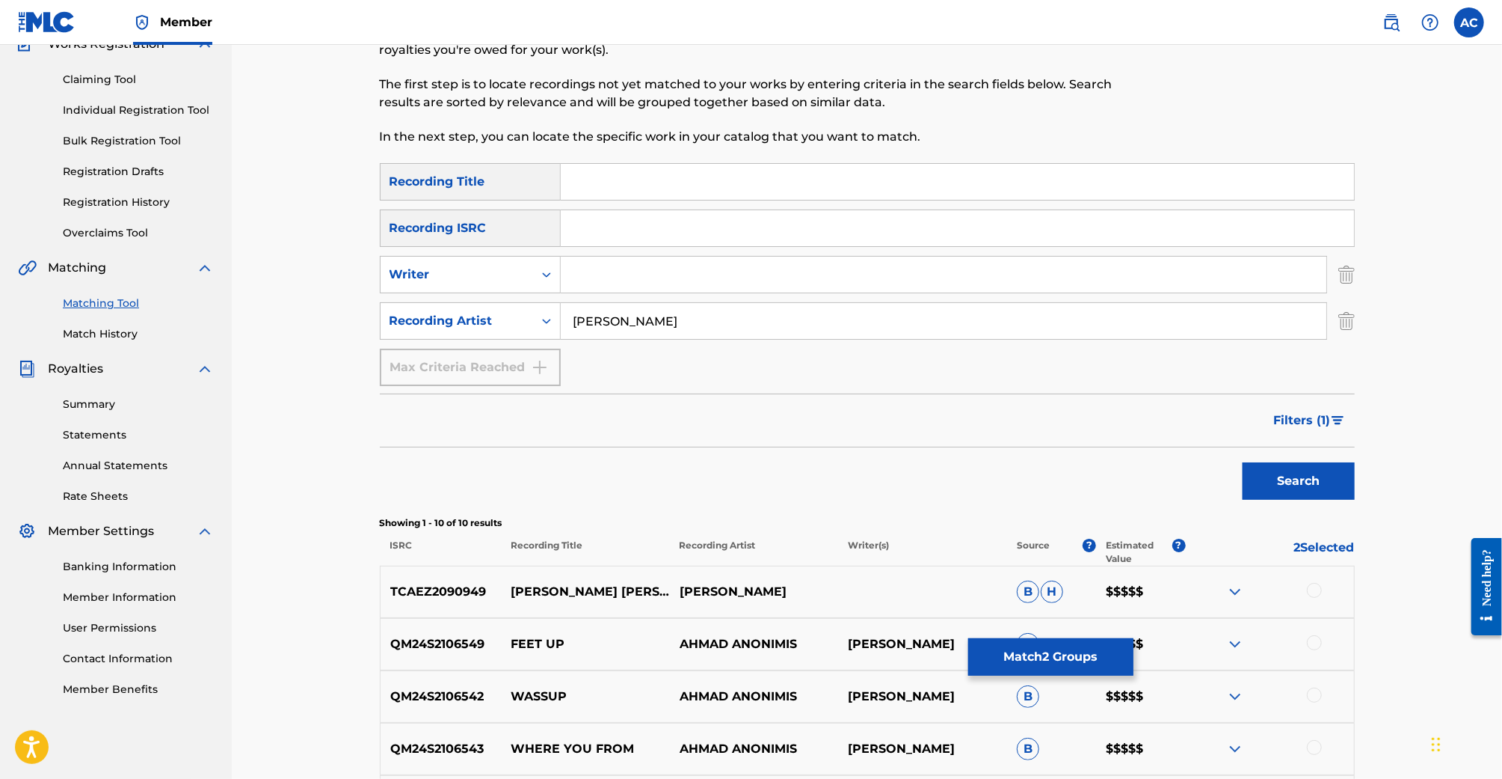
scroll to position [0, 0]
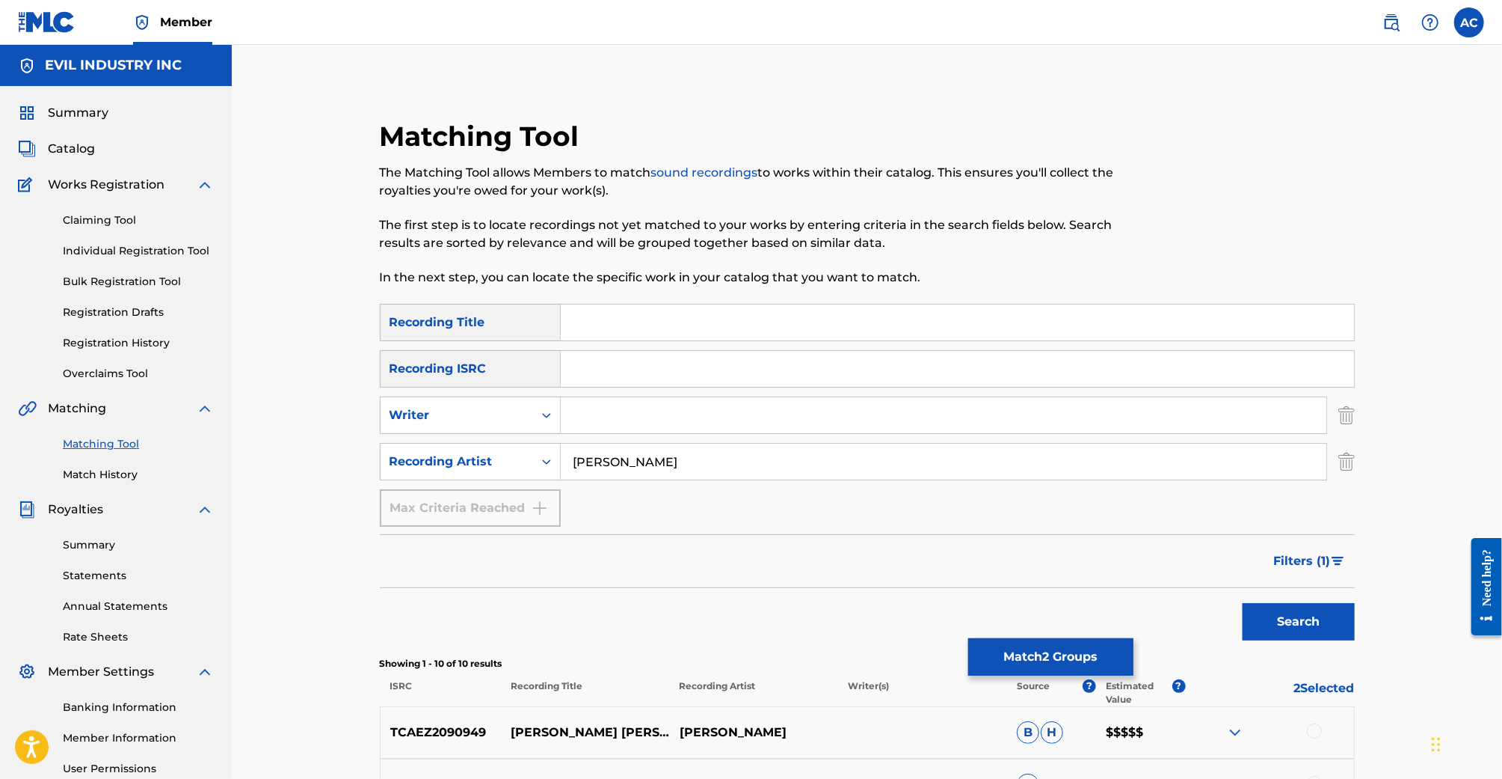
click at [79, 155] on span "Catalog" at bounding box center [71, 149] width 47 height 18
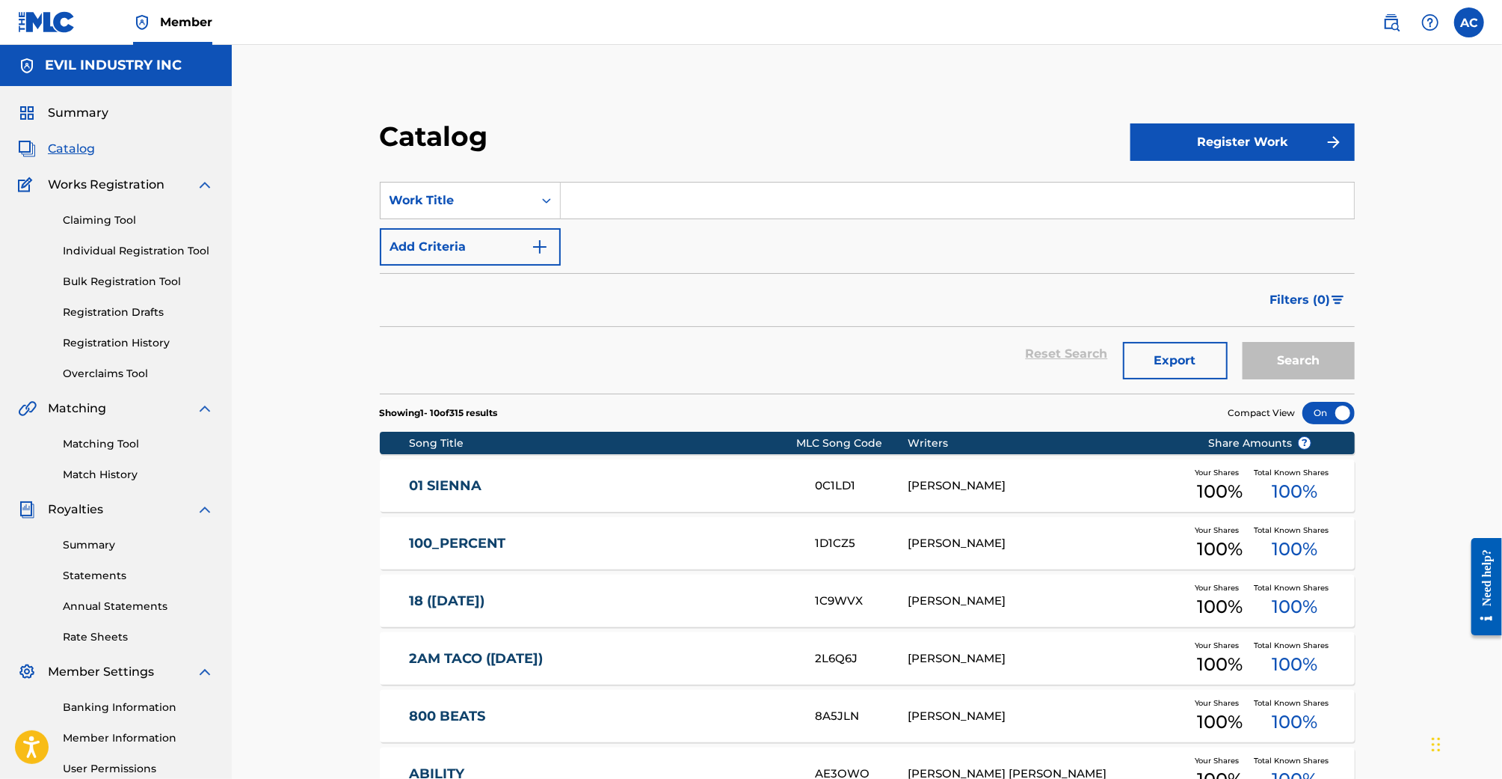
click at [111, 224] on link "Claiming Tool" at bounding box center [138, 220] width 151 height 16
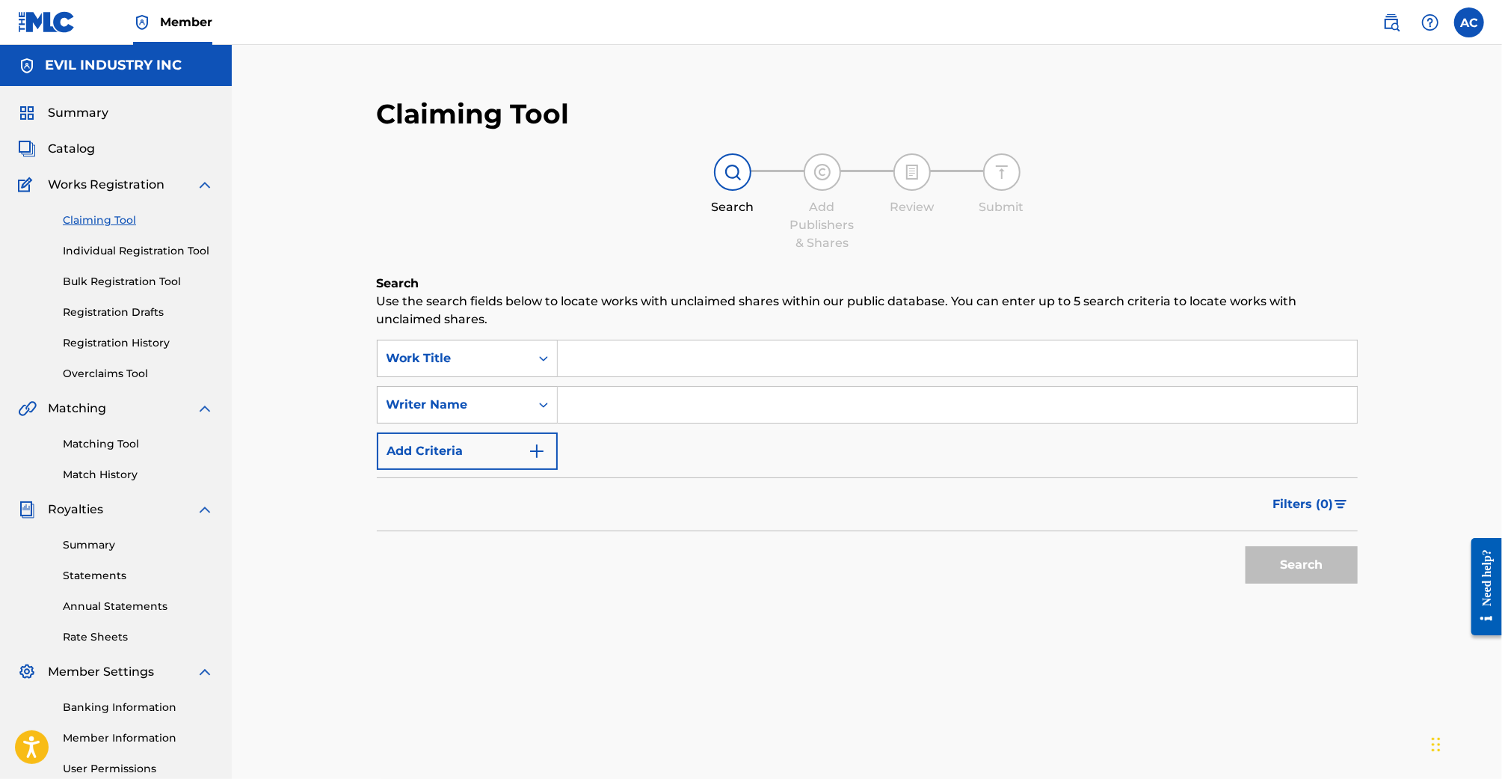
click at [528, 449] on img "Search Form" at bounding box center [537, 451] width 18 height 18
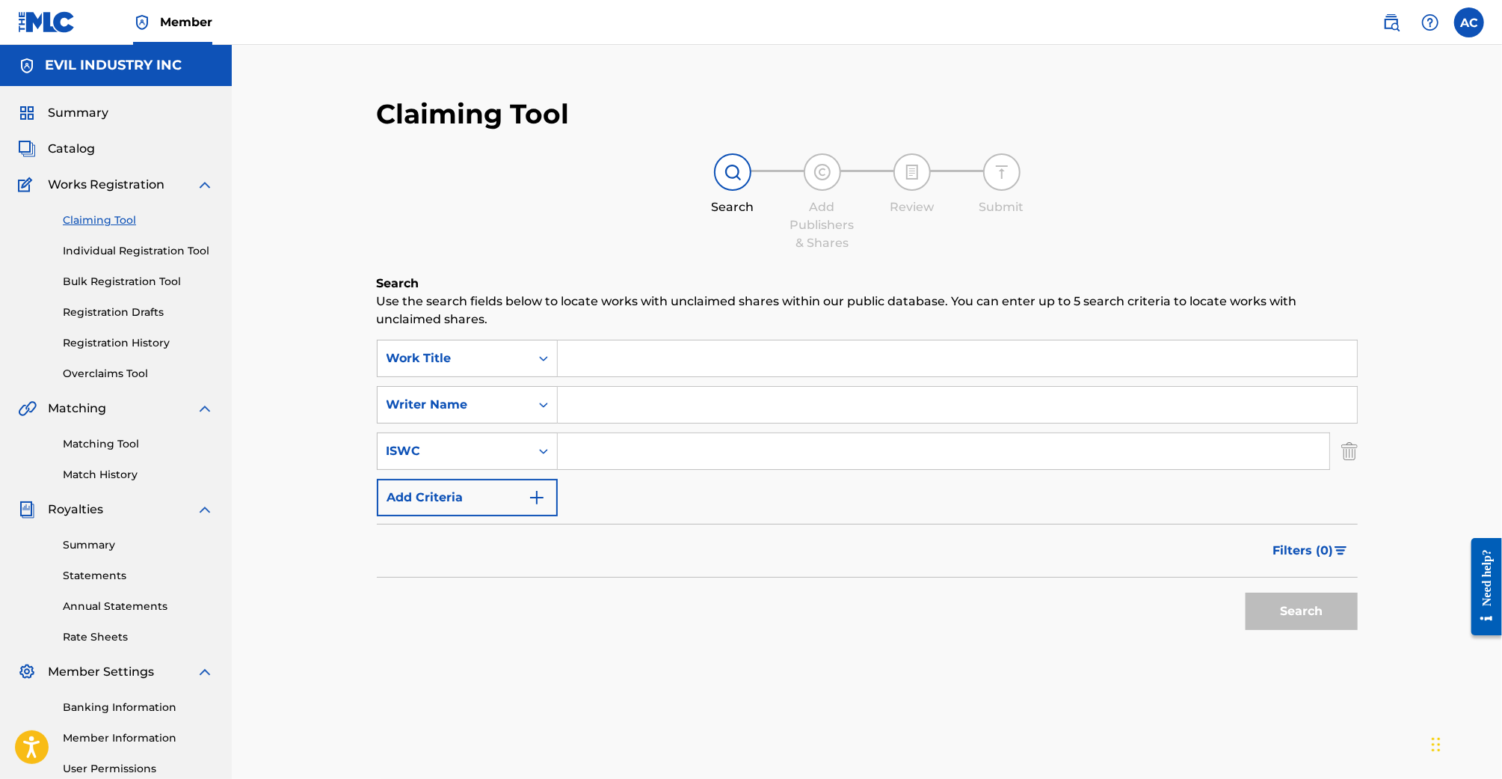
click at [587, 411] on input "Search Form" at bounding box center [957, 405] width 799 height 36
type input "AHMAD IYAN"
click at [1246, 592] on button "Search" at bounding box center [1302, 610] width 112 height 37
click at [114, 441] on link "Matching Tool" at bounding box center [138, 444] width 151 height 16
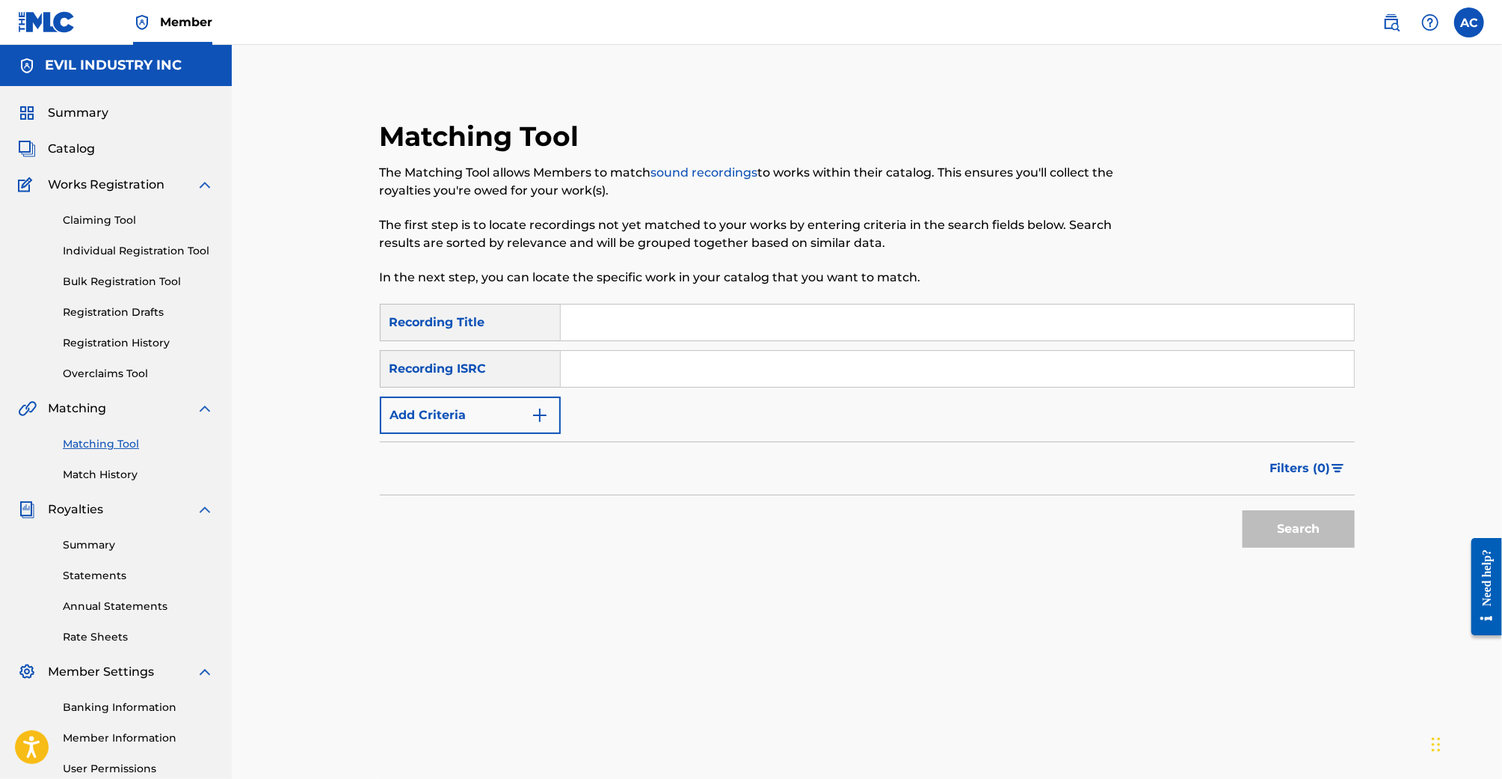
click at [690, 379] on input "Search Form" at bounding box center [957, 369] width 793 height 36
click at [506, 417] on button "Add Criteria" at bounding box center [470, 414] width 181 height 37
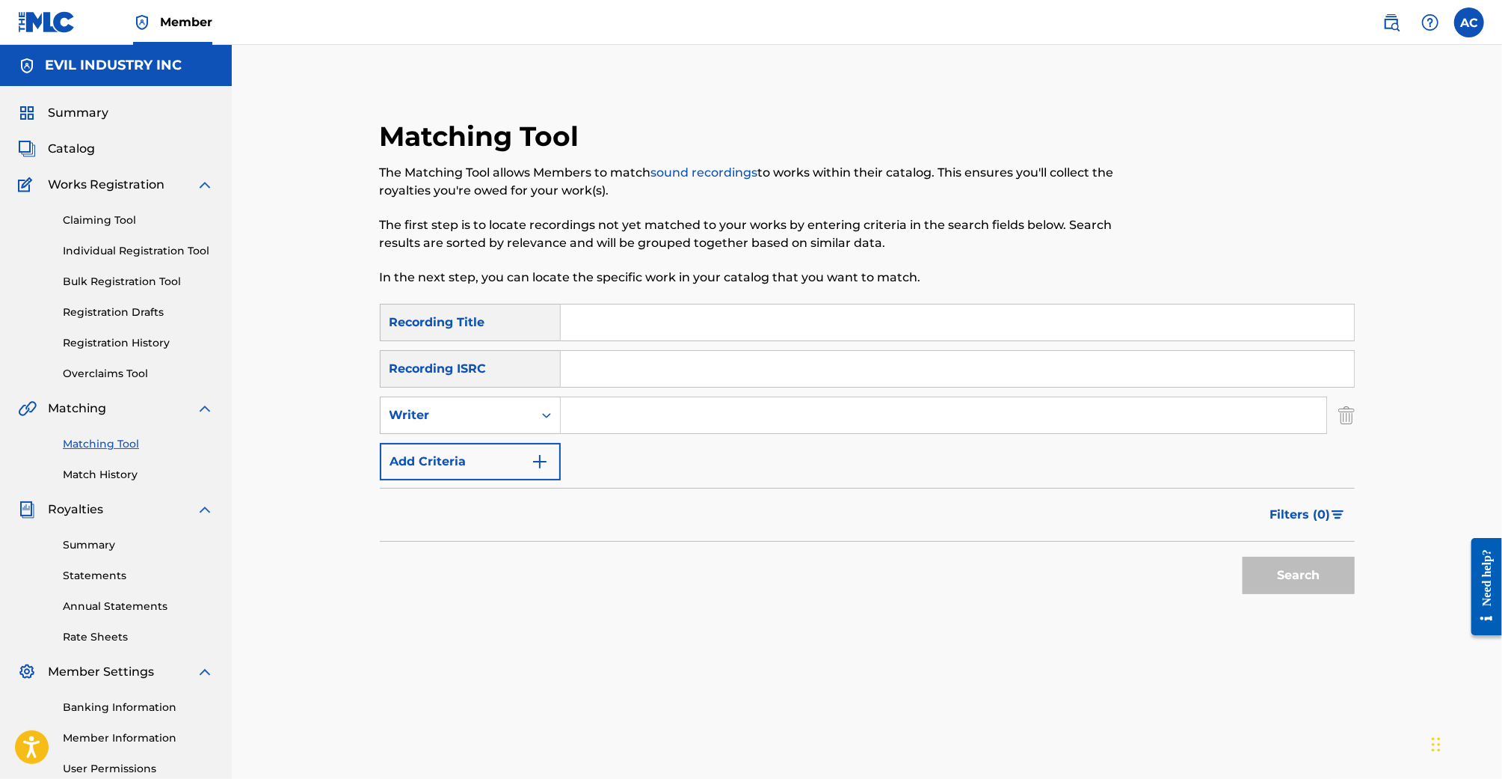
click at [648, 411] on input "Search Form" at bounding box center [944, 415] width 766 height 36
type input "AHMAD IYAN"
click at [1243, 556] on button "Search" at bounding box center [1299, 574] width 112 height 37
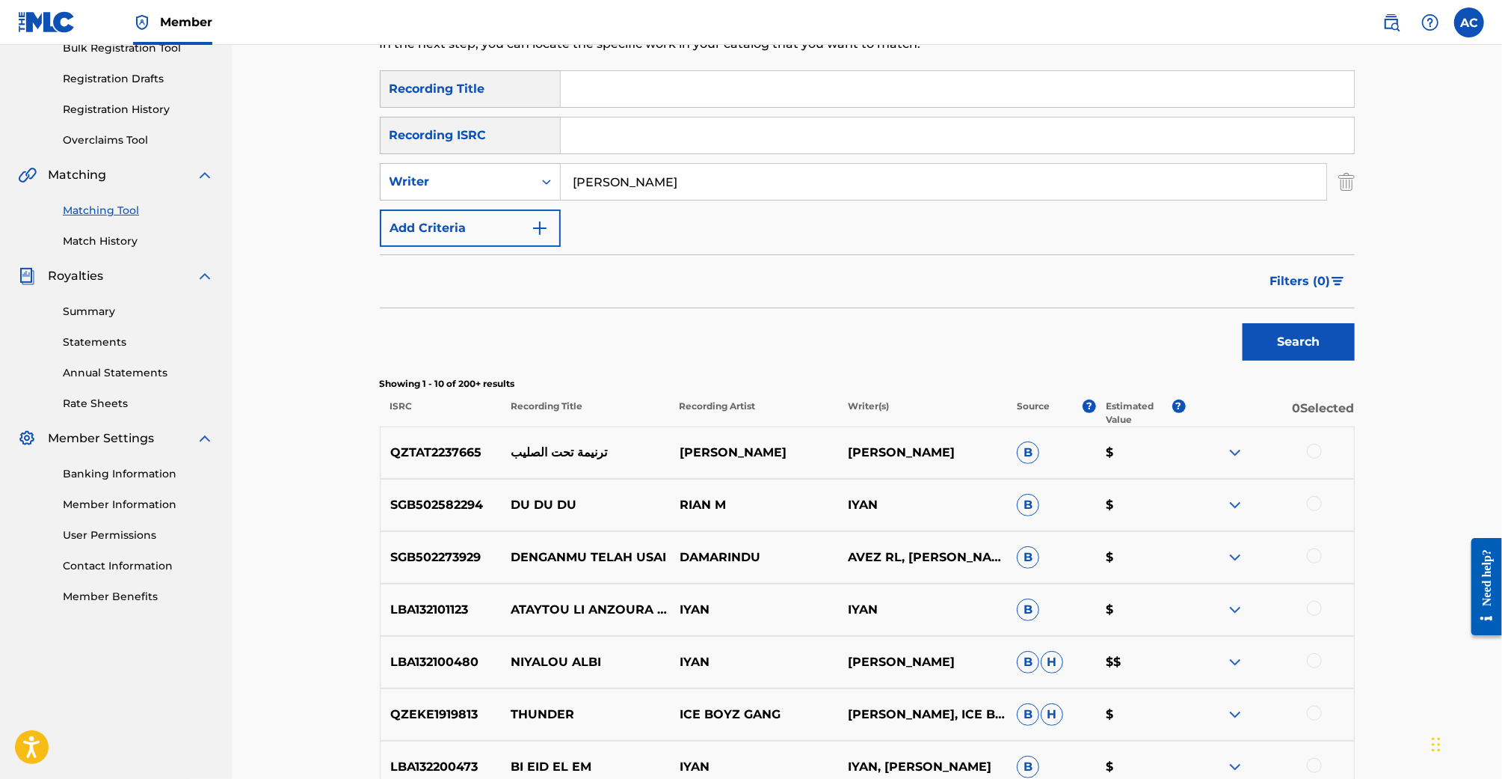
scroll to position [212, 0]
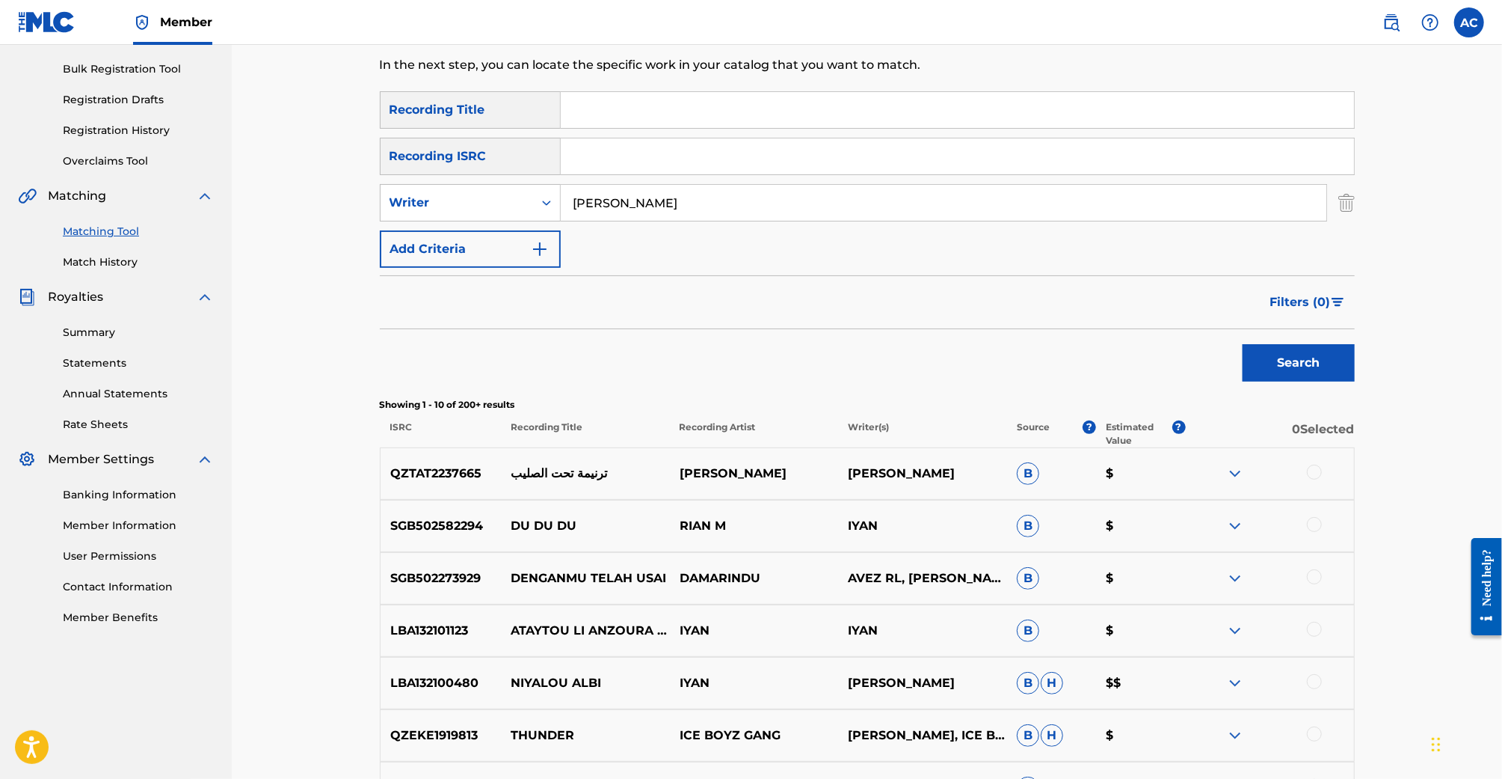
click at [507, 251] on button "Add Criteria" at bounding box center [470, 248] width 181 height 37
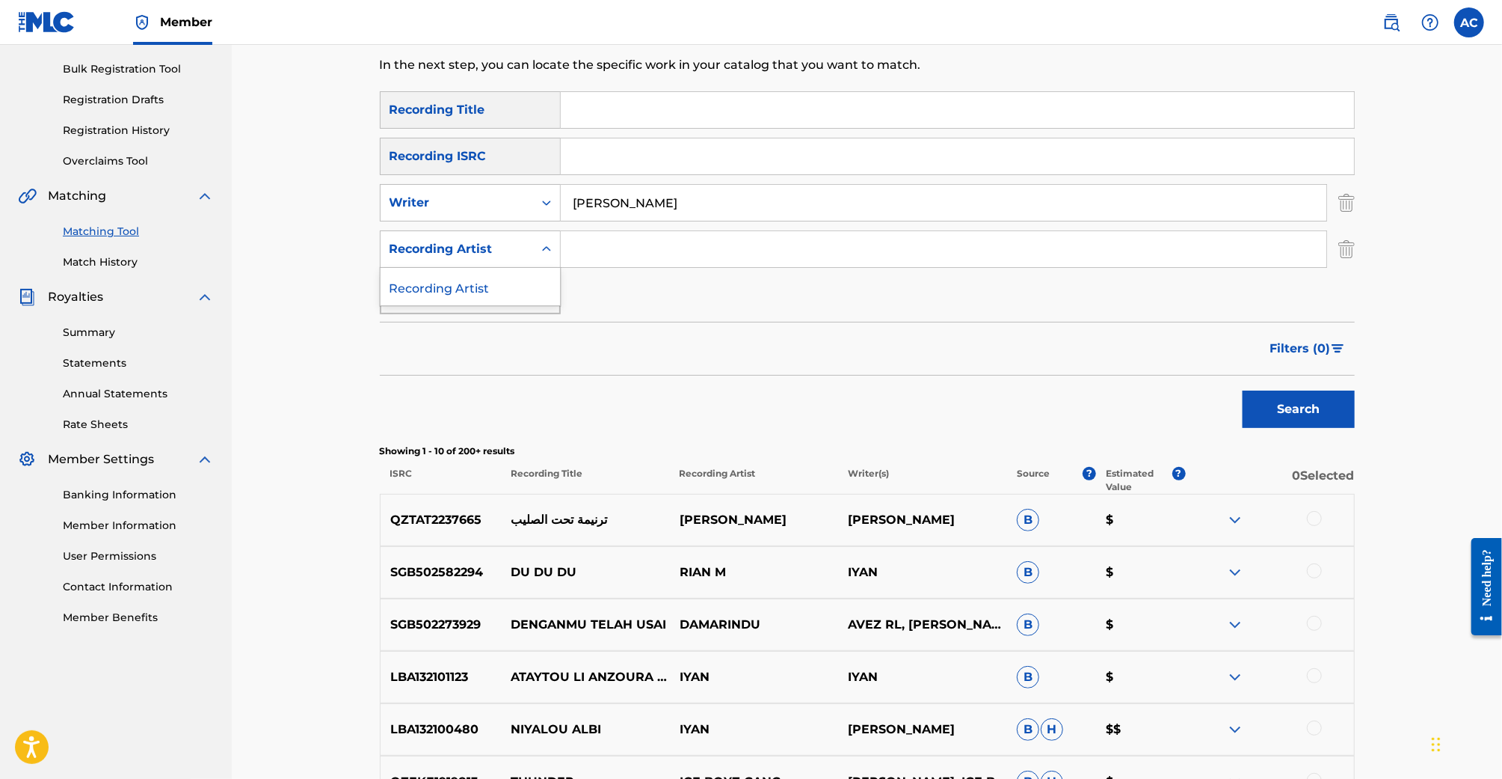
click at [507, 251] on div "Recording Artist" at bounding box center [457, 249] width 135 height 18
click at [603, 259] on input "Search Form" at bounding box center [944, 249] width 766 height 36
type input "AHMAD IYAN"
click at [1243, 390] on button "Search" at bounding box center [1299, 408] width 112 height 37
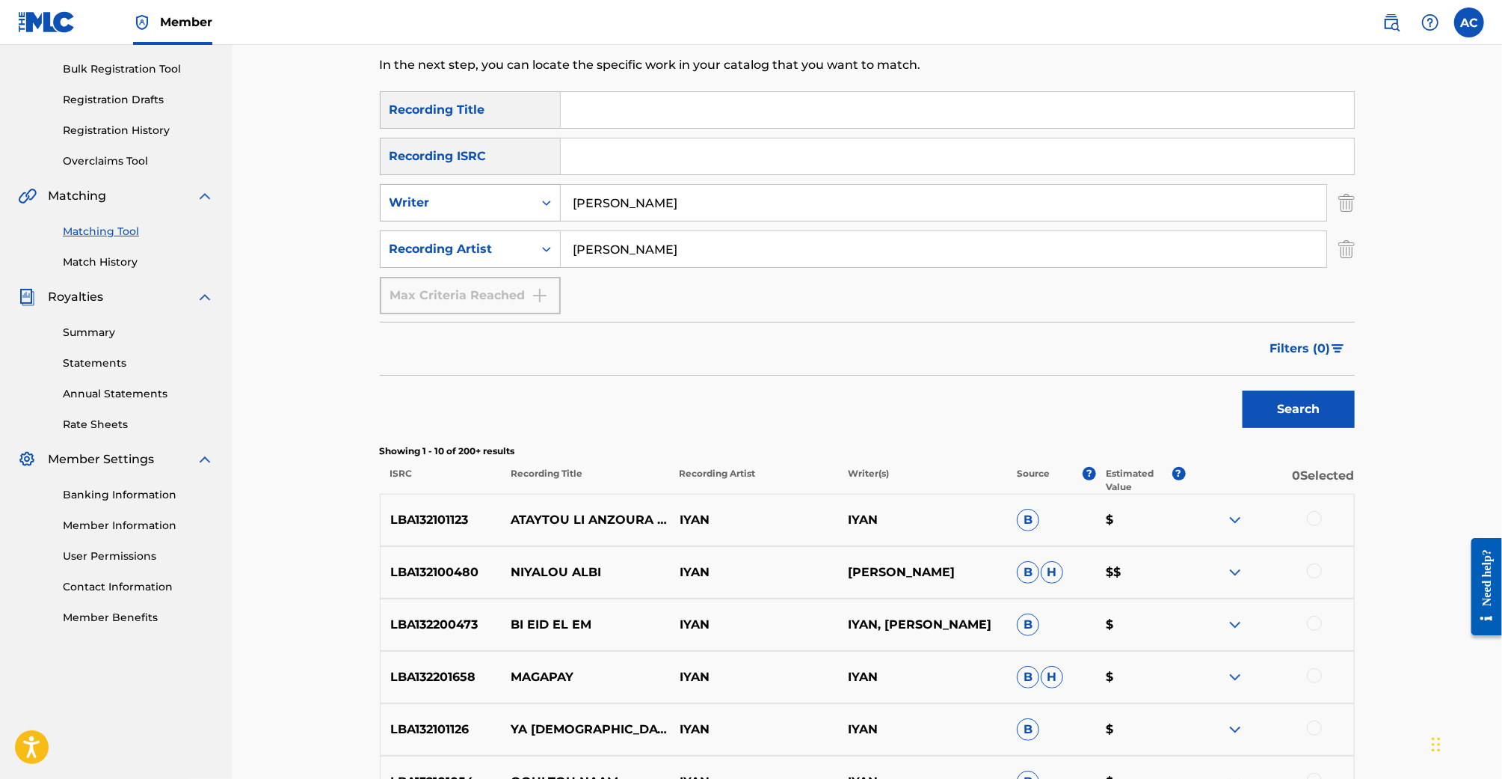
click at [460, 207] on div "SearchWithCriteria8142c099-b78f-4fba-b10b-5b756e39d617 Writer AHMAD IYAN" at bounding box center [867, 202] width 975 height 37
type input "GUYSEPH MANN"
click at [1243, 390] on button "Search" at bounding box center [1299, 408] width 112 height 37
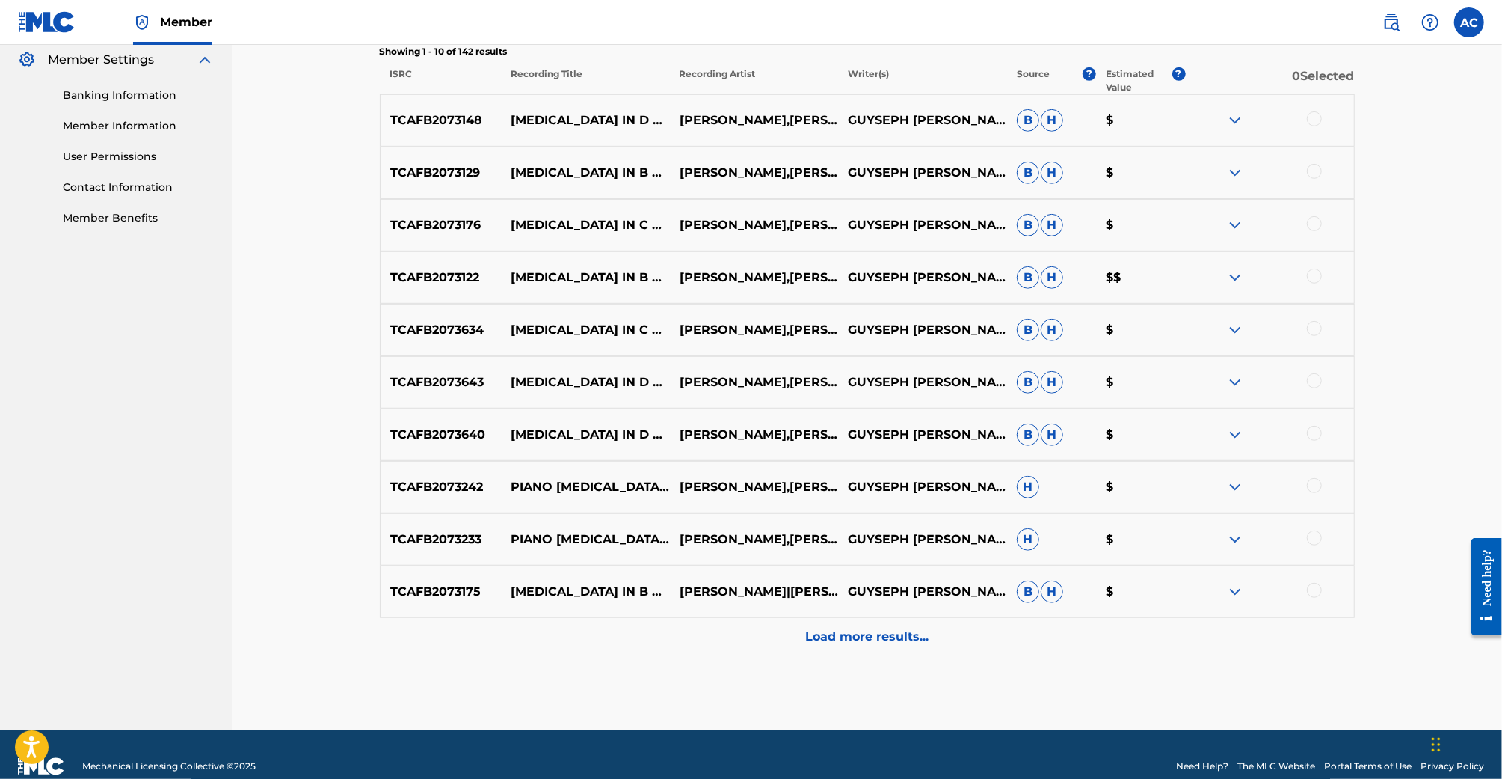
click at [847, 644] on p "Load more results..." at bounding box center [866, 636] width 123 height 18
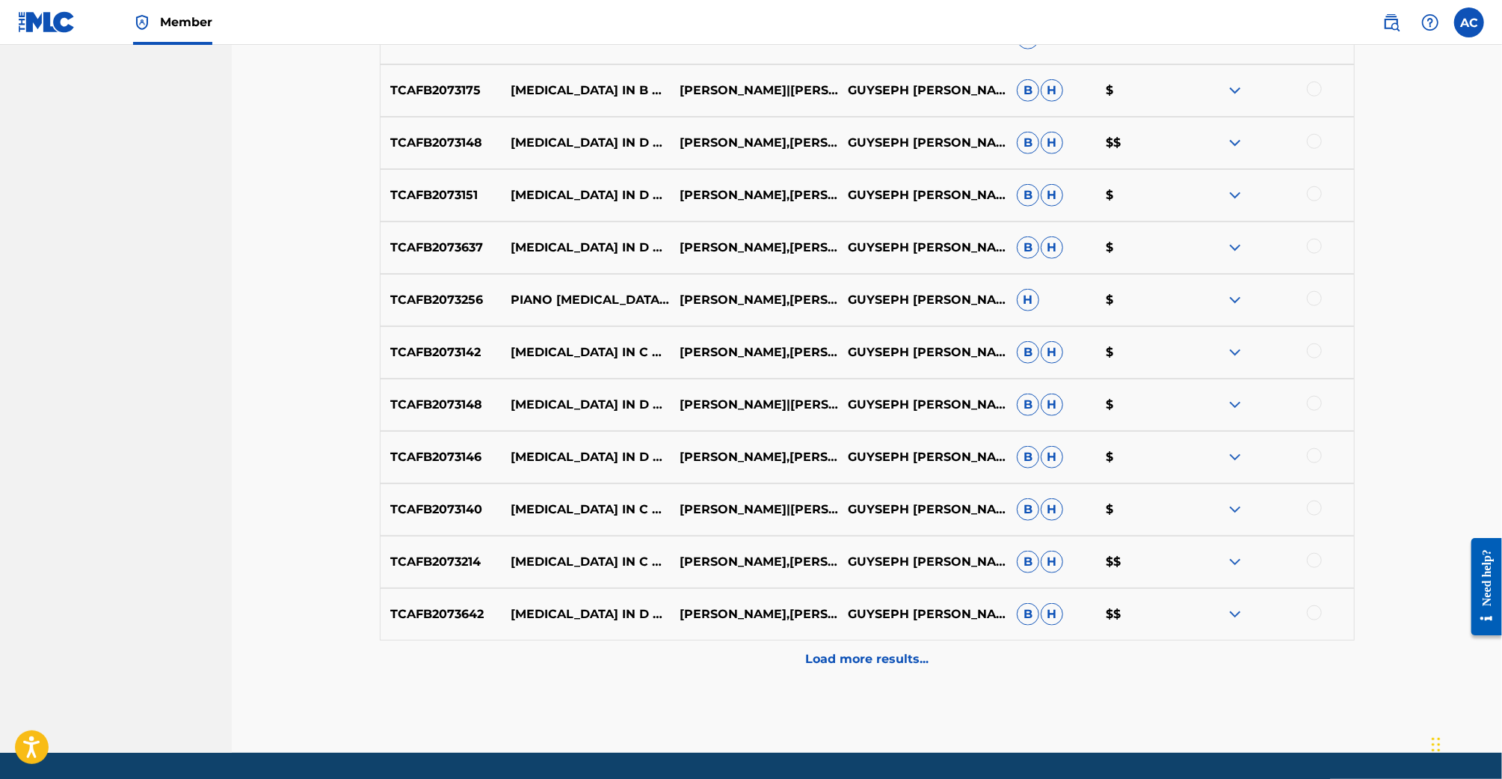
scroll to position [1158, 0]
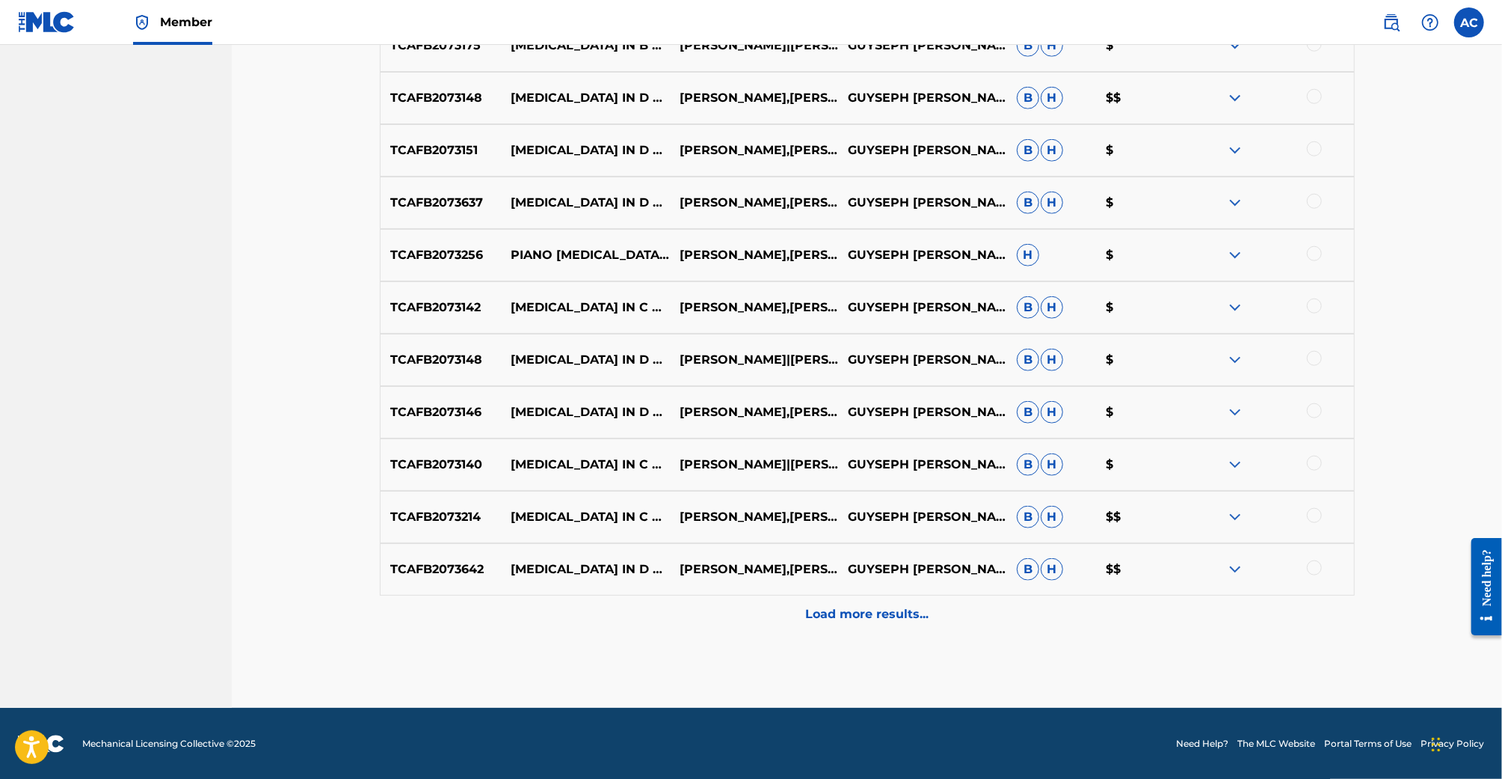
click at [886, 627] on div "Load more results..." at bounding box center [867, 613] width 975 height 37
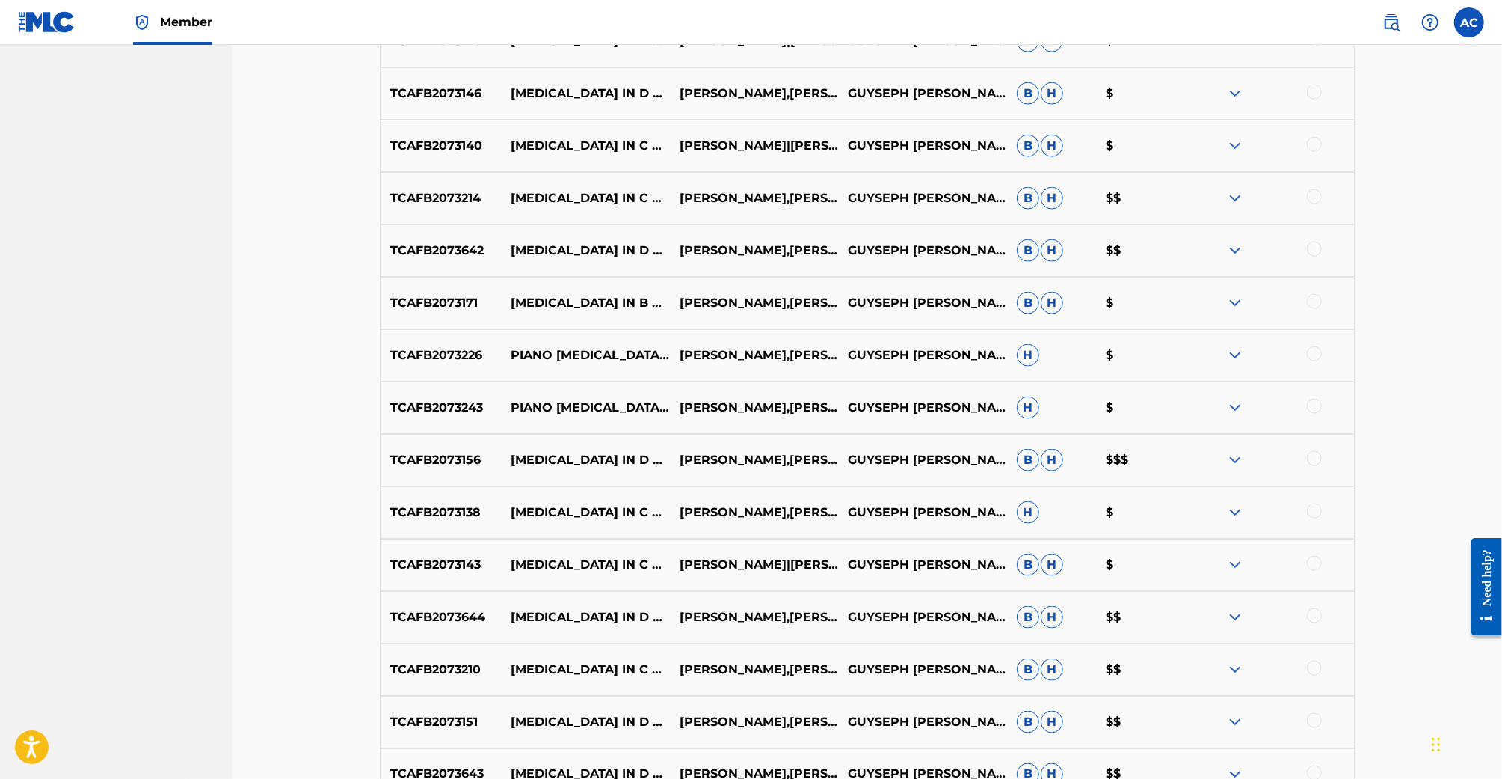
scroll to position [1681, 0]
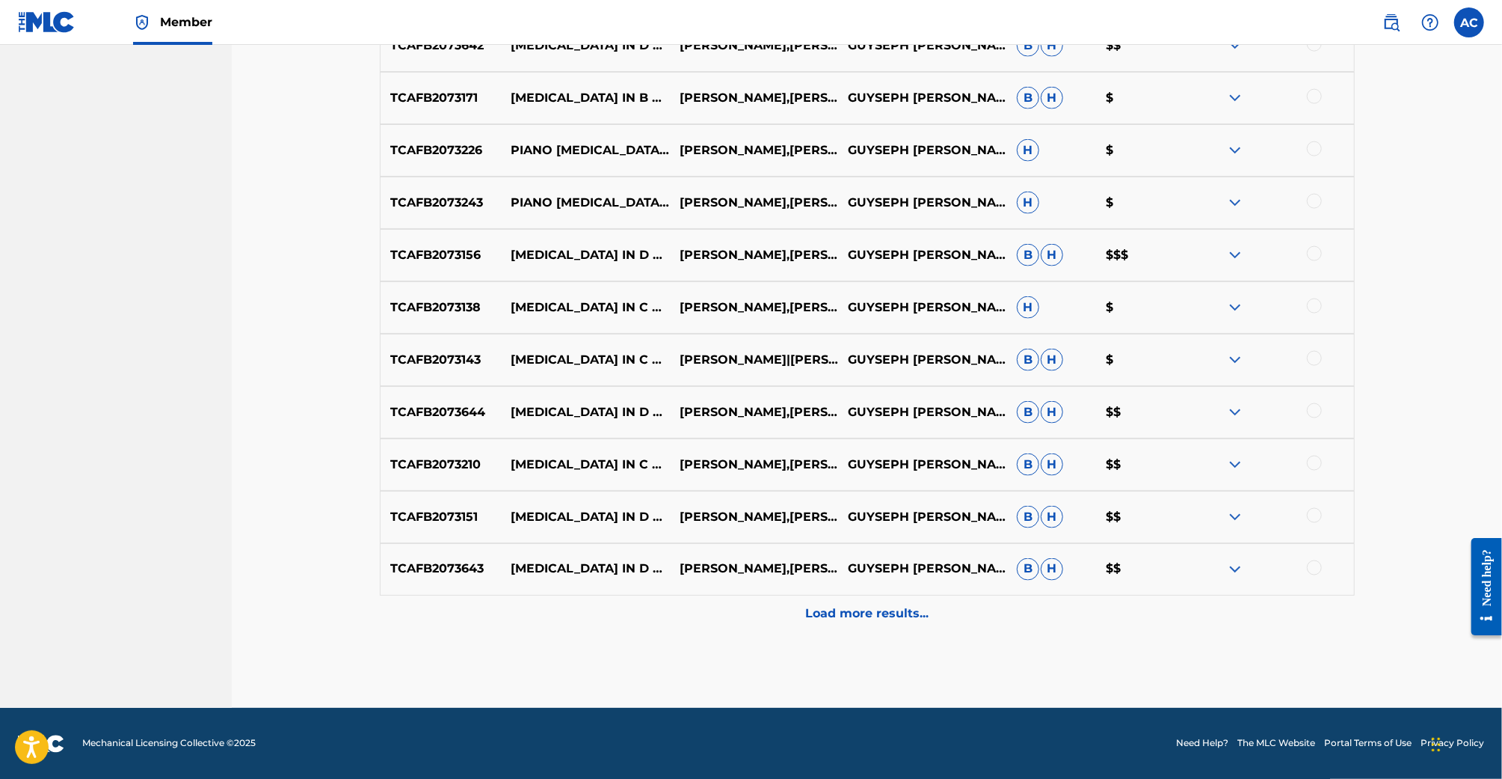
click at [893, 593] on div "TCAFB2073643 SONATA IN D NO. 5 LUDWIG VAN BEETHOVEN,AHMAD IYAN GUYSEPH MANN B H…" at bounding box center [867, 569] width 975 height 52
click at [893, 610] on p "Load more results..." at bounding box center [866, 614] width 123 height 18
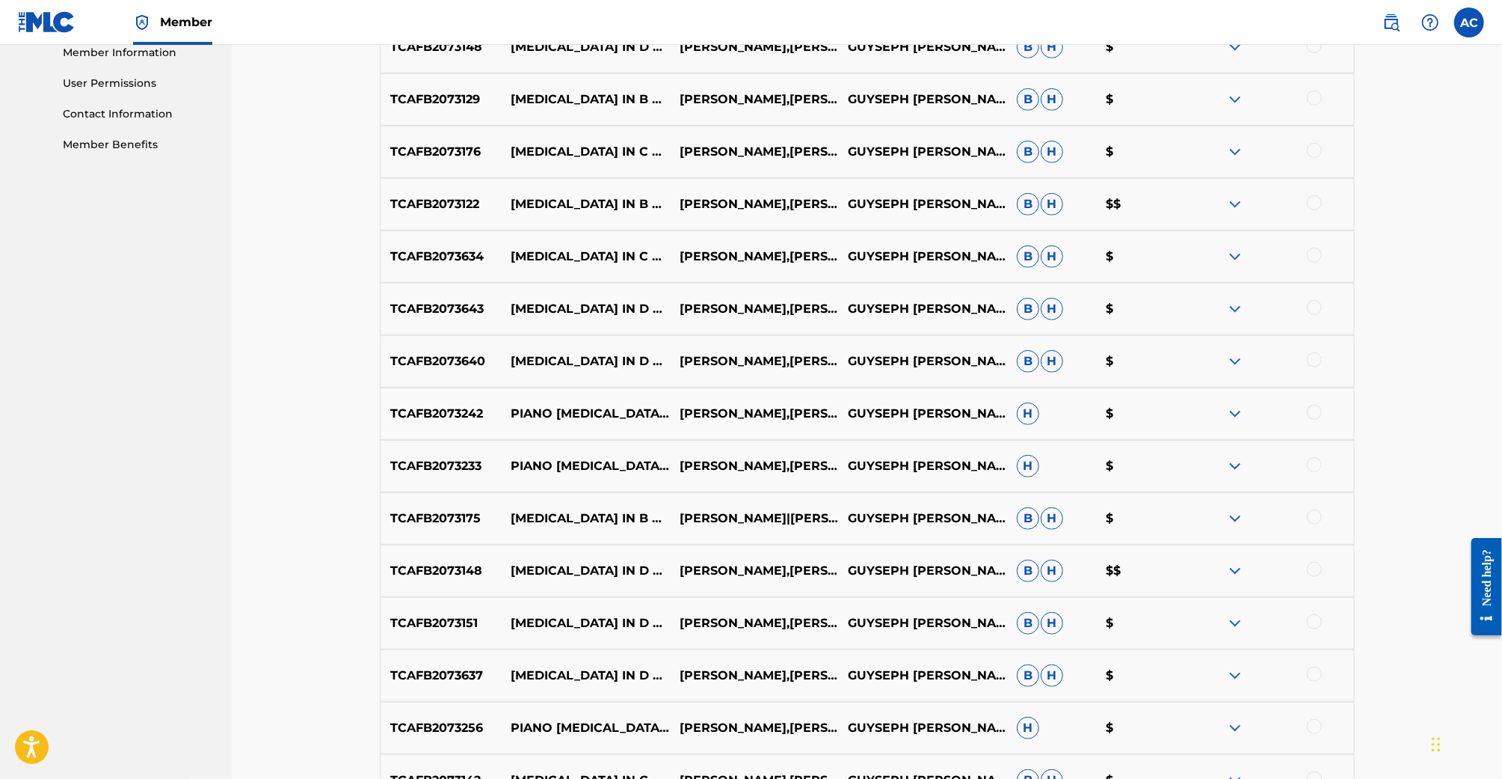
scroll to position [237, 0]
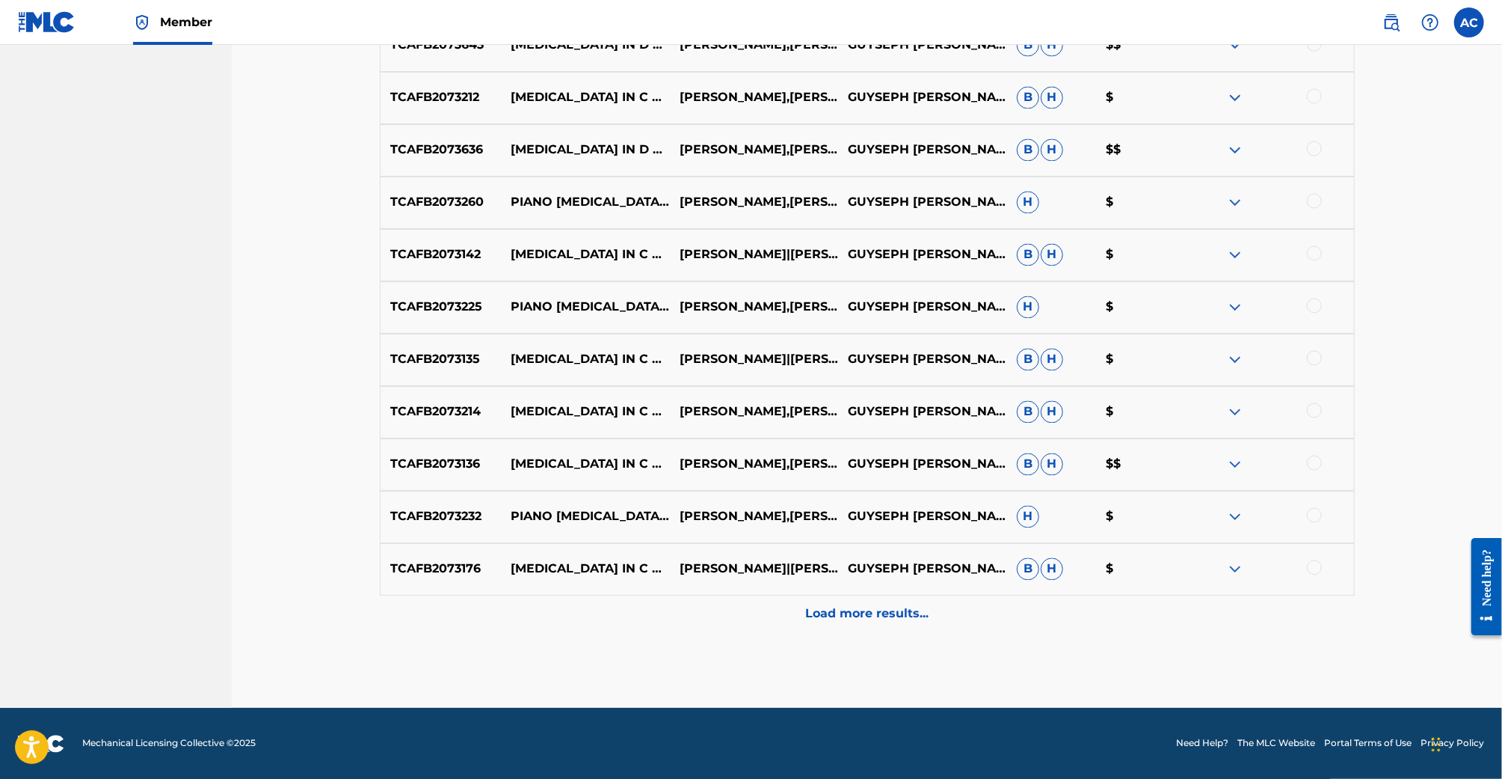
click at [877, 620] on p "Load more results..." at bounding box center [866, 614] width 123 height 18
click at [883, 615] on p "Load more results..." at bounding box center [866, 614] width 123 height 18
click at [891, 616] on p "Load more results..." at bounding box center [866, 614] width 123 height 18
click at [895, 630] on div "Load more results..." at bounding box center [867, 613] width 975 height 37
click at [895, 601] on div "Load more results..." at bounding box center [867, 613] width 975 height 37
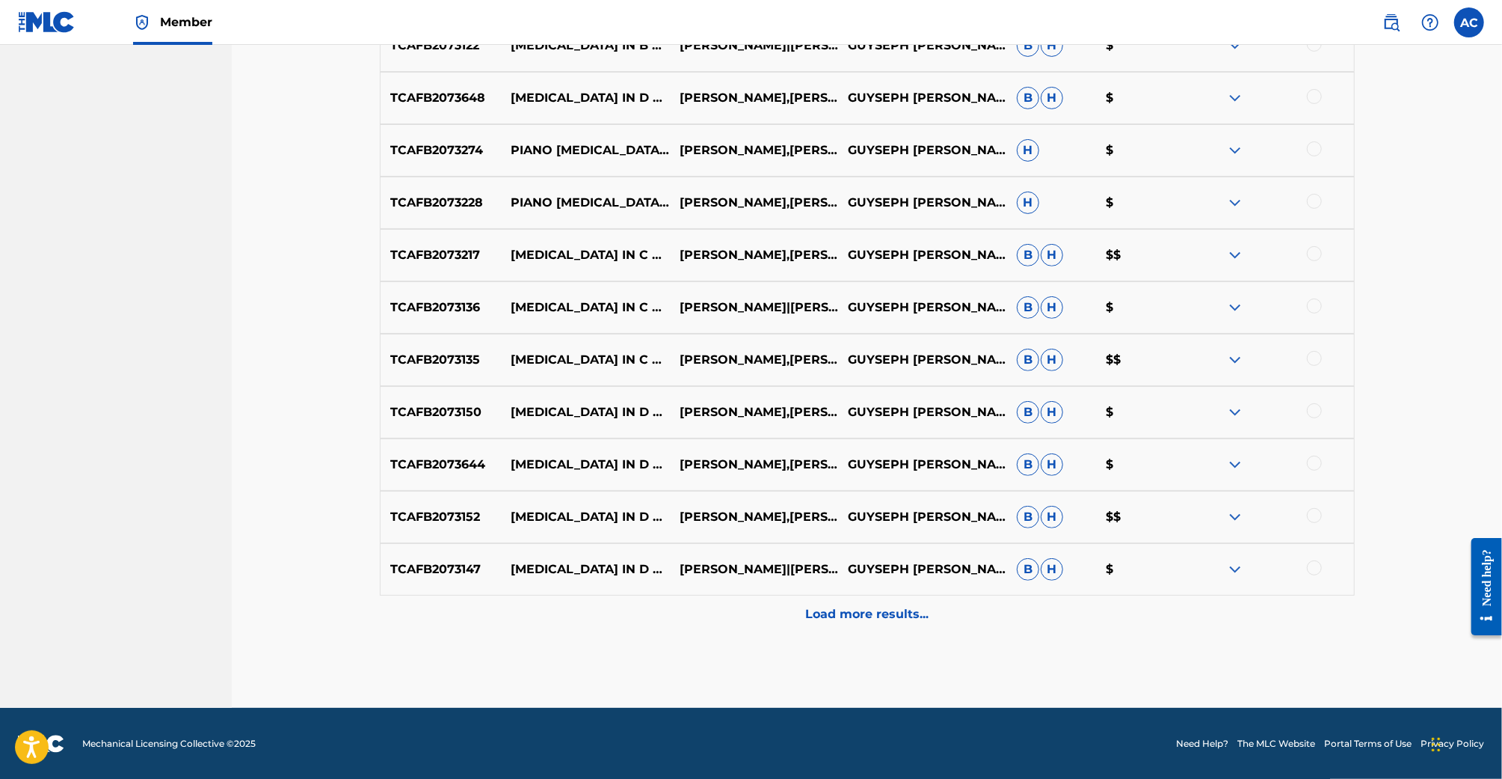
click at [891, 623] on div "Load more results..." at bounding box center [867, 613] width 975 height 37
click at [891, 615] on p "Load more results..." at bounding box center [866, 614] width 123 height 18
click at [891, 618] on p "Load more results..." at bounding box center [866, 614] width 123 height 18
click at [891, 615] on p "Load more results..." at bounding box center [866, 614] width 123 height 18
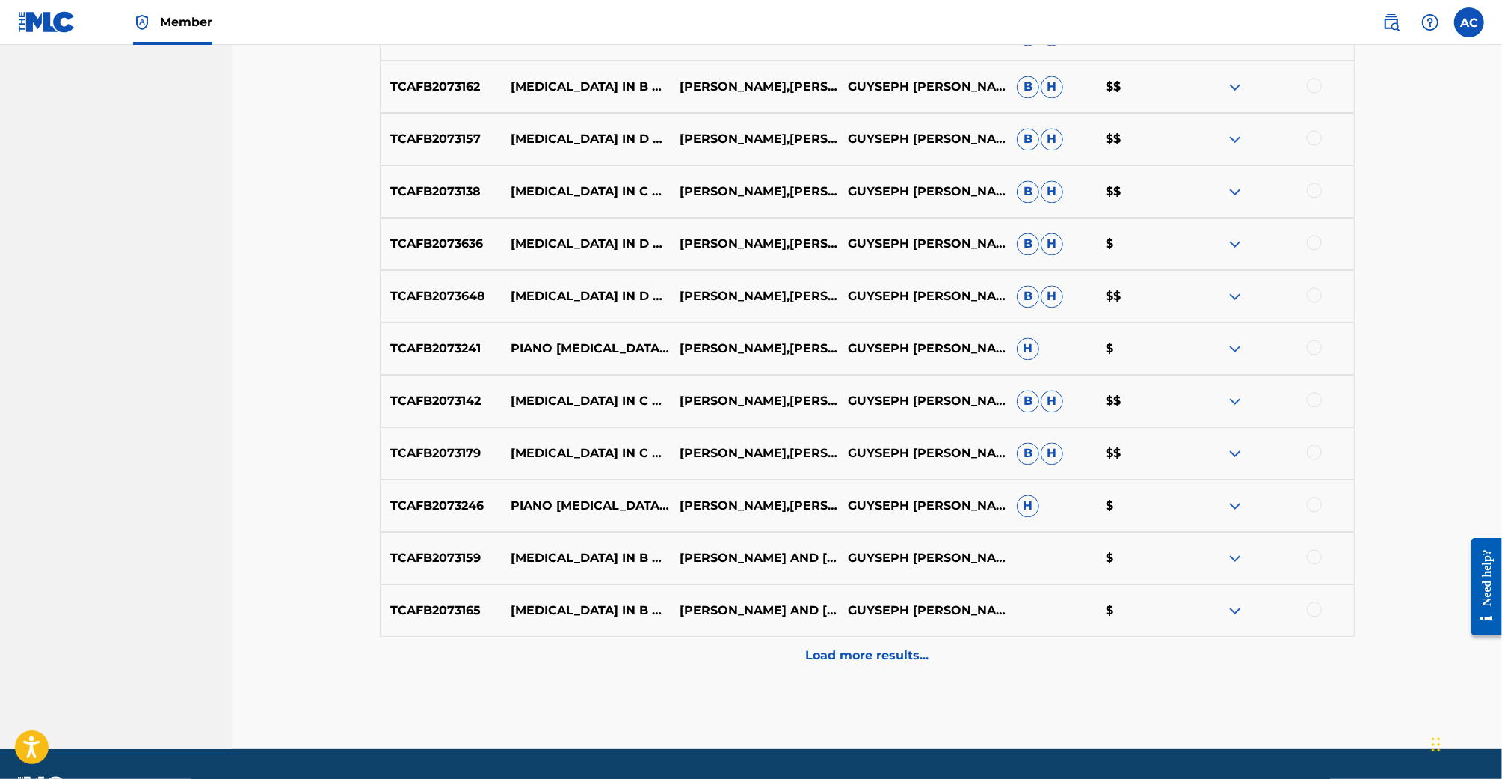
click at [884, 665] on div "Load more results..." at bounding box center [867, 654] width 975 height 37
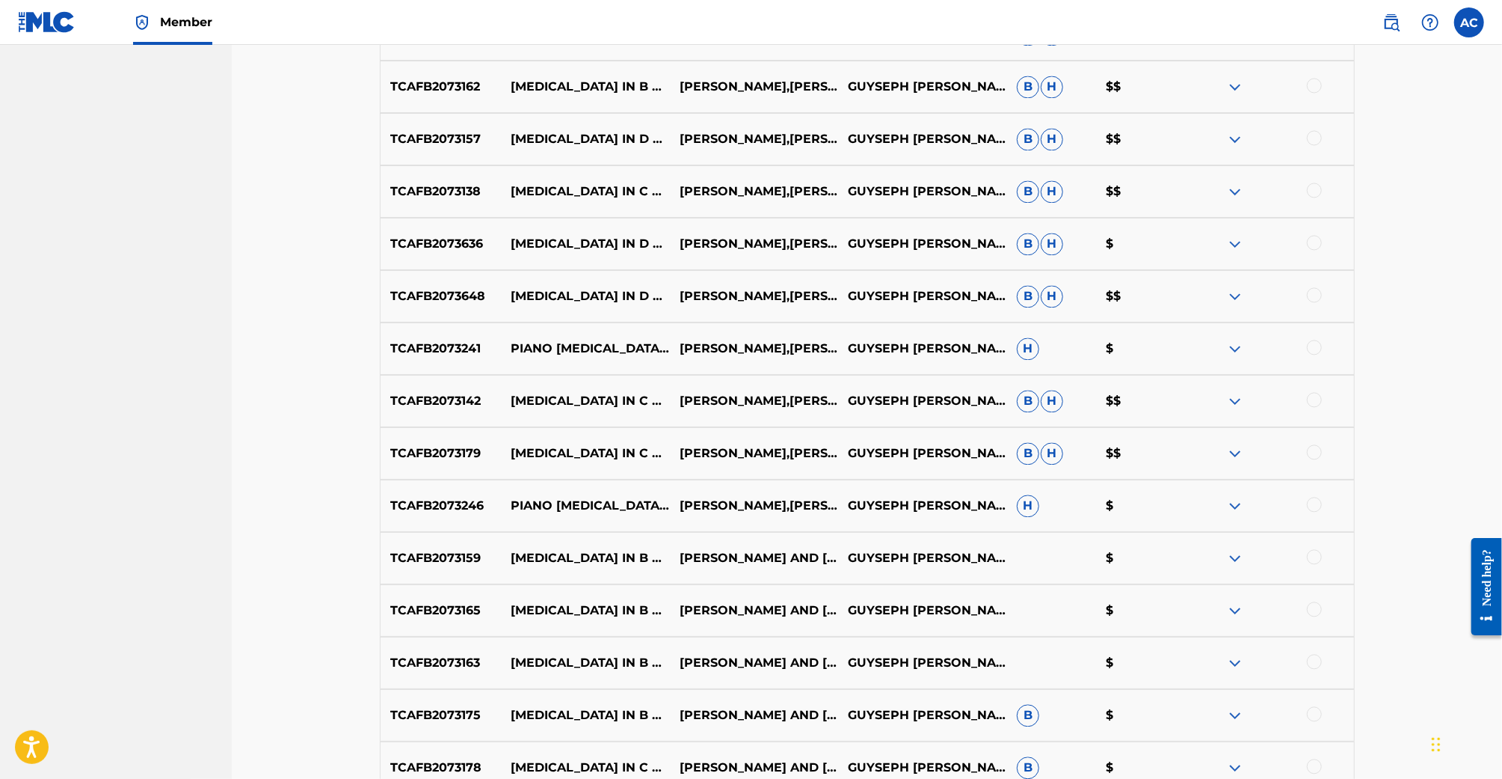
scroll to position [7440, 0]
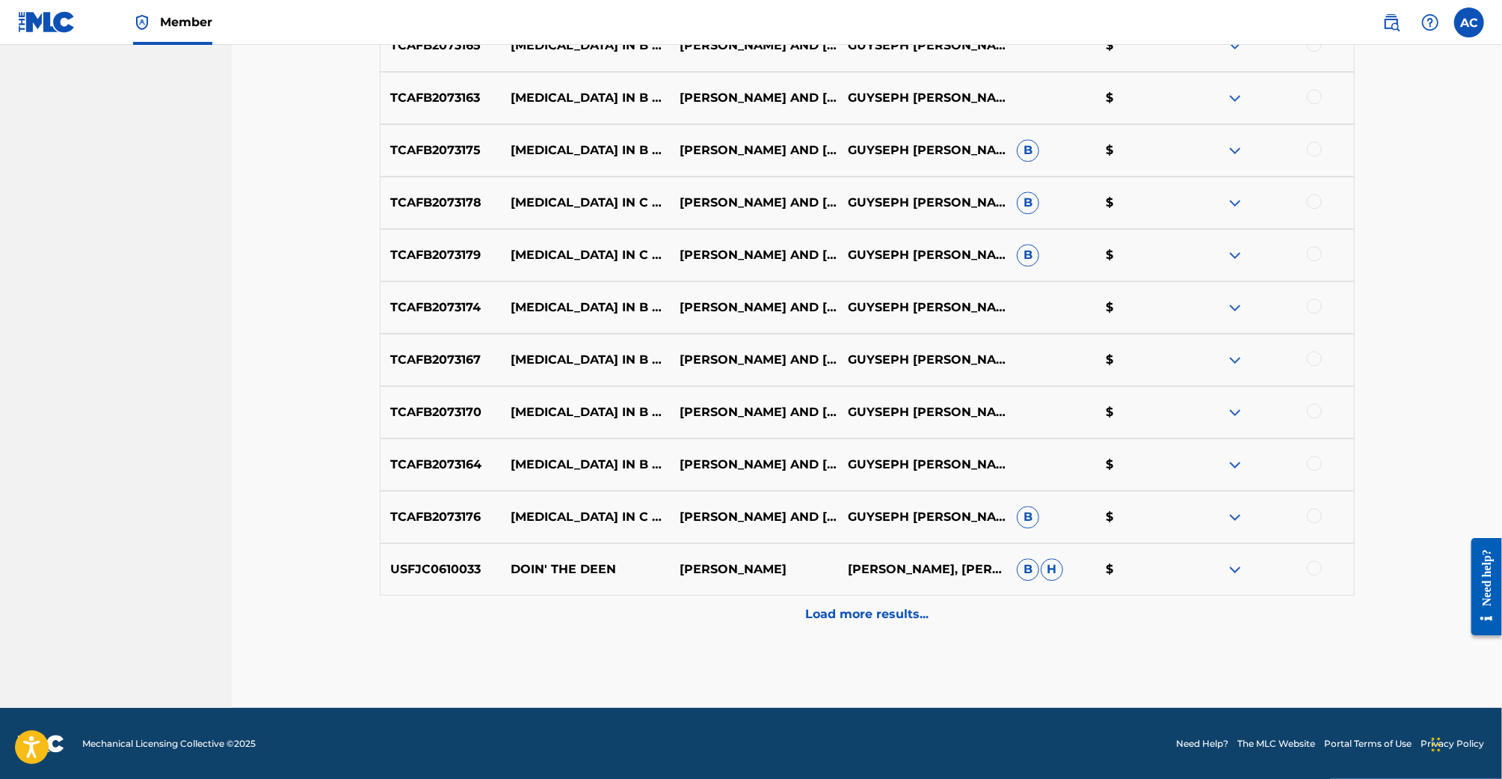
click at [903, 614] on p "Load more results..." at bounding box center [866, 614] width 123 height 18
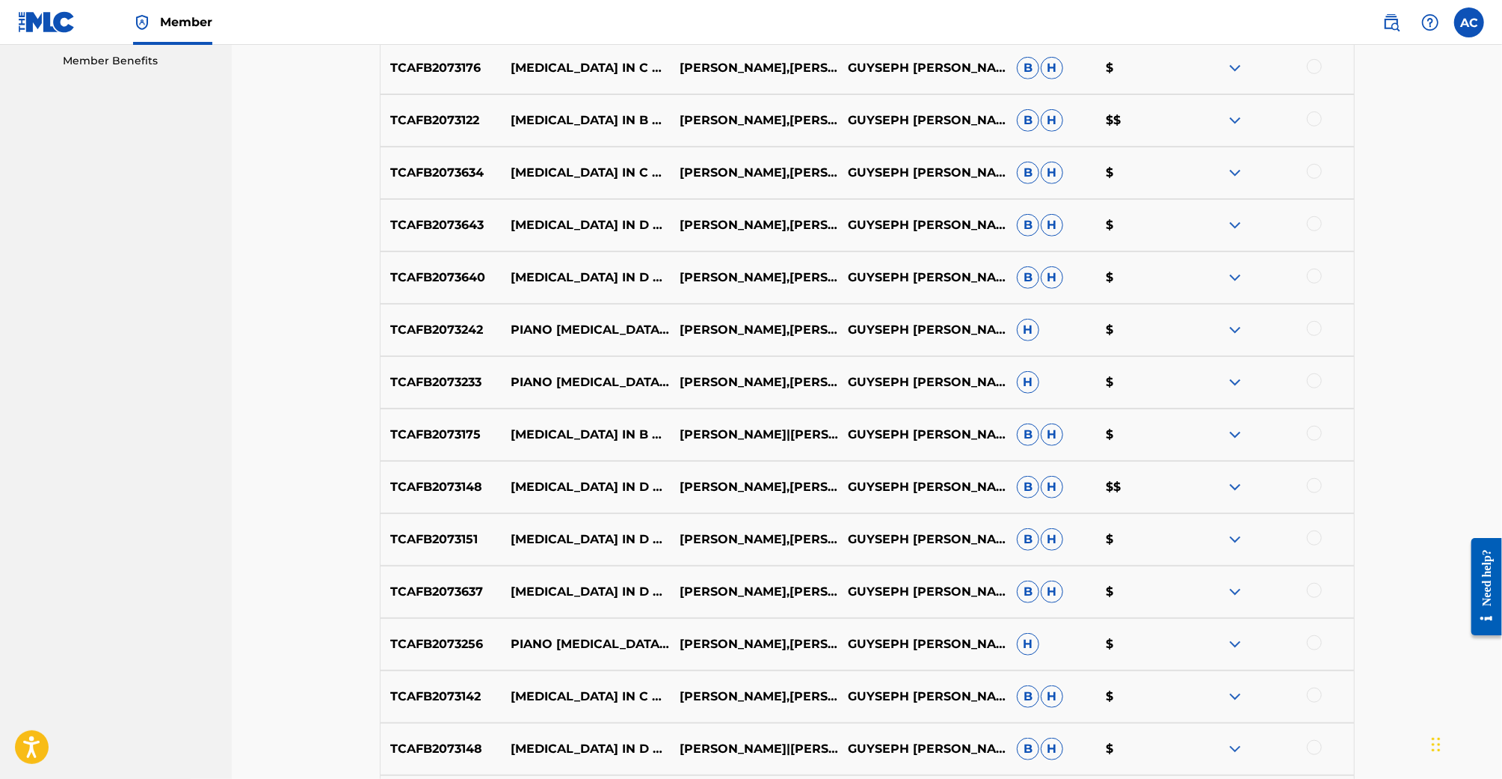
scroll to position [0, 0]
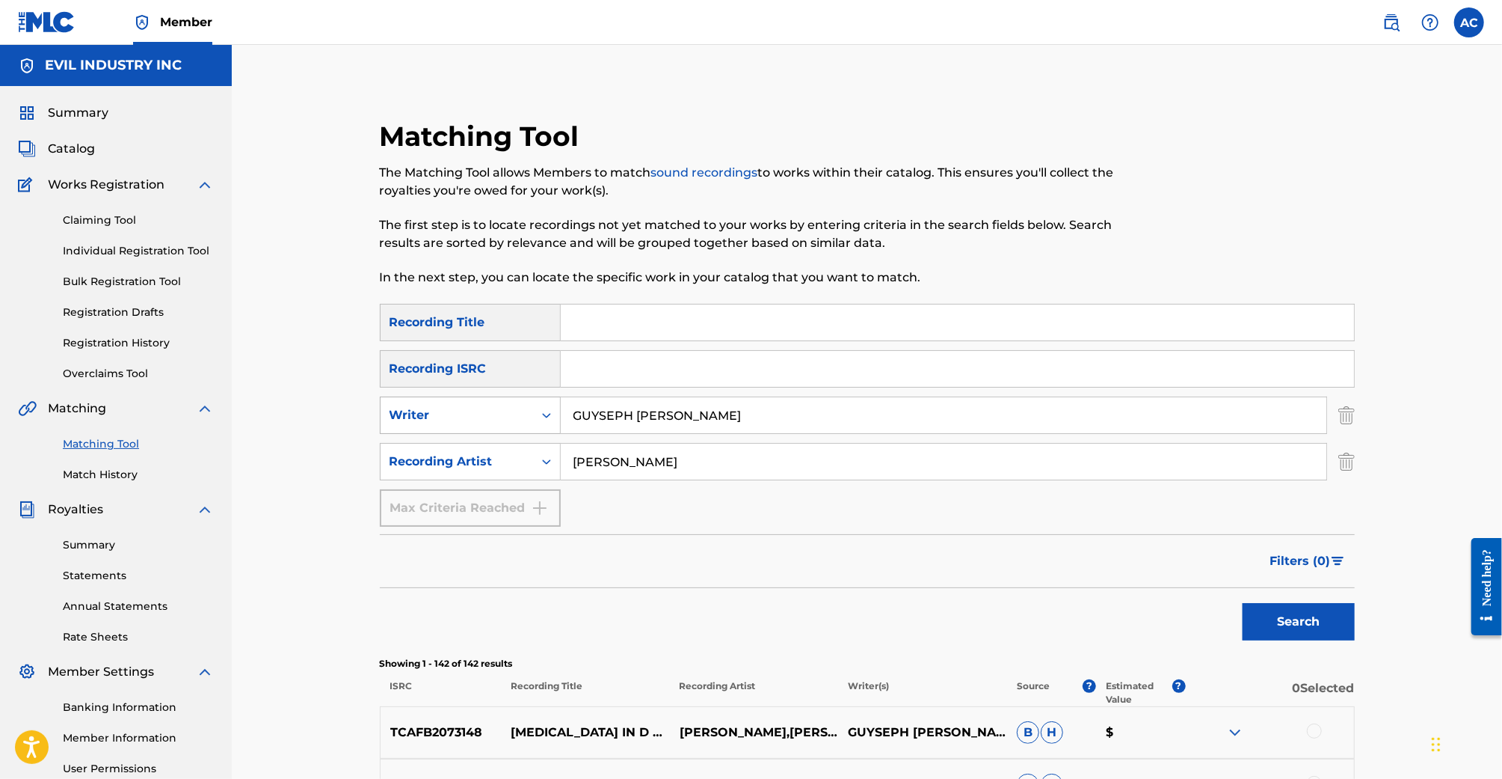
drag, startPoint x: 631, startPoint y: 412, endPoint x: 459, endPoint y: 412, distance: 172.0
click at [459, 412] on div "SearchWithCriteria8142c099-b78f-4fba-b10b-5b756e39d617 Writer GUYSEPH MANN" at bounding box center [867, 414] width 975 height 37
click at [1243, 603] on button "Search" at bounding box center [1299, 621] width 112 height 37
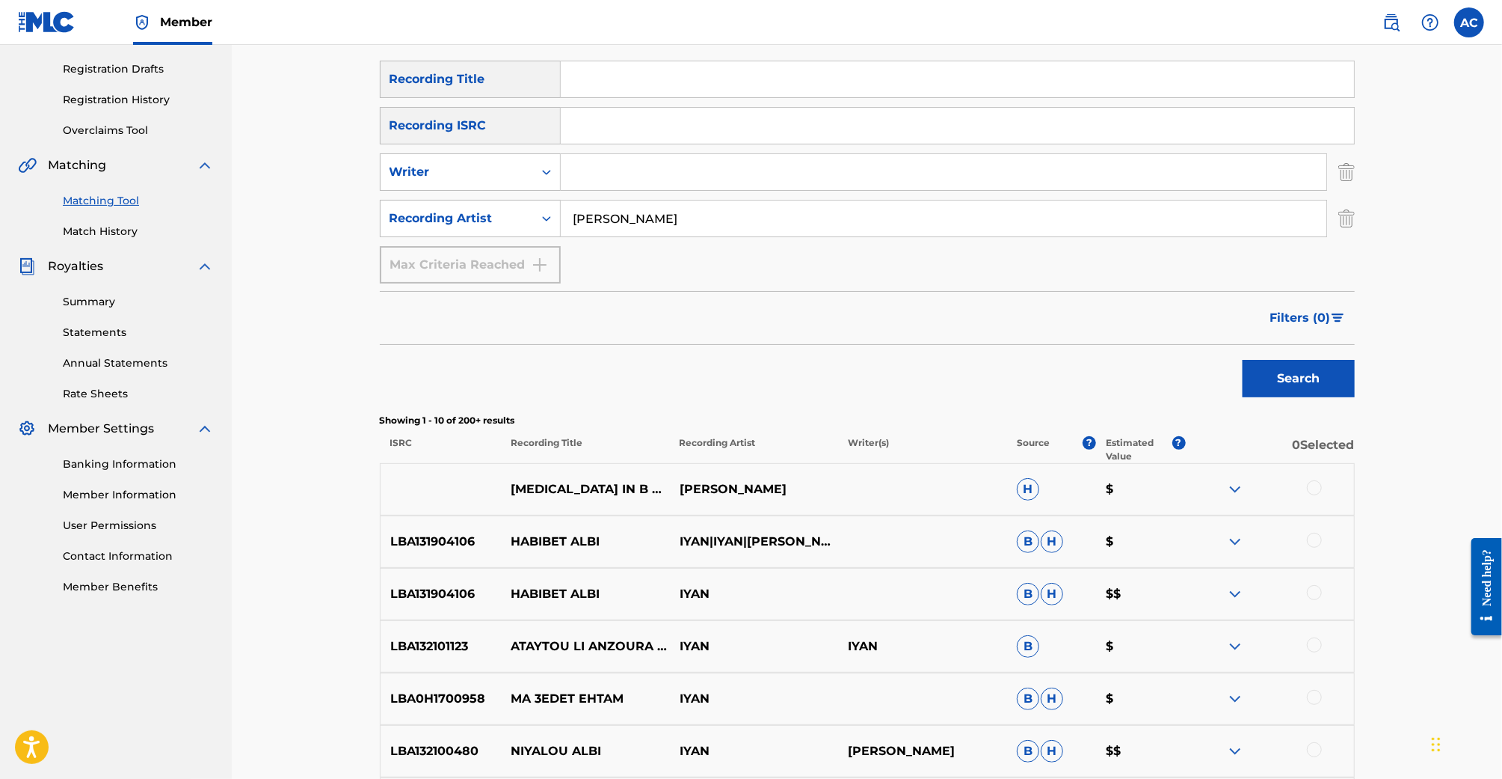
scroll to position [88, 0]
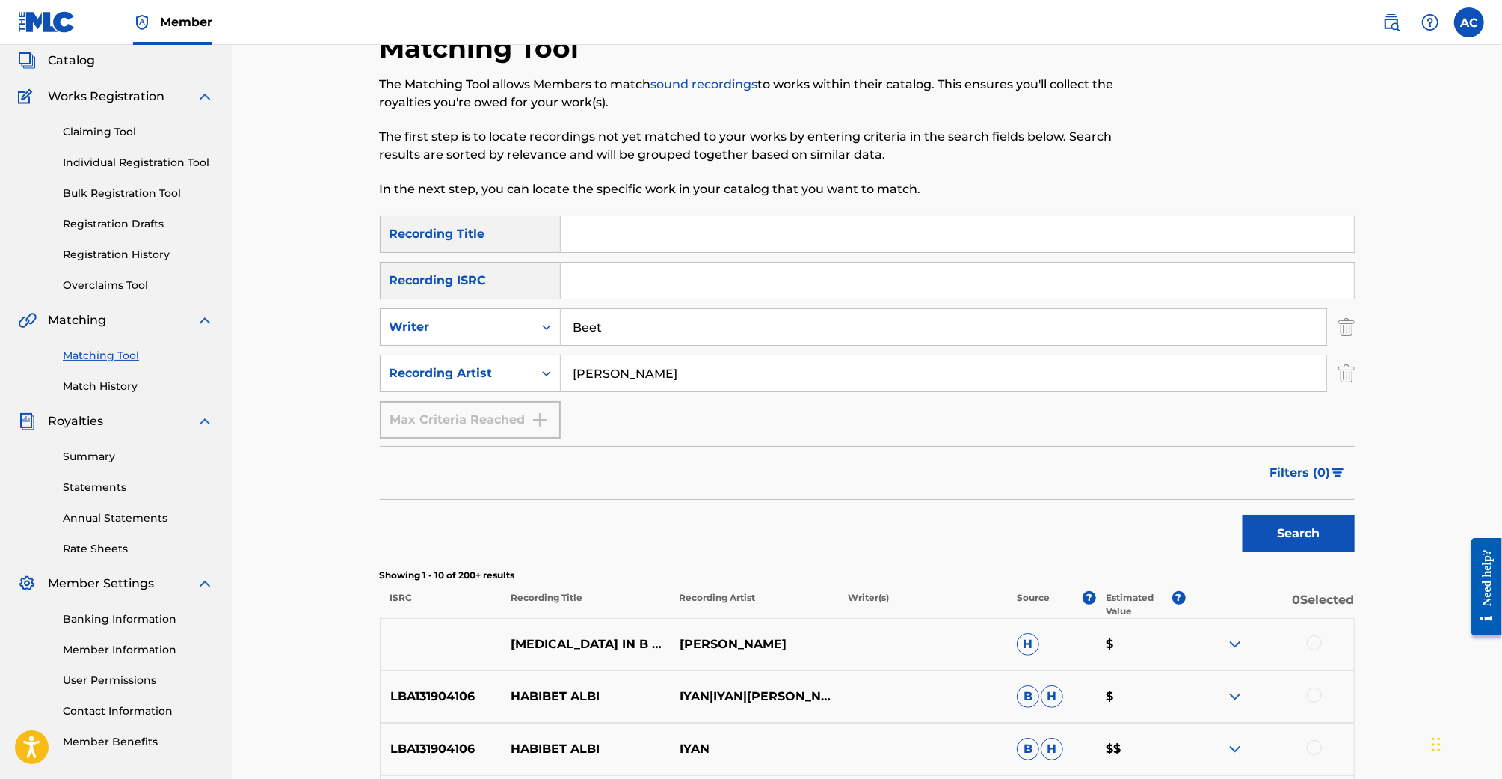
click at [1243, 515] on button "Search" at bounding box center [1299, 533] width 112 height 37
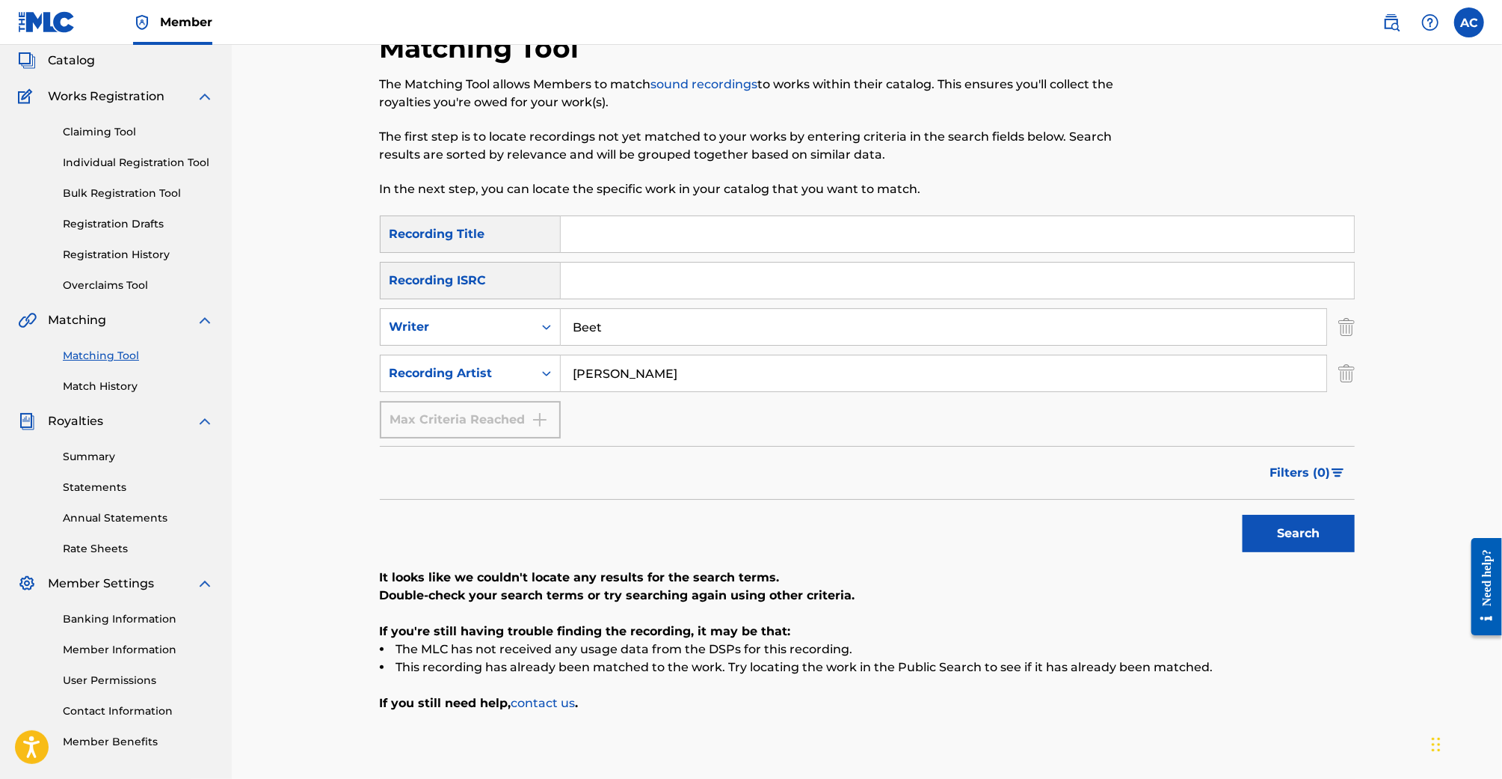
click at [743, 328] on input "Beet" at bounding box center [944, 327] width 766 height 36
type input "B"
click at [1243, 515] on button "Search" at bounding box center [1299, 533] width 112 height 37
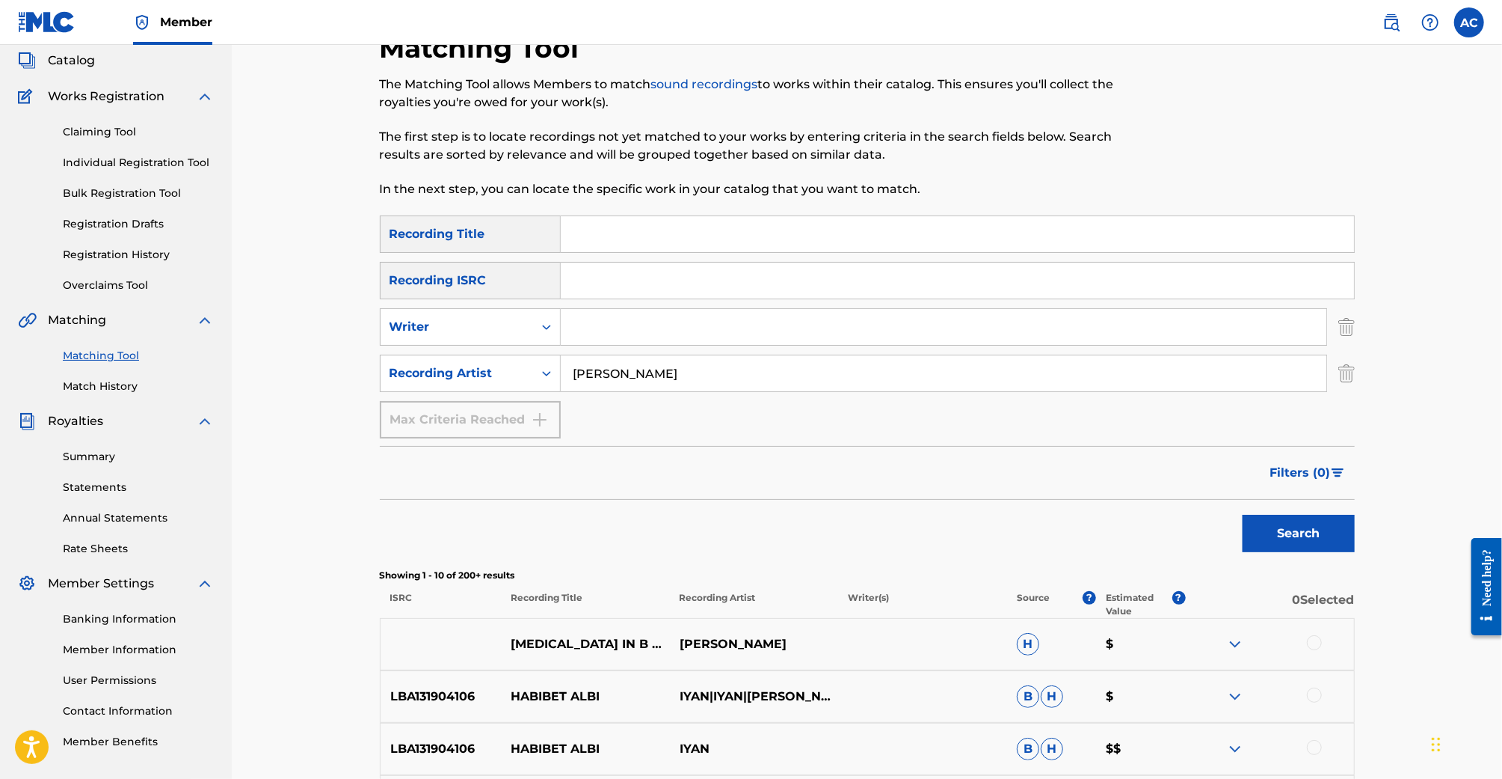
click at [1316, 479] on span "Filters ( 0 )" at bounding box center [1301, 473] width 61 height 18
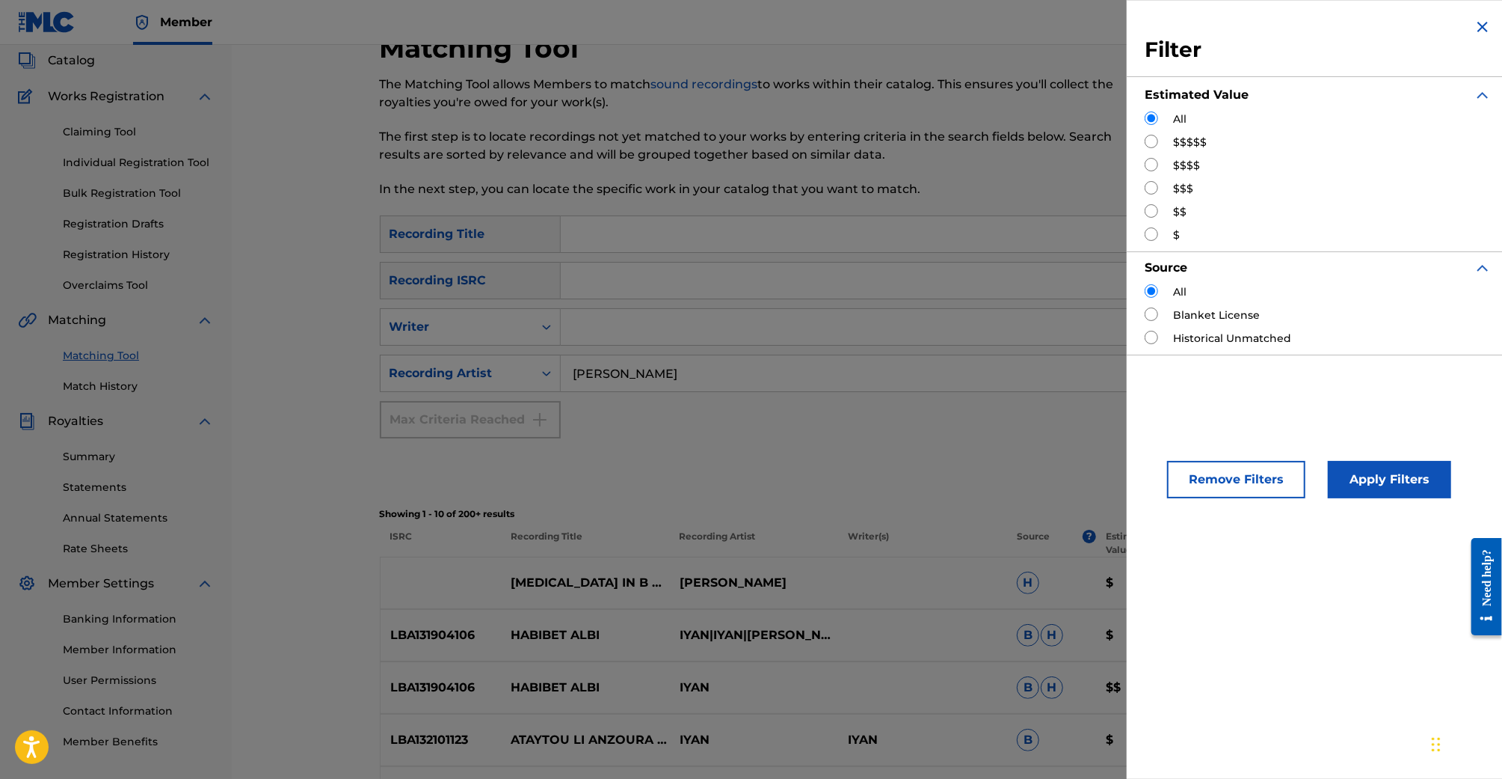
click at [1151, 140] on input "Search Form" at bounding box center [1151, 141] width 13 height 13
radio input "true"
click at [1344, 464] on button "Apply Filters" at bounding box center [1389, 479] width 123 height 37
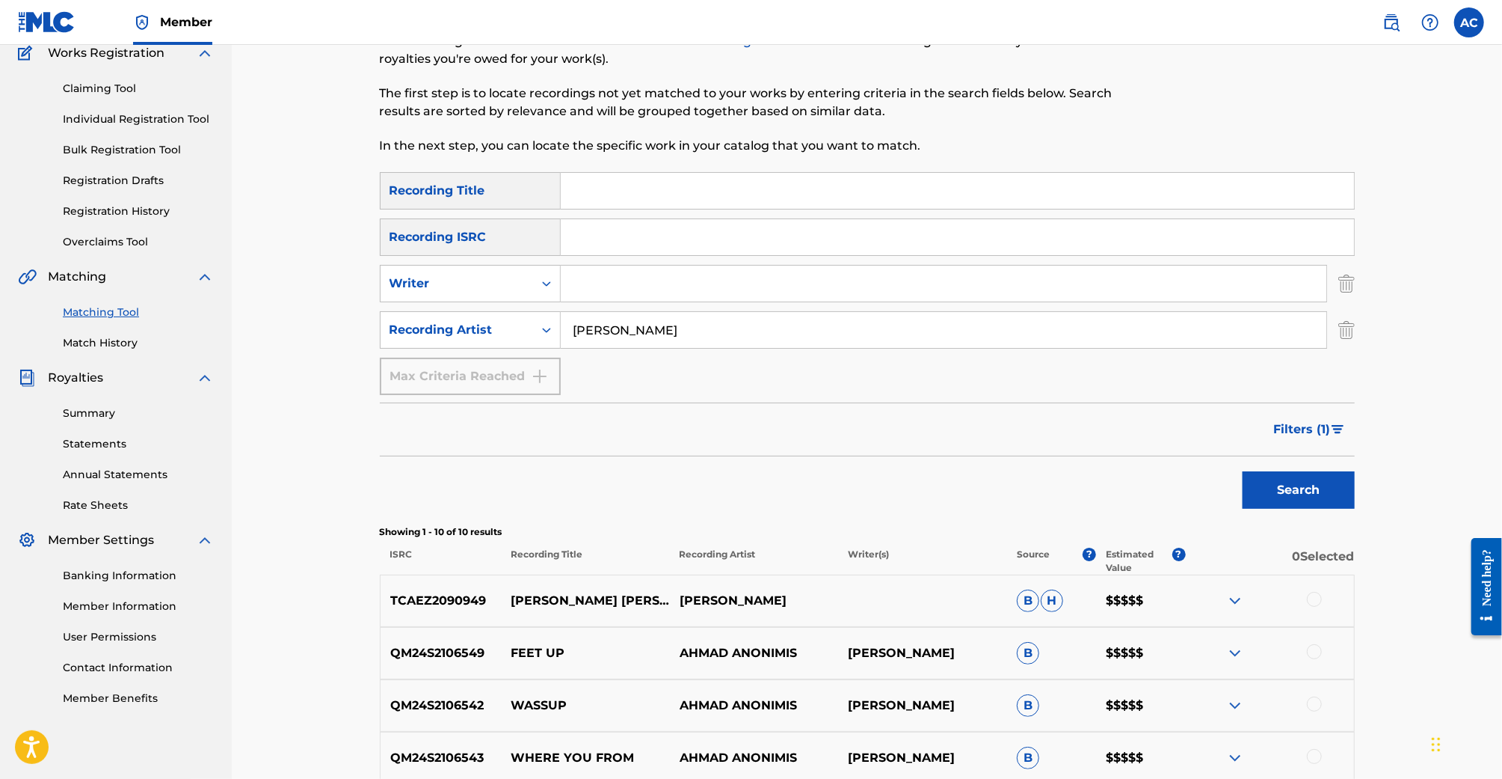
scroll to position [71, 0]
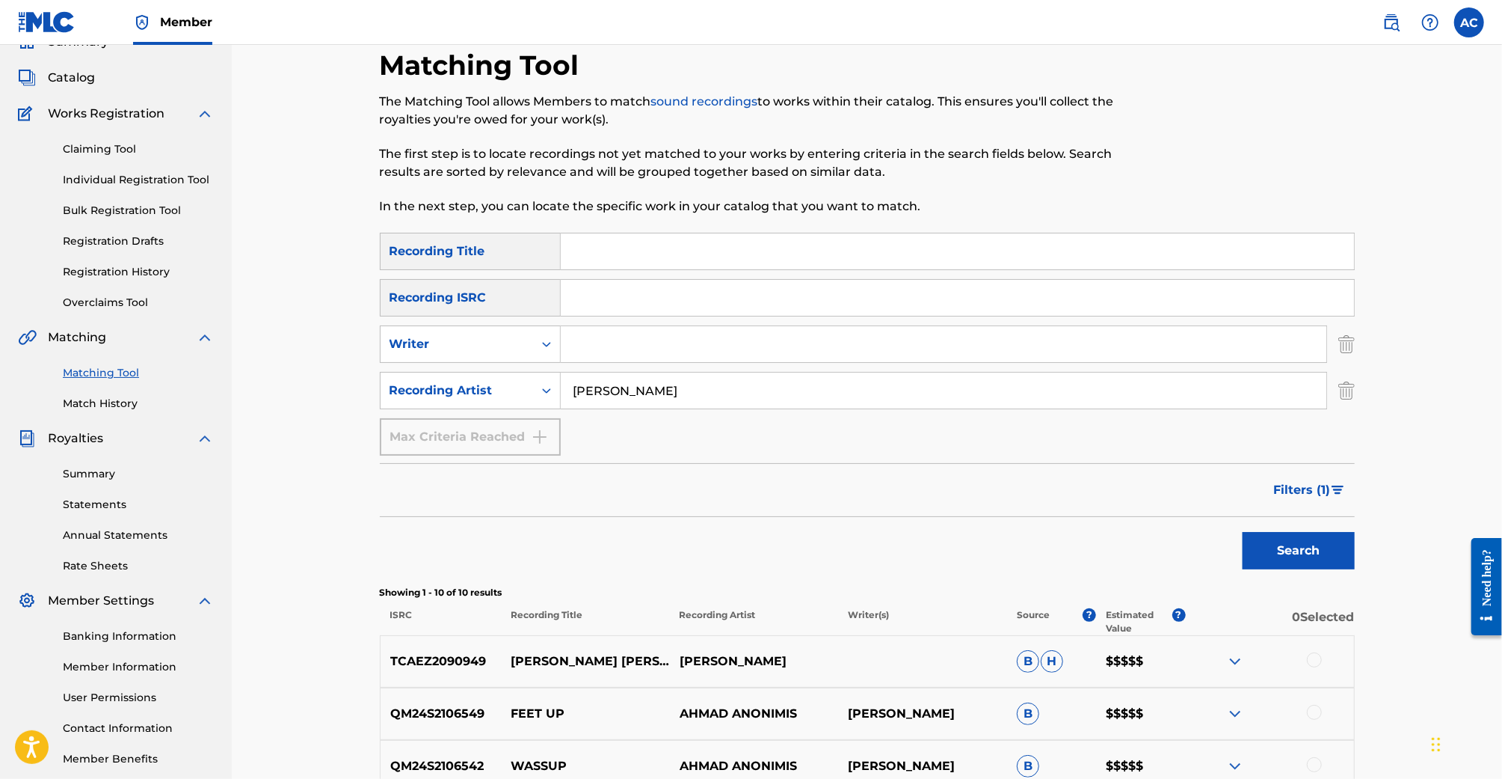
click at [1330, 487] on button "Filters ( 1 )" at bounding box center [1310, 489] width 90 height 37
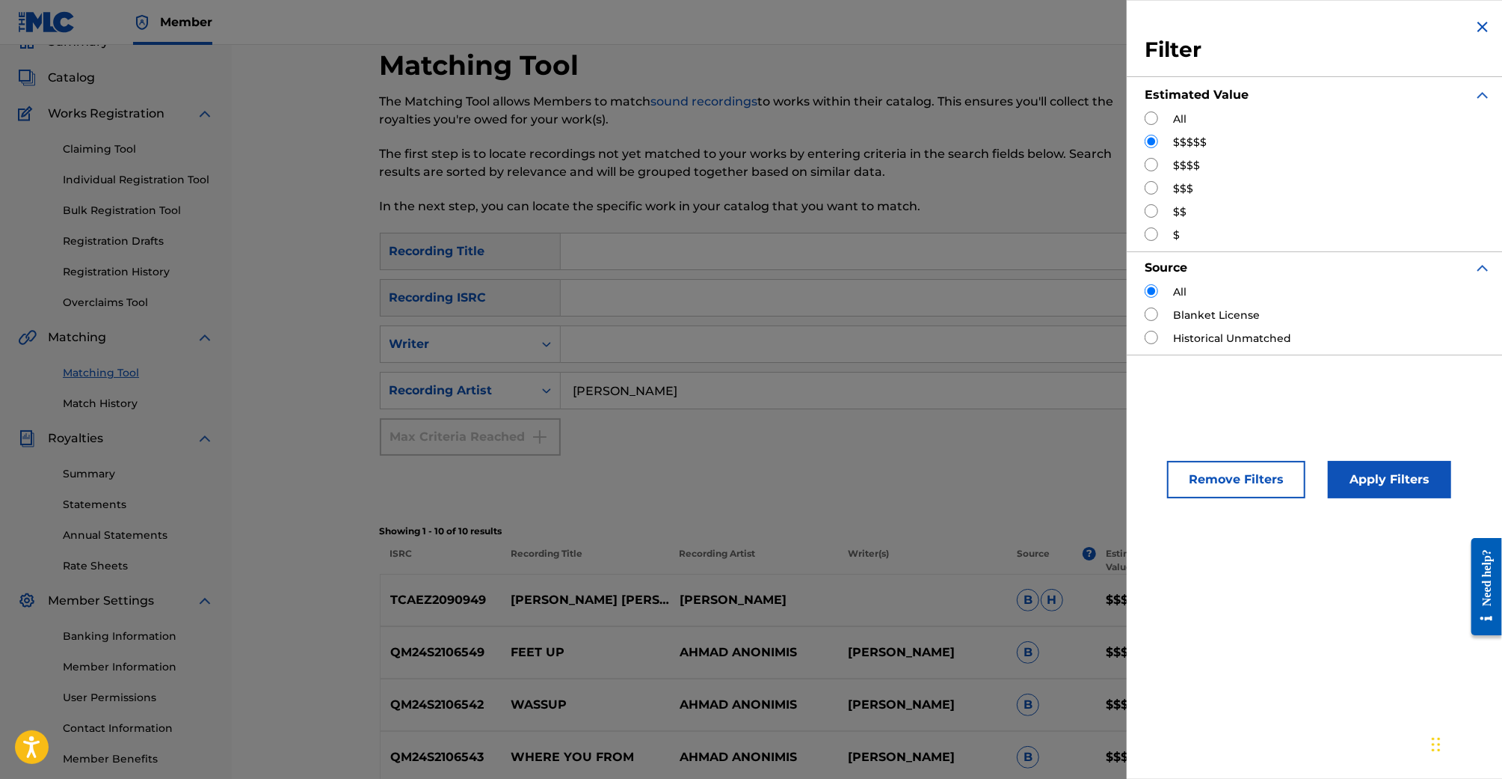
click at [1182, 148] on label "$$$$$" at bounding box center [1190, 143] width 34 height 16
click at [1181, 161] on label "$$$$" at bounding box center [1186, 166] width 27 height 16
click at [1156, 163] on input "Search Form" at bounding box center [1151, 164] width 13 height 13
radio input "true"
click at [1374, 453] on div "Apply Filters" at bounding box center [1367, 475] width 123 height 45
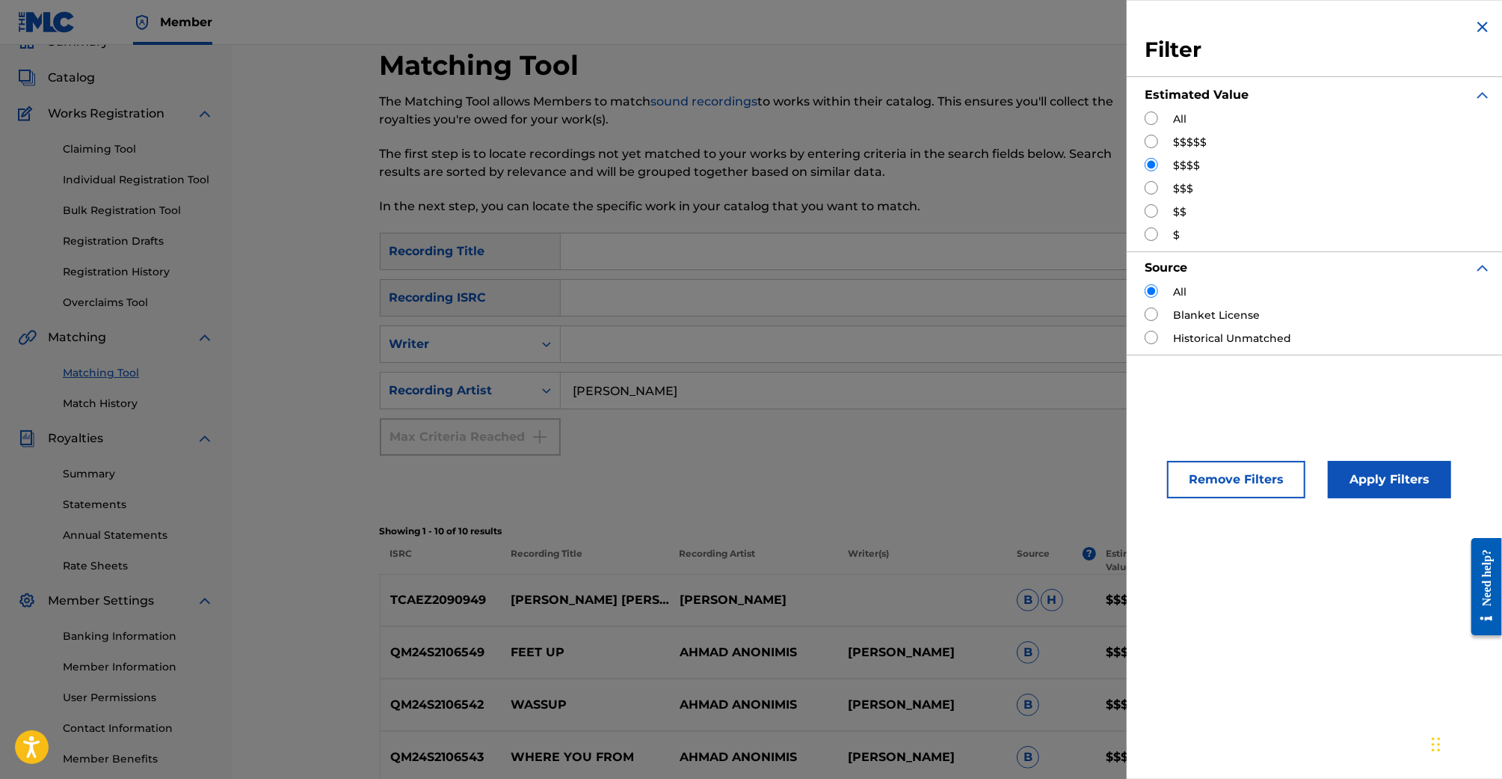
click at [1374, 458] on div "Apply Filters" at bounding box center [1367, 475] width 123 height 45
click at [1374, 465] on button "Apply Filters" at bounding box center [1389, 479] width 123 height 37
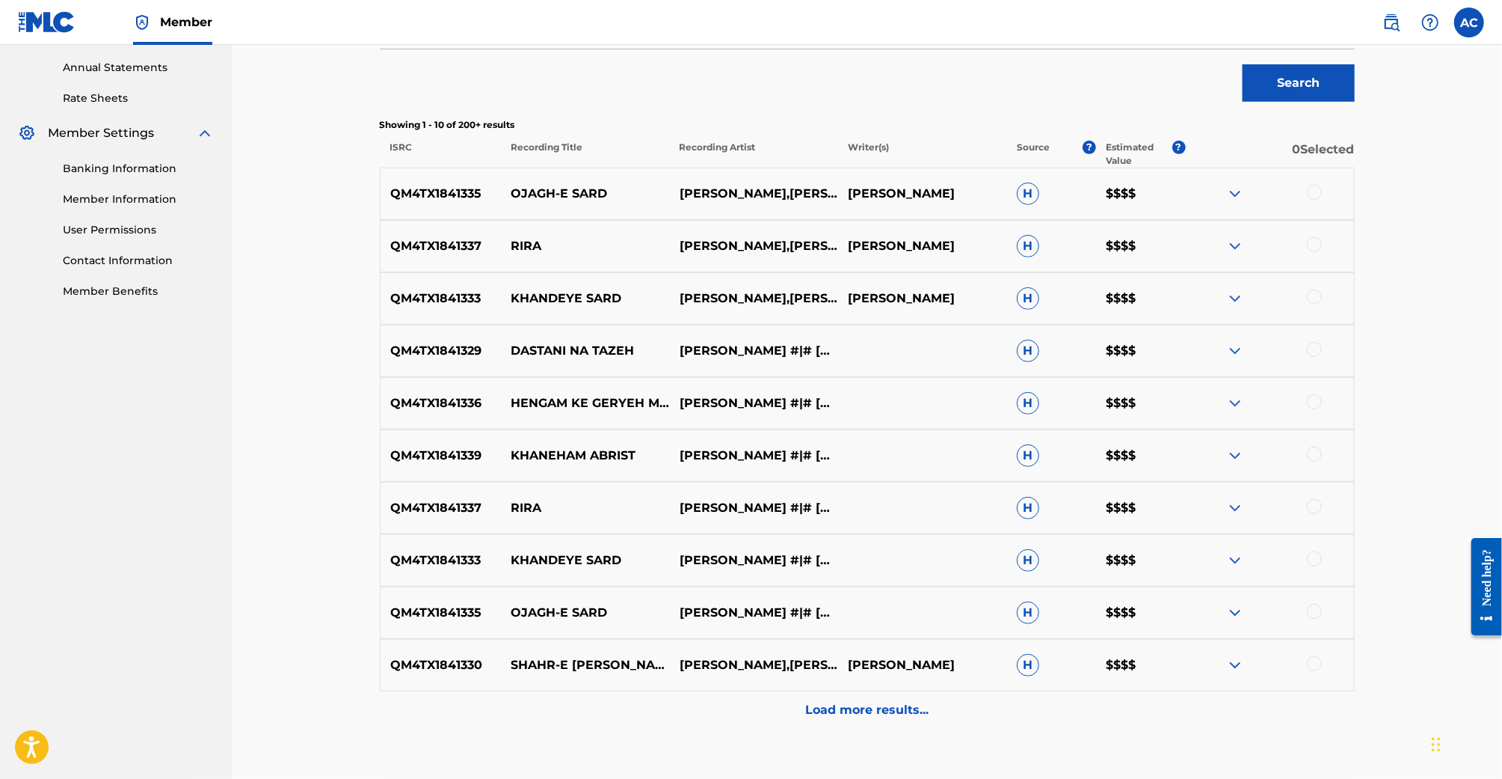
scroll to position [0, 0]
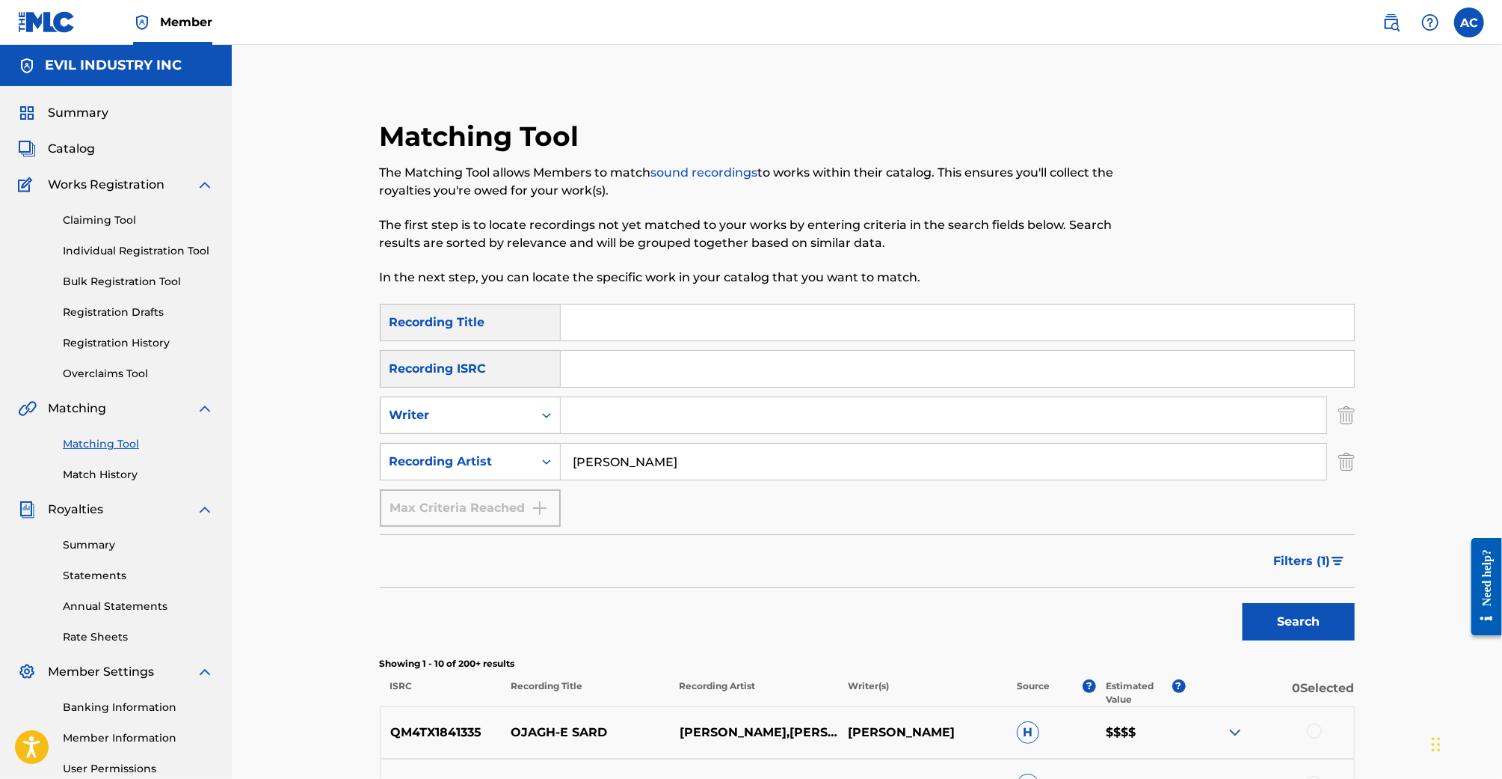
click at [625, 467] on input "AHMAD IYAN" at bounding box center [944, 461] width 766 height 36
click at [640, 435] on div "SearchWithCriteriaa4d53bae-d4b6-475f-8715-75f8ed2bb7d3 Recording Title SearchWi…" at bounding box center [867, 415] width 975 height 223
click at [640, 423] on input "Search Form" at bounding box center [944, 415] width 766 height 36
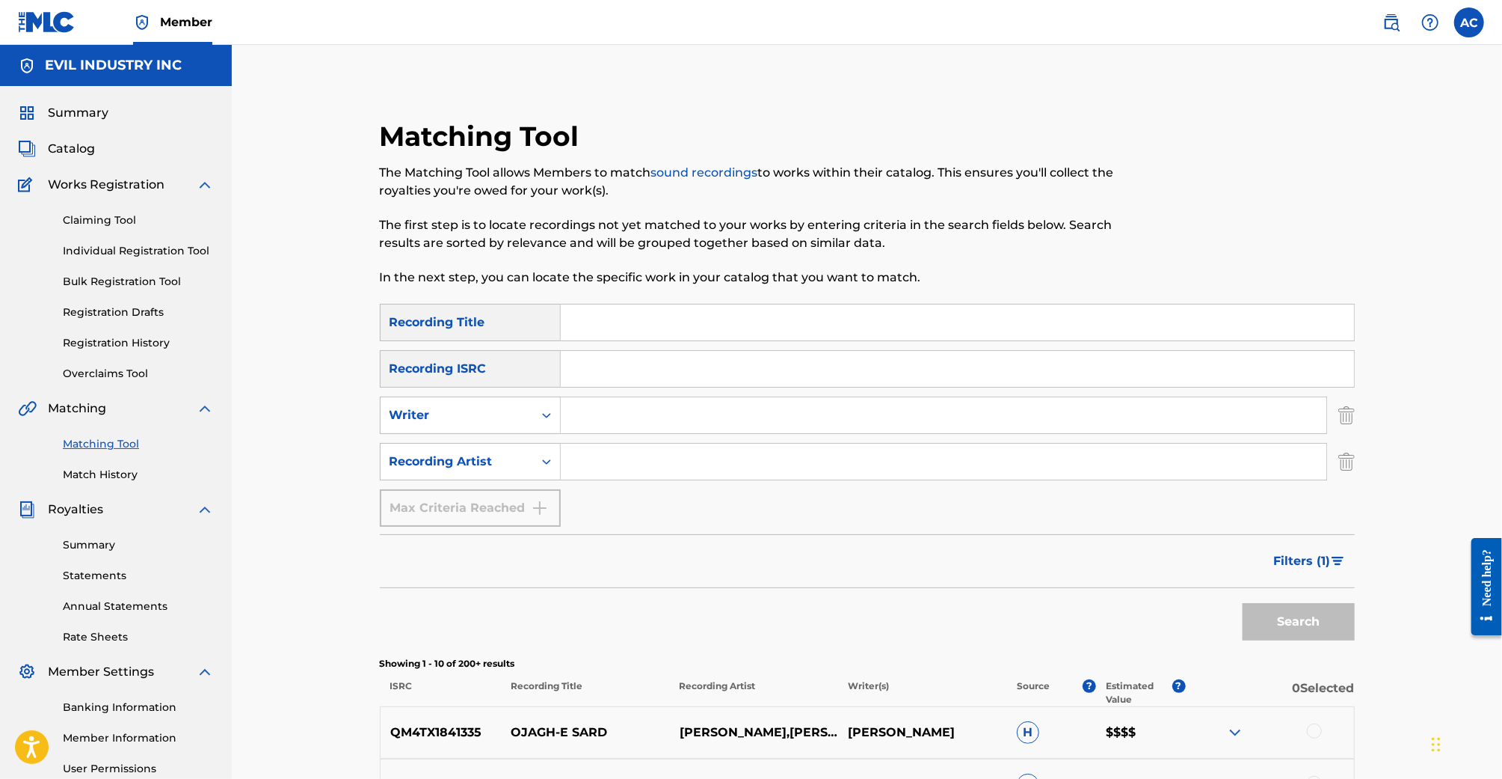
type input "B"
type input "Guyseph Mann"
click at [1243, 603] on button "Search" at bounding box center [1299, 621] width 112 height 37
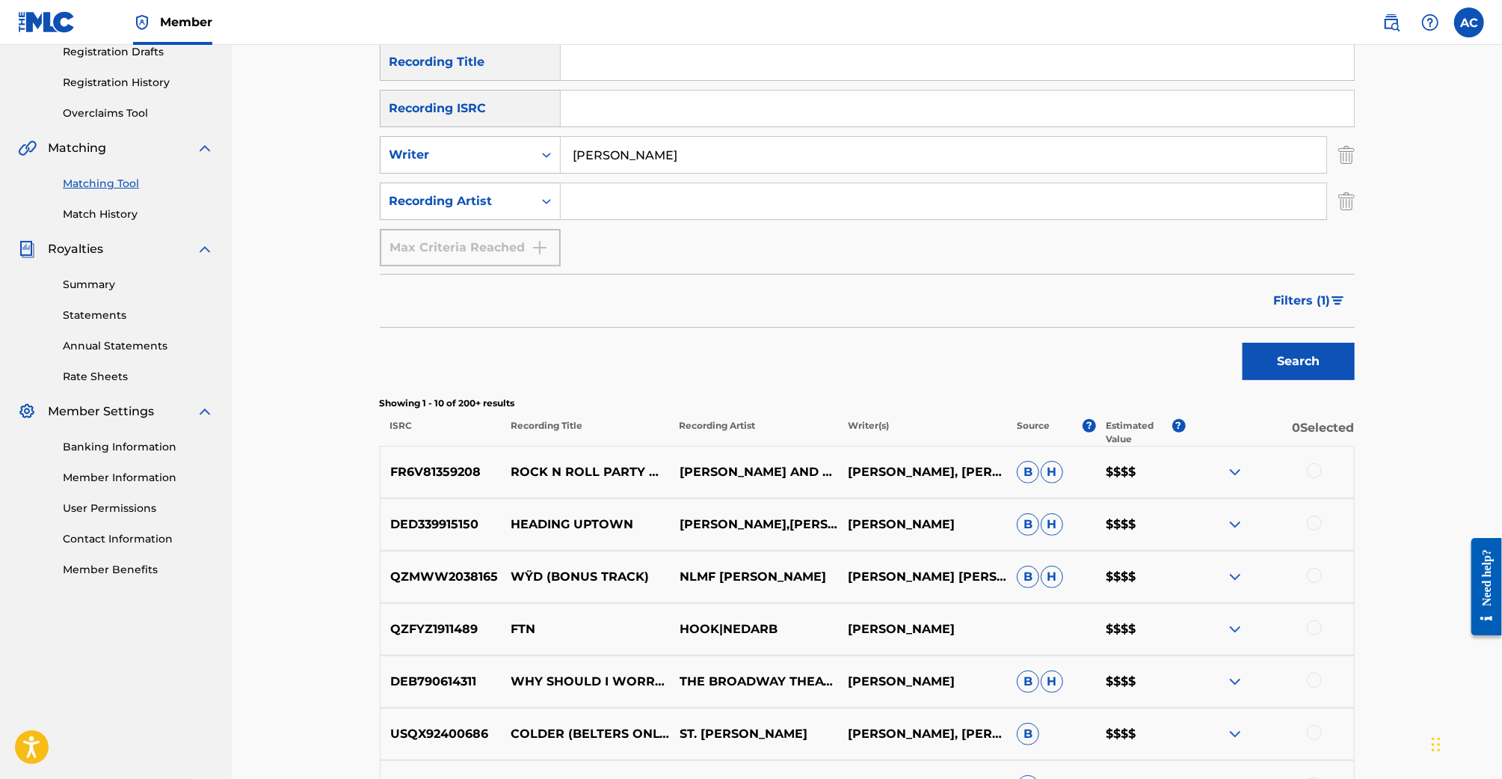
scroll to position [305, 0]
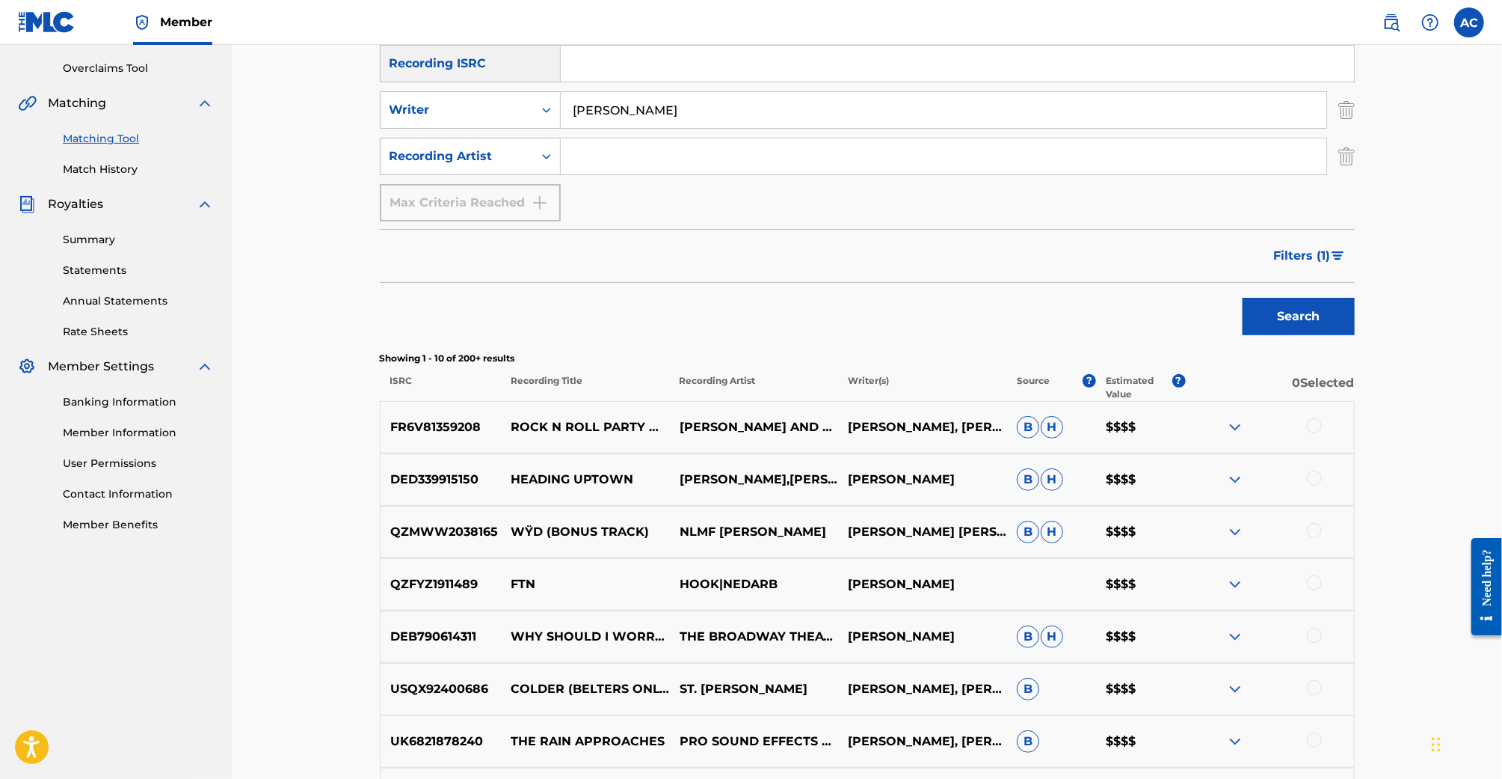
click at [705, 160] on input "Search Form" at bounding box center [944, 156] width 766 height 36
click at [1243, 298] on button "Search" at bounding box center [1299, 316] width 112 height 37
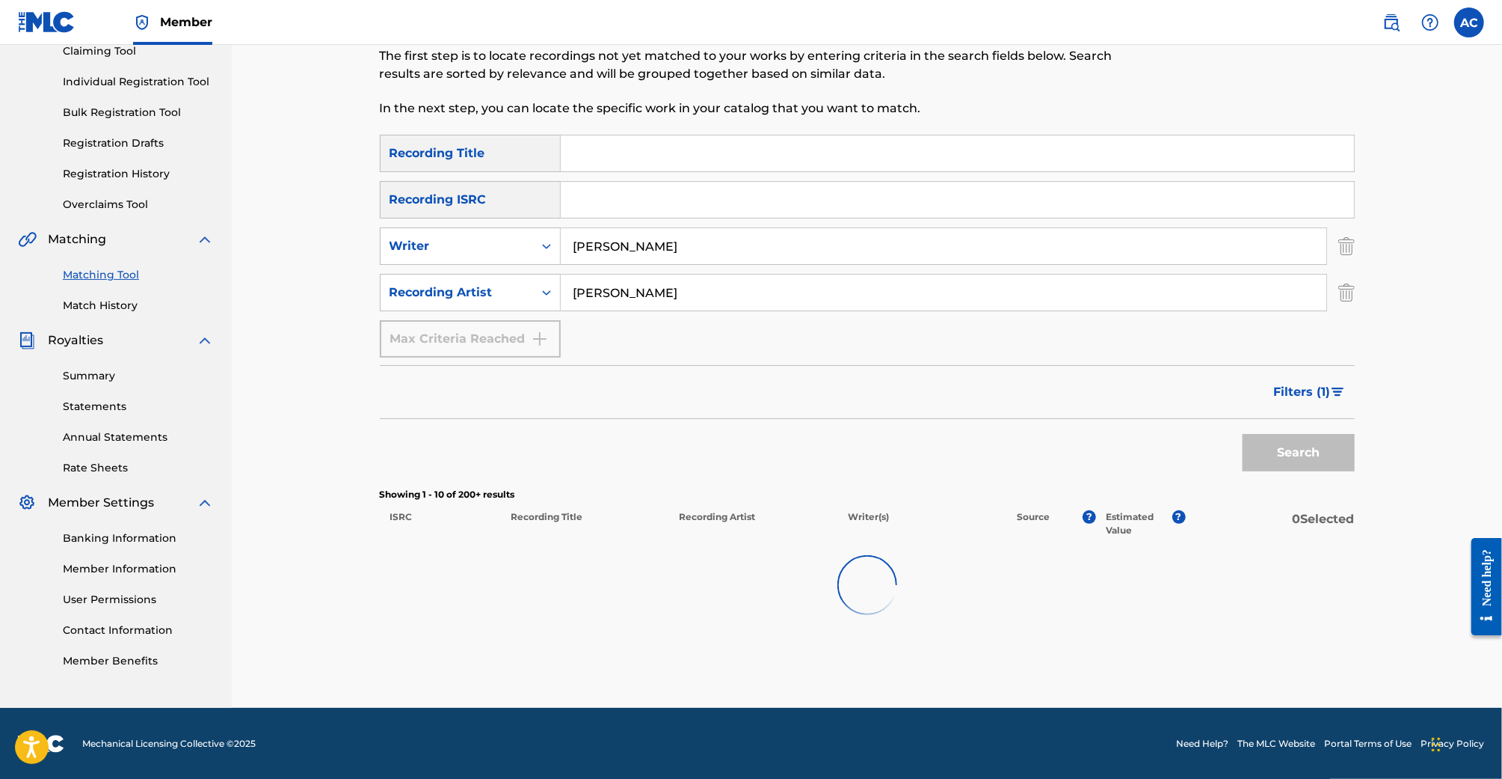
scroll to position [168, 0]
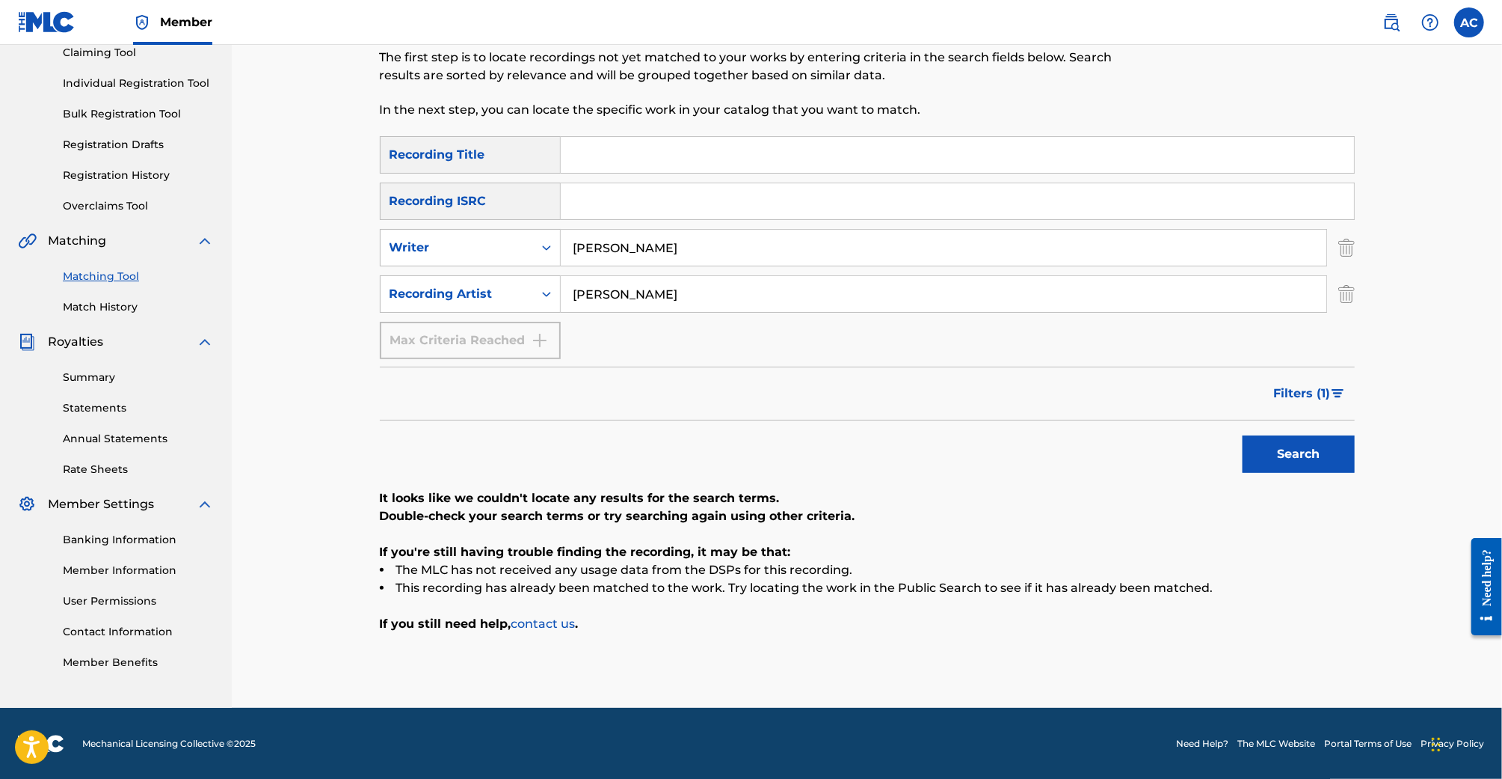
type input "Ahmad Iyan"
click at [1243, 435] on button "Search" at bounding box center [1299, 453] width 112 height 37
click at [1266, 397] on button "Filters ( 1 )" at bounding box center [1310, 393] width 90 height 37
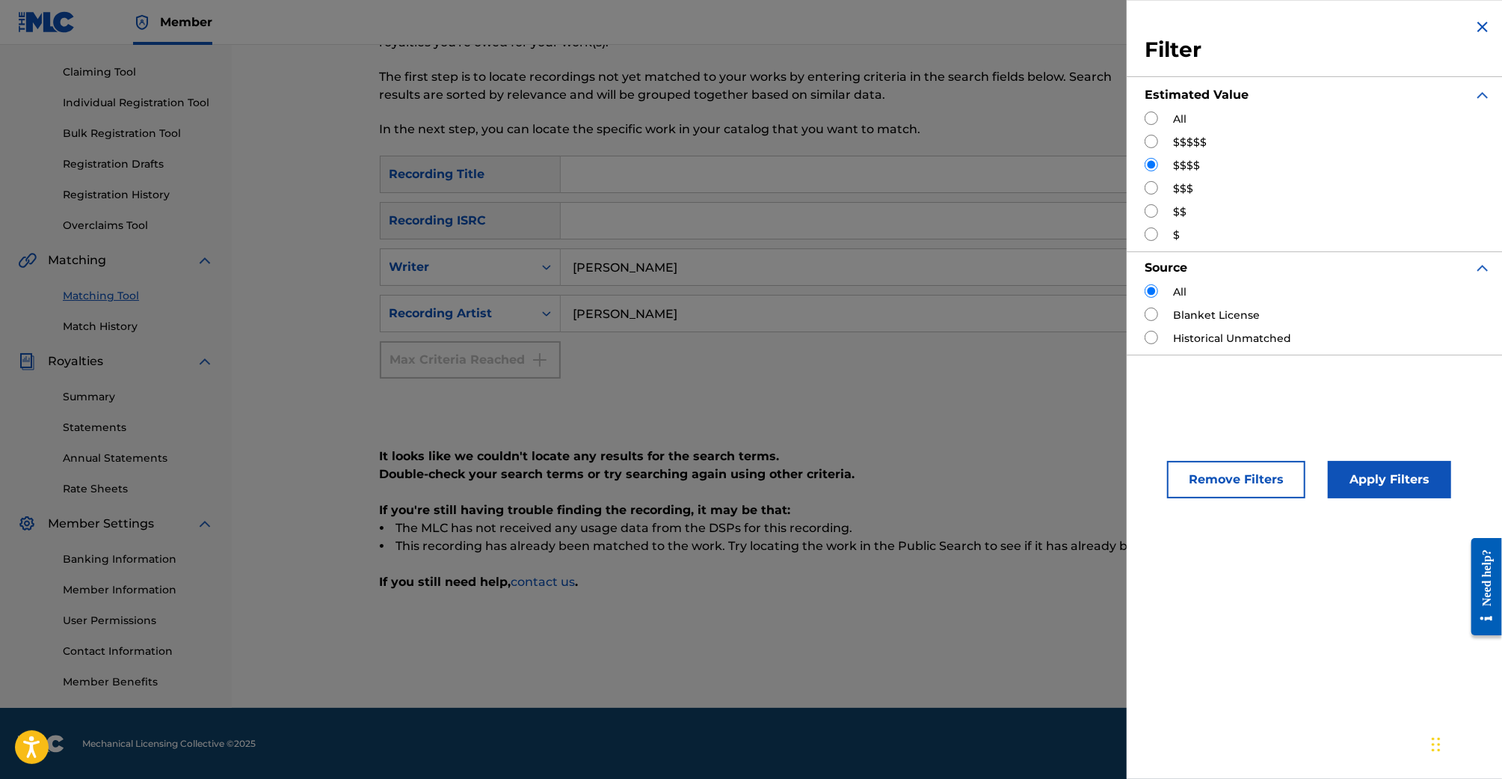
click at [1158, 117] on div "All" at bounding box center [1318, 119] width 347 height 16
click at [1155, 117] on input "Search Form" at bounding box center [1151, 117] width 13 height 13
radio input "true"
click at [1413, 492] on button "Apply Filters" at bounding box center [1389, 479] width 123 height 37
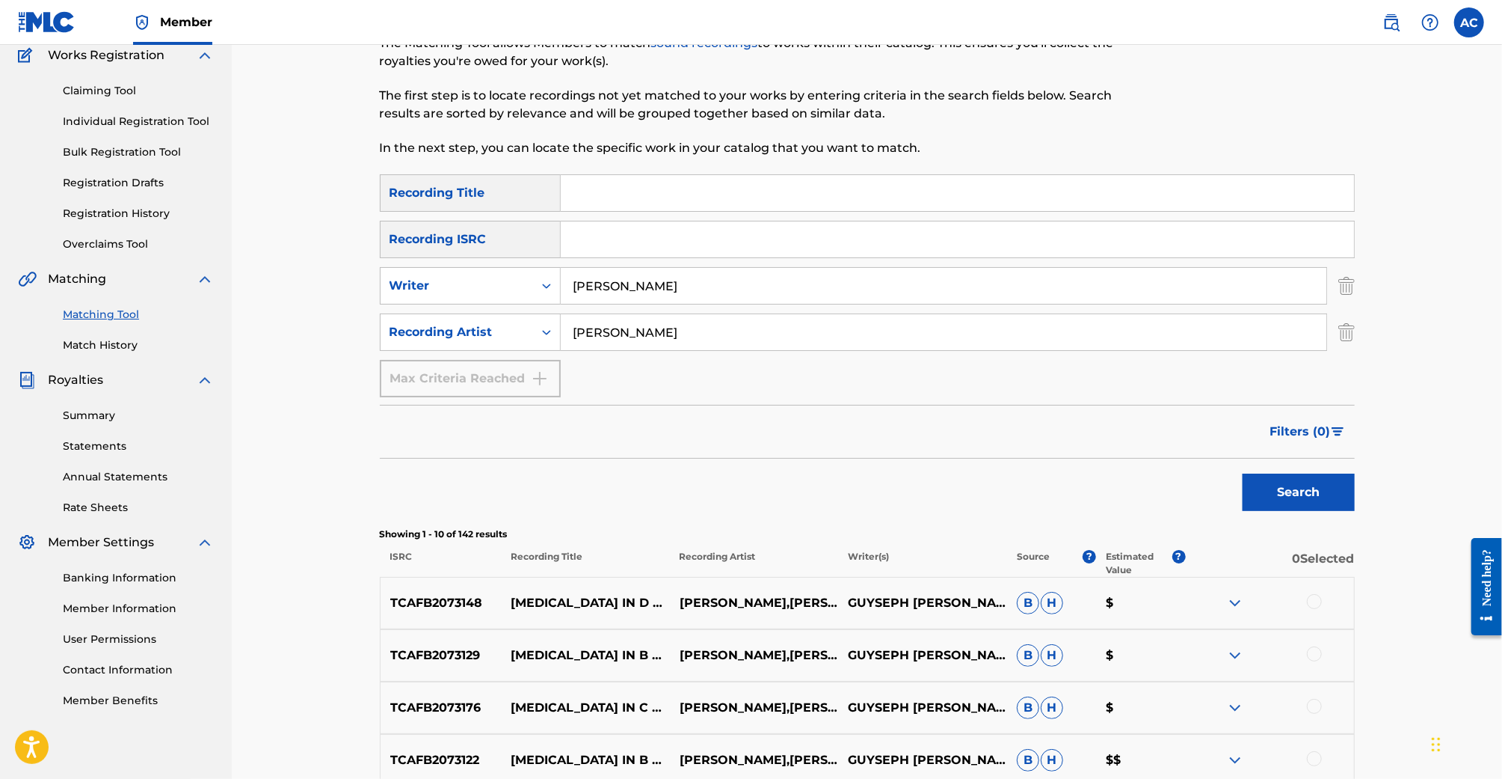
scroll to position [111, 0]
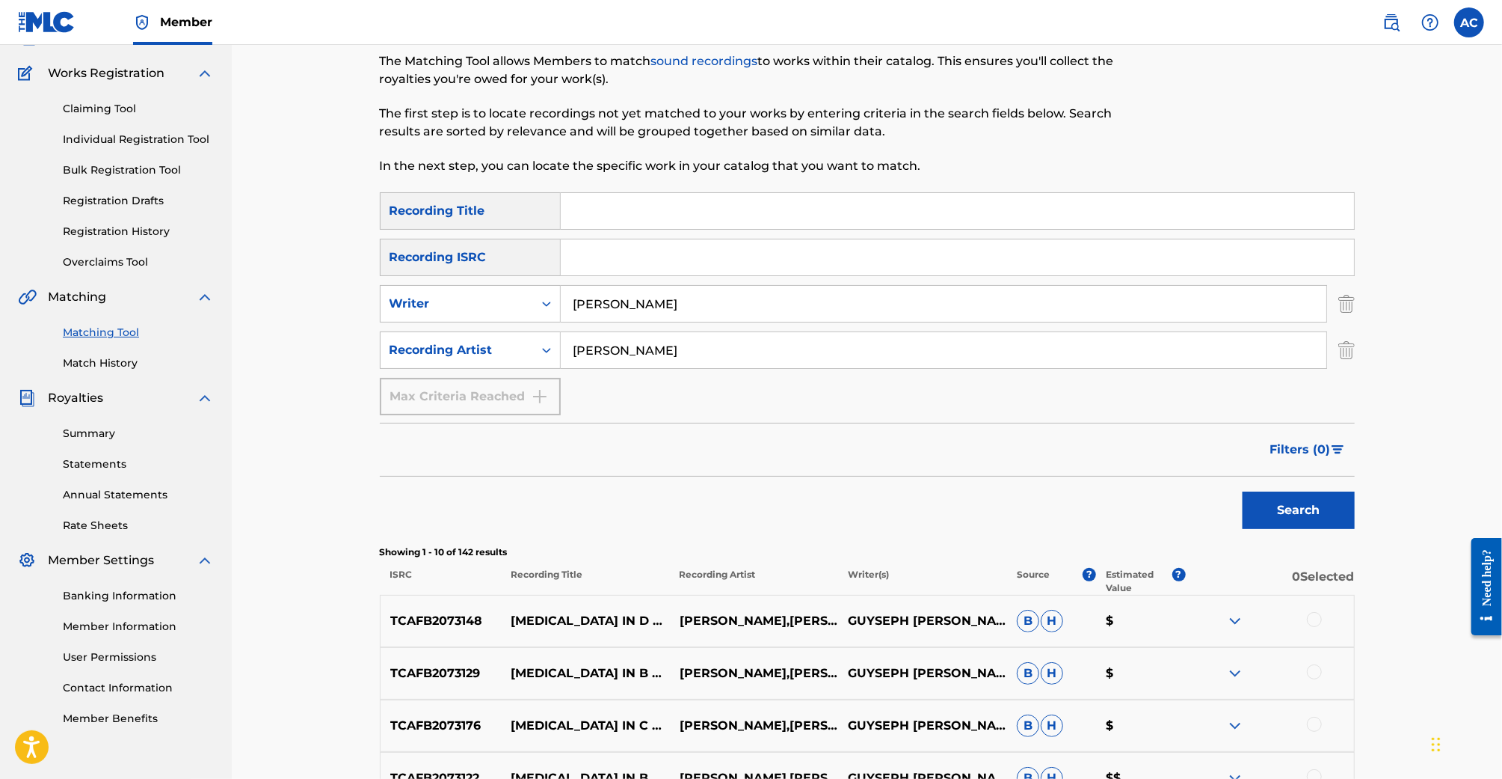
click at [696, 299] on input "Guyseph Mann" at bounding box center [944, 304] width 766 height 36
click at [681, 365] on input "Ahmad Iyan" at bounding box center [944, 350] width 766 height 36
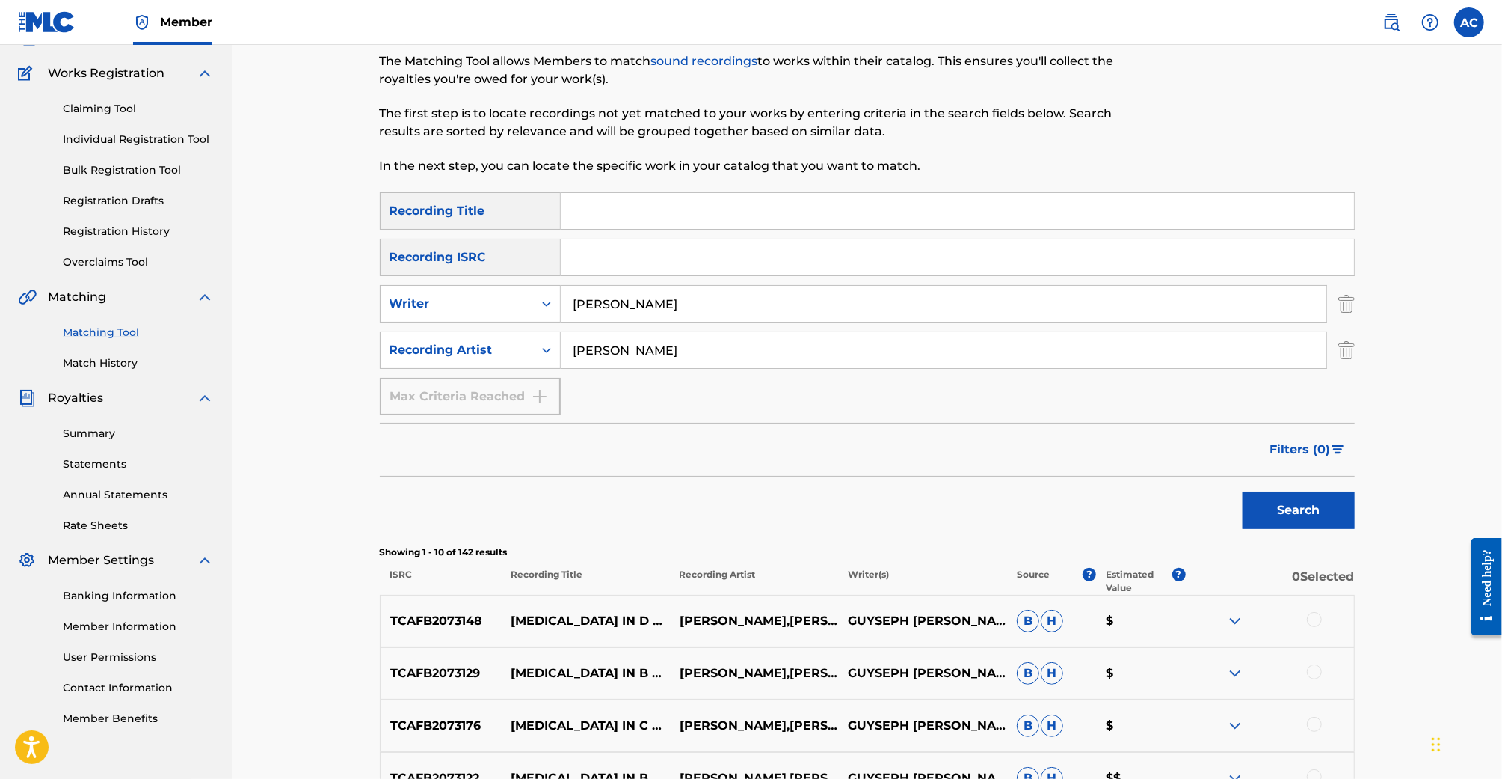
click at [681, 365] on input "Ahmad Iyan" at bounding box center [944, 350] width 766 height 36
click at [1243, 491] on button "Search" at bounding box center [1299, 509] width 112 height 37
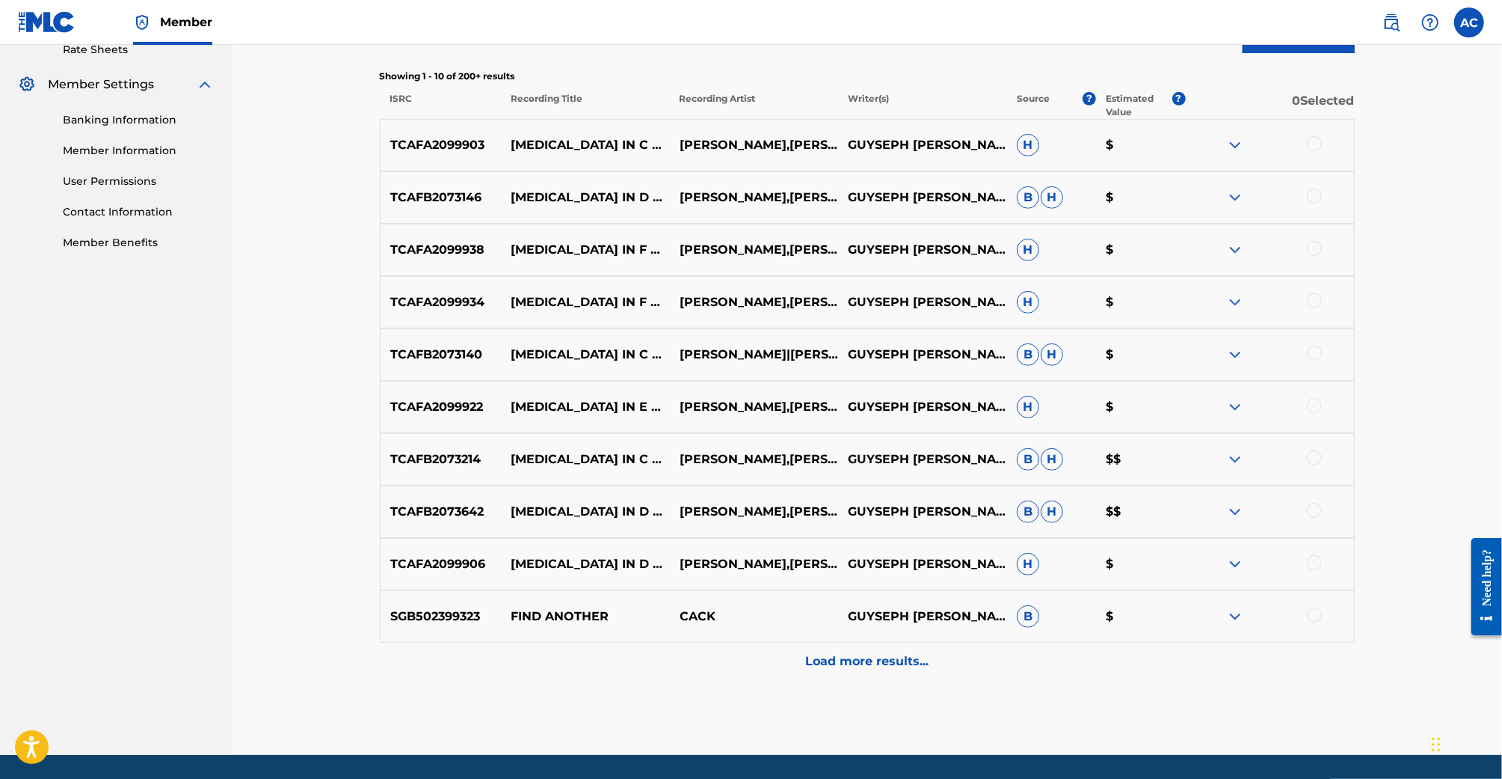
click at [854, 668] on p "Load more results..." at bounding box center [866, 661] width 123 height 18
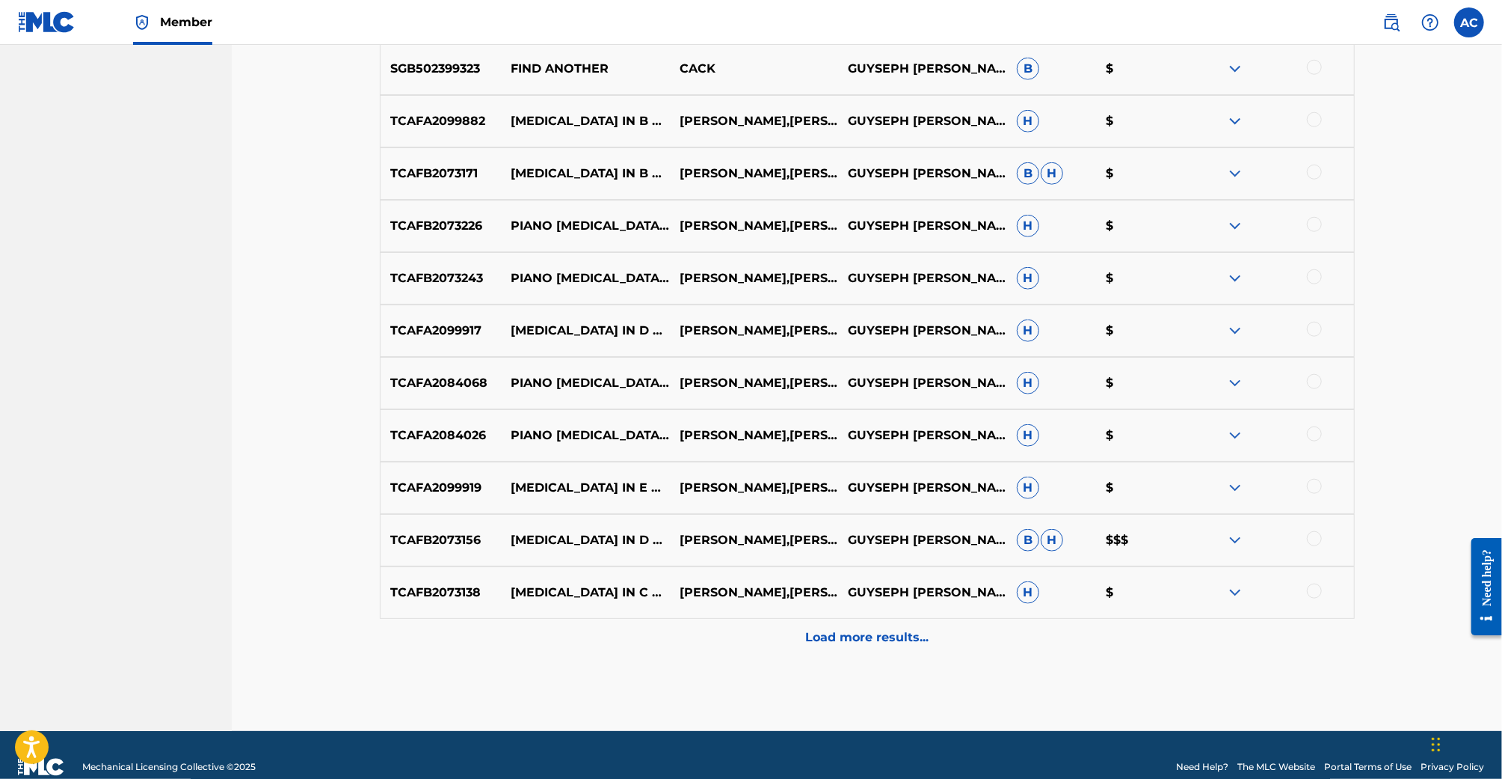
scroll to position [1158, 0]
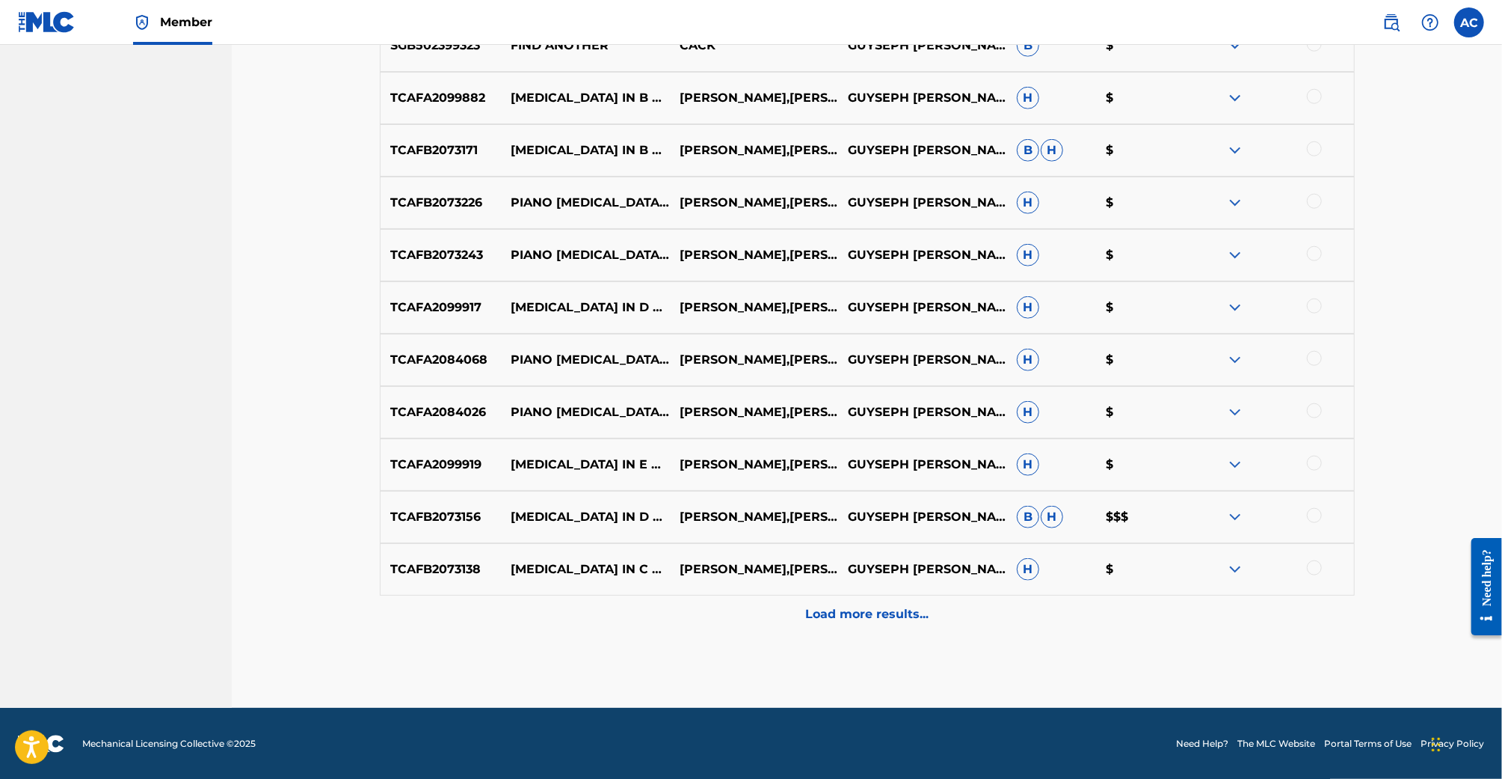
click at [891, 611] on p "Load more results..." at bounding box center [866, 614] width 123 height 18
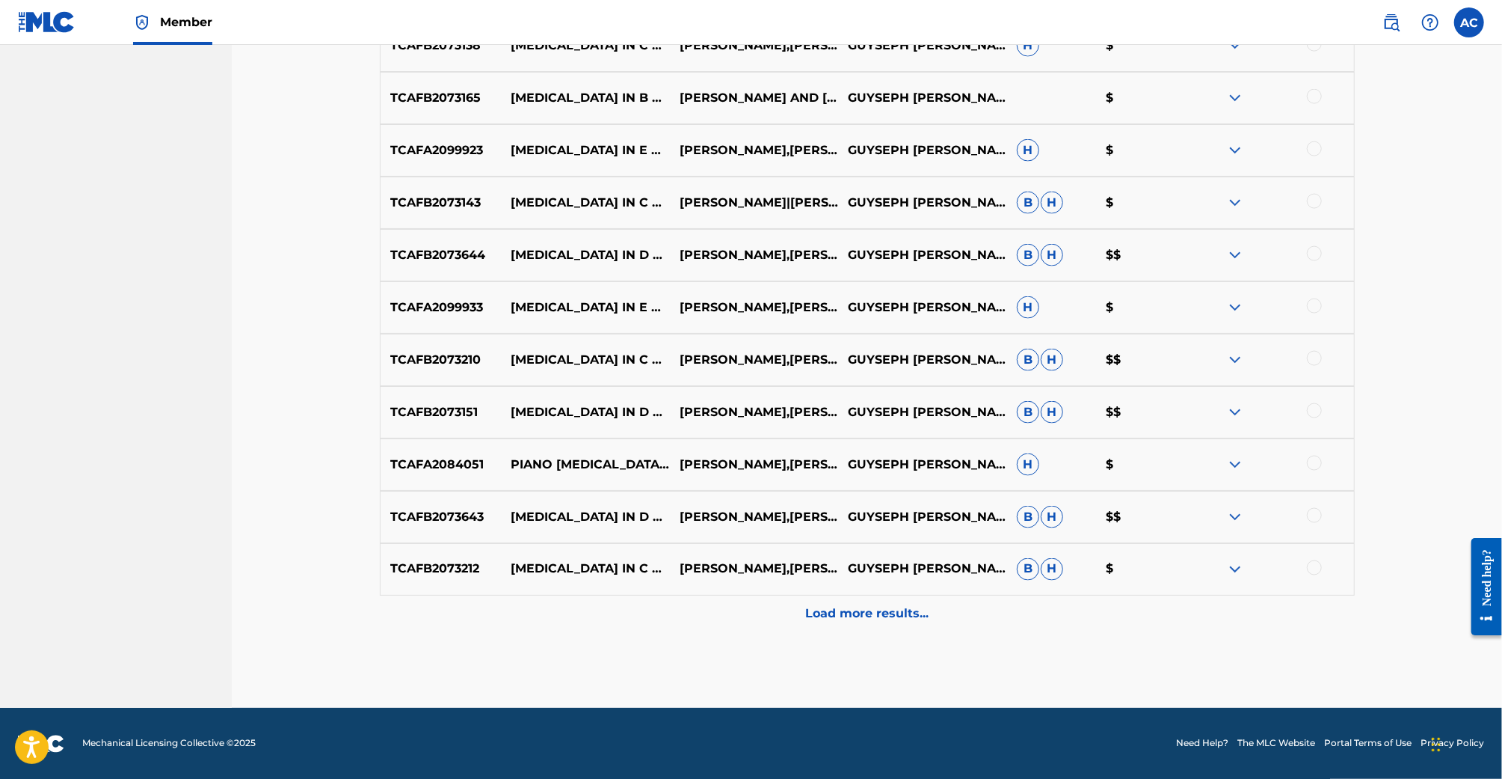
click at [873, 596] on div "Load more results..." at bounding box center [867, 613] width 975 height 37
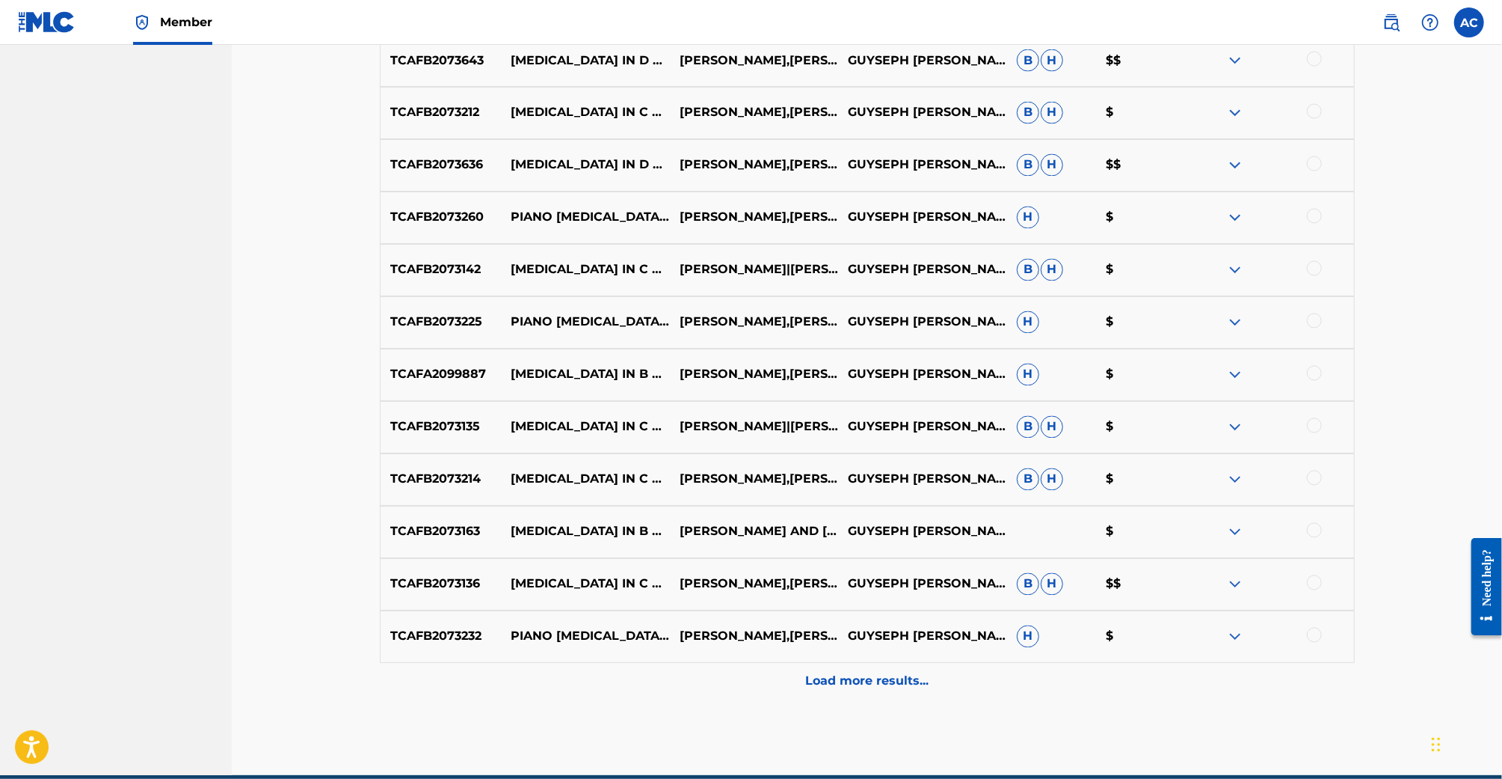
scroll to position [2205, 0]
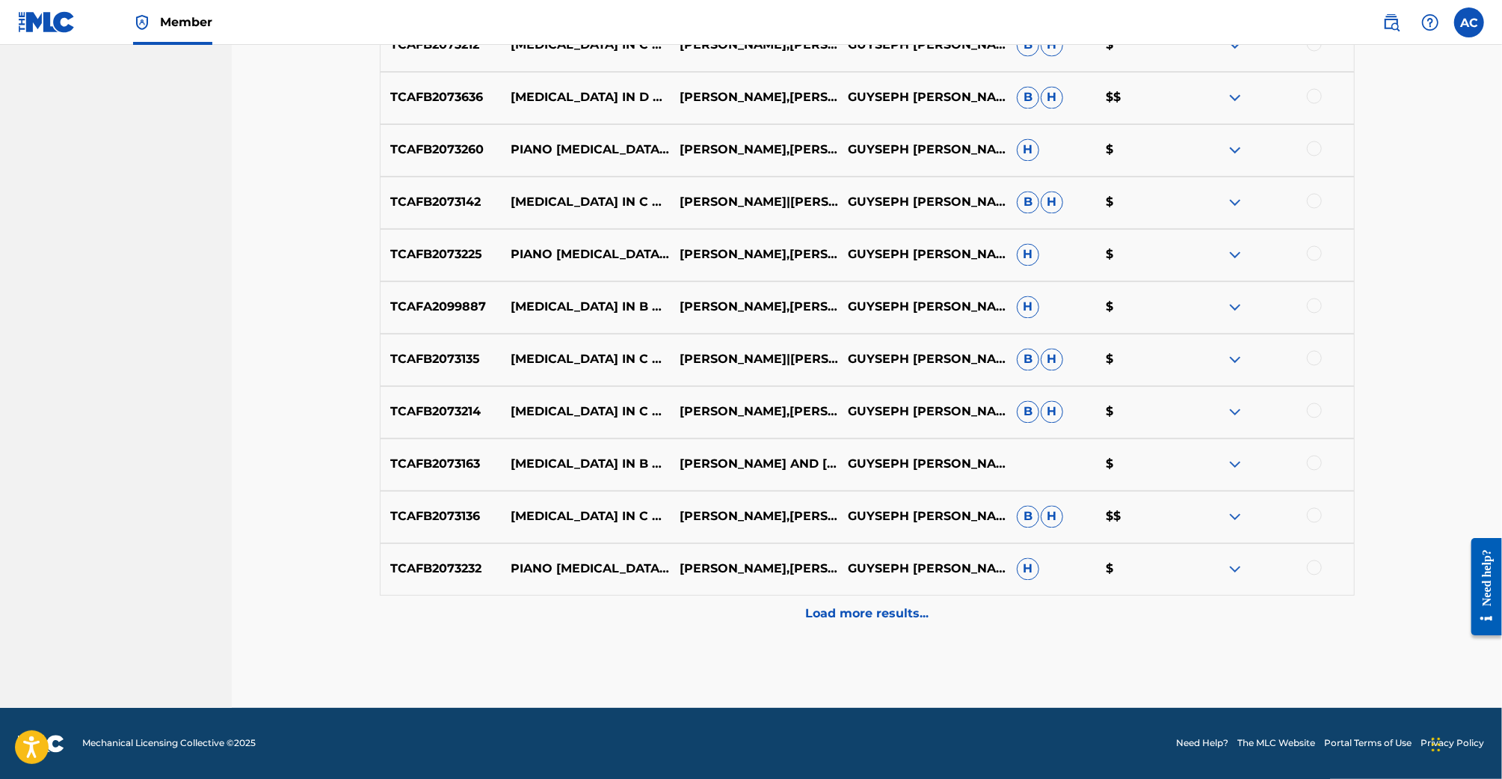
click at [882, 578] on div "TCAFB2073232 PIANO SONATA IN E NO. 6 LUDWIG VAN BEETHOVEN,AHMAD IYAN GUYSEPH MA…" at bounding box center [867, 569] width 975 height 52
click at [882, 582] on div "TCAFB2073232 PIANO SONATA IN E NO. 6 LUDWIG VAN BEETHOVEN,AHMAD IYAN GUYSEPH MA…" at bounding box center [867, 569] width 975 height 52
click at [882, 593] on div "TCAFB2073232 PIANO SONATA IN E NO. 6 LUDWIG VAN BEETHOVEN,AHMAD IYAN GUYSEPH MA…" at bounding box center [867, 569] width 975 height 52
click at [882, 595] on div "Load more results..." at bounding box center [867, 613] width 975 height 37
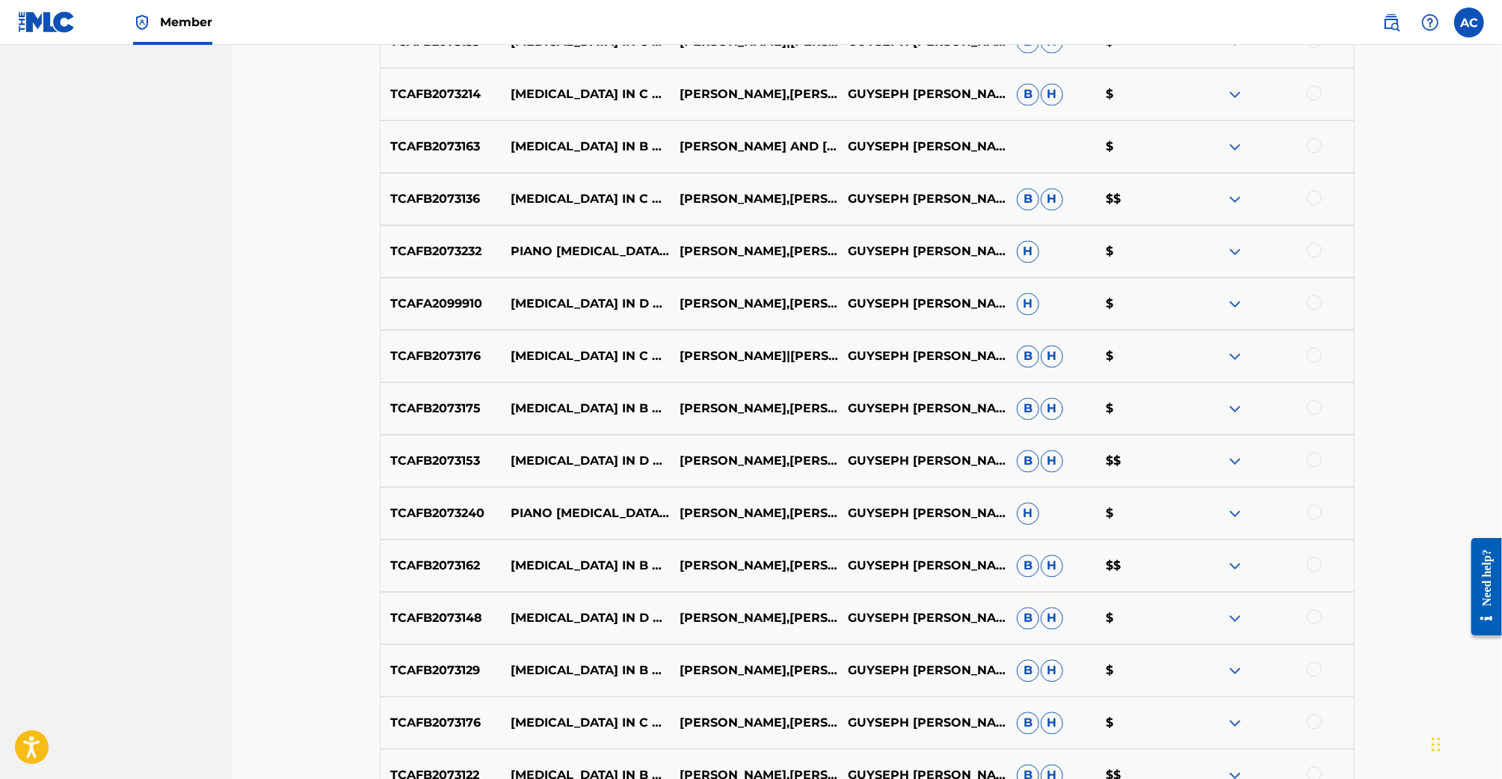
scroll to position [2728, 0]
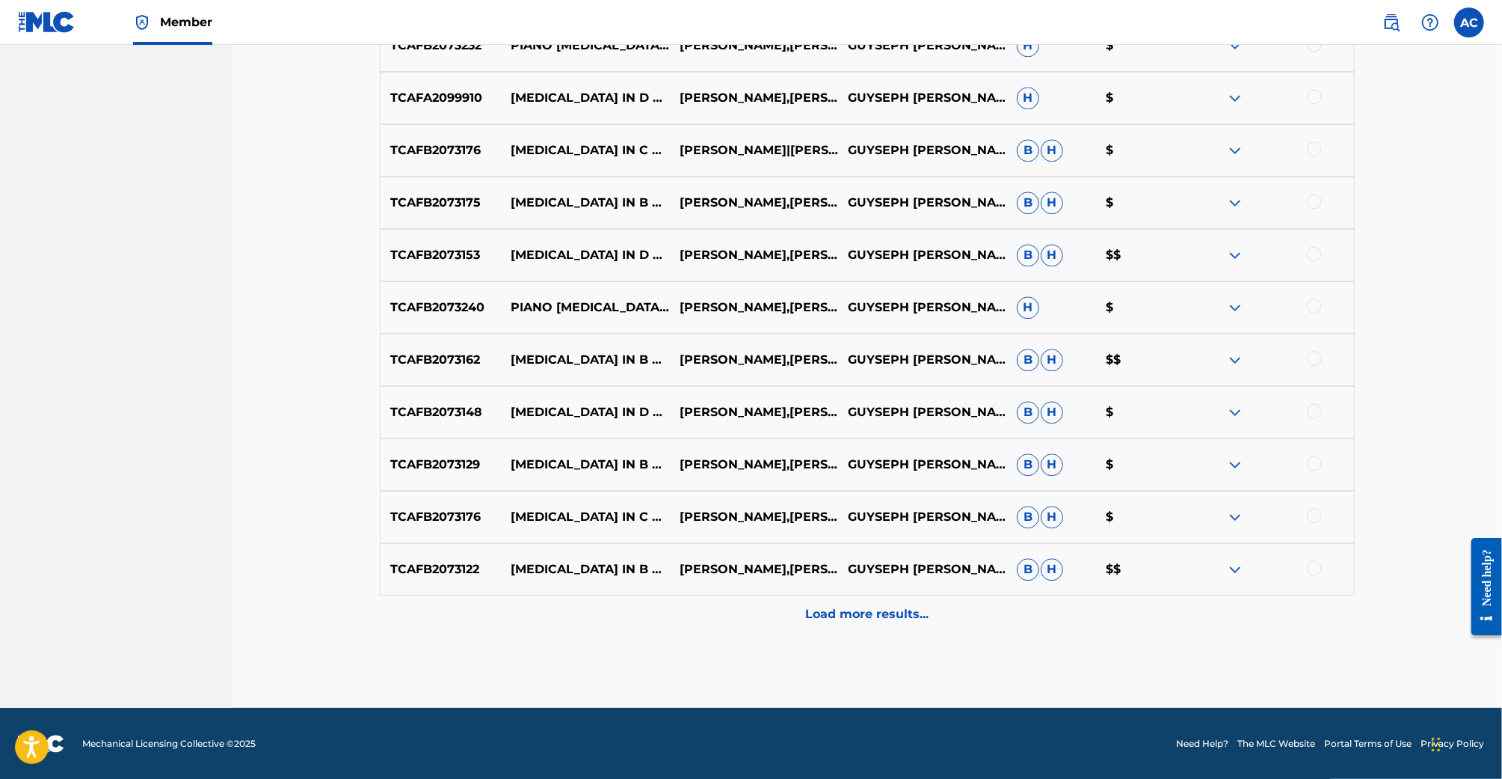
click at [859, 612] on p "Load more results..." at bounding box center [866, 614] width 123 height 18
click at [849, 615] on p "Load more results..." at bounding box center [866, 614] width 123 height 18
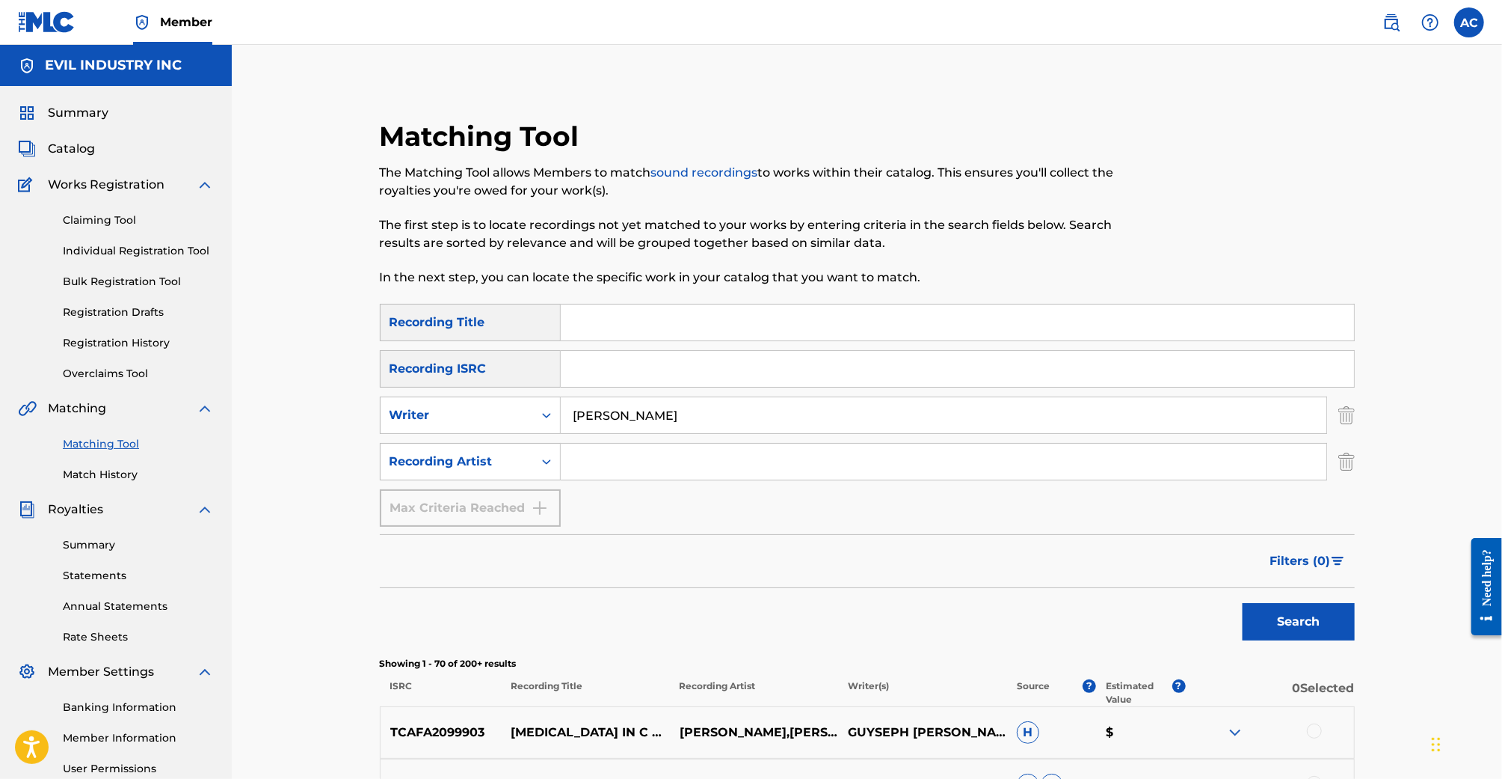
scroll to position [4, 0]
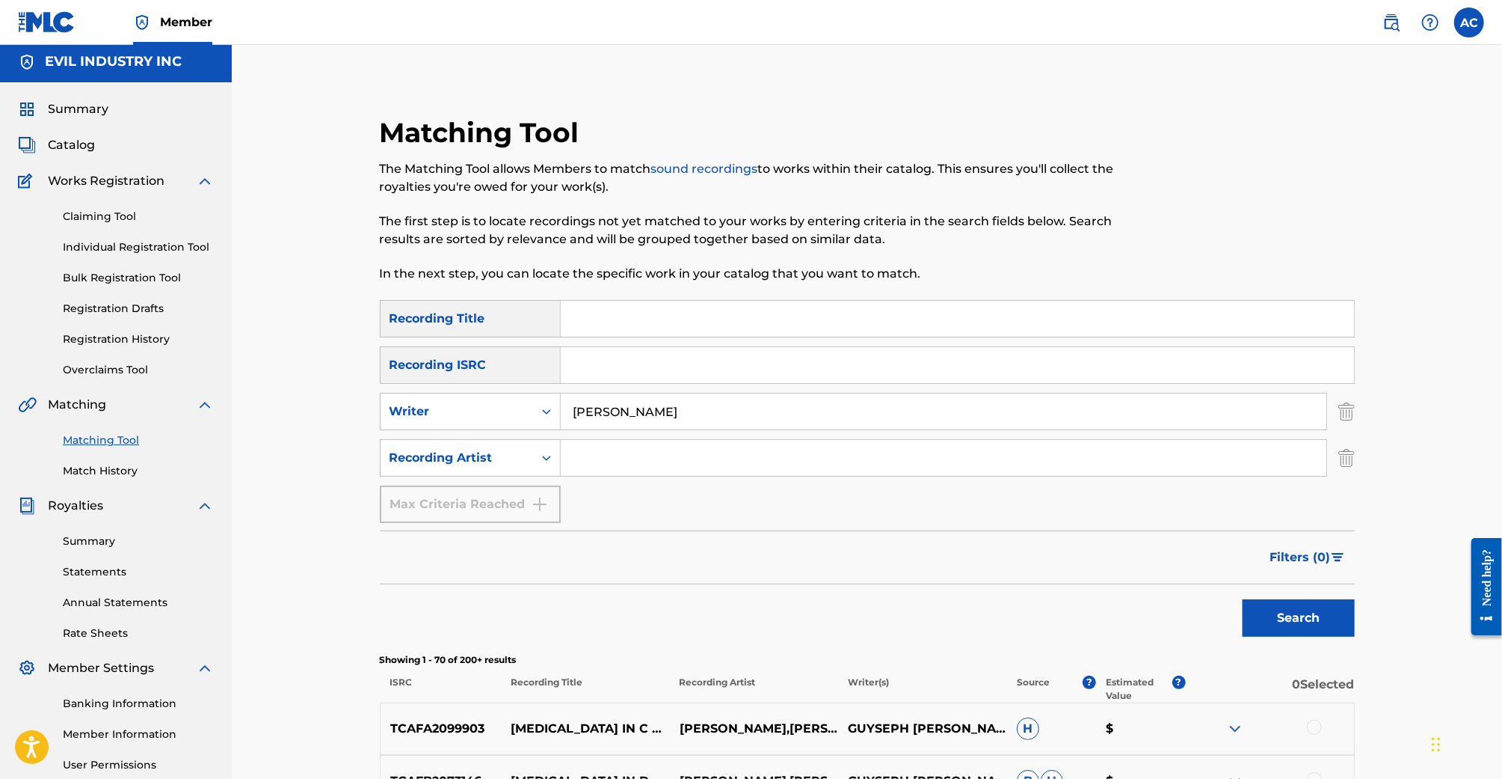
click at [102, 219] on link "Claiming Tool" at bounding box center [138, 217] width 151 height 16
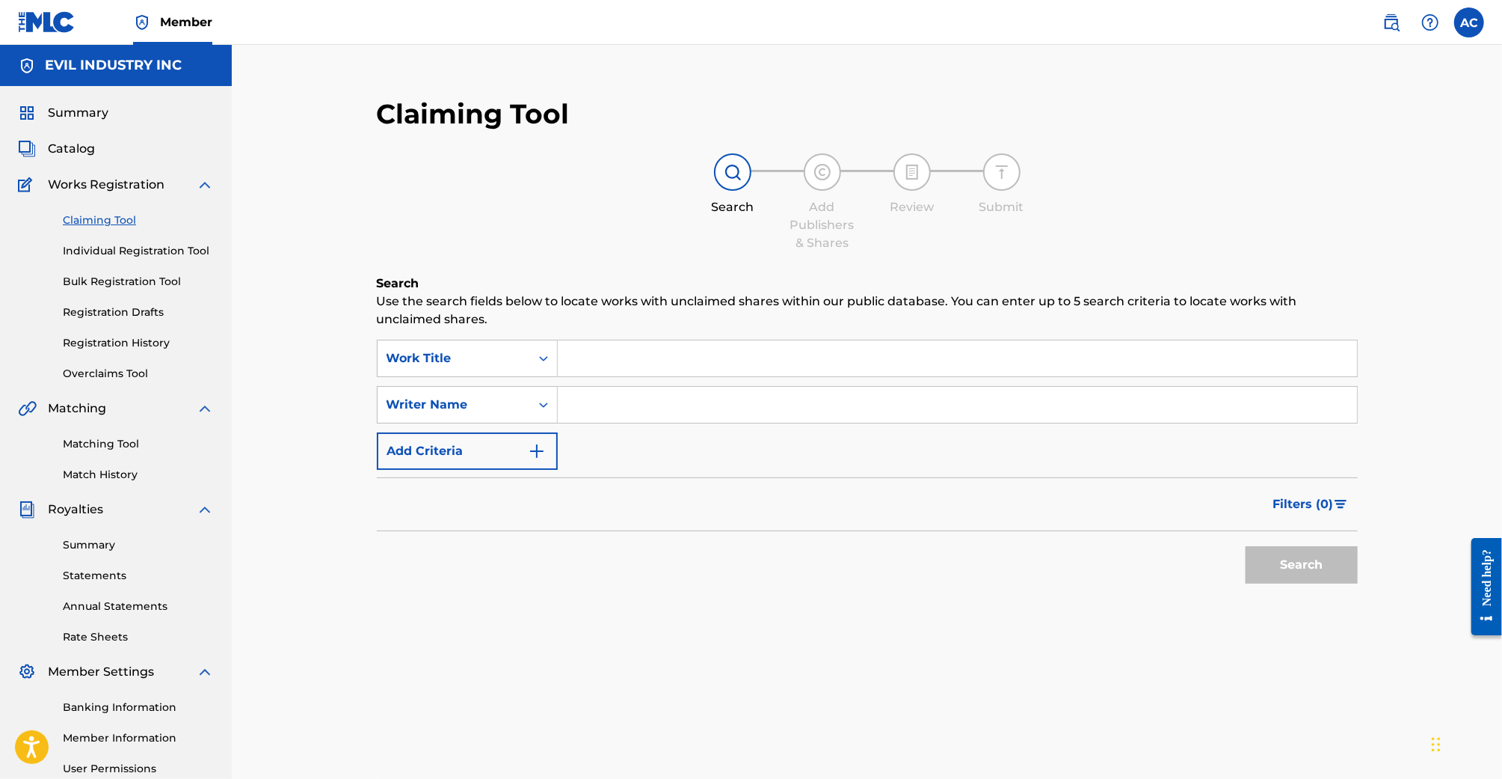
click at [730, 364] on input "Search Form" at bounding box center [957, 358] width 799 height 36
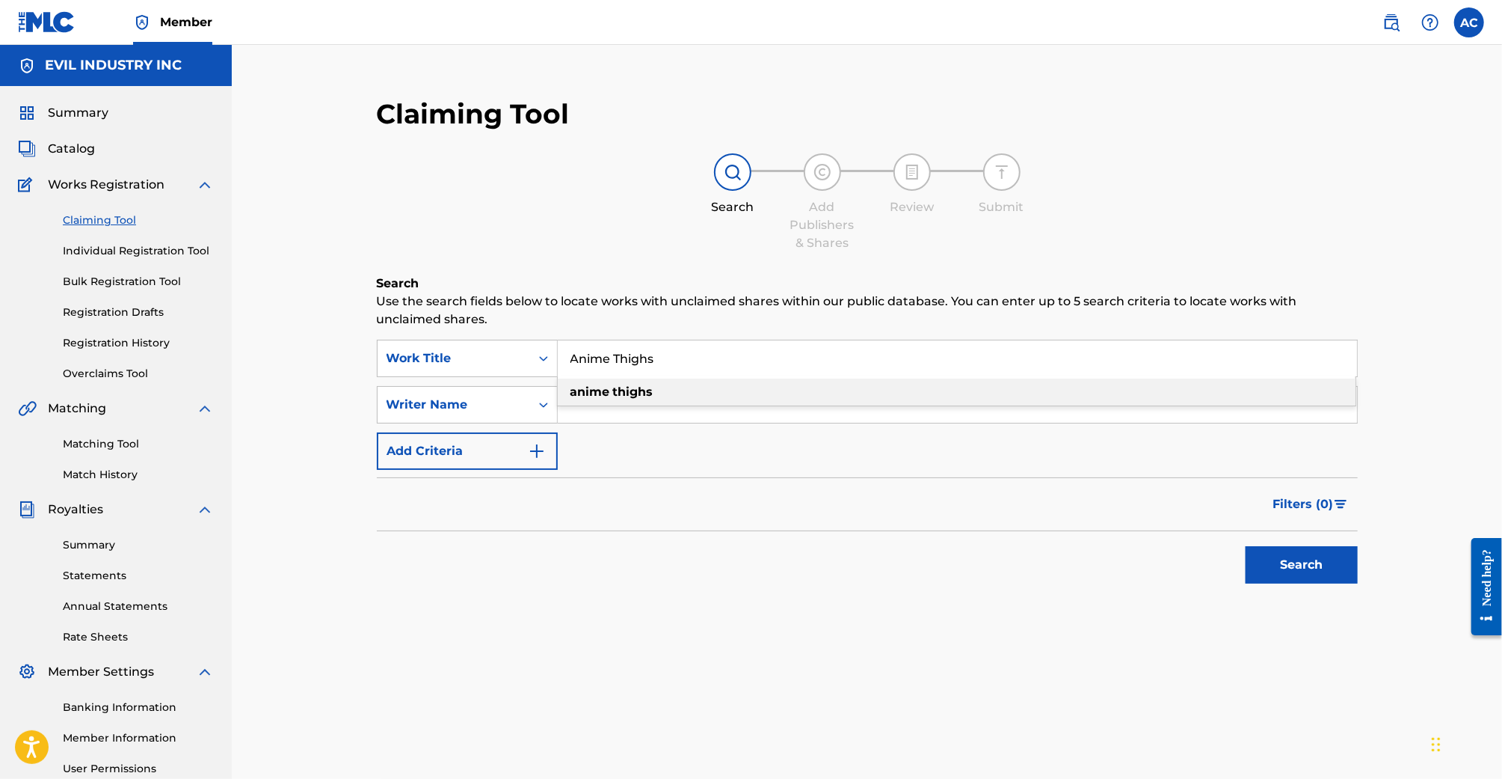
click at [737, 384] on div "anime thighs" at bounding box center [957, 391] width 798 height 27
type input "anime thighs"
click at [1246, 546] on button "Search" at bounding box center [1302, 564] width 112 height 37
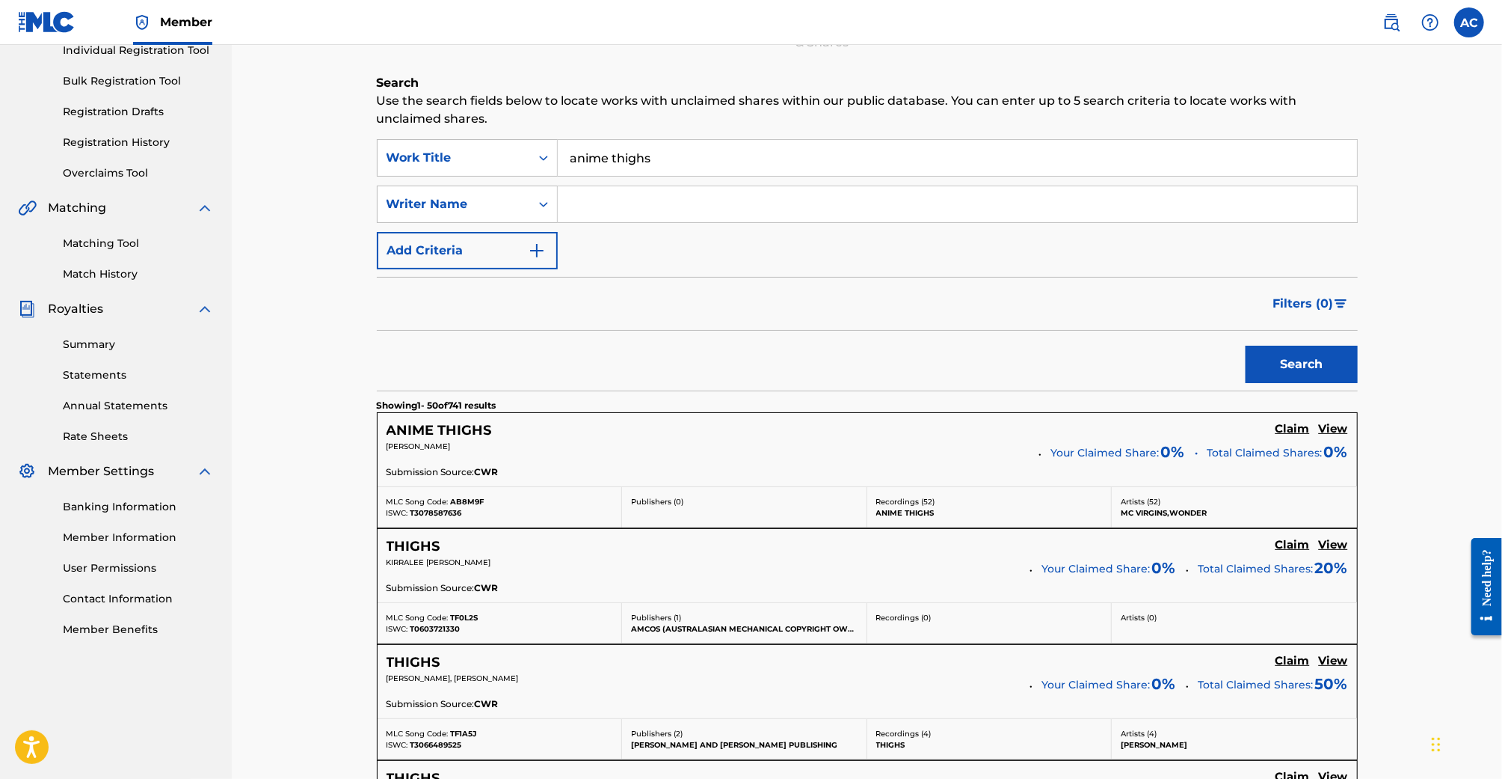
scroll to position [207, 0]
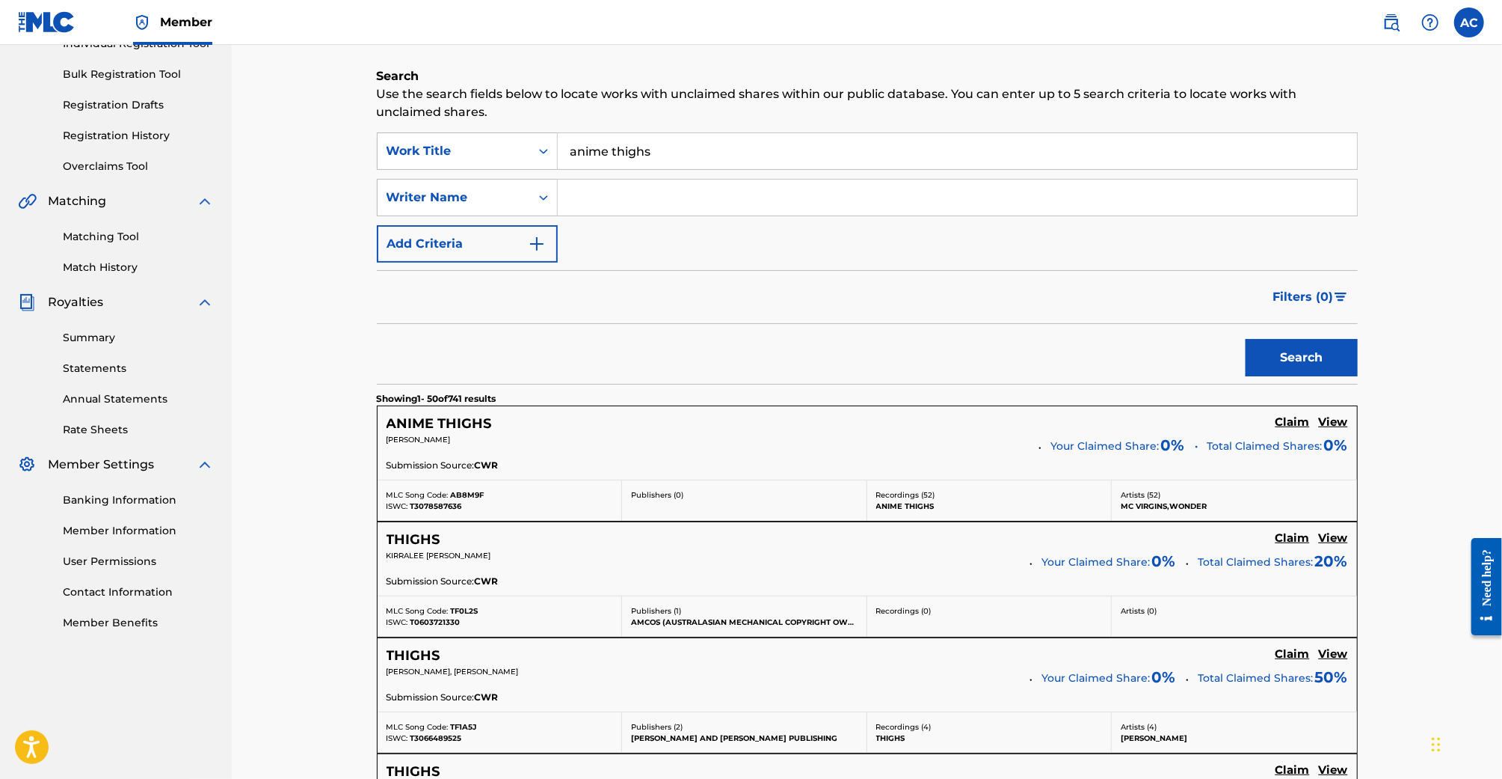
click at [1298, 423] on h5 "Claim" at bounding box center [1293, 422] width 34 height 14
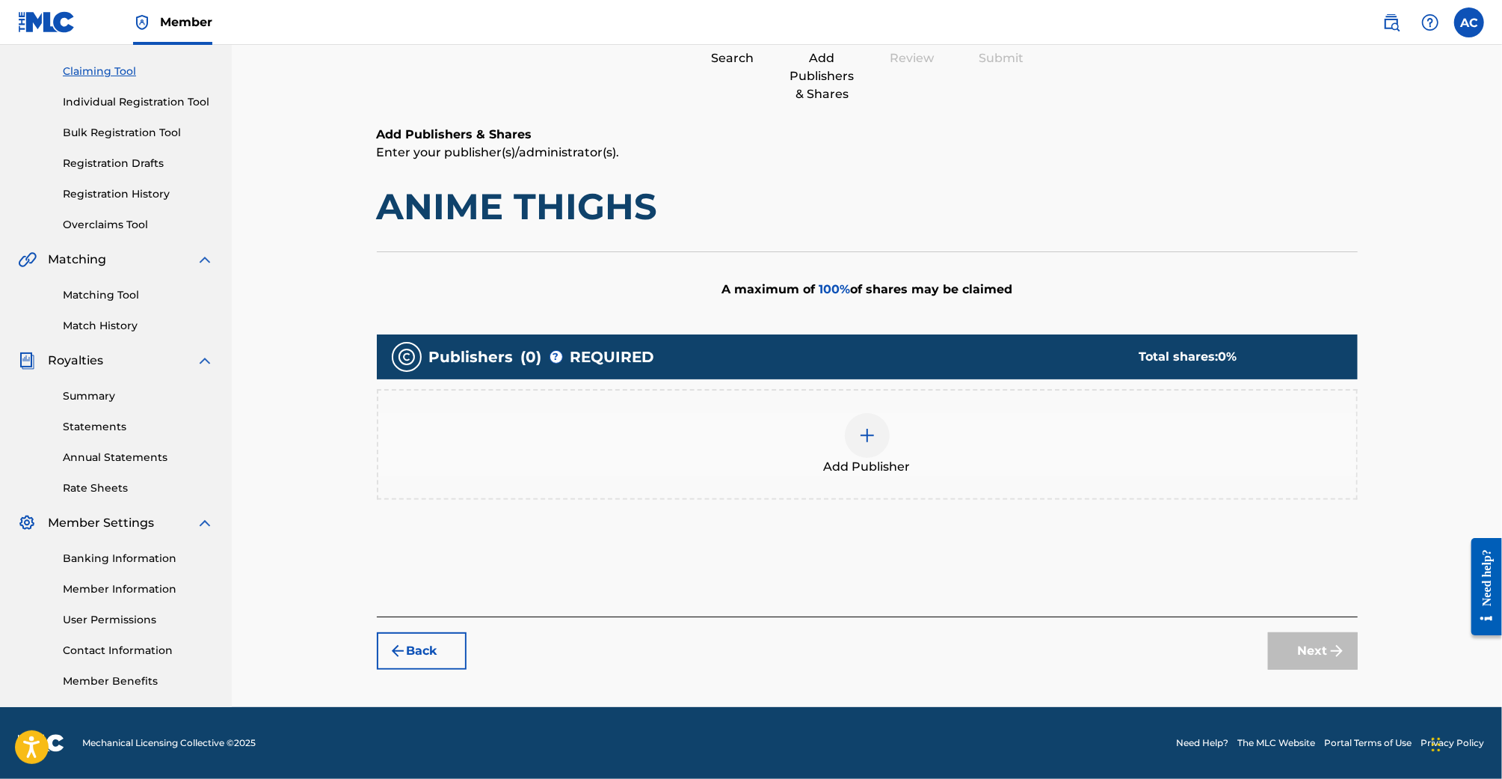
scroll to position [148, 0]
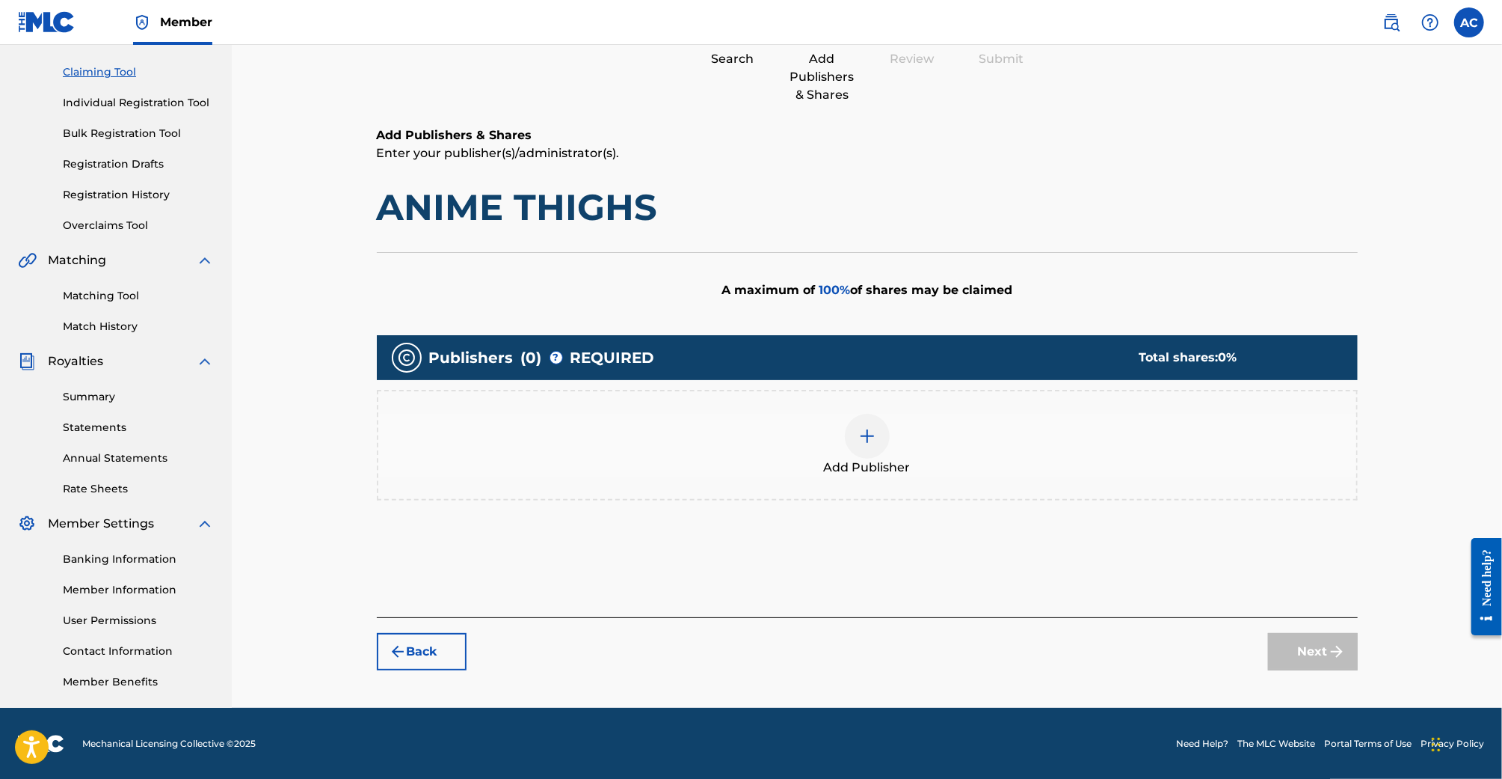
click at [903, 432] on div "Add Publisher" at bounding box center [867, 445] width 978 height 63
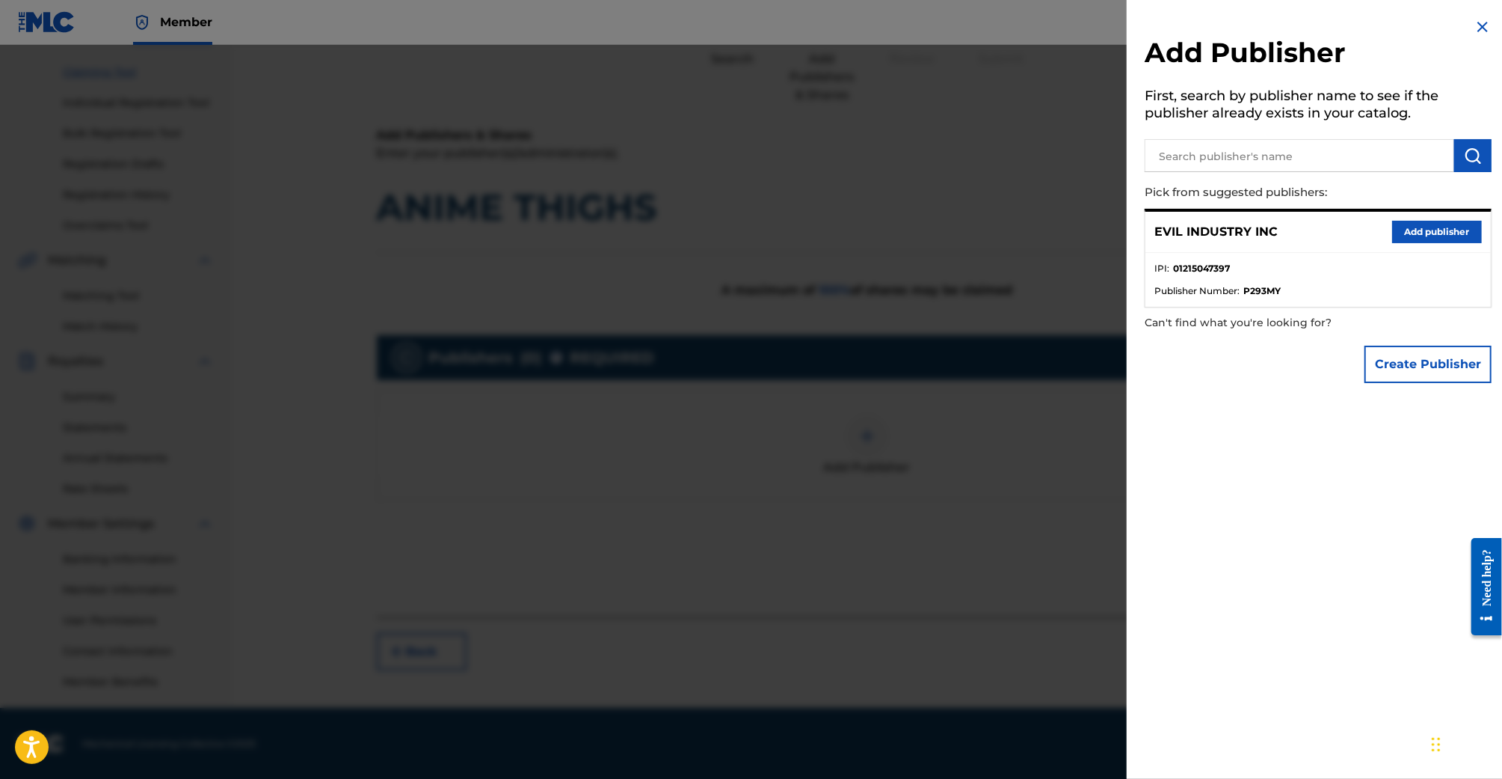
click at [1393, 230] on button "Add publisher" at bounding box center [1438, 232] width 90 height 22
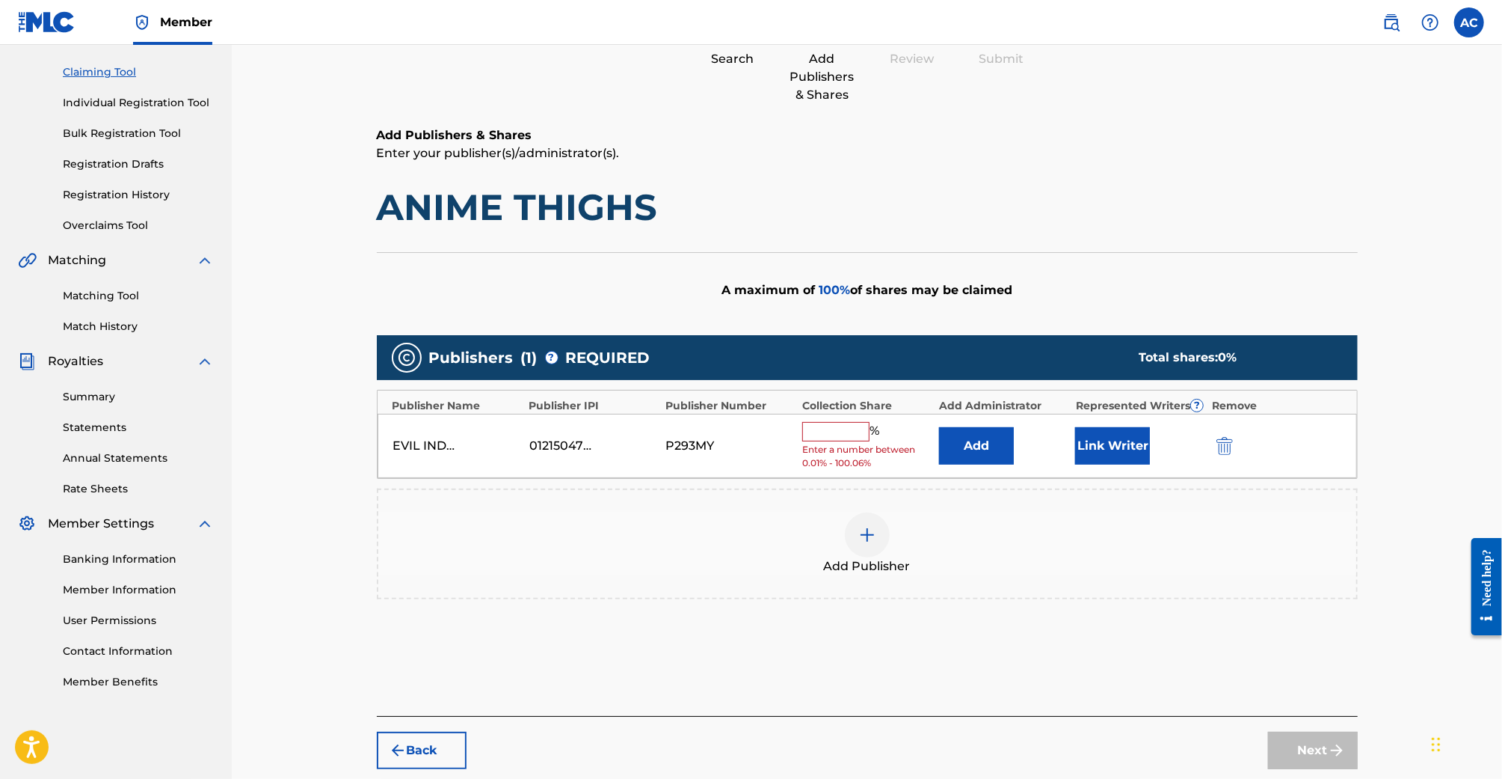
click at [827, 438] on input "text" at bounding box center [835, 431] width 67 height 19
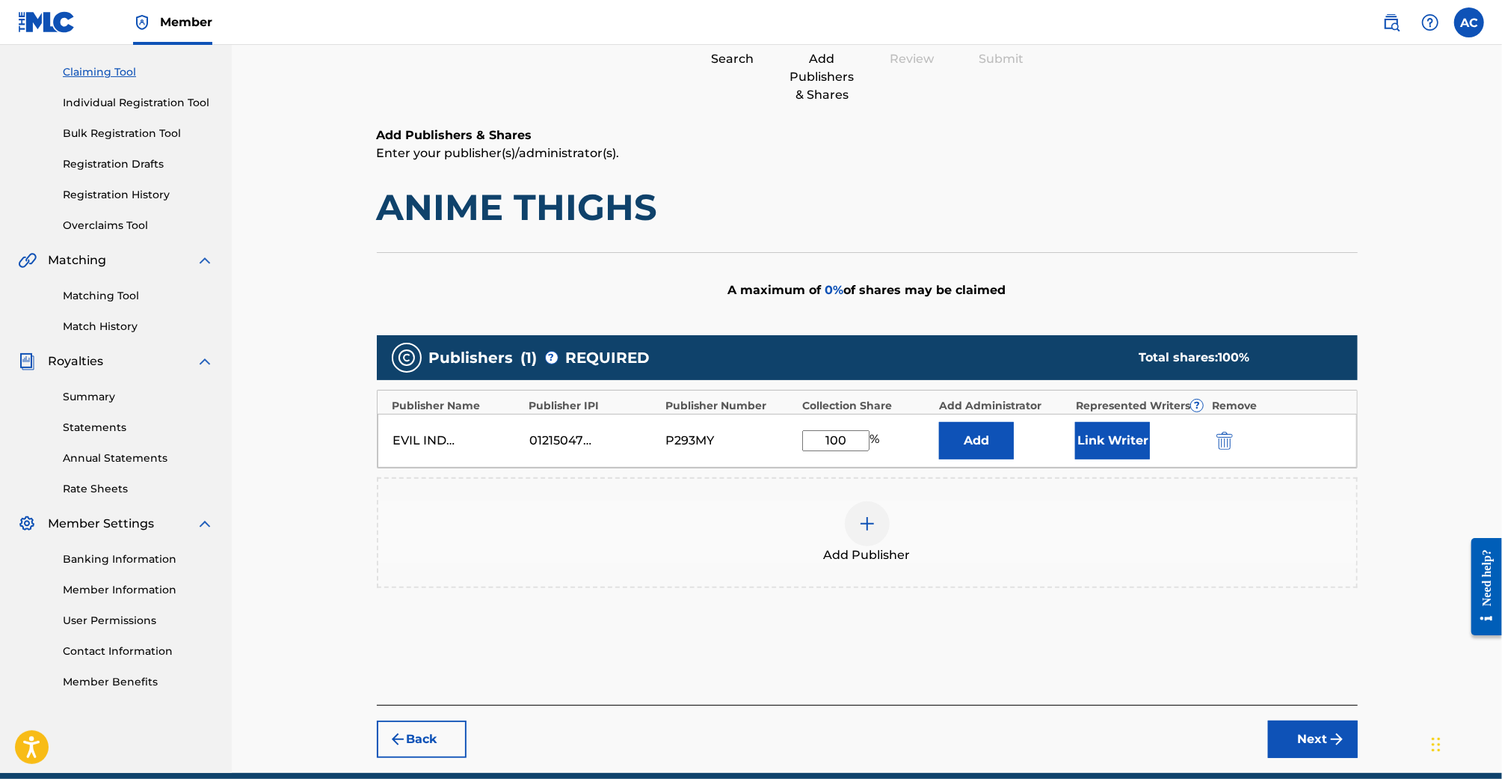
type input "100"
click at [1097, 442] on button "Link Writer" at bounding box center [1112, 440] width 75 height 37
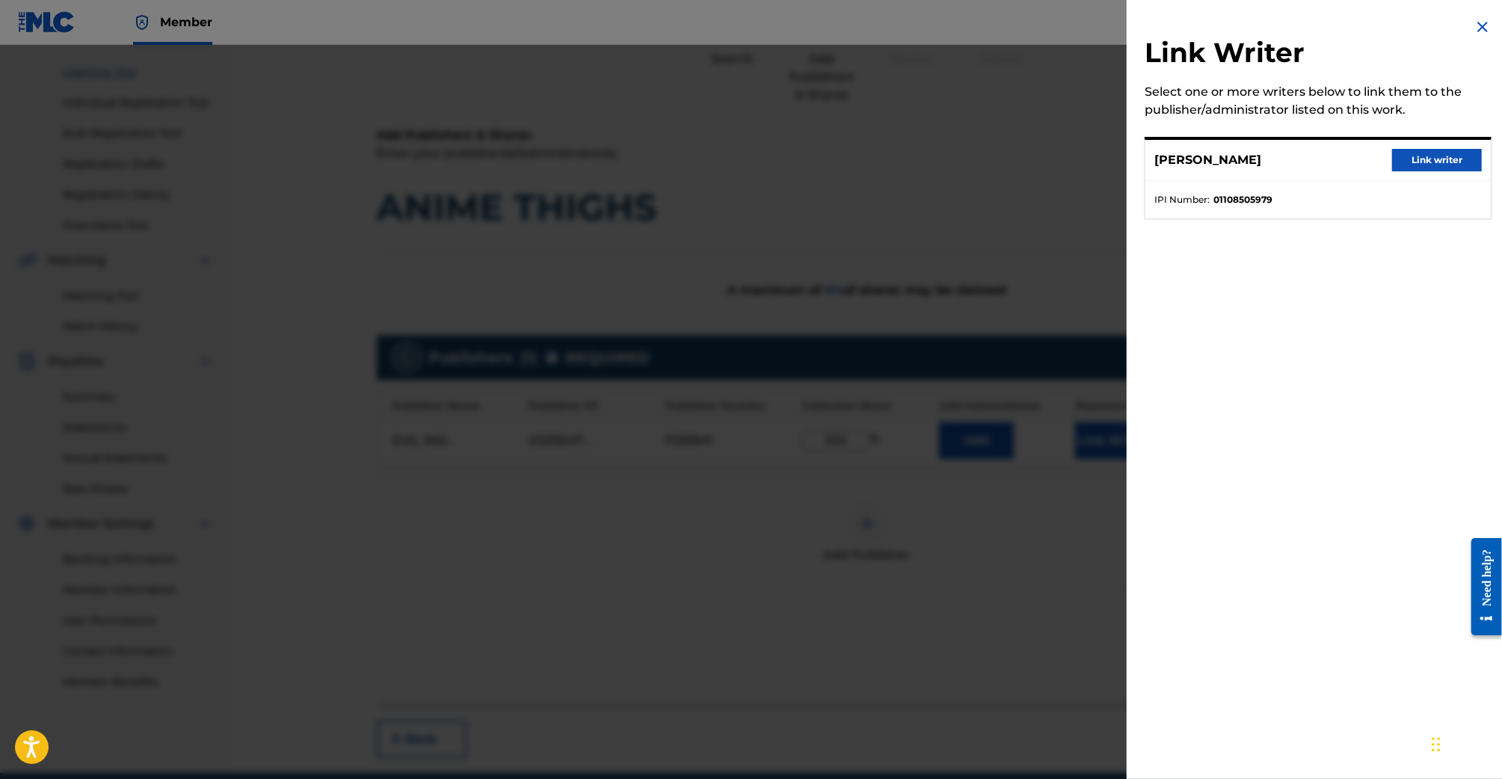
click at [1479, 22] on img at bounding box center [1483, 27] width 18 height 18
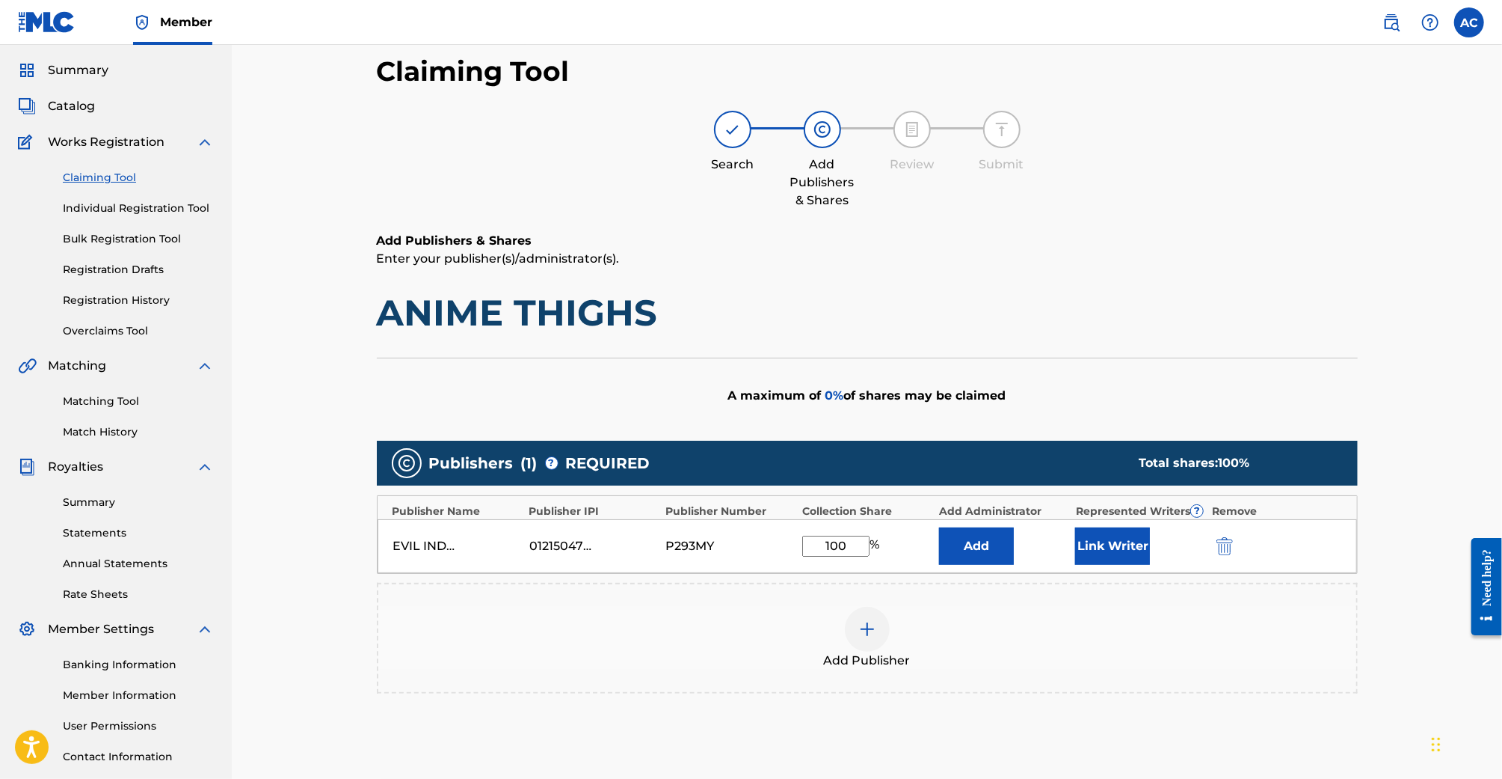
scroll to position [133, 0]
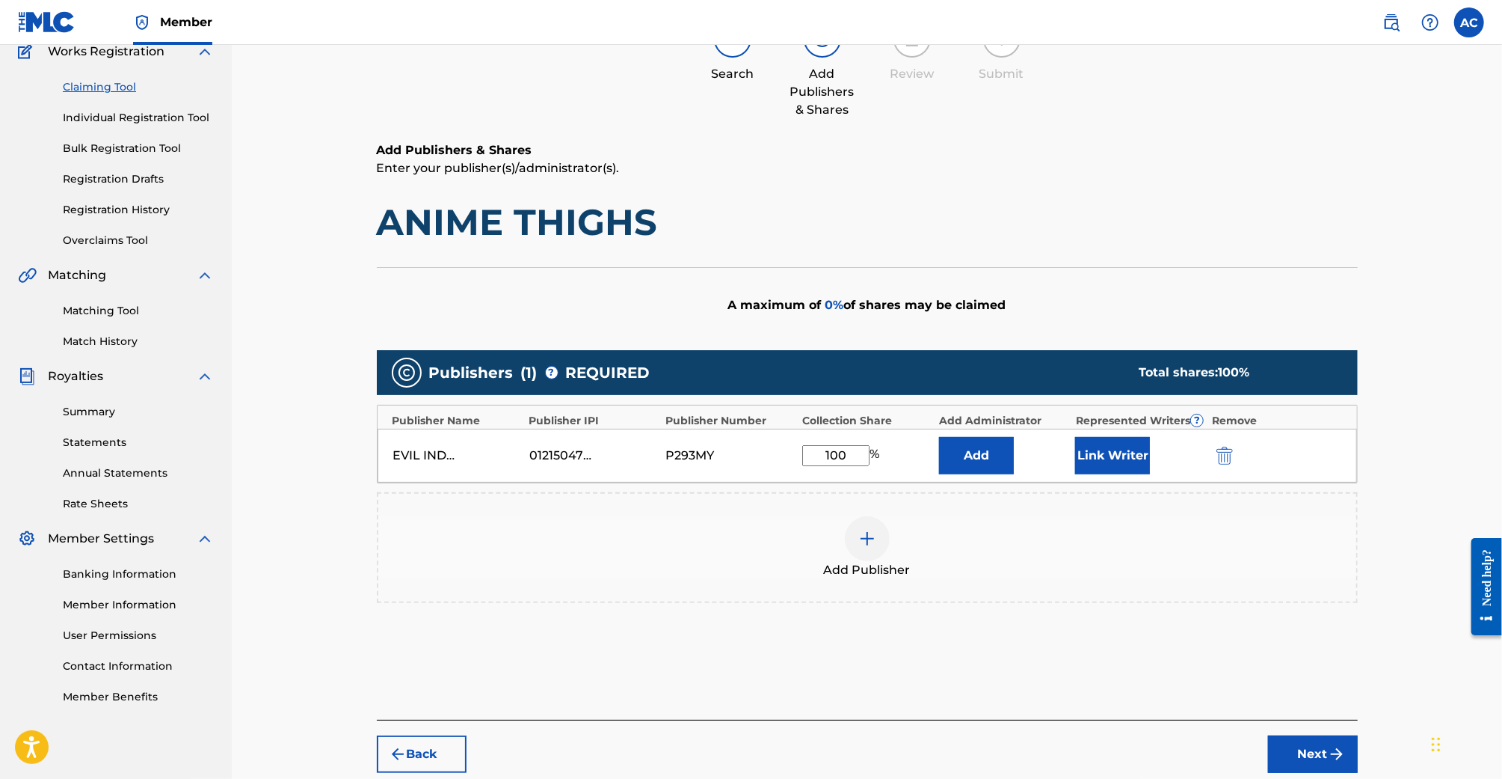
click at [1304, 740] on button "Next" at bounding box center [1313, 753] width 90 height 37
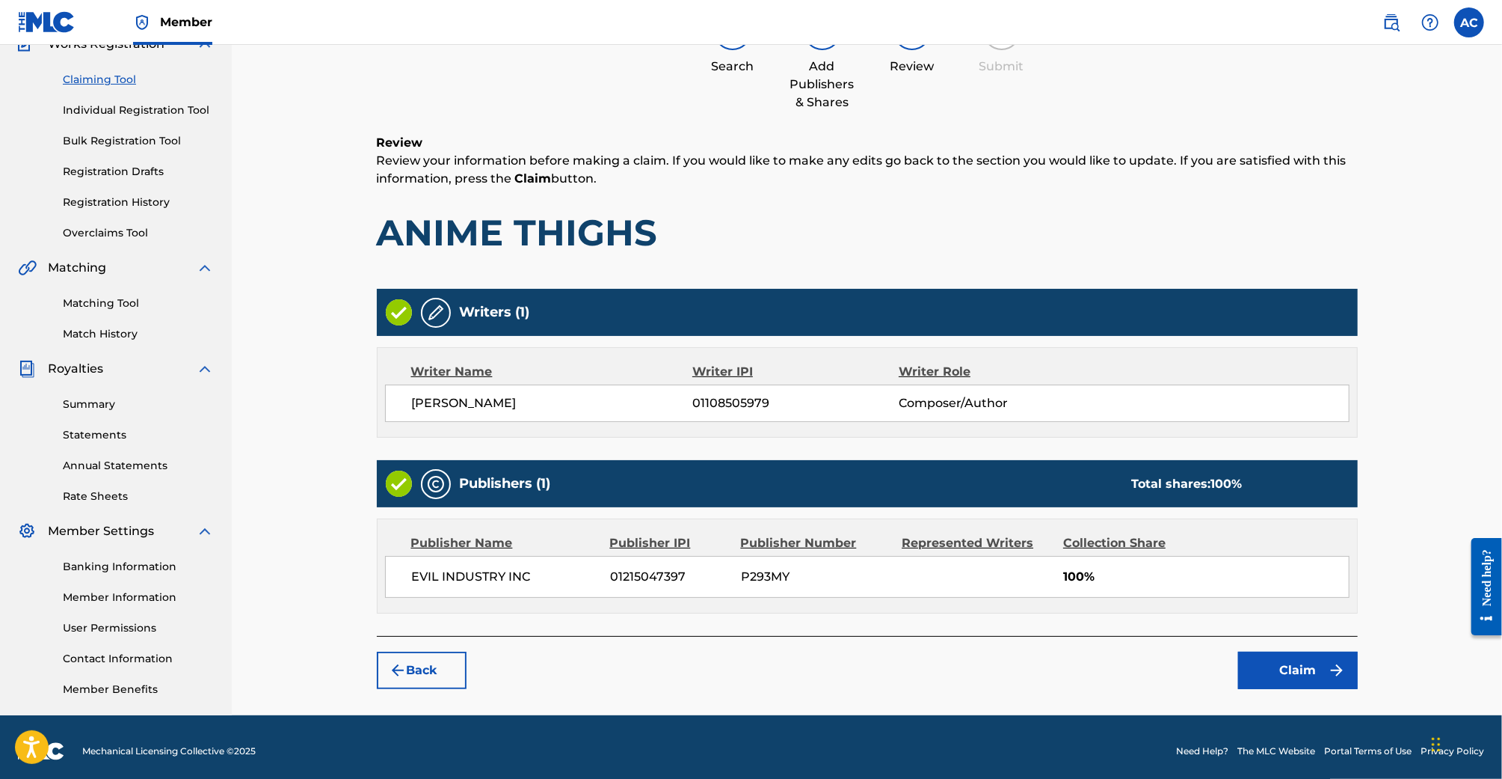
scroll to position [148, 0]
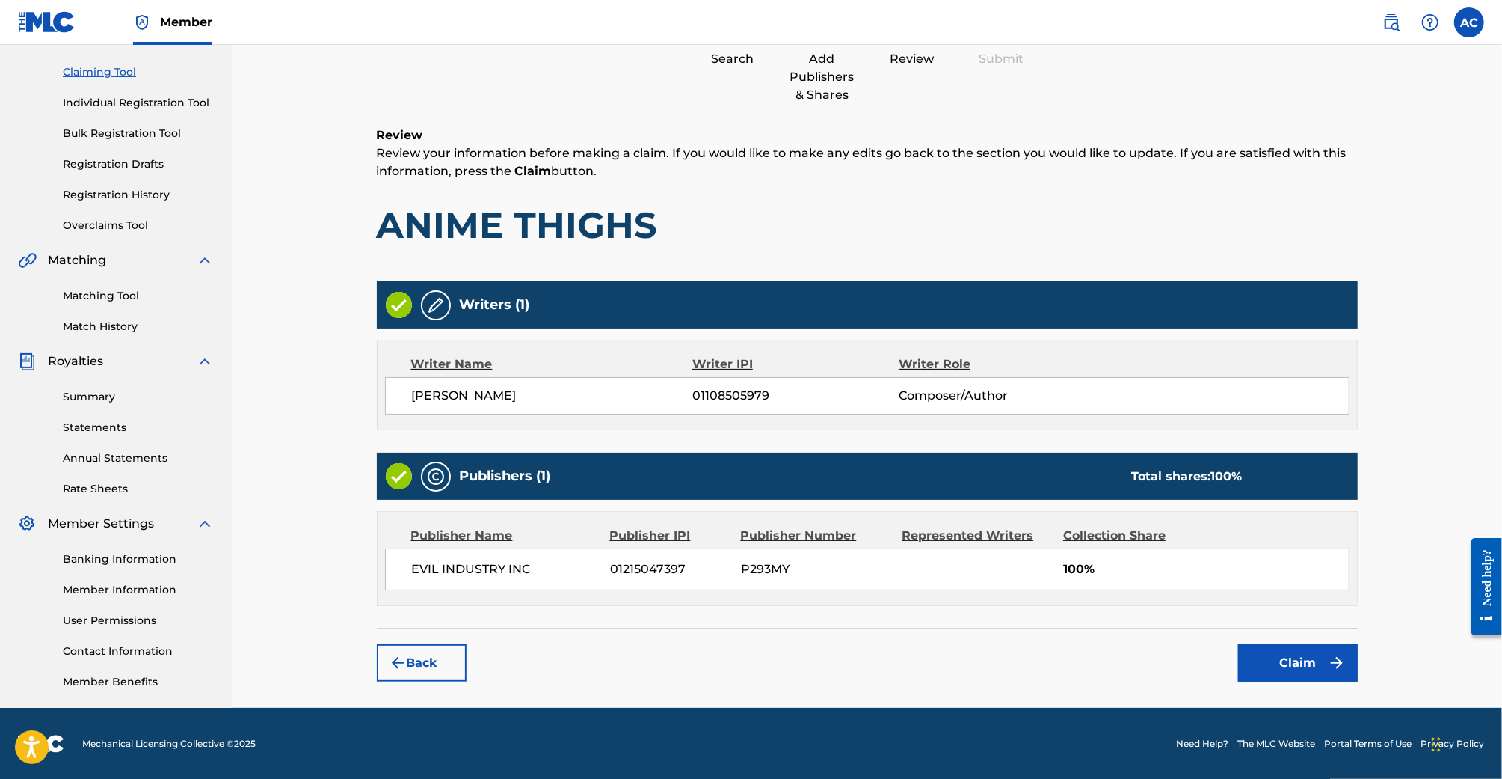
click at [1310, 658] on button "Claim" at bounding box center [1298, 662] width 120 height 37
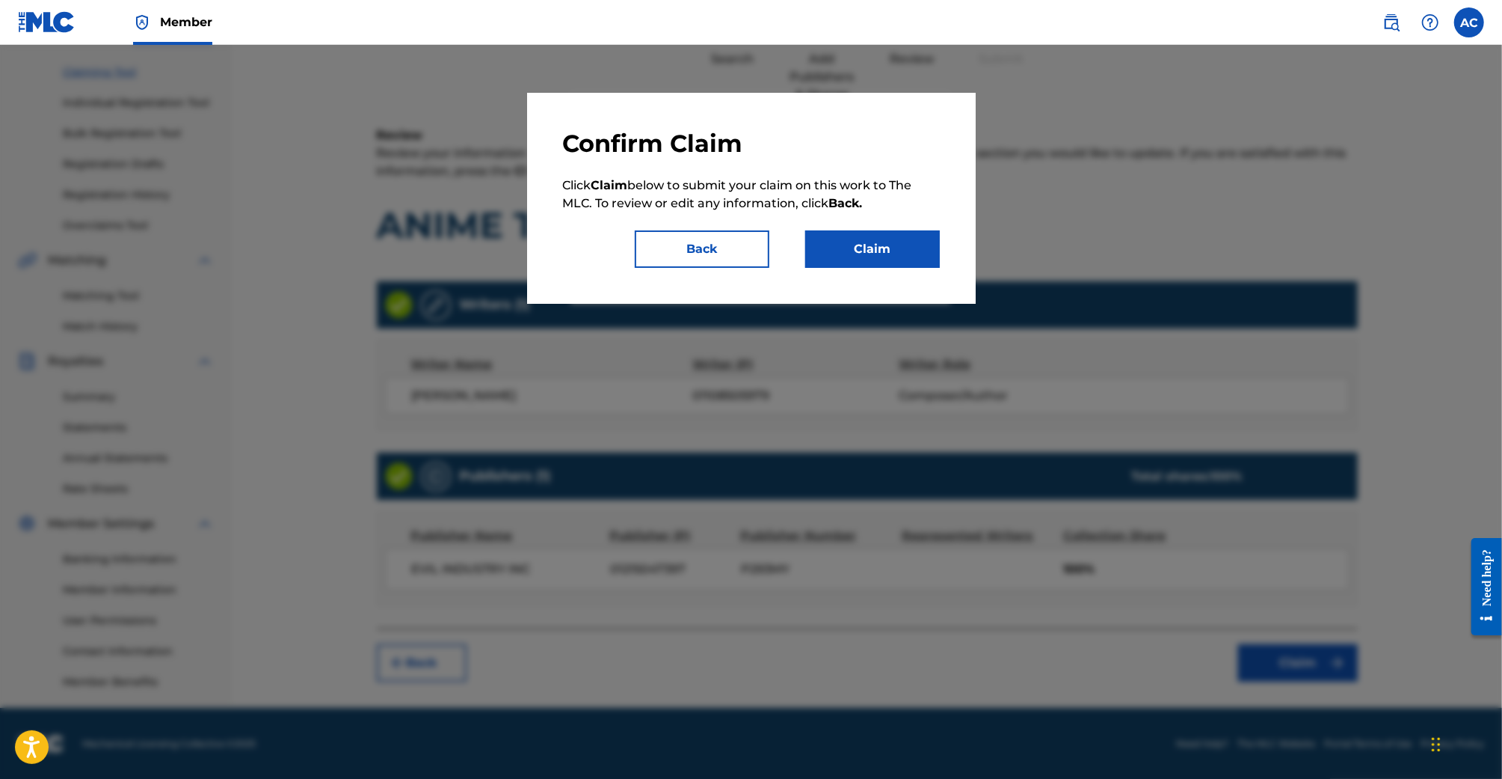
click at [867, 245] on button "Claim" at bounding box center [872, 248] width 135 height 37
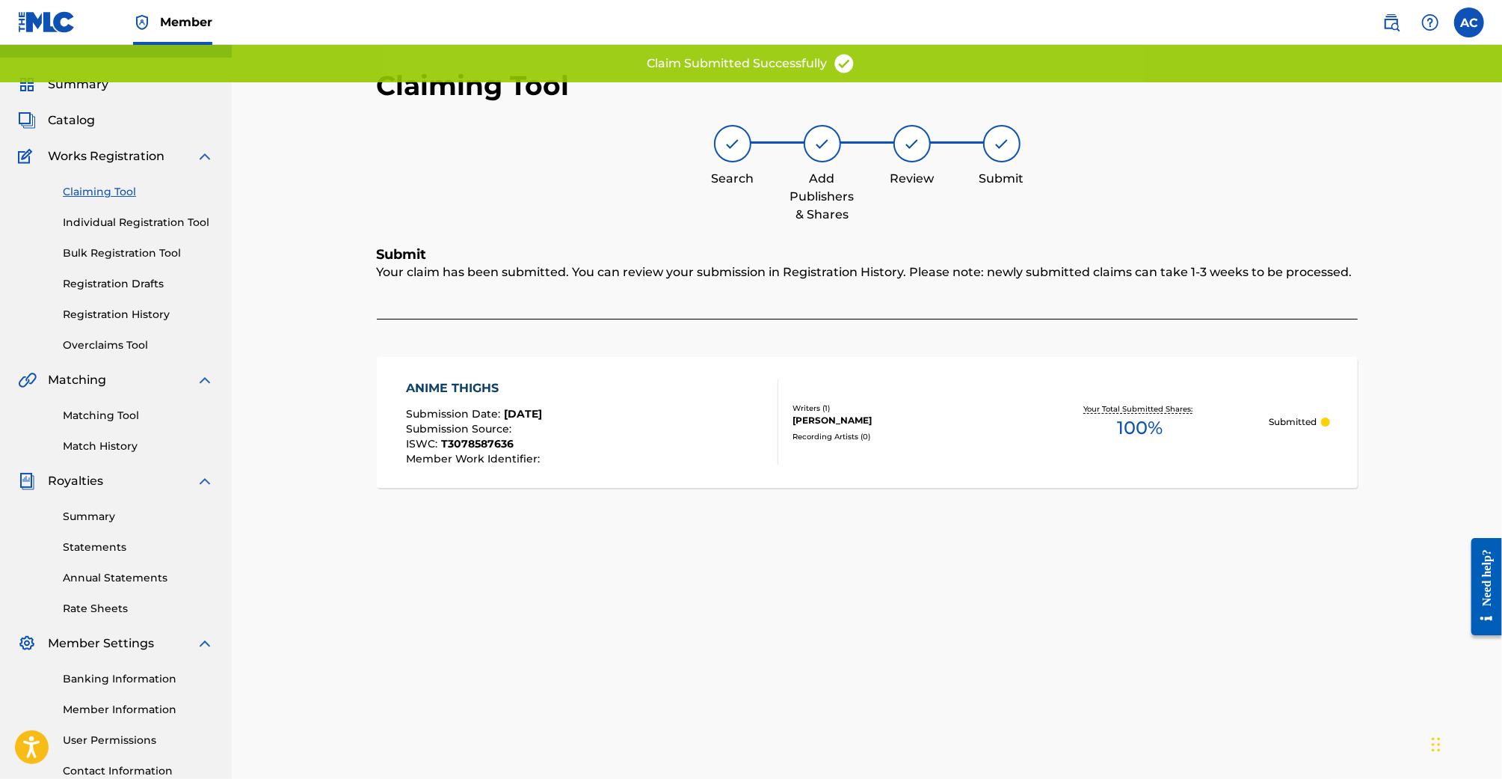
scroll to position [0, 0]
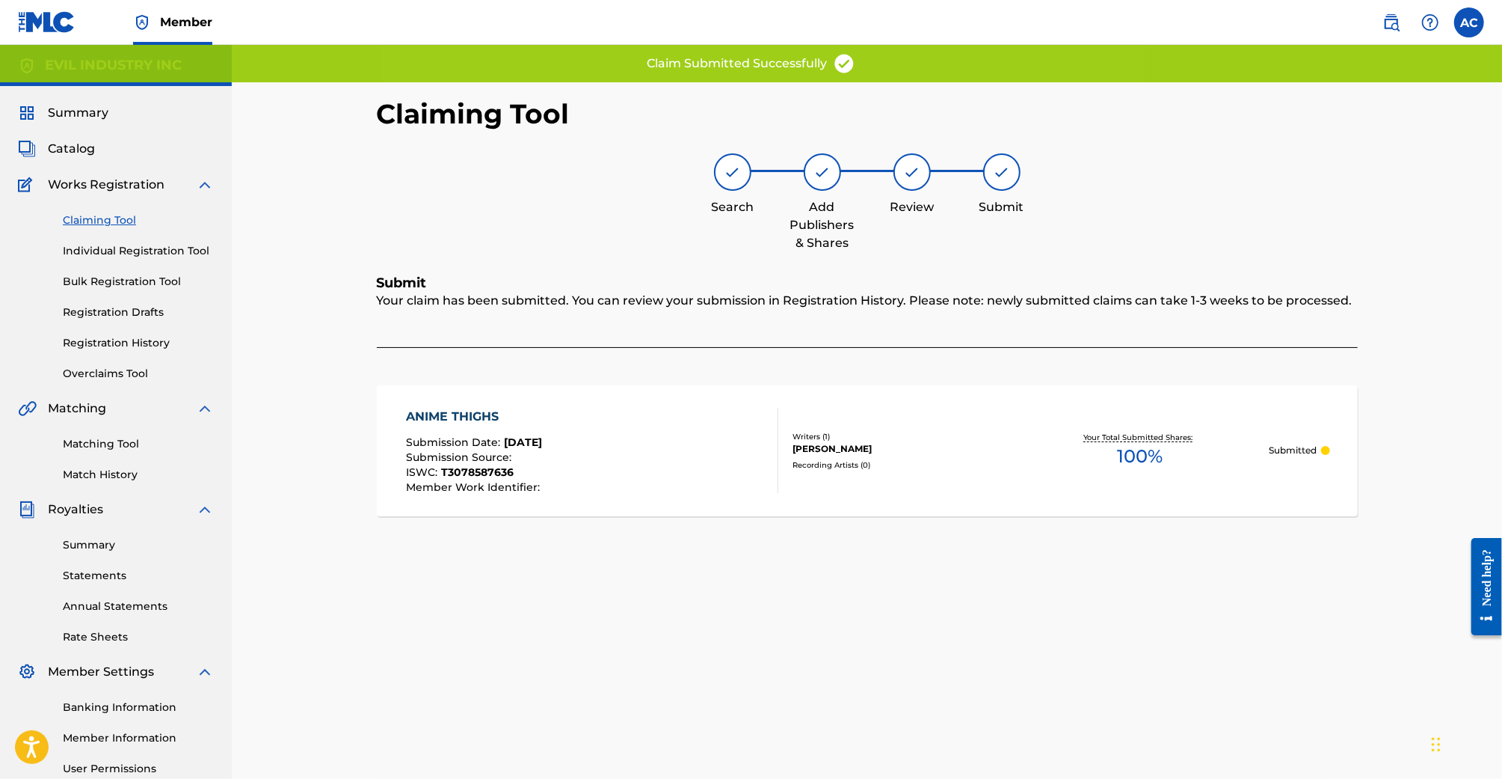
click at [112, 221] on link "Claiming Tool" at bounding box center [138, 220] width 151 height 16
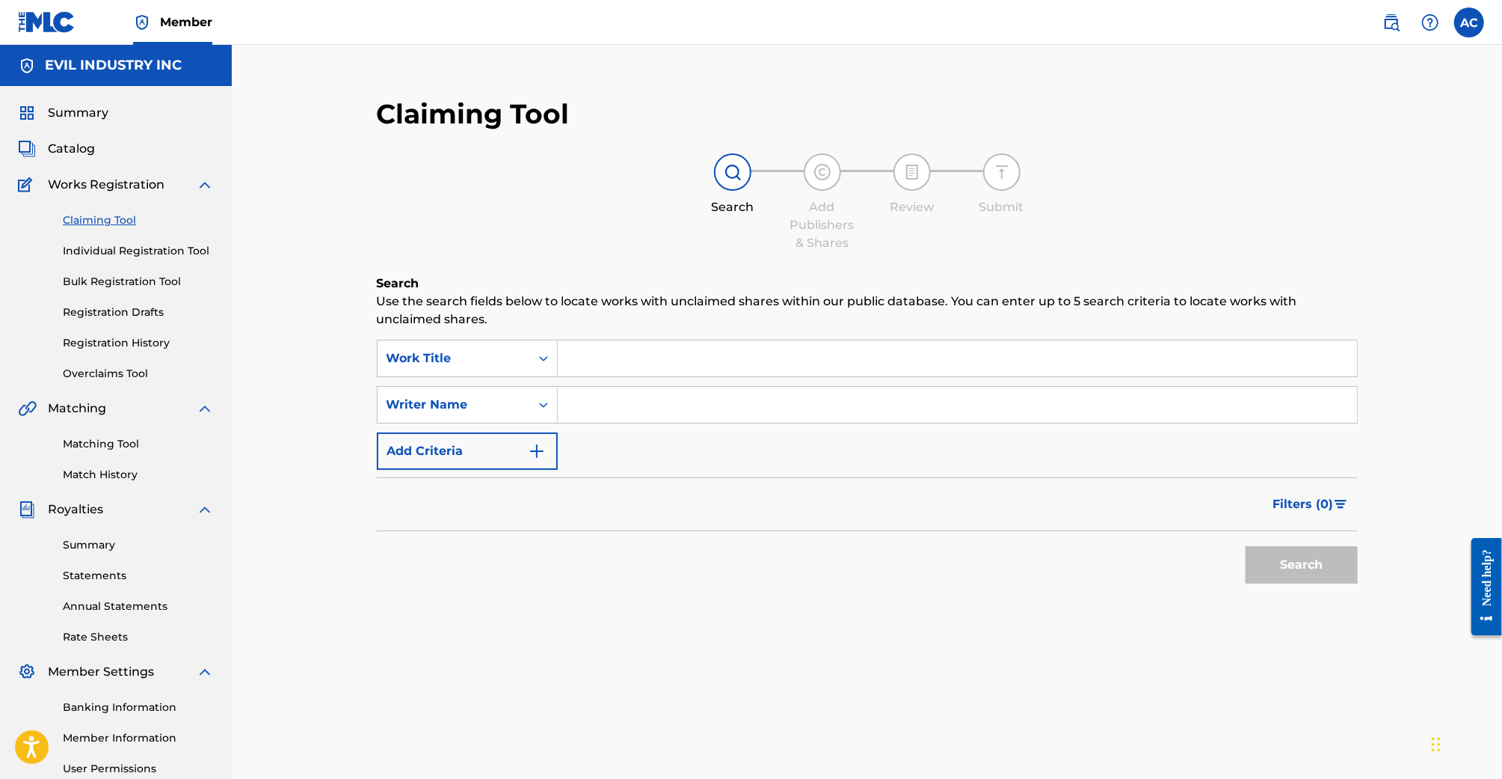
click at [664, 366] on input "Search Form" at bounding box center [957, 358] width 799 height 36
click at [704, 372] on input "omae wa mou shindeiru" at bounding box center [957, 358] width 799 height 36
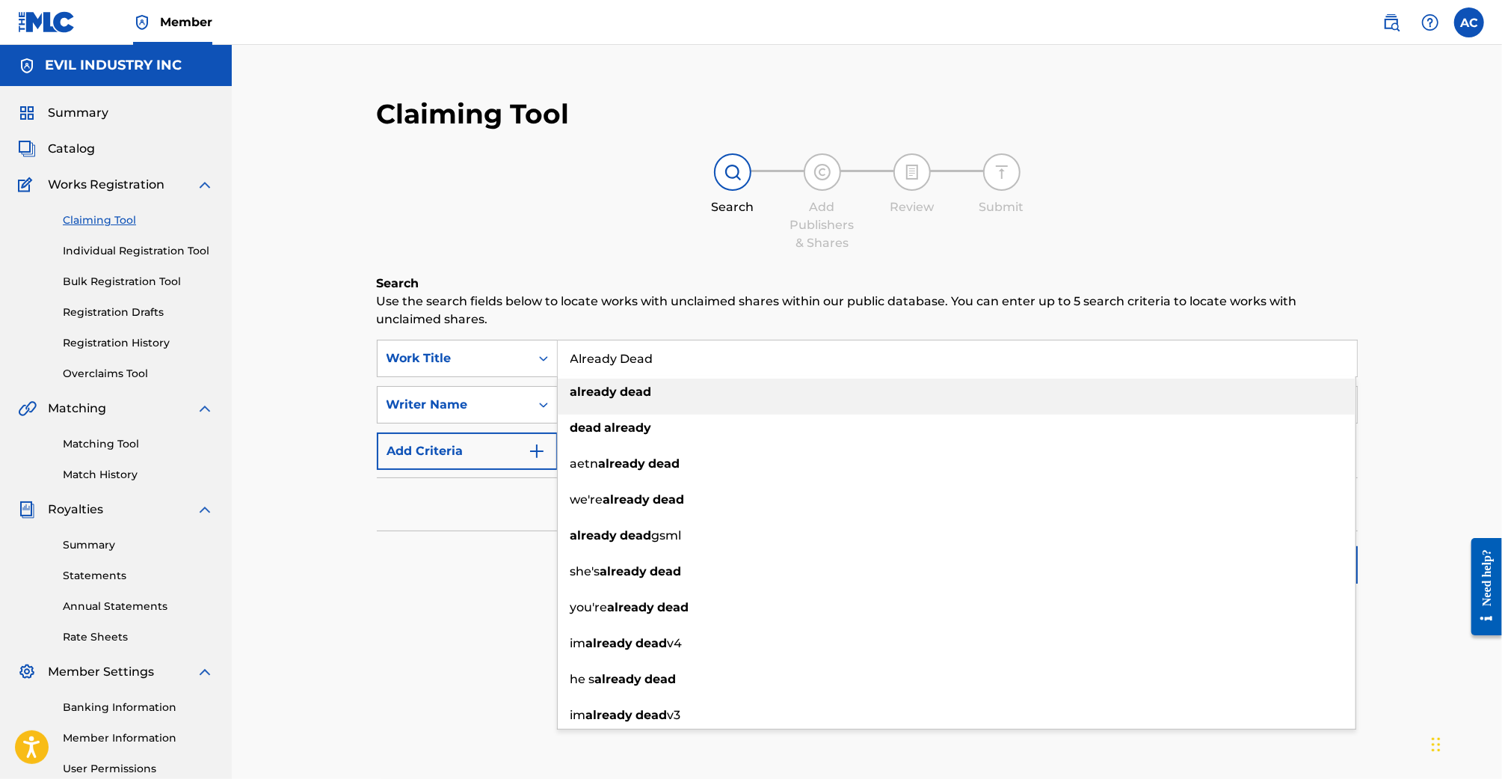
click at [692, 383] on div "already dead" at bounding box center [957, 391] width 798 height 27
type input "already dead"
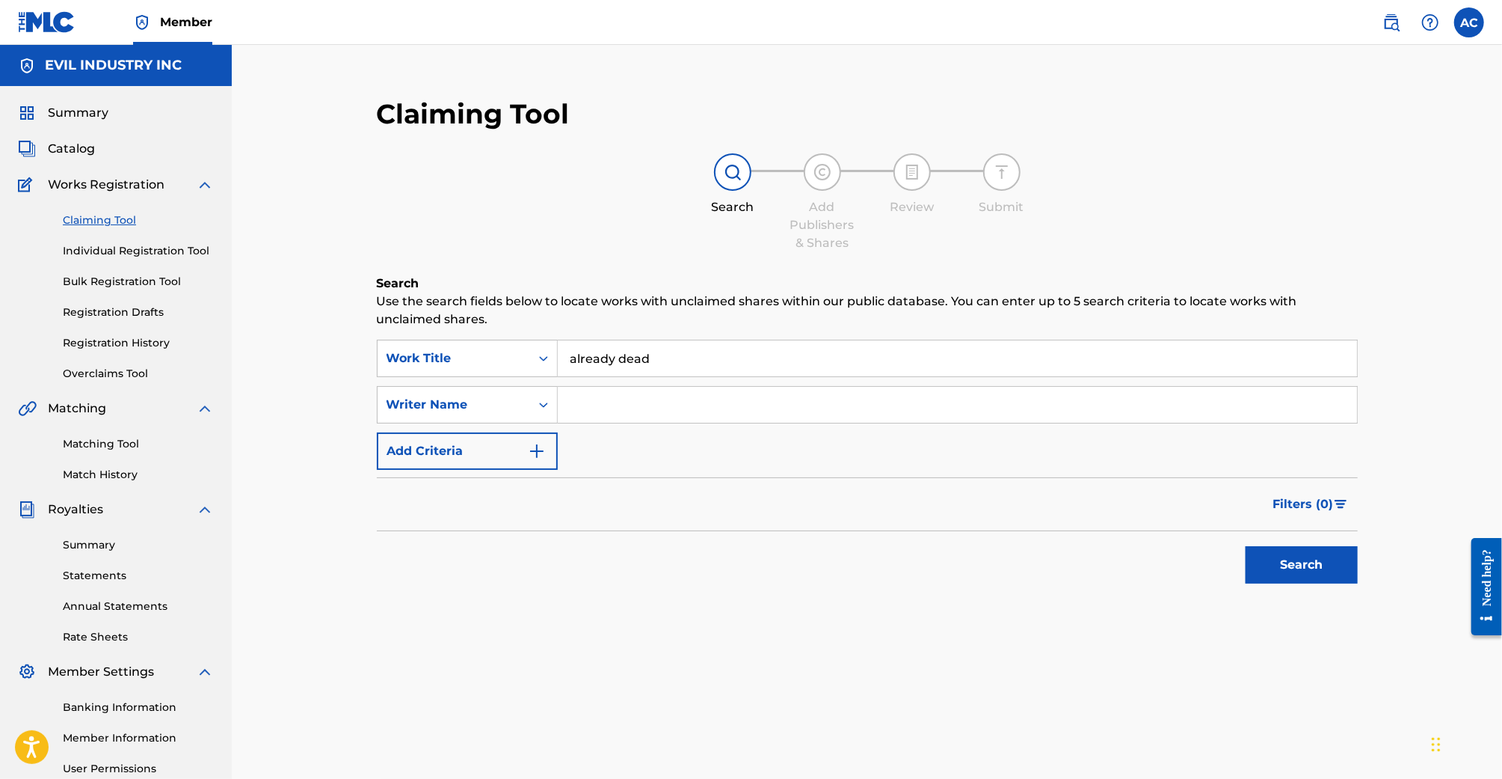
click at [1280, 571] on button "Search" at bounding box center [1302, 564] width 112 height 37
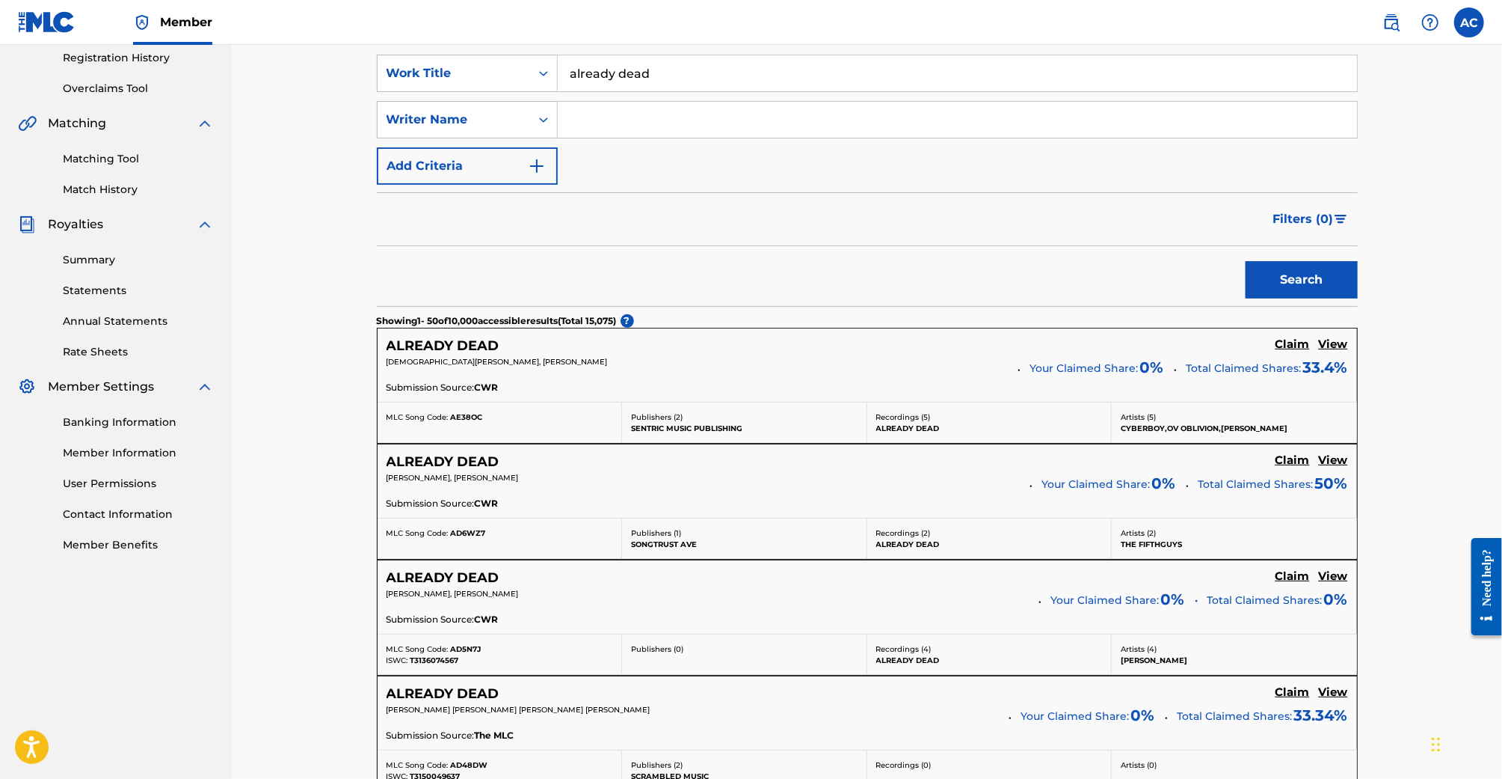
scroll to position [287, 0]
click at [1336, 351] on div "ALREADY DEAD Claim View CHRISTIAN CARUSO, WORTH FITTS, ANDREA PIERSANTI Your Cl…" at bounding box center [868, 362] width 980 height 73
click at [1351, 342] on div "ALREADY DEAD Claim View CHRISTIAN CARUSO, WORTH FITTS, ANDREA PIERSANTI Your Cl…" at bounding box center [868, 362] width 980 height 73
click at [1342, 342] on h5 "View" at bounding box center [1333, 342] width 29 height 14
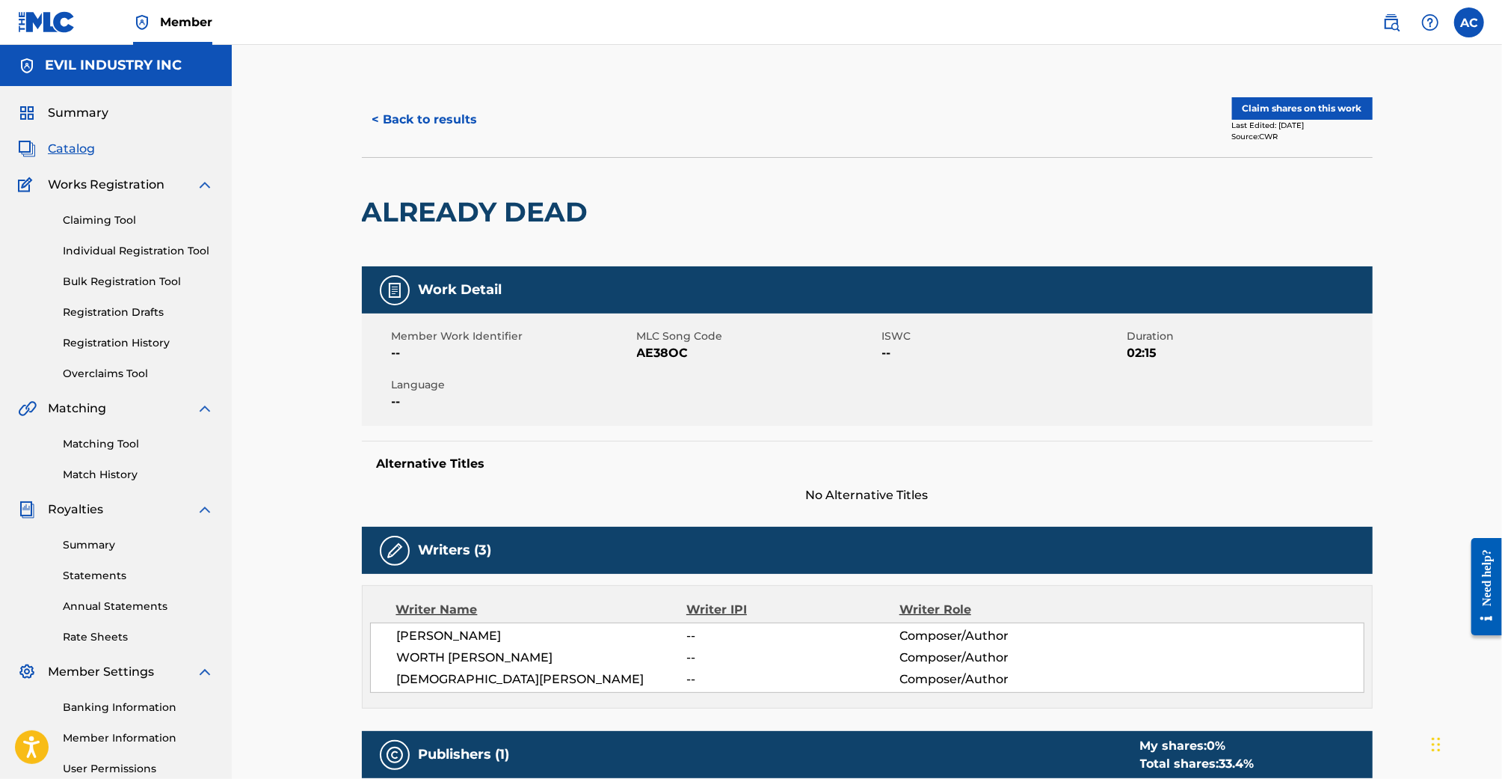
click at [420, 123] on button "< Back to results" at bounding box center [425, 119] width 126 height 37
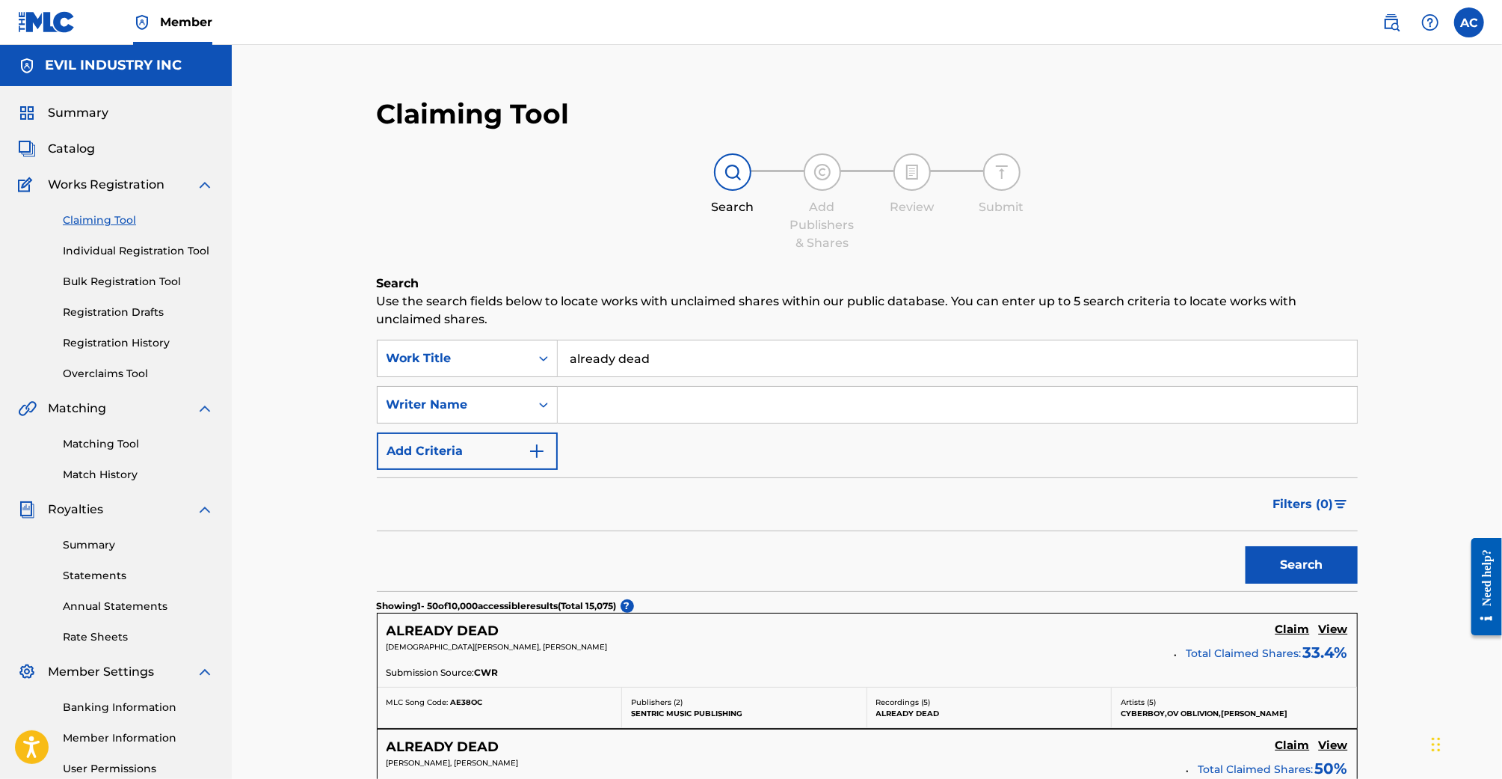
click at [631, 398] on input "Search Form" at bounding box center [957, 405] width 799 height 36
click at [1246, 546] on button "Search" at bounding box center [1302, 564] width 112 height 37
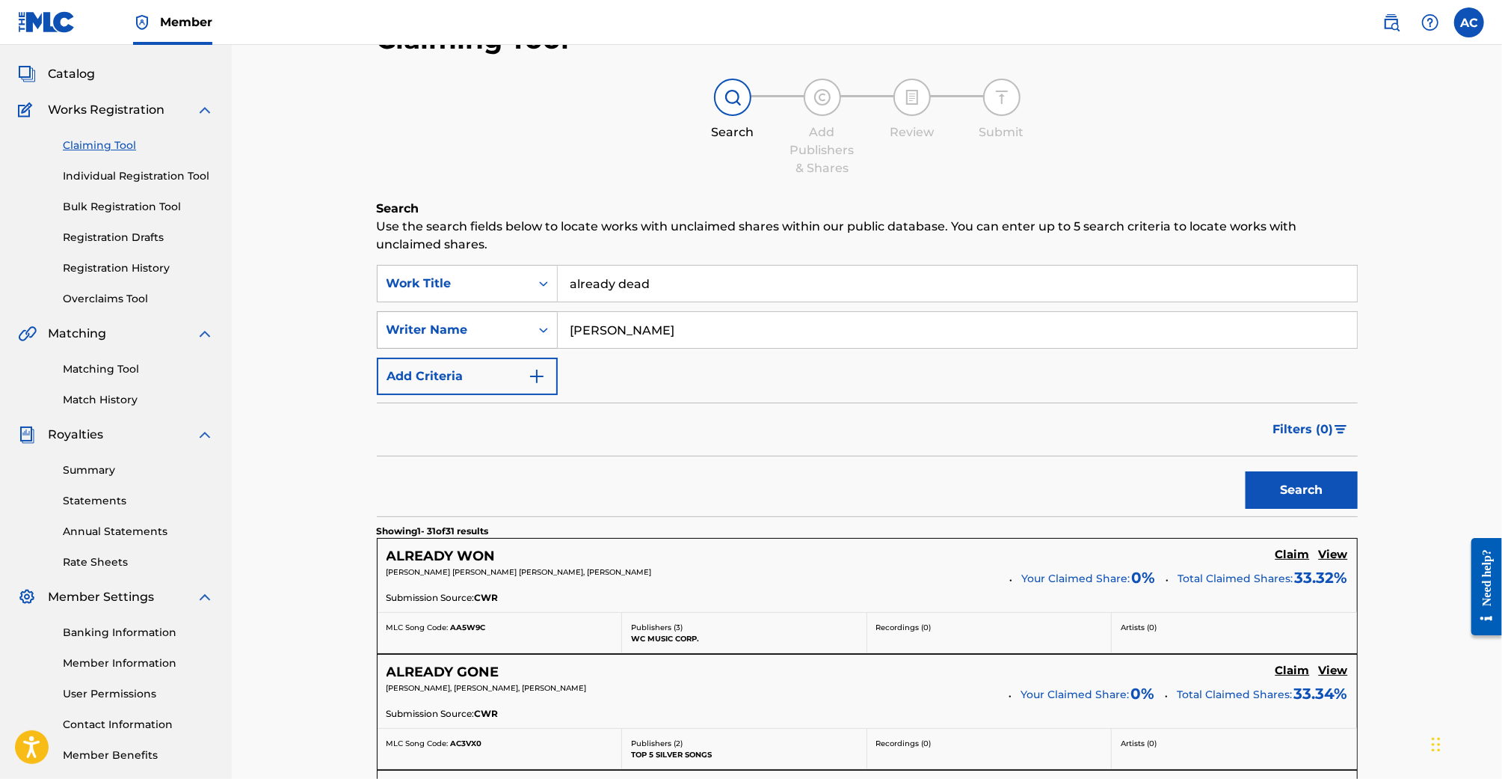
scroll to position [43, 0]
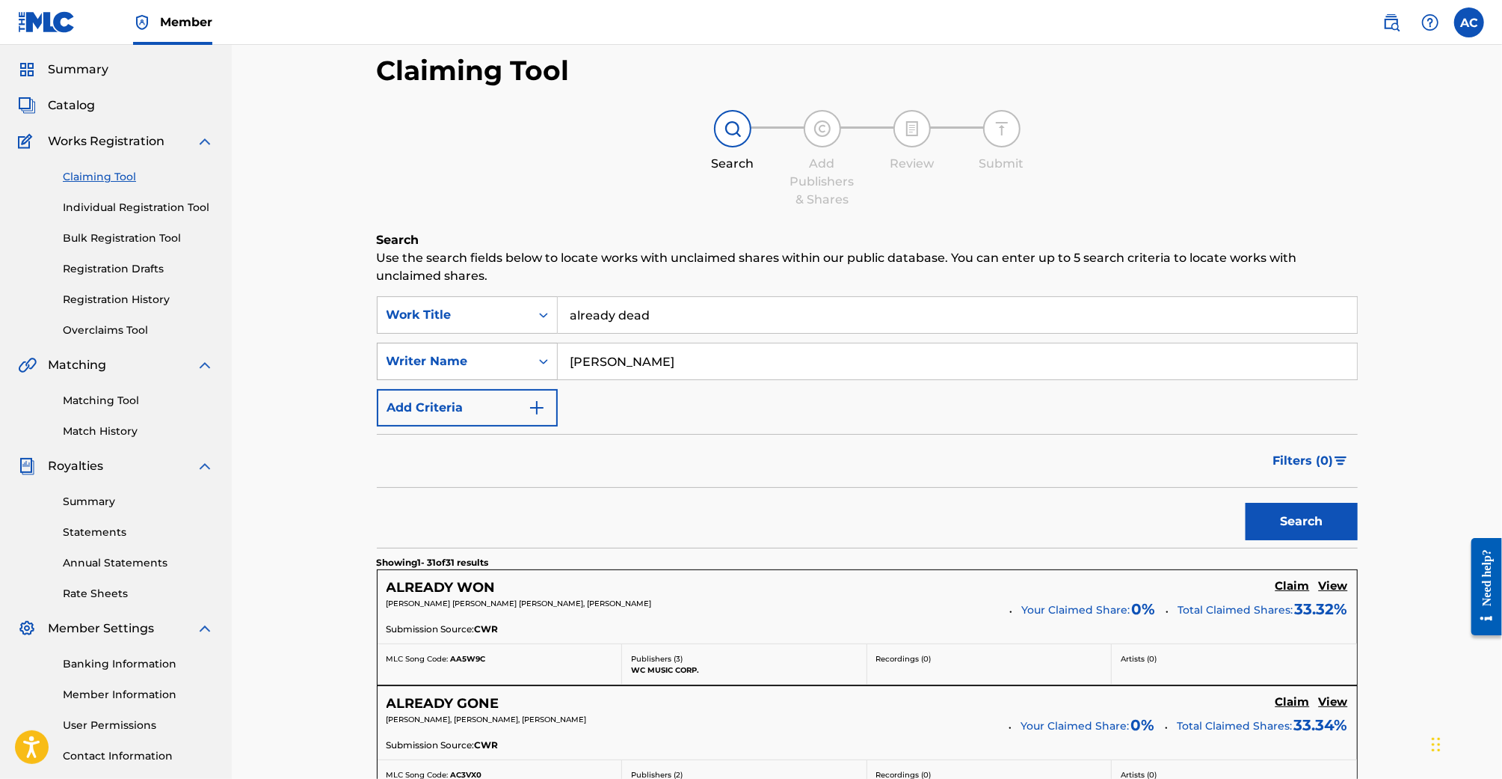
click at [538, 366] on icon "Search Form" at bounding box center [543, 361] width 15 height 15
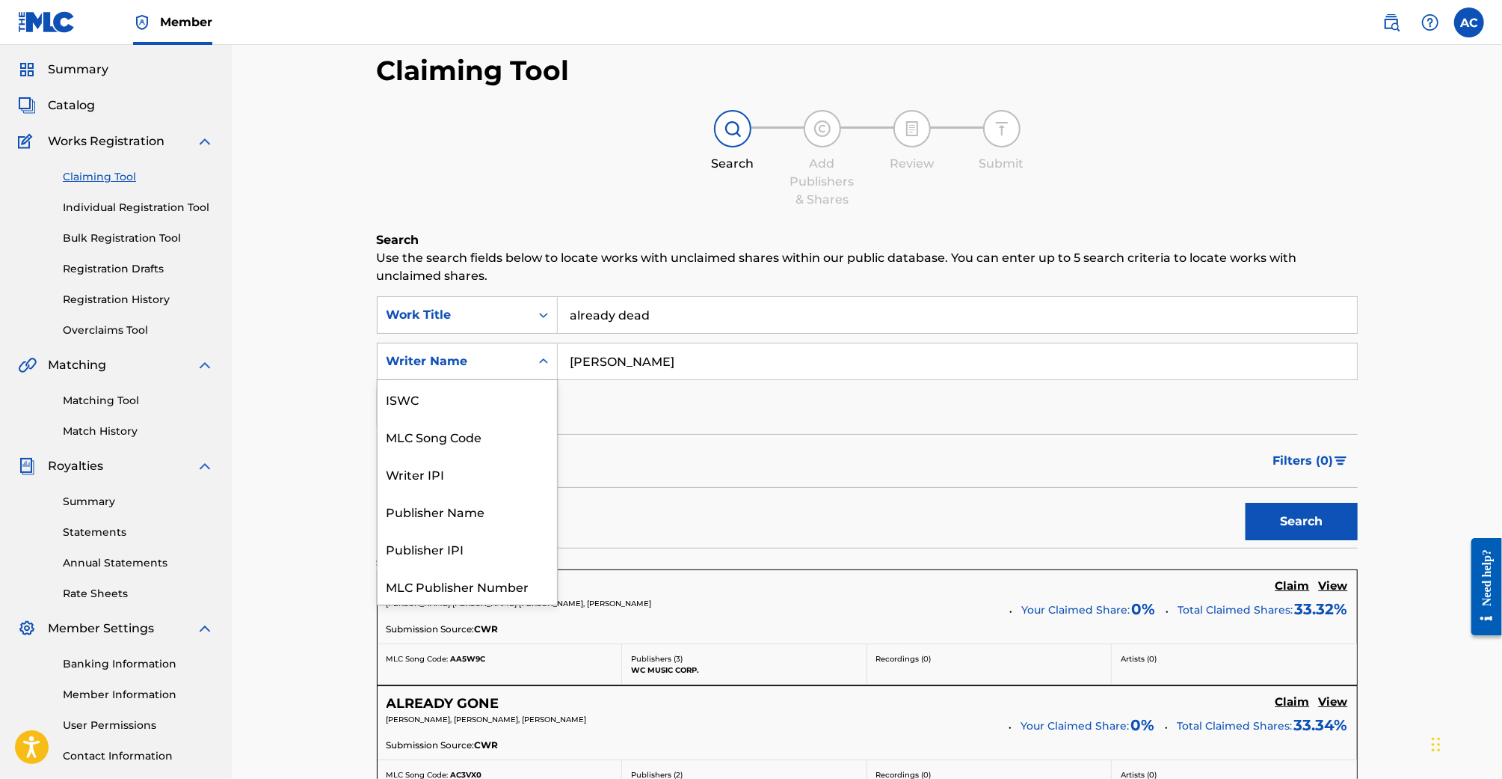
scroll to position [37, 0]
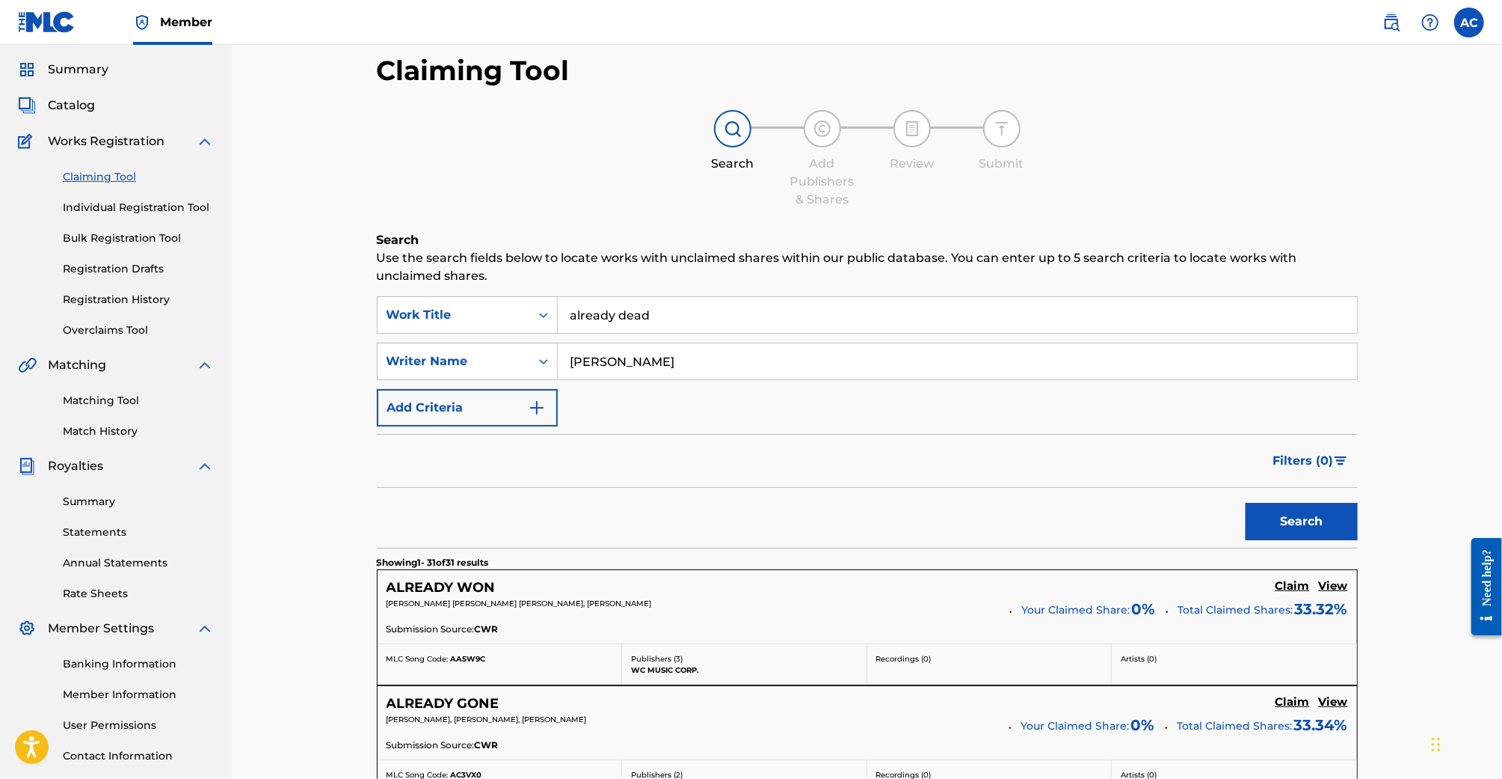
click at [426, 405] on button "Add Criteria" at bounding box center [467, 407] width 181 height 37
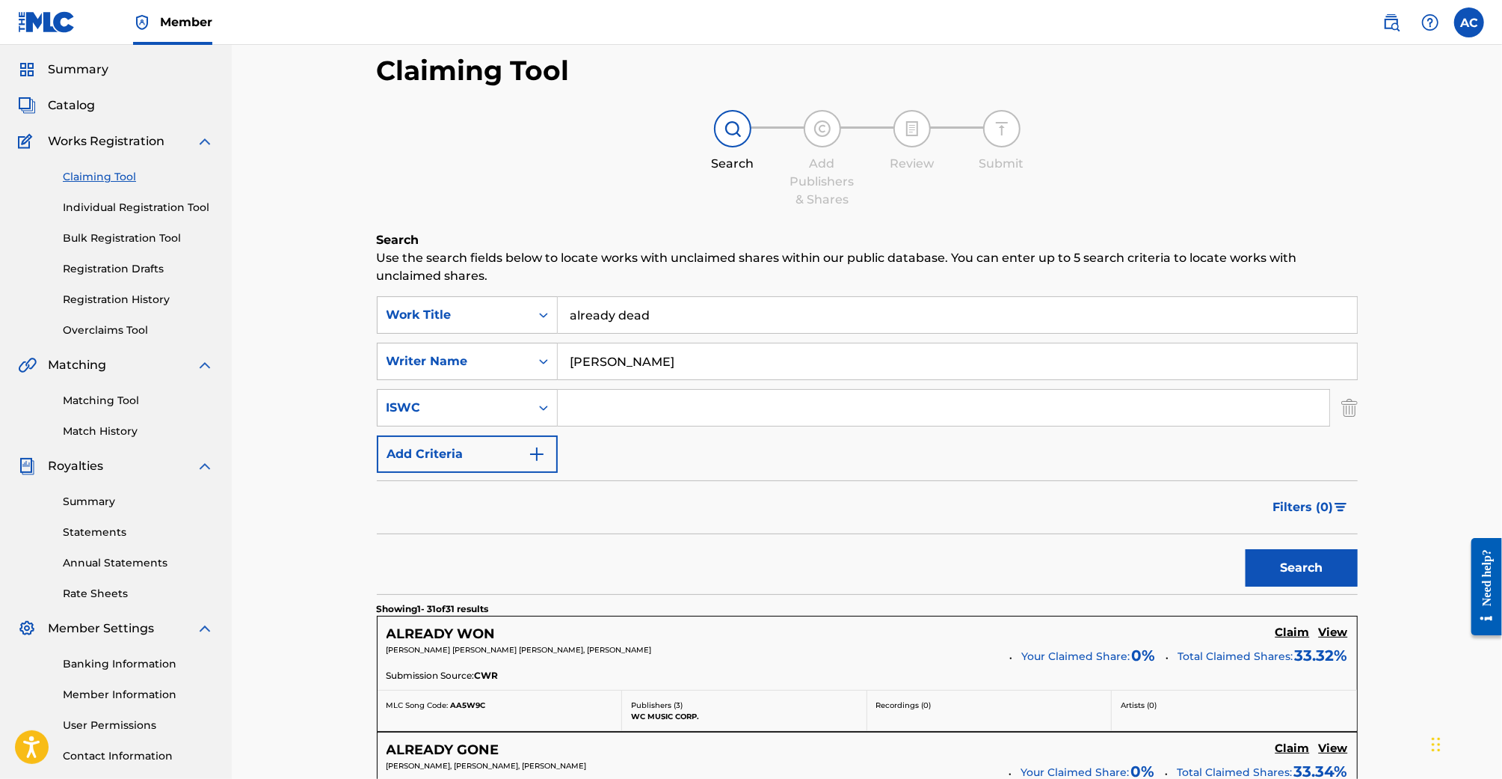
click at [607, 367] on input "Noah" at bounding box center [957, 361] width 799 height 36
drag, startPoint x: 607, startPoint y: 359, endPoint x: 544, endPoint y: 359, distance: 62.8
click at [544, 359] on div "SearchWithCriteria19690560-8fd6-4751-883d-4dfe085b9f57 Writer Name Noah" at bounding box center [867, 361] width 981 height 37
type input "Noah Murphy"
click at [1246, 549] on button "Search" at bounding box center [1302, 567] width 112 height 37
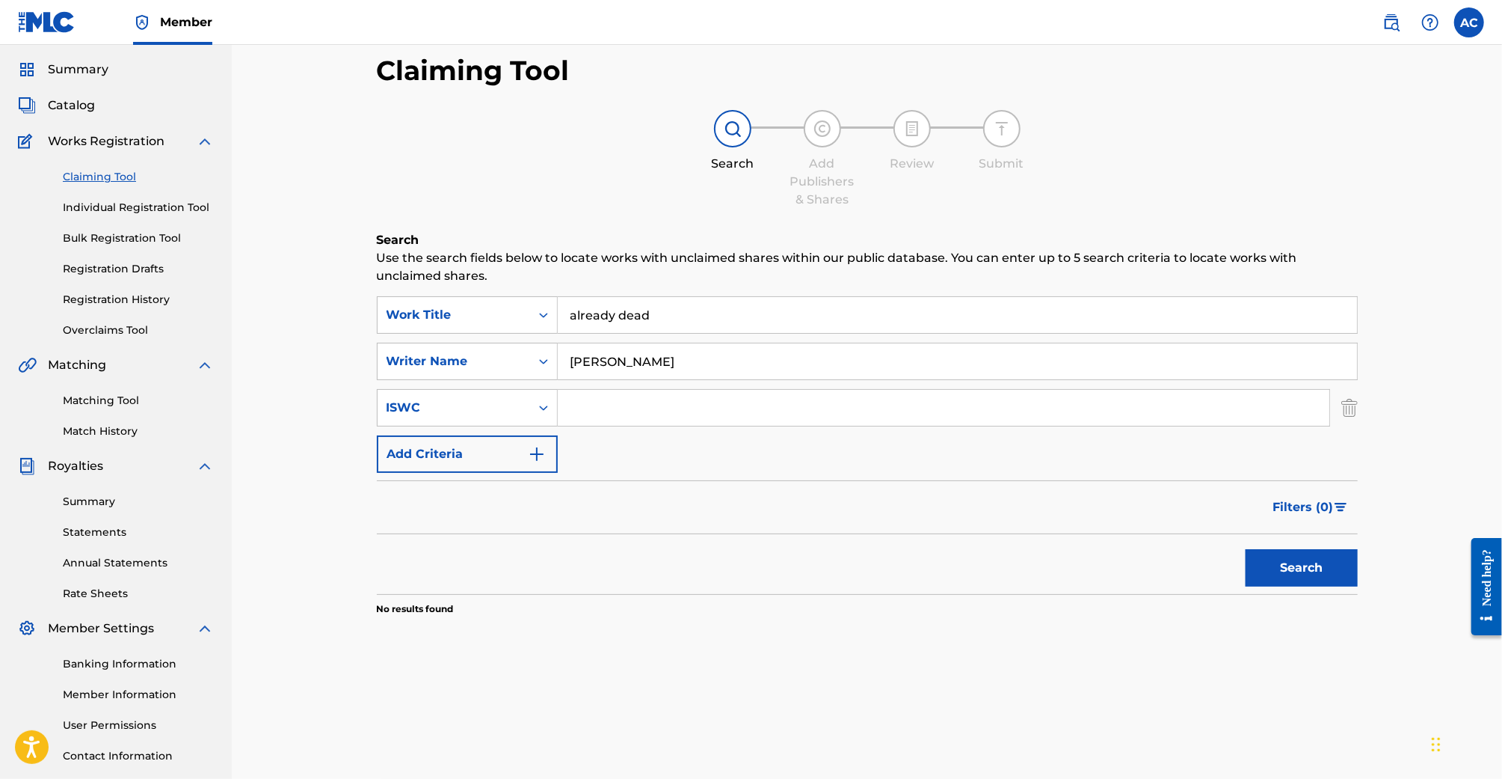
scroll to position [93, 0]
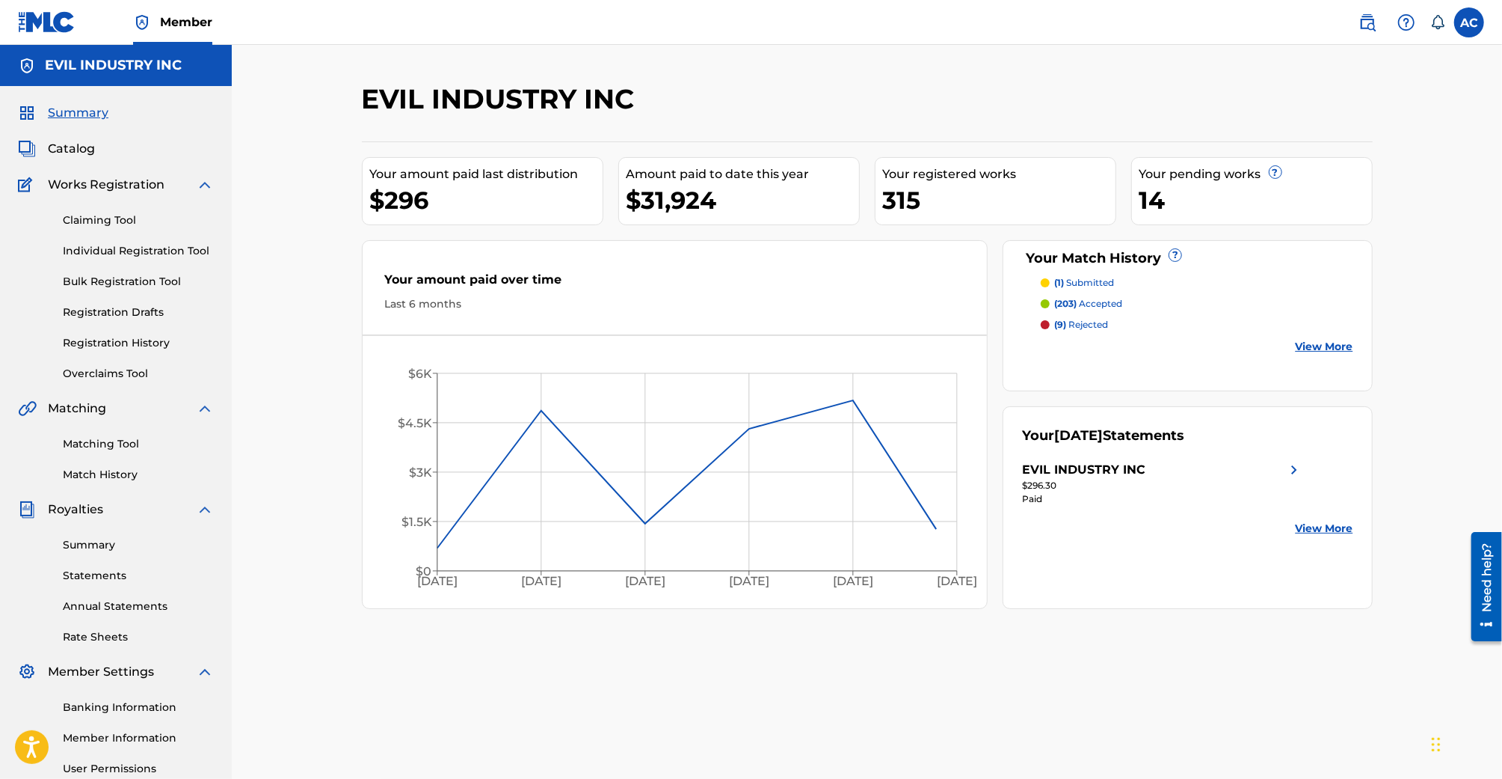
click at [94, 329] on div "Claiming Tool Individual Registration Tool Bulk Registration Tool Registration …" at bounding box center [116, 288] width 196 height 188
click at [95, 341] on link "Registration History" at bounding box center [138, 343] width 151 height 16
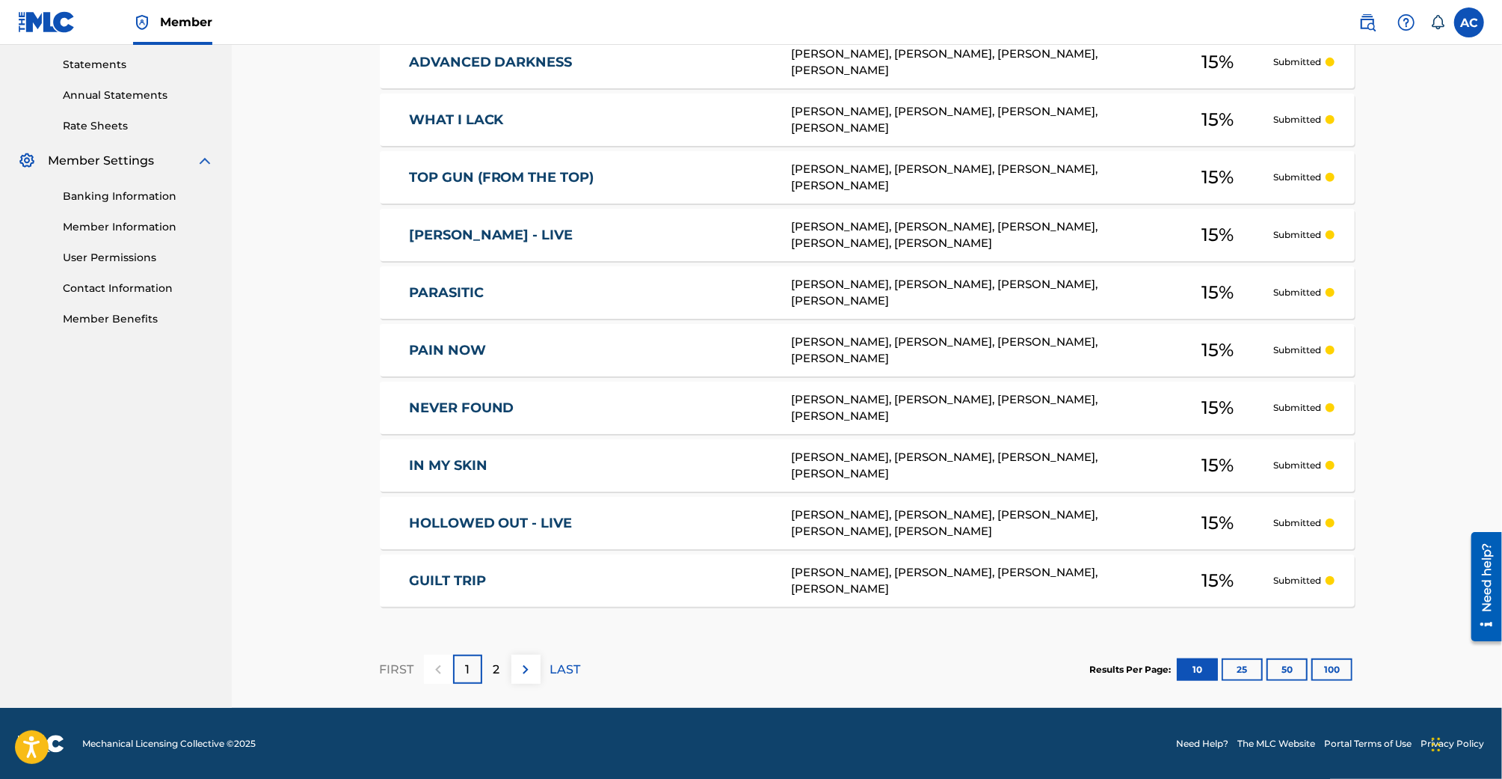
click at [1257, 660] on button "25" at bounding box center [1242, 669] width 41 height 22
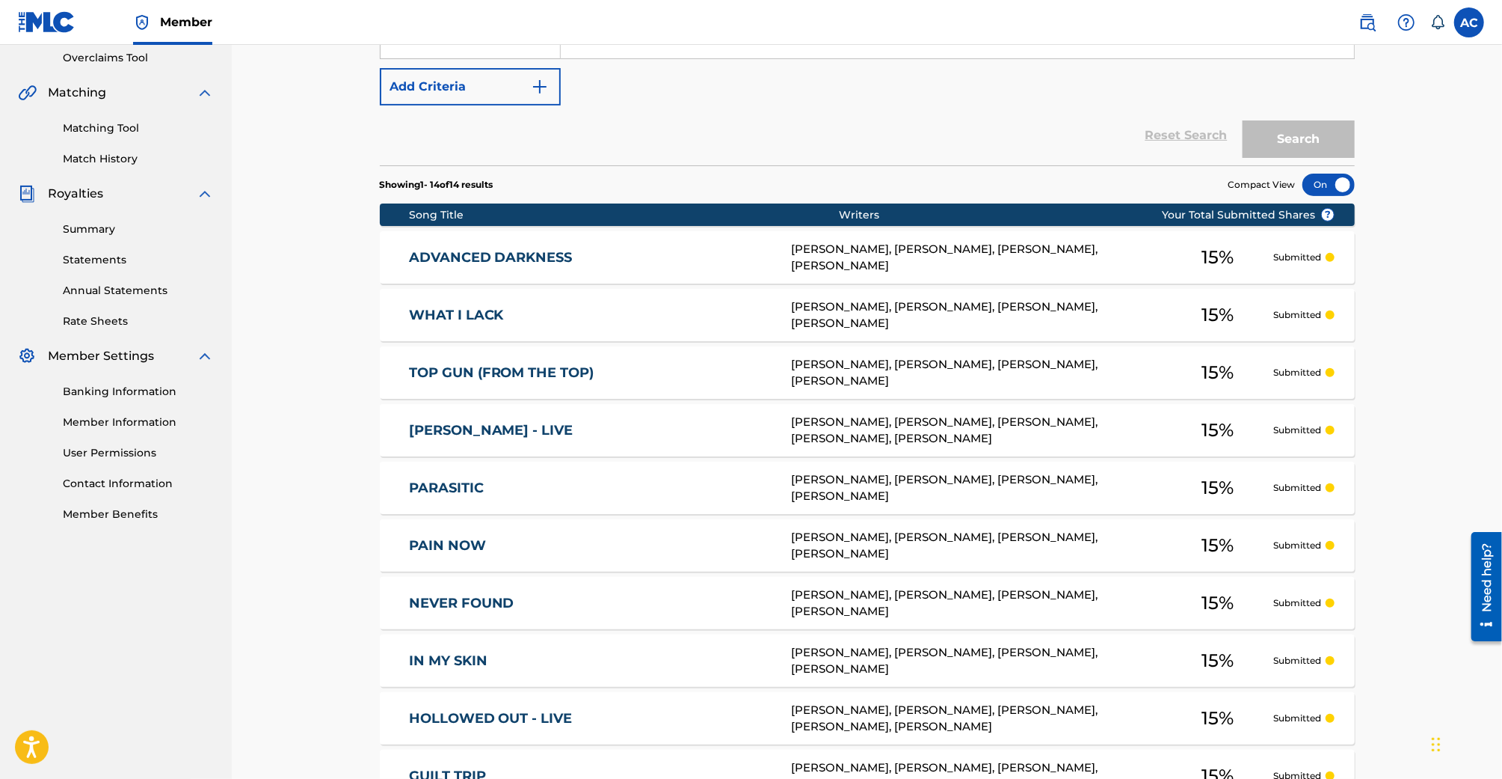
scroll to position [82, 0]
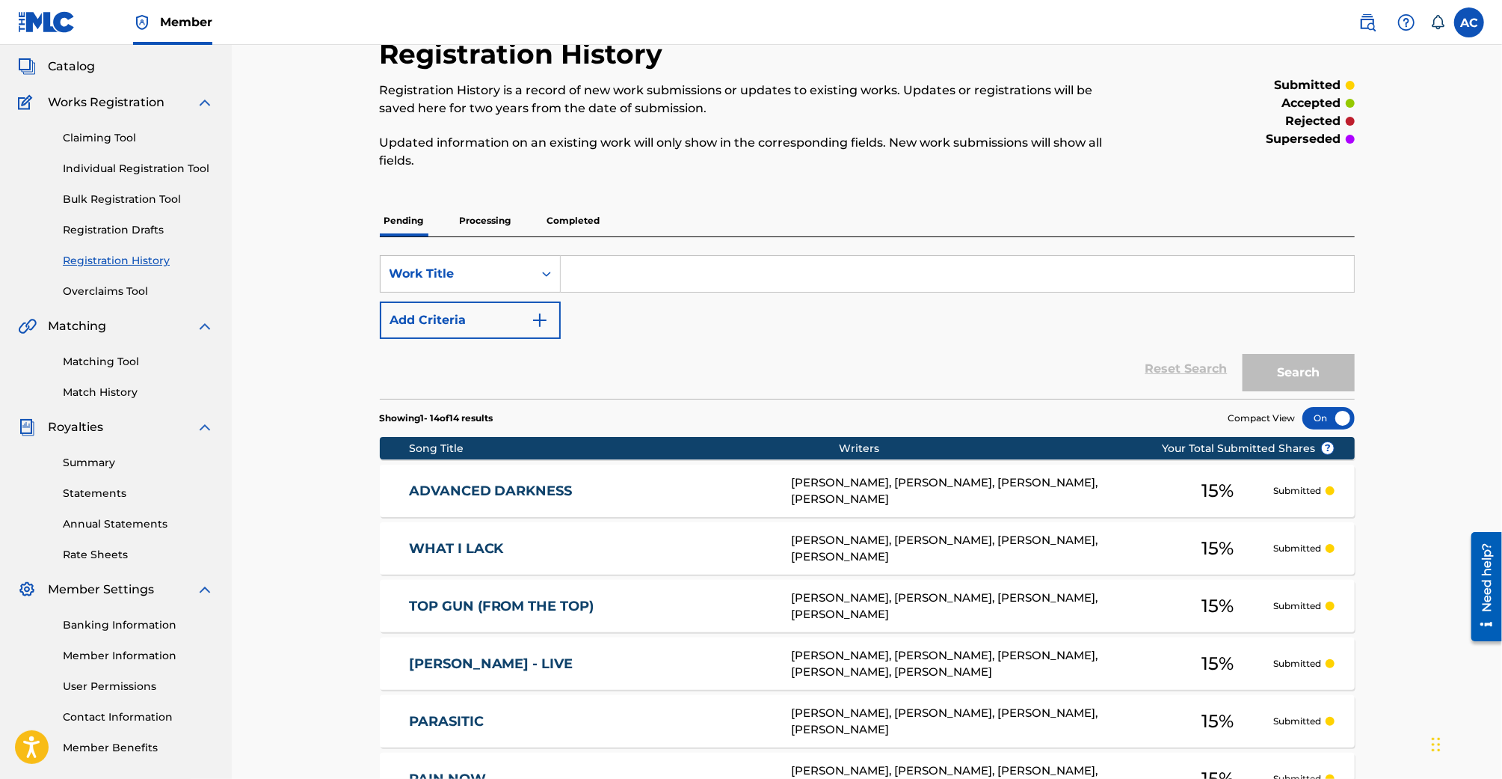
click at [1334, 422] on div at bounding box center [1329, 418] width 52 height 22
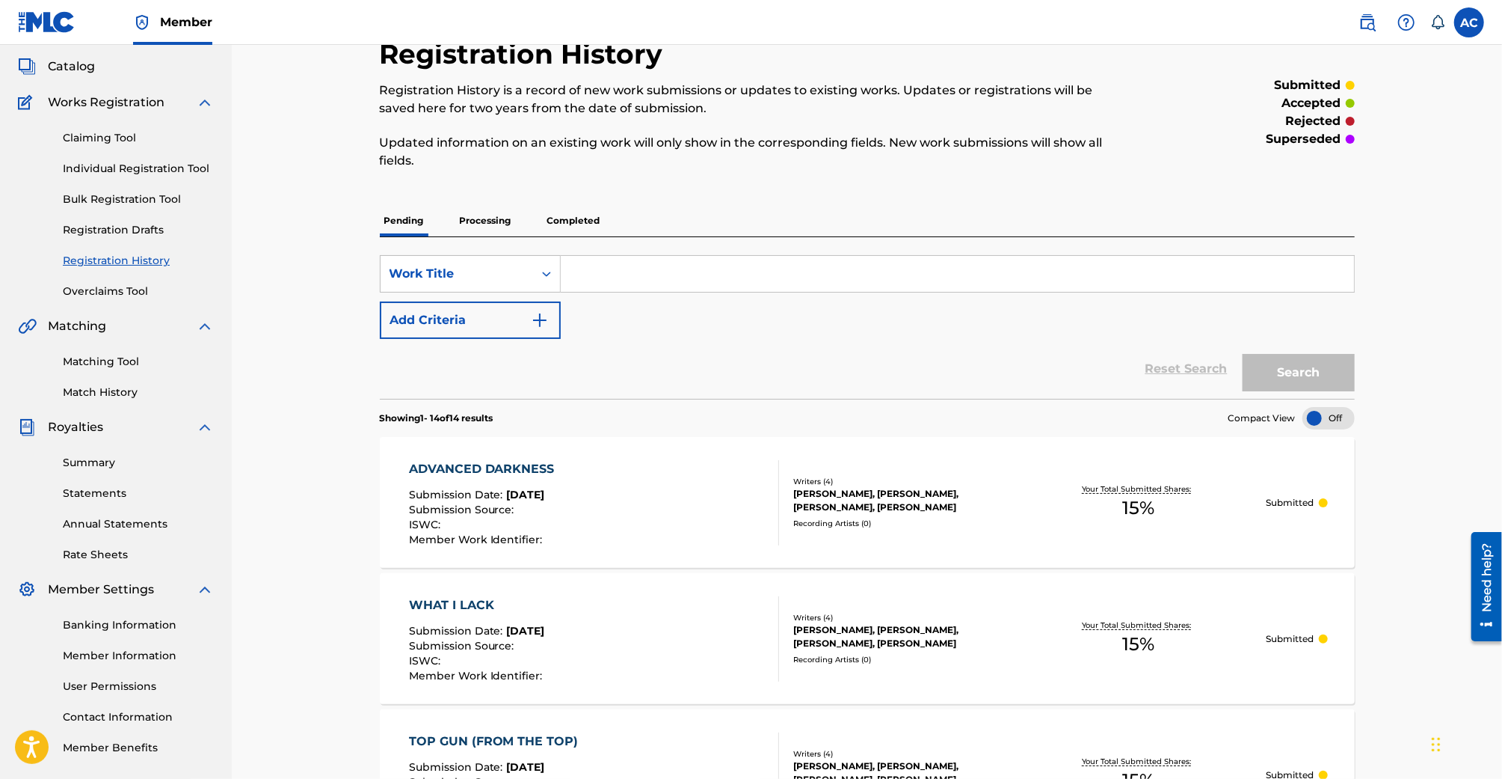
click at [1333, 419] on div at bounding box center [1329, 418] width 52 height 22
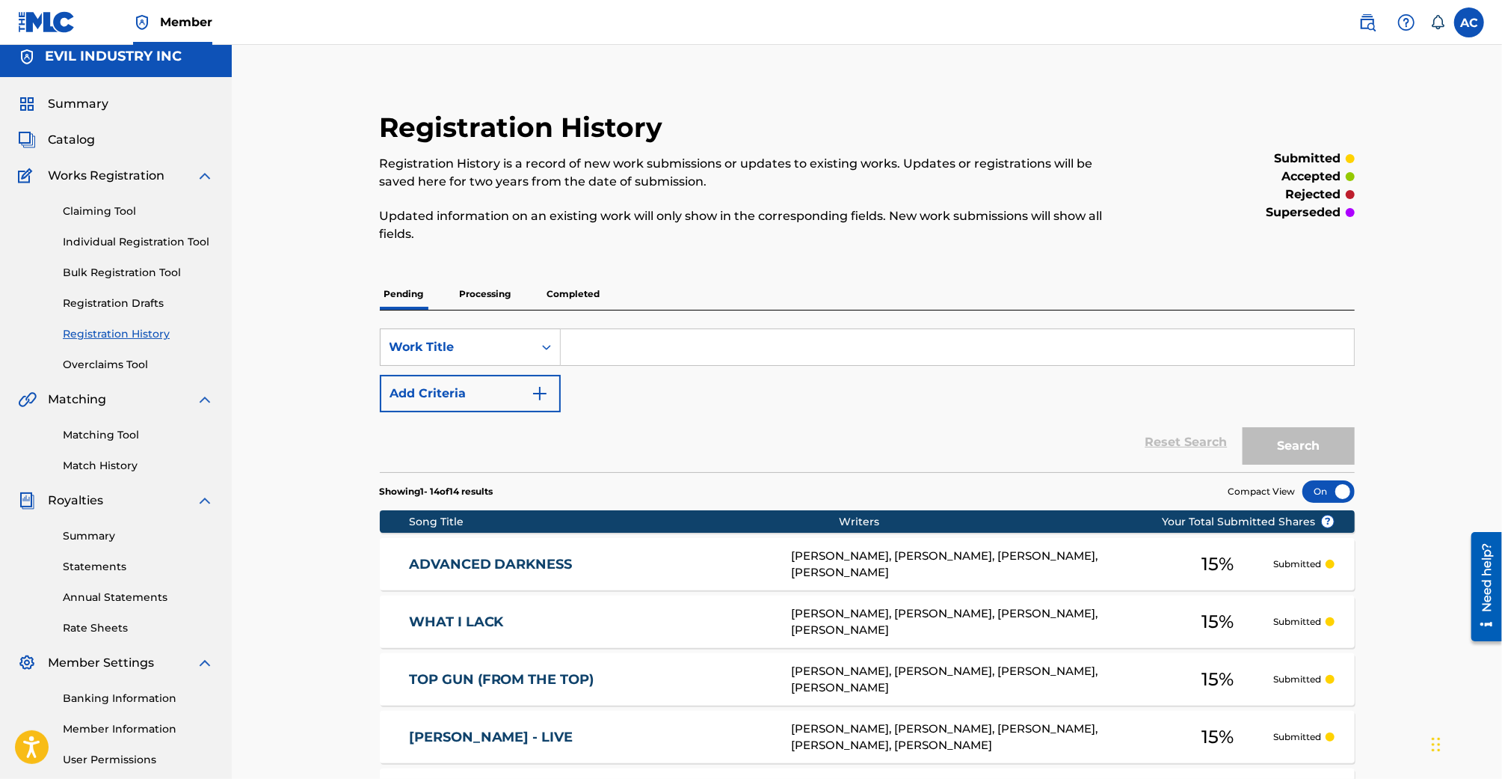
scroll to position [0, 0]
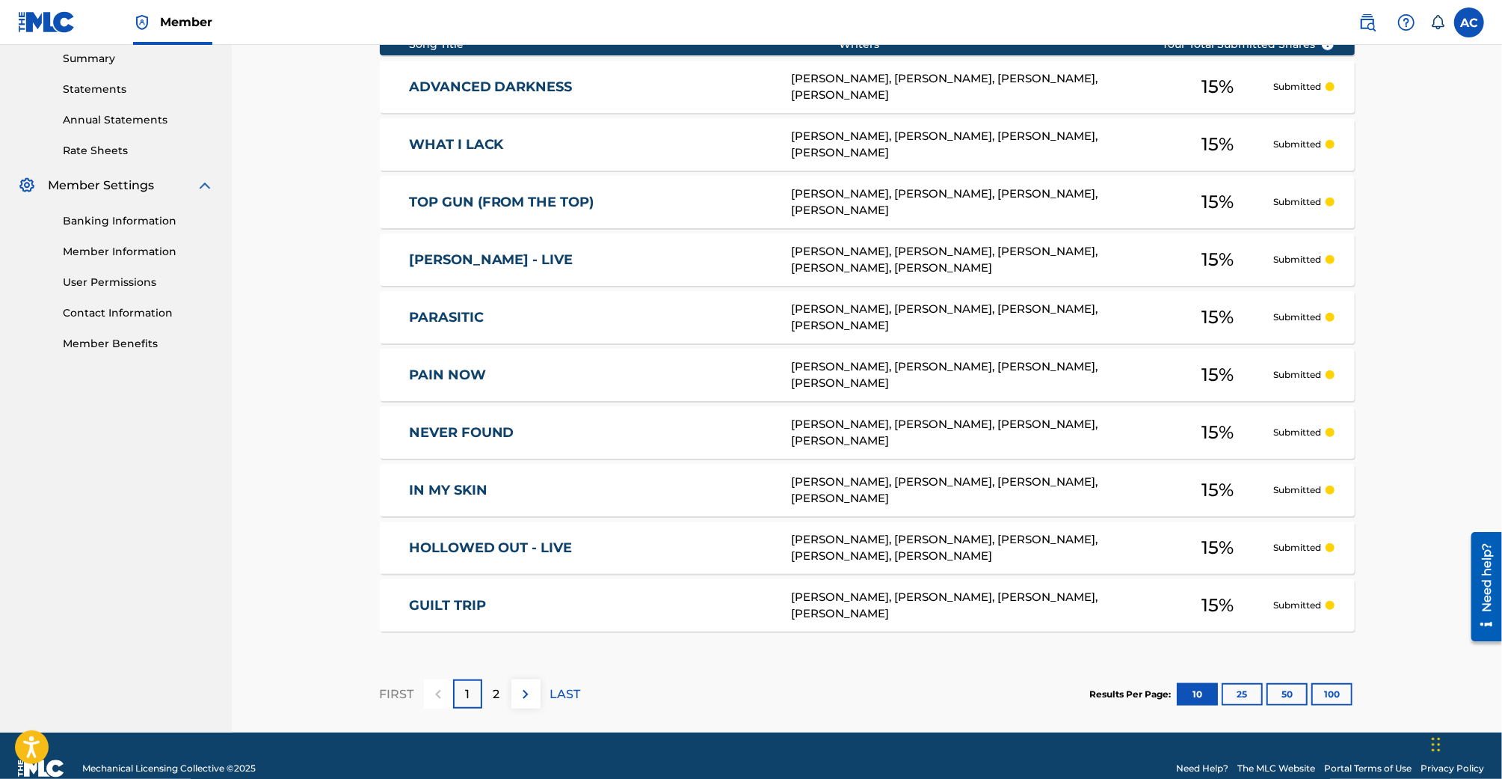
scroll to position [490, 0]
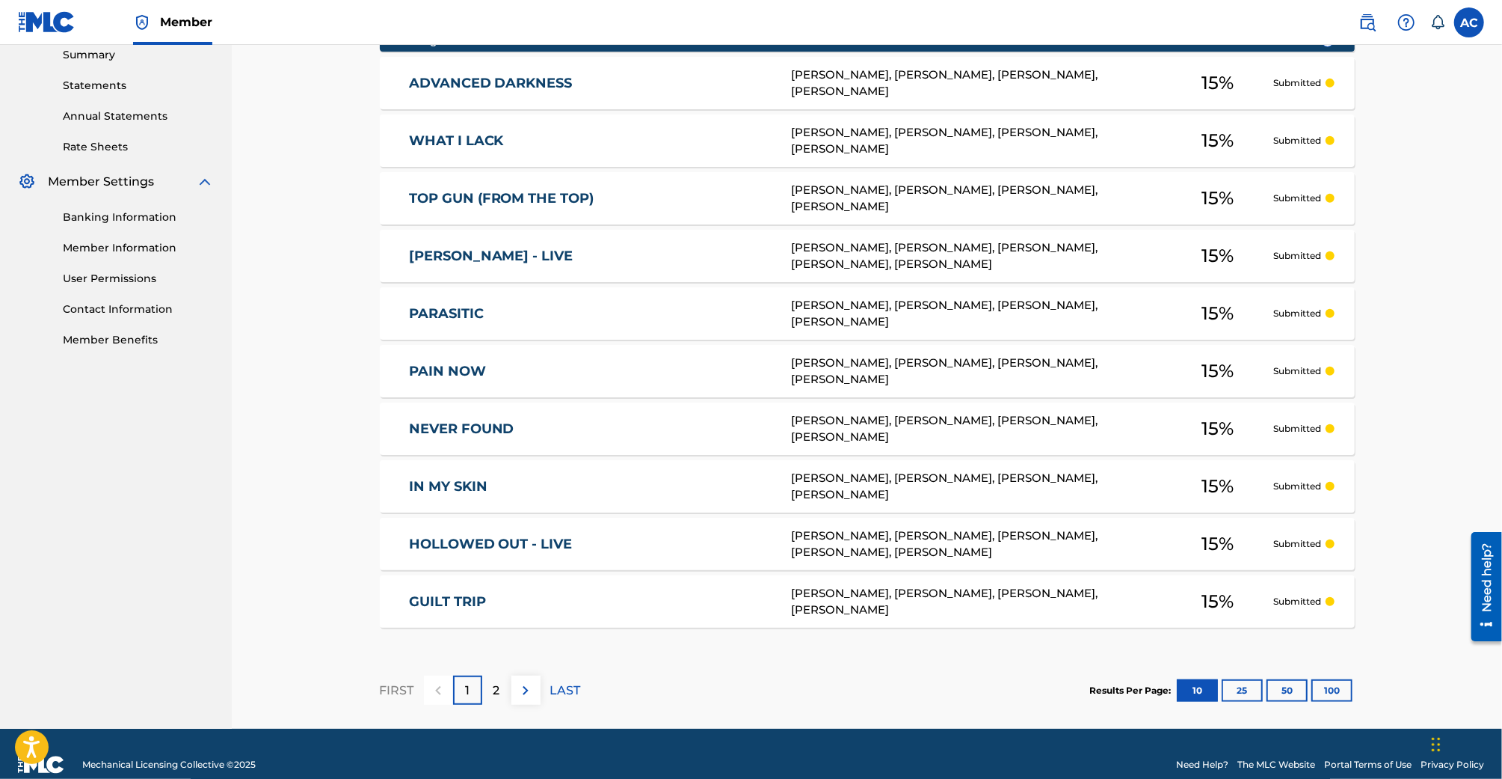
click at [1231, 689] on button "25" at bounding box center [1242, 690] width 41 height 22
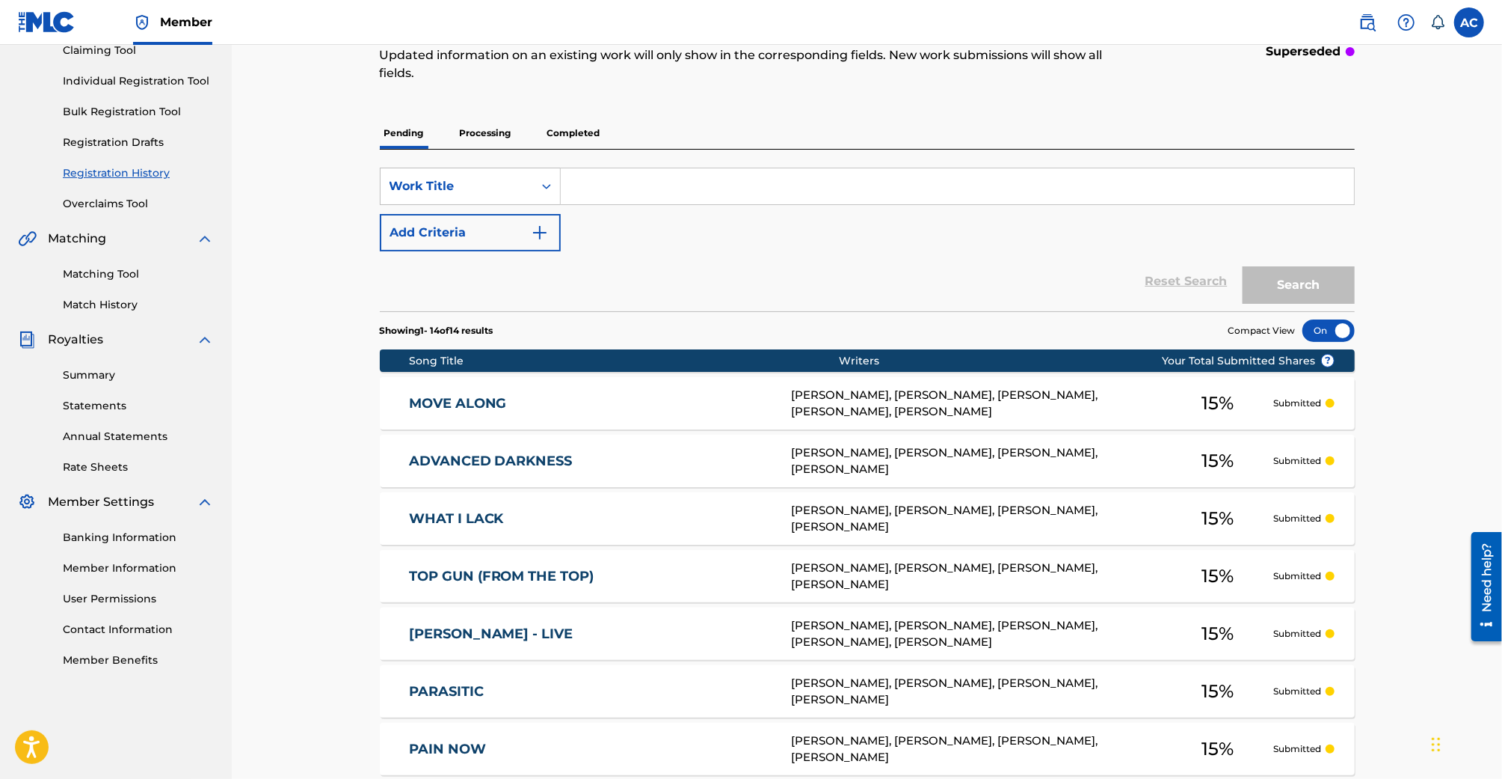
scroll to position [168, 0]
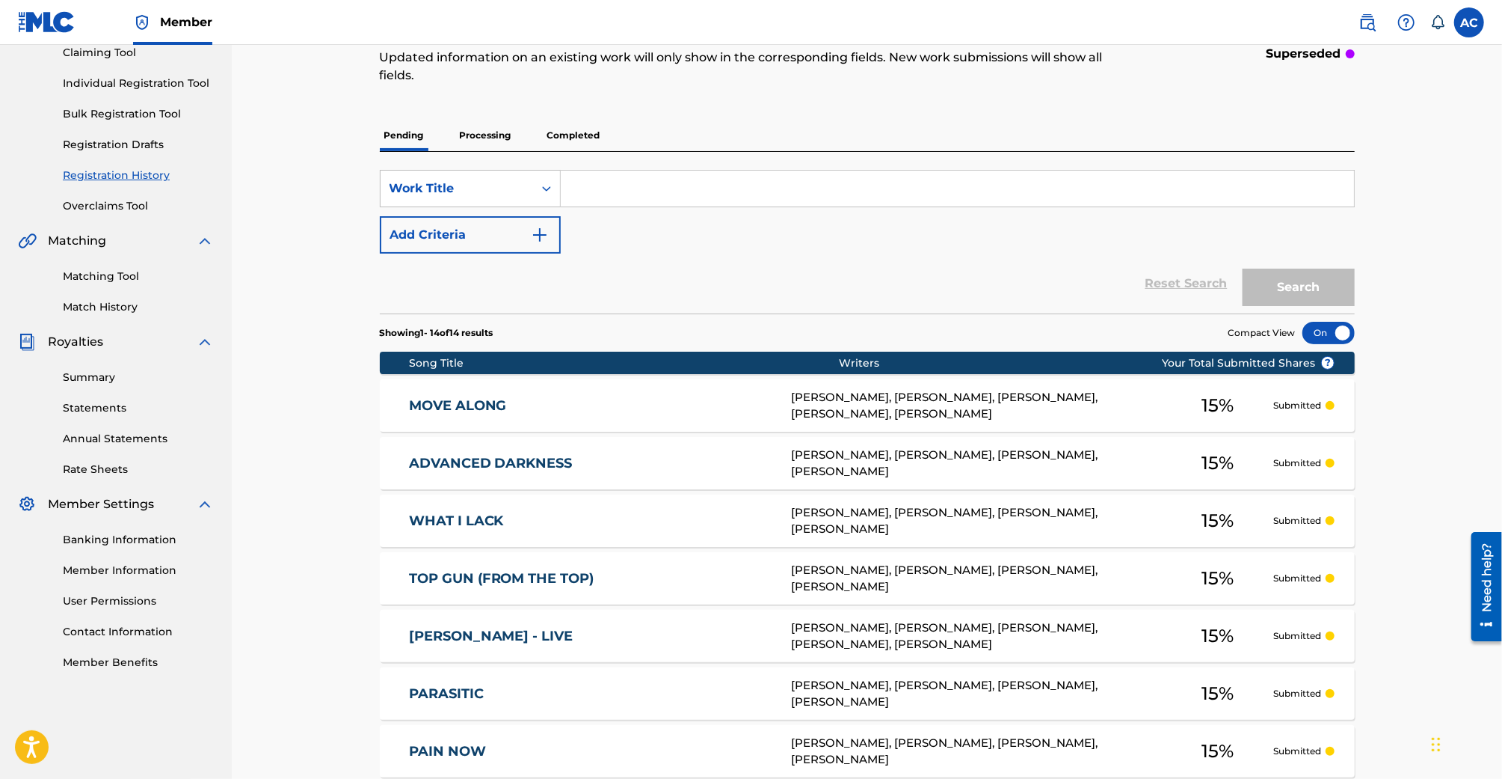
click at [138, 180] on link "Registration History" at bounding box center [138, 176] width 151 height 16
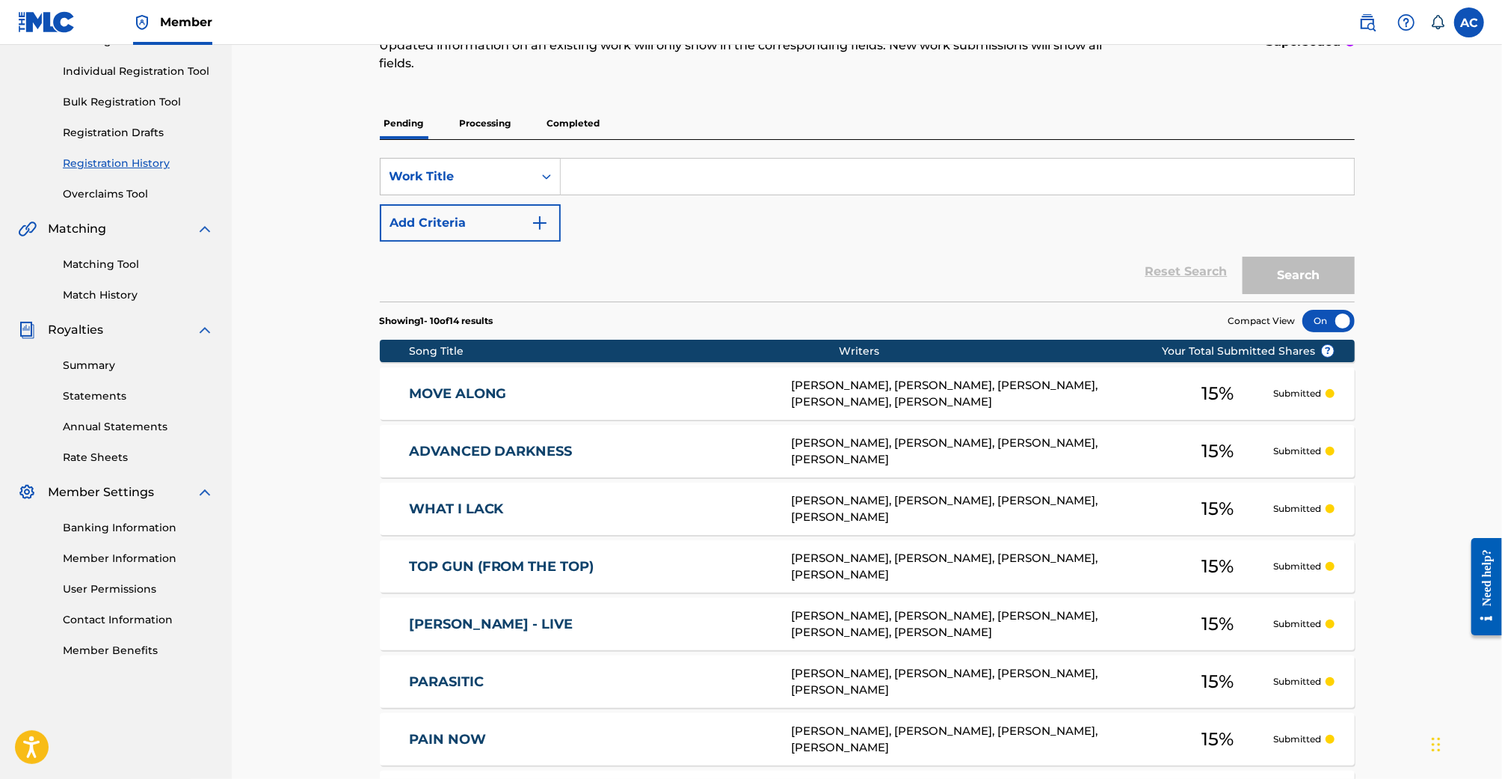
scroll to position [174, 0]
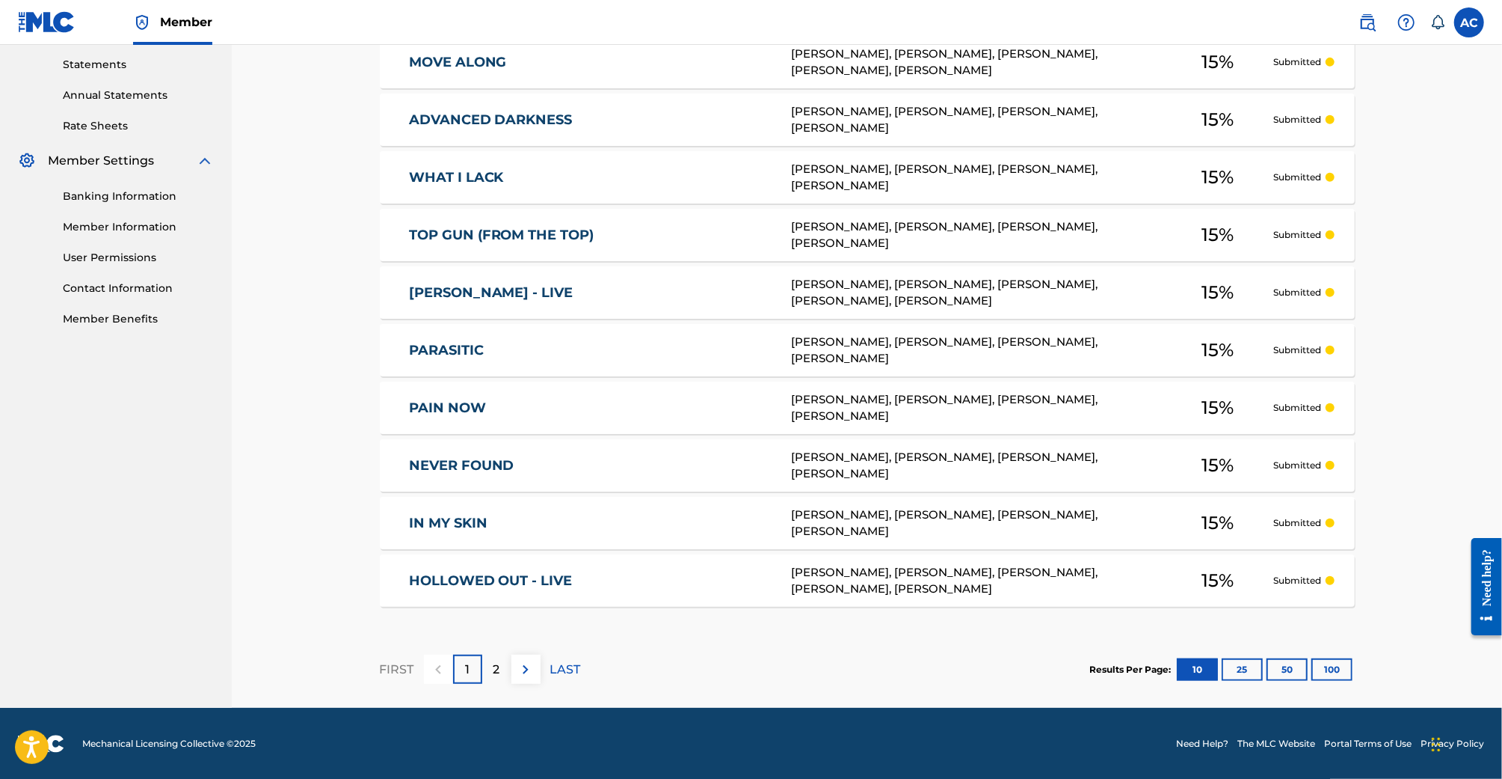
click at [1235, 664] on button "25" at bounding box center [1242, 669] width 41 height 22
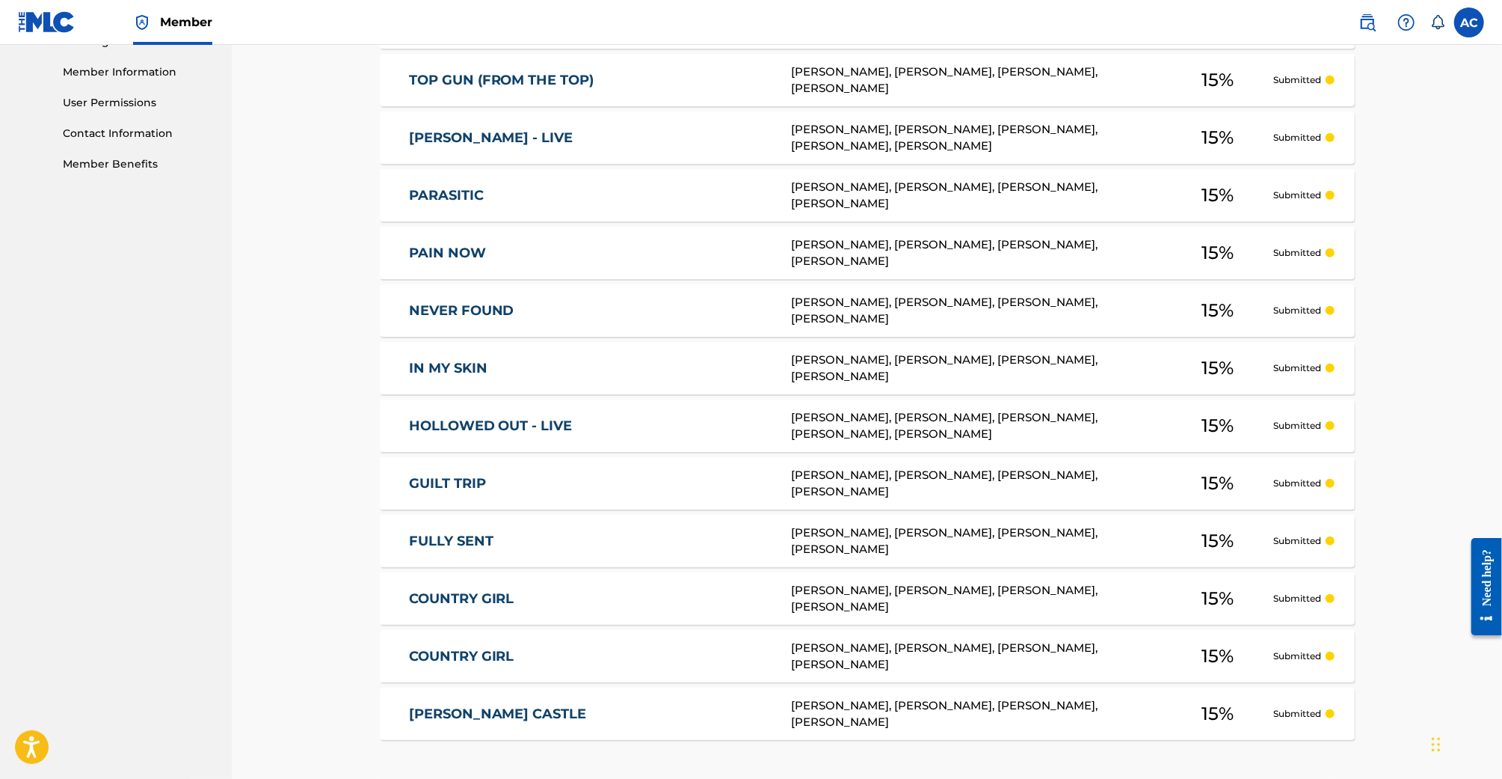
scroll to position [253, 0]
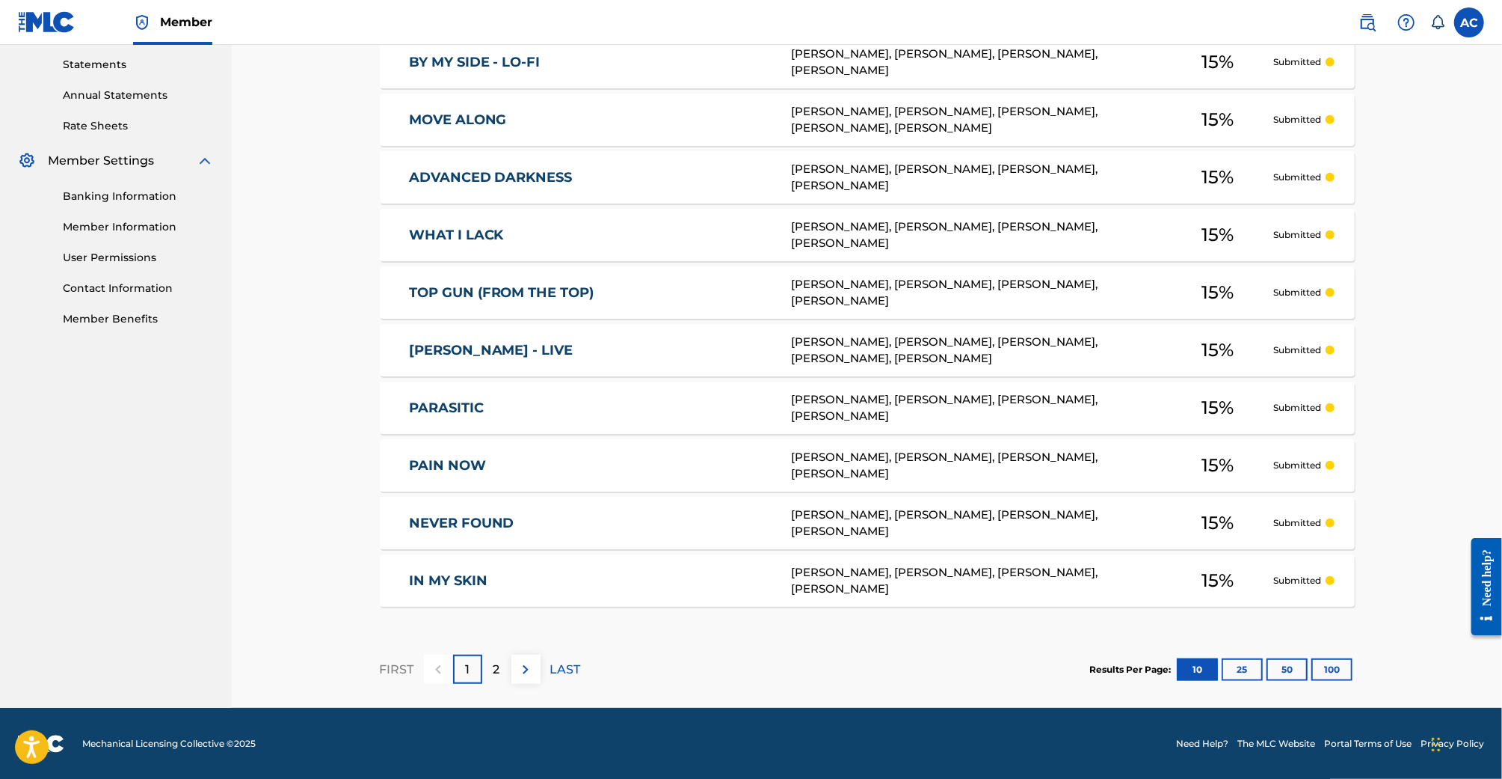
click at [1245, 668] on button "25" at bounding box center [1242, 669] width 41 height 22
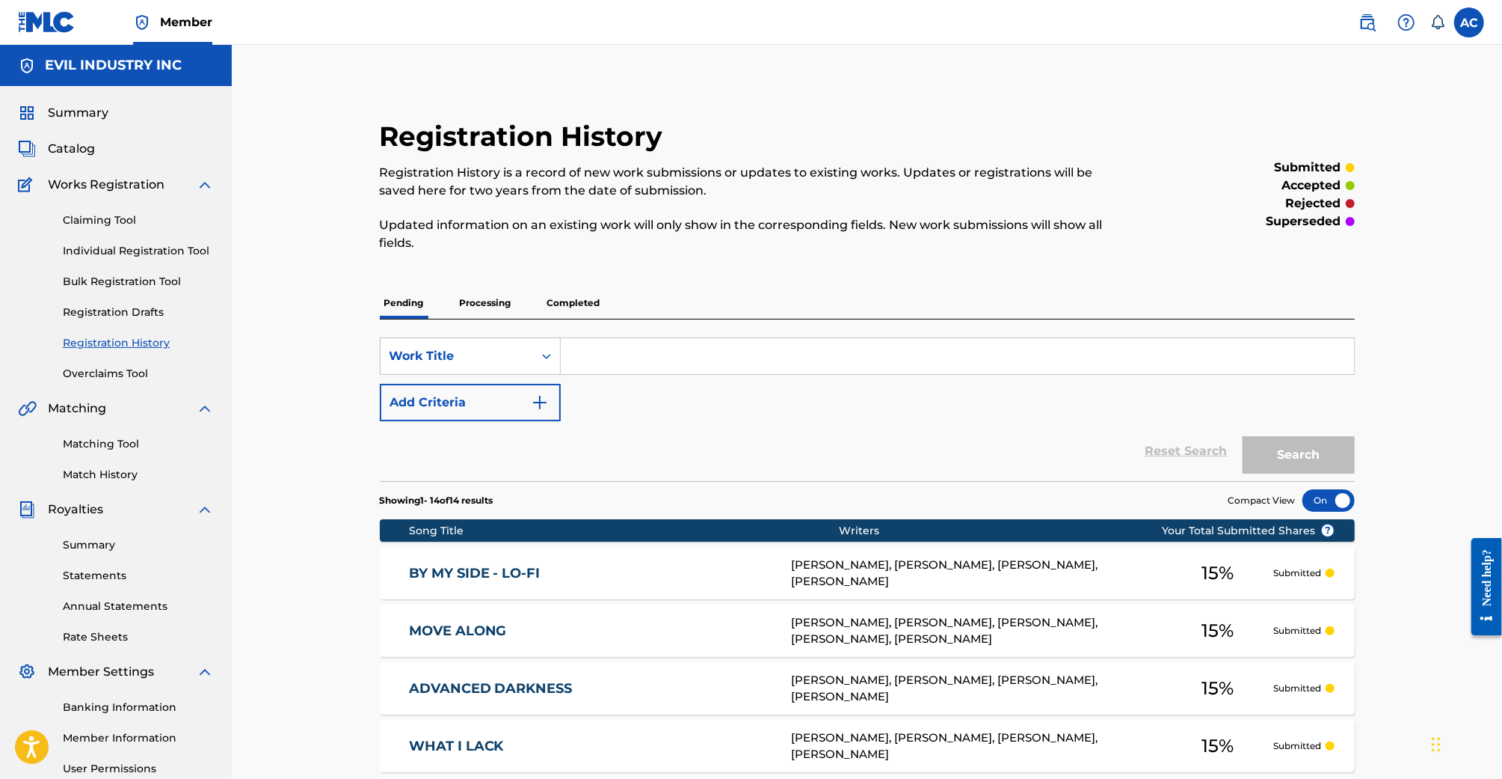
click at [129, 335] on link "Registration History" at bounding box center [138, 343] width 151 height 16
click at [99, 194] on div "Claiming Tool Individual Registration Tool Bulk Registration Tool Registration …" at bounding box center [116, 288] width 196 height 188
click at [98, 189] on span "Works Registration" at bounding box center [106, 185] width 117 height 18
click at [12, 190] on div "Summary Catalog Works Registration Claiming Tool Individual Registration Tool B…" at bounding box center [116, 471] width 232 height 770
click at [56, 144] on span "Catalog" at bounding box center [71, 149] width 47 height 18
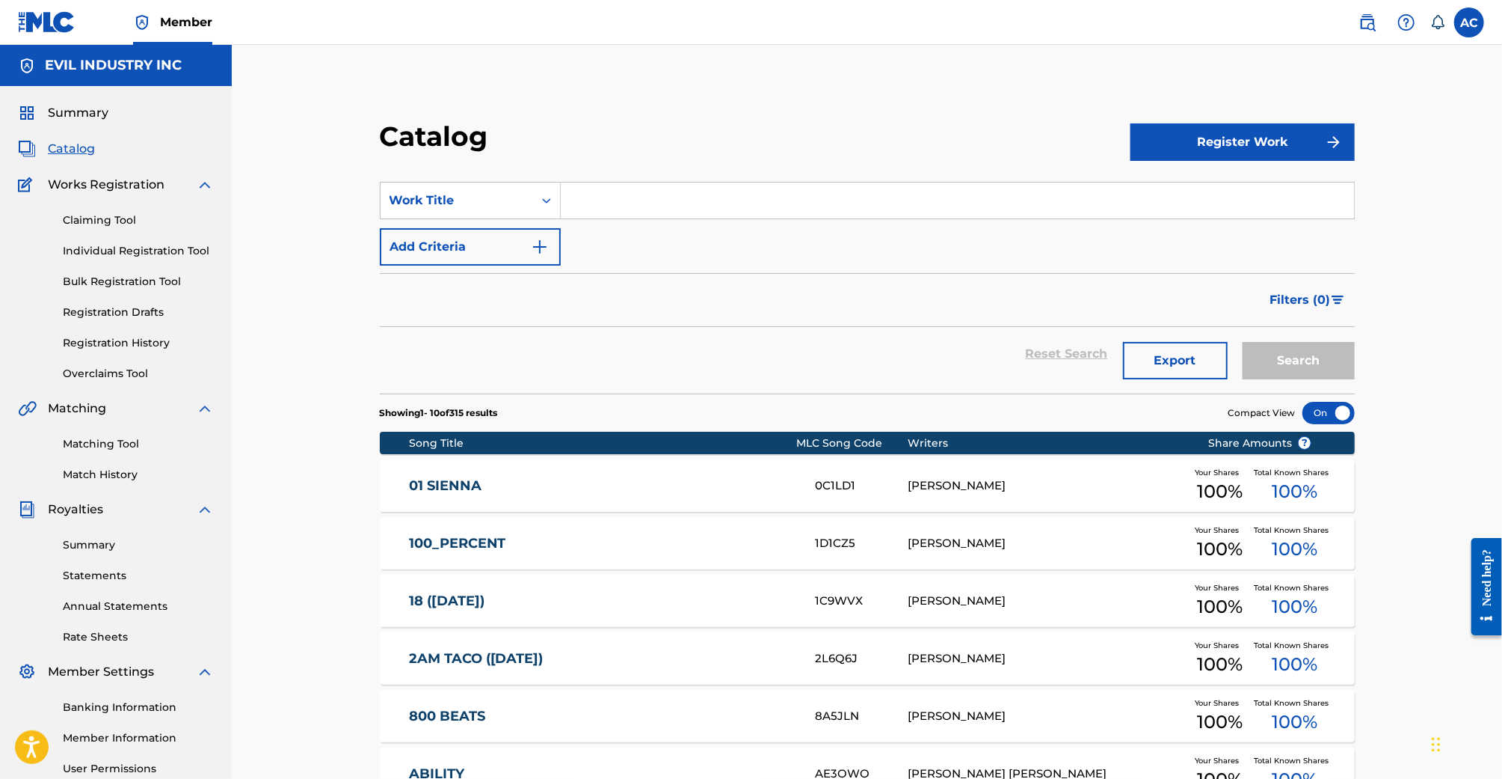
click at [120, 346] on link "Registration History" at bounding box center [138, 343] width 151 height 16
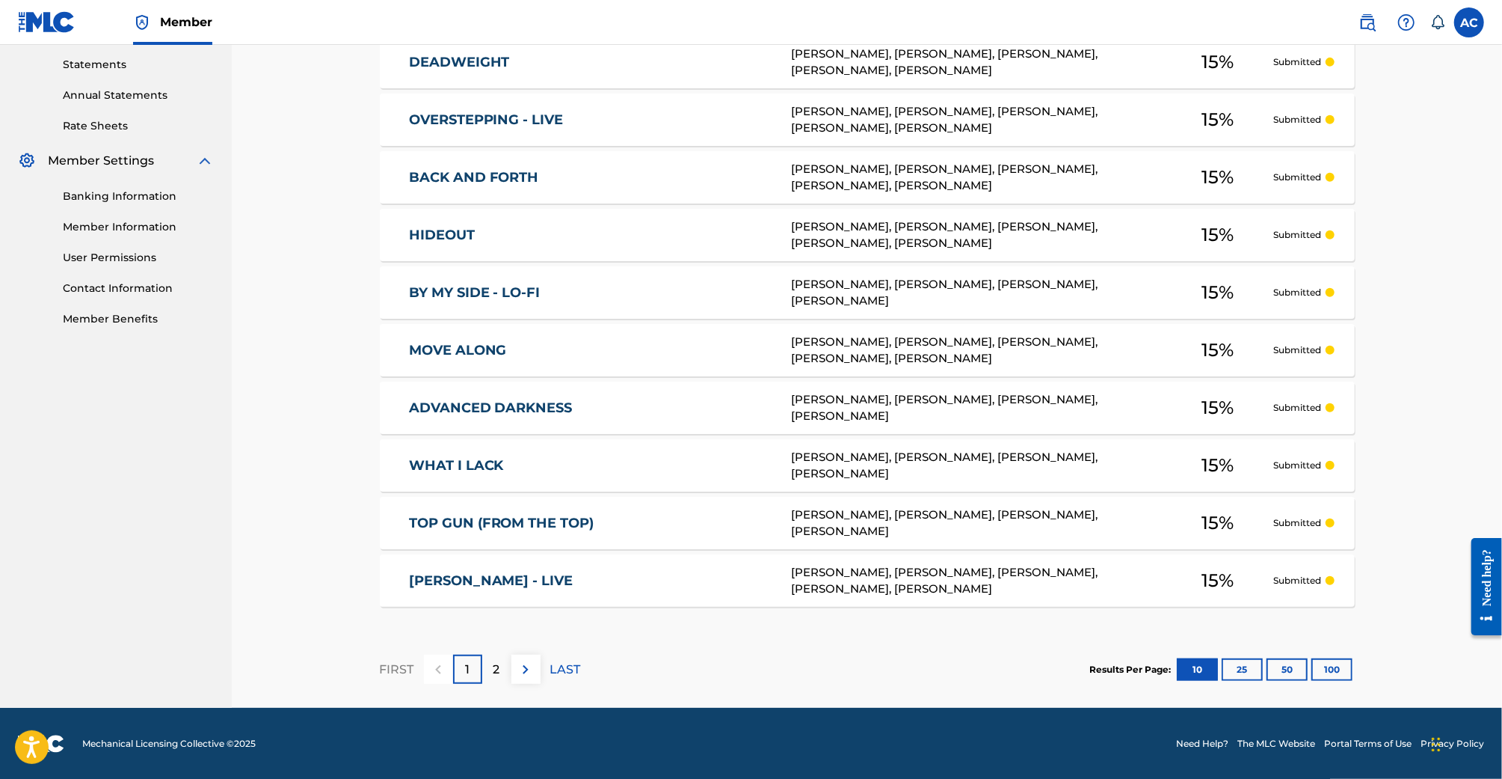
click at [1233, 669] on button "25" at bounding box center [1242, 669] width 41 height 22
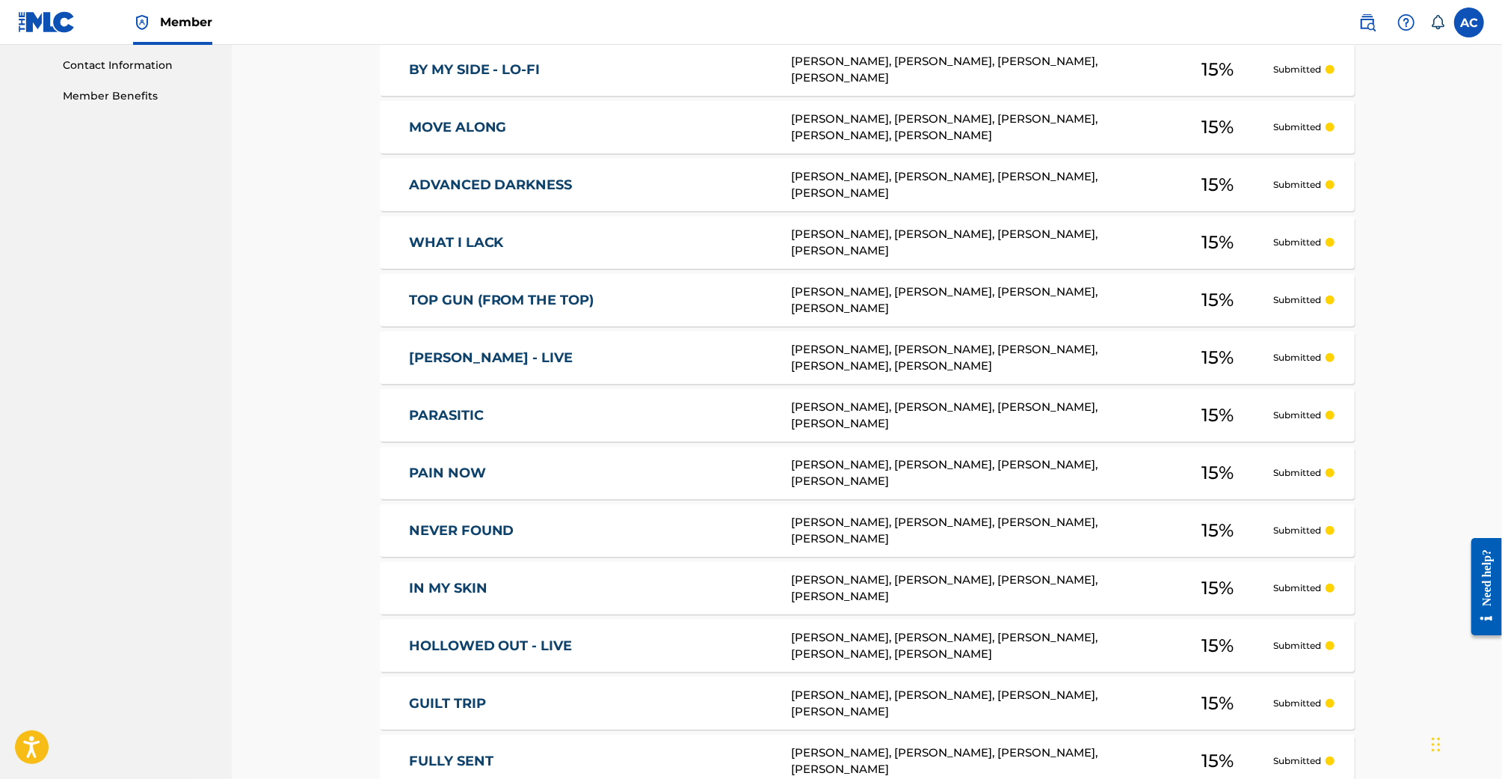
scroll to position [1007, 0]
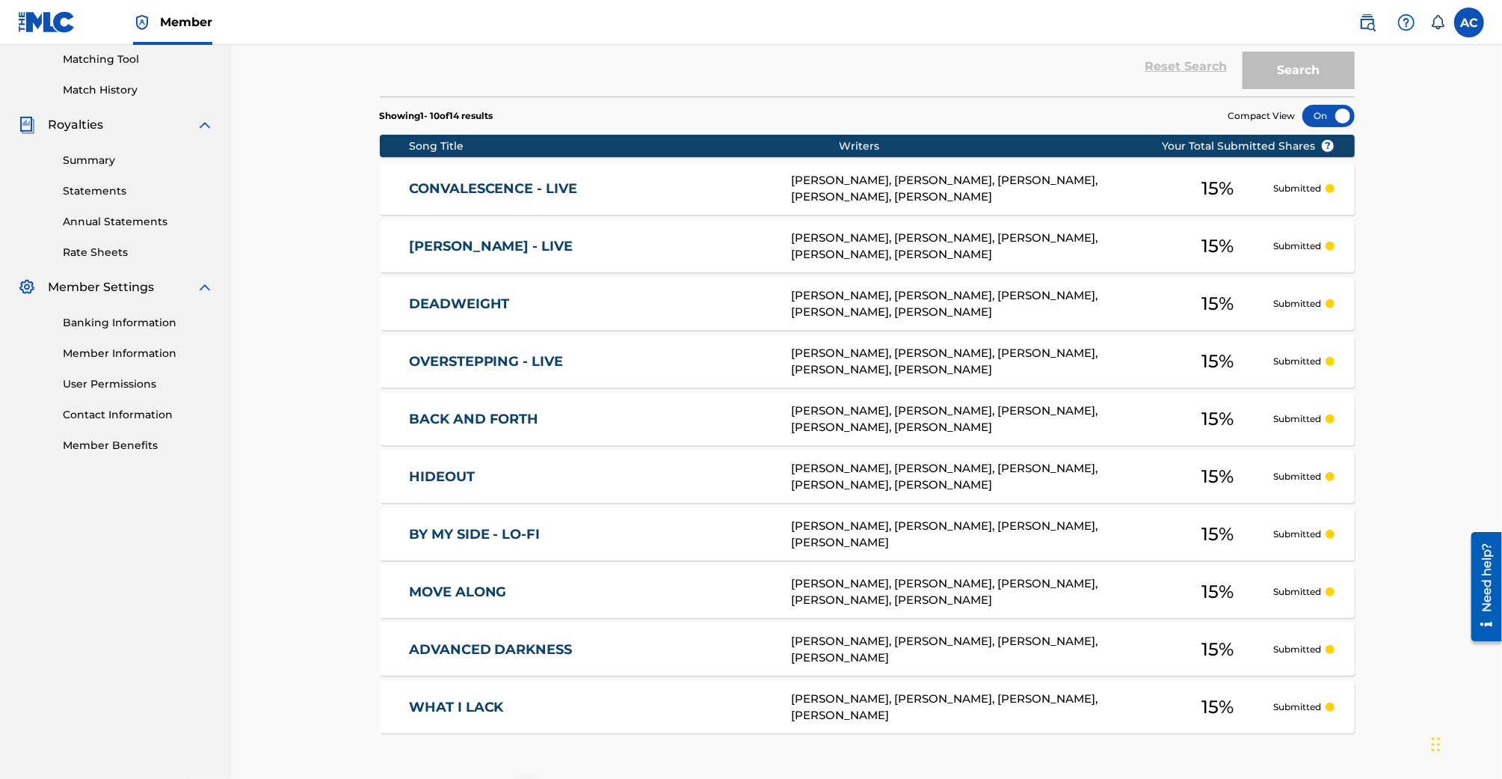
scroll to position [511, 0]
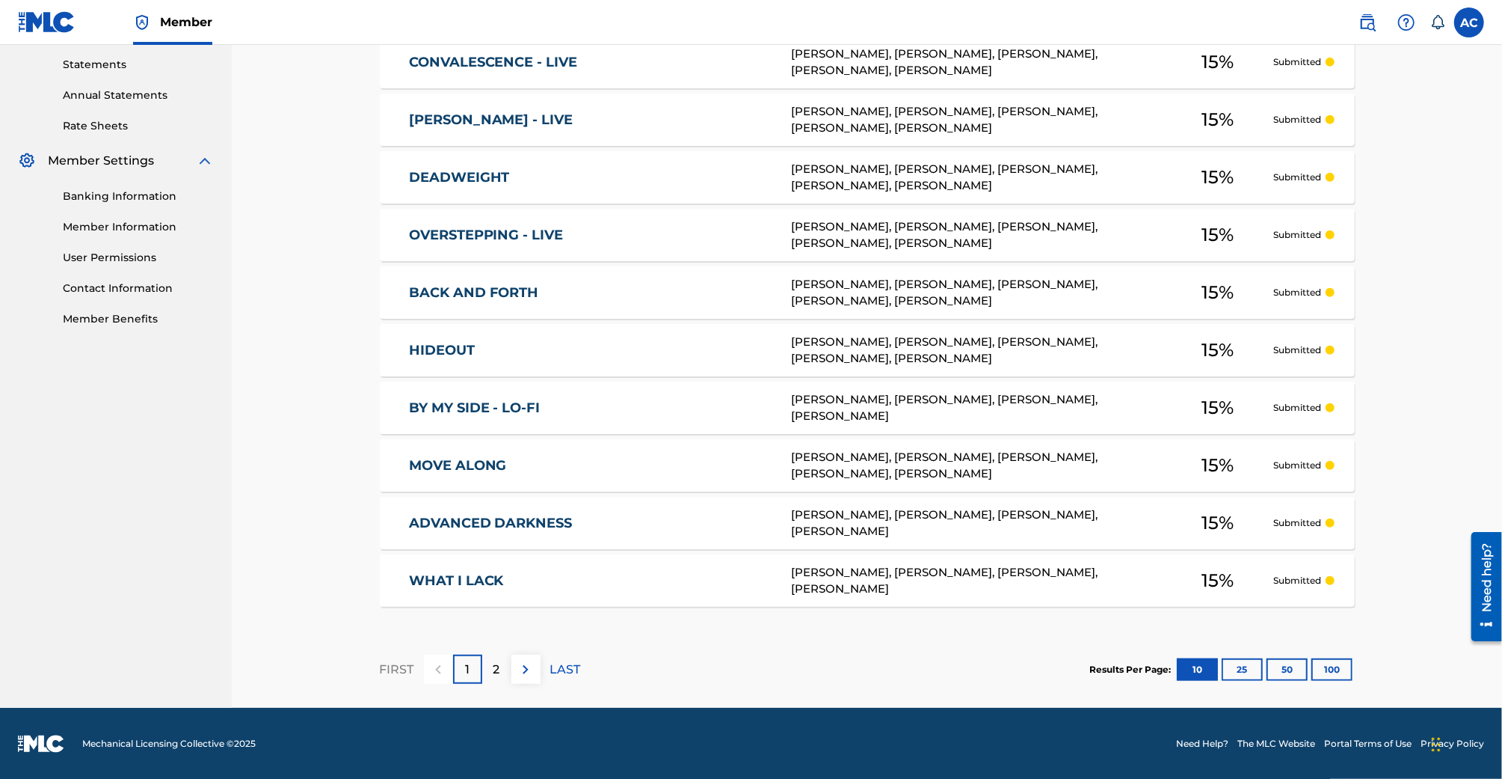
click at [1249, 666] on button "25" at bounding box center [1242, 669] width 41 height 22
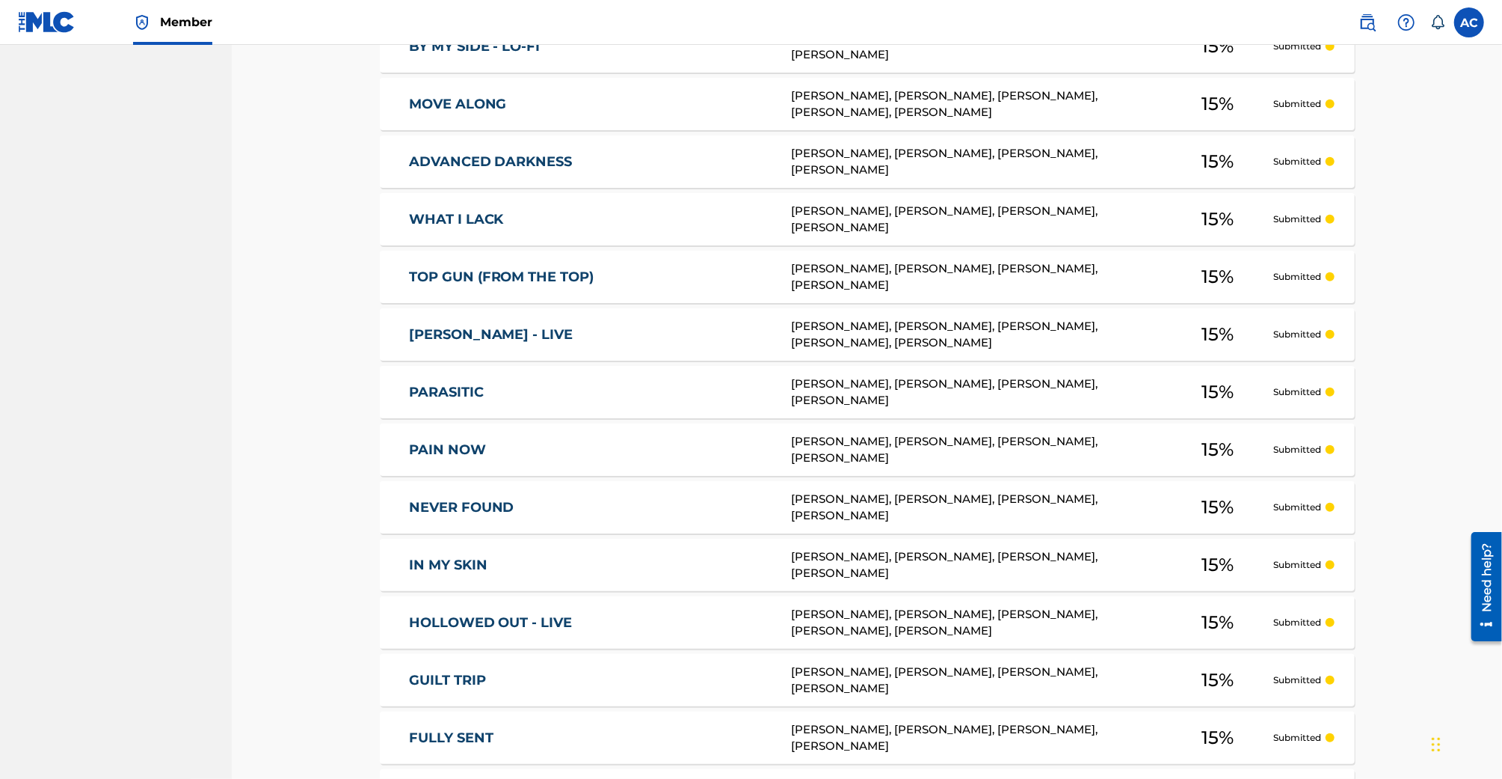
scroll to position [150, 0]
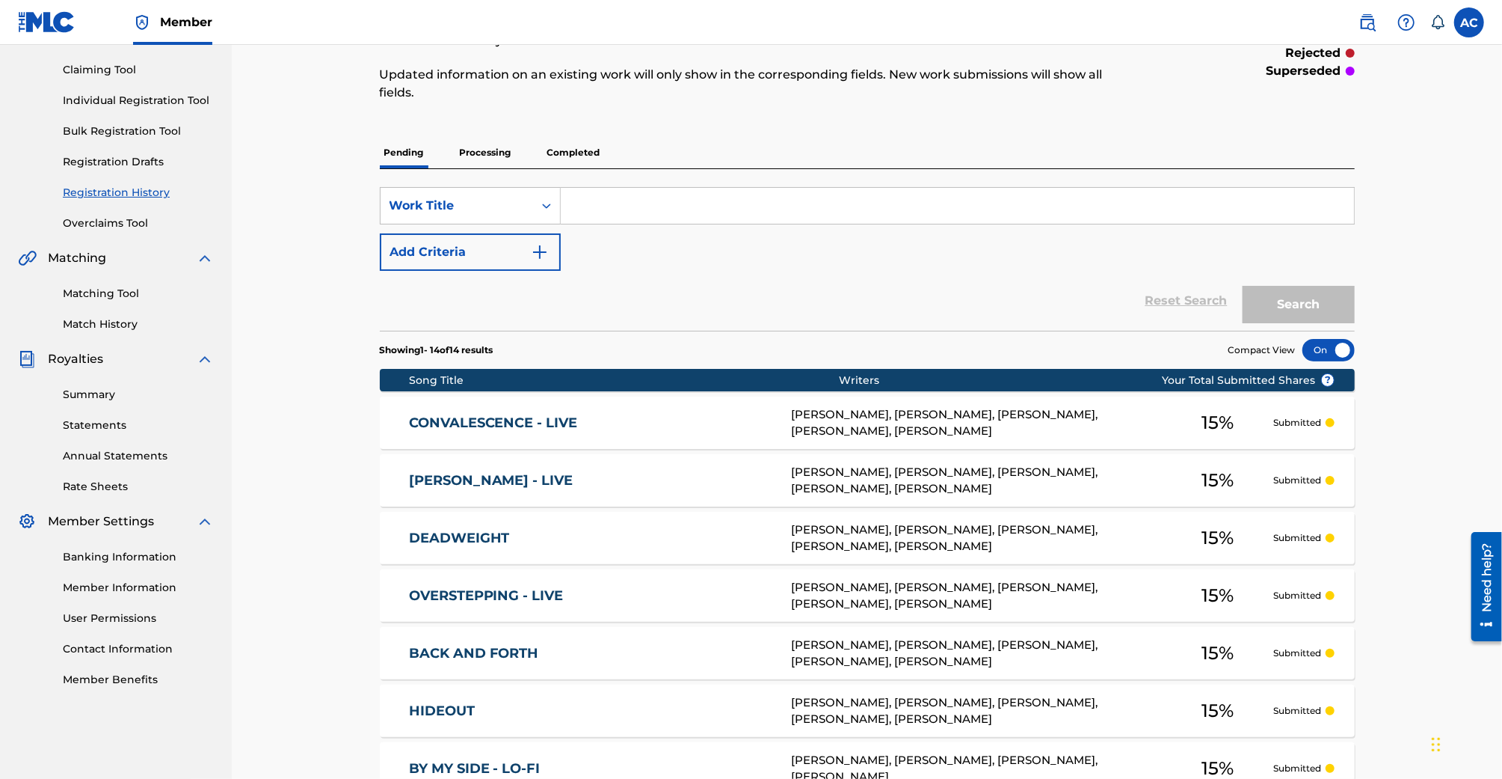
click at [131, 188] on link "Registration History" at bounding box center [138, 193] width 151 height 16
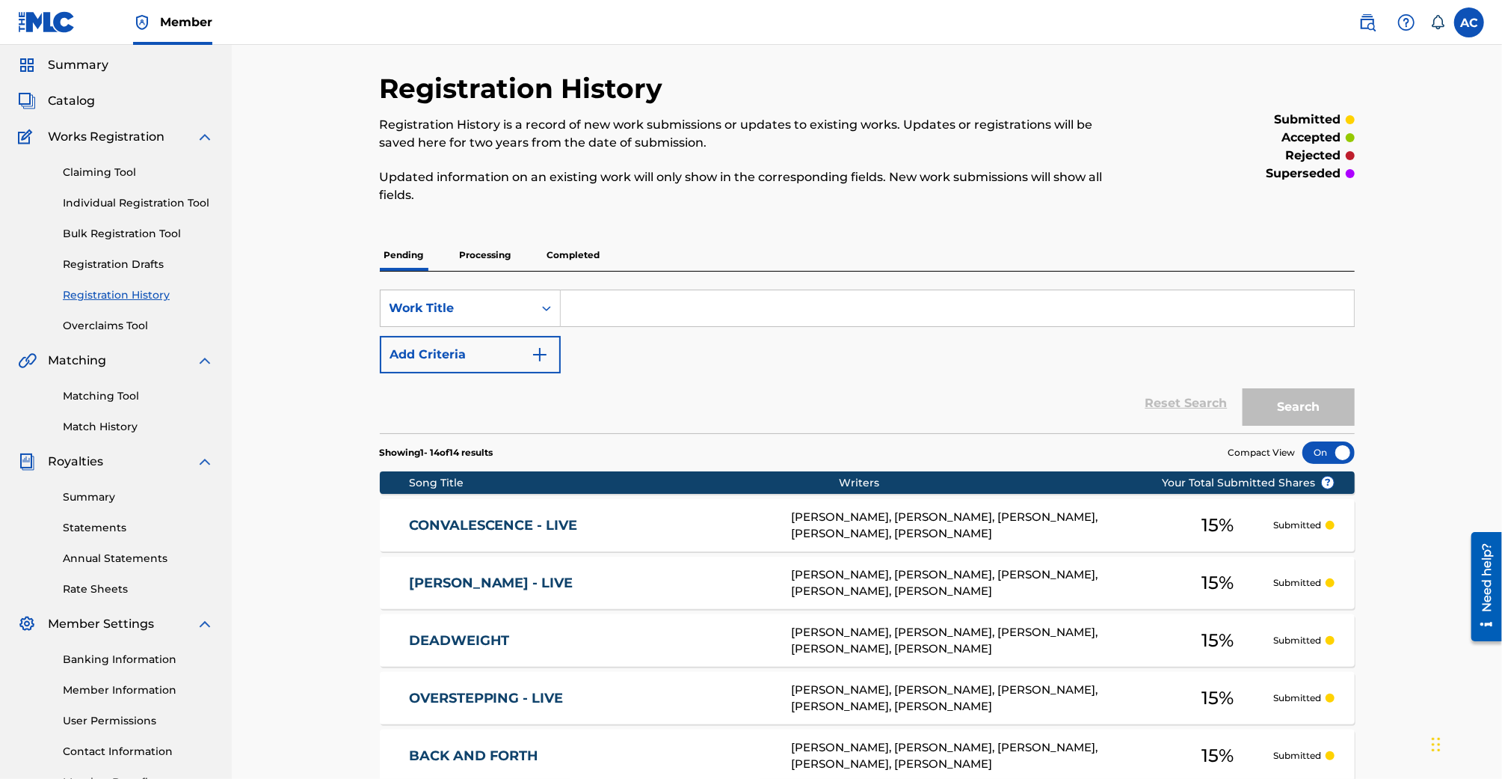
scroll to position [187, 0]
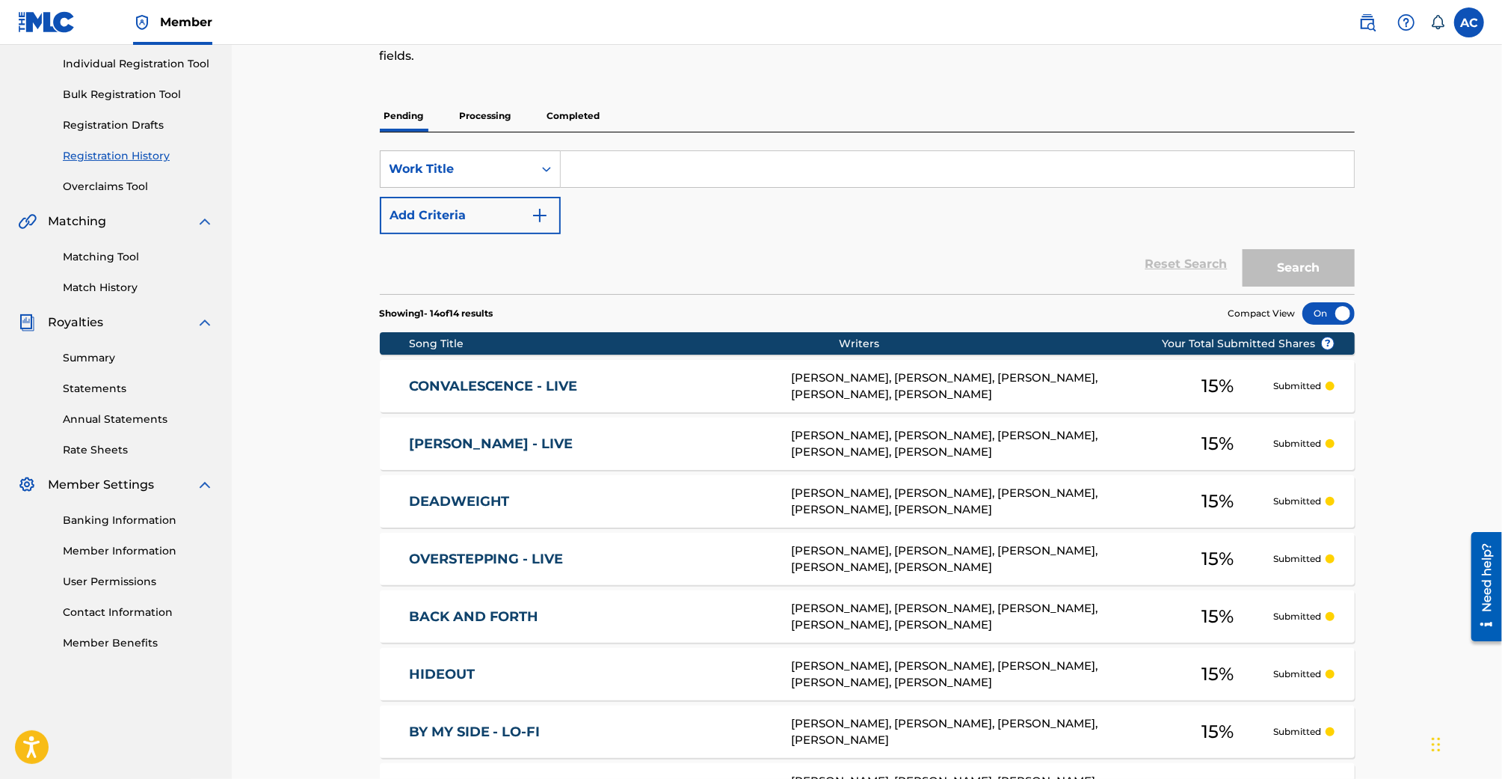
click at [111, 115] on div "Claiming Tool Individual Registration Tool Bulk Registration Tool Registration …" at bounding box center [116, 101] width 196 height 188
click at [111, 120] on link "Registration Drafts" at bounding box center [138, 125] width 151 height 16
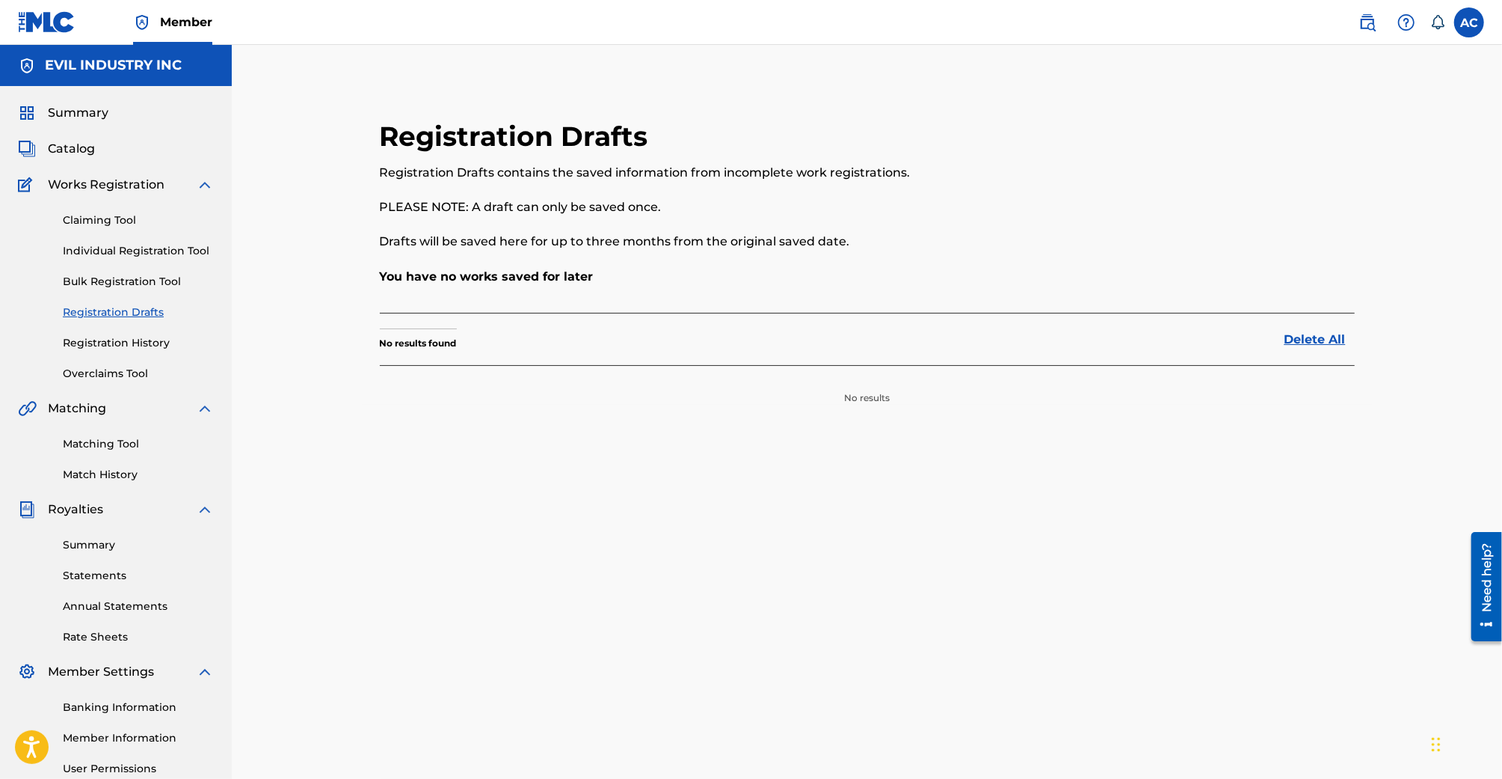
click at [146, 343] on link "Registration History" at bounding box center [138, 343] width 151 height 16
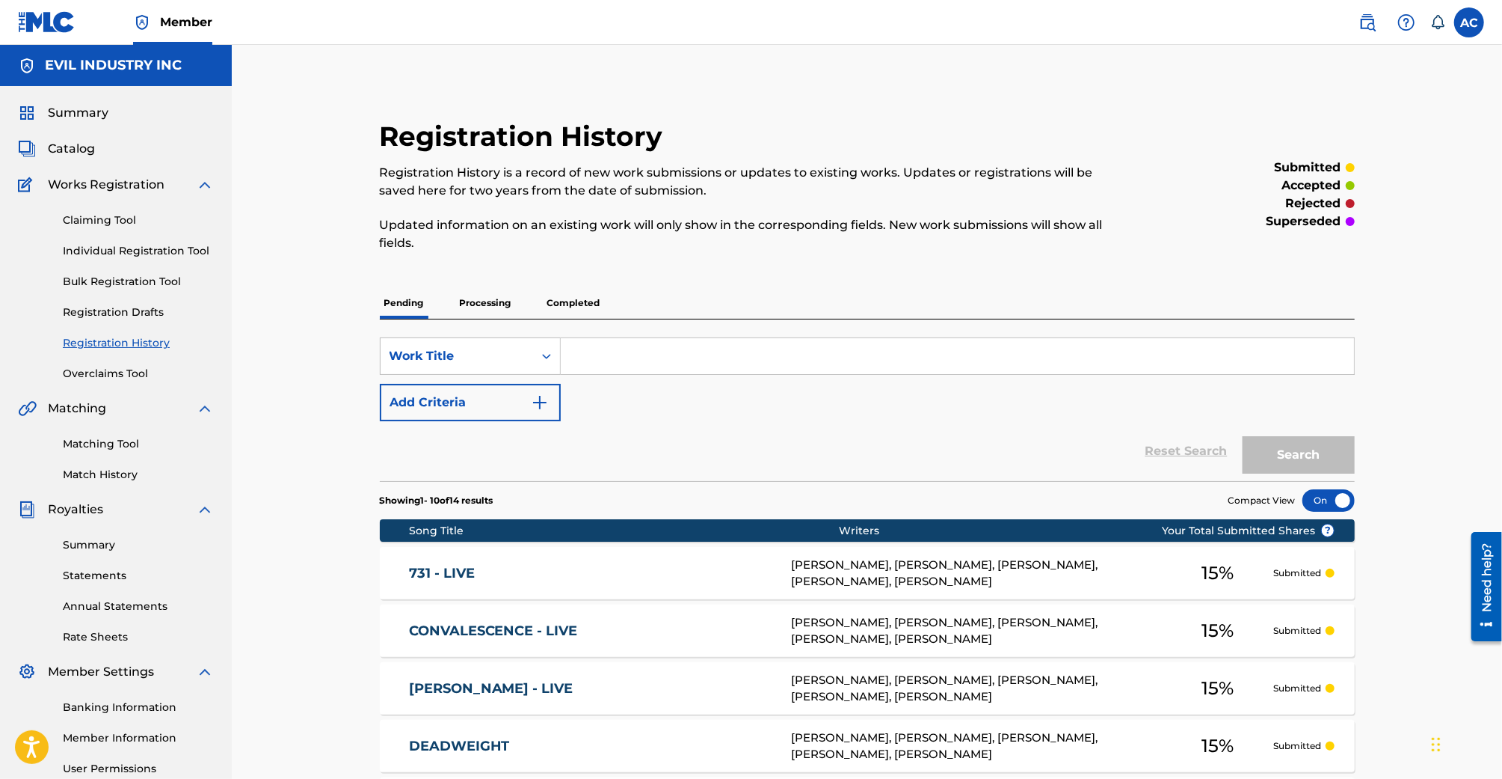
click at [105, 353] on div "Claiming Tool Individual Registration Tool Bulk Registration Tool Registration …" at bounding box center [116, 288] width 196 height 188
click at [105, 349] on link "Registration History" at bounding box center [138, 343] width 151 height 16
click at [112, 310] on link "Registration Drafts" at bounding box center [138, 312] width 151 height 16
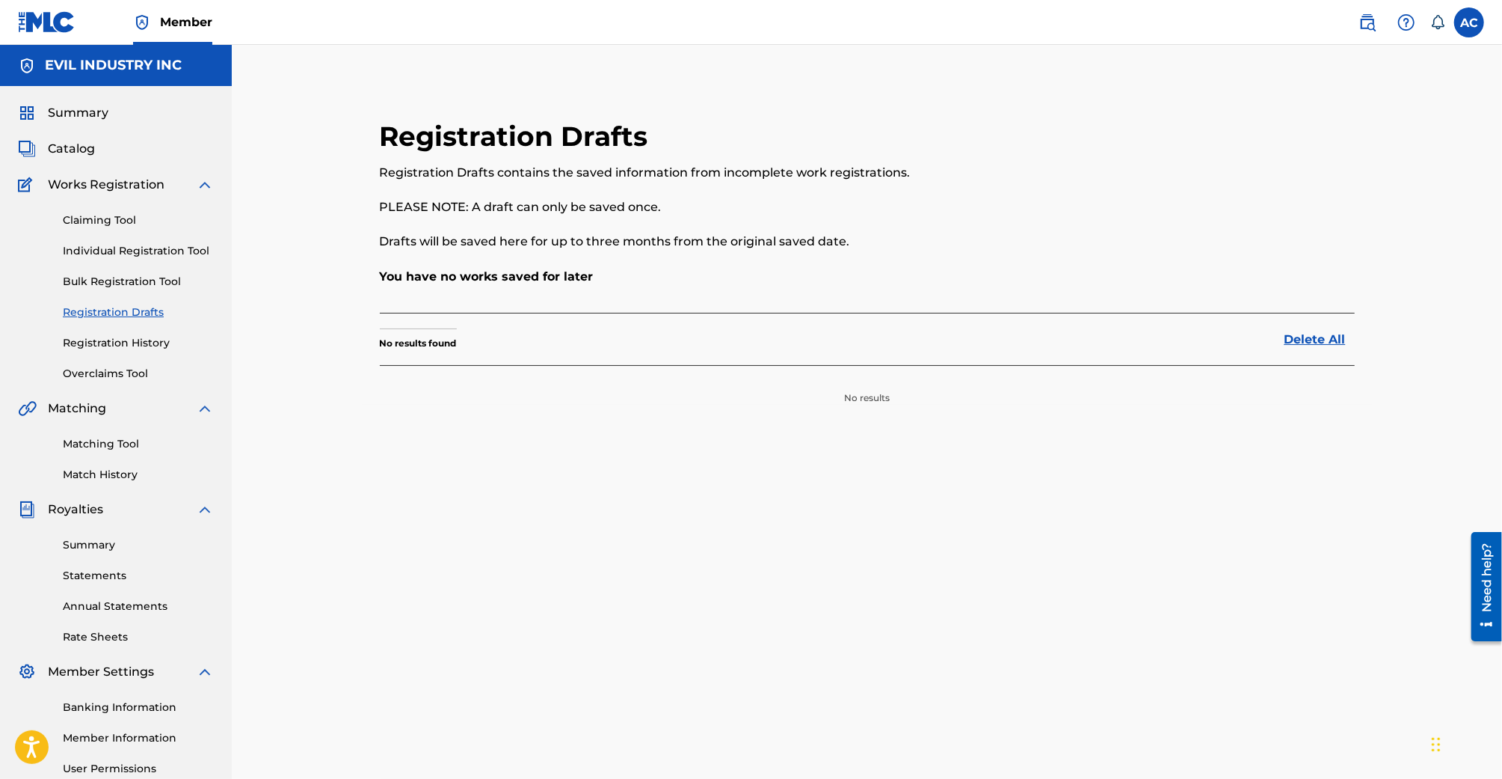
click at [115, 348] on link "Registration History" at bounding box center [138, 343] width 151 height 16
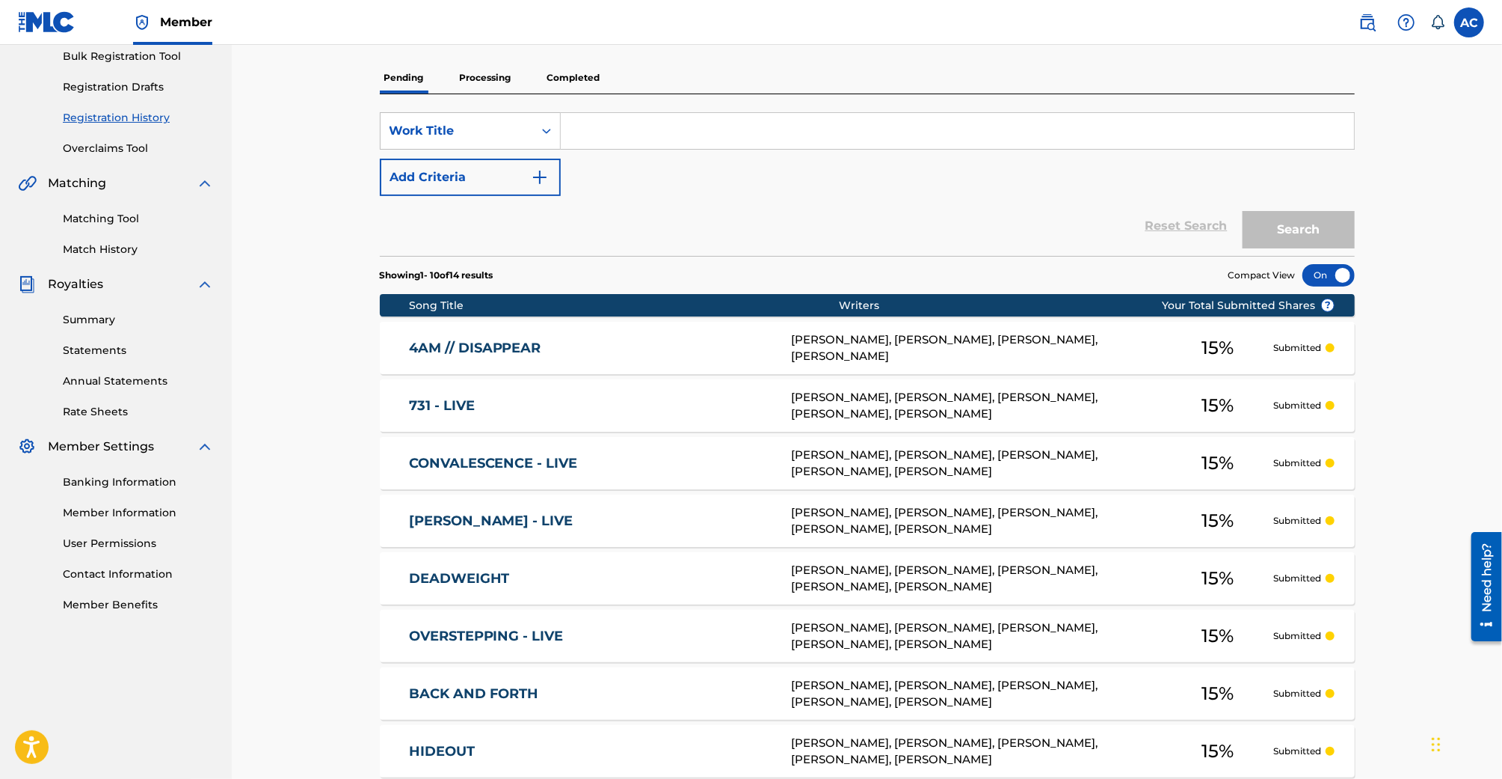
scroll to position [511, 0]
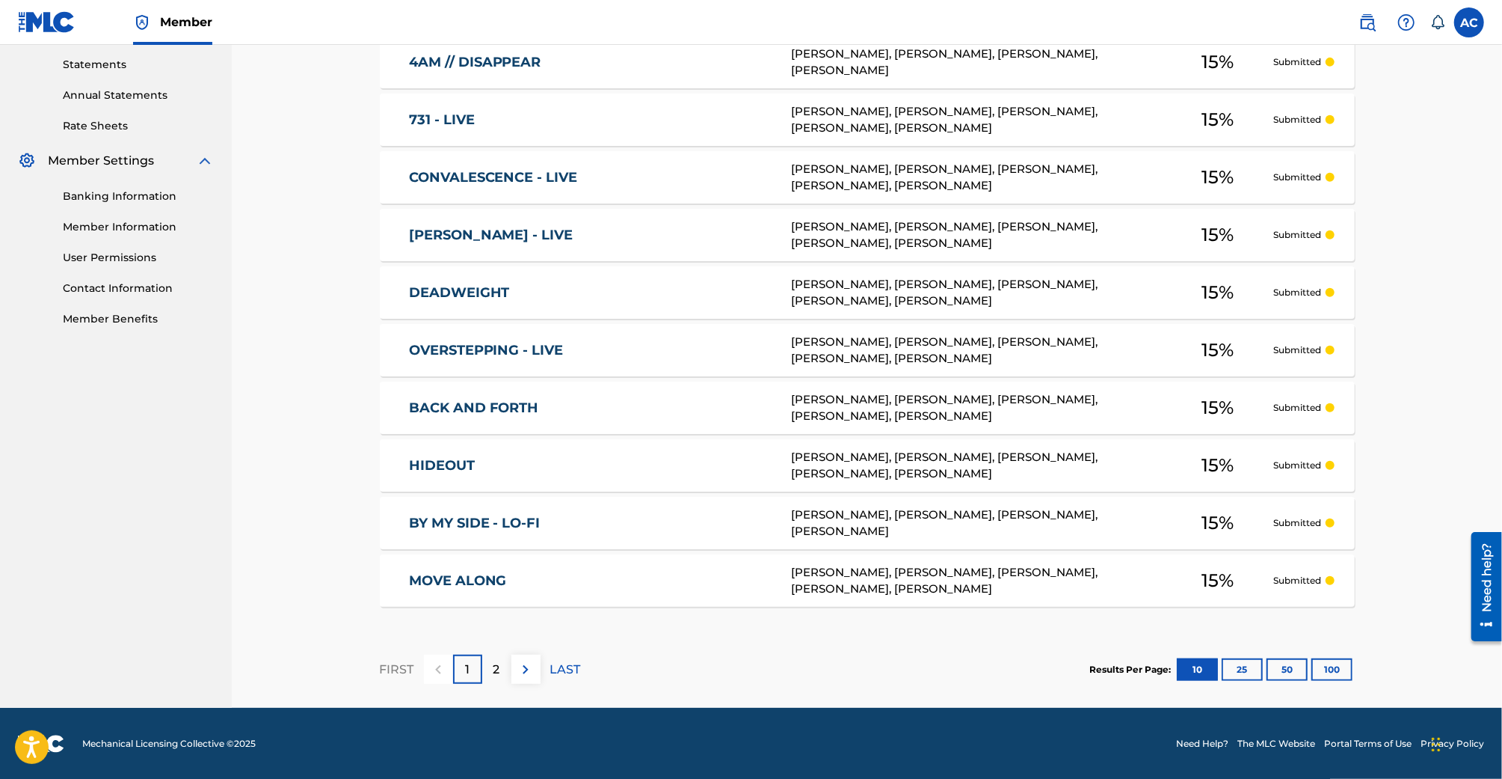
click at [1254, 666] on button "25" at bounding box center [1242, 669] width 41 height 22
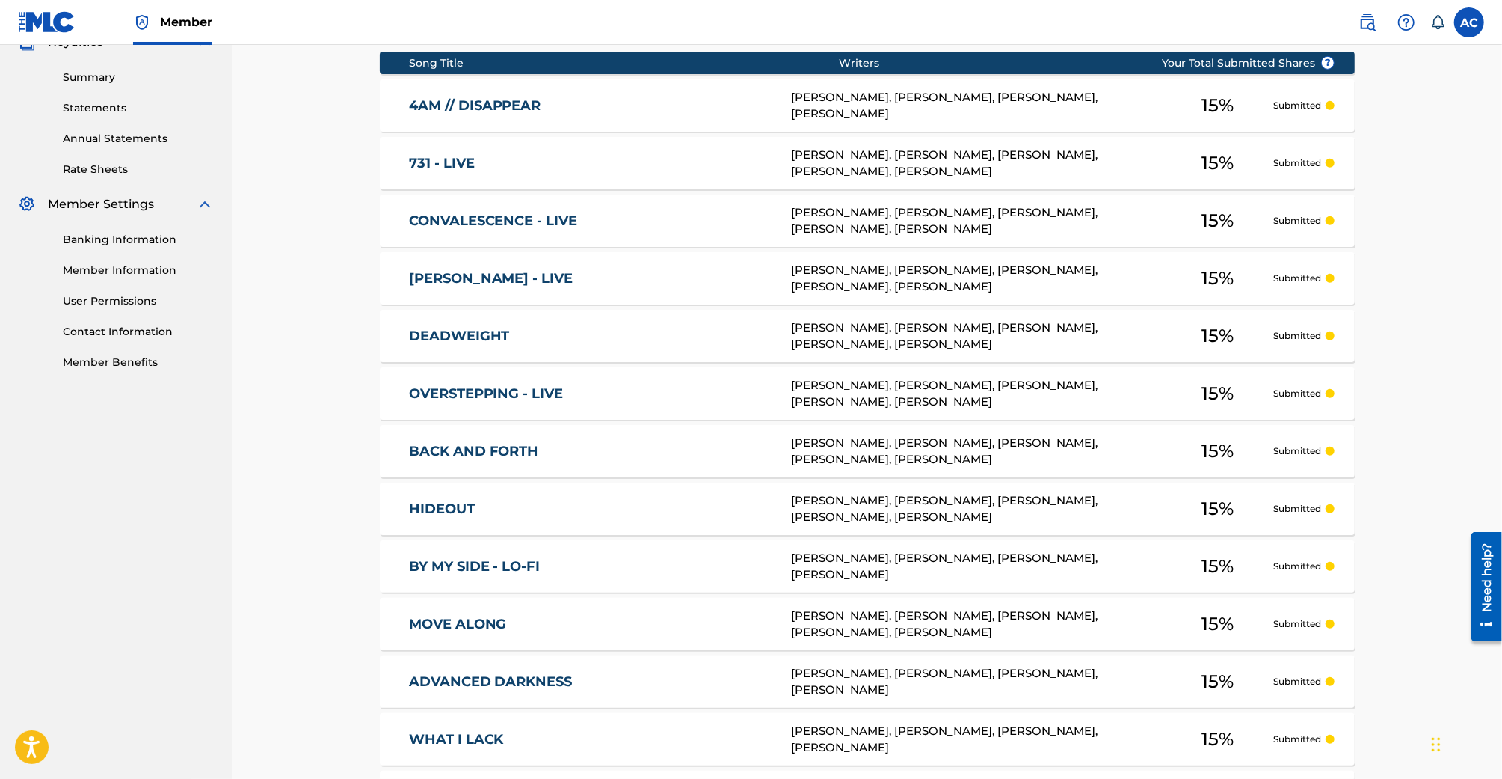
scroll to position [0, 0]
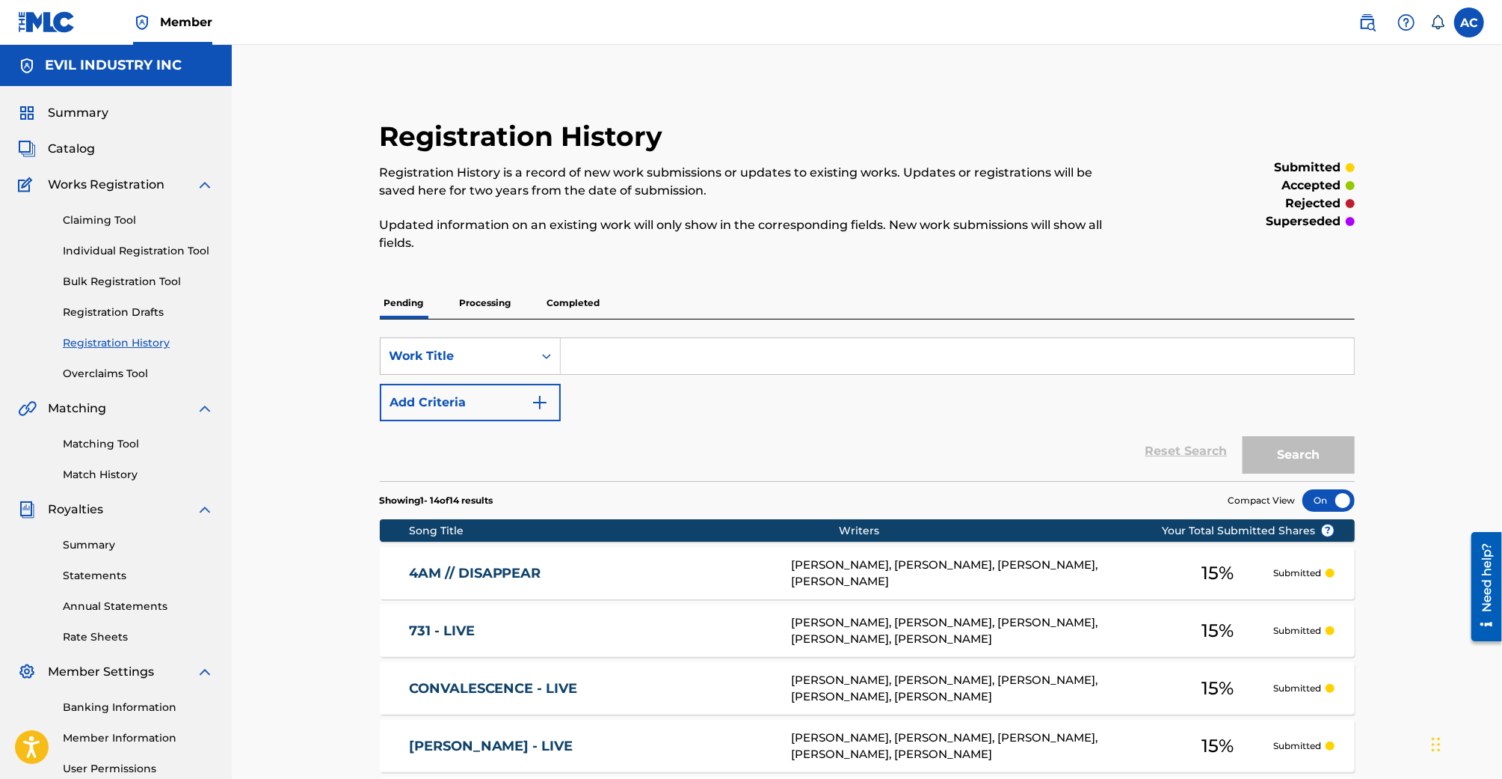
click at [86, 213] on link "Claiming Tool" at bounding box center [138, 220] width 151 height 16
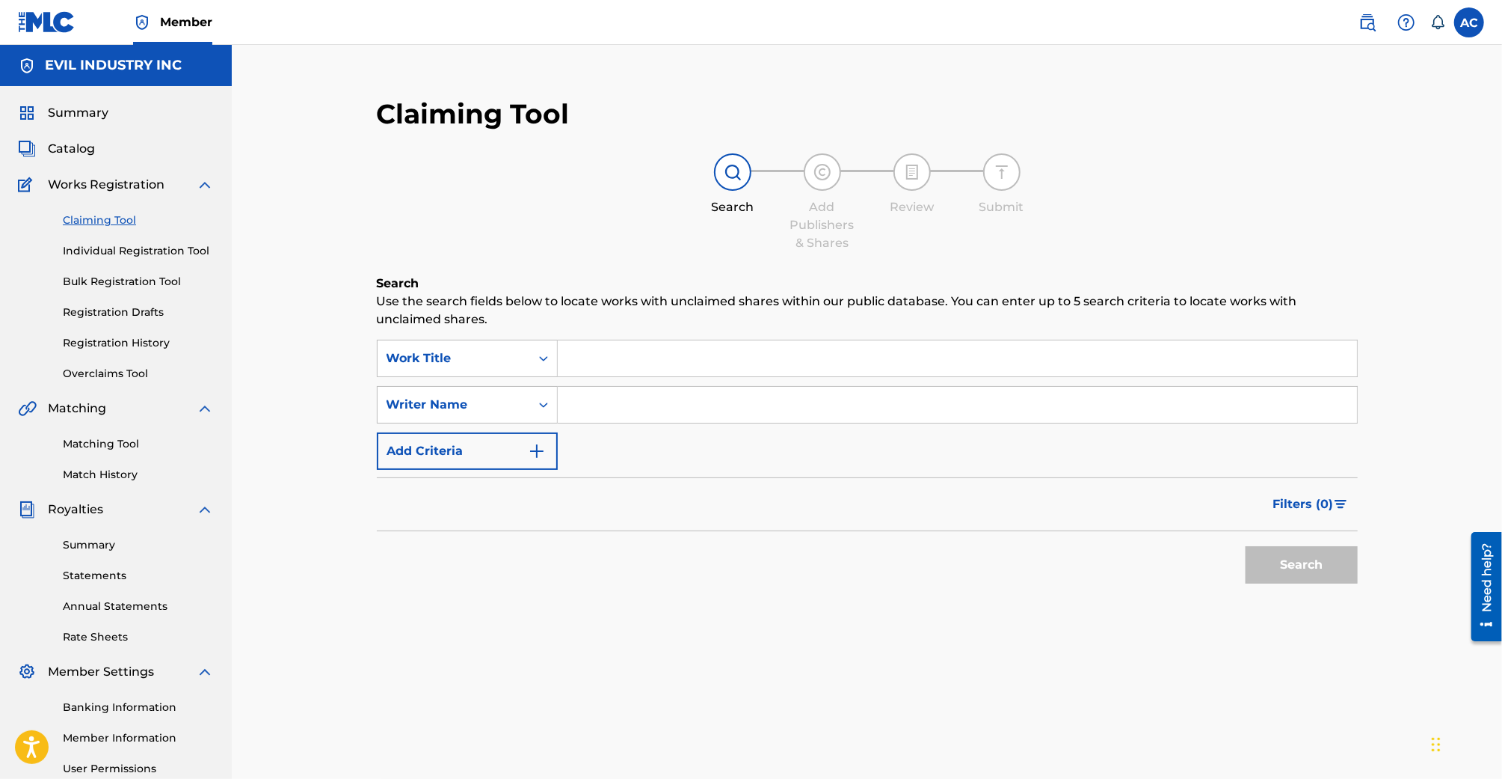
click at [71, 145] on span "Catalog" at bounding box center [71, 149] width 47 height 18
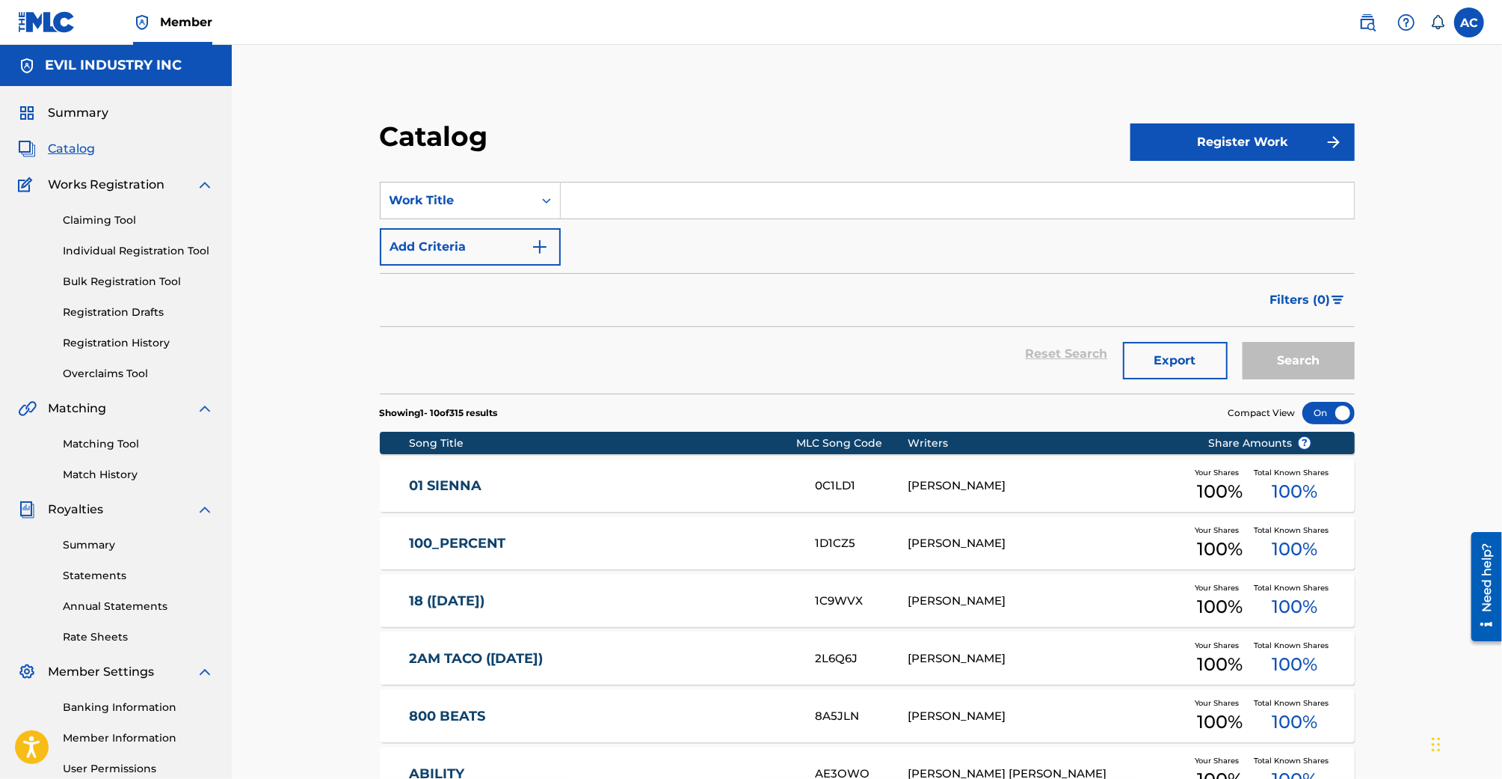
click at [93, 108] on span "Summary" at bounding box center [78, 113] width 61 height 18
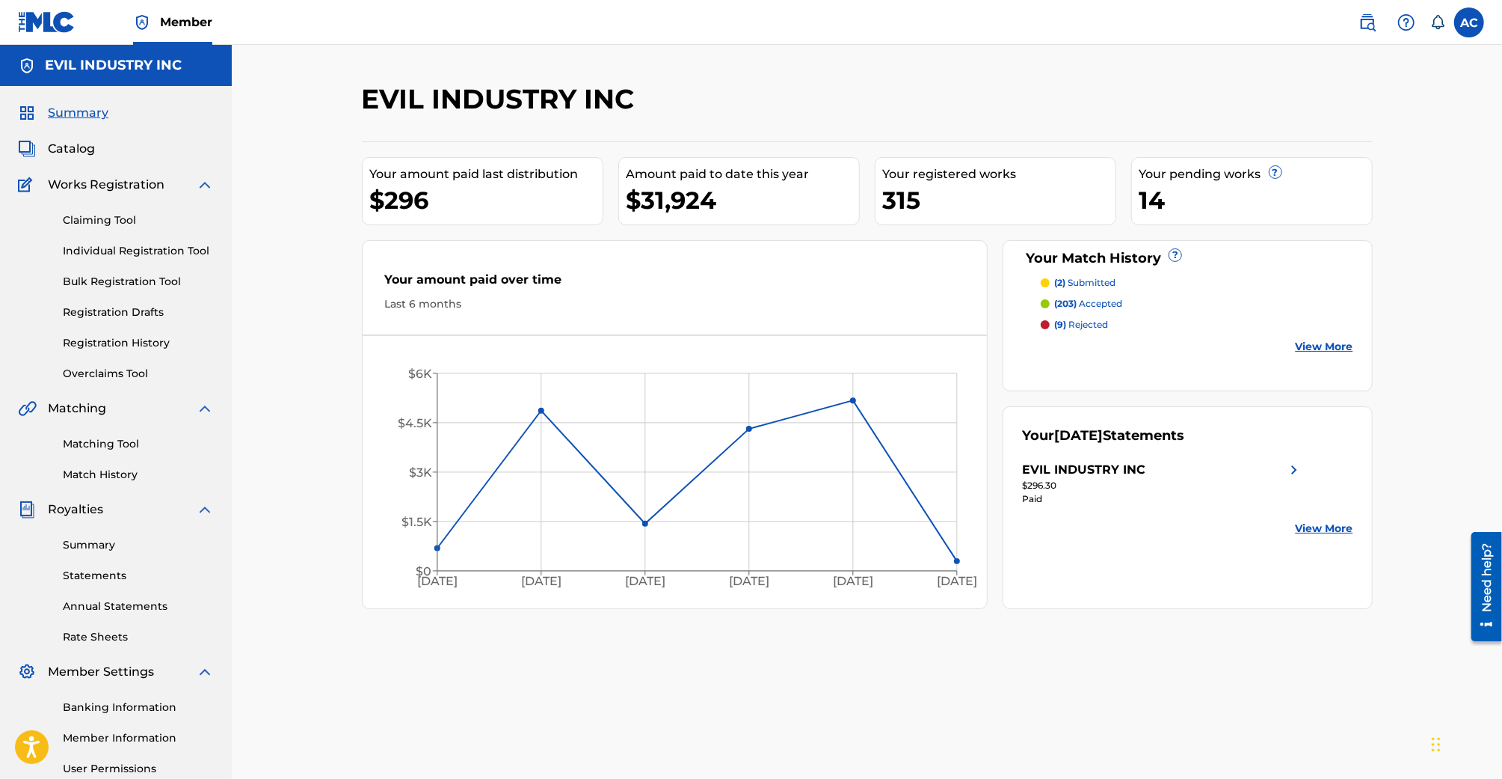
click at [117, 339] on link "Registration History" at bounding box center [138, 343] width 151 height 16
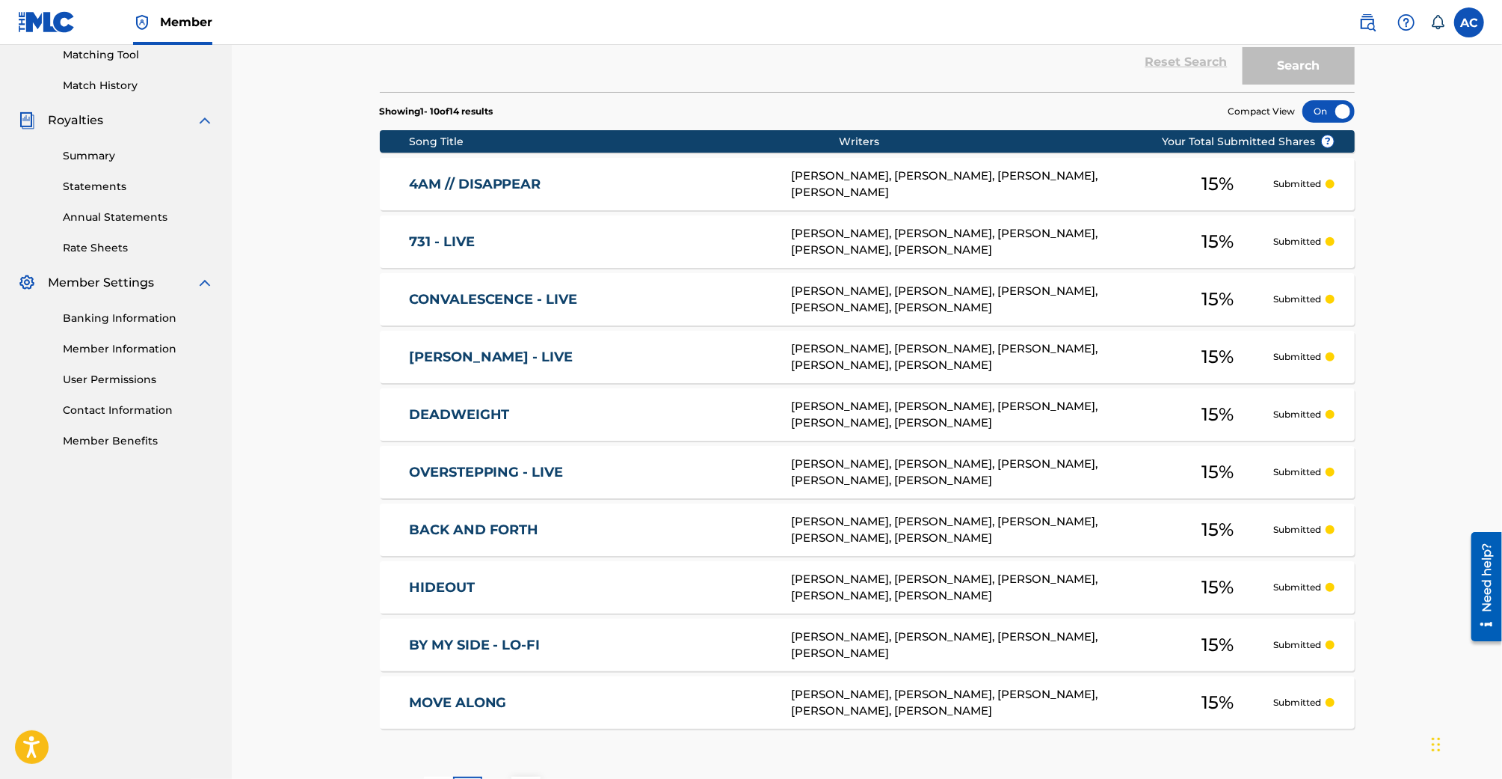
scroll to position [511, 0]
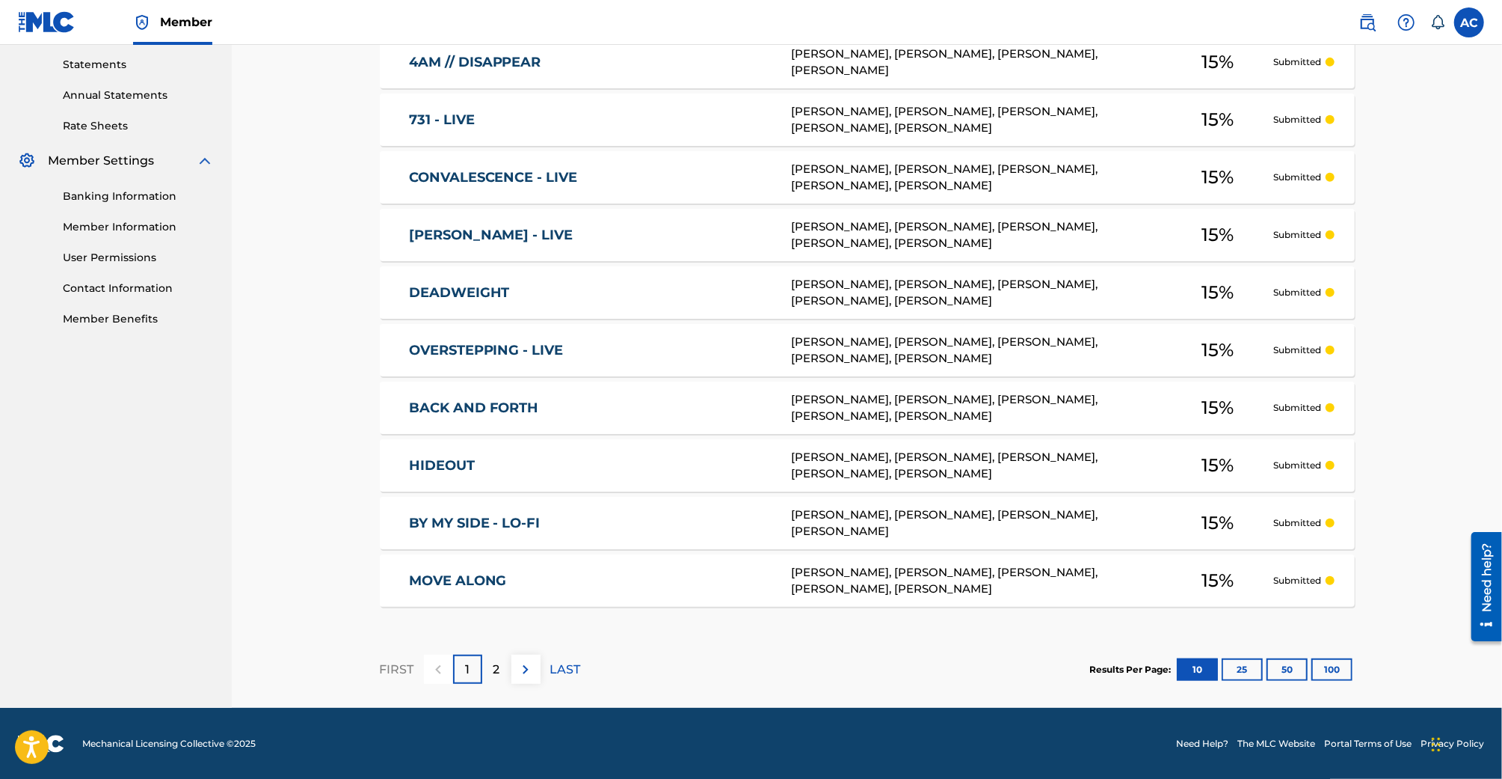
click at [1282, 664] on button "50" at bounding box center [1287, 669] width 41 height 22
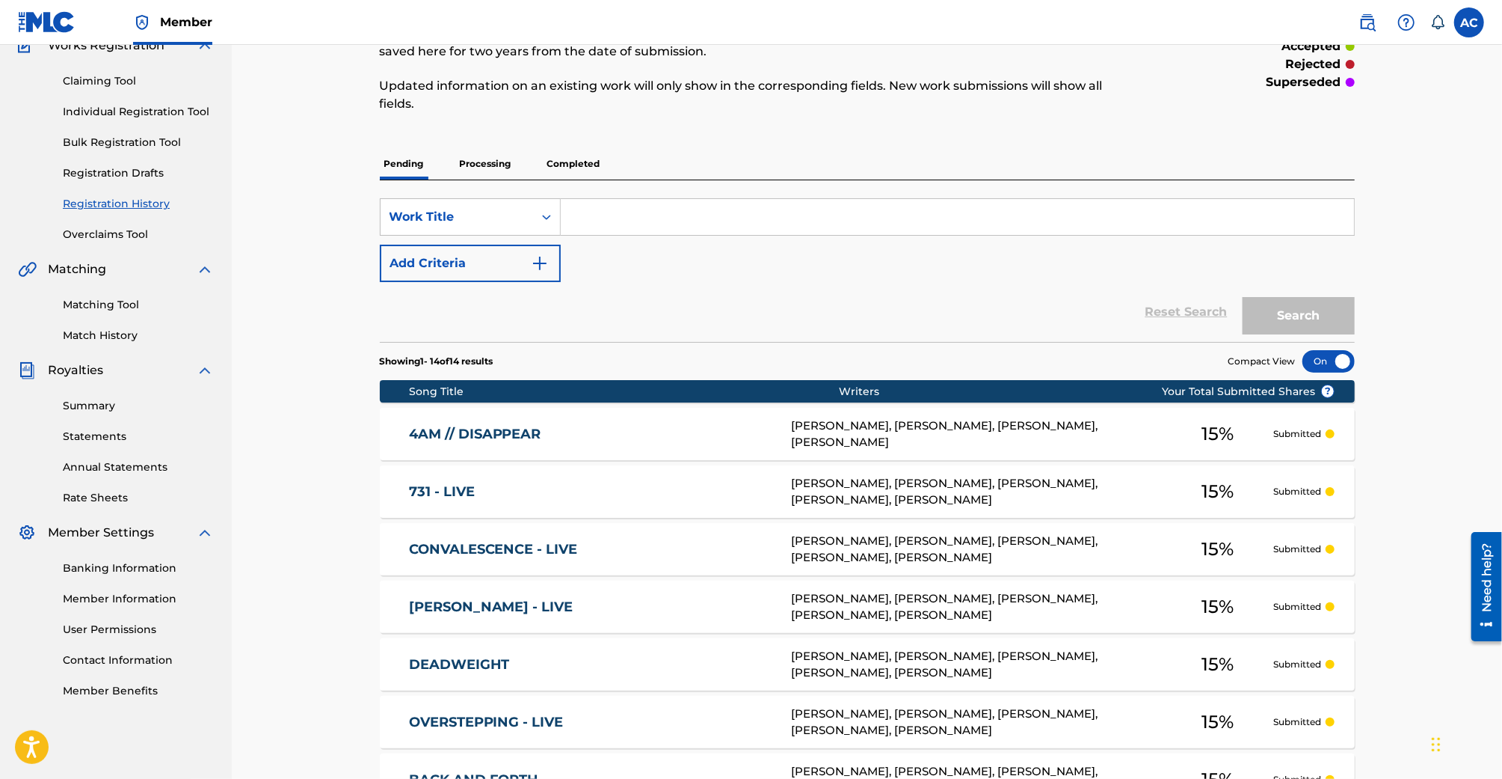
scroll to position [0, 0]
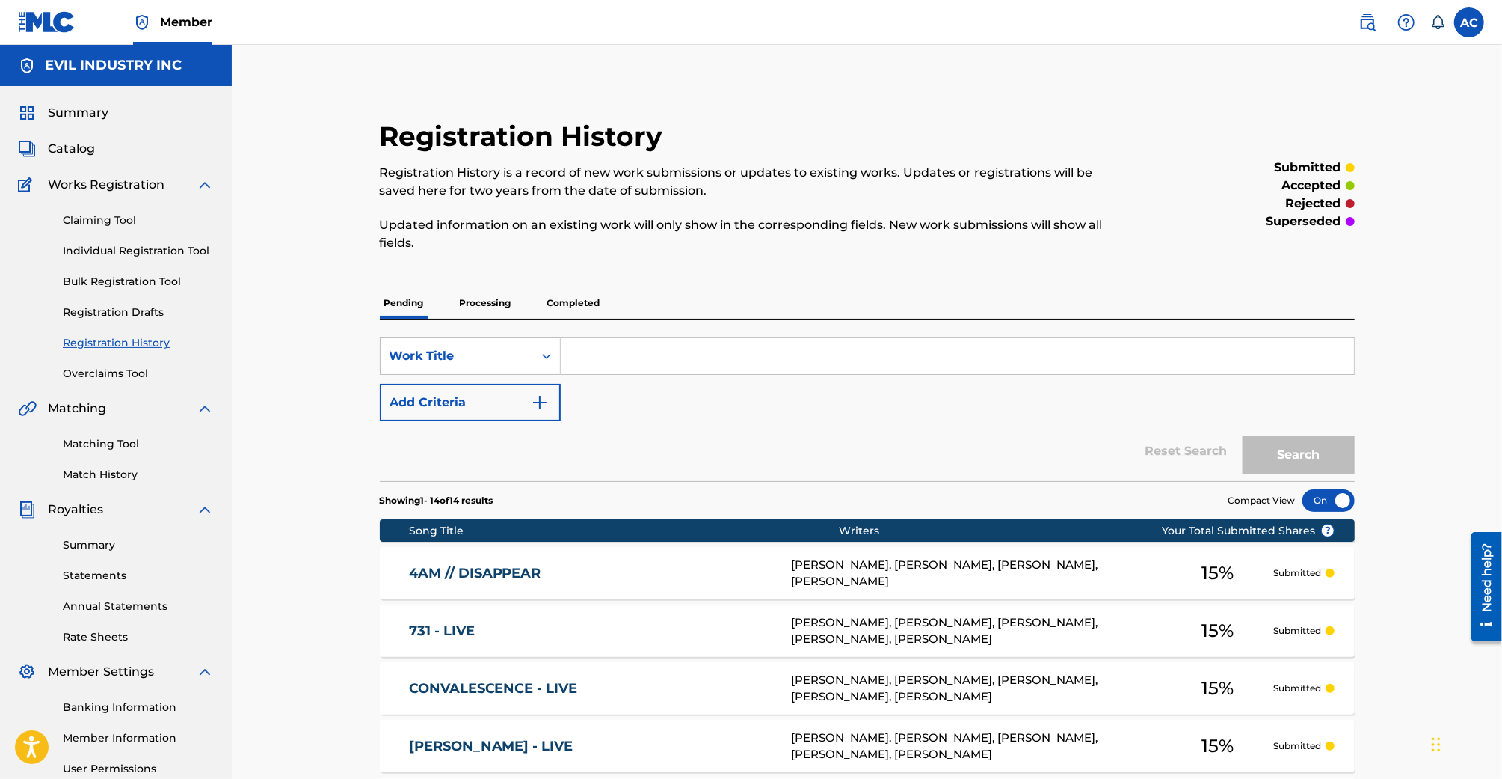
click at [120, 218] on link "Claiming Tool" at bounding box center [138, 220] width 151 height 16
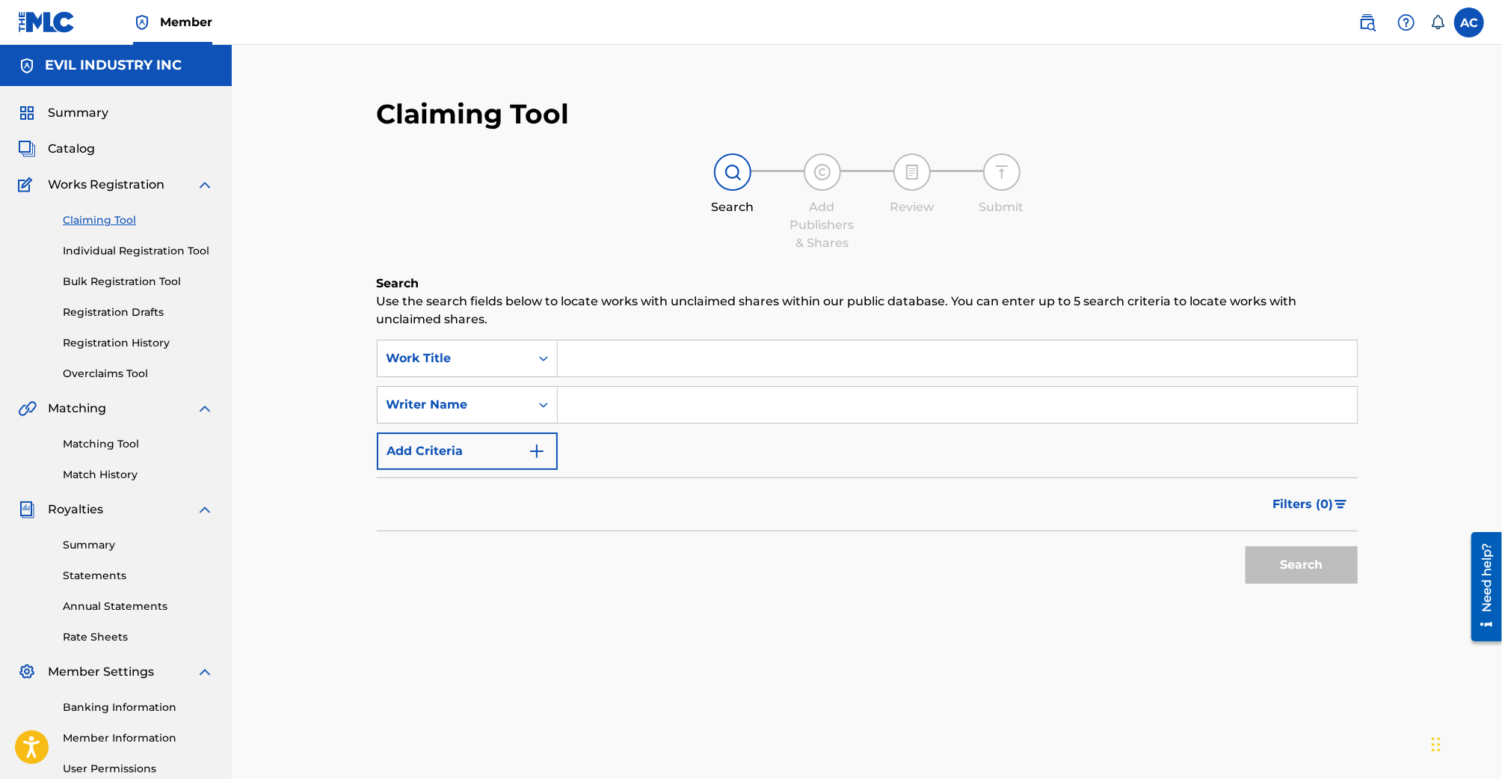
click at [654, 357] on input "Search Form" at bounding box center [957, 358] width 799 height 36
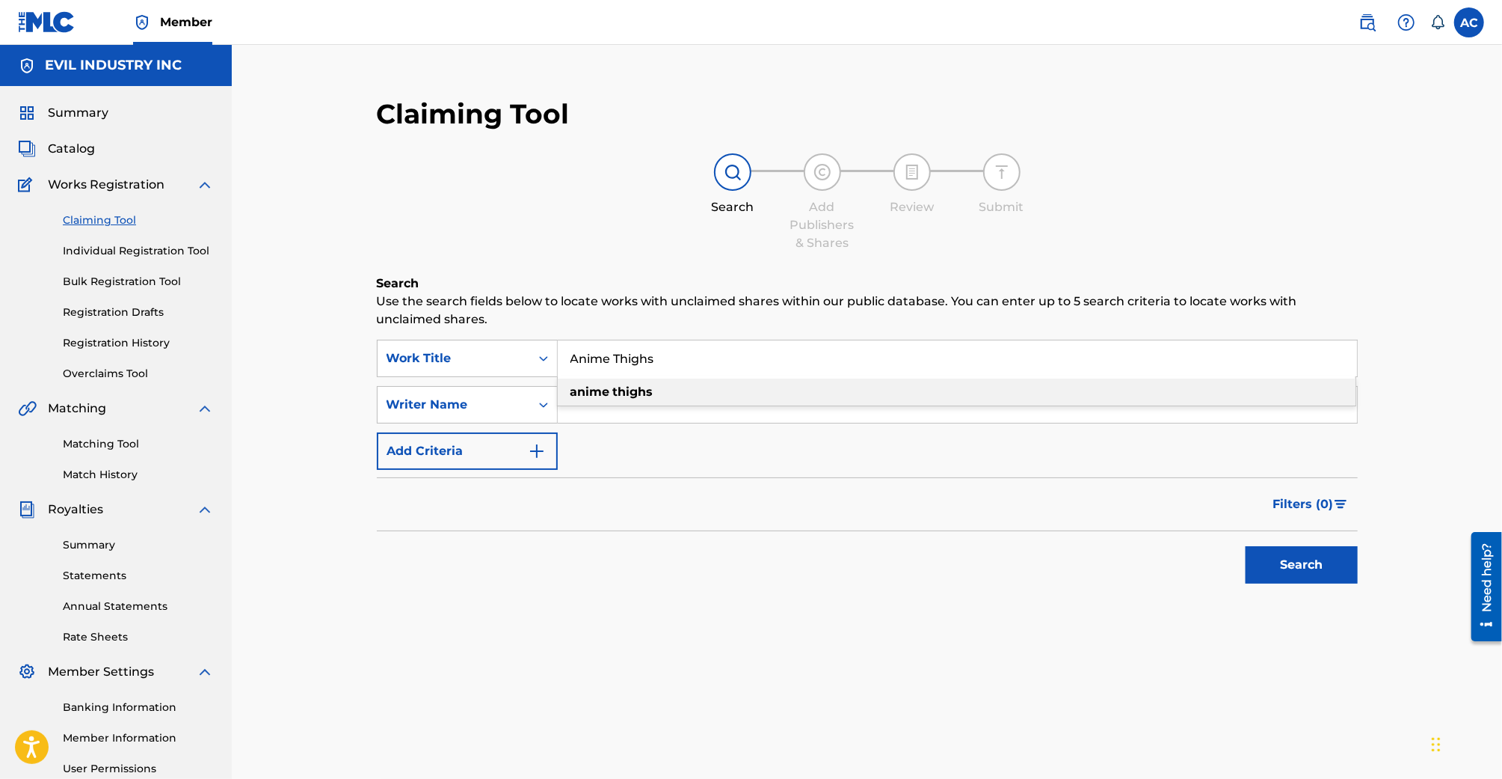
click at [642, 381] on div "anime thighs" at bounding box center [957, 391] width 798 height 27
type input "anime thighs"
click at [1246, 546] on button "Search" at bounding box center [1302, 564] width 112 height 37
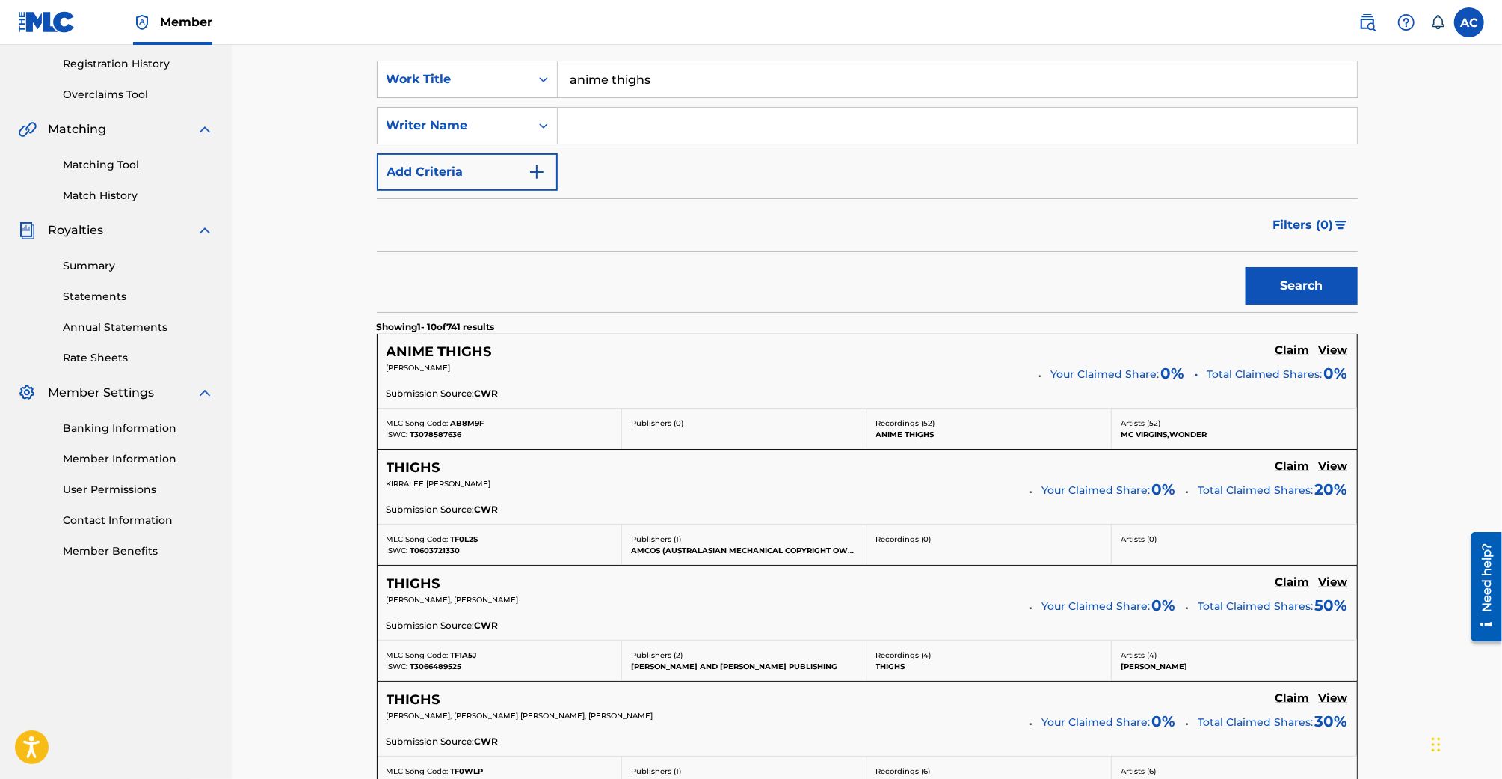
scroll to position [273, 0]
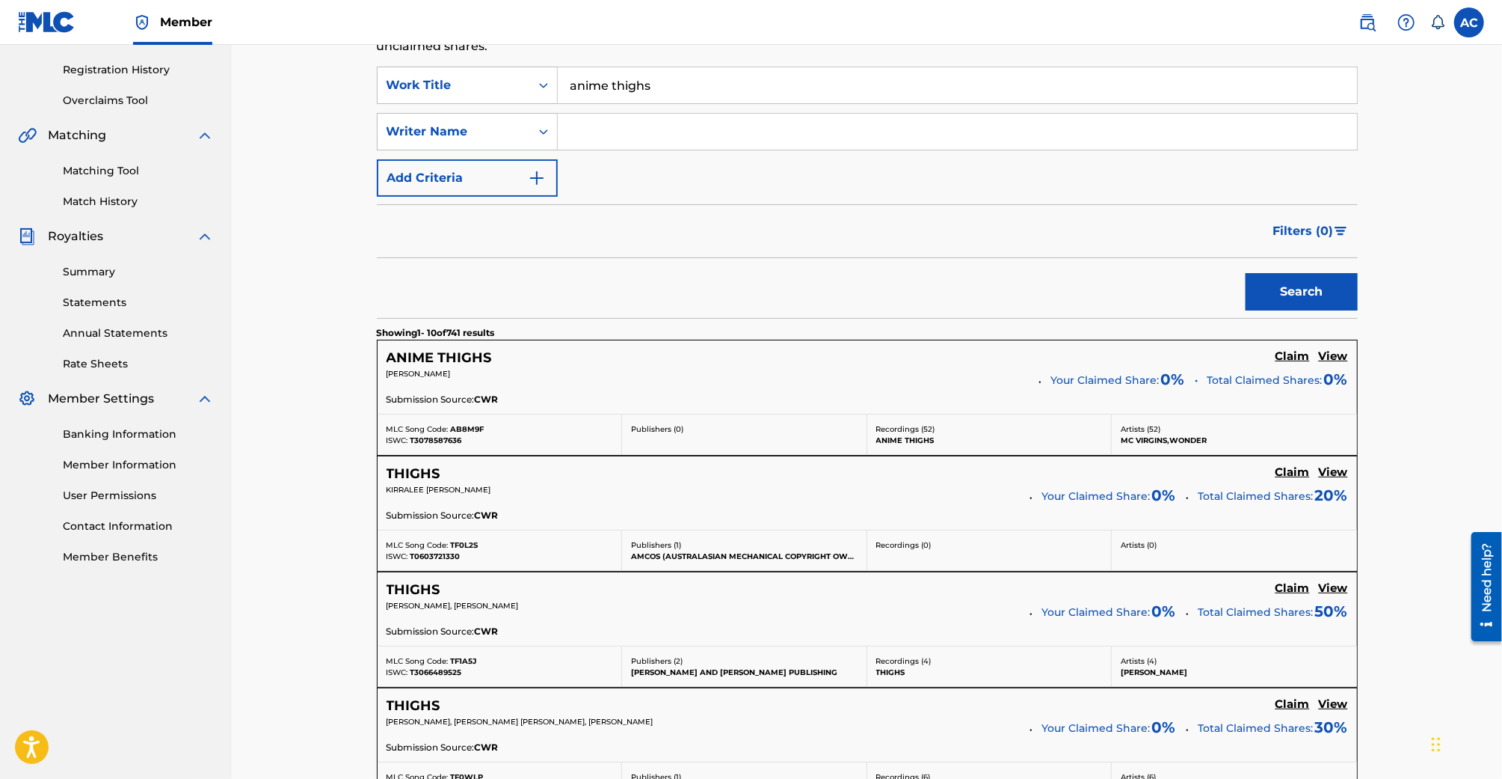
click at [1348, 352] on h5 "View" at bounding box center [1333, 356] width 29 height 14
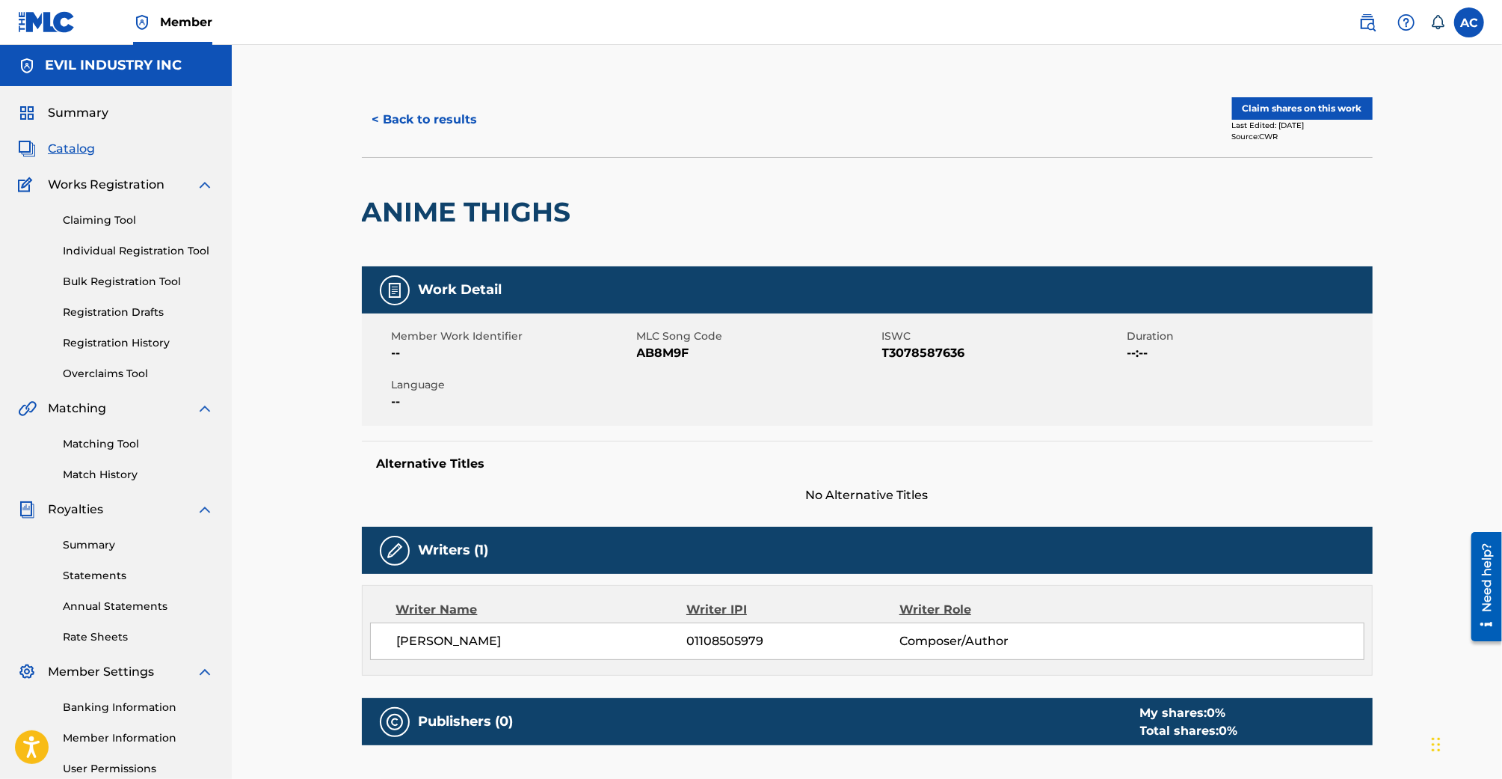
click at [71, 143] on span "Catalog" at bounding box center [71, 149] width 47 height 18
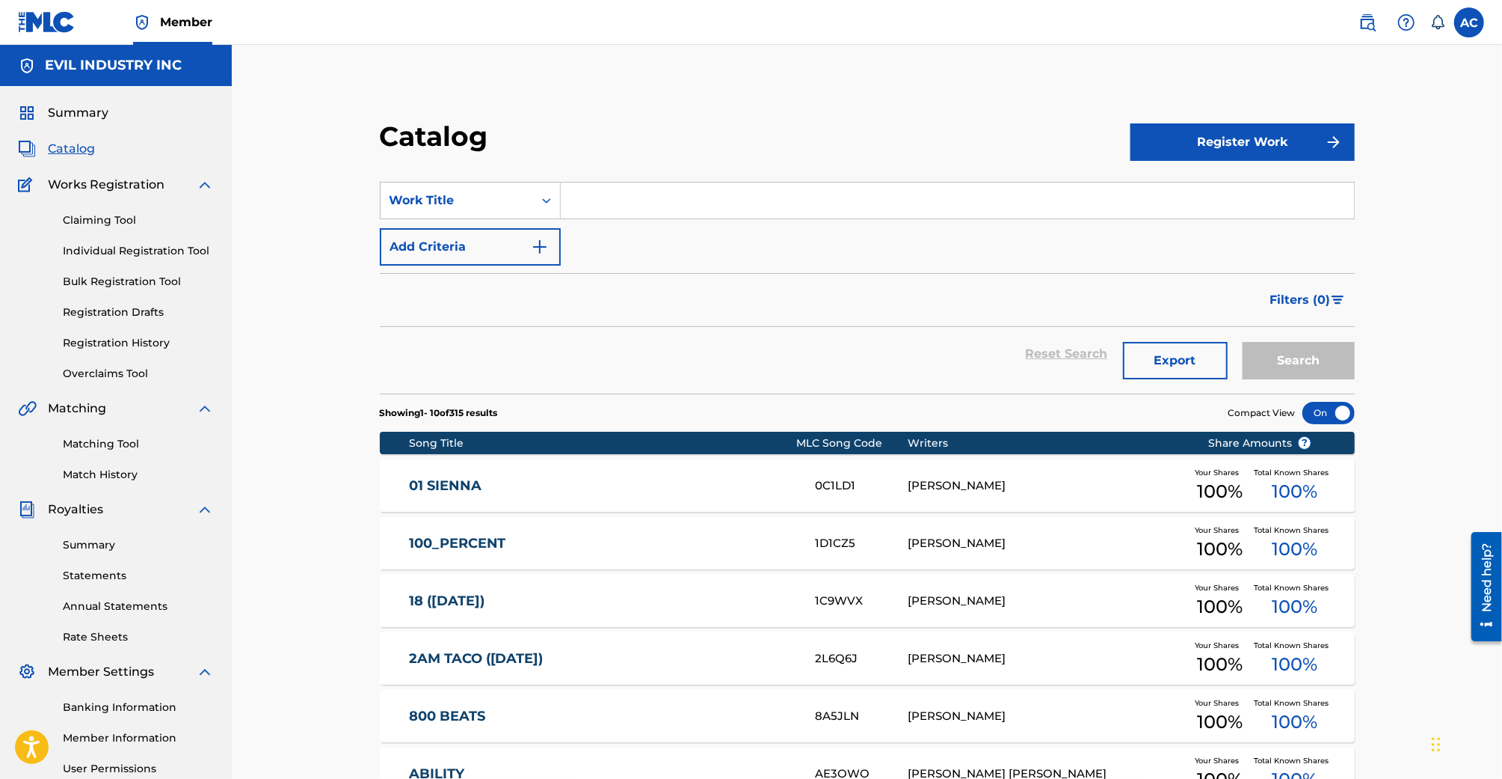
click at [480, 477] on link "01 SIENNA" at bounding box center [602, 485] width 386 height 17
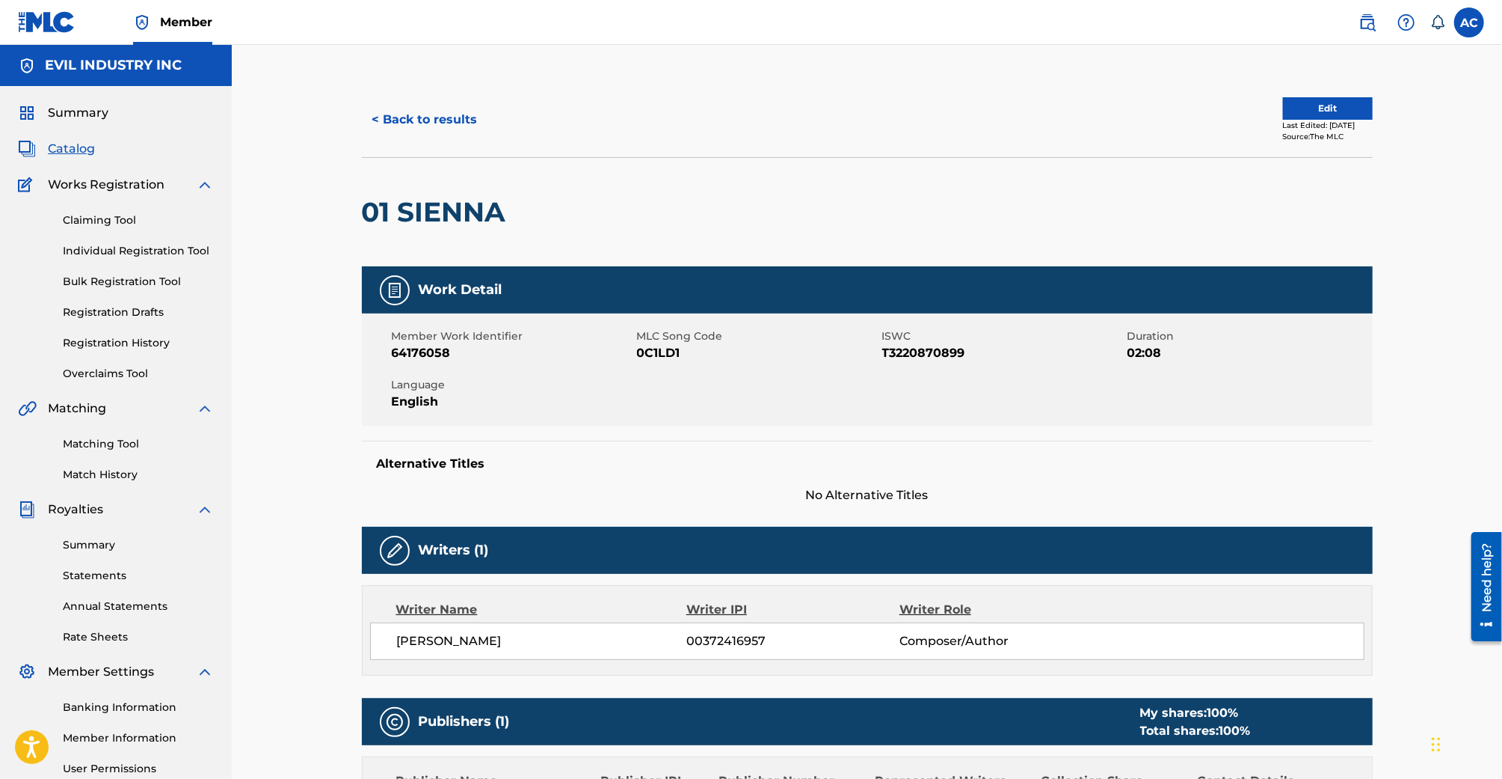
click at [1318, 101] on button "Edit" at bounding box center [1328, 108] width 90 height 22
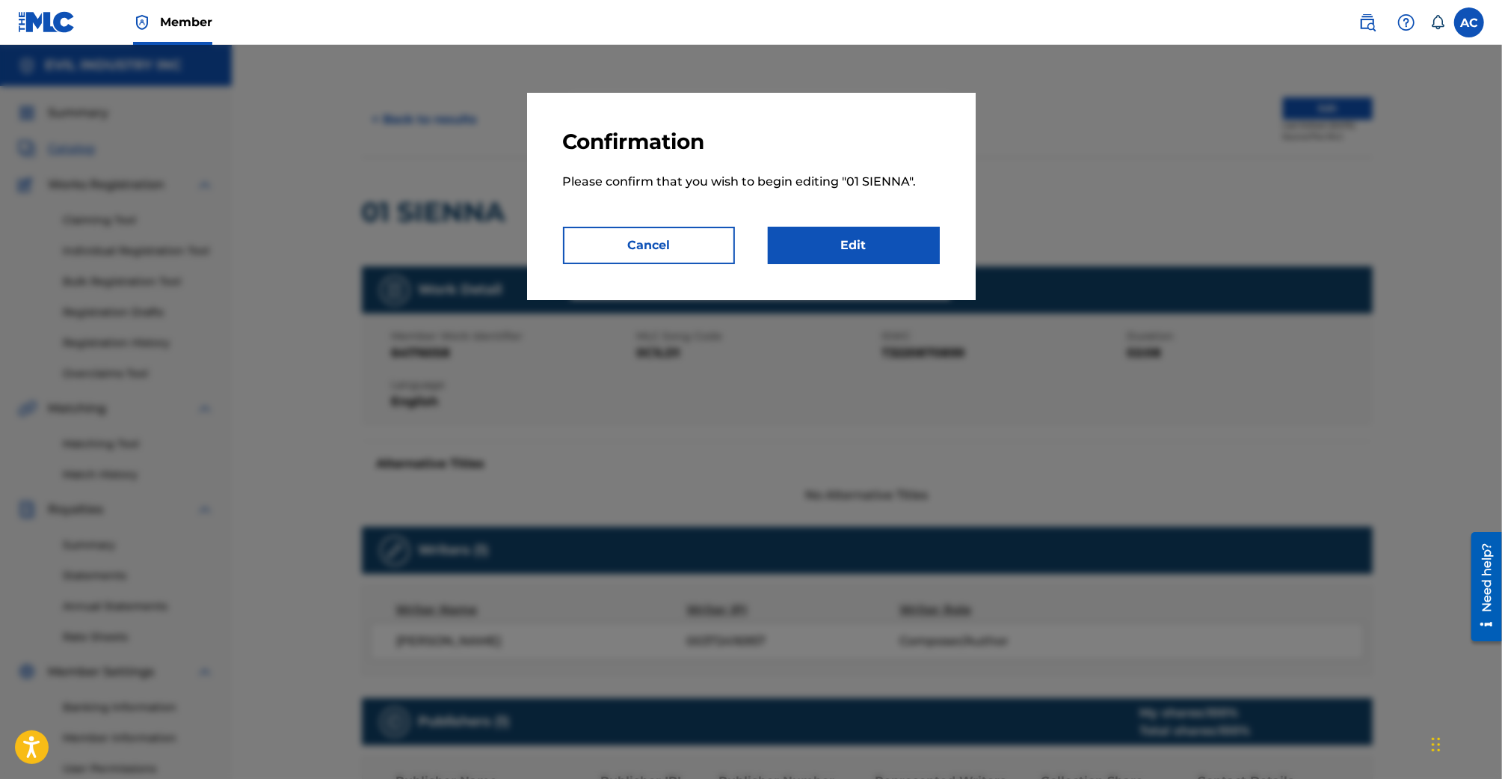
click at [832, 243] on link "Edit" at bounding box center [854, 245] width 172 height 37
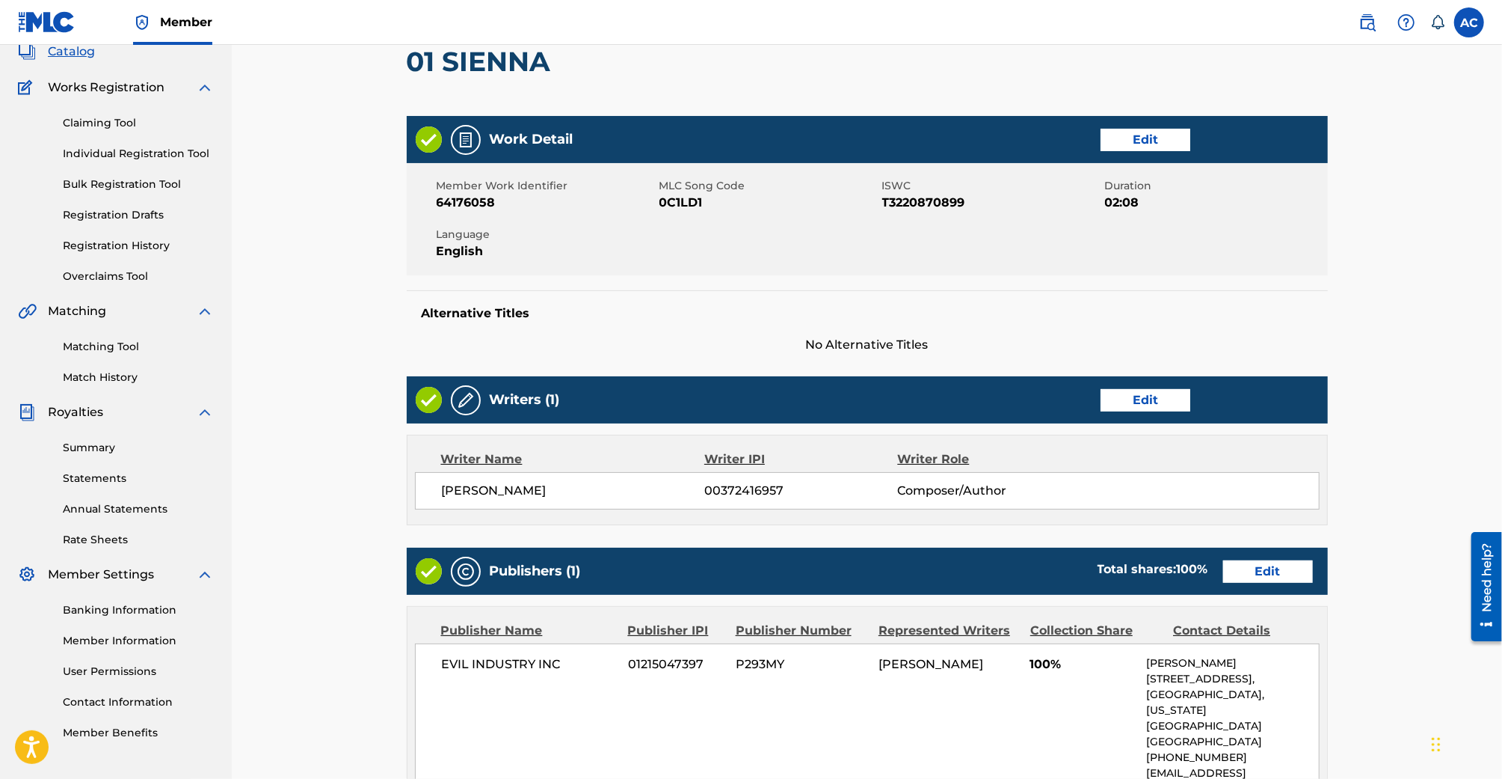
scroll to position [130, 0]
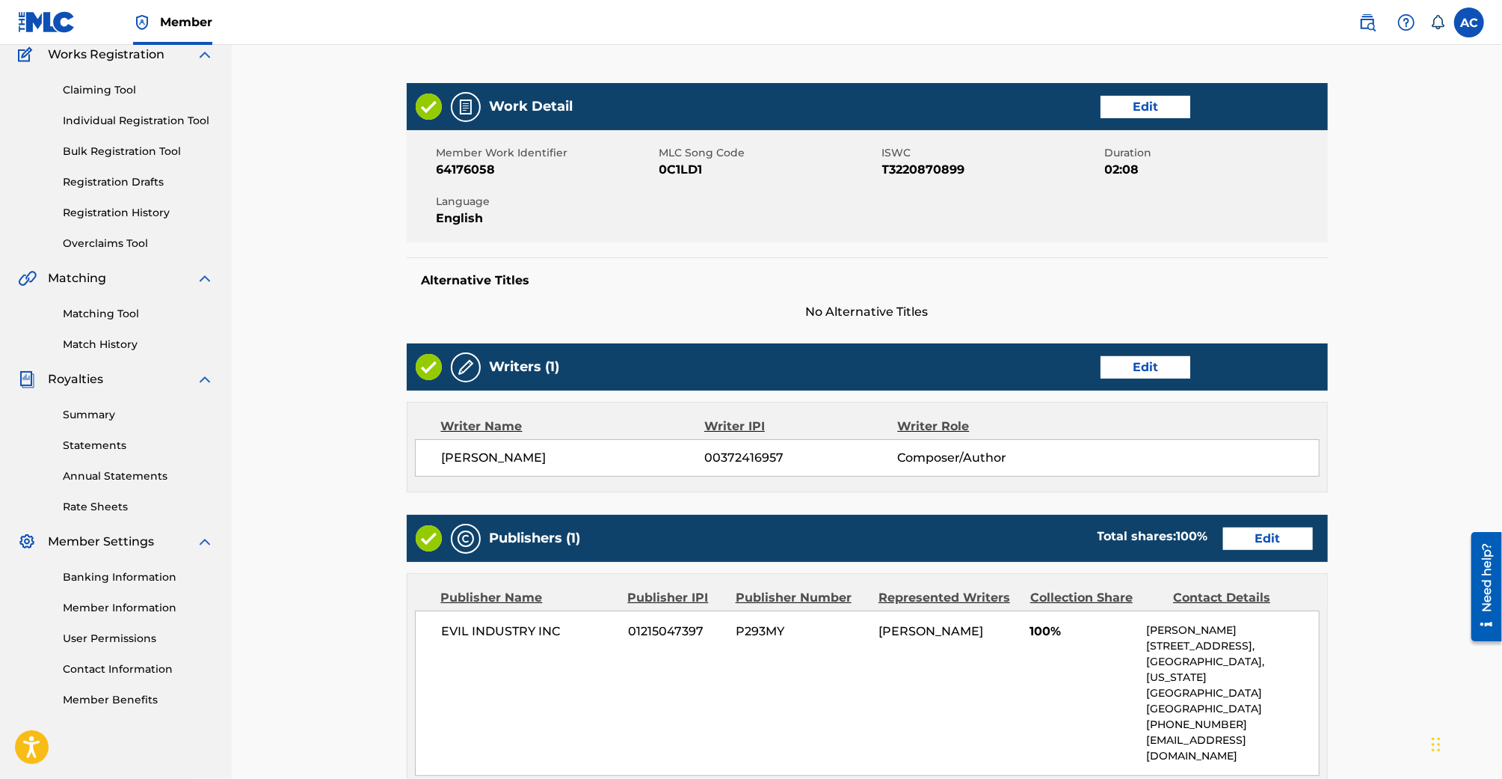
click at [117, 316] on link "Matching Tool" at bounding box center [138, 314] width 151 height 16
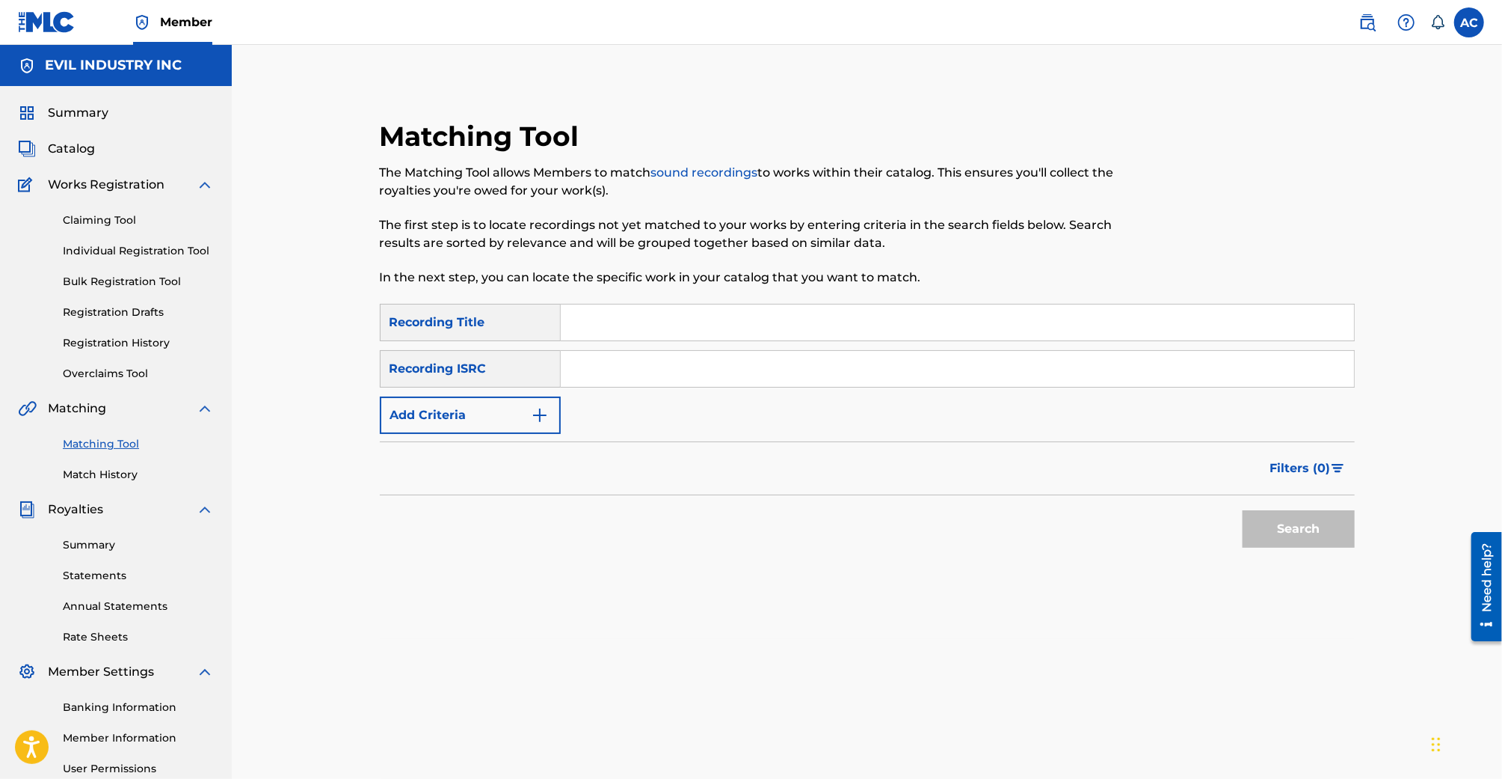
click at [111, 213] on link "Claiming Tool" at bounding box center [138, 220] width 151 height 16
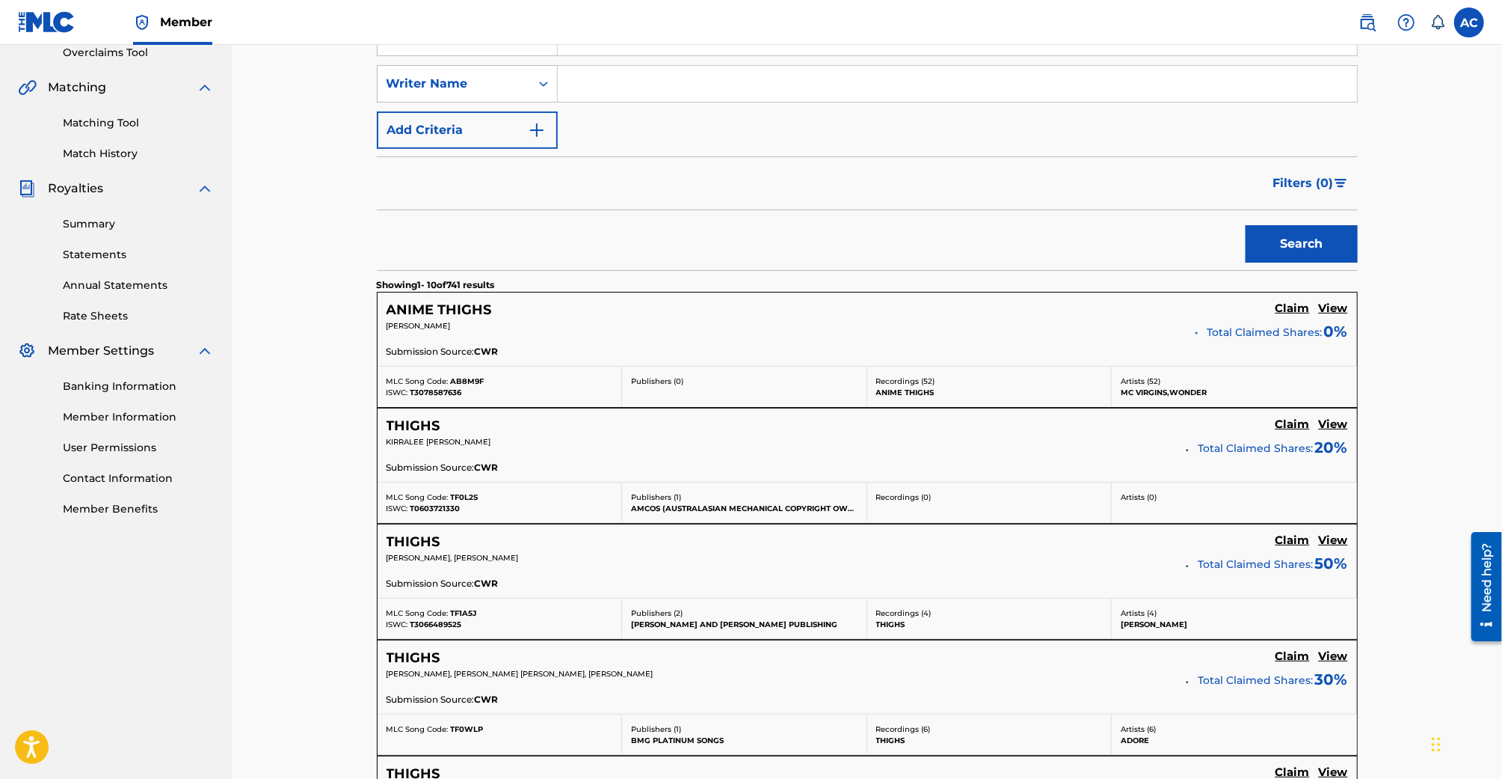
scroll to position [279, 0]
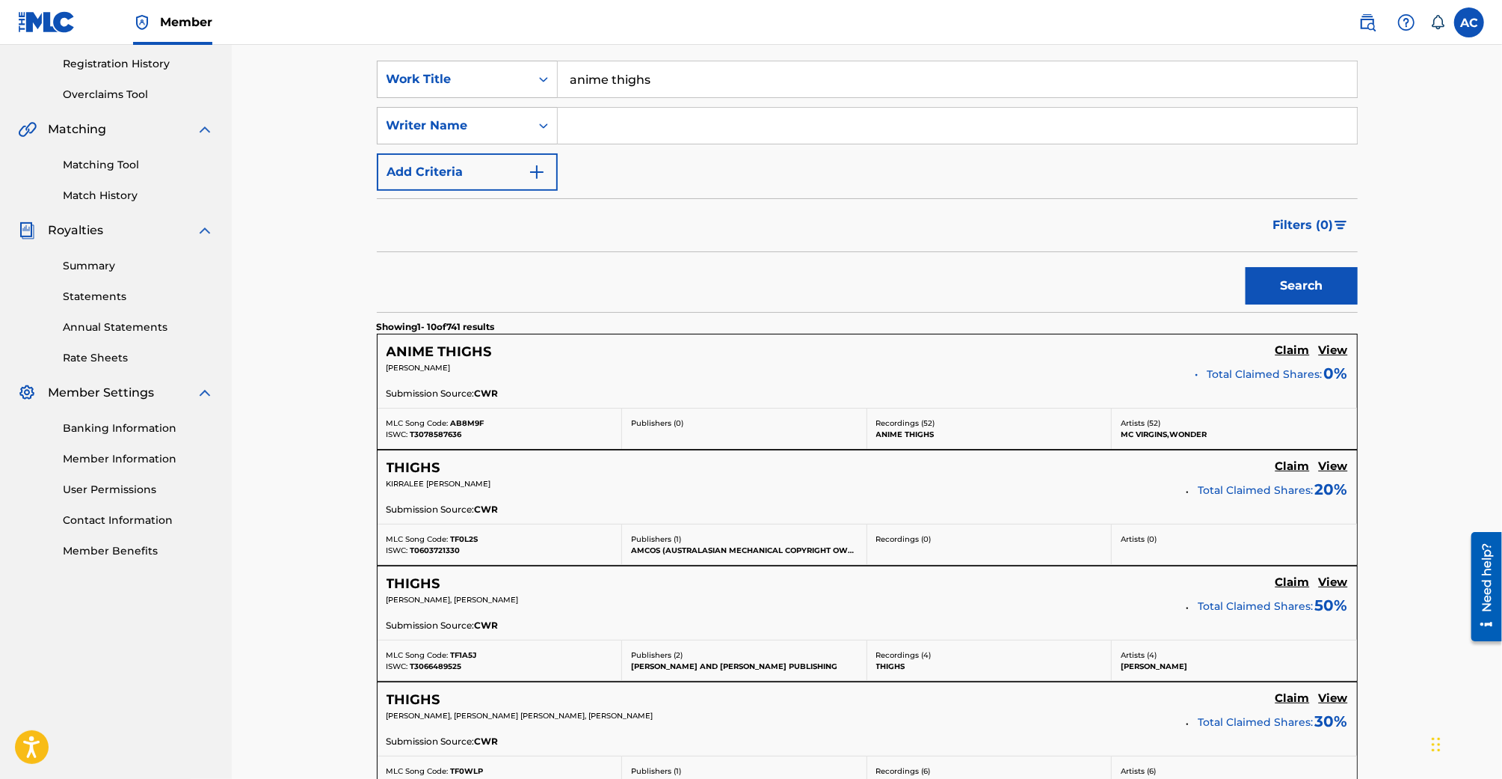
click at [1295, 347] on h5 "Claim" at bounding box center [1293, 350] width 34 height 14
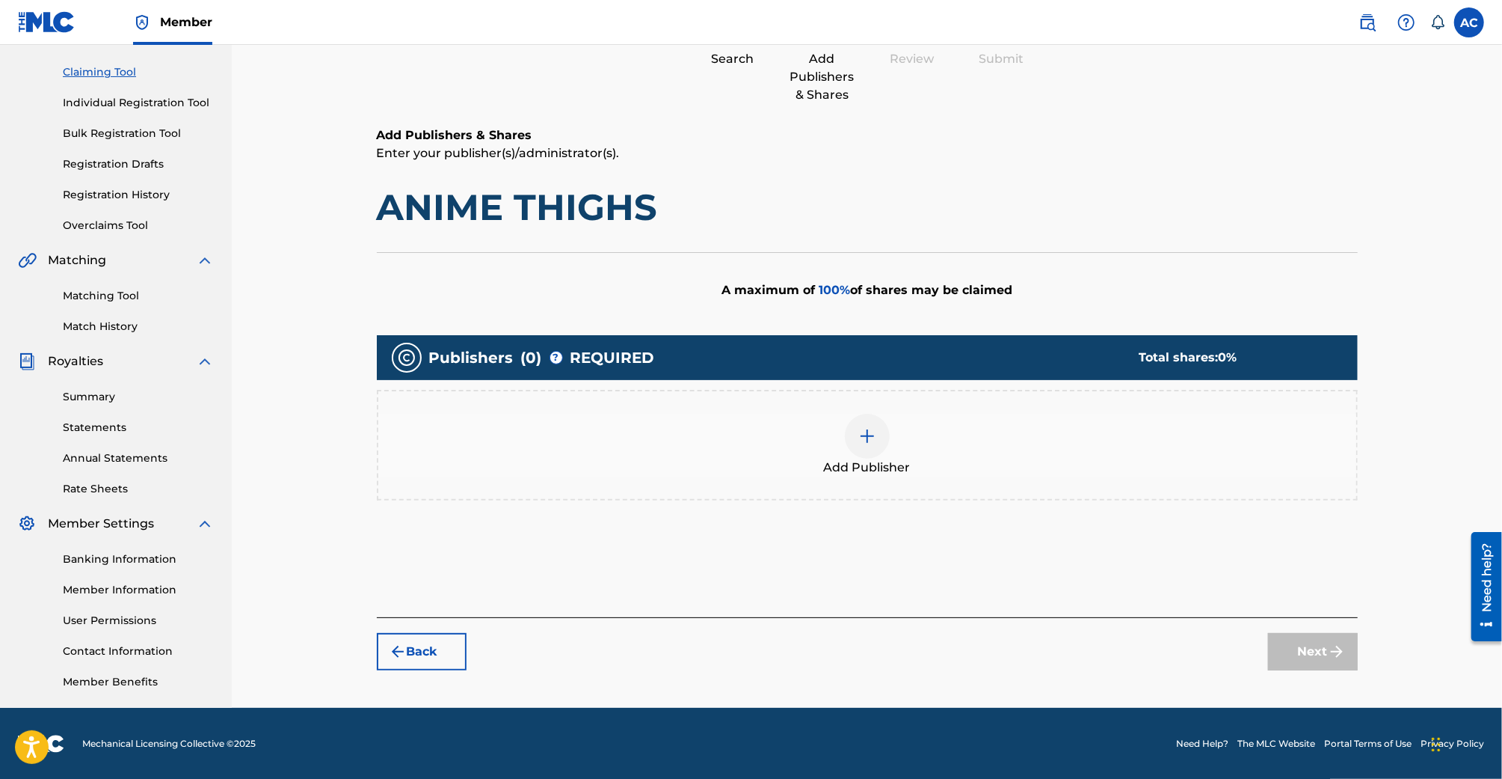
click at [876, 436] on div at bounding box center [867, 436] width 45 height 45
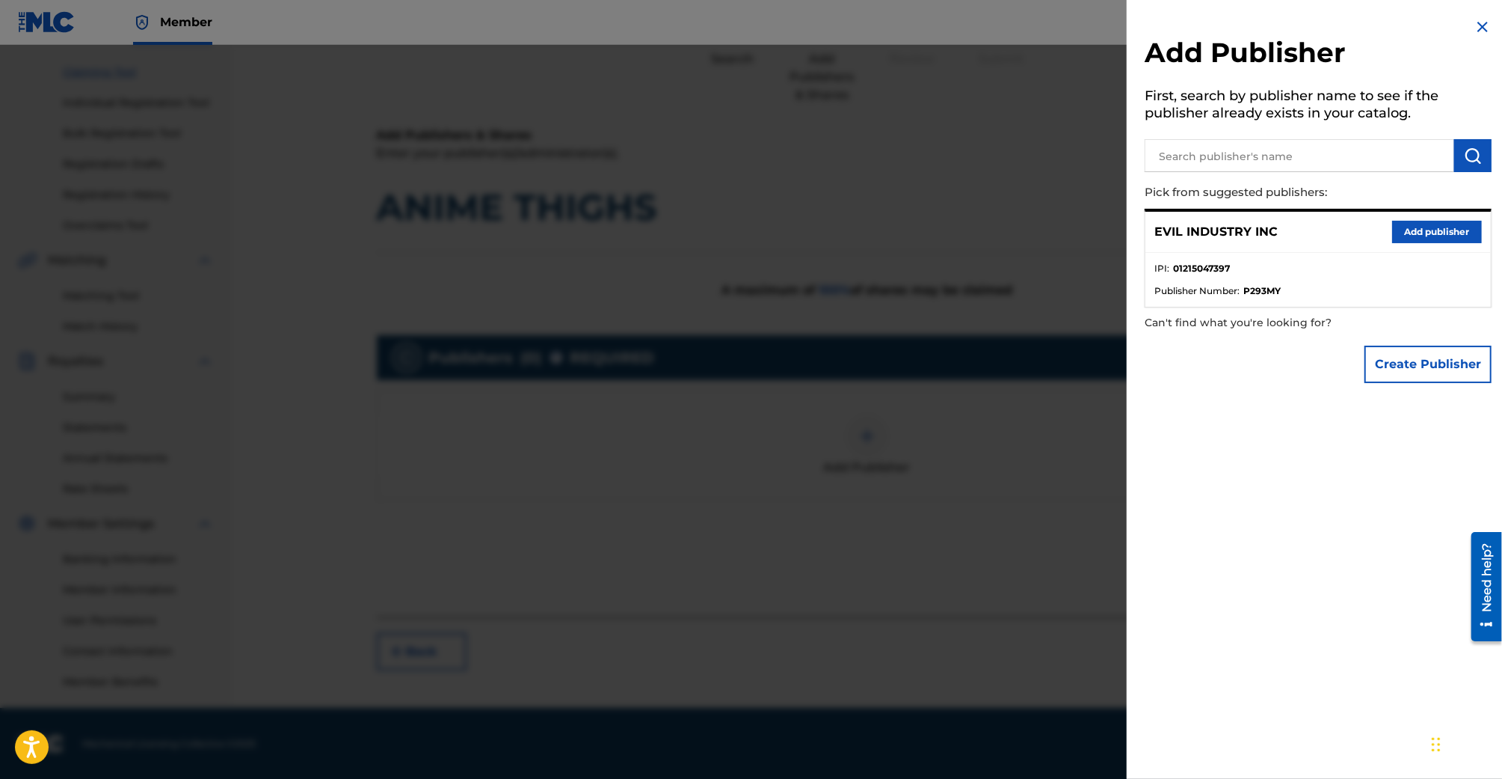
click at [1409, 233] on button "Add publisher" at bounding box center [1438, 232] width 90 height 22
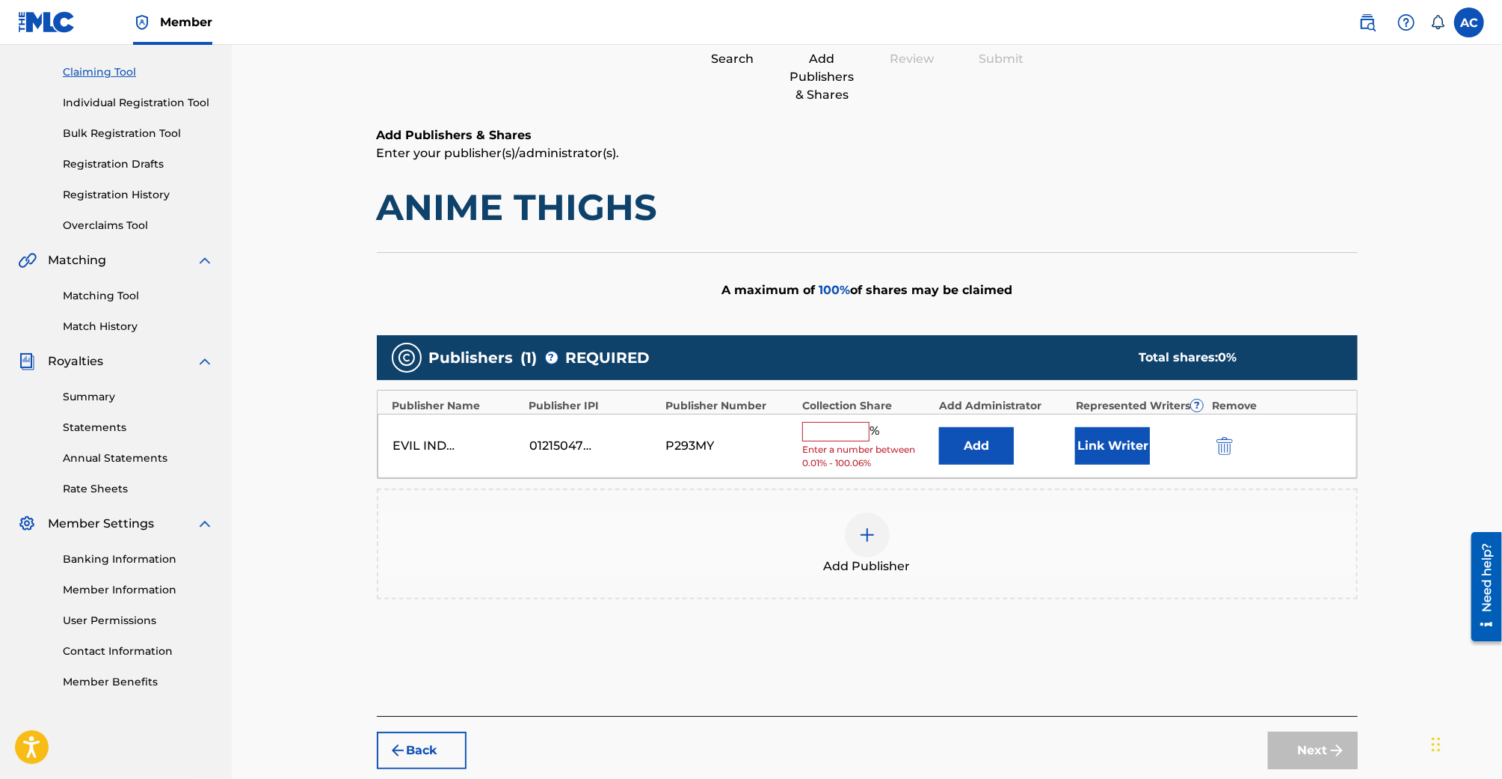
click at [829, 435] on input "text" at bounding box center [835, 431] width 67 height 19
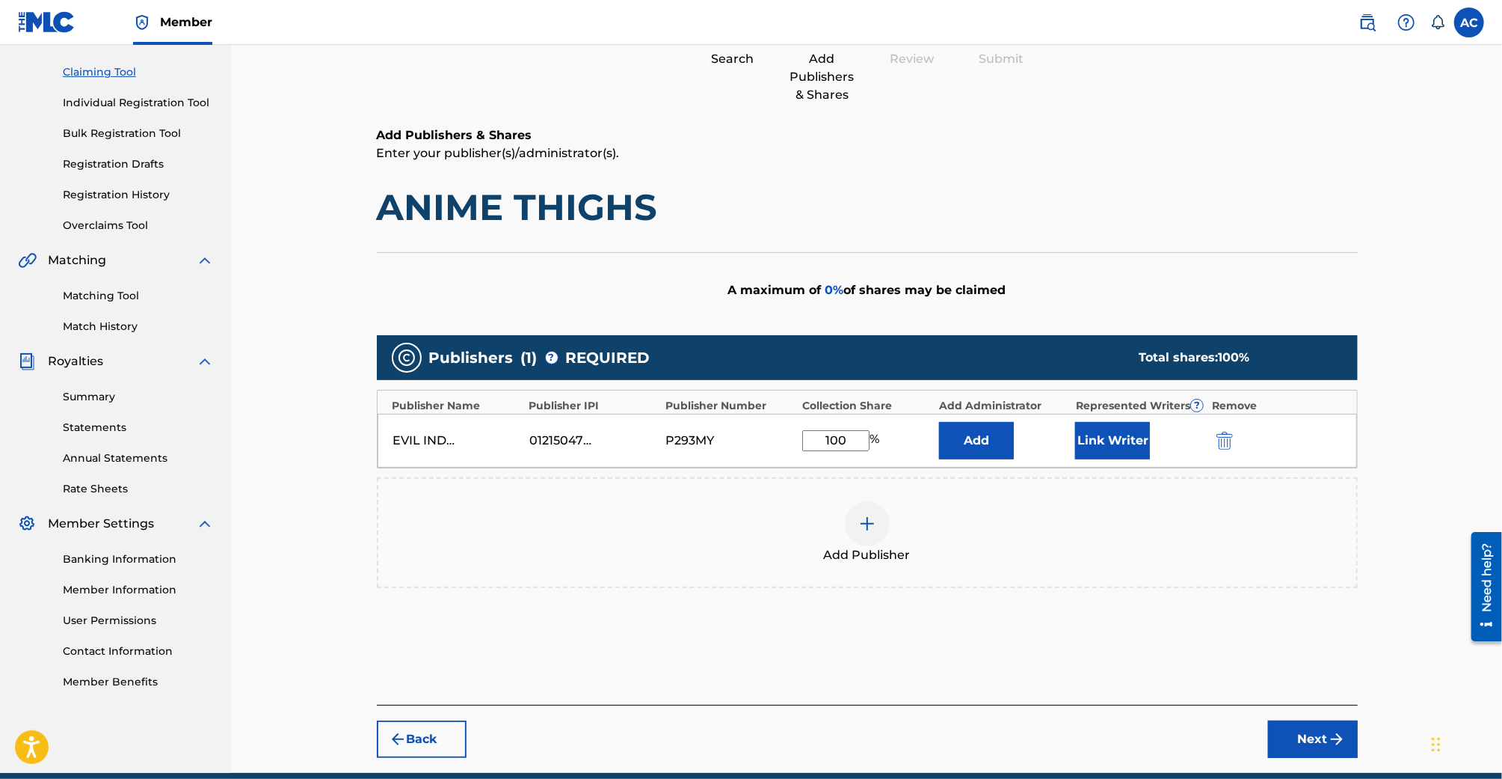
type input "100"
click at [1056, 429] on div "Add" at bounding box center [1003, 440] width 129 height 37
click at [1284, 729] on button "Next" at bounding box center [1313, 738] width 90 height 37
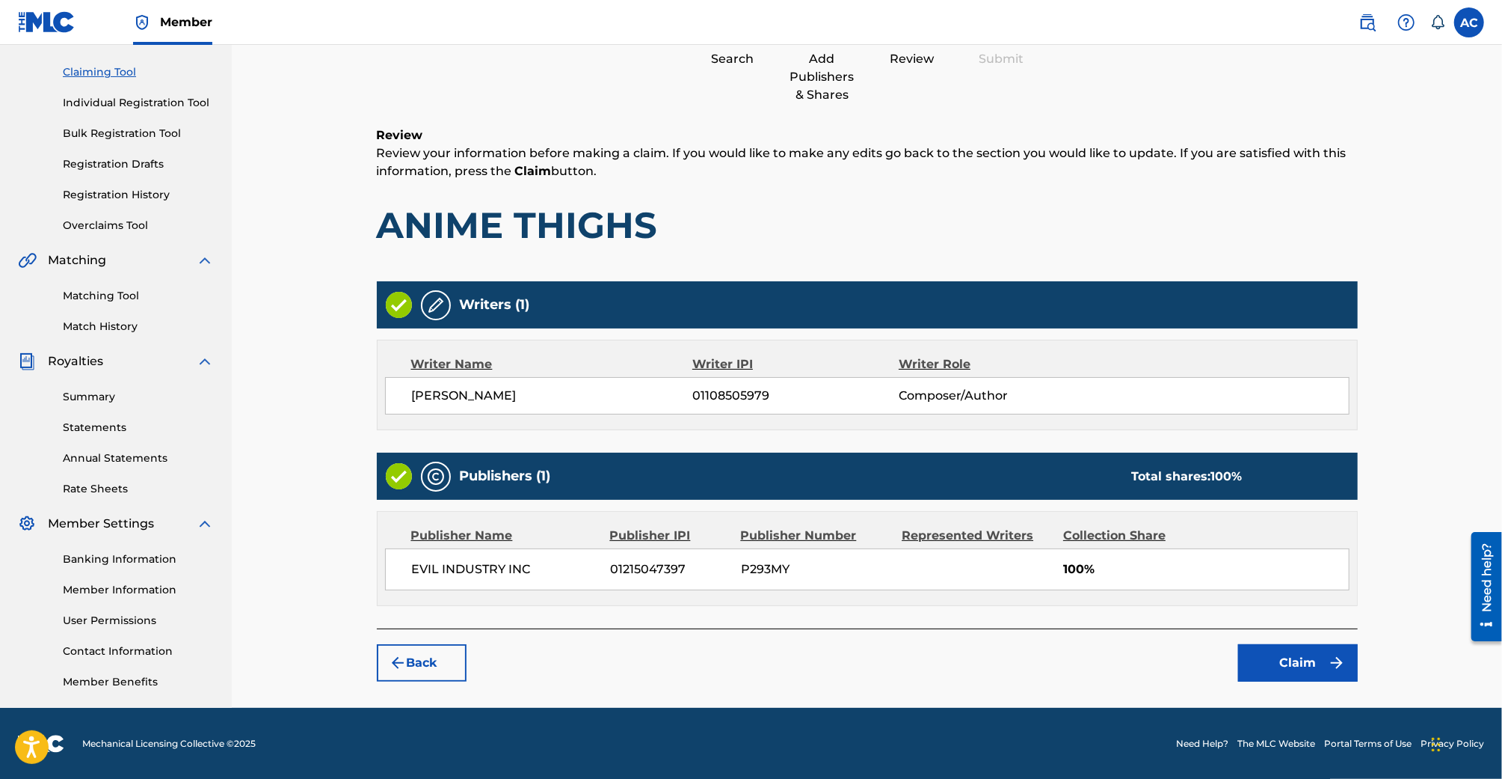
click at [437, 659] on button "Back" at bounding box center [422, 662] width 90 height 37
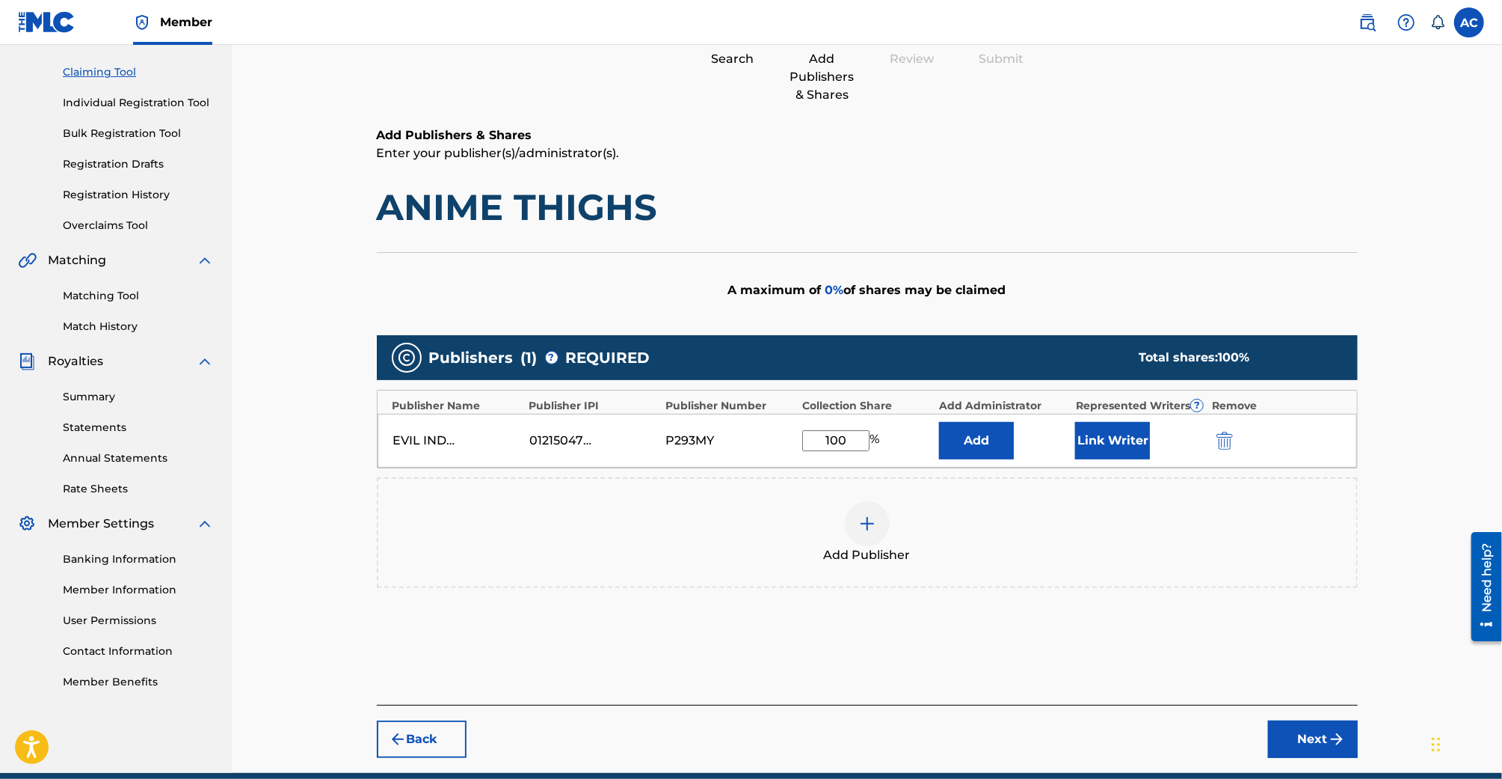
click at [1120, 446] on button "Link Writer" at bounding box center [1112, 440] width 75 height 37
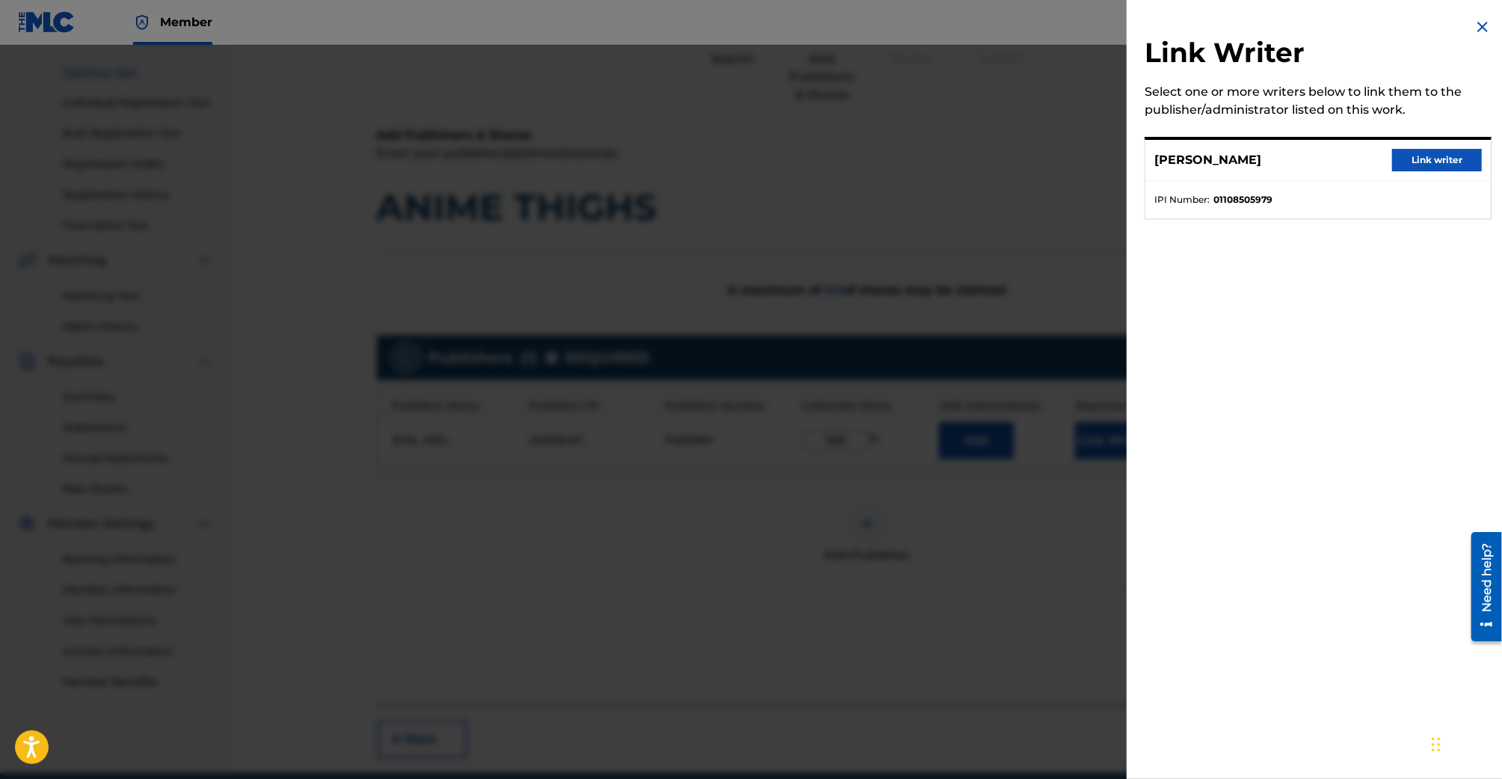
click at [1432, 161] on button "Link writer" at bounding box center [1438, 160] width 90 height 22
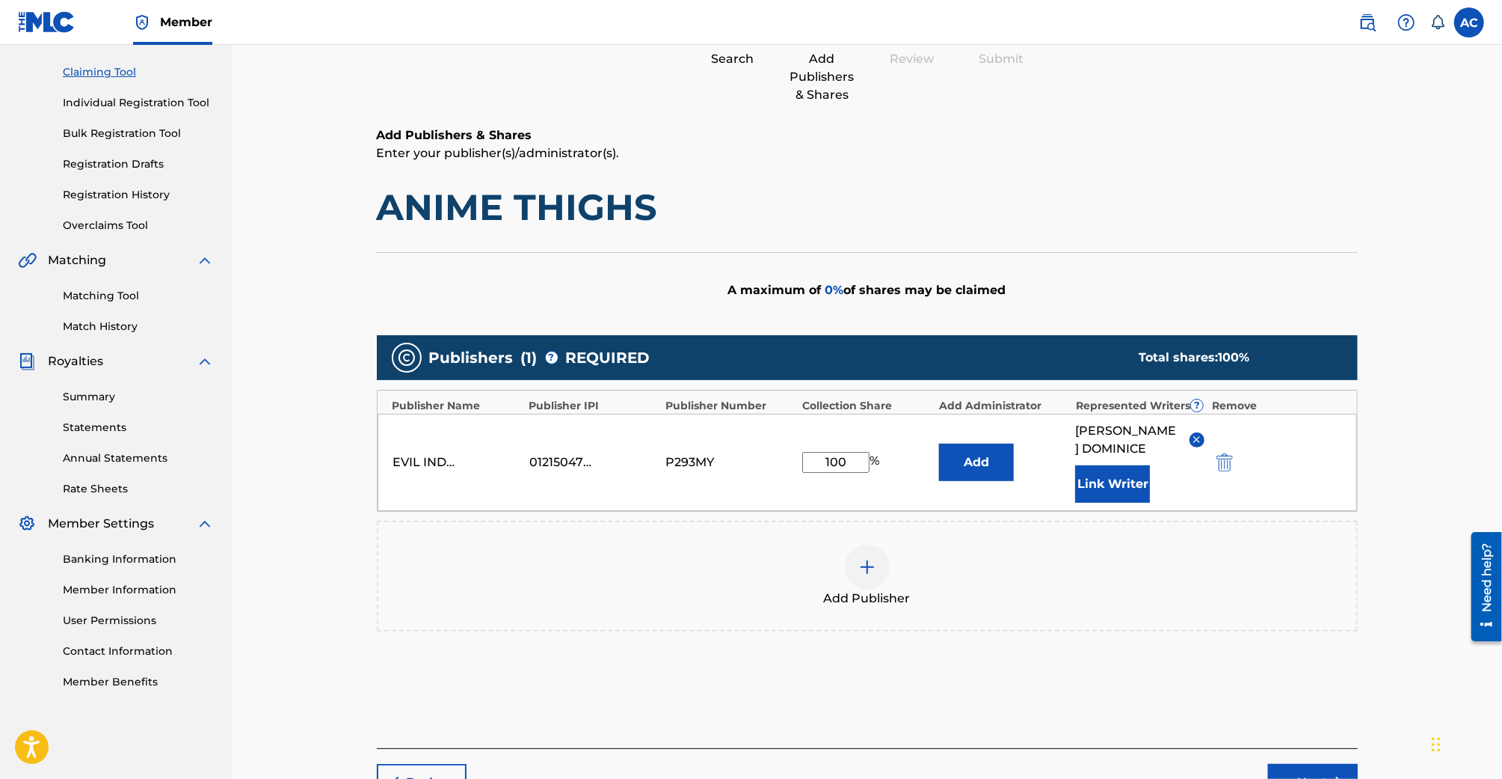
click at [1194, 440] on img at bounding box center [1196, 439] width 11 height 11
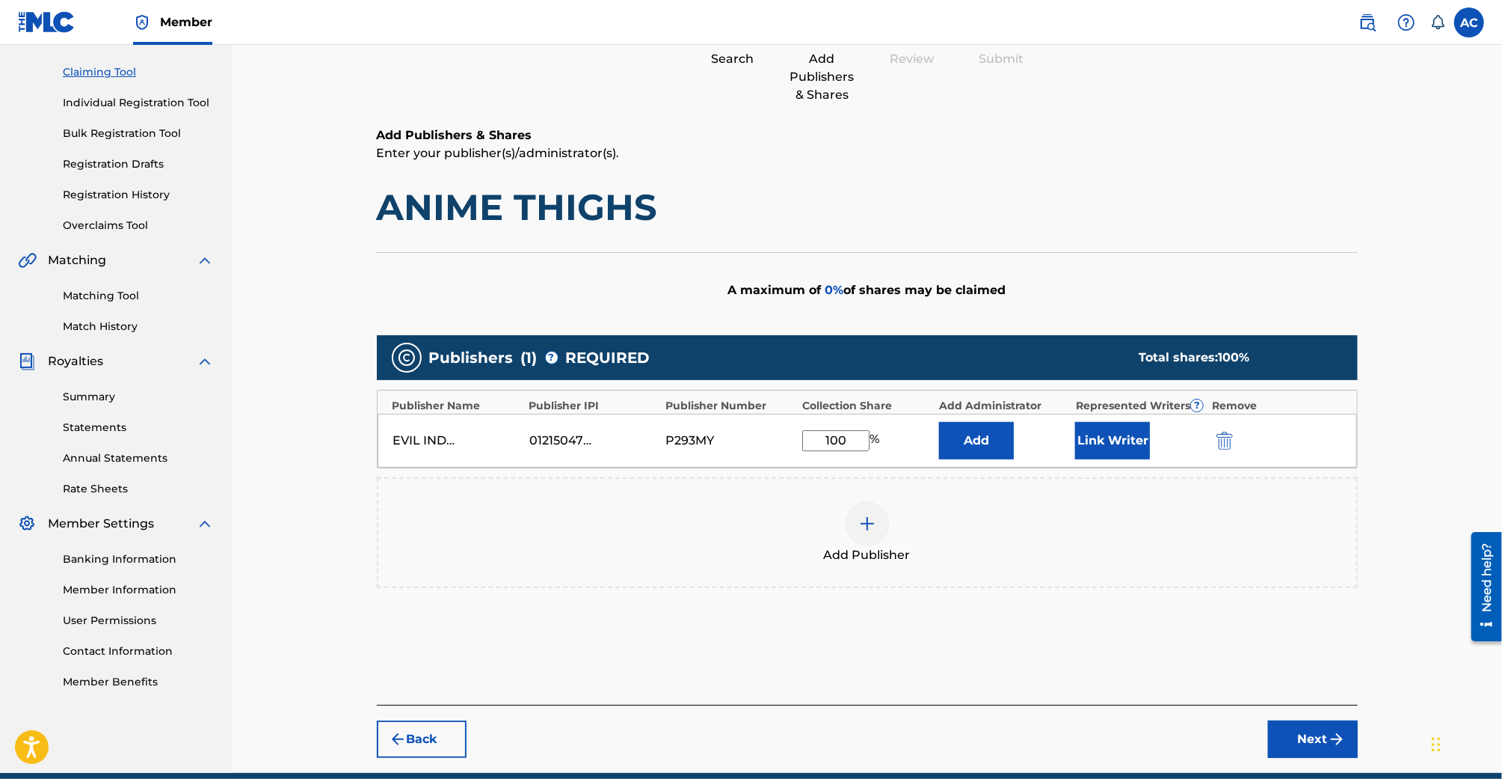
click at [1328, 738] on img "submit" at bounding box center [1337, 739] width 18 height 18
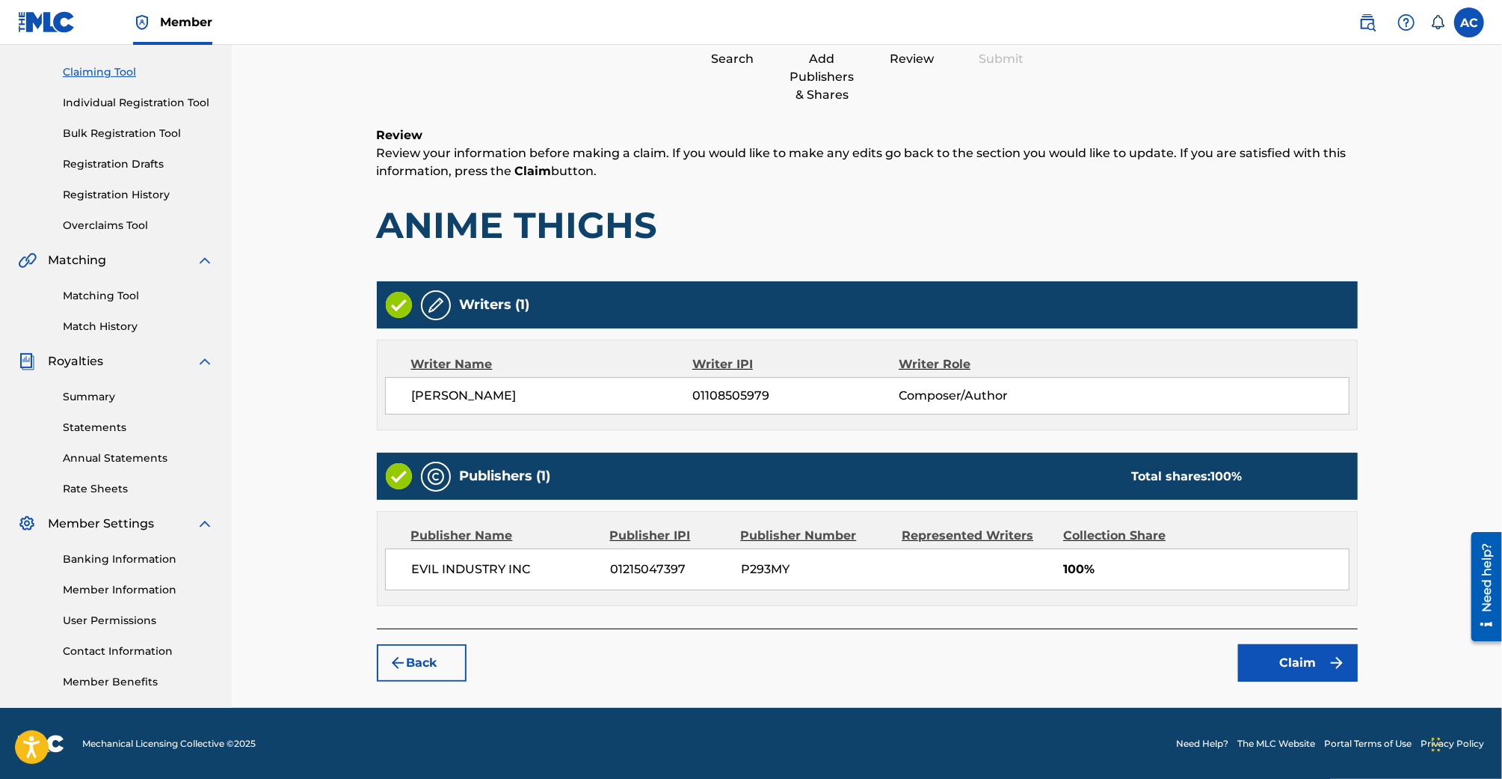
click at [732, 239] on h1 "ANIME THIGHS" at bounding box center [867, 225] width 981 height 45
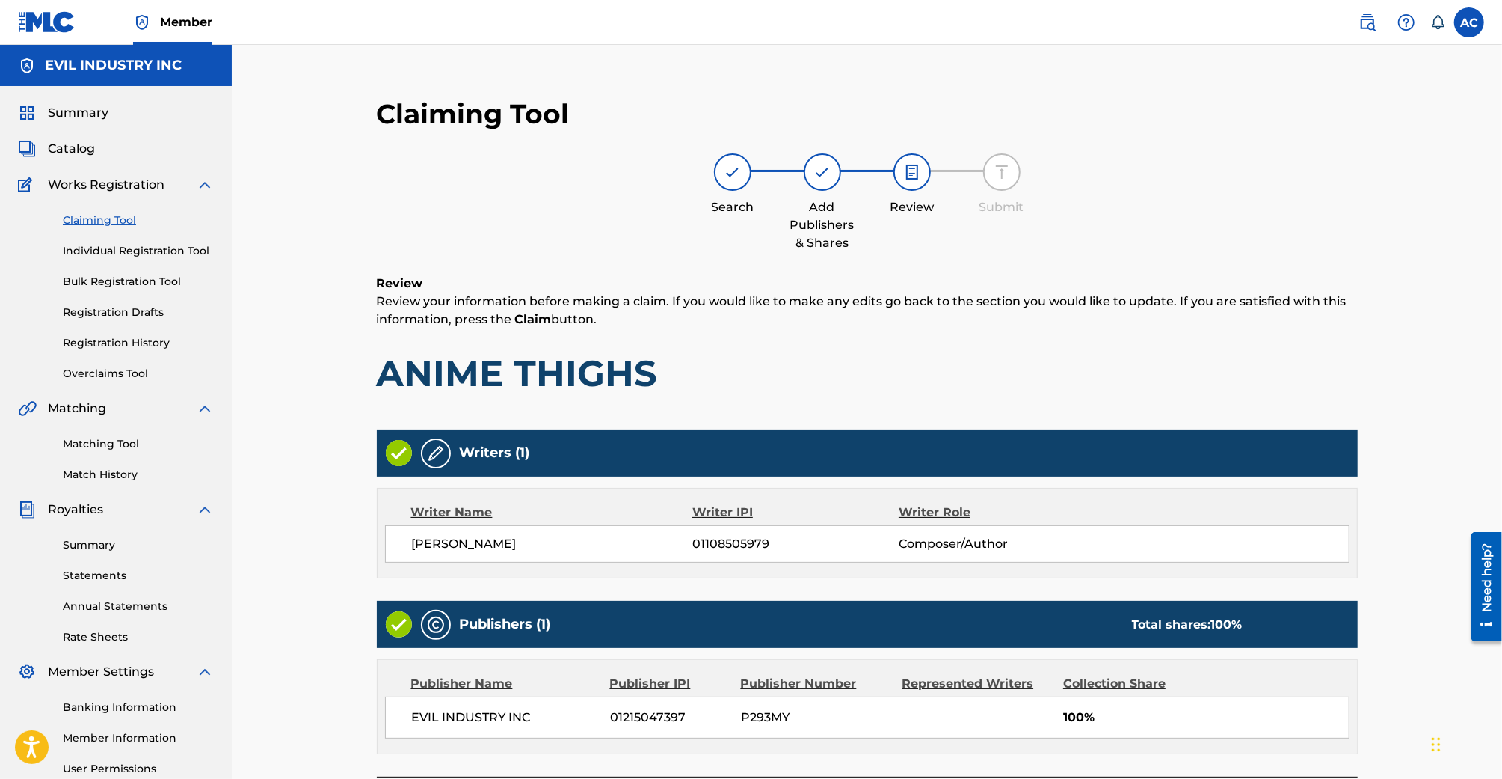
click at [76, 149] on span "Catalog" at bounding box center [71, 149] width 47 height 18
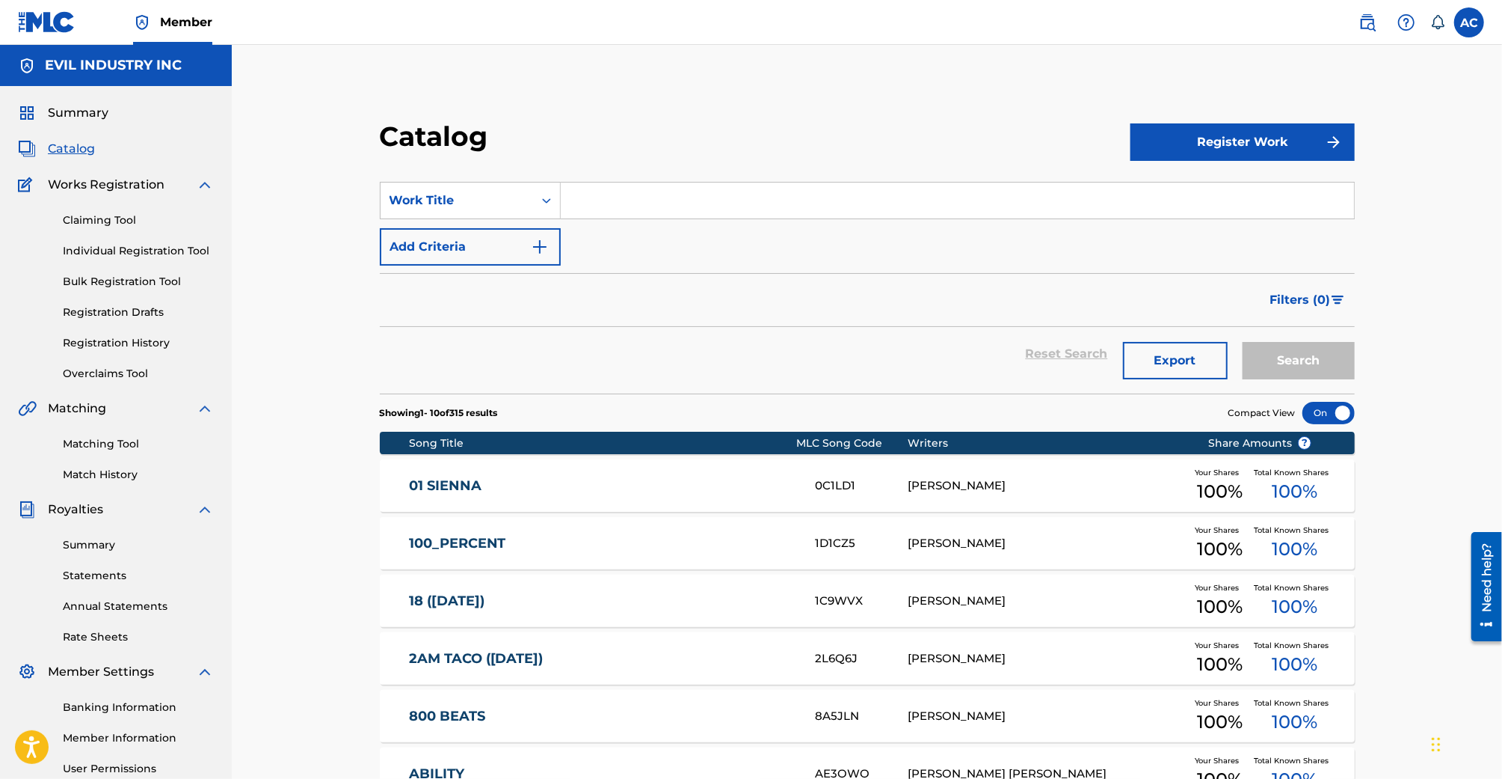
click at [135, 346] on link "Registration History" at bounding box center [138, 343] width 151 height 16
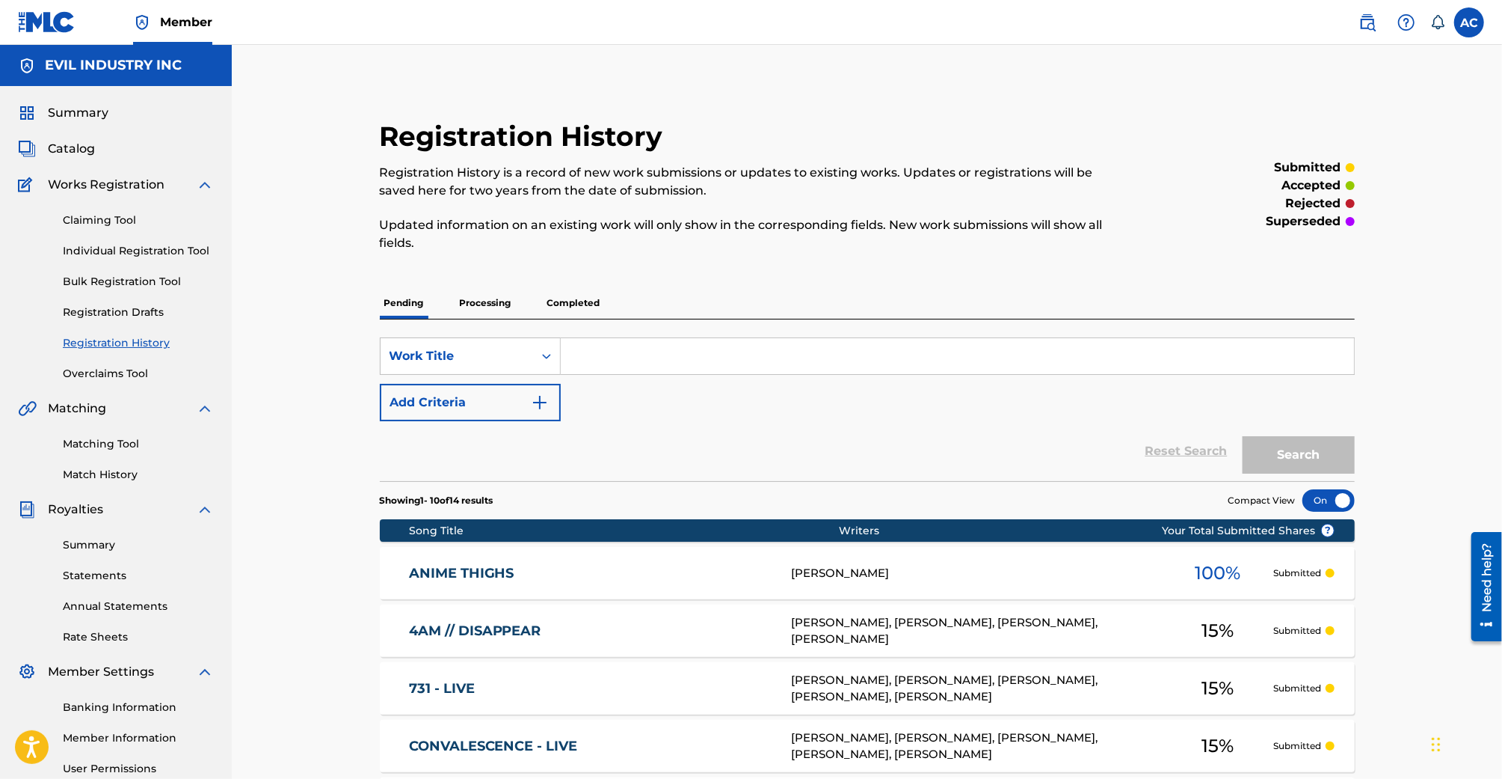
click at [459, 299] on p "Processing" at bounding box center [485, 302] width 61 height 31
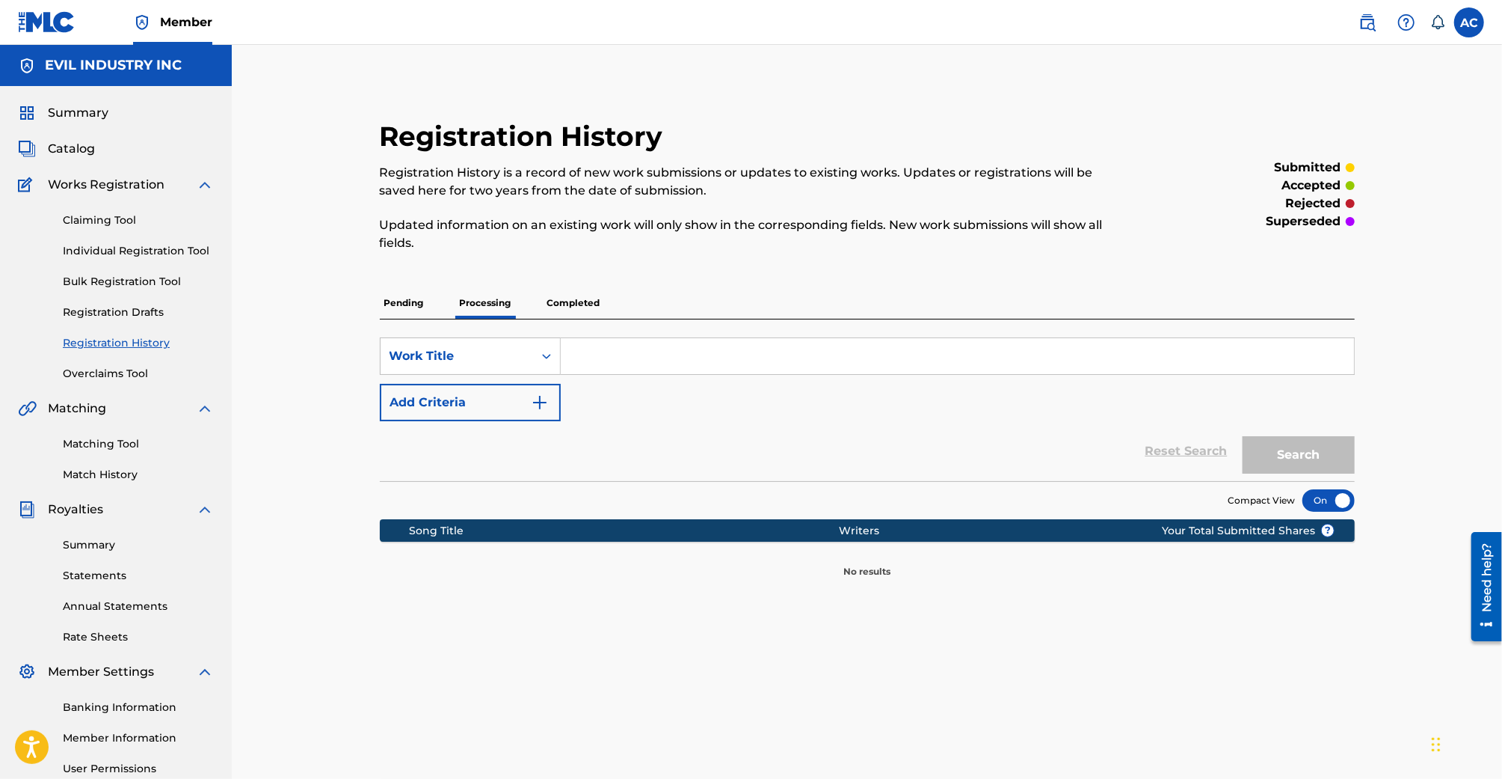
click at [409, 307] on p "Pending" at bounding box center [404, 302] width 49 height 31
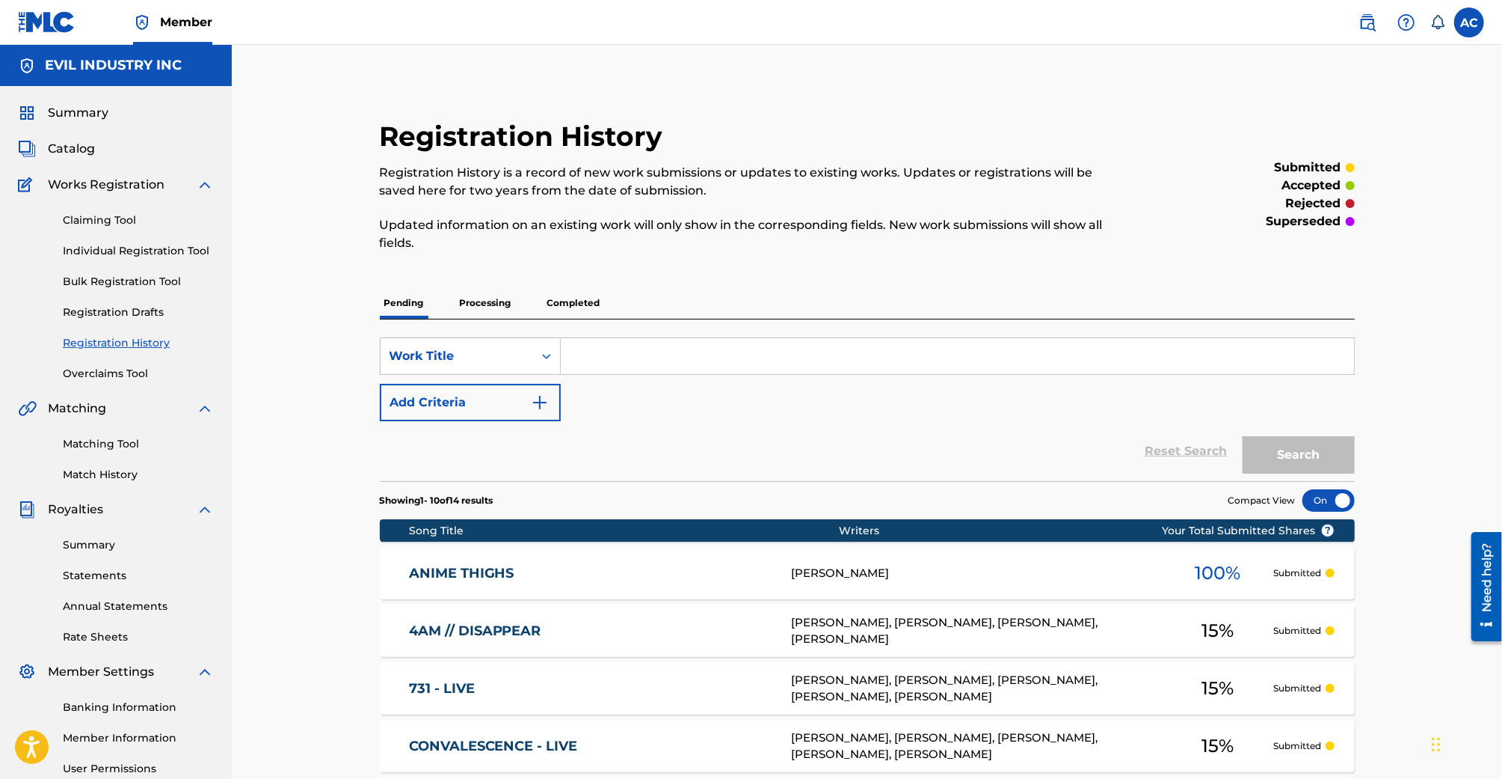
click at [1480, 24] on label at bounding box center [1470, 22] width 30 height 30
click at [1470, 22] on input "AC [PERSON_NAME] [EMAIL_ADDRESS][DOMAIN_NAME] Notification Preferences Profile …" at bounding box center [1470, 22] width 0 height 0
click at [1321, 203] on div "Notification Preferences Profile Log out" at bounding box center [1390, 186] width 185 height 100
click at [1470, 22] on input "AC [PERSON_NAME] [EMAIL_ADDRESS][DOMAIN_NAME] Notification Preferences Profile …" at bounding box center [1470, 22] width 0 height 0
click at [1321, 212] on p "Log out" at bounding box center [1324, 211] width 35 height 13
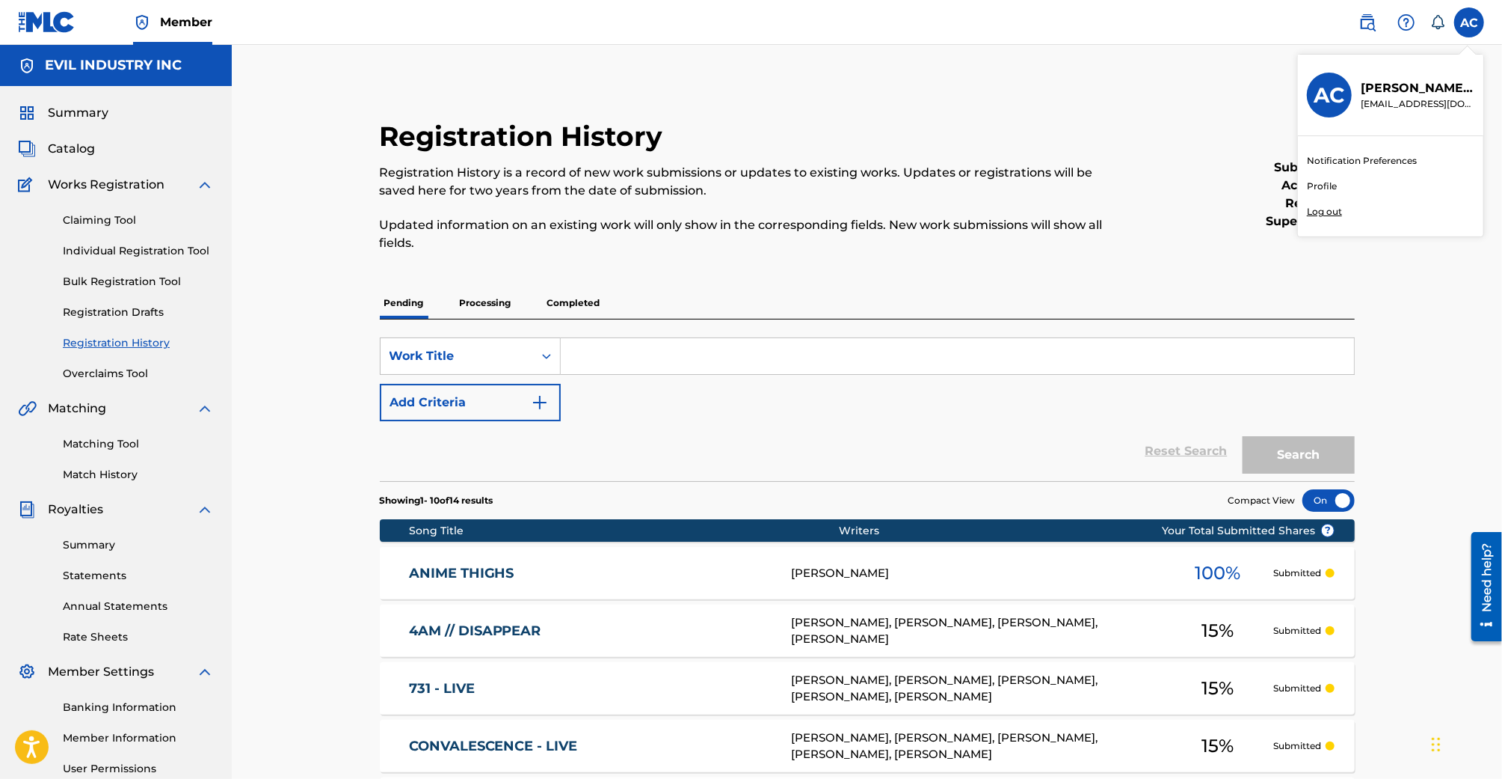
click at [1470, 22] on input "AC [PERSON_NAME] [EMAIL_ADDRESS][DOMAIN_NAME] Notification Preferences Profile …" at bounding box center [1470, 22] width 0 height 0
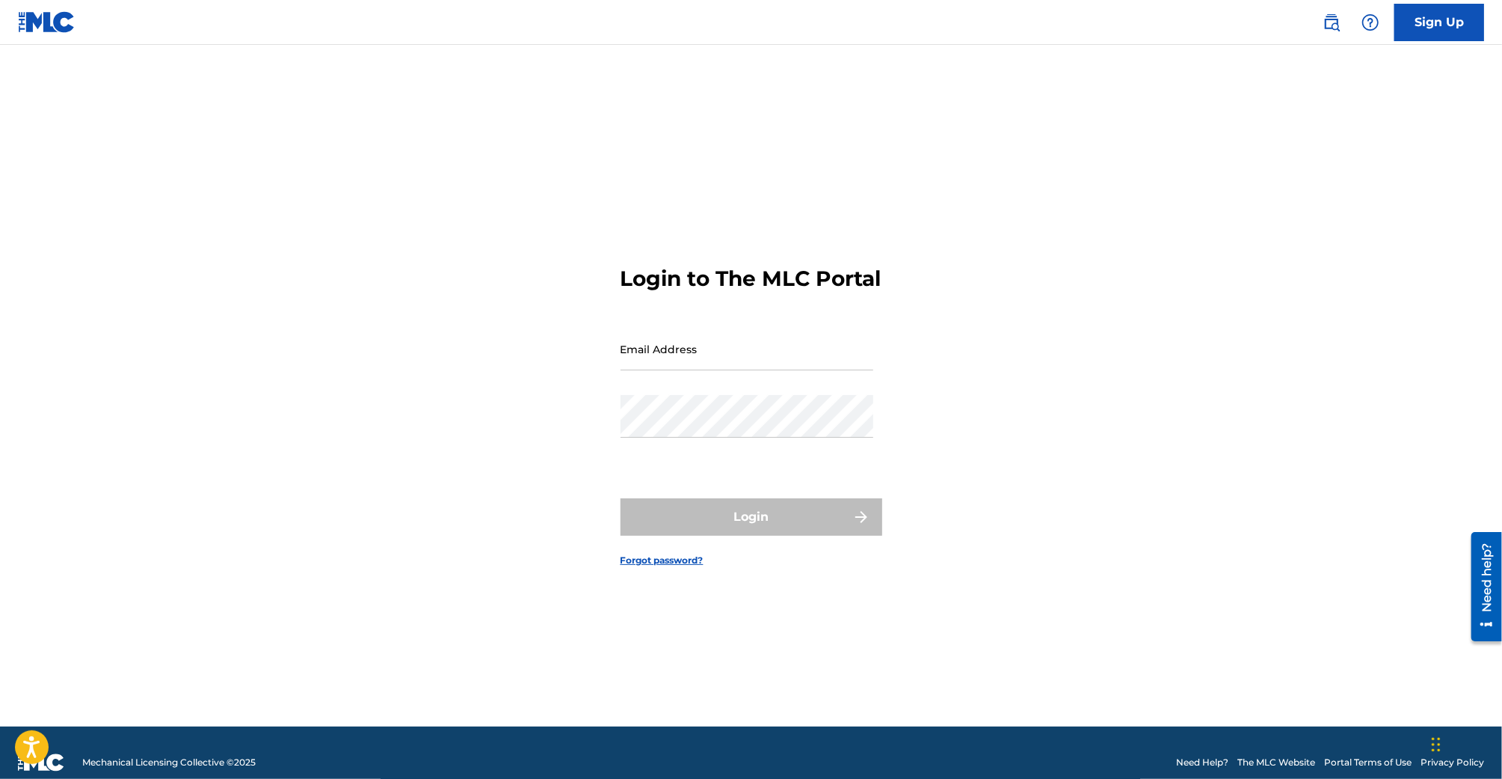
click at [704, 133] on form "Login to The MLC Portal Email Address Password Login Forgot password?" at bounding box center [752, 404] width 262 height 644
